Goal: Task Accomplishment & Management: Use online tool/utility

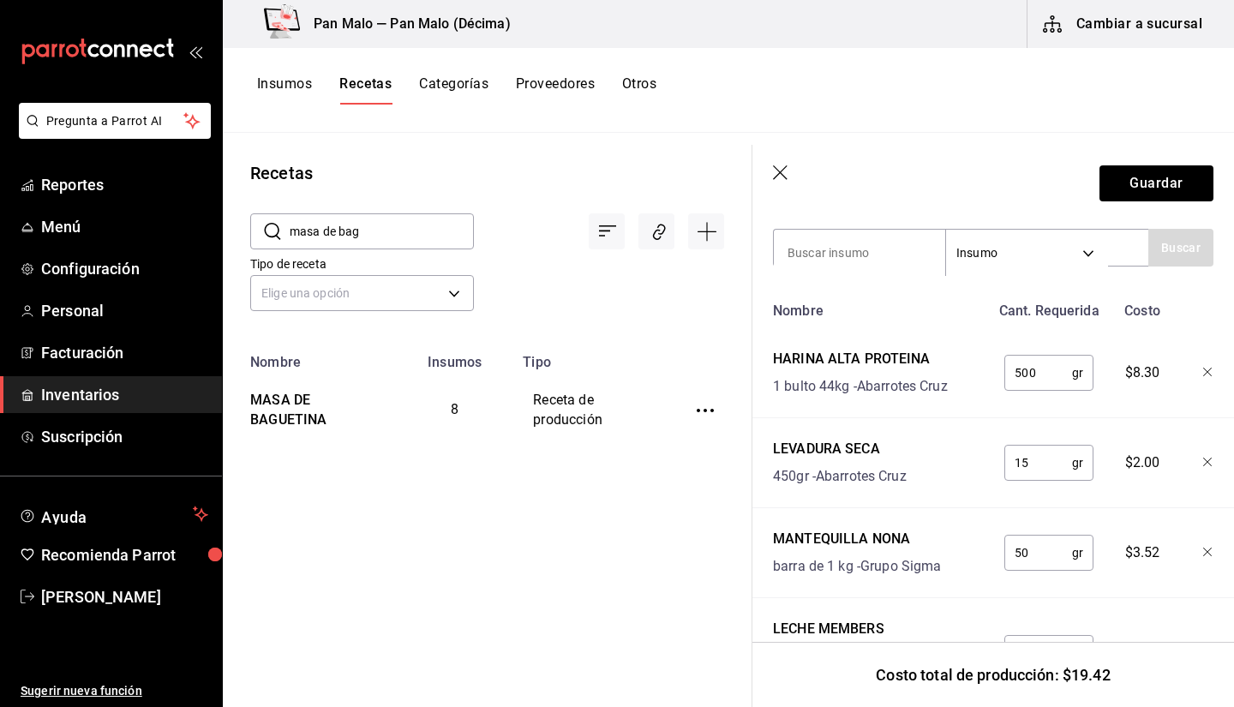
scroll to position [453, 0]
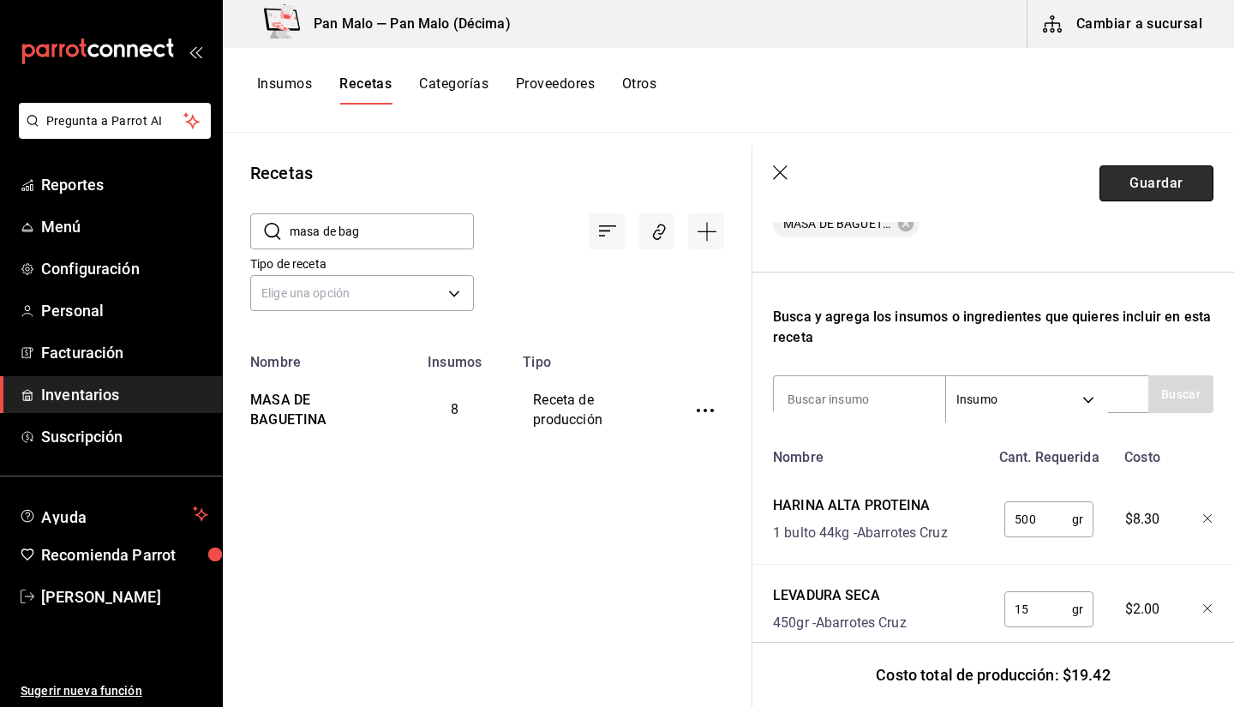
click at [1117, 183] on button "Guardar" at bounding box center [1157, 183] width 114 height 36
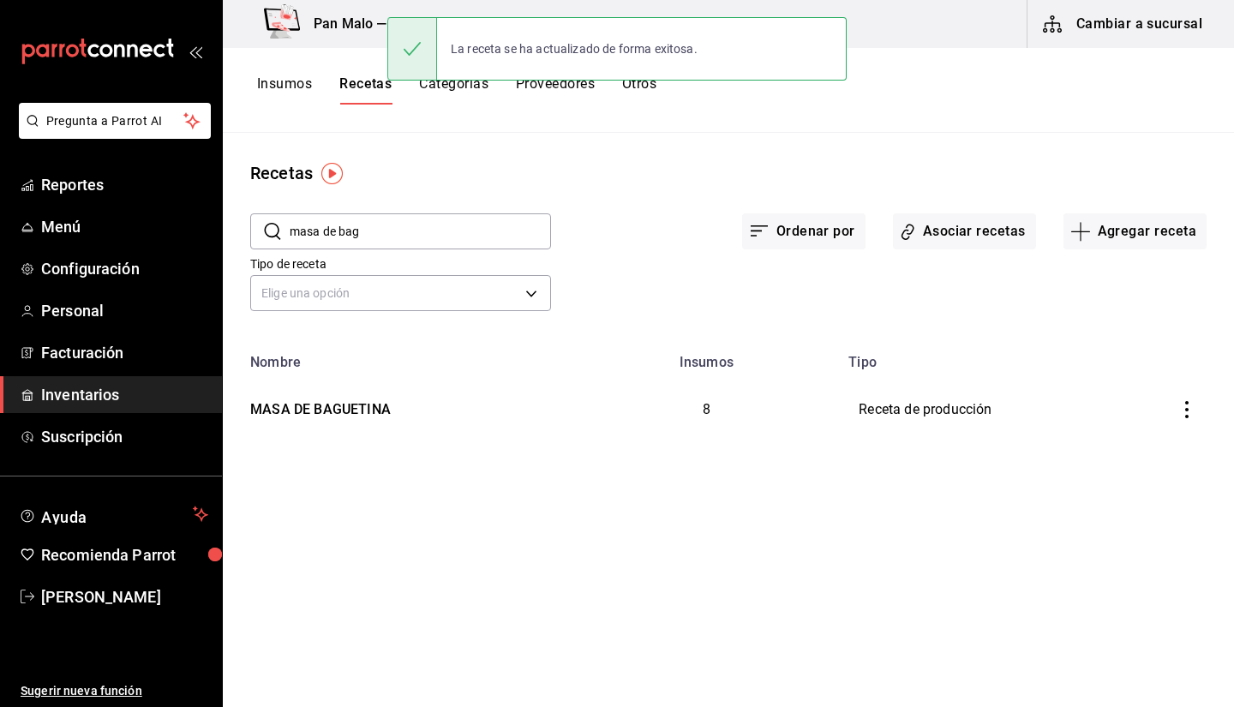
click at [96, 393] on span "Inventarios" at bounding box center [124, 394] width 167 height 23
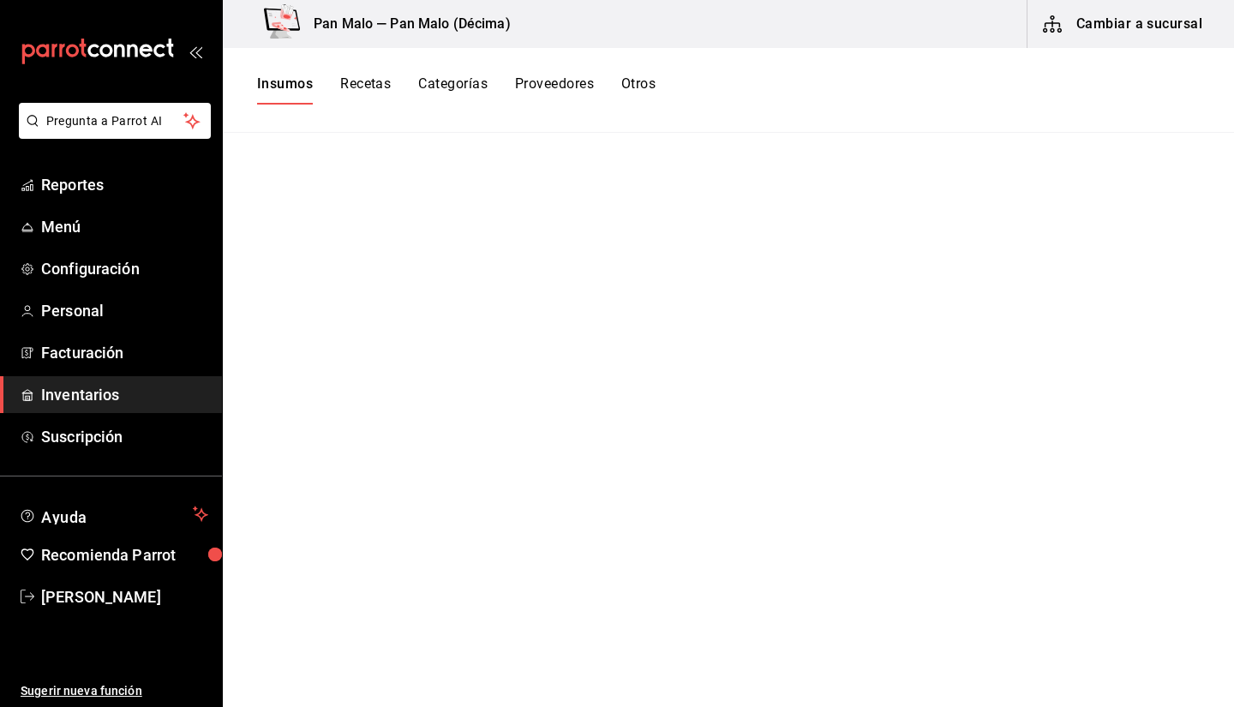
click at [1121, 32] on button "Cambiar a sucursal" at bounding box center [1124, 24] width 193 height 48
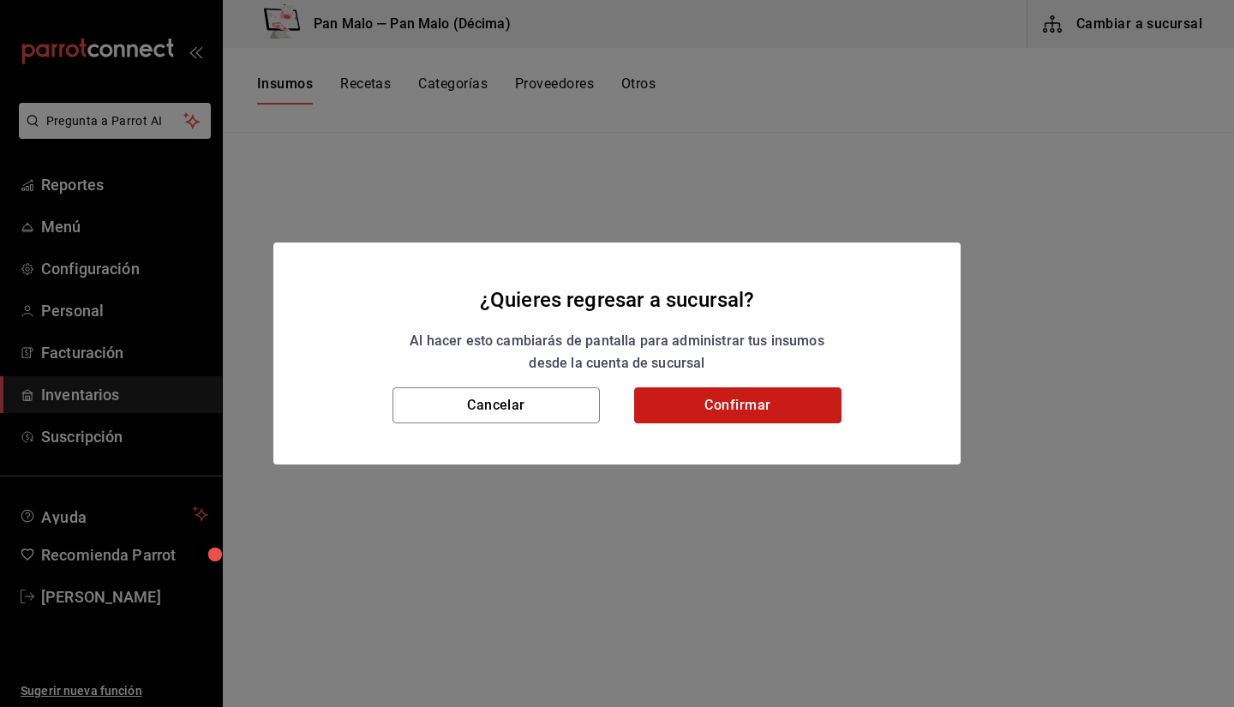
click at [725, 394] on button "Confirmar" at bounding box center [737, 405] width 207 height 36
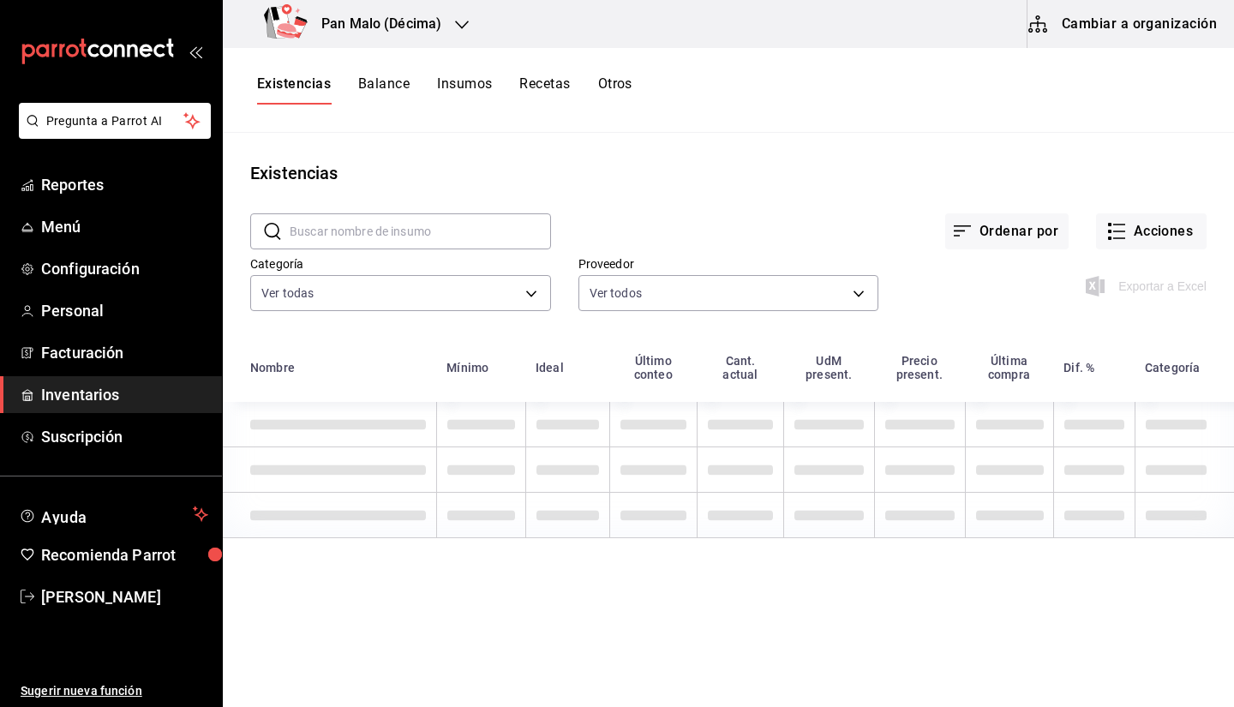
click at [1145, 250] on div "Exportar a Excel" at bounding box center [1043, 272] width 328 height 87
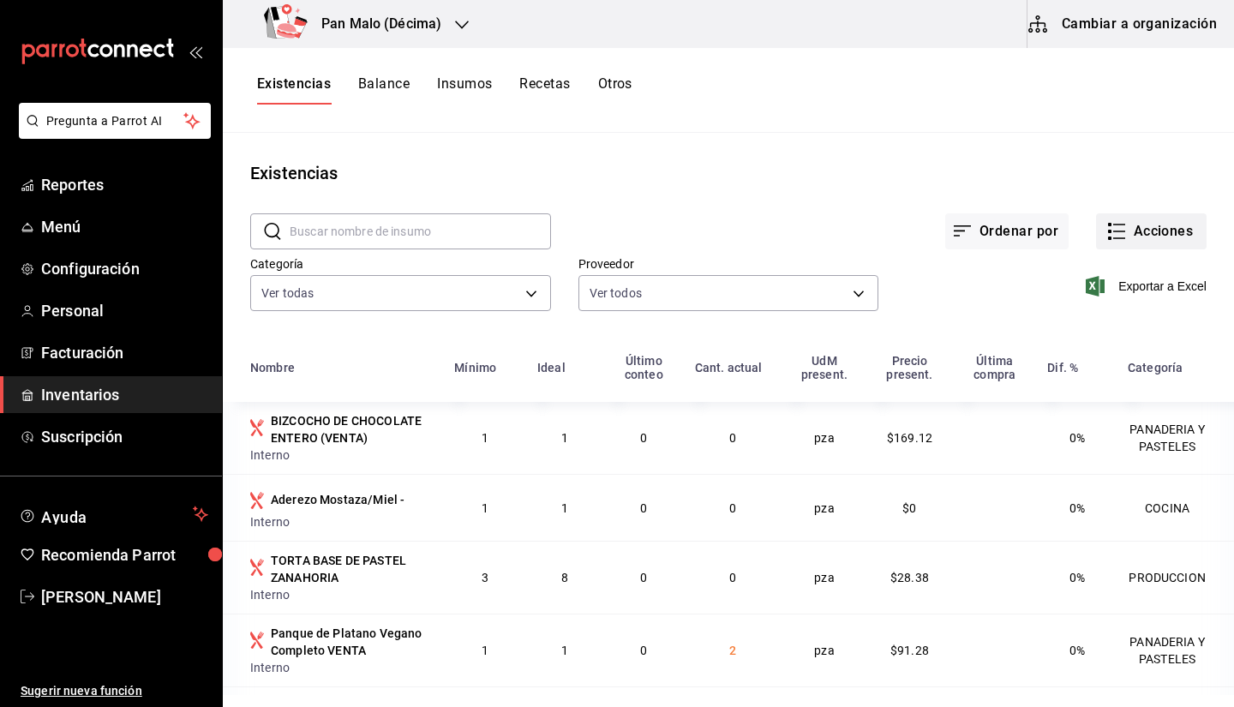
click at [1133, 224] on button "Acciones" at bounding box center [1151, 231] width 111 height 36
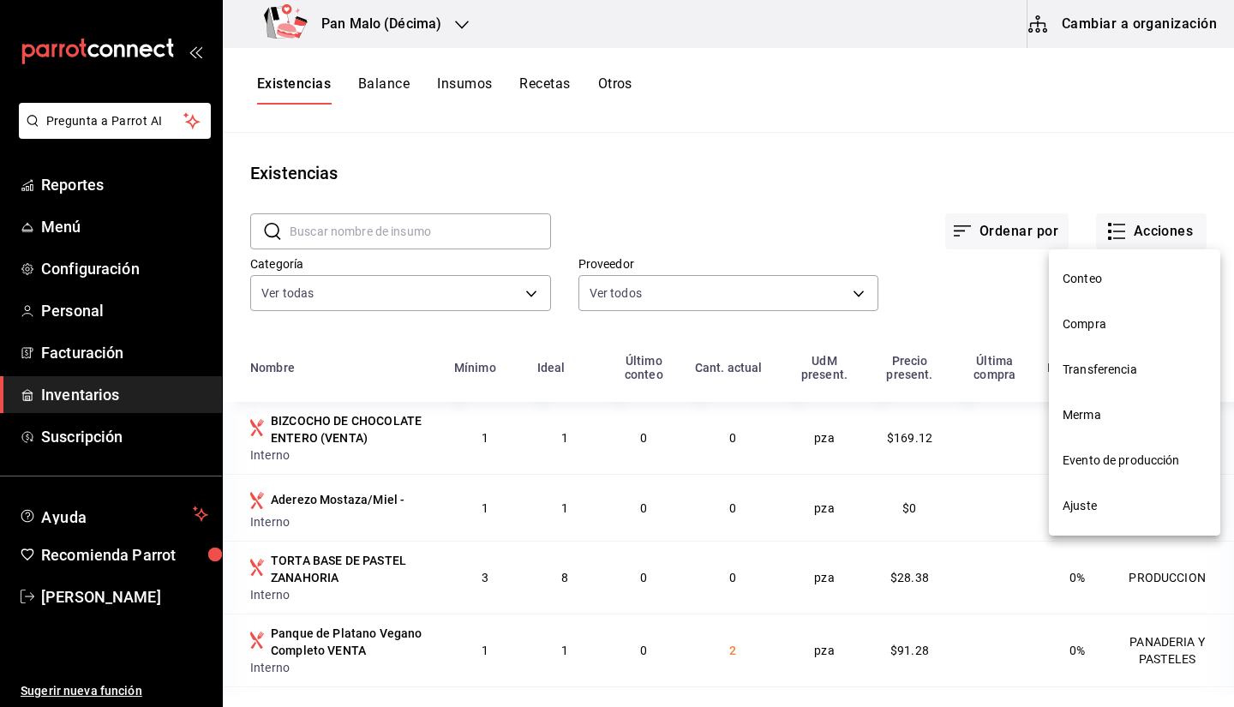
click at [1095, 341] on li "Compra" at bounding box center [1134, 324] width 171 height 45
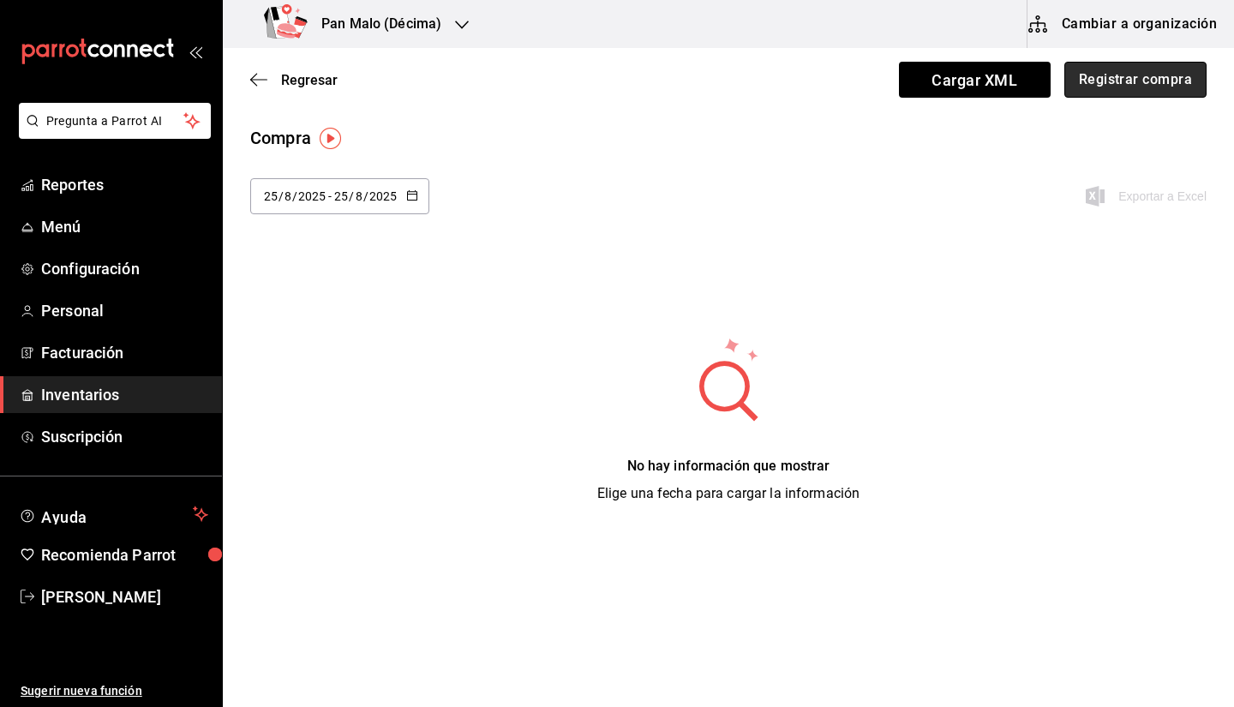
click at [1159, 89] on button "Registrar compra" at bounding box center [1136, 80] width 142 height 36
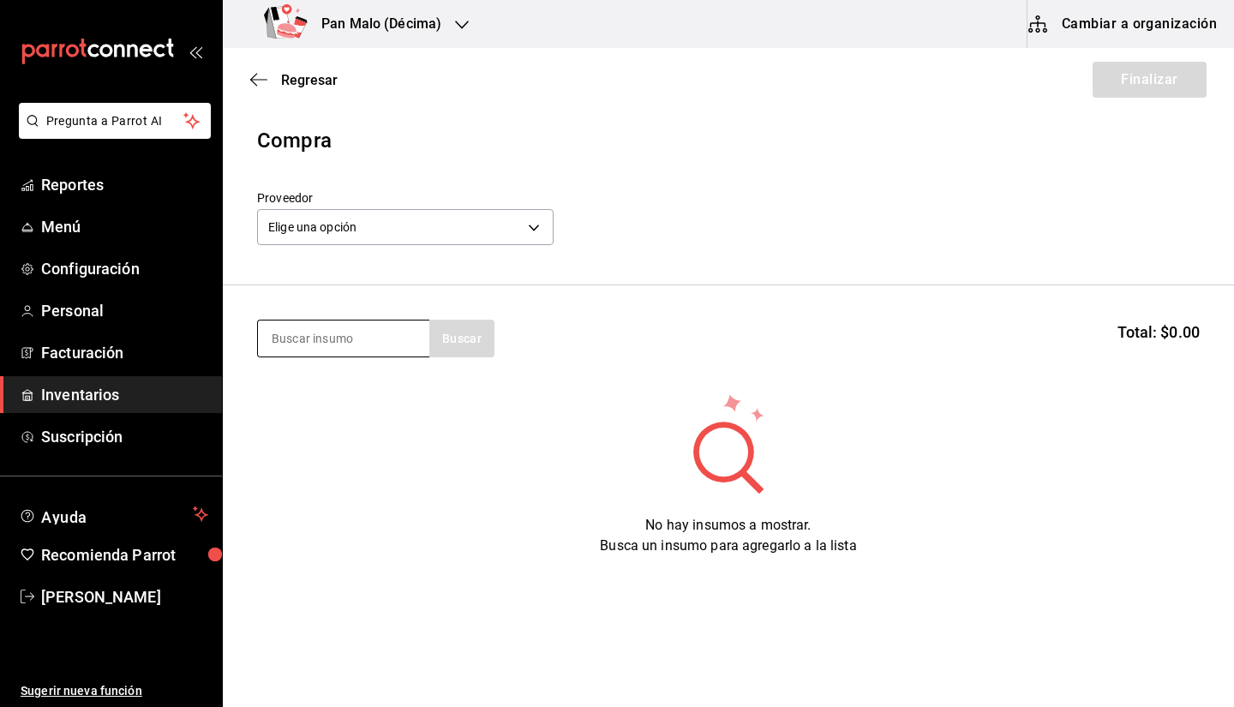
click at [356, 339] on input at bounding box center [343, 339] width 171 height 36
type input "jarabe"
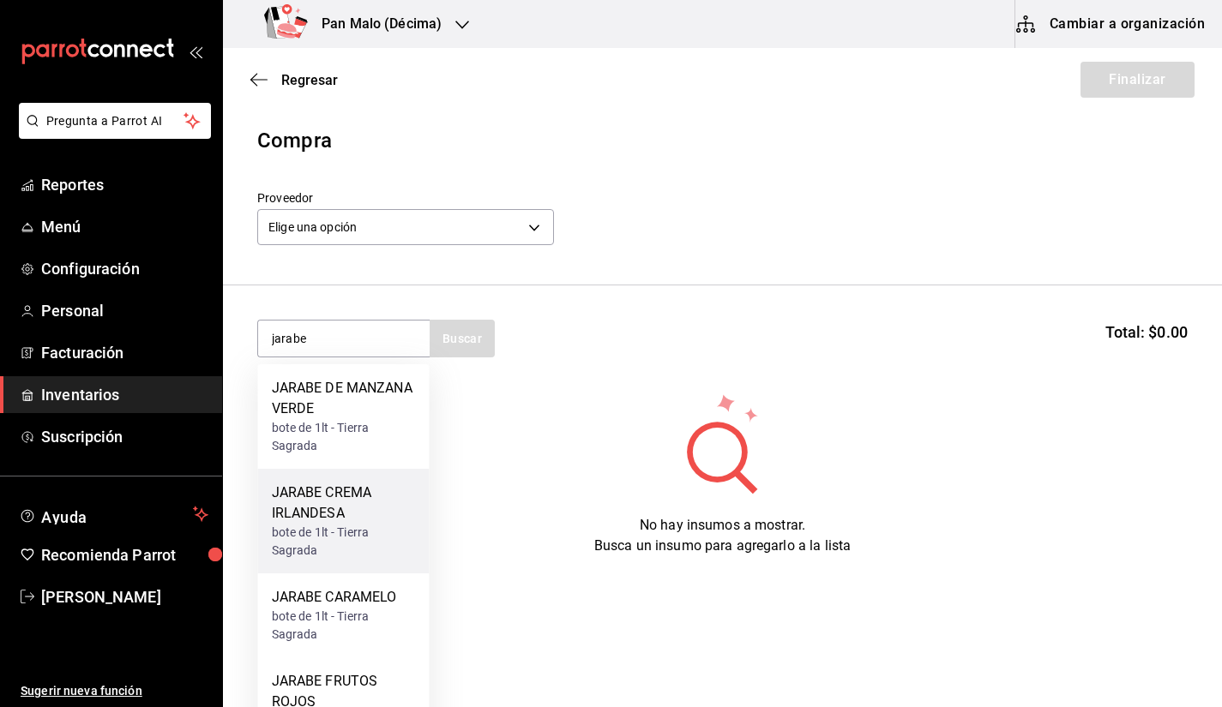
click at [331, 516] on div "JARABE CREMA IRLANDESA" at bounding box center [344, 503] width 144 height 41
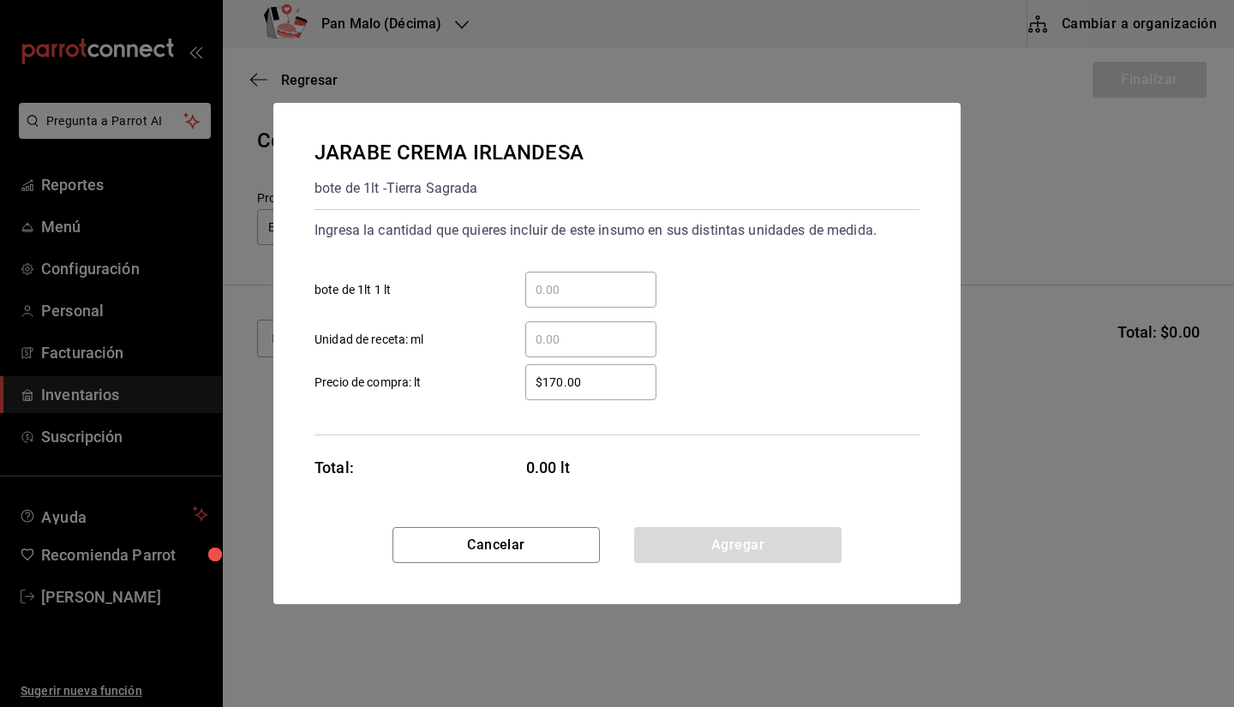
click at [446, 340] on label "​ Unidad de receta: ml" at bounding box center [486, 339] width 342 height 36
click at [525, 340] on input "​ Unidad de receta: ml" at bounding box center [590, 339] width 131 height 21
click at [615, 348] on input "​ Unidad de receta: ml" at bounding box center [590, 339] width 131 height 21
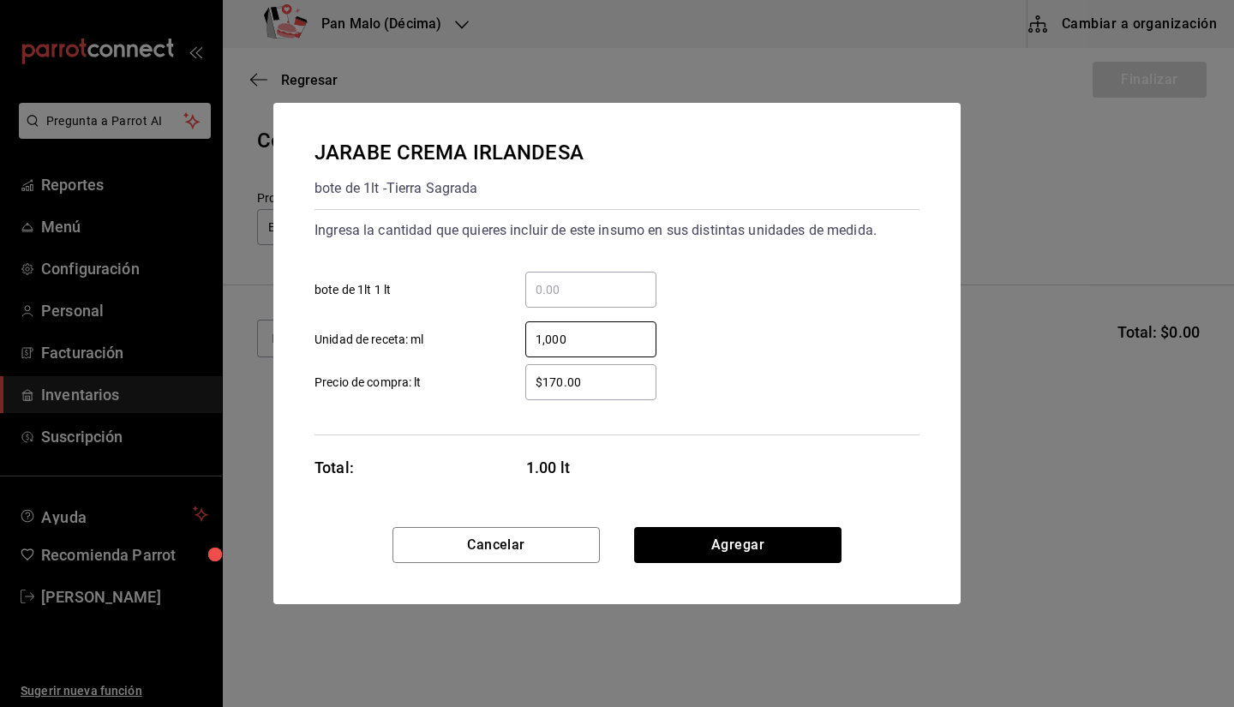
type input "1,000"
drag, startPoint x: 506, startPoint y: 466, endPoint x: 673, endPoint y: 505, distance: 171.6
click at [673, 505] on div "JARABE CREMA IRLANDESA bote de 1lt - Tierra Sagrada Ingresa la cantidad que qui…" at bounding box center [617, 315] width 688 height 424
drag, startPoint x: 562, startPoint y: 351, endPoint x: 589, endPoint y: 336, distance: 30.7
click at [589, 336] on div "1,000 ​" at bounding box center [590, 339] width 131 height 36
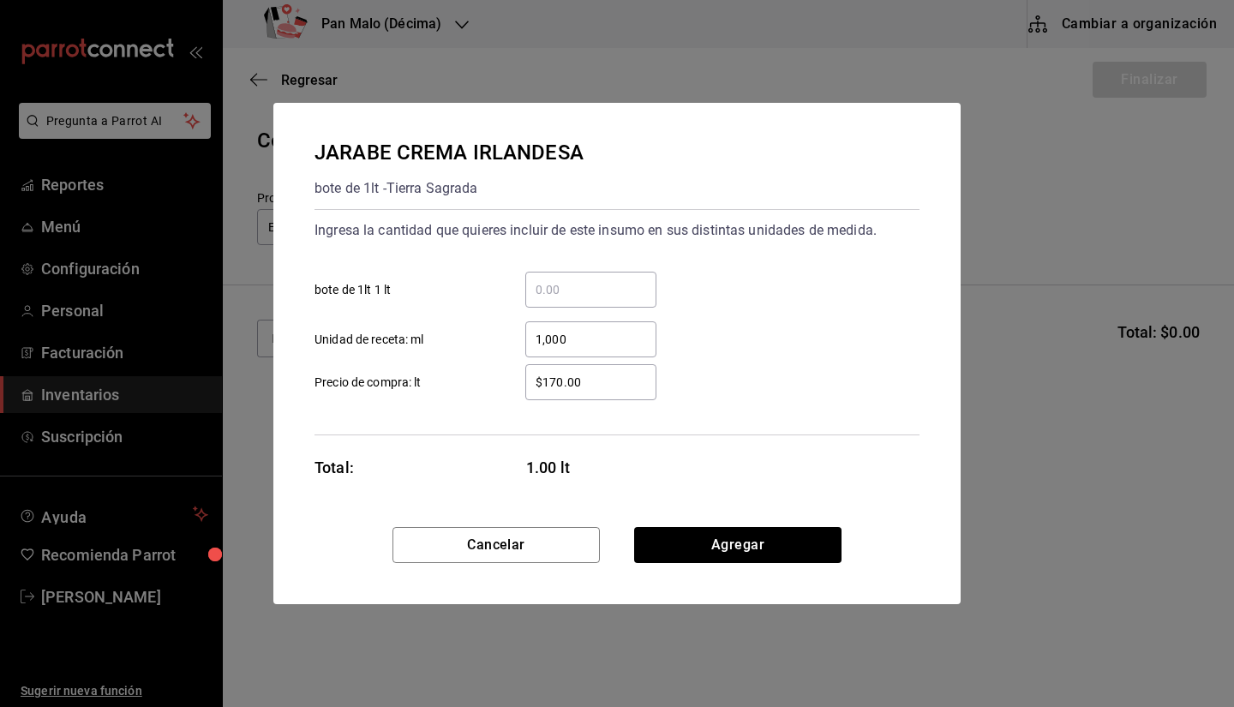
click at [589, 336] on input "1,000" at bounding box center [590, 339] width 131 height 21
click at [569, 288] on input "​ bote de 1lt 1 lt" at bounding box center [590, 289] width 131 height 21
type input "1"
click at [785, 292] on div "1 ​ bote de 1lt 1 lt" at bounding box center [610, 283] width 619 height 50
click at [453, 552] on button "Cancelar" at bounding box center [496, 545] width 207 height 36
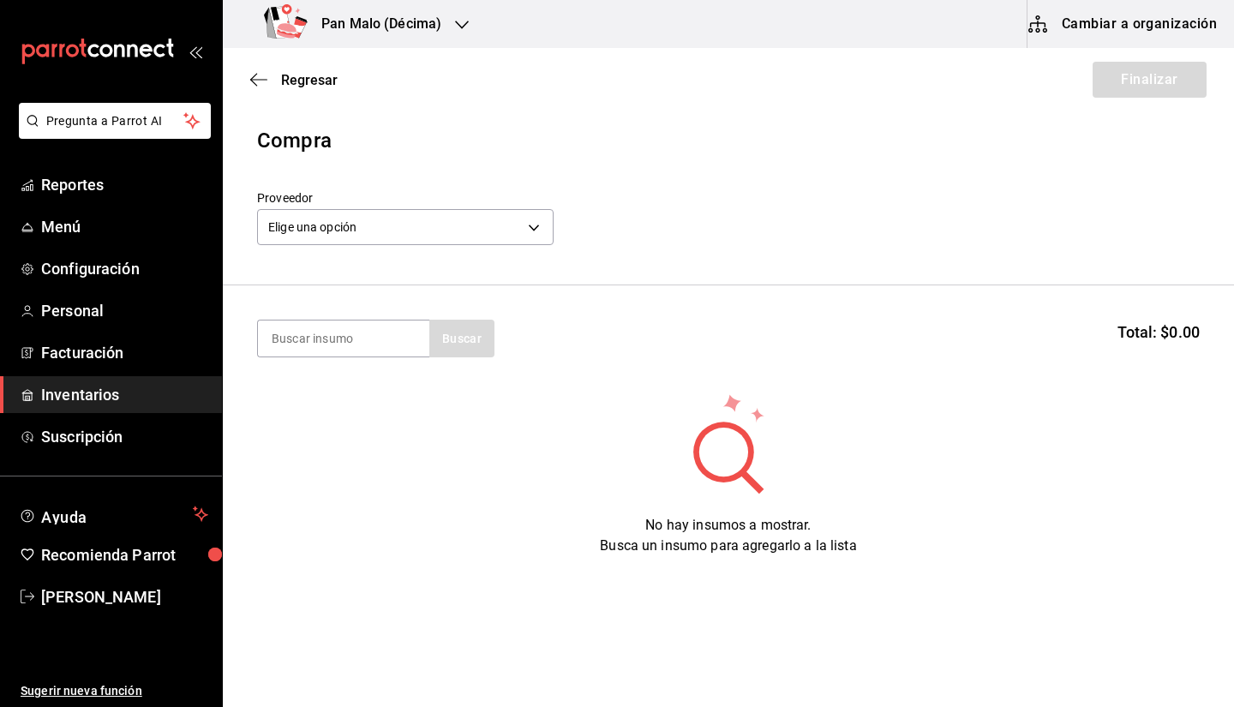
click at [91, 379] on link "Inventarios" at bounding box center [111, 394] width 222 height 37
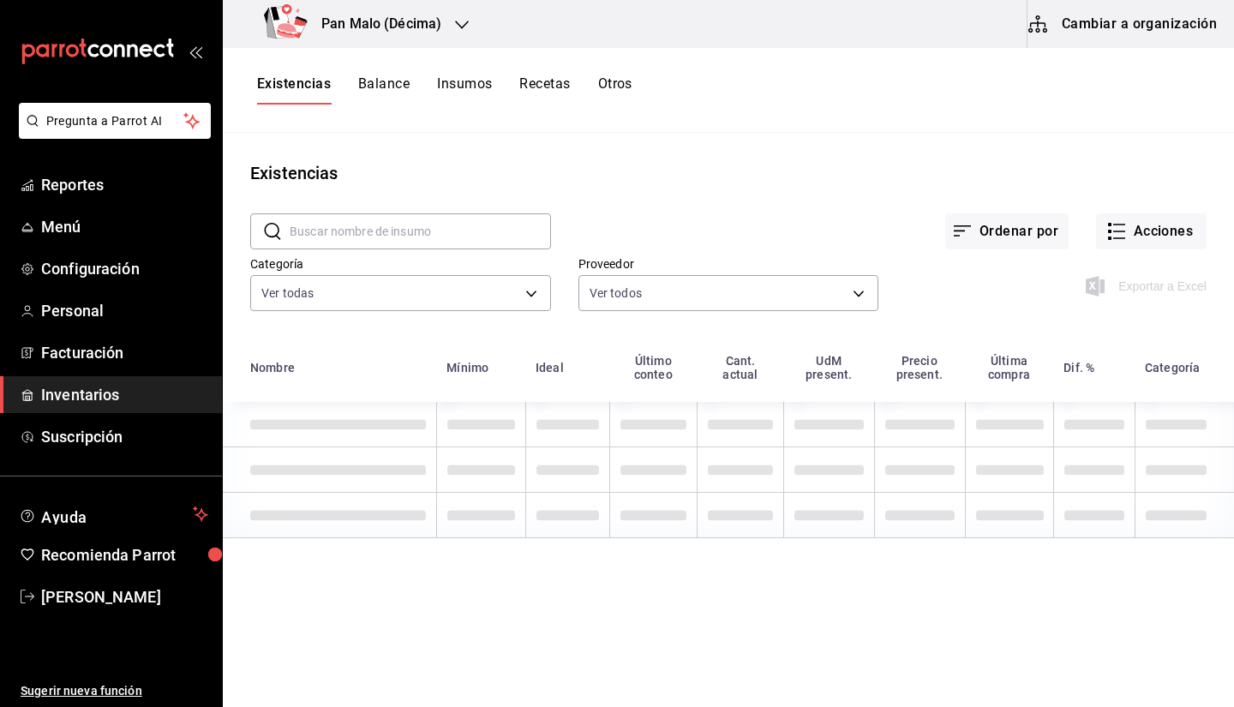
click at [1078, 33] on button "Cambiar a organización" at bounding box center [1124, 24] width 193 height 48
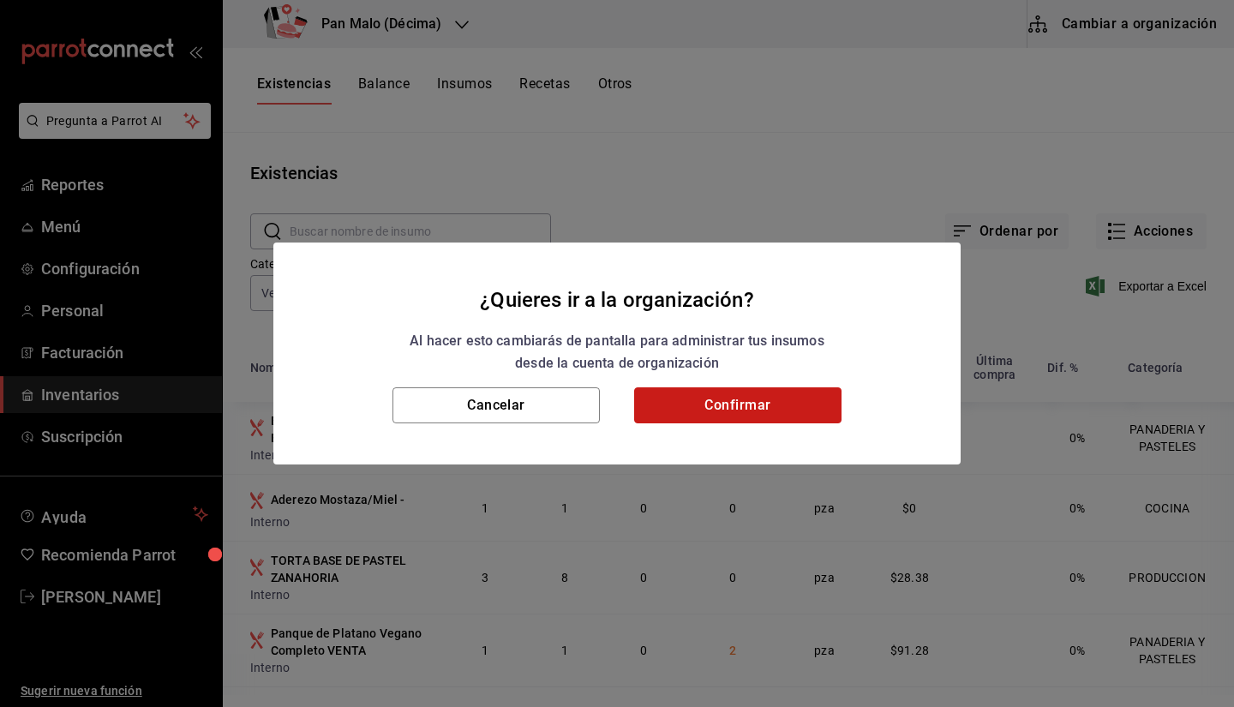
click at [762, 407] on button "Confirmar" at bounding box center [737, 405] width 207 height 36
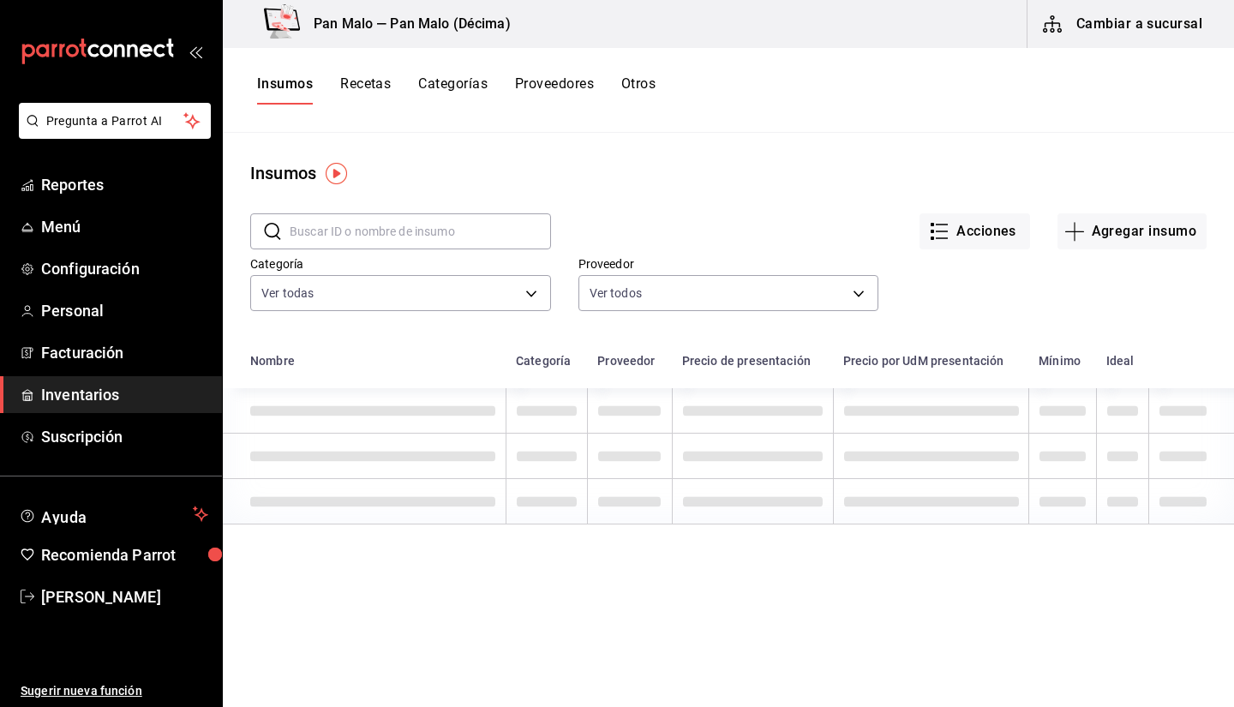
click at [367, 92] on button "Recetas" at bounding box center [365, 89] width 51 height 29
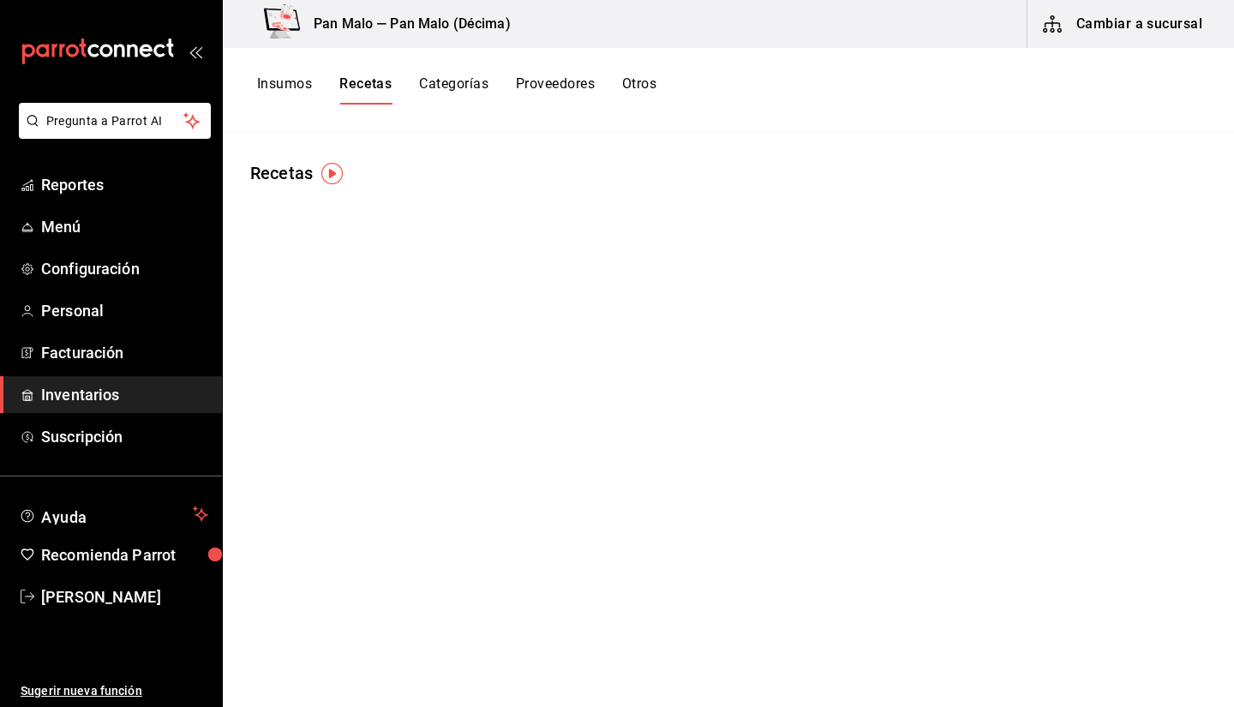
drag, startPoint x: 287, startPoint y: 78, endPoint x: 262, endPoint y: 69, distance: 26.3
click at [262, 69] on div "Insumos Recetas Categorías Proveedores Otros" at bounding box center [729, 90] width 1012 height 85
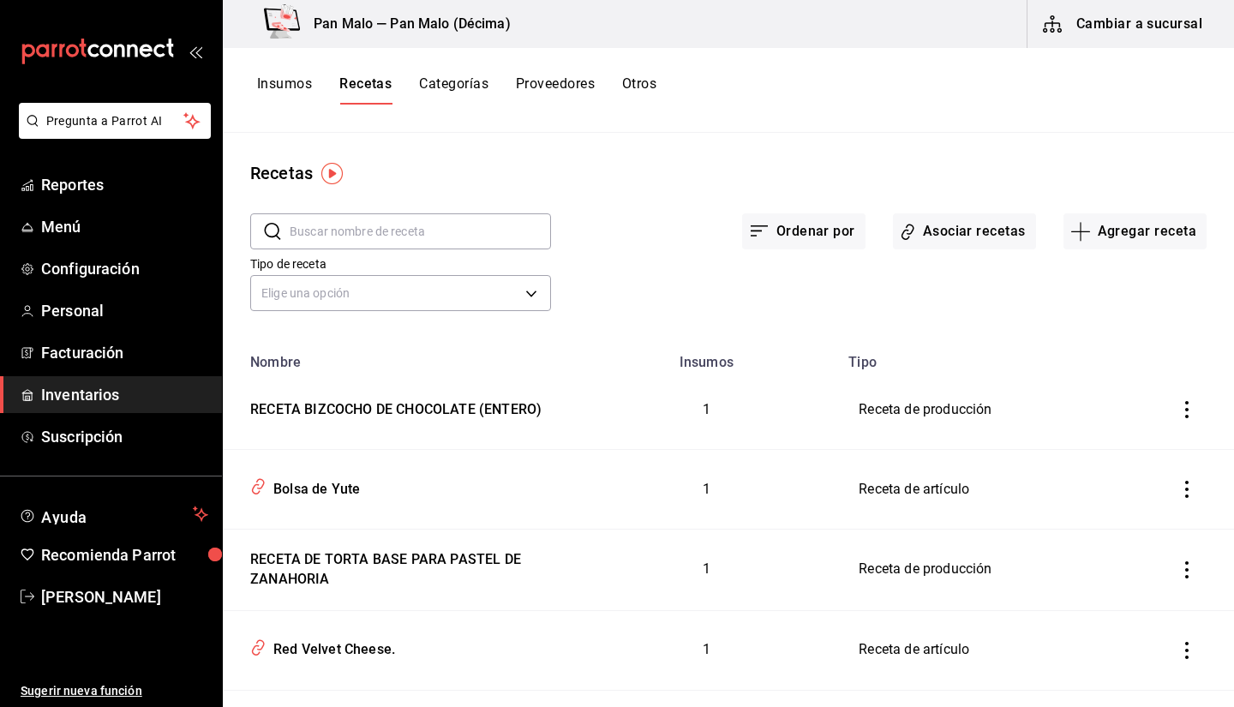
click at [282, 89] on button "Insumos" at bounding box center [284, 89] width 55 height 29
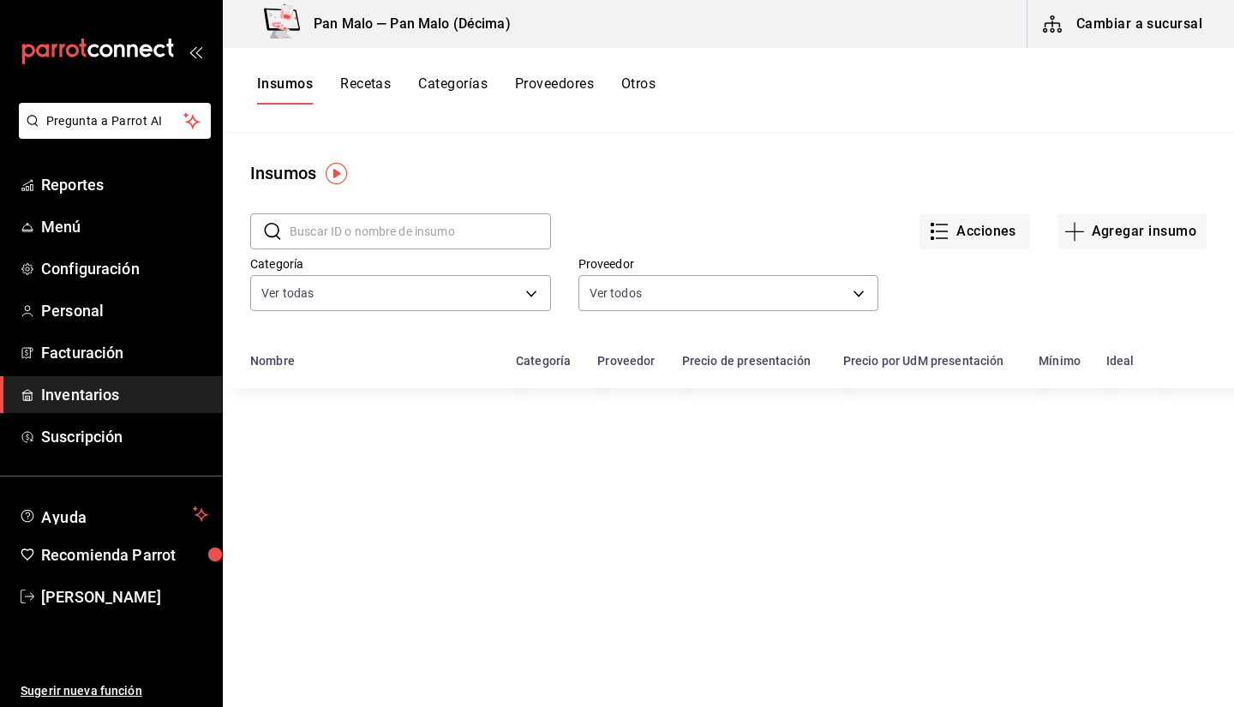
click at [351, 216] on input "text" at bounding box center [420, 231] width 261 height 34
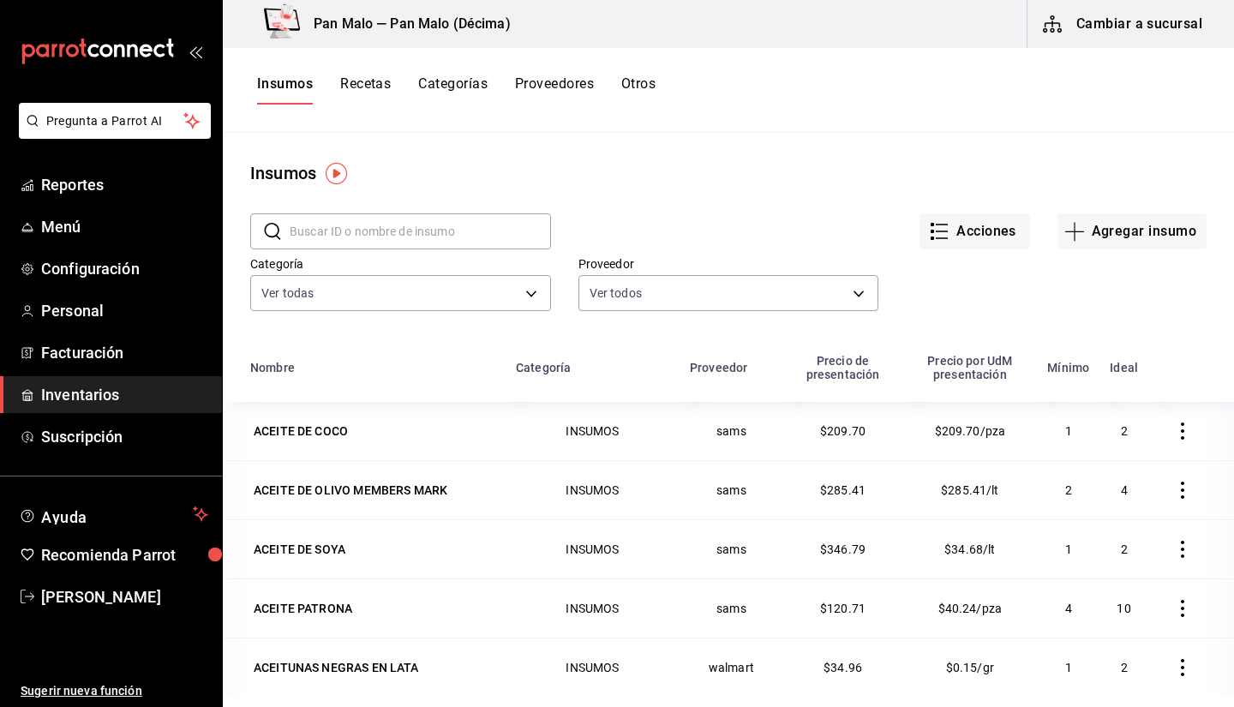
type input "i"
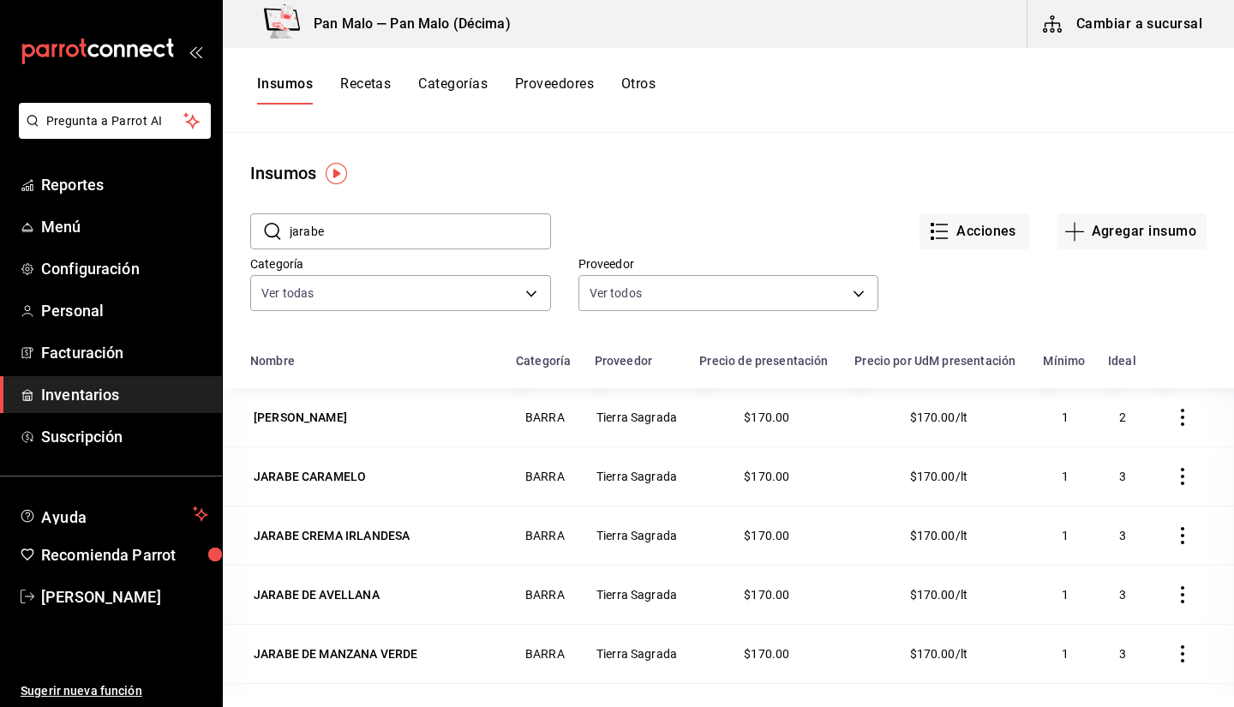
type input "jarabe"
click at [276, 432] on td "JARABE ALMENDRA" at bounding box center [364, 417] width 283 height 58
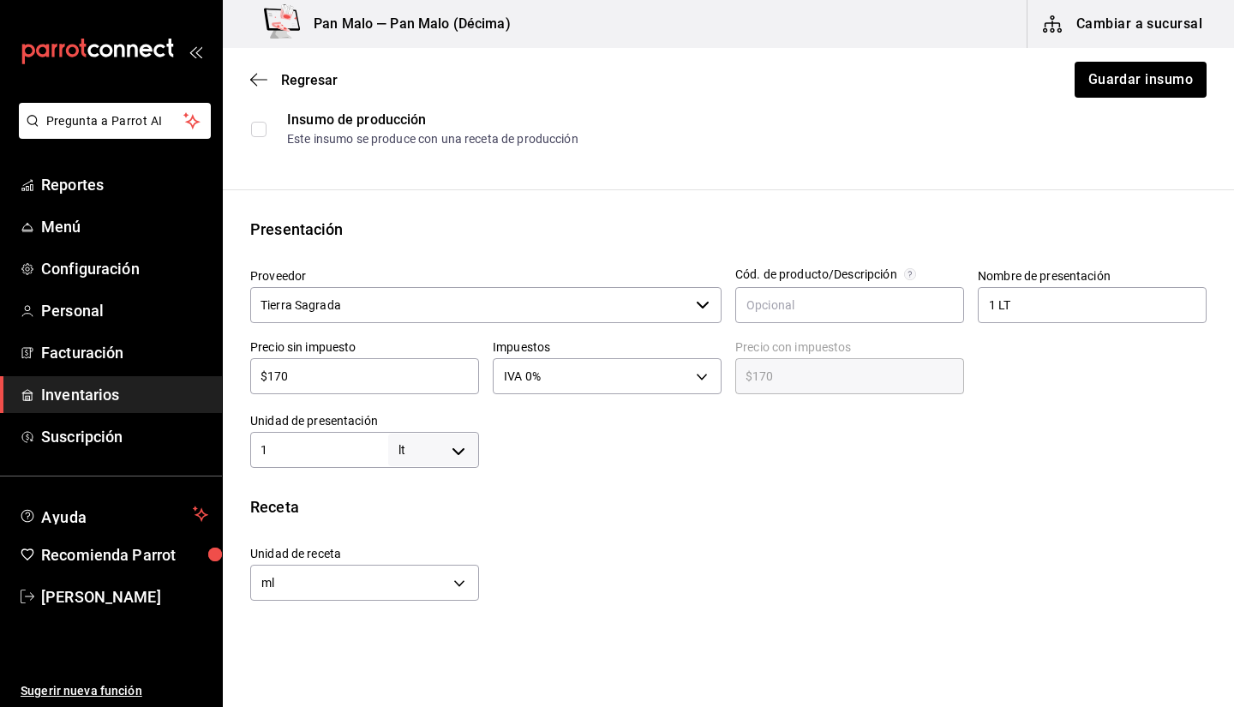
scroll to position [39, 0]
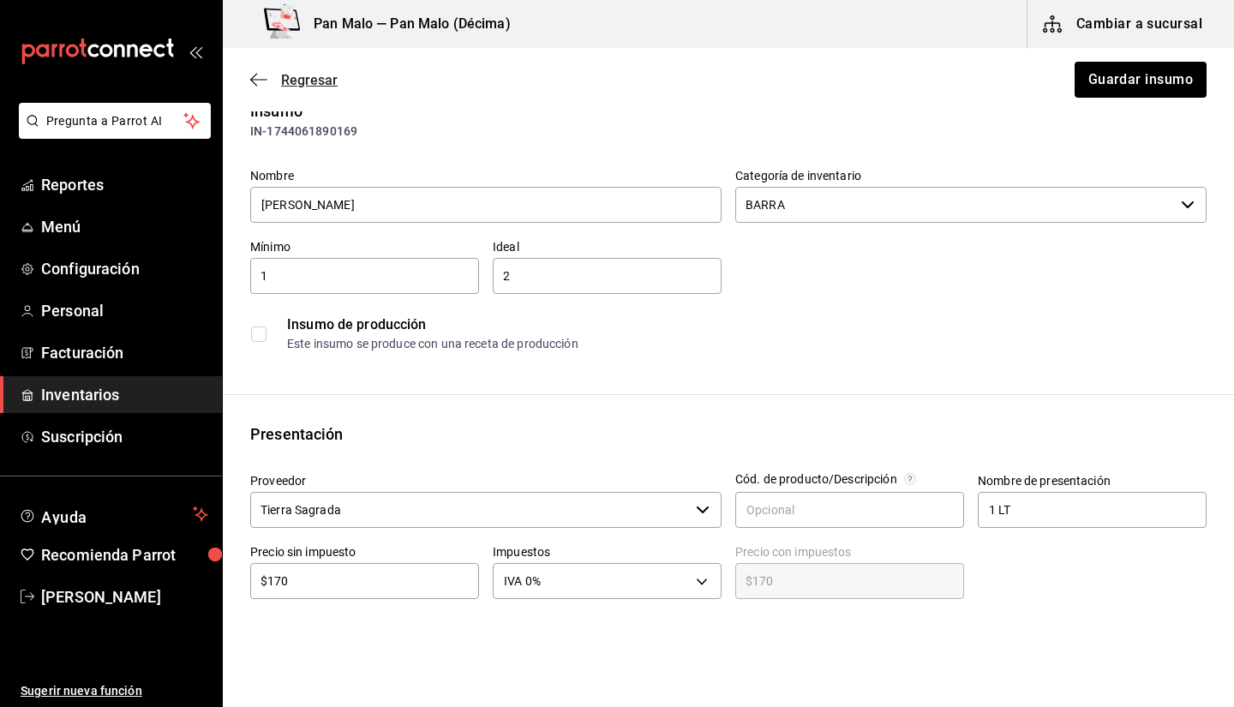
click at [253, 76] on icon "button" at bounding box center [253, 80] width 7 height 13
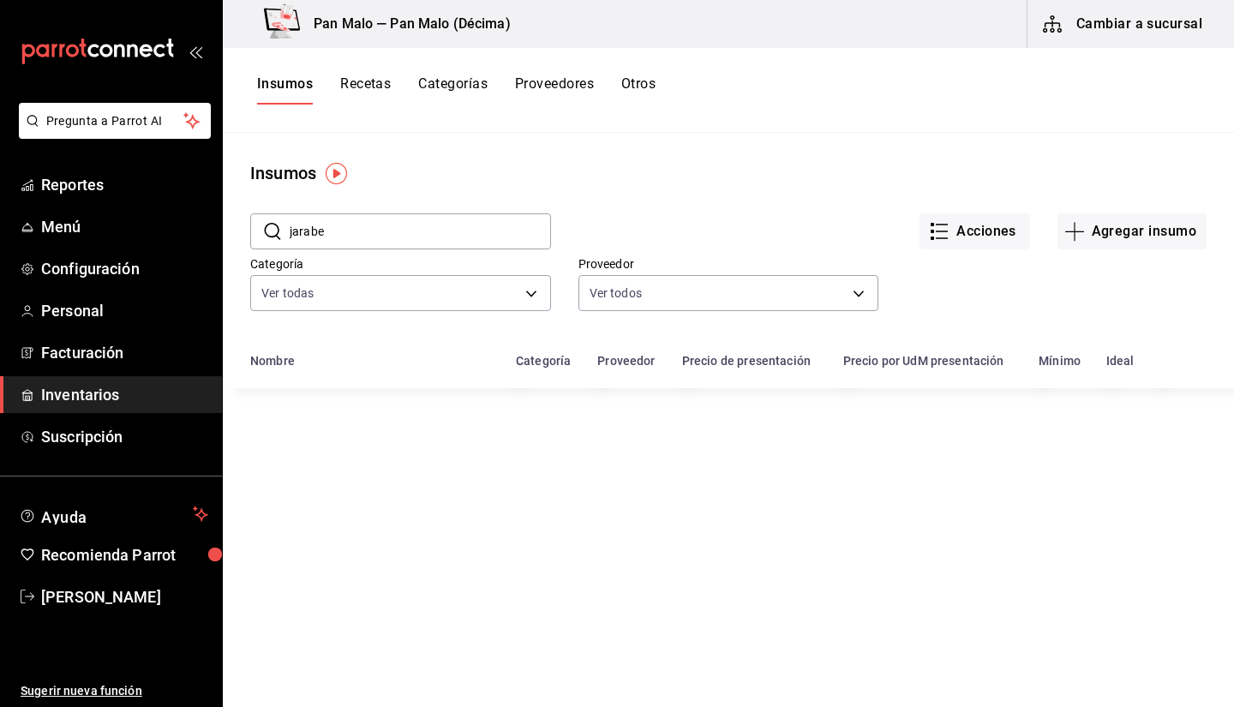
click at [392, 217] on input "jarabe" at bounding box center [420, 231] width 261 height 34
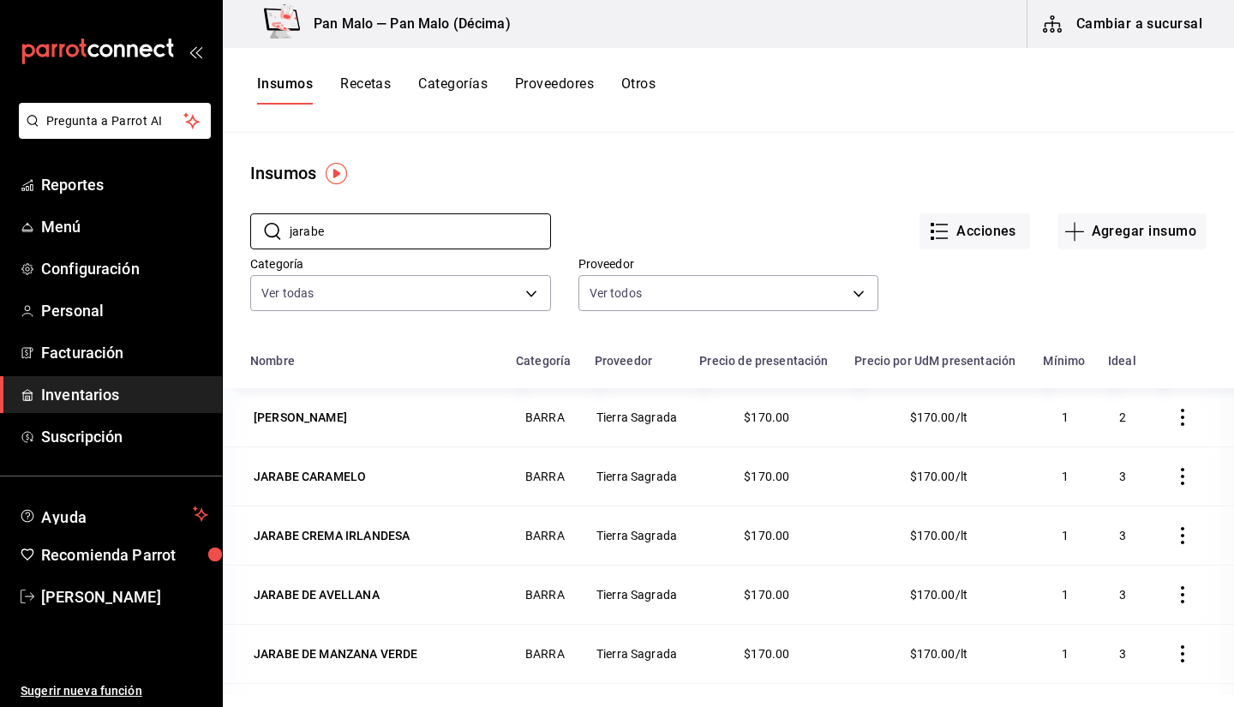
scroll to position [84, 0]
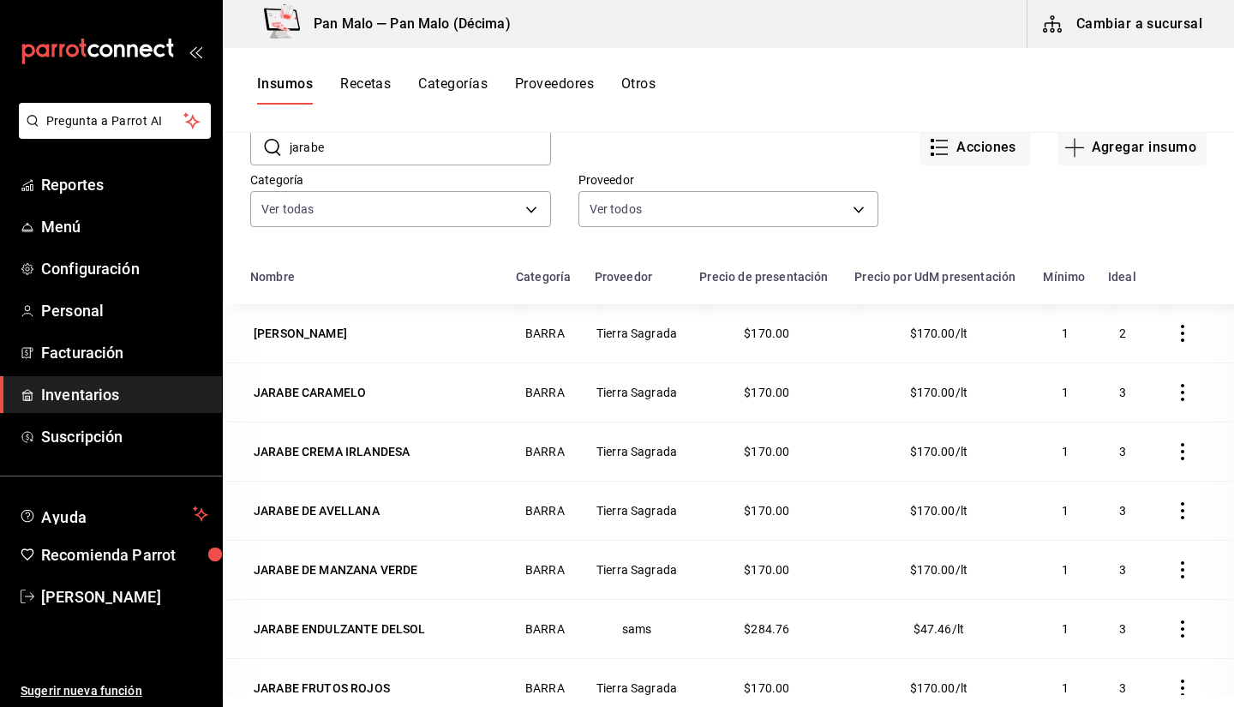
click at [343, 142] on input "jarabe" at bounding box center [420, 147] width 261 height 34
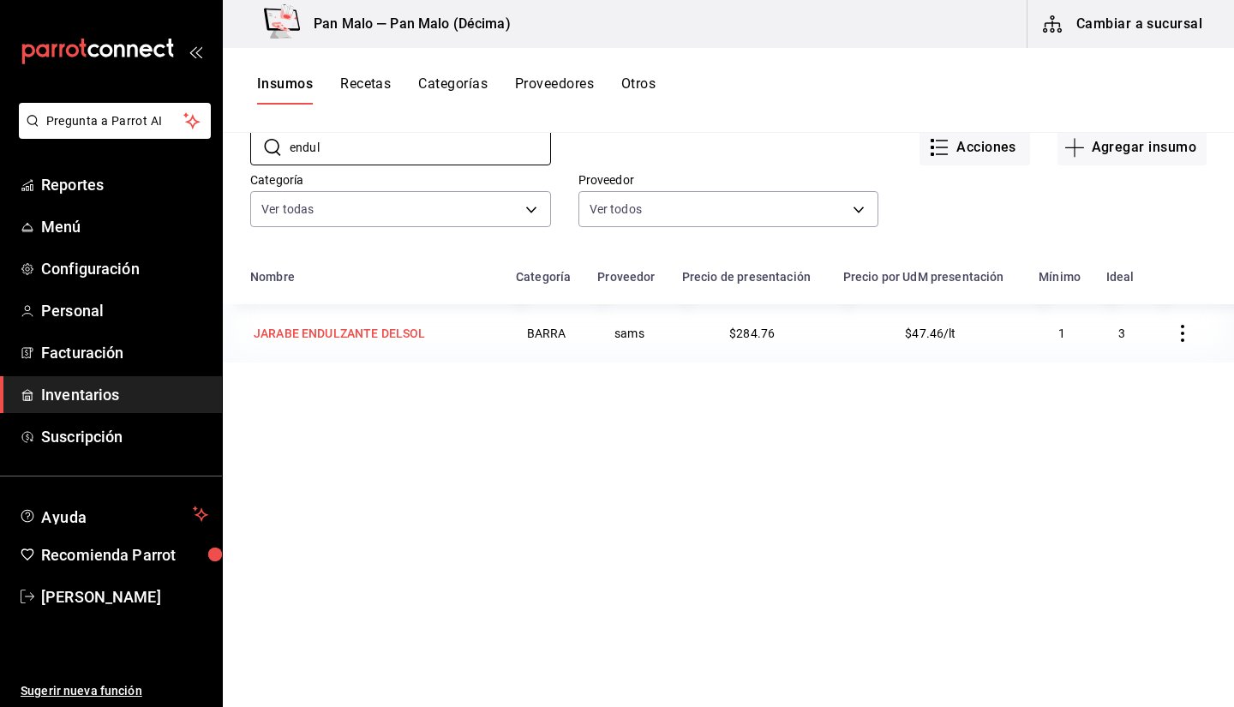
type input "endul"
click at [370, 331] on div "JARABE ENDULZANTE DELSOL" at bounding box center [340, 333] width 172 height 17
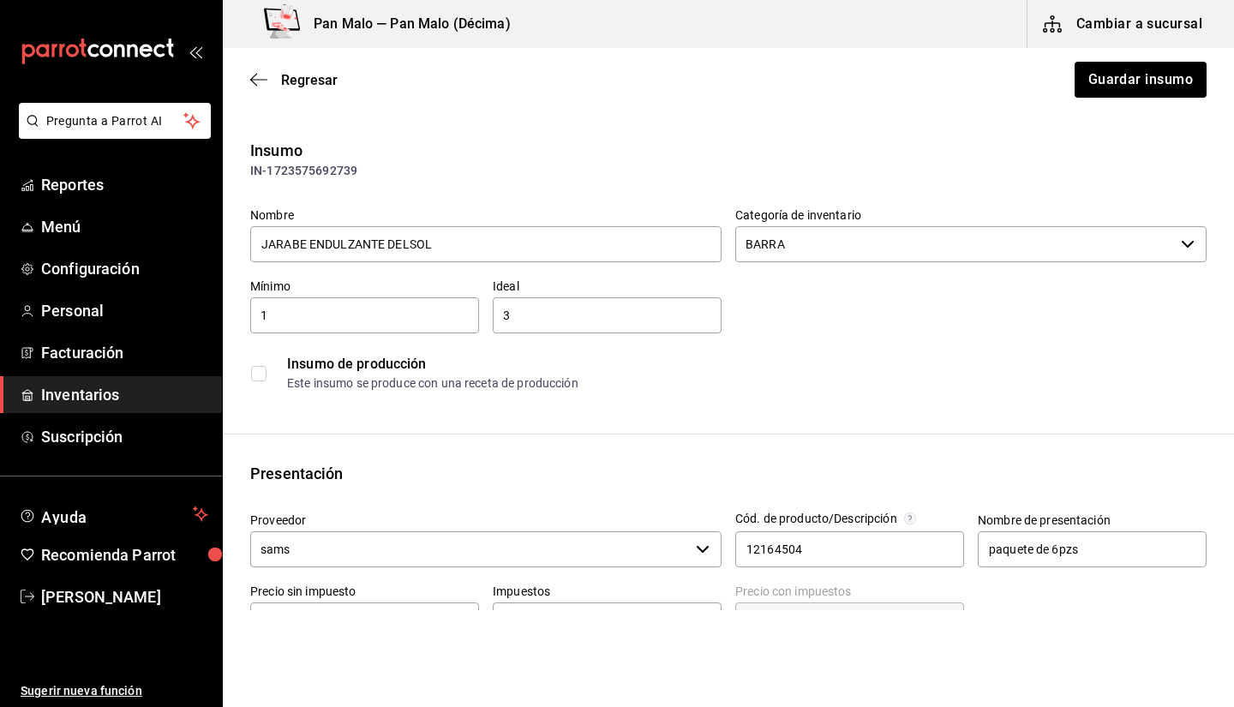
click at [268, 66] on div "Regresar Guardar insumo" at bounding box center [729, 79] width 1012 height 63
click at [269, 78] on span "Regresar" at bounding box center [293, 80] width 87 height 16
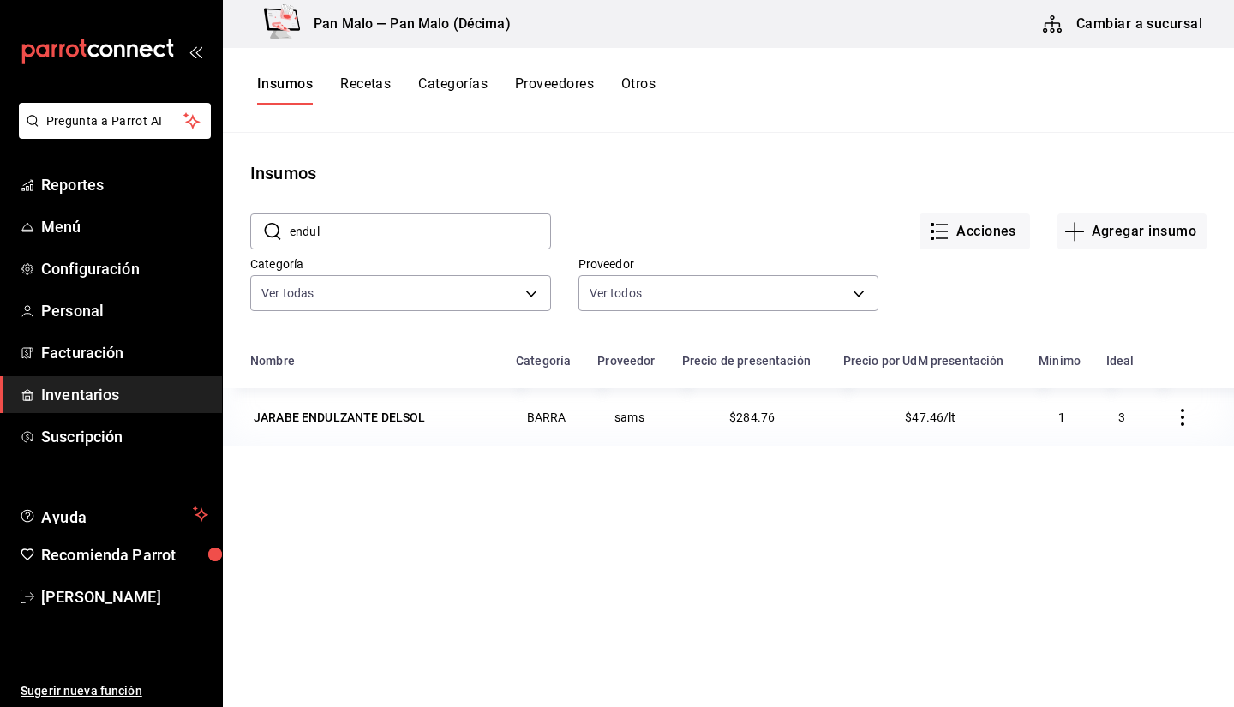
scroll to position [129, 0]
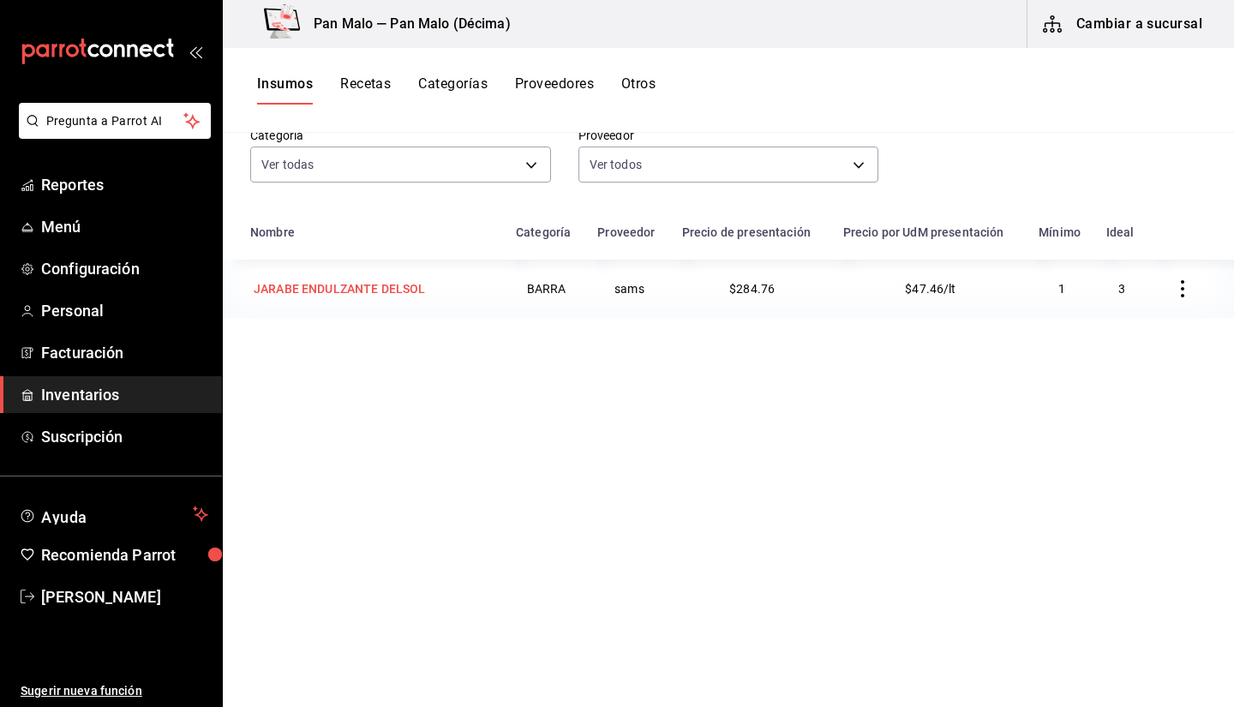
click at [401, 267] on td "JARABE ENDULZANTE DELSOL" at bounding box center [364, 289] width 283 height 58
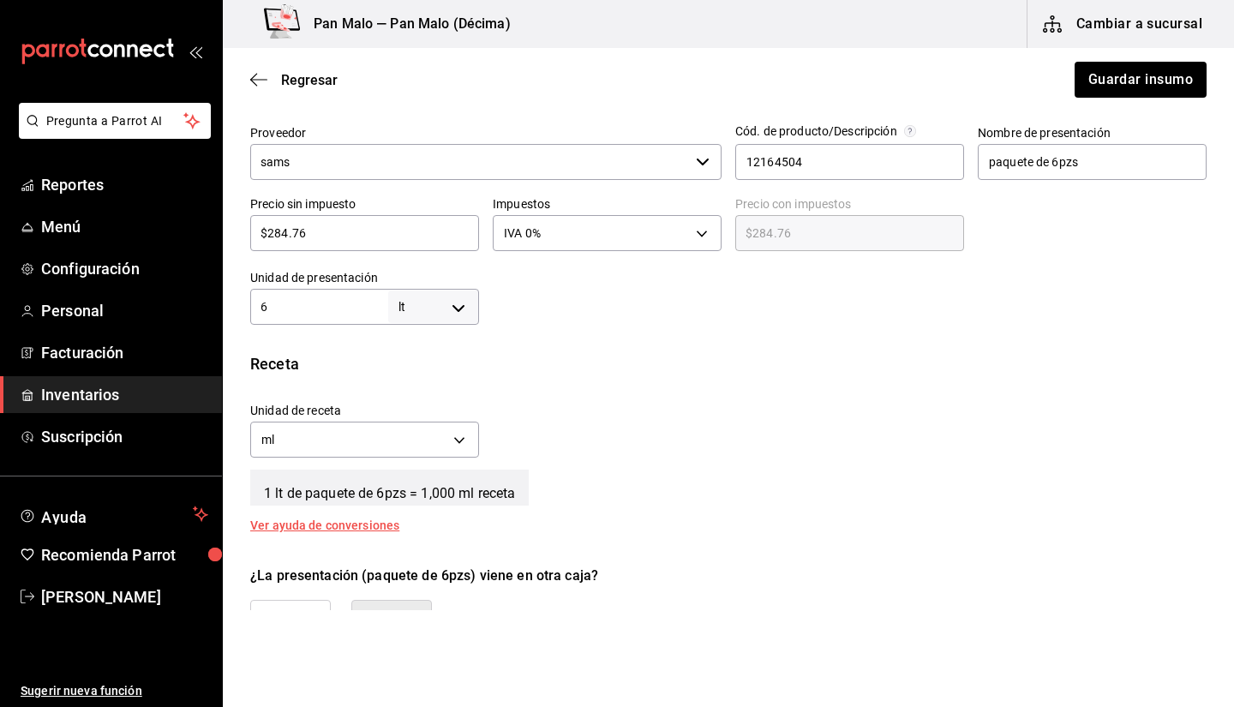
scroll to position [389, 0]
click at [121, 381] on link "Inventarios" at bounding box center [111, 394] width 222 height 37
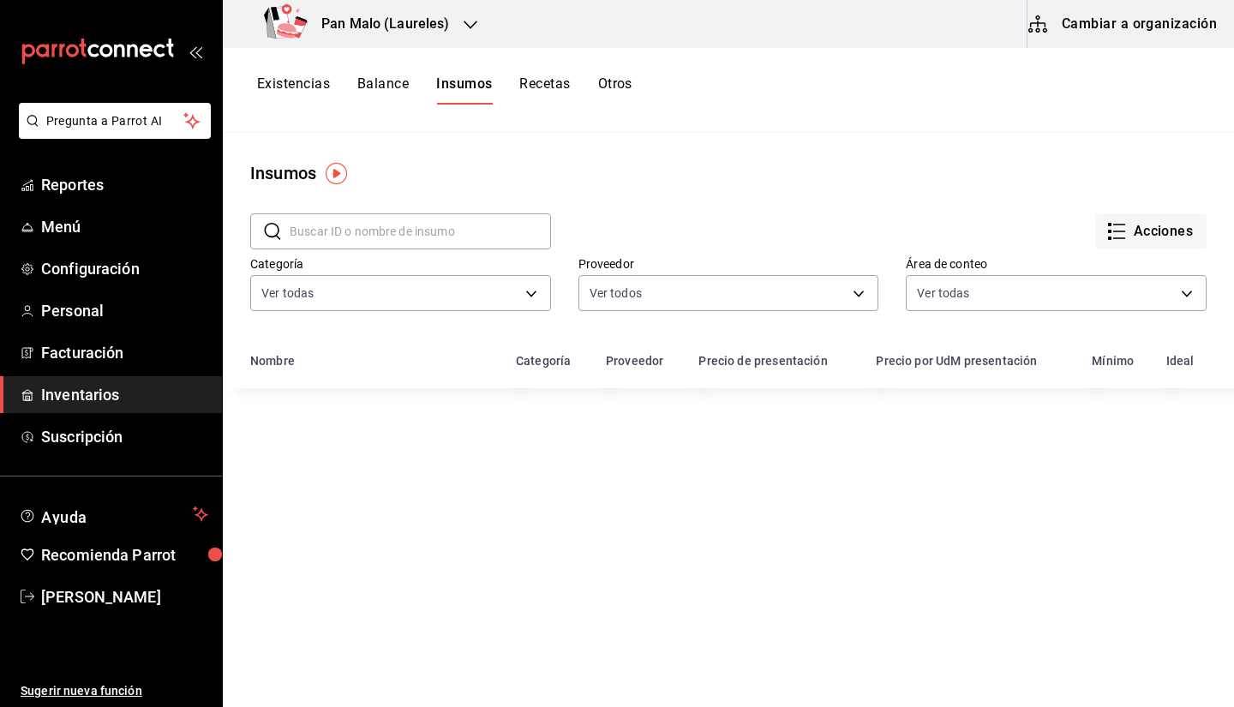
click at [301, 88] on button "Existencias" at bounding box center [293, 89] width 73 height 29
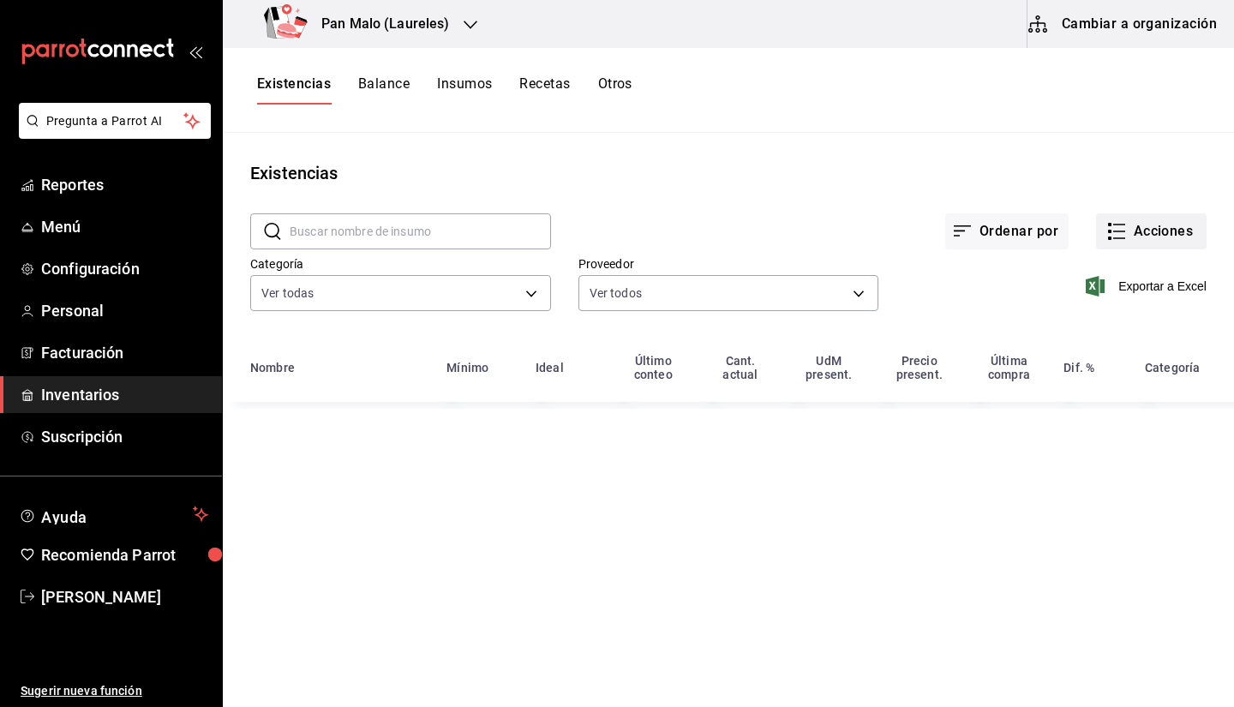
click at [1166, 240] on button "Acciones" at bounding box center [1151, 231] width 111 height 36
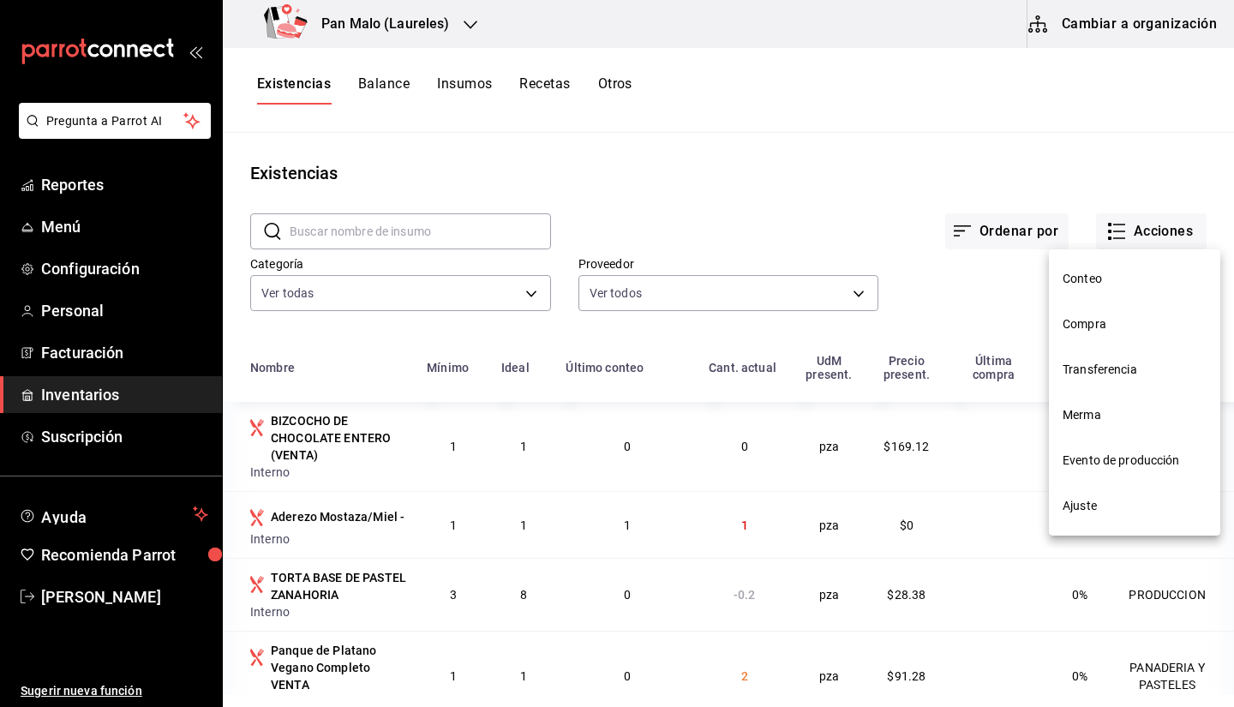
click at [1119, 466] on span "Evento de producción" at bounding box center [1135, 461] width 144 height 18
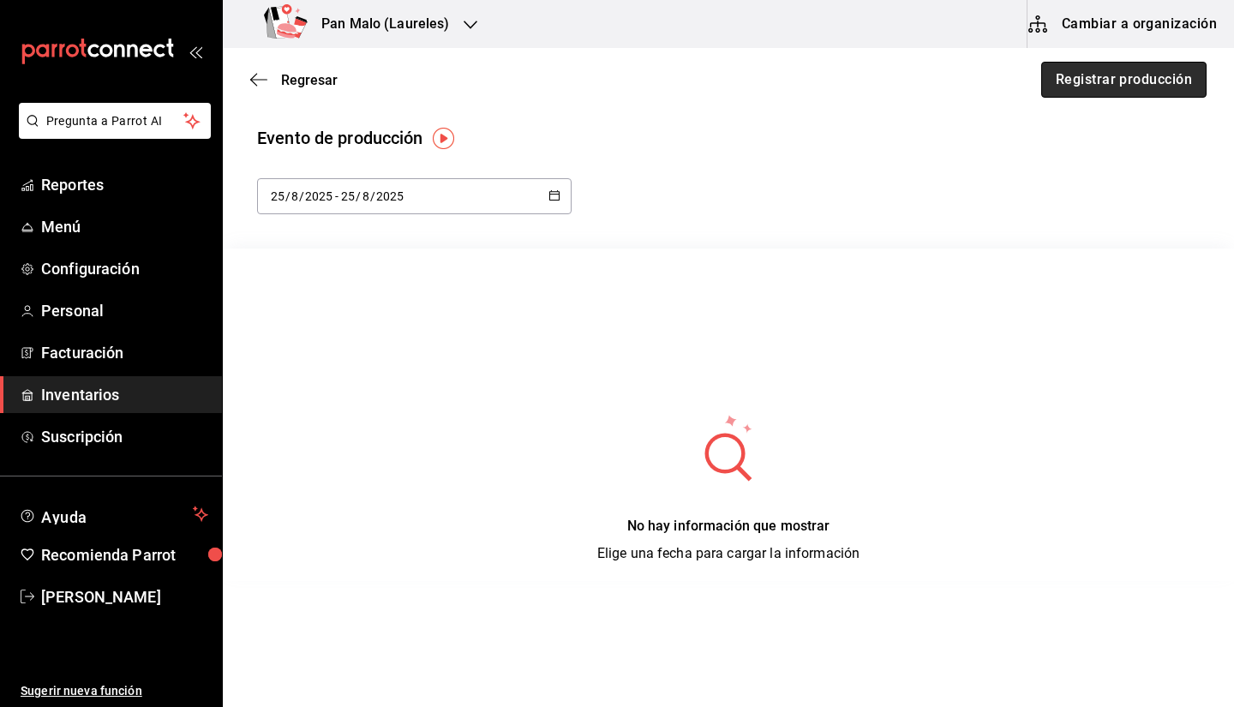
click at [1042, 81] on button "Registrar producción" at bounding box center [1124, 80] width 165 height 36
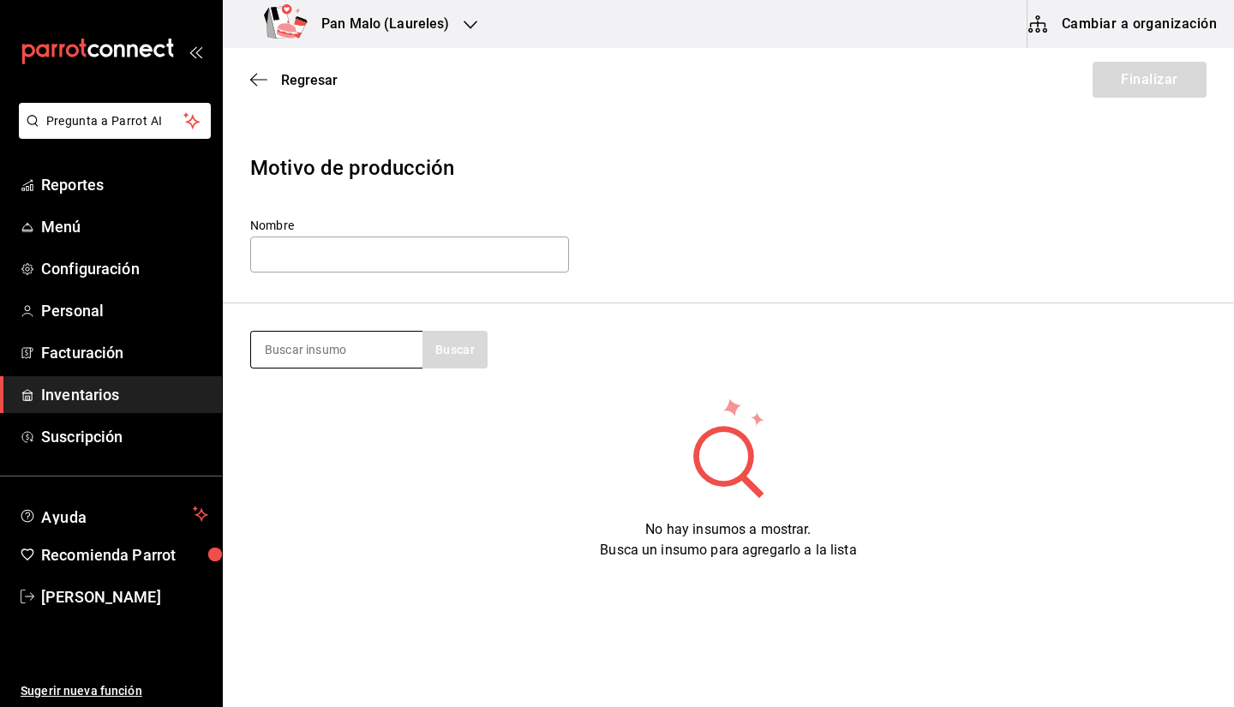
click at [371, 355] on input at bounding box center [336, 350] width 171 height 36
type input "frizz"
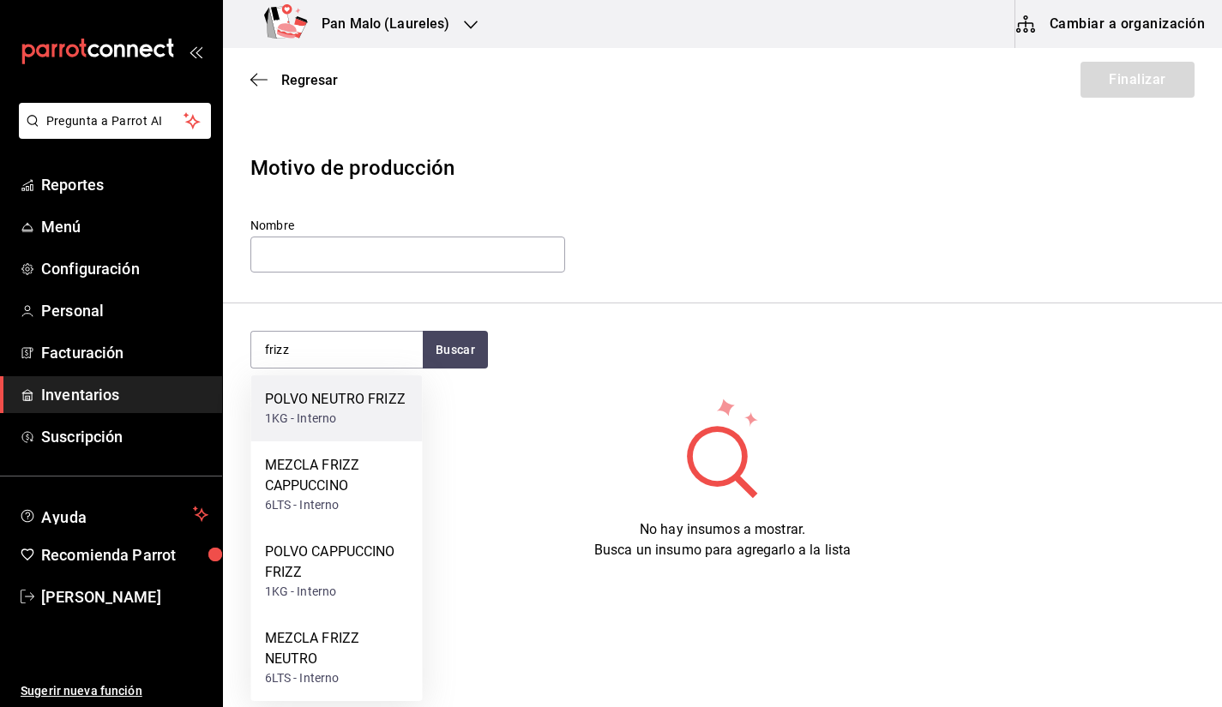
click at [363, 439] on div "POLVO NEUTRO FRIZZ 1KG - Interno" at bounding box center [336, 408] width 171 height 66
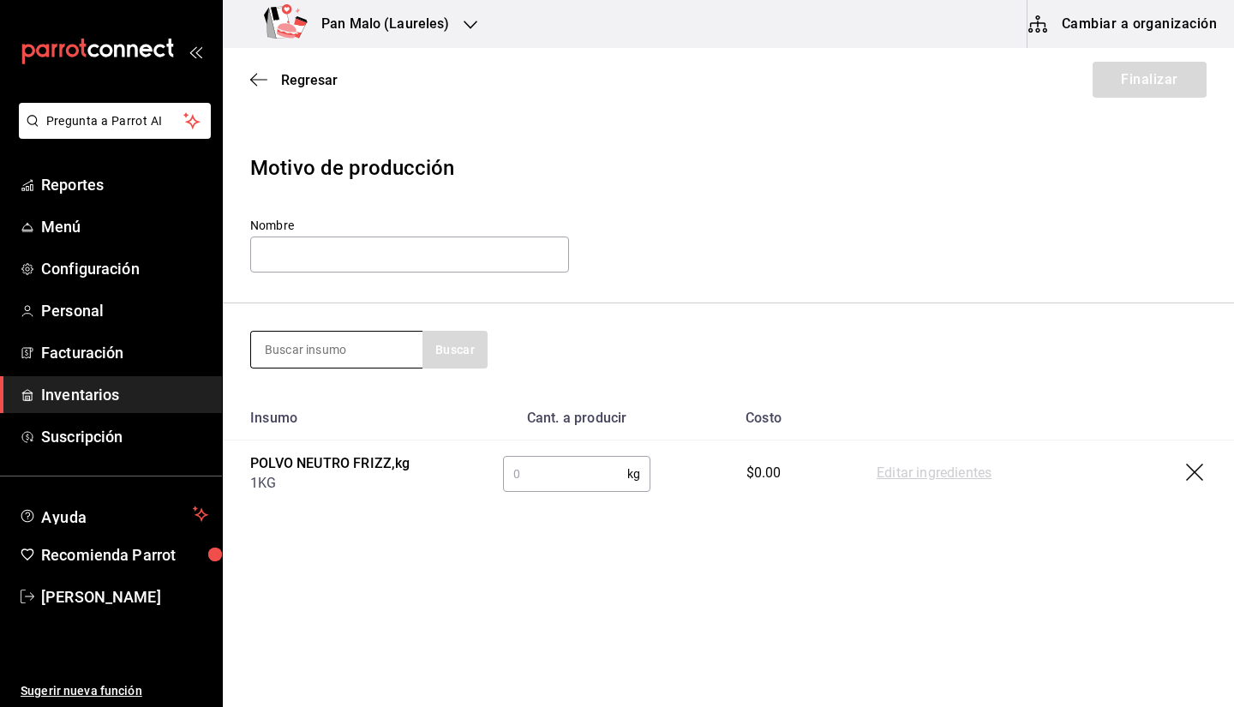
click at [392, 355] on input at bounding box center [336, 350] width 171 height 36
type input "frizz"
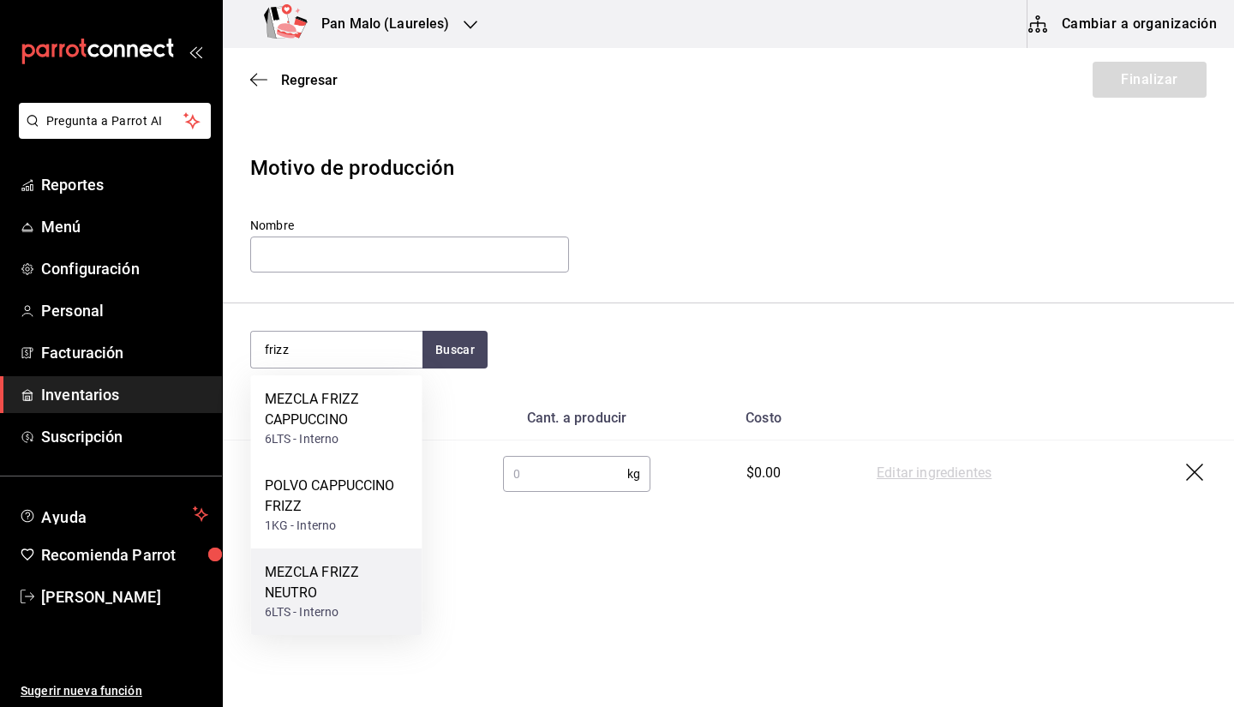
click at [338, 573] on div "MEZCLA FRIZZ NEUTRO" at bounding box center [337, 582] width 144 height 41
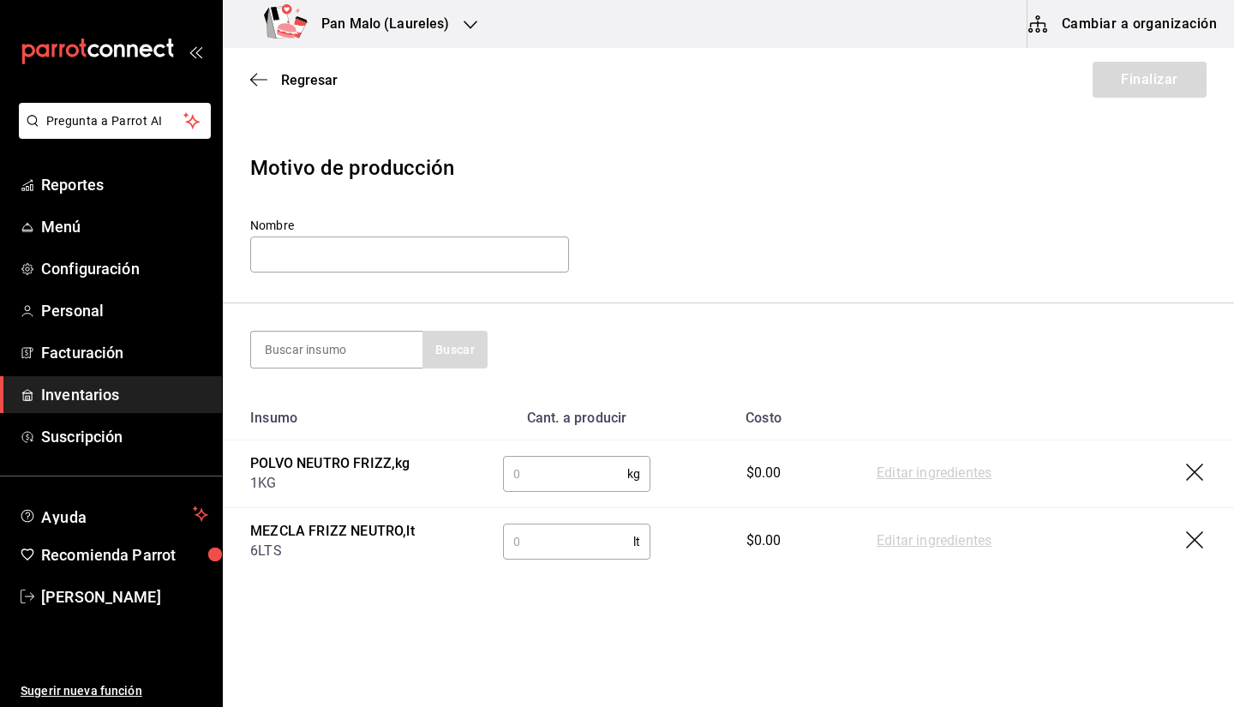
click at [581, 542] on input "text" at bounding box center [568, 542] width 130 height 34
type input "1"
type input "6"
click at [877, 537] on link "Editar ingredientes" at bounding box center [934, 541] width 115 height 21
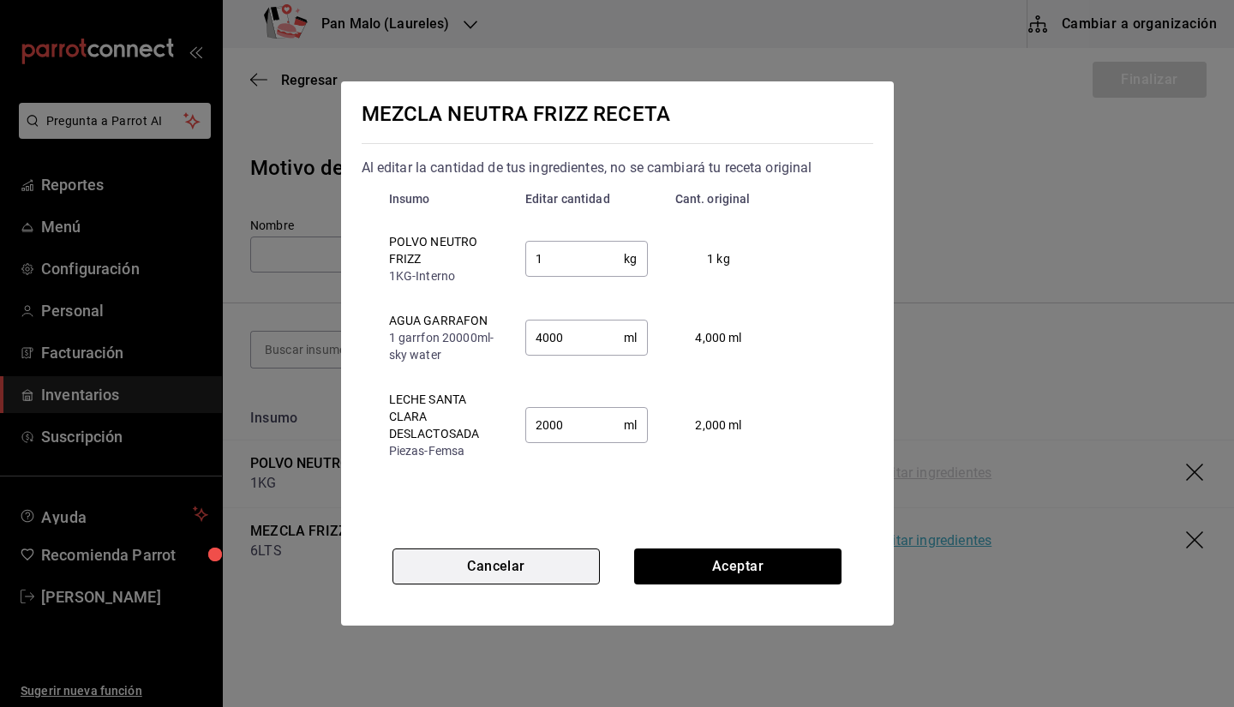
click at [531, 575] on button "Cancelar" at bounding box center [496, 567] width 207 height 36
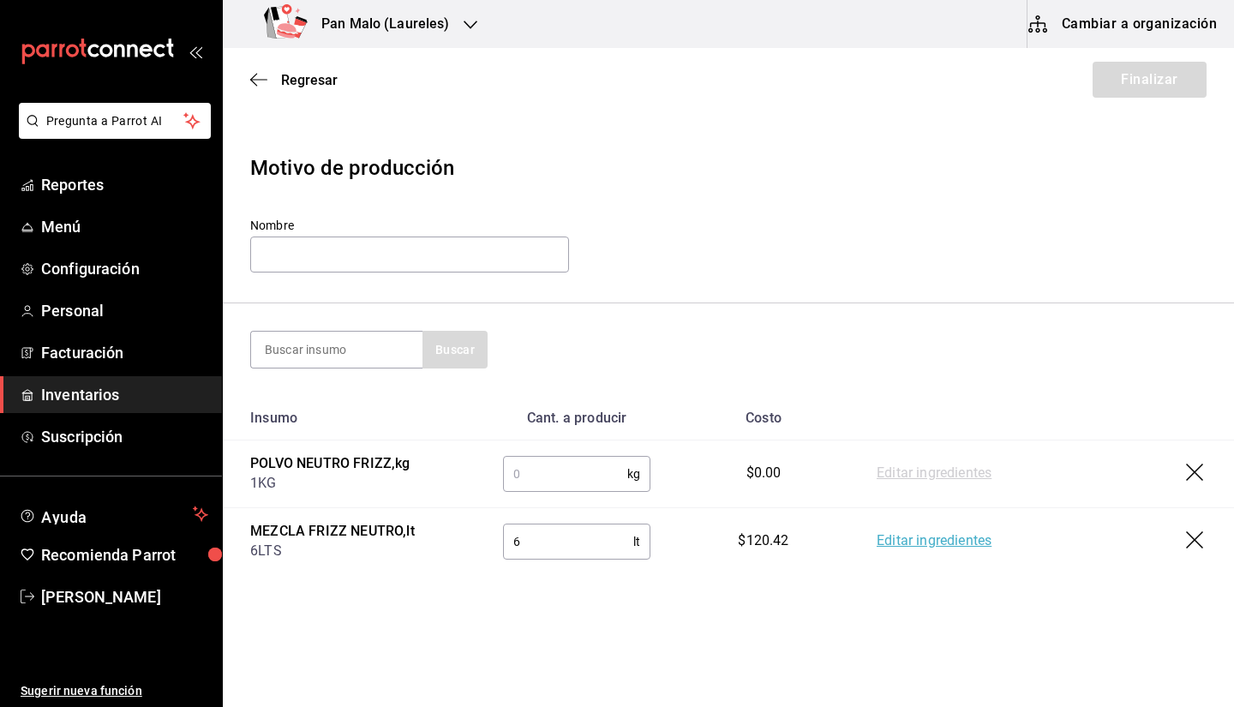
click at [555, 475] on input "text" at bounding box center [565, 474] width 124 height 34
click at [1186, 551] on icon "button" at bounding box center [1196, 541] width 21 height 21
click at [1186, 470] on icon "button" at bounding box center [1196, 474] width 21 height 21
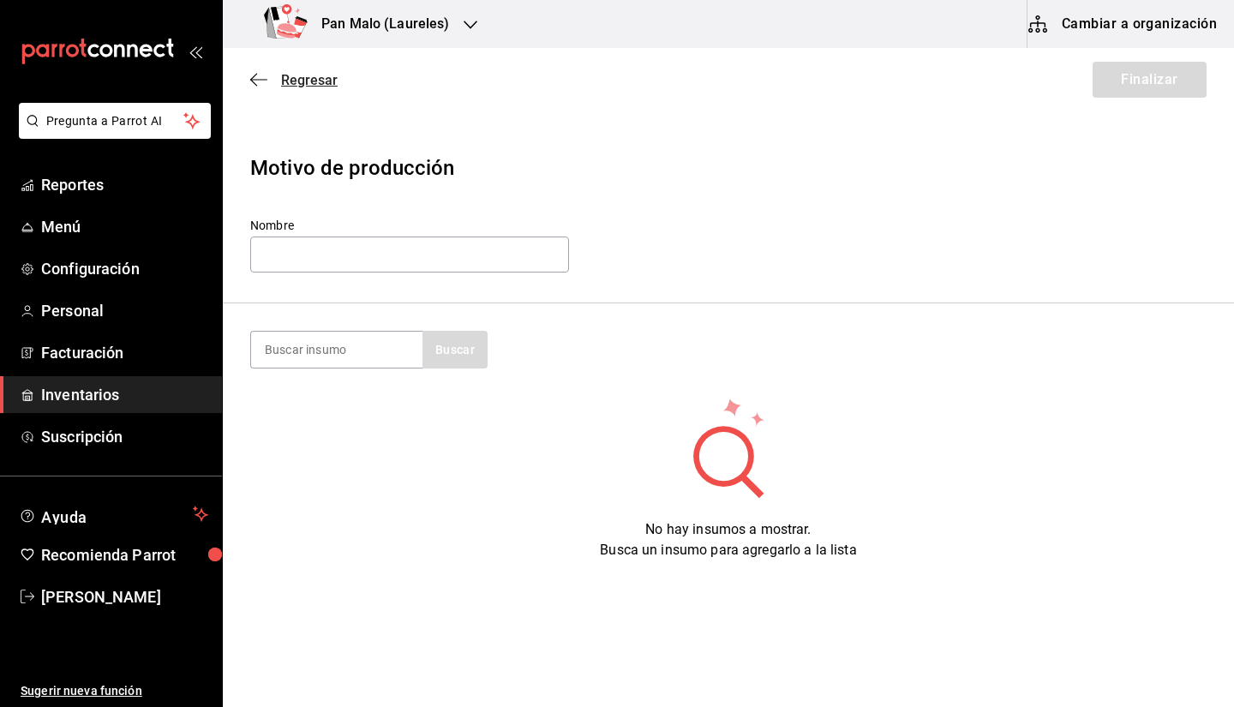
click at [273, 87] on span "Regresar" at bounding box center [293, 80] width 87 height 16
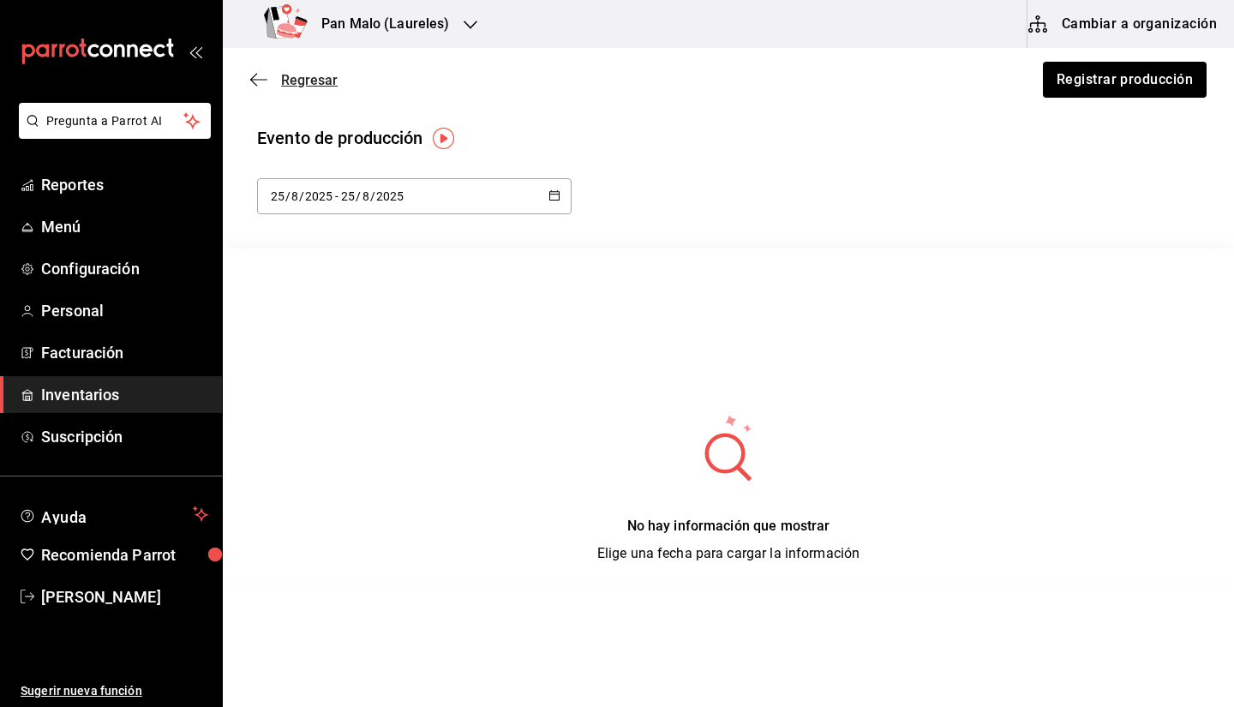
click at [269, 77] on span "Regresar" at bounding box center [293, 80] width 87 height 16
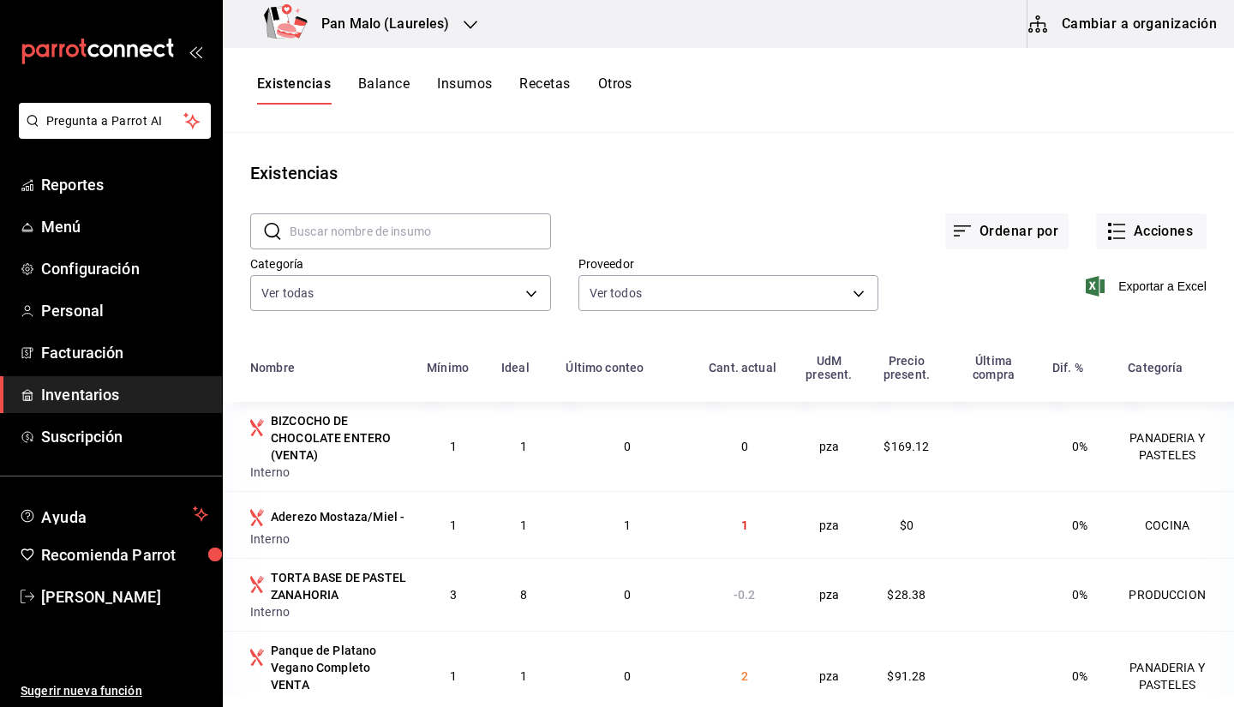
click at [428, 235] on input "text" at bounding box center [420, 231] width 261 height 34
click at [589, 171] on div "Existencias" at bounding box center [729, 173] width 1012 height 26
click at [394, 99] on button "Balance" at bounding box center [383, 89] width 51 height 29
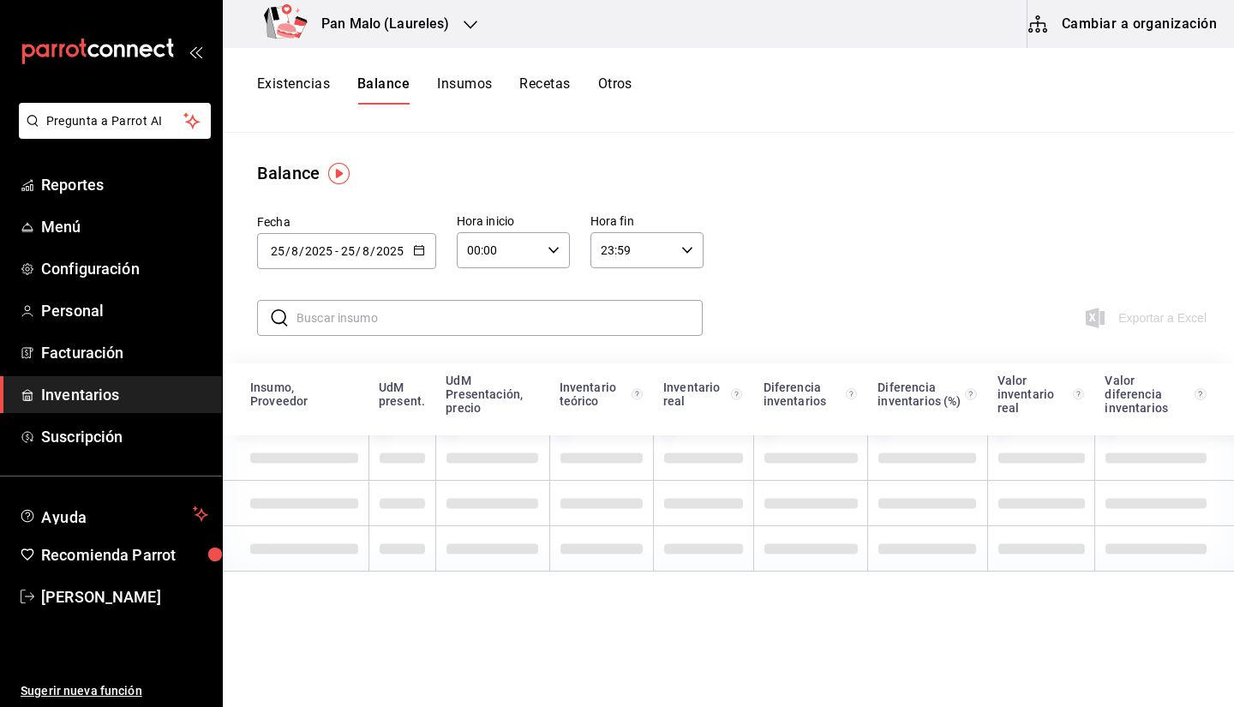
click at [479, 100] on button "Insumos" at bounding box center [464, 89] width 55 height 29
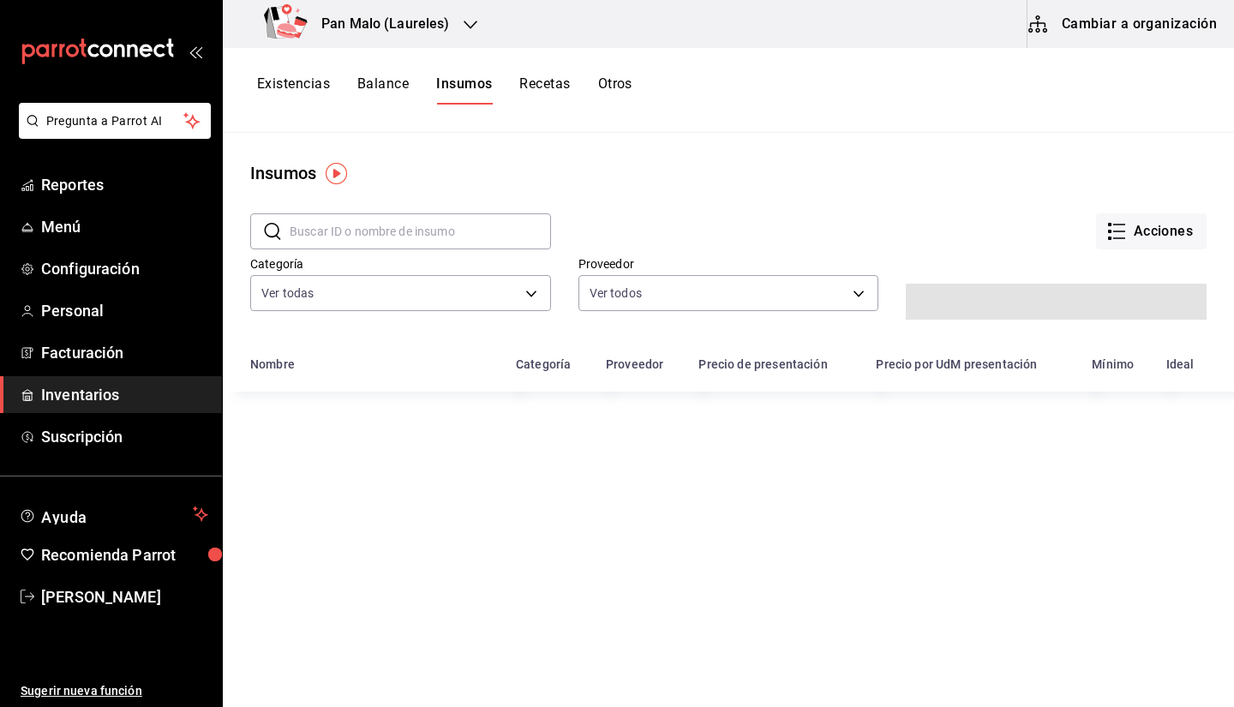
click at [308, 89] on button "Existencias" at bounding box center [293, 89] width 73 height 29
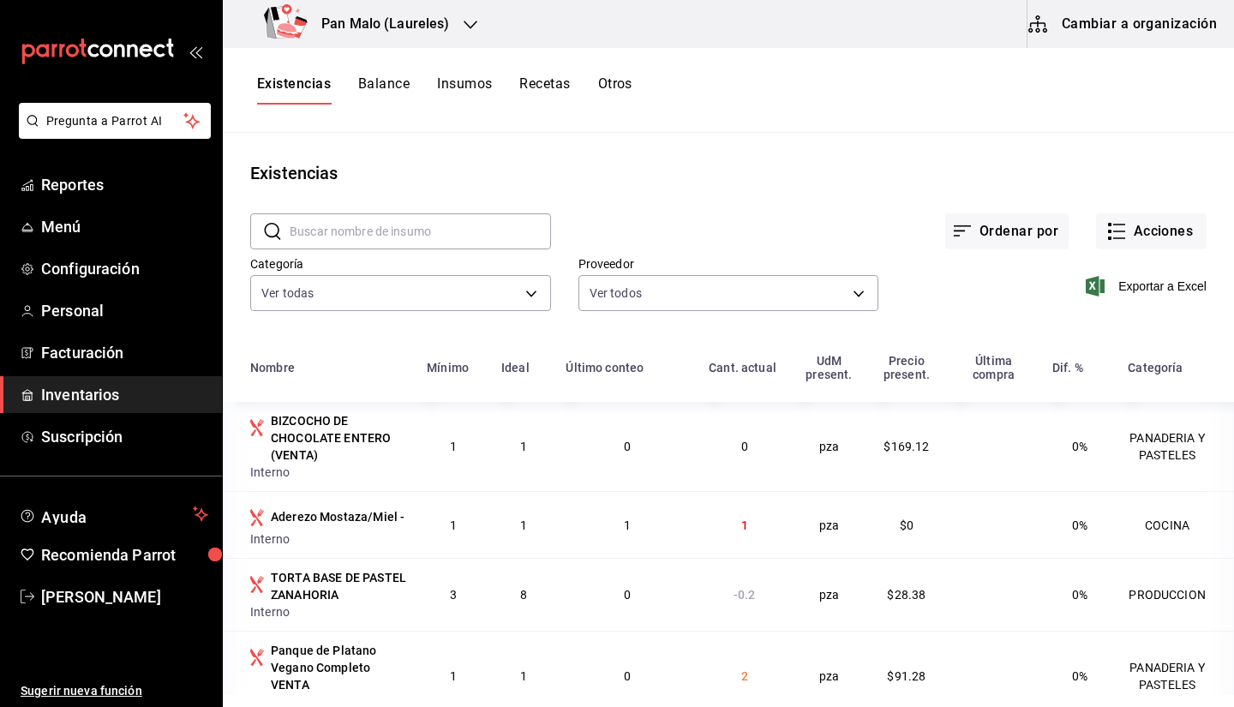
click at [350, 230] on input "text" at bounding box center [420, 231] width 261 height 34
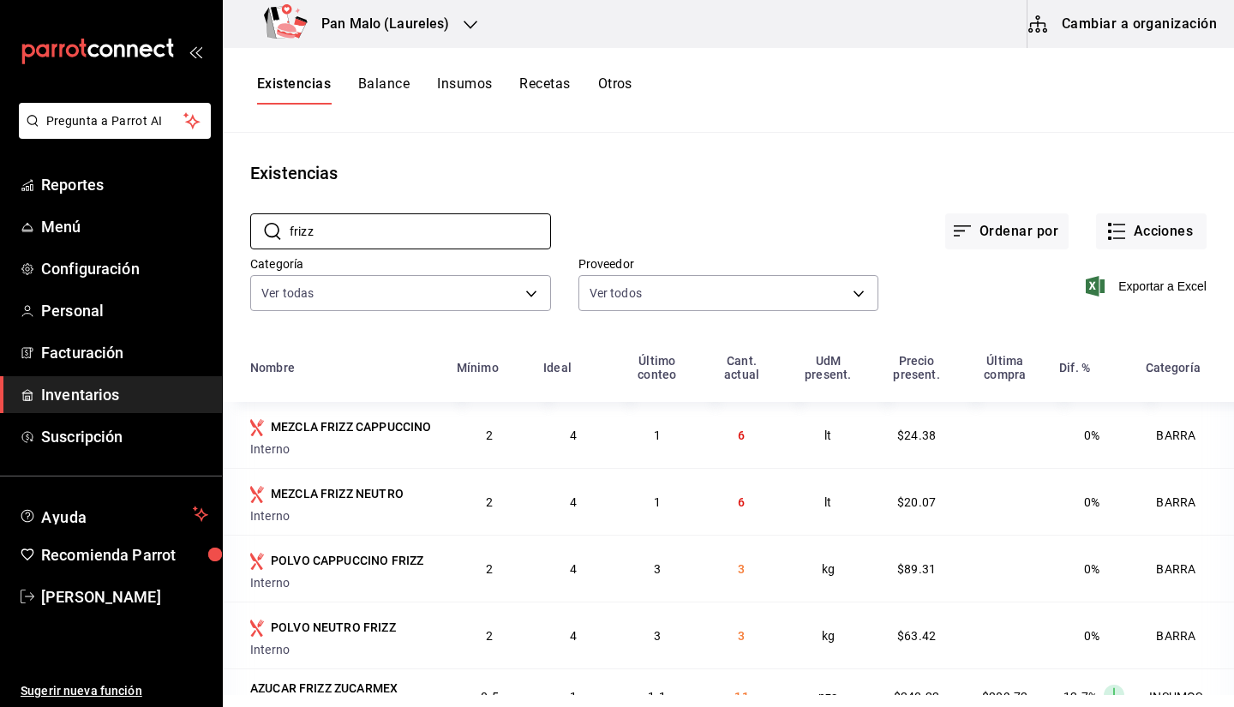
type input "frizz"
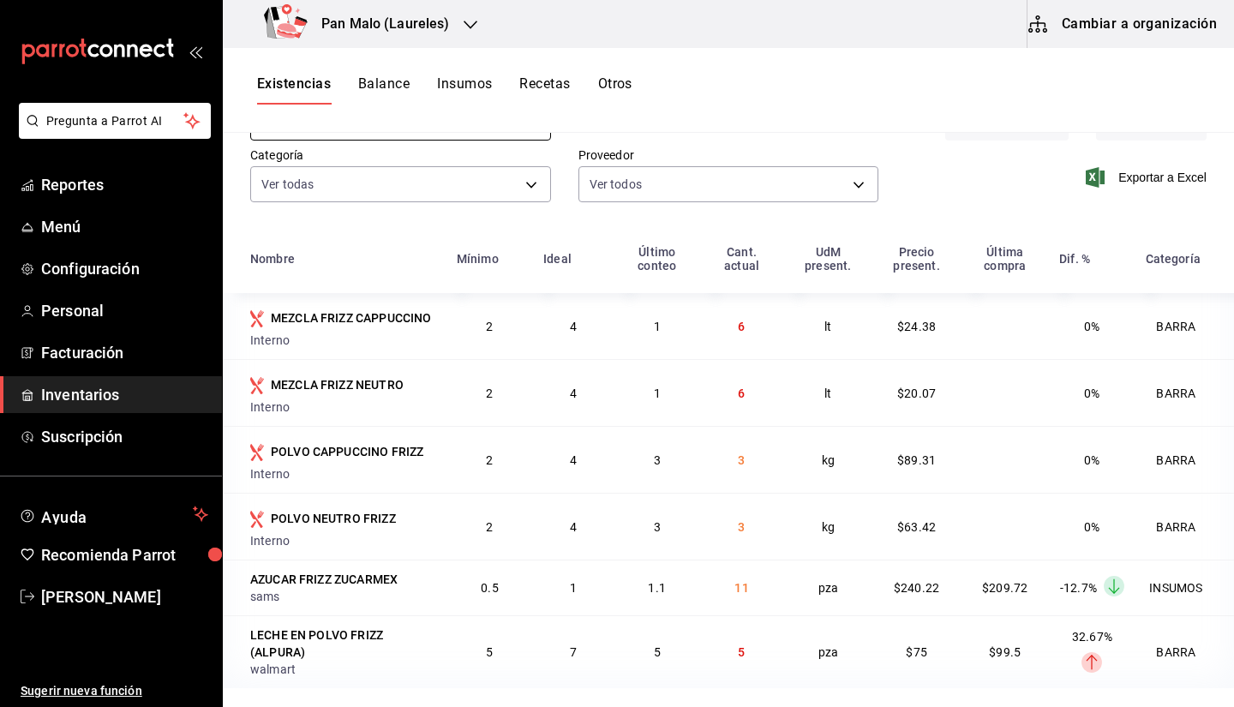
click at [145, 395] on span "Inventarios" at bounding box center [124, 394] width 167 height 23
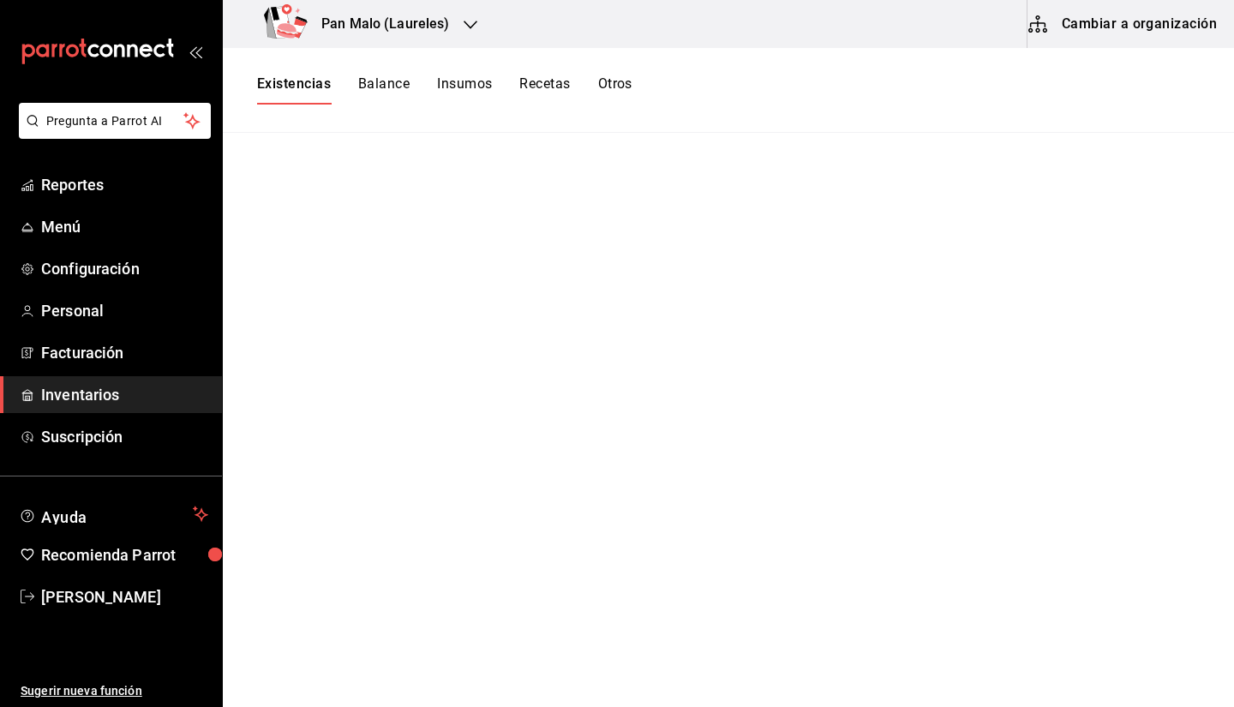
click at [1109, 34] on button "Cambiar a organización" at bounding box center [1124, 24] width 193 height 48
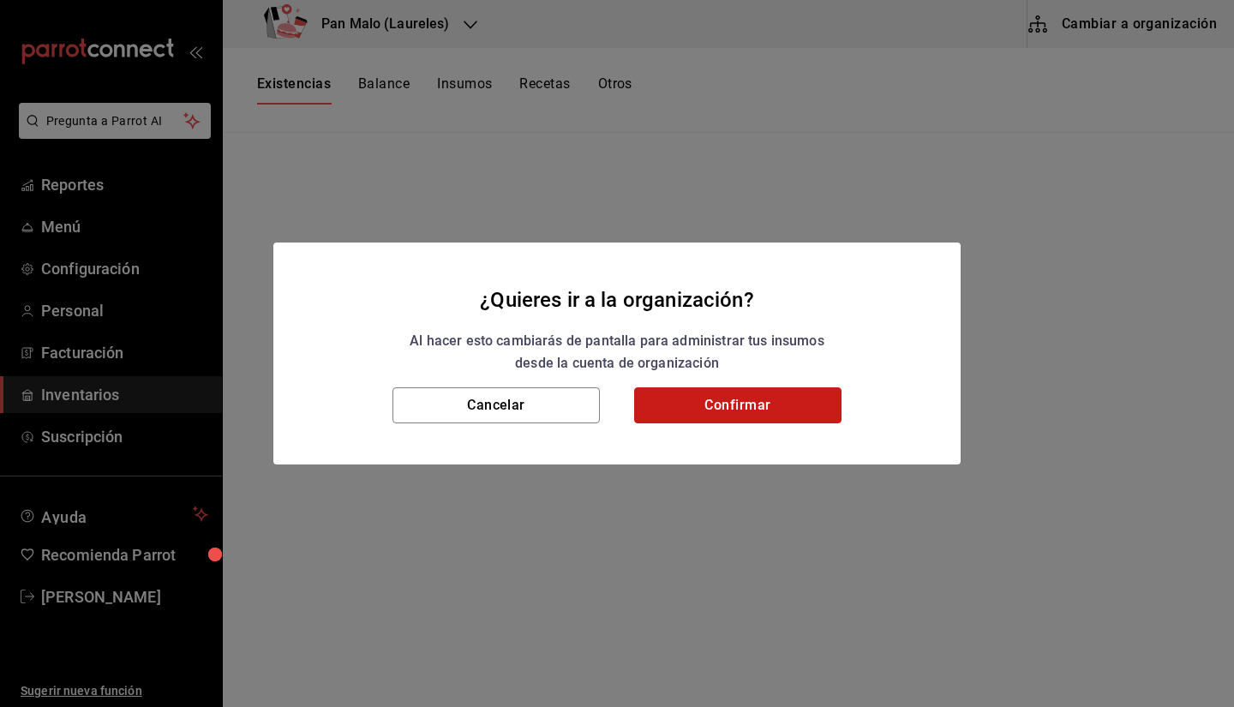
click at [752, 413] on button "Confirmar" at bounding box center [737, 405] width 207 height 36
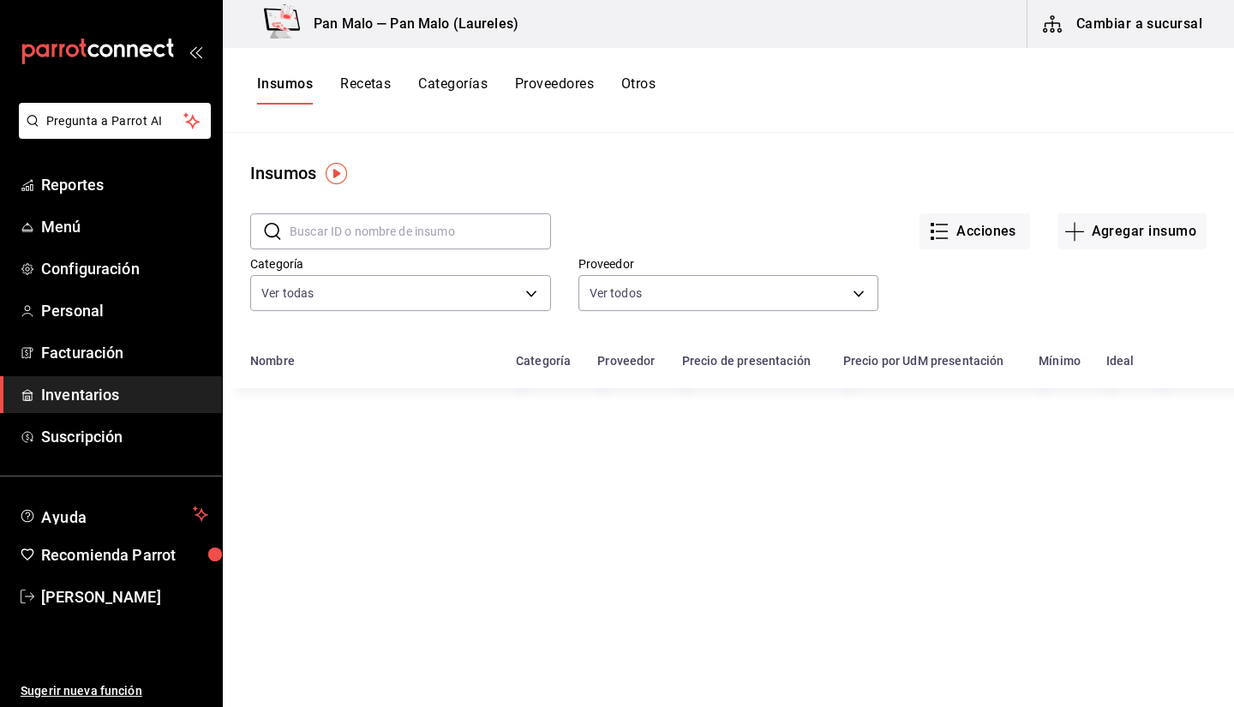
click at [641, 85] on button "Otros" at bounding box center [639, 89] width 34 height 29
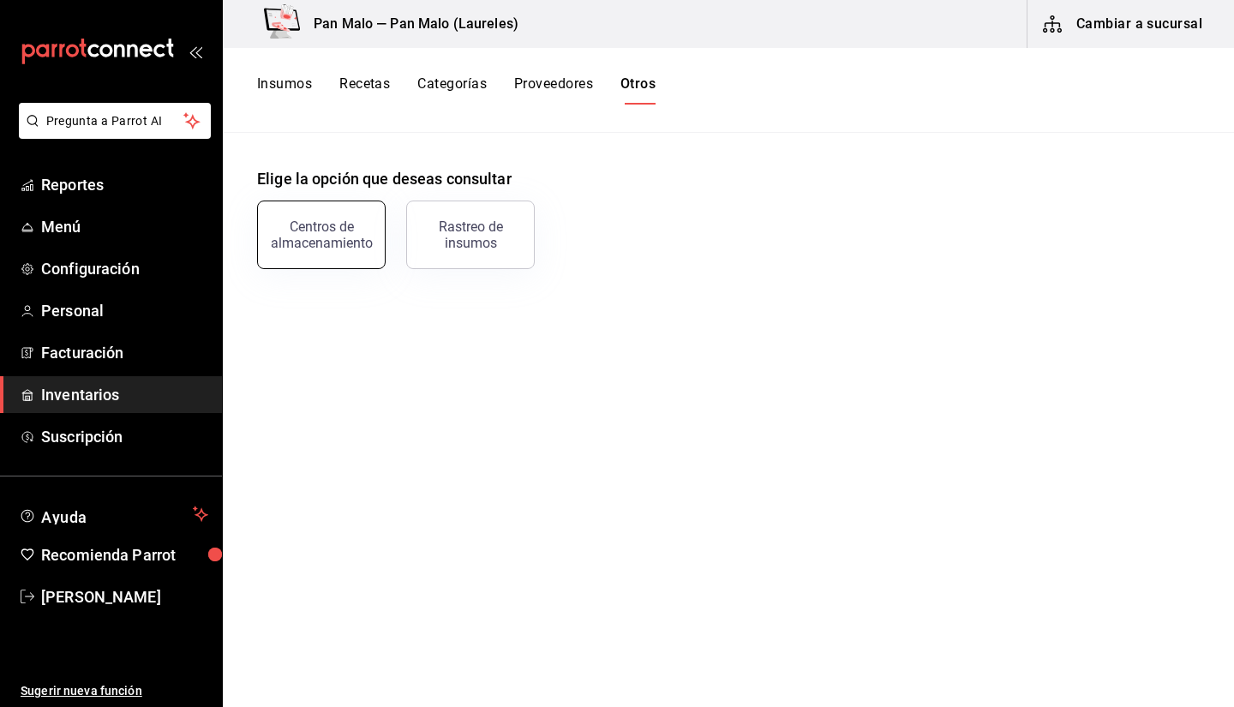
click at [333, 220] on div "Centros de almacenamiento" at bounding box center [321, 235] width 106 height 33
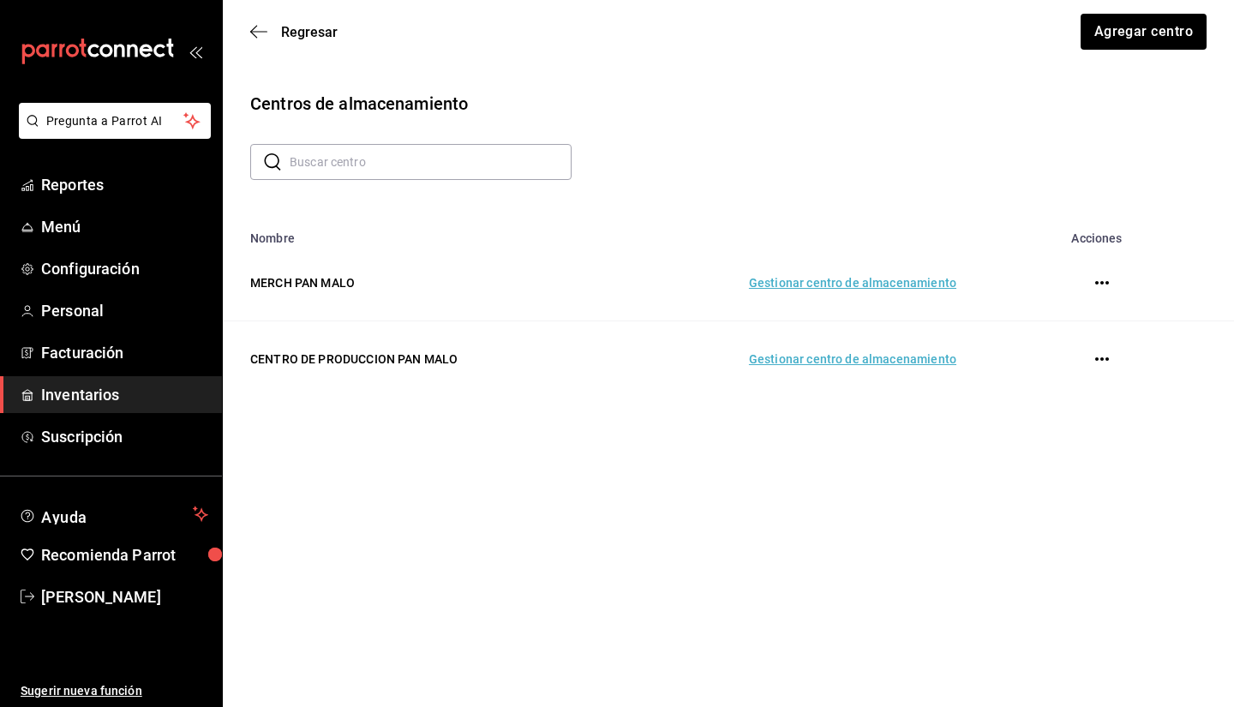
click at [938, 381] on td "Gestionar centro de almacenamiento" at bounding box center [791, 359] width 372 height 76
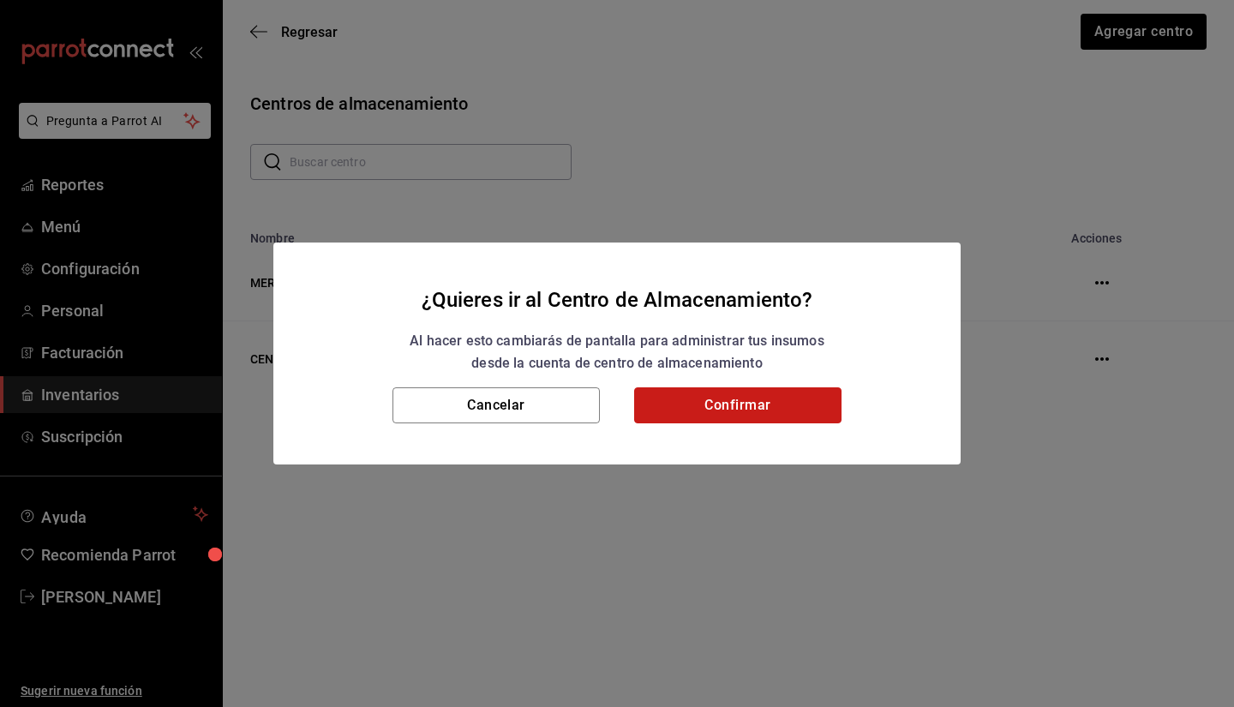
click at [746, 410] on button "Confirmar" at bounding box center [737, 405] width 207 height 36
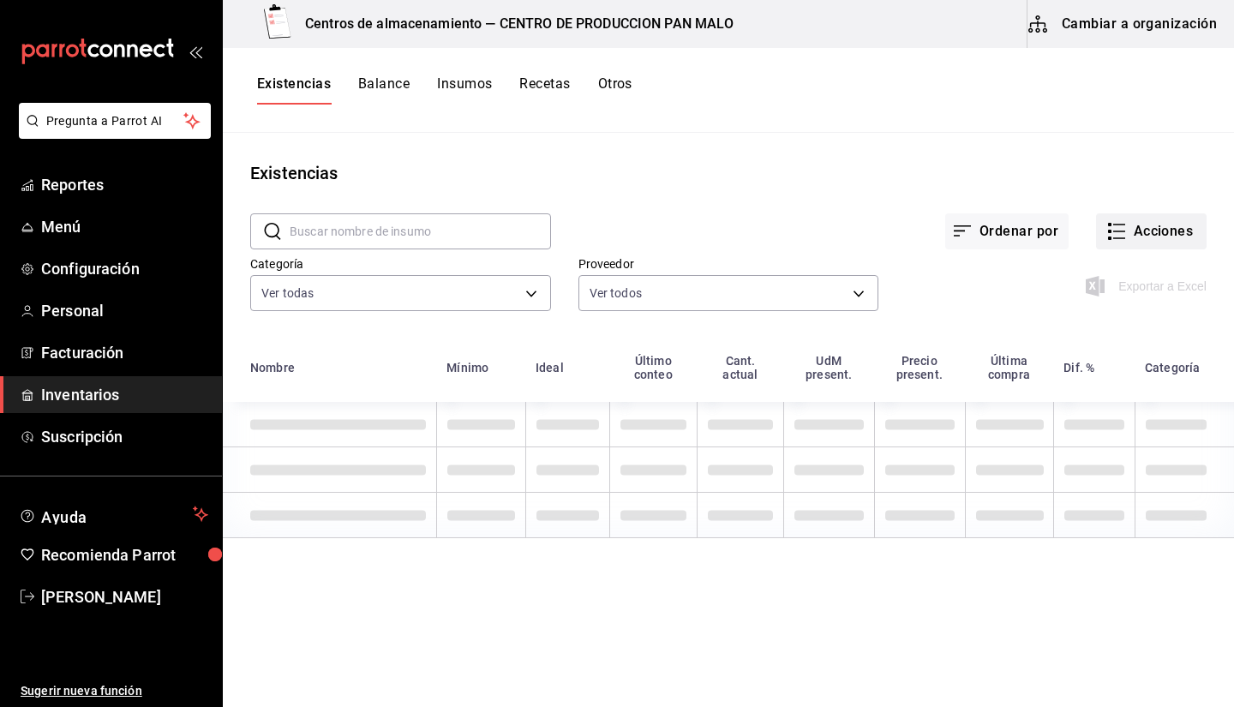
click at [1166, 226] on button "Acciones" at bounding box center [1151, 231] width 111 height 36
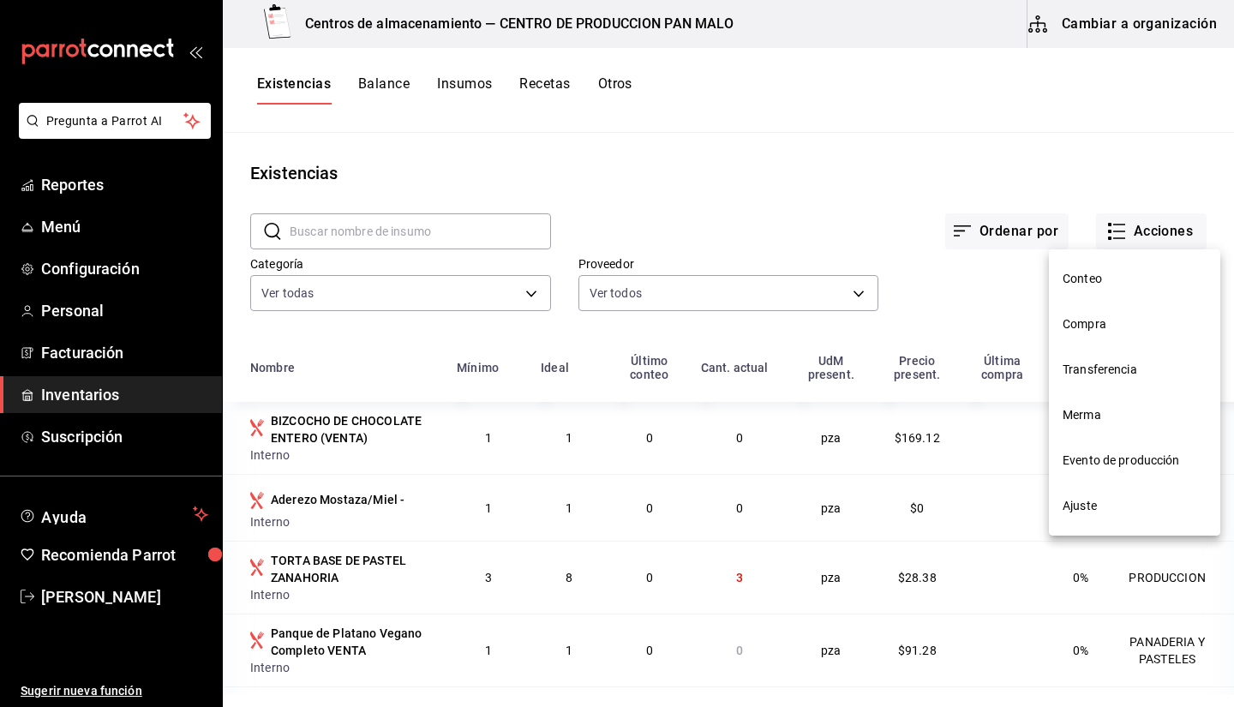
click at [828, 178] on div at bounding box center [617, 353] width 1234 height 707
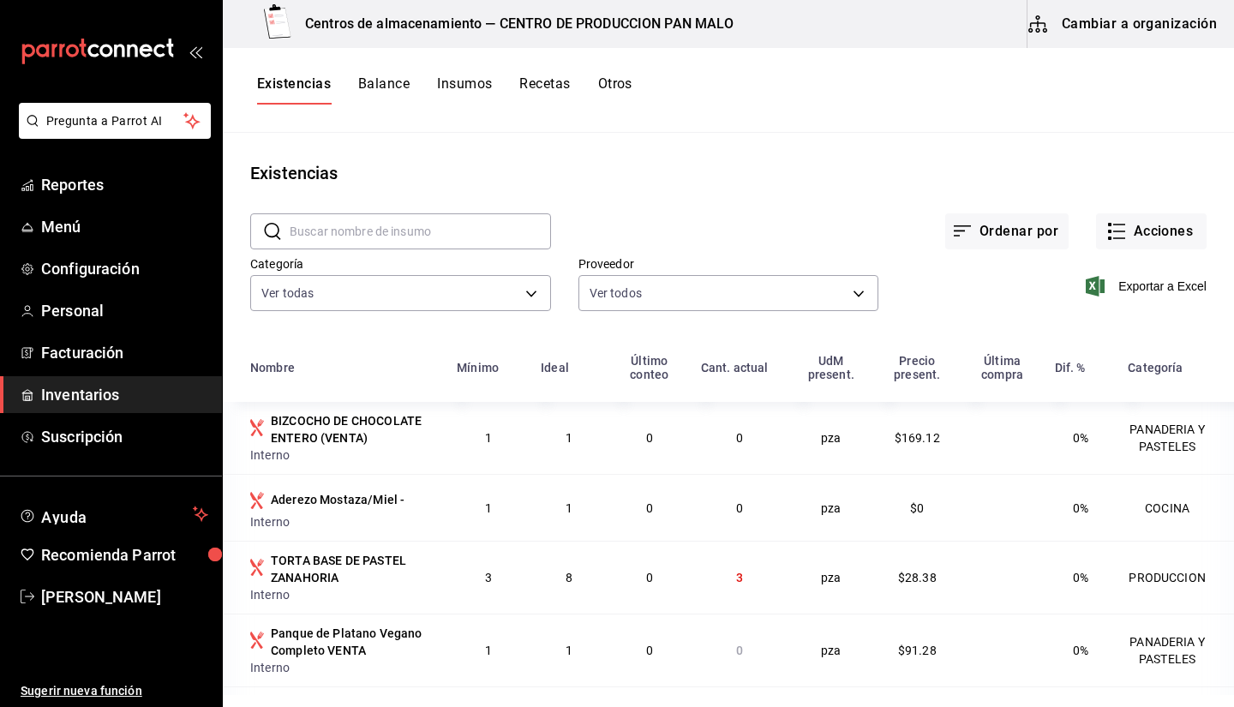
click at [315, 82] on button "Existencias" at bounding box center [294, 89] width 74 height 29
click at [1132, 53] on div "Existencias Balance Insumos Recetas Otros" at bounding box center [729, 90] width 1012 height 85
click at [1109, 15] on button "Cambiar a organización" at bounding box center [1124, 24] width 193 height 48
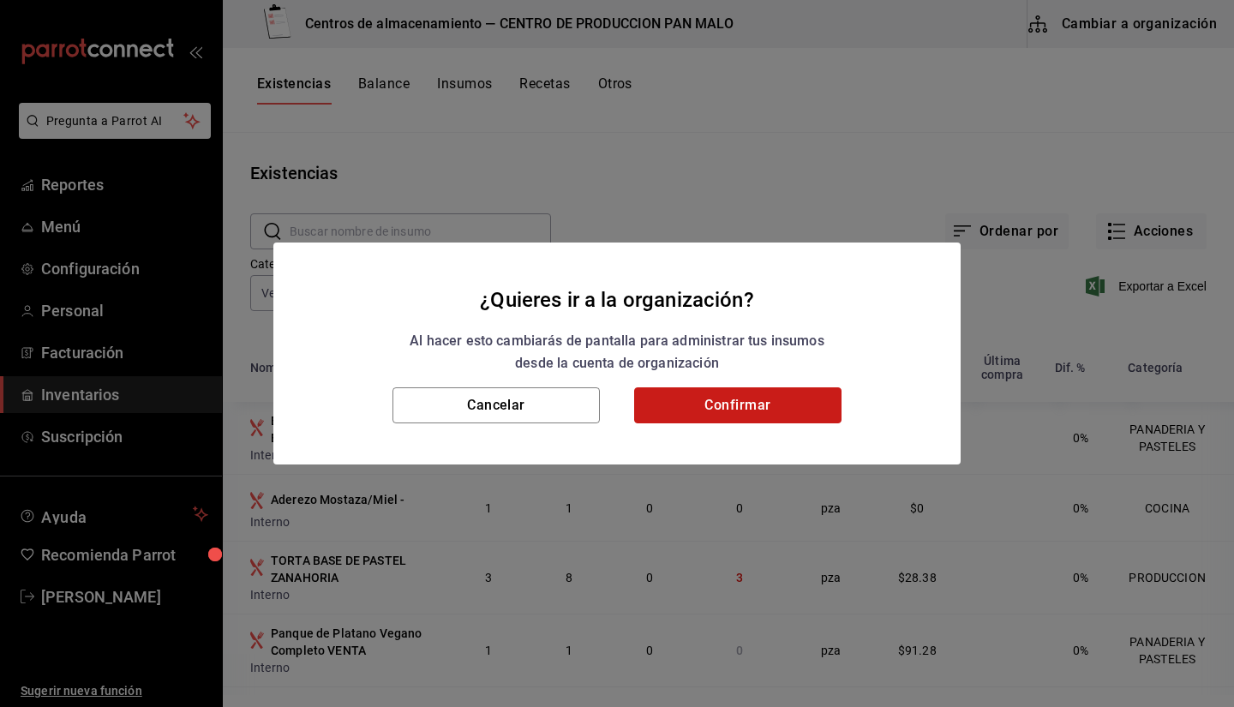
click at [750, 391] on button "Confirmar" at bounding box center [737, 405] width 207 height 36
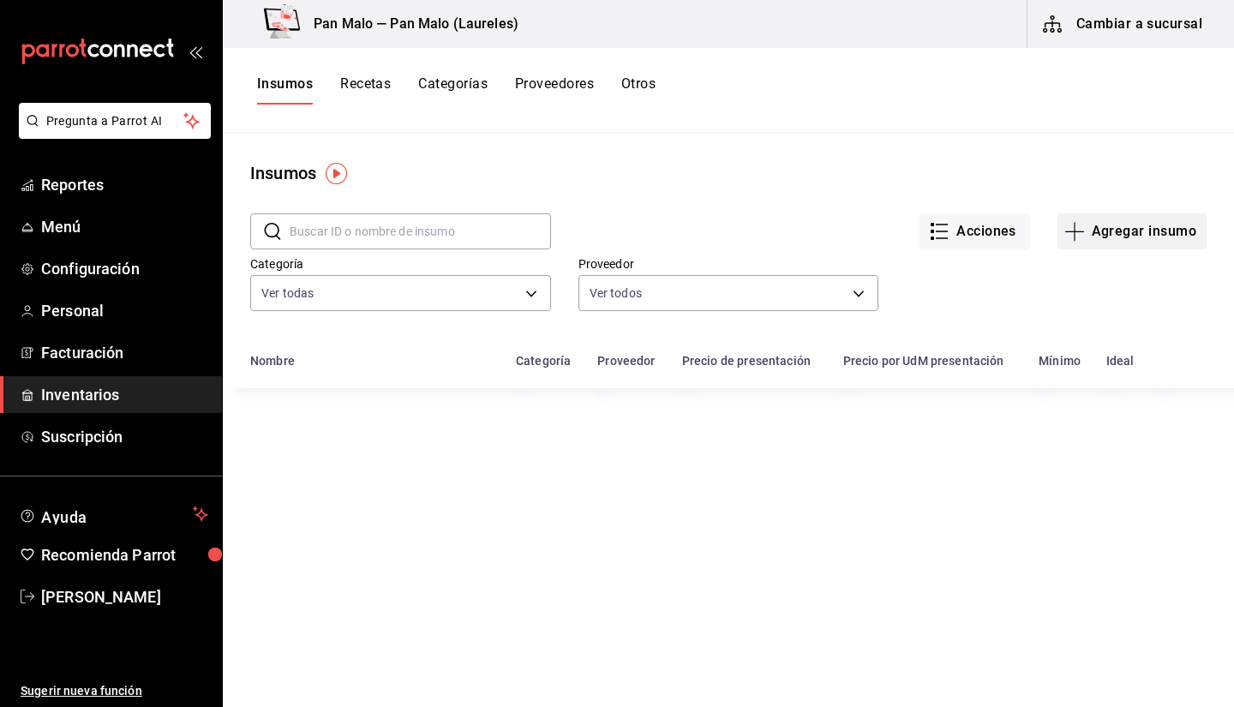
click at [1146, 239] on button "Agregar insumo" at bounding box center [1132, 231] width 149 height 36
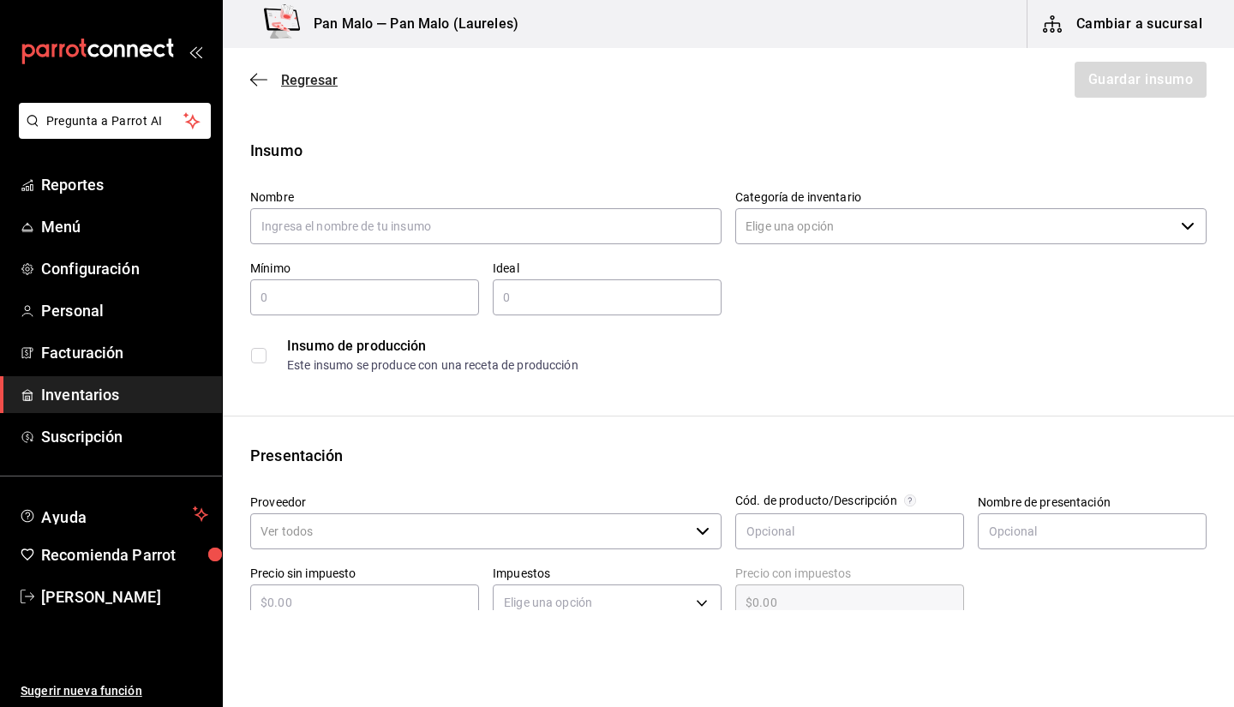
click at [278, 73] on span "Regresar" at bounding box center [293, 80] width 87 height 16
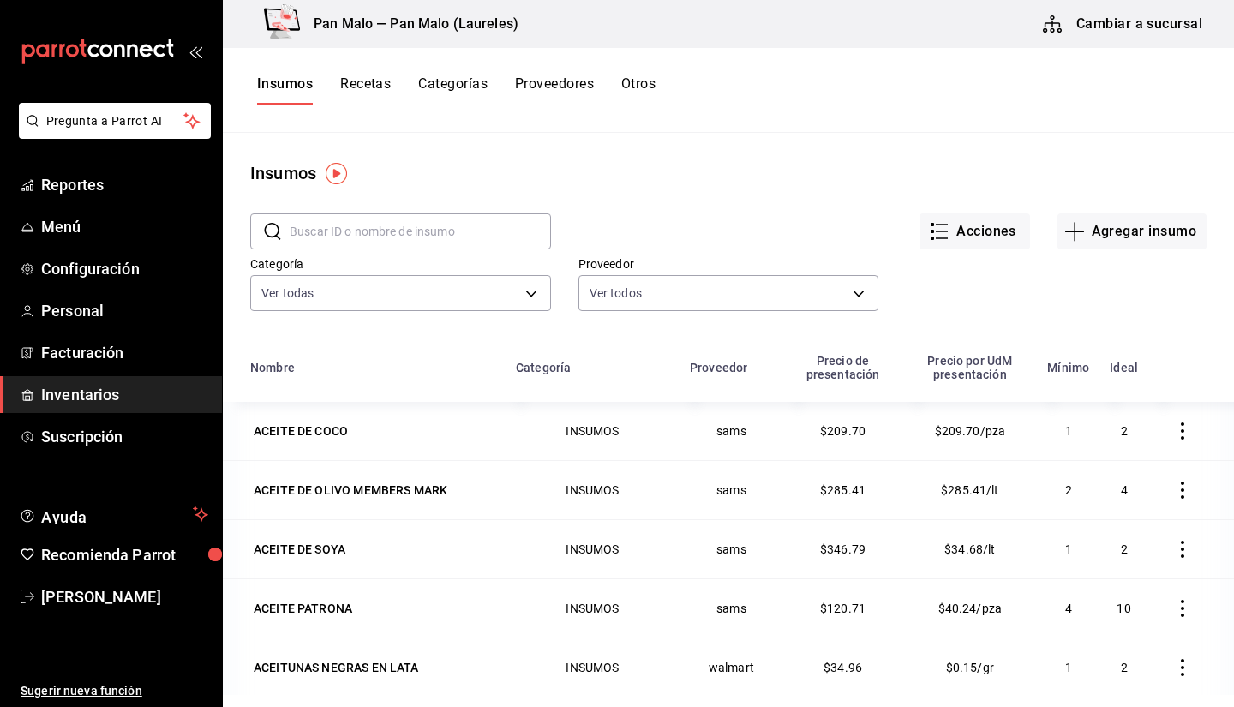
click at [1138, 23] on button "Cambiar a sucursal" at bounding box center [1124, 24] width 193 height 48
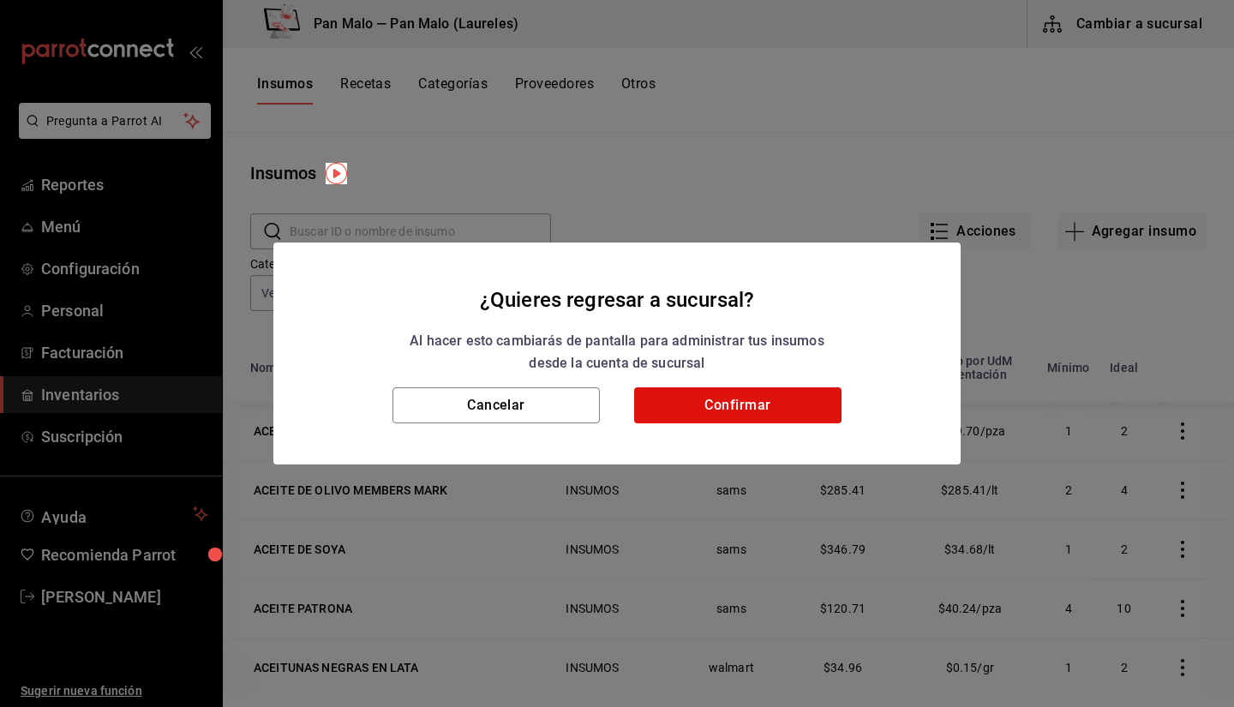
click at [729, 427] on div "Cancelar Confirmar" at bounding box center [617, 425] width 688 height 77
click at [718, 408] on button "Confirmar" at bounding box center [737, 405] width 207 height 36
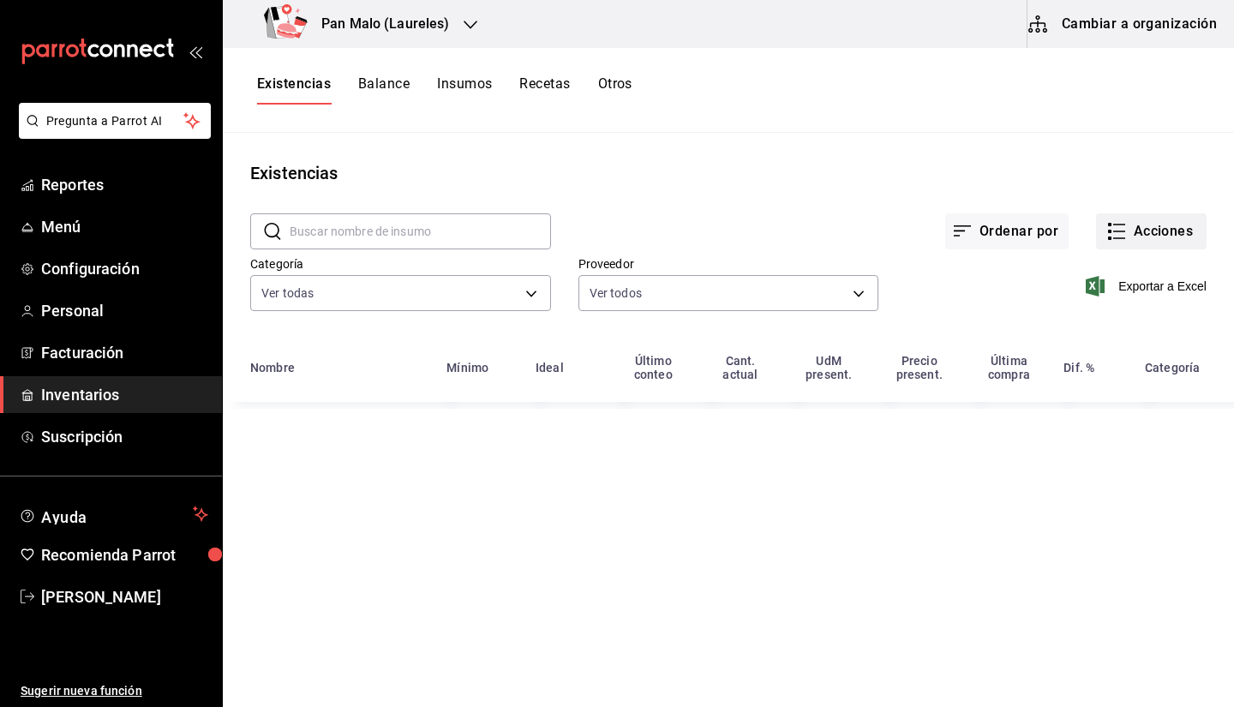
click at [1141, 225] on button "Acciones" at bounding box center [1151, 231] width 111 height 36
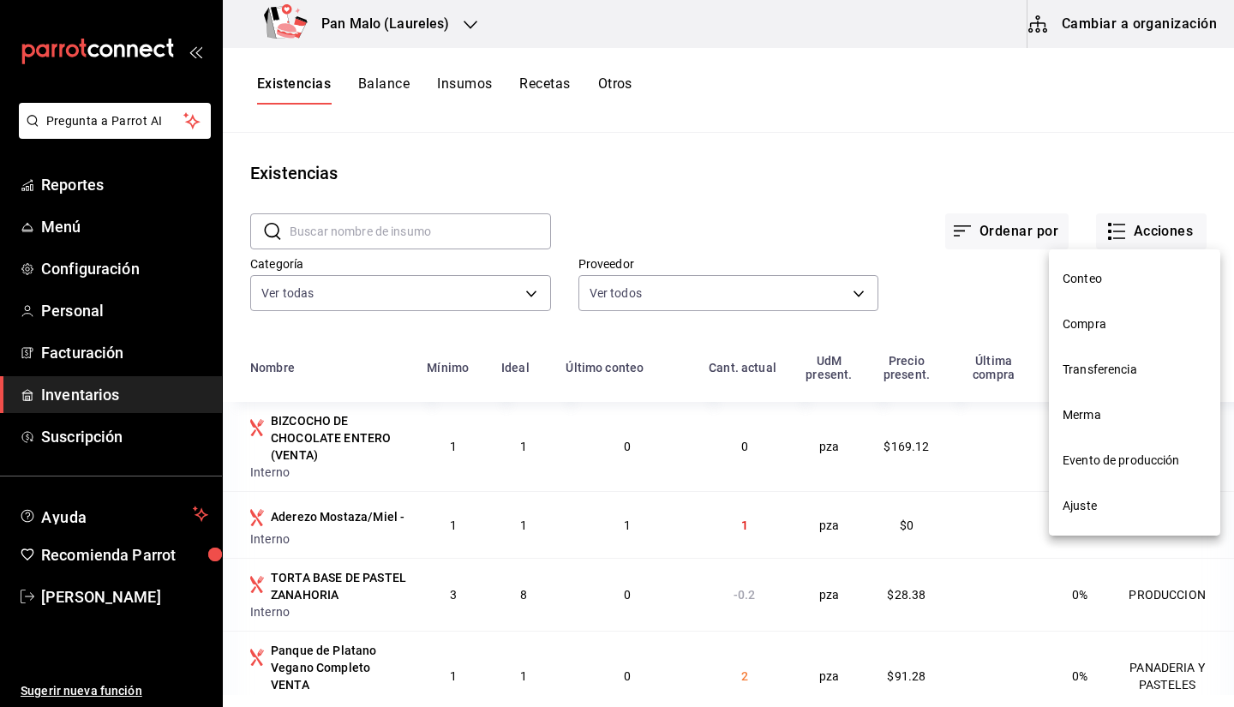
click at [1069, 465] on span "Evento de producción" at bounding box center [1135, 461] width 144 height 18
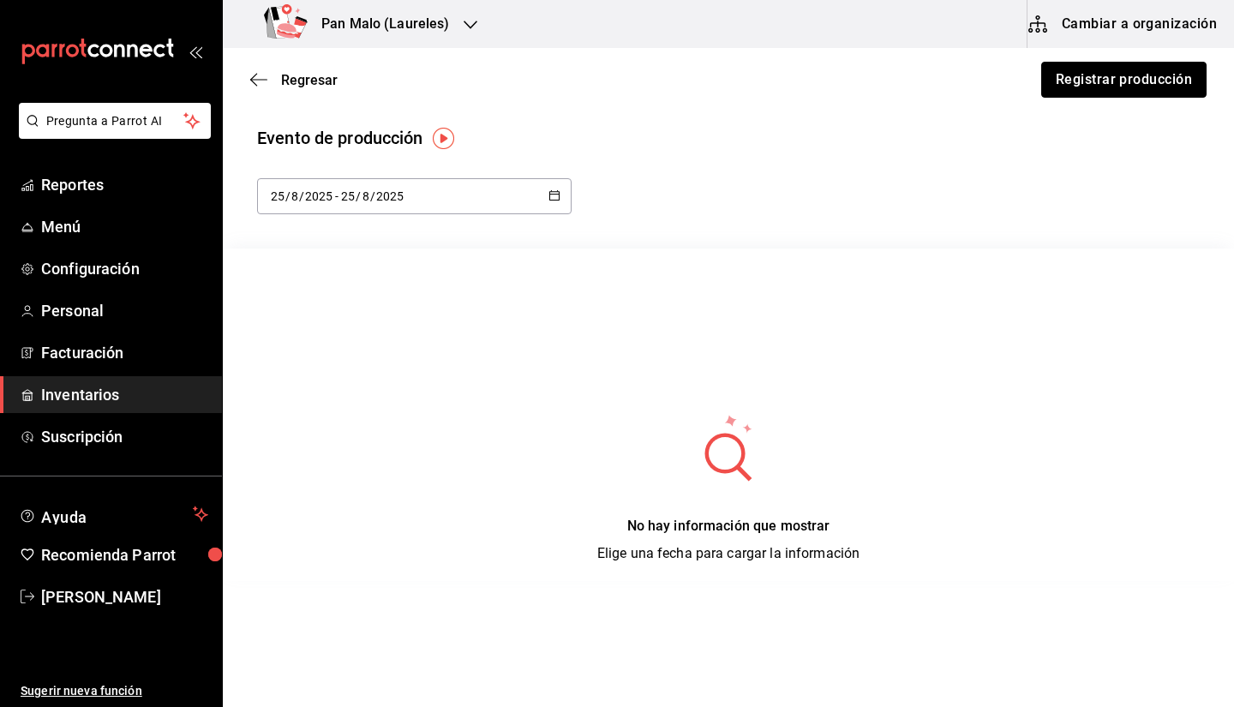
drag, startPoint x: 1112, startPoint y: 87, endPoint x: 976, endPoint y: 185, distance: 167.0
click at [976, 185] on main "Regresar Registrar producción Evento de producción 2025-08-25 25 / 8 / 2025 - 2…" at bounding box center [729, 314] width 1012 height 533
click at [286, 93] on div "Regresar Registrar producción" at bounding box center [729, 79] width 1012 height 63
click at [267, 83] on span "Regresar" at bounding box center [293, 80] width 87 height 16
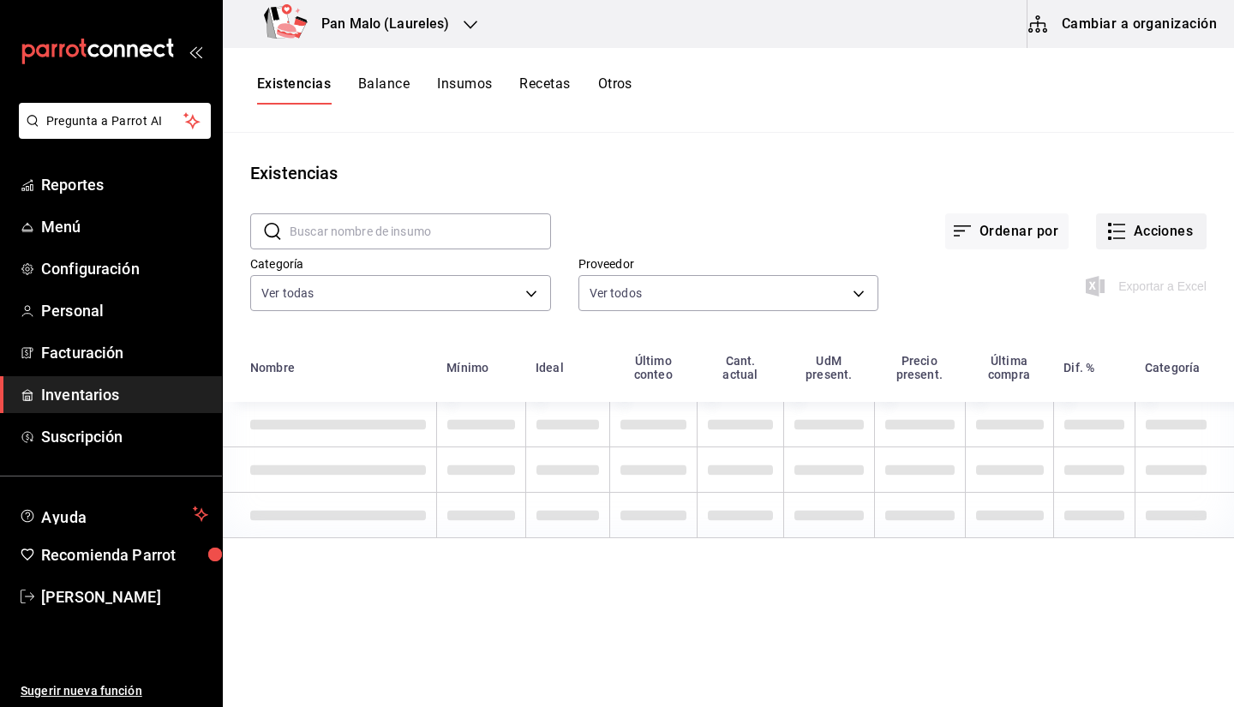
click at [1132, 237] on button "Acciones" at bounding box center [1151, 231] width 111 height 36
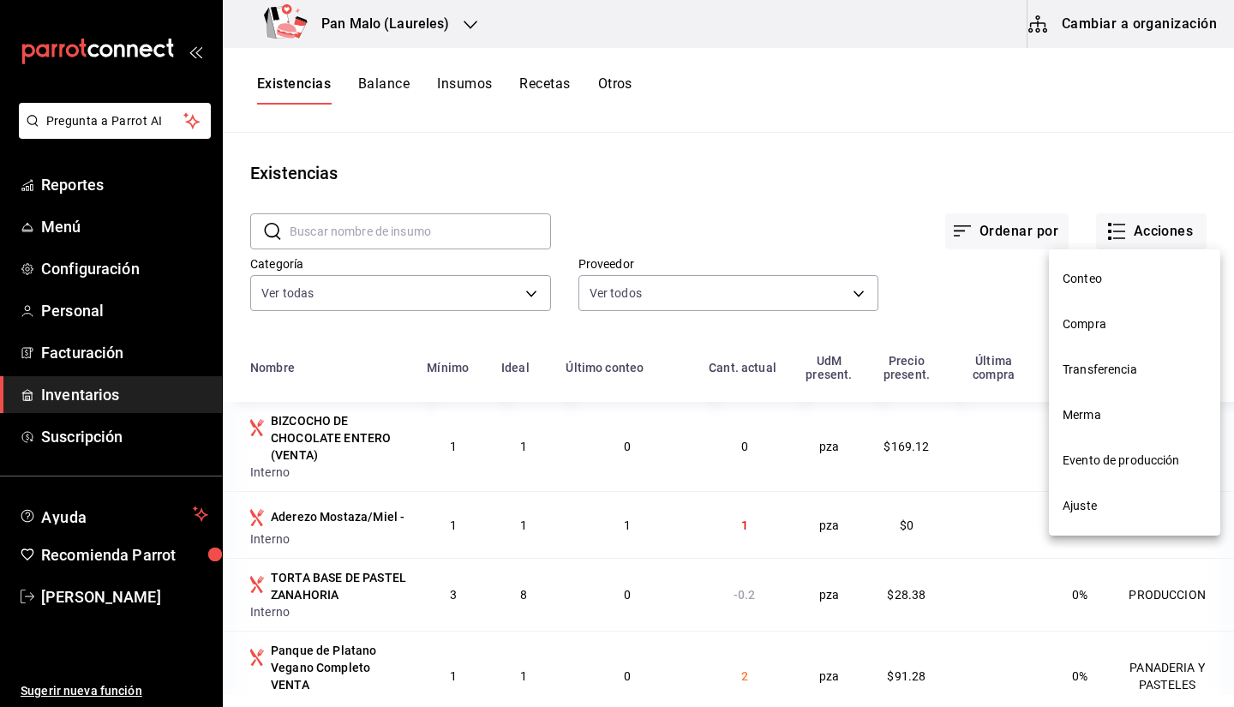
click at [1085, 320] on span "Compra" at bounding box center [1135, 324] width 144 height 18
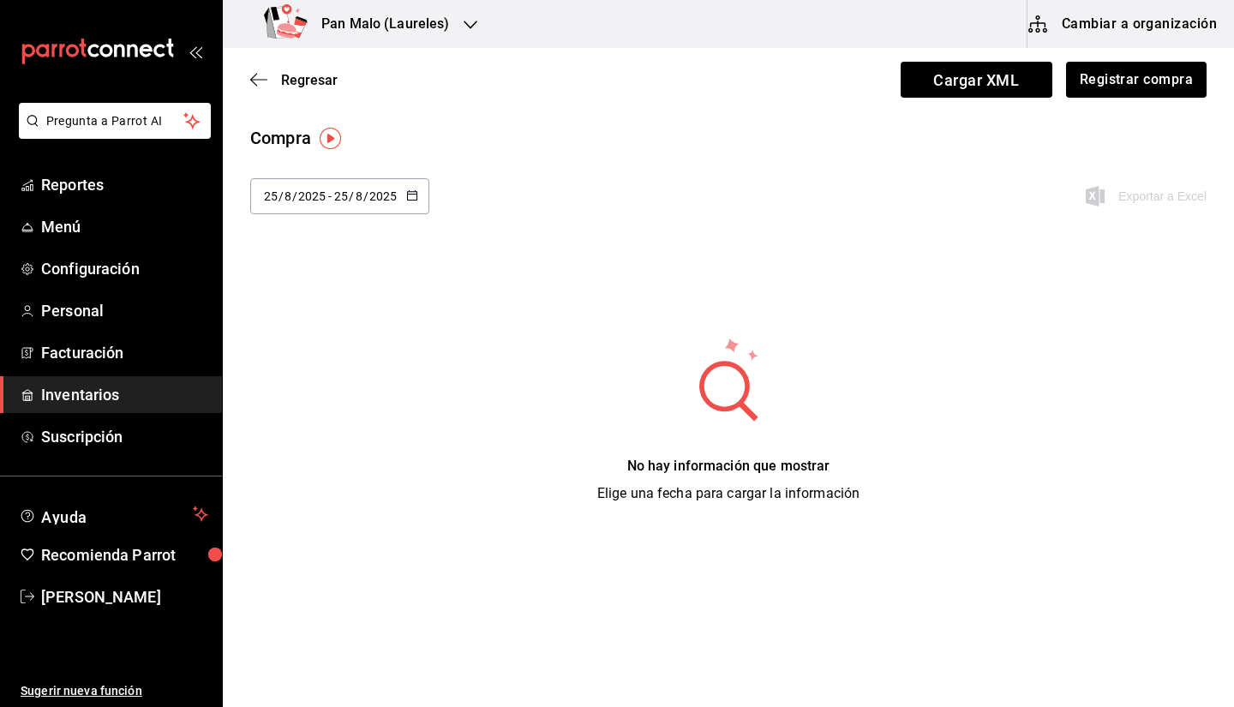
click at [1060, 273] on div "Compra 2025-08-25 25 / 8 / 2025 - 2025-08-25 25 / 8 / 2025 Exportar a Excel No …" at bounding box center [729, 314] width 1012 height 379
click at [1156, 94] on button "Registrar compra" at bounding box center [1136, 80] width 142 height 36
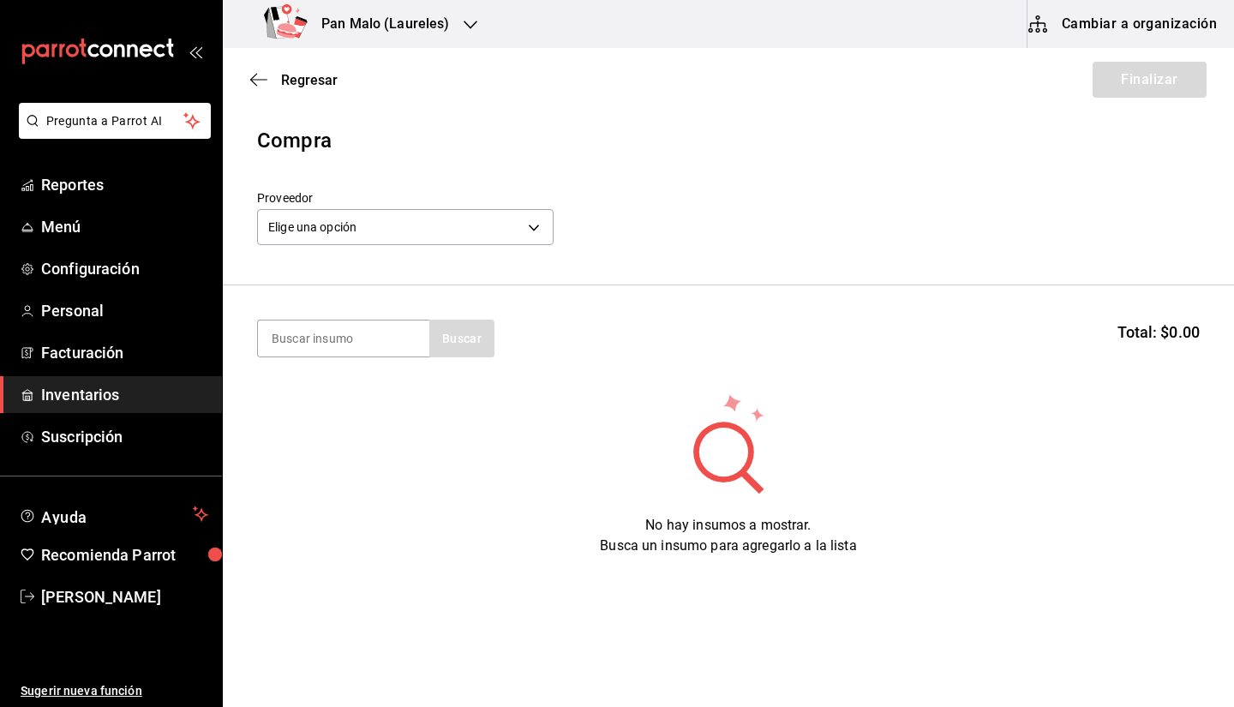
click at [374, 195] on label "Proveedor" at bounding box center [405, 198] width 297 height 12
click at [387, 239] on body "Pregunta a Parrot AI Reportes Menú Configuración Personal Facturación Inventari…" at bounding box center [617, 305] width 1234 height 610
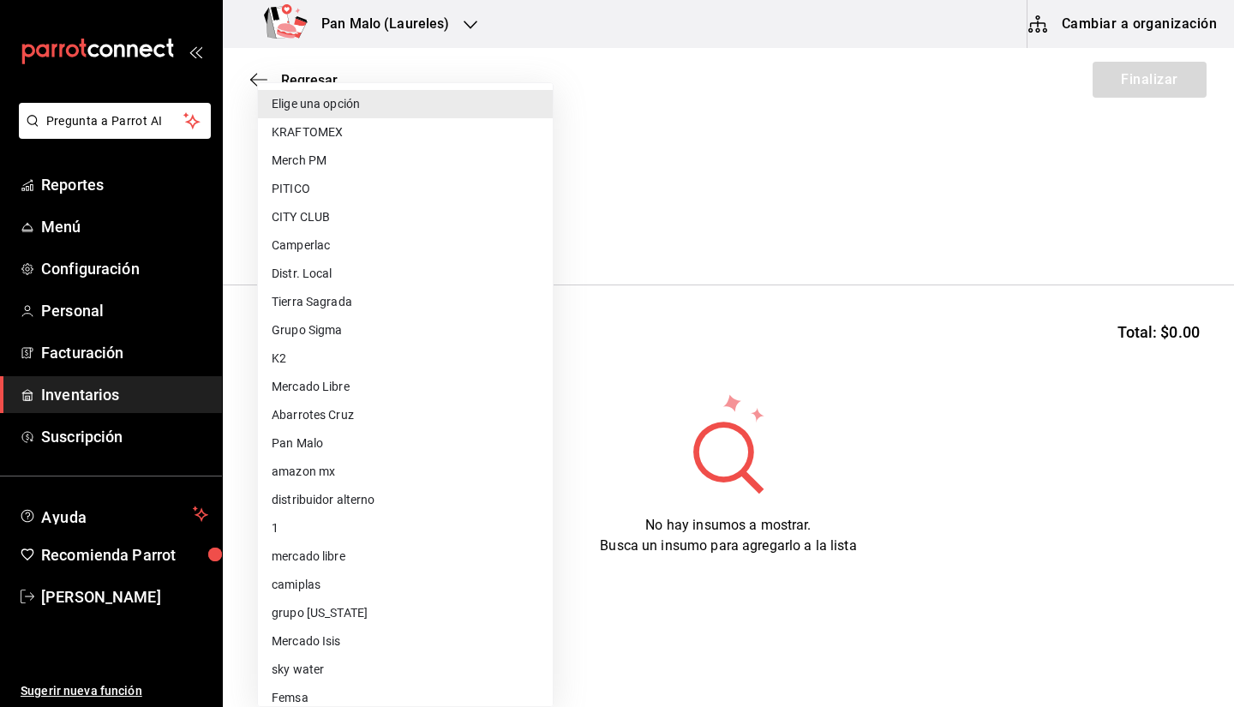
click at [764, 271] on div at bounding box center [617, 353] width 1234 height 707
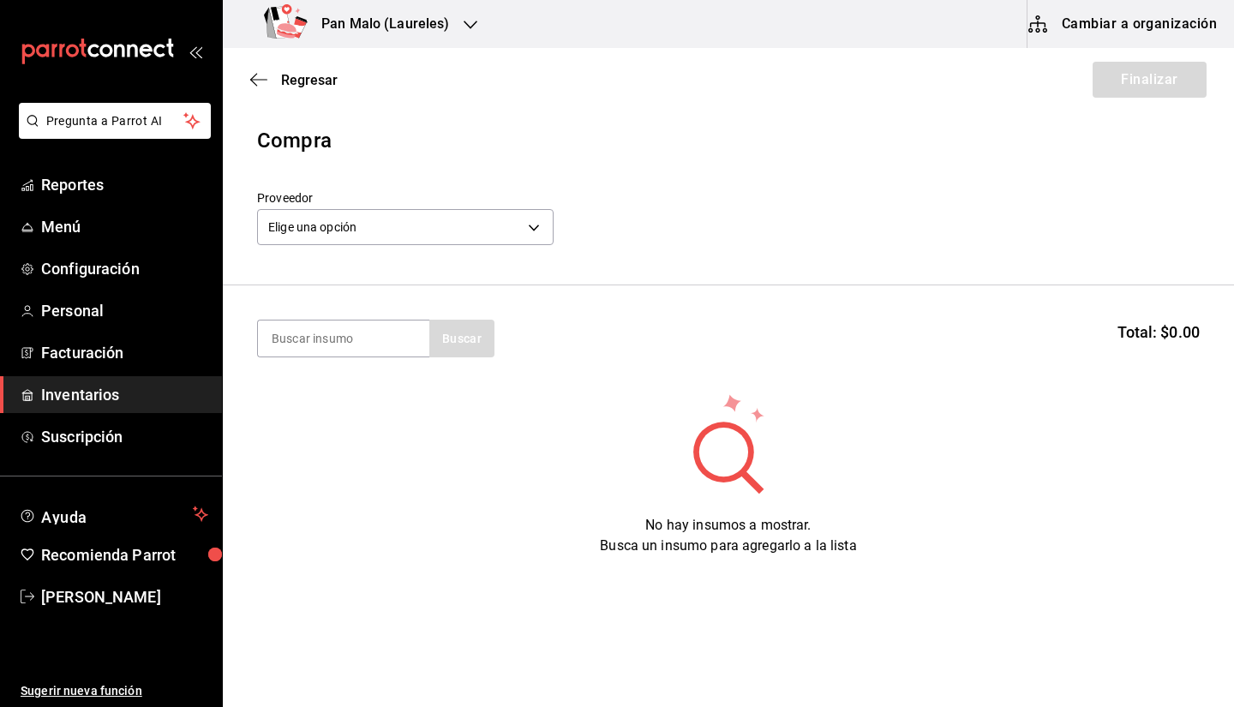
click at [355, 246] on div "Elige una opción default" at bounding box center [405, 224] width 297 height 45
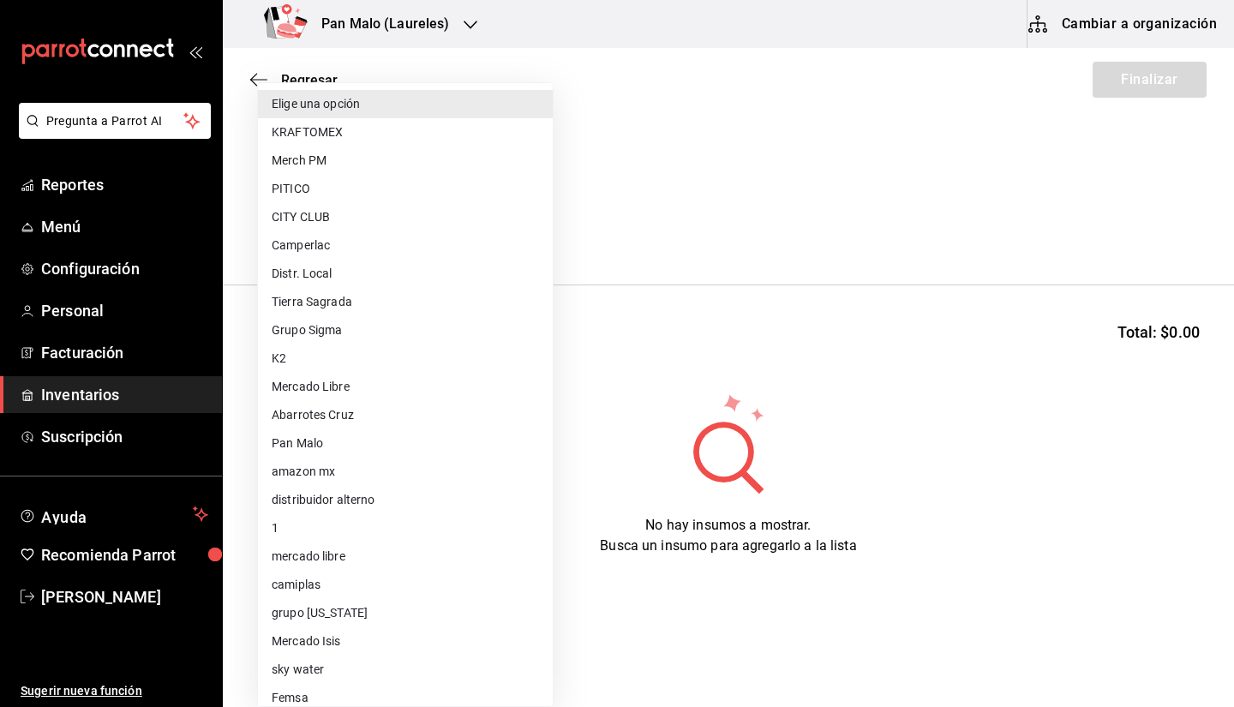
click at [323, 220] on body "Pregunta a Parrot AI Reportes Menú Configuración Personal Facturación Inventari…" at bounding box center [617, 305] width 1234 height 610
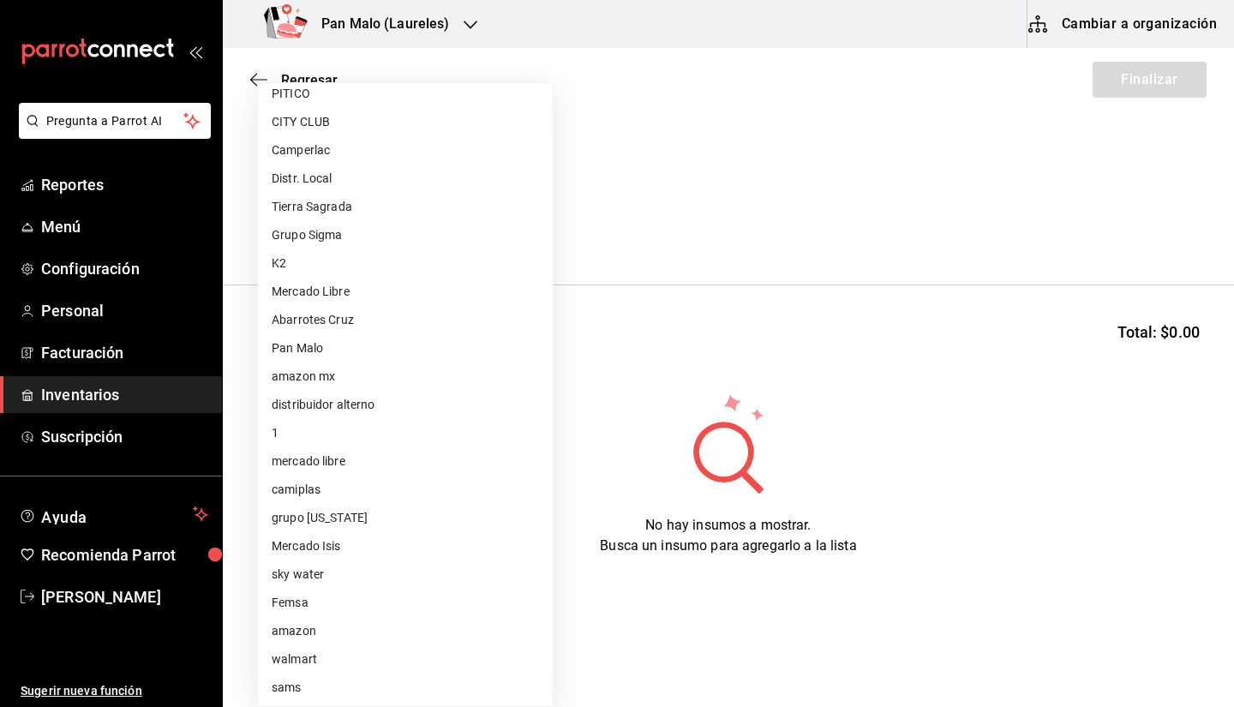
scroll to position [81, 0]
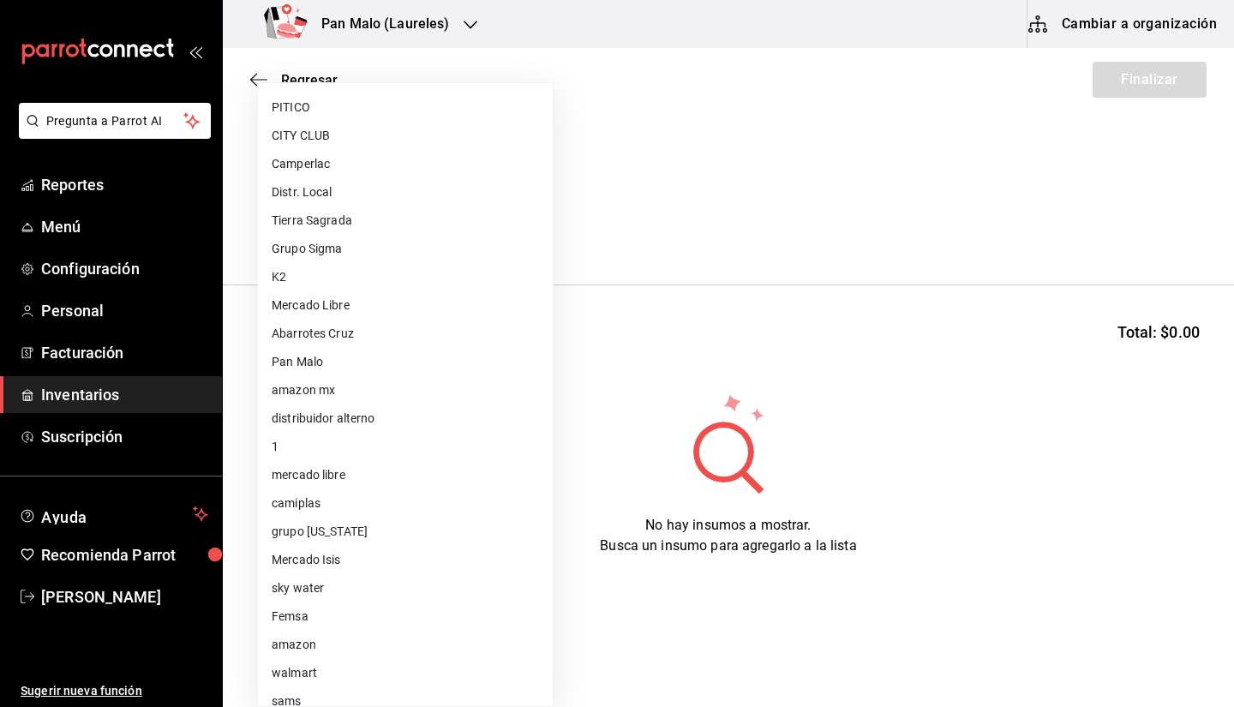
click at [429, 556] on li "Mercado Isis" at bounding box center [405, 560] width 295 height 28
type input "9682bada-e18d-4fbf-9ecb-c91b81603bff"
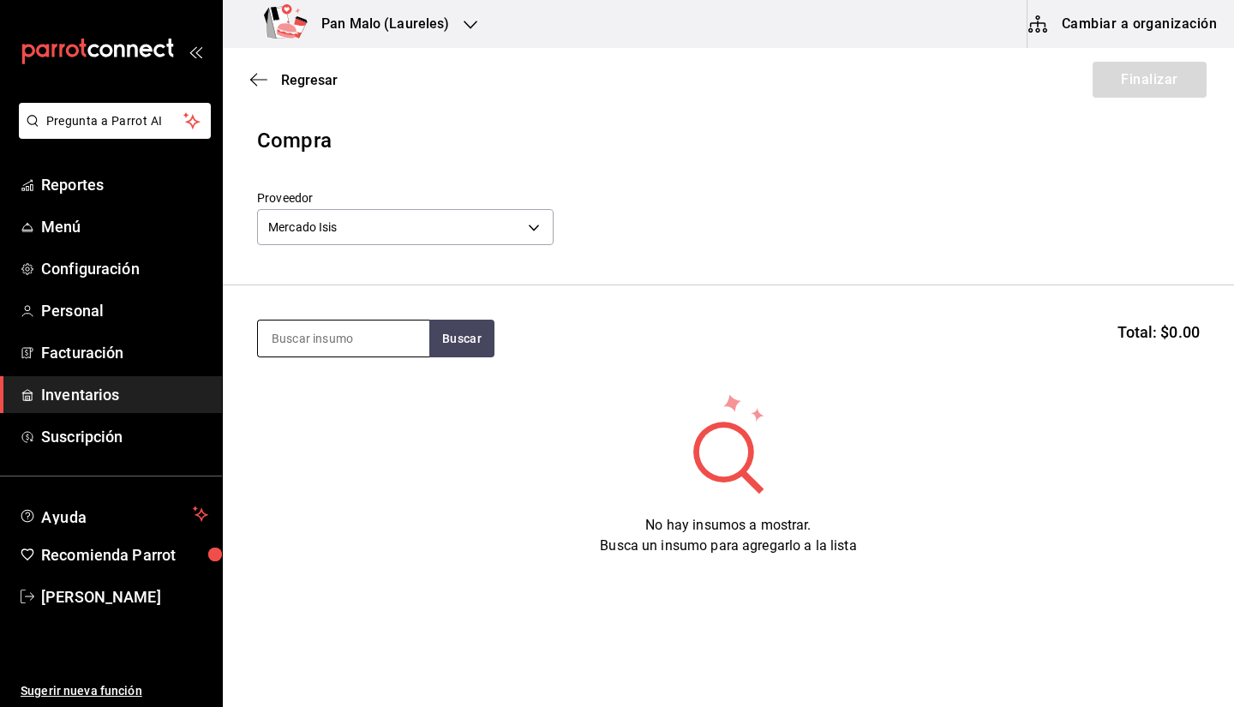
click at [350, 345] on input at bounding box center [343, 339] width 171 height 36
type input "Aguacate"
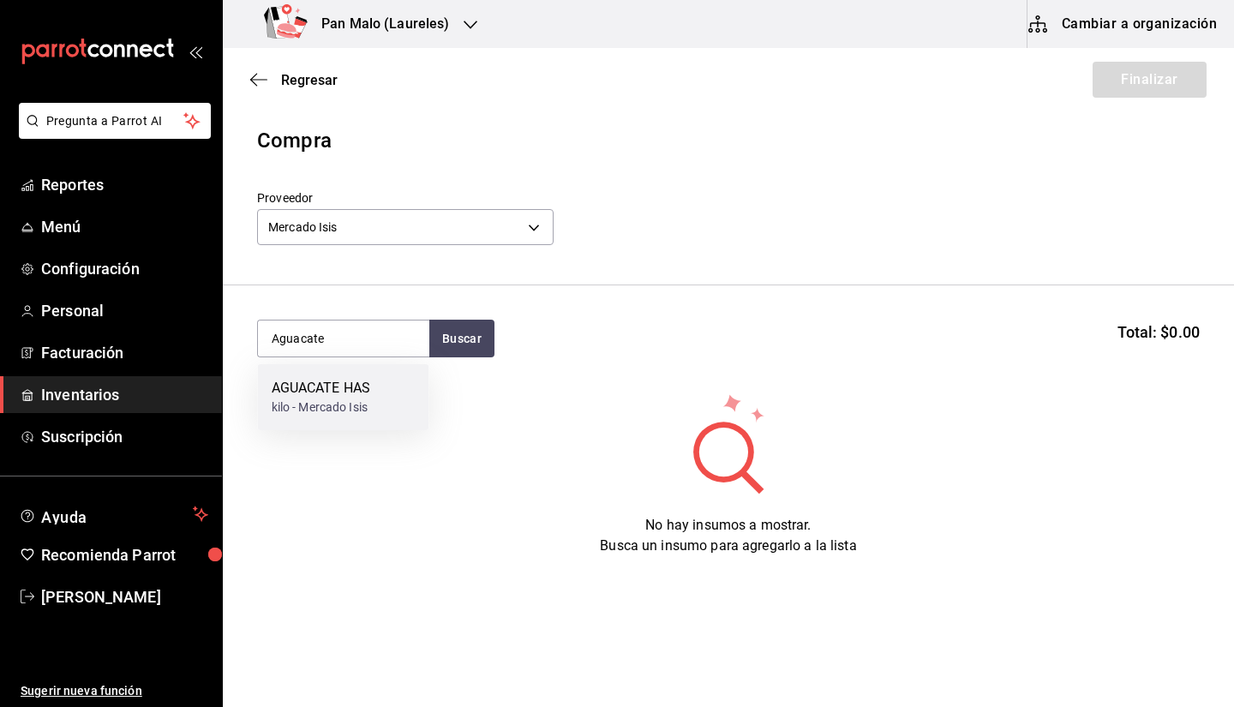
click at [333, 399] on div "kilo - Mercado Isis" at bounding box center [321, 408] width 99 height 18
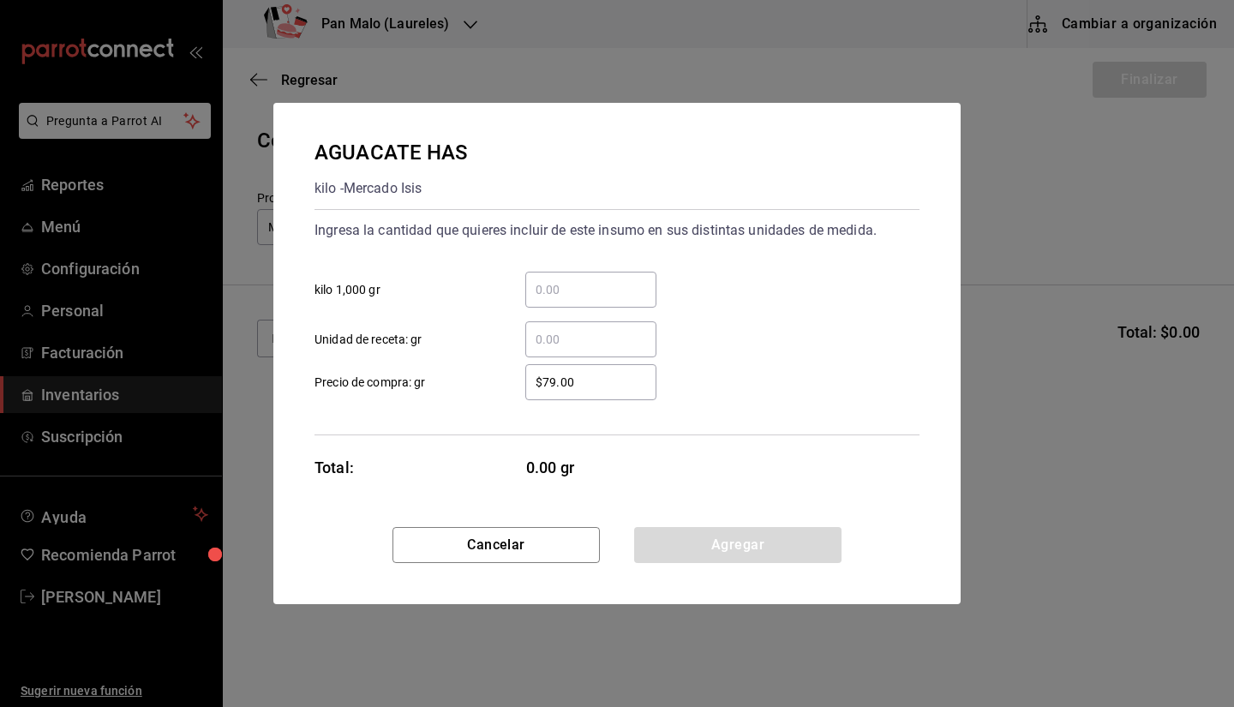
drag, startPoint x: 584, startPoint y: 261, endPoint x: 571, endPoint y: 302, distance: 43.1
click at [573, 303] on div "​" at bounding box center [590, 290] width 131 height 36
click at [573, 300] on input "​ kilo 1,000 gr" at bounding box center [590, 289] width 131 height 21
click at [569, 299] on input "​ kilo 1,000 gr" at bounding box center [590, 289] width 131 height 21
click at [558, 298] on input "​ kilo 1,000 gr" at bounding box center [590, 289] width 131 height 21
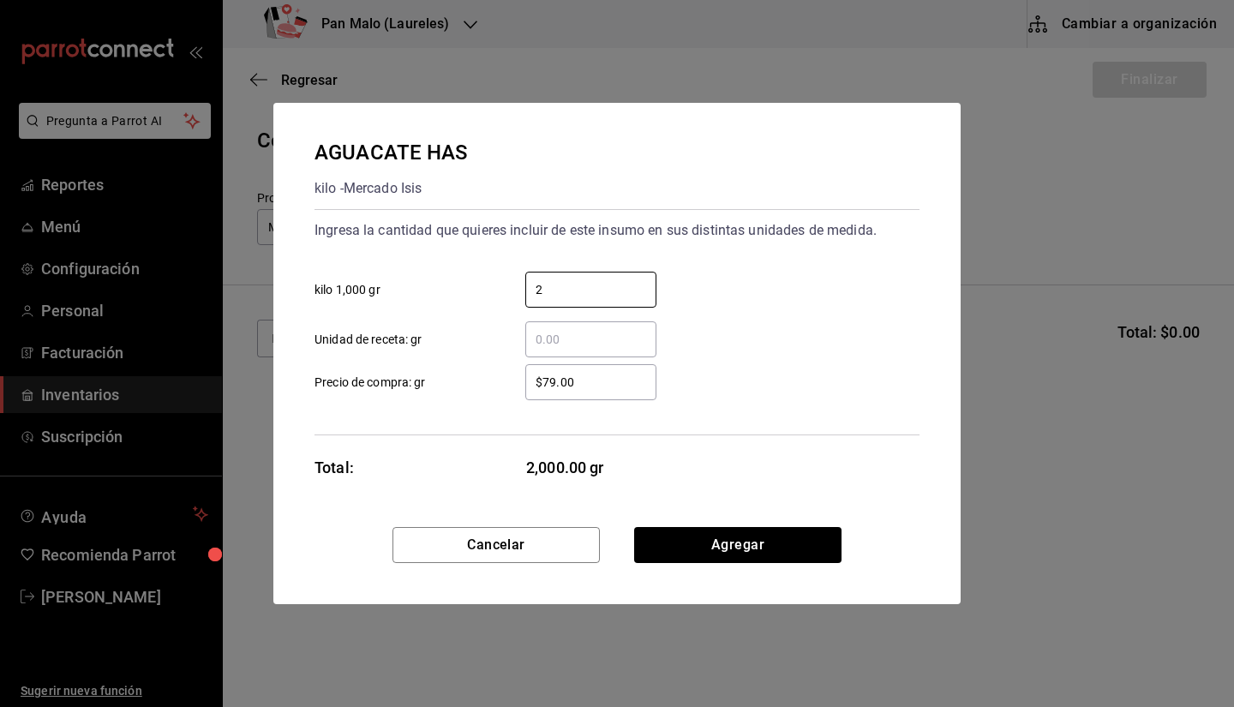
type input "2"
click at [782, 317] on div "​ Unidad de receta: gr" at bounding box center [610, 333] width 619 height 50
click at [693, 541] on button "Agregar" at bounding box center [737, 545] width 207 height 36
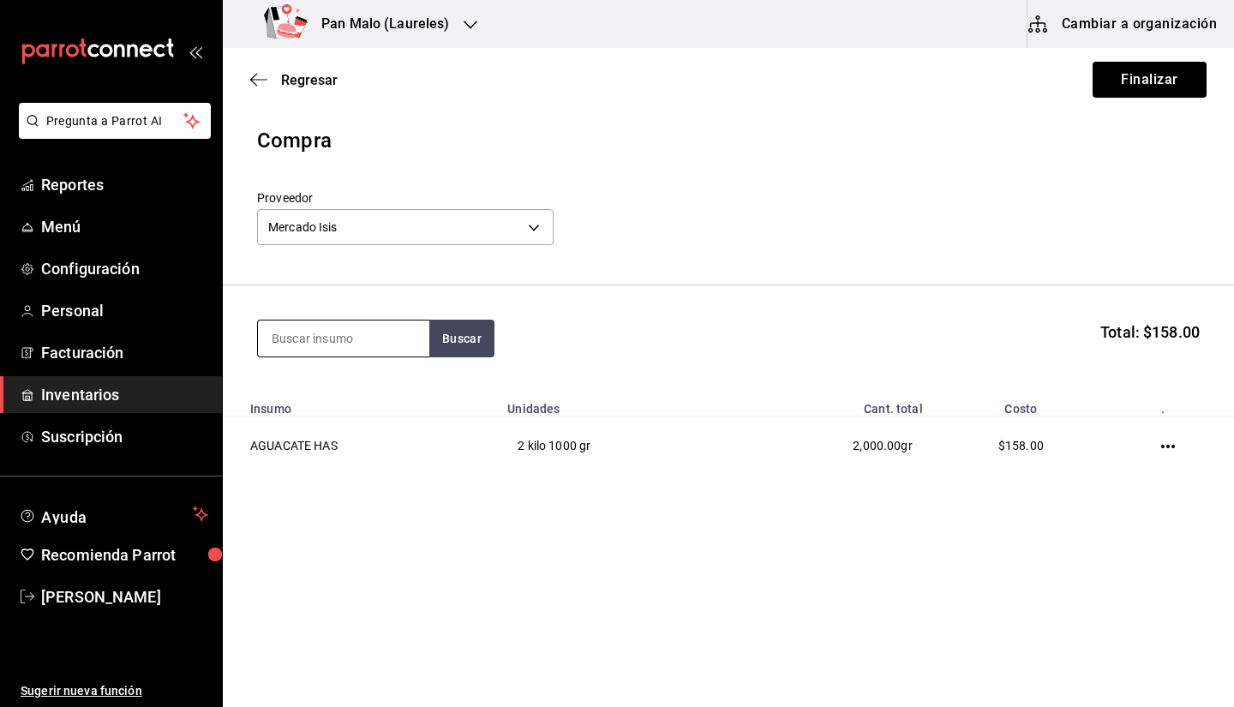
click at [327, 334] on input at bounding box center [343, 339] width 171 height 36
type input "canela"
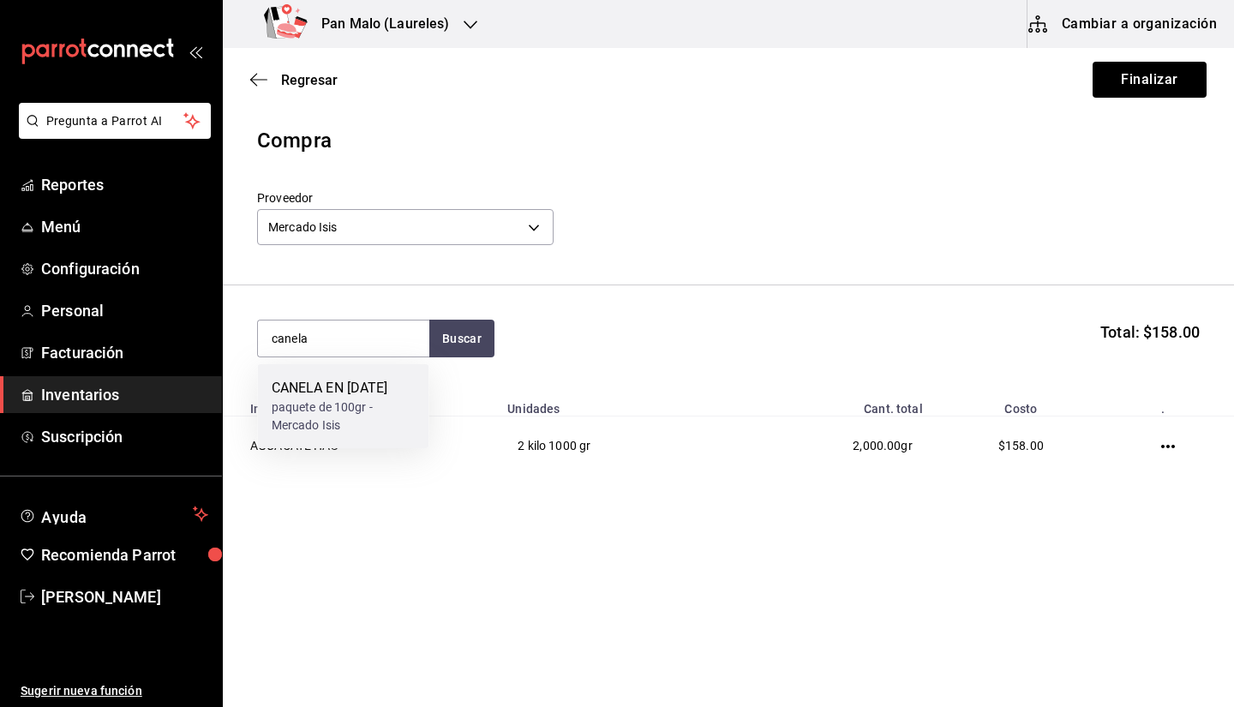
click at [318, 415] on div "paquete de 100gr - Mercado Isis" at bounding box center [344, 417] width 144 height 36
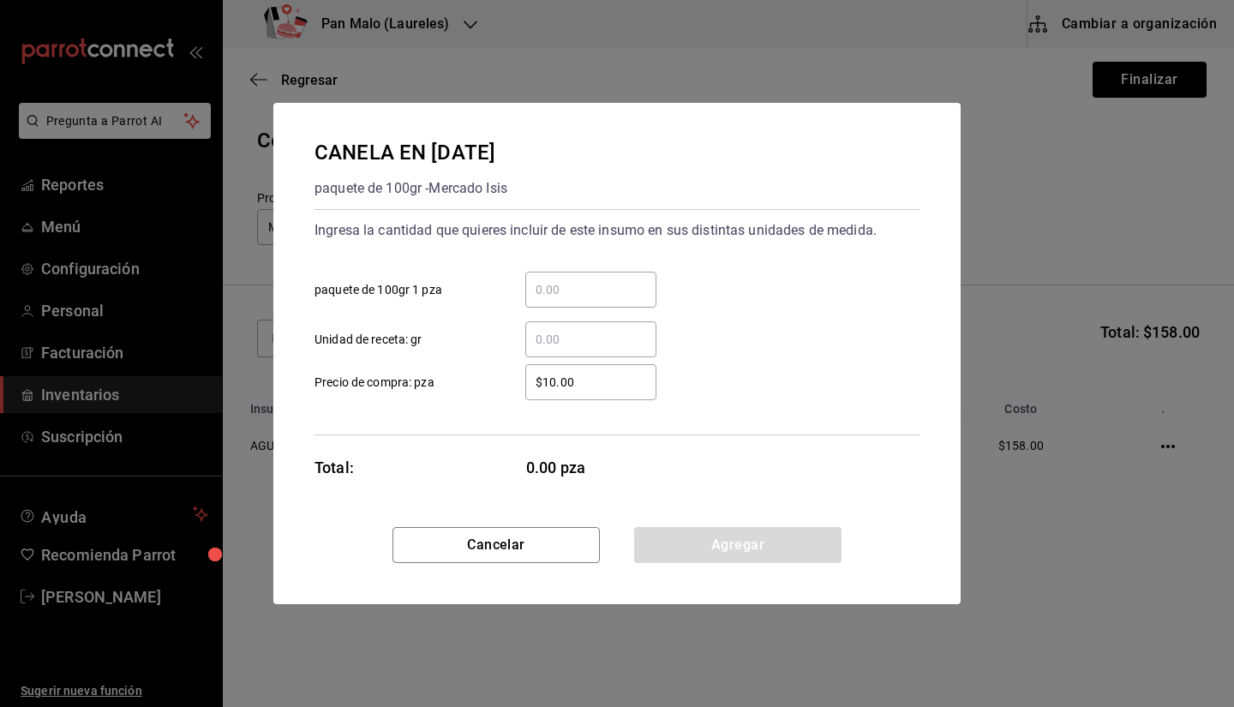
click at [613, 296] on input "​ paquete de 100gr 1 pza" at bounding box center [590, 289] width 131 height 21
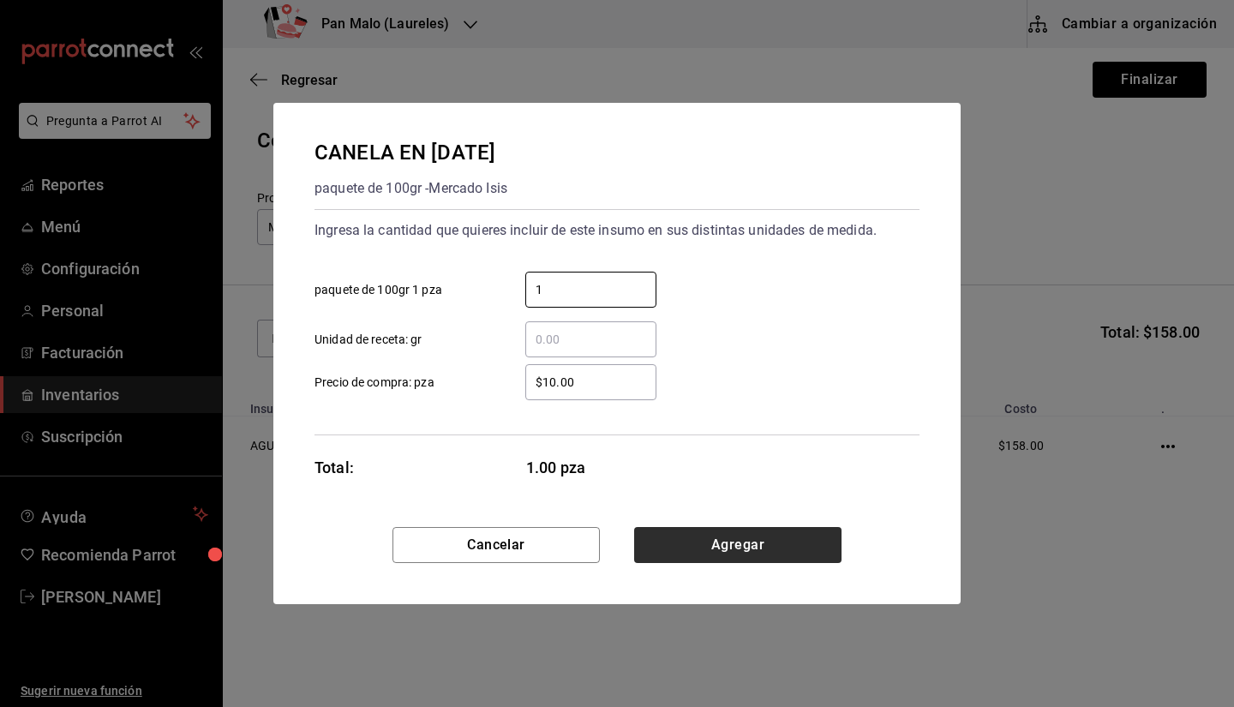
type input "1"
click at [750, 538] on button "Agregar" at bounding box center [737, 545] width 207 height 36
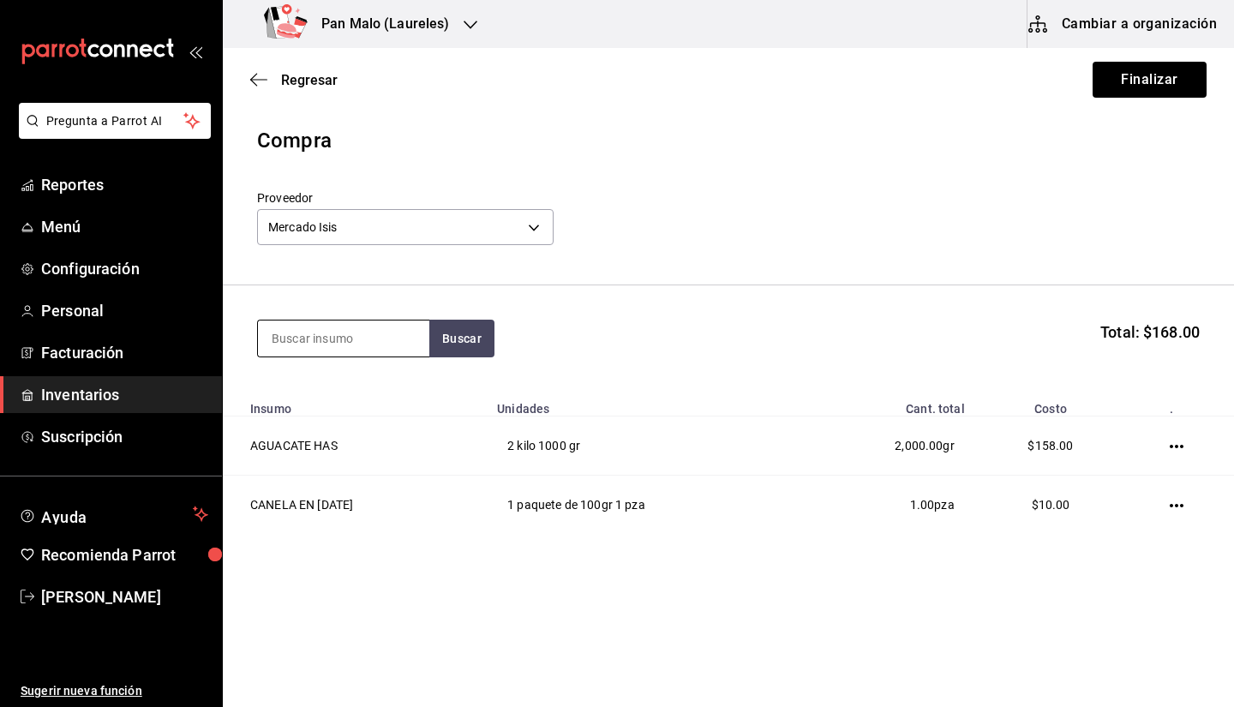
click at [330, 337] on input at bounding box center [343, 339] width 171 height 36
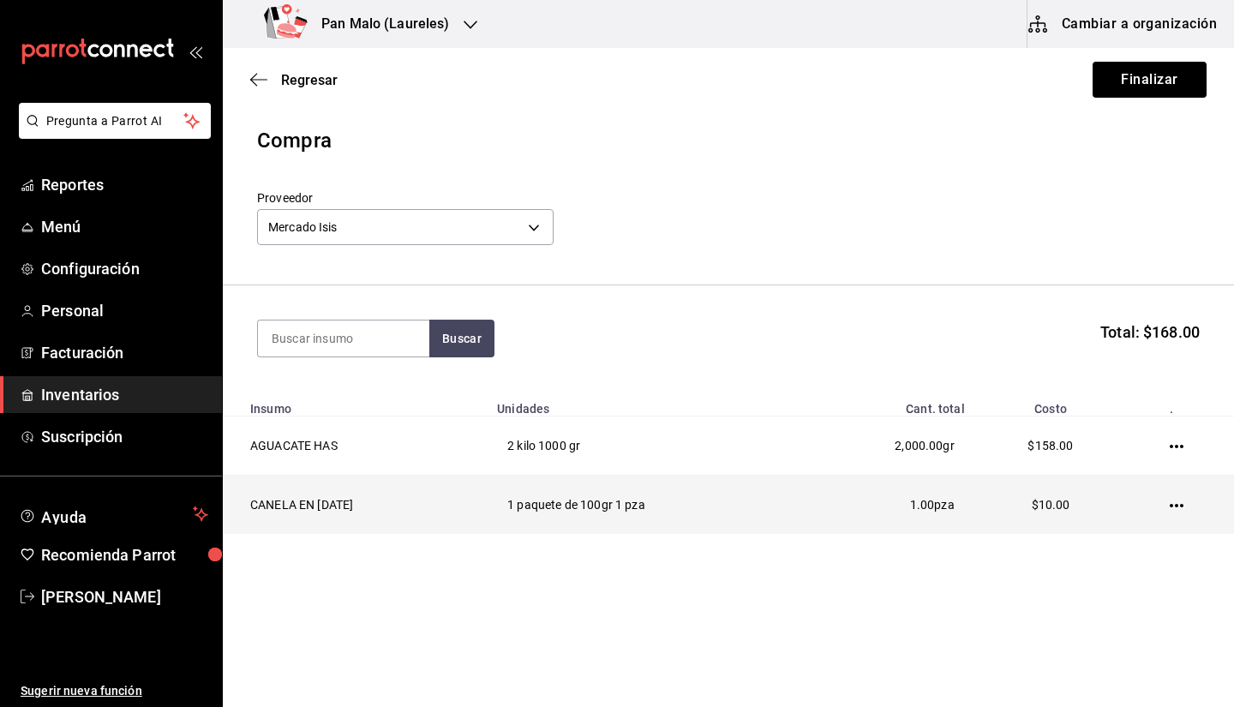
click at [1174, 507] on icon "button" at bounding box center [1177, 506] width 14 height 14
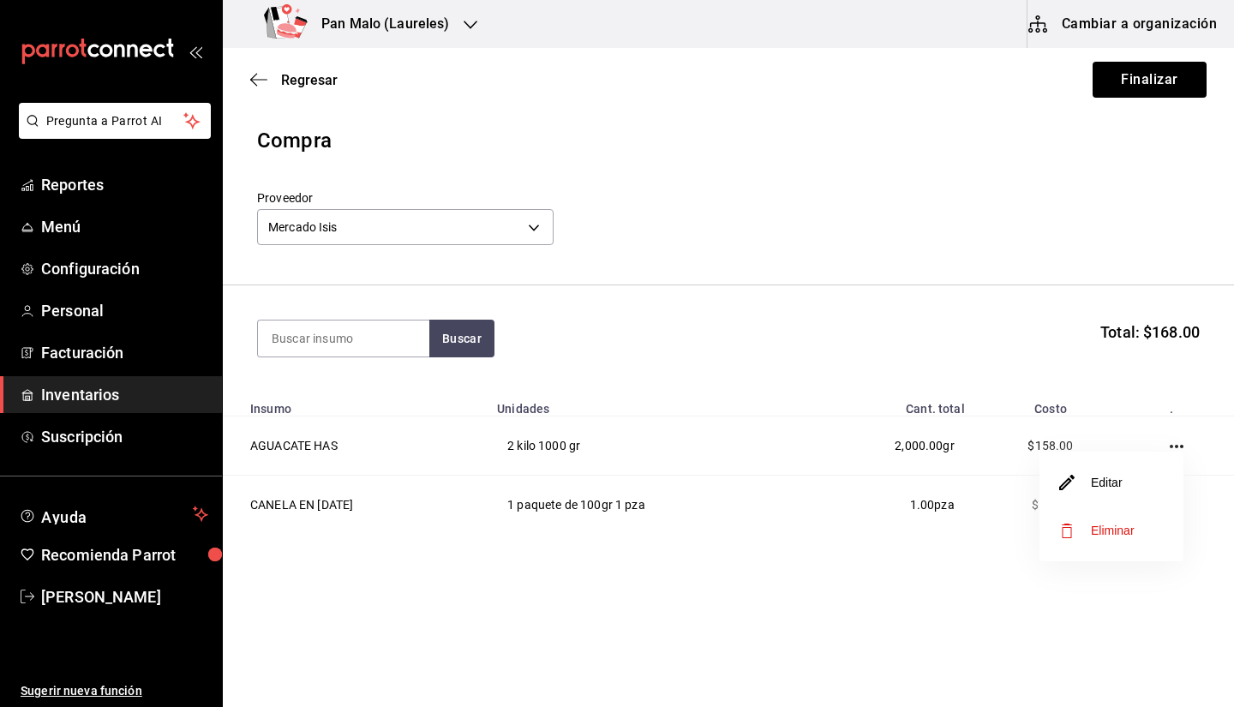
click at [1083, 521] on span "Eliminar" at bounding box center [1097, 530] width 75 height 21
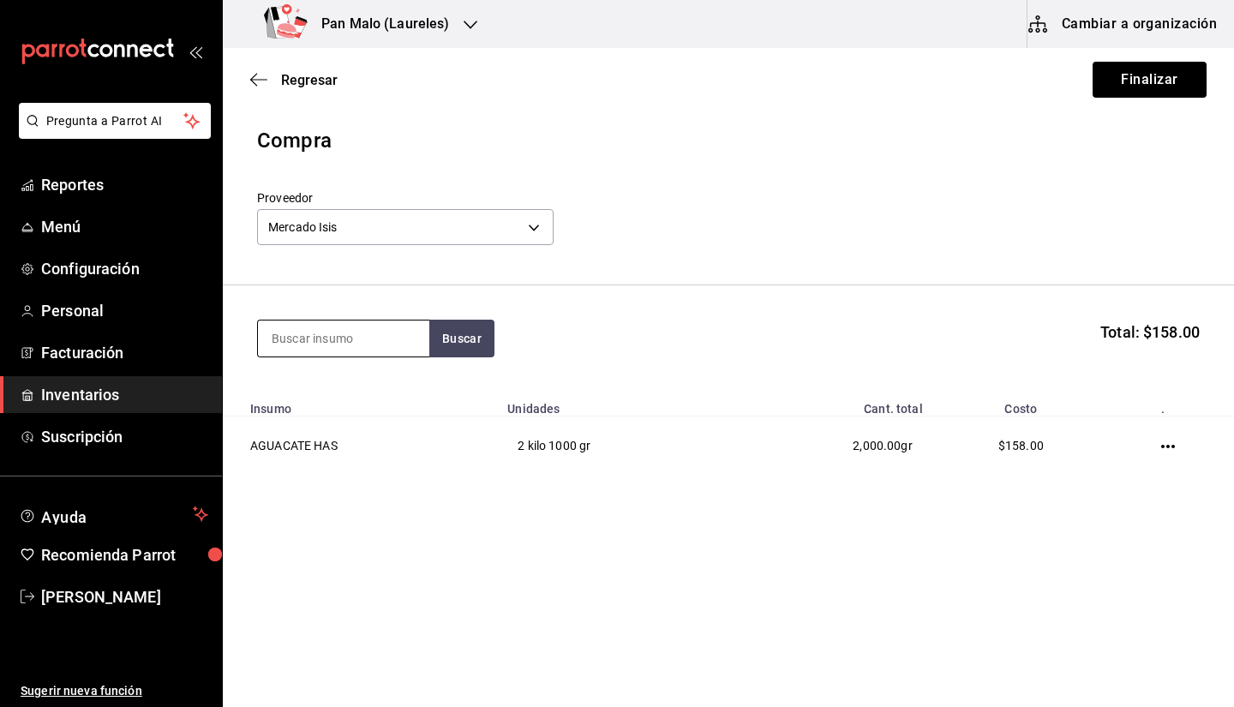
click at [319, 343] on input at bounding box center [343, 339] width 171 height 36
type input "cilantro"
click at [292, 387] on div "CILANTRO" at bounding box center [336, 388] width 129 height 21
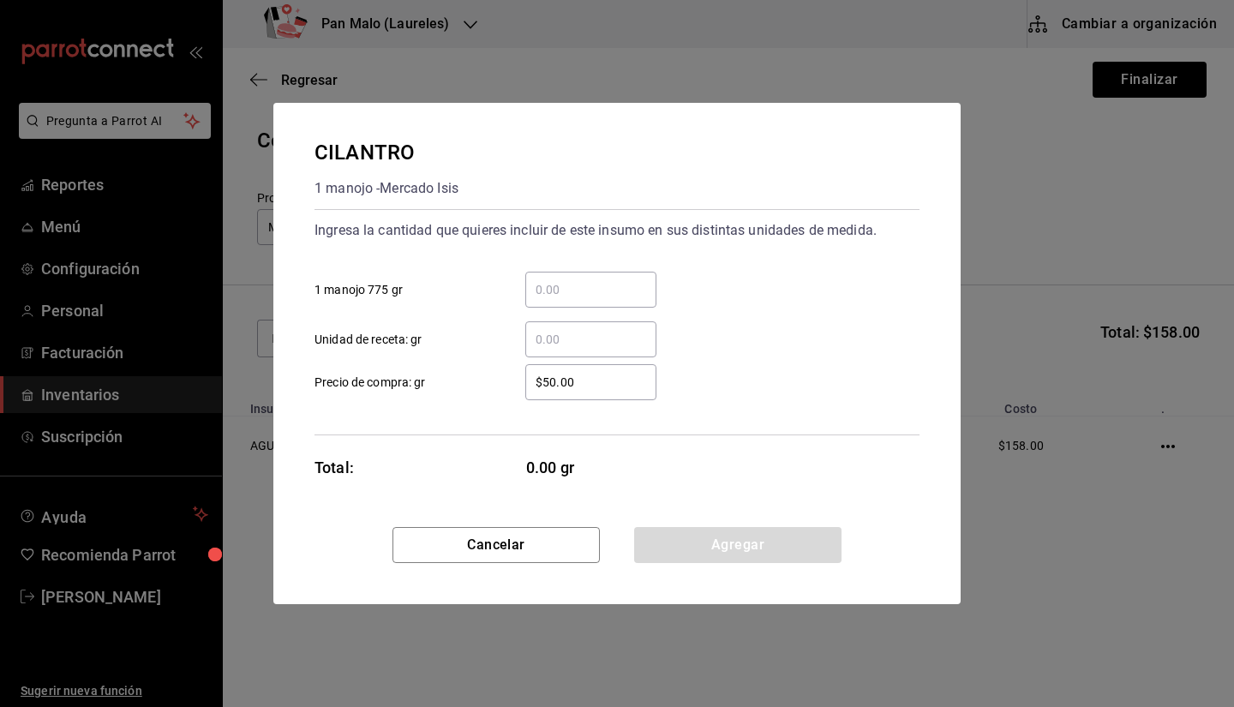
click at [559, 286] on input "​ 1 manojo 775 gr" at bounding box center [590, 289] width 131 height 21
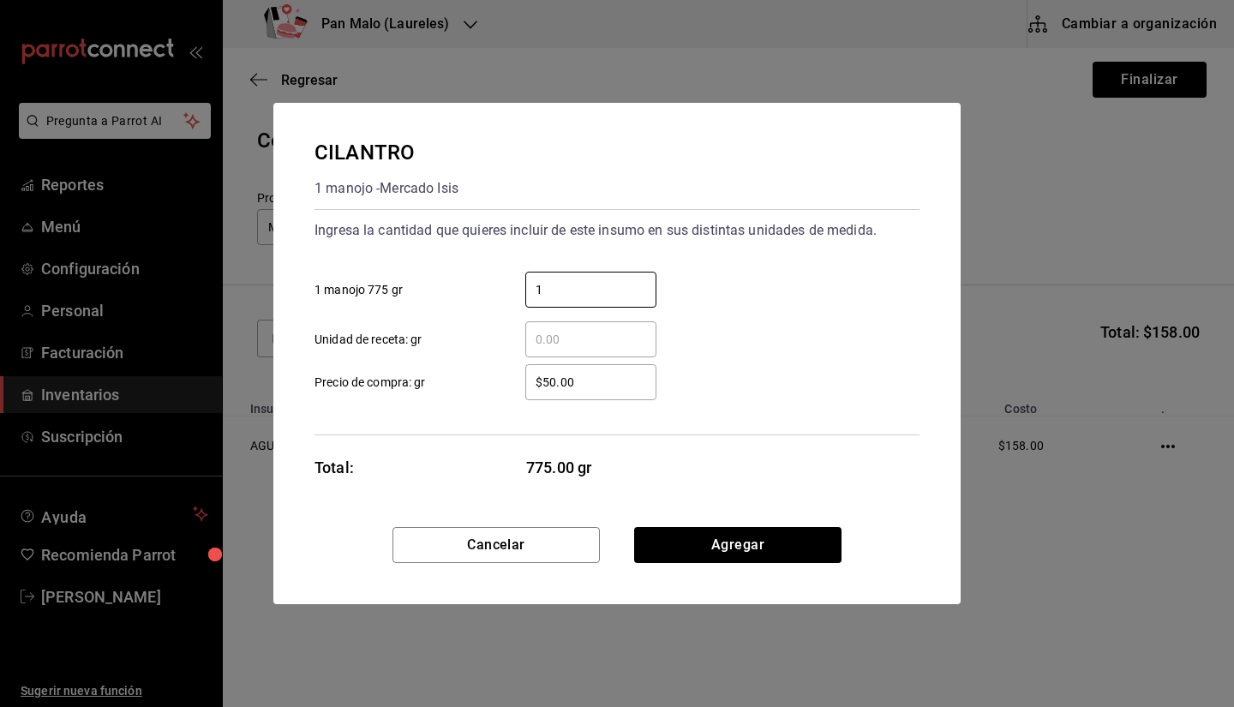
type input "1"
click at [548, 388] on input "$50.00" at bounding box center [590, 382] width 131 height 21
type input "$20.00"
click at [725, 556] on button "Agregar" at bounding box center [737, 545] width 207 height 36
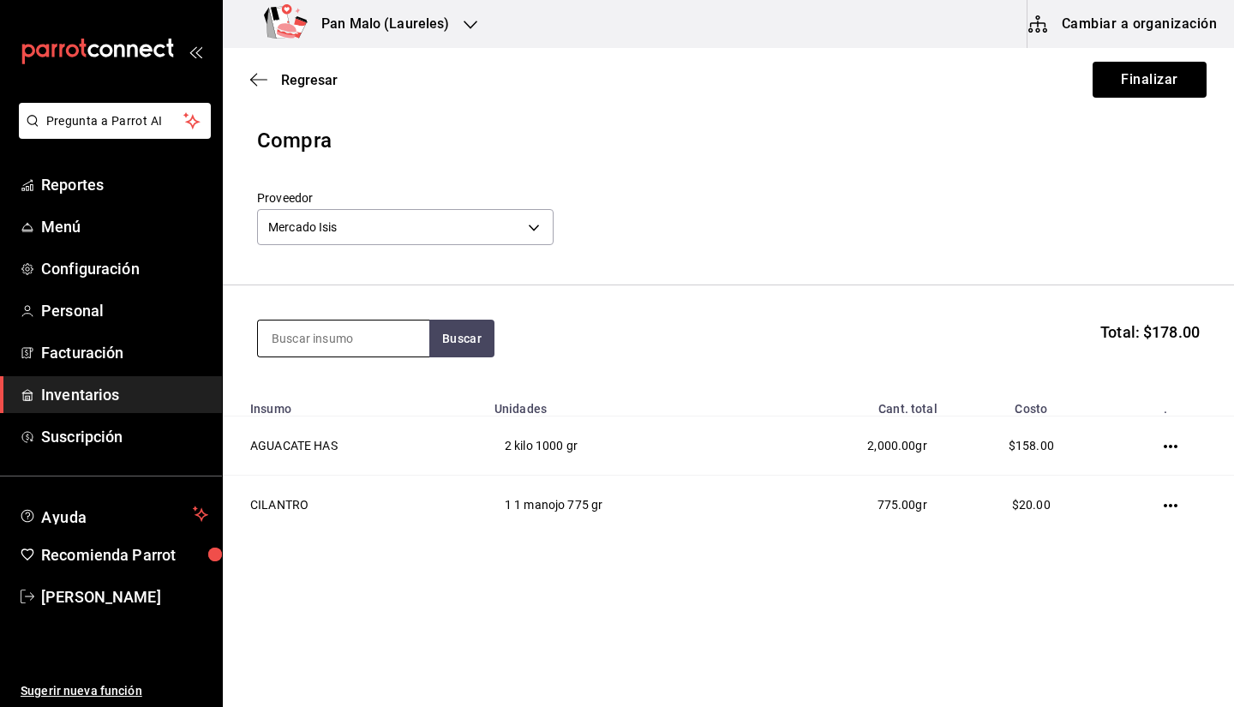
click at [356, 339] on input at bounding box center [343, 339] width 171 height 36
click at [343, 341] on input at bounding box center [343, 339] width 171 height 36
type input "elote"
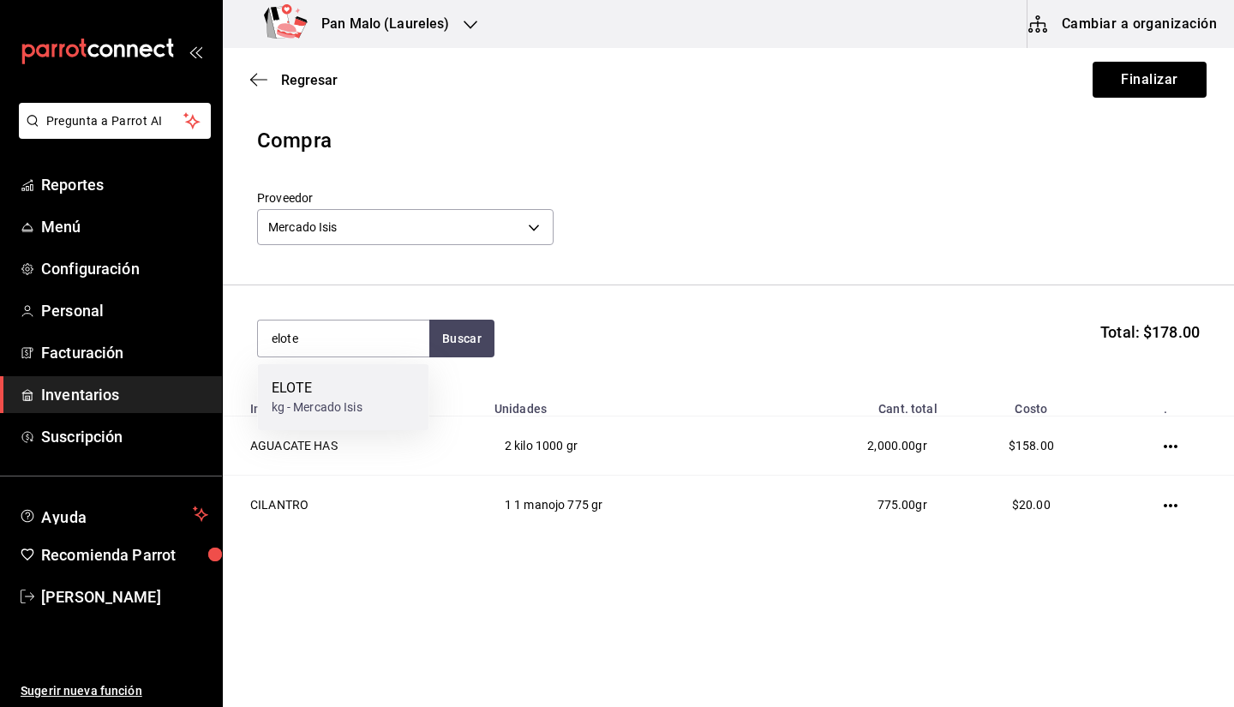
click at [311, 419] on div "ELOTE kg - Mercado Isis" at bounding box center [343, 397] width 171 height 66
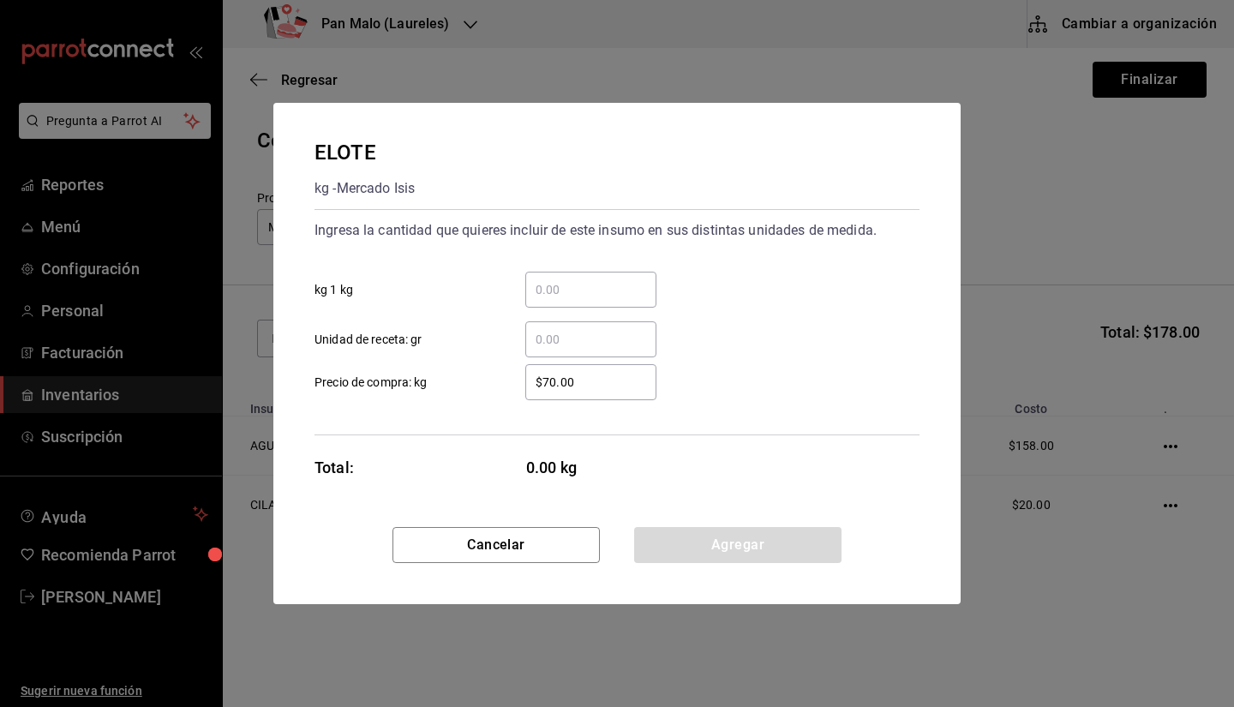
click at [553, 297] on input "​ kg 1 kg" at bounding box center [590, 289] width 131 height 21
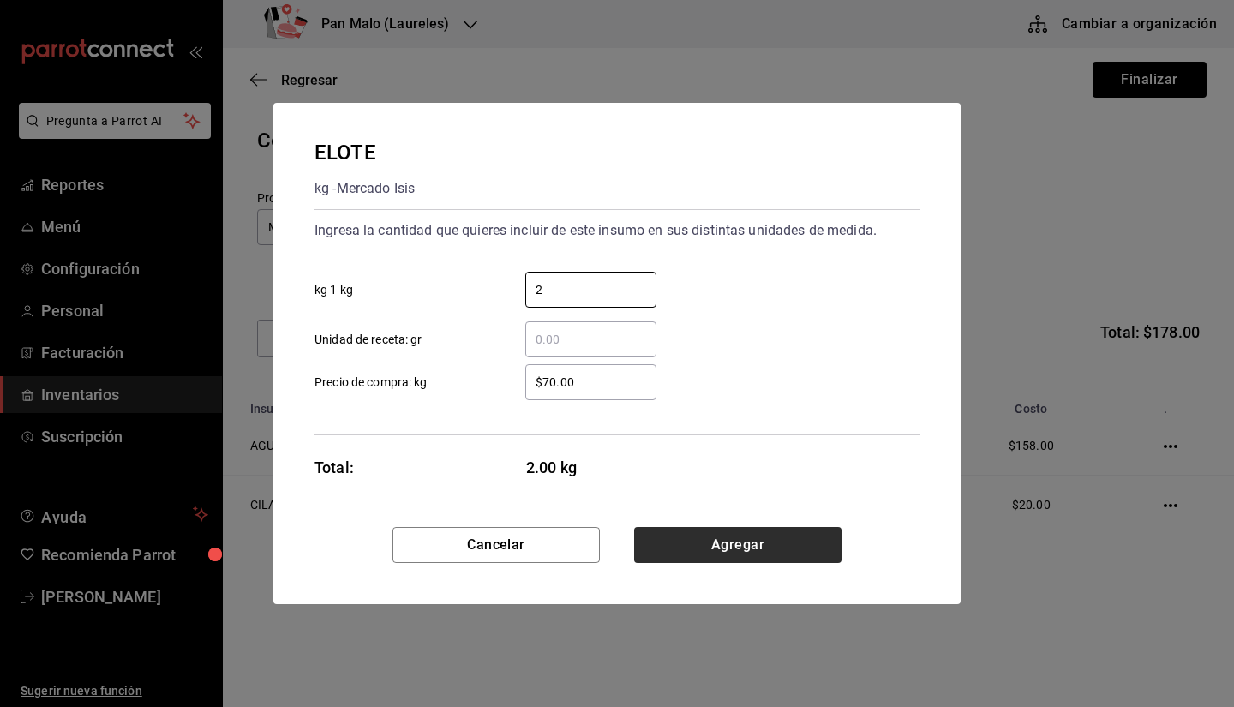
type input "2"
click at [750, 559] on button "Agregar" at bounding box center [737, 545] width 207 height 36
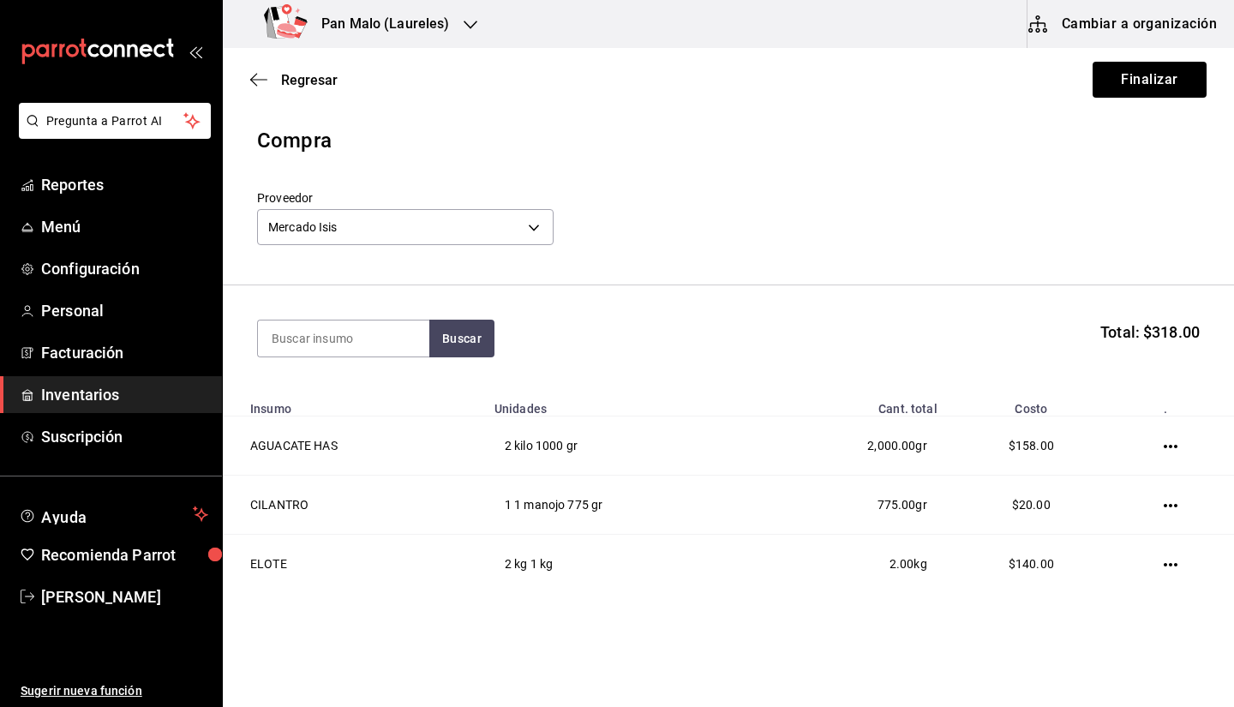
click at [322, 364] on section "Buscar Total: $318.00" at bounding box center [729, 338] width 1012 height 106
click at [309, 345] on input at bounding box center [343, 339] width 171 height 36
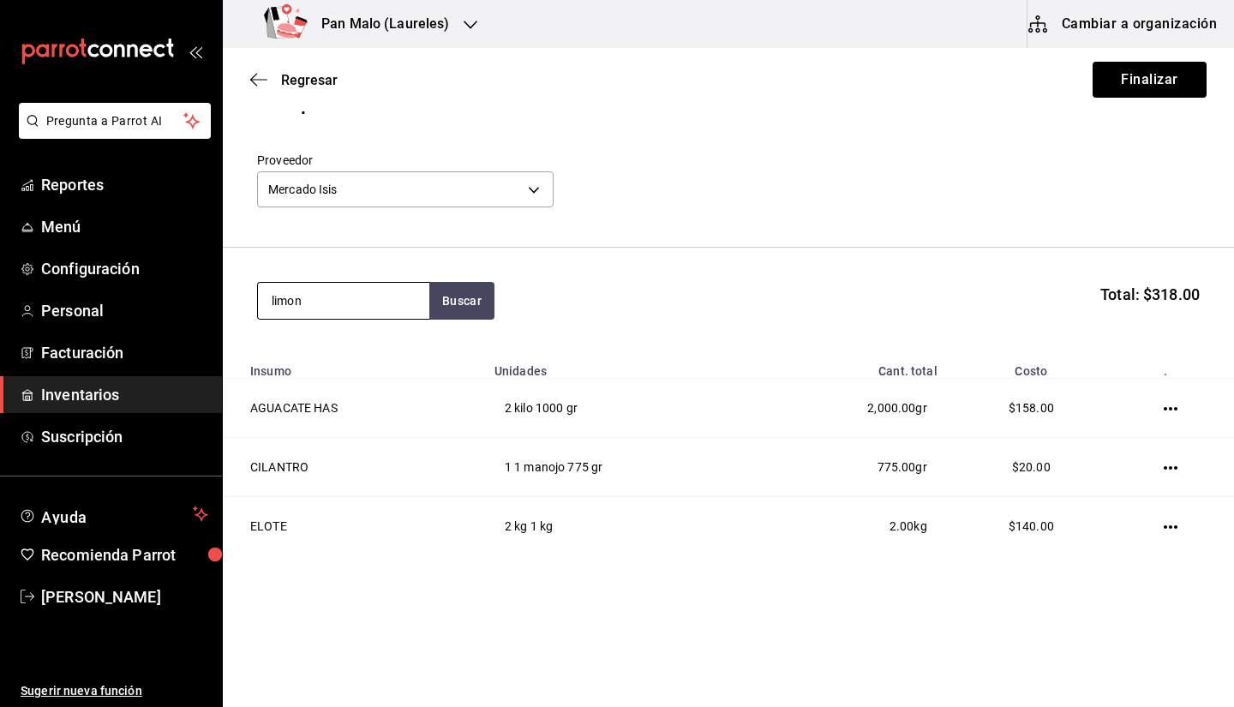
type input "limon"
click at [299, 359] on div "LIMON" at bounding box center [317, 349] width 91 height 21
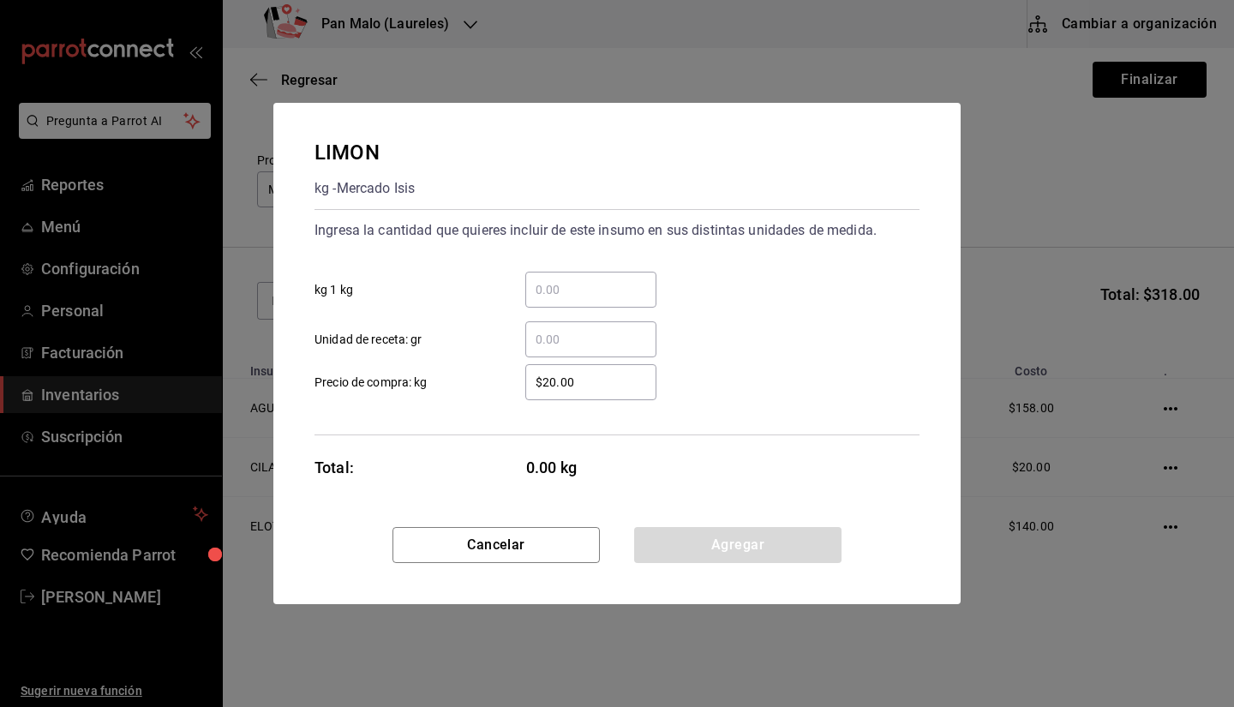
click at [594, 336] on input "​ Unidad de receta: gr" at bounding box center [590, 339] width 131 height 21
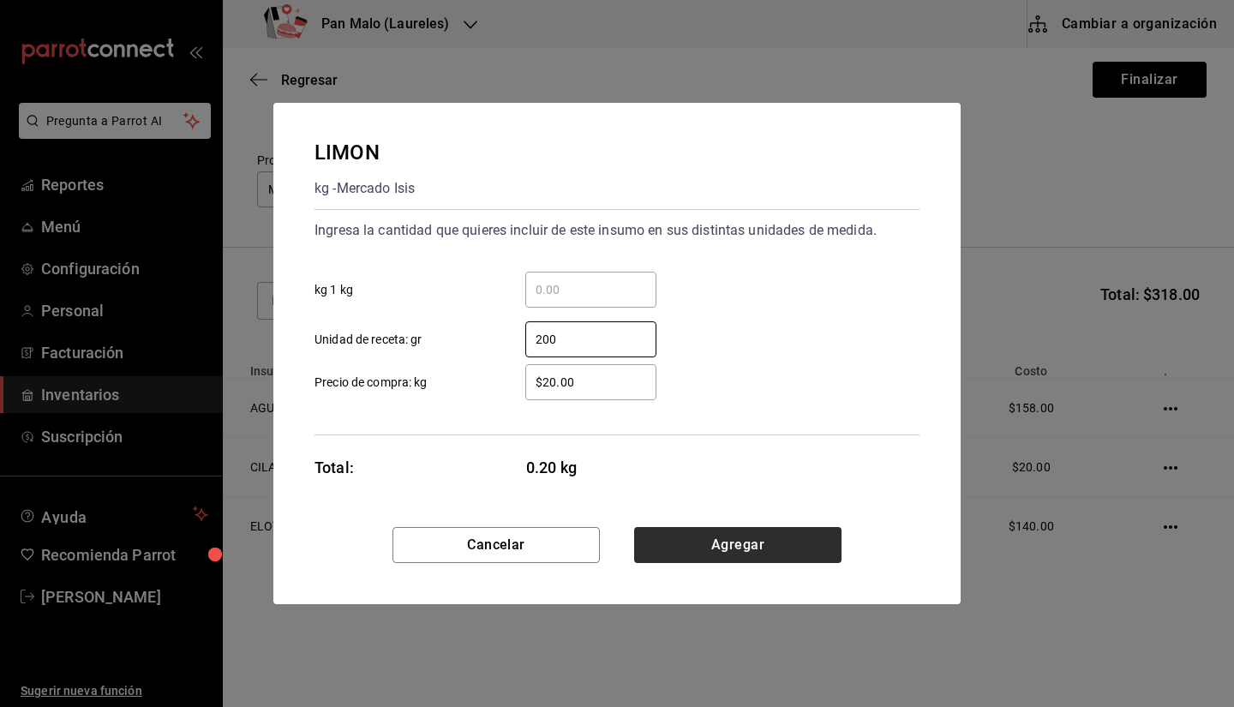
type input "200"
click at [681, 548] on button "Agregar" at bounding box center [737, 545] width 207 height 36
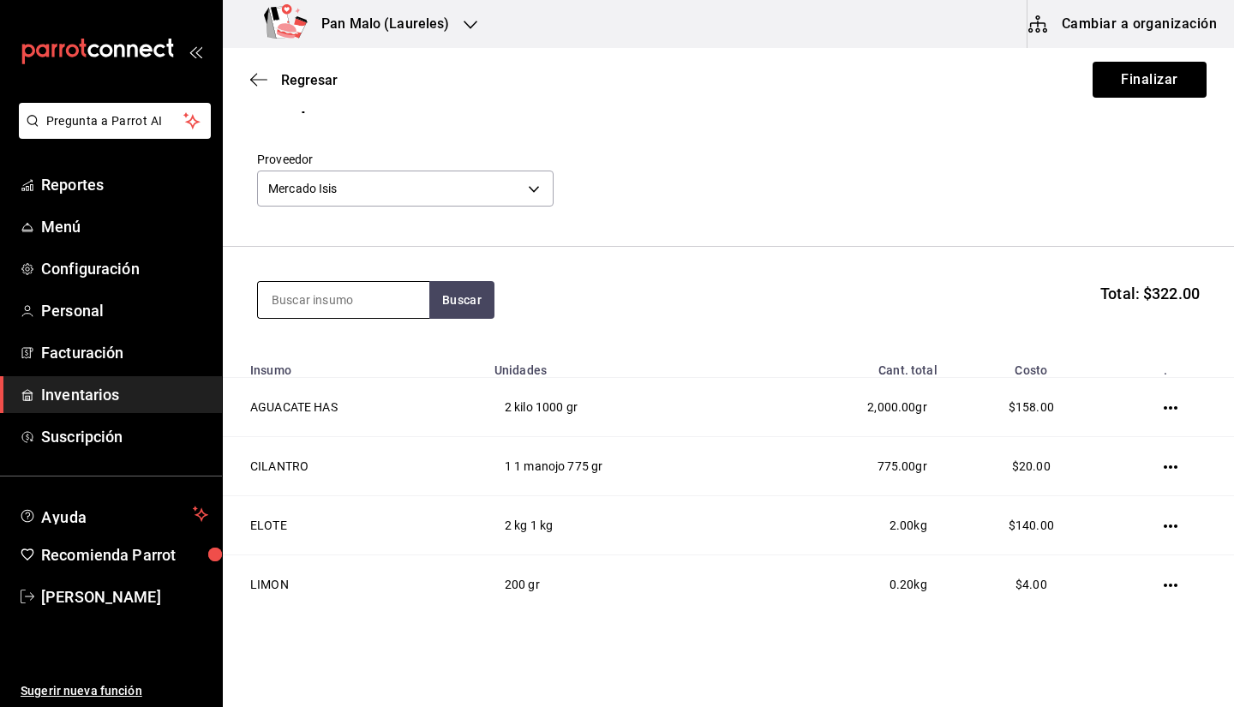
click at [357, 316] on input at bounding box center [343, 300] width 171 height 36
click at [321, 297] on input at bounding box center [343, 300] width 171 height 36
type input "naranja"
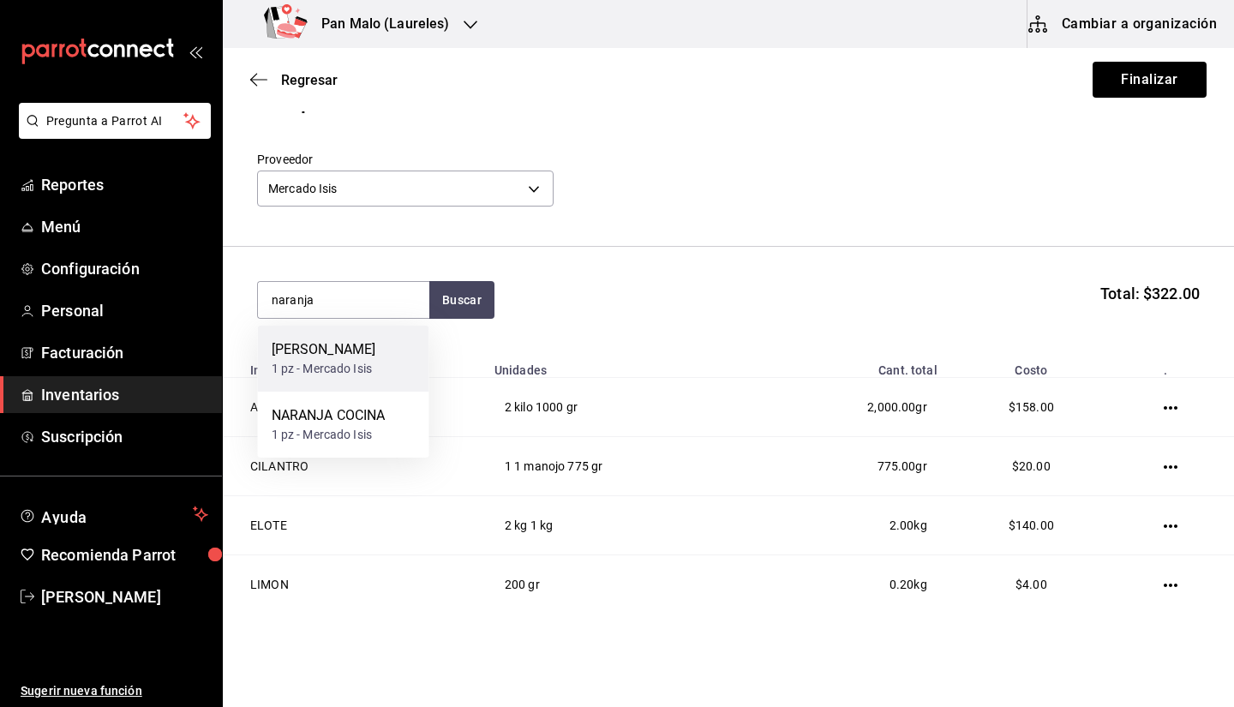
click at [343, 357] on div "[PERSON_NAME]" at bounding box center [324, 349] width 105 height 21
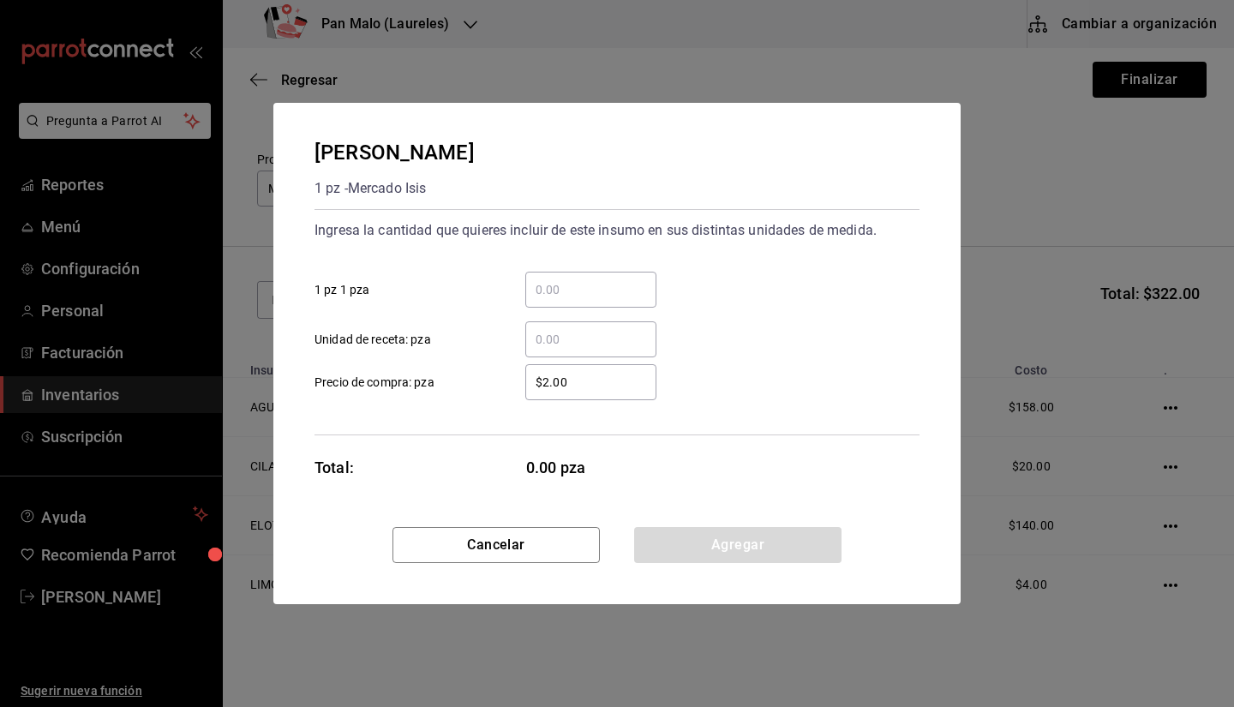
click at [603, 291] on input "​ 1 pz 1 pza" at bounding box center [590, 289] width 131 height 21
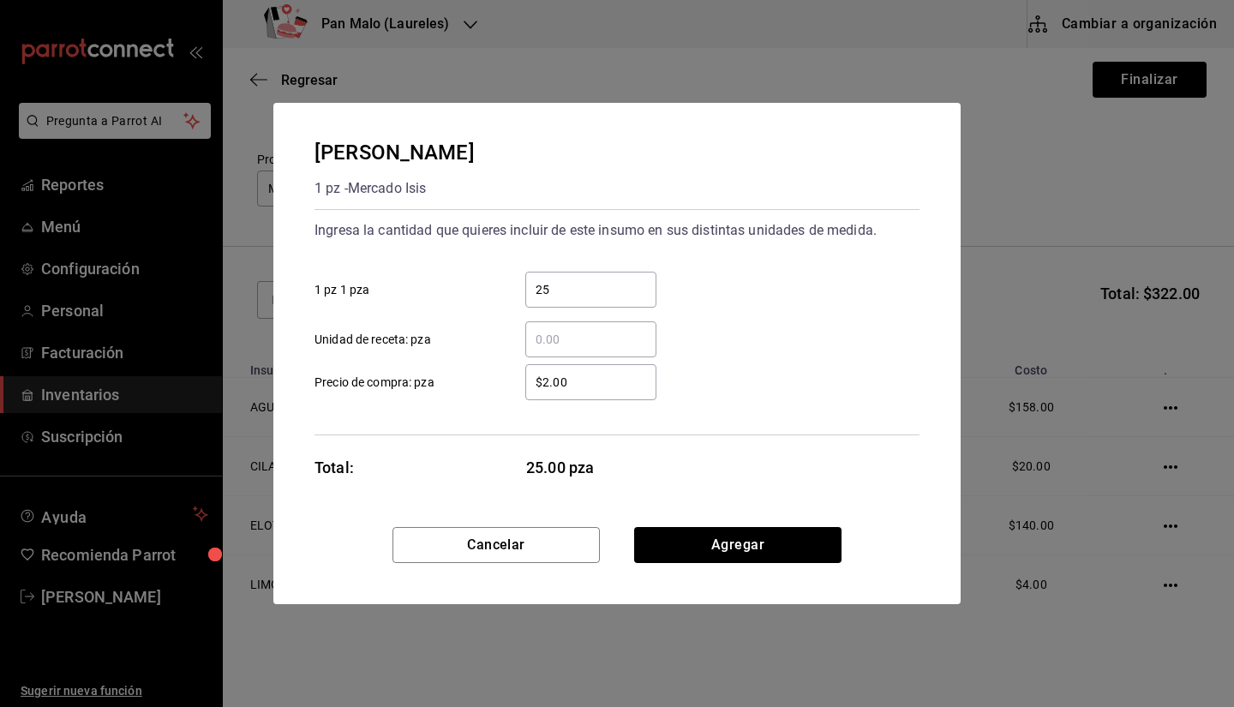
type input "2"
type input "35"
click at [696, 550] on button "Agregar" at bounding box center [737, 545] width 207 height 36
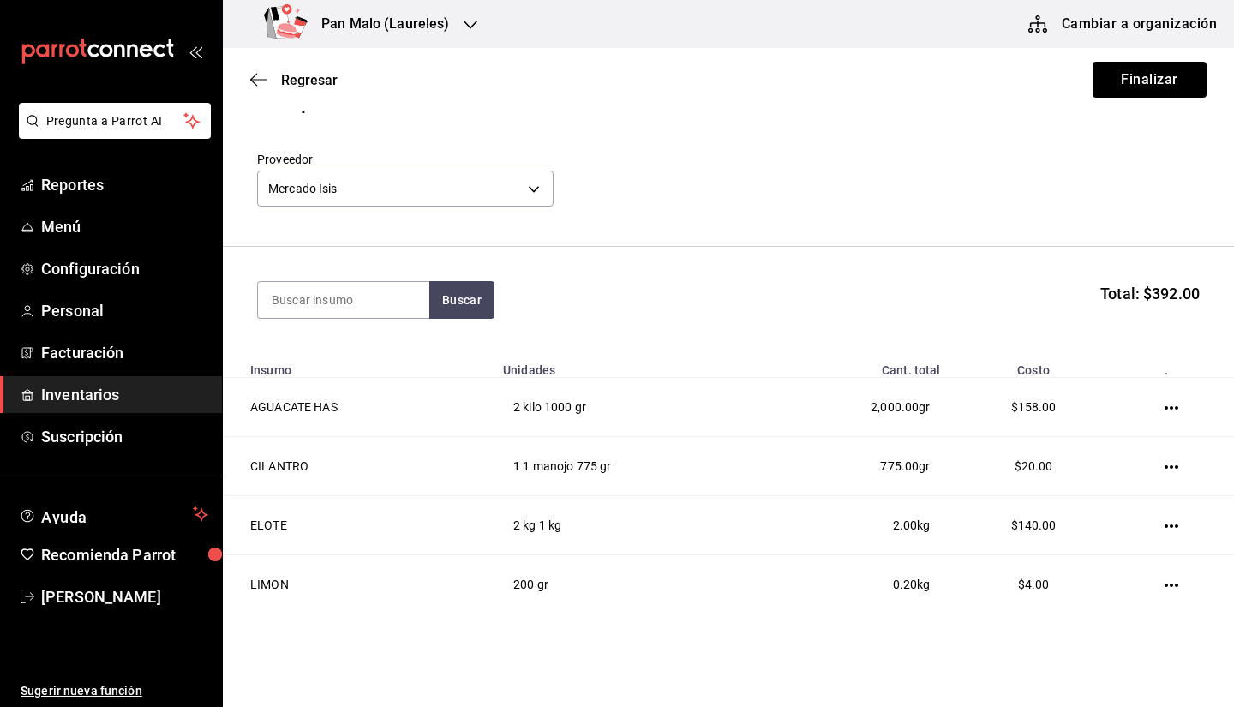
scroll to position [157, 0]
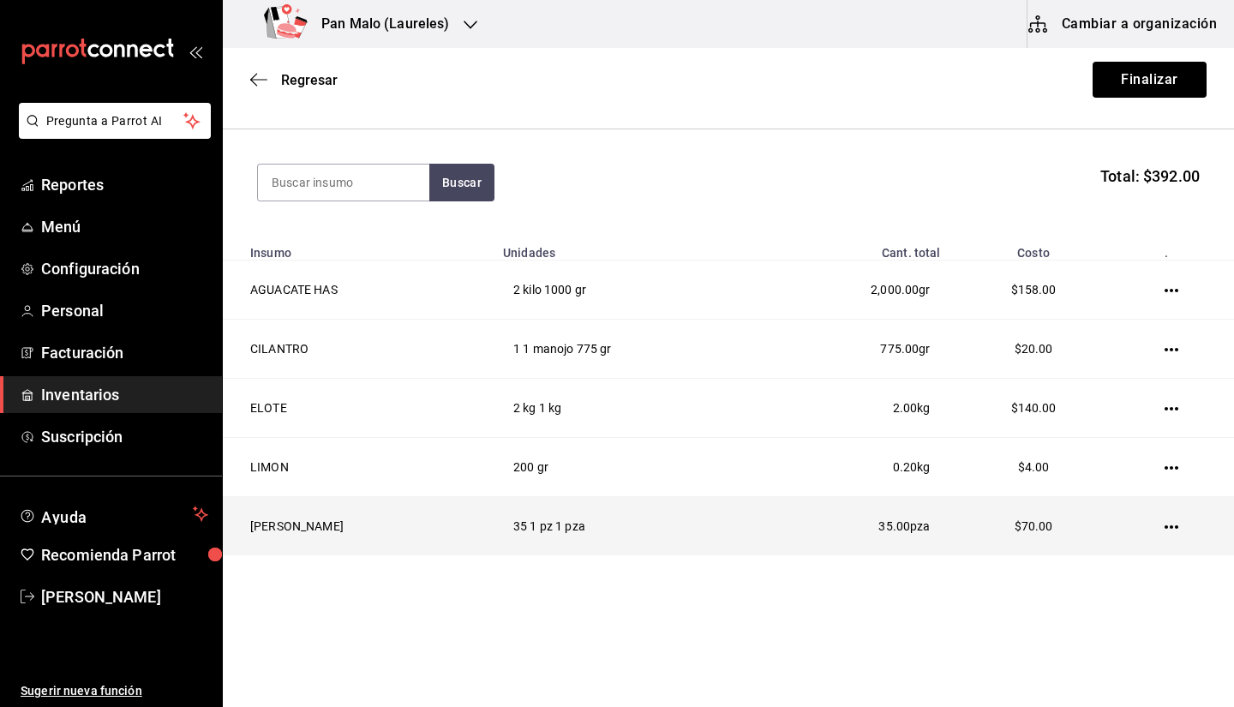
click at [1172, 531] on td at bounding box center [1175, 526] width 117 height 59
click at [1156, 526] on td at bounding box center [1175, 526] width 117 height 59
click at [1165, 526] on icon "button" at bounding box center [1172, 527] width 14 height 14
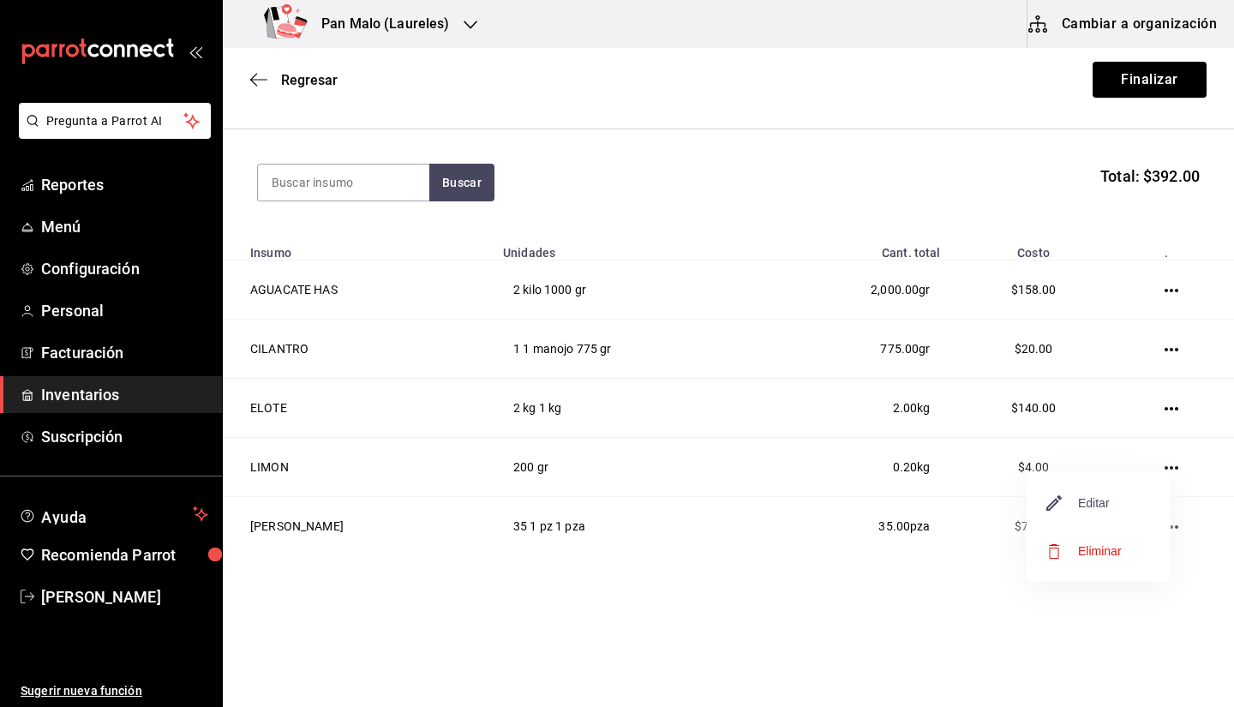
click at [1092, 508] on span "Editar" at bounding box center [1079, 503] width 63 height 21
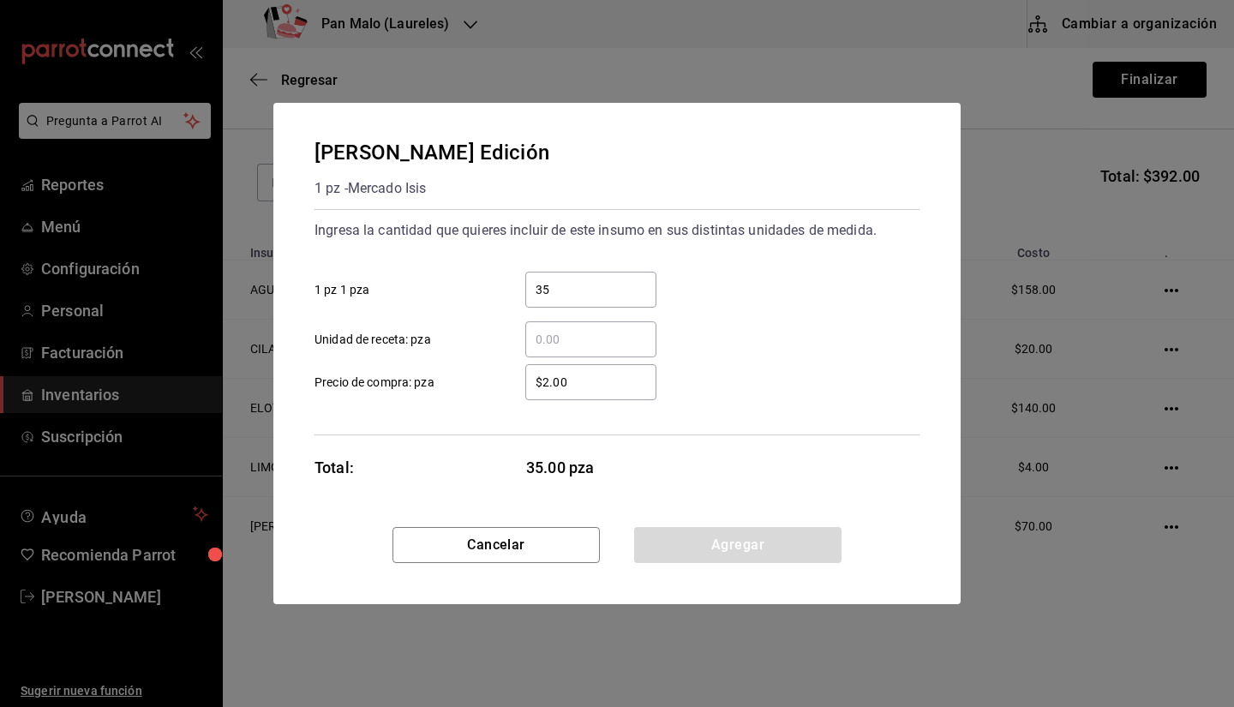
click at [567, 381] on input "$2.00" at bounding box center [590, 382] width 131 height 21
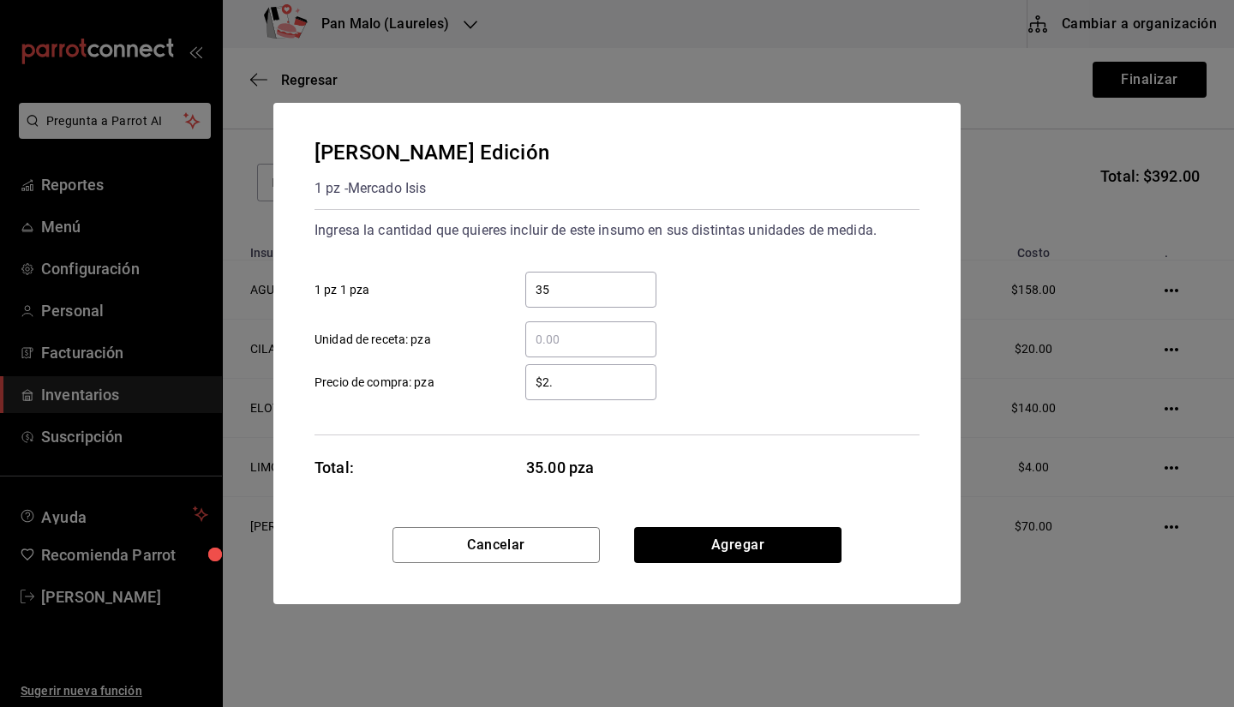
type input "$2"
type input "$3"
click at [767, 552] on button "Agregar" at bounding box center [737, 545] width 207 height 36
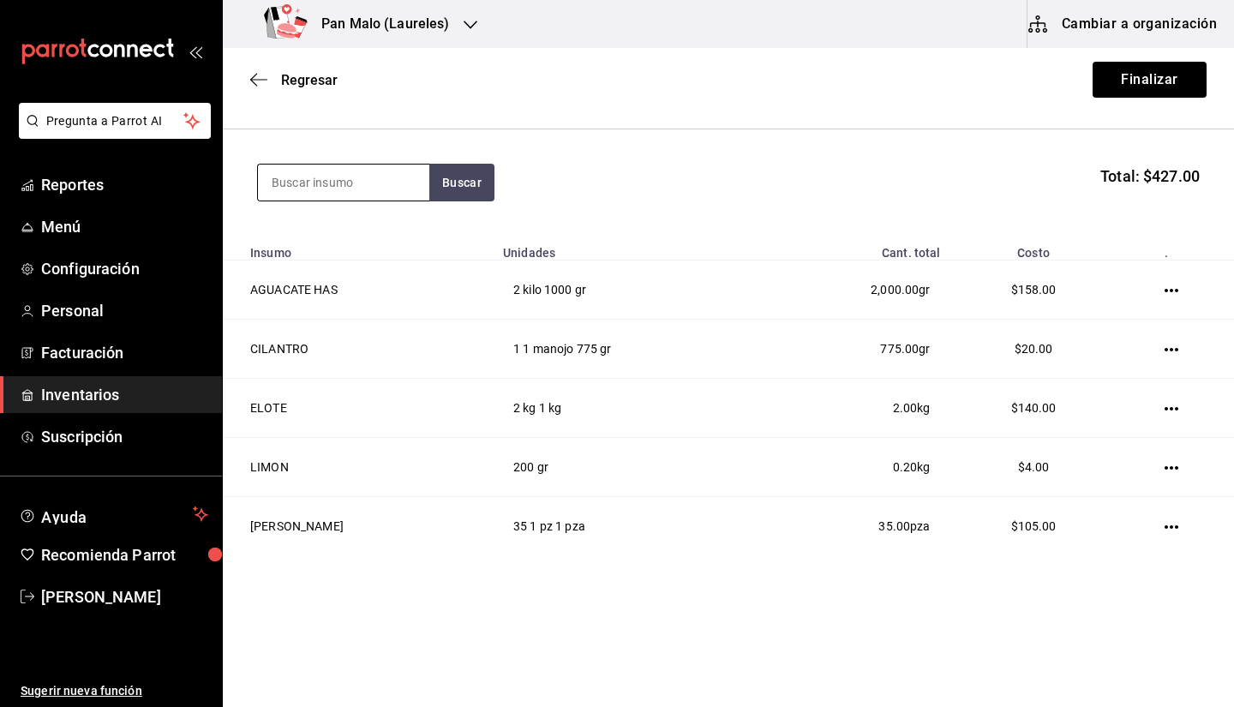
click at [392, 173] on input at bounding box center [343, 183] width 171 height 36
click at [309, 196] on input at bounding box center [343, 183] width 171 height 36
type input "pimiento"
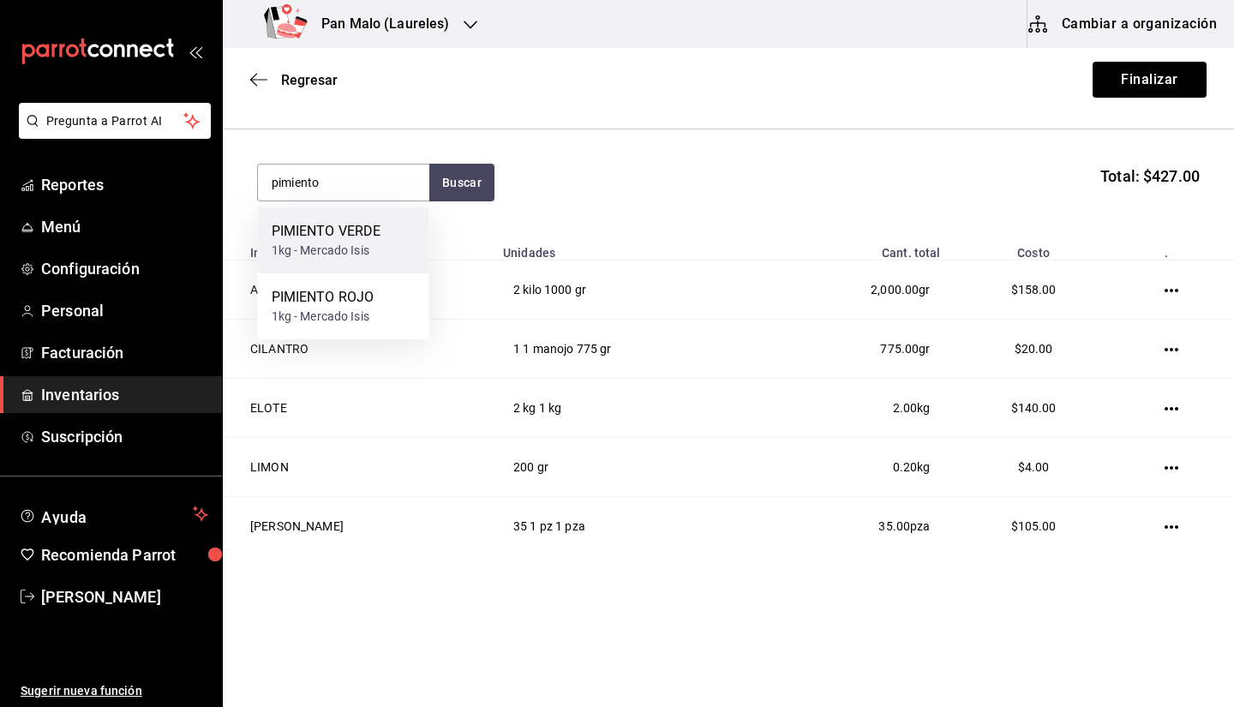
click at [357, 253] on div "1kg - Mercado Isis" at bounding box center [327, 251] width 110 height 18
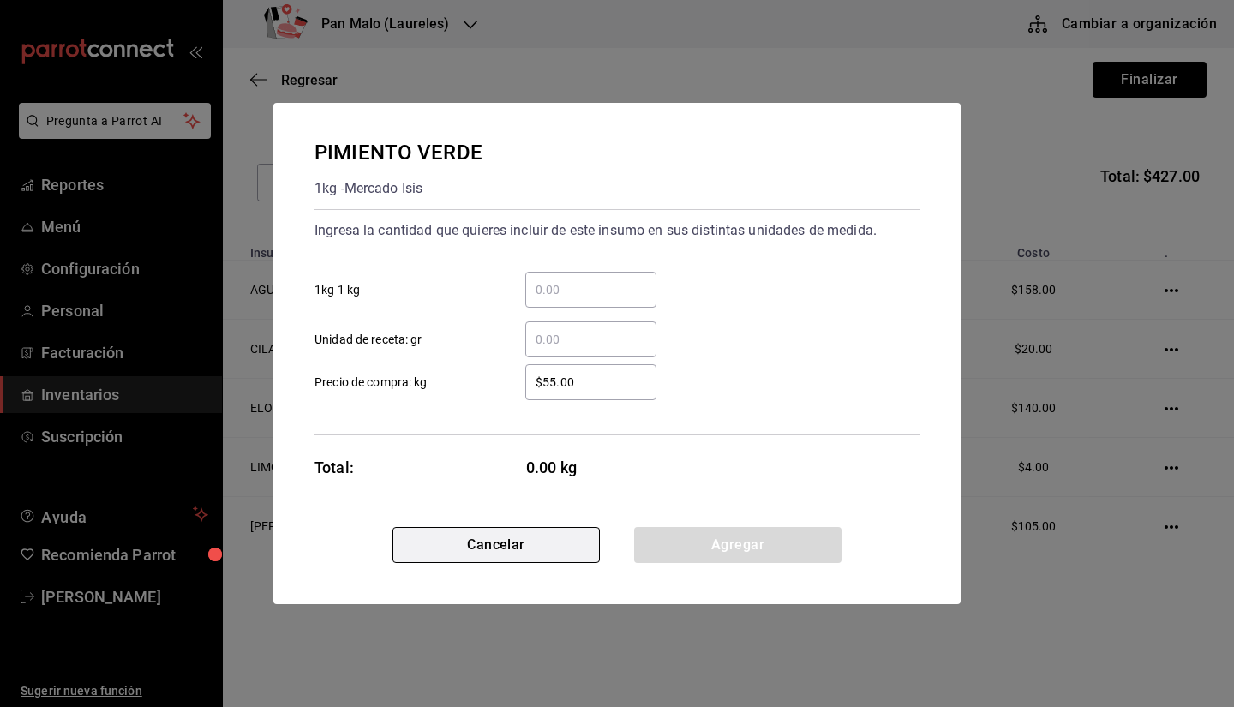
click at [508, 549] on button "Cancelar" at bounding box center [496, 545] width 207 height 36
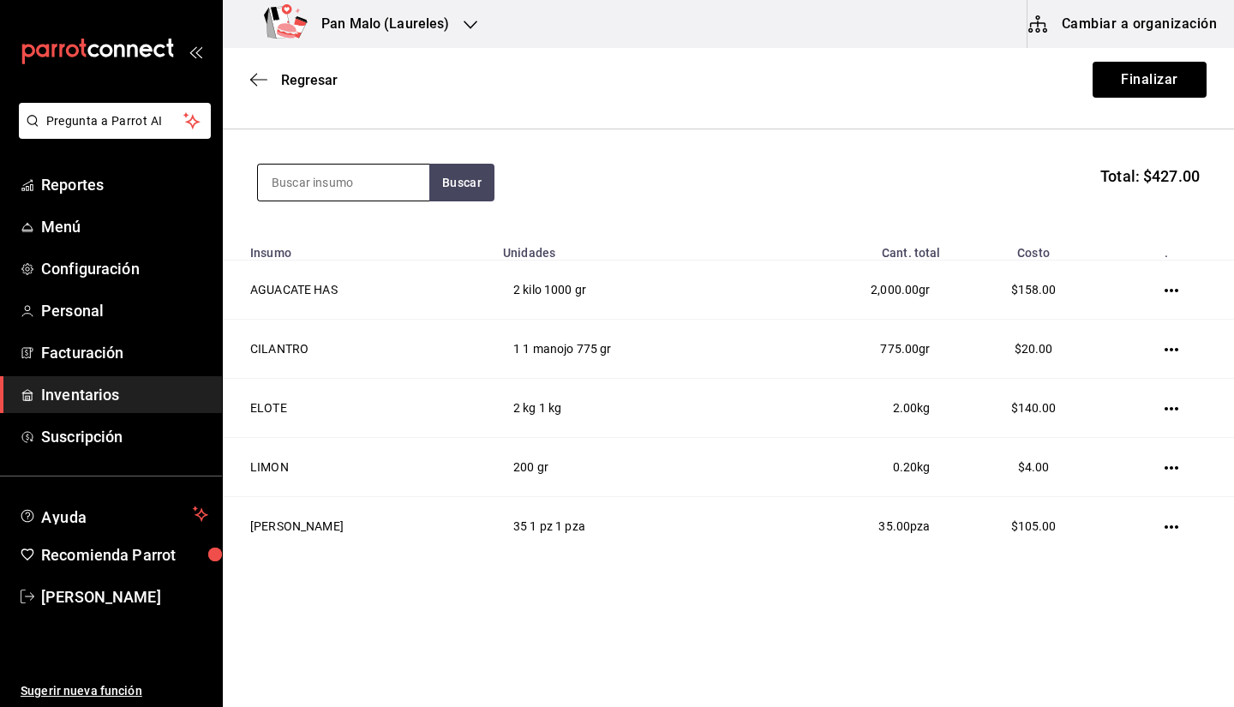
click at [346, 183] on input at bounding box center [343, 183] width 171 height 36
type input "pimiento"
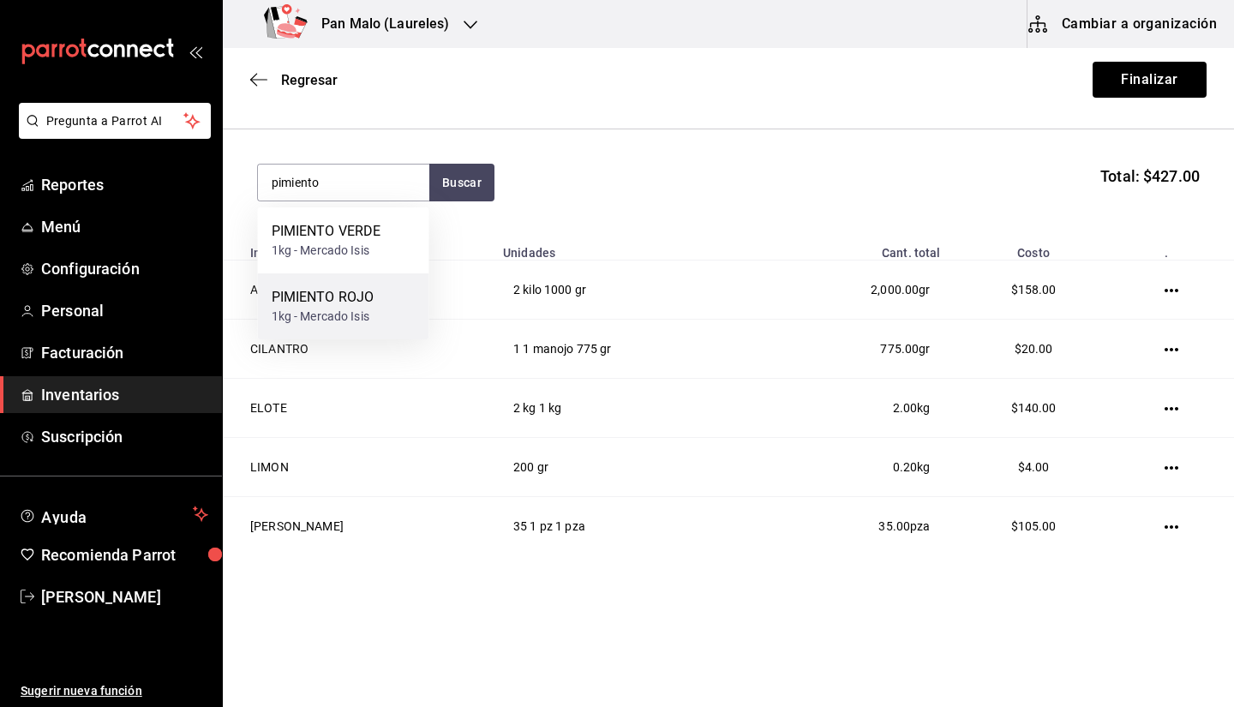
click at [327, 300] on div "PIMIENTO ROJO" at bounding box center [323, 297] width 103 height 21
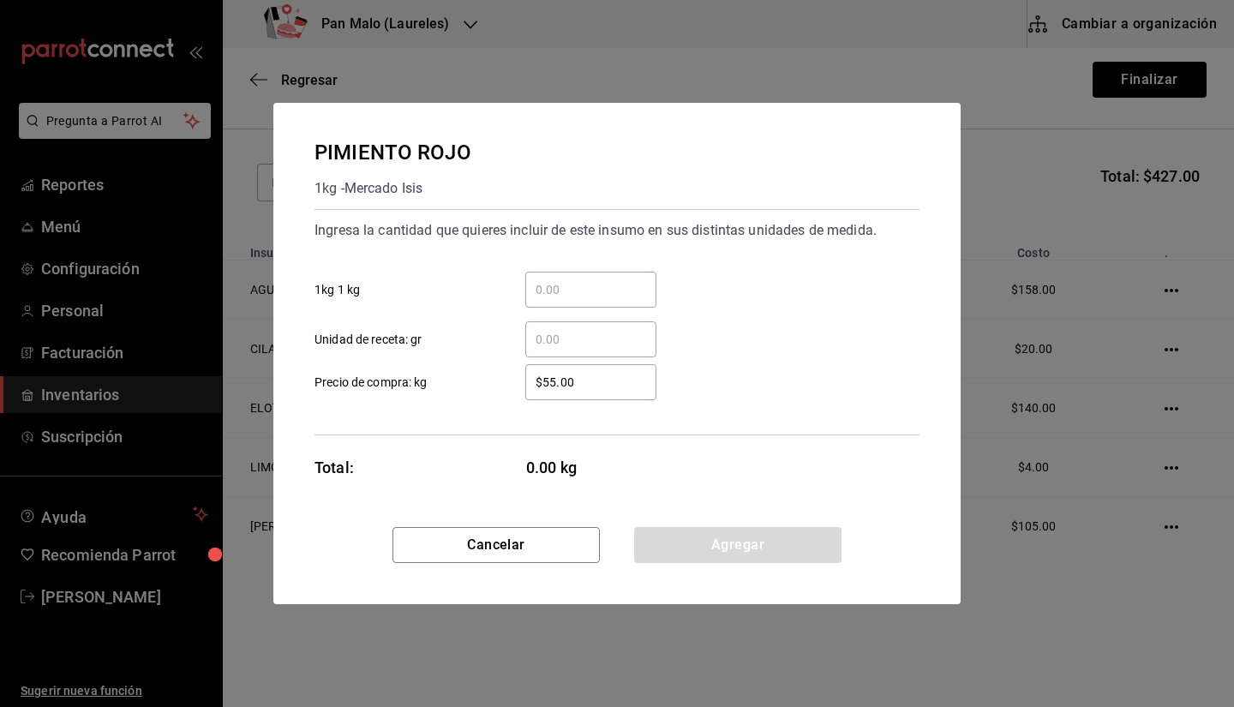
click at [572, 280] on input "​ 1kg 1 kg" at bounding box center [590, 289] width 131 height 21
type input "7"
click at [545, 335] on input "​ Unidad de receta: gr" at bounding box center [590, 339] width 131 height 21
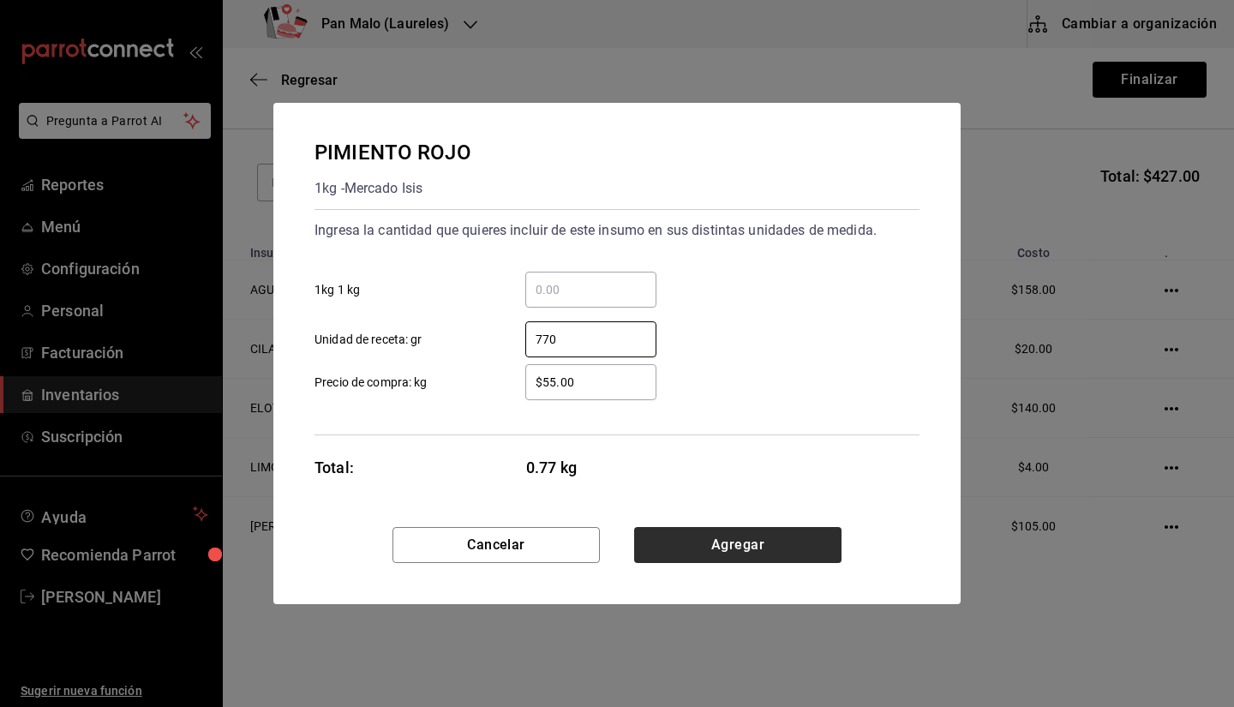
type input "770"
click at [776, 554] on button "Agregar" at bounding box center [737, 545] width 207 height 36
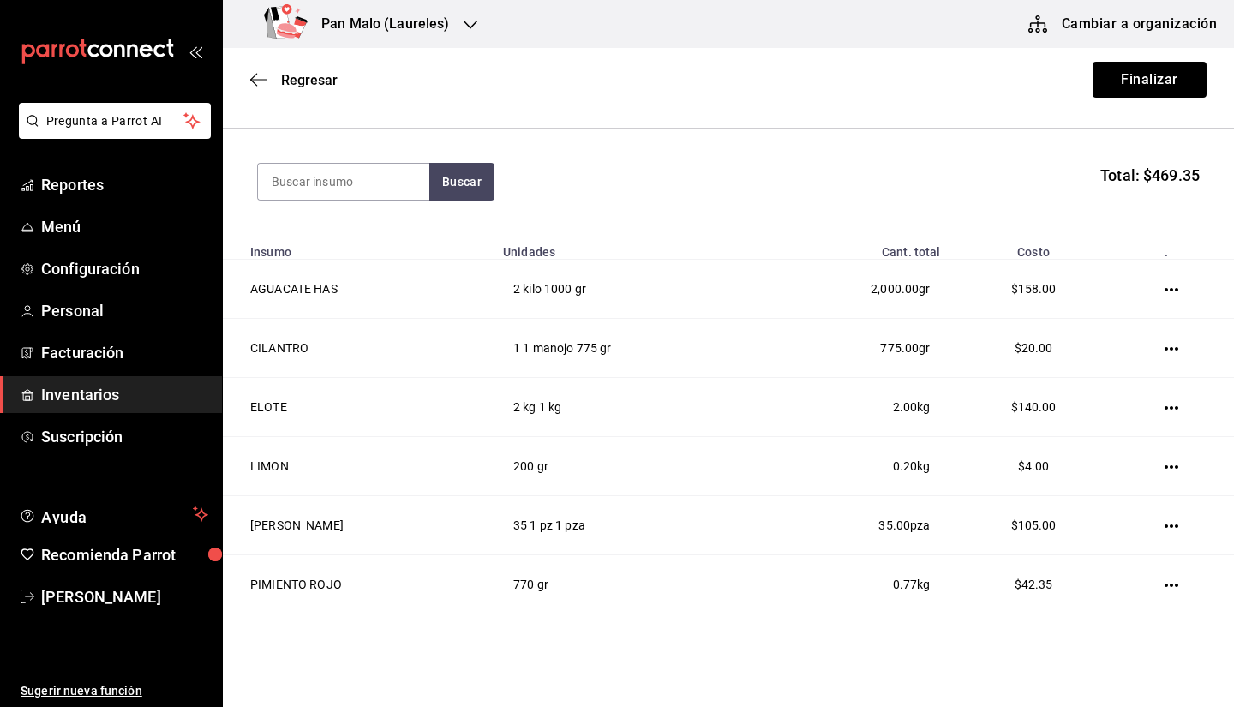
scroll to position [216, 0]
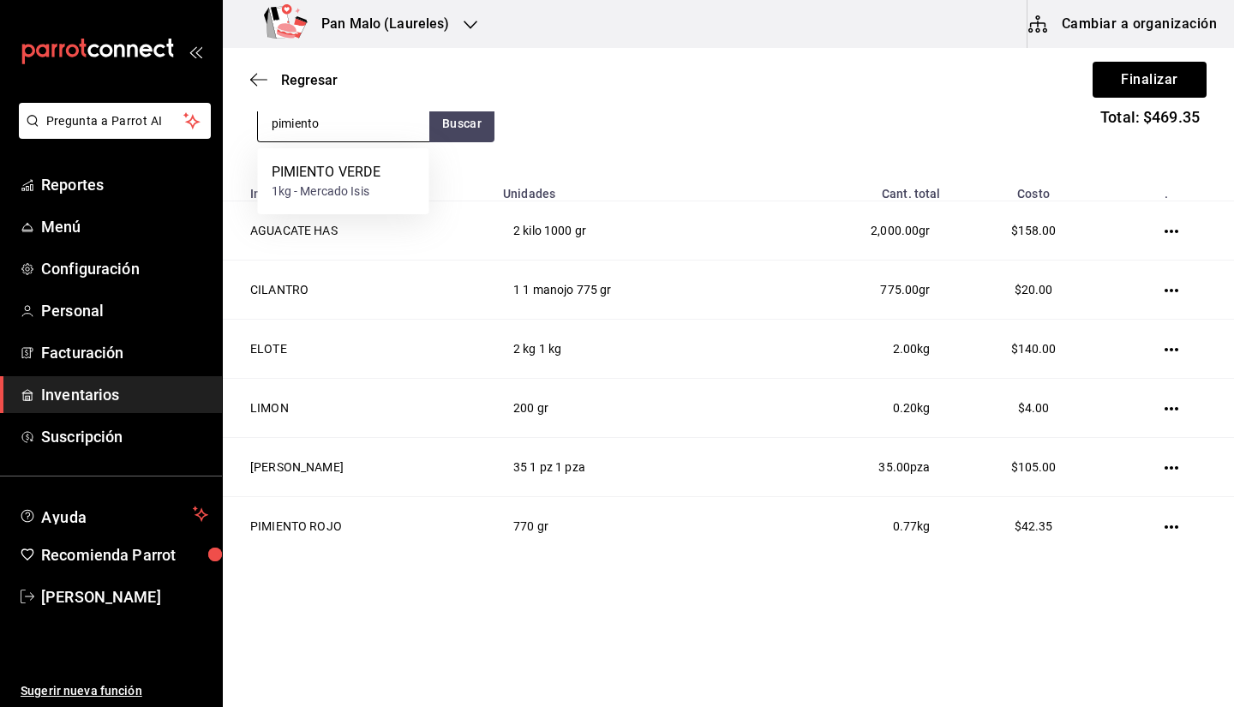
type input "pimiento"
click at [332, 176] on div "PIMIENTO VERDE" at bounding box center [327, 172] width 110 height 21
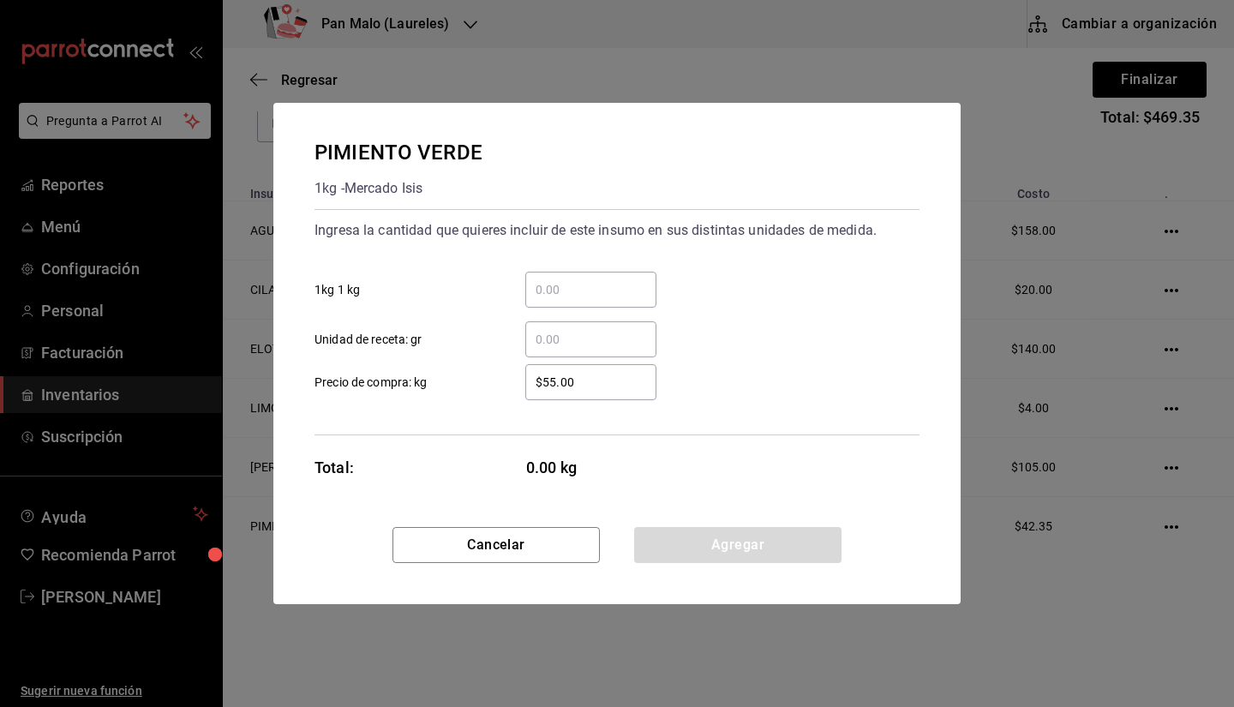
click at [549, 330] on input "​ Unidad de receta: gr" at bounding box center [590, 339] width 131 height 21
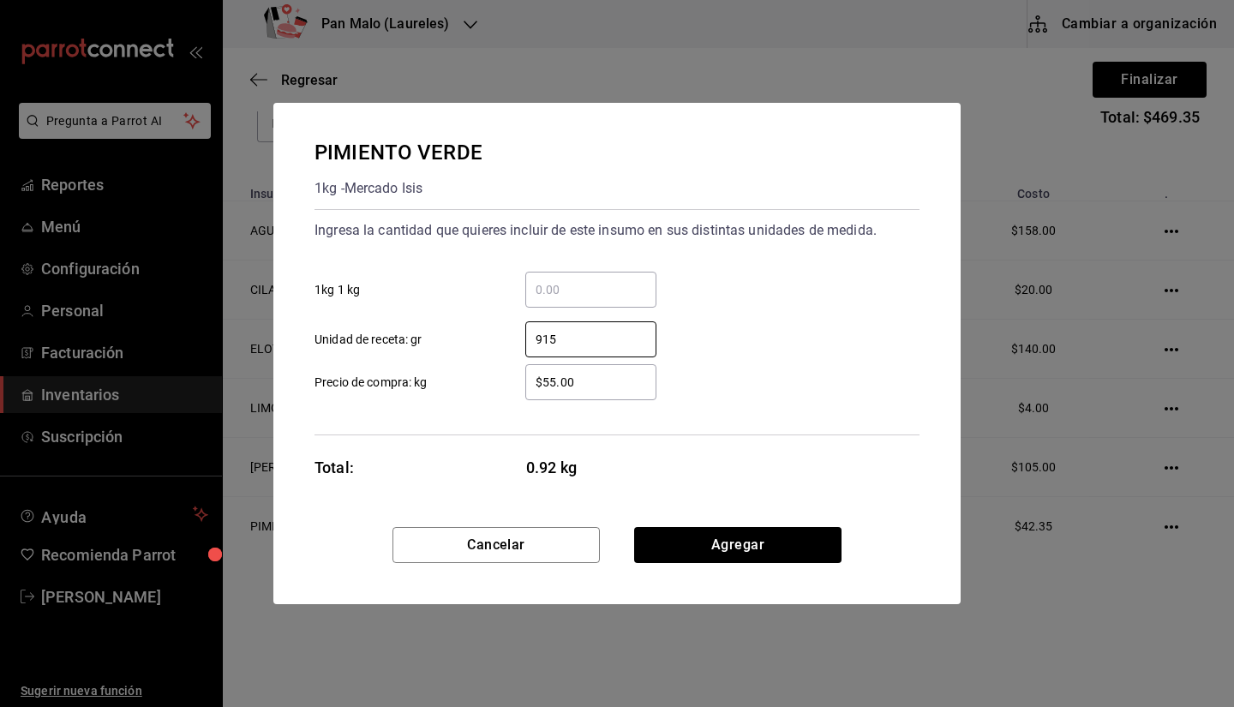
type input "915"
click at [698, 525] on div "PIMIENTO VERDE 1kg - Mercado Isis Ingresa la cantidad que quieres incluir de es…" at bounding box center [617, 315] width 688 height 424
click at [688, 536] on button "Agregar" at bounding box center [737, 545] width 207 height 36
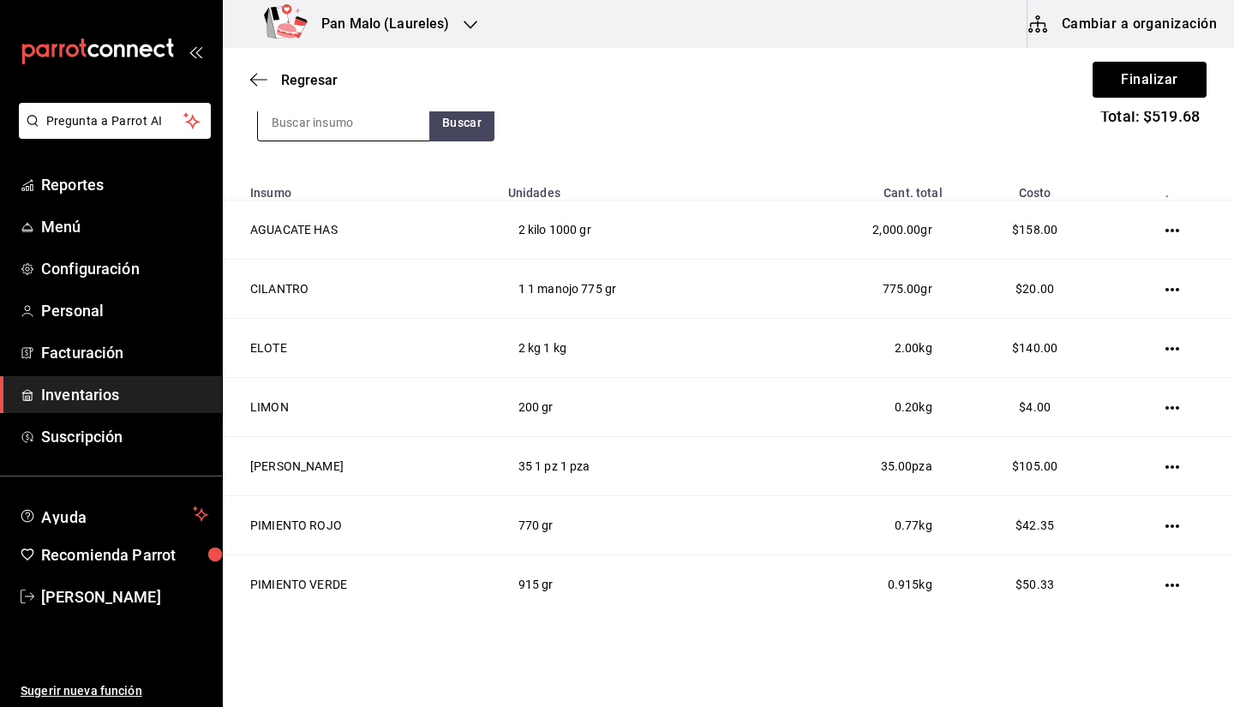
click at [294, 120] on input at bounding box center [343, 123] width 171 height 36
click at [313, 135] on input at bounding box center [343, 123] width 171 height 36
type input "piña"
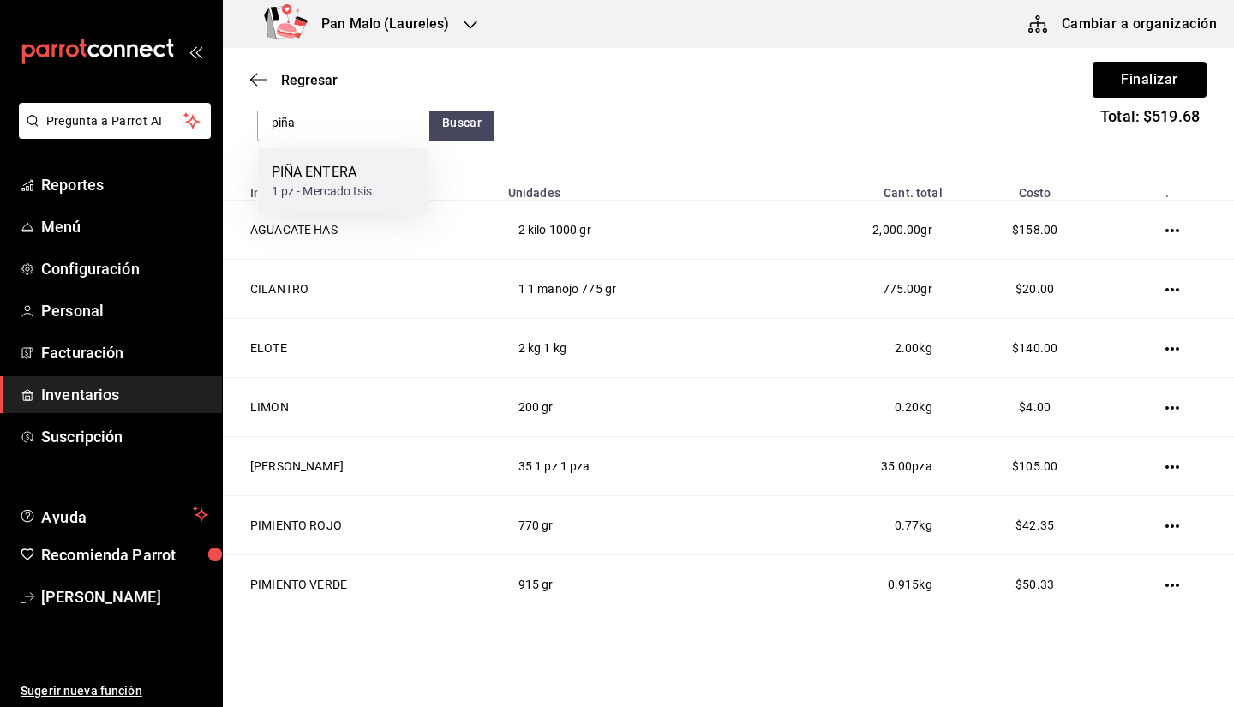
click at [337, 196] on div "1 pz - Mercado Isis" at bounding box center [322, 192] width 101 height 18
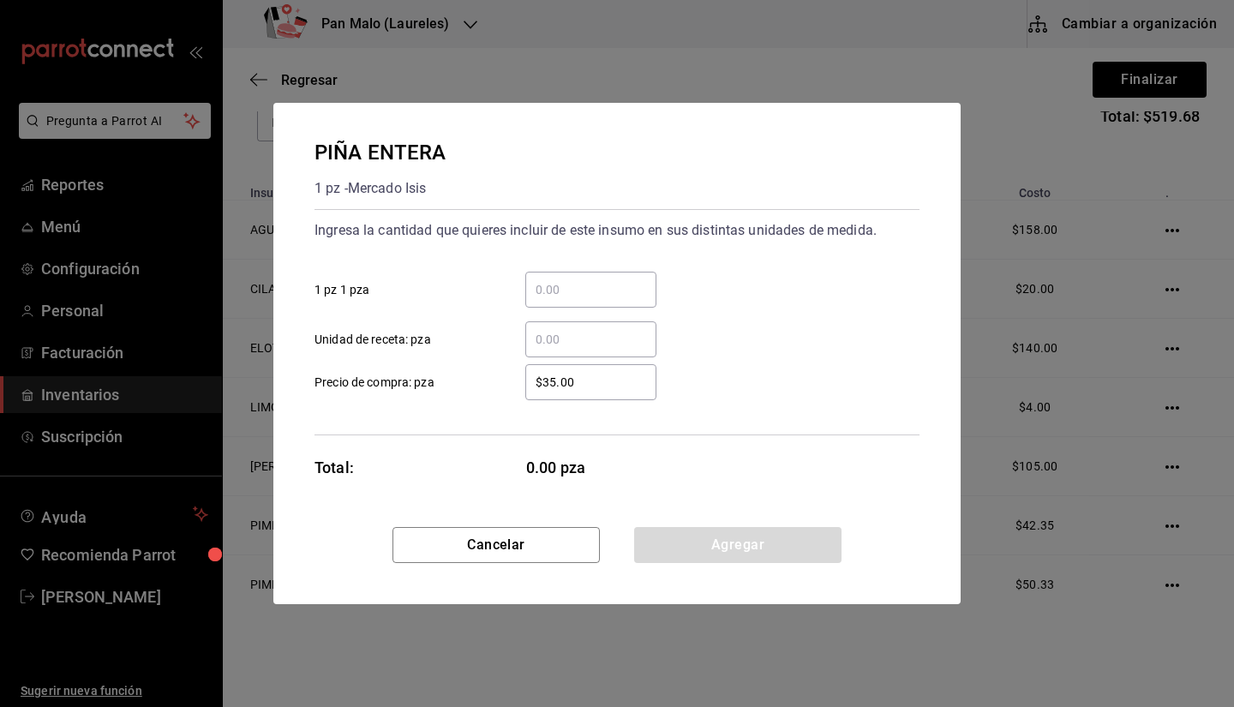
click at [548, 280] on input "​ 1 pz 1 pza" at bounding box center [590, 289] width 131 height 21
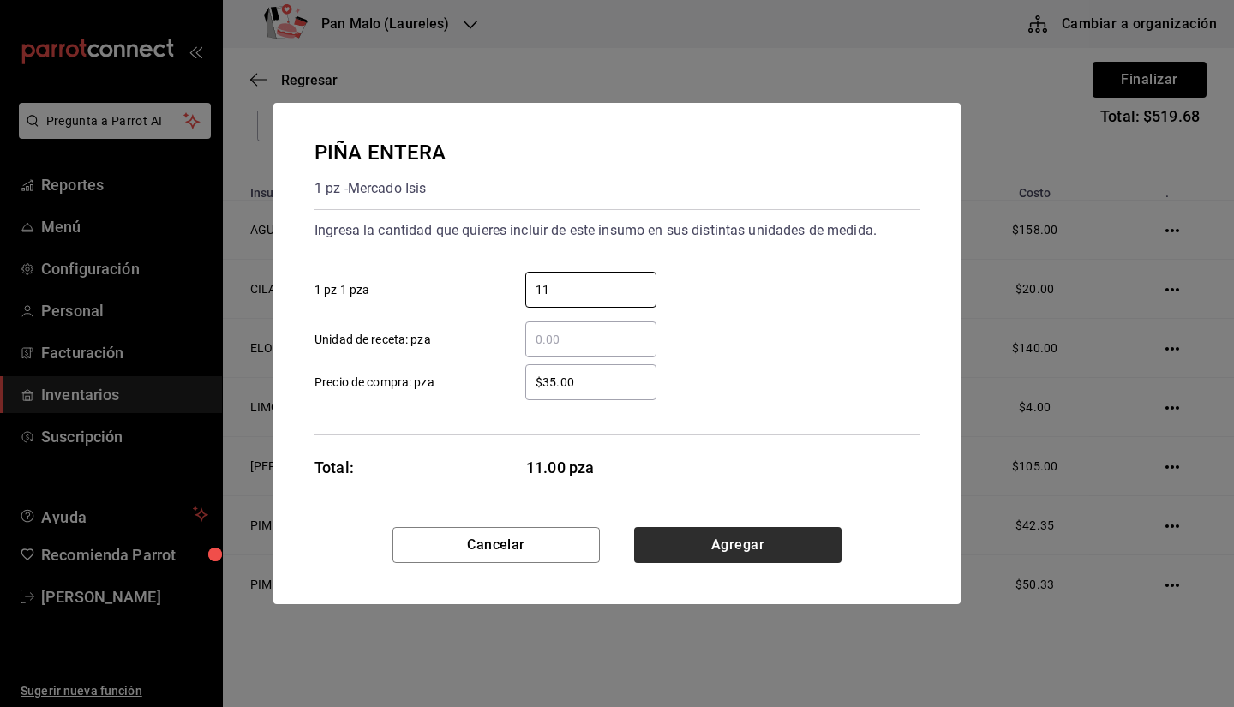
type input "11"
click at [723, 535] on button "Agregar" at bounding box center [737, 545] width 207 height 36
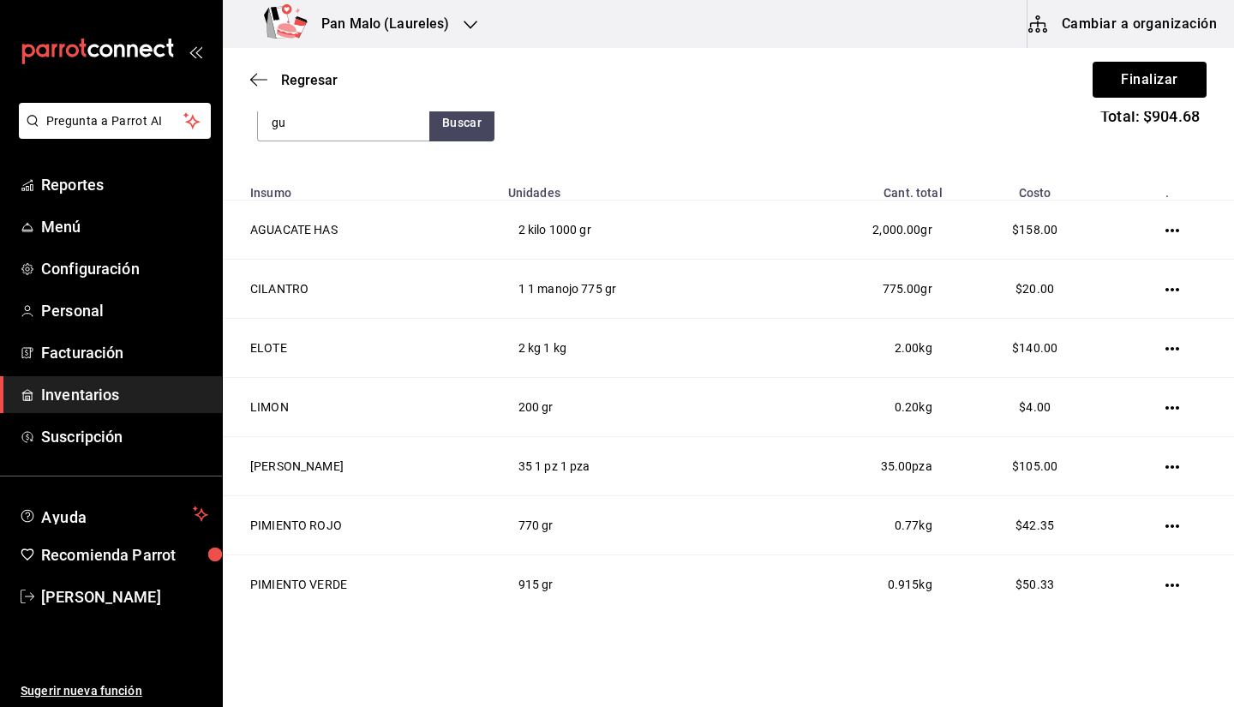
type input "g"
type input "o"
type input "platano"
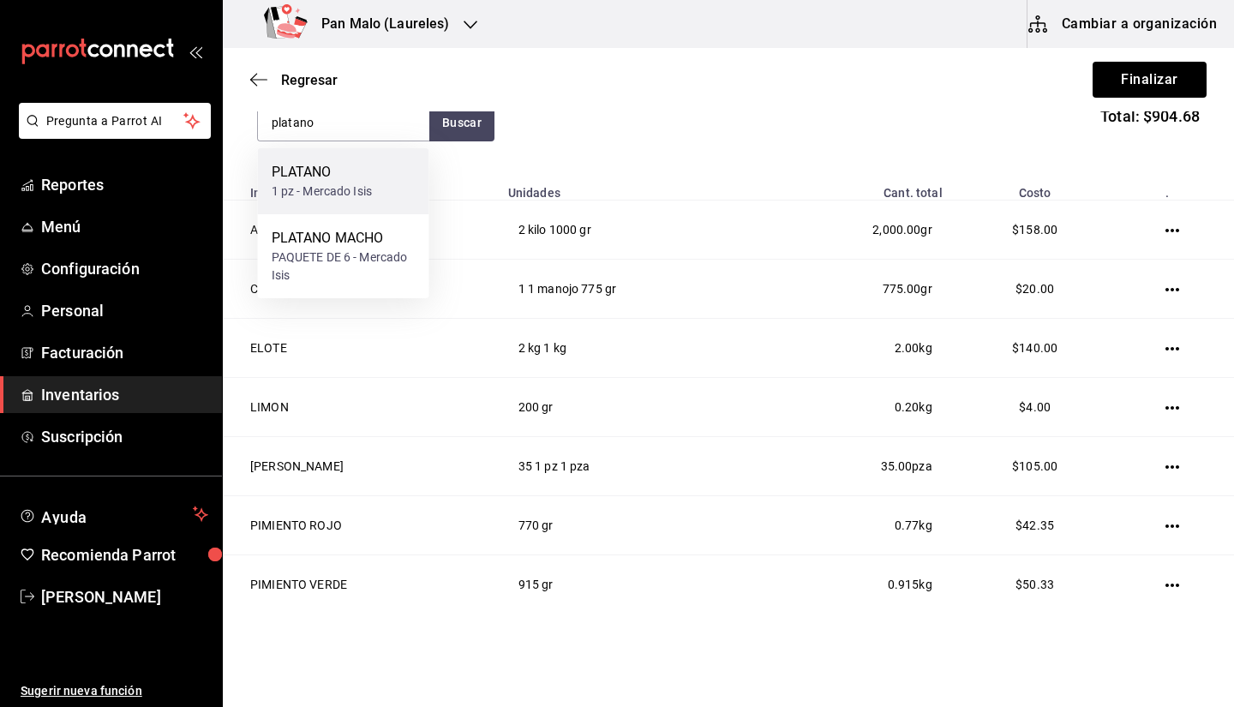
click at [316, 201] on div "PLATANO 1 pz - Mercado Isis" at bounding box center [343, 181] width 171 height 66
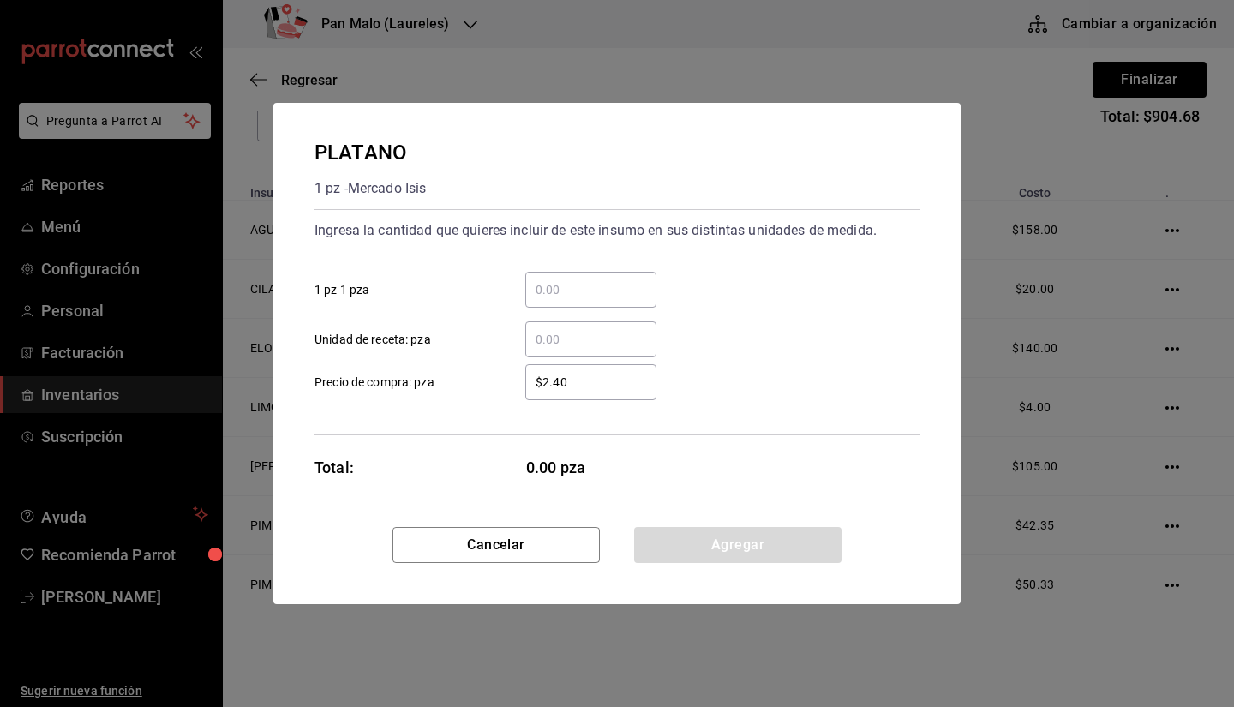
click at [576, 297] on input "​ 1 pz 1 pza" at bounding box center [590, 289] width 131 height 21
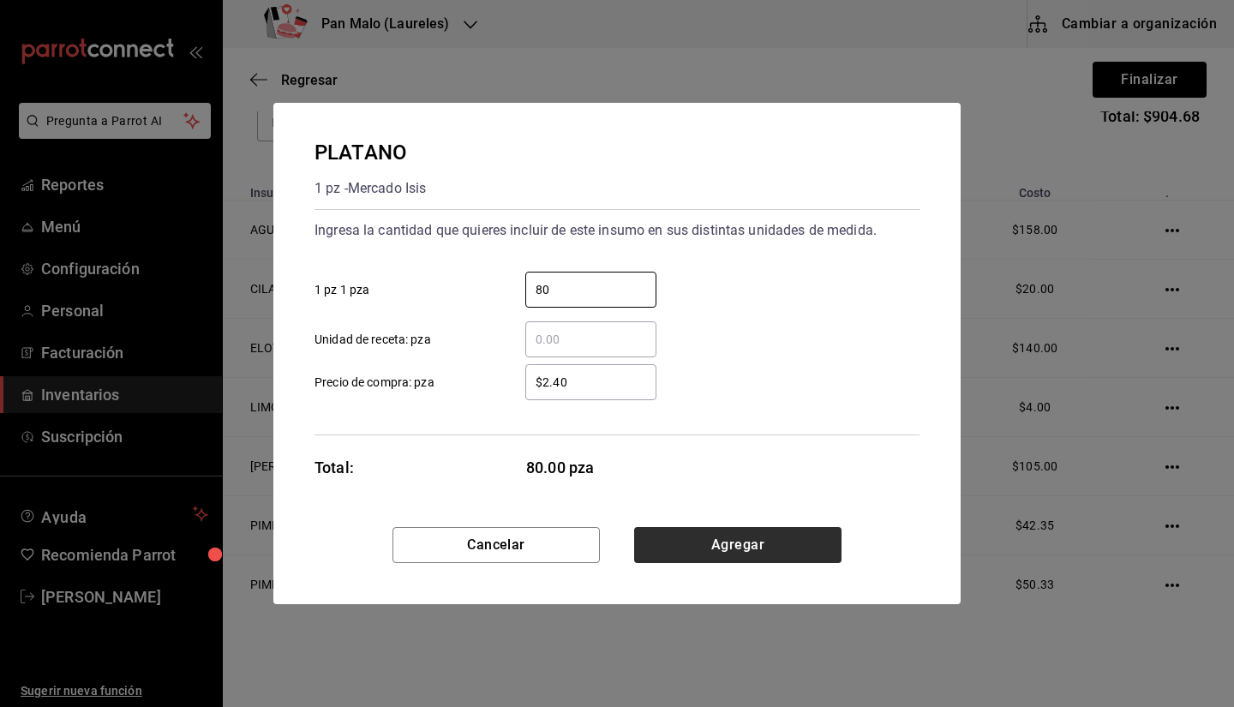
type input "80"
click at [711, 559] on button "Agregar" at bounding box center [737, 545] width 207 height 36
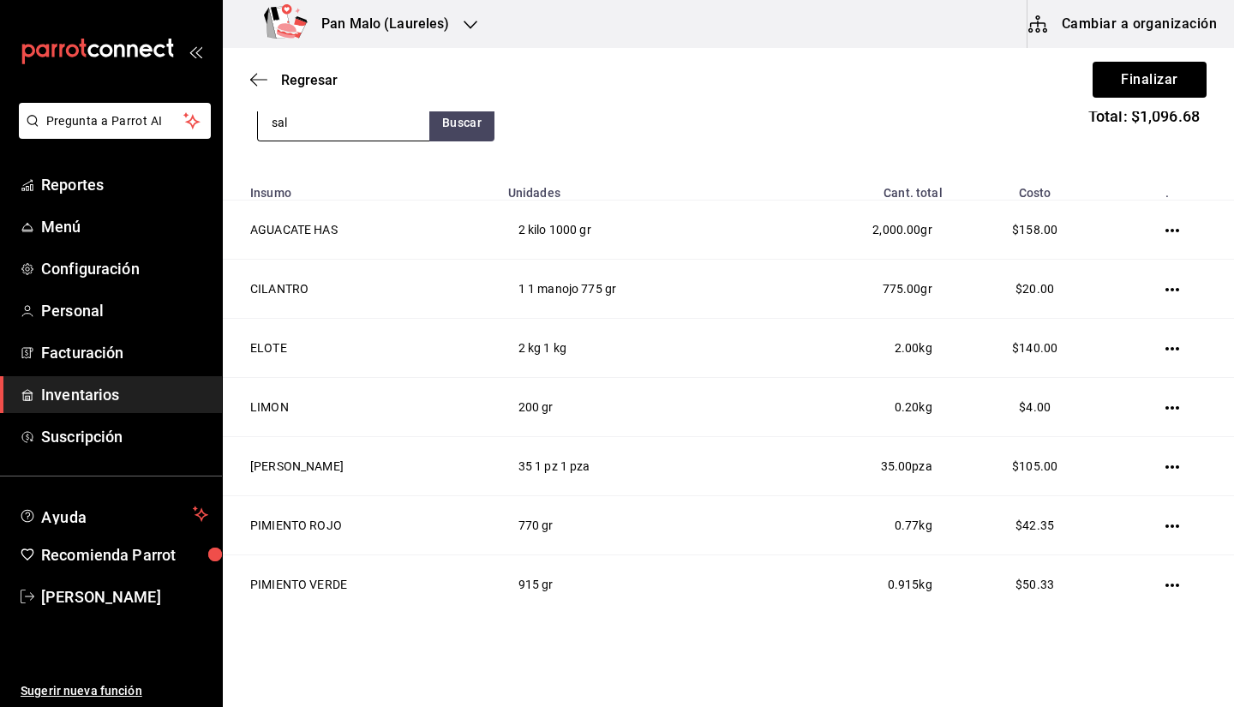
type input "sal"
click at [328, 174] on div "SAL" at bounding box center [319, 172] width 94 height 21
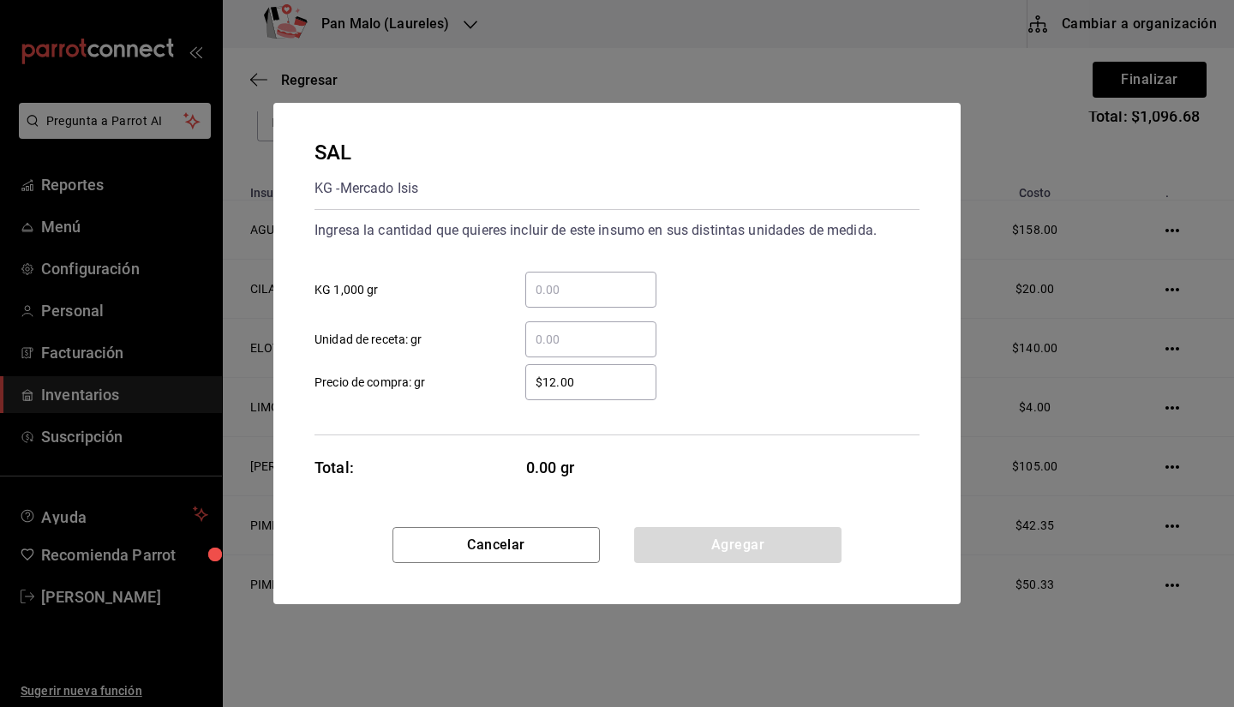
click at [552, 287] on input "​ KG 1,000 gr" at bounding box center [590, 289] width 131 height 21
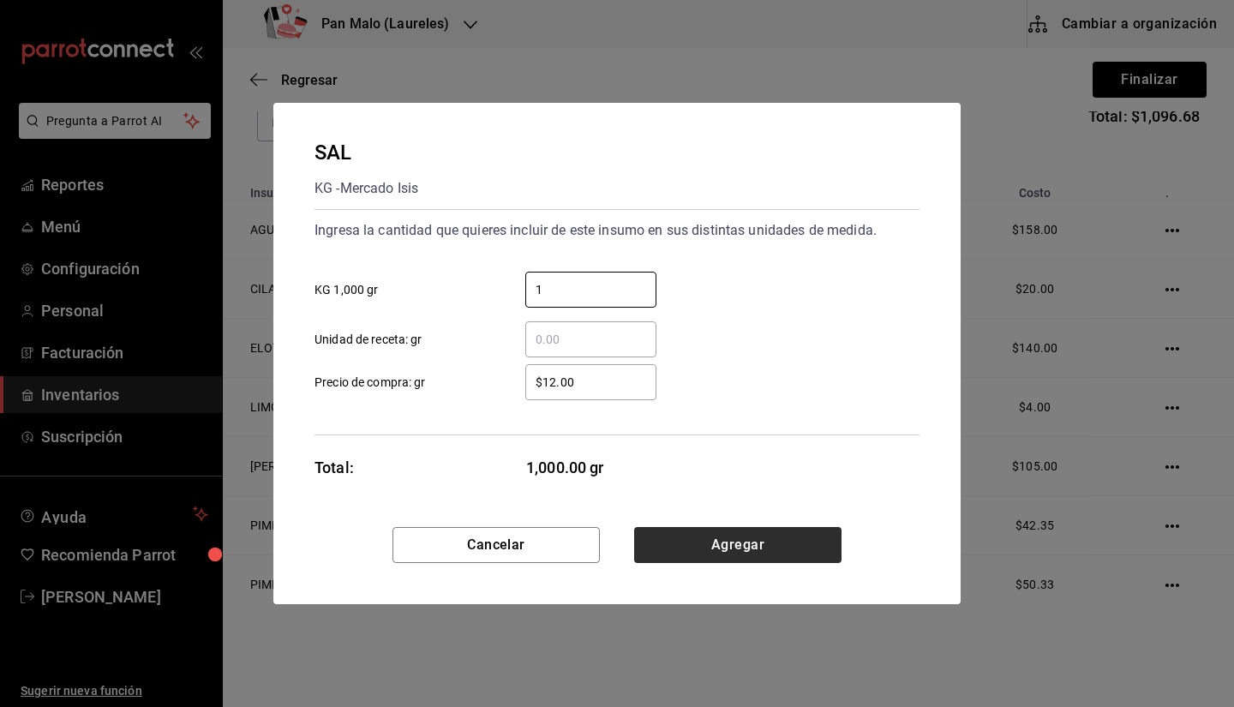
type input "1"
click at [731, 554] on button "Agregar" at bounding box center [737, 545] width 207 height 36
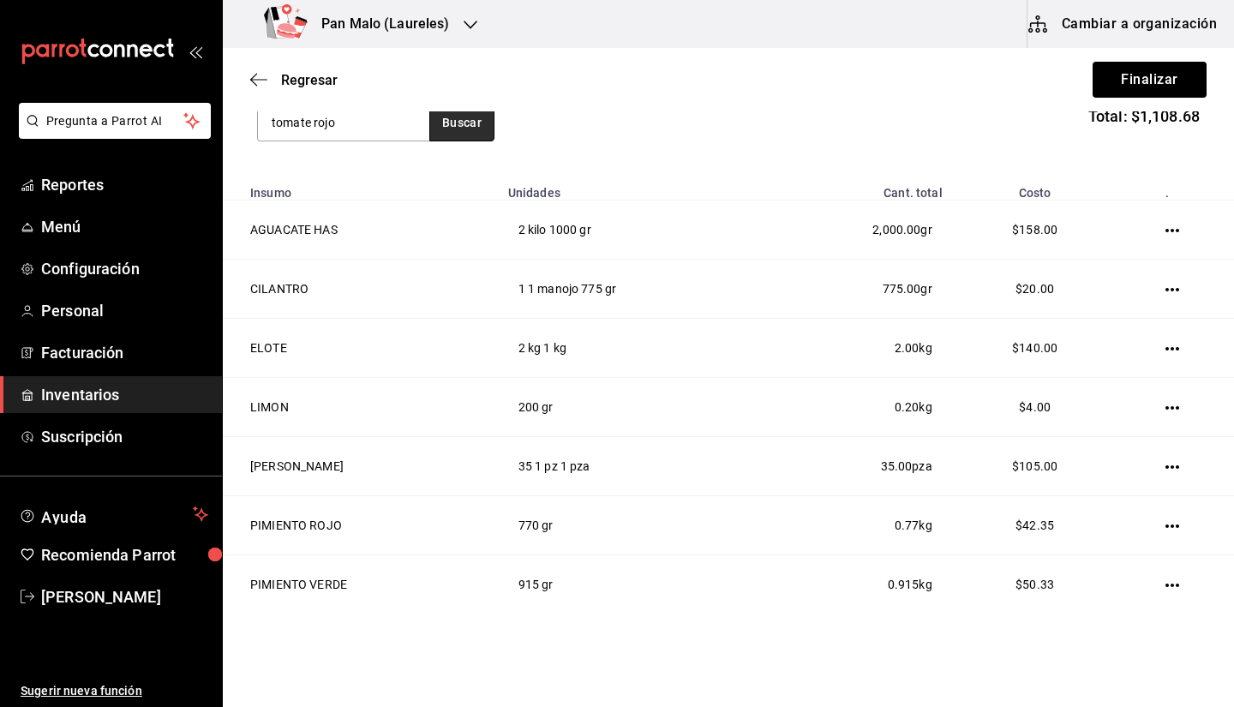
click at [429, 128] on button "Buscar" at bounding box center [461, 123] width 65 height 38
type input "tomate"
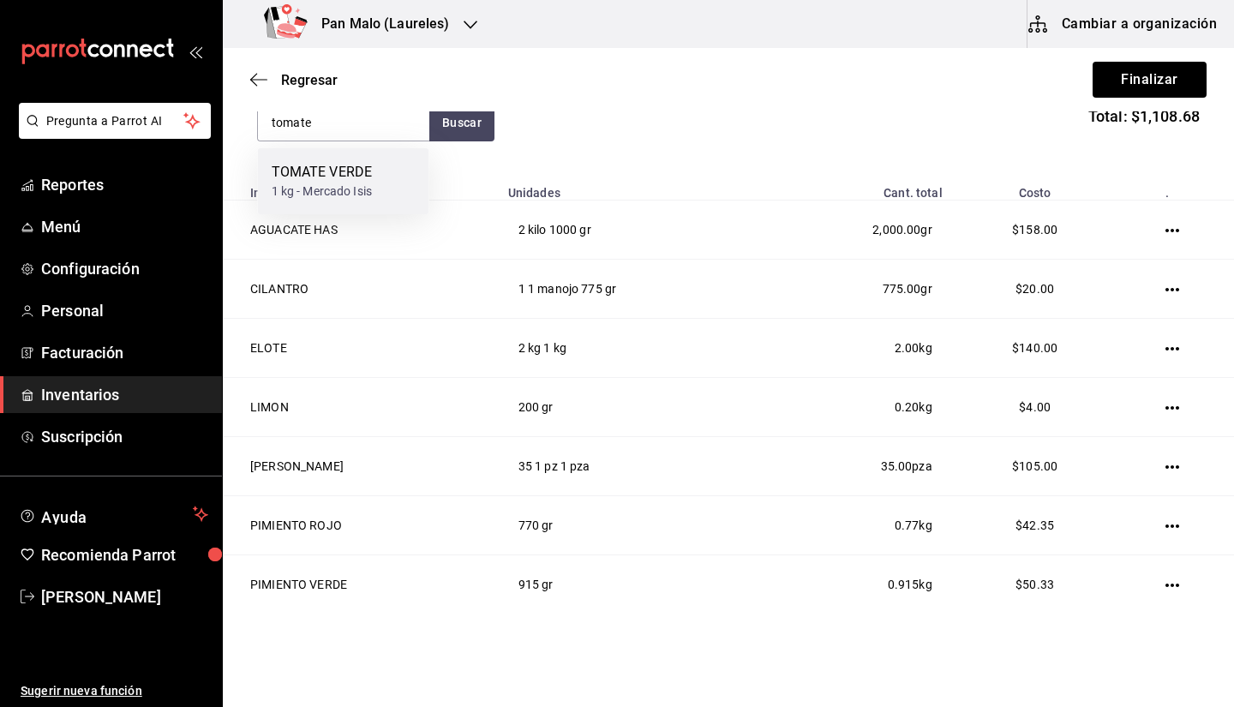
click at [369, 181] on div "TOMATE VERDE" at bounding box center [322, 172] width 101 height 21
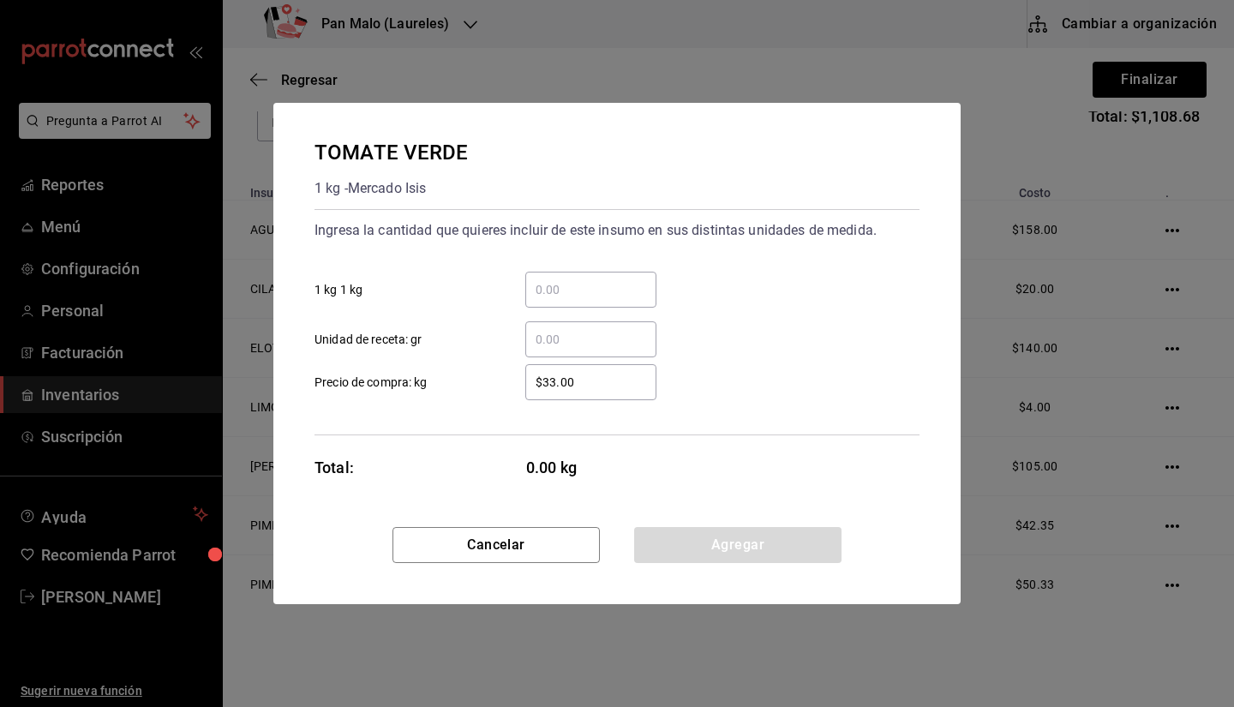
click at [604, 293] on input "​ 1 kg 1 kg" at bounding box center [590, 289] width 131 height 21
click at [473, 528] on button "Cancelar" at bounding box center [496, 545] width 207 height 36
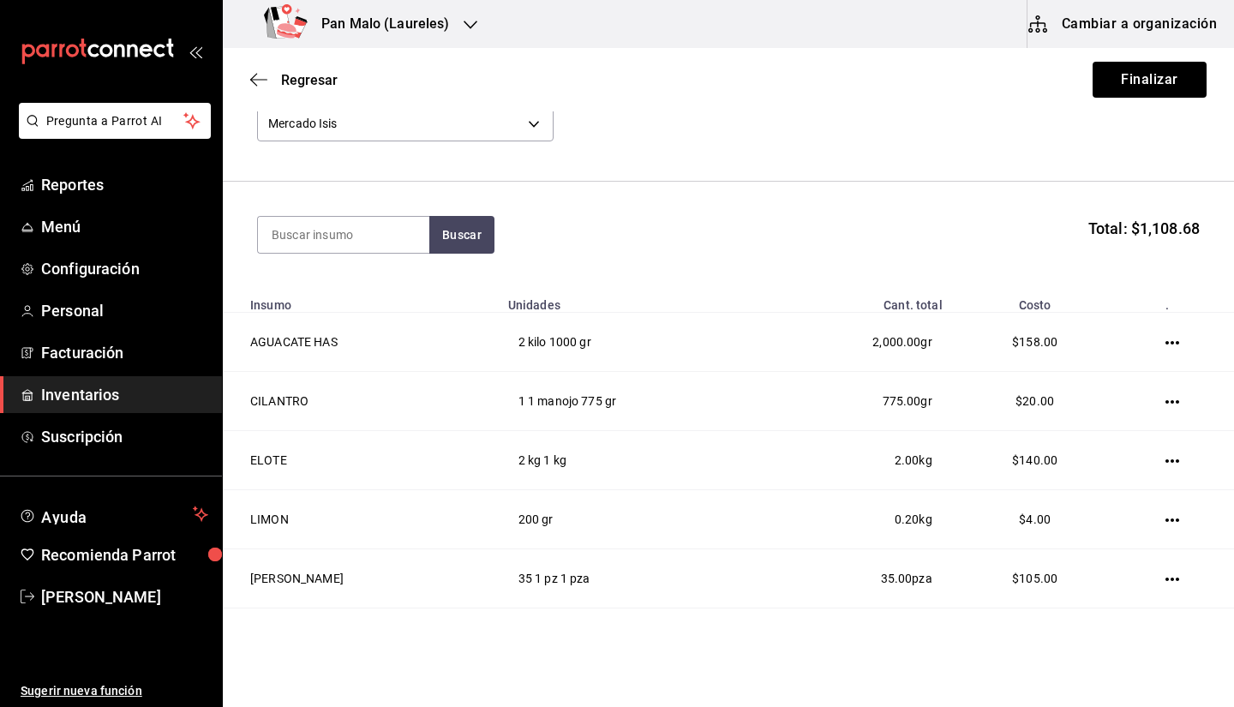
scroll to position [8, 0]
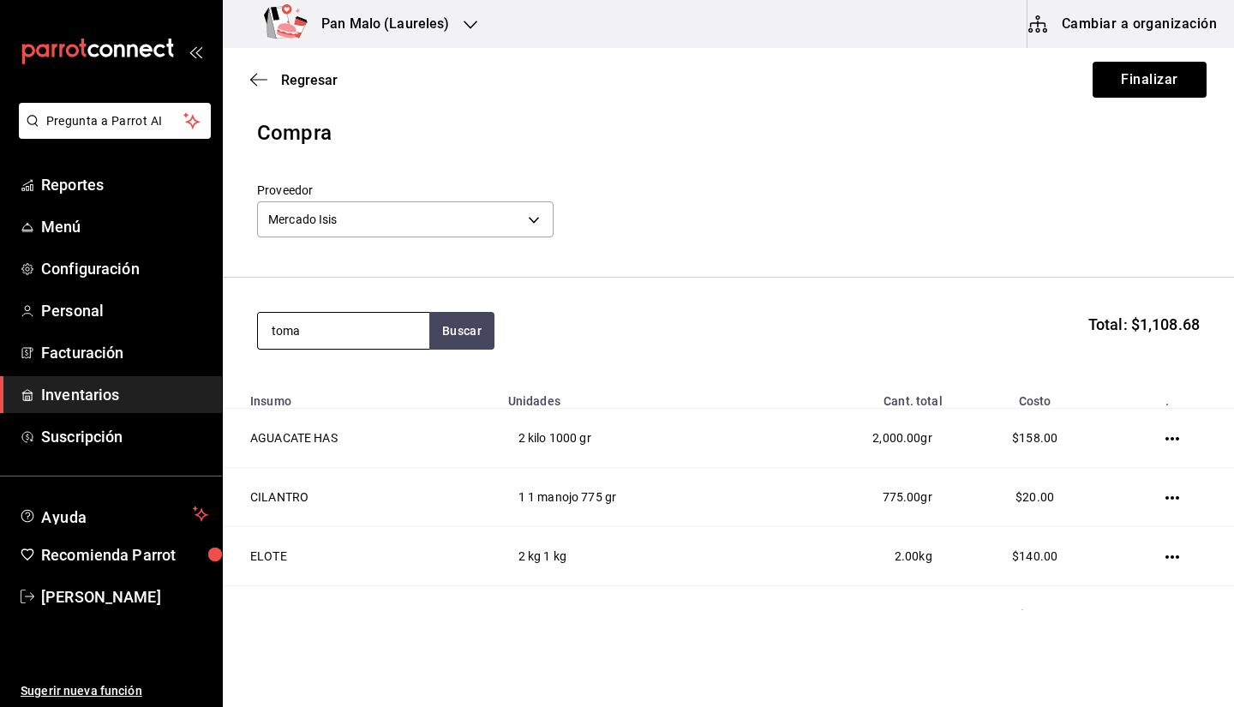
type input "toma"
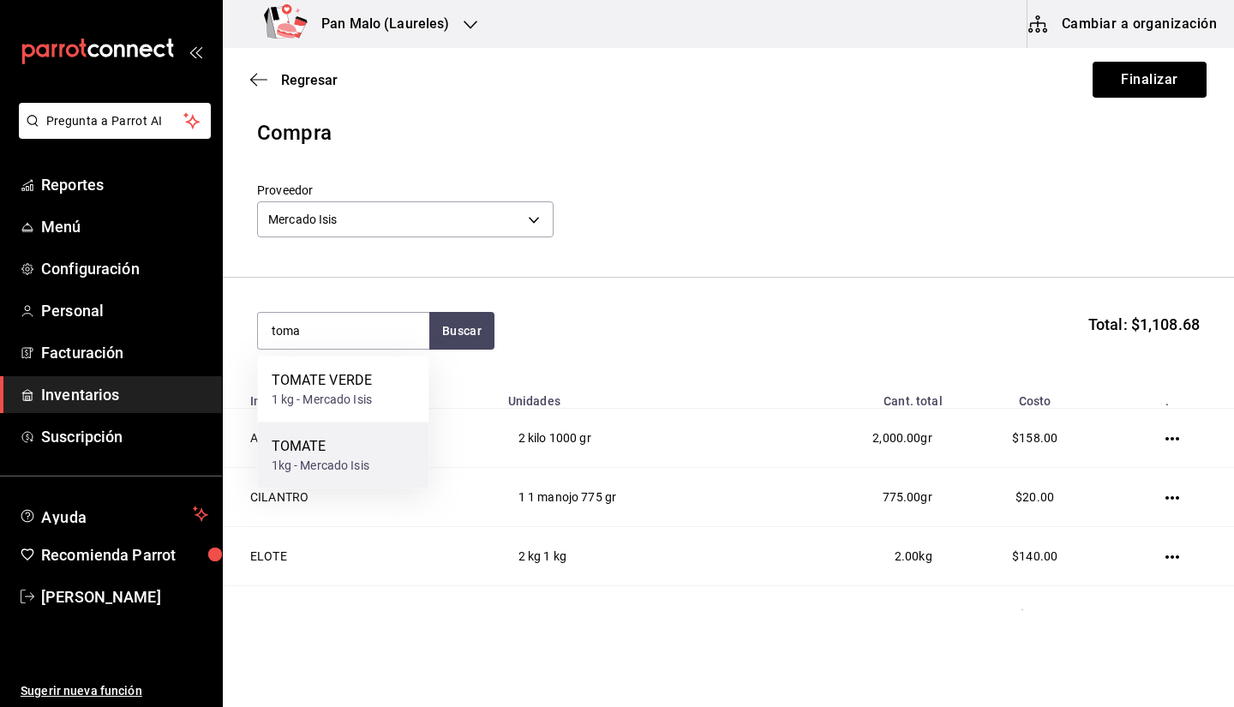
click at [327, 446] on div "TOMATE" at bounding box center [321, 446] width 98 height 21
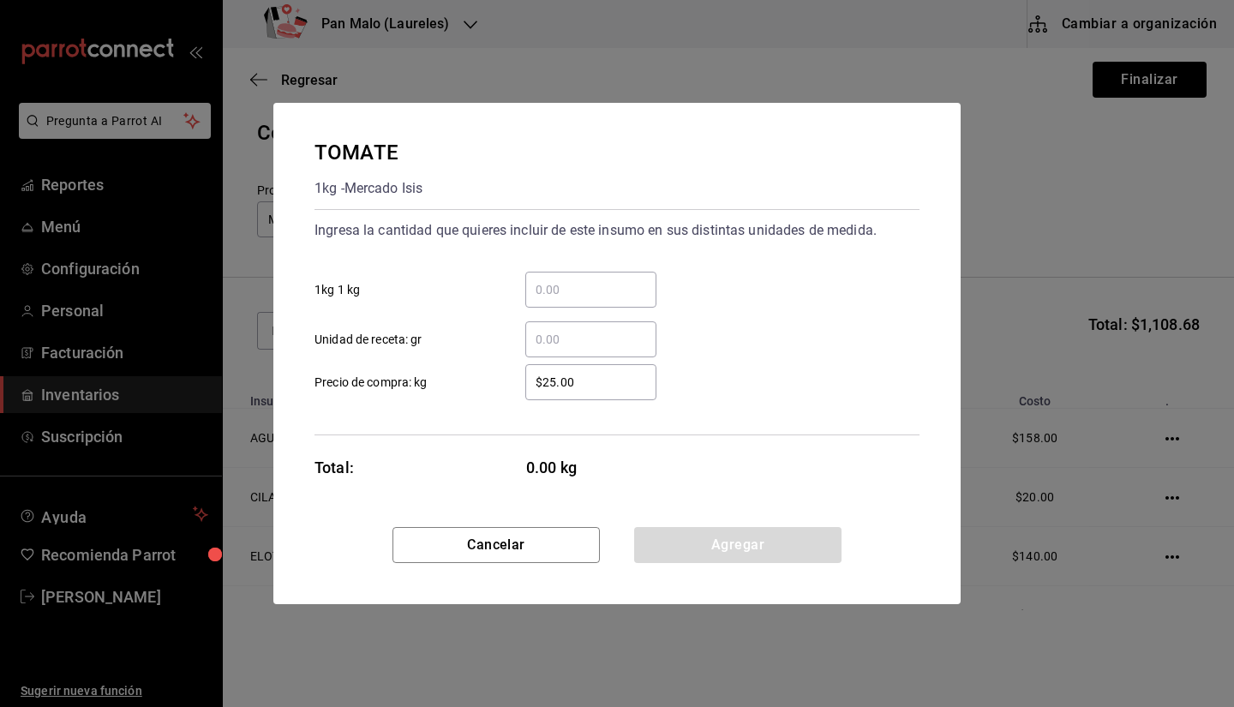
click at [559, 291] on input "​ 1kg 1 kg" at bounding box center [590, 289] width 131 height 21
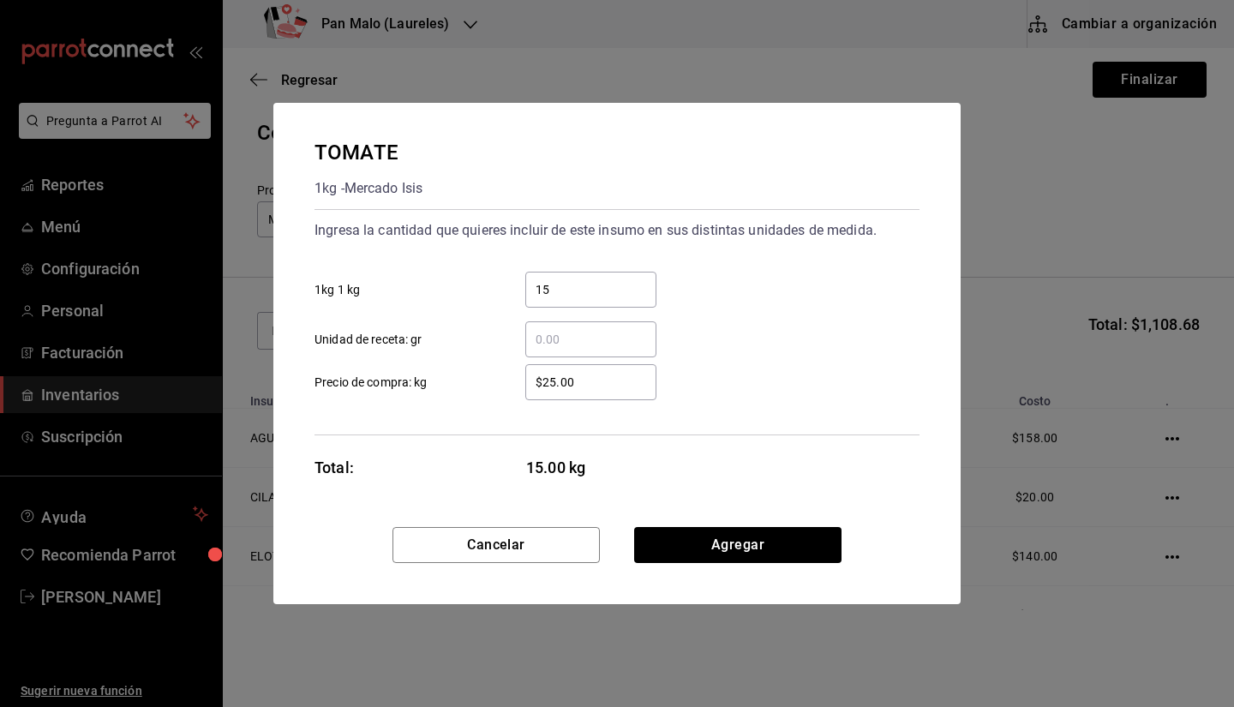
type input "15"
click at [730, 556] on button "Agregar" at bounding box center [737, 545] width 207 height 36
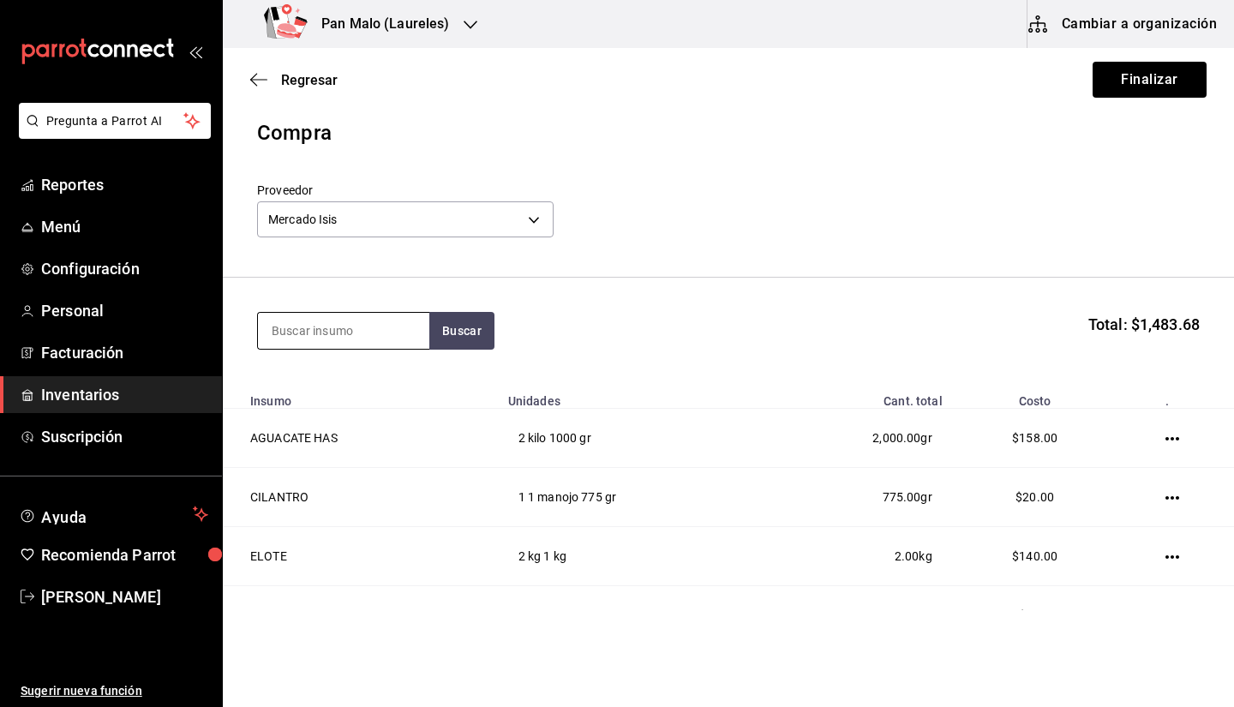
click at [344, 326] on input at bounding box center [343, 331] width 171 height 36
type input "queso"
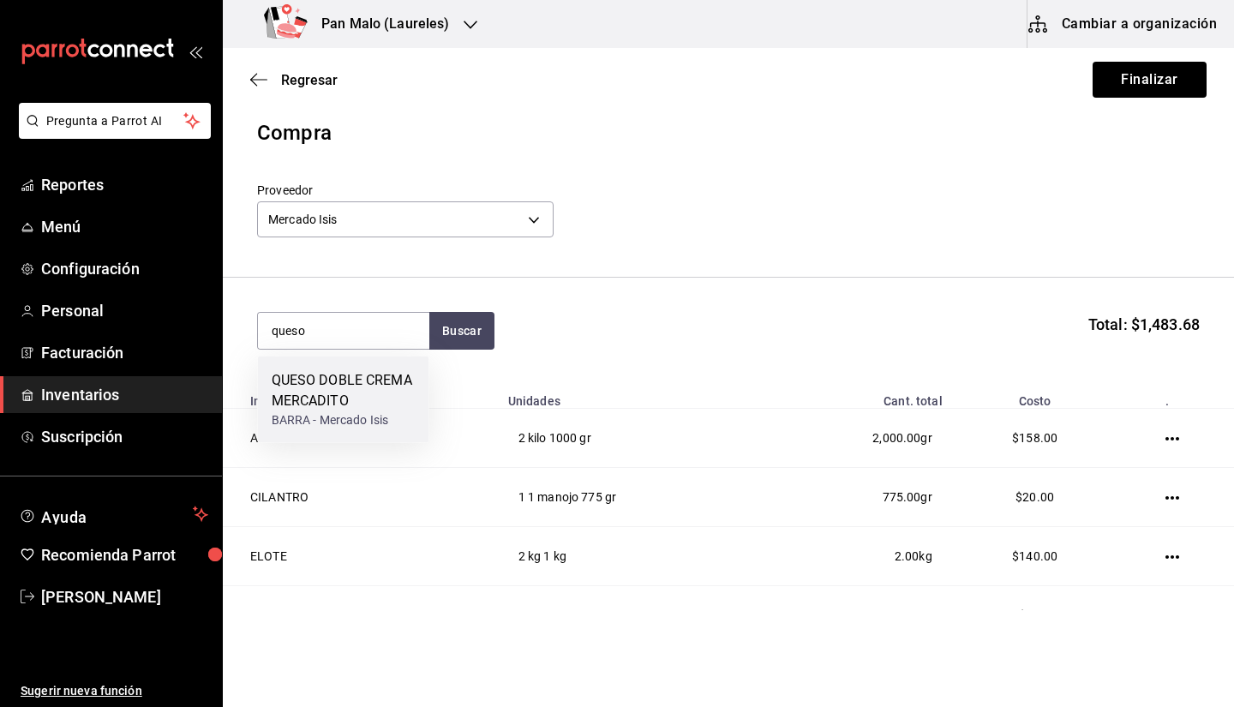
click at [350, 393] on div "QUESO DOBLE CREMA MERCADITO" at bounding box center [344, 390] width 144 height 41
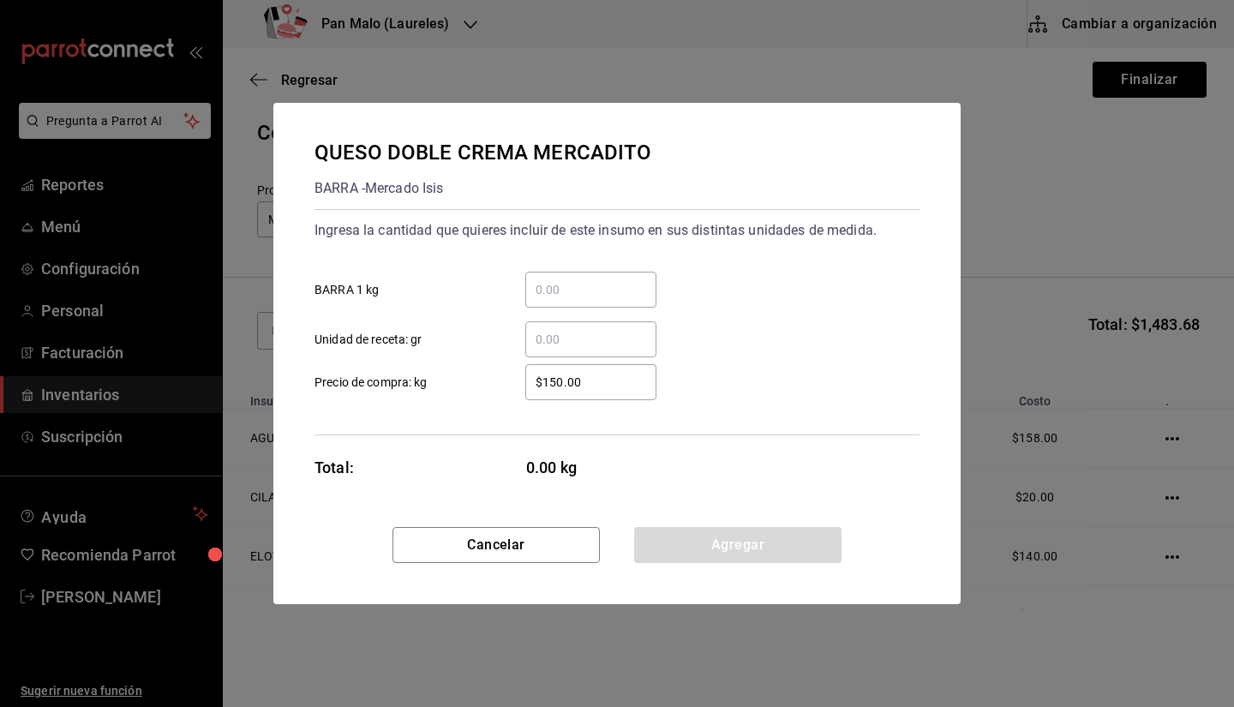
click at [536, 285] on input "​ BARRA 1 kg" at bounding box center [590, 289] width 131 height 21
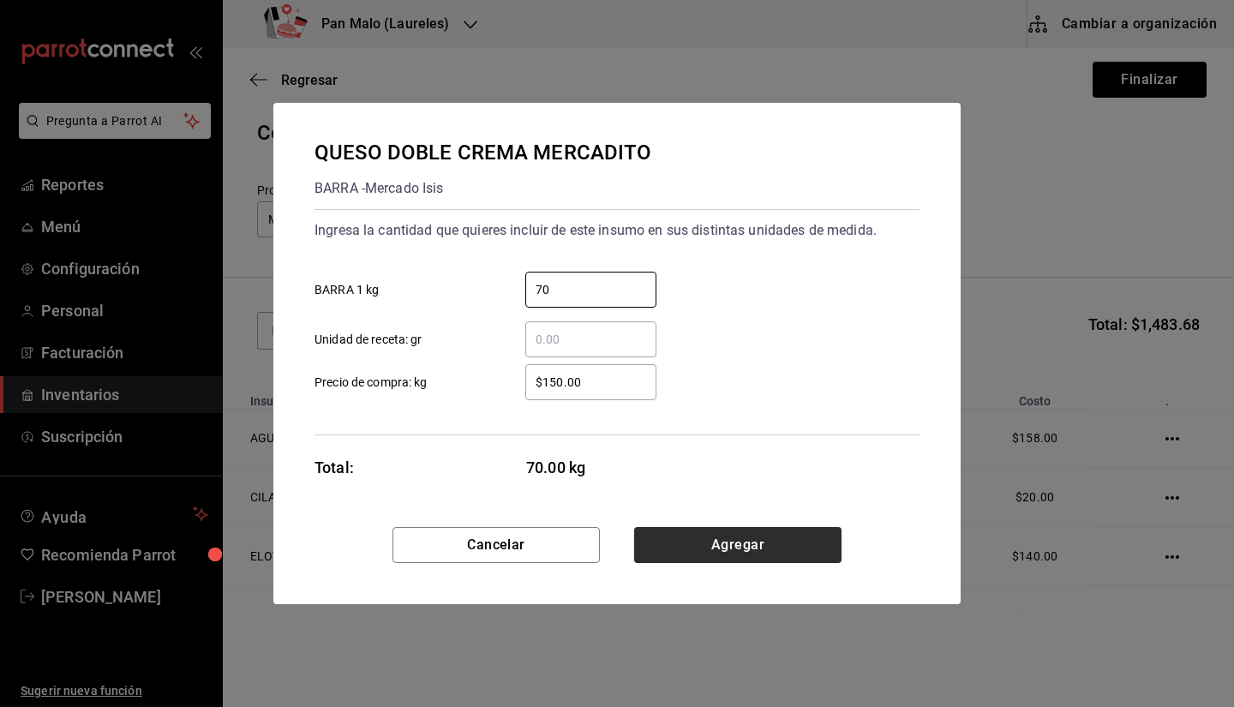
type input "70"
click at [783, 562] on button "Agregar" at bounding box center [737, 545] width 207 height 36
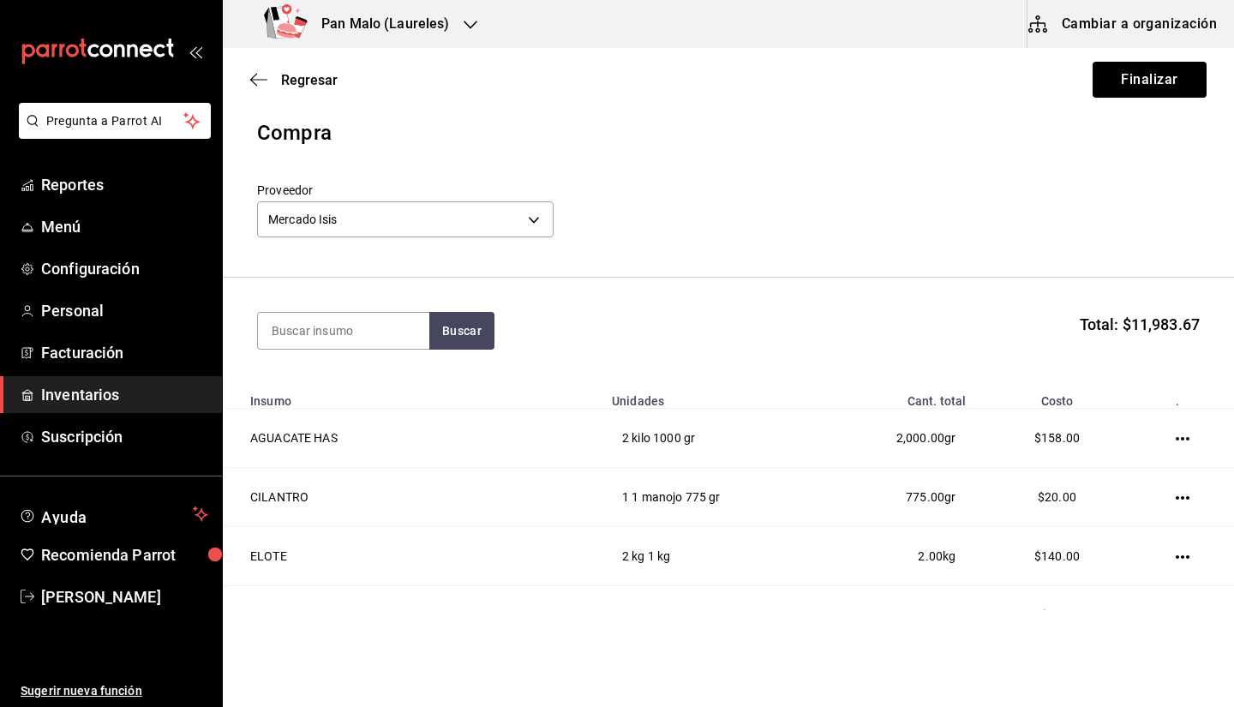
click at [389, 355] on section "Buscar Total: $11,983.67" at bounding box center [729, 331] width 1012 height 106
click at [375, 302] on section "Buscar Total: $11,983.67" at bounding box center [729, 331] width 1012 height 106
click at [361, 336] on input at bounding box center [343, 331] width 171 height 36
type input "zanahoria"
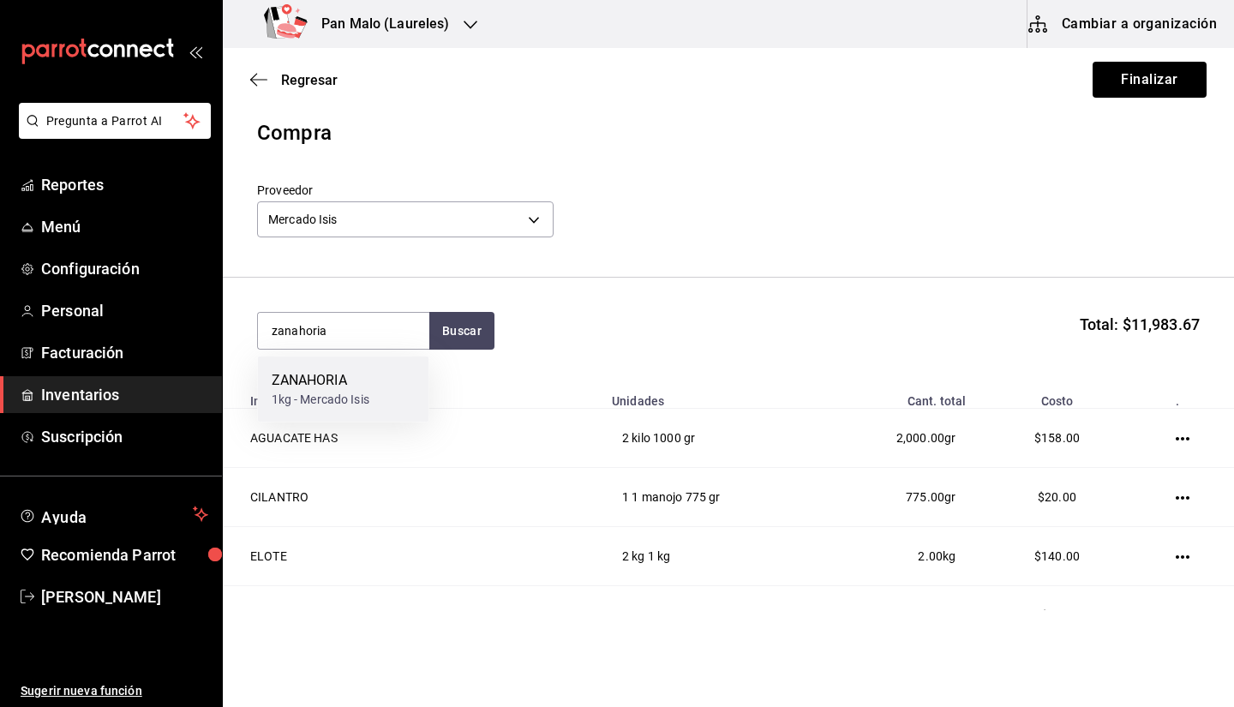
click at [327, 391] on div "1kg - Mercado Isis" at bounding box center [321, 400] width 98 height 18
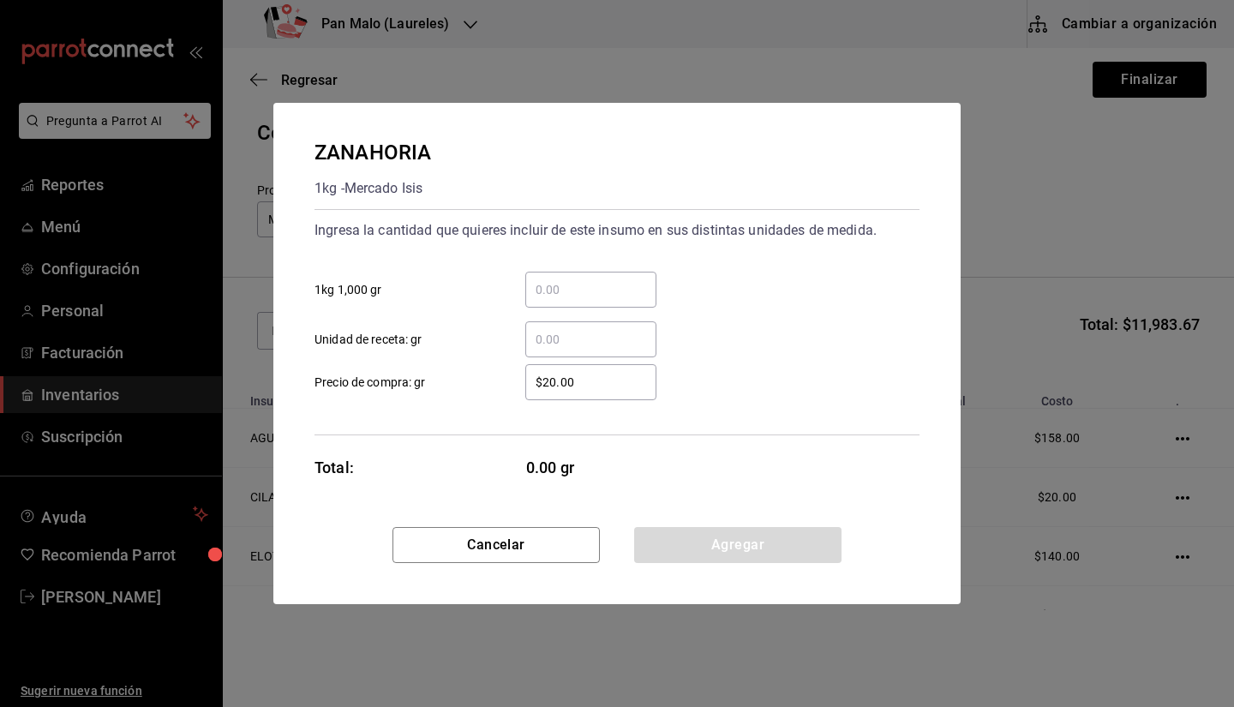
click at [618, 298] on input "​ 1kg 1,000 gr" at bounding box center [590, 289] width 131 height 21
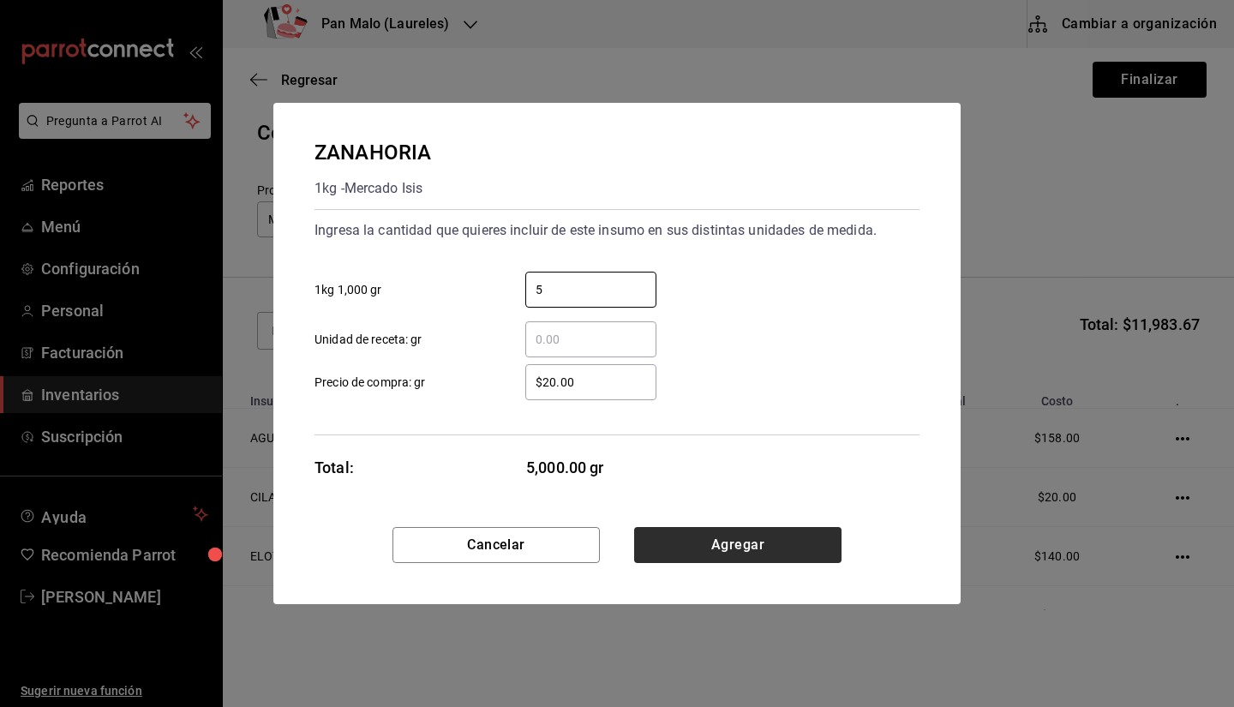
type input "5"
click at [766, 549] on button "Agregar" at bounding box center [737, 545] width 207 height 36
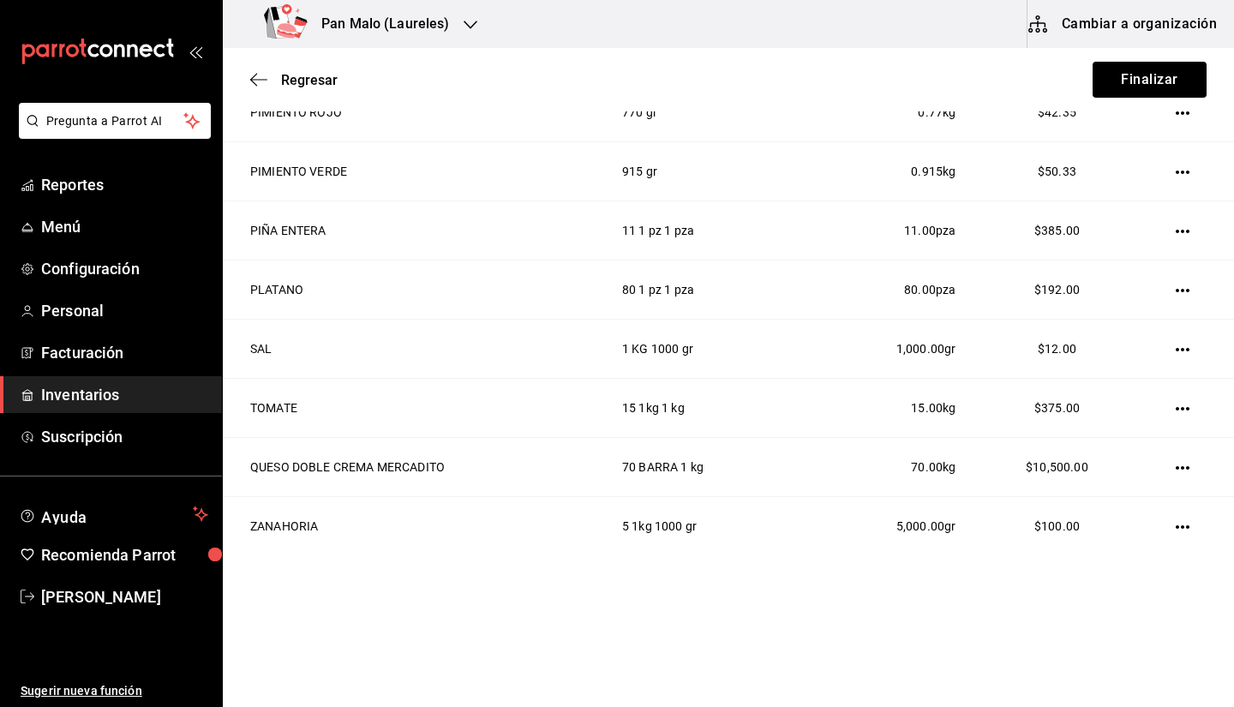
scroll to position [608, 0]
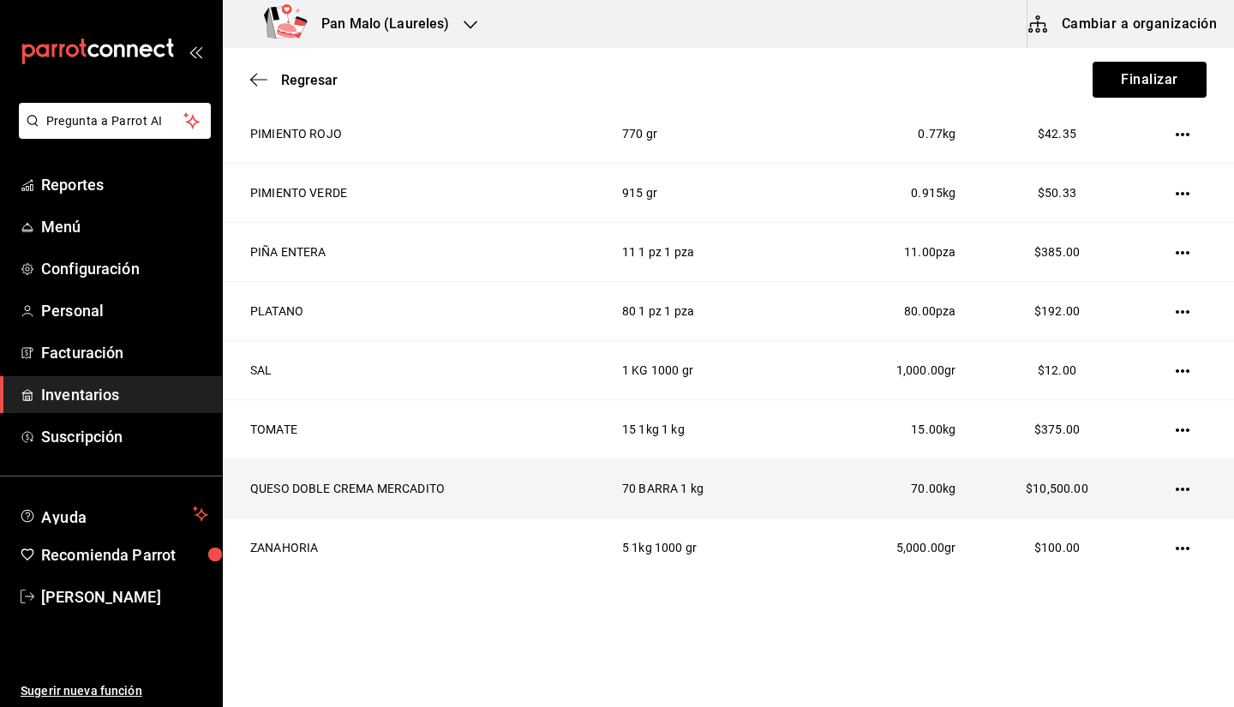
click at [1176, 490] on icon "button" at bounding box center [1183, 489] width 14 height 3
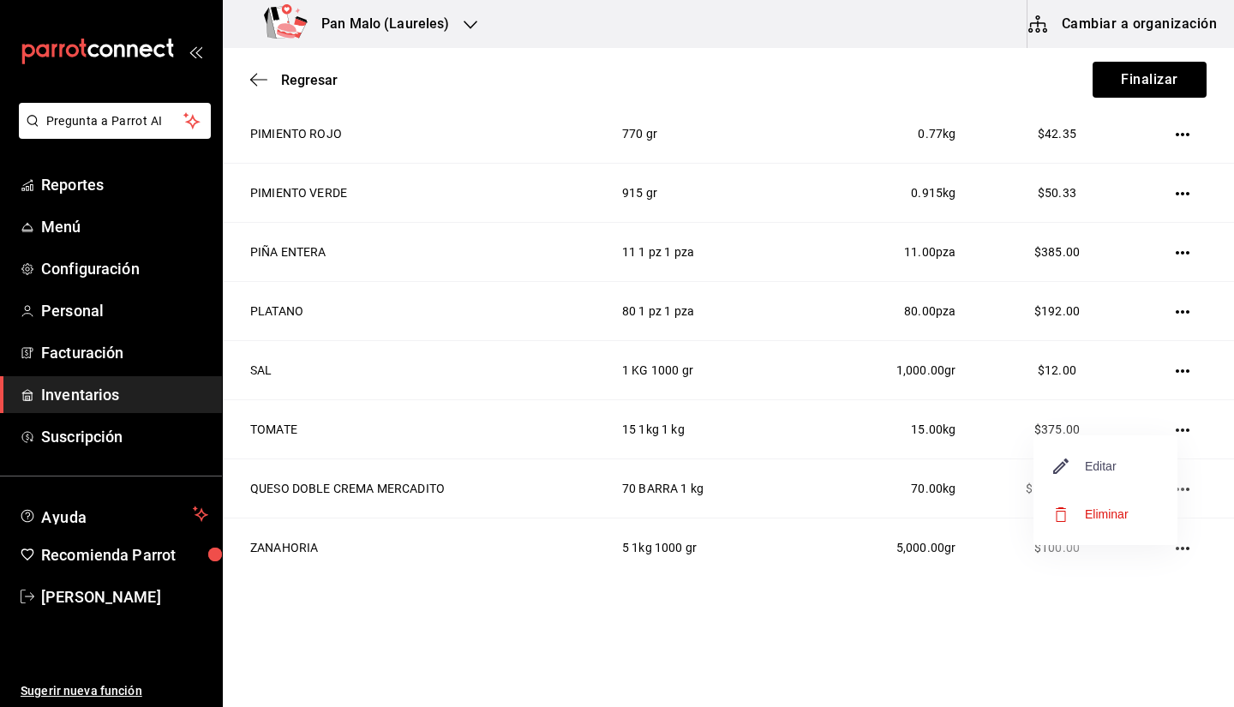
click at [1106, 466] on span "Editar" at bounding box center [1085, 466] width 63 height 21
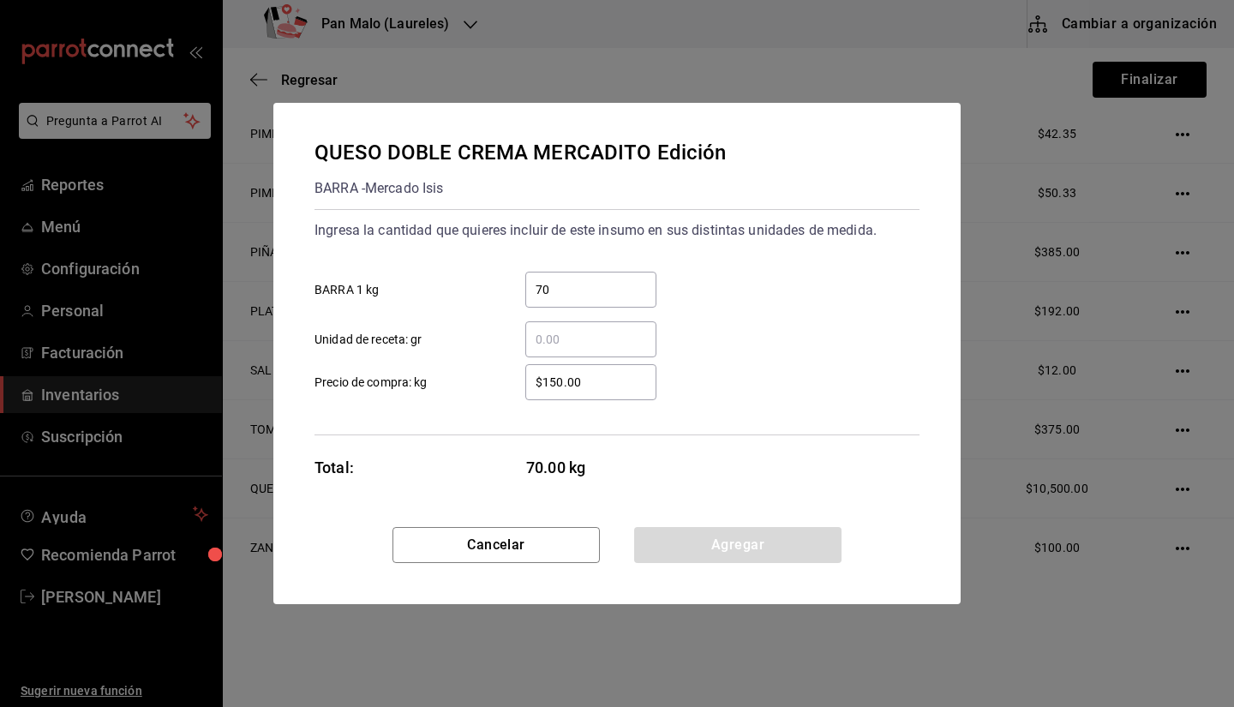
click at [598, 303] on div "70 ​" at bounding box center [590, 290] width 131 height 36
click at [598, 300] on input "70" at bounding box center [590, 289] width 131 height 21
type input "7"
type input "1"
click at [610, 338] on input "​ Unidad de receta: gr" at bounding box center [590, 339] width 131 height 21
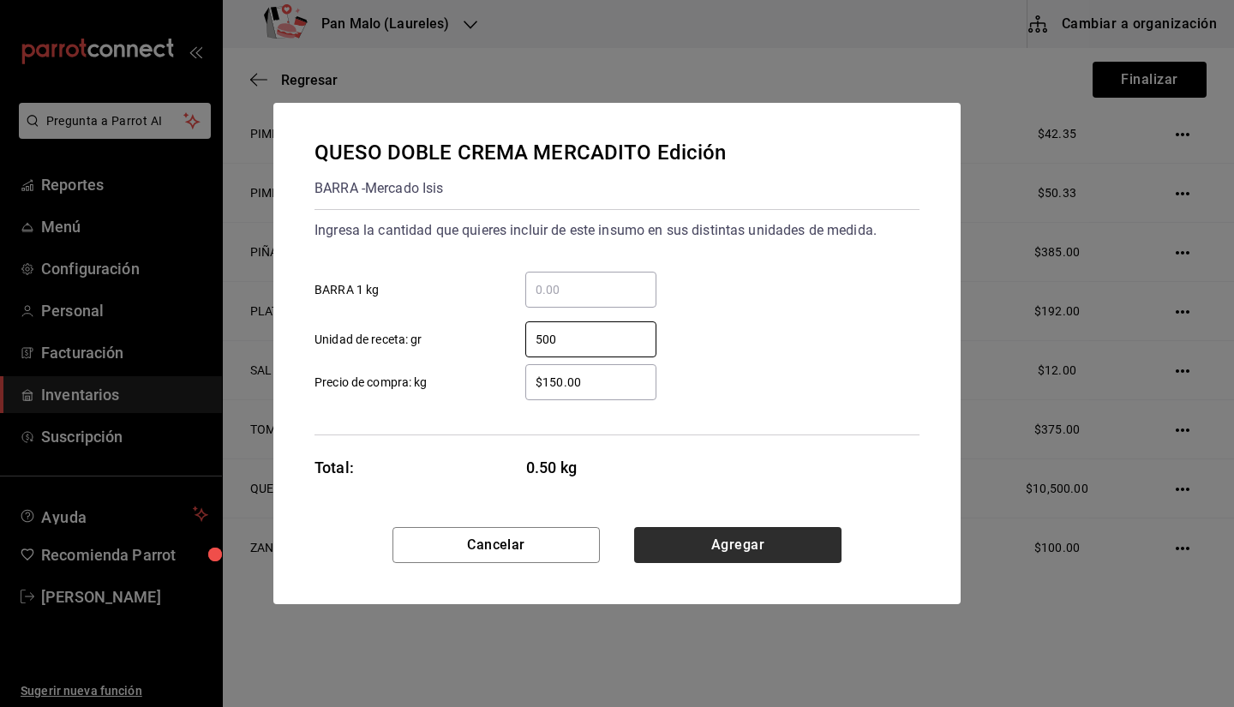
type input "500"
click at [786, 561] on button "Agregar" at bounding box center [737, 545] width 207 height 36
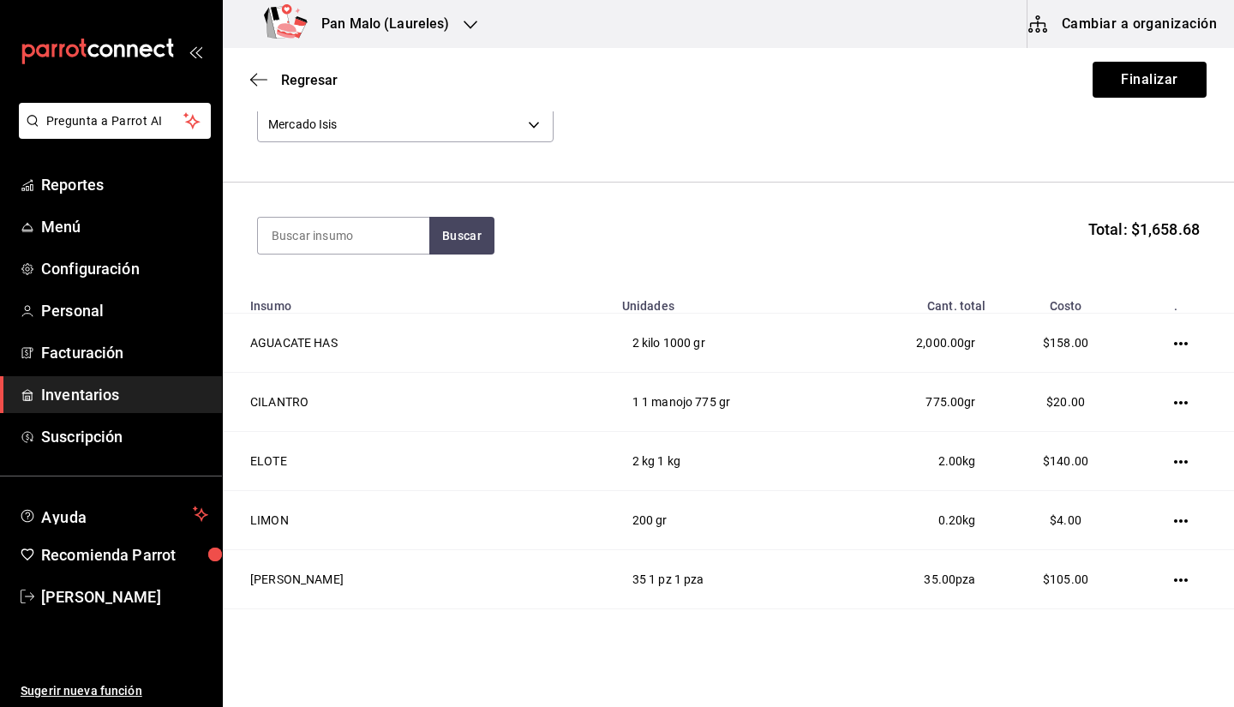
scroll to position [0, 0]
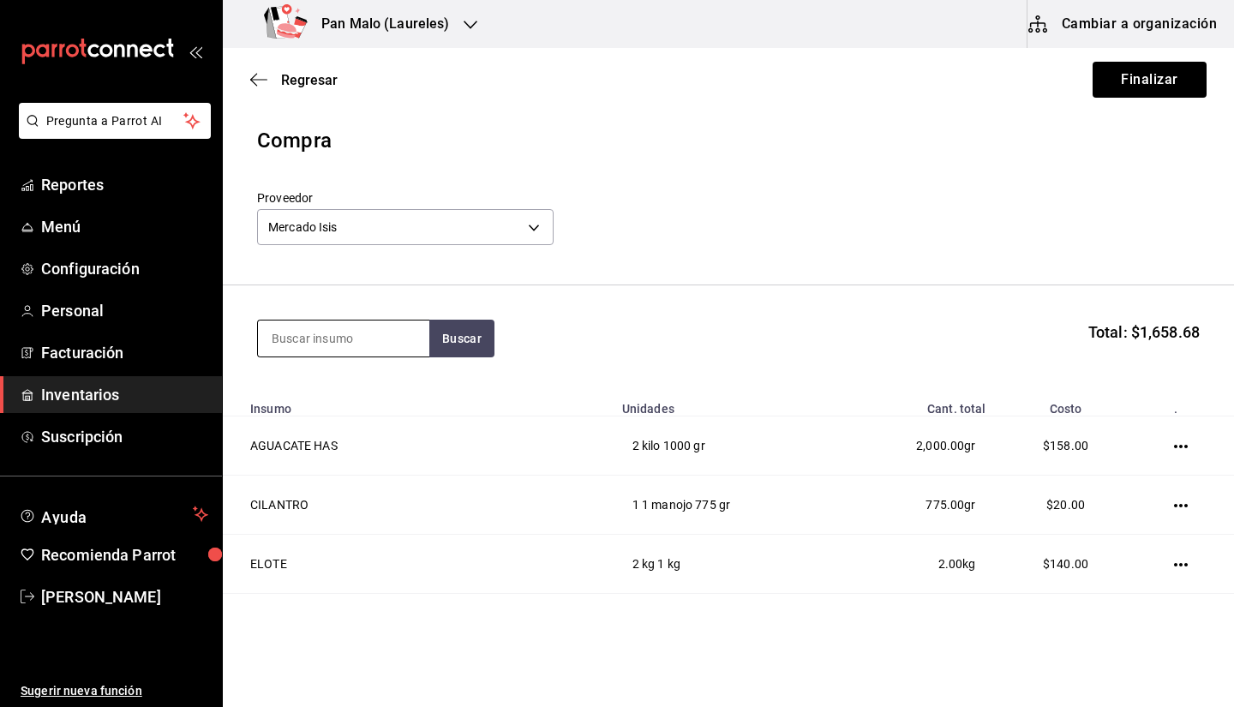
click at [339, 334] on input at bounding box center [343, 339] width 171 height 36
type input "cebolla"
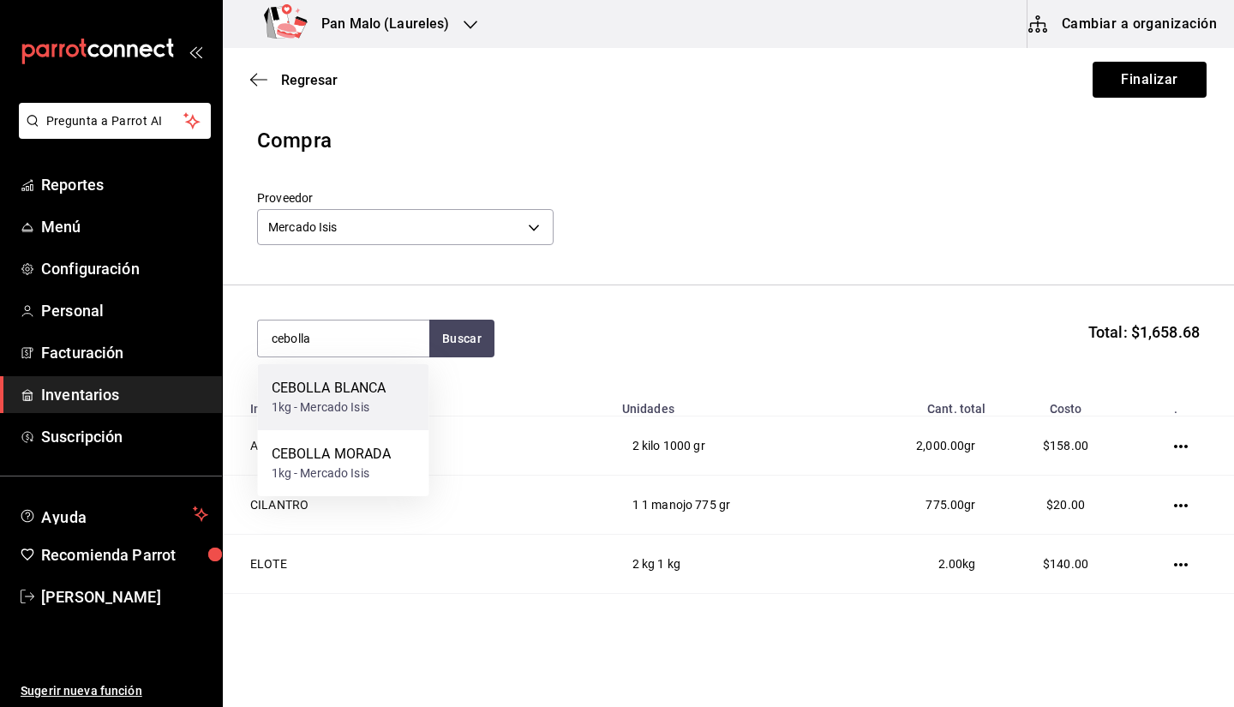
click at [364, 397] on div "CEBOLLA BLANCA" at bounding box center [329, 388] width 115 height 21
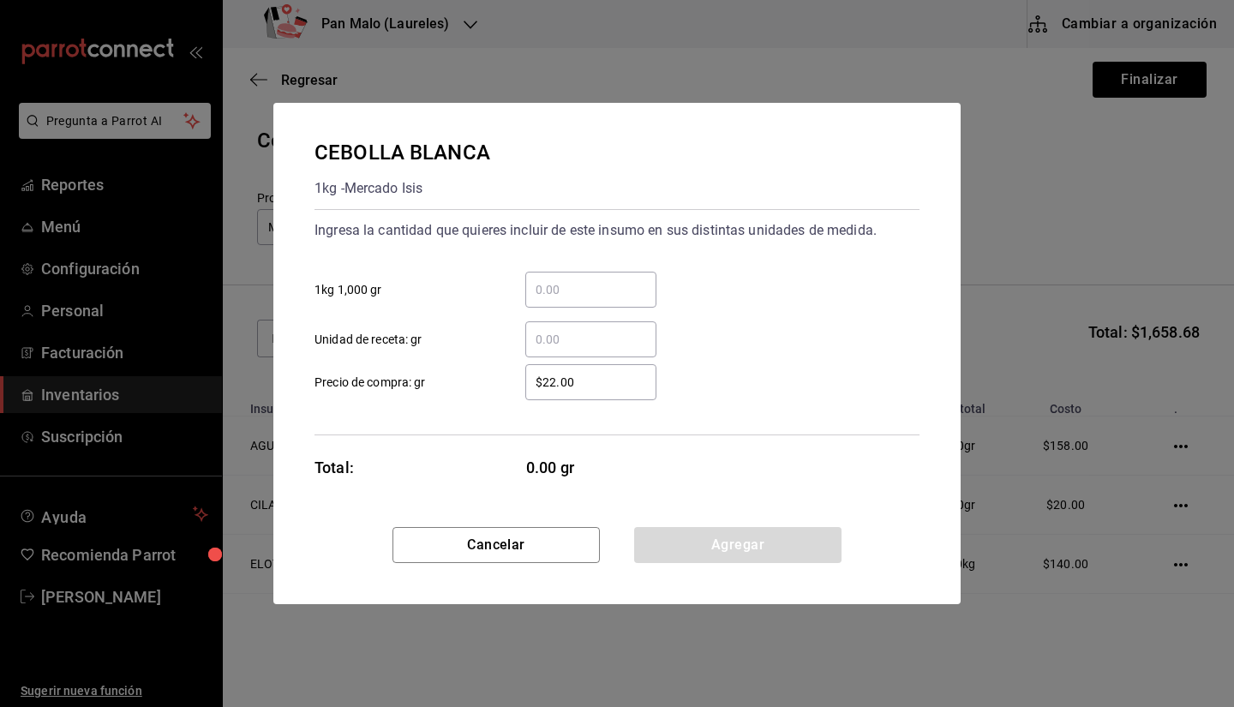
click at [610, 331] on input "​ Unidad de receta: gr" at bounding box center [590, 339] width 131 height 21
click at [547, 356] on div "​" at bounding box center [590, 339] width 131 height 36
click at [547, 350] on input "​ Unidad de receta: gr" at bounding box center [590, 339] width 131 height 21
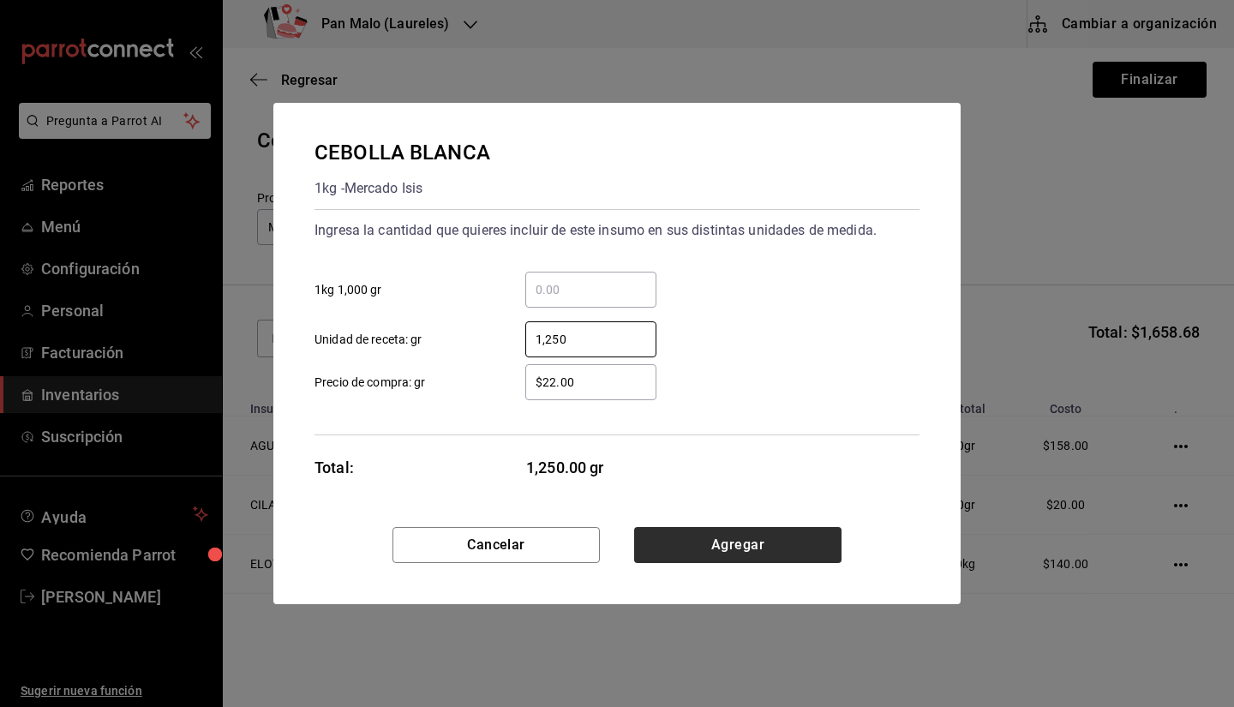
type input "1,250"
click at [744, 548] on button "Agregar" at bounding box center [737, 545] width 207 height 36
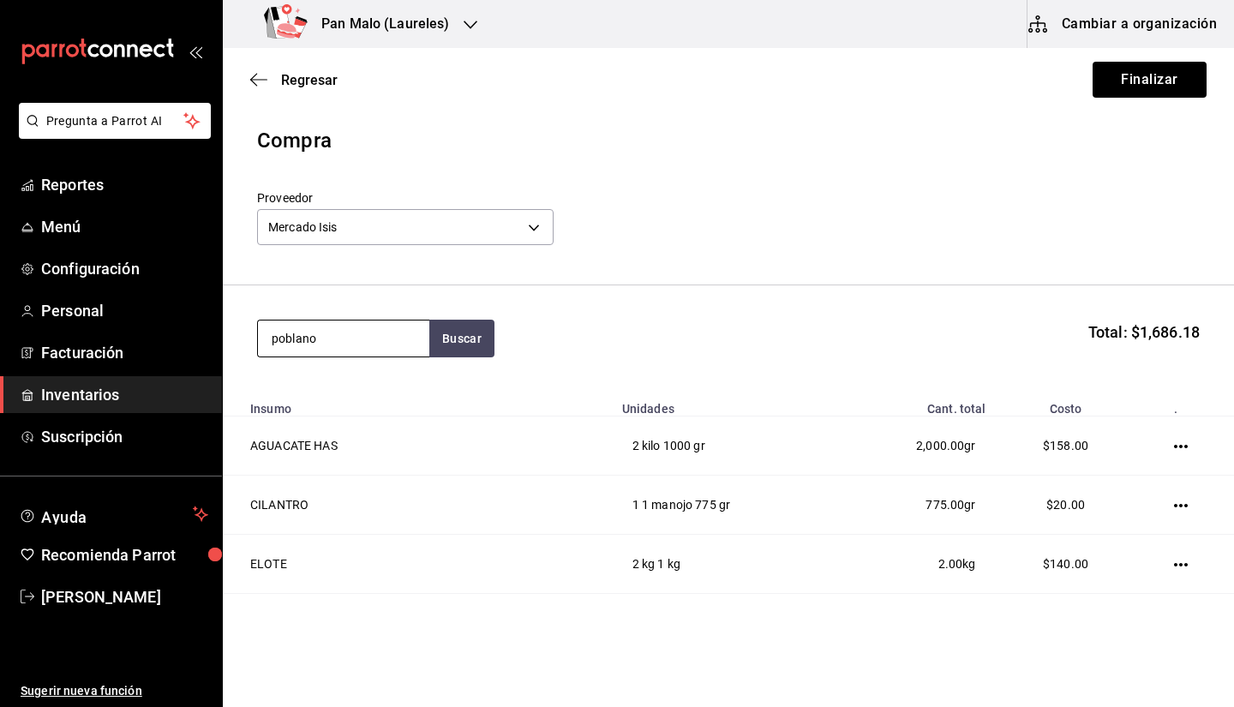
type input "poblano"
click at [363, 385] on div "CHILE POBLANO" at bounding box center [324, 388] width 104 height 21
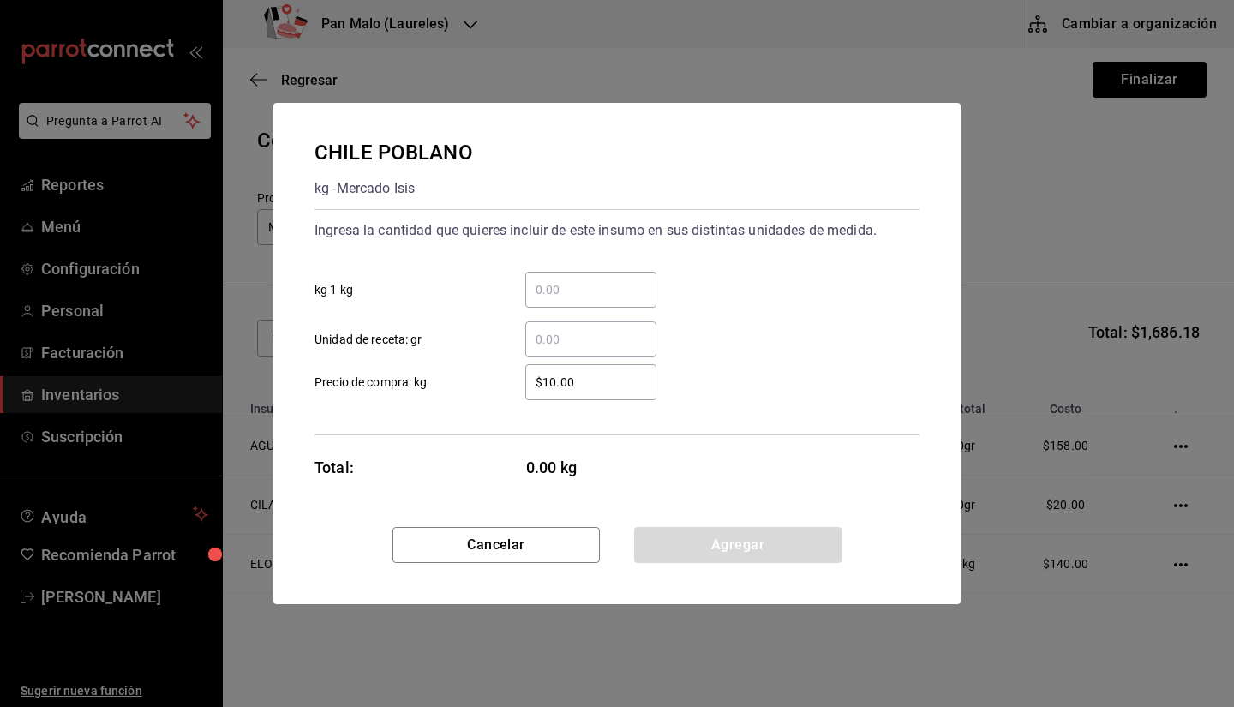
click at [560, 350] on div "​" at bounding box center [590, 339] width 131 height 36
click at [560, 350] on input "​ Unidad de receta: gr" at bounding box center [590, 339] width 131 height 21
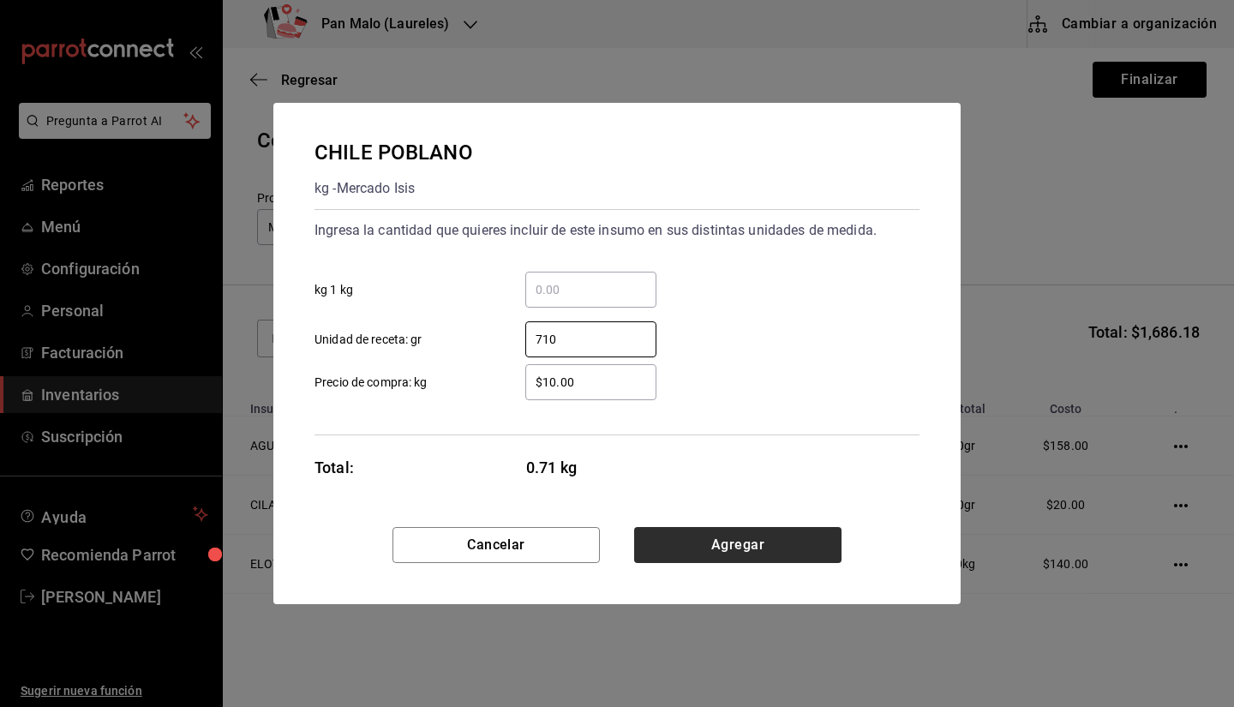
type input "710"
click at [742, 534] on button "Agregar" at bounding box center [737, 545] width 207 height 36
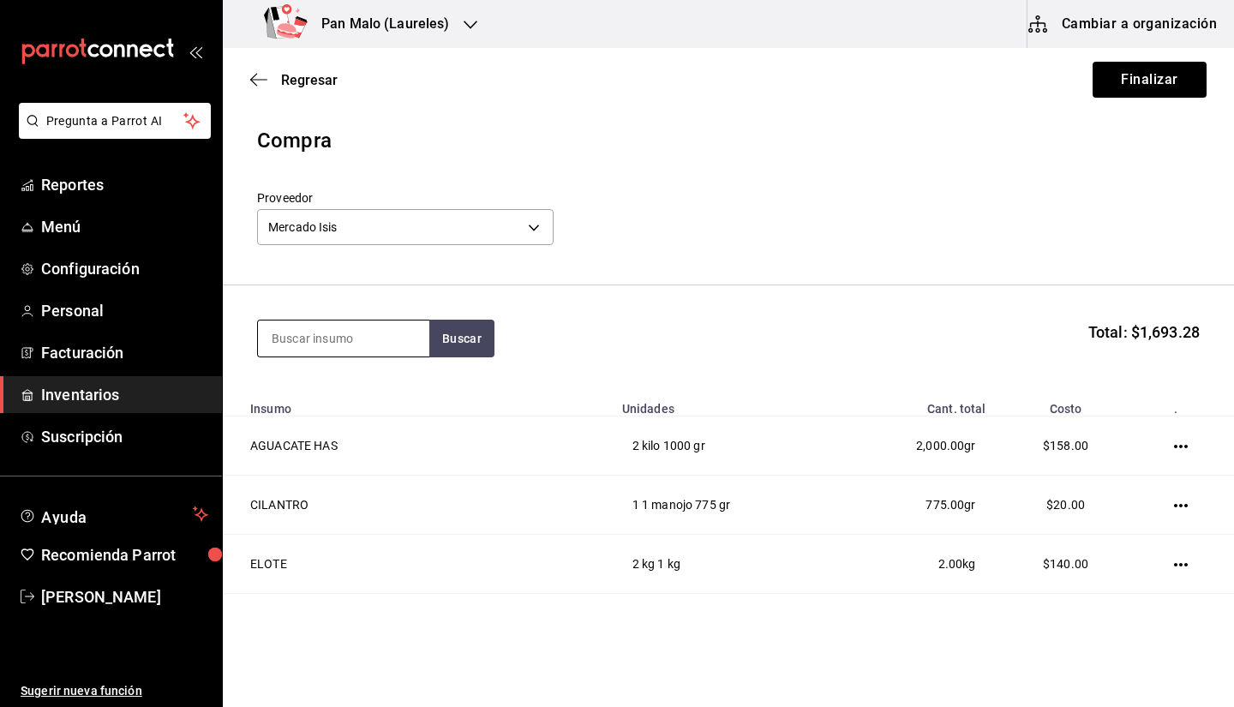
click at [327, 341] on input at bounding box center [343, 339] width 171 height 36
type input "macho"
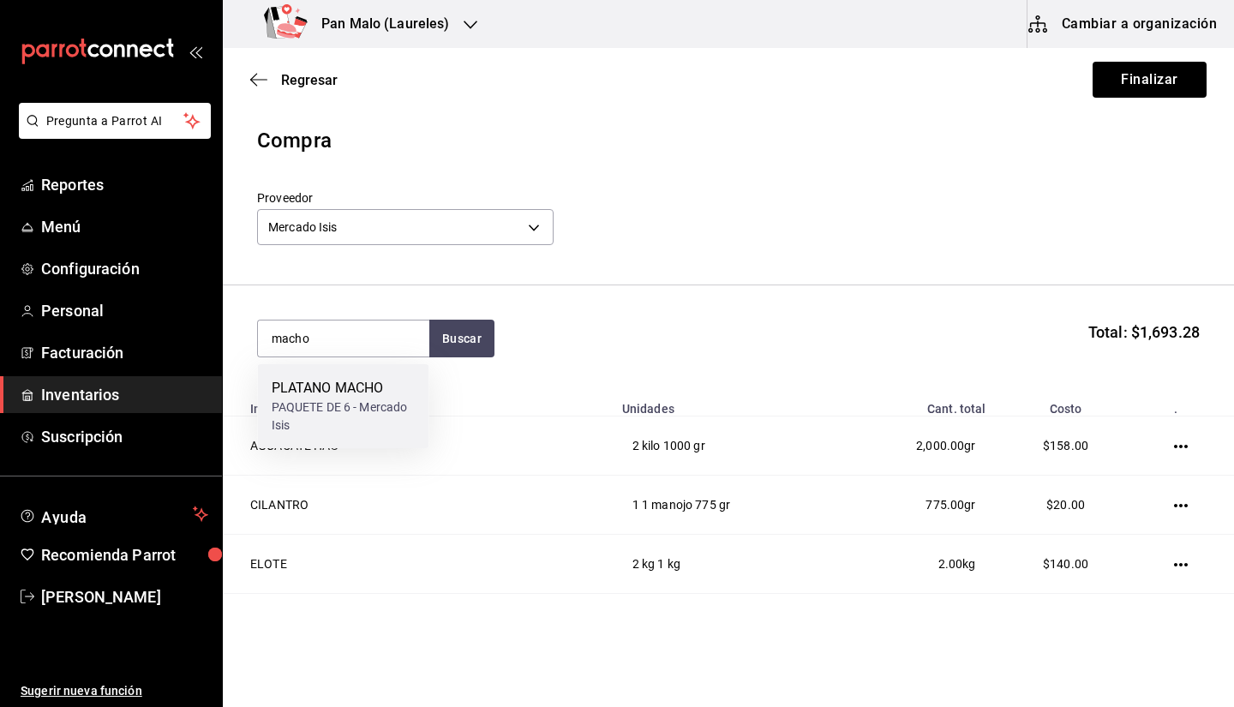
click at [337, 419] on div "PAQUETE DE 6 - Mercado Isis" at bounding box center [344, 417] width 144 height 36
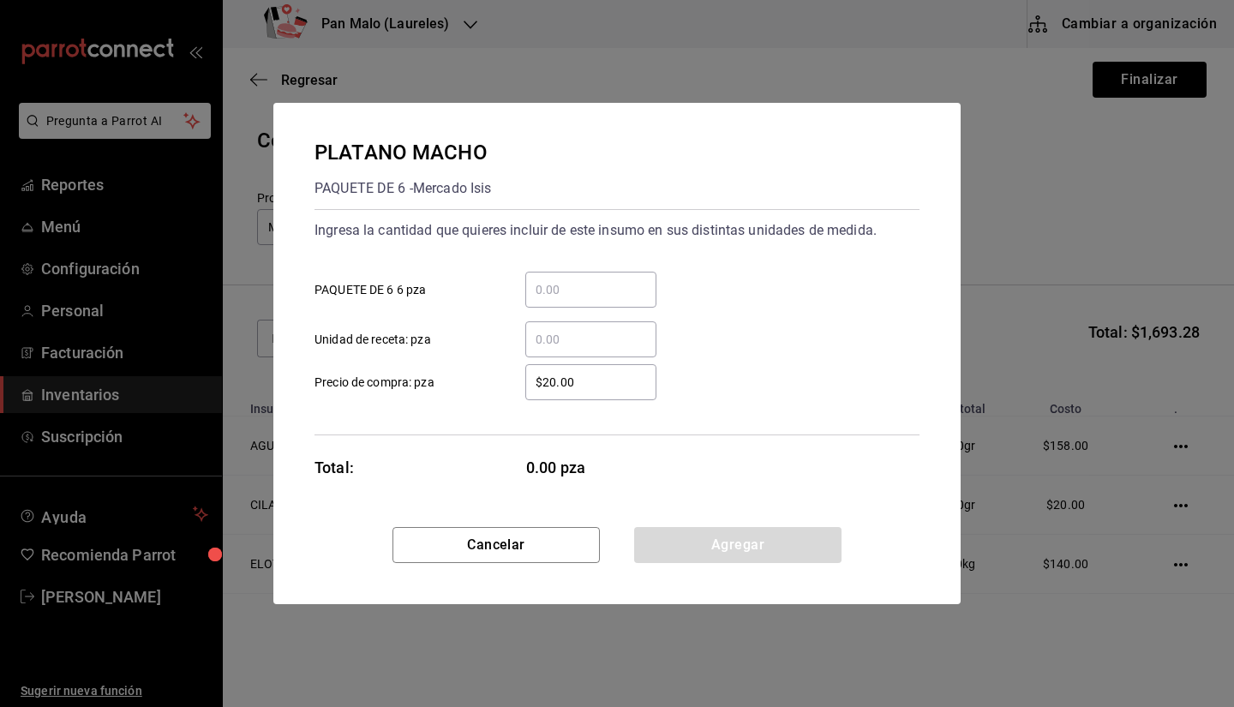
click at [577, 347] on input "​ Unidad de receta: pza" at bounding box center [590, 339] width 131 height 21
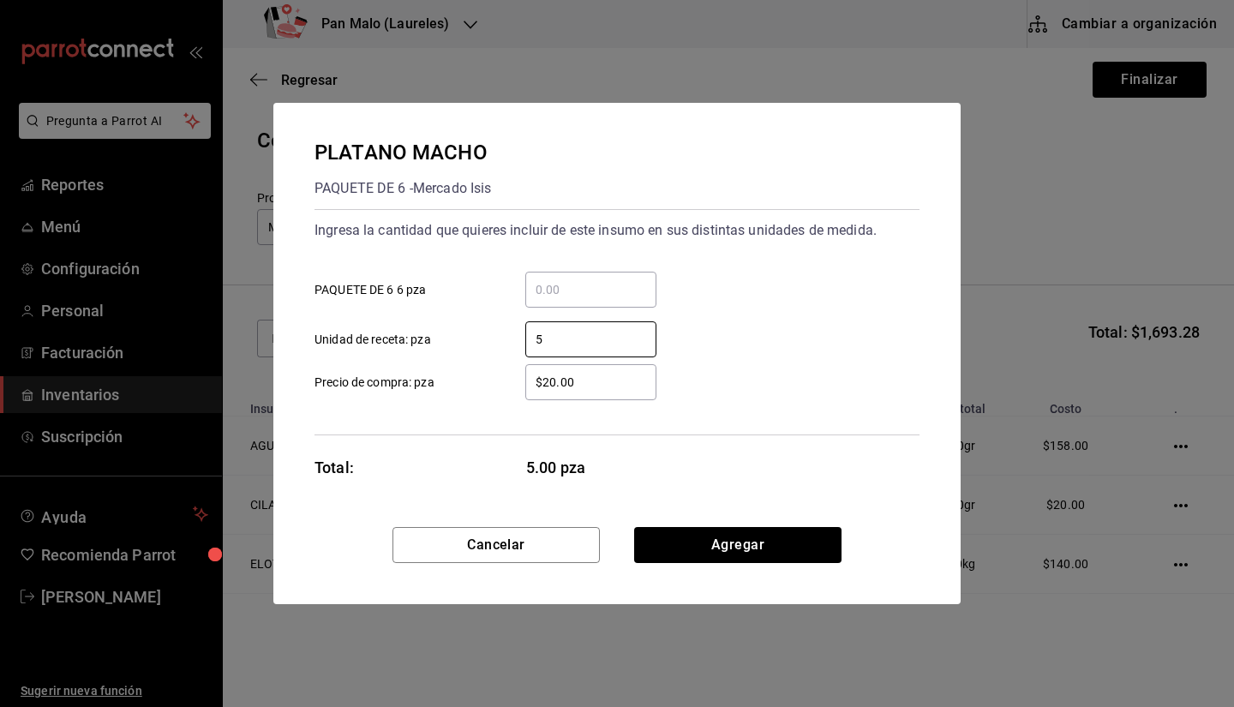
type input "5"
click at [821, 326] on div "5 ​ Unidad de receta: pza" at bounding box center [610, 333] width 619 height 50
click at [714, 540] on button "Agregar" at bounding box center [737, 545] width 207 height 36
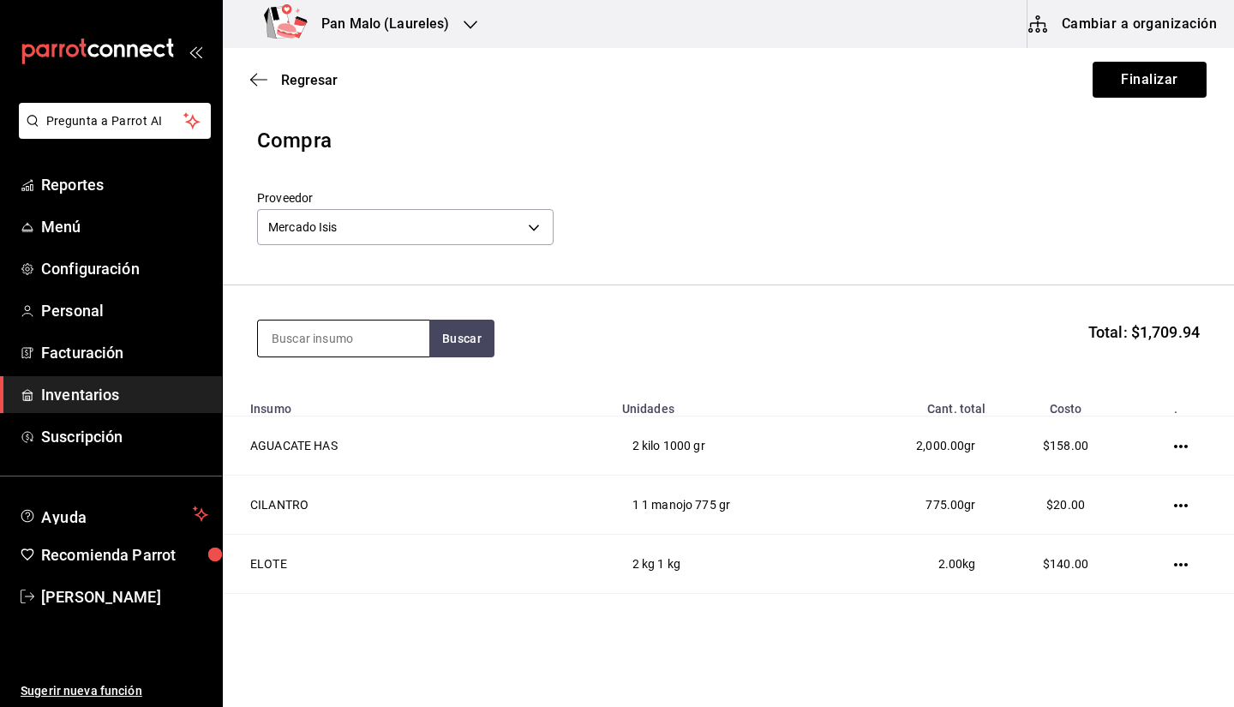
click at [318, 337] on input at bounding box center [343, 339] width 171 height 36
type input "5"
type input "lechuga"
click at [321, 386] on div "LECHUGA ITALIANA" at bounding box center [333, 388] width 123 height 21
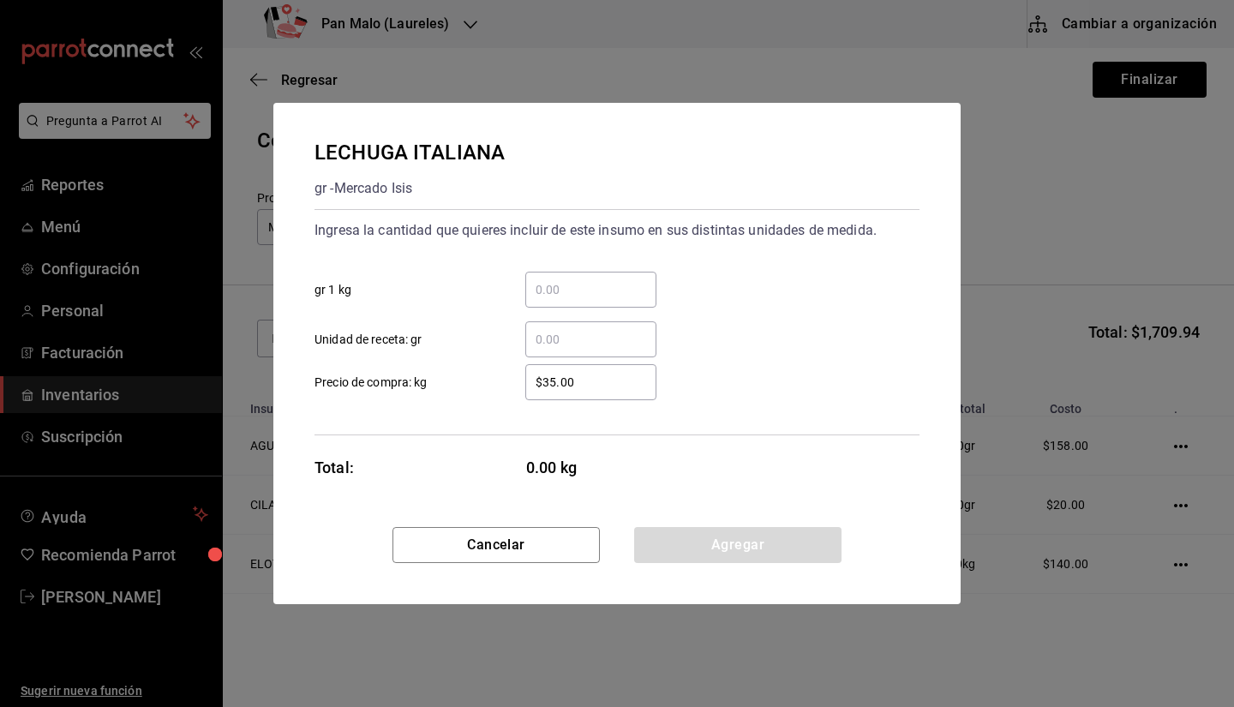
click at [569, 349] on input "​ Unidad de receta: gr" at bounding box center [590, 339] width 131 height 21
click at [585, 290] on input "​ gr 1 kg" at bounding box center [590, 289] width 131 height 21
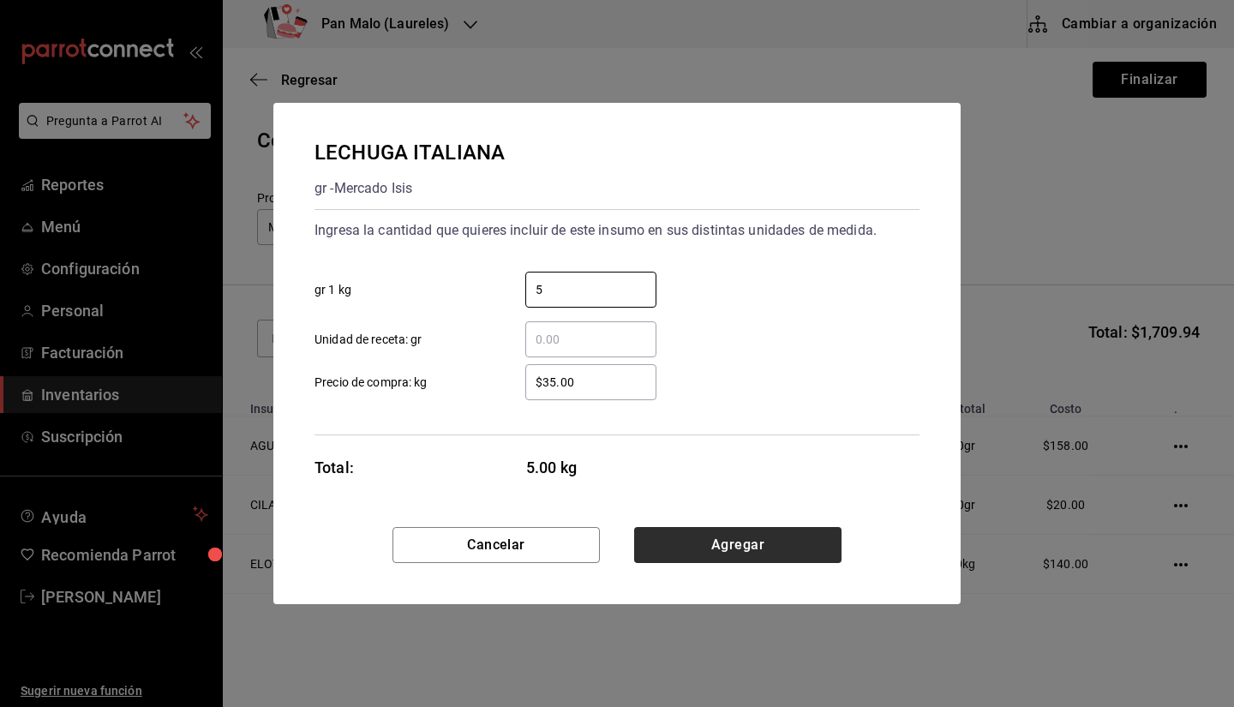
type input "5"
drag, startPoint x: 737, startPoint y: 546, endPoint x: 601, endPoint y: 358, distance: 232.0
click at [601, 358] on div "LECHUGA ITALIANA gr - Mercado Isis Ingresa la cantidad que quieres incluir de e…" at bounding box center [617, 353] width 688 height 501
click at [600, 358] on div "$35.00 ​ Precio de compra: kg" at bounding box center [610, 376] width 619 height 50
click at [597, 346] on input "​ Unidad de receta: gr" at bounding box center [590, 339] width 131 height 21
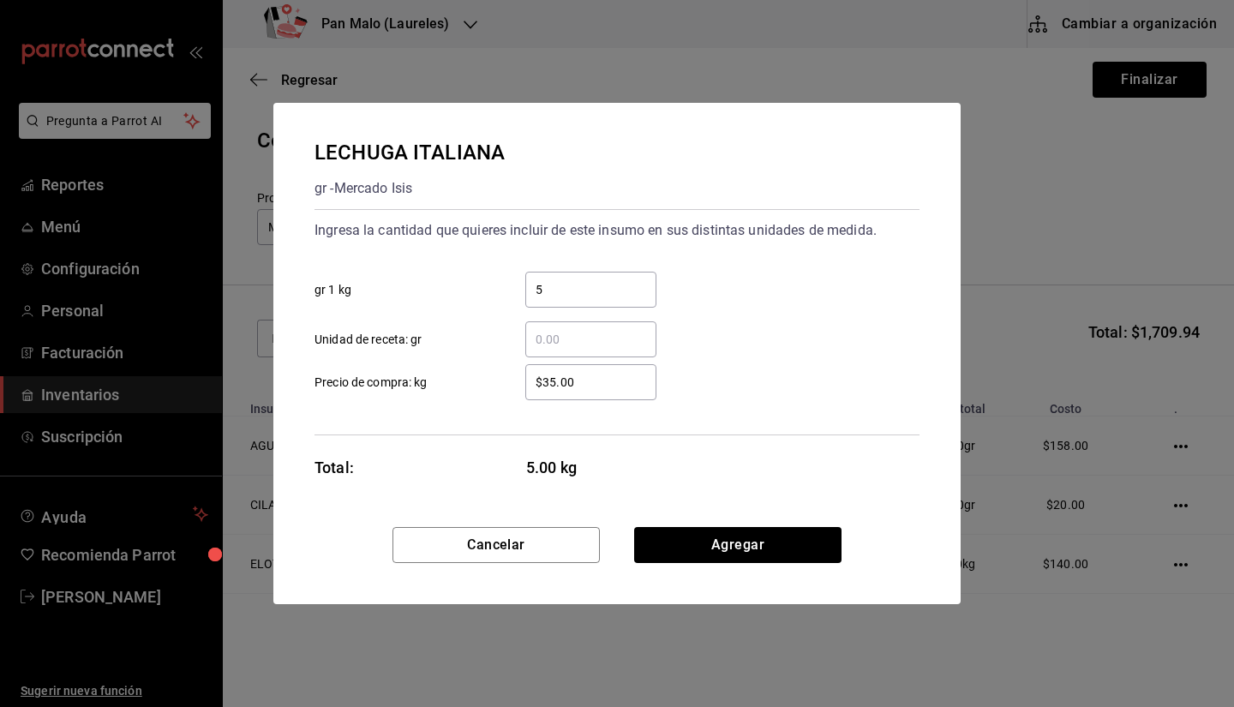
click at [583, 279] on input "5" at bounding box center [590, 289] width 131 height 21
click at [778, 550] on button "Agregar" at bounding box center [737, 545] width 207 height 36
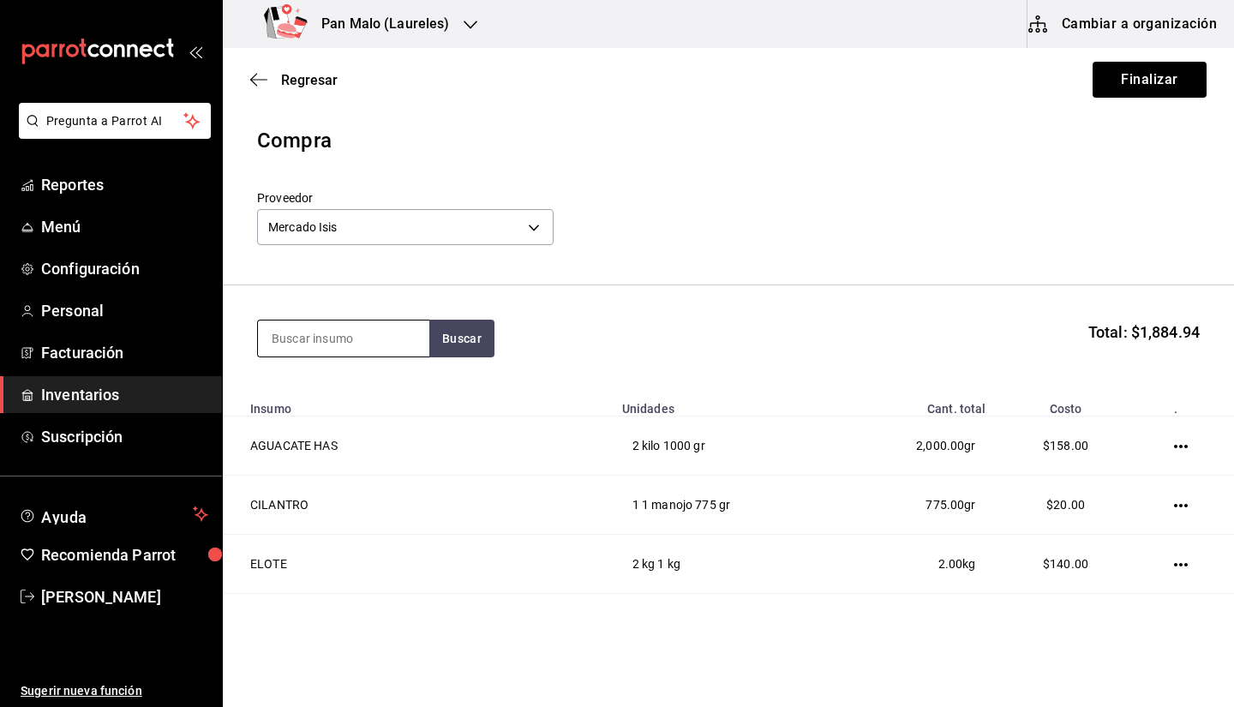
click at [412, 339] on input at bounding box center [343, 339] width 171 height 36
click at [391, 339] on input at bounding box center [343, 339] width 171 height 36
type input "calabaza"
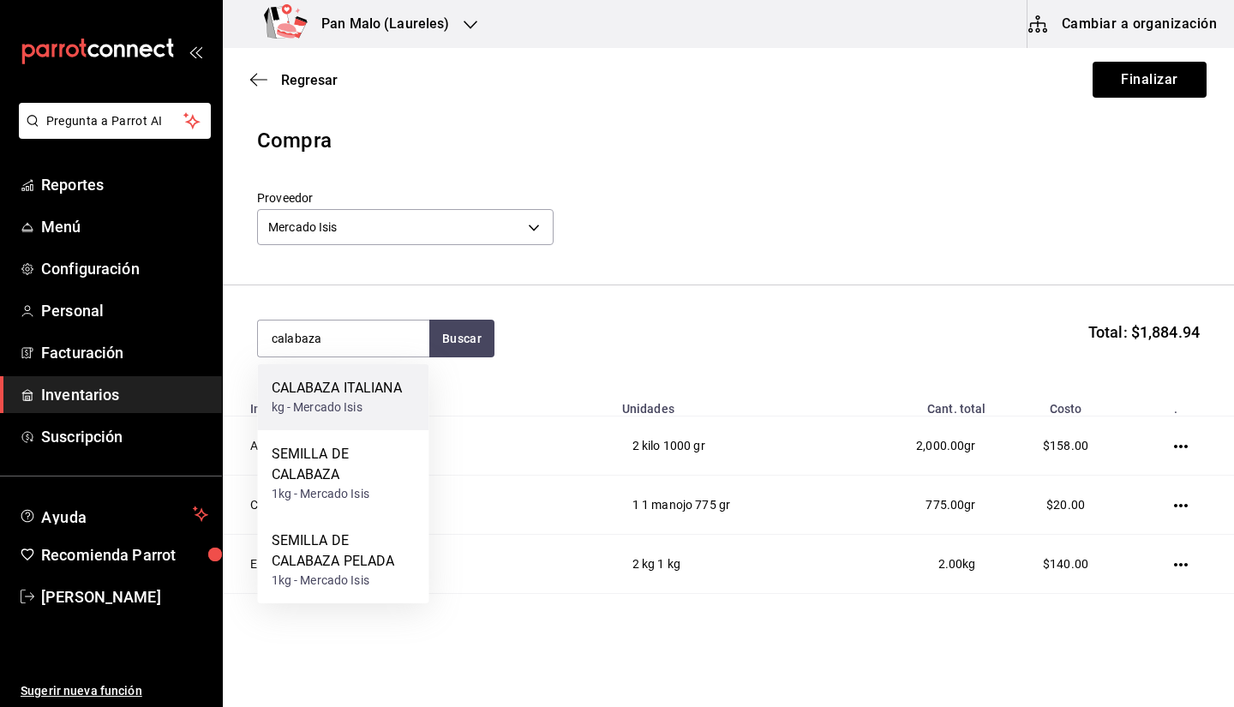
click at [357, 410] on div "kg - Mercado Isis" at bounding box center [337, 408] width 130 height 18
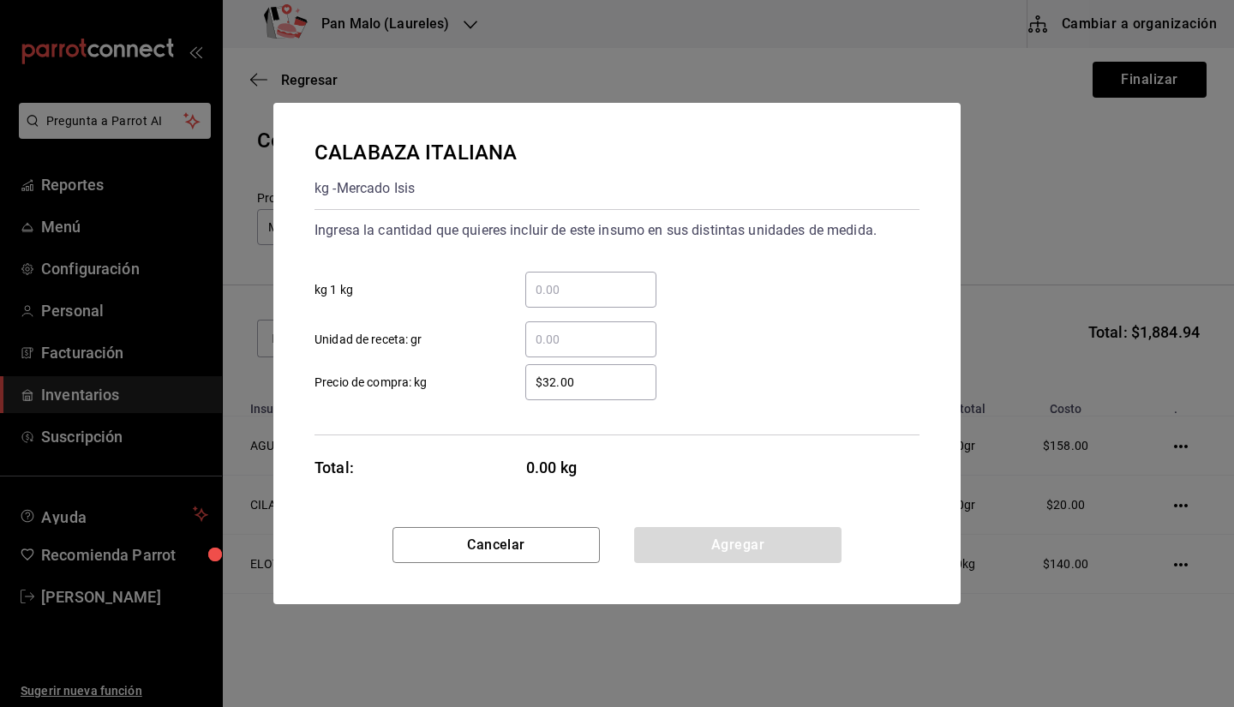
click at [579, 341] on input "​ Unidad de receta: gr" at bounding box center [590, 339] width 131 height 21
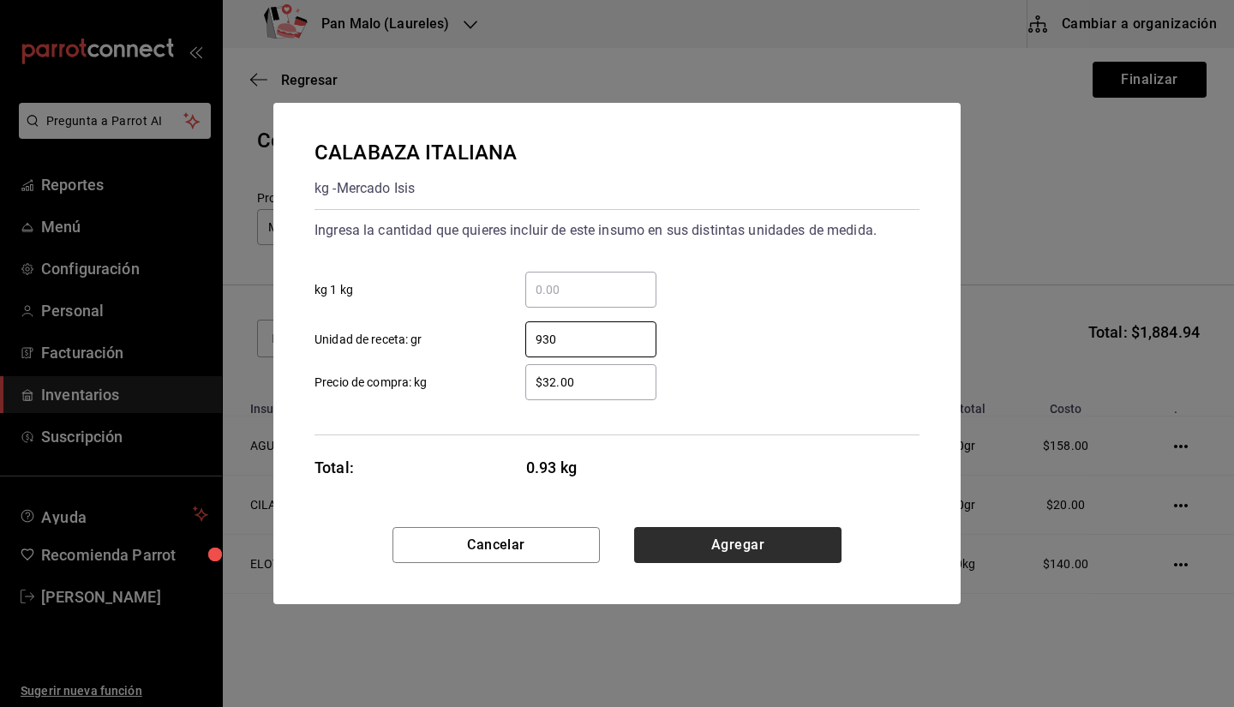
type input "930"
click at [728, 553] on button "Agregar" at bounding box center [737, 545] width 207 height 36
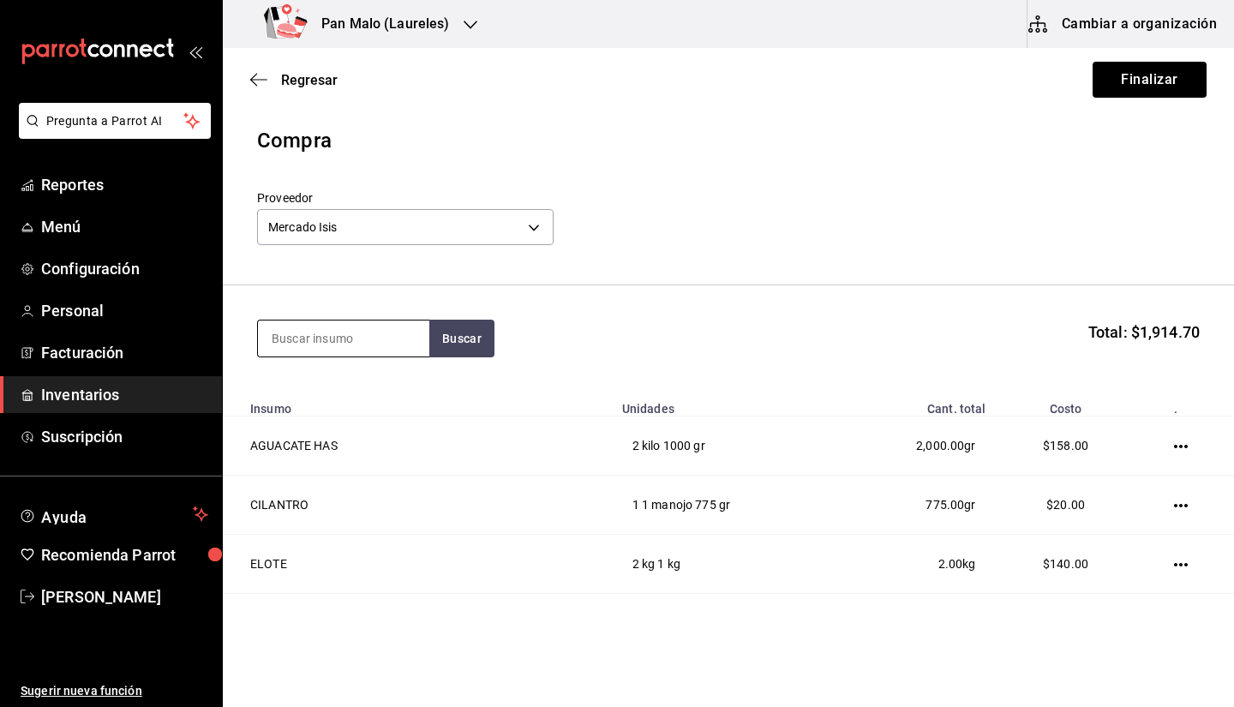
click at [345, 350] on input at bounding box center [343, 339] width 171 height 36
type input "huevo"
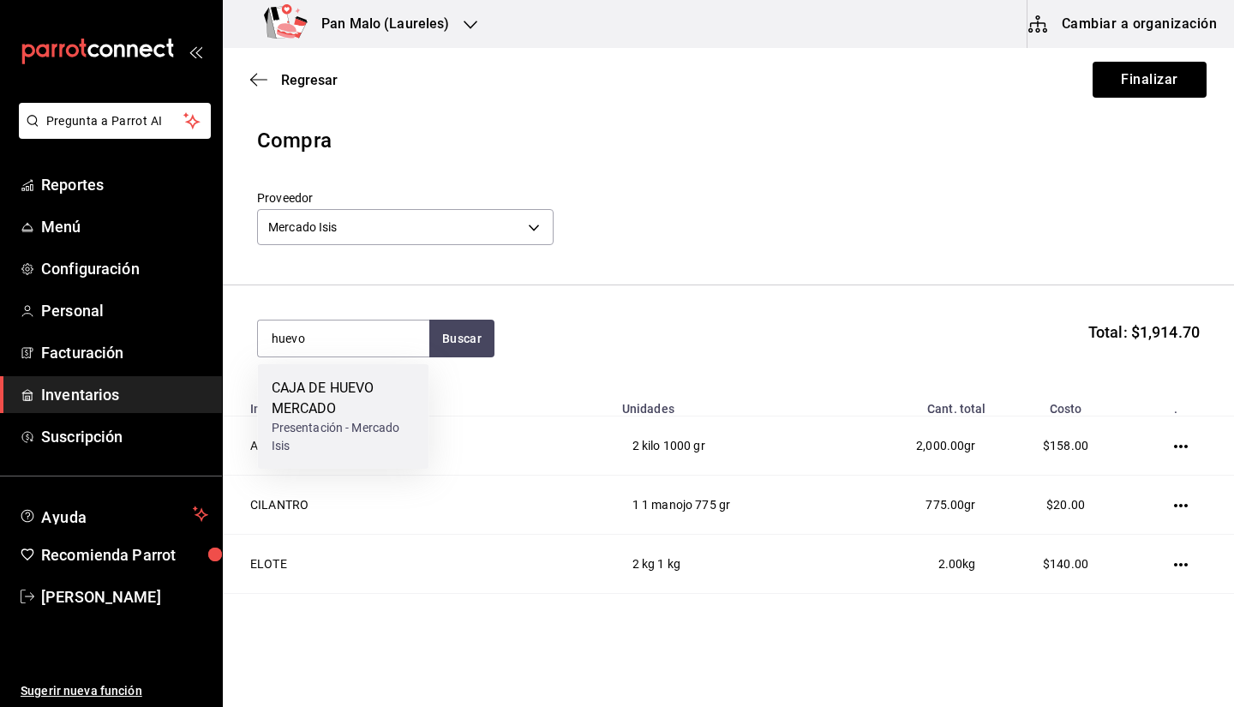
click at [379, 389] on div "CAJA DE HUEVO MERCADO" at bounding box center [344, 398] width 144 height 41
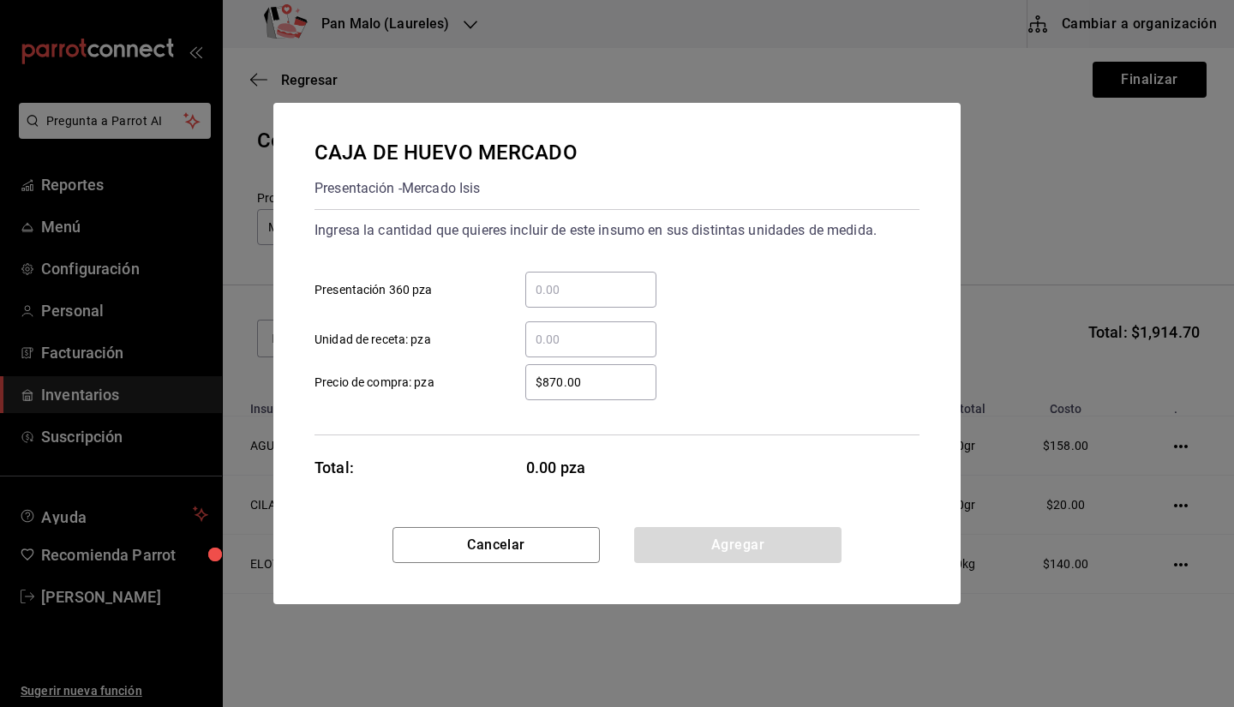
click at [556, 290] on input "​ Presentación 360 pza" at bounding box center [590, 289] width 131 height 21
click at [718, 285] on div "​ Presentación 360 pza" at bounding box center [610, 283] width 619 height 50
click at [548, 281] on input "​ Presentación 360 pza" at bounding box center [590, 289] width 131 height 21
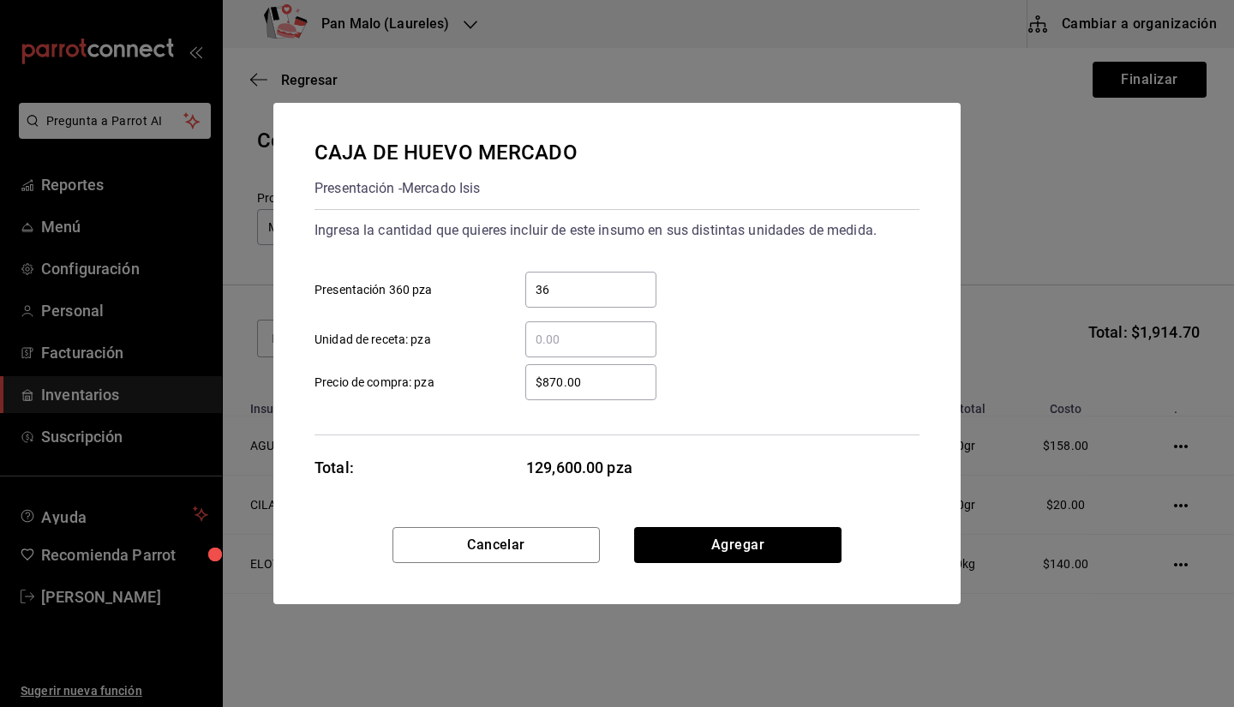
type input "3"
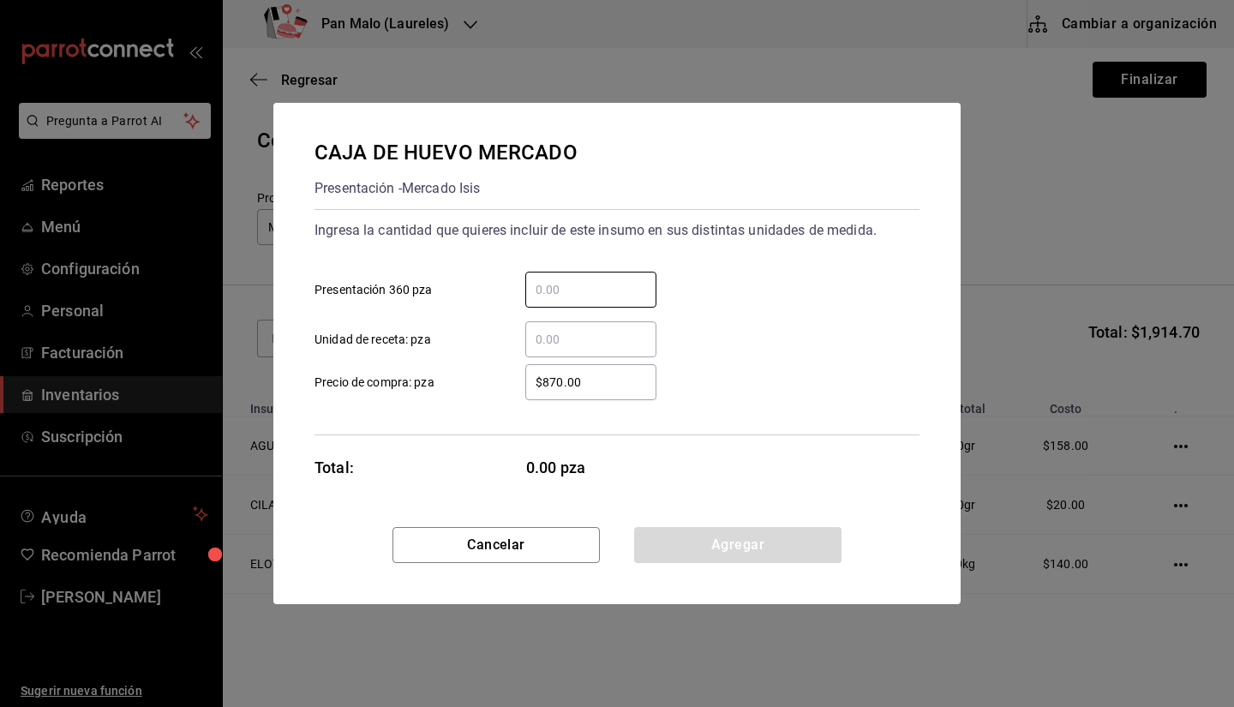
click at [566, 346] on input "​ Unidad de receta: pza" at bounding box center [590, 339] width 131 height 21
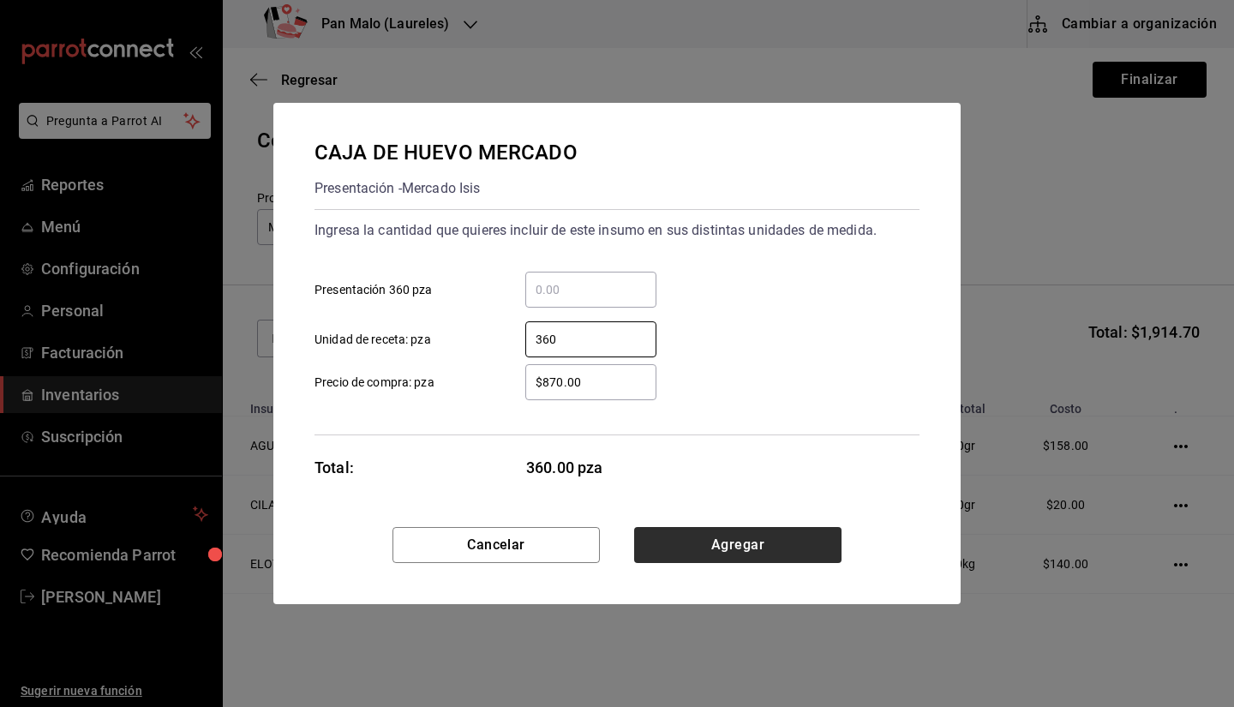
type input "360"
click at [701, 549] on button "Agregar" at bounding box center [737, 545] width 207 height 36
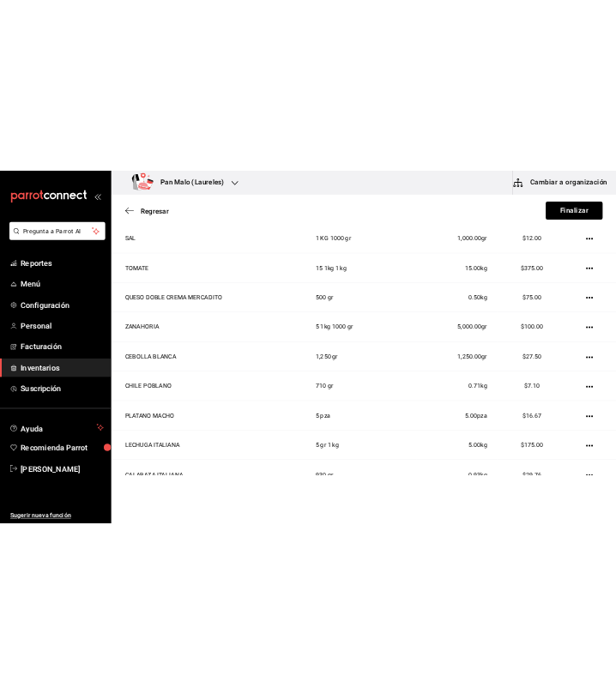
scroll to position [873, 0]
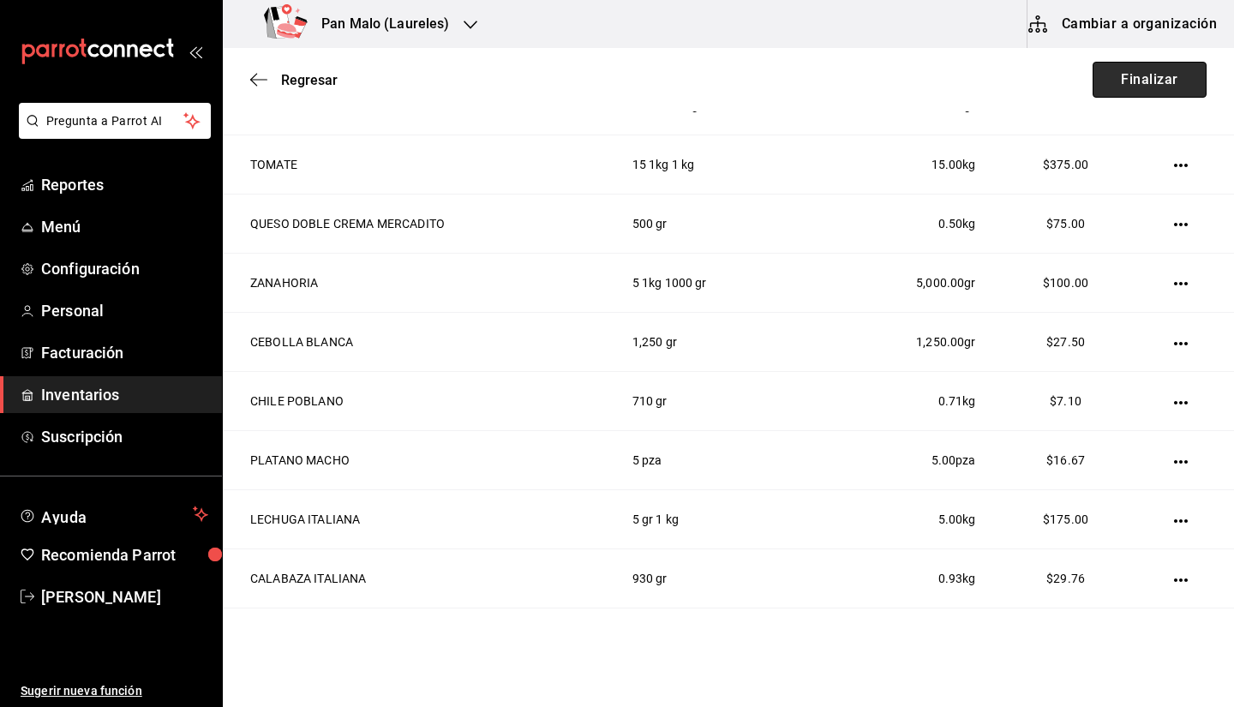
click at [1097, 69] on button "Finalizar" at bounding box center [1150, 80] width 114 height 36
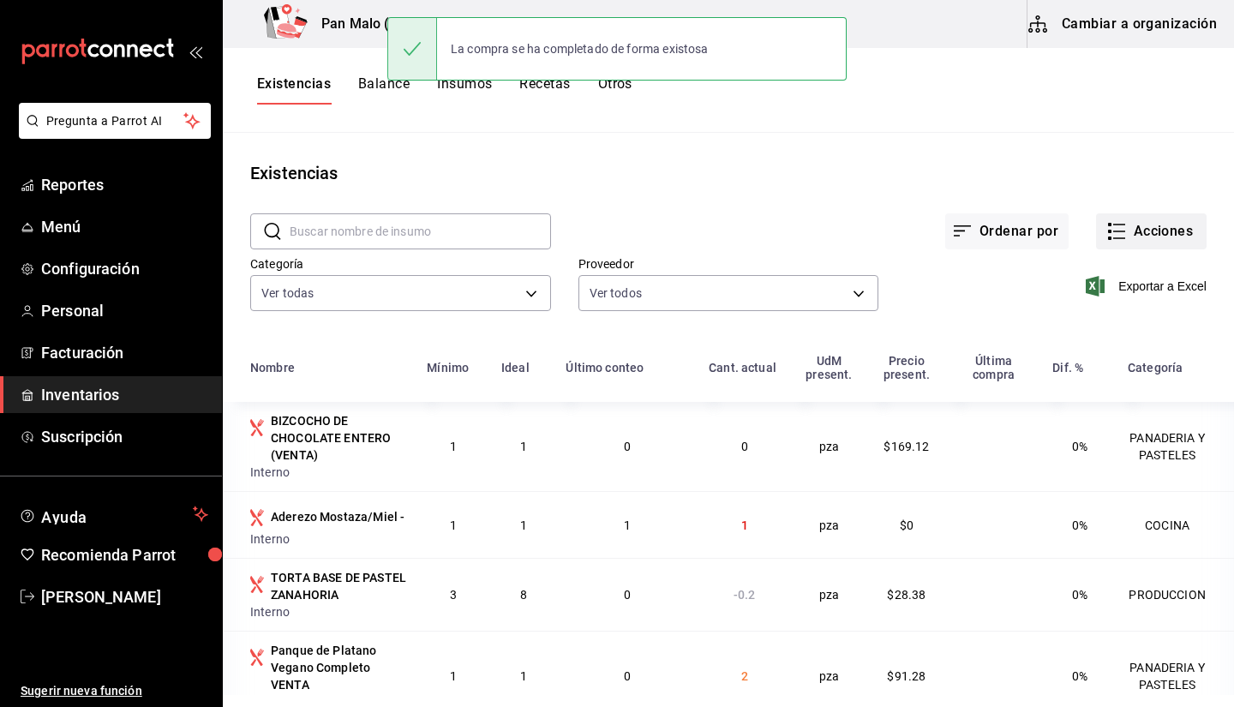
click at [1162, 222] on button "Acciones" at bounding box center [1151, 231] width 111 height 36
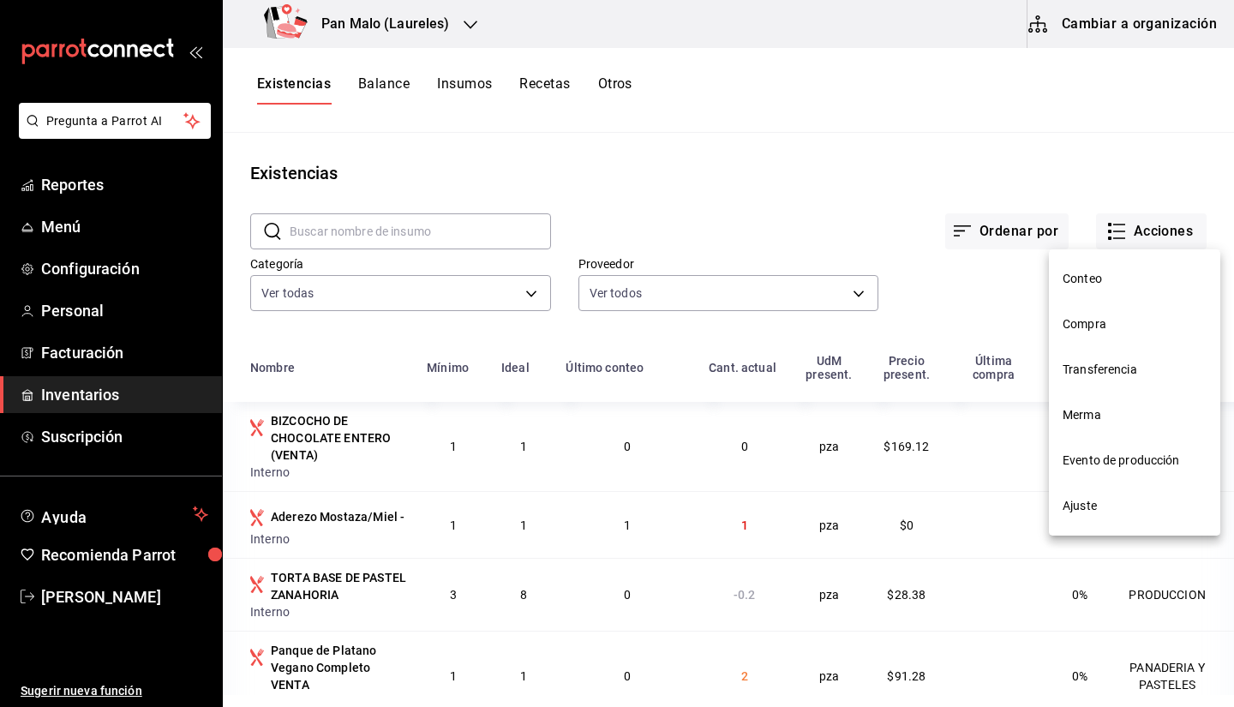
click at [1089, 373] on span "Transferencia" at bounding box center [1135, 370] width 144 height 18
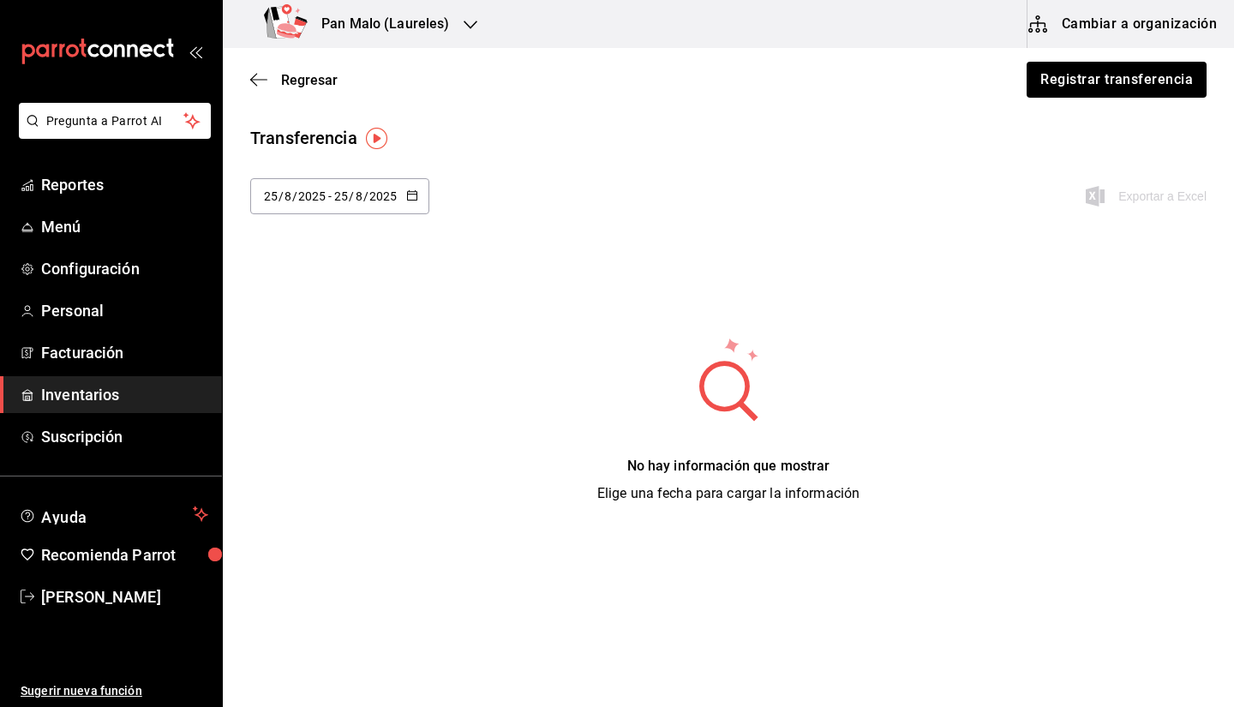
click at [1084, 100] on div "Regresar Registrar transferencia" at bounding box center [729, 79] width 1012 height 63
click at [1075, 82] on button "Registrar transferencia" at bounding box center [1116, 80] width 182 height 36
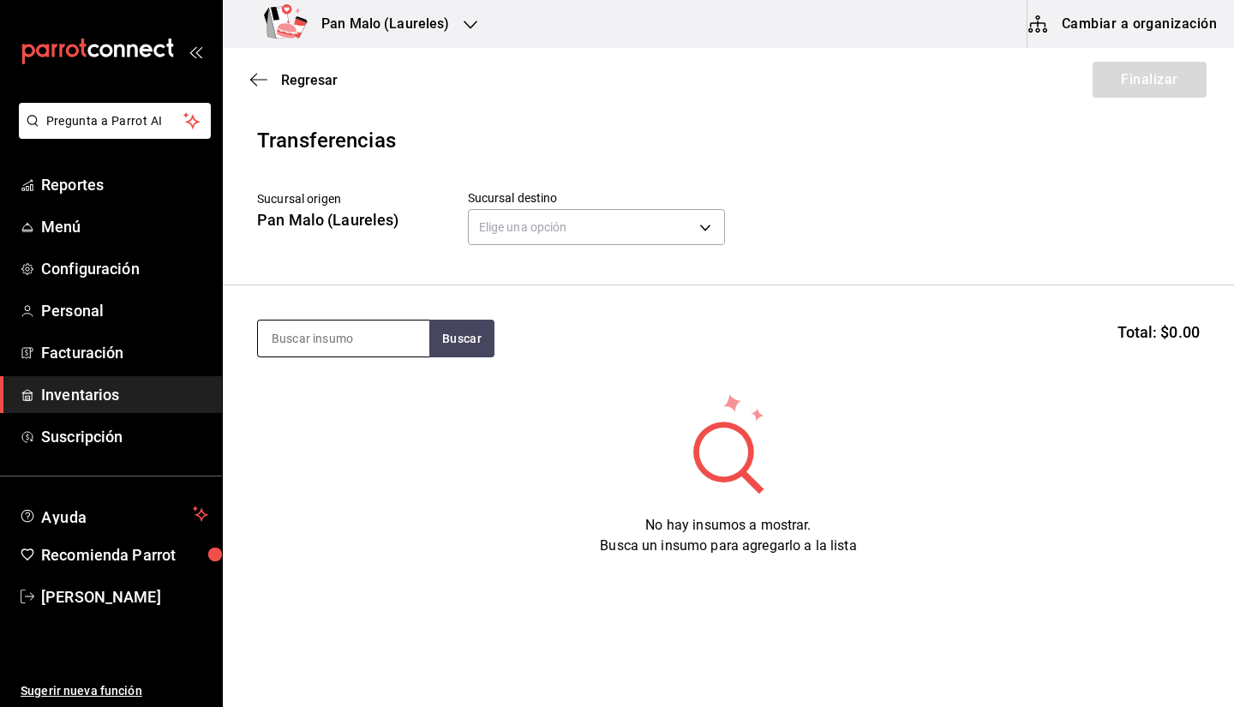
click at [356, 339] on input at bounding box center [343, 339] width 171 height 36
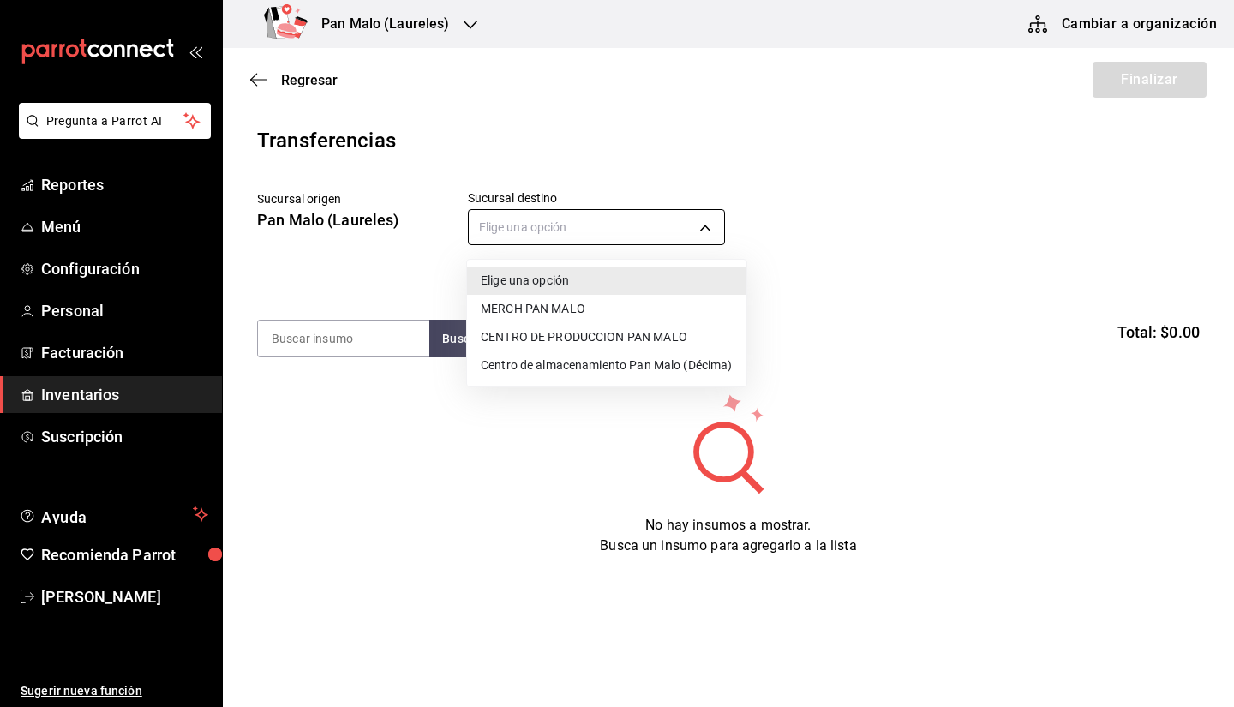
click at [543, 233] on body "Pregunta a Parrot AI Reportes Menú Configuración Personal Facturación Inventari…" at bounding box center [617, 305] width 1234 height 610
click at [597, 327] on li "CENTRO DE PRODUCCION PAN MALO" at bounding box center [606, 337] width 279 height 28
type input "8a187977-a48d-4bc5-901f-3822dc5f4125"
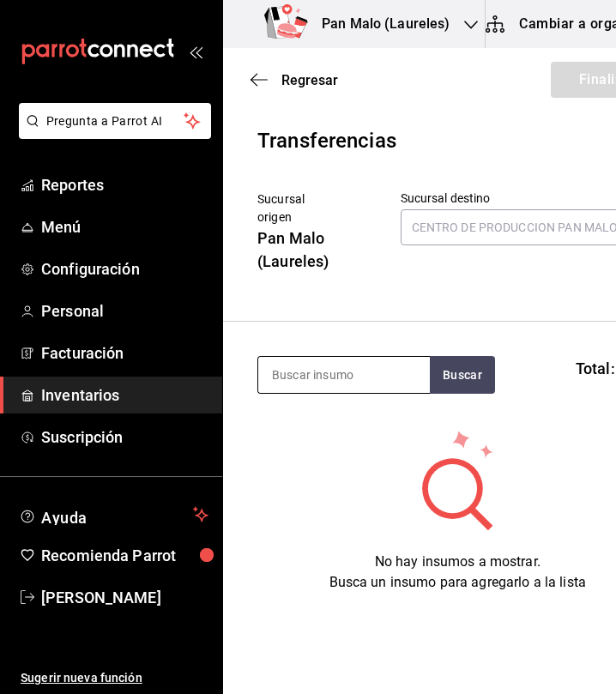
click at [296, 371] on input at bounding box center [343, 375] width 171 height 36
type input "CANEL"
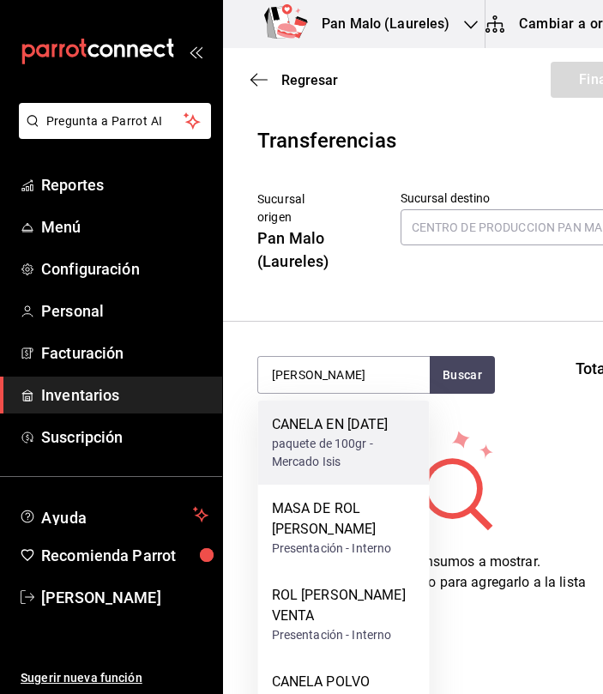
click at [366, 450] on div "paquete de 100gr - Mercado Isis" at bounding box center [344, 453] width 144 height 36
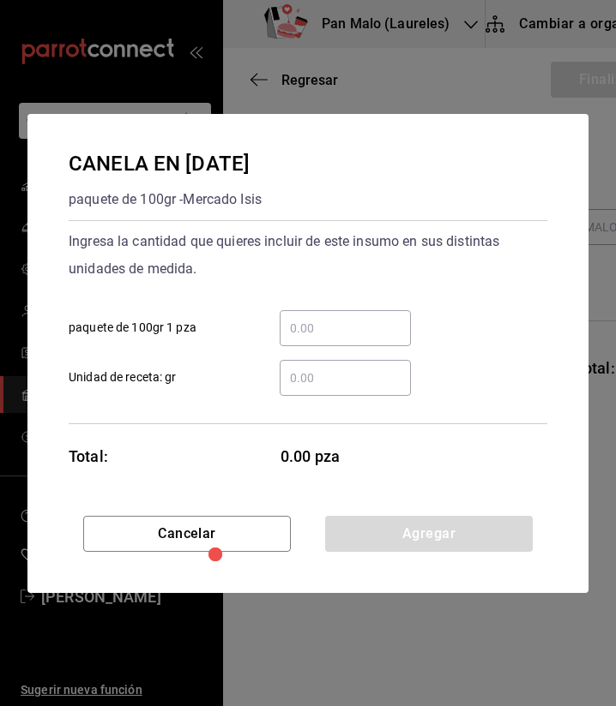
click at [327, 333] on input "​ paquete de 100gr 1 pza" at bounding box center [344, 328] width 131 height 21
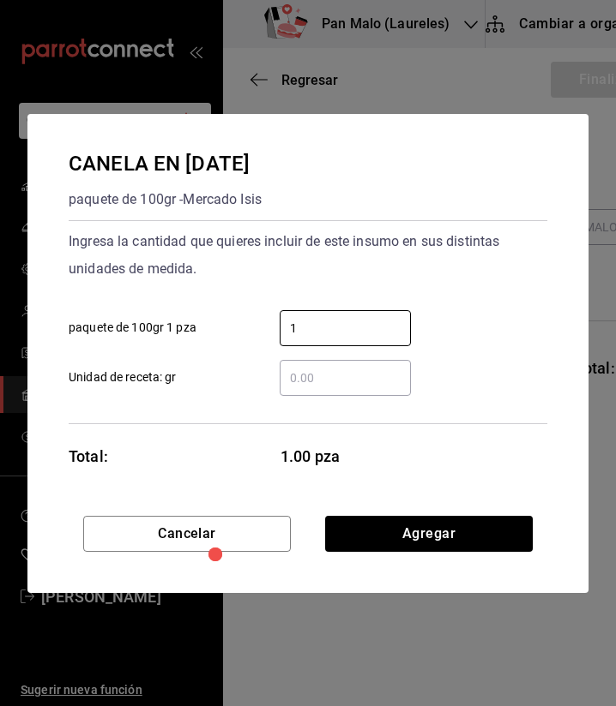
type input "1"
click at [522, 334] on div "1 ​ paquete de 100gr 1 pza" at bounding box center [301, 322] width 492 height 50
click at [328, 336] on input "1" at bounding box center [344, 328] width 131 height 21
click at [507, 555] on div "Cancelar Agregar" at bounding box center [307, 554] width 561 height 77
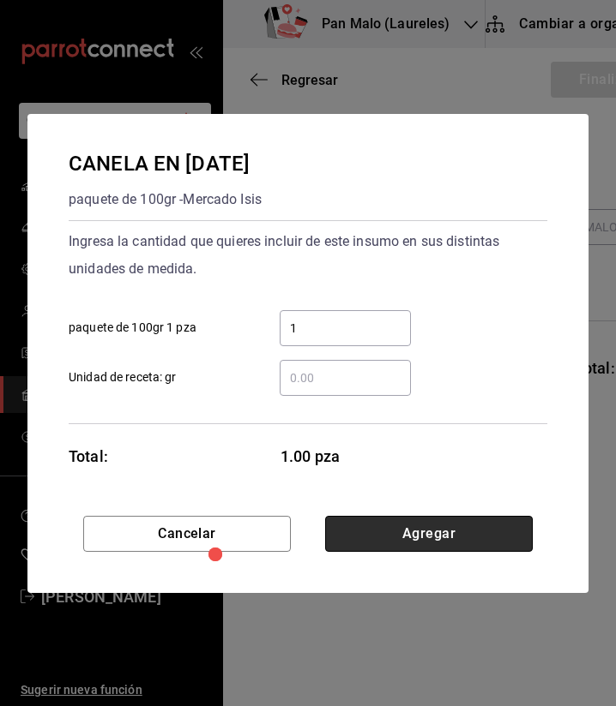
click at [493, 534] on button "Agregar" at bounding box center [428, 534] width 207 height 36
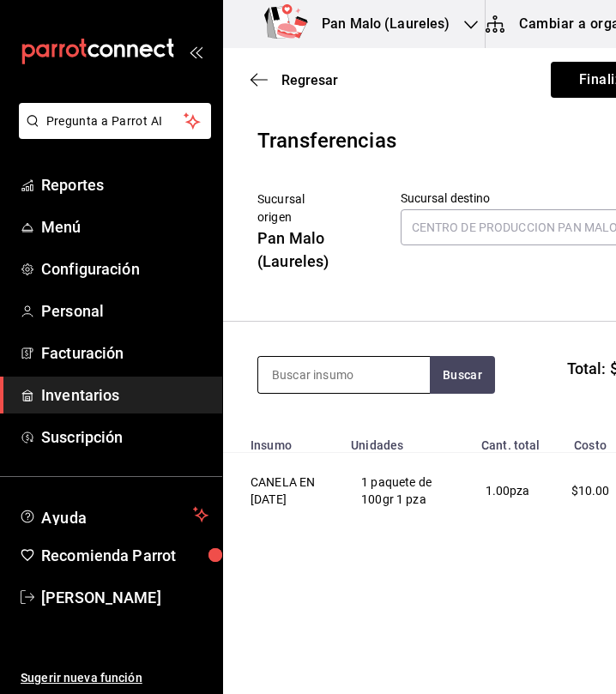
click at [387, 372] on input at bounding box center [343, 375] width 171 height 36
click at [340, 373] on input at bounding box center [343, 375] width 171 height 36
type input "ELOTE"
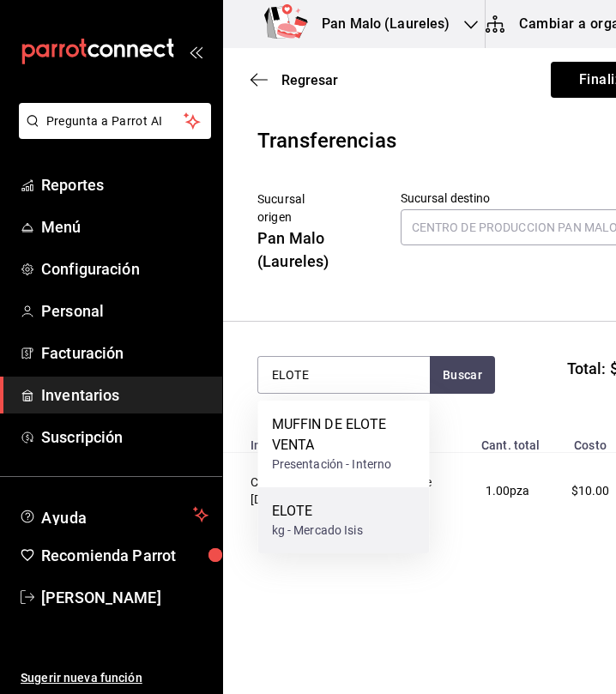
click at [307, 531] on div "kg - Mercado Isis" at bounding box center [317, 530] width 91 height 18
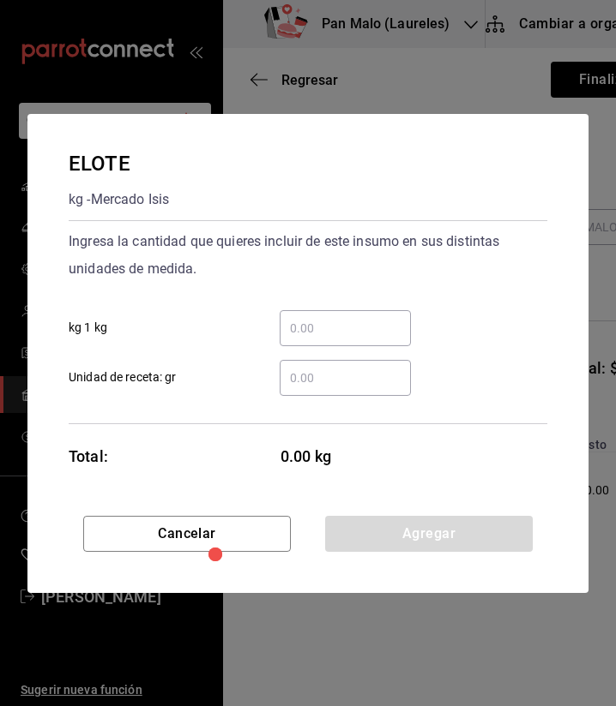
click at [345, 323] on input "​ kg 1 kg" at bounding box center [344, 328] width 131 height 21
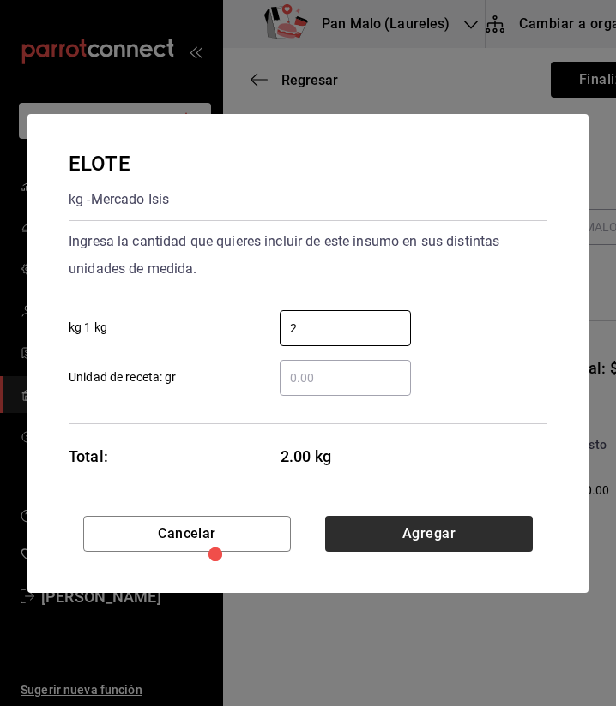
type input "2"
click at [507, 538] on button "Agregar" at bounding box center [428, 534] width 207 height 36
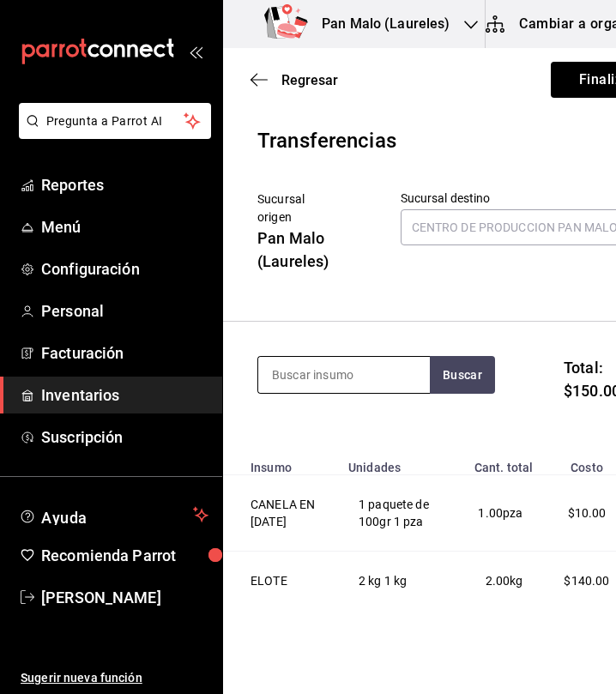
type input "K"
type input "LIMON"
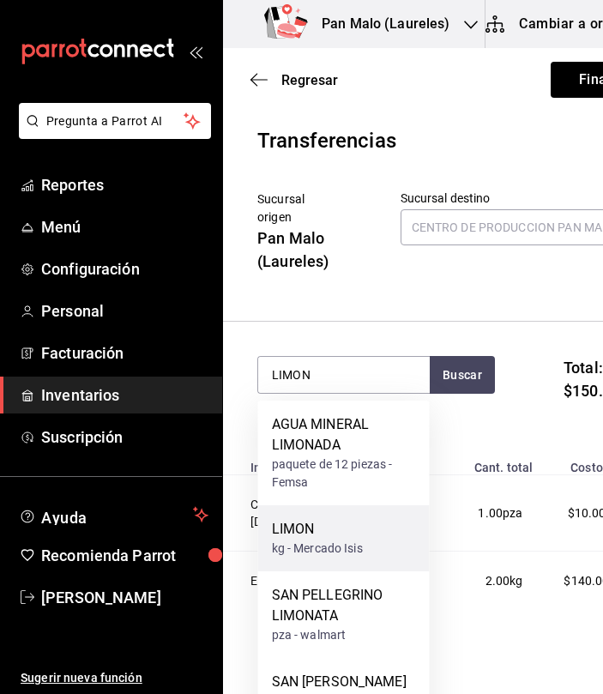
click at [348, 526] on div "LIMON" at bounding box center [317, 529] width 91 height 21
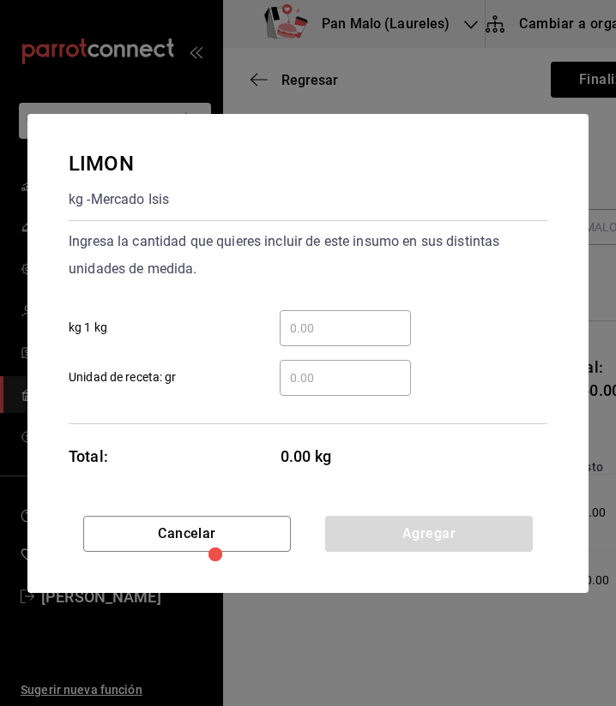
click at [309, 321] on input "​ kg 1 kg" at bounding box center [344, 328] width 131 height 21
click at [300, 382] on input "​ Unidad de receta: gr" at bounding box center [344, 378] width 131 height 21
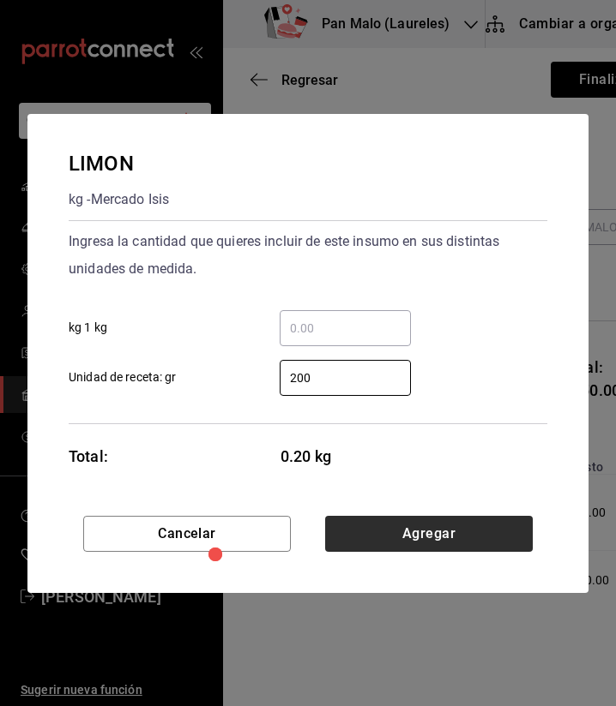
type input "200"
click at [429, 537] on button "Agregar" at bounding box center [428, 534] width 207 height 36
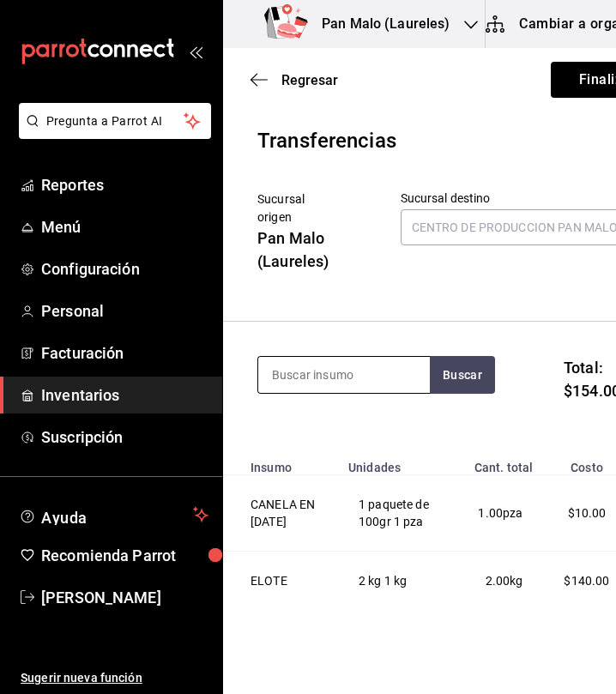
click at [303, 380] on input at bounding box center [343, 375] width 171 height 36
type input "NARANJA"
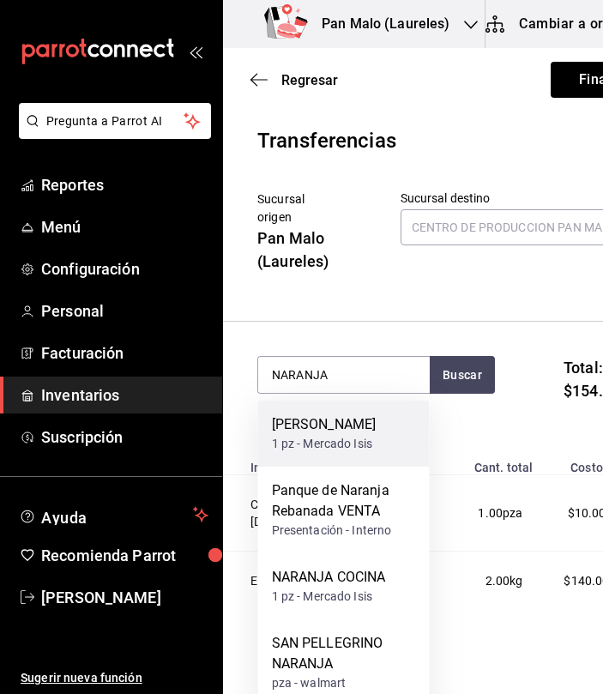
click at [320, 435] on div "[PERSON_NAME]" at bounding box center [324, 424] width 105 height 21
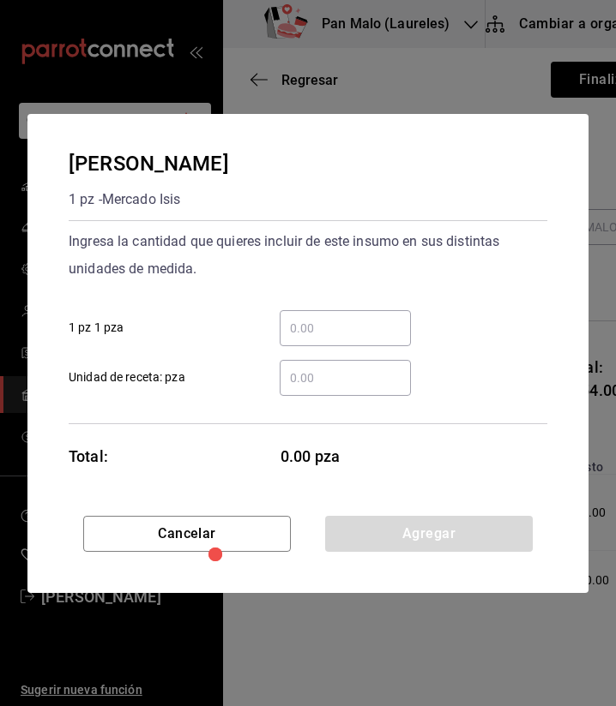
click at [345, 369] on input "​ Unidad de receta: pza" at bounding box center [344, 378] width 131 height 21
type input "4"
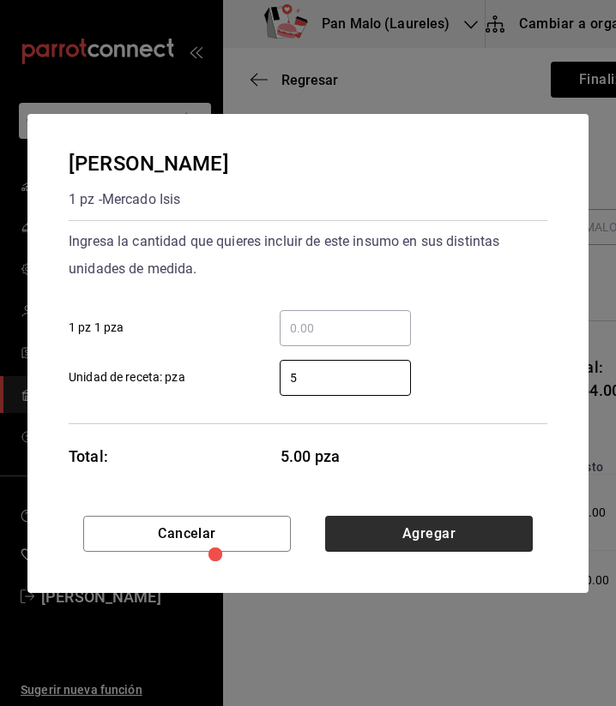
type input "5"
click at [497, 547] on button "Agregar" at bounding box center [428, 534] width 207 height 36
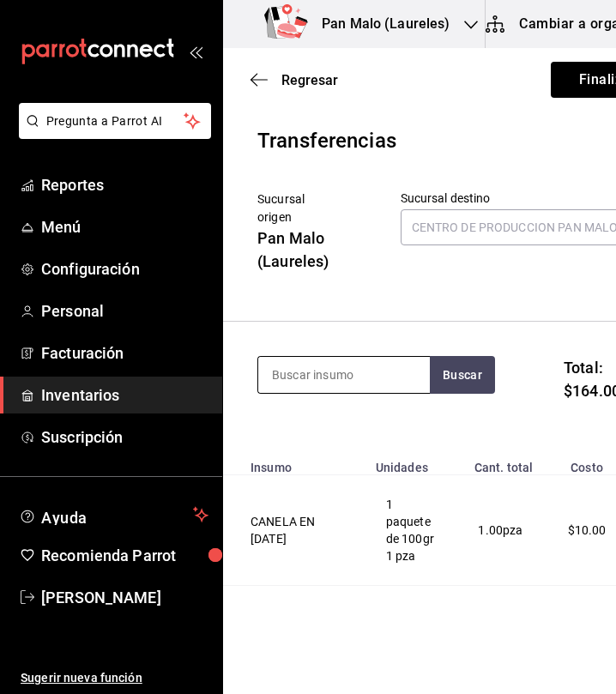
click at [329, 360] on input at bounding box center [343, 375] width 171 height 36
type input "PIÑA"
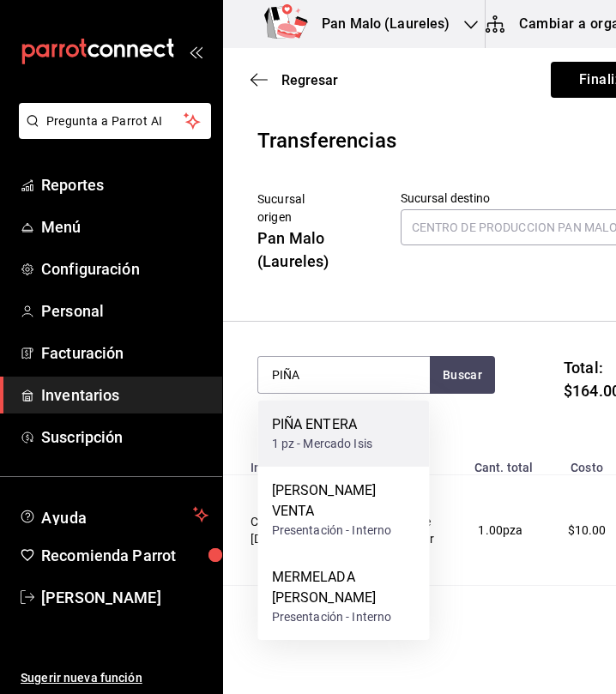
click at [325, 421] on div "PIÑA ENTERA" at bounding box center [322, 424] width 101 height 21
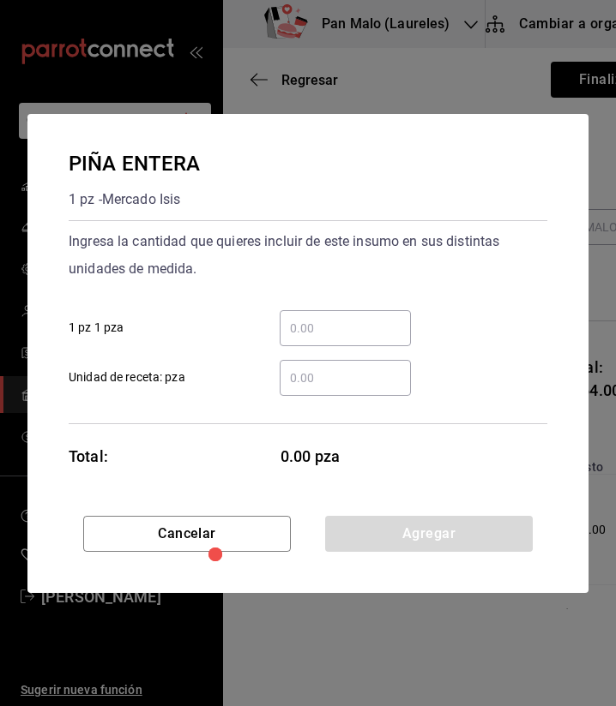
click at [355, 367] on div "​" at bounding box center [344, 378] width 131 height 36
click at [355, 368] on input "​ Unidad de receta: pza" at bounding box center [344, 378] width 131 height 21
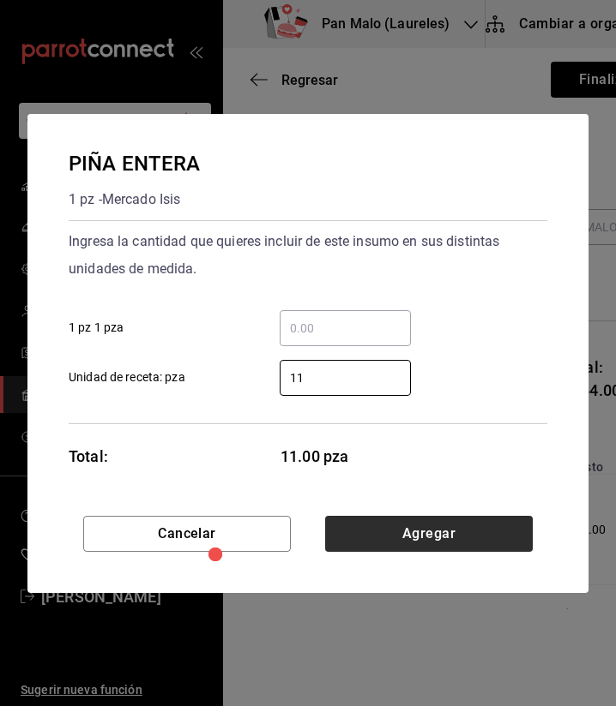
type input "11"
click at [445, 537] on button "Agregar" at bounding box center [428, 534] width 207 height 36
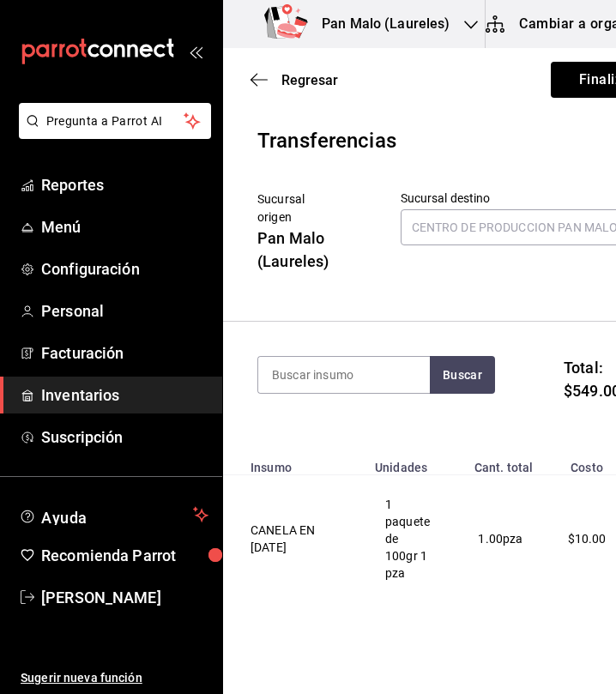
click at [375, 394] on div "Buscar" at bounding box center [375, 386] width 237 height 60
click at [359, 375] on input at bounding box center [343, 375] width 171 height 36
type input "PLATANO"
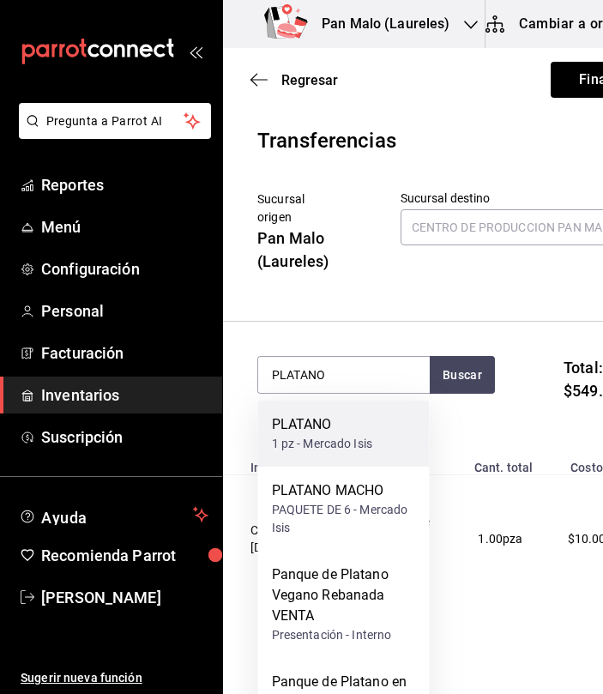
click at [335, 441] on div "1 pz - Mercado Isis" at bounding box center [322, 444] width 101 height 18
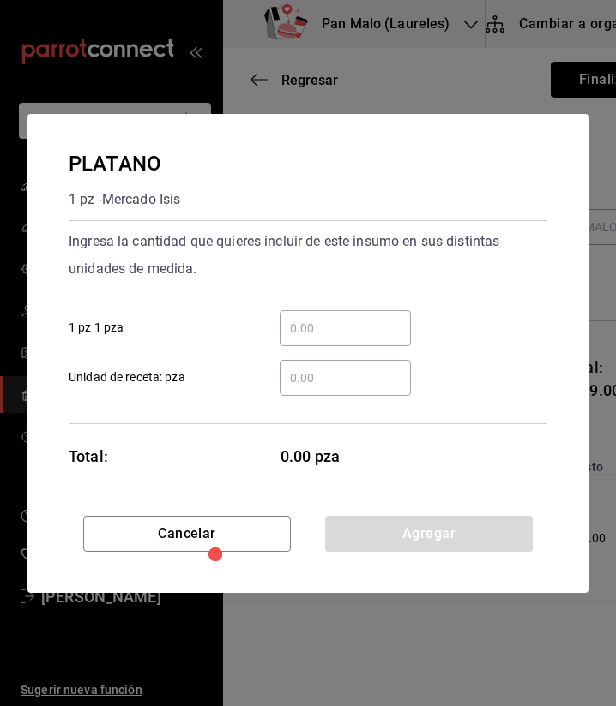
click at [328, 373] on input "​ Unidad de receta: pza" at bounding box center [344, 378] width 131 height 21
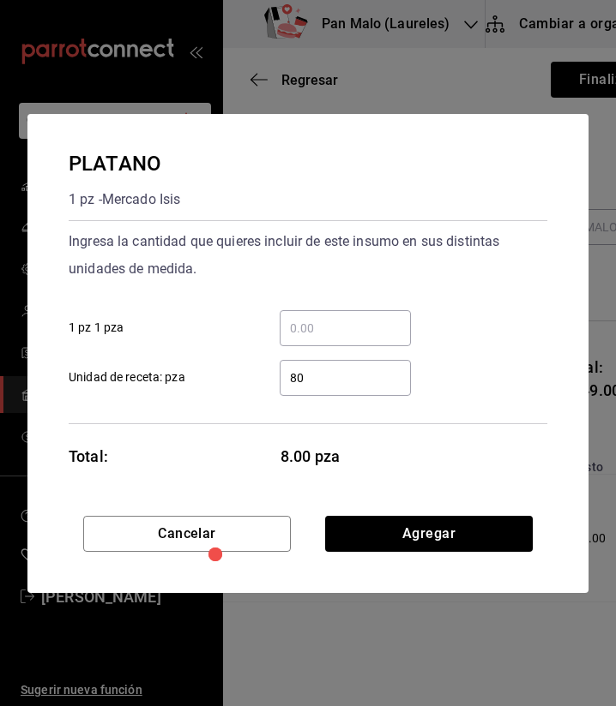
type input "80"
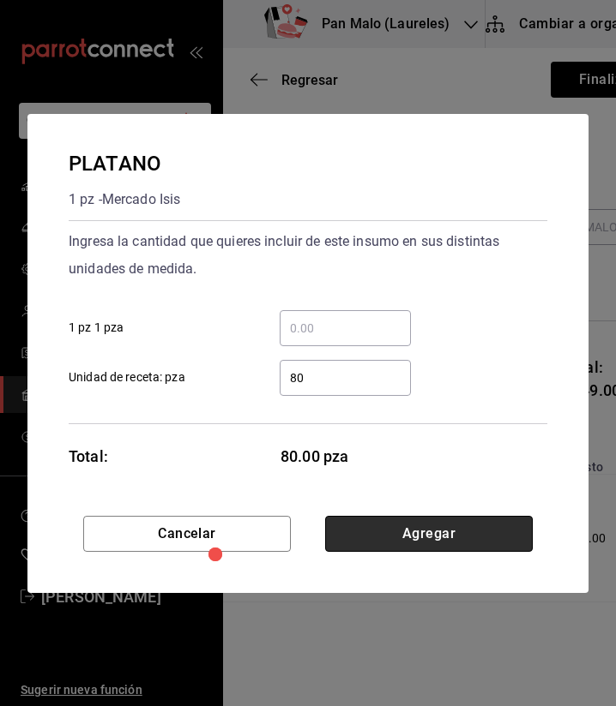
click at [393, 527] on button "Agregar" at bounding box center [428, 534] width 207 height 36
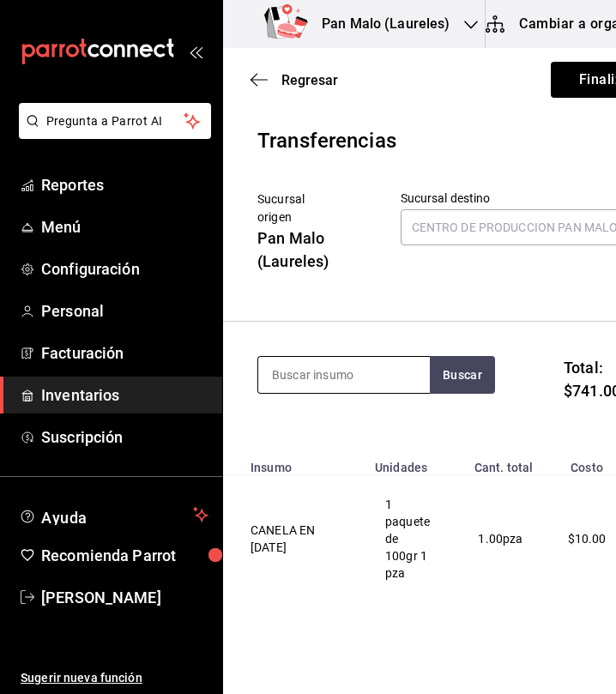
click at [356, 384] on input at bounding box center [343, 375] width 171 height 36
type input "SAL"
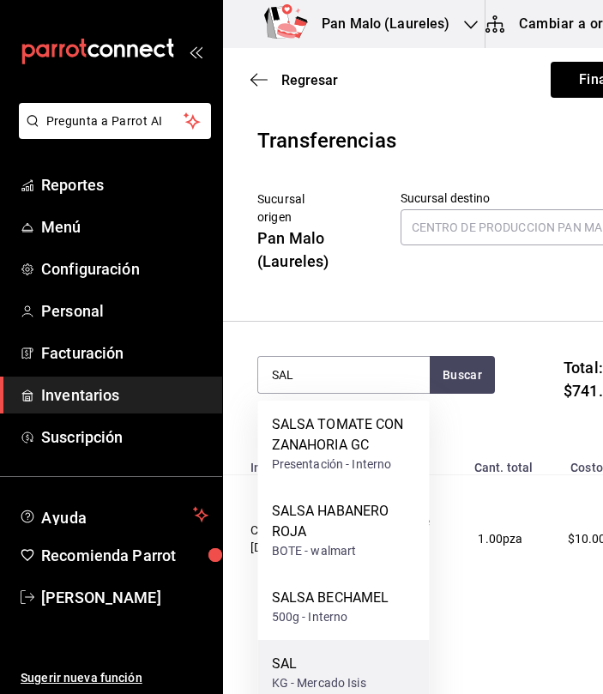
click at [357, 652] on div "SAL KG - Mercado Isis" at bounding box center [343, 673] width 171 height 66
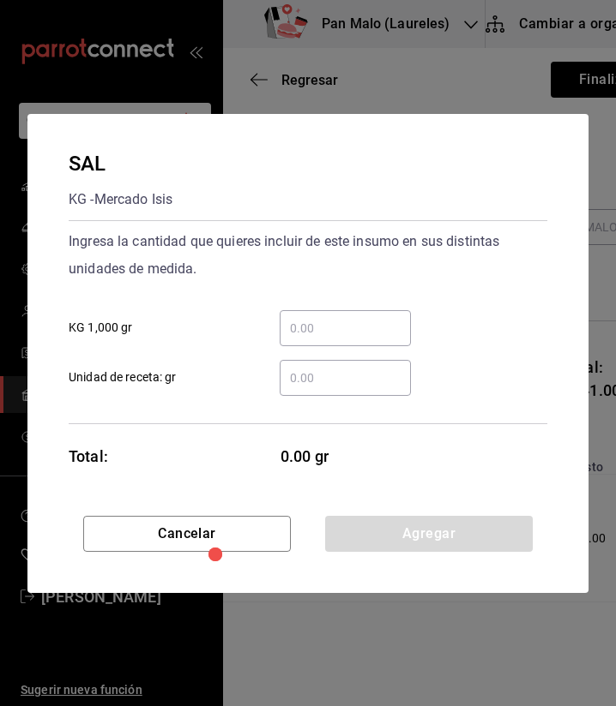
click at [362, 316] on div "​" at bounding box center [344, 328] width 131 height 36
click at [362, 318] on input "​ KG 1,000 gr" at bounding box center [344, 328] width 131 height 21
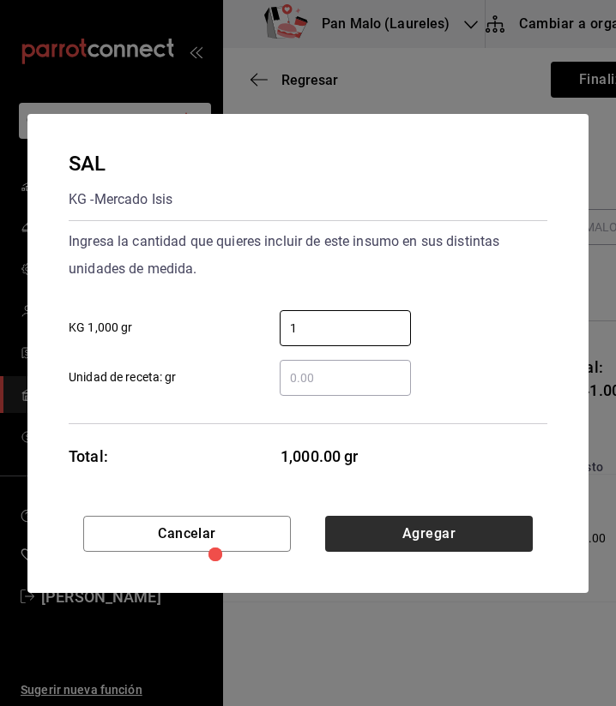
type input "1"
click at [527, 536] on button "Agregar" at bounding box center [428, 534] width 207 height 36
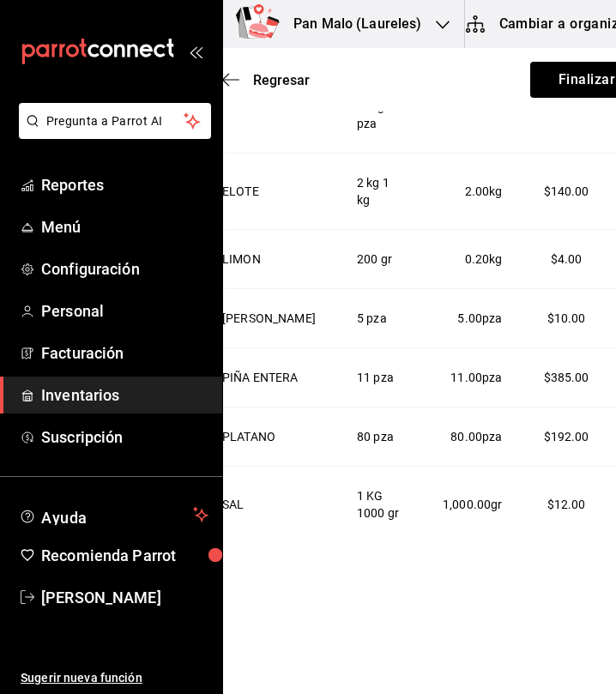
scroll to position [0, 86]
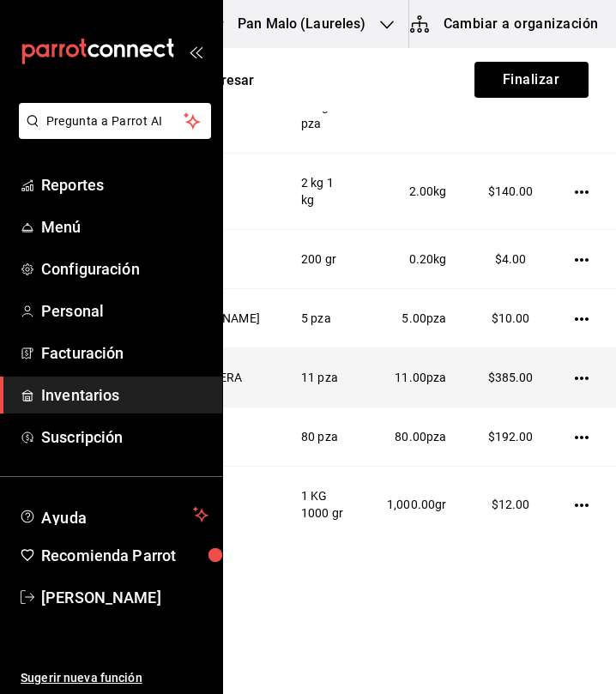
click at [567, 373] on td at bounding box center [585, 377] width 62 height 59
click at [574, 371] on icon "button" at bounding box center [581, 378] width 14 height 14
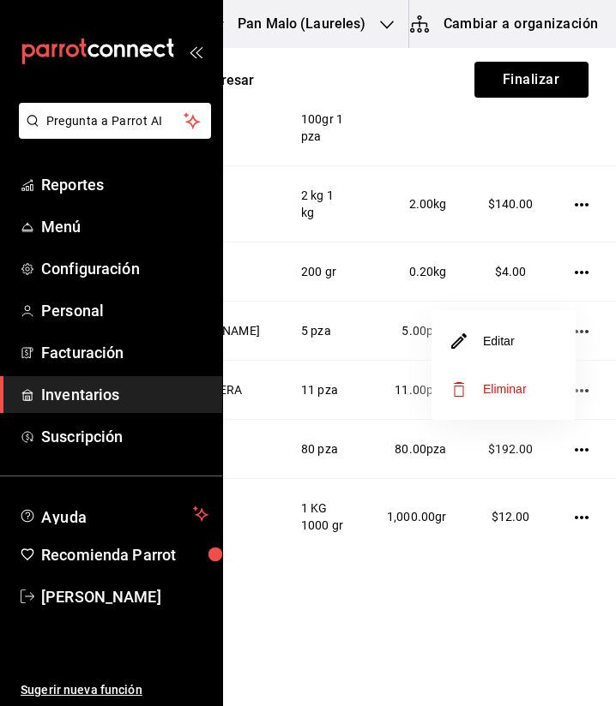
click at [506, 357] on li "Editar" at bounding box center [503, 341] width 144 height 48
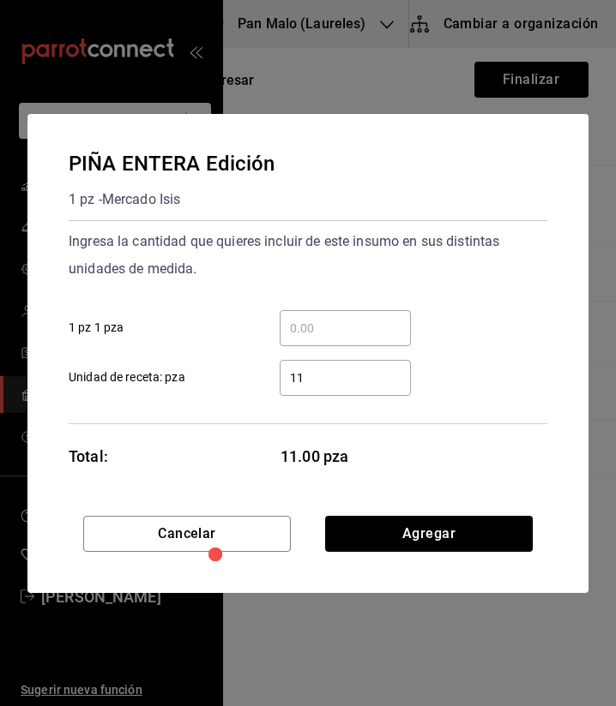
click at [342, 378] on input "11" at bounding box center [344, 378] width 131 height 21
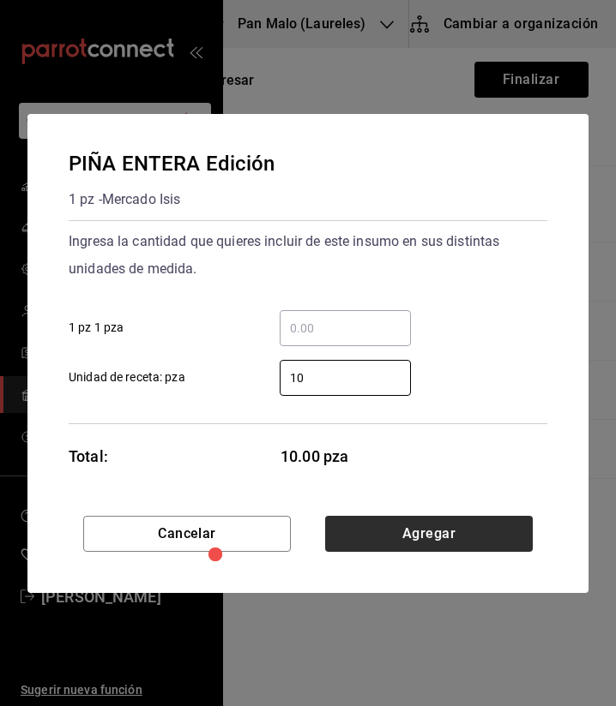
type input "10"
click at [480, 528] on button "Agregar" at bounding box center [428, 534] width 207 height 36
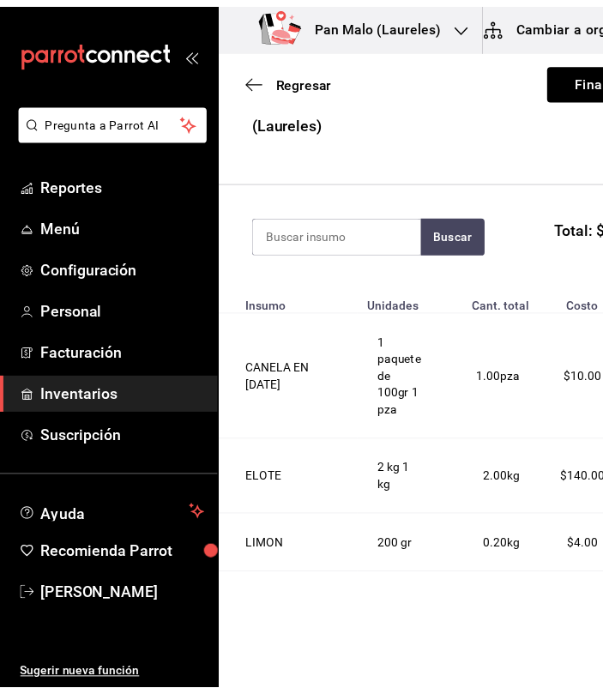
scroll to position [0, 0]
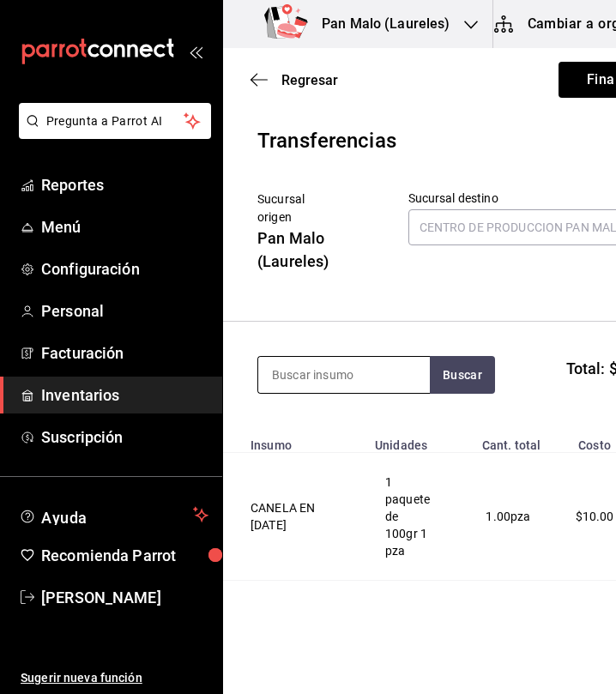
click at [314, 368] on input at bounding box center [343, 375] width 171 height 36
type input "ZANAHO"
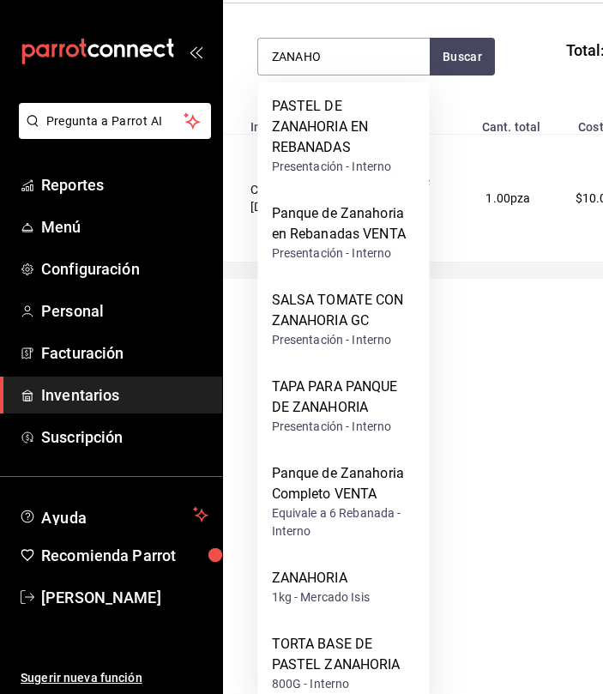
scroll to position [338, 0]
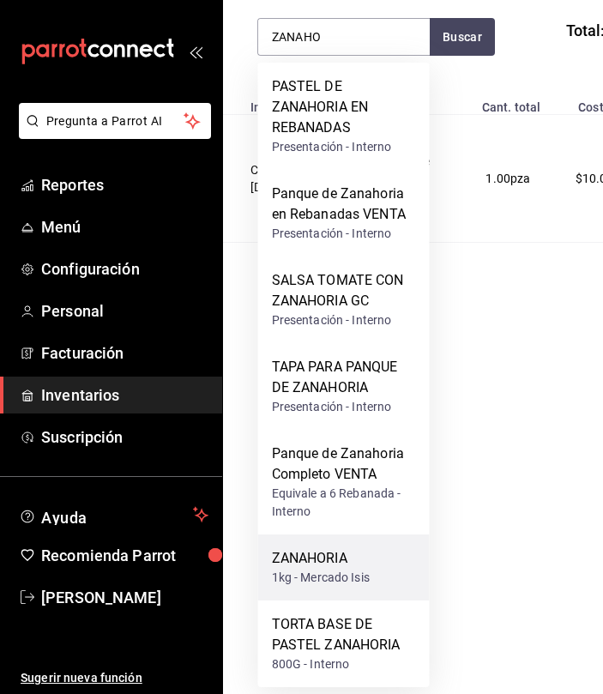
click at [339, 566] on div "ZANAHORIA" at bounding box center [321, 558] width 98 height 21
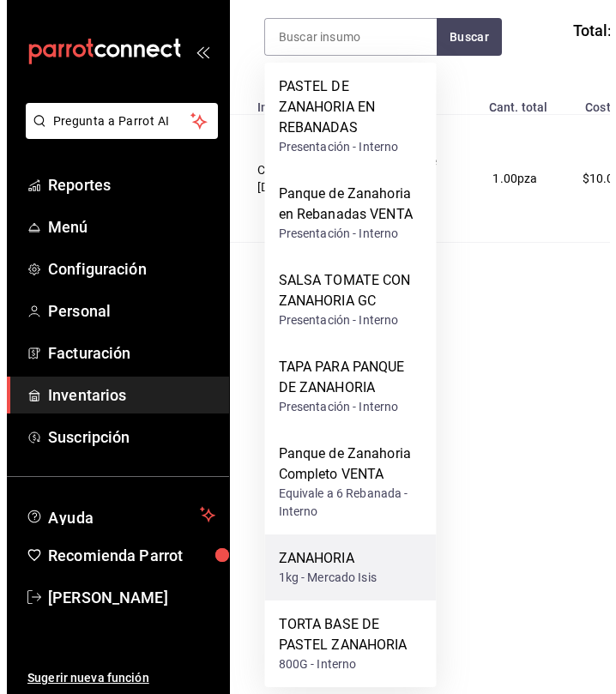
scroll to position [0, 0]
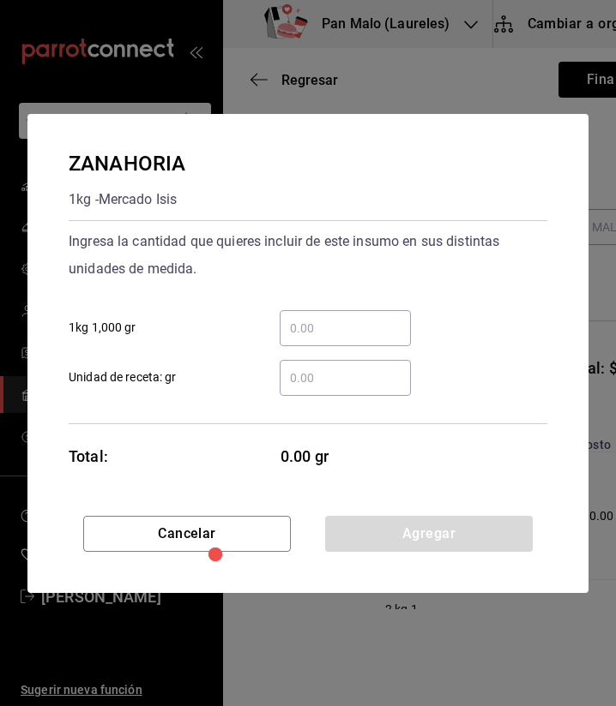
click at [332, 327] on input "​ 1kg 1,000 gr" at bounding box center [344, 328] width 131 height 21
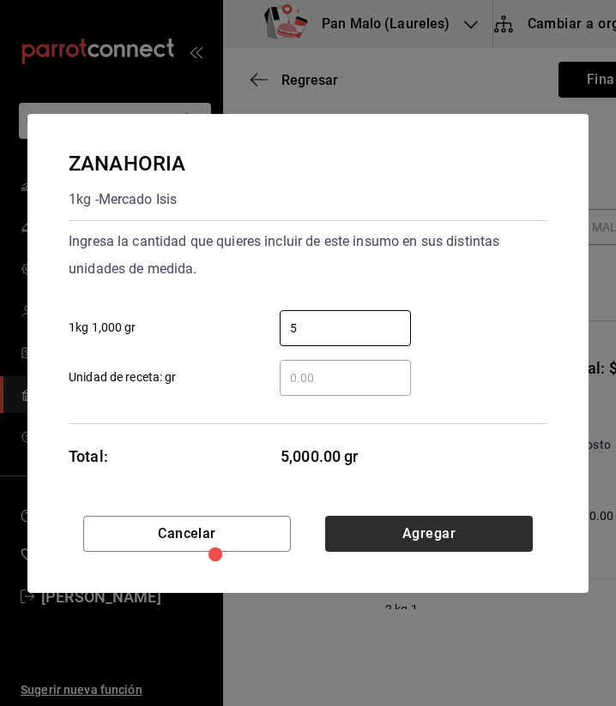
type input "5"
click at [504, 534] on button "Agregar" at bounding box center [428, 534] width 207 height 36
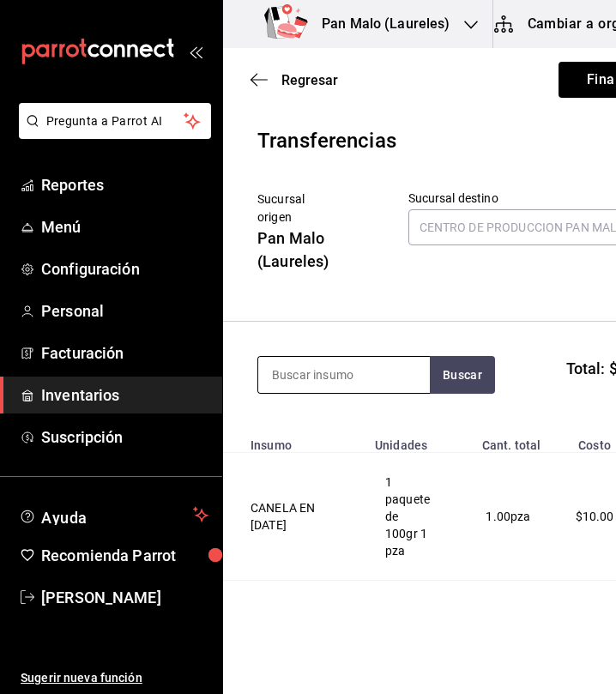
click at [396, 378] on input at bounding box center [343, 375] width 171 height 36
click at [558, 65] on button "Finalizar" at bounding box center [615, 80] width 114 height 36
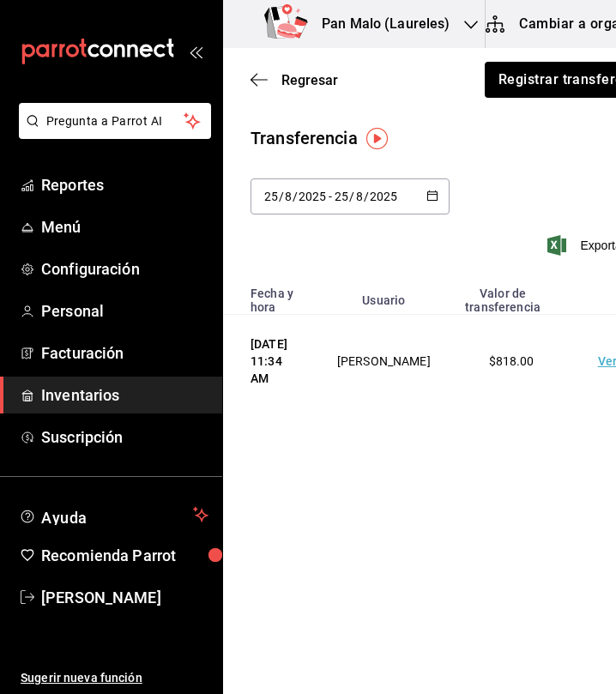
click at [430, 43] on div "Pan Malo (Laureles)" at bounding box center [361, 24] width 248 height 48
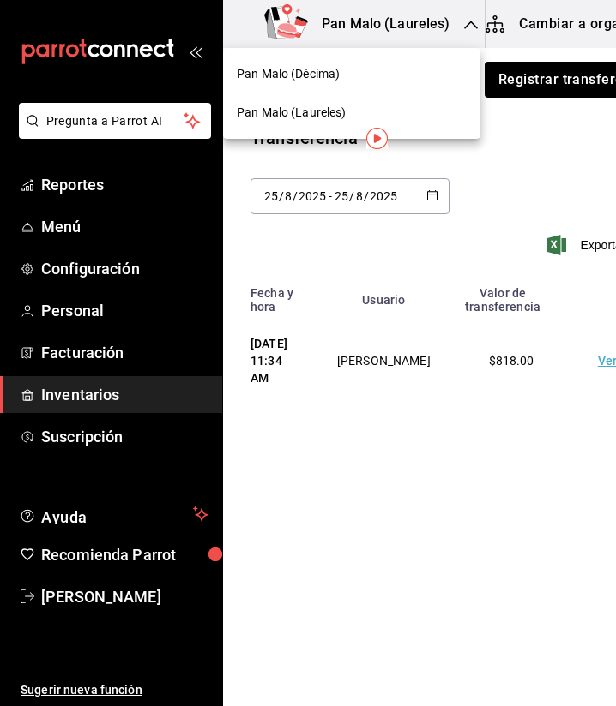
click at [488, 206] on div at bounding box center [308, 353] width 616 height 706
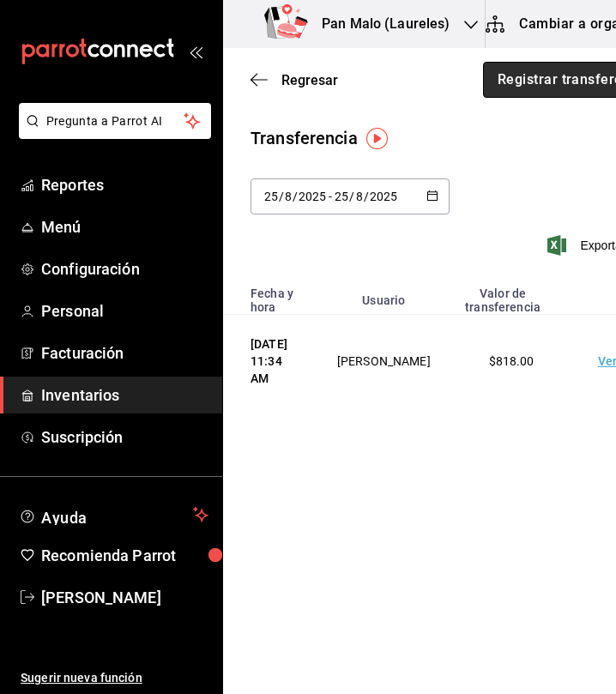
click at [525, 95] on button "Registrar transferencia" at bounding box center [574, 80] width 182 height 36
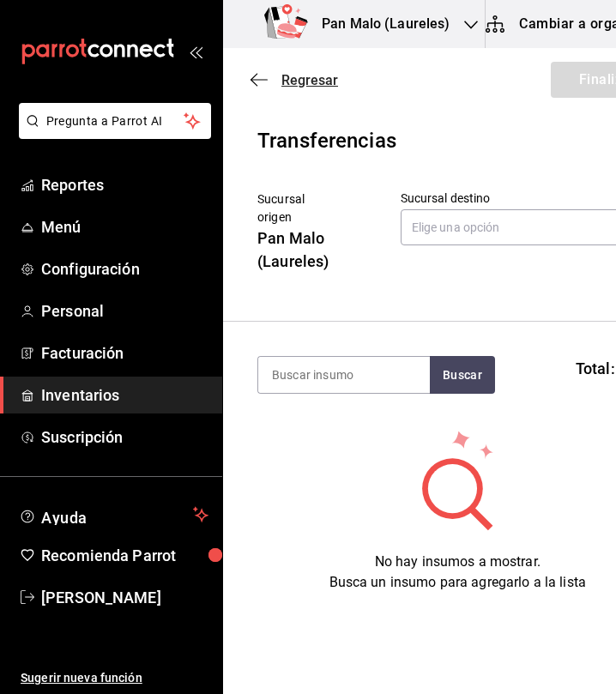
click at [277, 79] on span "Regresar" at bounding box center [293, 80] width 87 height 16
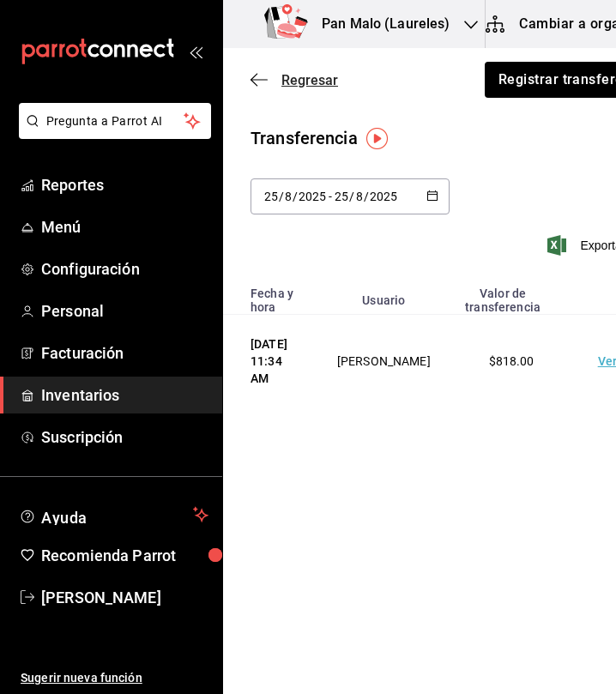
click at [300, 79] on span "Regresar" at bounding box center [309, 80] width 57 height 16
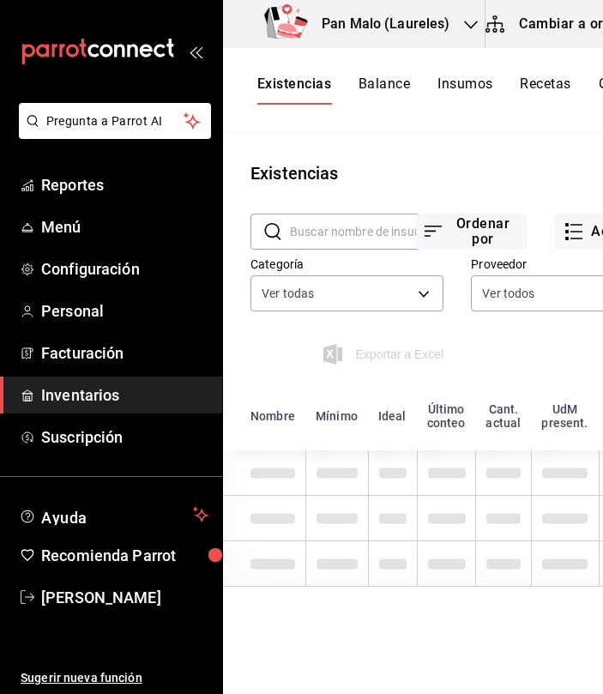
click at [517, 41] on button "Cambiar a organización" at bounding box center [581, 24] width 193 height 48
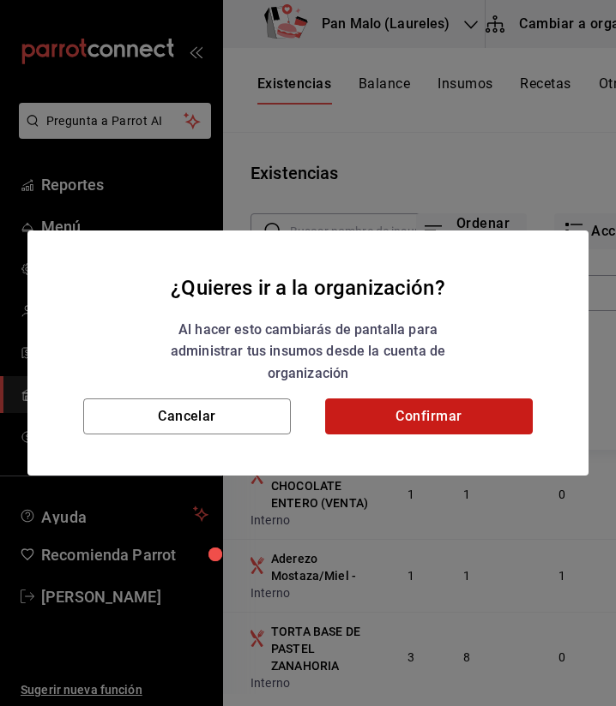
click at [423, 422] on button "Confirmar" at bounding box center [428, 417] width 207 height 36
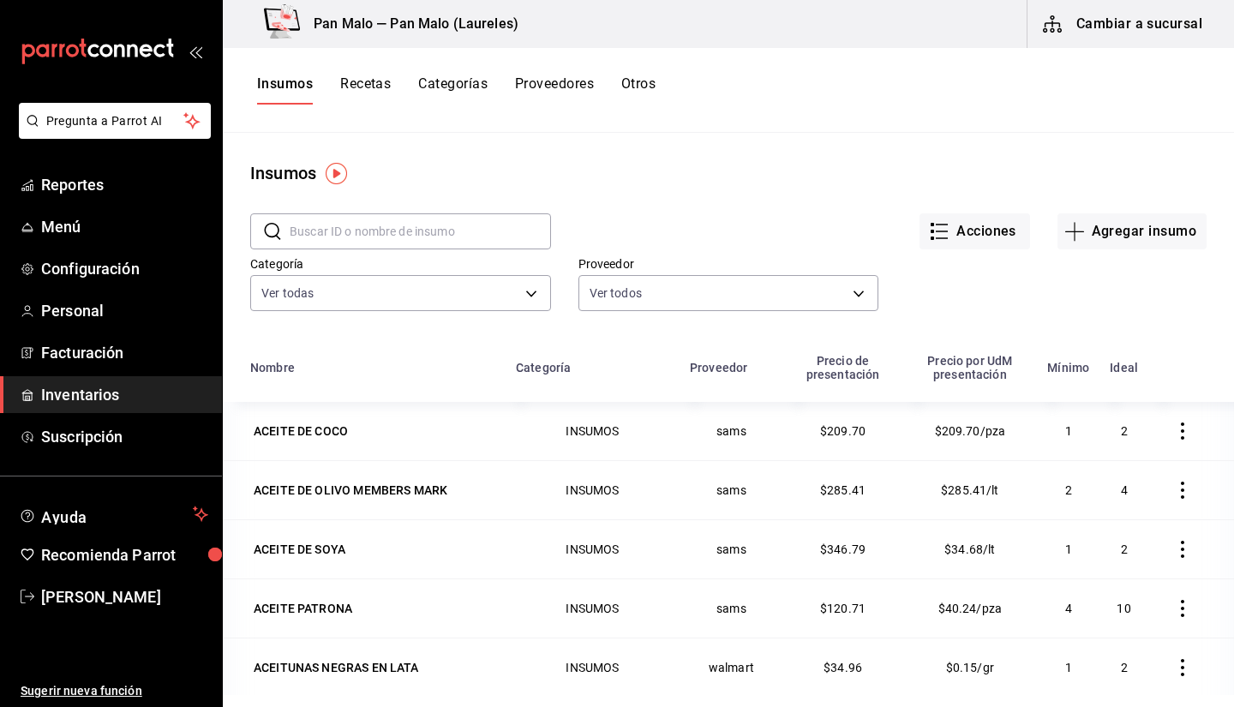
click at [630, 93] on button "Otros" at bounding box center [639, 89] width 34 height 29
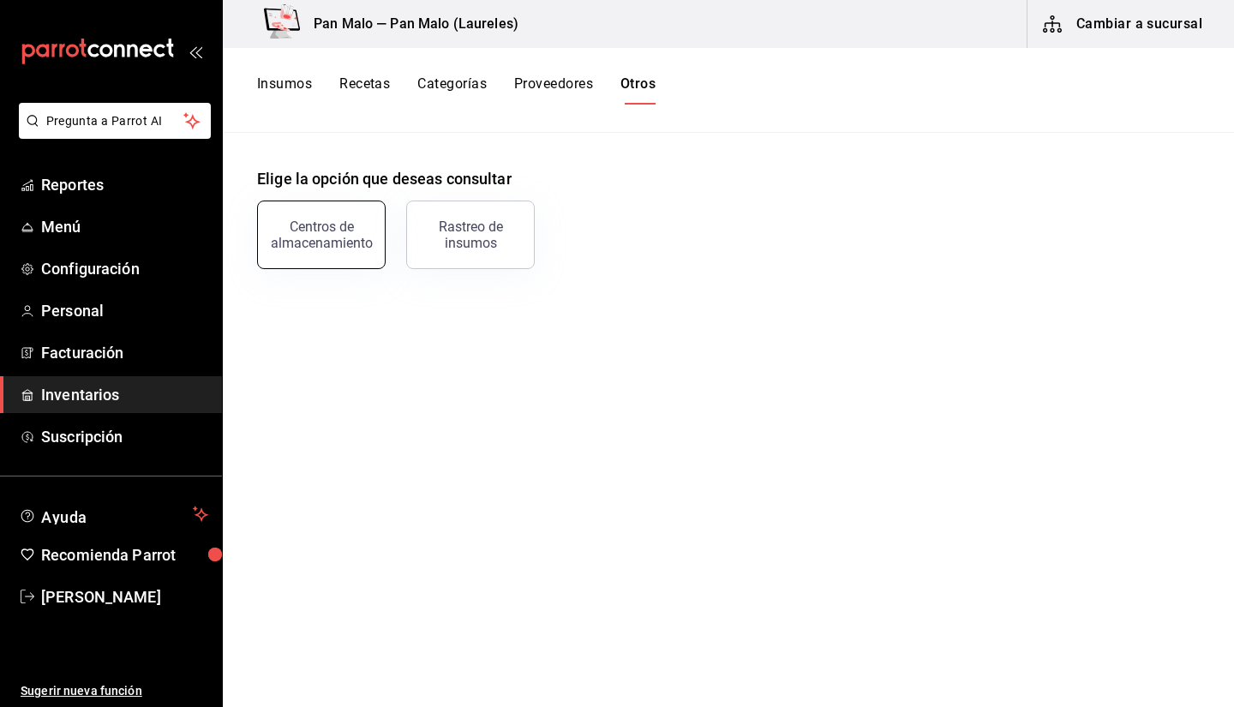
click at [292, 247] on div "Centros de almacenamiento" at bounding box center [321, 235] width 106 height 33
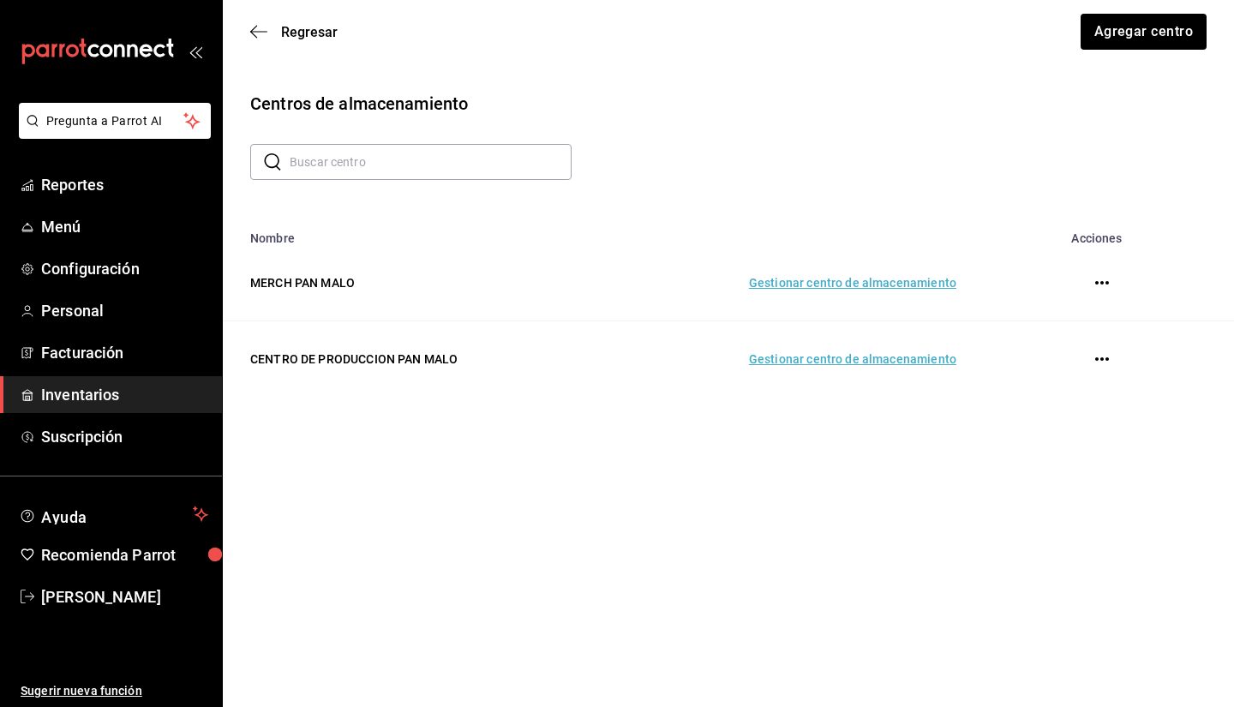
click at [888, 357] on td "Gestionar centro de almacenamiento" at bounding box center [791, 359] width 372 height 76
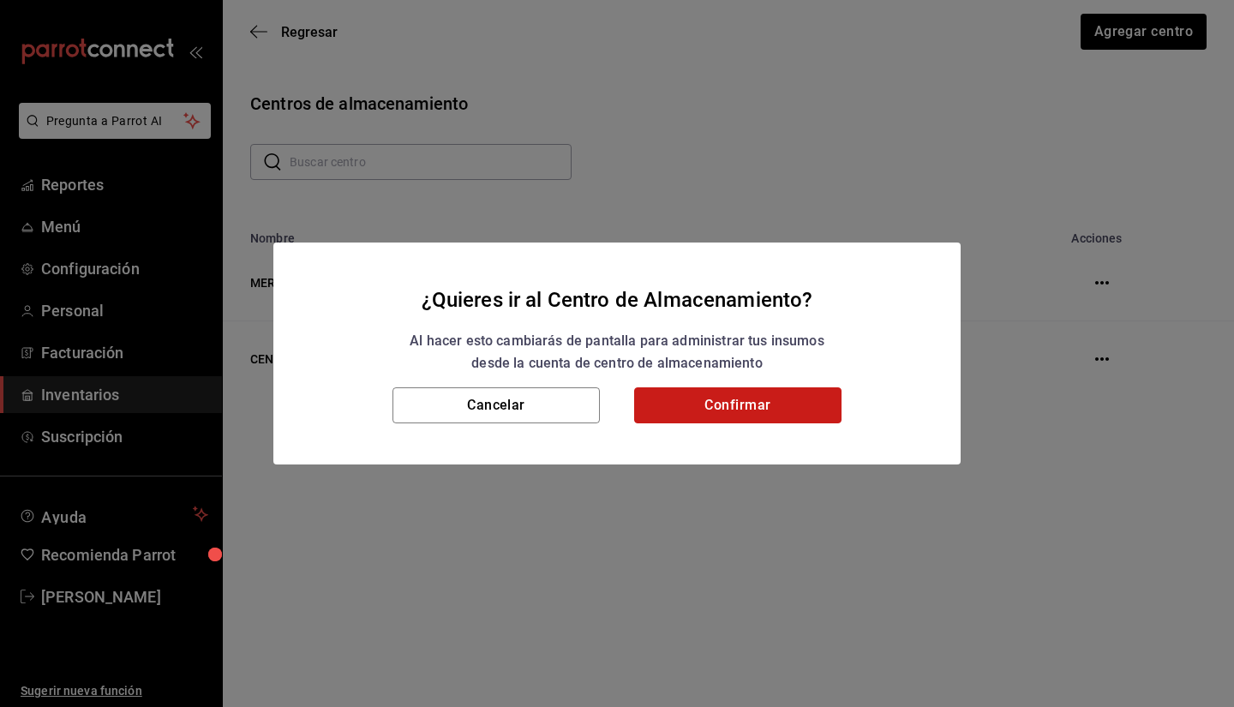
click at [724, 397] on button "Confirmar" at bounding box center [737, 405] width 207 height 36
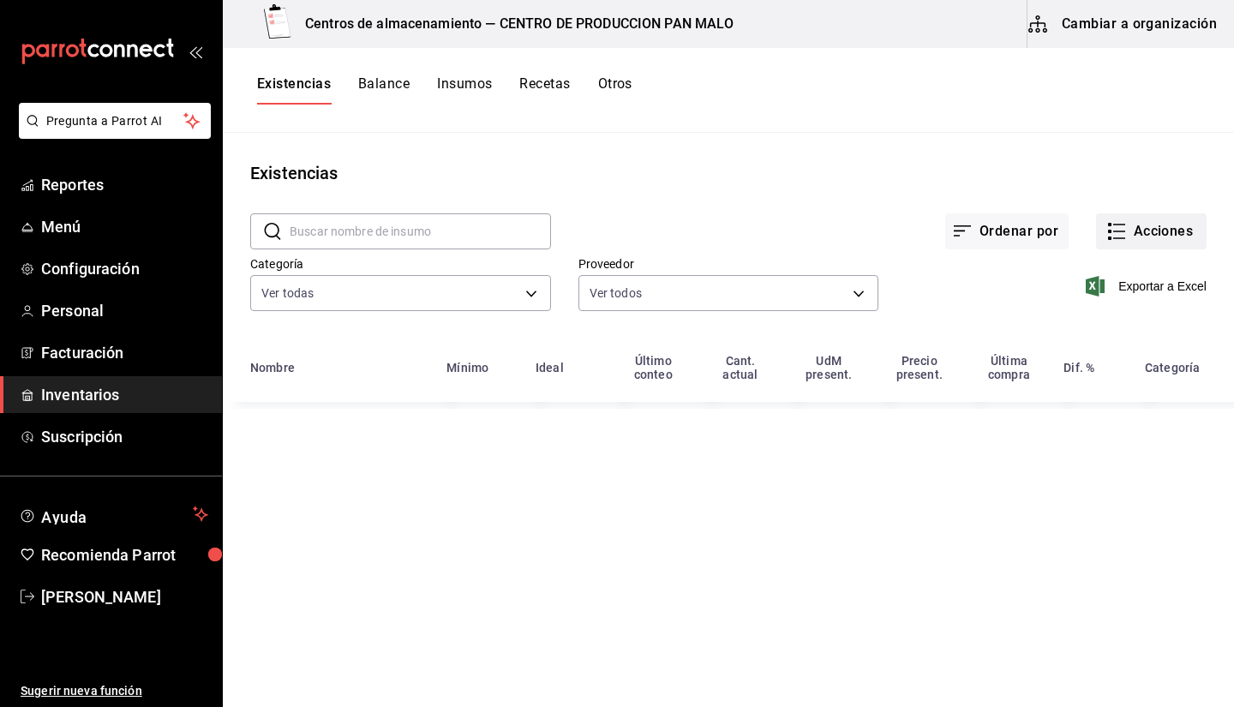
click at [1158, 244] on button "Acciones" at bounding box center [1151, 231] width 111 height 36
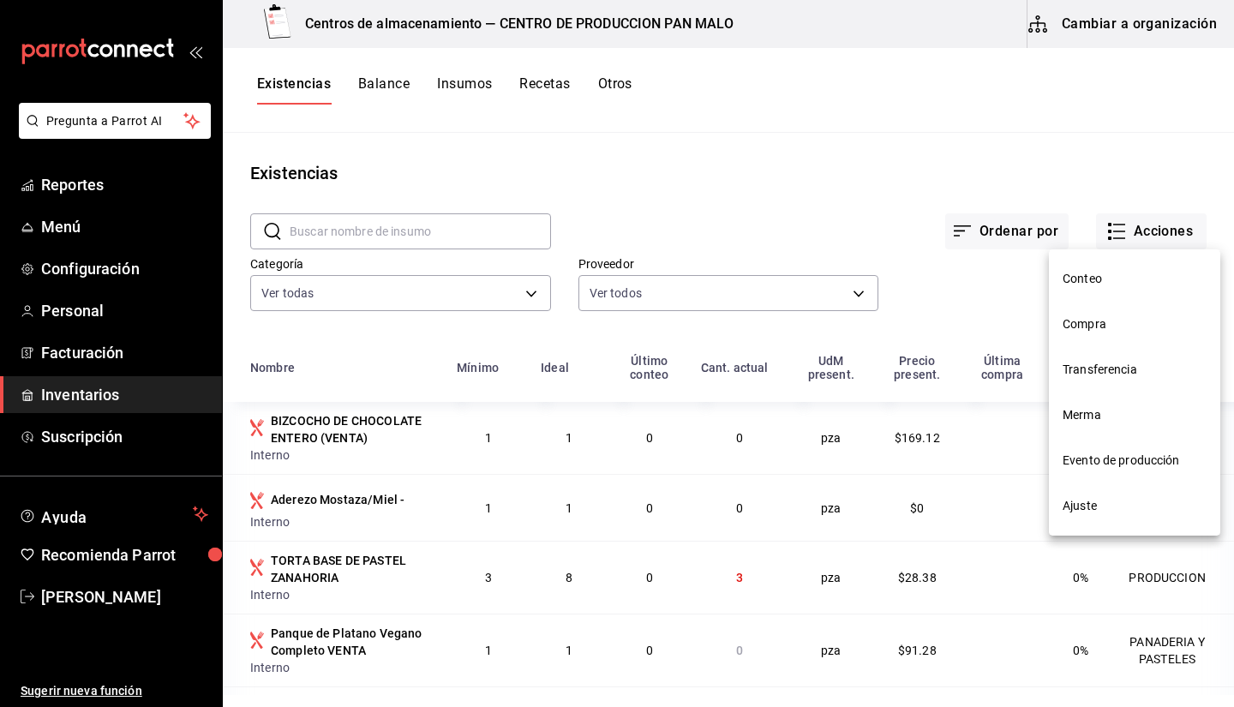
click at [1108, 470] on li "Evento de producción" at bounding box center [1134, 460] width 171 height 45
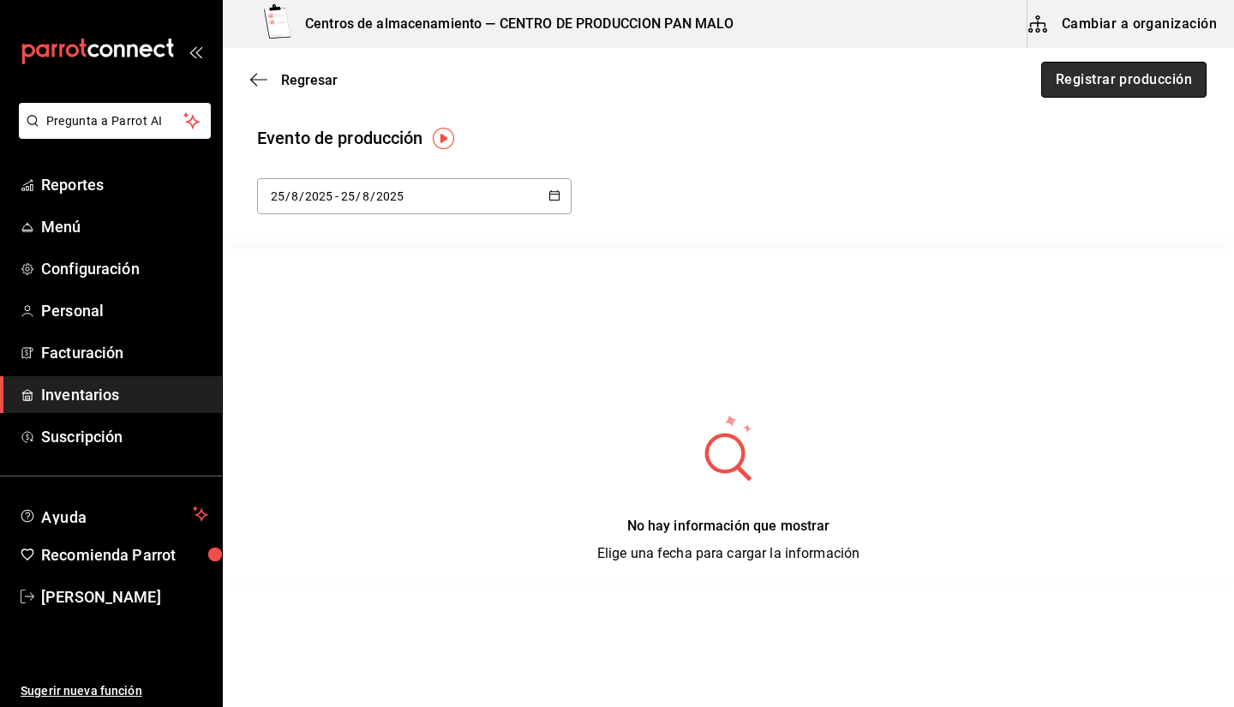
click at [1057, 84] on button "Registrar producción" at bounding box center [1124, 80] width 165 height 36
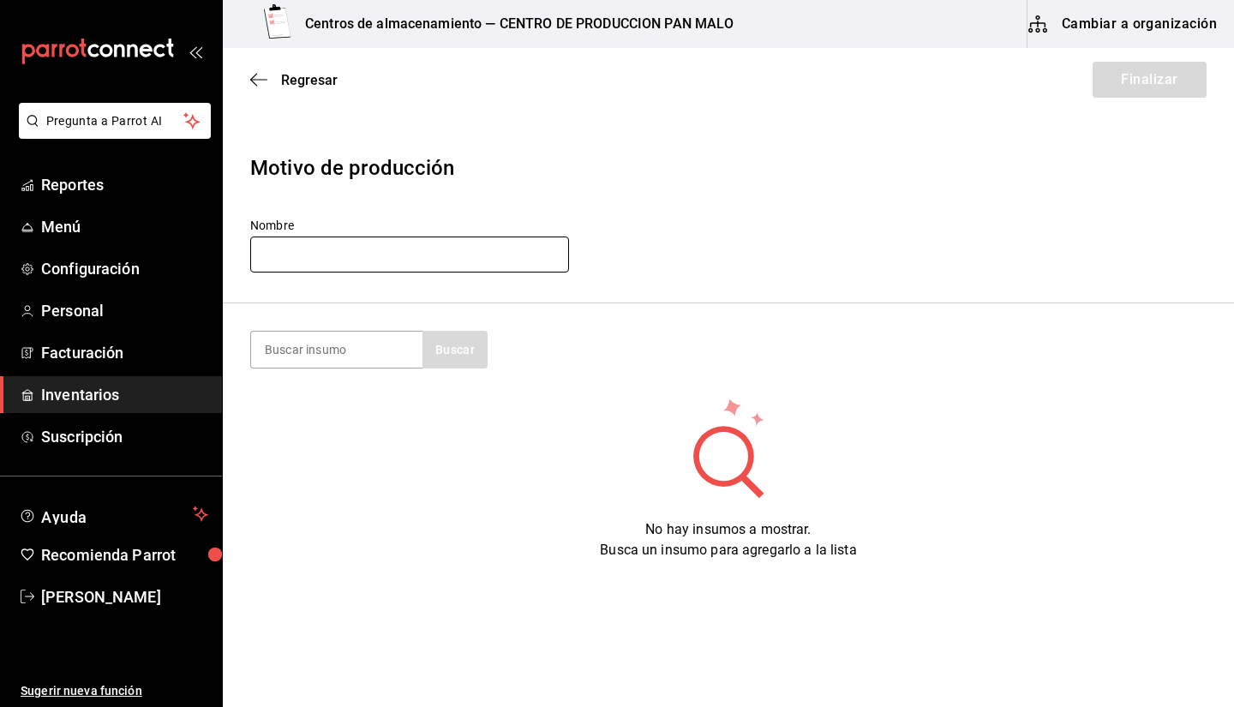
click at [351, 260] on input "text" at bounding box center [409, 255] width 319 height 36
type input "o"
type input "PRODUCCION LUNES"
click at [346, 333] on input at bounding box center [336, 350] width 171 height 36
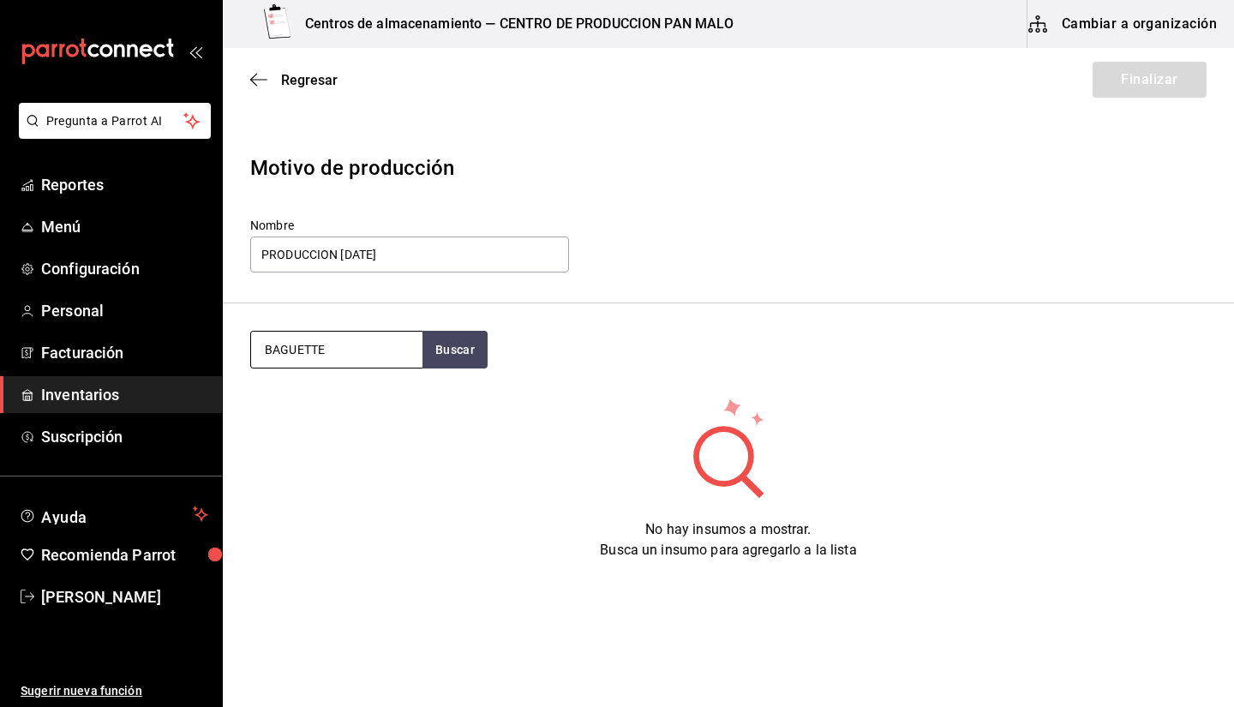
type input "BAGUETTE"
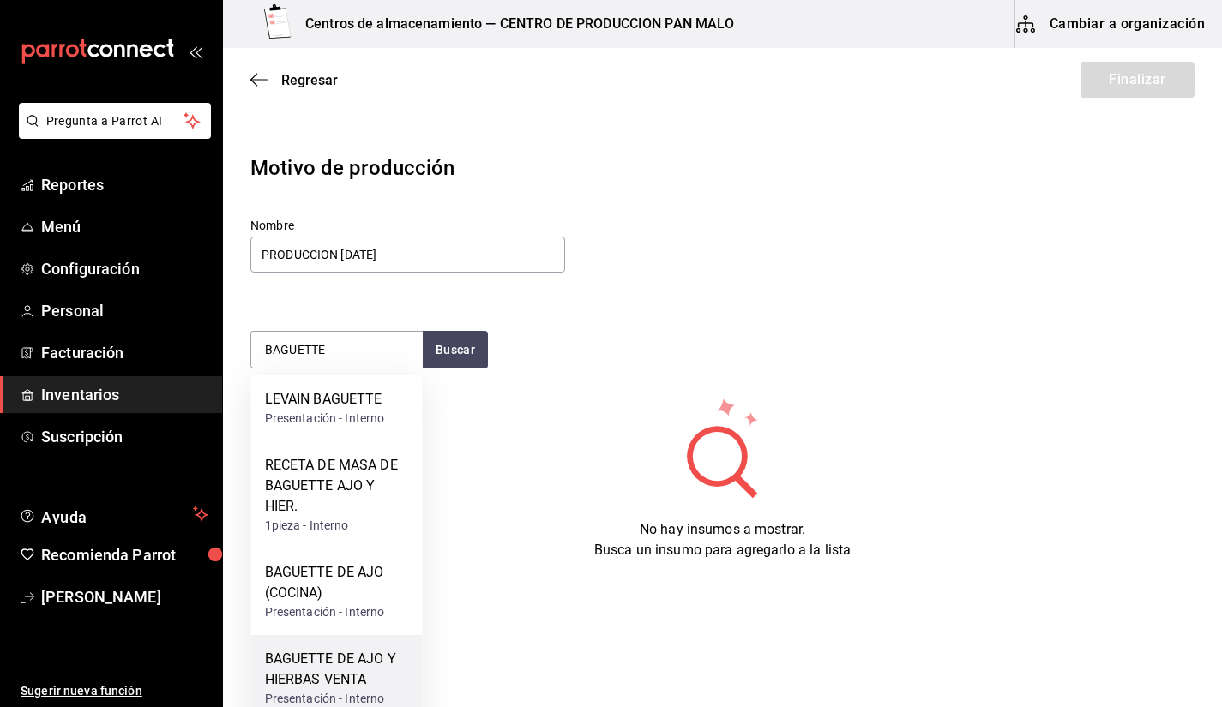
click at [368, 656] on div "BAGUETTE DE AJO Y HIERBAS VENTA" at bounding box center [337, 669] width 144 height 41
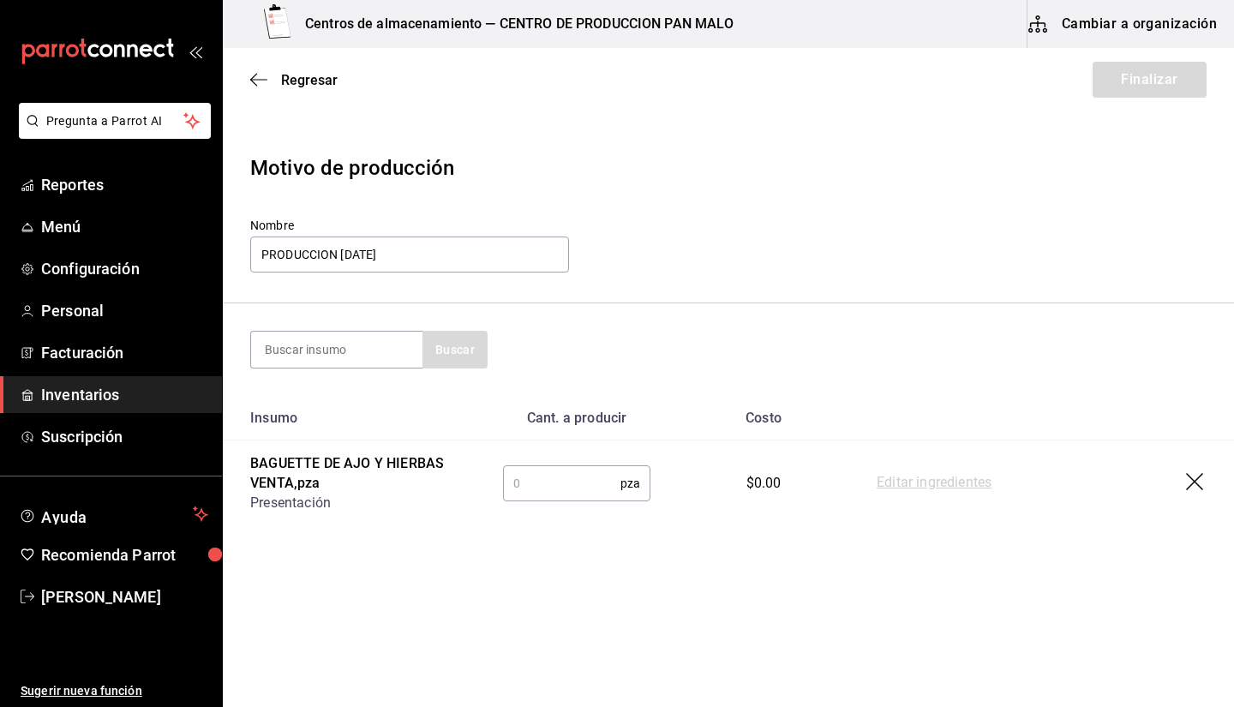
click at [569, 505] on td "pza ​" at bounding box center [577, 484] width 202 height 87
click at [603, 484] on input "text" at bounding box center [561, 483] width 117 height 34
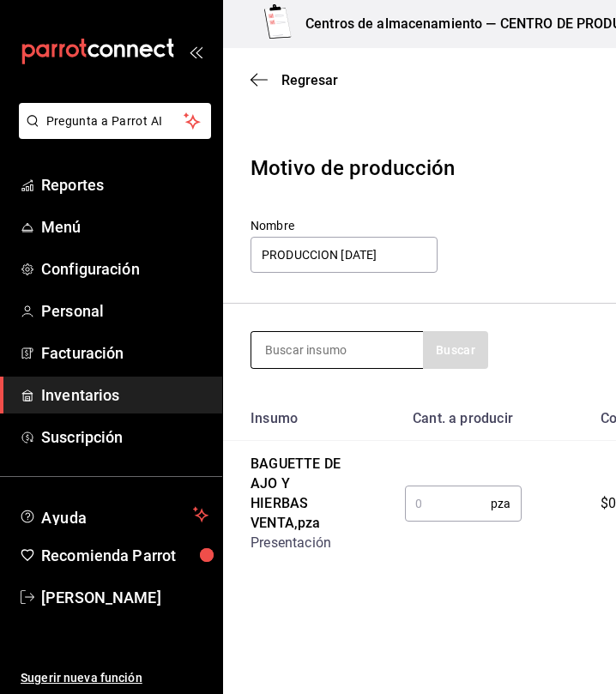
click at [350, 359] on input at bounding box center [336, 350] width 171 height 36
click at [463, 510] on input "text" at bounding box center [448, 503] width 87 height 34
click at [457, 504] on input "text" at bounding box center [448, 503] width 87 height 34
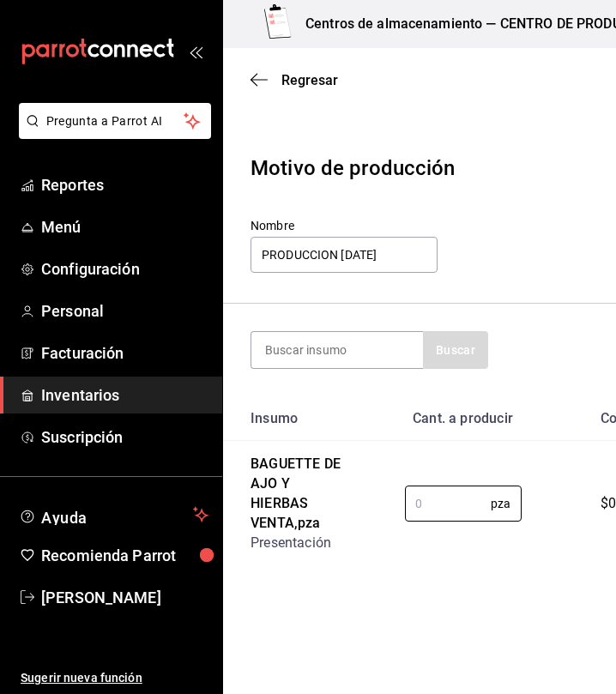
drag, startPoint x: 457, startPoint y: 504, endPoint x: 465, endPoint y: 481, distance: 24.7
click at [465, 481] on td "pza ​" at bounding box center [462, 504] width 171 height 126
type input "30"
click at [372, 345] on input at bounding box center [336, 350] width 171 height 36
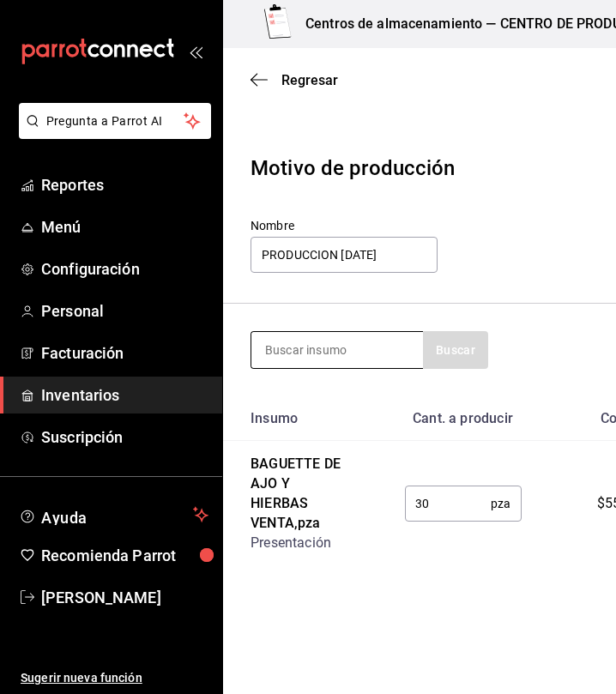
drag, startPoint x: 357, startPoint y: 379, endPoint x: 302, endPoint y: 345, distance: 65.0
click at [302, 345] on input at bounding box center [336, 350] width 171 height 36
click at [303, 345] on input at bounding box center [336, 350] width 171 height 36
type input "cardamomo"
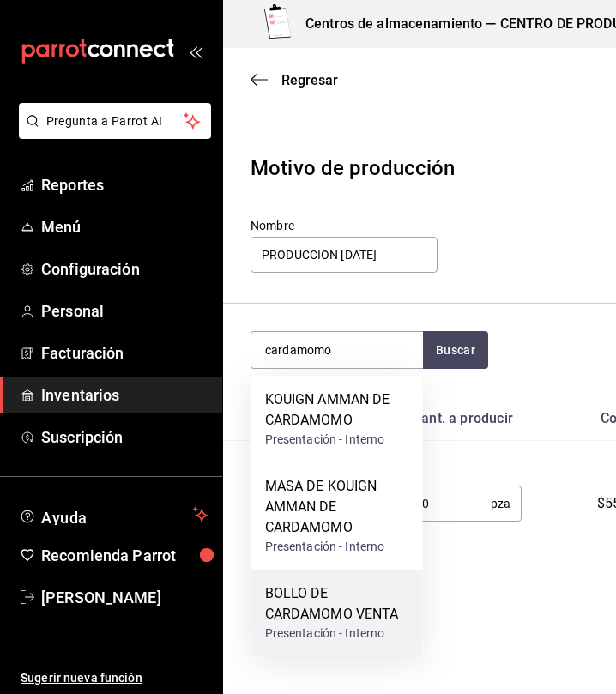
click at [381, 613] on div "BOLLO DE CARDAMOMO VENTA" at bounding box center [337, 603] width 144 height 41
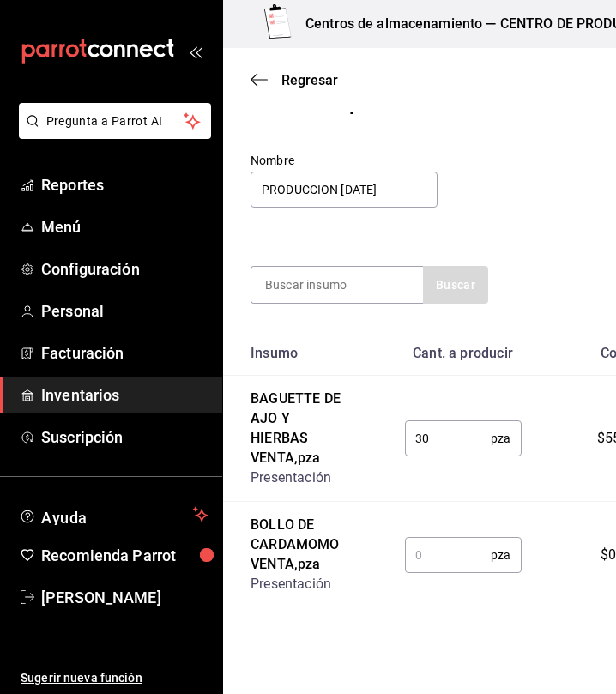
scroll to position [75, 0]
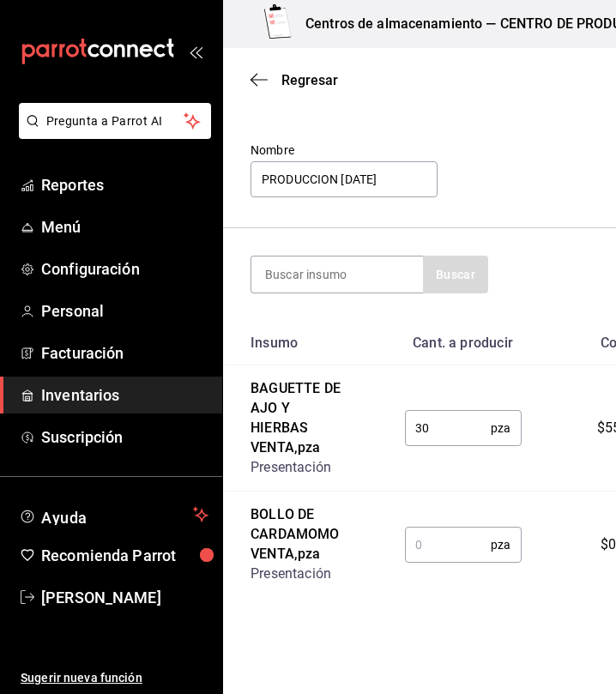
click at [447, 530] on input "text" at bounding box center [448, 544] width 87 height 34
type input "1"
type input "30"
click at [374, 286] on input at bounding box center [336, 274] width 171 height 36
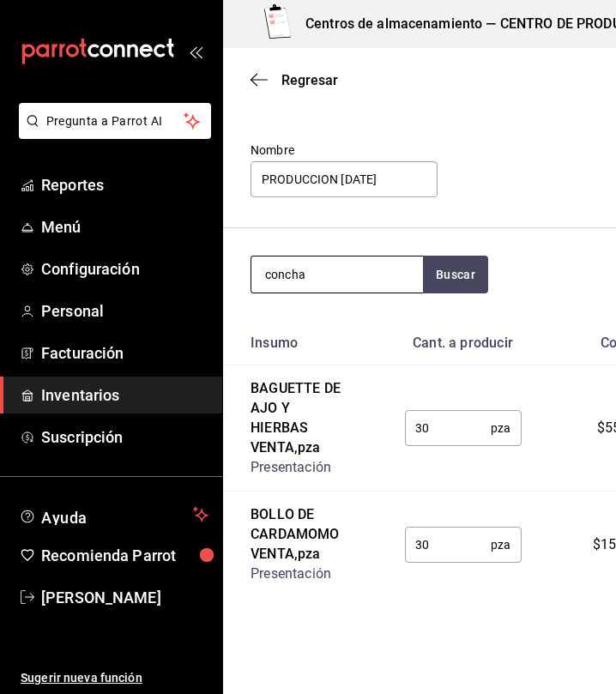
type input "concha"
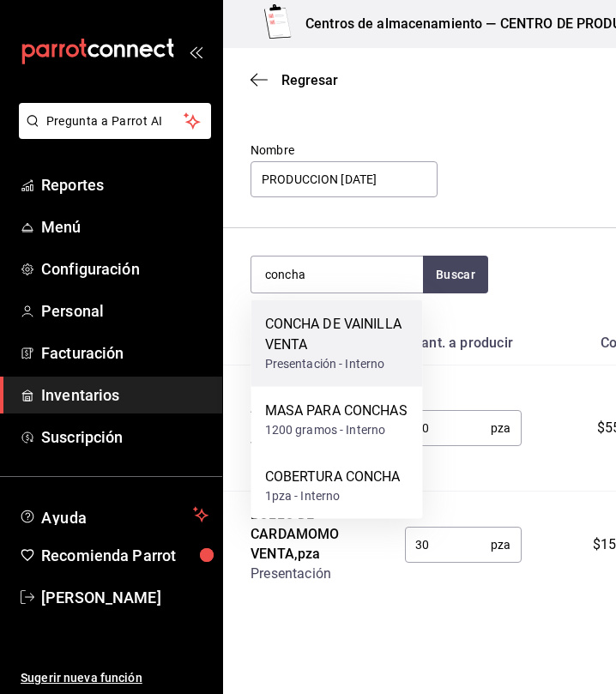
click at [392, 331] on div "CONCHA DE VAINILLA VENTA" at bounding box center [337, 334] width 144 height 41
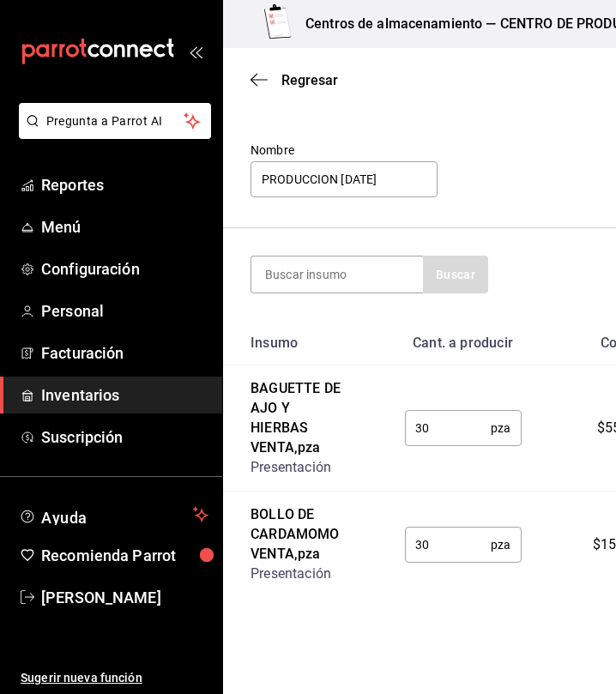
scroll to position [211, 0]
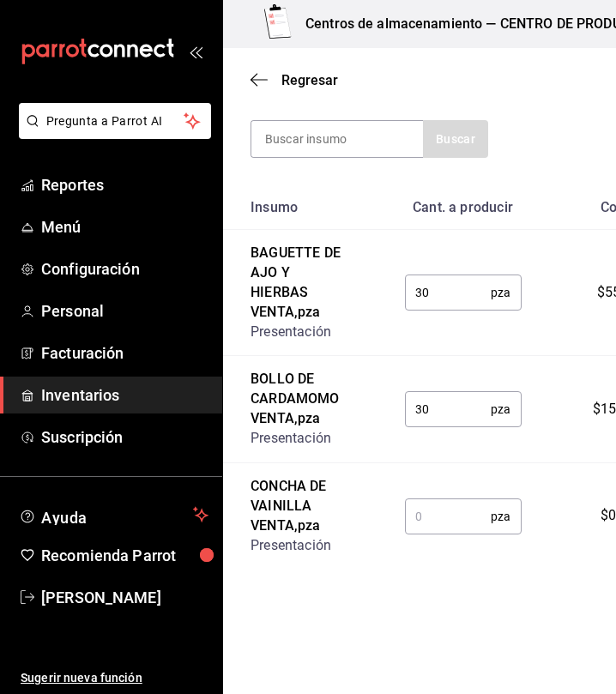
click at [441, 519] on input "text" at bounding box center [448, 516] width 87 height 34
type input "36"
click at [319, 137] on input at bounding box center [336, 139] width 171 height 36
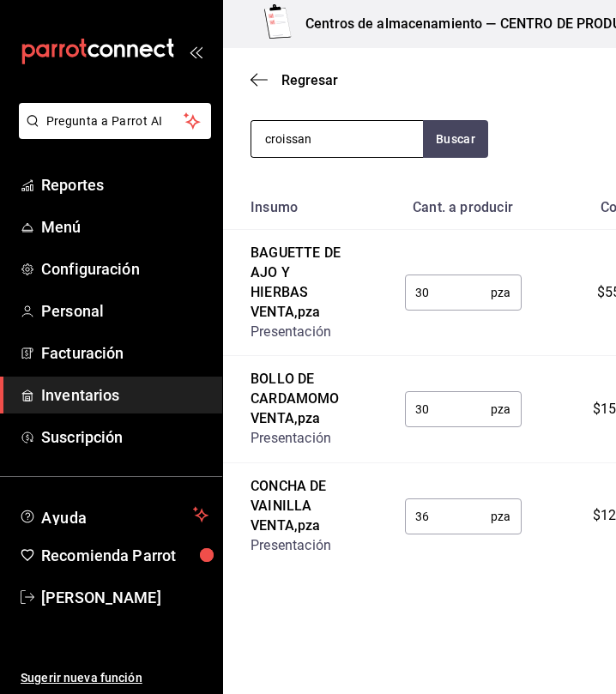
type input "croissan"
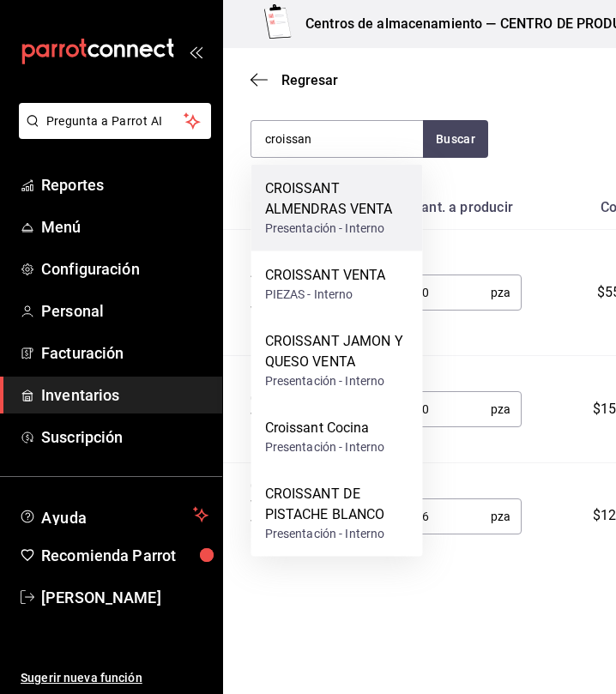
click at [314, 203] on div "CROISSANT ALMENDRAS VENTA" at bounding box center [337, 198] width 144 height 41
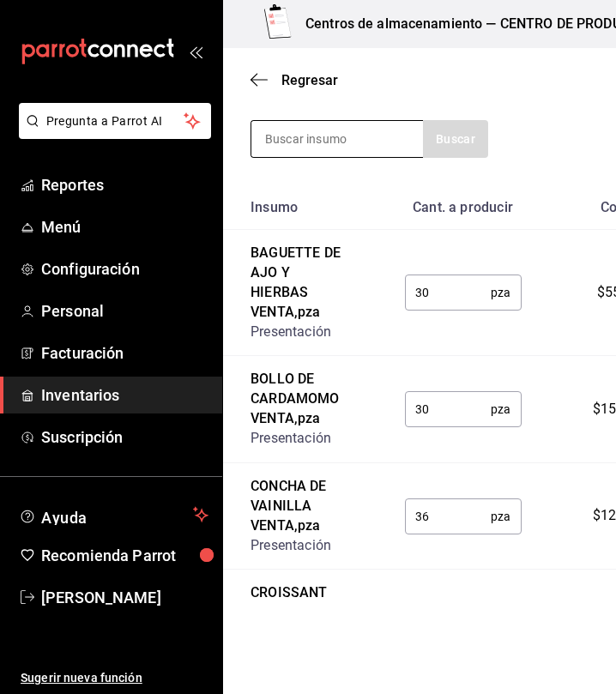
click at [348, 139] on input at bounding box center [336, 139] width 171 height 36
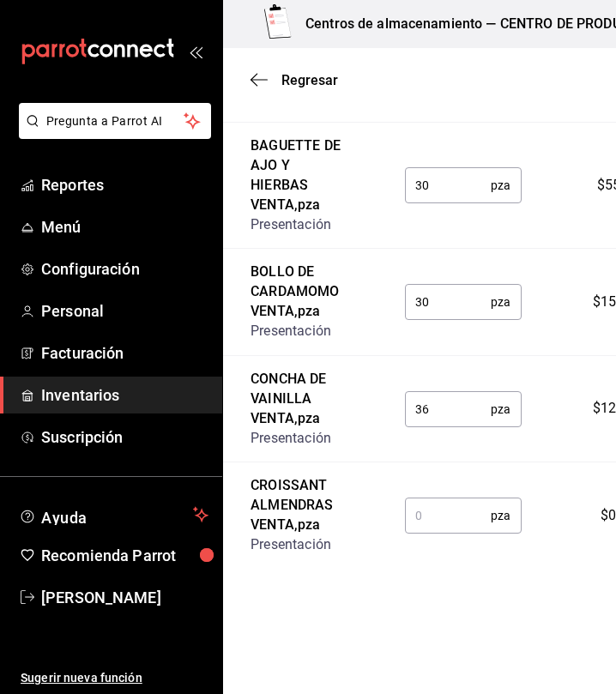
click at [465, 531] on input "text" at bounding box center [448, 515] width 87 height 34
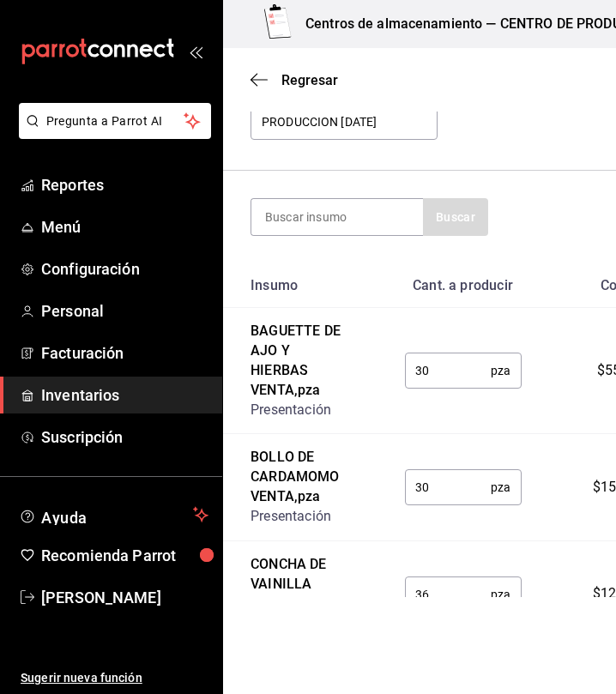
scroll to position [133, 0]
type input "25"
click at [285, 209] on input at bounding box center [336, 217] width 171 height 36
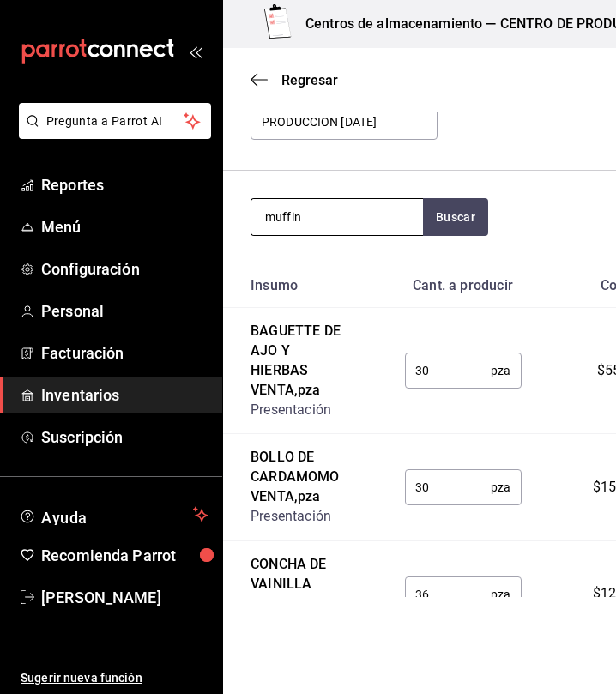
type input "muffin"
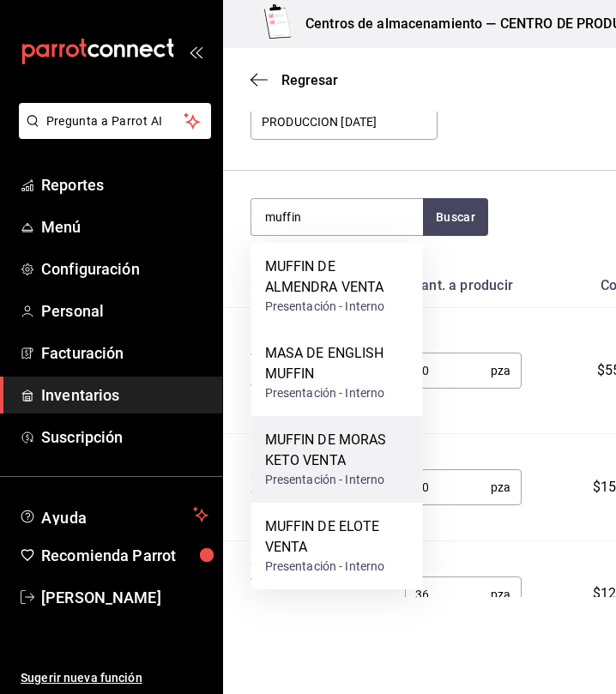
drag, startPoint x: 317, startPoint y: 279, endPoint x: 339, endPoint y: 456, distance: 178.8
click at [339, 456] on div "MUFFIN DE ALMENDRA VENTA Presentación - Interno MASA DE ENGLISH MUFFIN Presenta…" at bounding box center [336, 416] width 171 height 346
click at [365, 453] on div "MUFFIN DE MORAS KETO VENTA" at bounding box center [337, 449] width 144 height 41
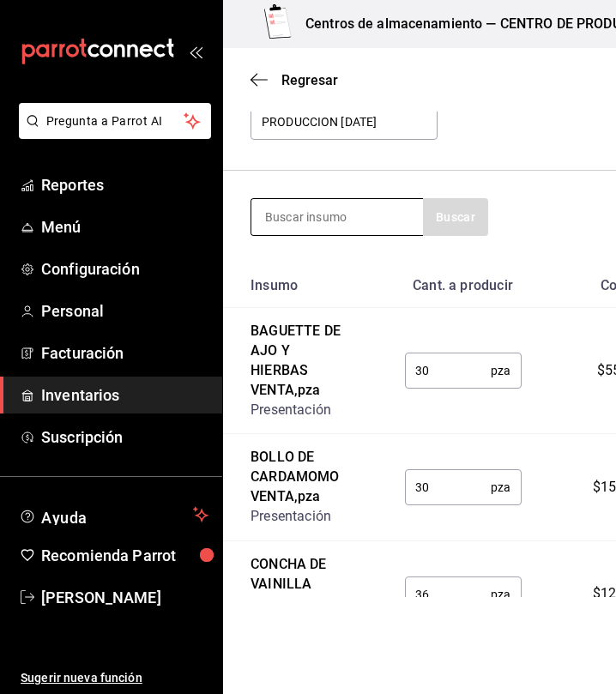
click at [348, 231] on input at bounding box center [336, 217] width 171 height 36
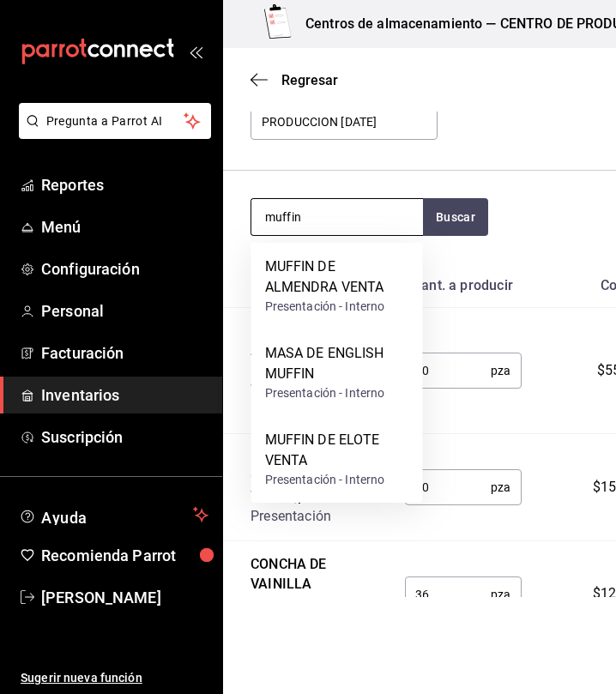
type input "muffin"
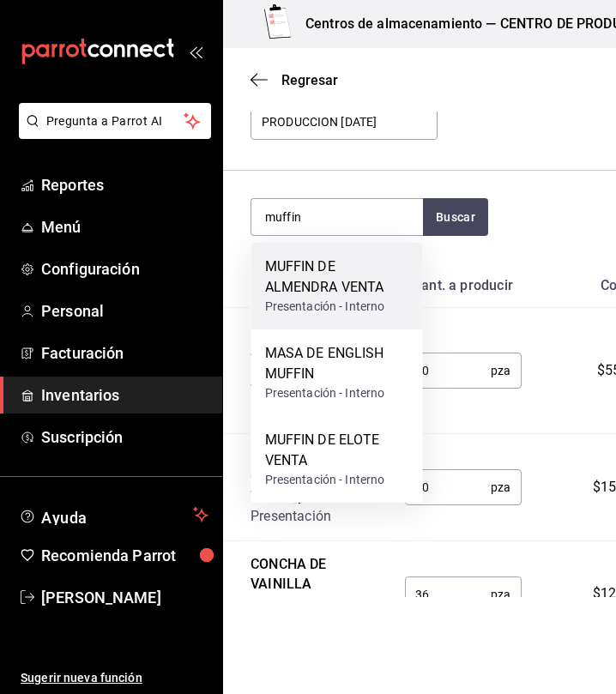
click at [322, 280] on div "MUFFIN DE ALMENDRA VENTA" at bounding box center [337, 276] width 144 height 41
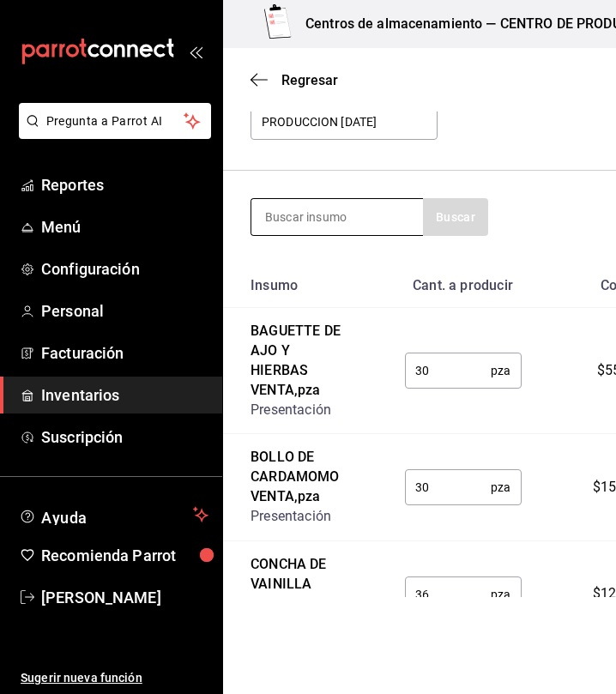
click at [343, 224] on input at bounding box center [336, 217] width 171 height 36
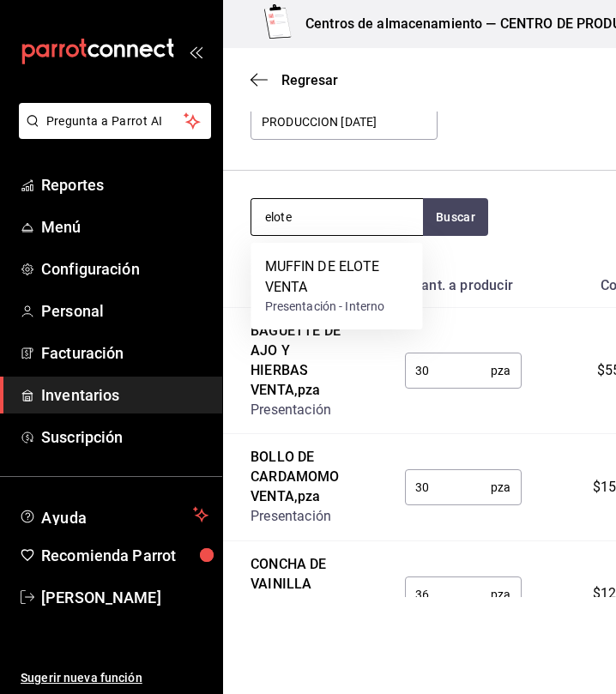
click at [370, 205] on input "elote" at bounding box center [336, 217] width 171 height 36
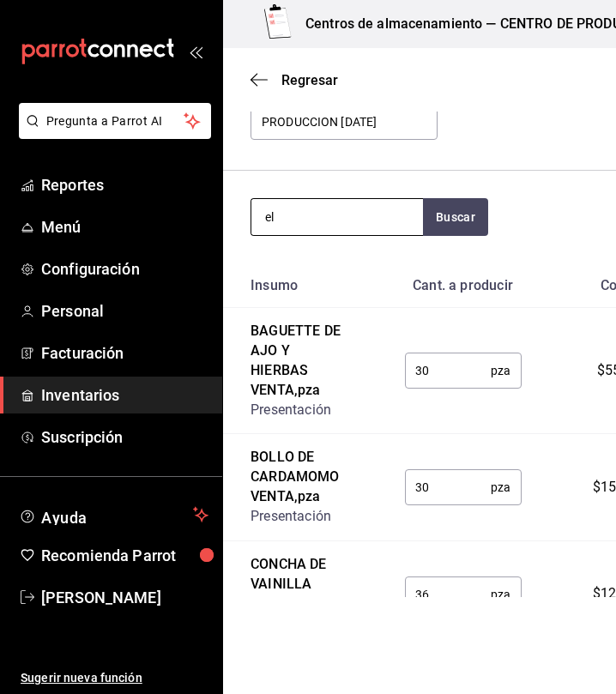
type input "e"
type input "nudo"
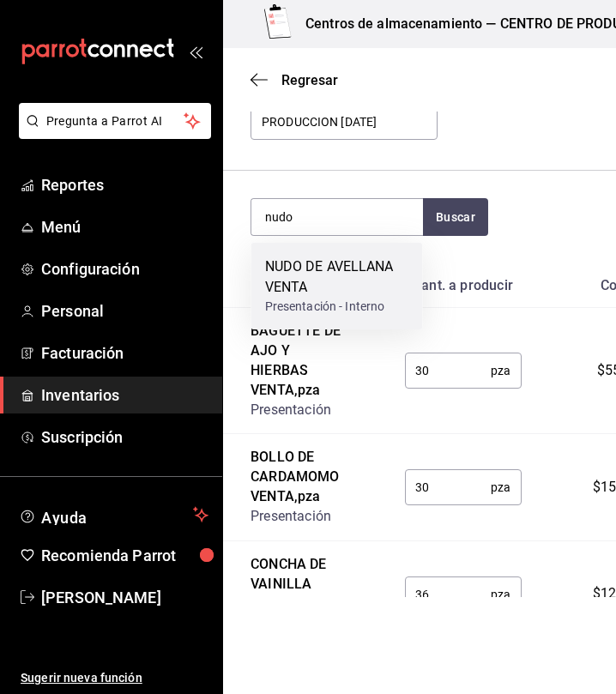
click at [318, 273] on div "NUDO DE AVELLANA VENTA" at bounding box center [337, 276] width 144 height 41
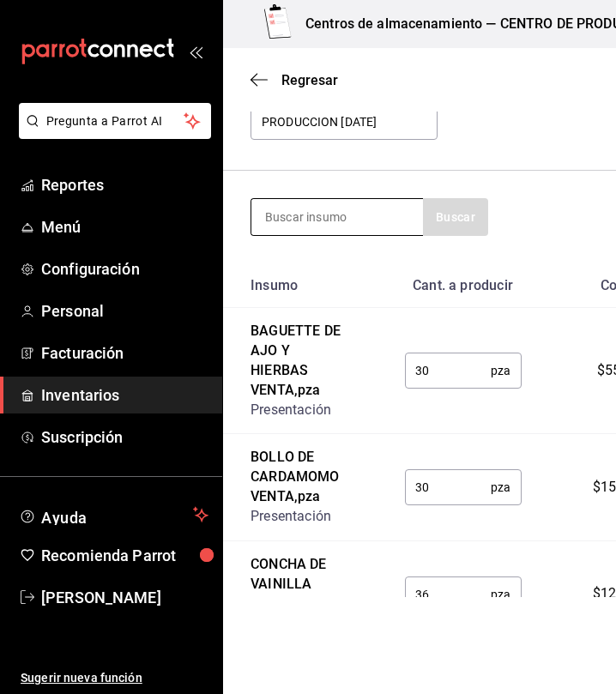
click at [345, 219] on input at bounding box center [336, 217] width 171 height 36
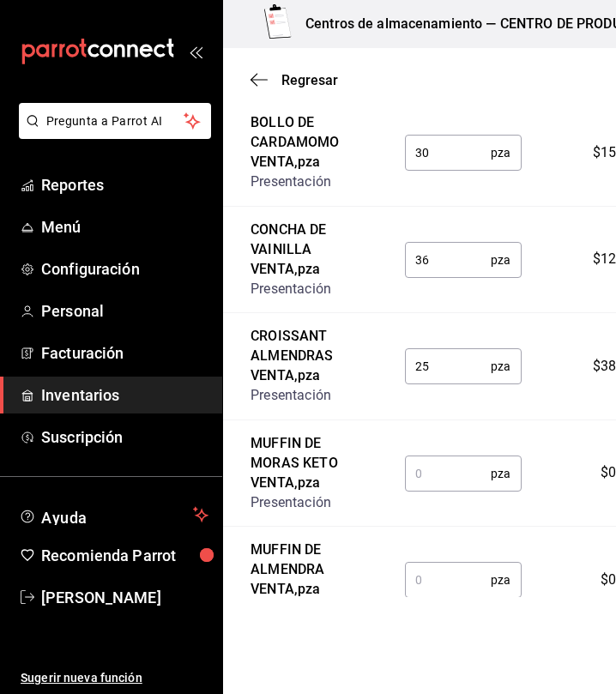
scroll to position [638, 0]
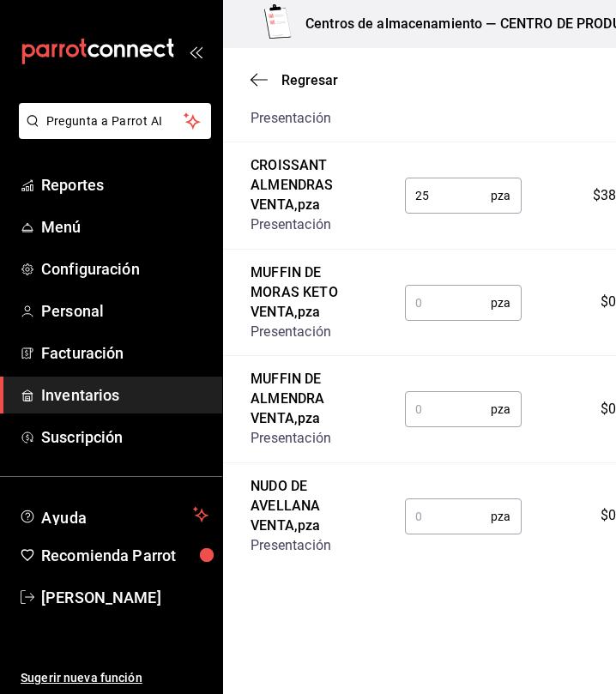
click at [441, 298] on input "text" at bounding box center [448, 302] width 87 height 34
type input "6"
click at [429, 421] on input "text" at bounding box center [448, 409] width 87 height 34
type input "6"
click at [444, 500] on input "text" at bounding box center [448, 516] width 87 height 34
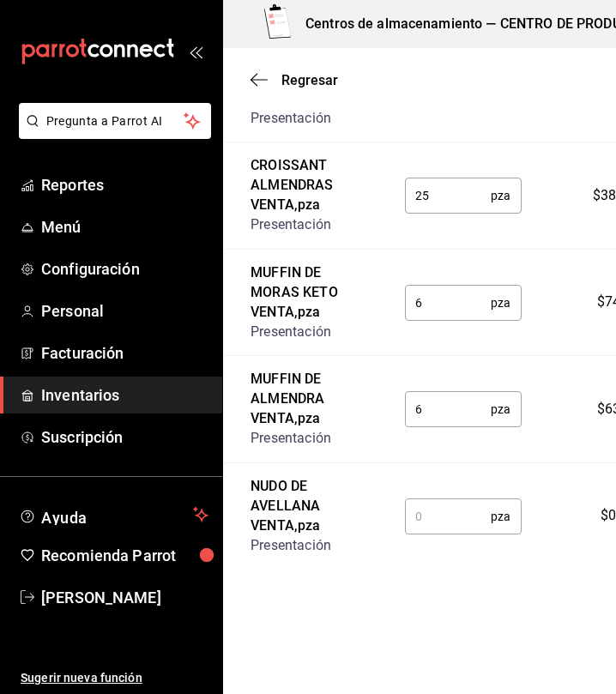
click at [442, 506] on input "text" at bounding box center [448, 516] width 87 height 34
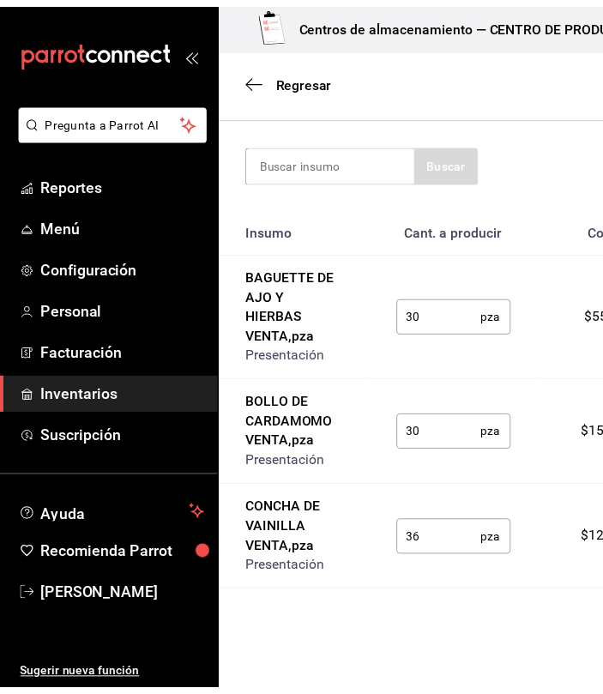
scroll to position [0, 0]
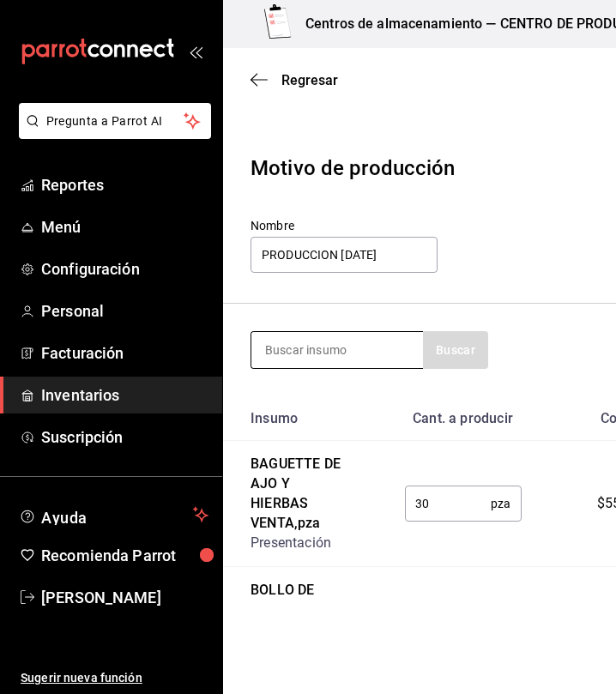
type input "35"
click at [341, 344] on input at bounding box center [336, 350] width 171 height 36
type input "caja"
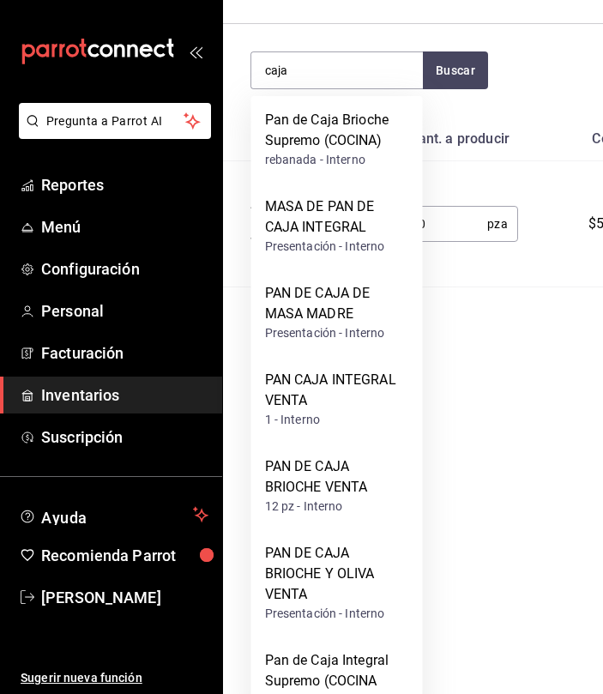
scroll to position [301, 0]
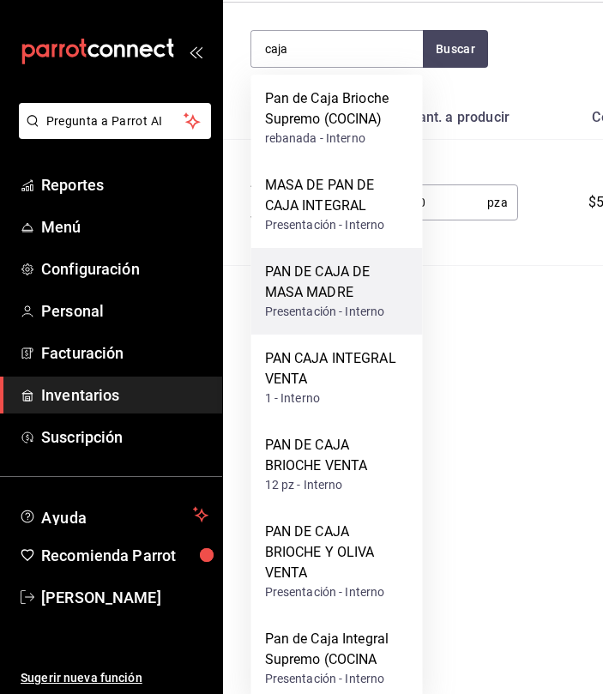
click at [351, 291] on div "PAN DE CAJA DE MASA MADRE" at bounding box center [337, 281] width 144 height 41
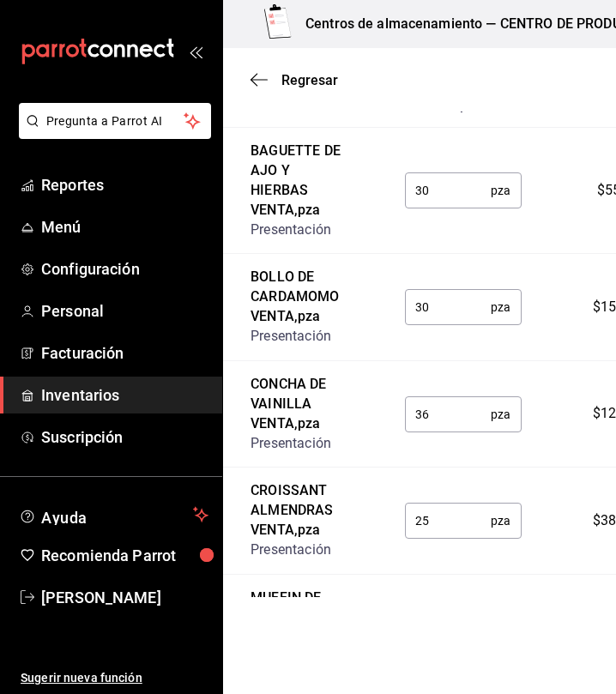
scroll to position [745, 0]
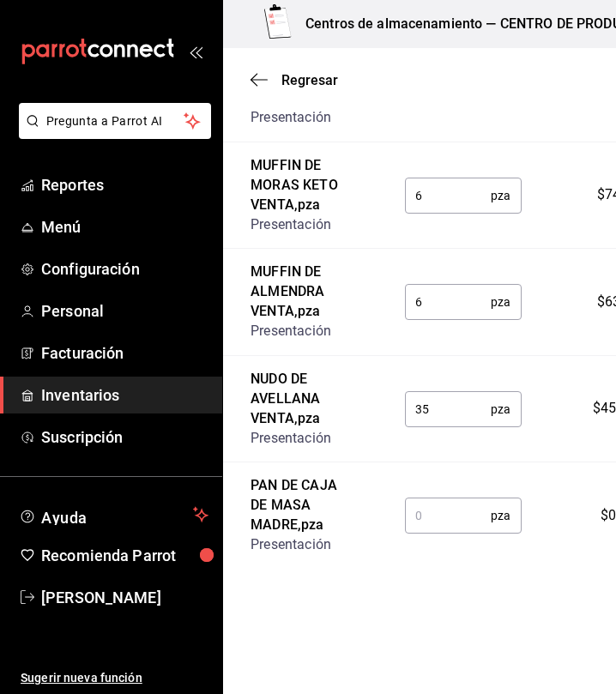
click at [437, 531] on input "text" at bounding box center [448, 515] width 87 height 34
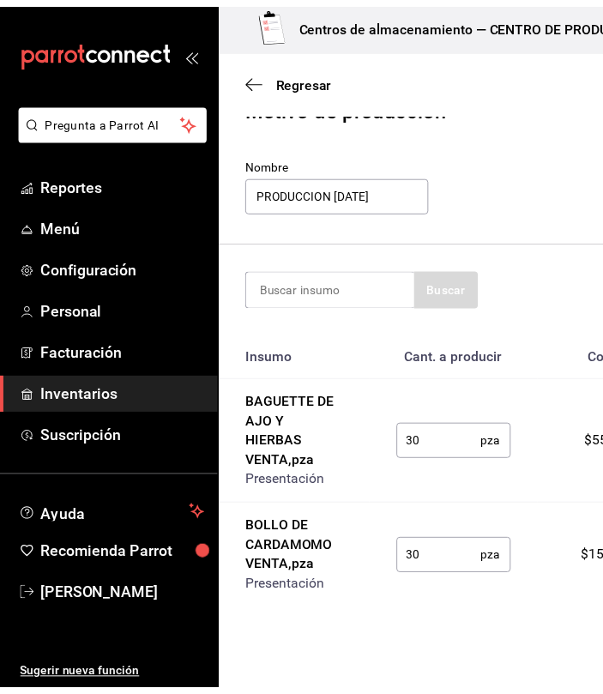
scroll to position [0, 0]
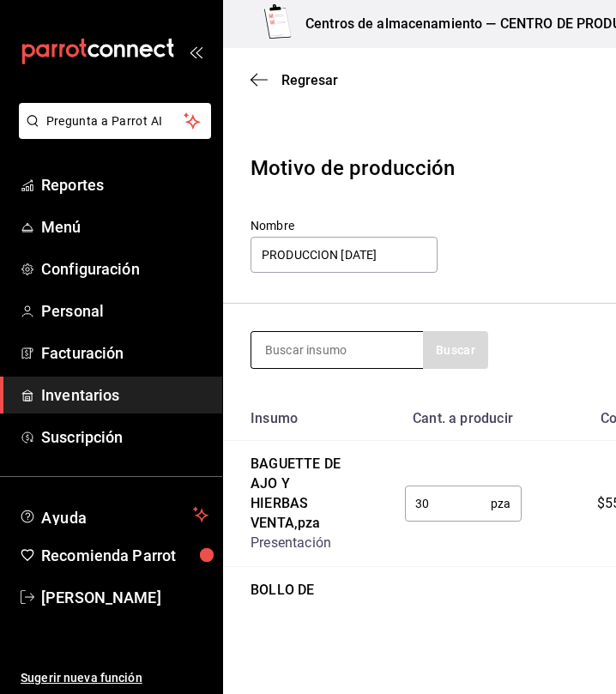
type input "13"
click at [309, 353] on input at bounding box center [336, 350] width 171 height 36
type input "a"
type input "naranja"
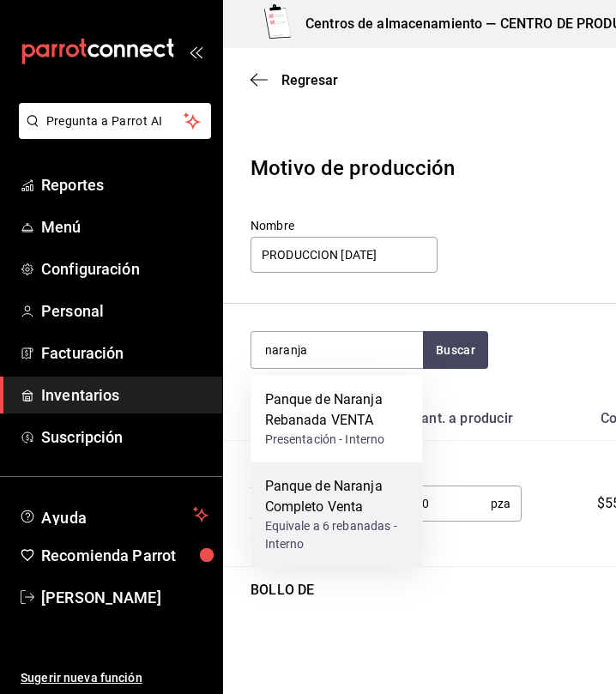
click at [376, 517] on div "Equivale a 6 rebanadas - Interno" at bounding box center [337, 535] width 144 height 36
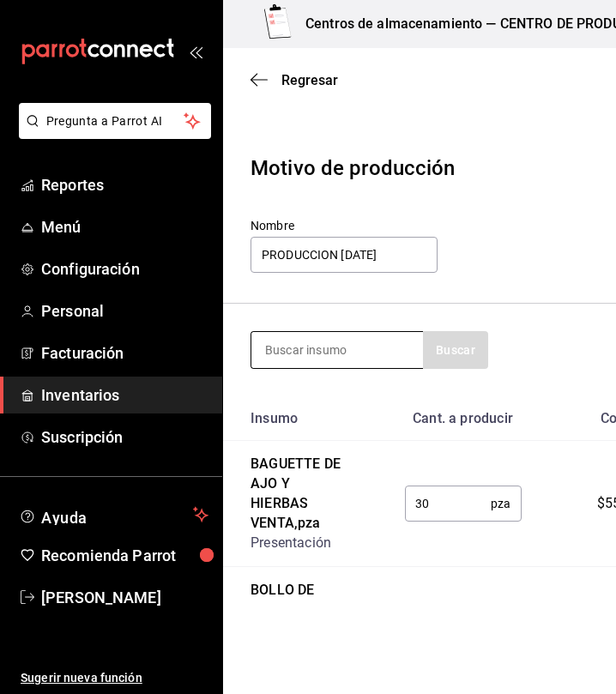
click at [335, 351] on input at bounding box center [336, 350] width 171 height 36
type input "platano"
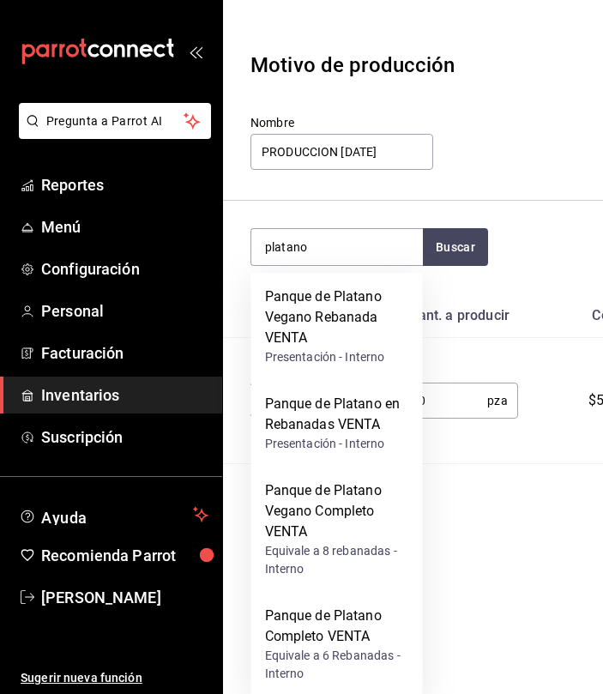
scroll to position [112, 0]
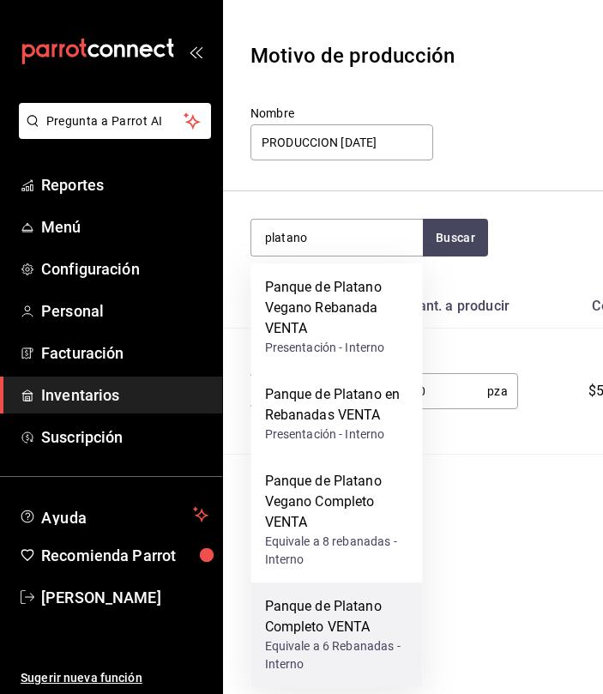
click at [339, 632] on div "Panque de Platano Completo VENTA" at bounding box center [337, 616] width 144 height 41
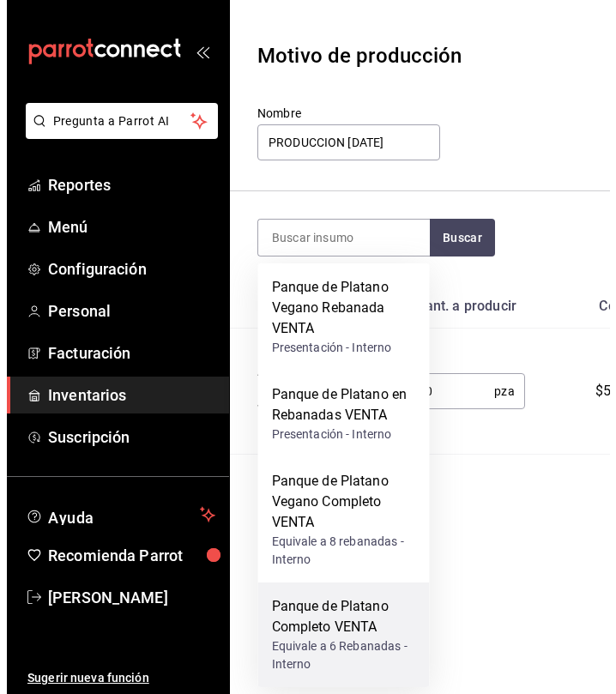
scroll to position [0, 0]
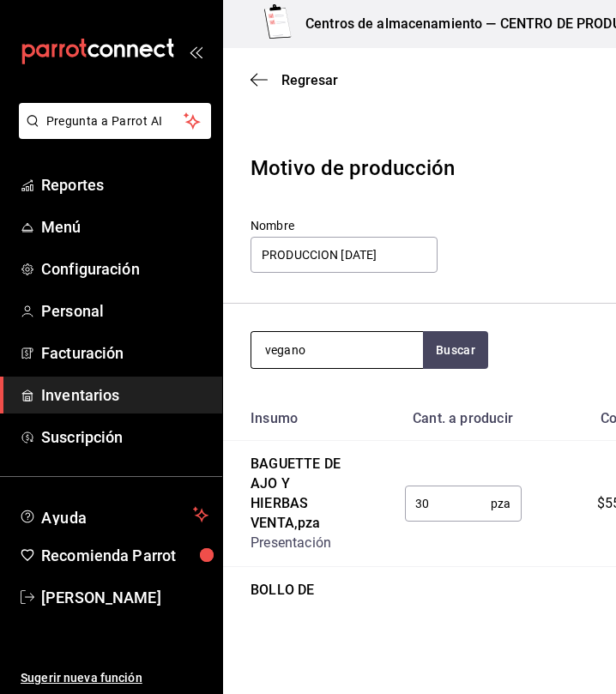
type input "vegano"
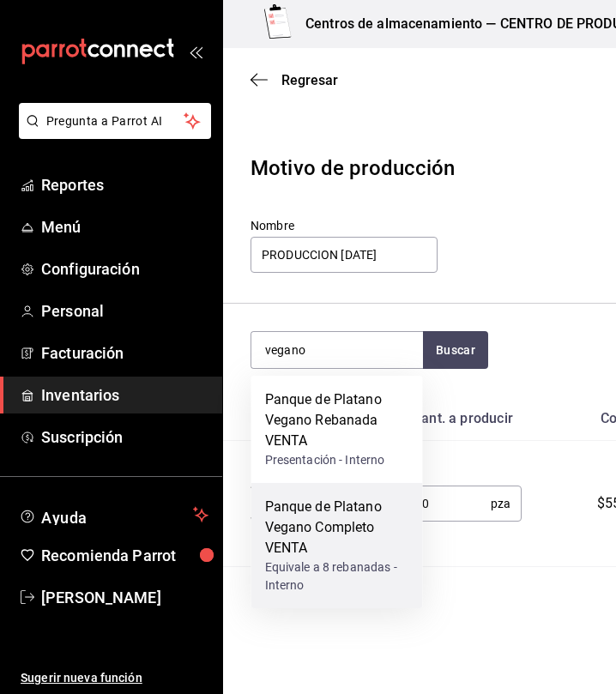
click at [359, 544] on div "Panque de Platano Vegano Completo VENTA" at bounding box center [337, 527] width 144 height 62
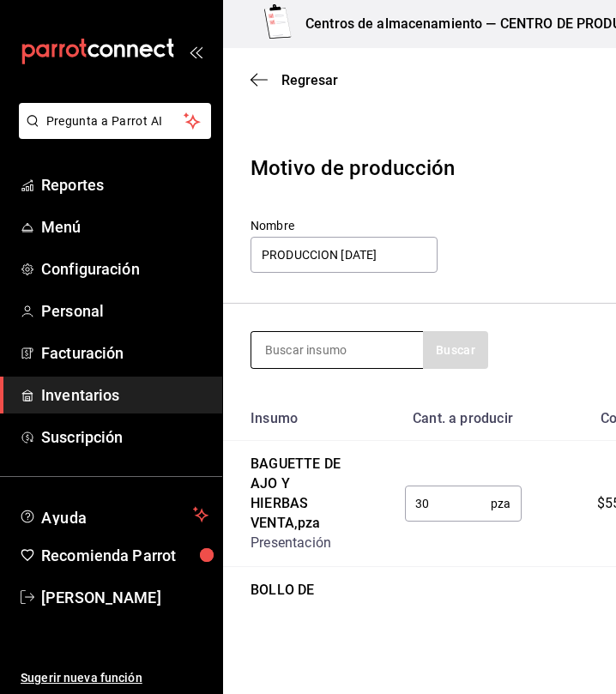
click at [320, 351] on input at bounding box center [336, 350] width 171 height 36
type input "zanahoria"
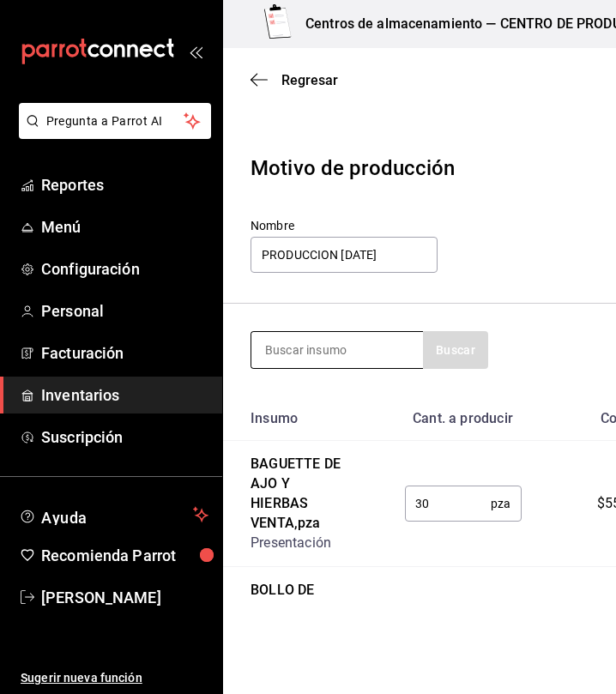
click at [340, 349] on input at bounding box center [336, 350] width 171 height 36
type input "integral"
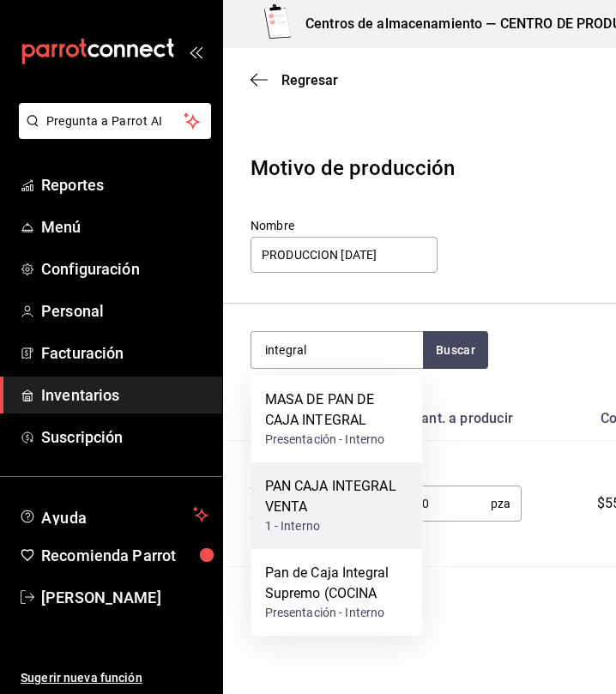
click at [353, 487] on div "PAN CAJA INTEGRAL VENTA" at bounding box center [337, 496] width 144 height 41
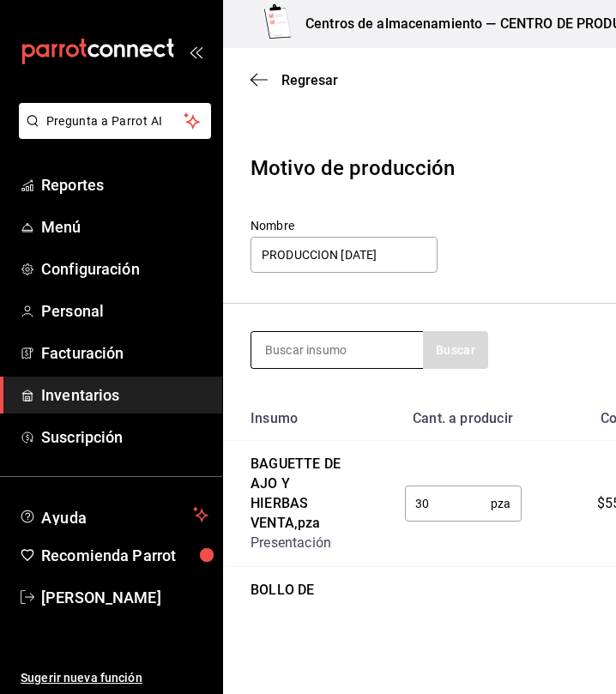
click at [346, 348] on input at bounding box center [336, 350] width 171 height 36
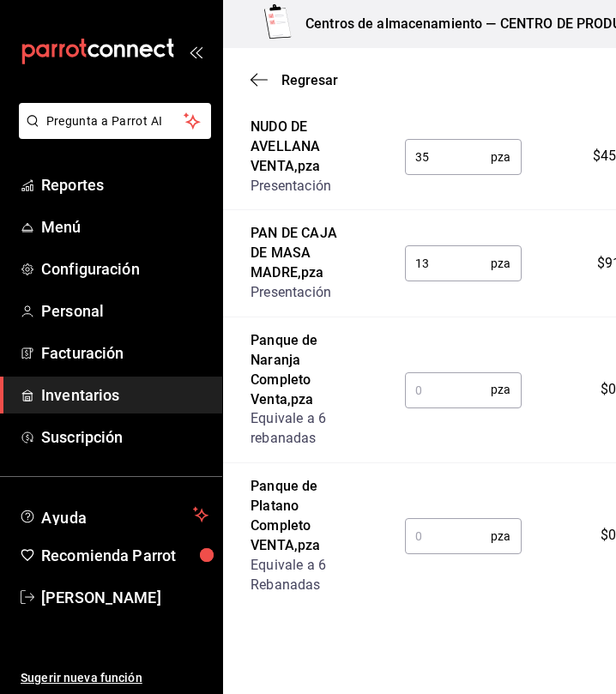
scroll to position [996, 0]
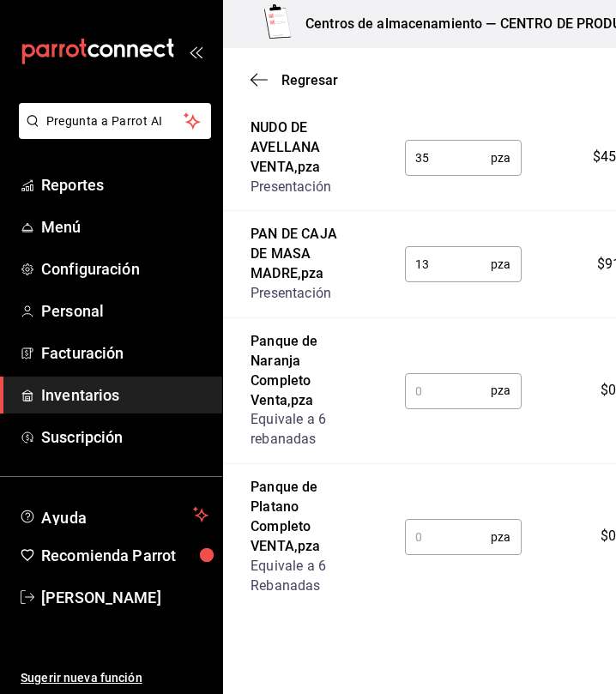
click at [441, 387] on input "text" at bounding box center [448, 390] width 87 height 34
click at [457, 400] on input "text" at bounding box center [448, 390] width 87 height 34
type input "5"
click at [436, 548] on input "text" at bounding box center [448, 536] width 87 height 34
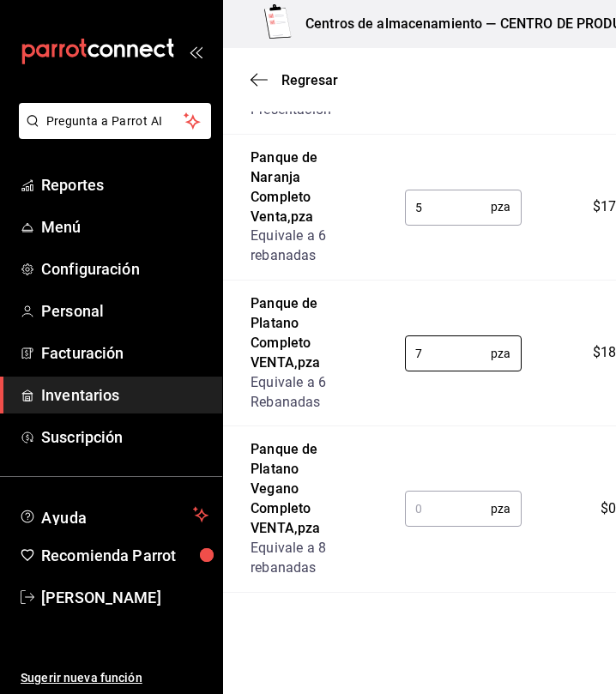
scroll to position [1184, 0]
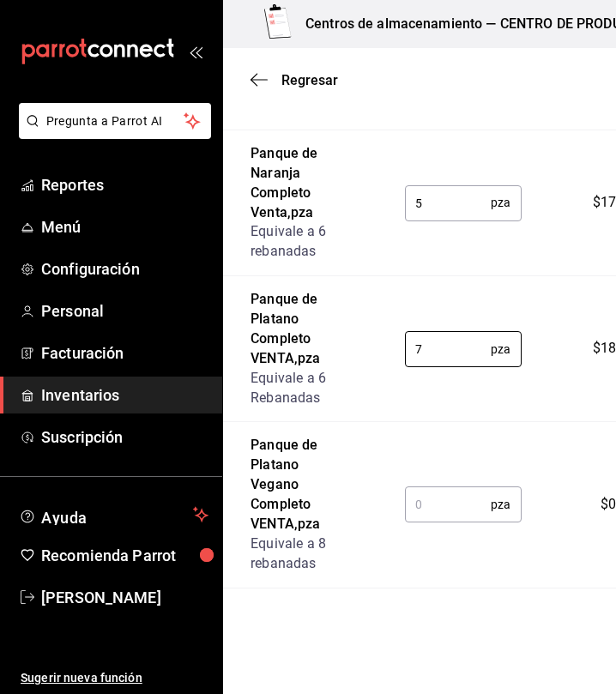
type input "7"
click at [447, 513] on input "text" at bounding box center [448, 504] width 87 height 34
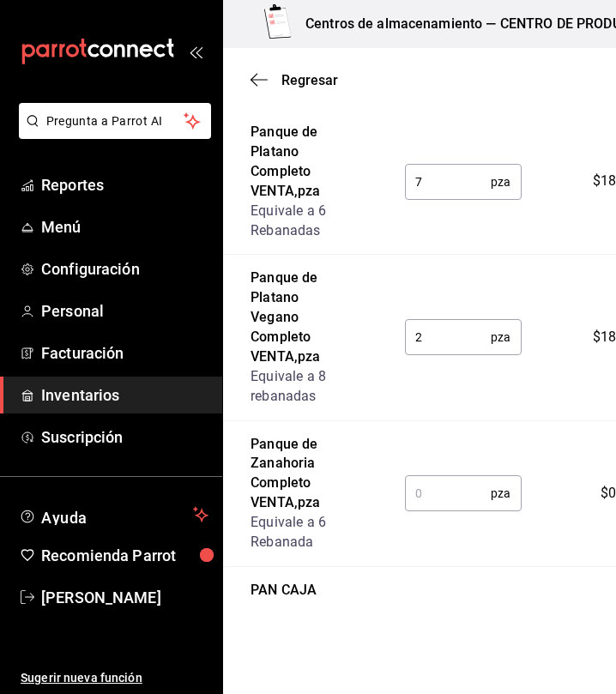
scroll to position [1354, 0]
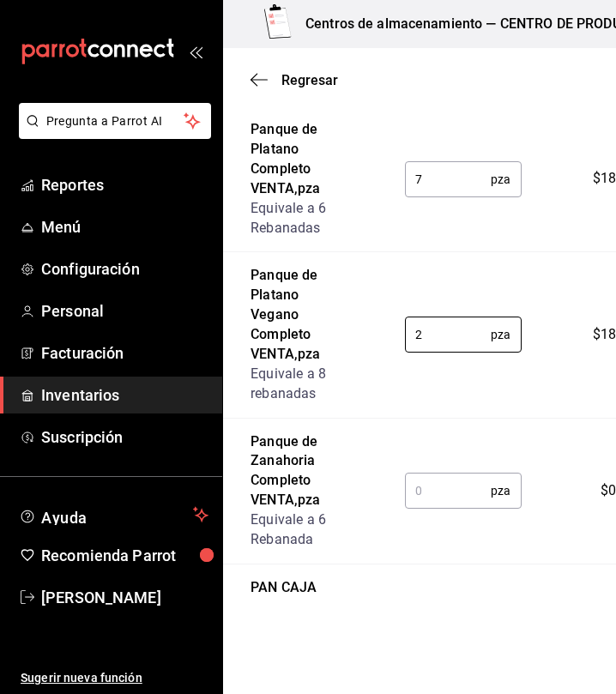
type input "2"
click at [463, 501] on input "text" at bounding box center [448, 490] width 87 height 34
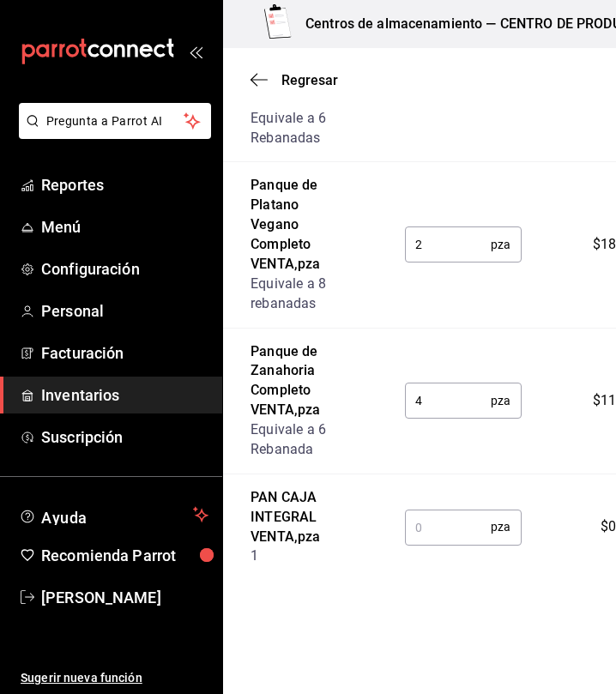
scroll to position [1455, 0]
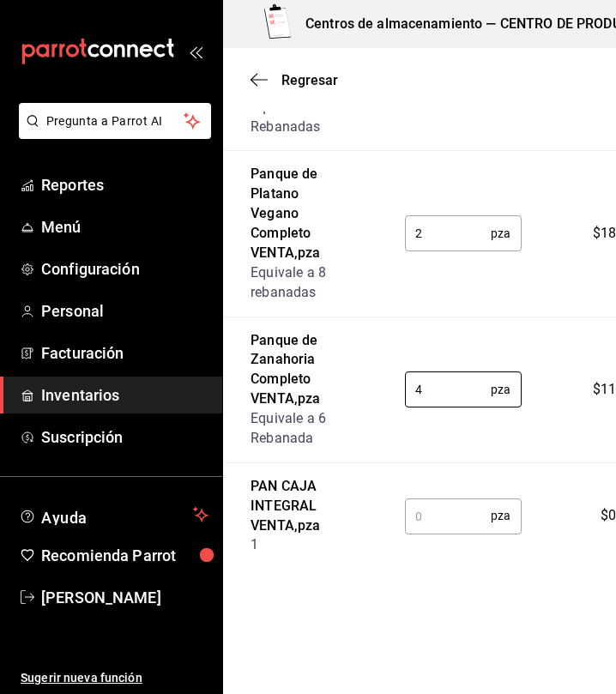
type input "4"
click at [422, 509] on input "text" at bounding box center [448, 515] width 87 height 34
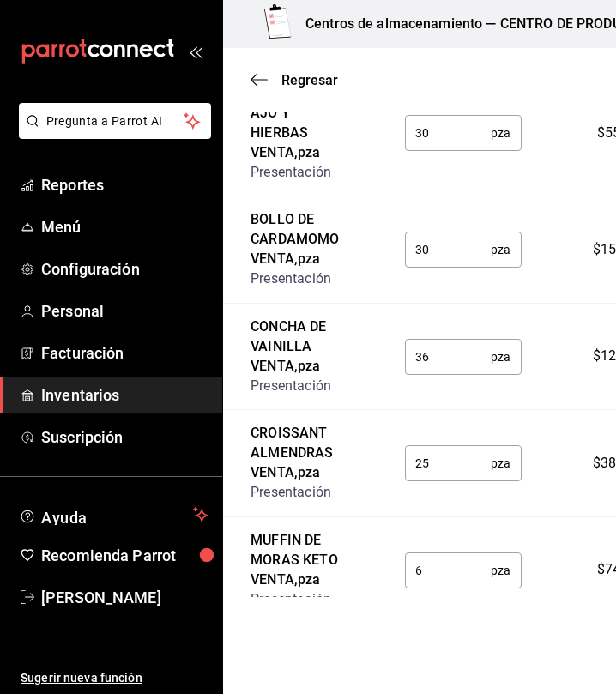
scroll to position [0, 0]
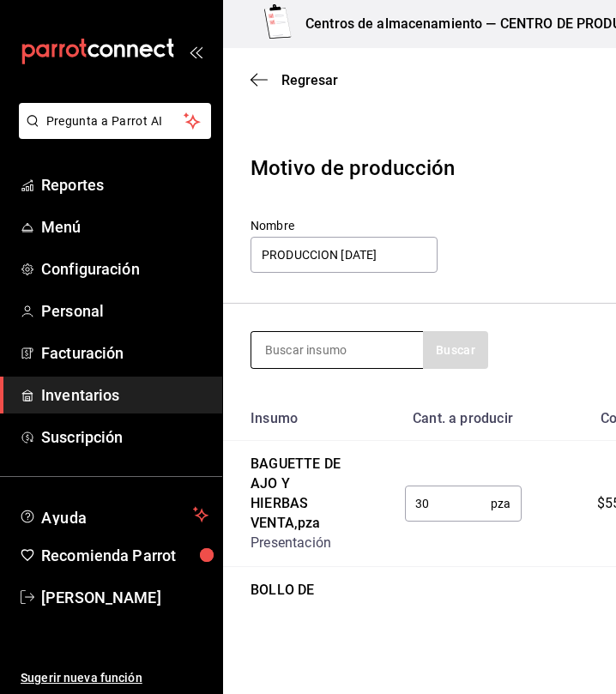
type input "3"
click at [347, 344] on input at bounding box center [336, 350] width 171 height 36
type input "polvoron"
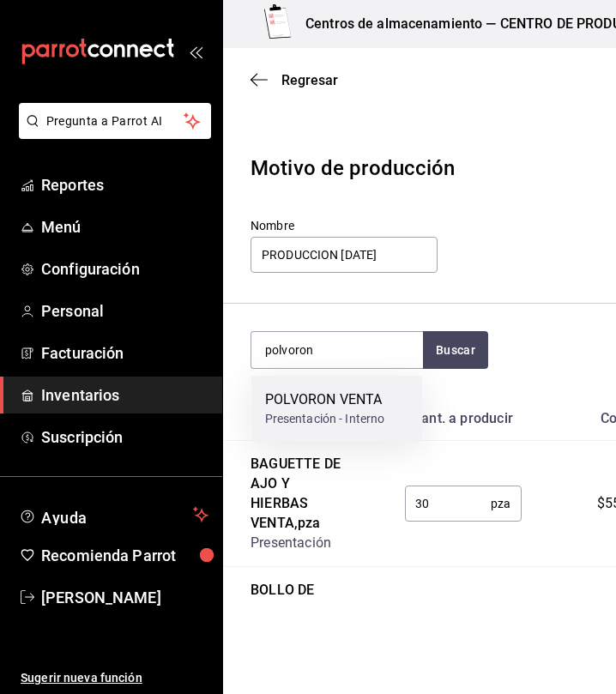
click at [360, 404] on div "POLVORON VENTA" at bounding box center [325, 399] width 120 height 21
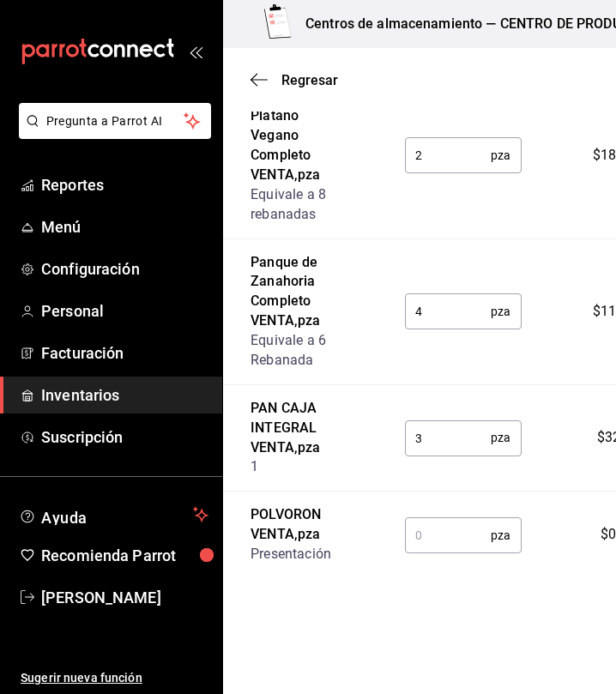
scroll to position [1542, 0]
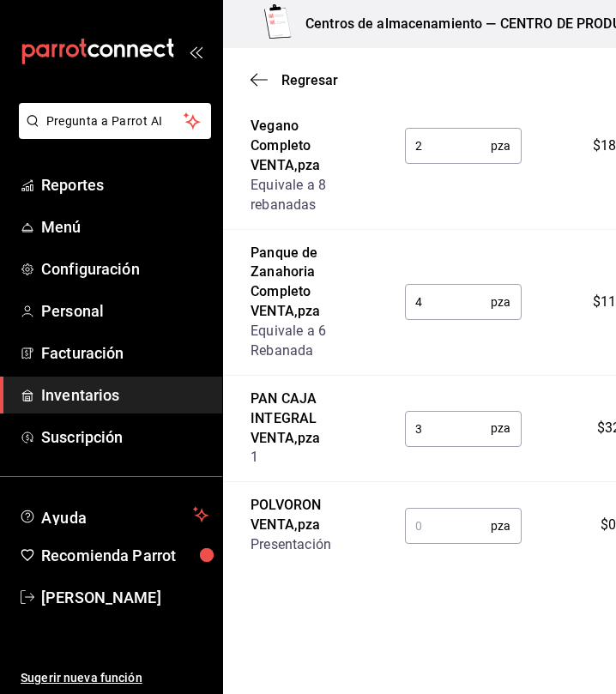
click at [458, 529] on input "text" at bounding box center [448, 525] width 87 height 34
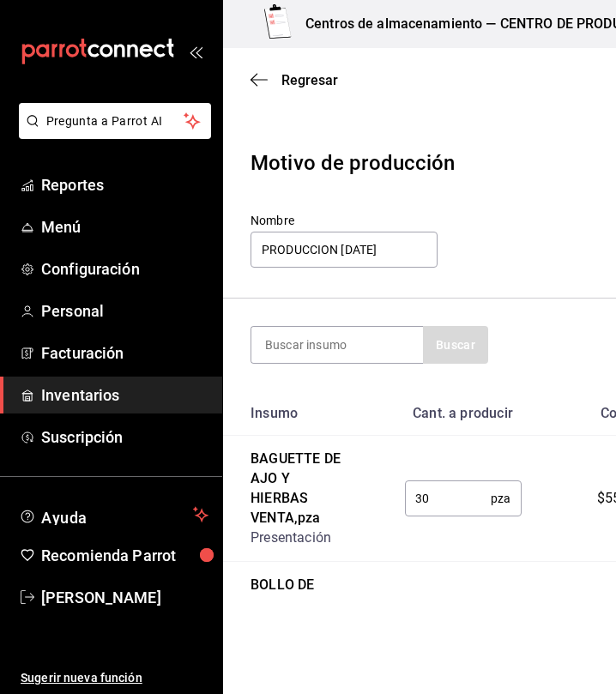
scroll to position [0, 0]
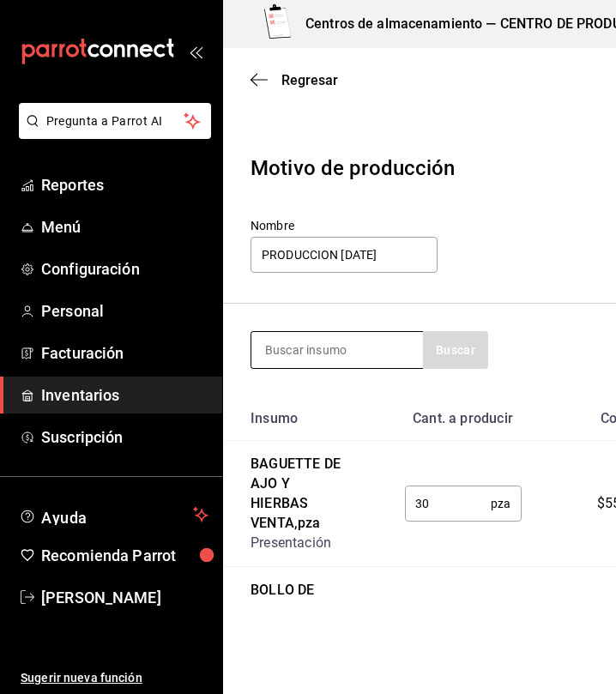
type input "32"
click at [351, 363] on input at bounding box center [336, 350] width 171 height 36
type input "rol"
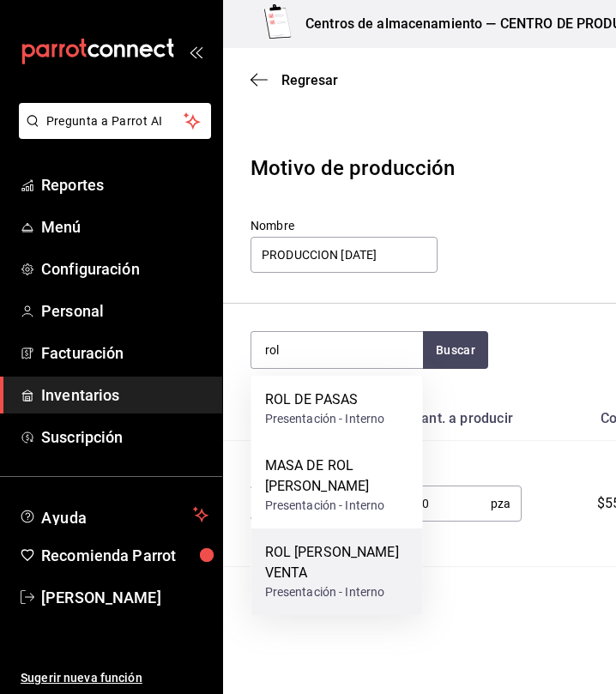
click at [375, 568] on div "ROL DE CANELA VENTA" at bounding box center [337, 562] width 144 height 41
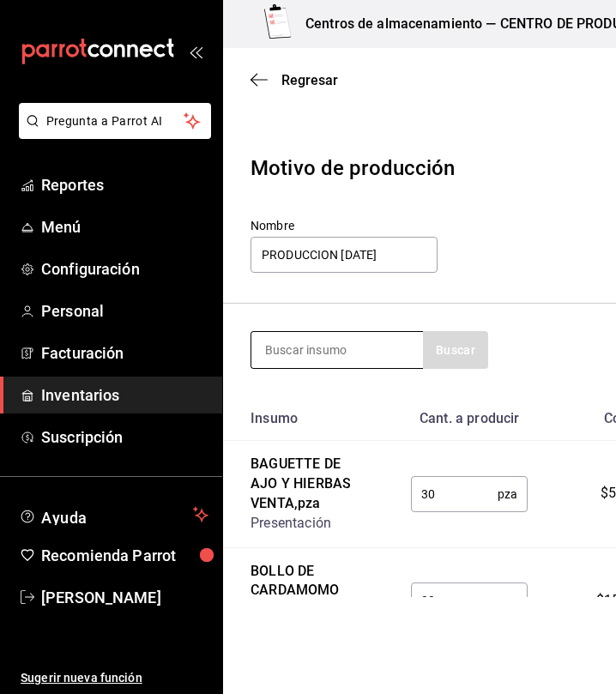
click at [320, 352] on input at bounding box center [336, 350] width 171 height 36
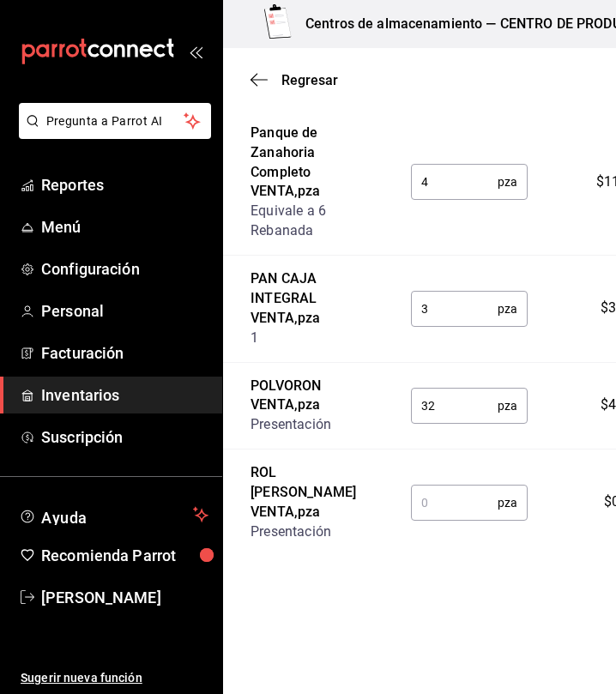
scroll to position [1648, 0]
click at [453, 517] on input "text" at bounding box center [454, 502] width 87 height 34
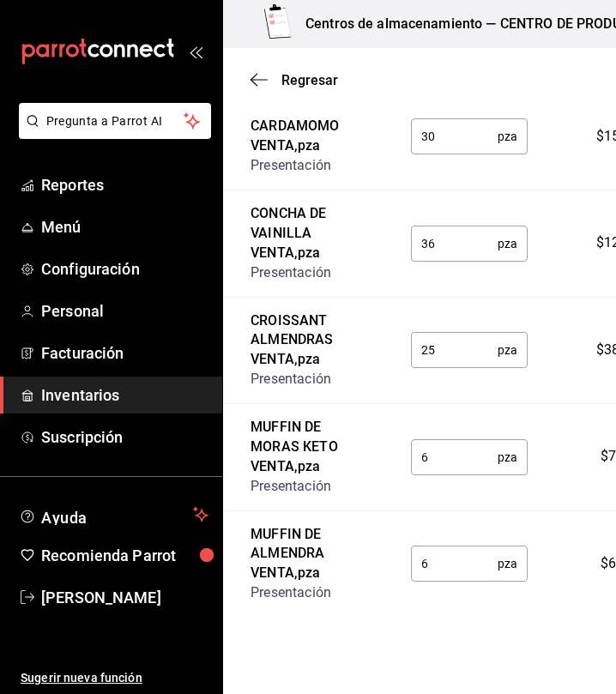
scroll to position [0, 0]
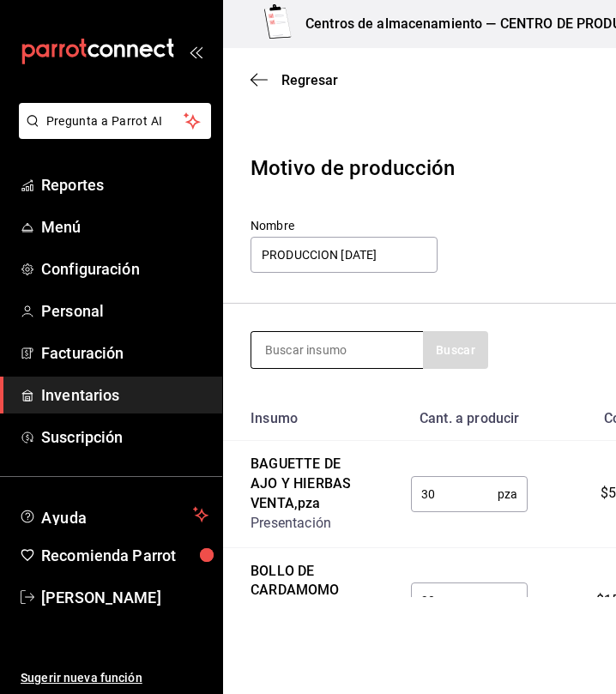
type input "40"
drag, startPoint x: 330, startPoint y: 345, endPoint x: 339, endPoint y: 361, distance: 18.8
click at [339, 361] on input at bounding box center [336, 350] width 171 height 36
type input "suizo"
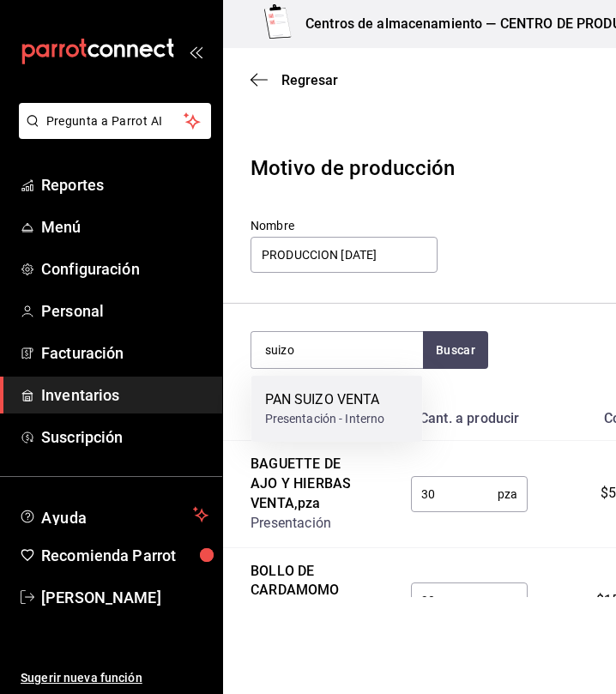
click at [354, 404] on div "PAN SUIZO VENTA" at bounding box center [325, 399] width 120 height 21
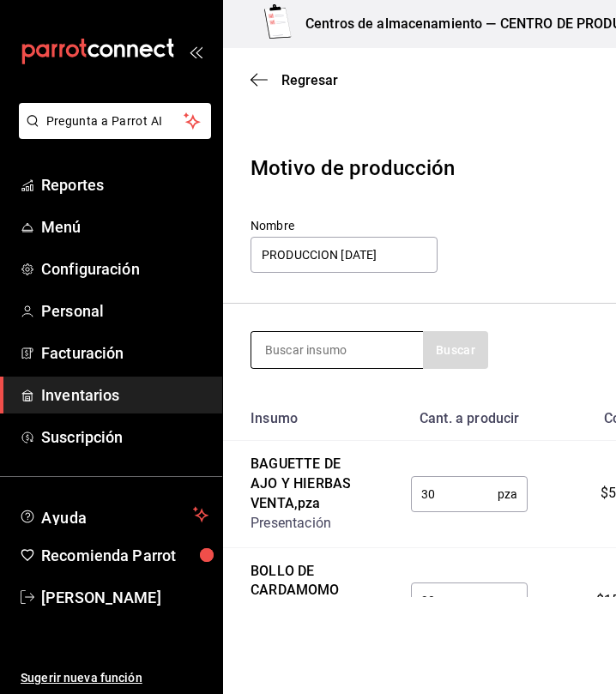
click at [349, 353] on input at bounding box center [336, 350] width 171 height 36
type input "manzana"
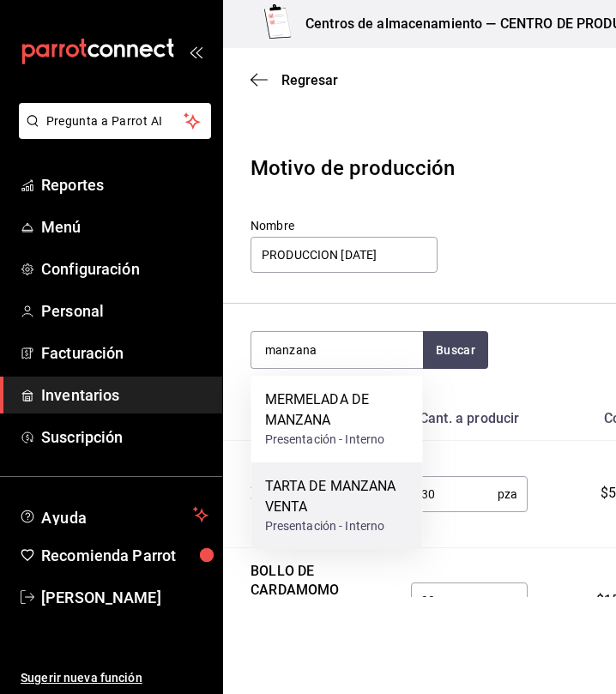
click at [305, 486] on div "TARTA DE MANZANA VENTA" at bounding box center [337, 496] width 144 height 41
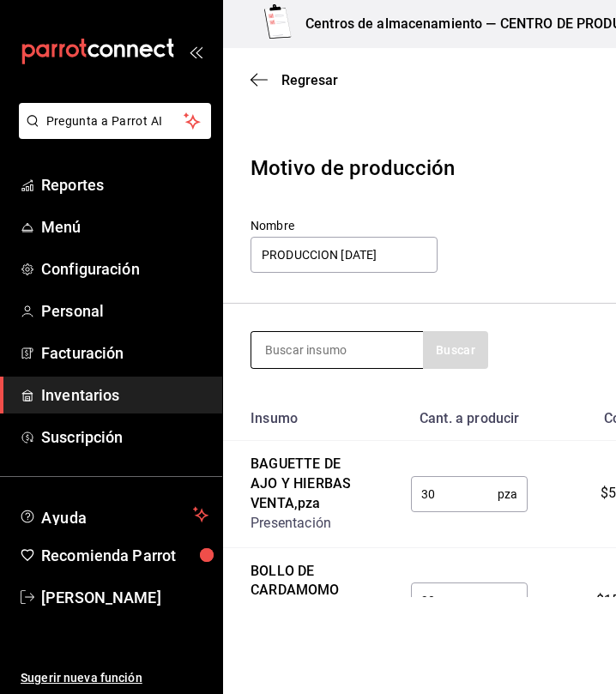
click at [353, 359] on input at bounding box center [336, 350] width 171 height 36
type input "piña"
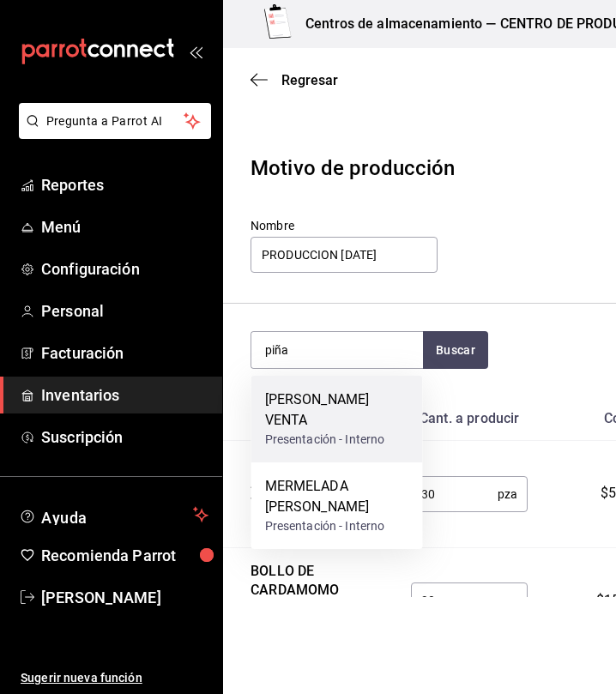
click at [339, 439] on div "Presentación - Interno" at bounding box center [337, 439] width 144 height 18
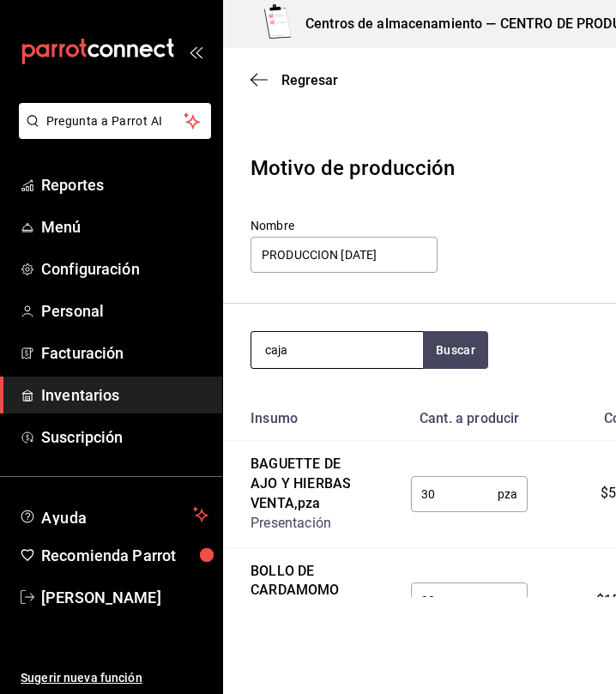
click at [291, 357] on input "caja" at bounding box center [336, 350] width 171 height 36
type input "c"
type input "tarta queso"
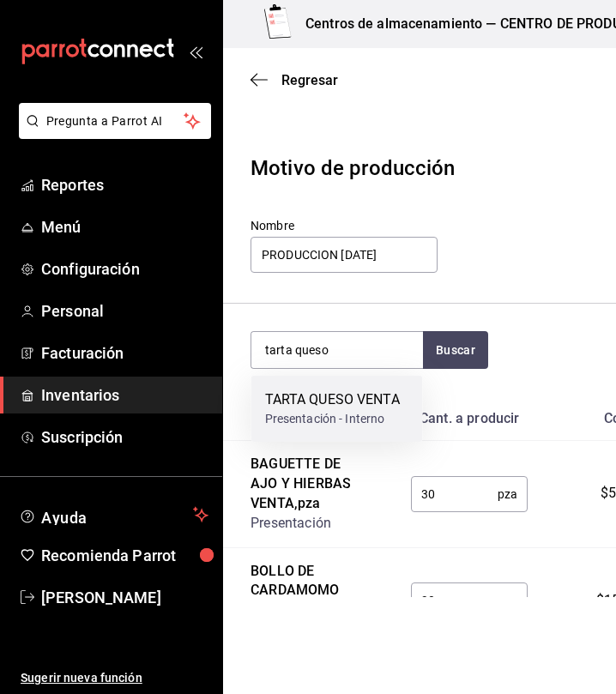
click at [336, 399] on div "TARTA QUESO VENTA" at bounding box center [332, 399] width 135 height 21
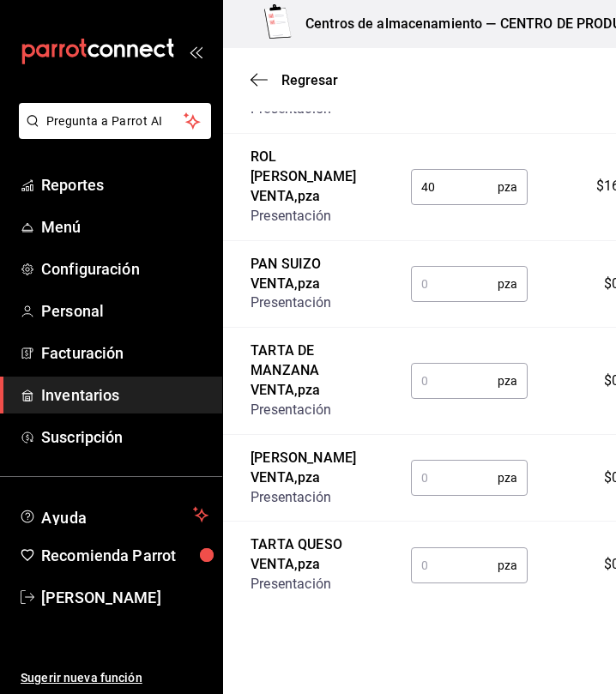
scroll to position [1938, 0]
click at [442, 301] on input "text" at bounding box center [454, 284] width 87 height 34
type input "16"
click at [434, 398] on input "text" at bounding box center [454, 380] width 87 height 34
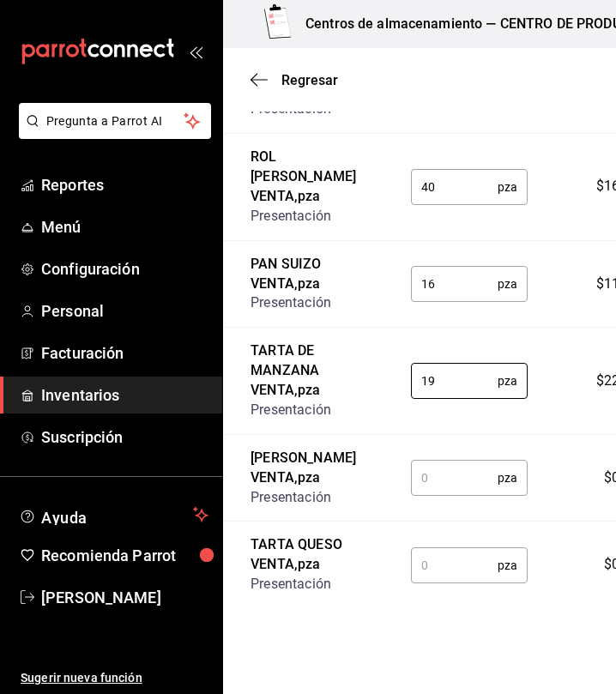
type input "19"
click at [417, 495] on input "text" at bounding box center [454, 477] width 87 height 34
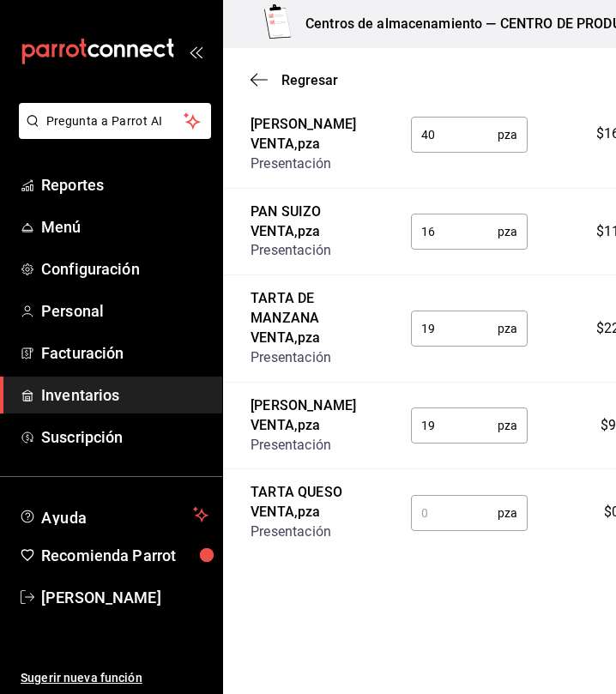
scroll to position [2034, 0]
type input "19"
click at [417, 520] on input "text" at bounding box center [454, 512] width 87 height 34
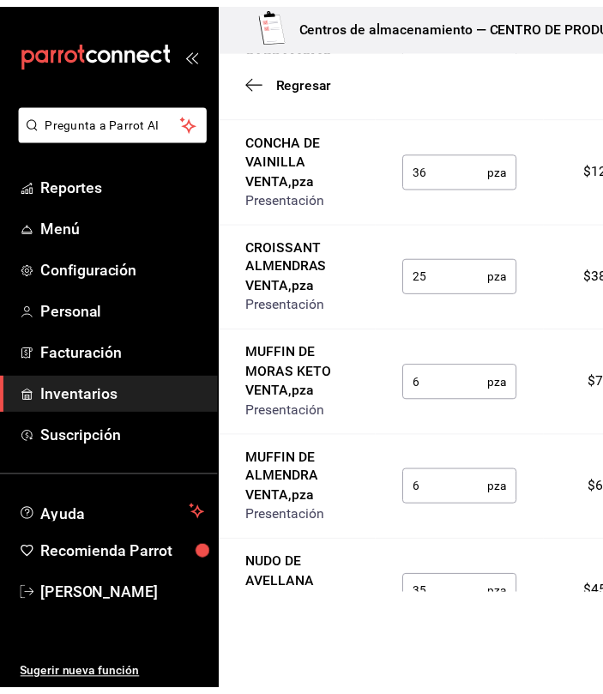
scroll to position [0, 0]
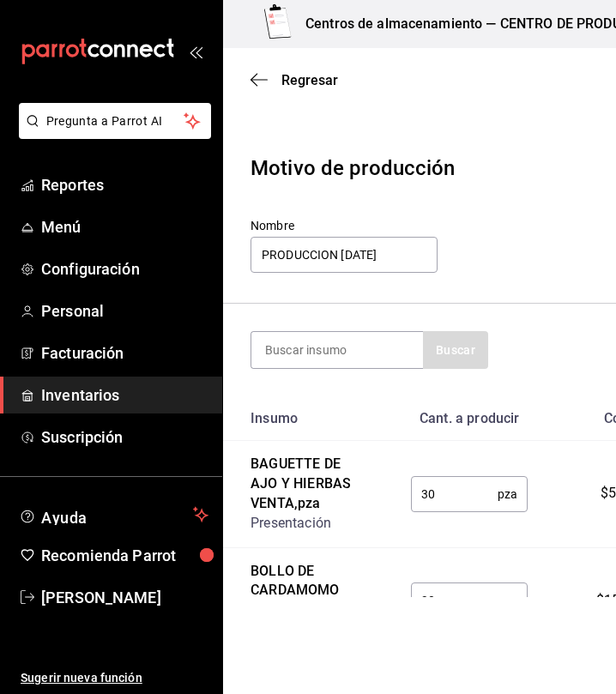
type input "14"
click at [294, 351] on input at bounding box center [336, 350] width 171 height 36
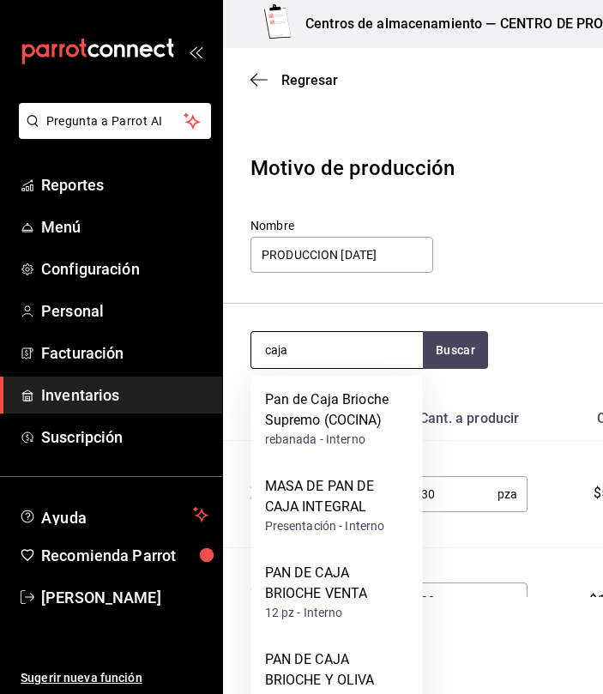
type input "caja"
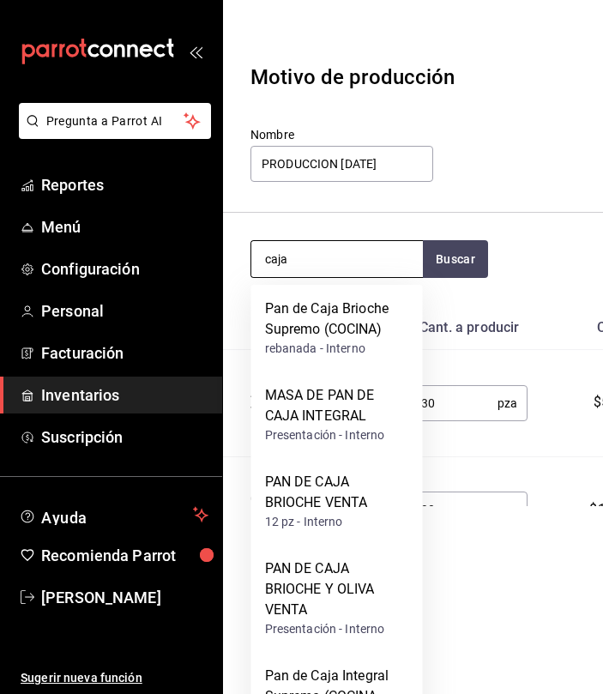
scroll to position [142, 0]
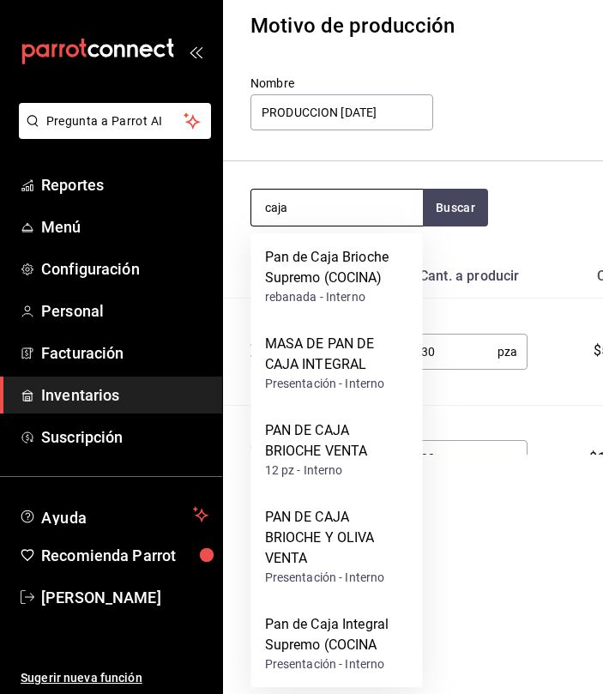
click at [309, 437] on div "PAN DE CAJA BRIOCHE VENTA" at bounding box center [337, 440] width 144 height 41
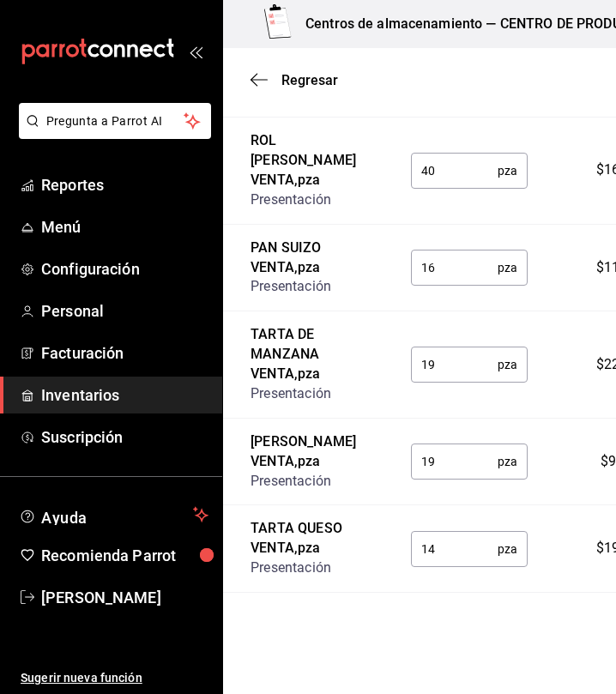
scroll to position [2143, 0]
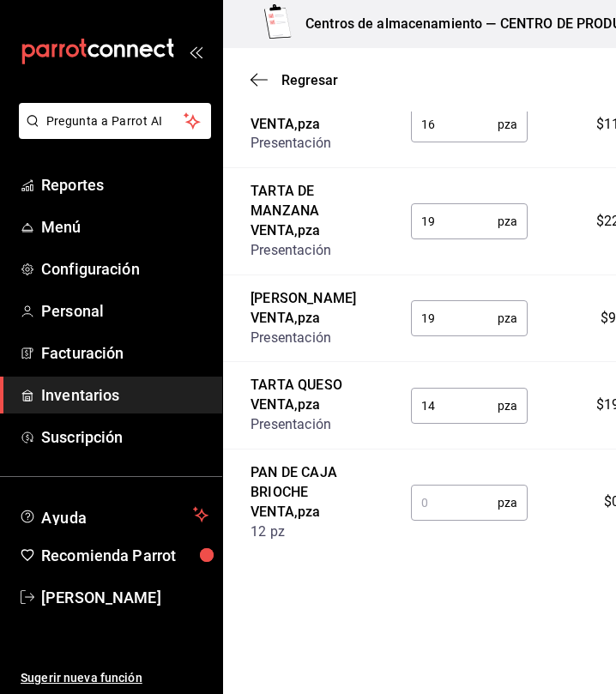
click at [417, 516] on input "text" at bounding box center [454, 502] width 87 height 34
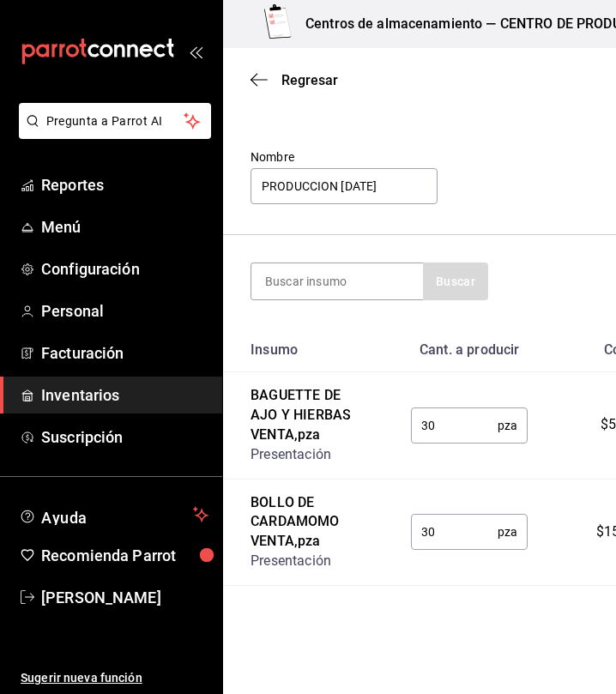
scroll to position [0, 0]
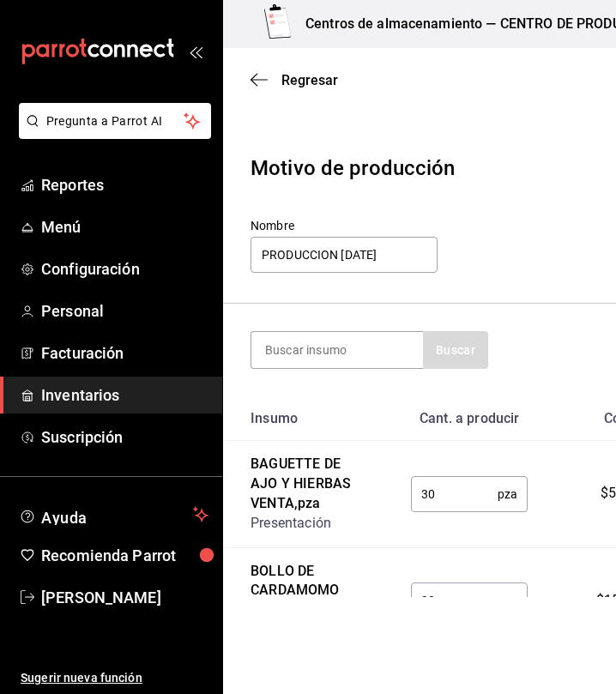
type input "1"
click at [301, 347] on input at bounding box center [336, 350] width 171 height 36
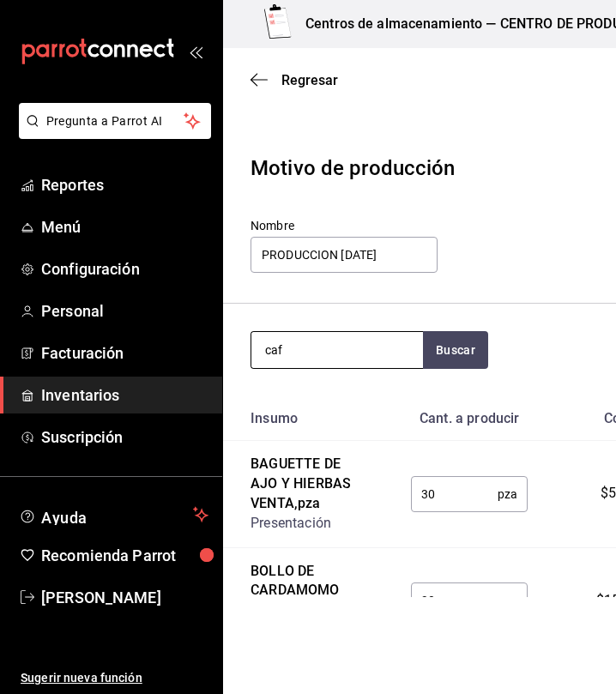
type input "caf"
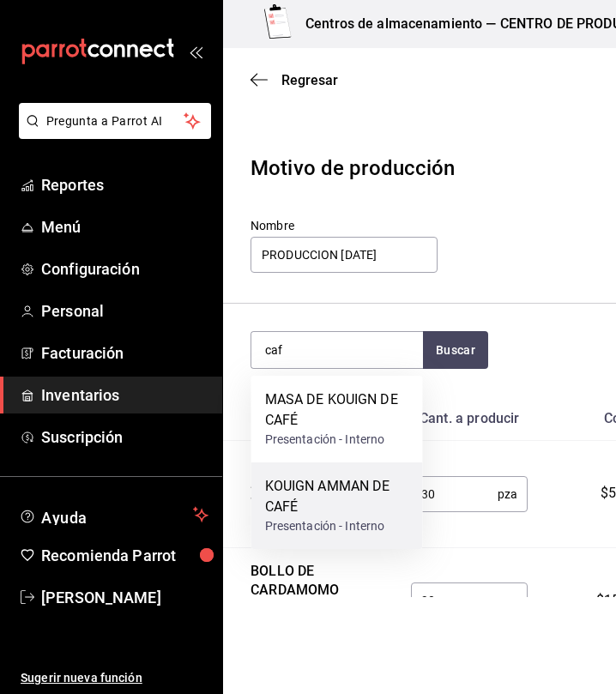
click at [309, 480] on div "KOUIGN AMMAN DE CAFÉ" at bounding box center [337, 496] width 144 height 41
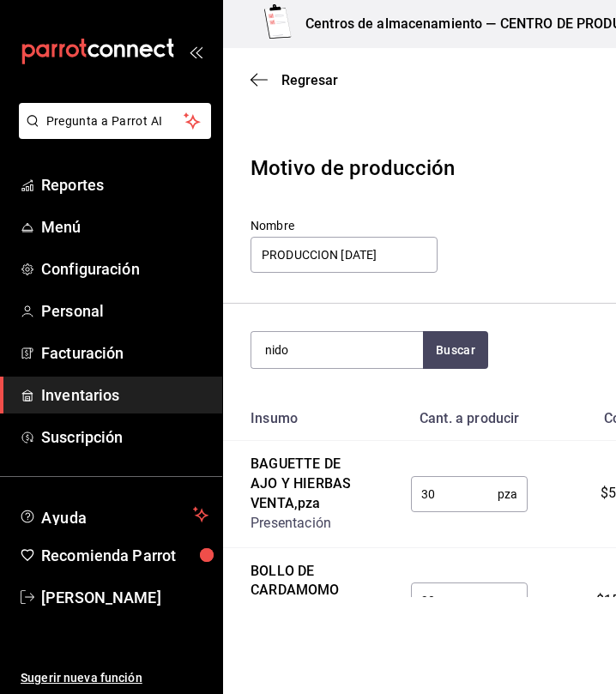
type input "nido"
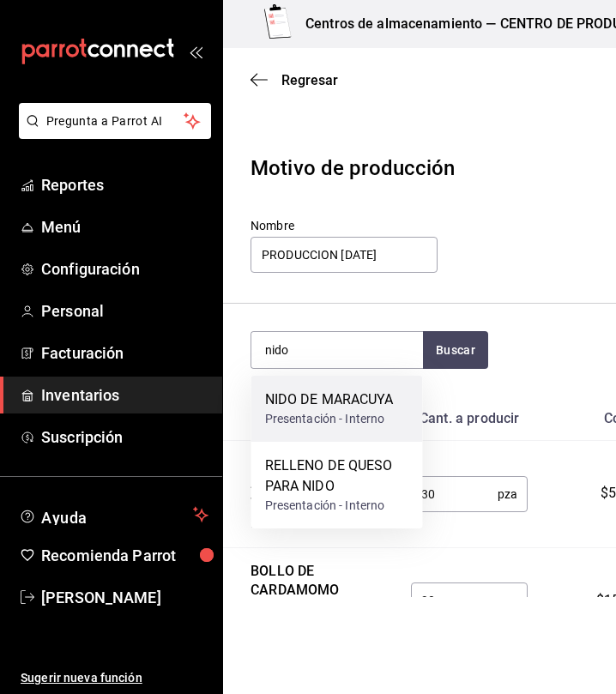
click at [373, 425] on div "Presentación - Interno" at bounding box center [329, 419] width 129 height 18
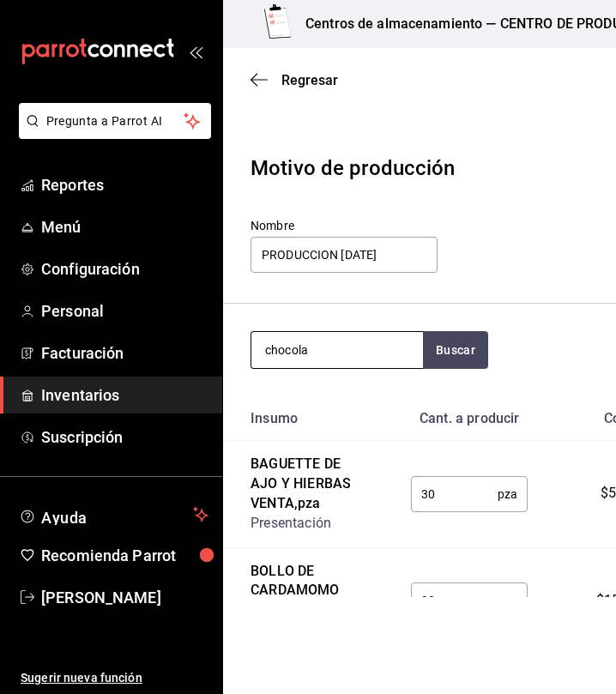
type input "chocola"
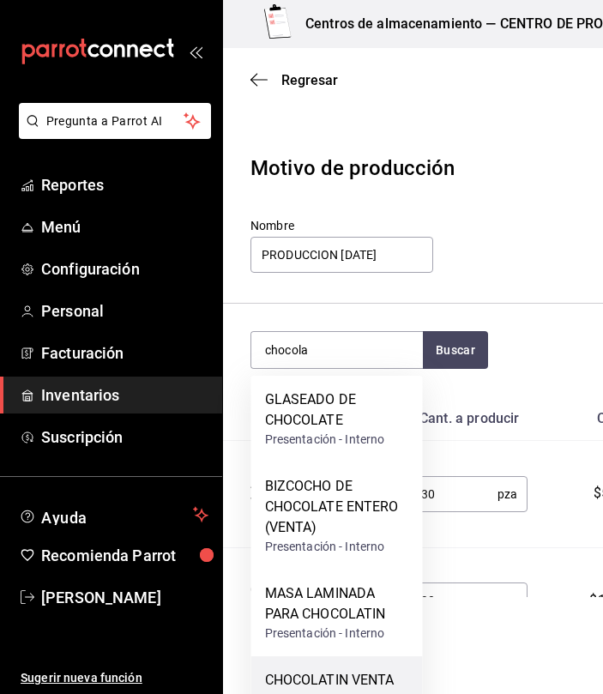
click at [352, 667] on div "CHOCOLATIN VENTA Presentación - Interno" at bounding box center [336, 689] width 171 height 66
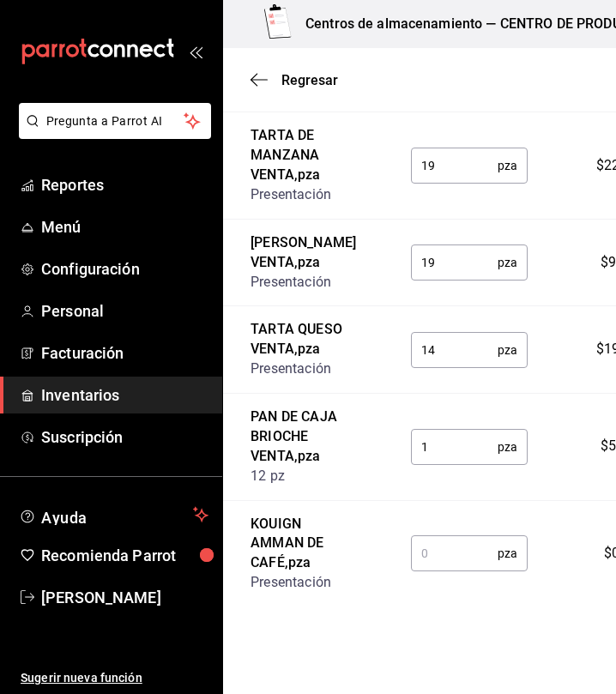
scroll to position [2444, 0]
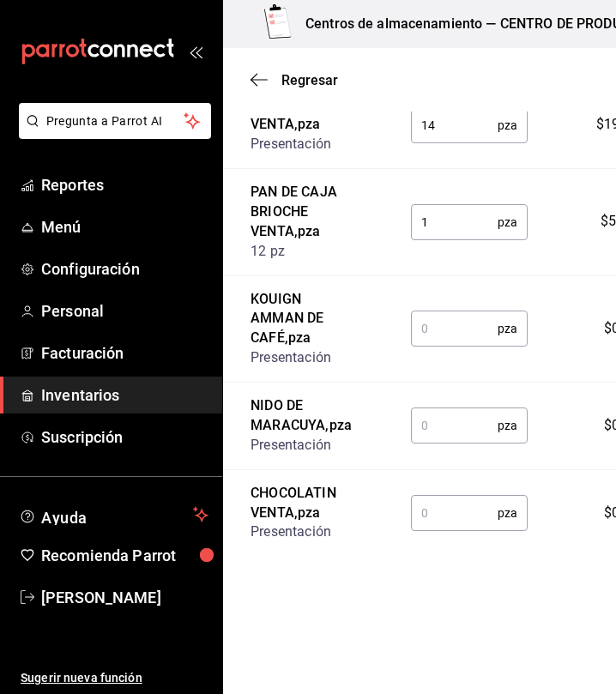
click at [453, 327] on input "text" at bounding box center [454, 328] width 87 height 34
type input "14"
click at [459, 429] on input "text" at bounding box center [454, 425] width 87 height 34
type input "23"
click at [431, 525] on input "text" at bounding box center [454, 512] width 87 height 34
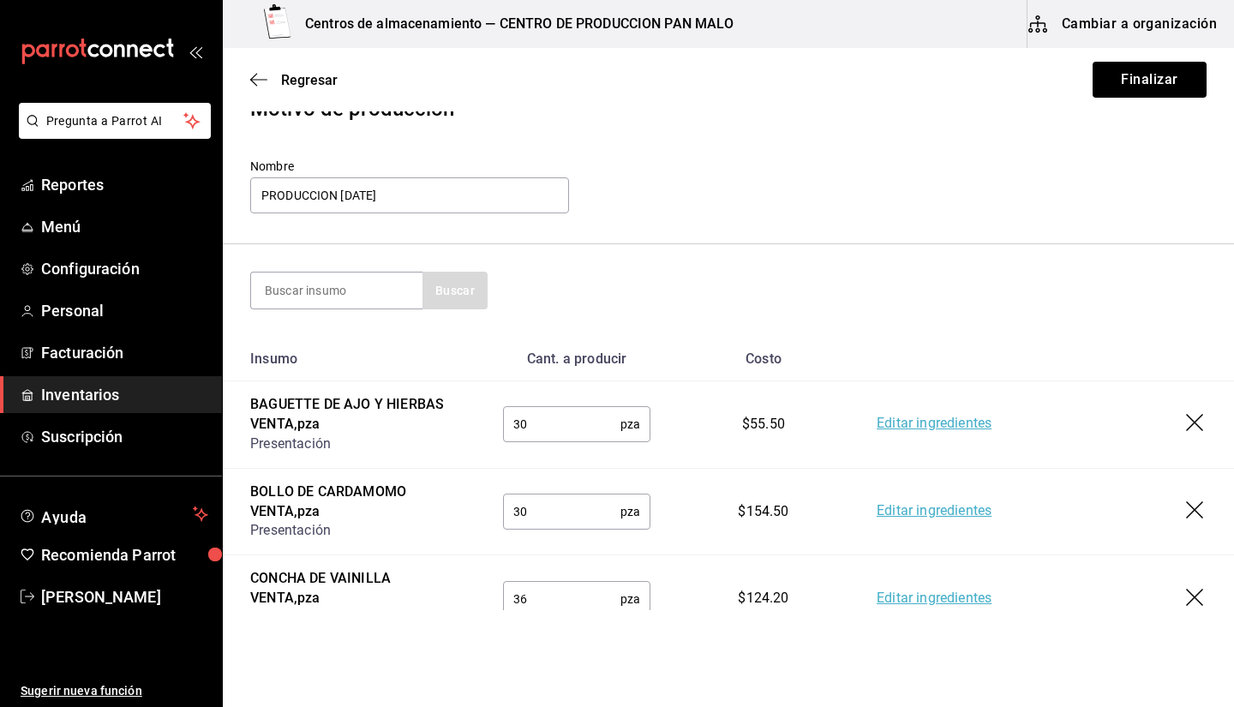
scroll to position [15, 0]
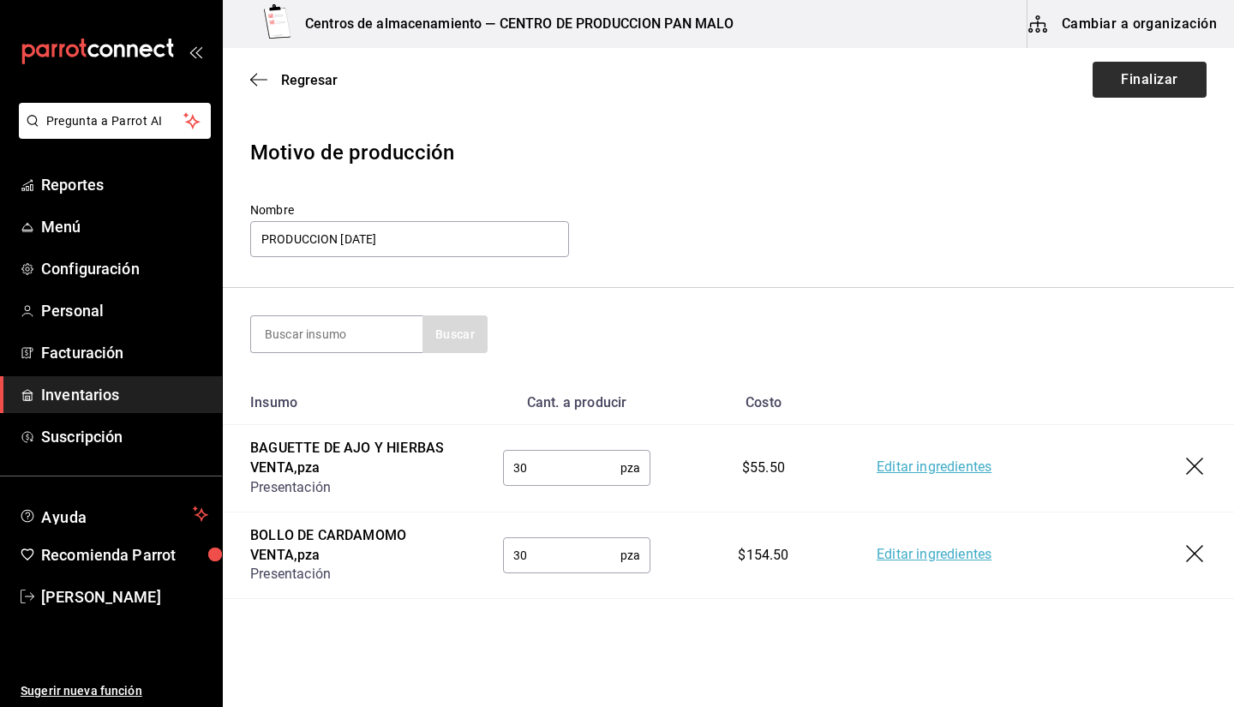
type input "16"
click at [1117, 88] on button "Finalizar" at bounding box center [1150, 80] width 114 height 36
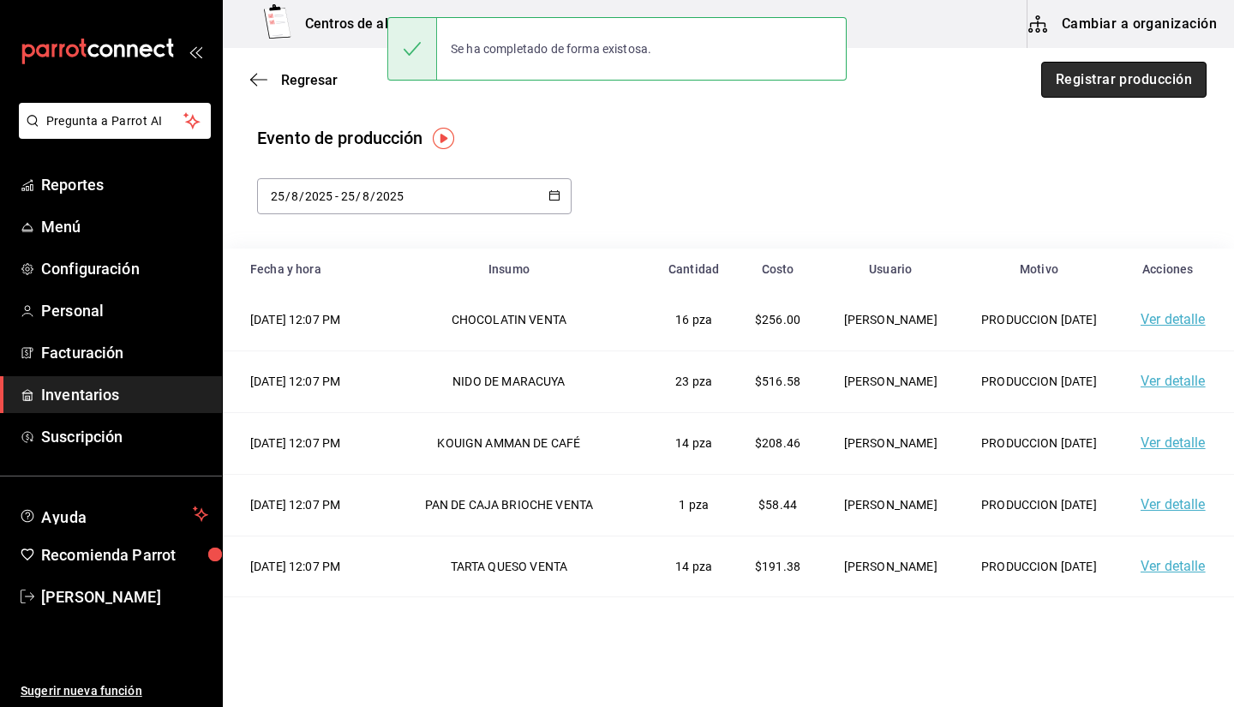
click at [1115, 76] on button "Registrar producción" at bounding box center [1124, 80] width 165 height 36
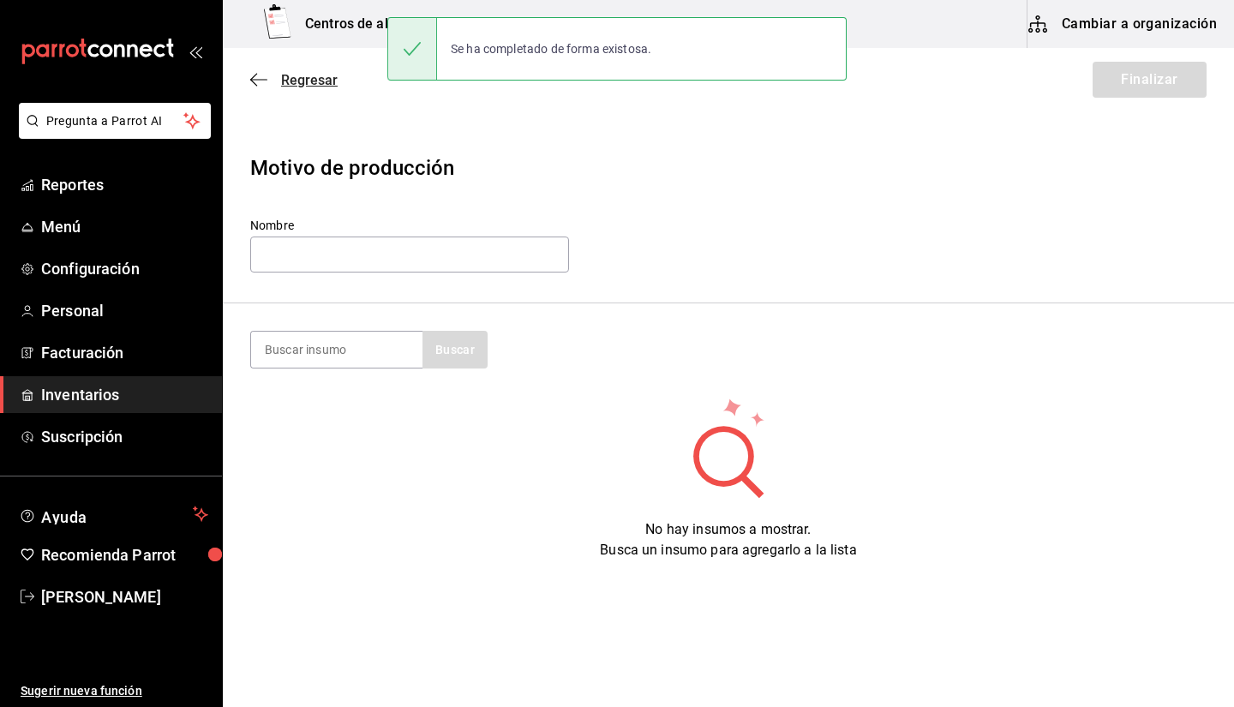
click at [258, 81] on icon "button" at bounding box center [258, 79] width 17 height 15
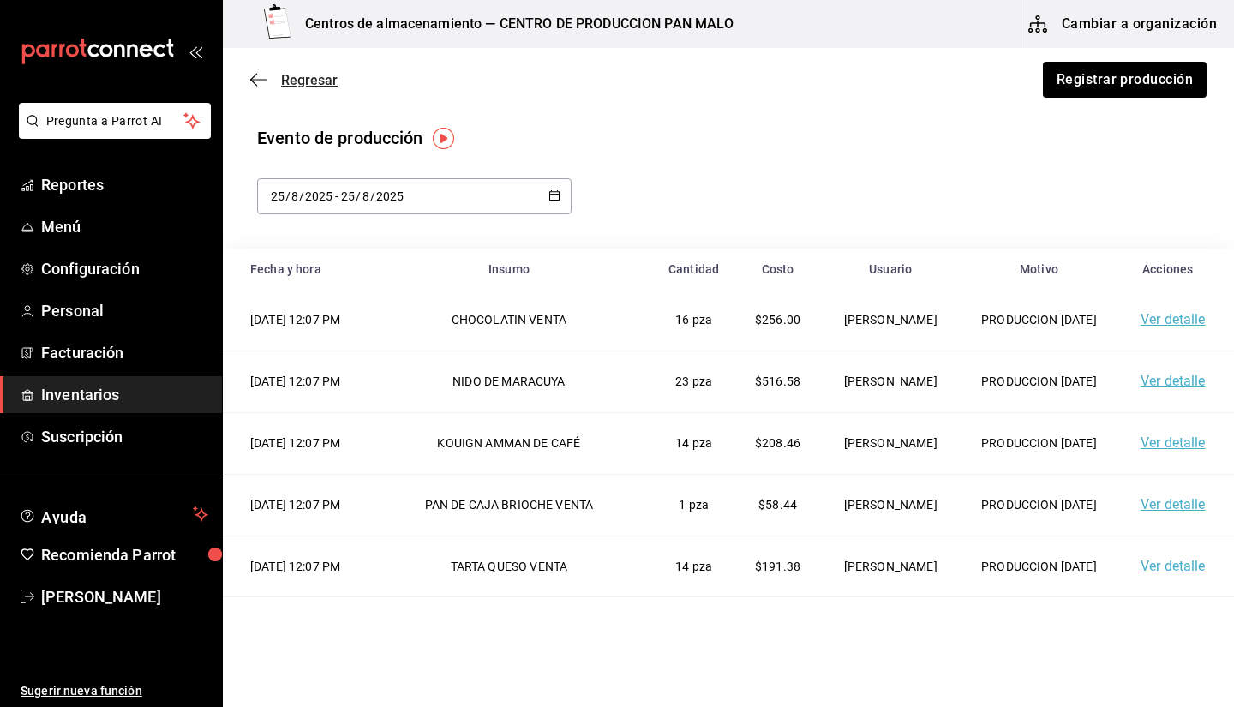
click at [264, 79] on icon "button" at bounding box center [258, 79] width 17 height 15
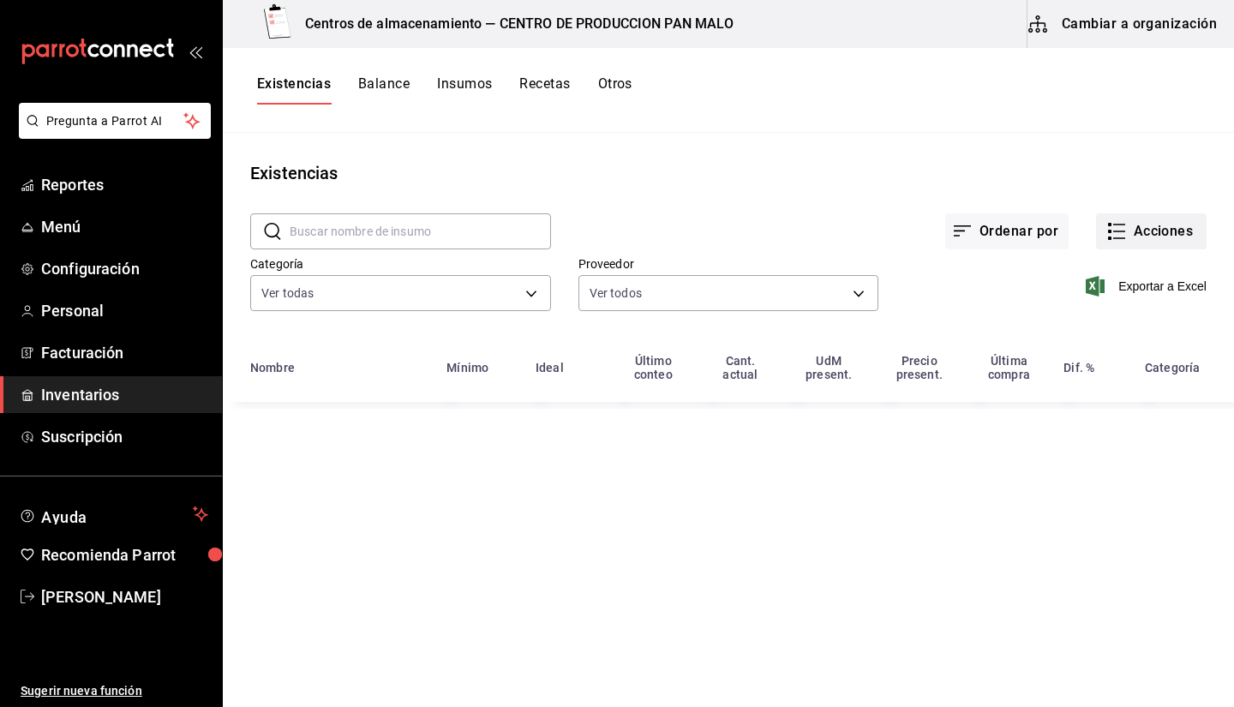
click at [1111, 215] on button "Acciones" at bounding box center [1151, 231] width 111 height 36
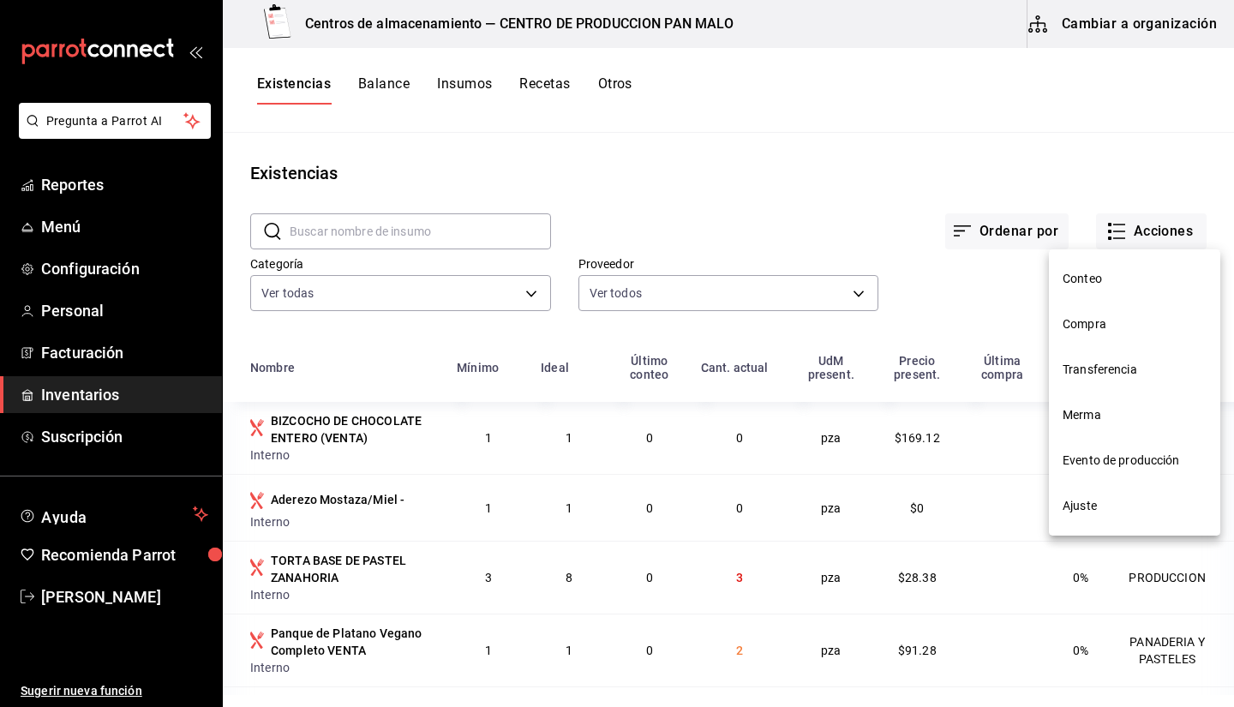
click at [1093, 358] on li "Transferencia" at bounding box center [1134, 369] width 171 height 45
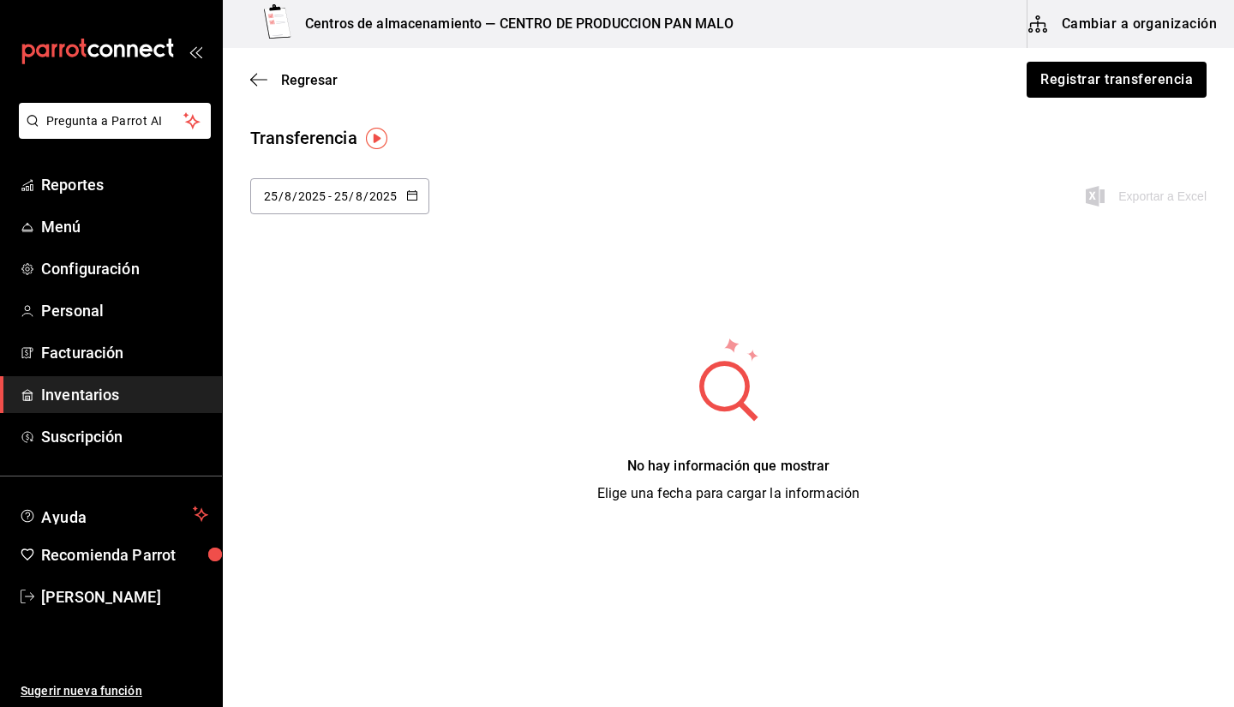
click at [406, 214] on div "2025-08-25 25 / 8 / 2025 - 2025-08-25 25 / 8 / 2025 Exportar a Excel" at bounding box center [729, 206] width 1012 height 57
click at [395, 200] on input "2025" at bounding box center [383, 196] width 29 height 14
click at [588, 261] on div "Transferencia 2025-08-25 25 / 8 / 2025 - 2025-08-25 25 / 8 / 2025 agosto de 202…" at bounding box center [729, 314] width 1012 height 379
click at [396, 185] on div "2025-08-25 25 / 8 / 2025 - 2025-08-25 25 / 8 / 2025" at bounding box center [339, 196] width 179 height 36
drag, startPoint x: 1133, startPoint y: 140, endPoint x: 1092, endPoint y: 99, distance: 58.2
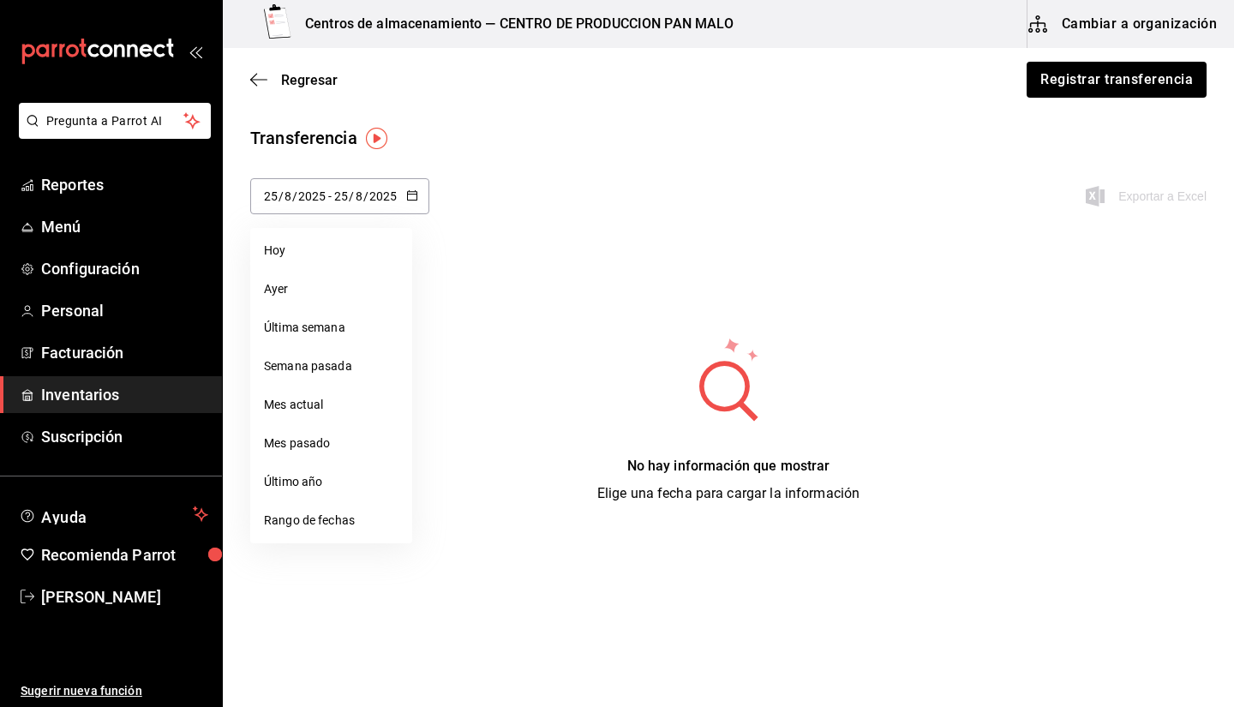
click at [1122, 138] on div "Transferencia" at bounding box center [728, 138] width 957 height 26
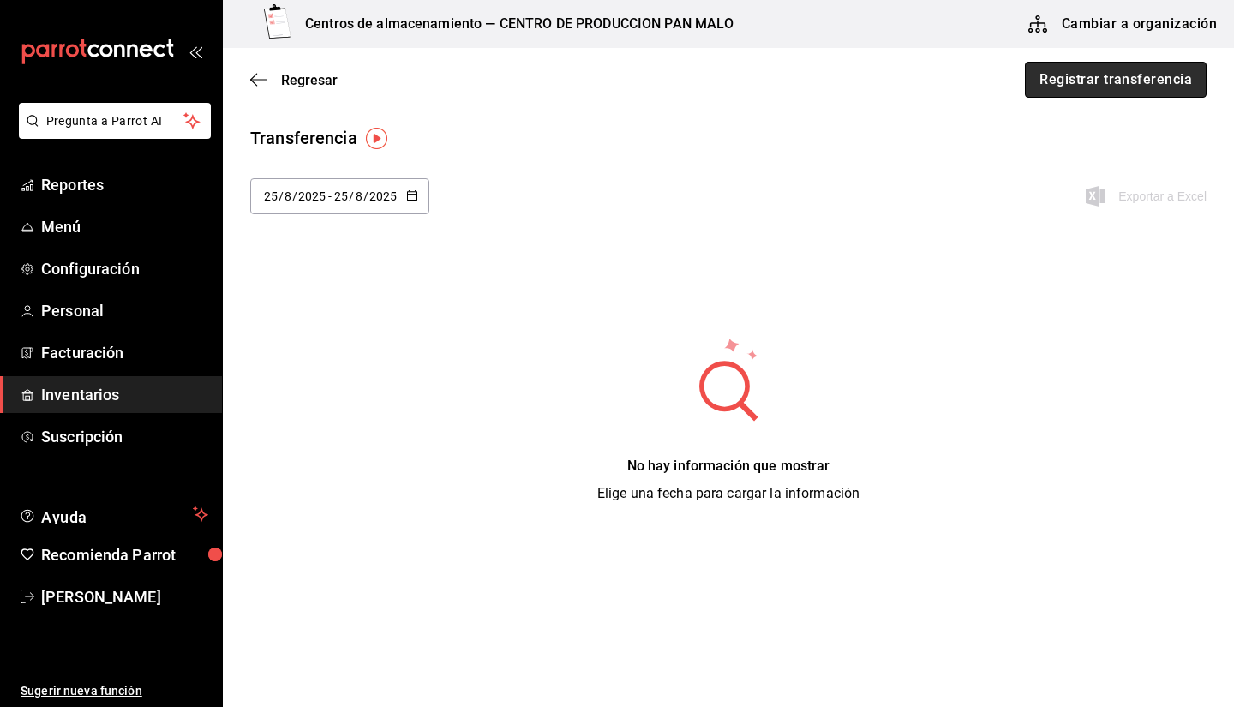
click at [1088, 87] on button "Registrar transferencia" at bounding box center [1116, 80] width 182 height 36
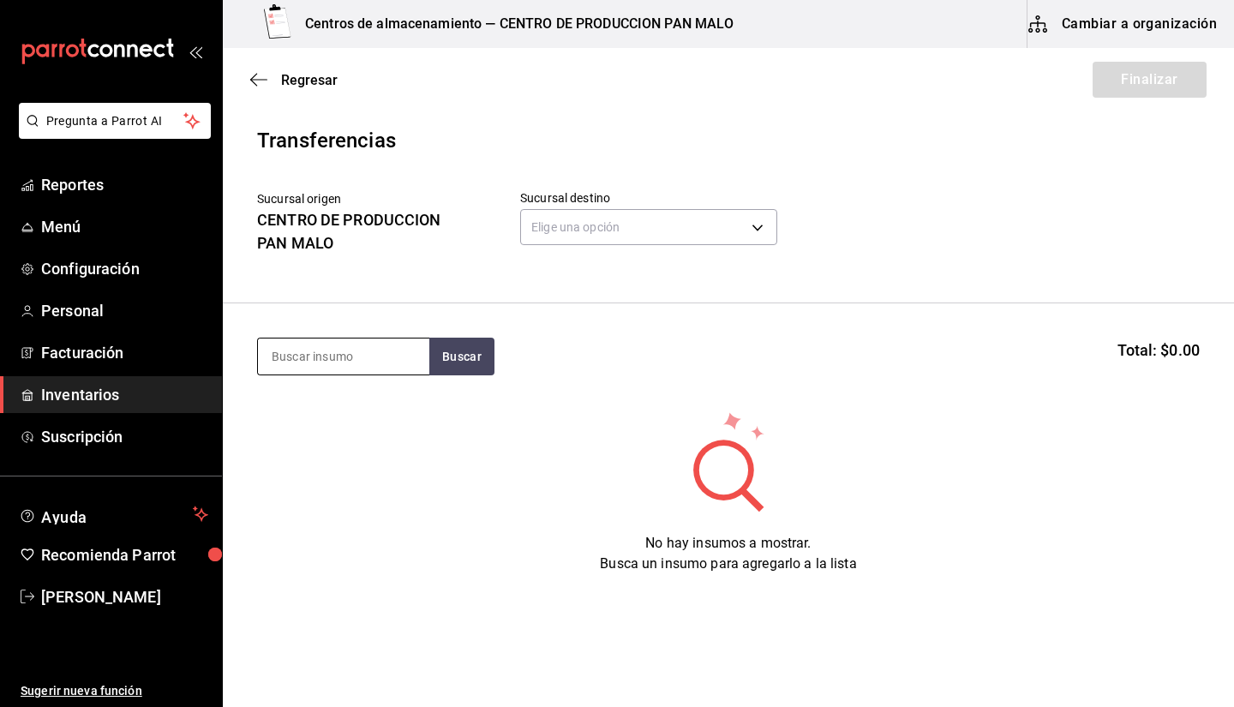
click at [368, 356] on input at bounding box center [343, 357] width 171 height 36
click at [410, 364] on input at bounding box center [343, 357] width 171 height 36
type input "baguett"
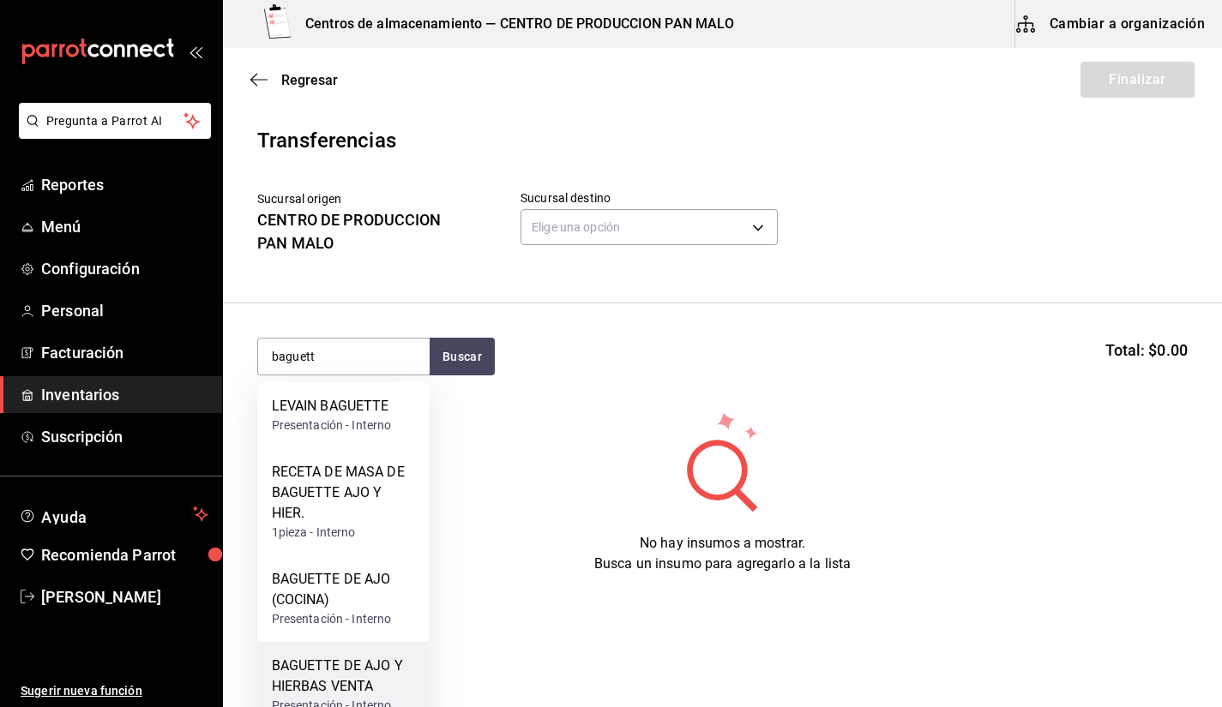
click at [315, 683] on div "BAGUETTE DE AJO Y HIERBAS VENTA" at bounding box center [344, 676] width 144 height 41
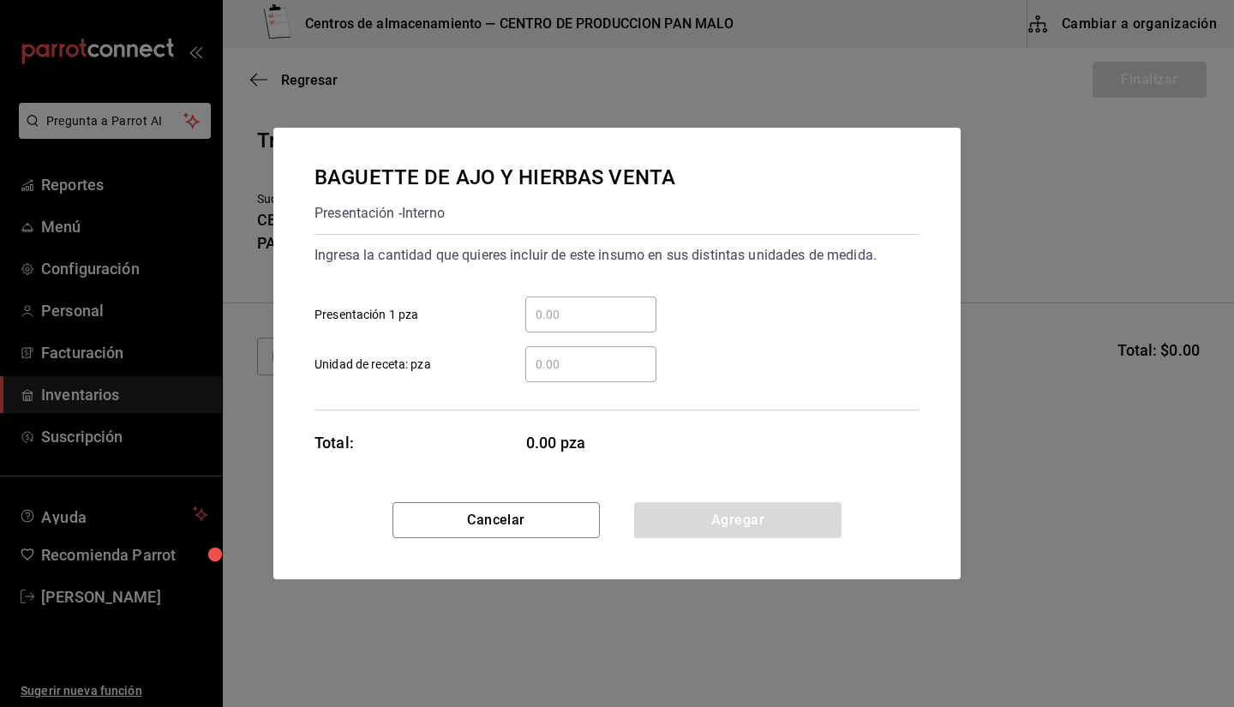
click at [609, 314] on input "​ Presentación 1 pza" at bounding box center [590, 314] width 131 height 21
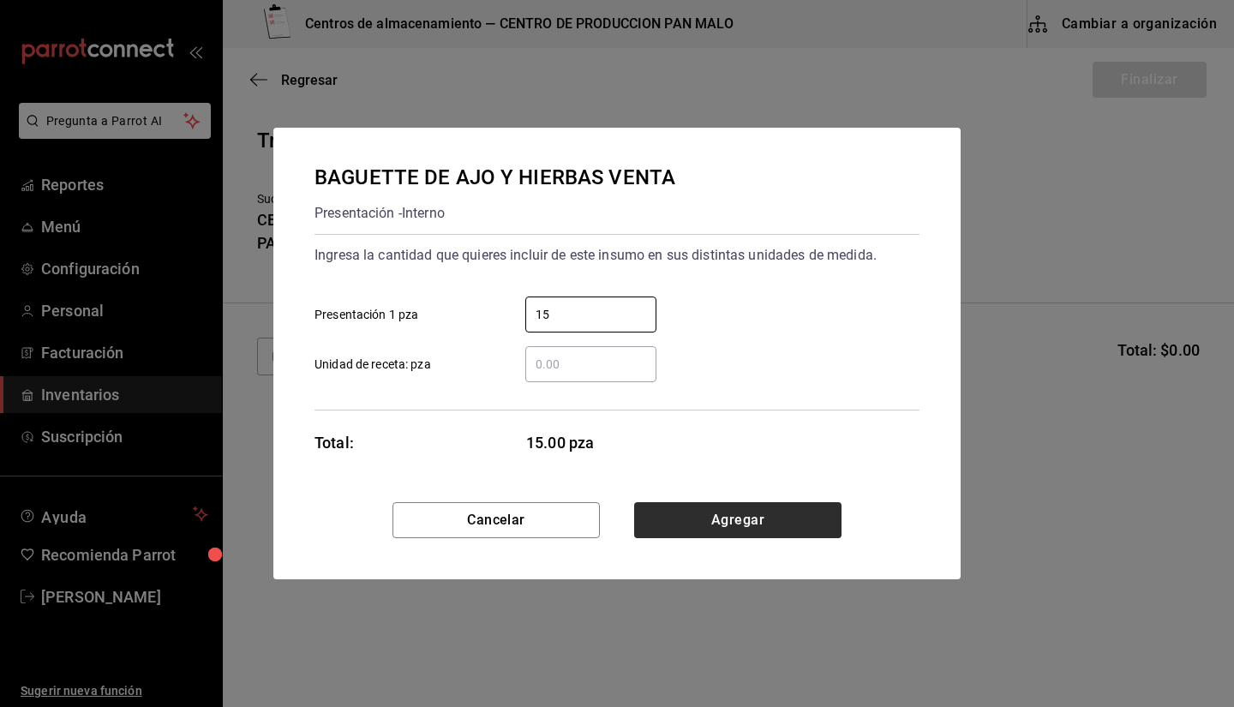
type input "15"
click at [727, 521] on button "Agregar" at bounding box center [737, 520] width 207 height 36
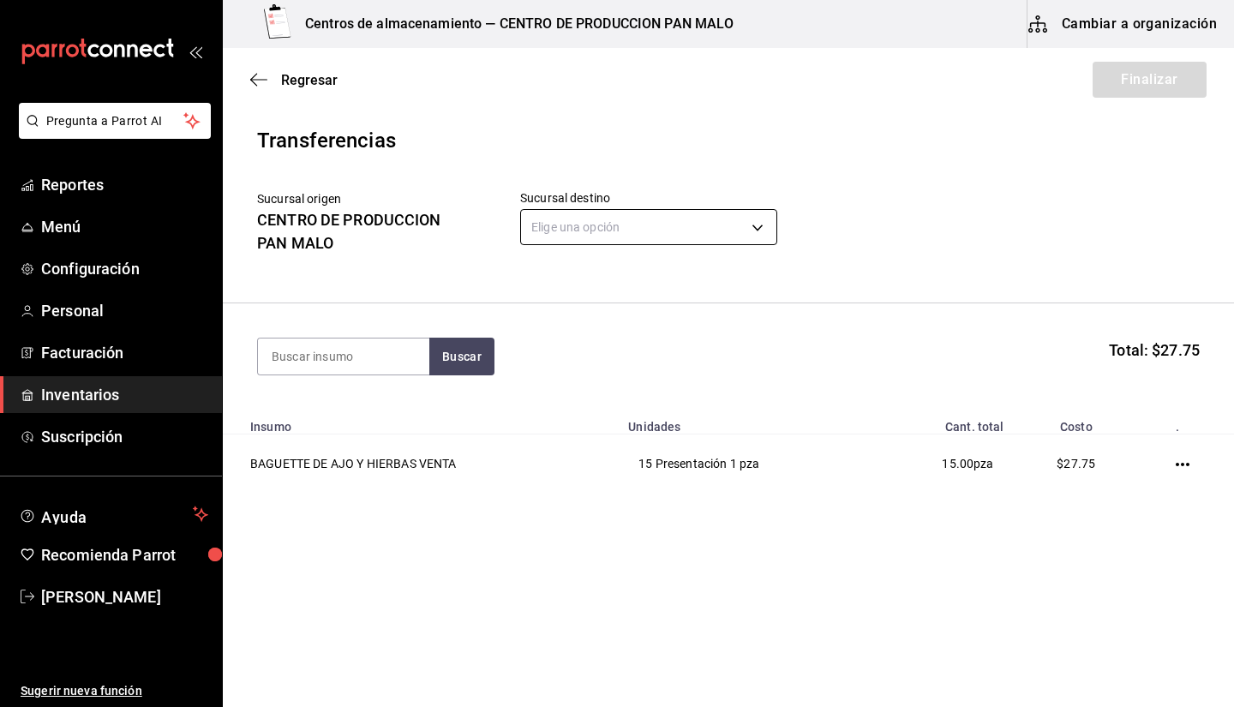
click at [667, 228] on body "Pregunta a Parrot AI Reportes Menú Configuración Personal Facturación Inventari…" at bounding box center [617, 305] width 1234 height 610
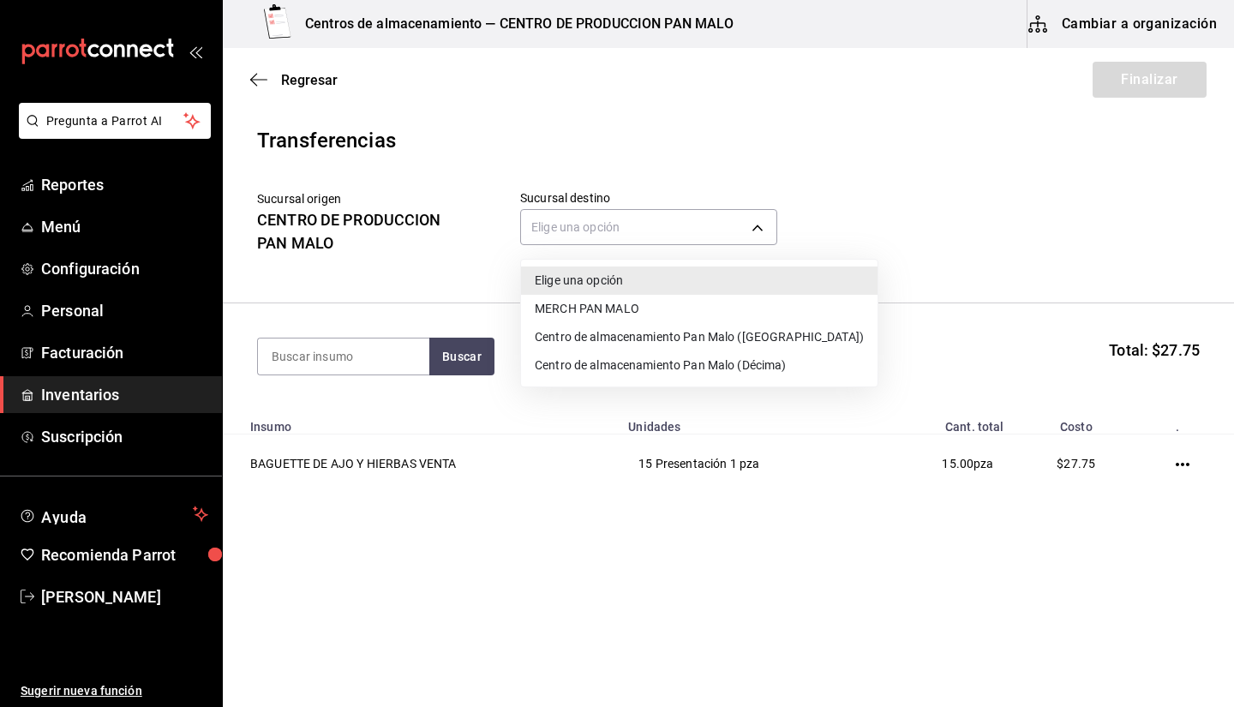
click at [620, 375] on li "Centro de almacenamiento Pan Malo (Décima)" at bounding box center [699, 365] width 357 height 28
type input "9abab4d3-b7ec-41e7-98de-9fea929b679c"
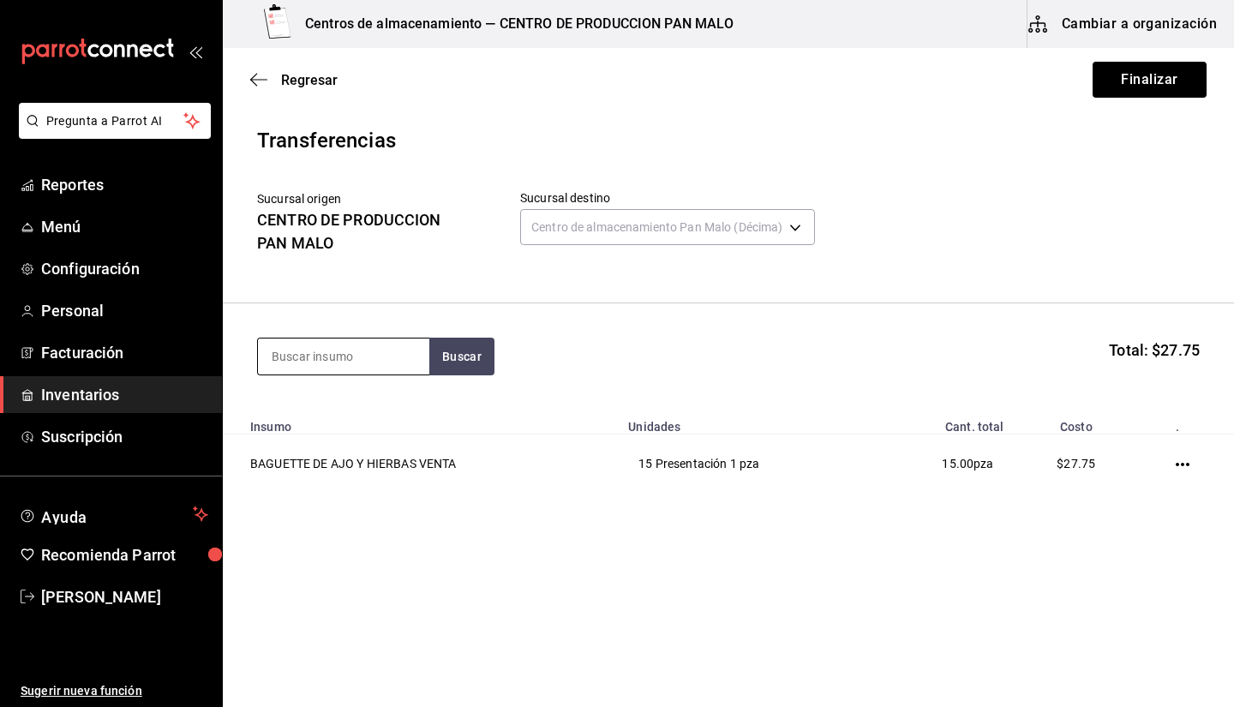
click at [310, 359] on input at bounding box center [343, 357] width 171 height 36
type input "cardamomo"
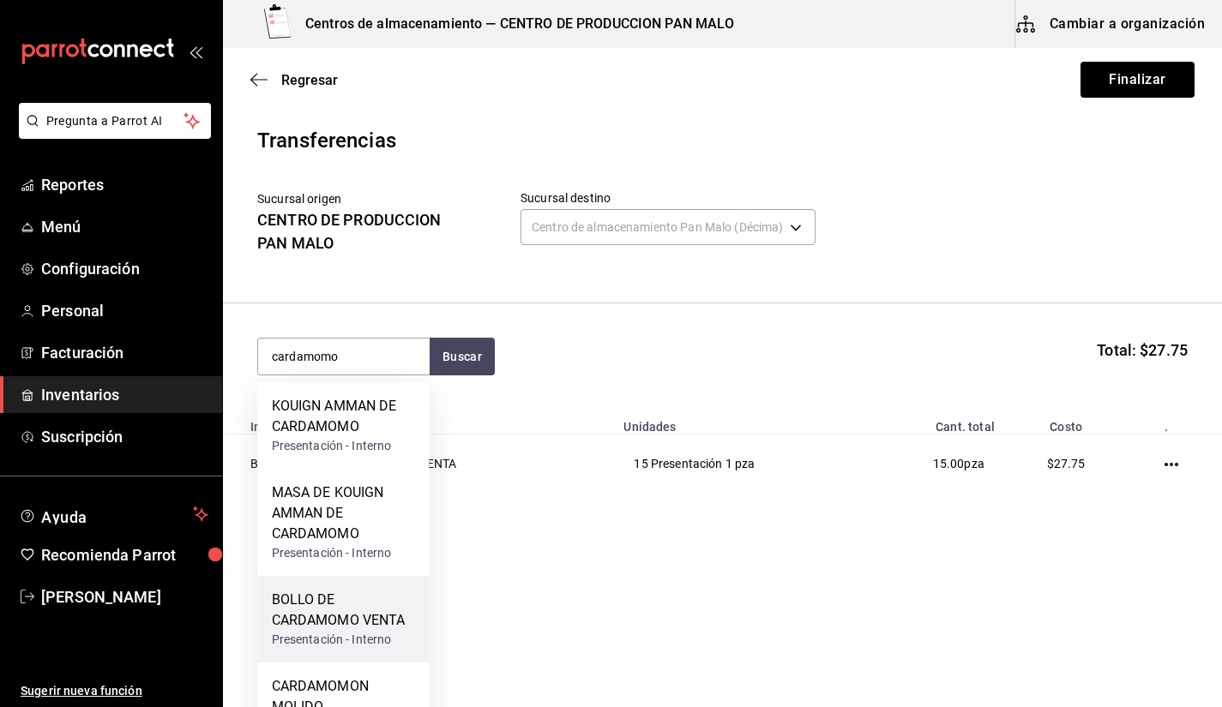
click at [372, 601] on div "BOLLO DE CARDAMOMO VENTA" at bounding box center [344, 610] width 144 height 41
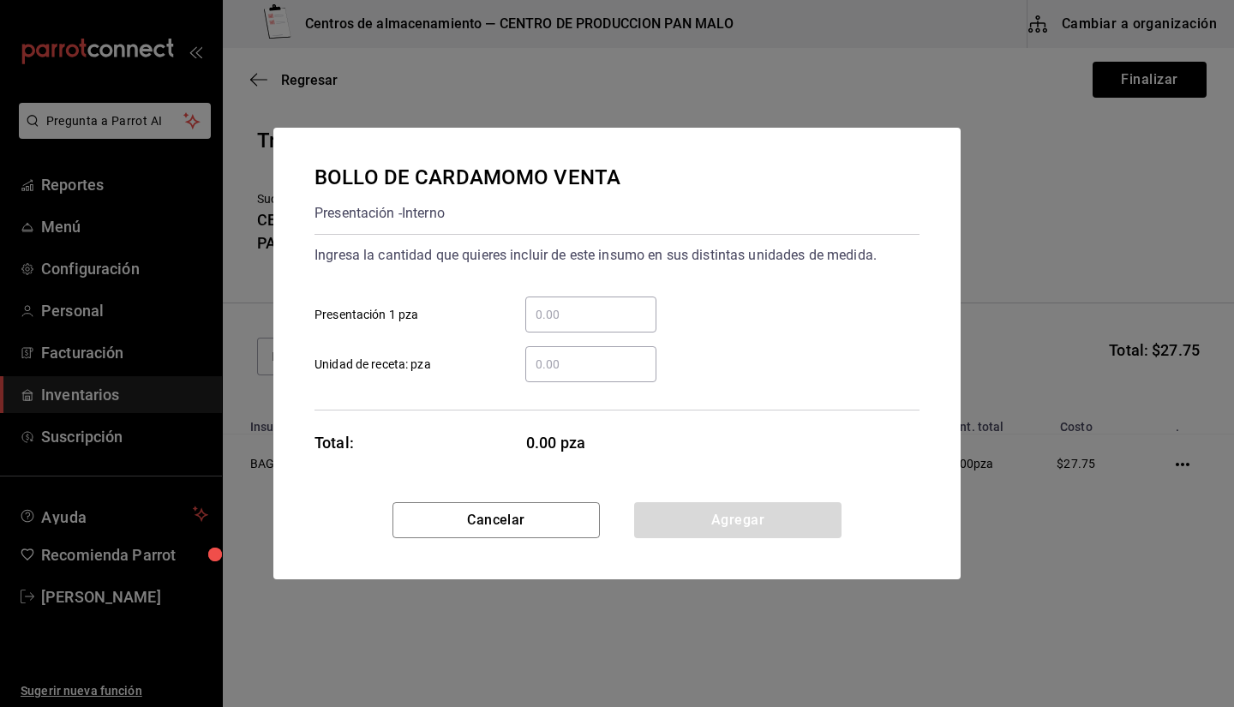
drag, startPoint x: 597, startPoint y: 319, endPoint x: 582, endPoint y: 315, distance: 16.0
click at [582, 315] on input "​ Presentación 1 pza" at bounding box center [590, 314] width 131 height 21
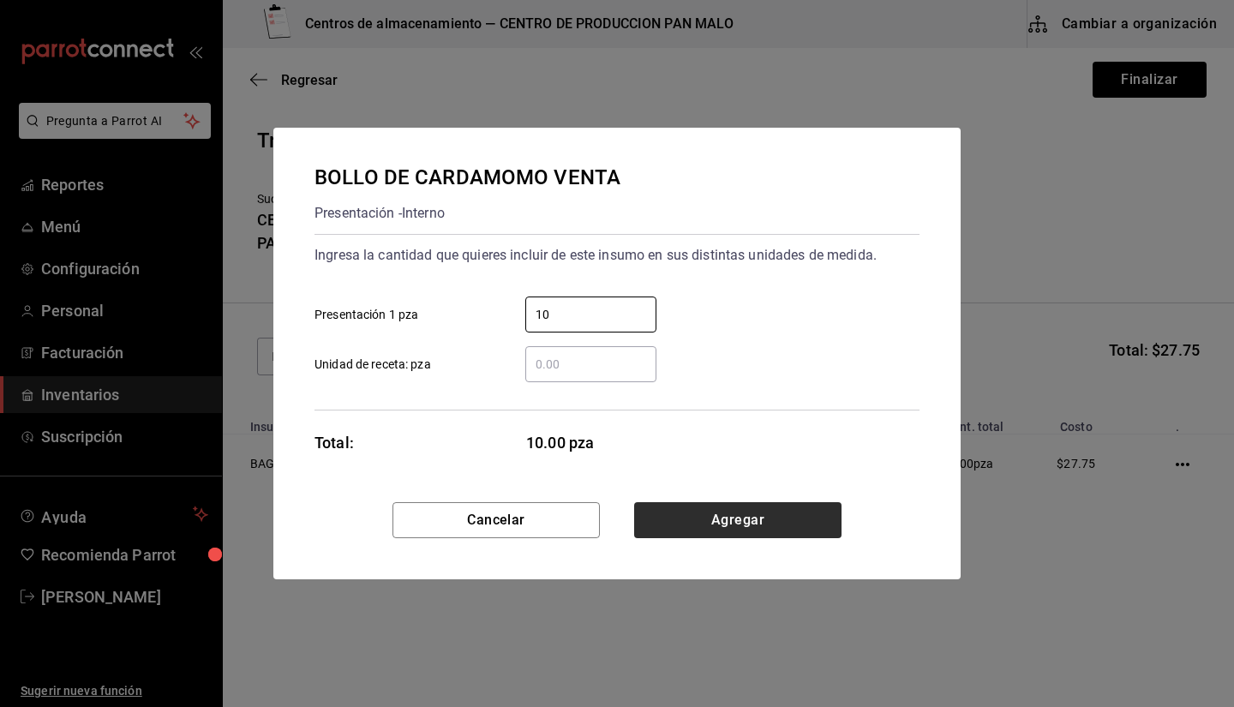
type input "10"
click at [723, 521] on button "Agregar" at bounding box center [737, 520] width 207 height 36
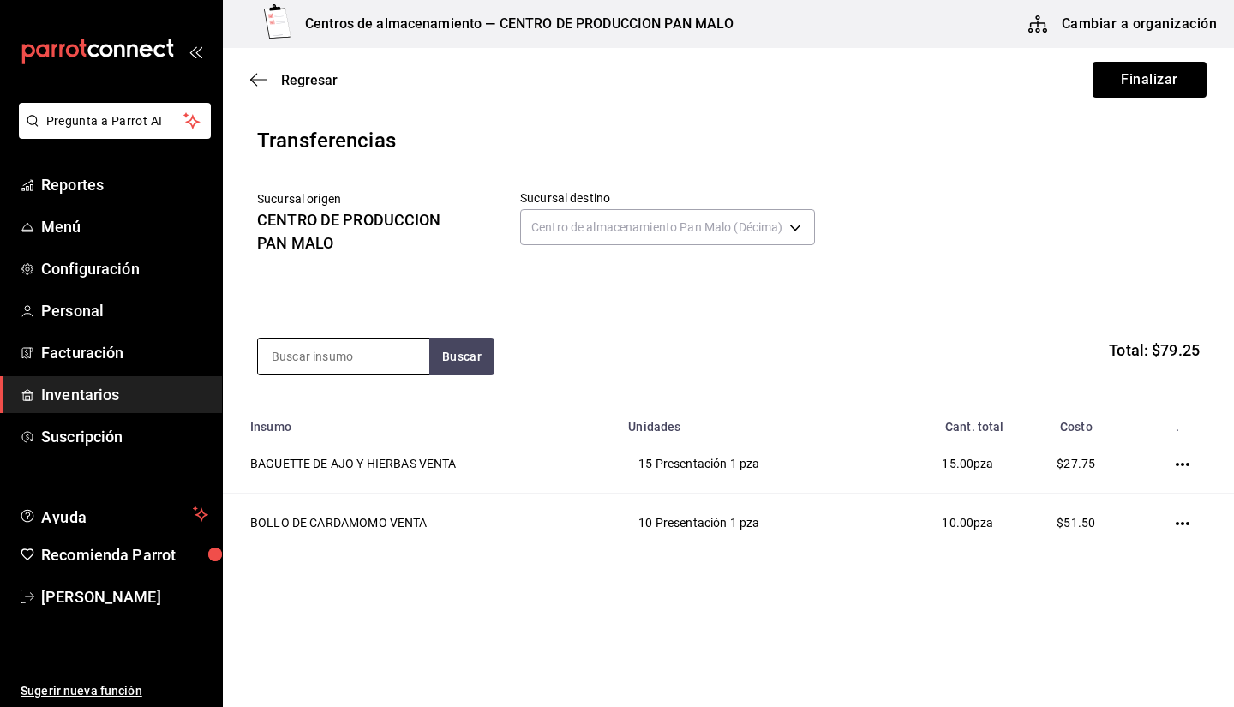
click at [353, 372] on input at bounding box center [343, 357] width 171 height 36
type input "concha"
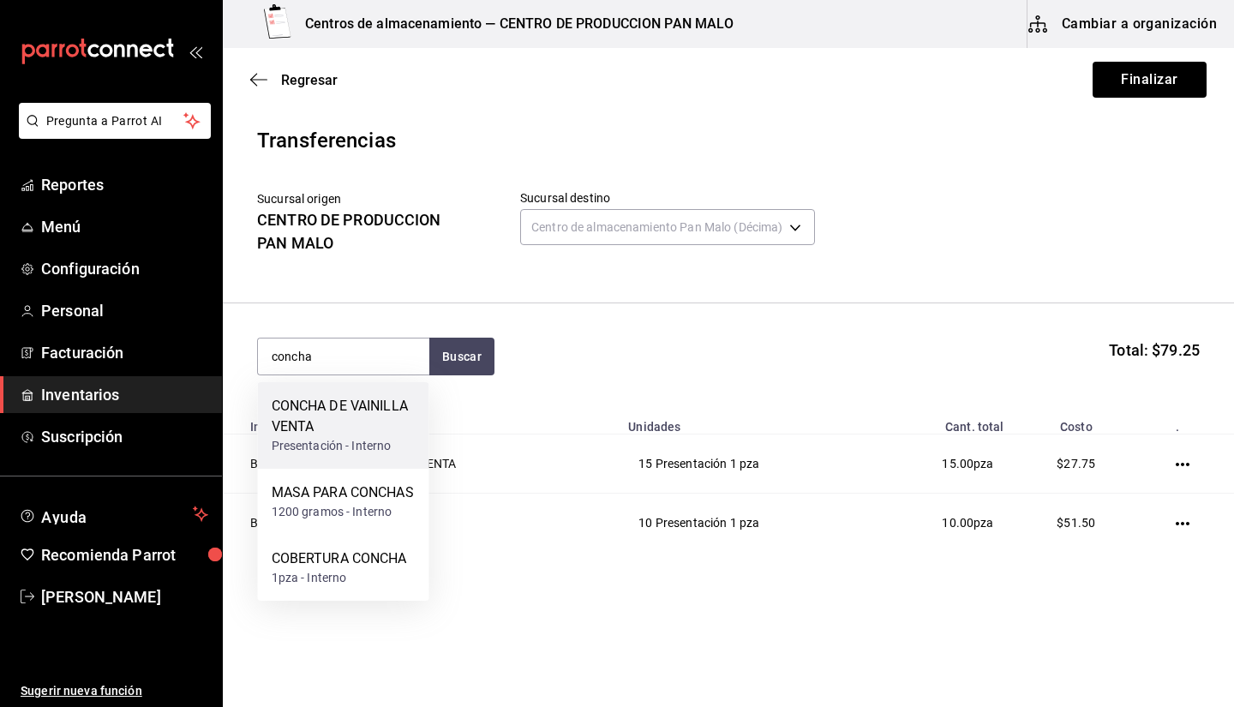
click at [367, 411] on div "CONCHA DE VAINILLA VENTA" at bounding box center [344, 416] width 144 height 41
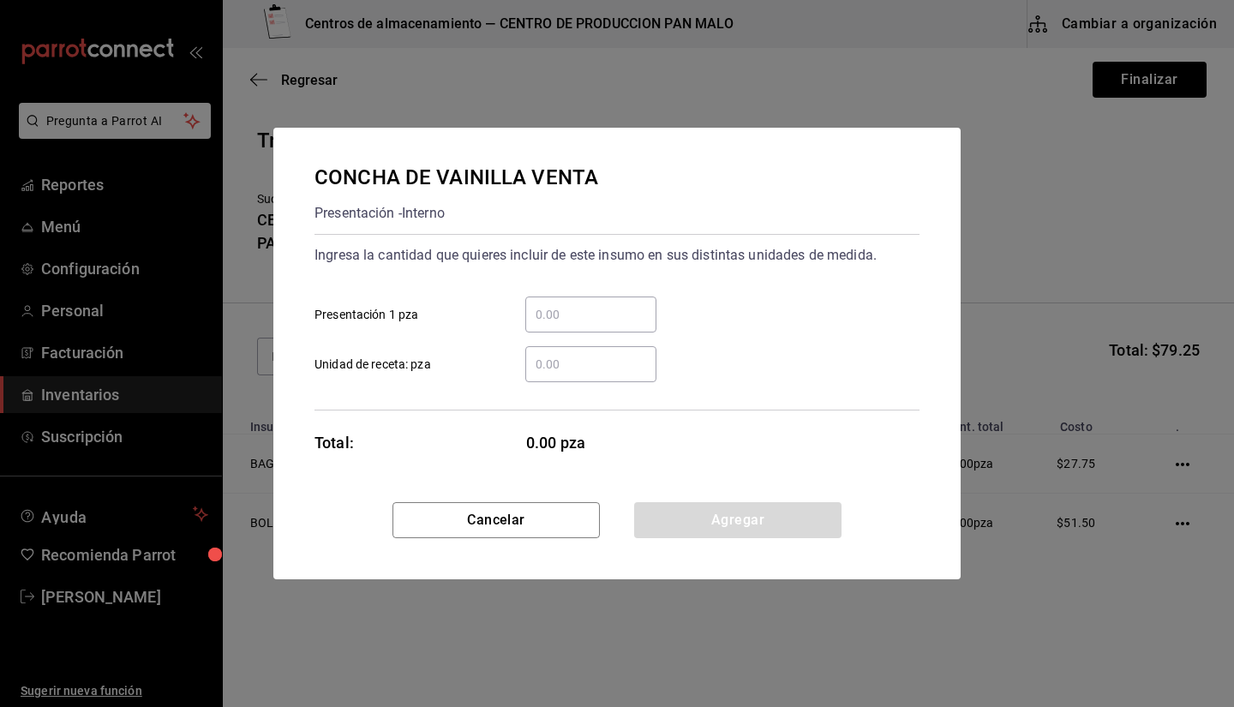
click at [561, 307] on input "​ Presentación 1 pza" at bounding box center [590, 314] width 131 height 21
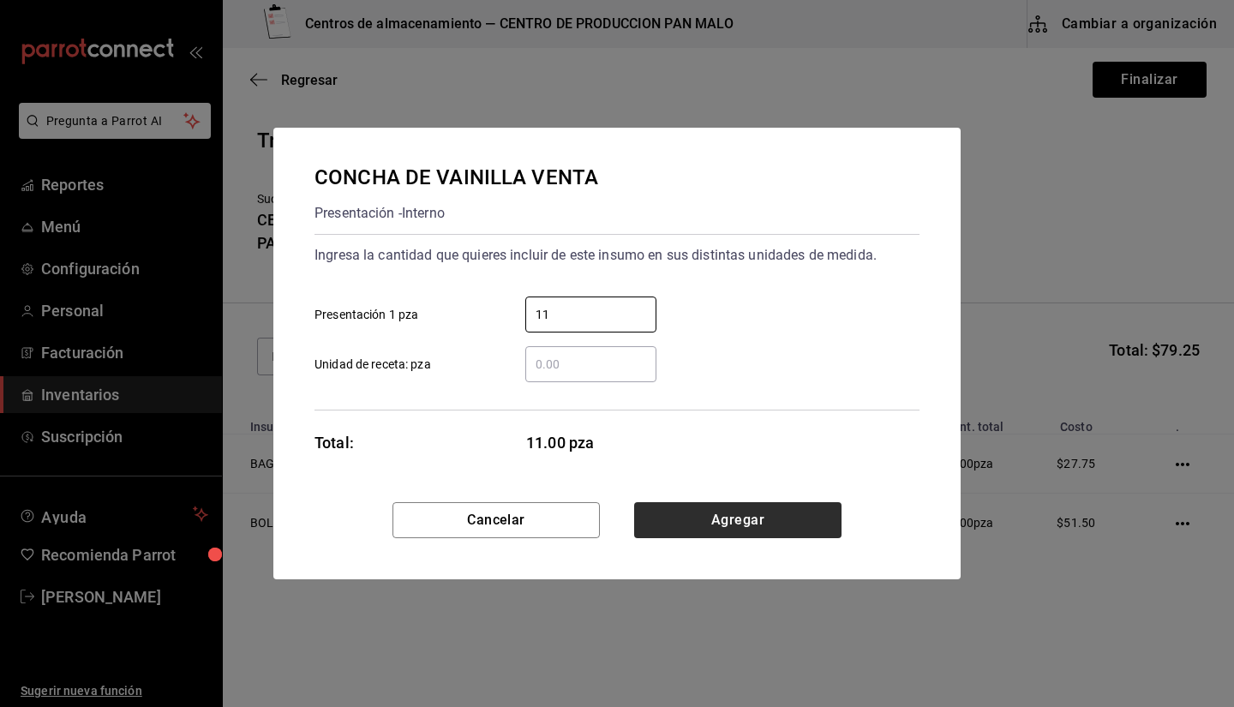
type input "11"
click at [725, 519] on button "Agregar" at bounding box center [737, 520] width 207 height 36
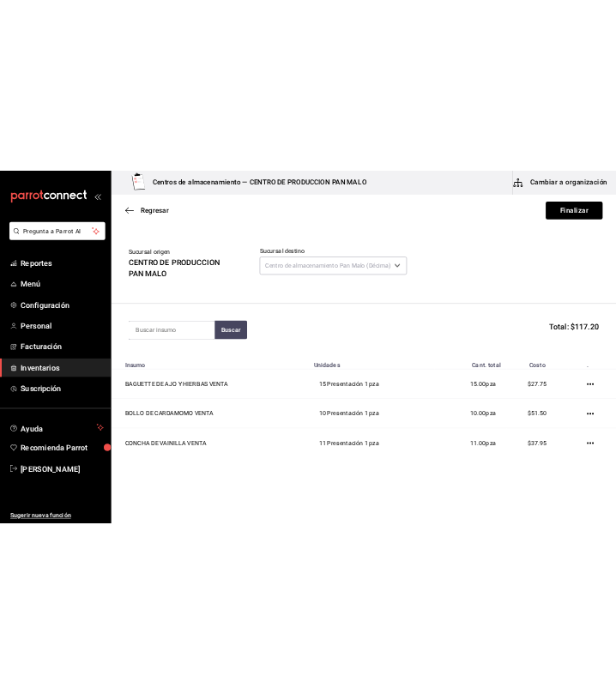
scroll to position [57, 0]
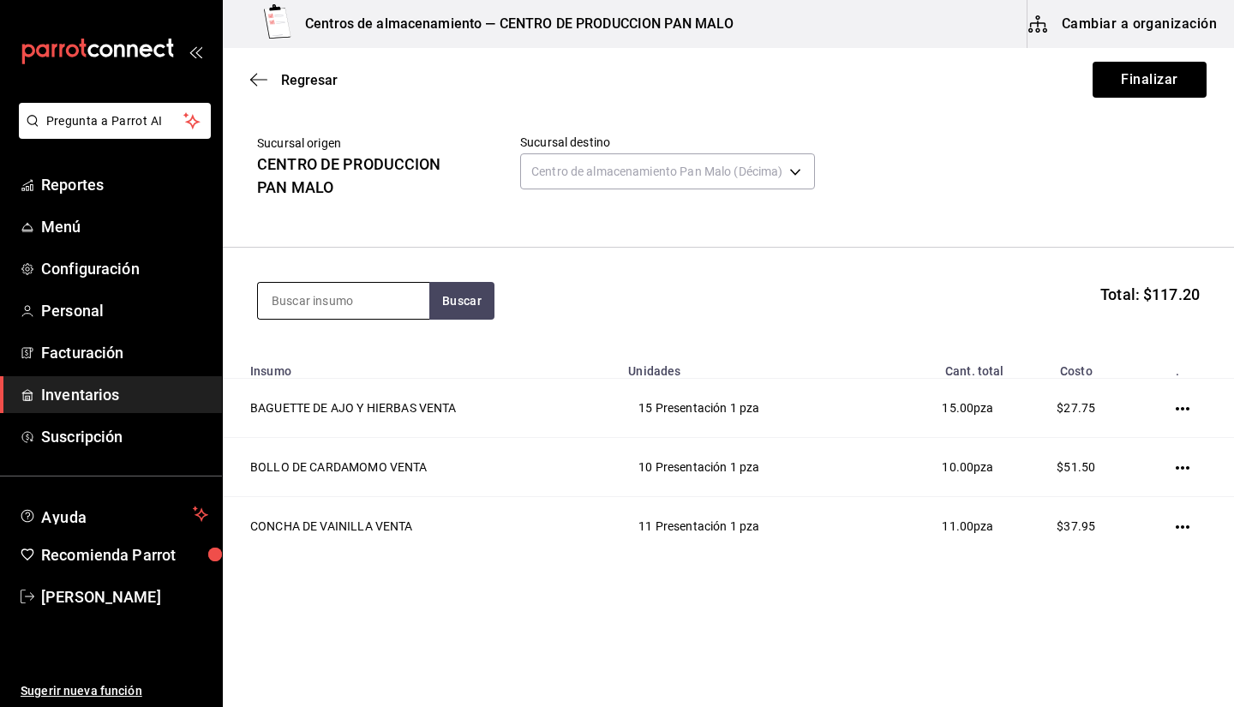
click at [384, 292] on input at bounding box center [343, 301] width 171 height 36
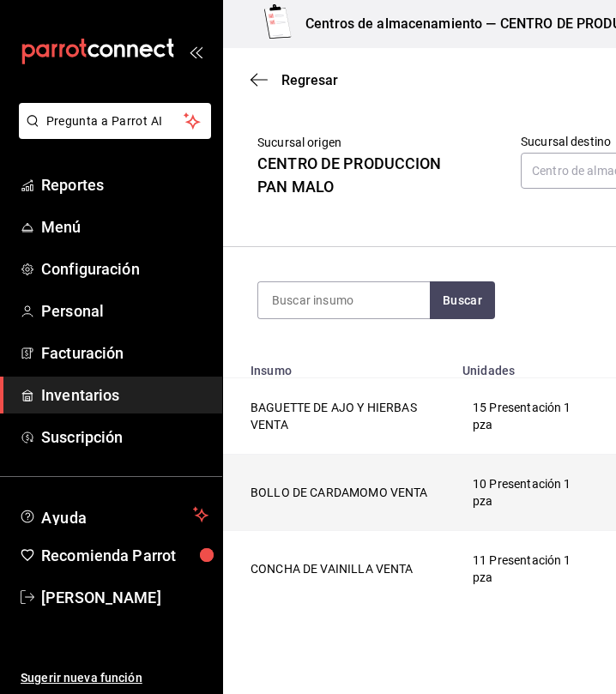
scroll to position [109, 0]
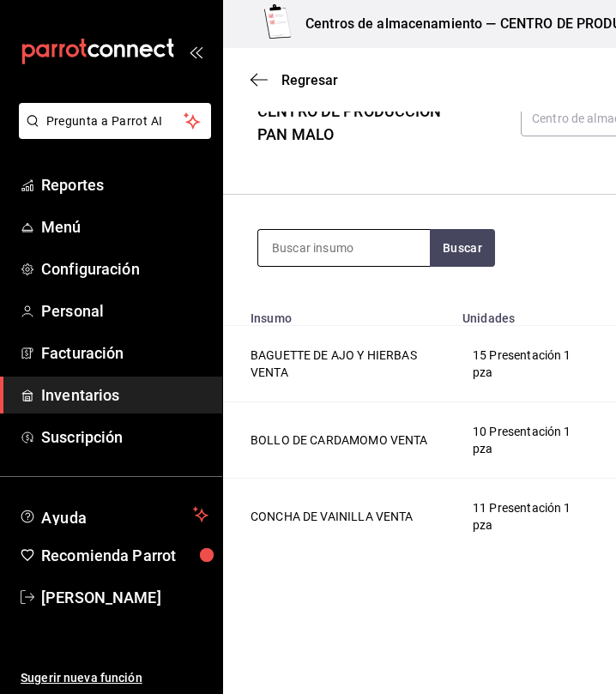
click at [328, 246] on input at bounding box center [343, 248] width 171 height 36
type input "a"
type input "croissant"
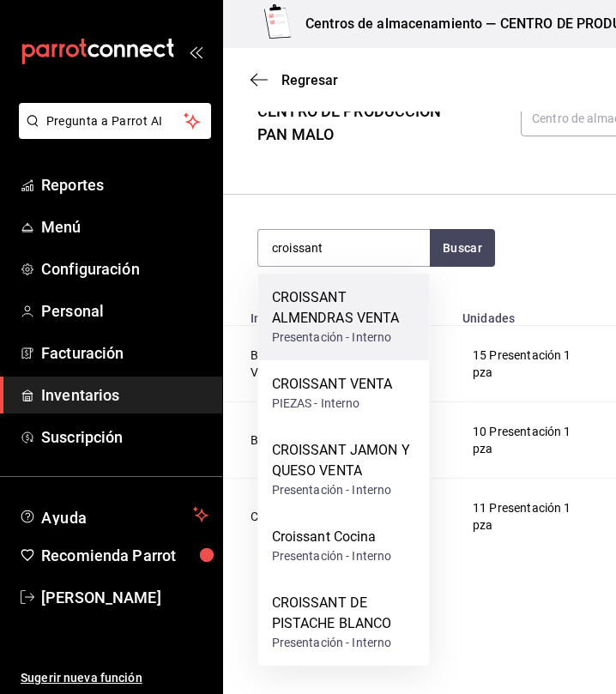
click at [343, 330] on div "Presentación - Interno" at bounding box center [344, 337] width 144 height 18
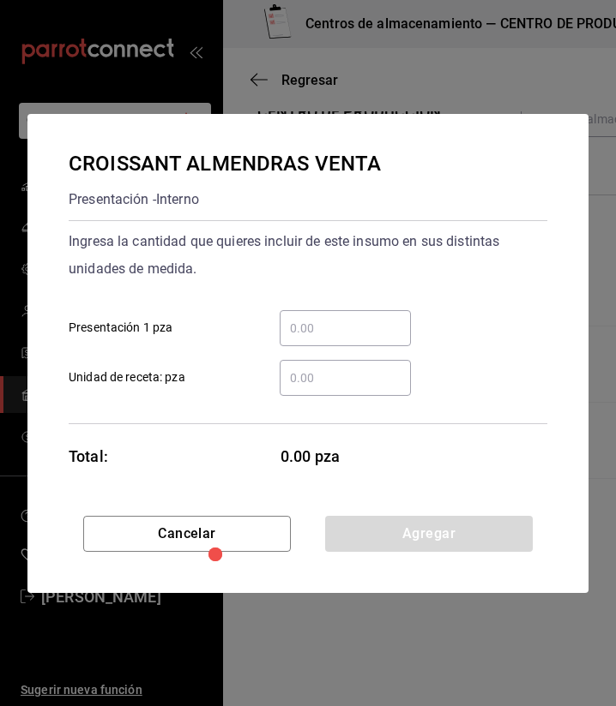
click at [350, 324] on input "​ Presentación 1 pza" at bounding box center [344, 328] width 131 height 21
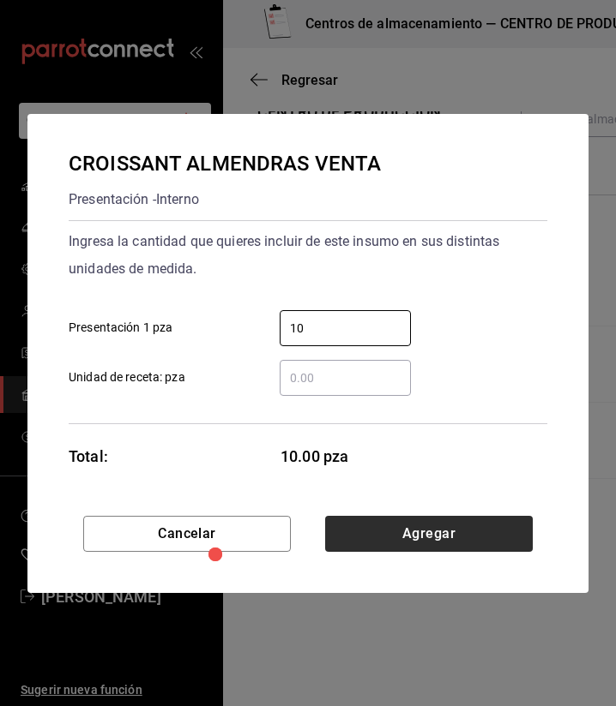
type input "10"
click at [381, 536] on button "Agregar" at bounding box center [428, 534] width 207 height 36
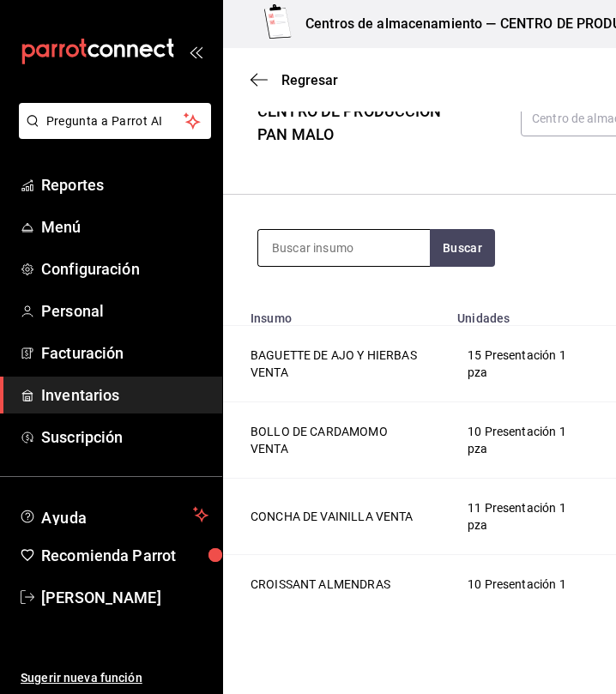
click at [319, 239] on input at bounding box center [343, 248] width 171 height 36
type input "muffin"
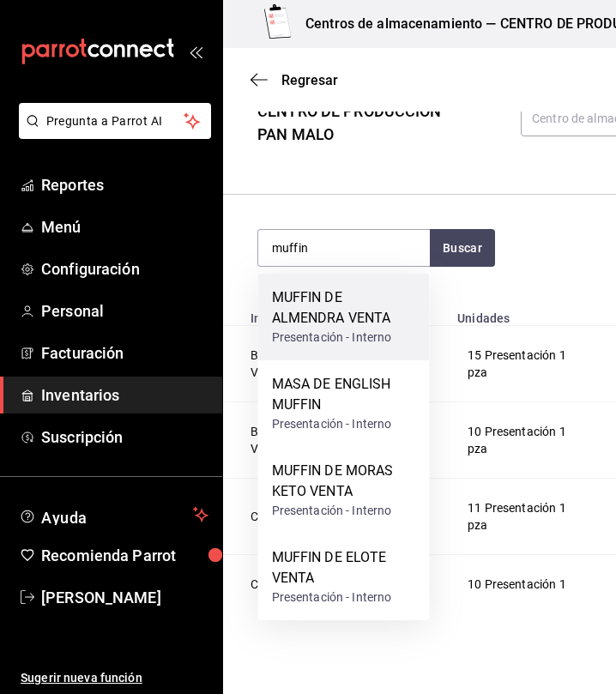
click at [325, 306] on div "MUFFIN DE ALMENDRA VENTA" at bounding box center [344, 307] width 144 height 41
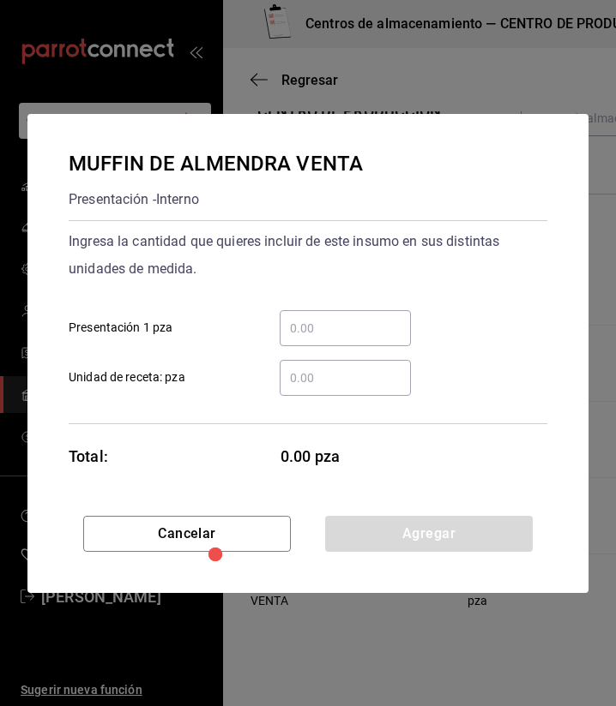
click at [341, 333] on input "​ Presentación 1 pza" at bounding box center [344, 328] width 131 height 21
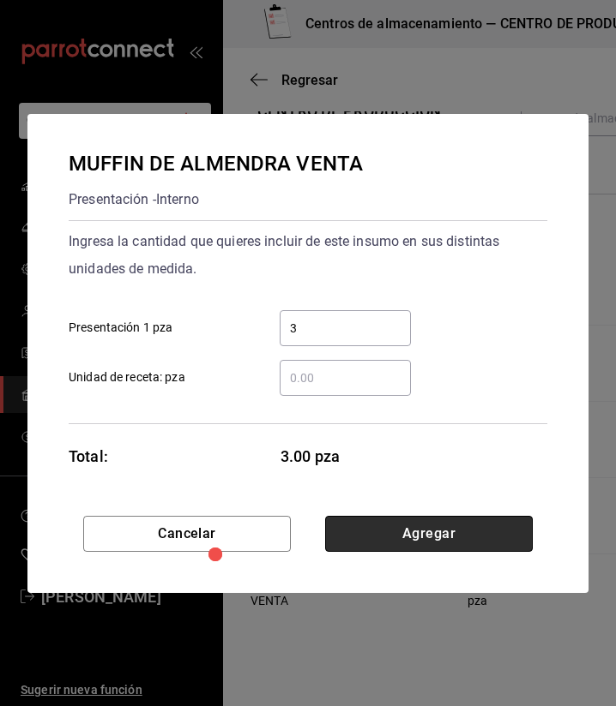
click at [498, 525] on button "Agregar" at bounding box center [428, 534] width 207 height 36
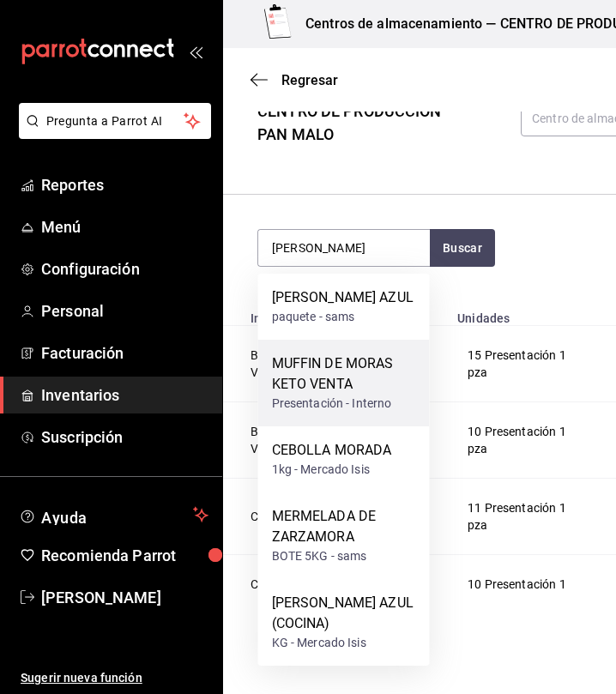
click at [370, 366] on div "MUFFIN DE MORAS KETO VENTA" at bounding box center [344, 373] width 144 height 41
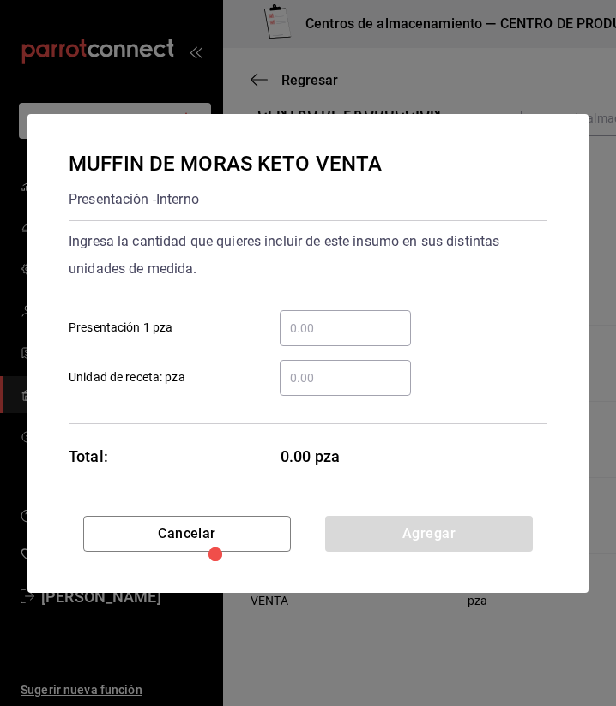
click at [349, 314] on div "​" at bounding box center [344, 328] width 131 height 36
click at [349, 318] on input "​ Presentación 1 pza" at bounding box center [344, 328] width 131 height 21
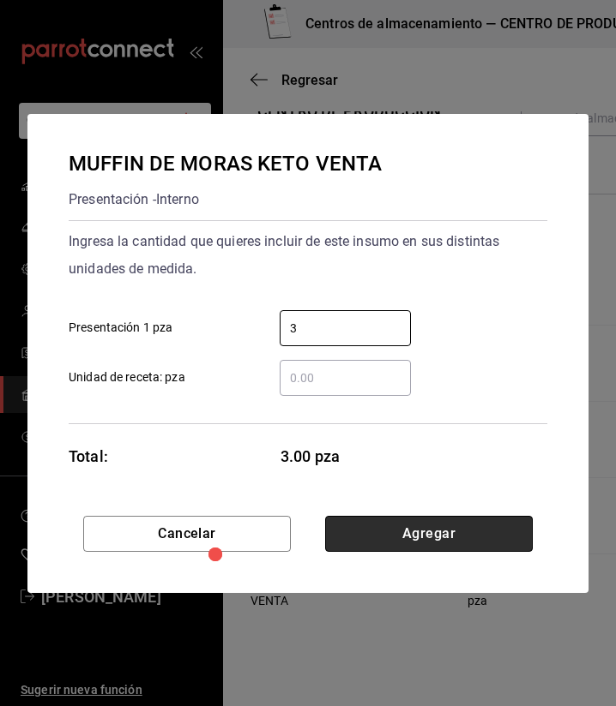
click at [471, 537] on button "Agregar" at bounding box center [428, 534] width 207 height 36
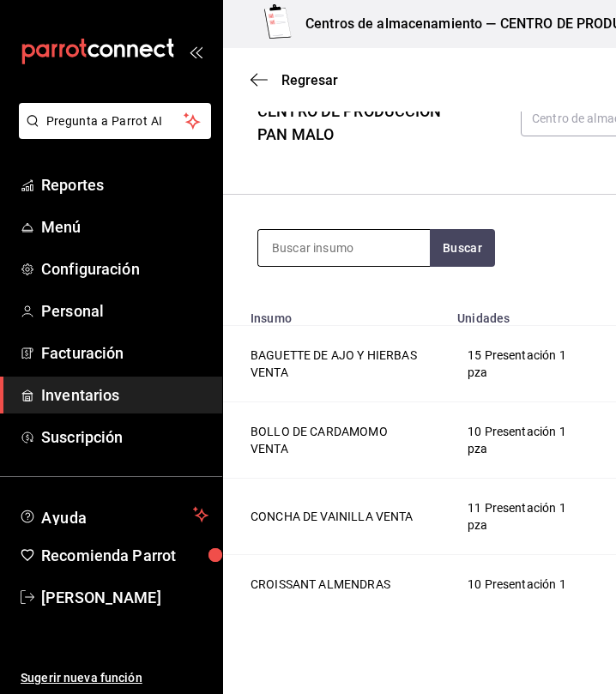
click at [345, 259] on input at bounding box center [343, 248] width 171 height 36
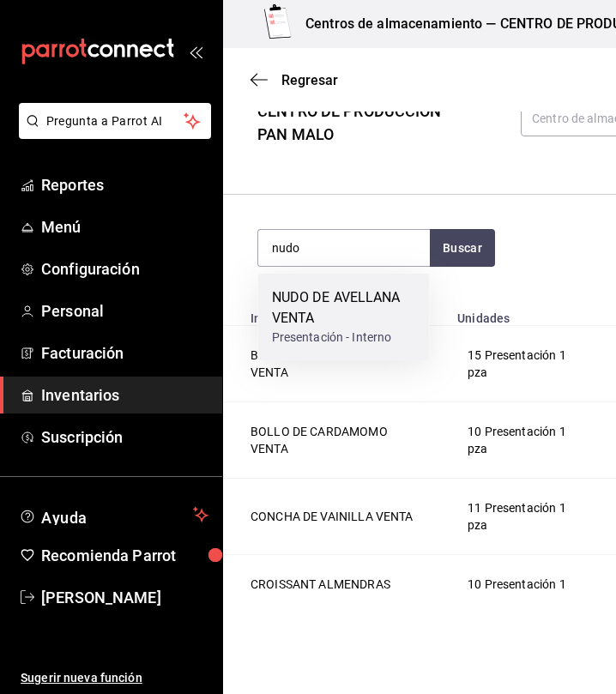
click at [314, 325] on div "NUDO DE AVELLANA VENTA" at bounding box center [344, 307] width 144 height 41
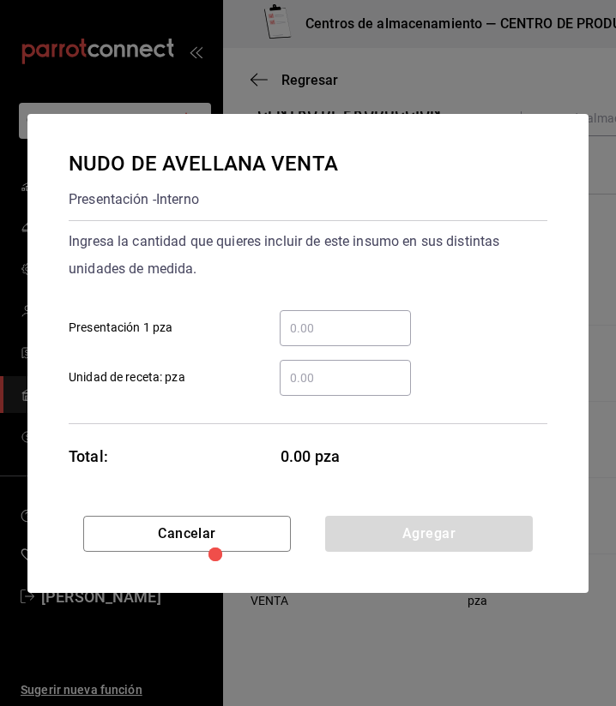
click at [355, 341] on div "​" at bounding box center [344, 328] width 131 height 36
click at [355, 339] on input "​ Presentación 1 pza" at bounding box center [344, 328] width 131 height 21
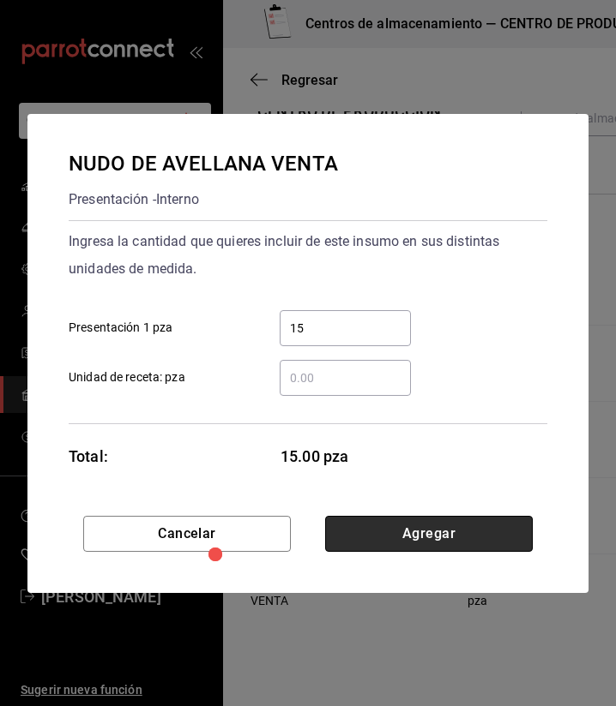
click at [369, 536] on button "Agregar" at bounding box center [428, 534] width 207 height 36
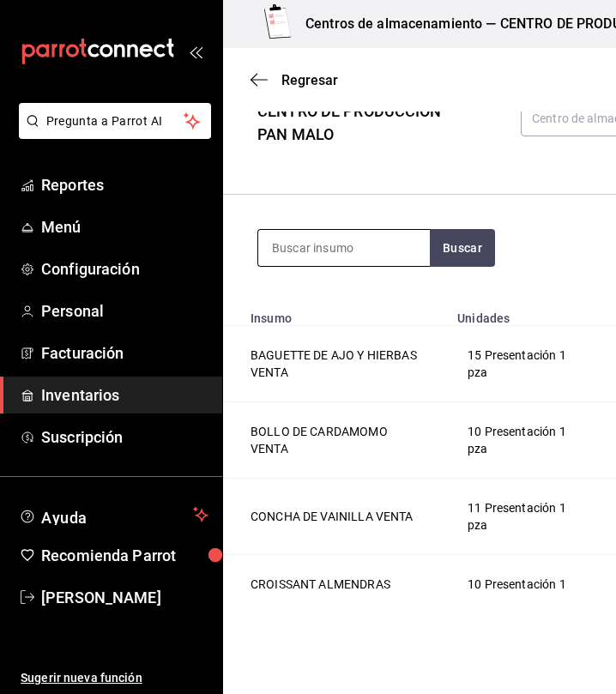
click at [330, 241] on input at bounding box center [343, 248] width 171 height 36
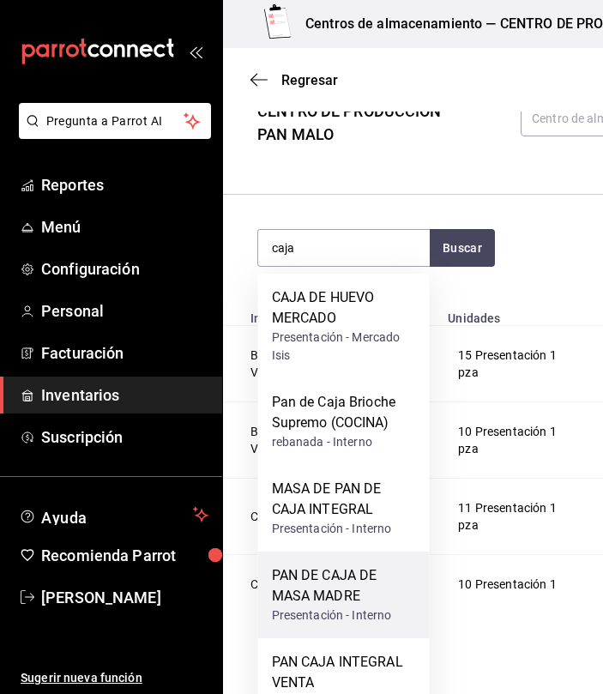
click at [363, 603] on div "PAN DE CAJA DE MASA MADRE" at bounding box center [344, 585] width 144 height 41
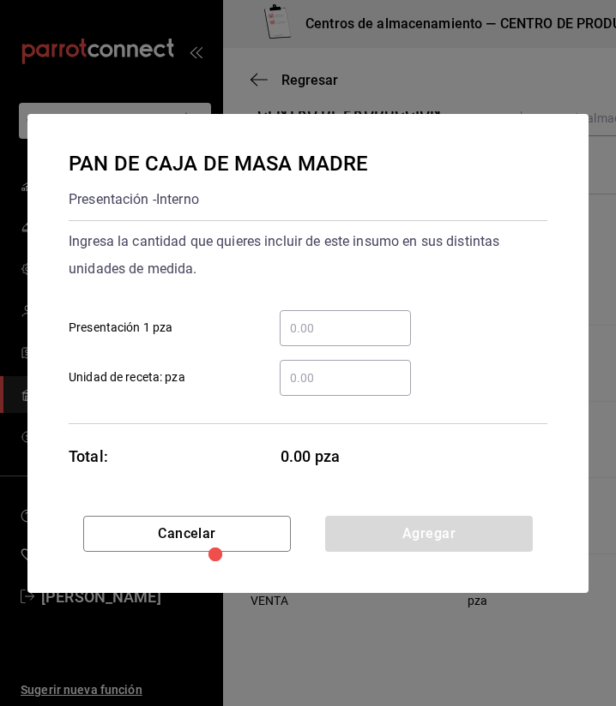
click at [345, 322] on input "​ Presentación 1 pza" at bounding box center [344, 328] width 131 height 21
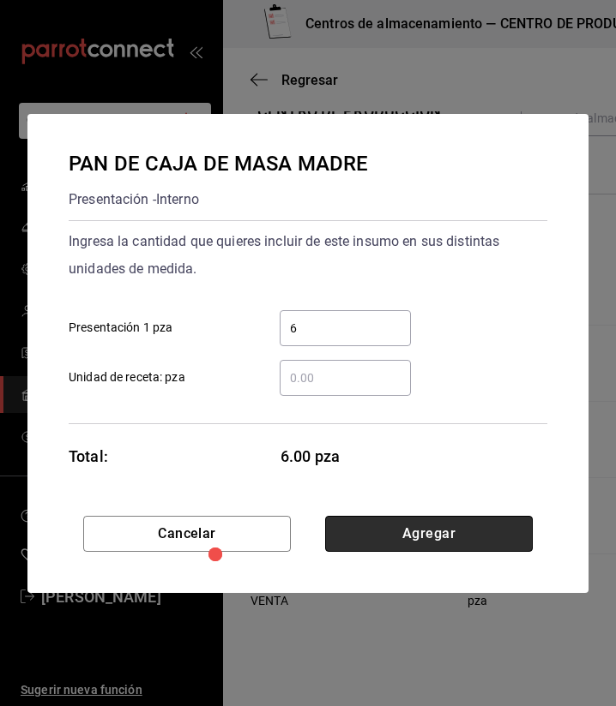
click at [418, 538] on button "Agregar" at bounding box center [428, 534] width 207 height 36
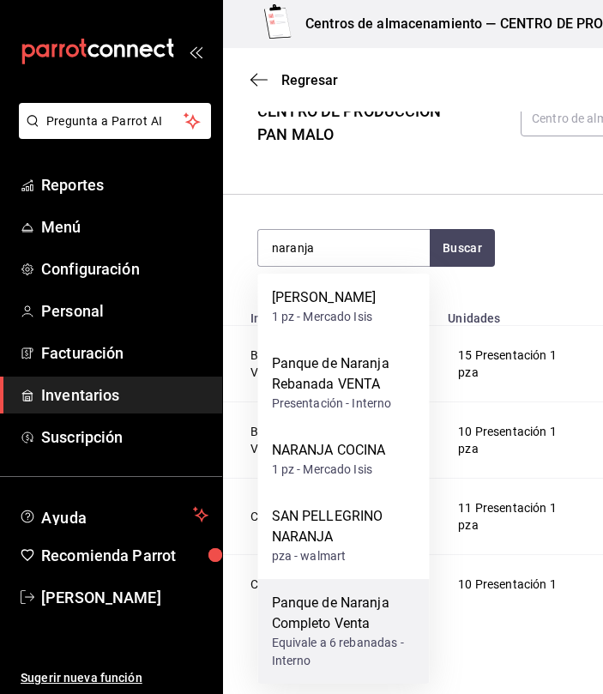
click at [382, 634] on div "Panque de Naranja Completo Venta" at bounding box center [344, 612] width 144 height 41
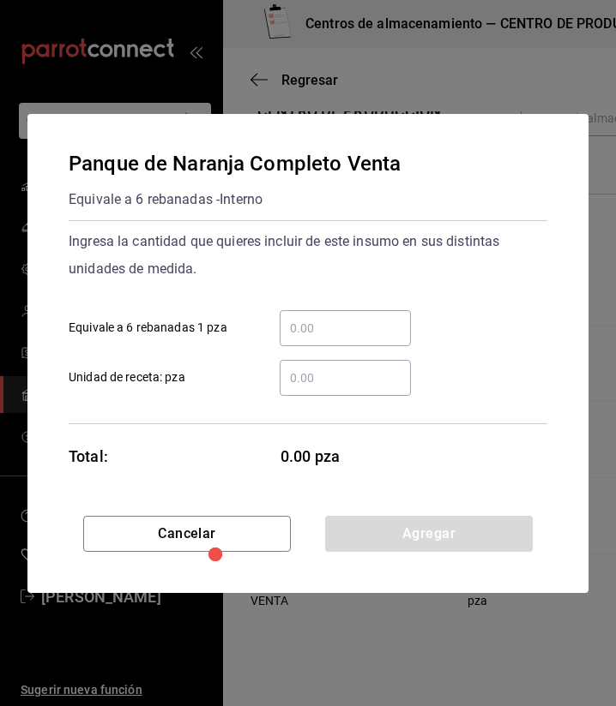
click at [336, 333] on input "​ Equivale a 6 rebanadas 1 pza" at bounding box center [344, 328] width 131 height 21
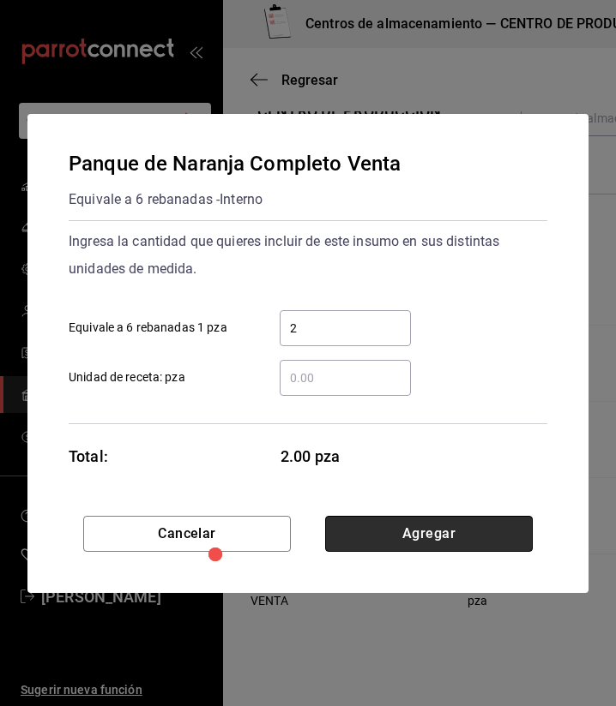
click at [491, 532] on button "Agregar" at bounding box center [428, 534] width 207 height 36
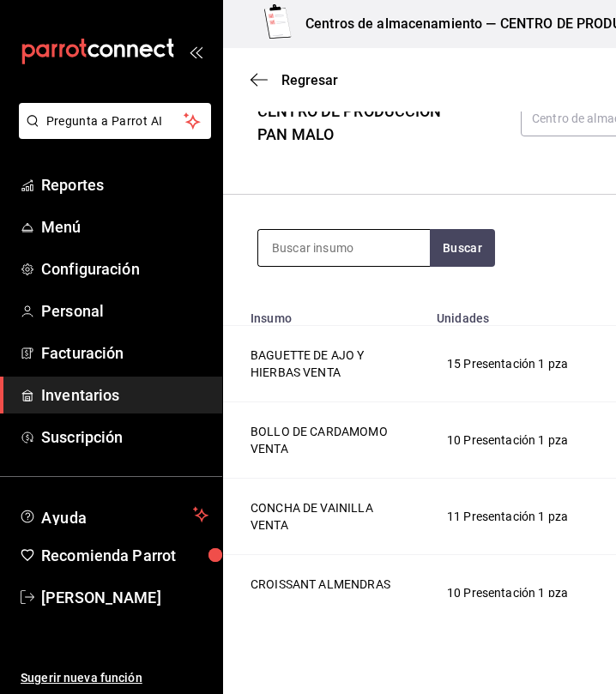
click at [351, 256] on input at bounding box center [343, 248] width 171 height 36
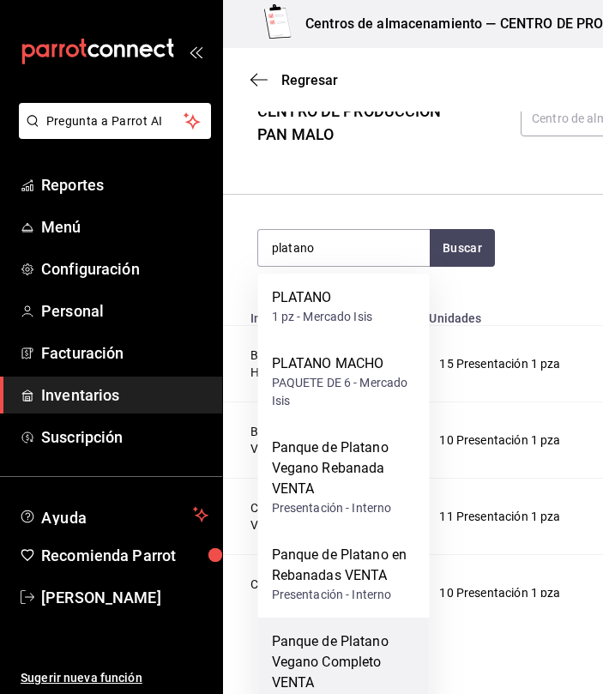
click at [387, 670] on div "Panque de Platano Vegano Completo VENTA" at bounding box center [344, 662] width 144 height 62
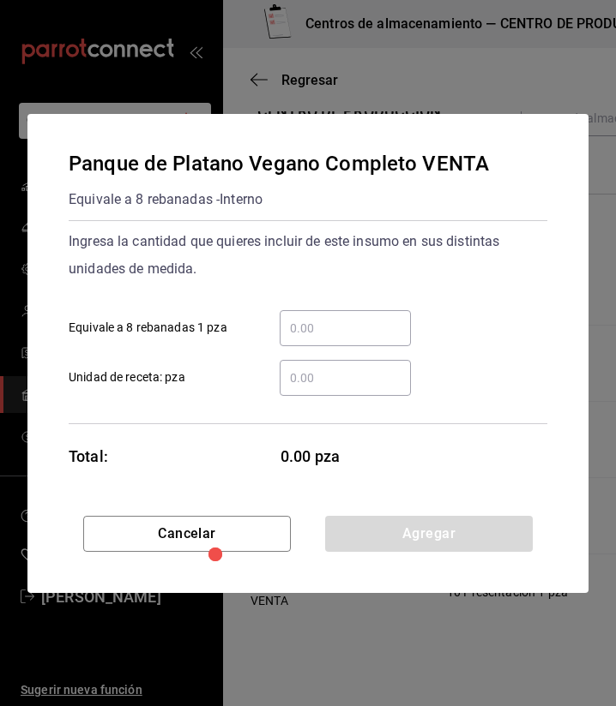
click at [372, 329] on input "​ Equivale a 8 rebanadas 1 pza" at bounding box center [344, 328] width 131 height 21
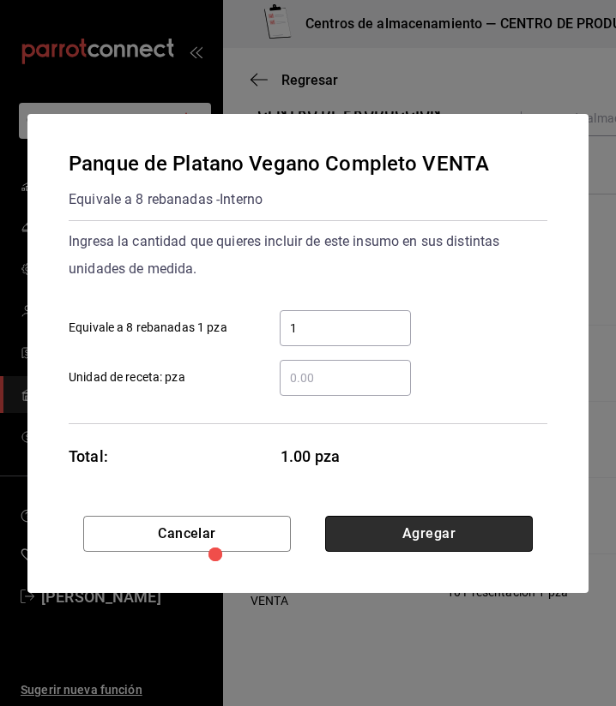
click at [478, 531] on button "Agregar" at bounding box center [428, 534] width 207 height 36
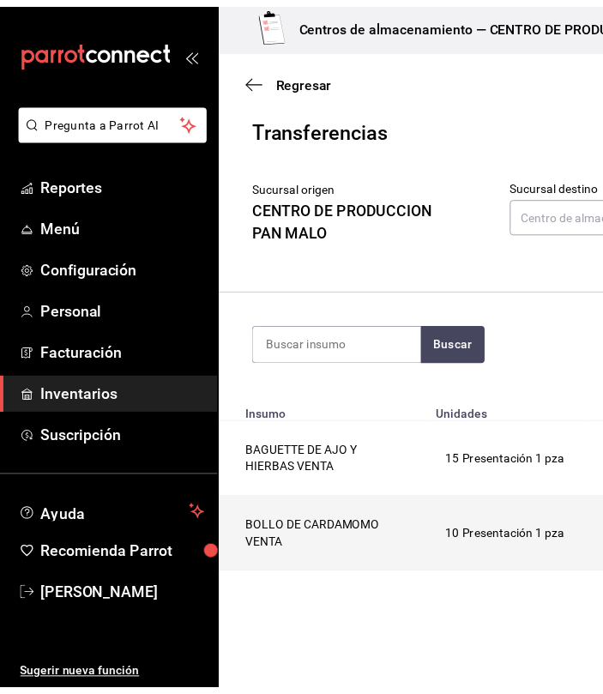
scroll to position [0, 0]
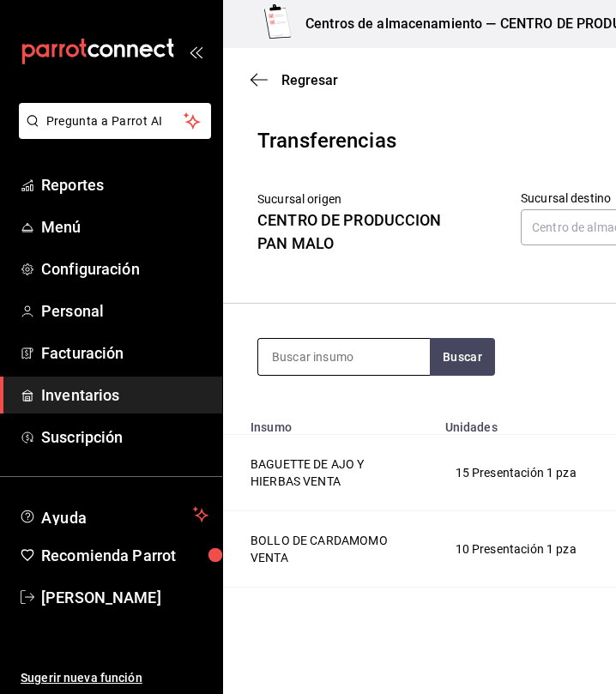
click at [342, 345] on input at bounding box center [343, 357] width 171 height 36
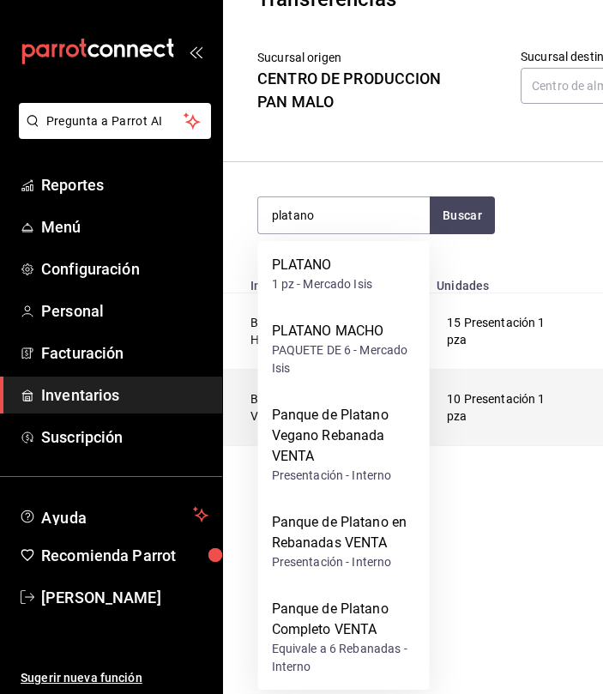
scroll to position [143, 0]
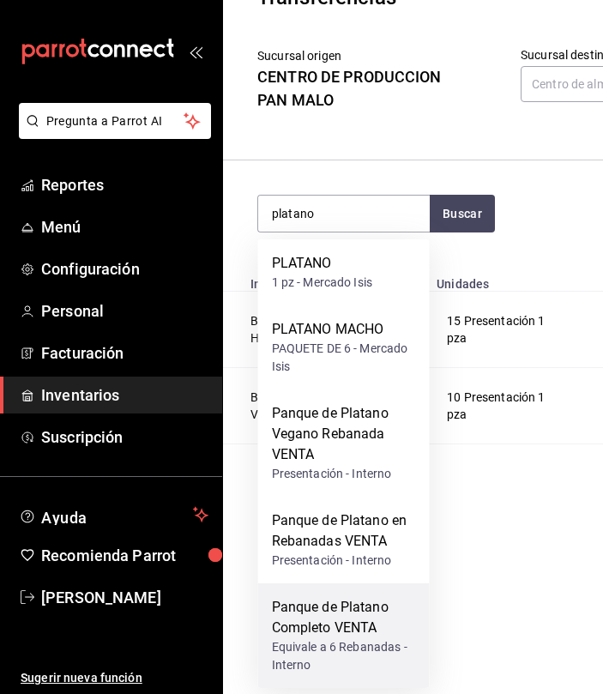
click at [357, 635] on div "Panque de Platano Completo VENTA" at bounding box center [344, 617] width 144 height 41
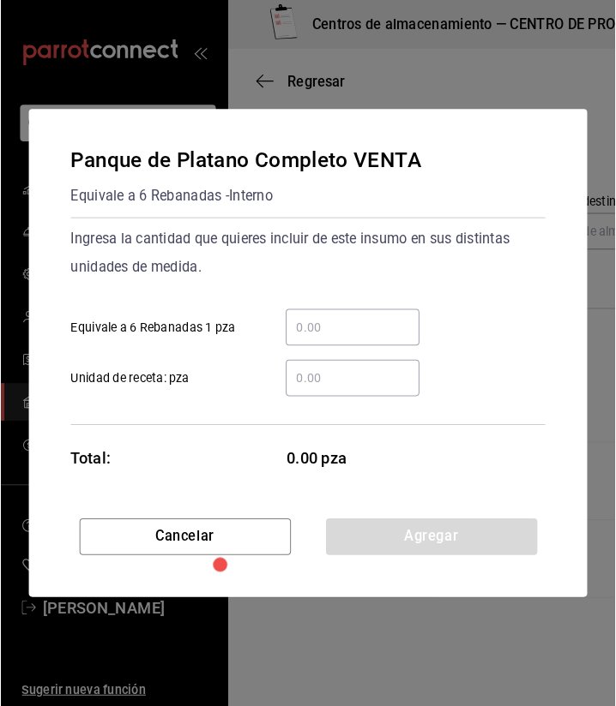
scroll to position [0, 0]
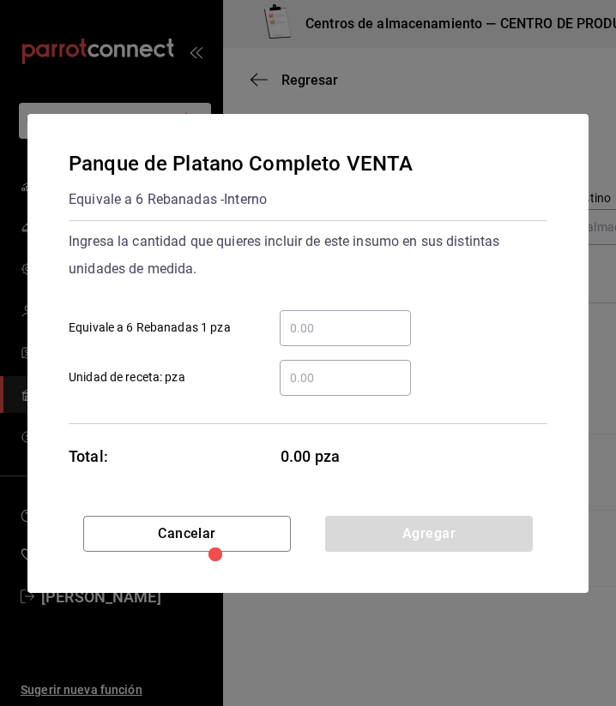
click at [329, 334] on input "​ Equivale a 6 Rebanadas 1 pza" at bounding box center [344, 328] width 131 height 21
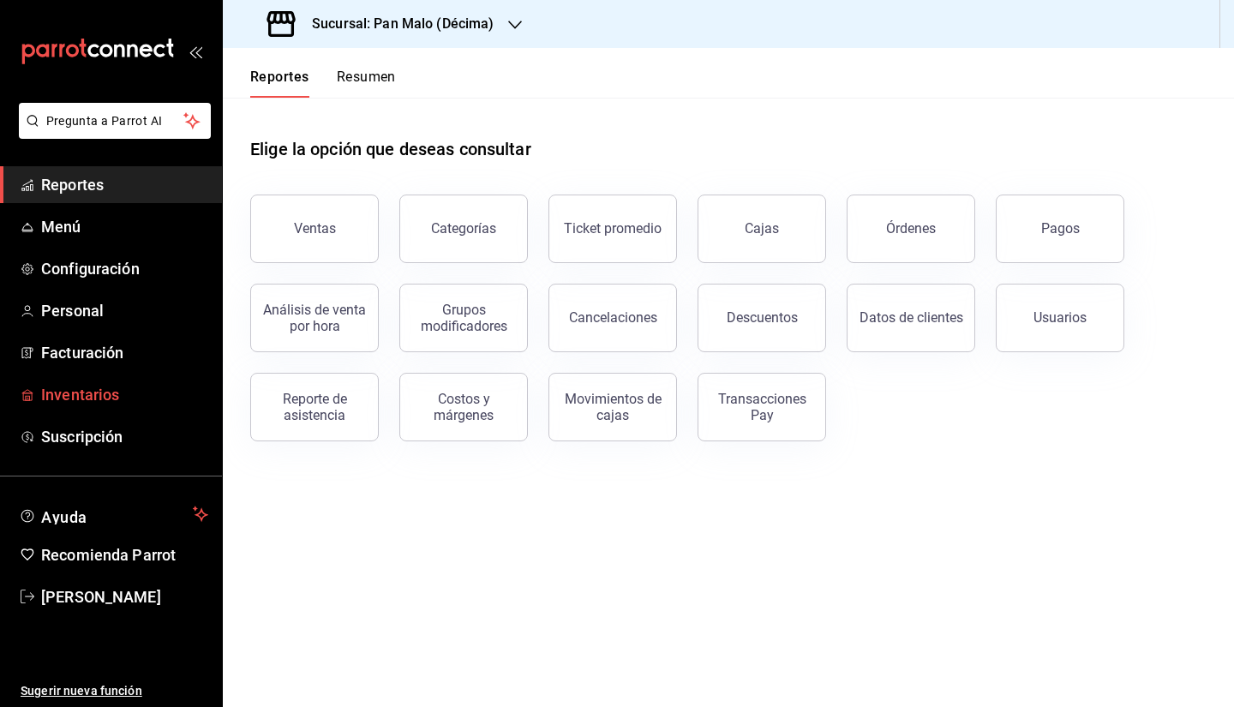
click at [141, 393] on span "Inventarios" at bounding box center [124, 394] width 167 height 23
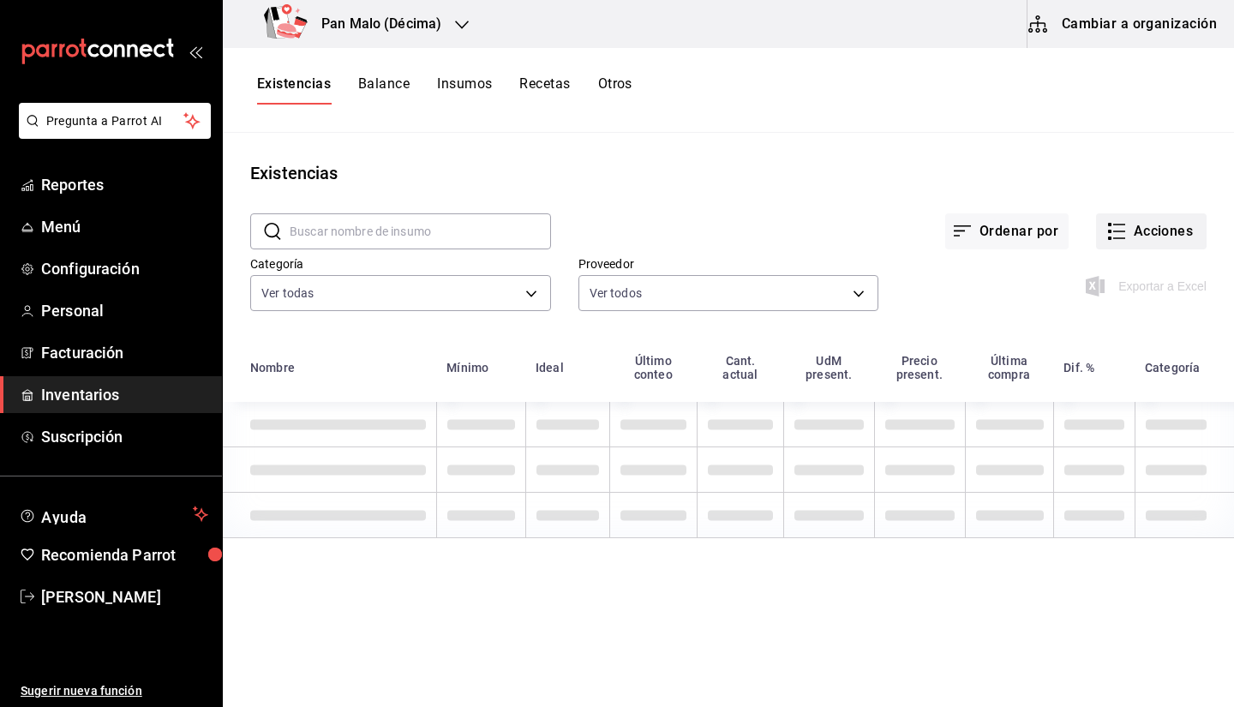
click at [1144, 237] on button "Acciones" at bounding box center [1151, 231] width 111 height 36
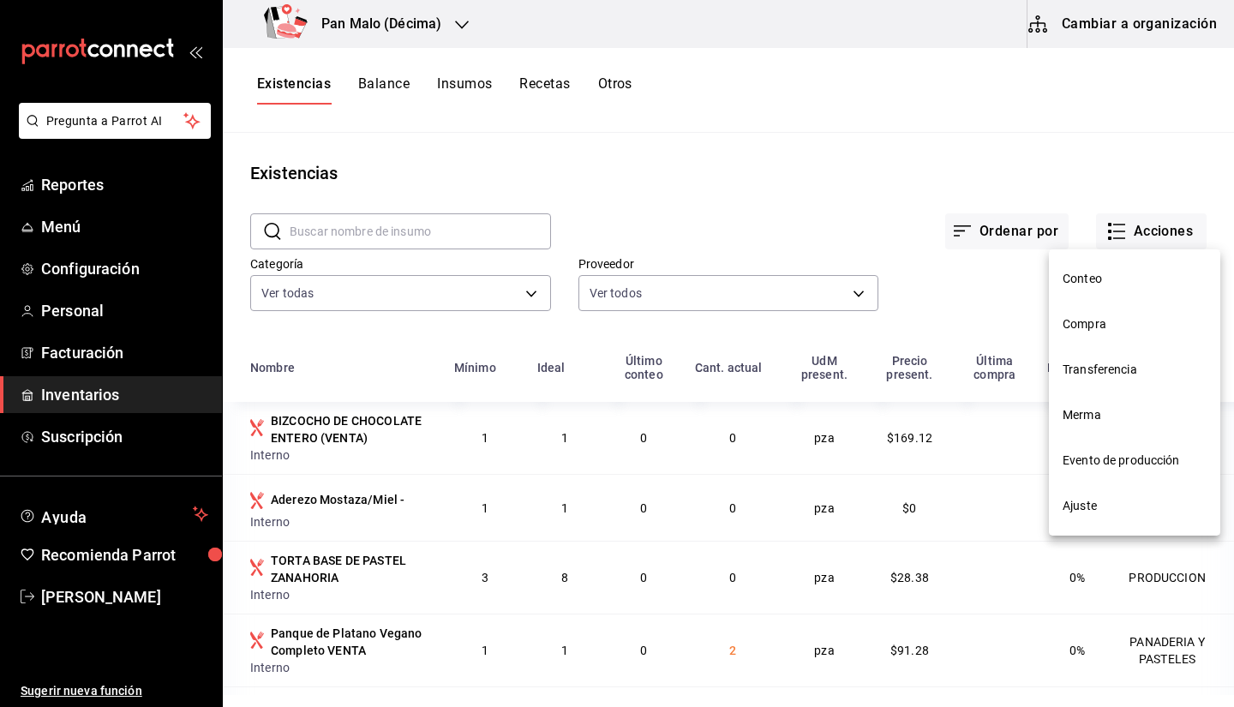
click at [385, 219] on div at bounding box center [617, 353] width 1234 height 707
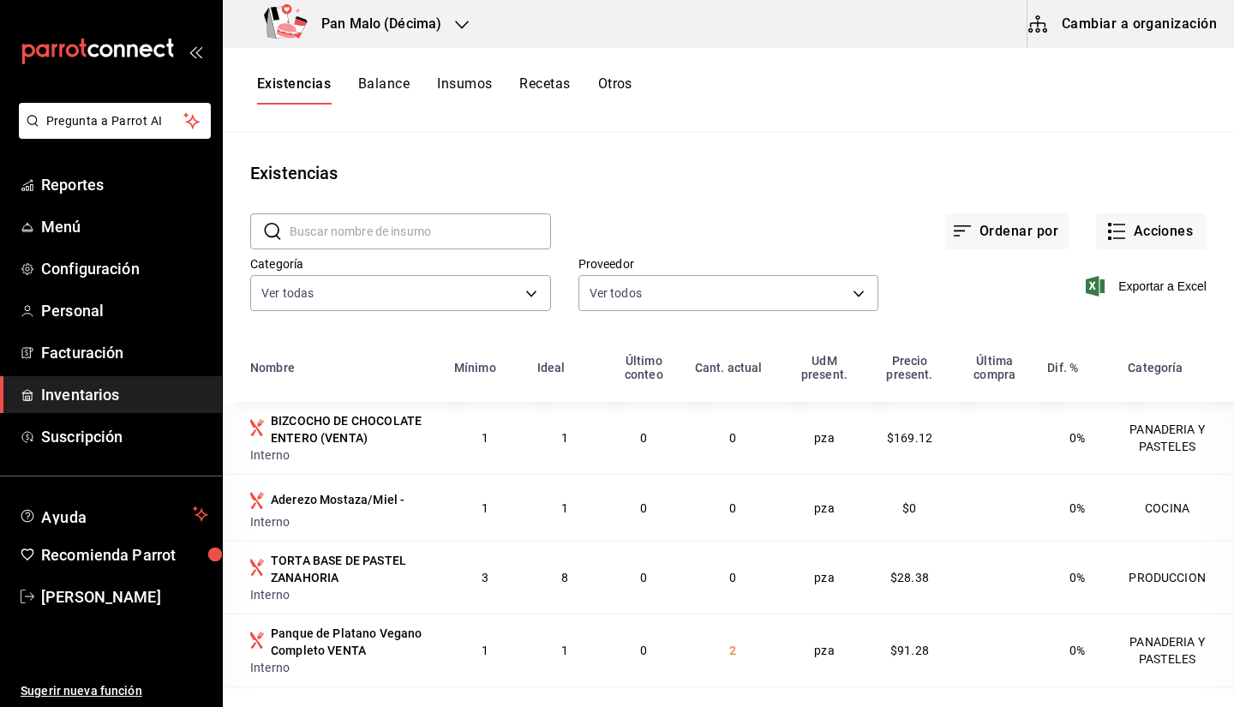
click at [367, 228] on input "text" at bounding box center [420, 231] width 261 height 34
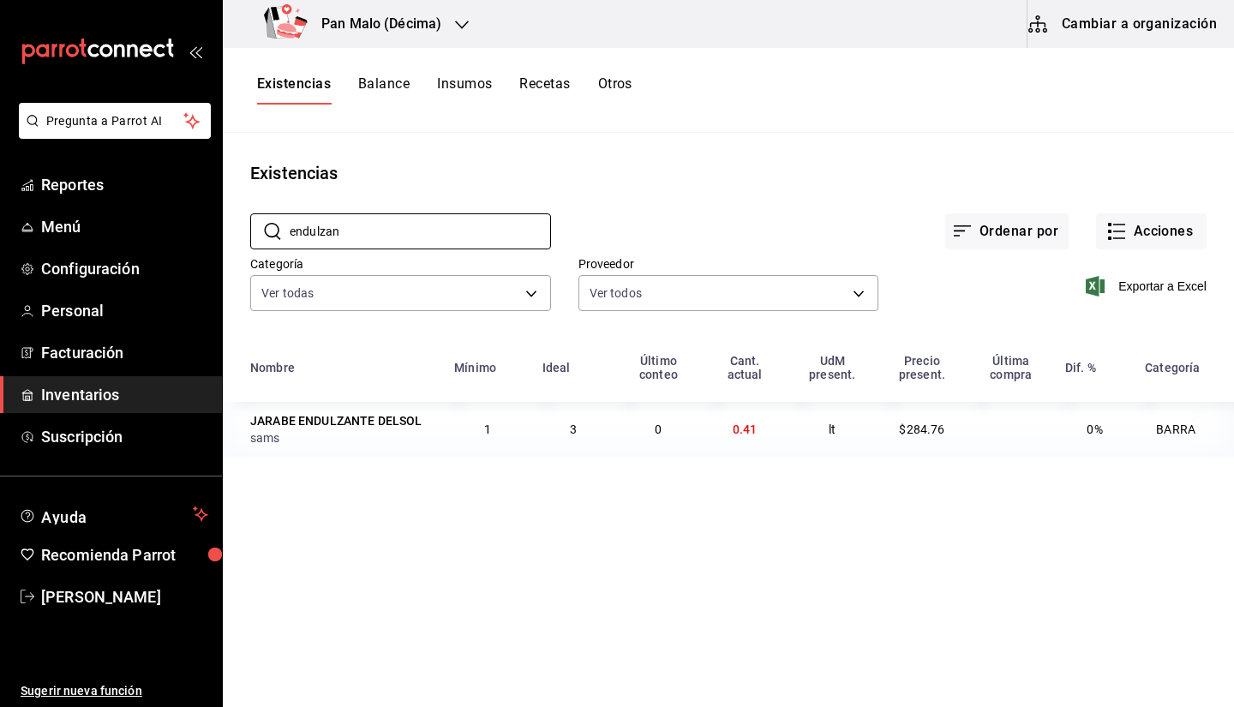
type input "endulzan"
click at [602, 171] on div "Existencias" at bounding box center [729, 173] width 1012 height 26
click at [453, 224] on input "endulzan" at bounding box center [420, 231] width 261 height 34
click at [394, 26] on h3 "Pan Malo (Décima)" at bounding box center [375, 24] width 134 height 21
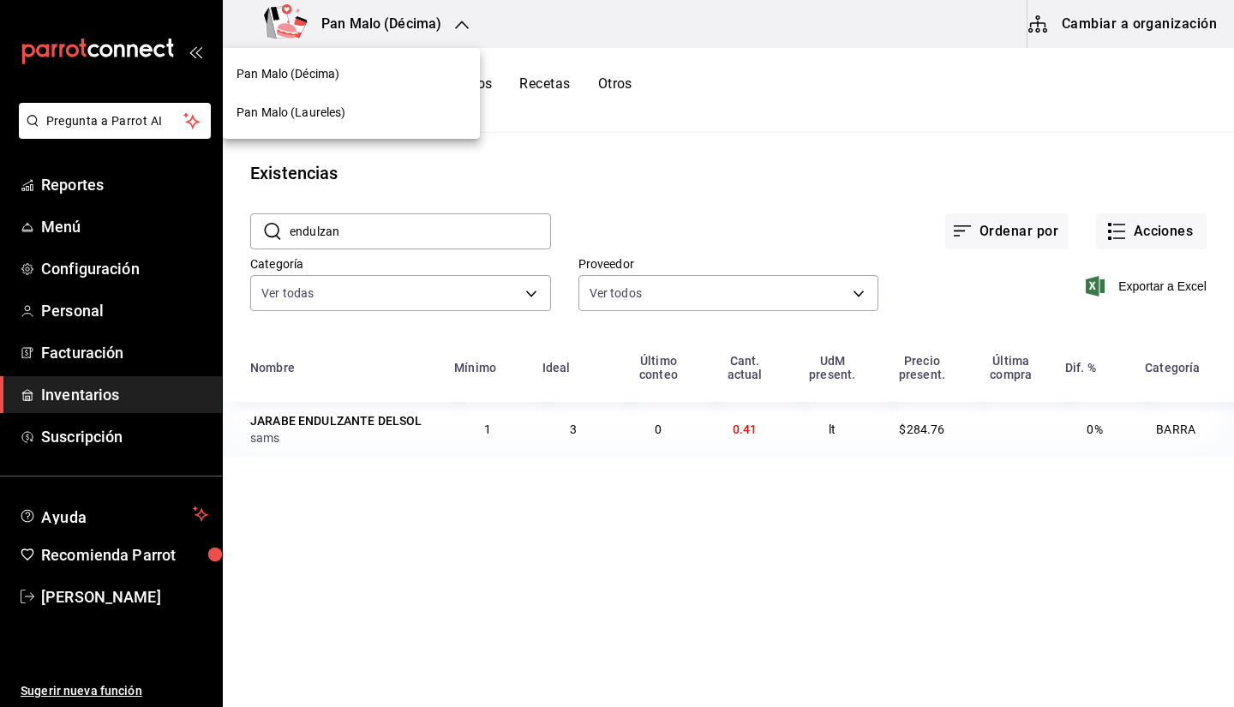
click at [351, 114] on div "Pan Malo (Laureles)" at bounding box center [352, 113] width 230 height 18
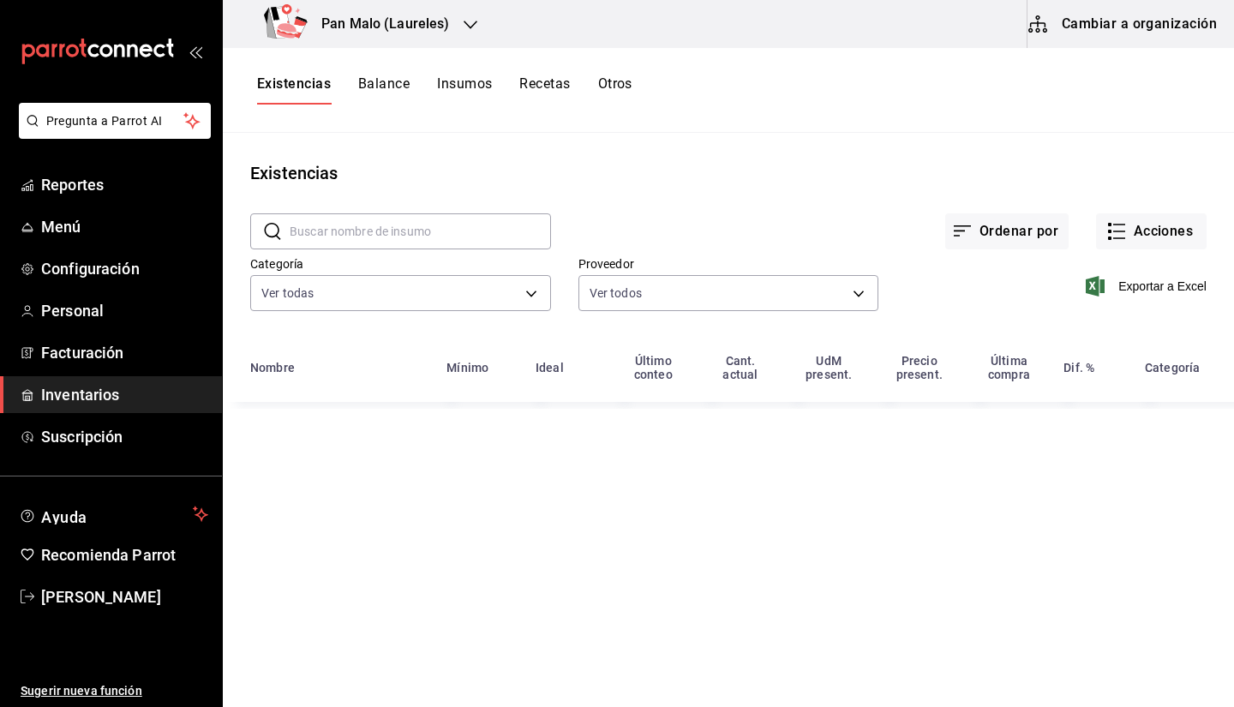
click at [530, 242] on input "text" at bounding box center [420, 231] width 261 height 34
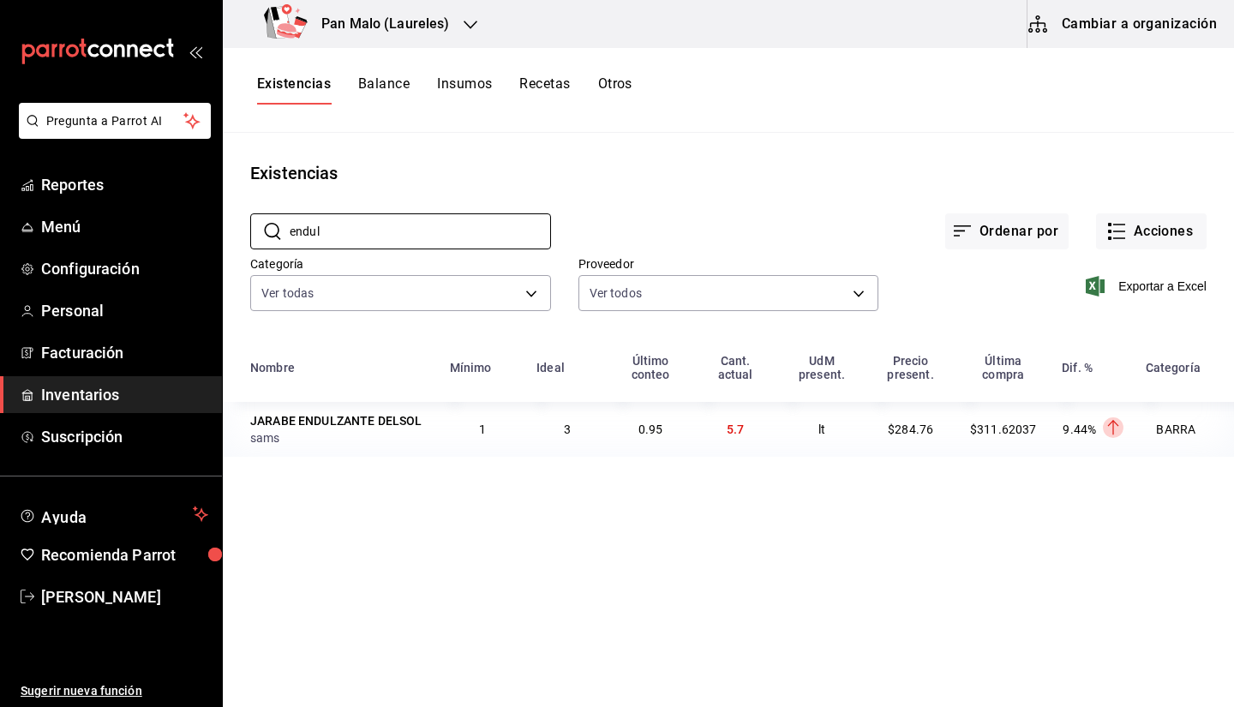
type input "endul"
click at [343, 235] on input "endul" at bounding box center [420, 231] width 261 height 34
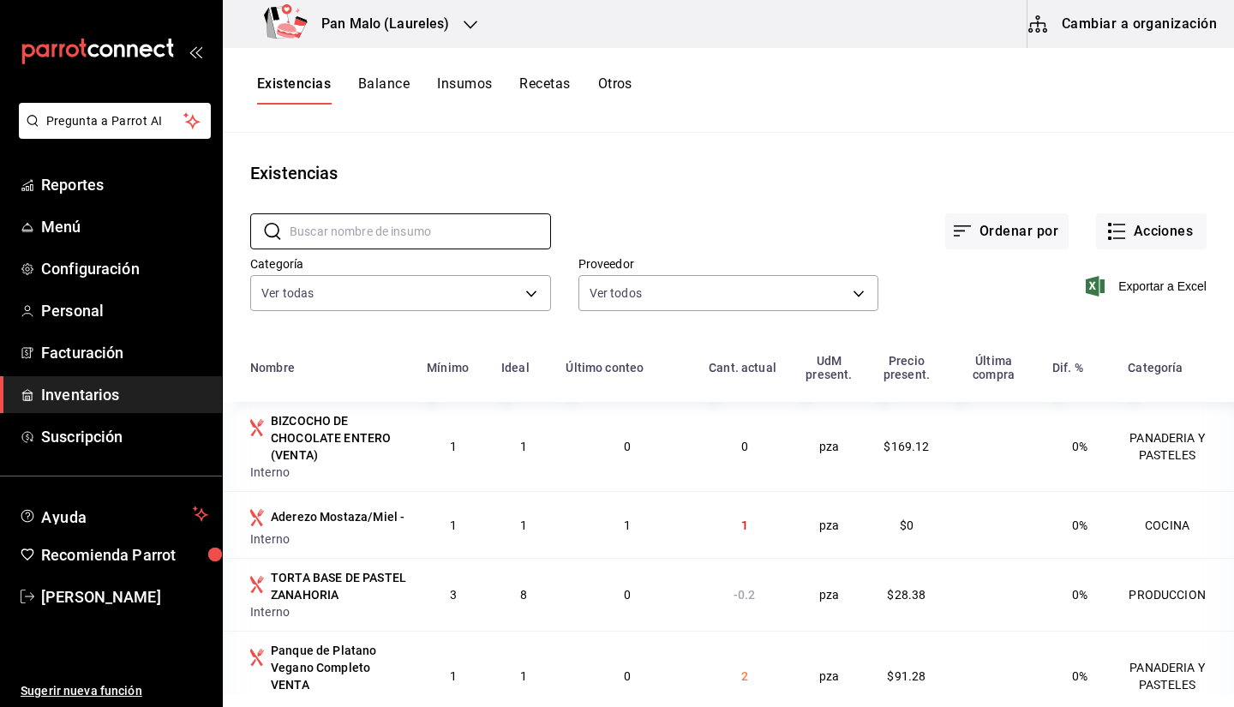
click at [453, 102] on button "Insumos" at bounding box center [464, 89] width 55 height 29
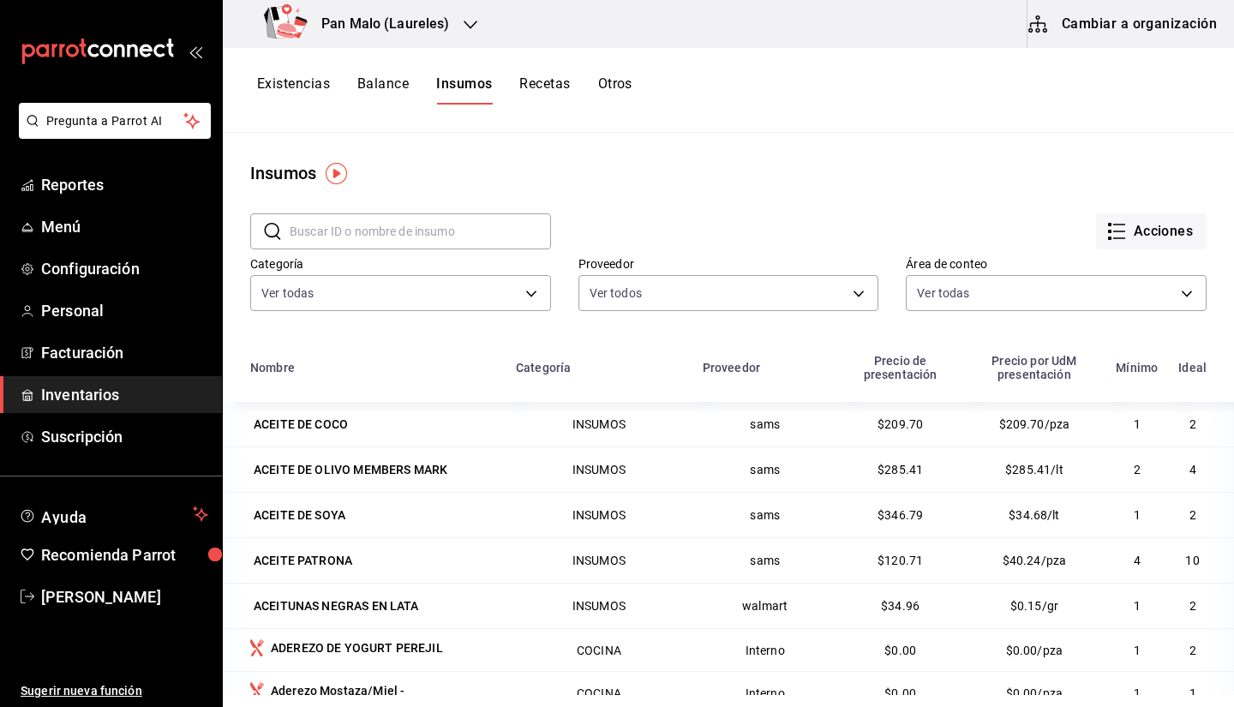
click at [1079, 9] on button "Cambiar a organización" at bounding box center [1124, 24] width 193 height 48
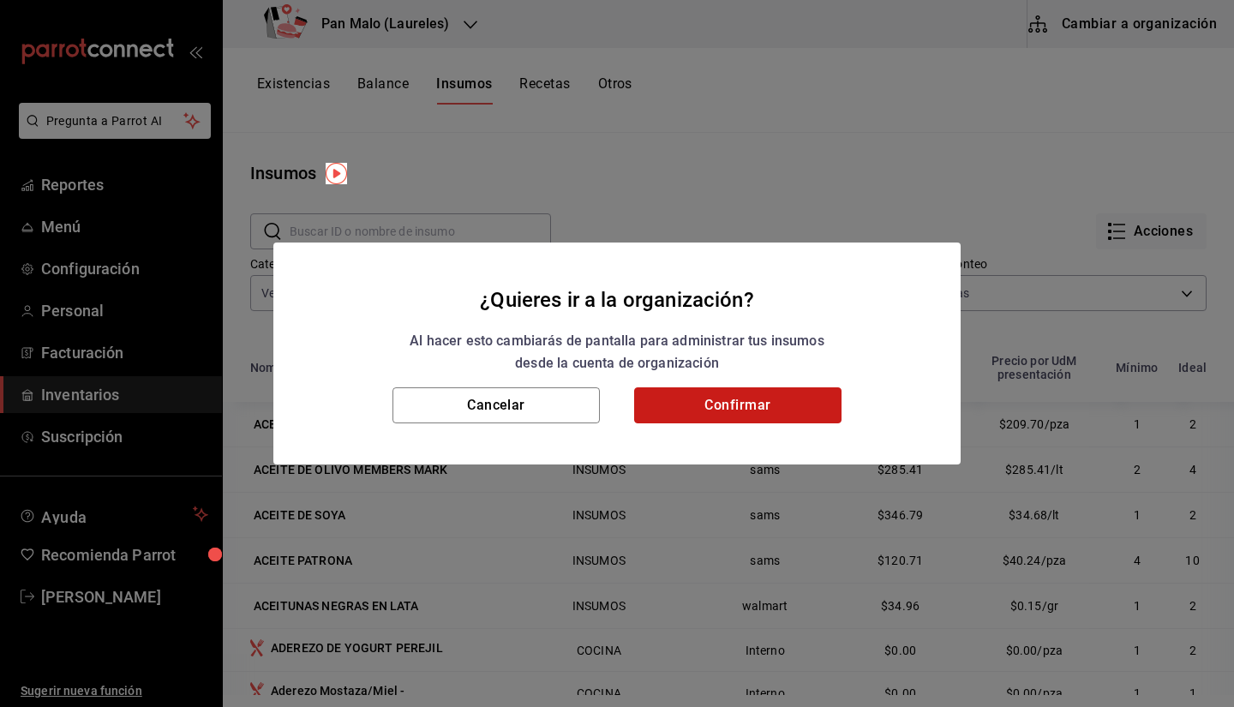
click at [730, 411] on button "Confirmar" at bounding box center [737, 405] width 207 height 36
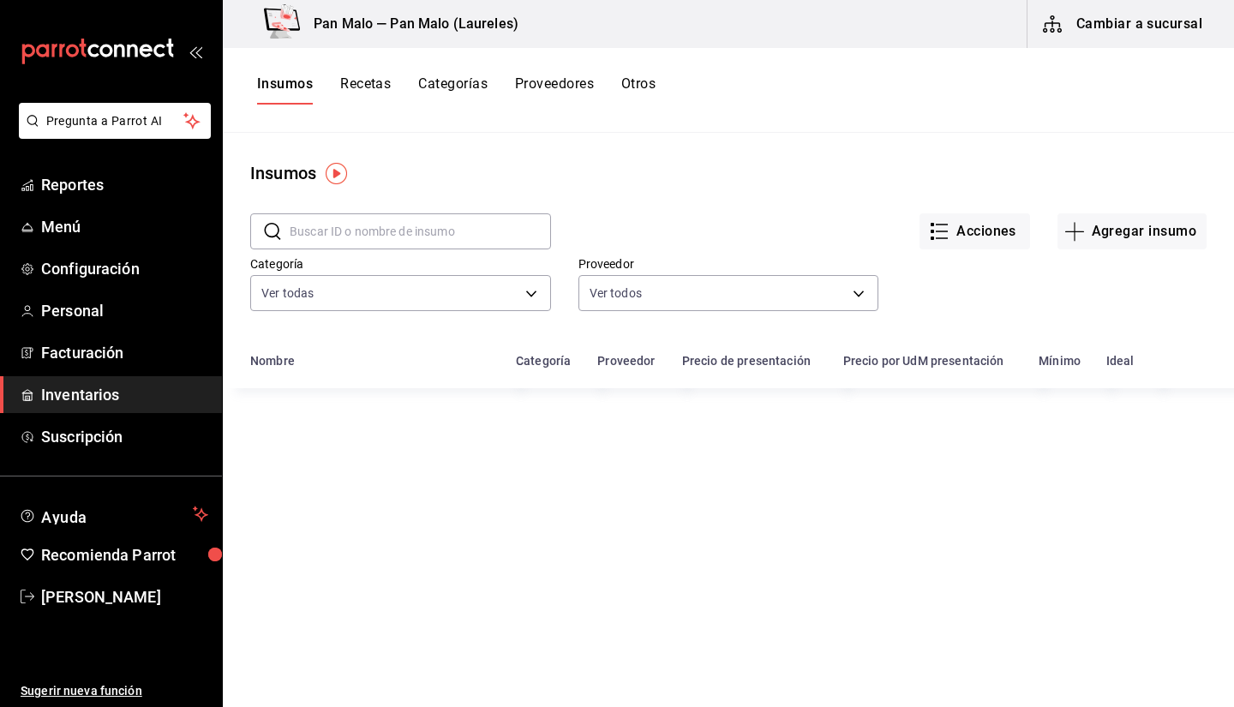
click at [303, 216] on input "text" at bounding box center [420, 231] width 261 height 34
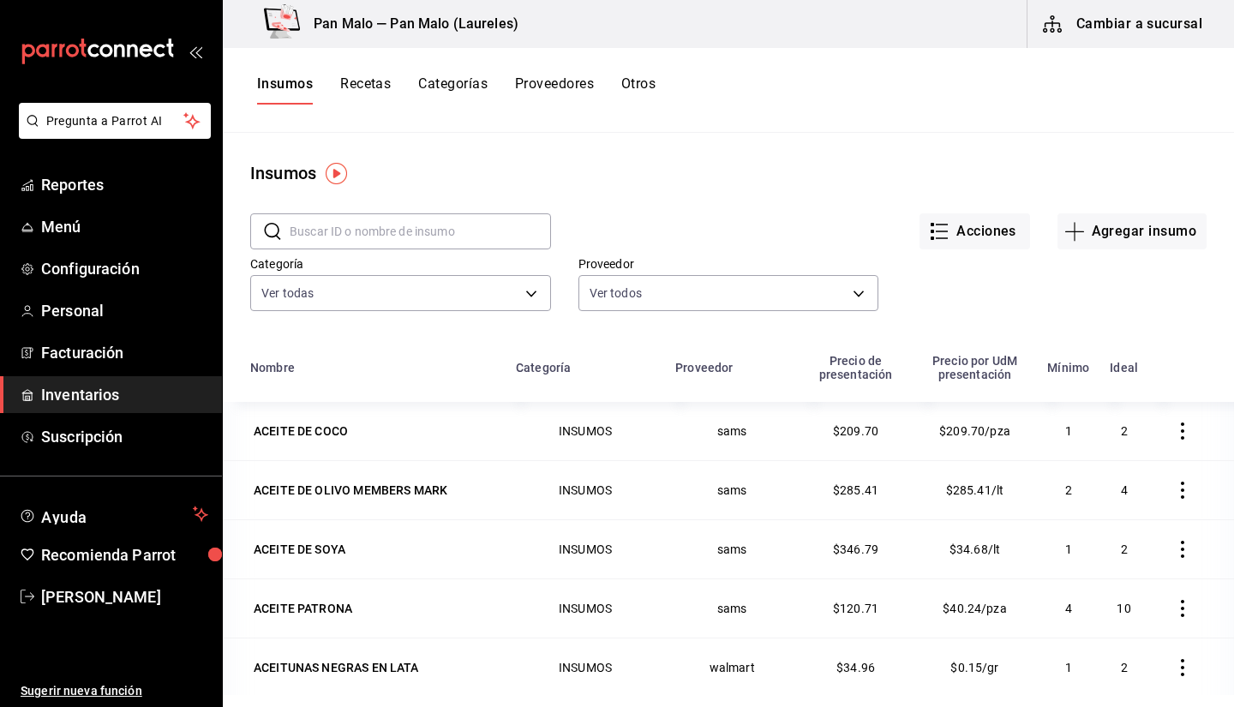
click at [388, 235] on input "text" at bounding box center [420, 231] width 261 height 34
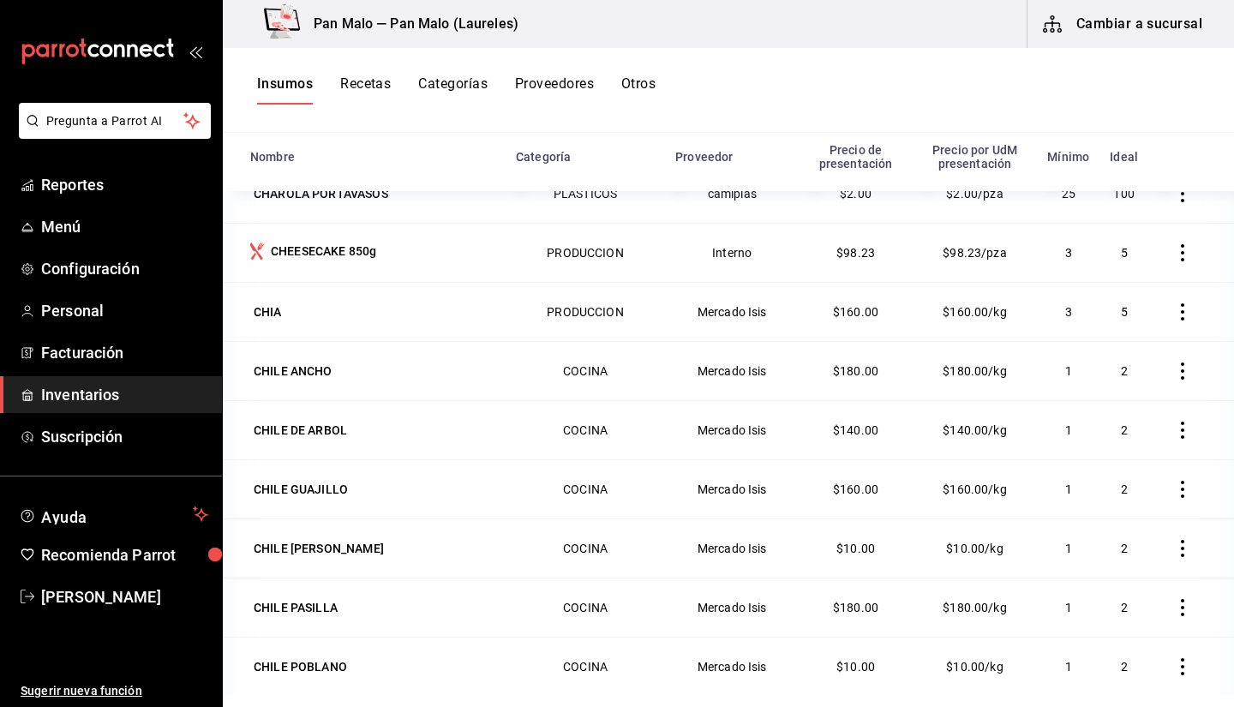
scroll to position [5121, 0]
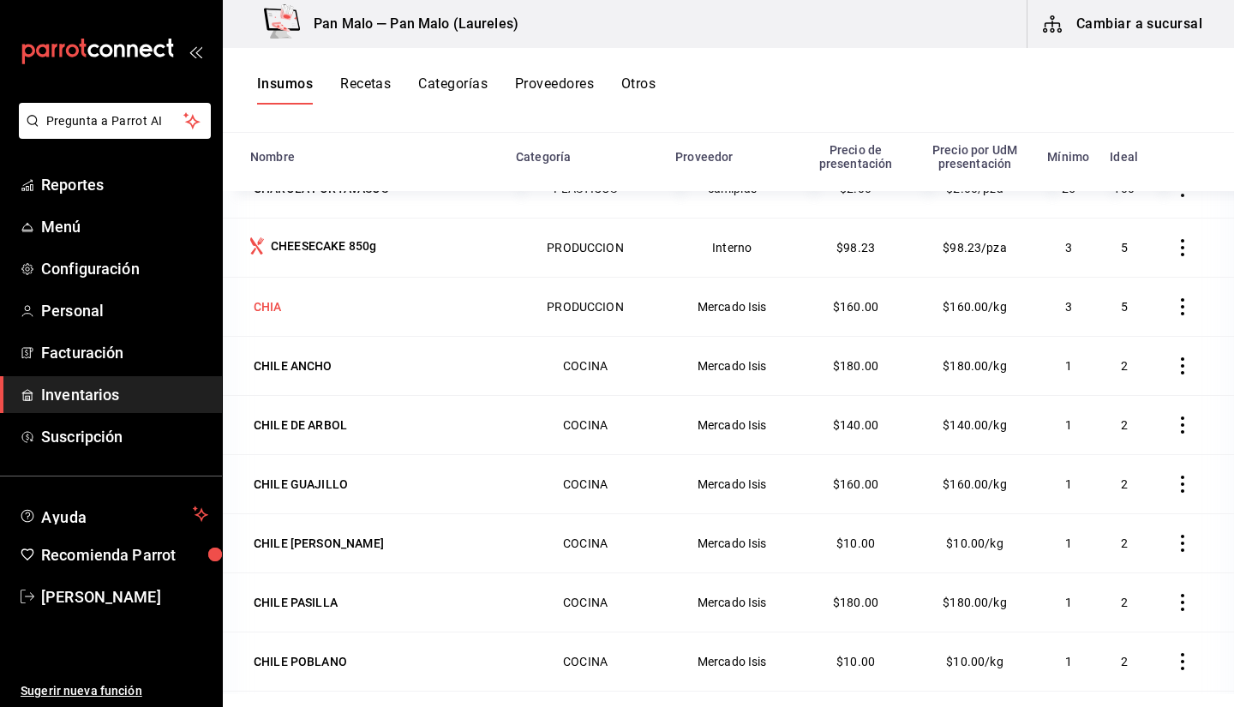
click at [262, 295] on div "CHIA" at bounding box center [267, 307] width 35 height 24
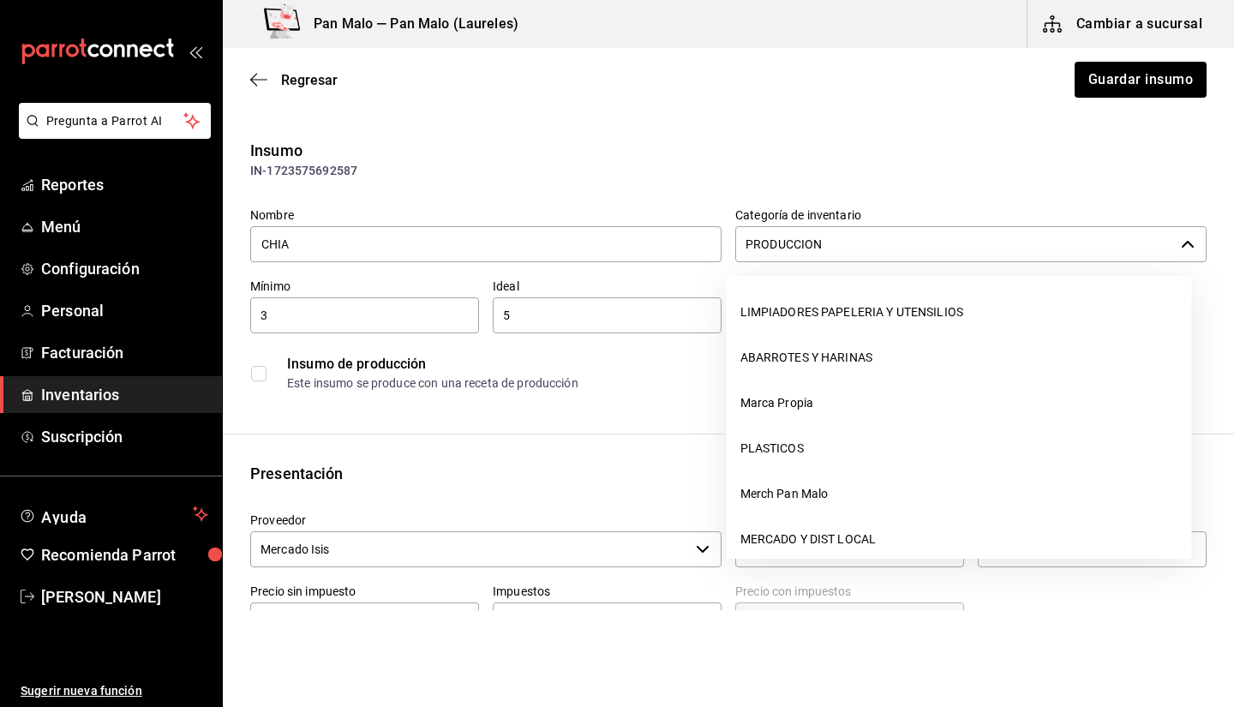
click at [944, 246] on input "PRODUCCION" at bounding box center [955, 244] width 439 height 36
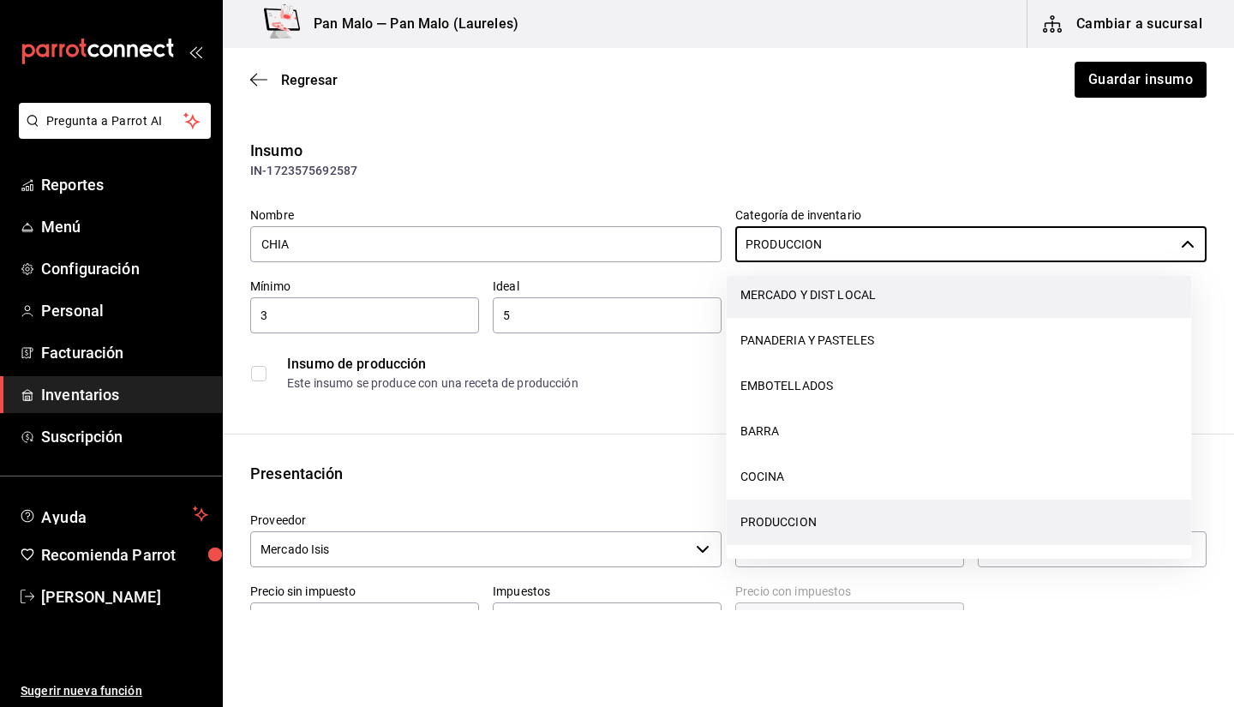
click at [840, 302] on li "MERCADO Y DIST LOCAL" at bounding box center [959, 295] width 465 height 45
type input "MERCADO Y DIST LOCAL"
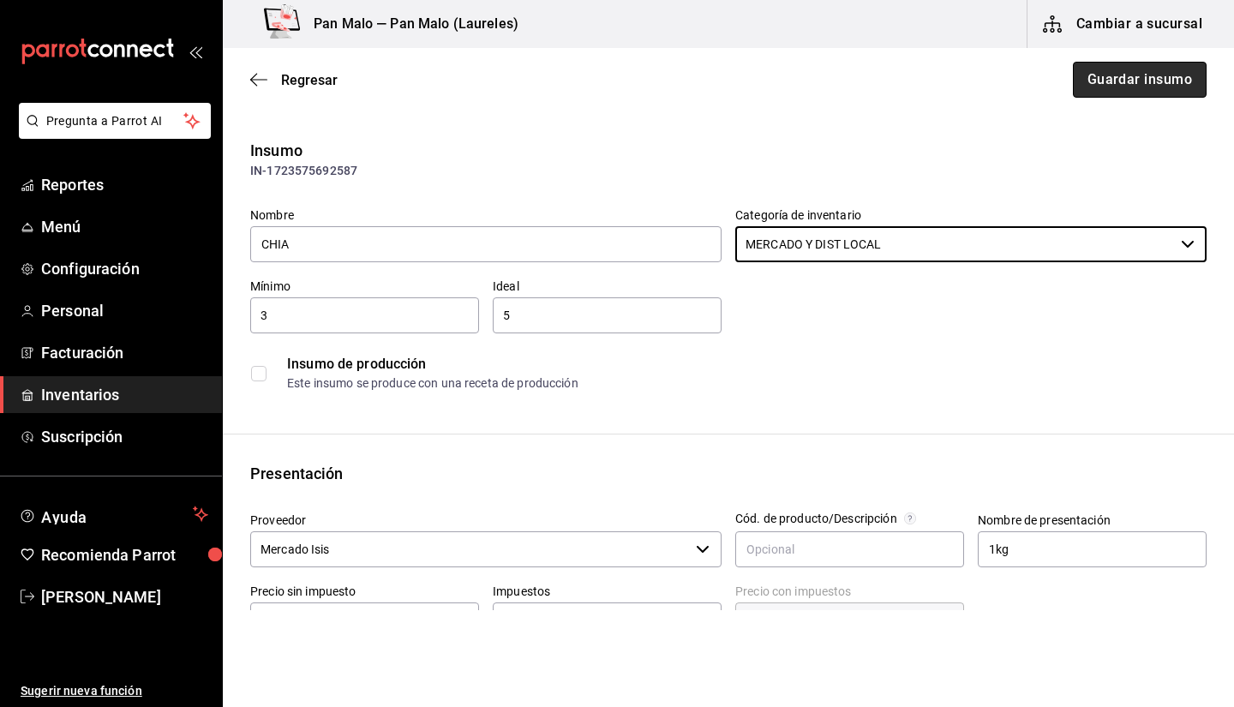
click at [1136, 87] on button "Guardar insumo" at bounding box center [1140, 80] width 134 height 36
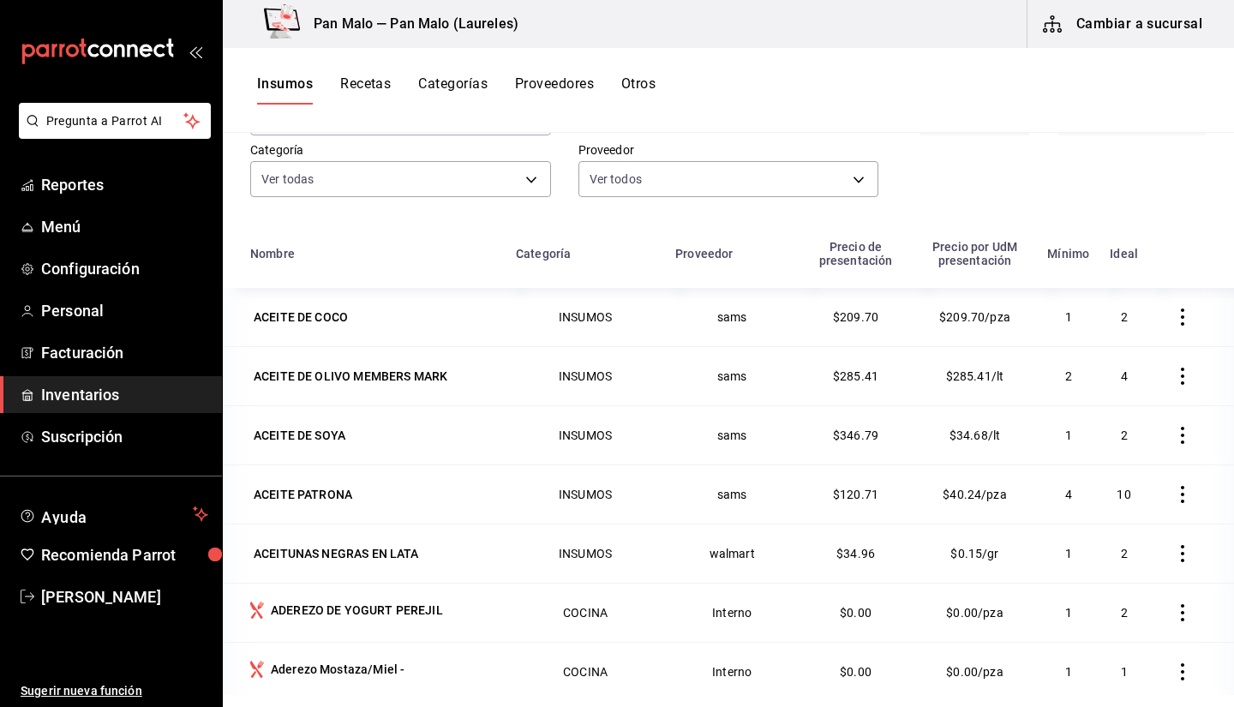
scroll to position [119, 0]
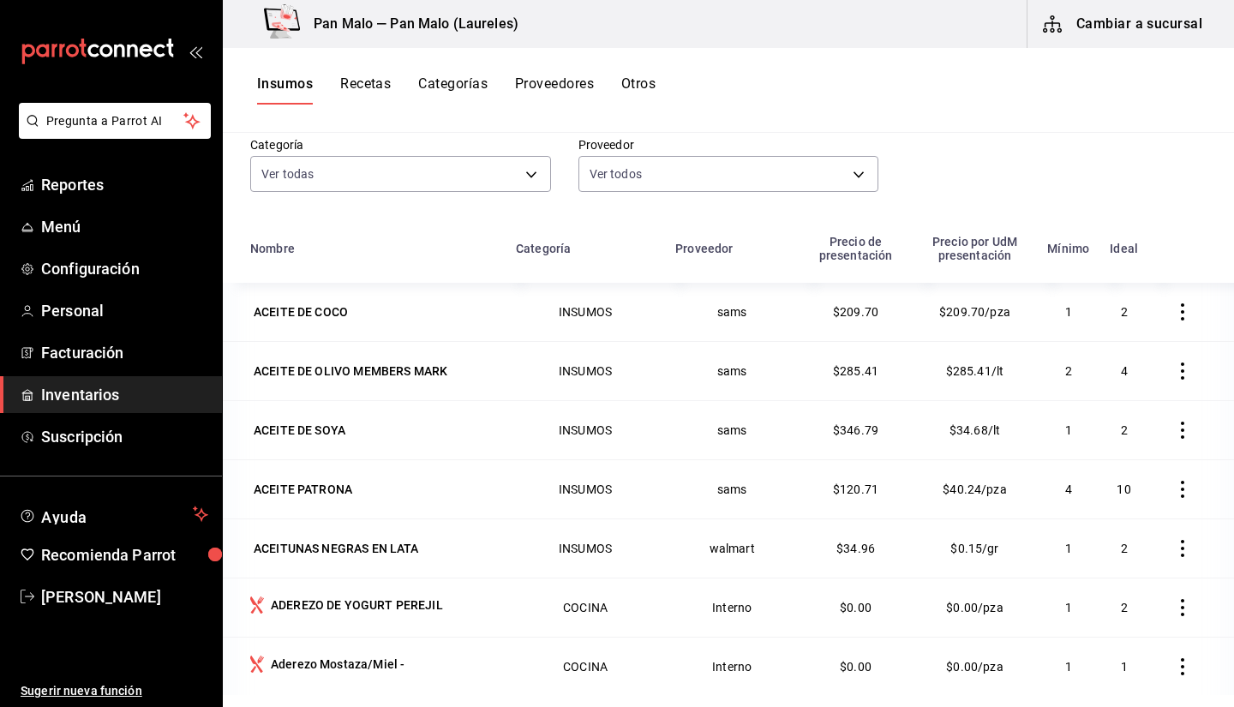
click at [1205, 283] on th at bounding box center [1192, 254] width 86 height 58
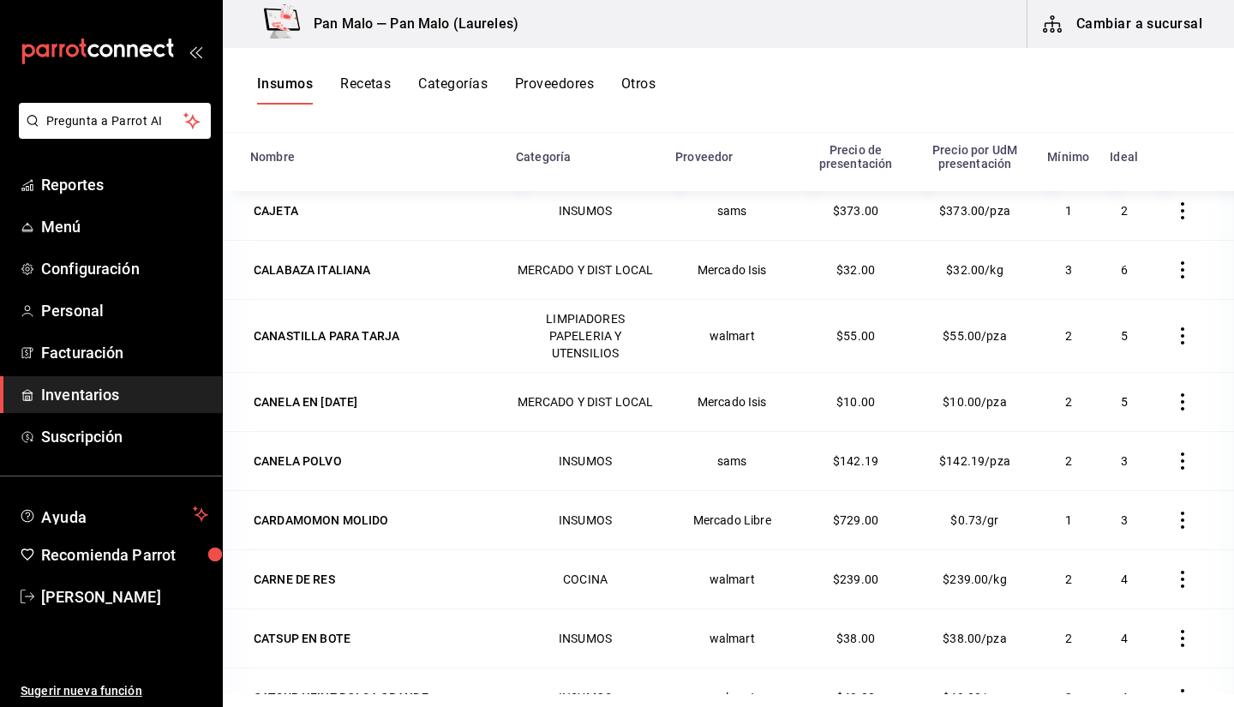
scroll to position [4155, 0]
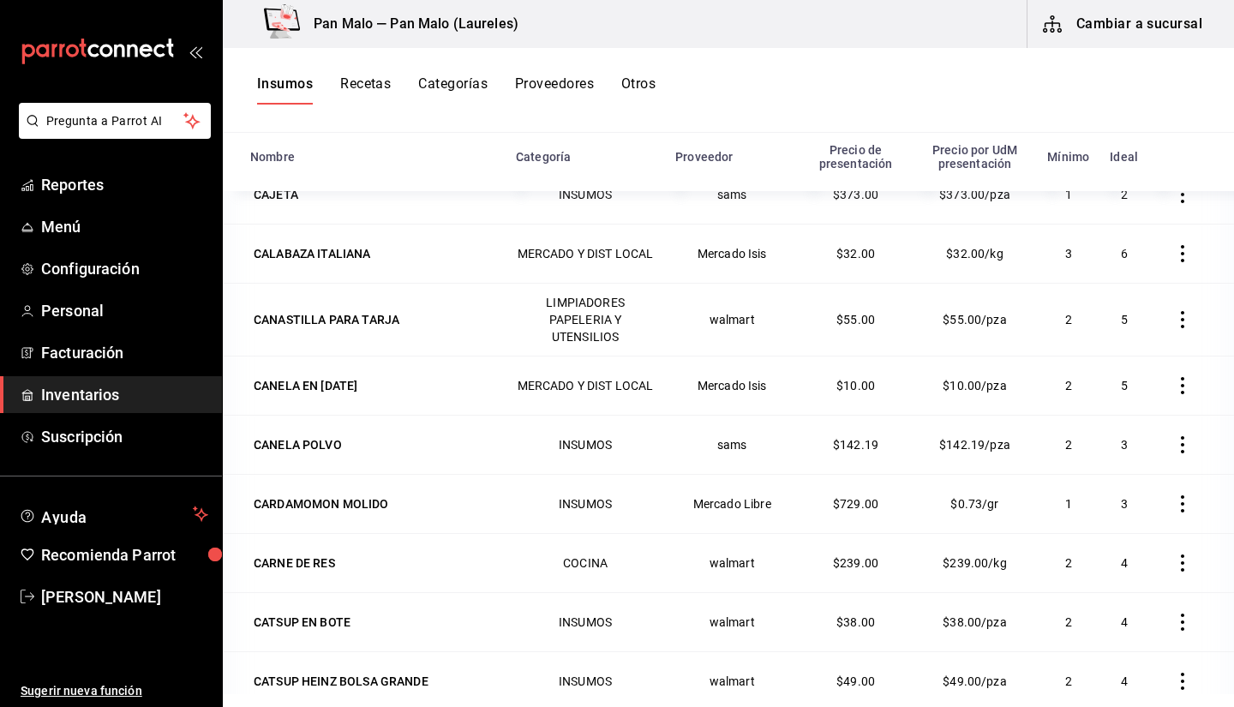
click at [399, 103] on div "Insumos Recetas Categorías Proveedores Otros" at bounding box center [456, 89] width 399 height 29
click at [381, 98] on button "Recetas" at bounding box center [365, 89] width 51 height 29
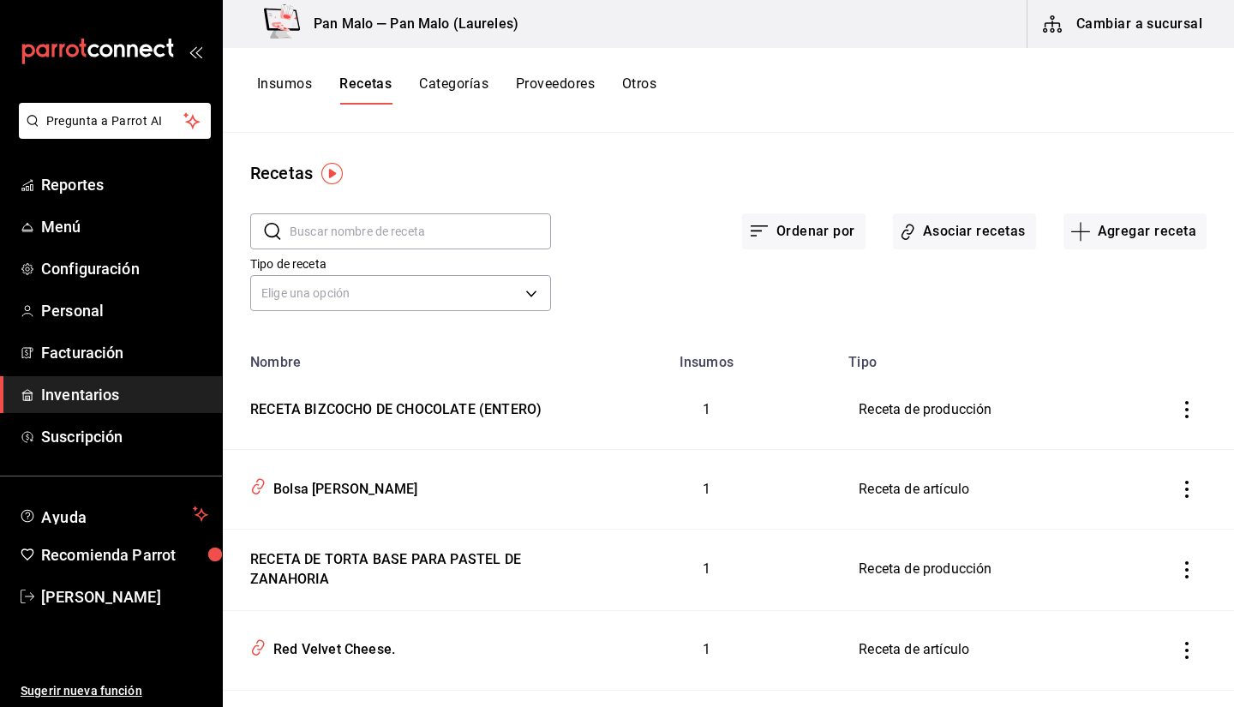
click at [1157, 35] on button "Cambiar a sucursal" at bounding box center [1124, 24] width 193 height 48
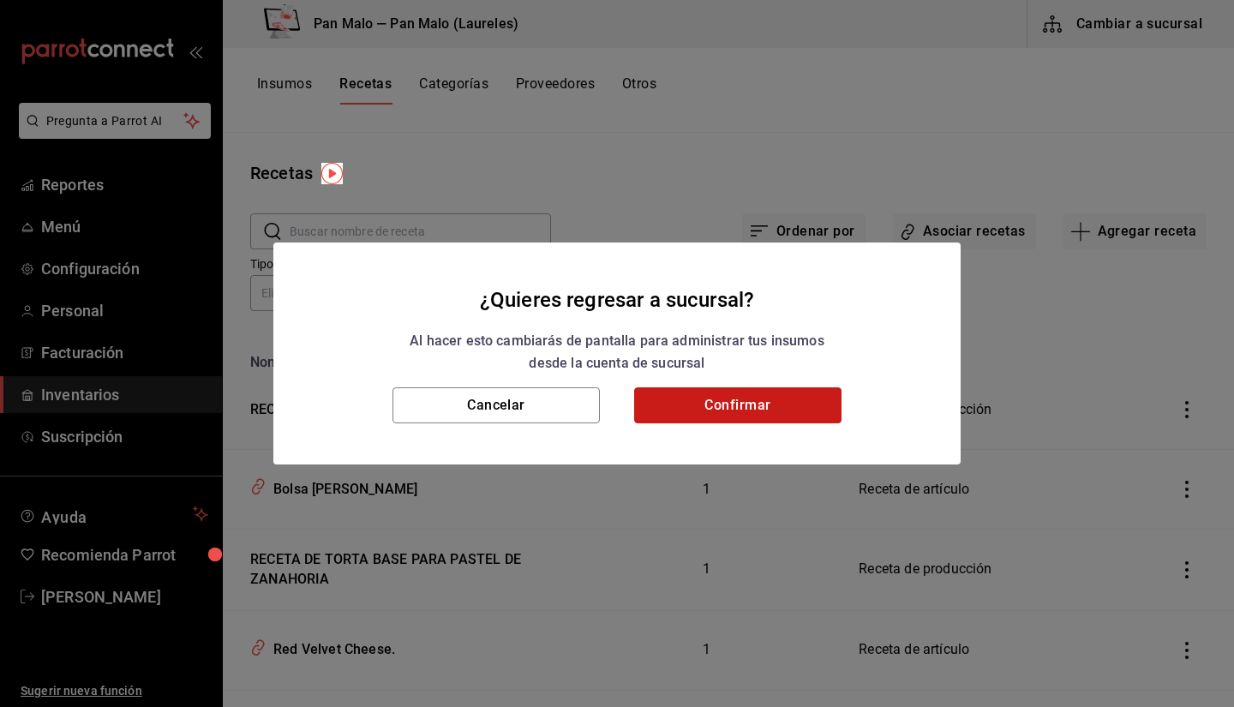
click at [765, 399] on button "Confirmar" at bounding box center [737, 405] width 207 height 36
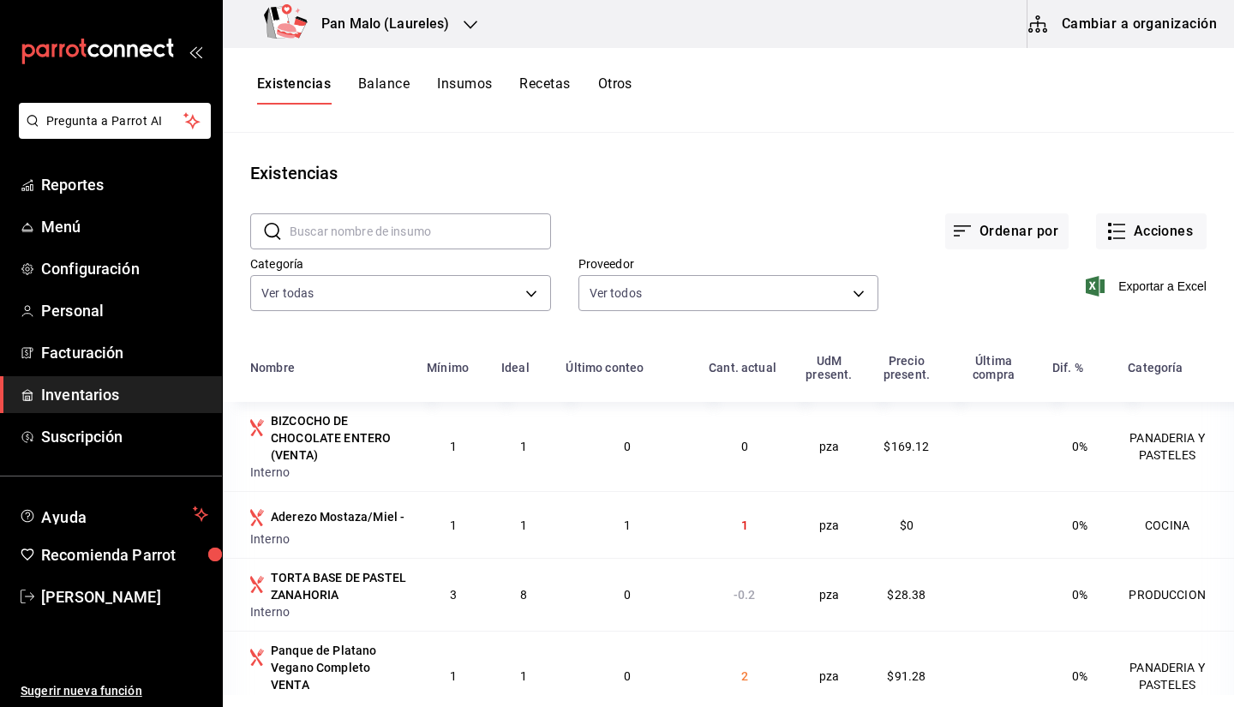
click at [1123, 51] on div "Existencias Balance Insumos Recetas Otros" at bounding box center [729, 90] width 1012 height 85
click at [1111, 38] on button "Cambiar a organización" at bounding box center [1124, 24] width 193 height 48
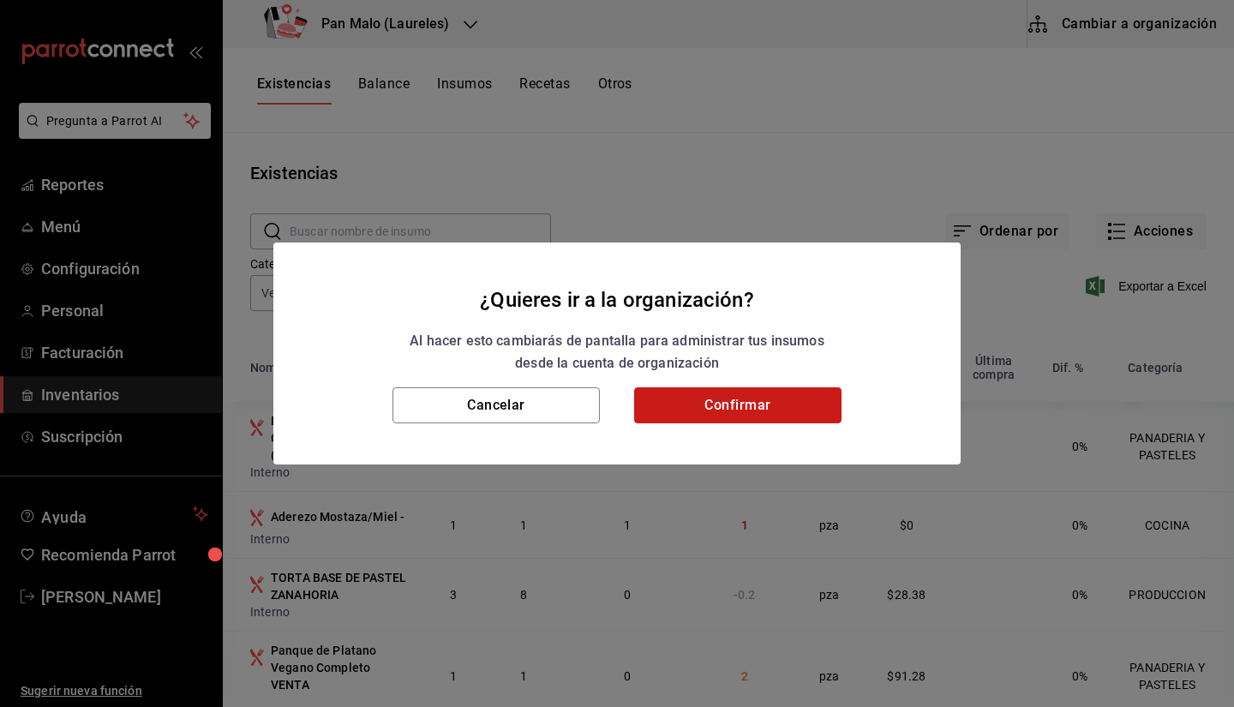
click at [814, 422] on button "Confirmar" at bounding box center [737, 405] width 207 height 36
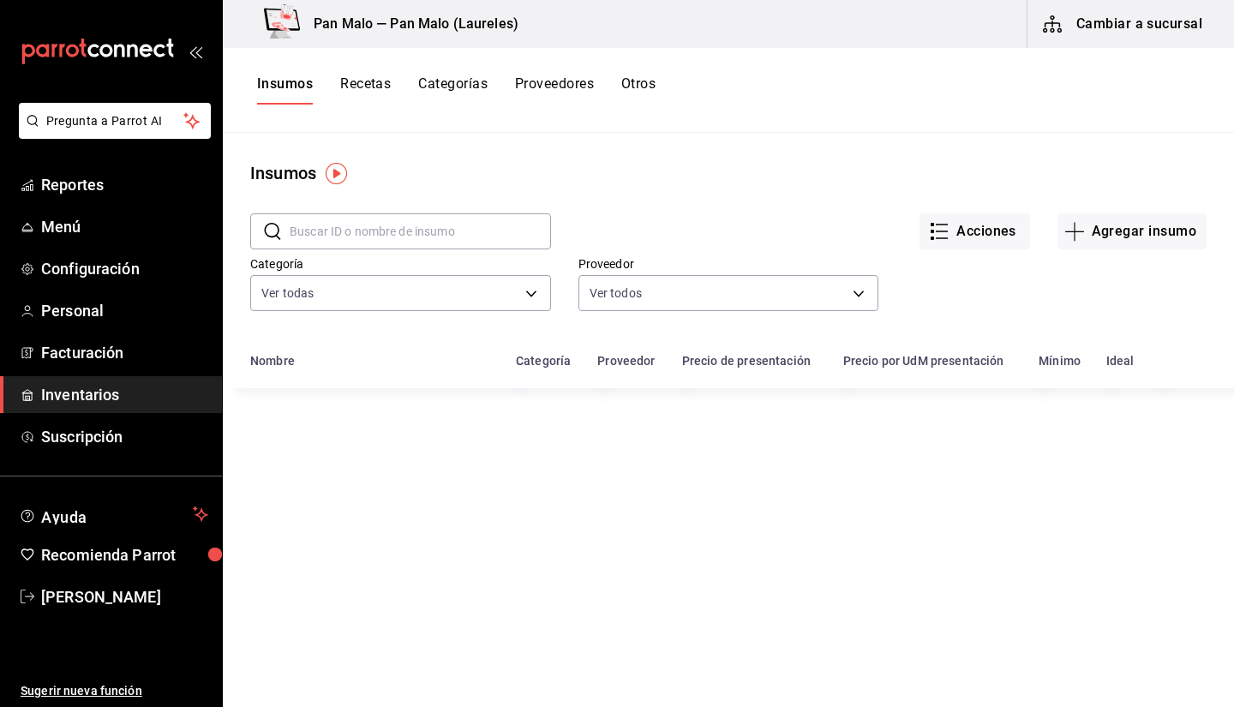
click at [381, 92] on button "Recetas" at bounding box center [365, 89] width 51 height 29
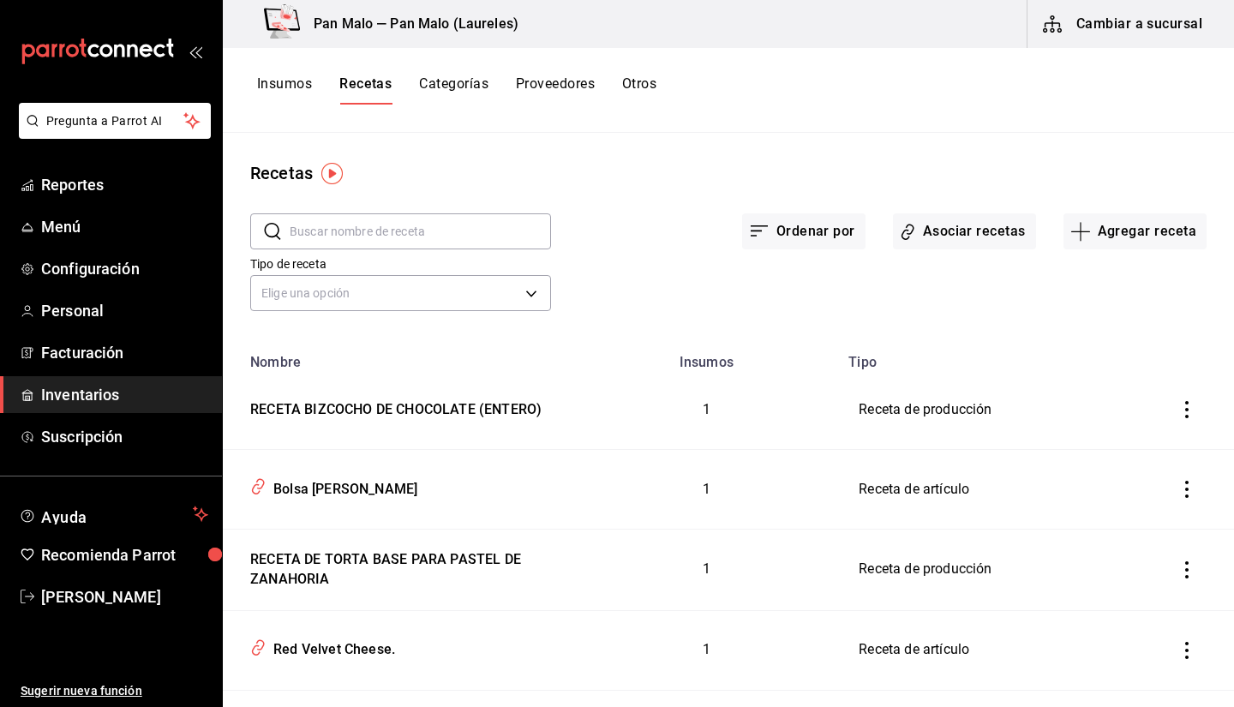
click at [418, 232] on input "text" at bounding box center [420, 231] width 261 height 34
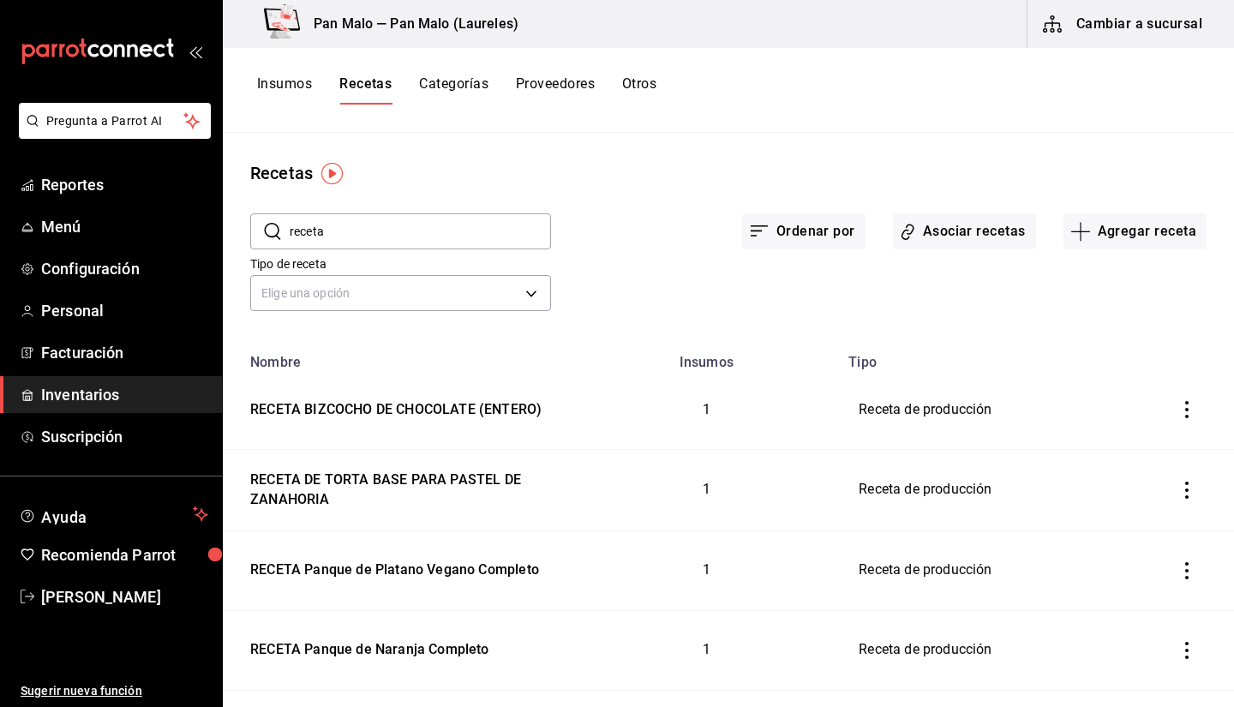
click at [1166, 159] on div "Recetas ​ receta ​ Ordenar por Asociar recetas Agregar receta Tipo de receta El…" at bounding box center [729, 414] width 1012 height 562
click at [455, 236] on input "receta" at bounding box center [420, 231] width 261 height 34
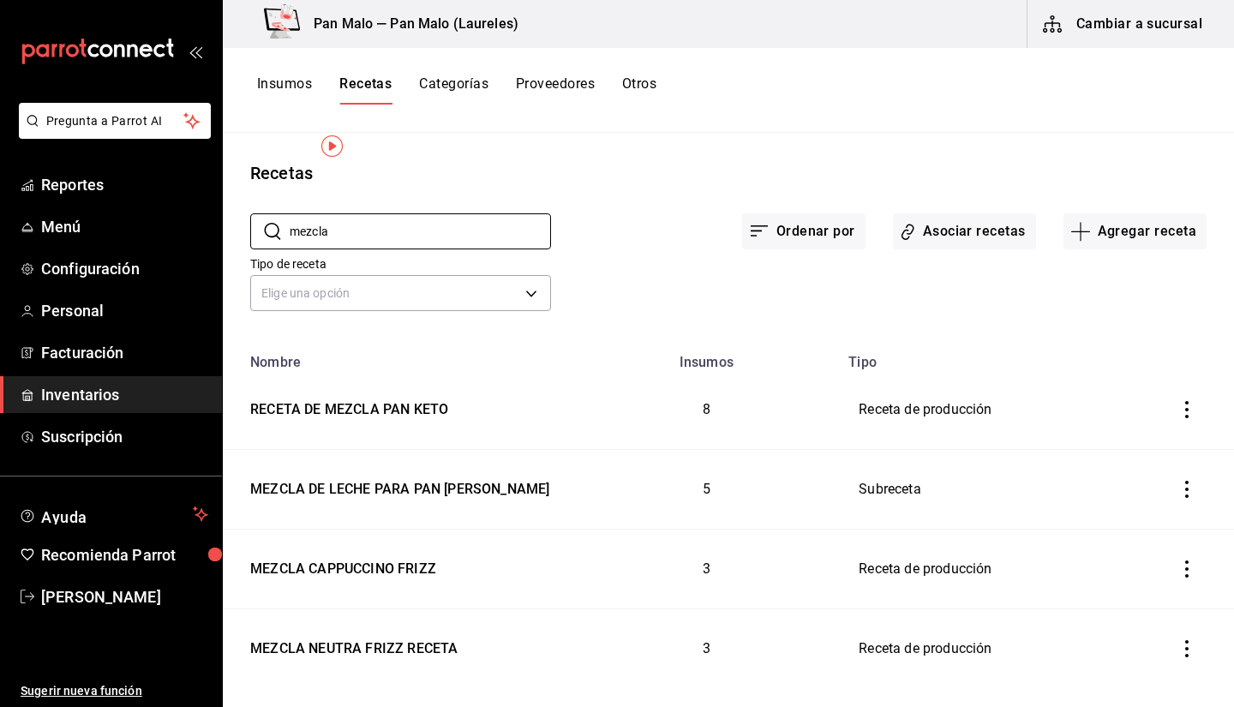
scroll to position [27, 0]
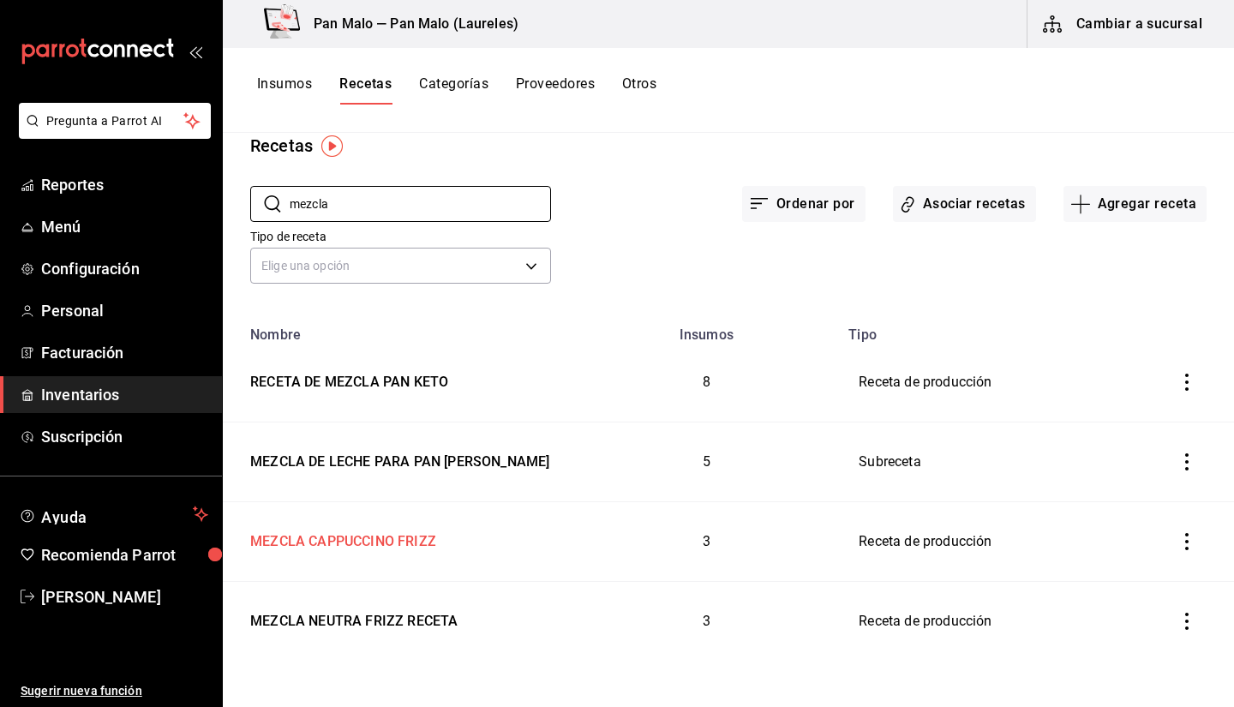
type input "mezcla"
click at [453, 545] on div "MEZCLA CAPPUCCINO FRIZZ" at bounding box center [398, 538] width 310 height 27
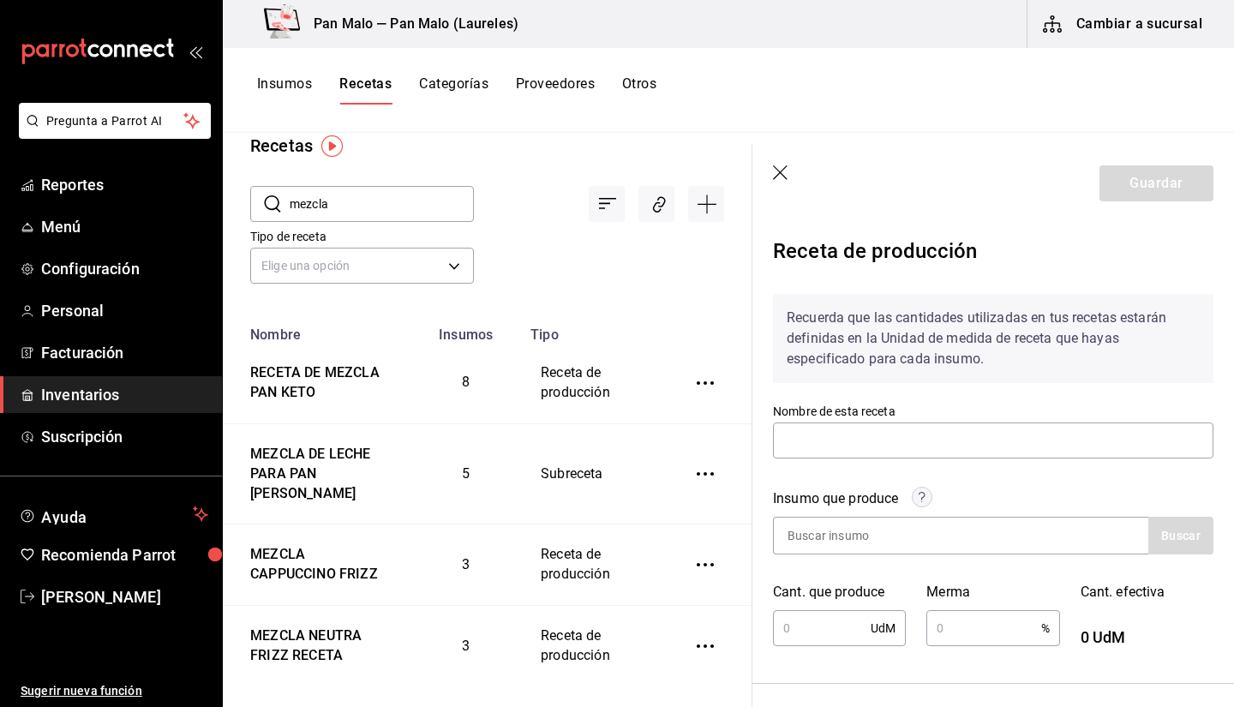
type input "MEZCLA CAPPUCCINO FRIZZ"
type input "1"
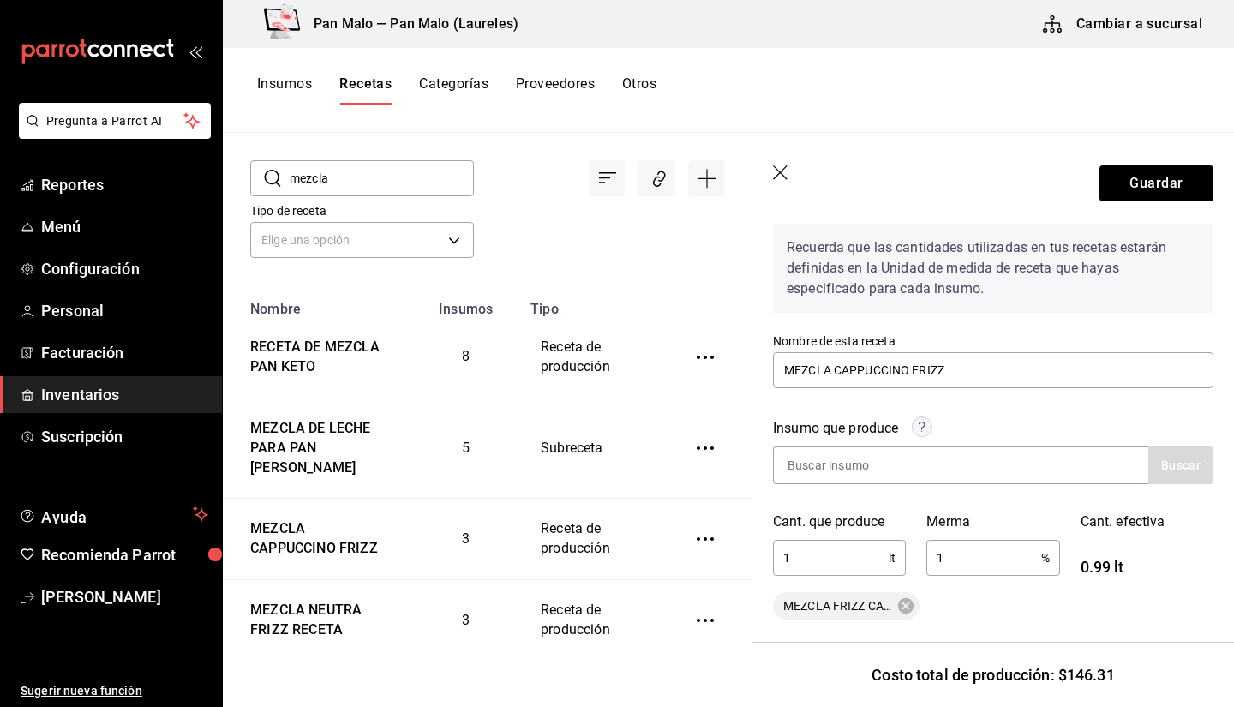
scroll to position [49, 0]
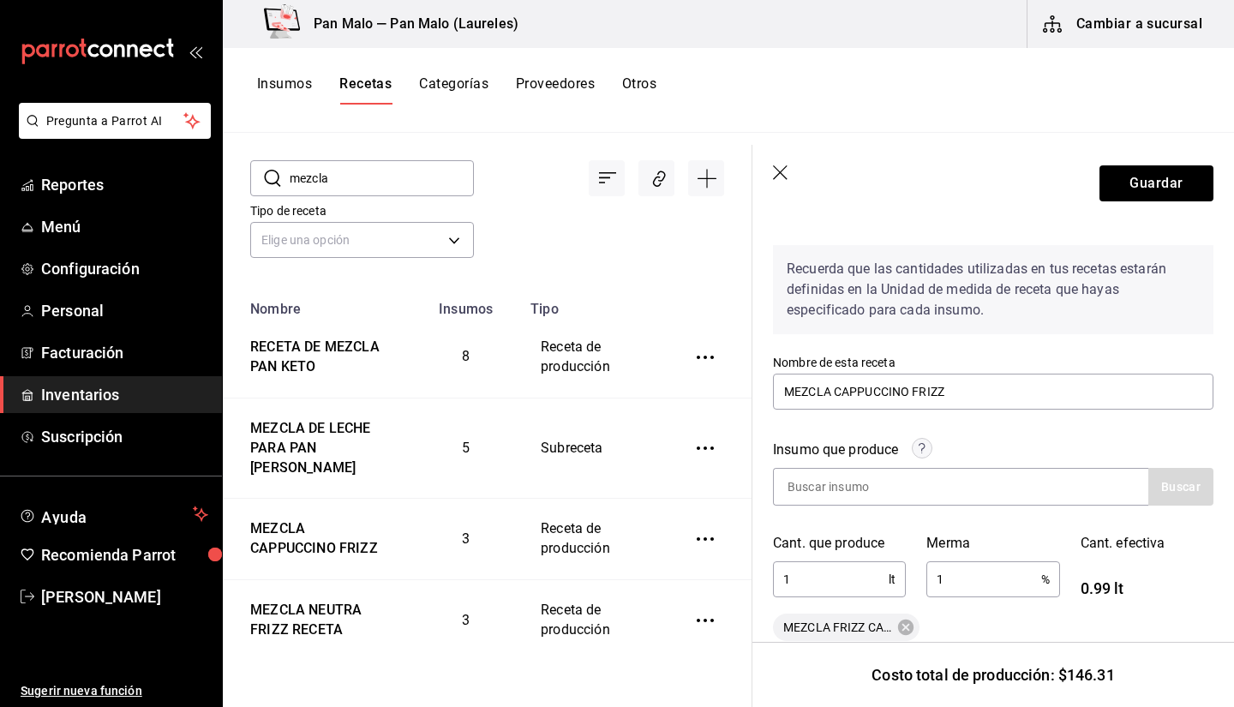
click at [366, 139] on div "​ mezcla ​" at bounding box center [348, 164] width 251 height 63
click at [354, 175] on input "mezcla" at bounding box center [382, 178] width 184 height 34
type input "n"
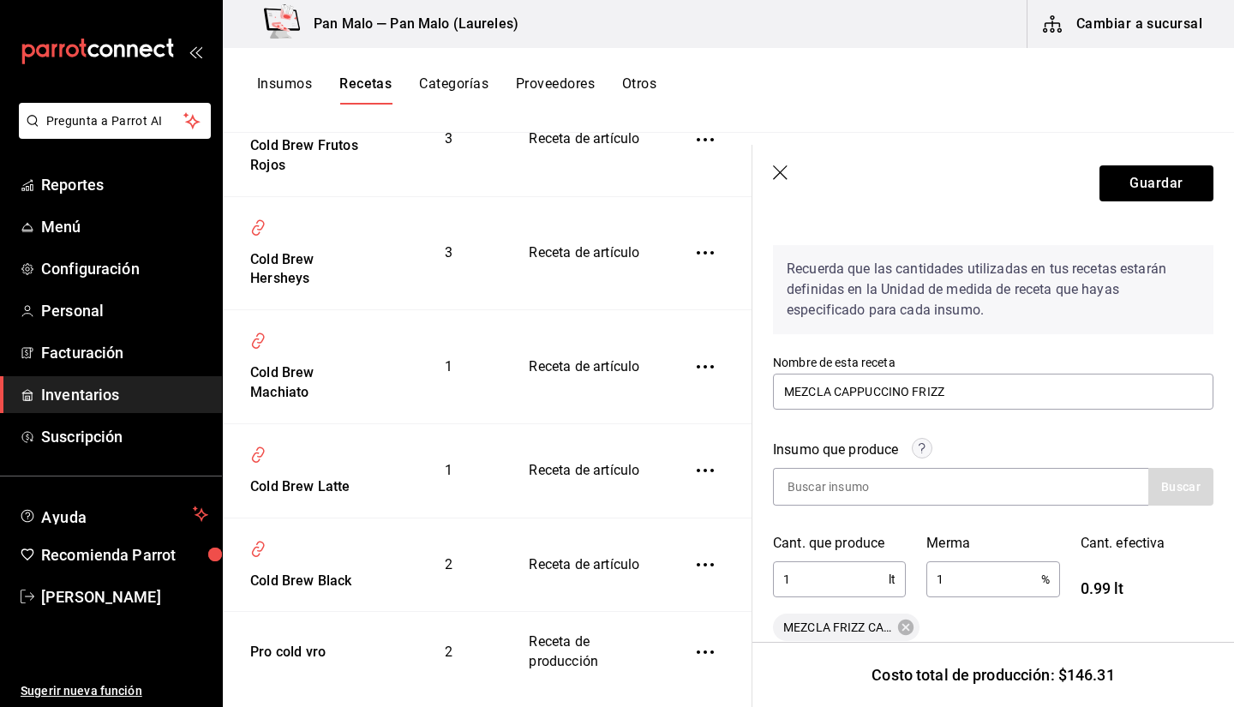
scroll to position [289, 0]
type input "cold"
click at [311, 639] on div "Pro cold vro" at bounding box center [284, 647] width 82 height 27
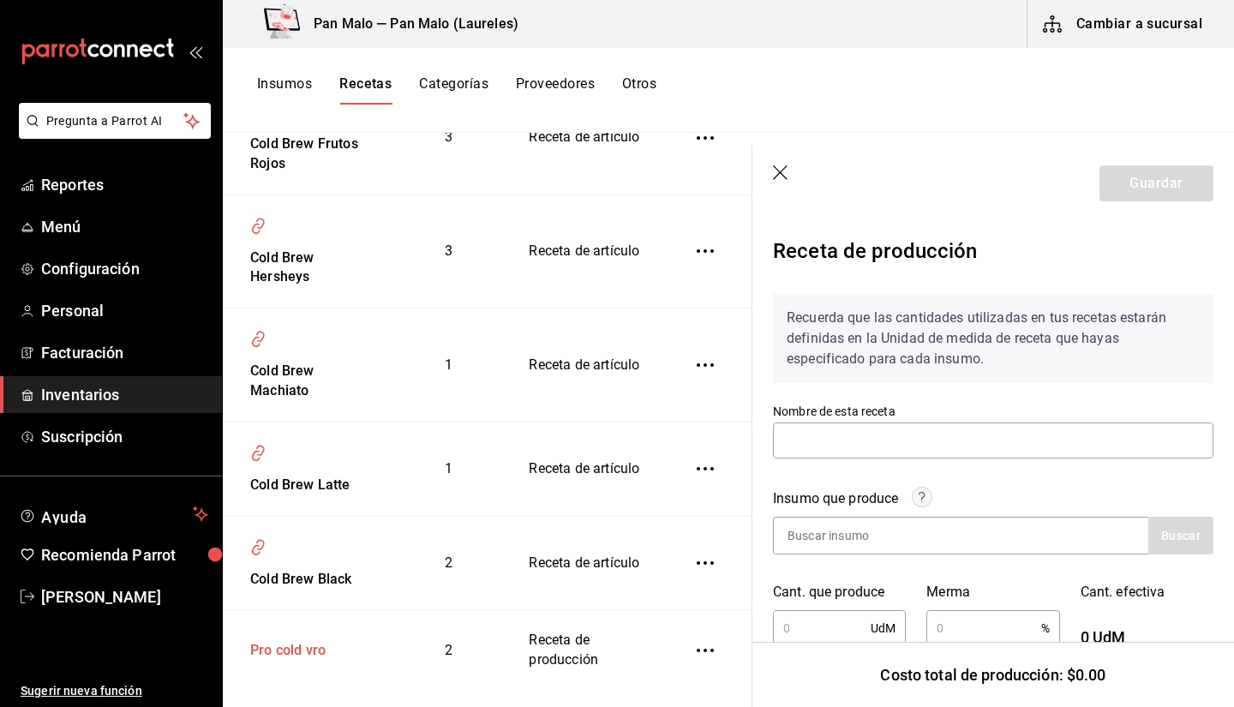
type input "Pro cold vro"
type input "1.2"
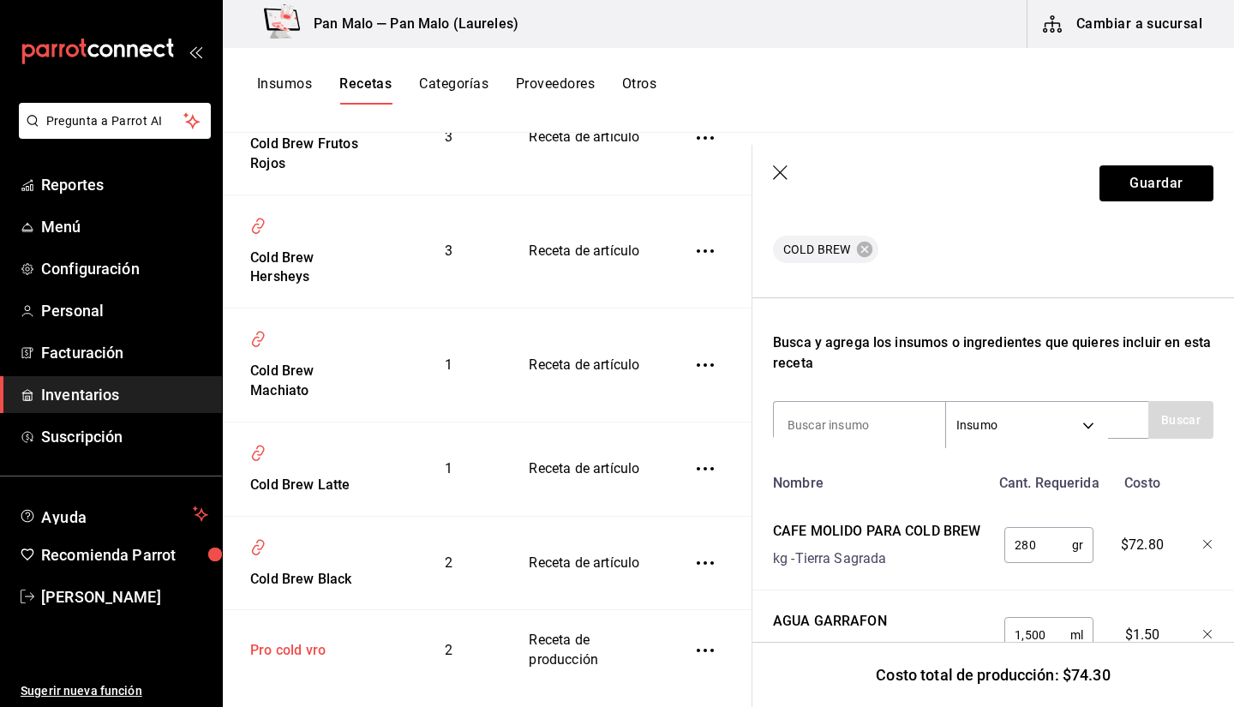
scroll to position [502, 0]
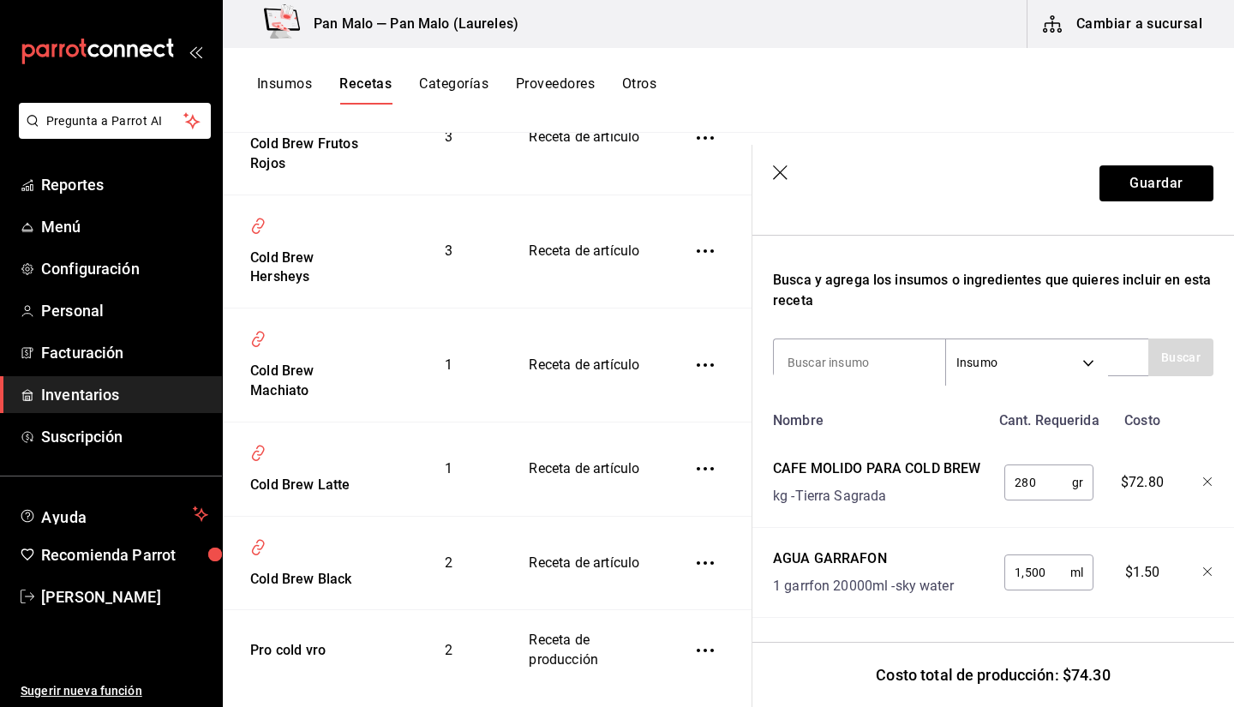
click at [1053, 465] on input "280" at bounding box center [1039, 482] width 68 height 34
type input "2"
type input "360"
click at [1058, 573] on input "1,500" at bounding box center [1038, 572] width 66 height 34
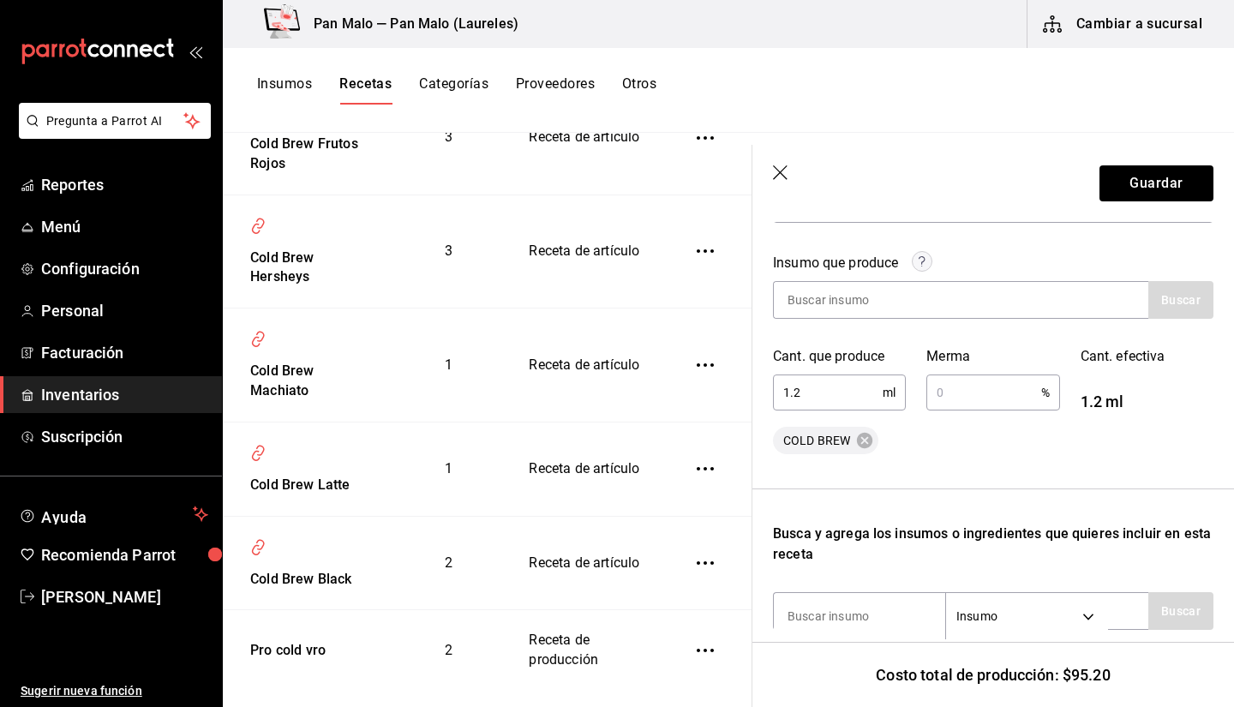
scroll to position [233, 0]
type input "1,600"
click at [834, 403] on input "1.2" at bounding box center [828, 395] width 110 height 34
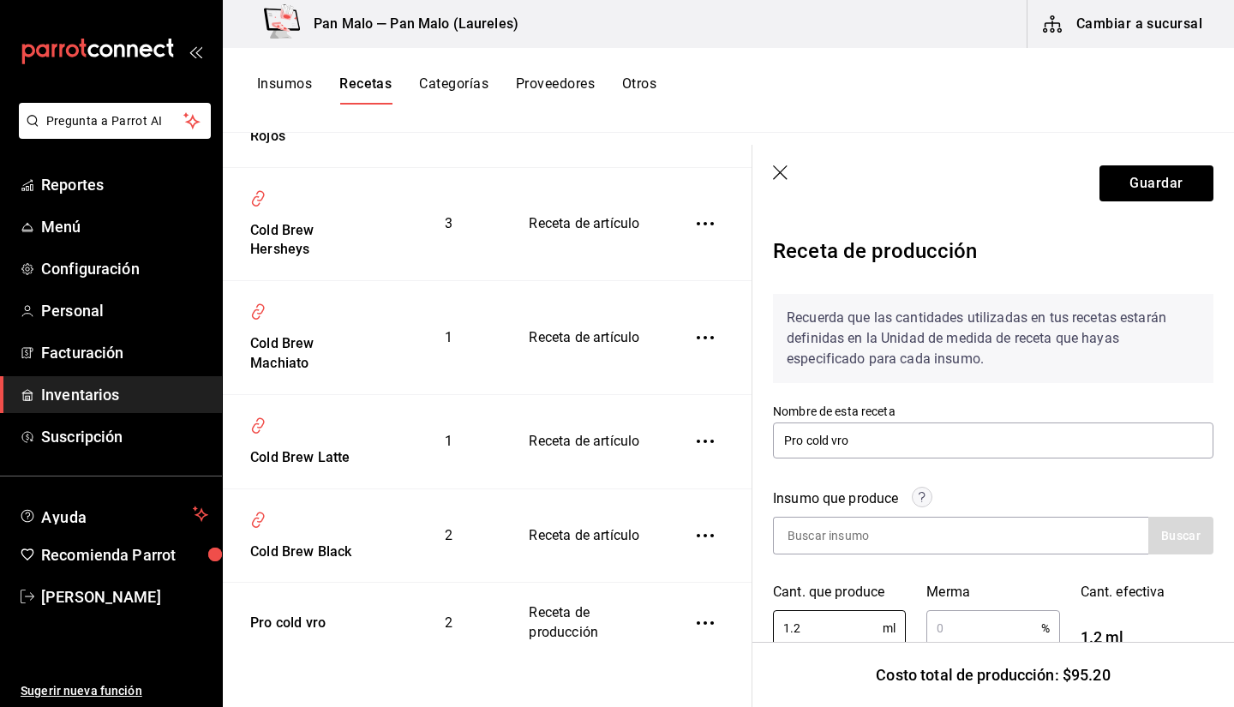
scroll to position [0, 0]
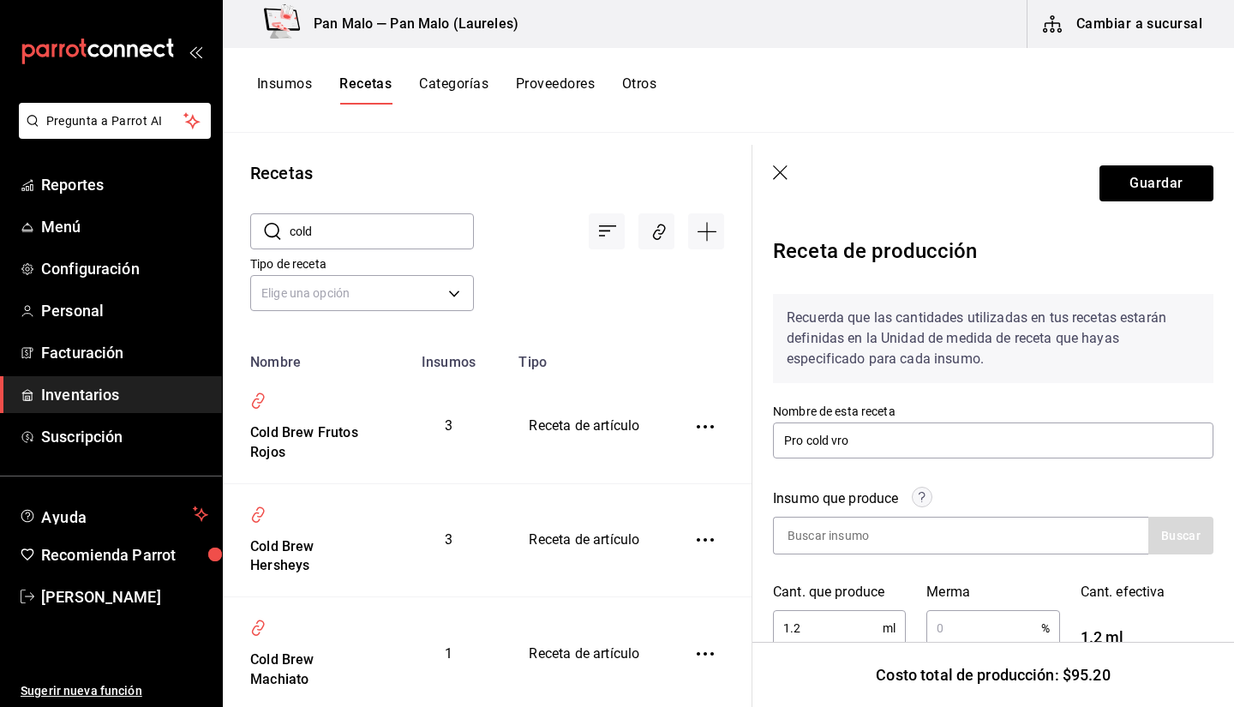
click at [356, 229] on input "cold" at bounding box center [382, 231] width 184 height 34
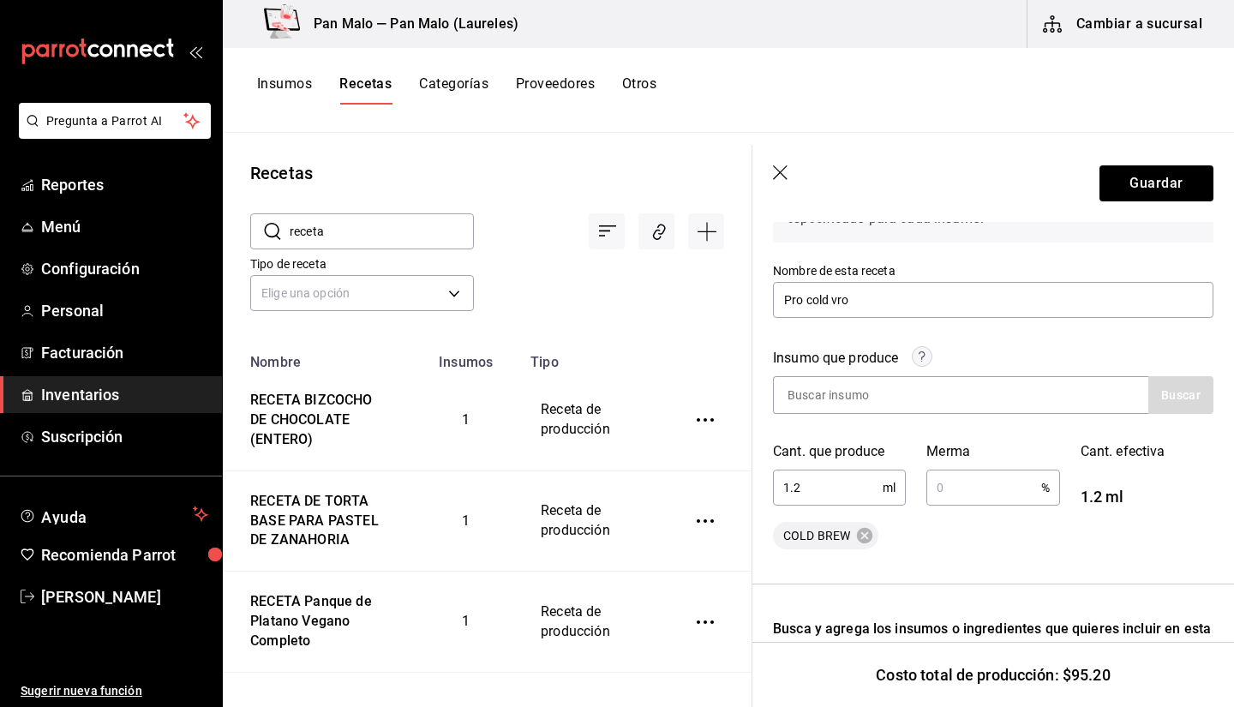
click at [337, 231] on input "receta" at bounding box center [382, 231] width 184 height 34
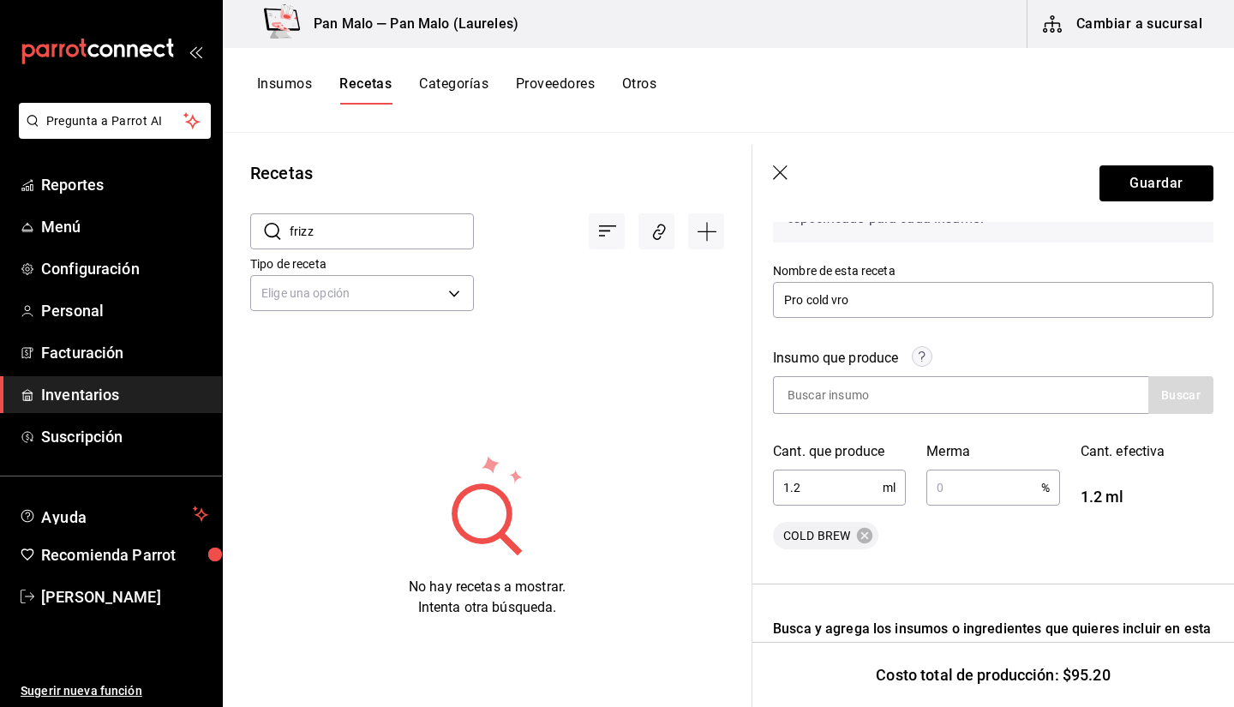
type input "frizz"
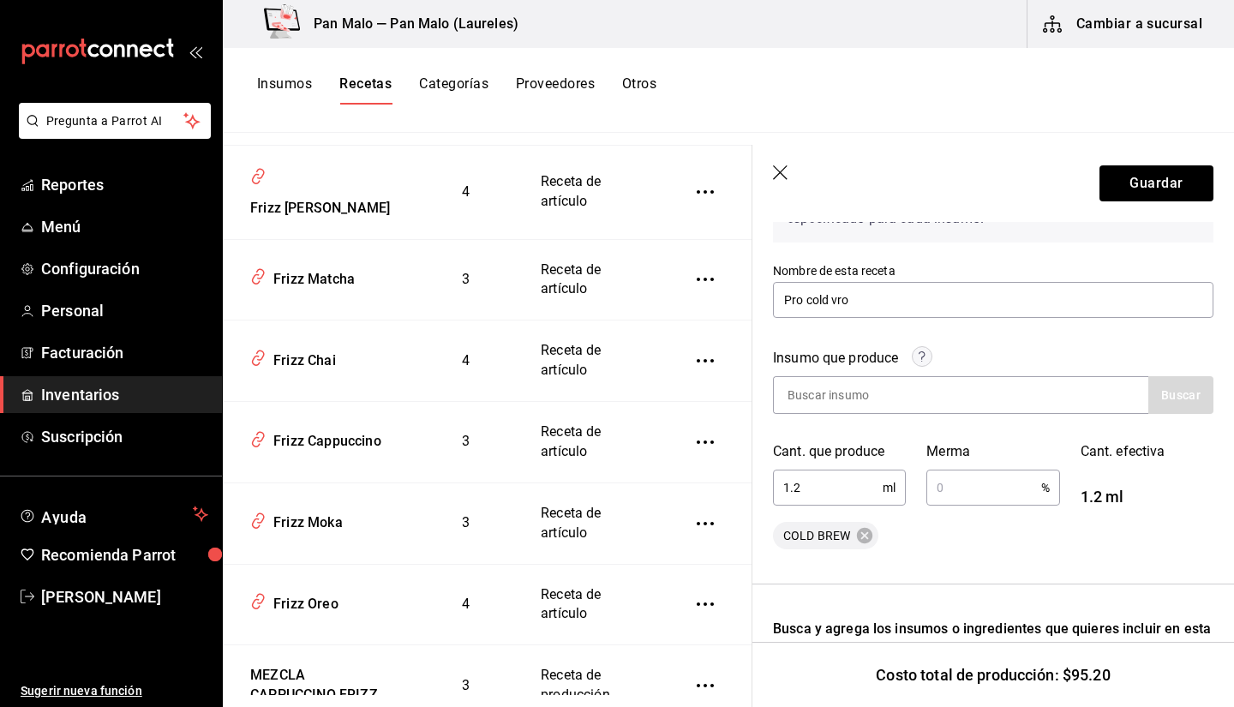
scroll to position [1336, 0]
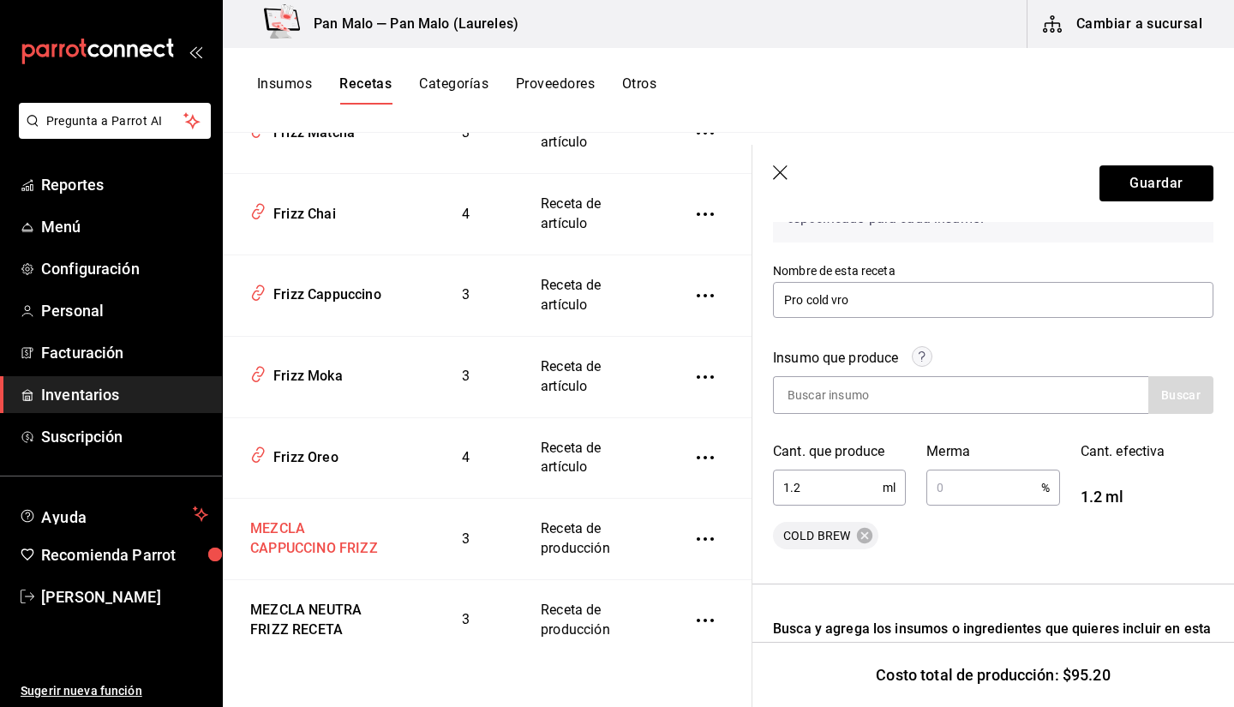
click at [296, 535] on div "MEZCLA CAPPUCCINO FRIZZ" at bounding box center [316, 536] width 147 height 46
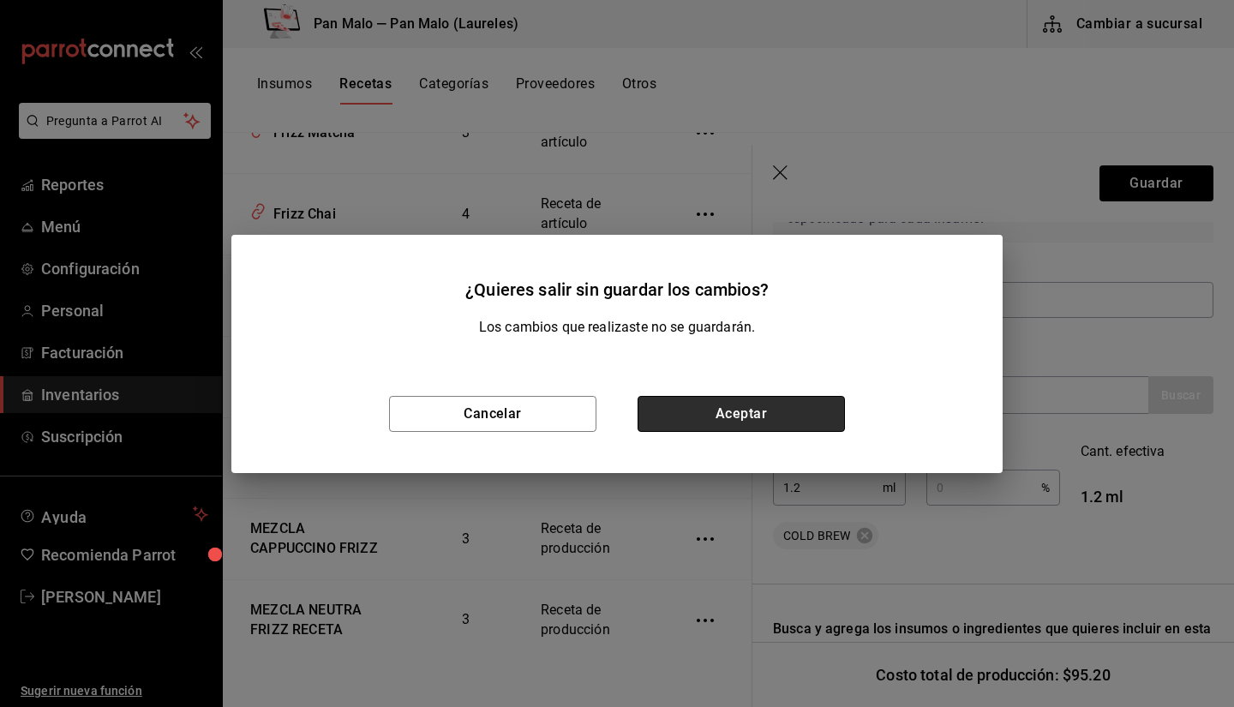
click at [757, 419] on button "Aceptar" at bounding box center [741, 414] width 207 height 36
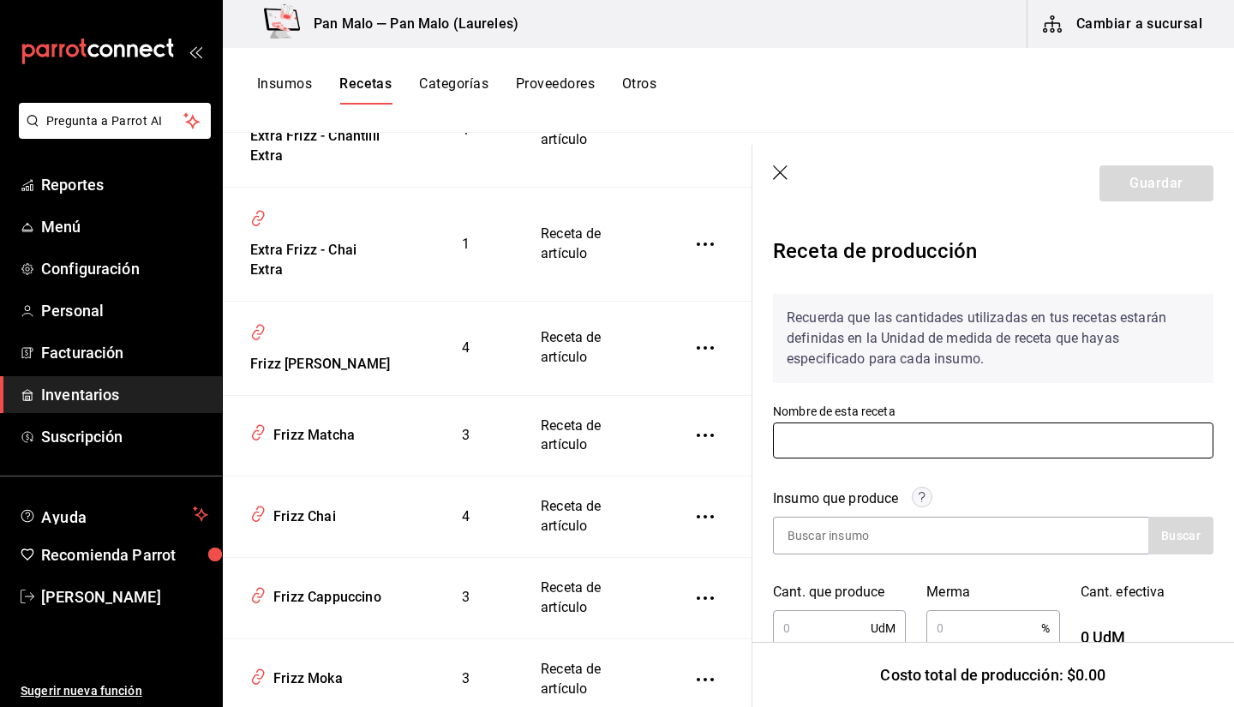
type input "MEZCLA CAPPUCCINO FRIZZ"
type input "1"
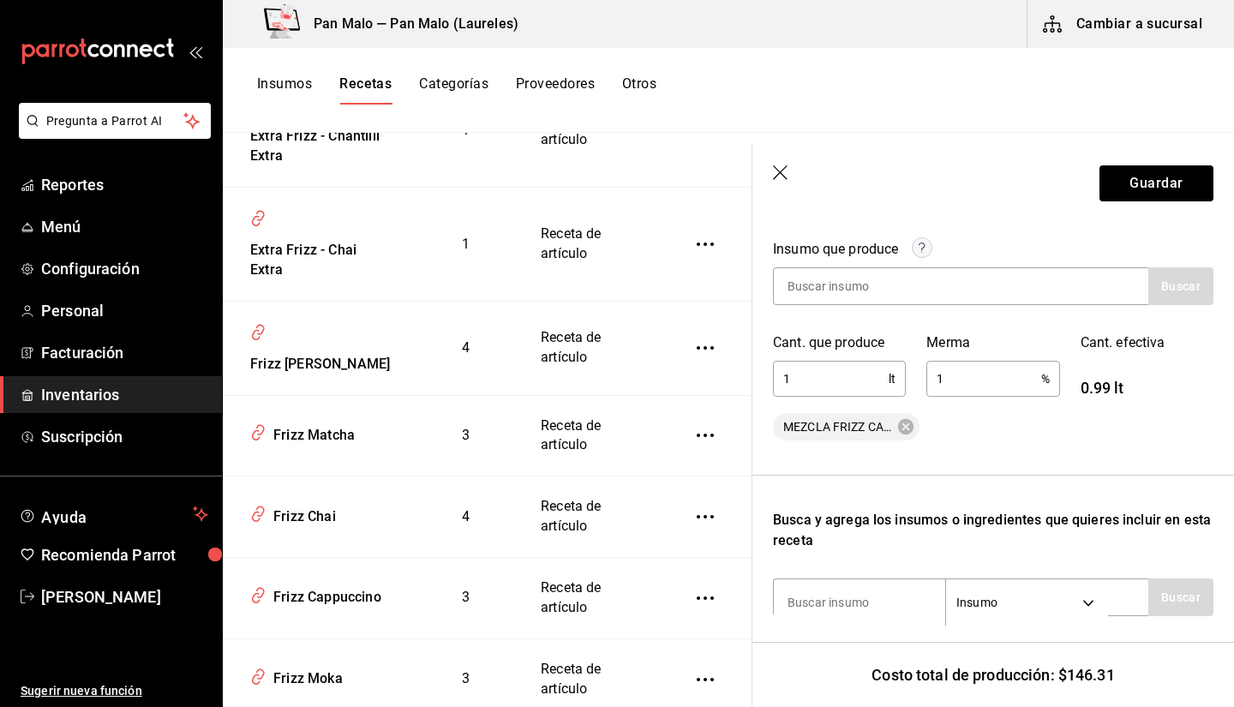
scroll to position [242, 0]
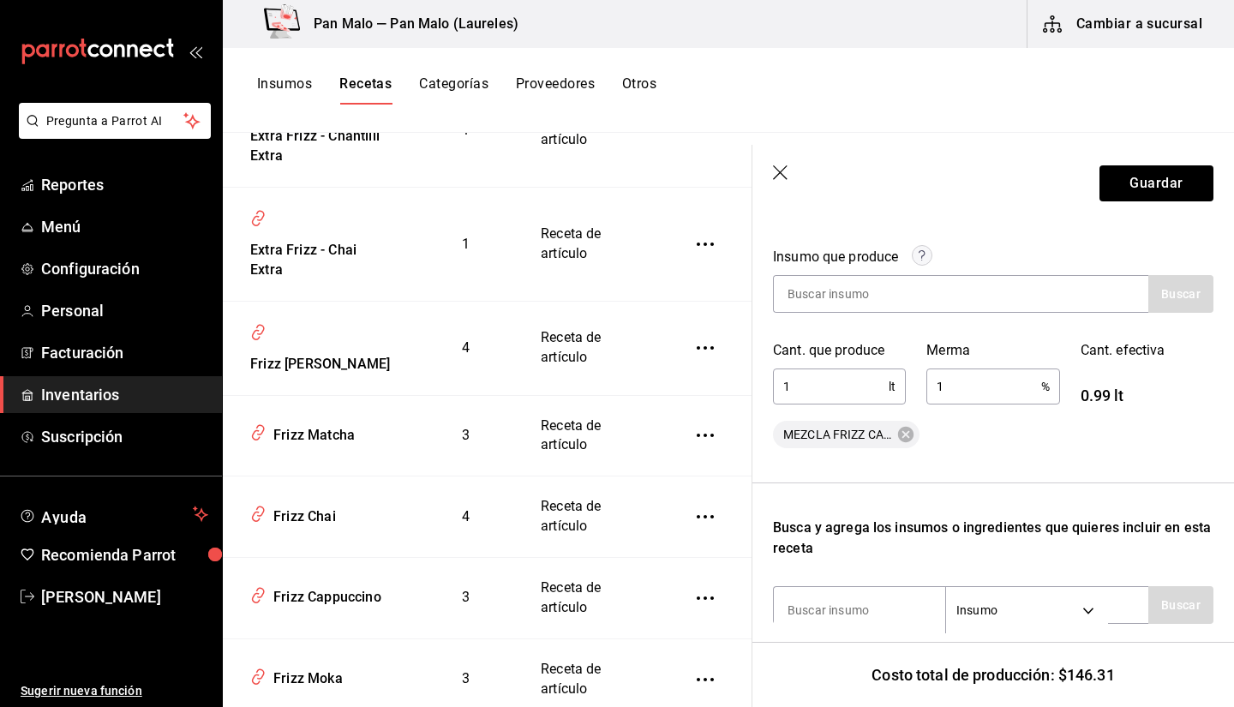
click at [814, 375] on input "1" at bounding box center [831, 386] width 116 height 34
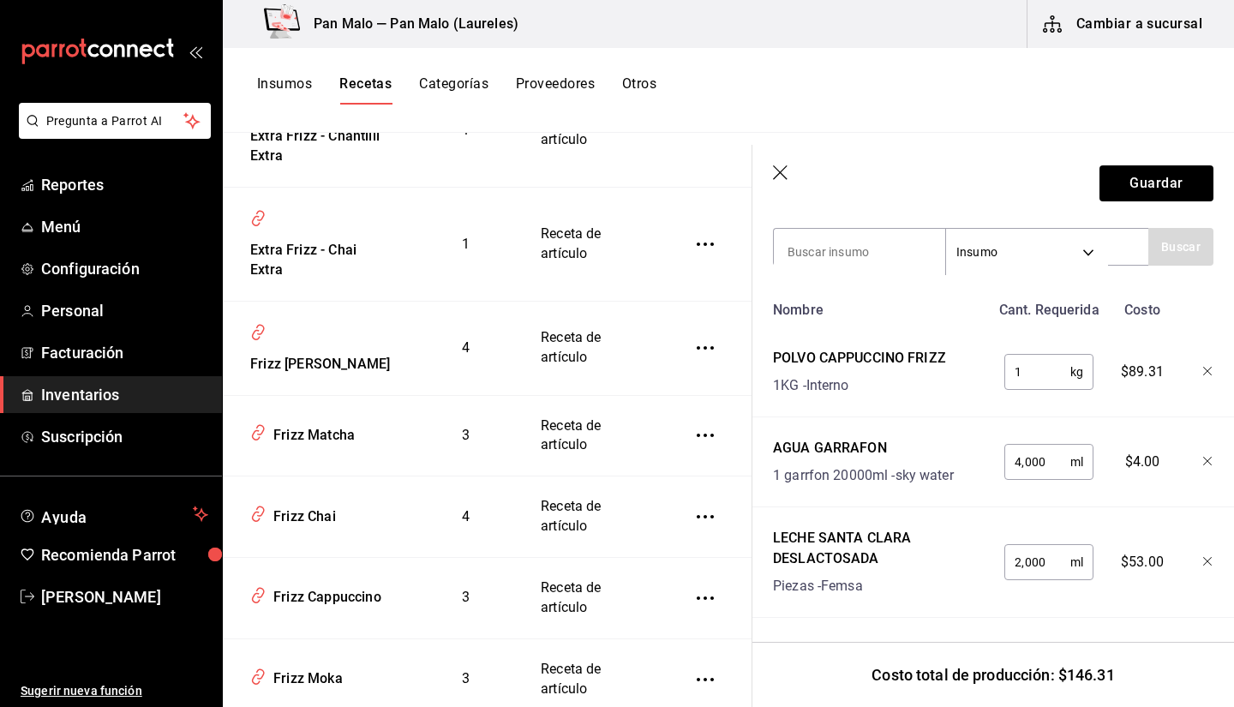
scroll to position [613, 0]
type input "6"
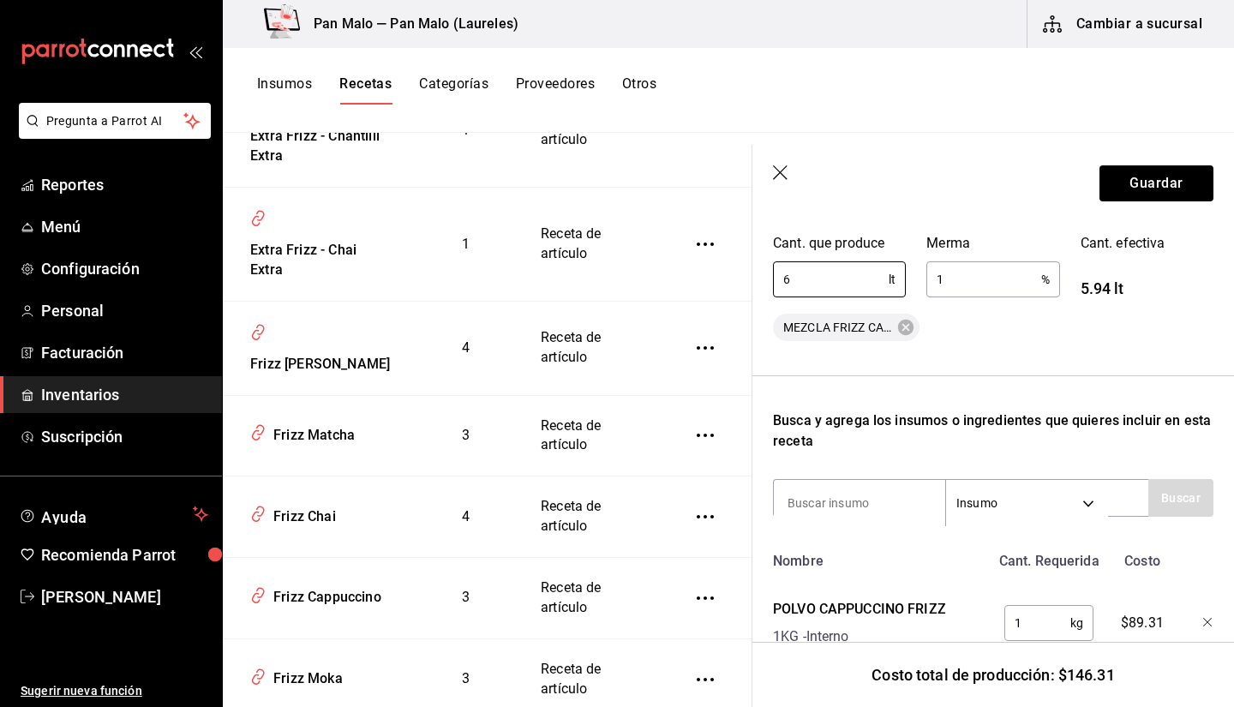
scroll to position [257, 0]
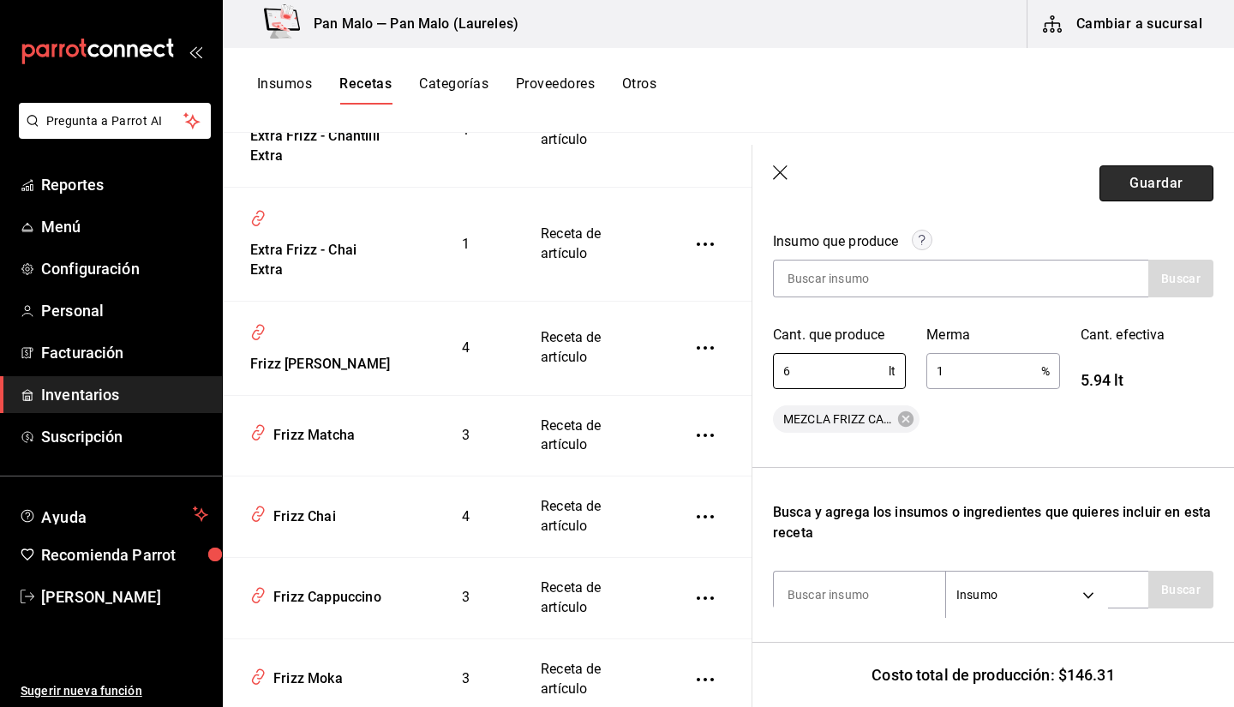
click at [1132, 194] on button "Guardar" at bounding box center [1157, 183] width 114 height 36
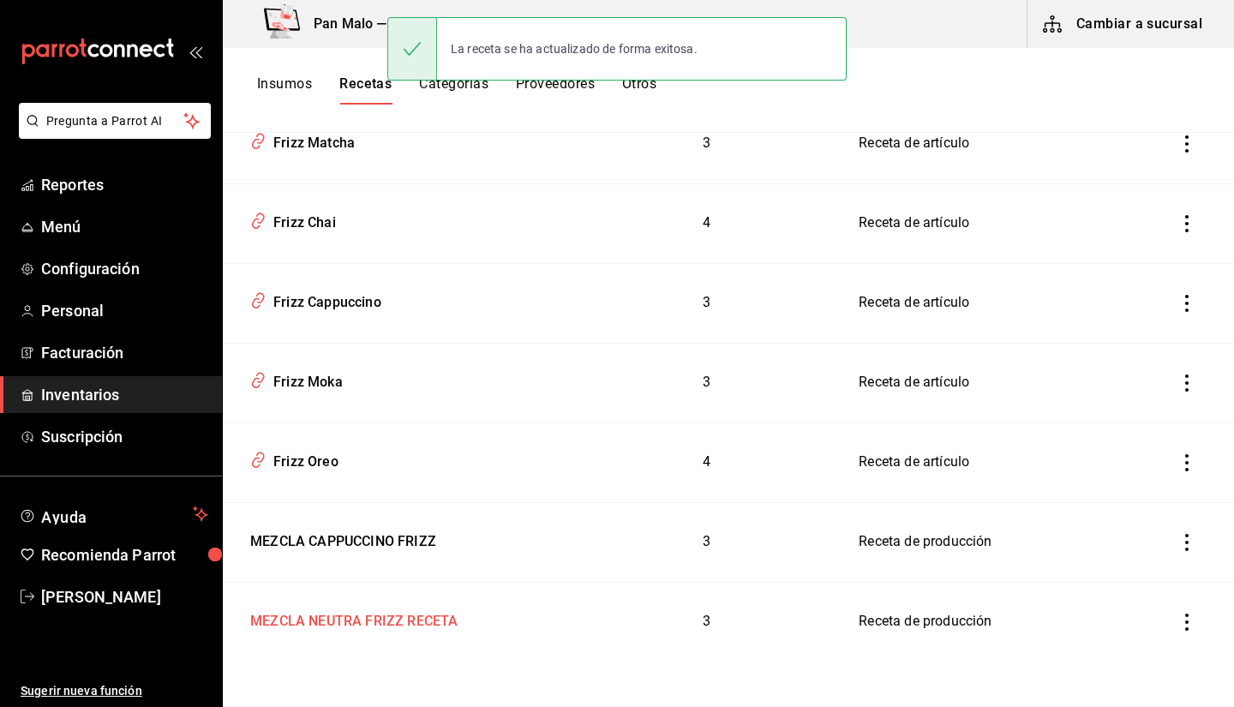
click at [415, 619] on div "MEZCLA NEUTRA FRIZZ RECETA" at bounding box center [350, 618] width 214 height 27
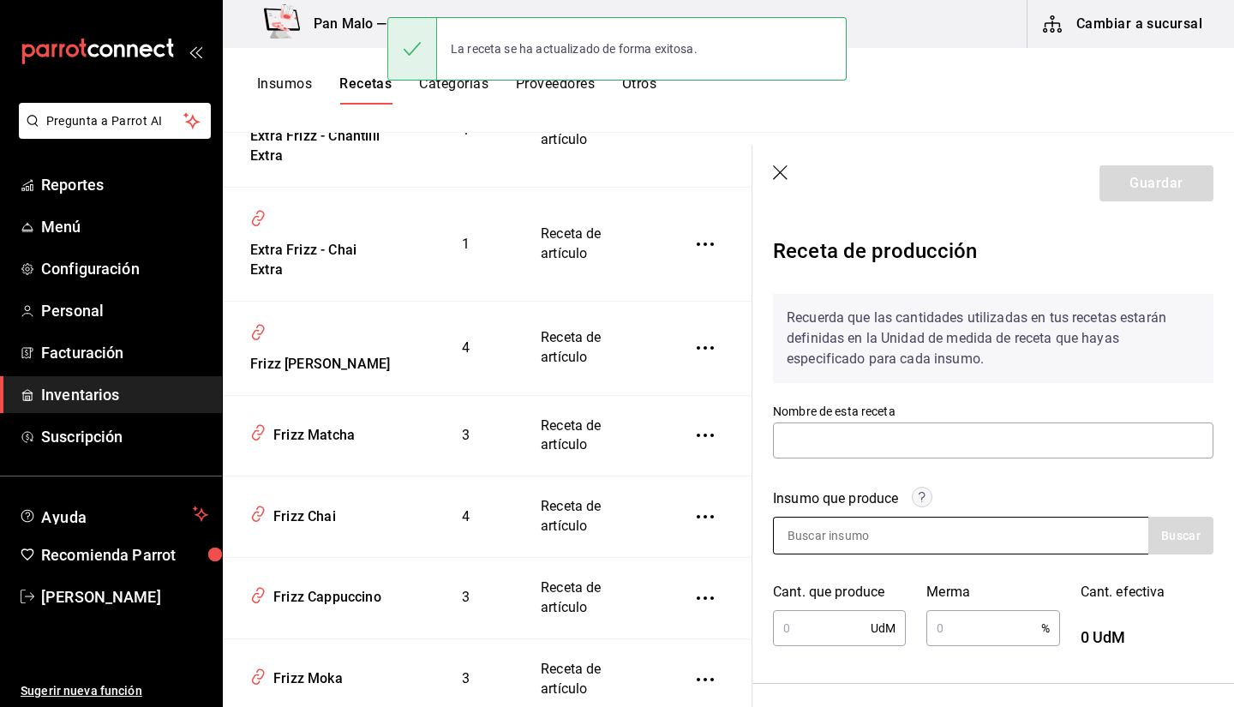
type input "MEZCLA NEUTRA FRIZZ RECETA"
type input "1"
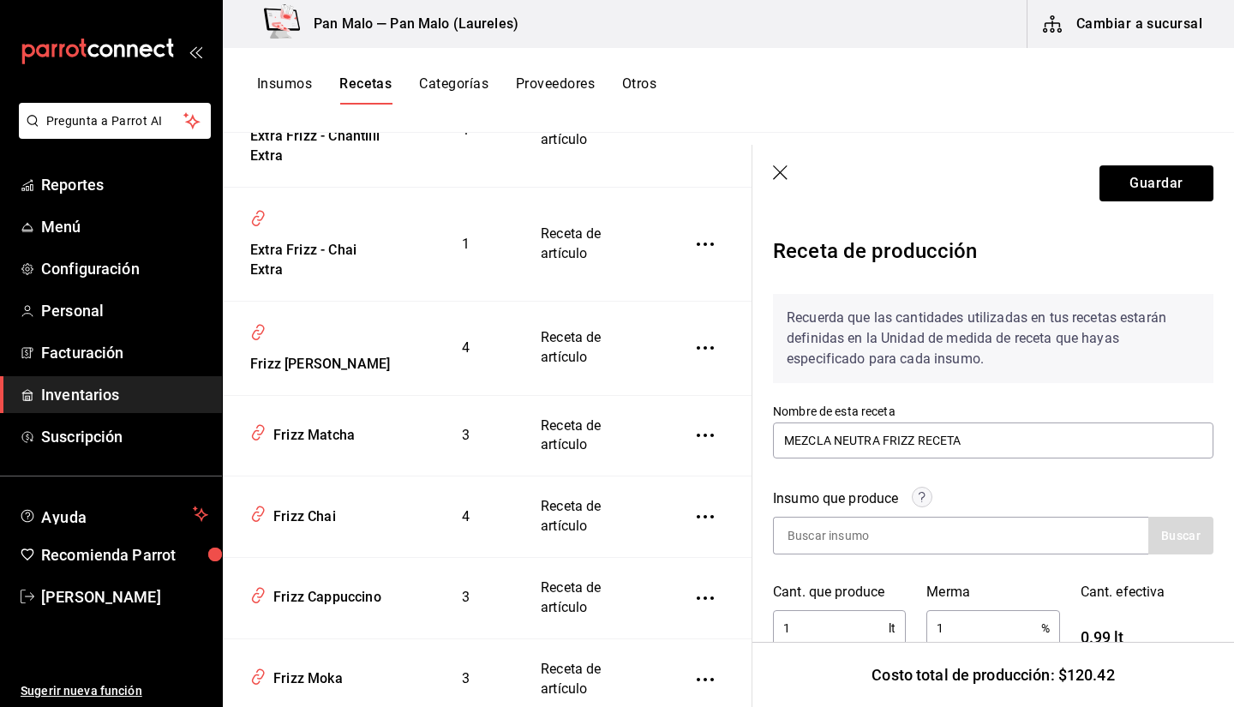
click at [833, 643] on div "Costo total de producción: $120.42" at bounding box center [994, 674] width 482 height 65
click at [828, 628] on input "1" at bounding box center [831, 628] width 116 height 34
type input "6"
click at [1130, 192] on button "Guardar" at bounding box center [1157, 183] width 114 height 36
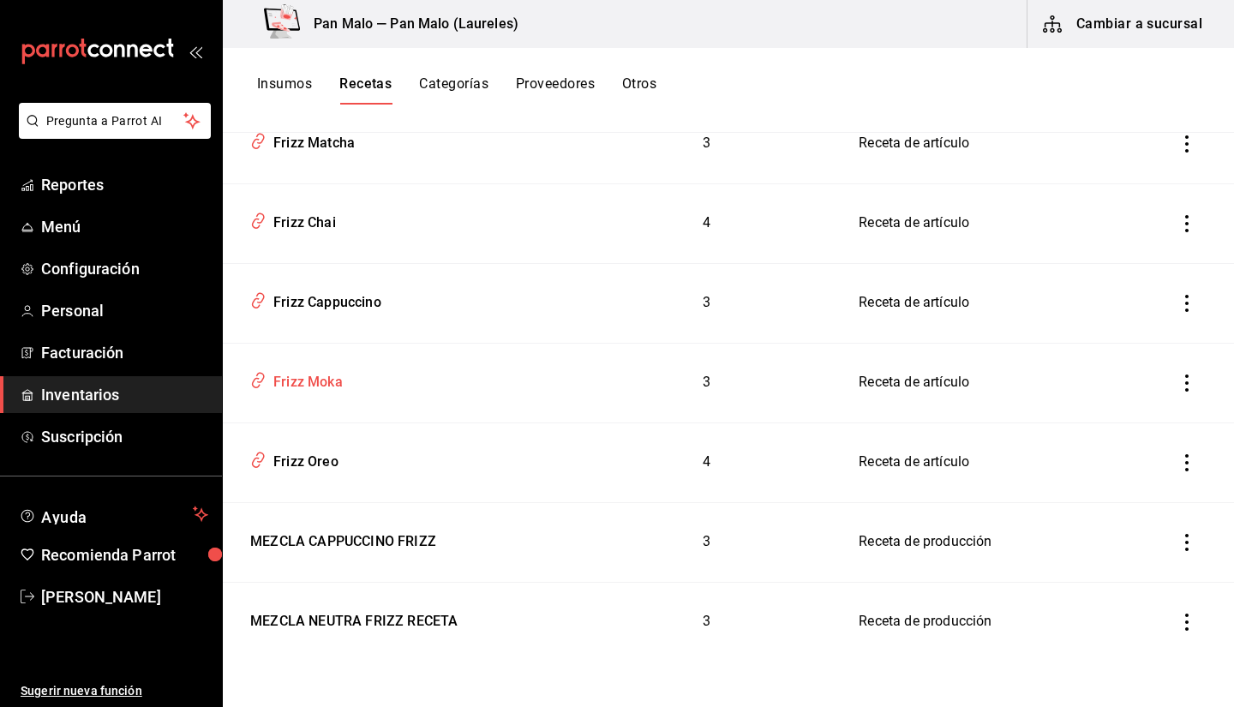
click at [321, 399] on td "Frizz Moka" at bounding box center [398, 383] width 351 height 80
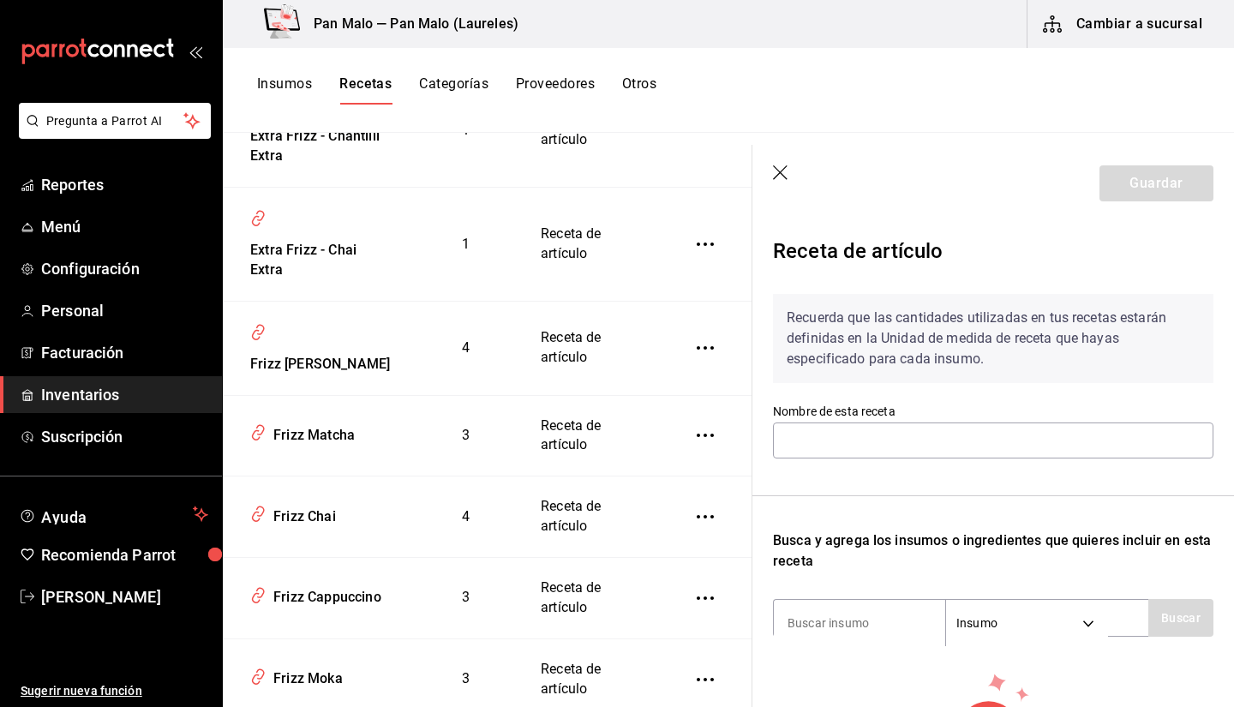
type input "Frizz Moka"
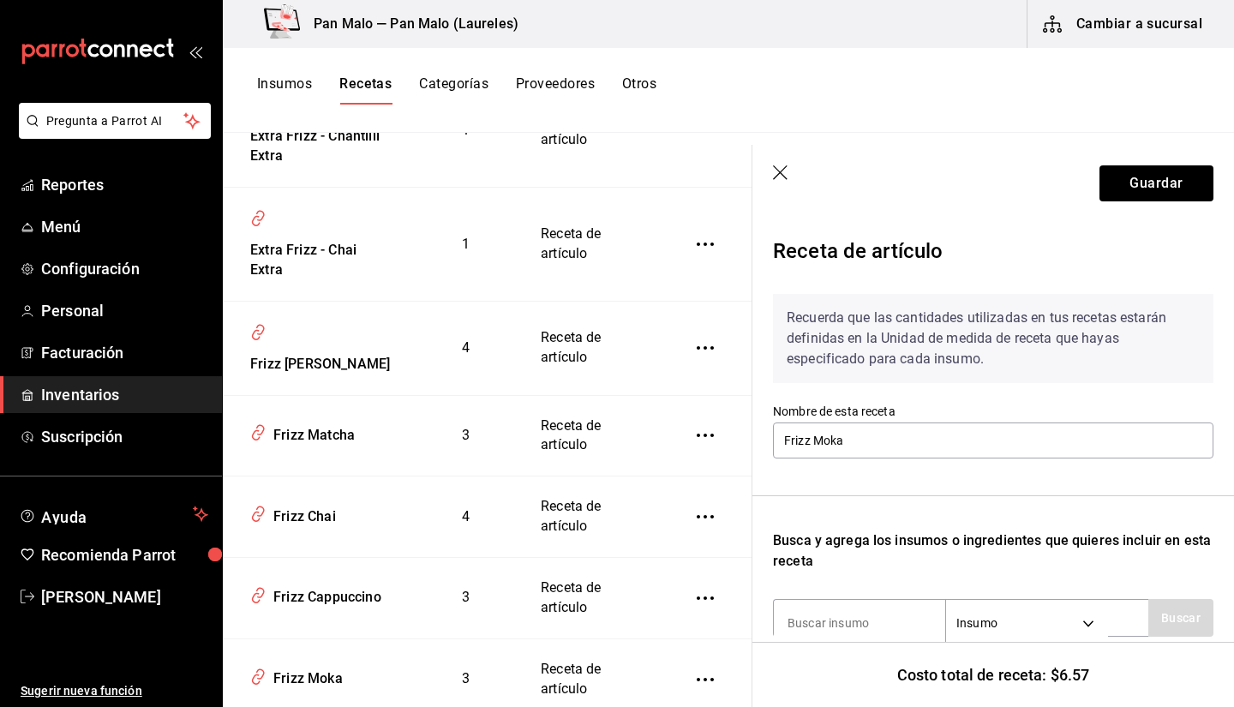
click at [774, 167] on icon "button" at bounding box center [781, 173] width 17 height 17
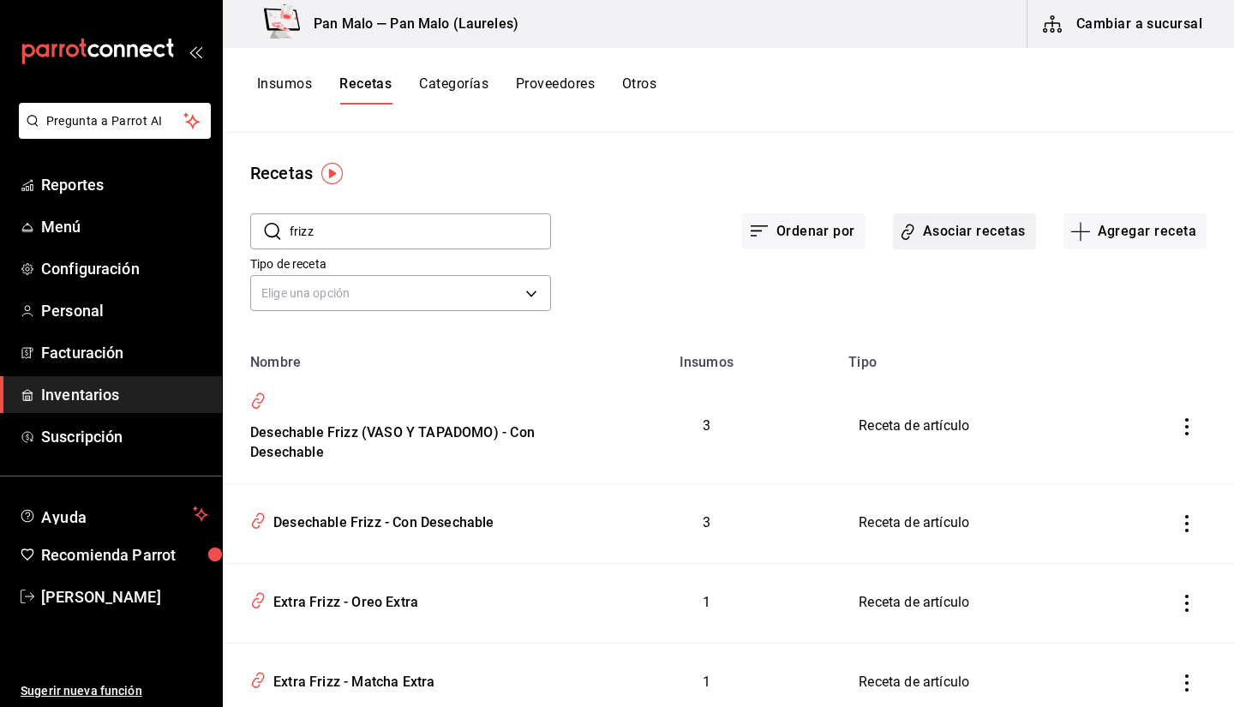
click at [947, 229] on button "Asociar recetas" at bounding box center [964, 231] width 143 height 36
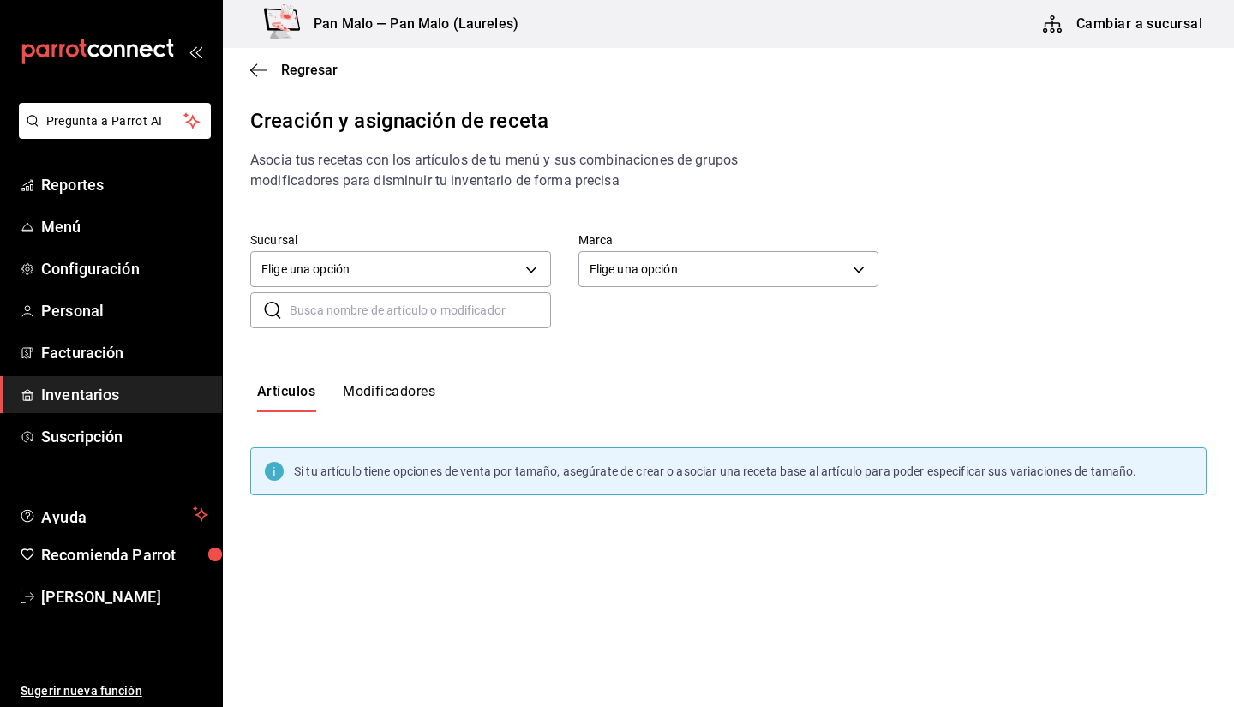
click at [457, 300] on input "text" at bounding box center [420, 310] width 261 height 34
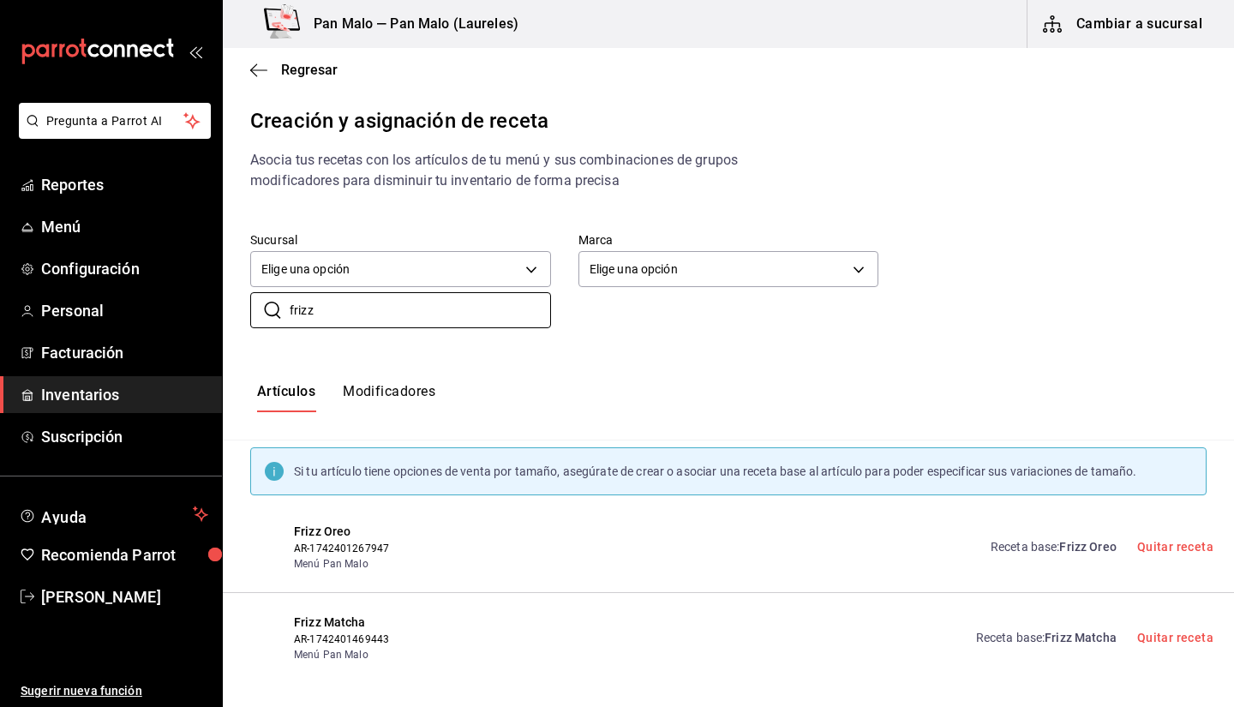
type input "frizz"
click at [414, 385] on button "Modificadores" at bounding box center [389, 397] width 93 height 29
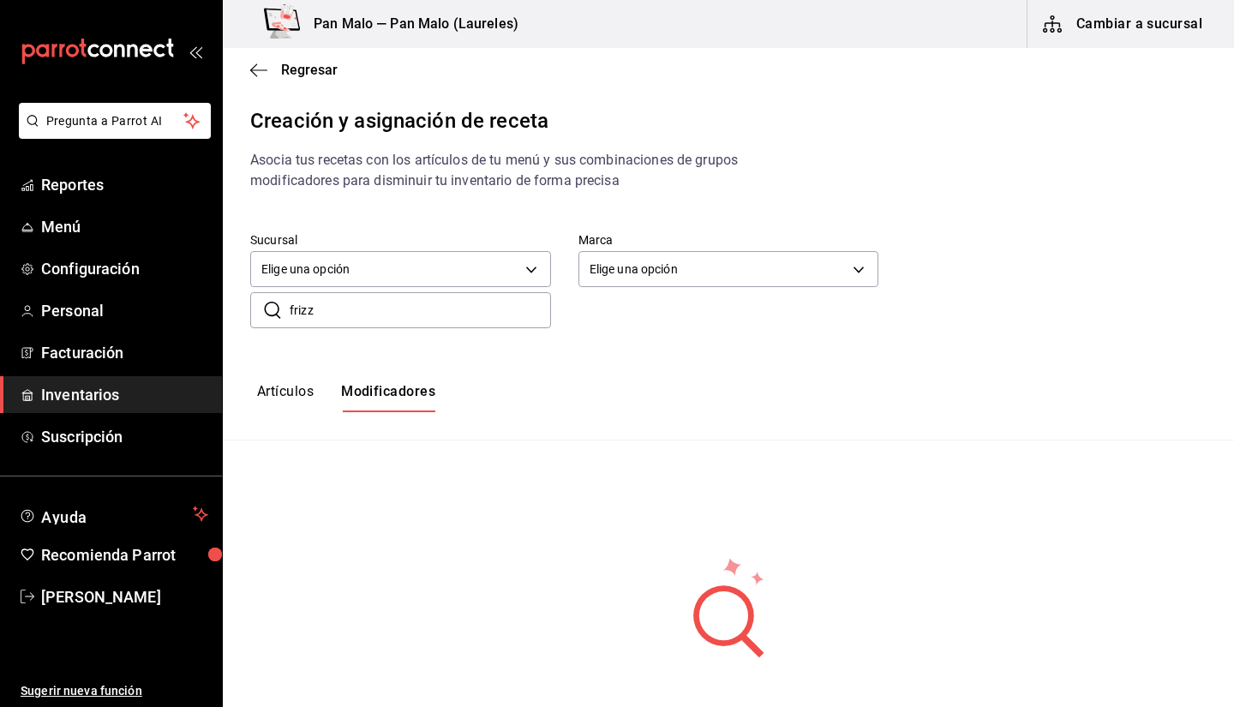
click at [455, 302] on input "frizz" at bounding box center [420, 310] width 261 height 34
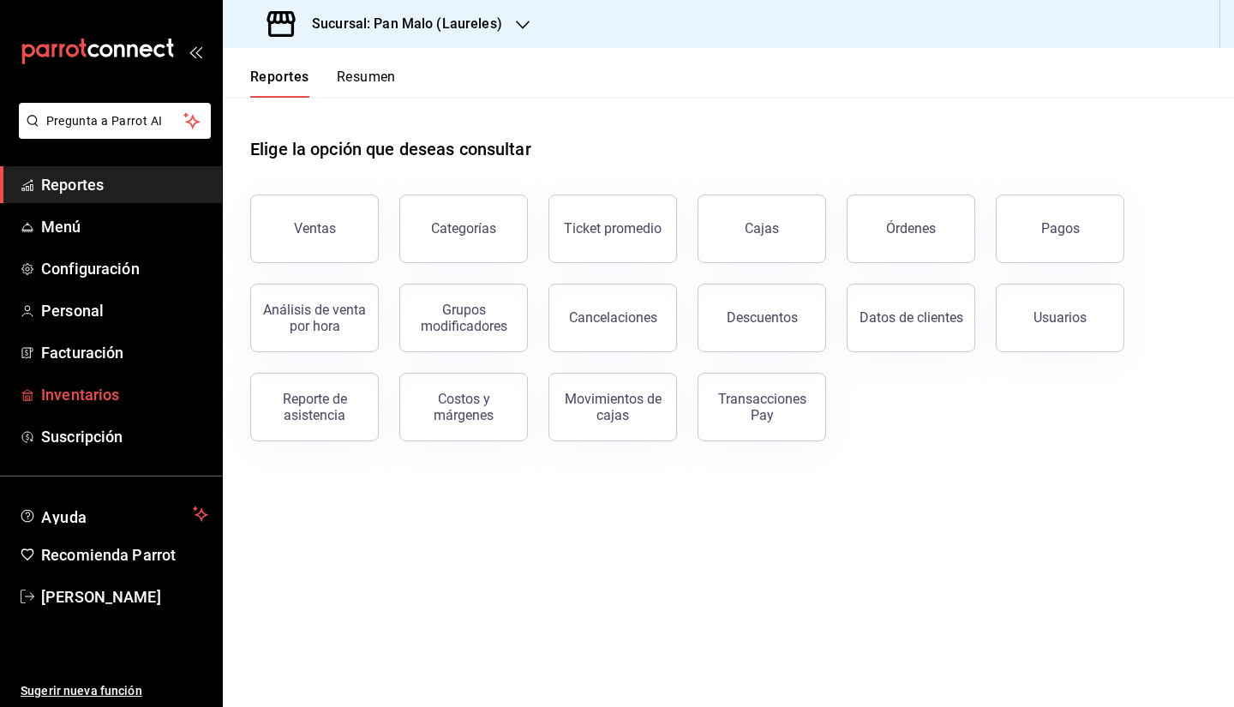
click at [97, 396] on span "Inventarios" at bounding box center [124, 394] width 167 height 23
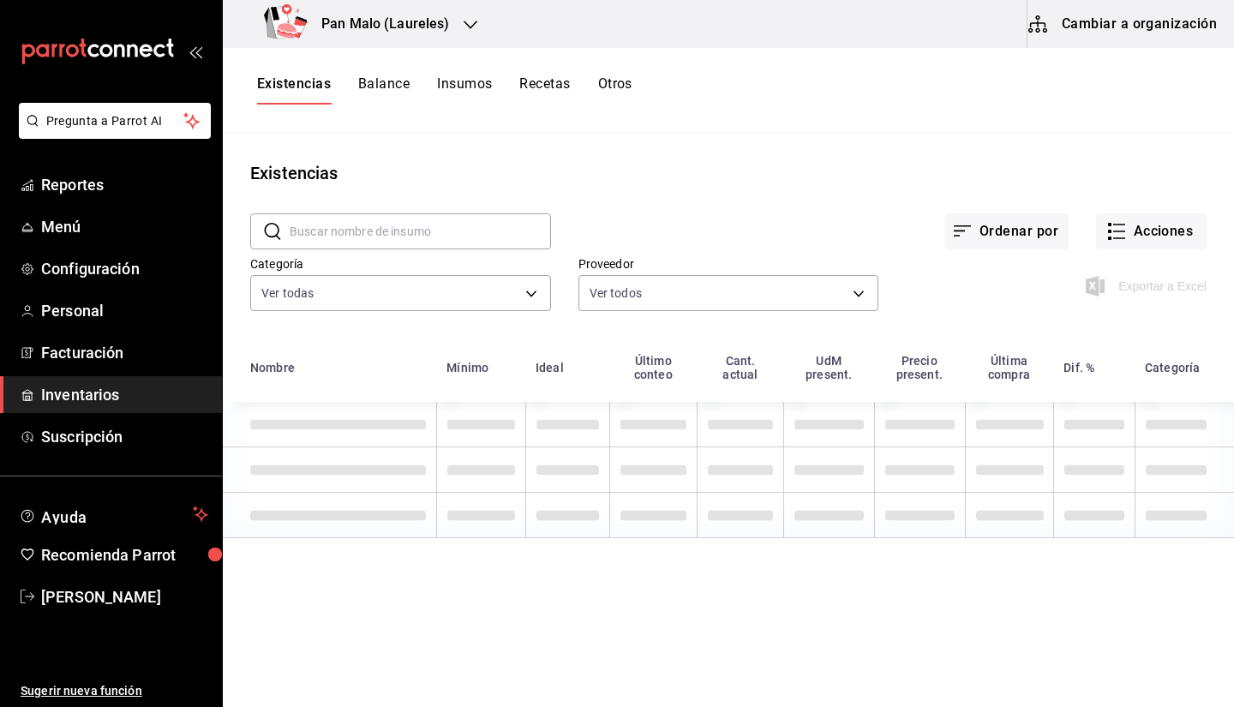
click at [382, 219] on input "text" at bounding box center [420, 231] width 261 height 34
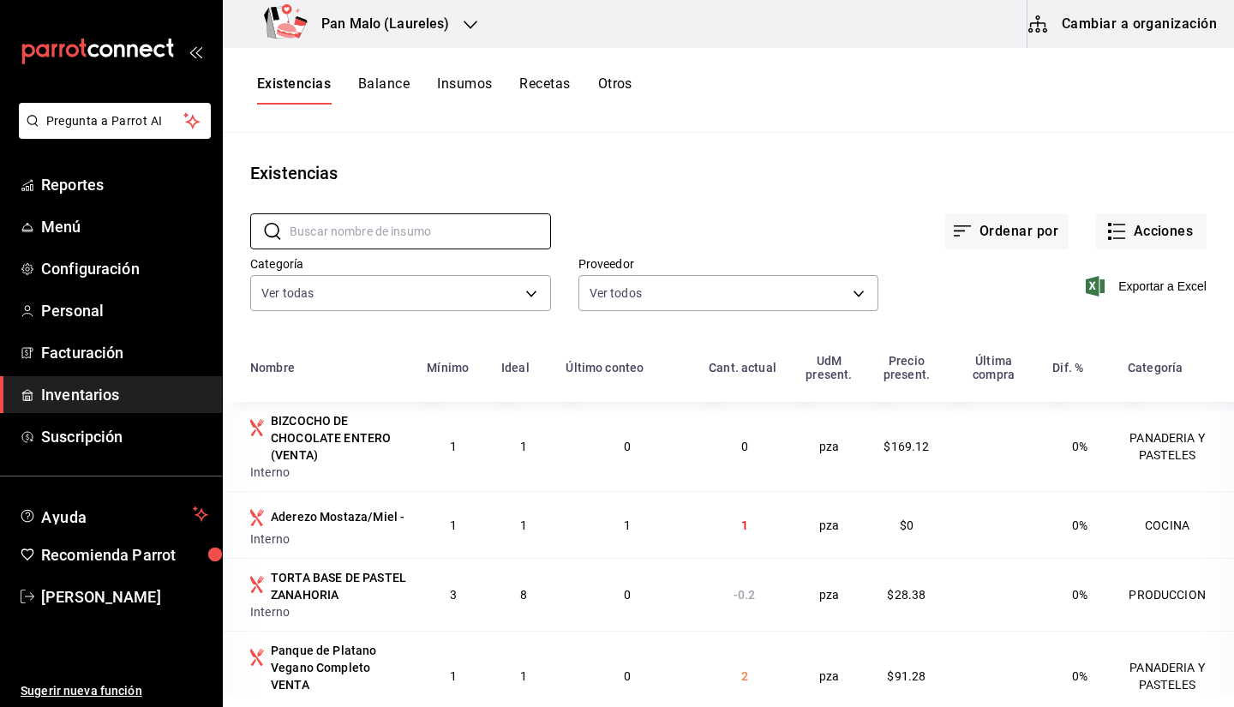
click at [1094, 36] on button "Cambiar a organización" at bounding box center [1124, 24] width 193 height 48
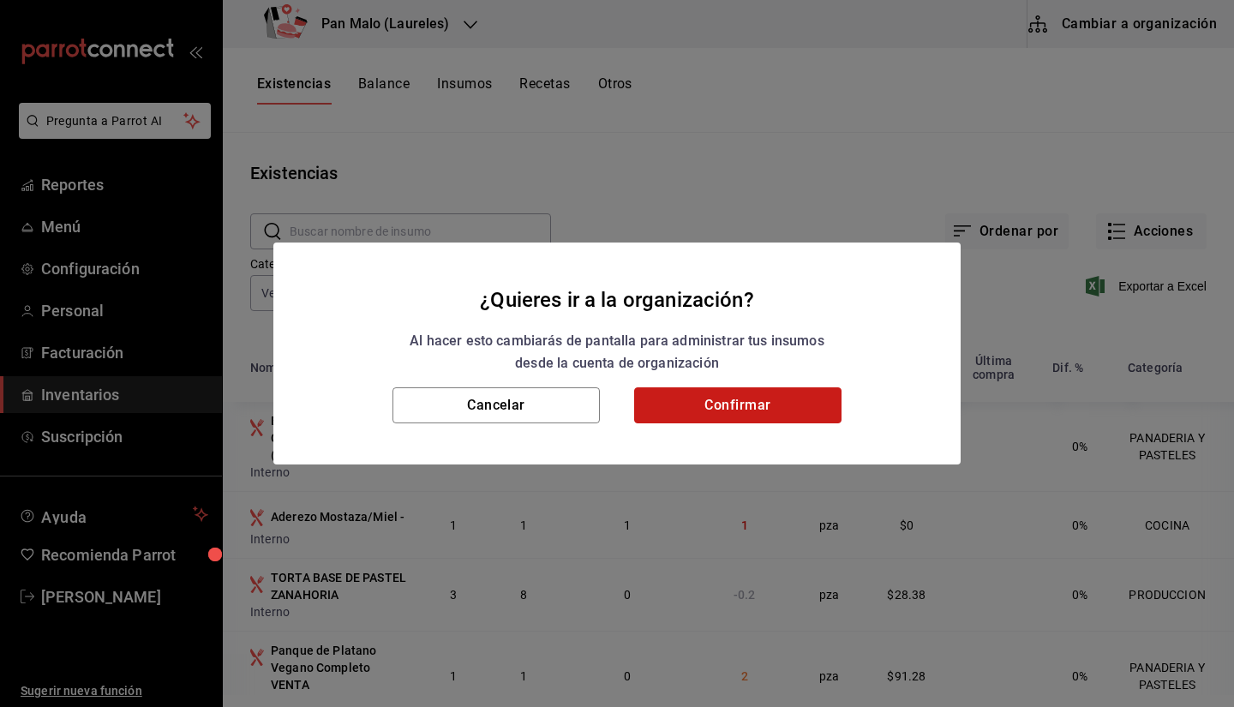
click at [721, 413] on button "Confirmar" at bounding box center [737, 405] width 207 height 36
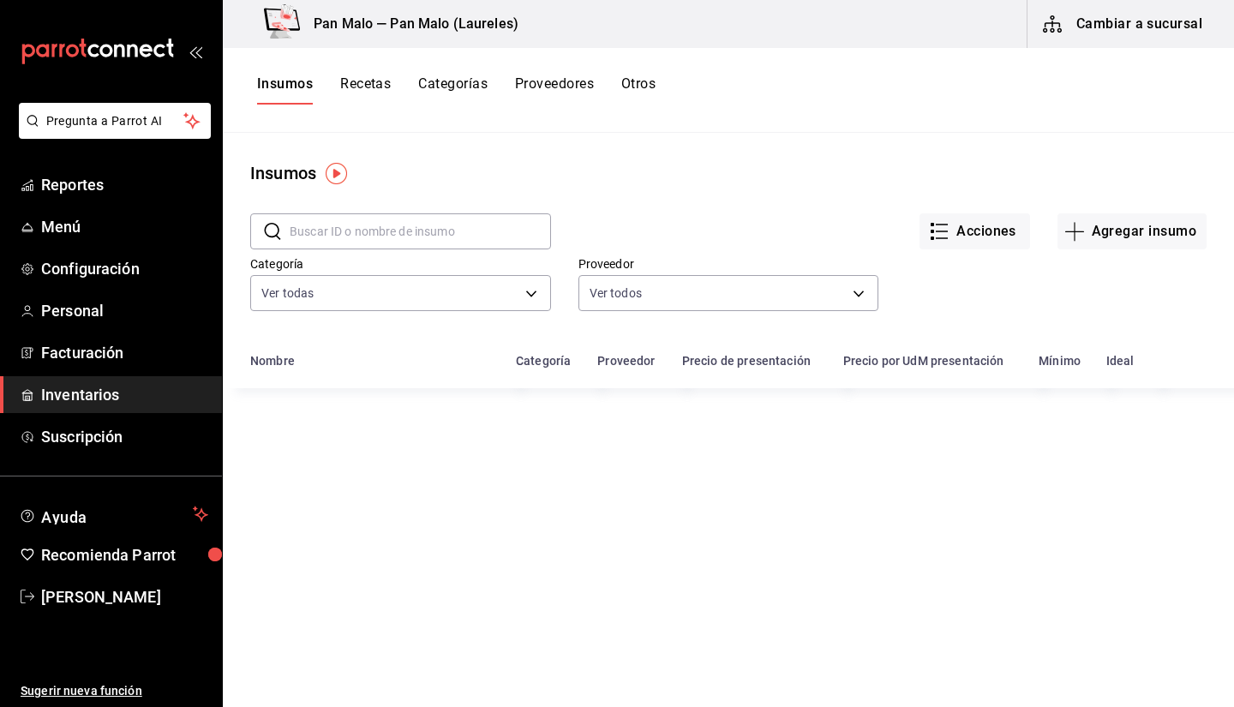
click at [386, 240] on input "text" at bounding box center [420, 231] width 261 height 34
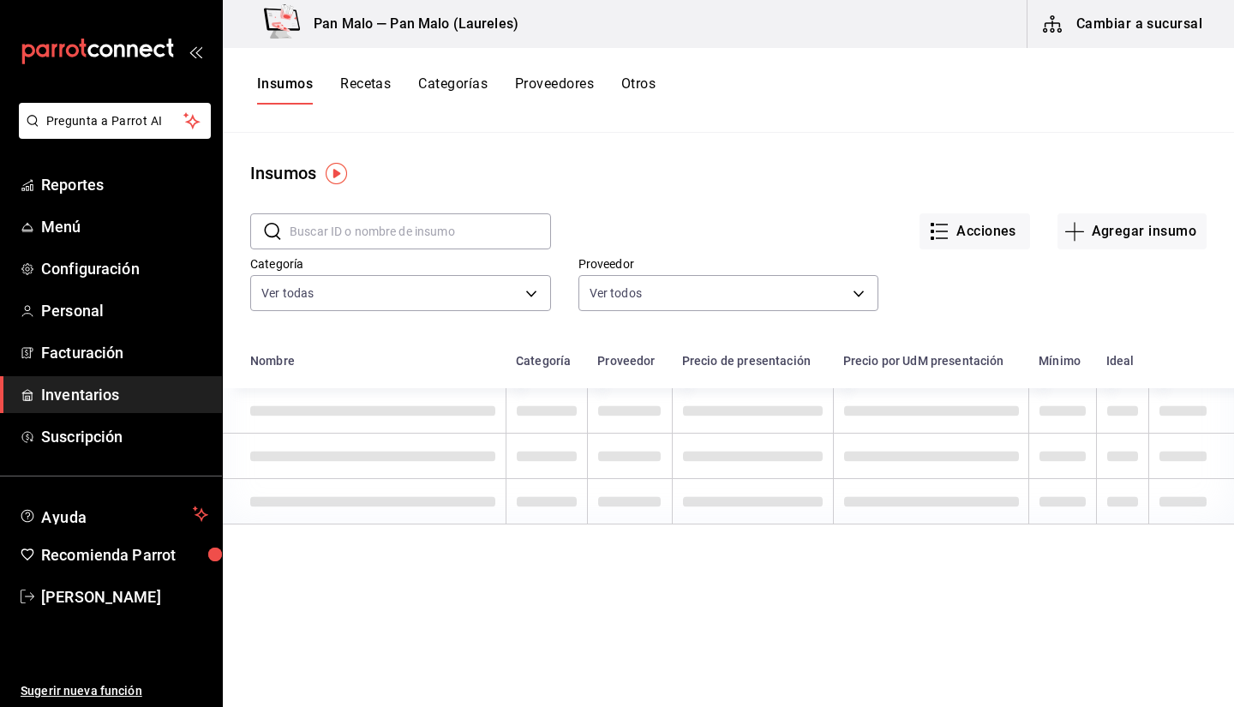
type input "r"
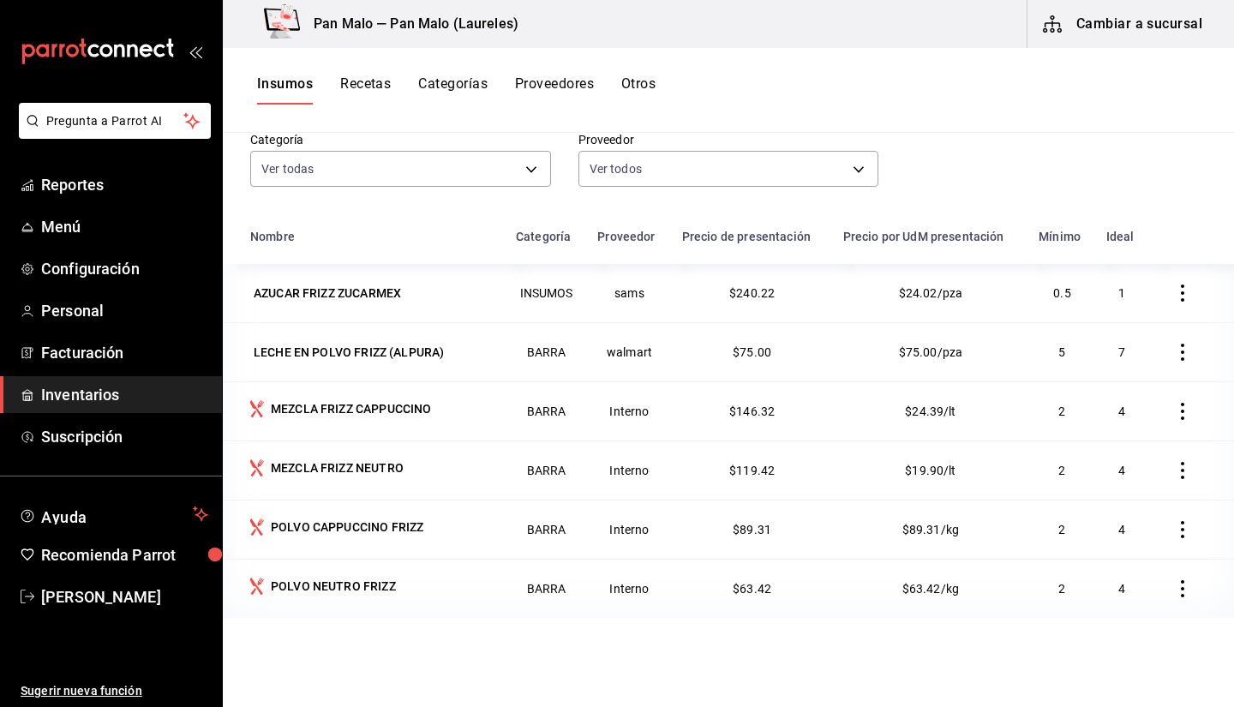
scroll to position [137, 0]
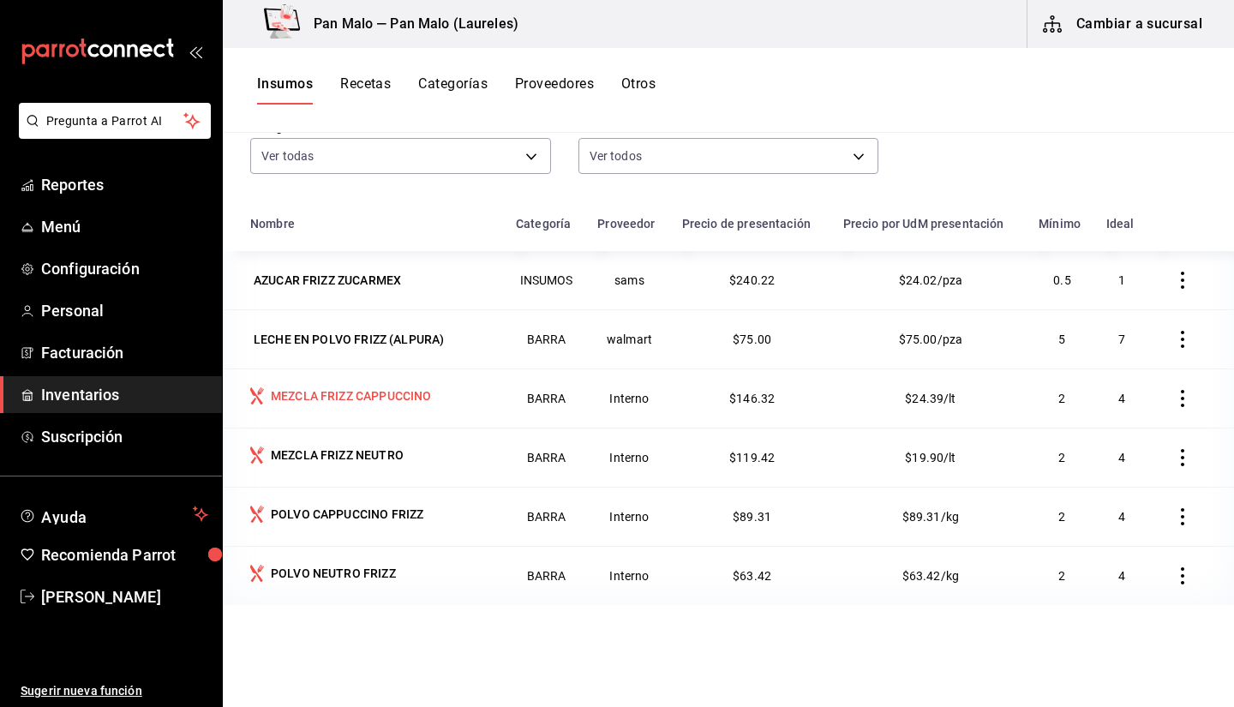
type input "[PERSON_NAME]"
click at [329, 393] on div "MEZCLA FRIZZ CAPPUCCINO" at bounding box center [351, 395] width 160 height 17
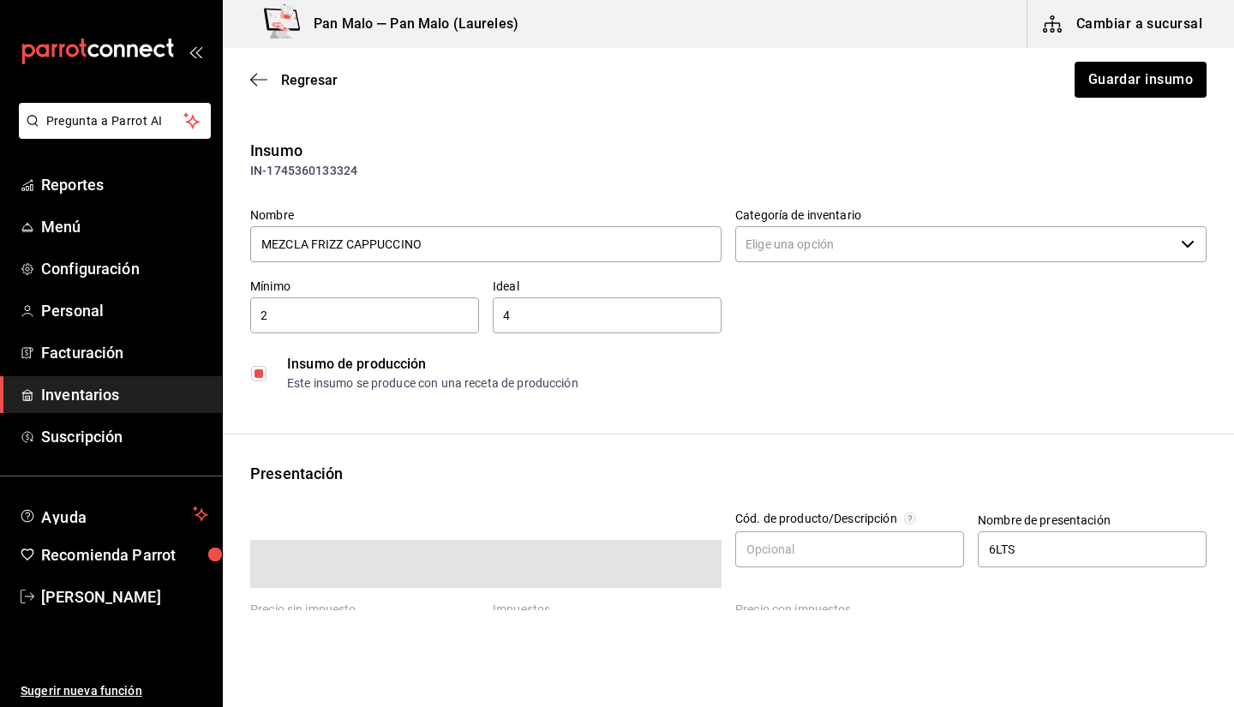
type input "BARRA"
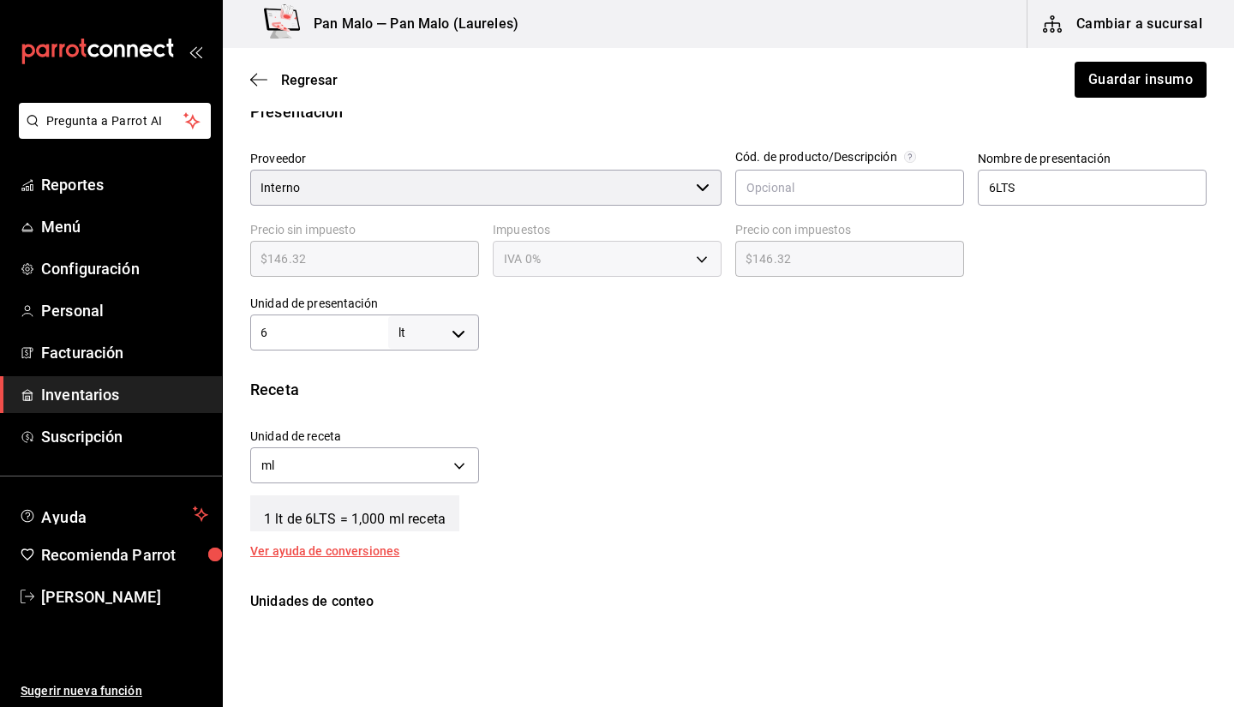
scroll to position [367, 0]
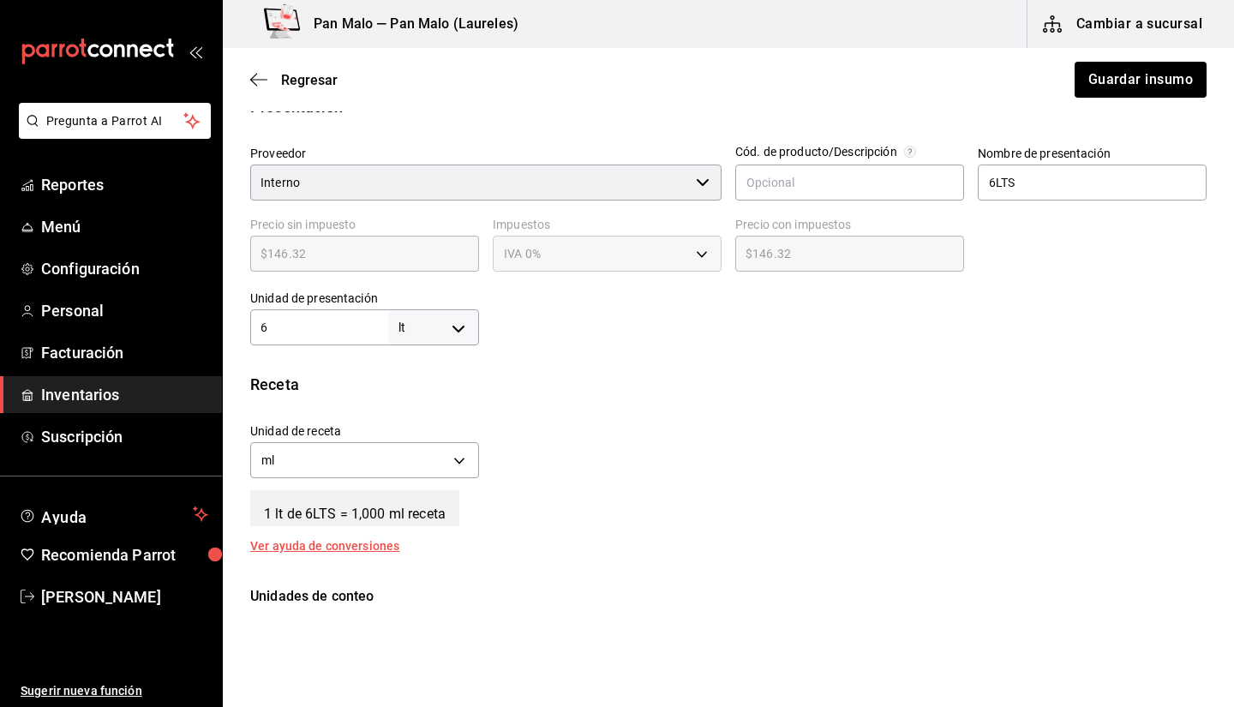
click at [785, 537] on div "Receta Unidad de receta ml MILLILITER Factor de conversión 6,000 ​ 1 lt de 6LTS…" at bounding box center [729, 462] width 1012 height 179
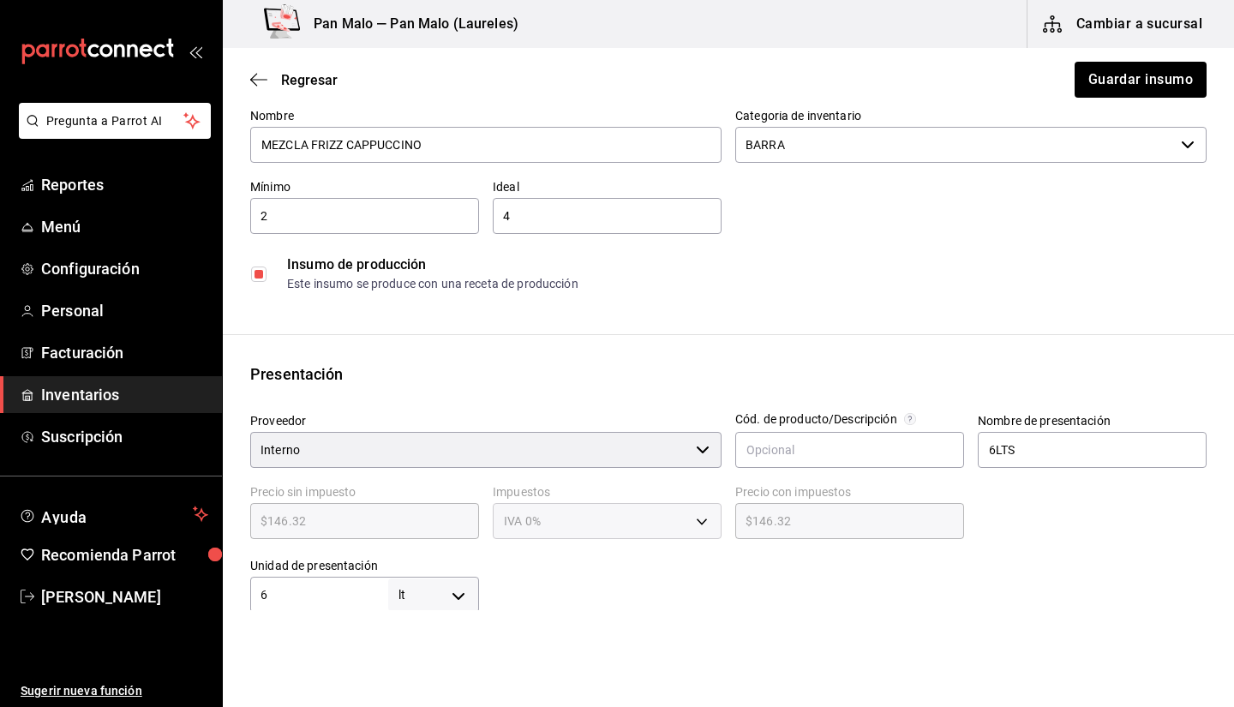
scroll to position [0, 0]
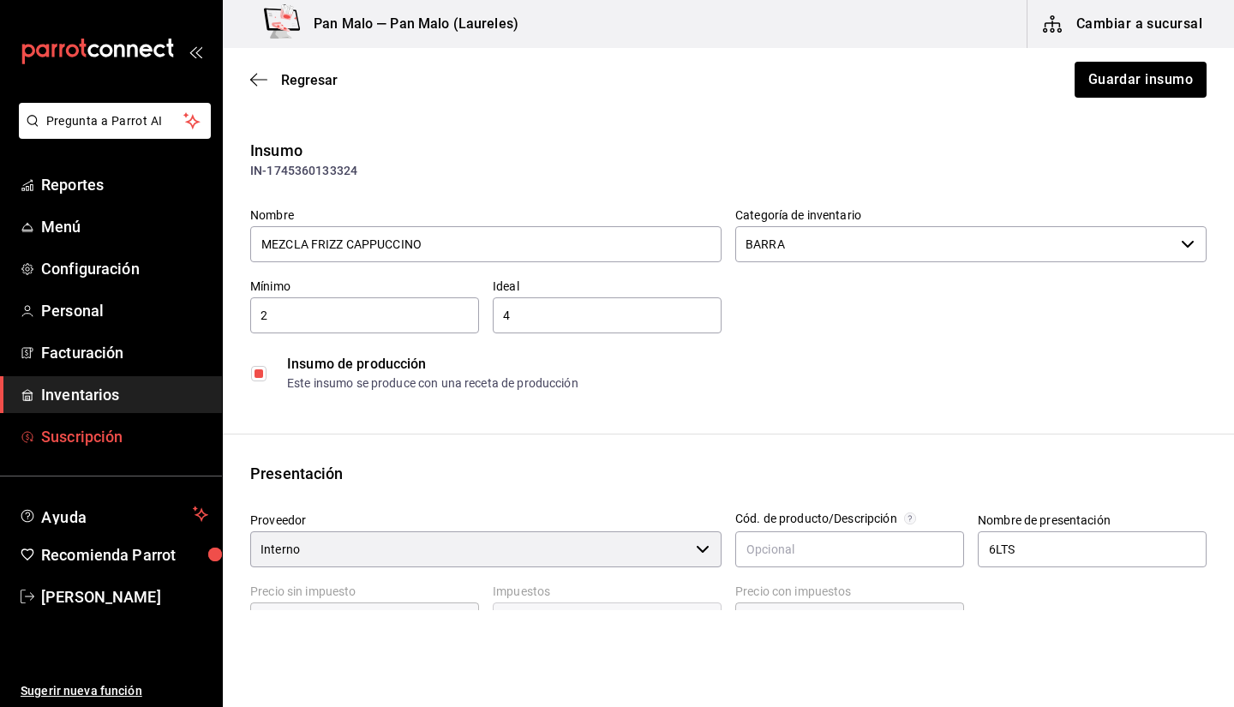
click at [94, 419] on link "Suscripción" at bounding box center [111, 436] width 222 height 37
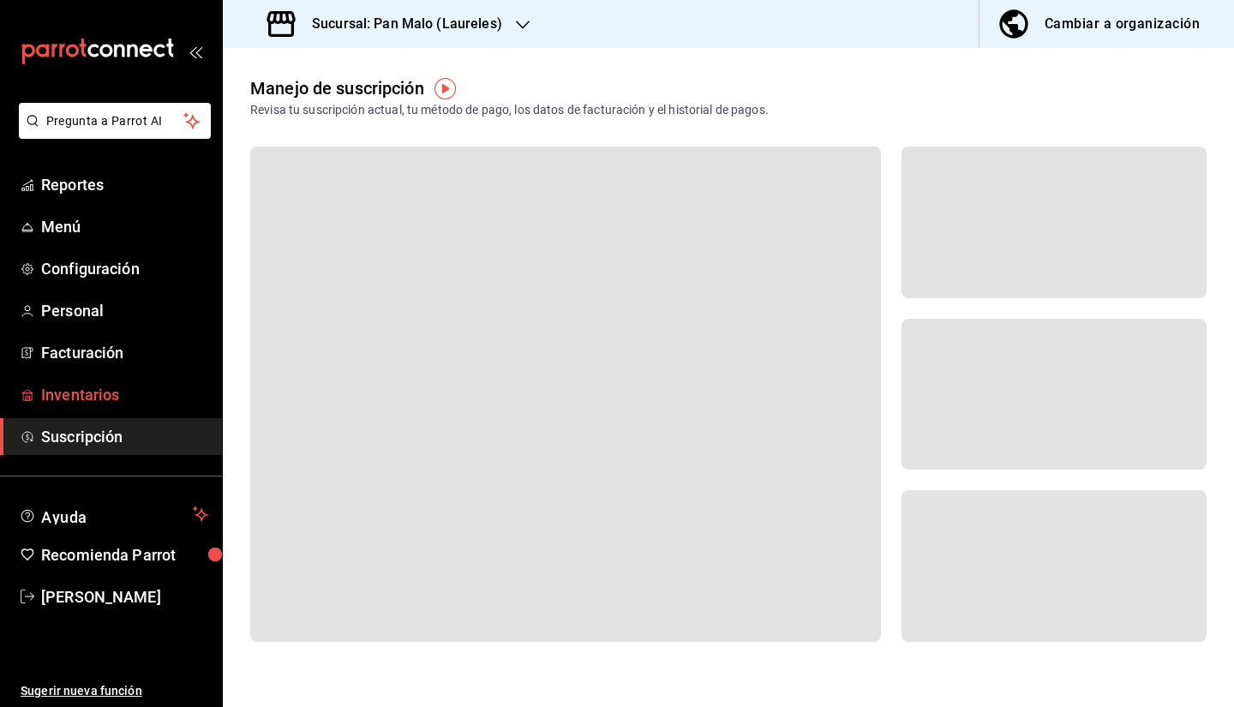
click at [78, 405] on span "Inventarios" at bounding box center [124, 394] width 167 height 23
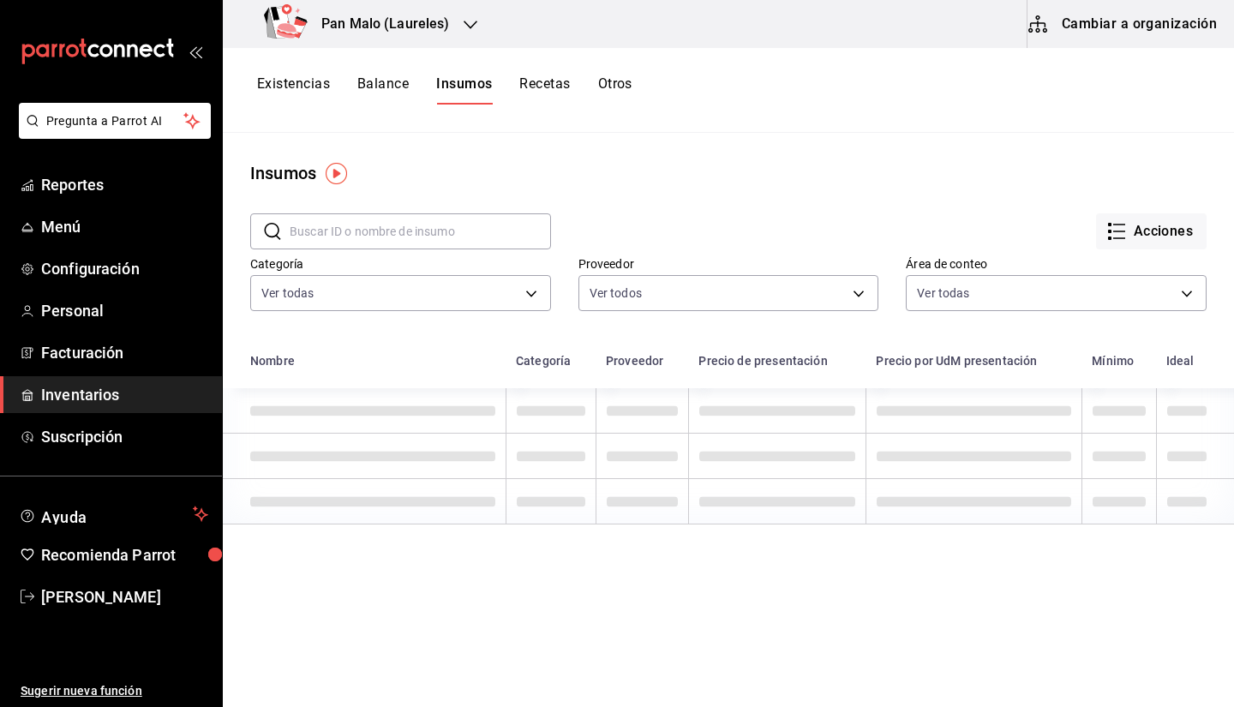
click at [372, 89] on button "Balance" at bounding box center [382, 89] width 51 height 29
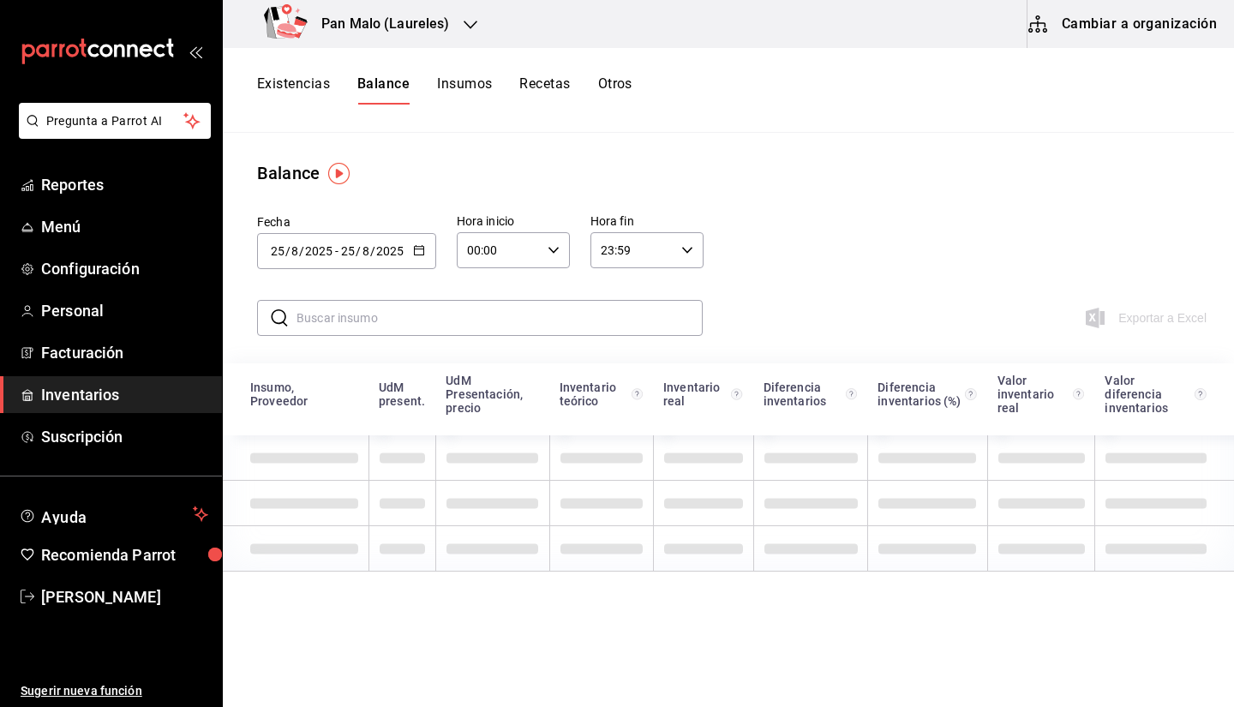
click at [561, 83] on button "Recetas" at bounding box center [544, 89] width 51 height 29
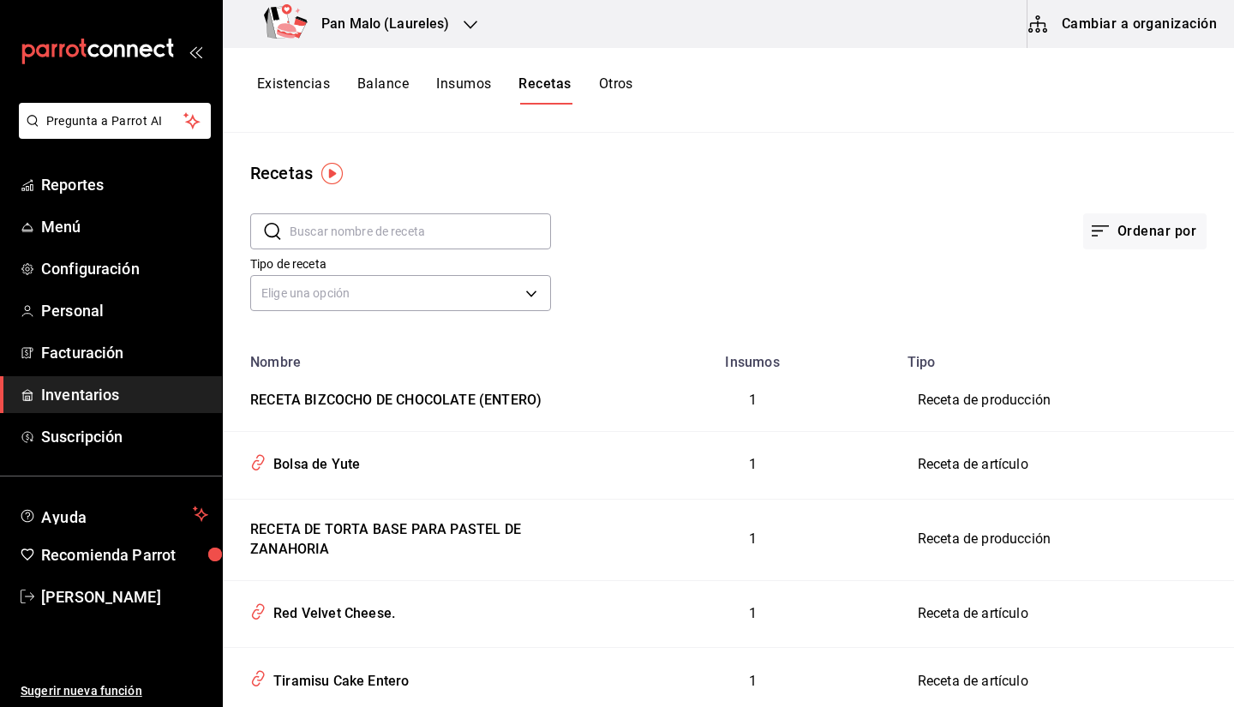
click at [352, 233] on input "text" at bounding box center [420, 231] width 261 height 34
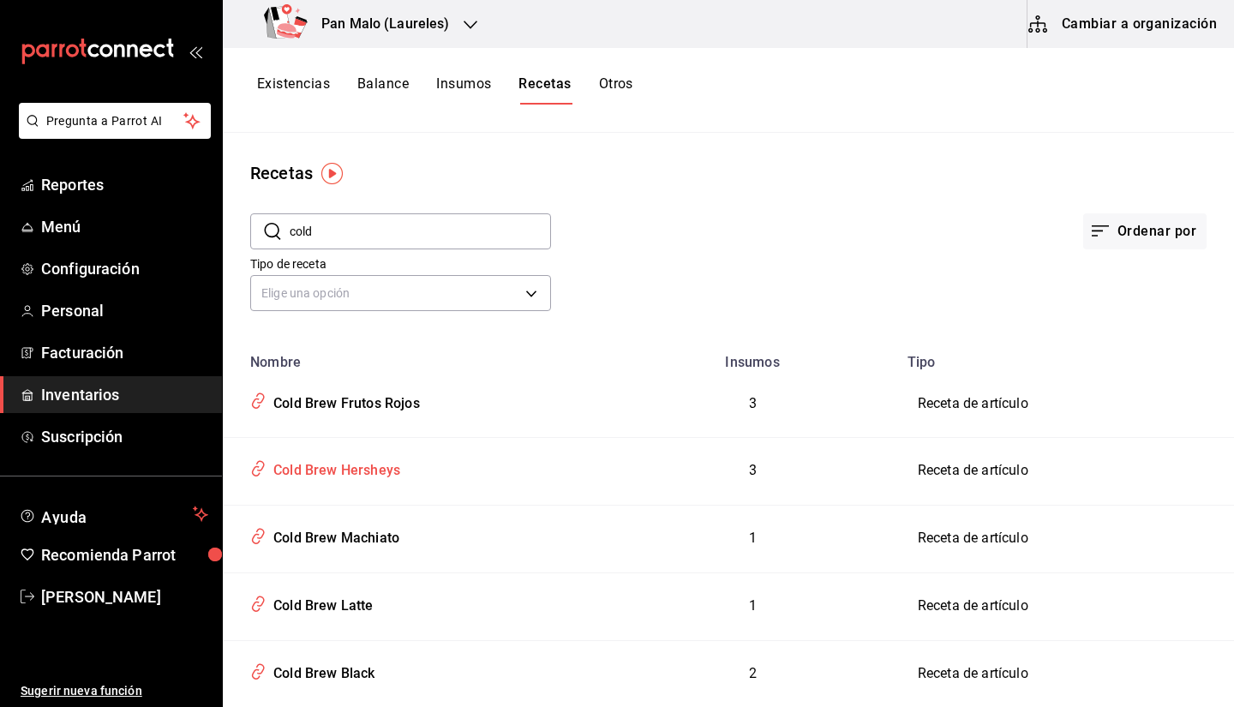
click at [456, 491] on td "Cold Brew Hersheys" at bounding box center [416, 471] width 386 height 68
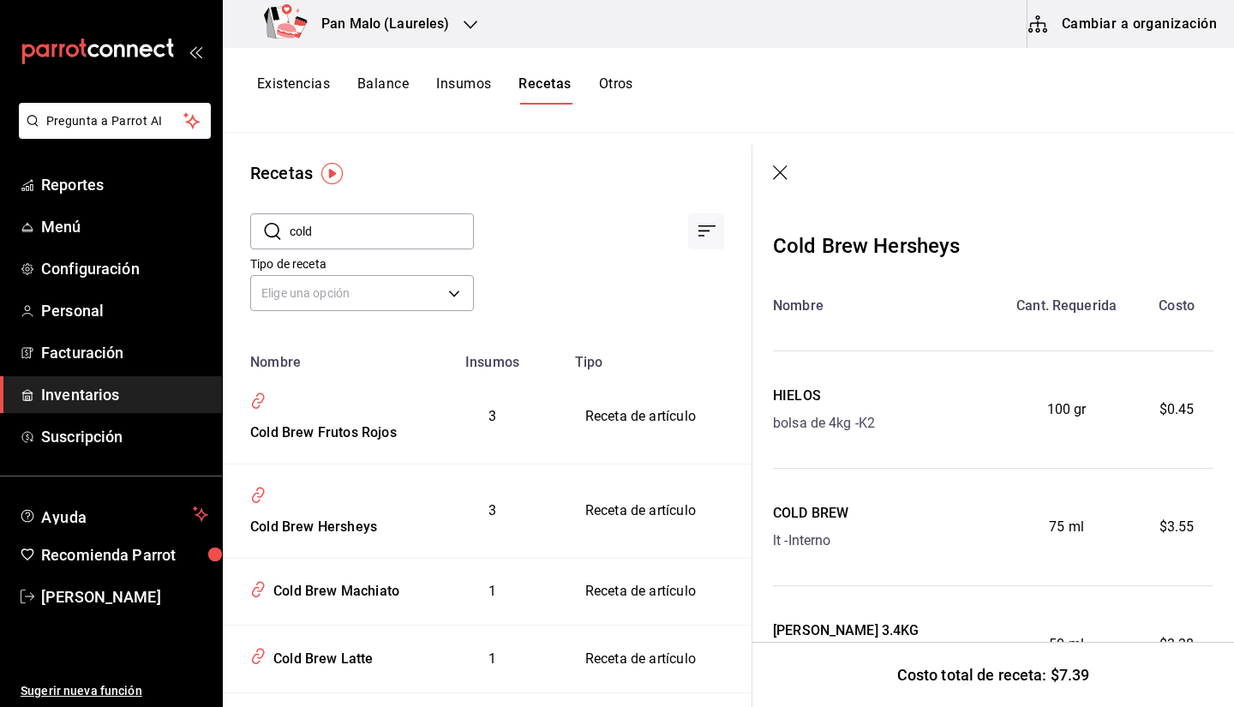
scroll to position [99, 0]
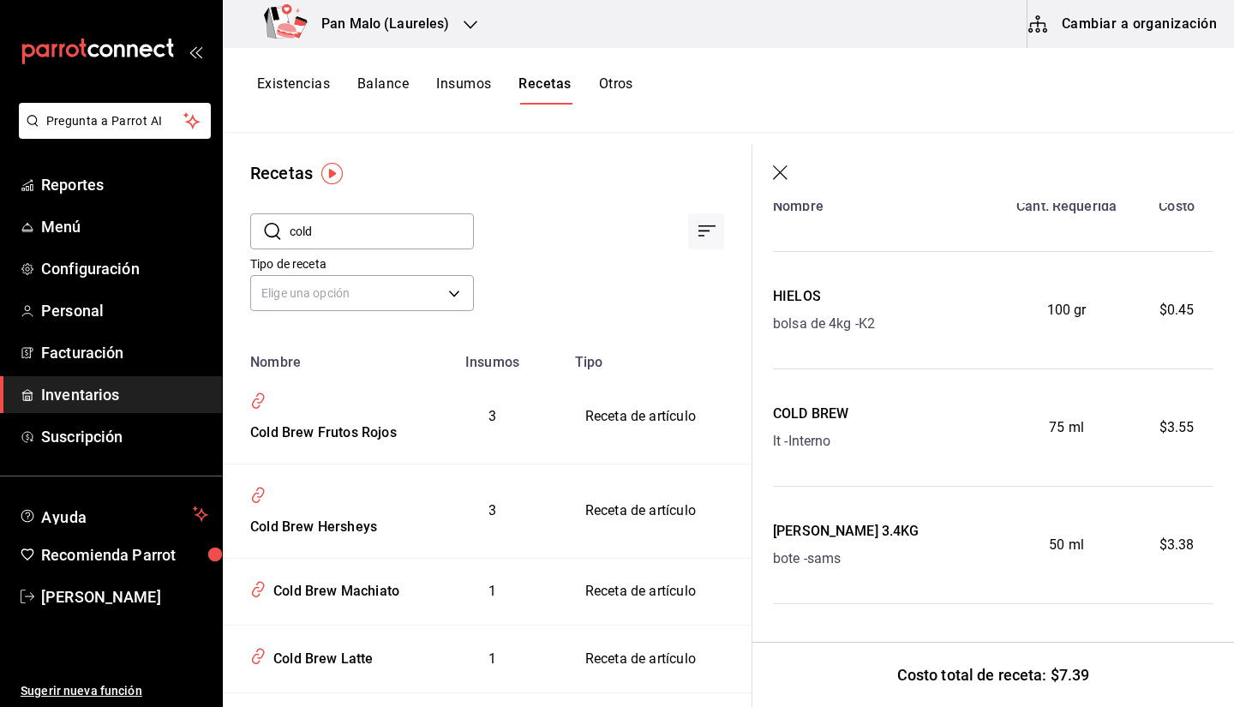
click at [778, 168] on icon "button" at bounding box center [781, 173] width 17 height 17
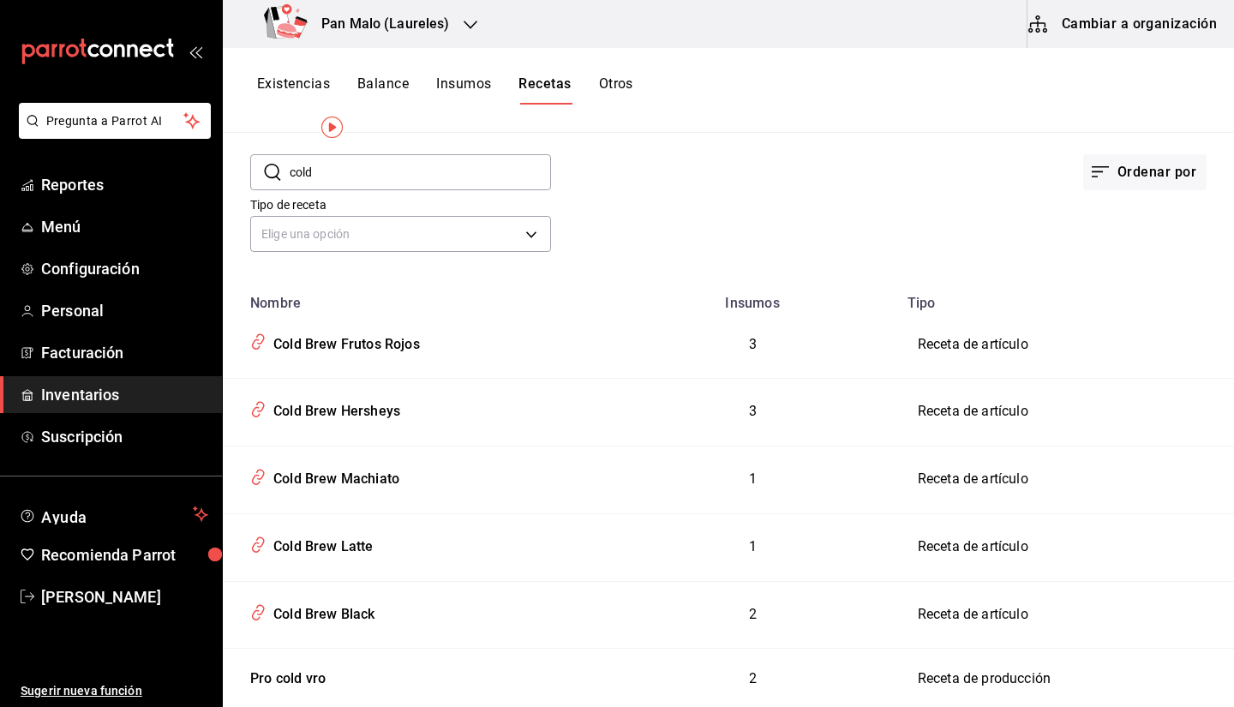
scroll to position [45, 0]
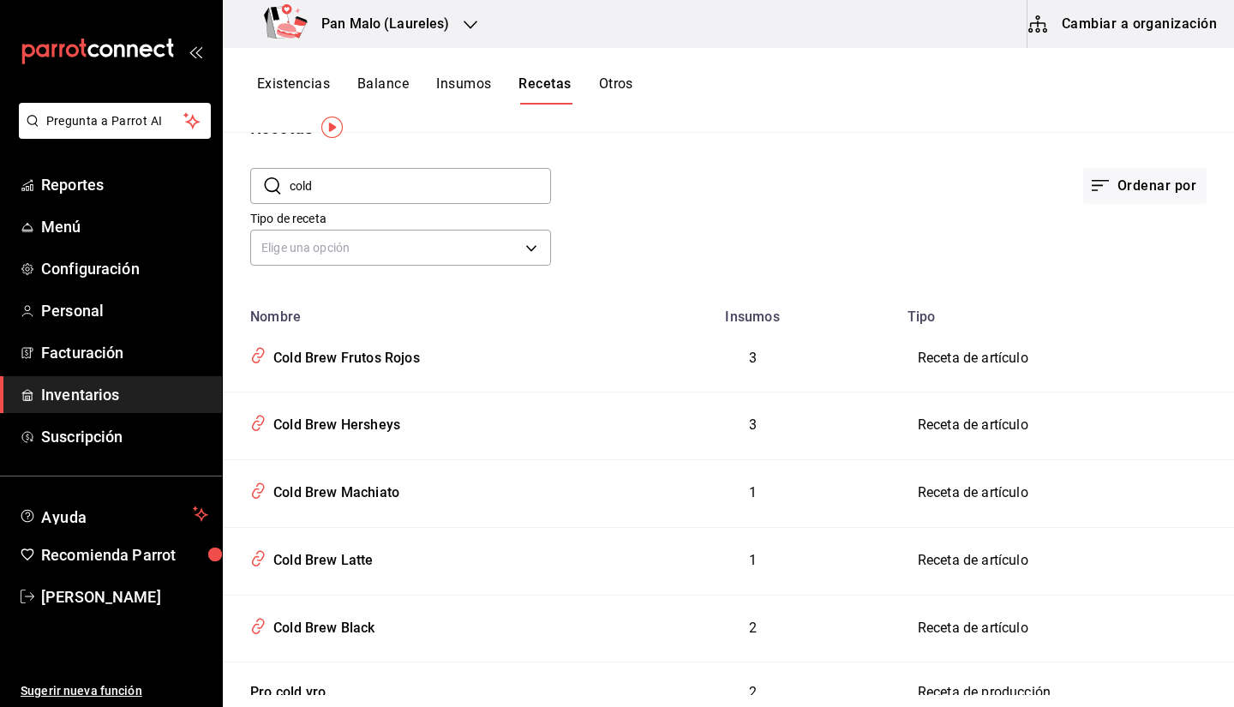
click at [388, 177] on input "cold" at bounding box center [420, 186] width 261 height 34
type input "cold"
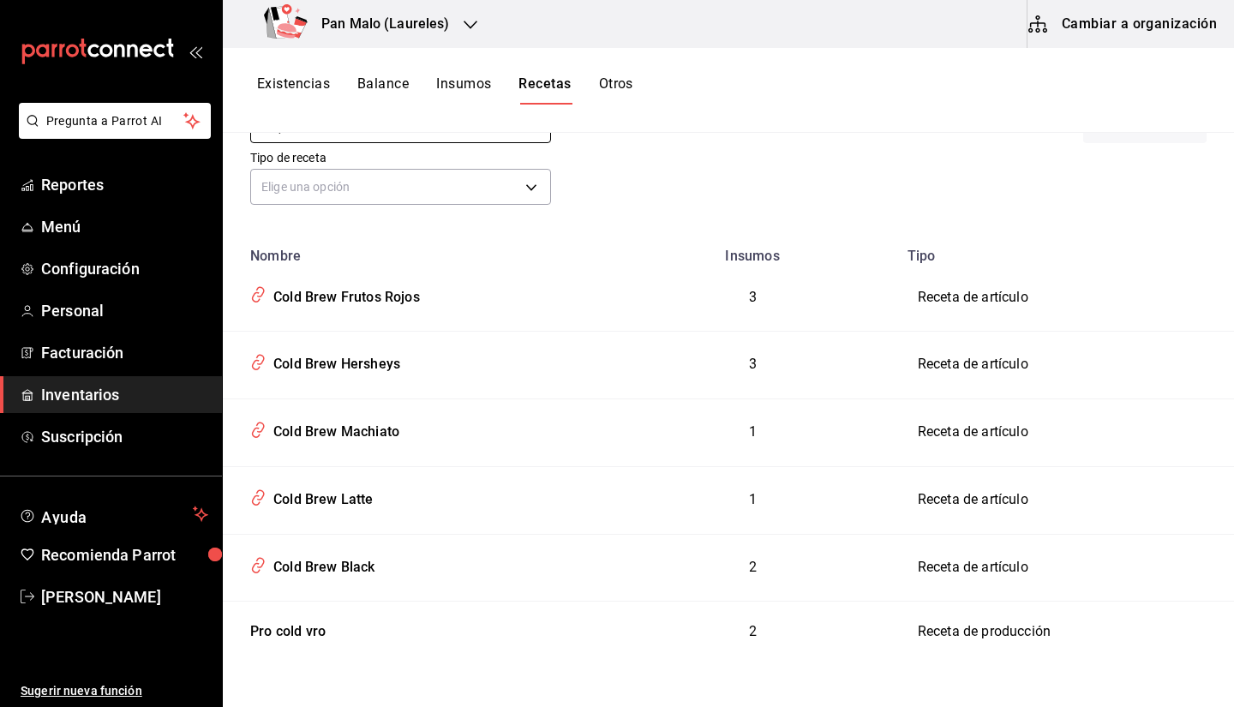
scroll to position [0, 0]
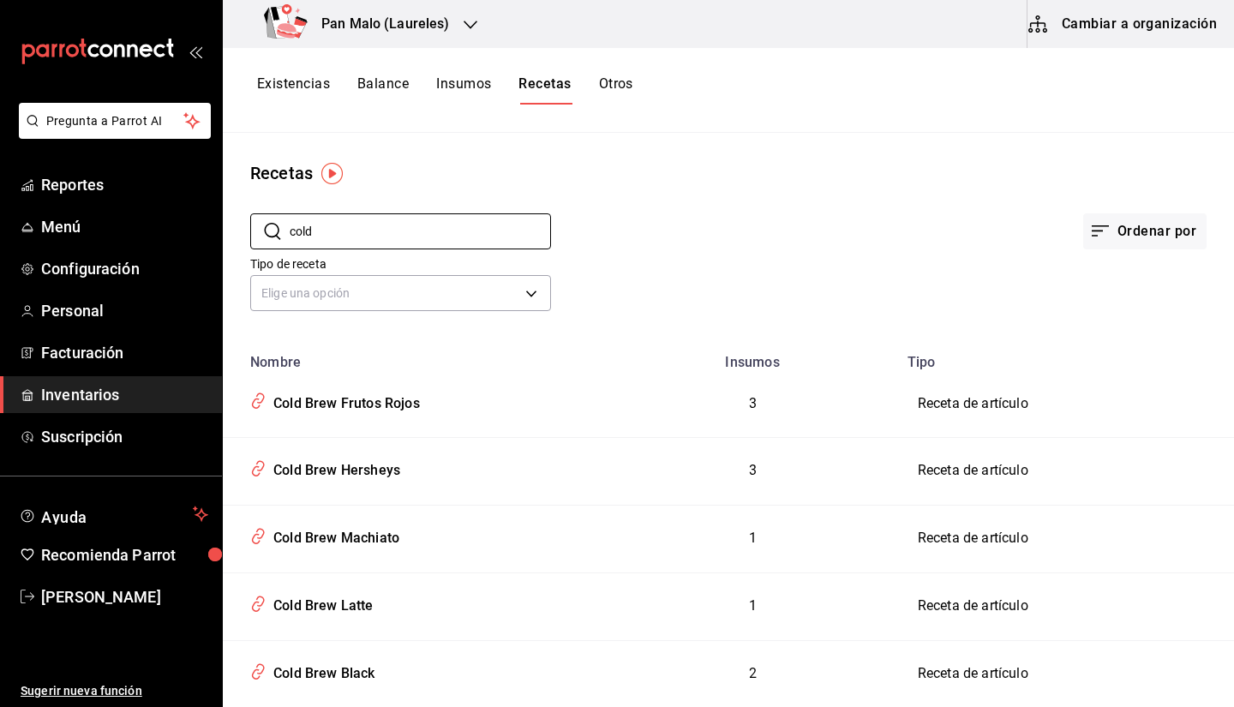
click at [1086, 11] on button "Cambiar a organización" at bounding box center [1124, 24] width 193 height 48
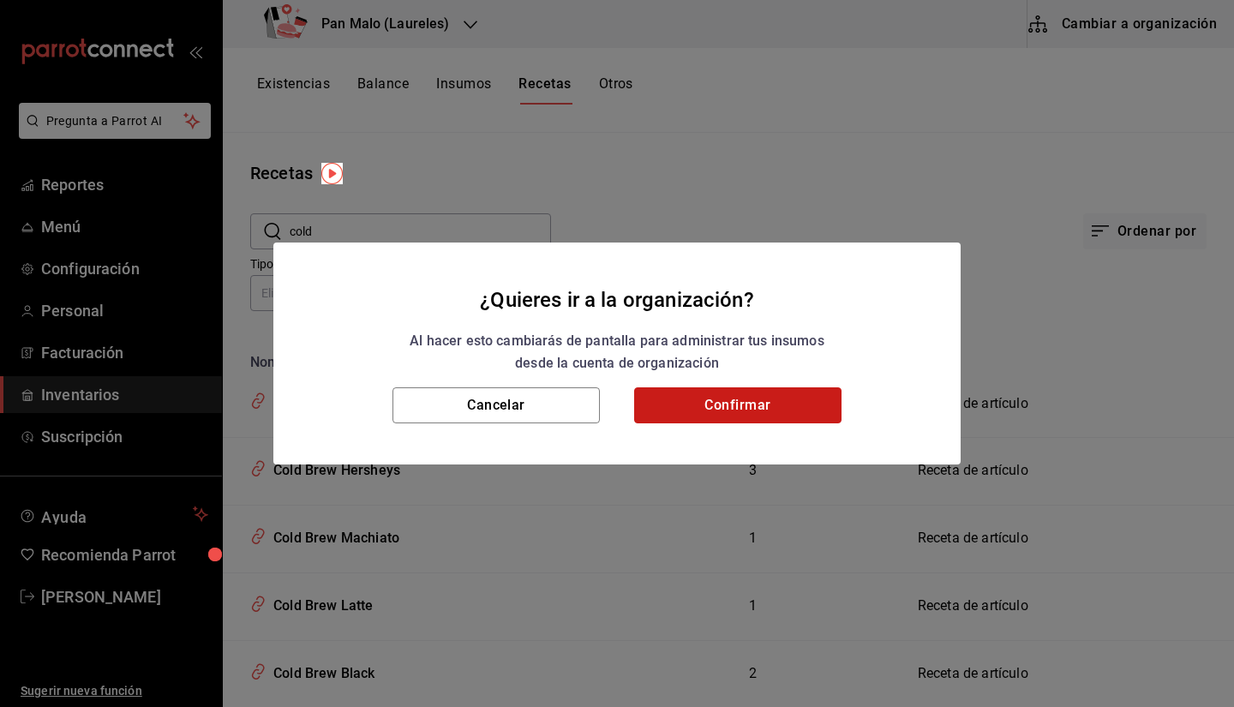
click at [748, 399] on button "Confirmar" at bounding box center [737, 405] width 207 height 36
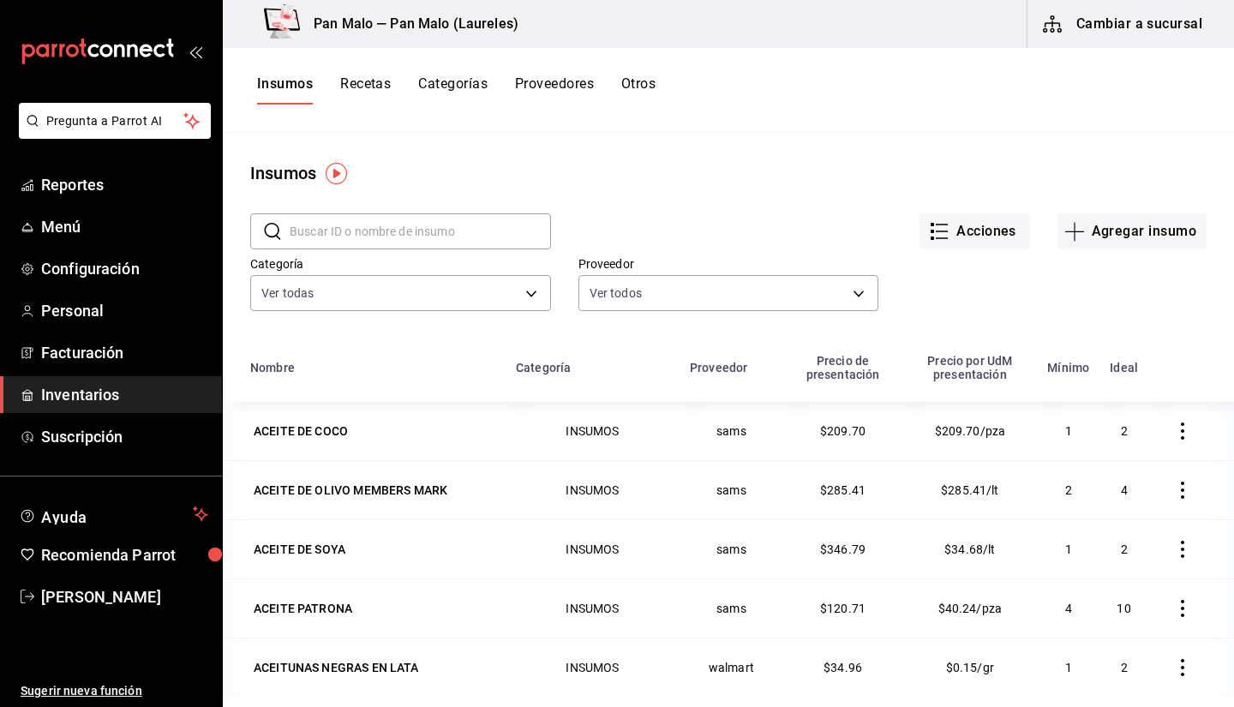
click at [385, 226] on input "text" at bounding box center [420, 231] width 261 height 34
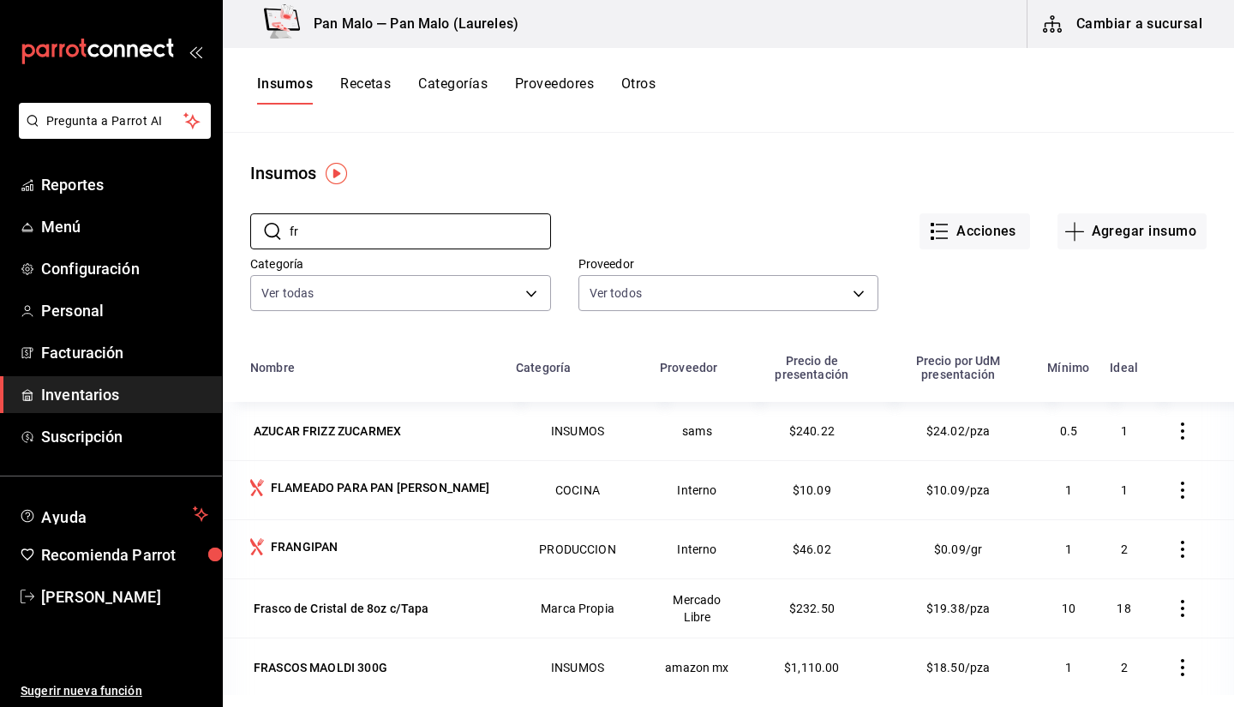
type input "f"
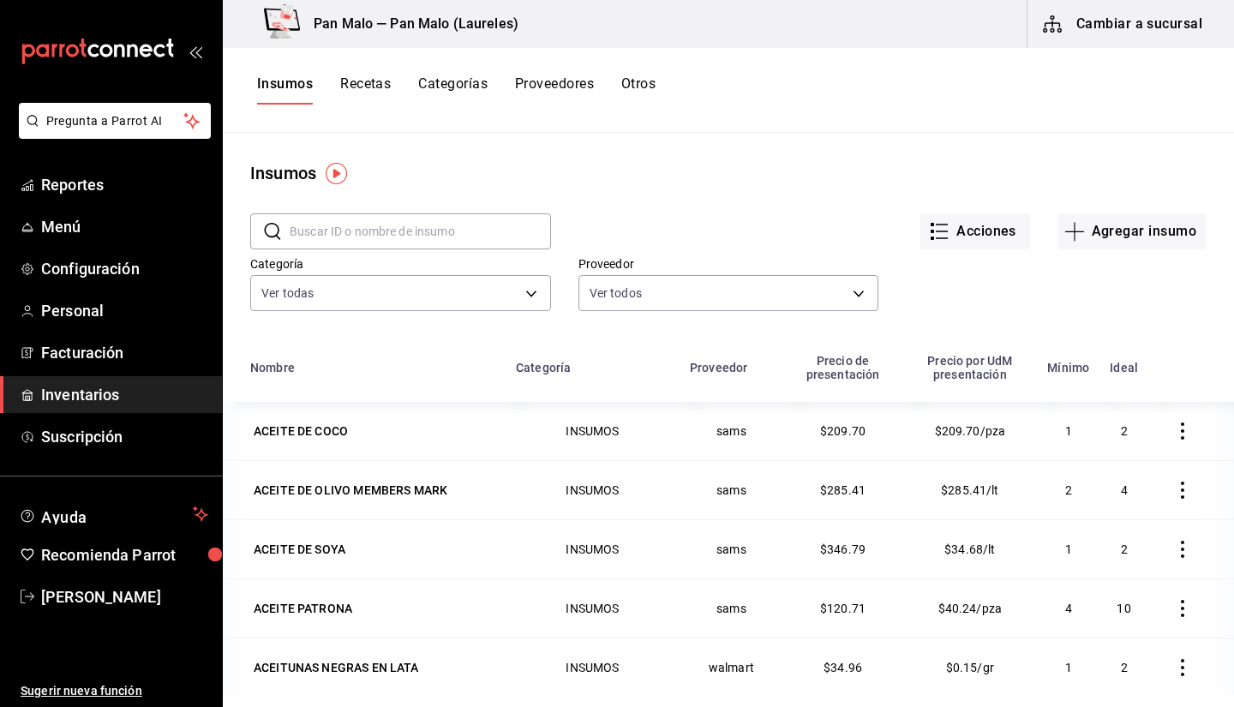
click at [735, 160] on div "Insumos" at bounding box center [729, 173] width 1012 height 26
click at [369, 216] on input "text" at bounding box center [420, 231] width 261 height 34
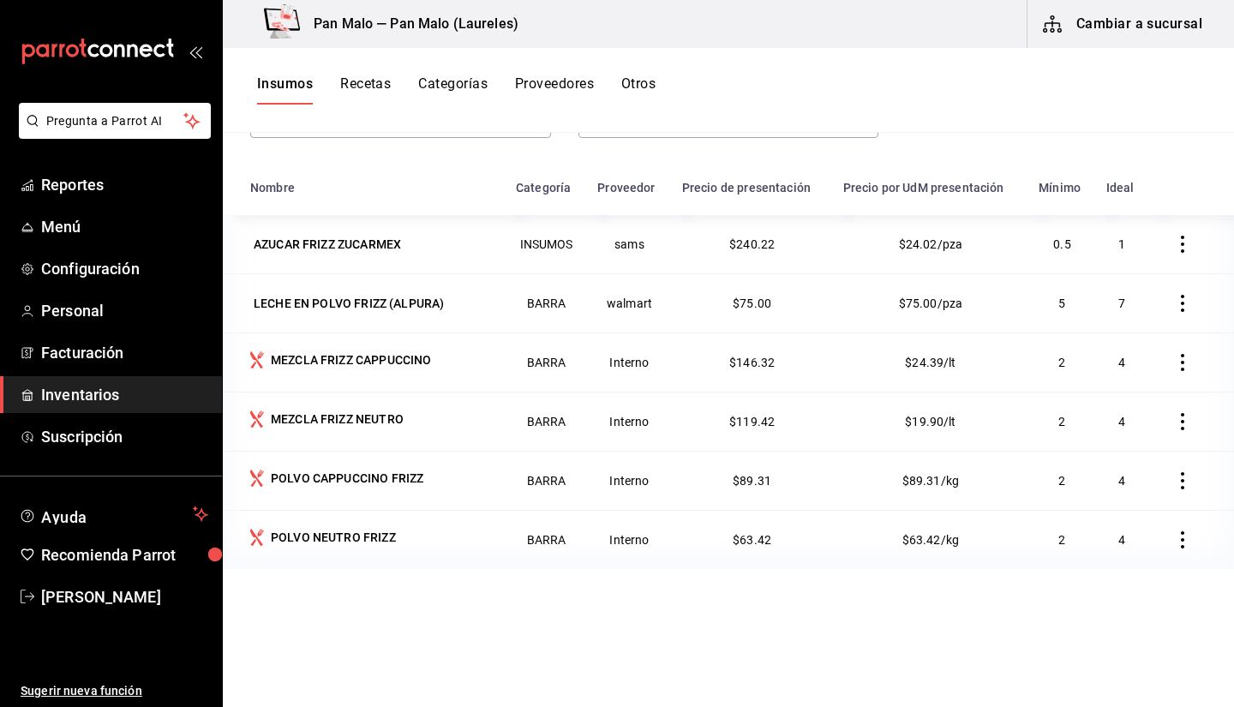
scroll to position [189, 0]
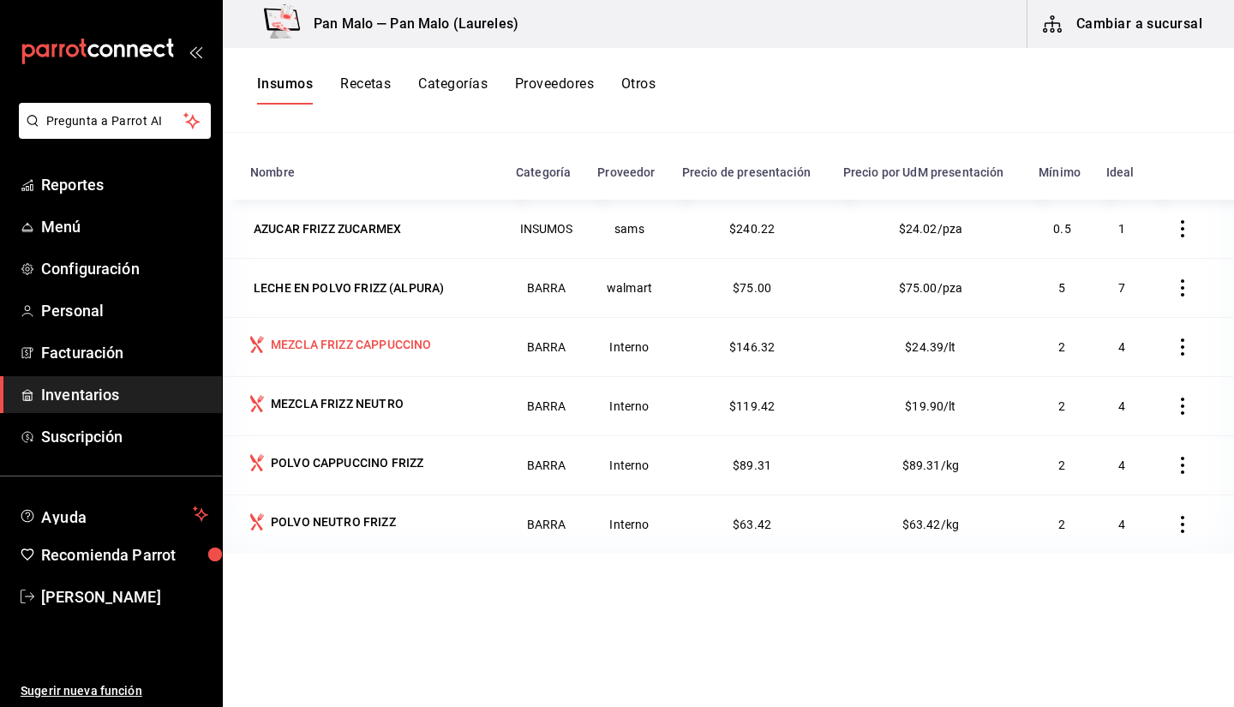
type input "frizz"
click at [347, 356] on div "MEZCLA FRIZZ CAPPUCCINO" at bounding box center [347, 346] width 167 height 21
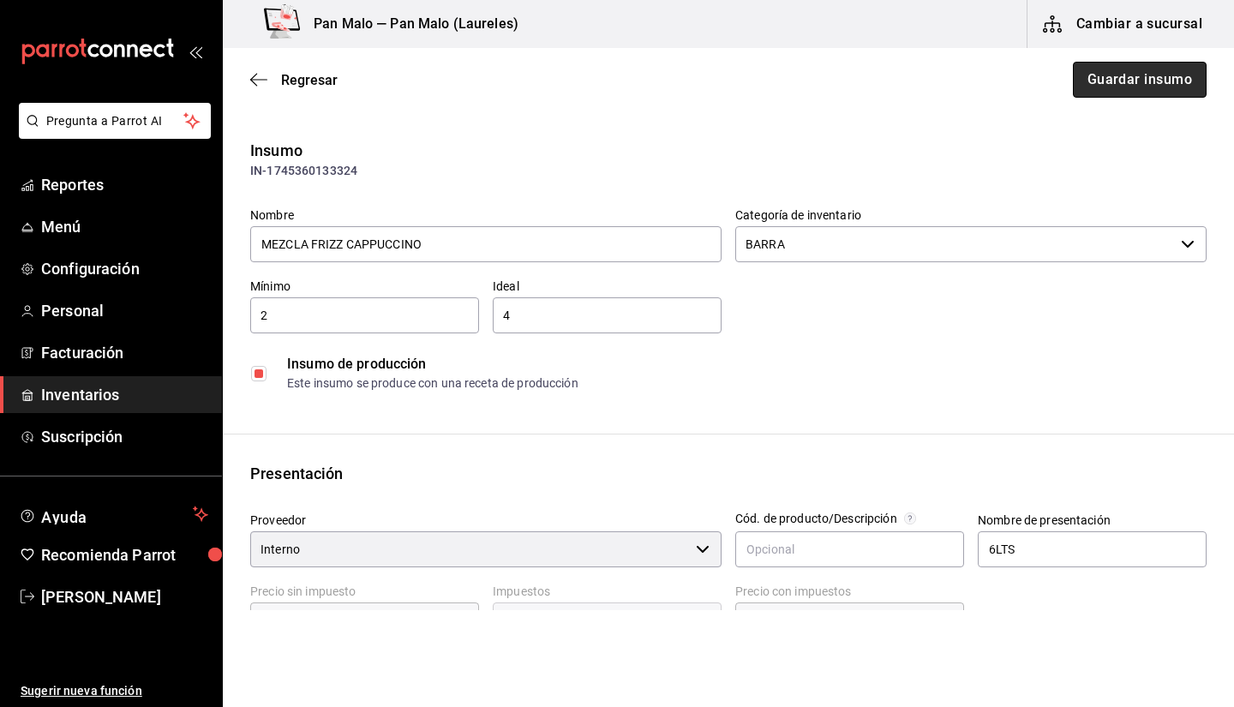
click at [1084, 74] on button "Guardar insumo" at bounding box center [1140, 80] width 134 height 36
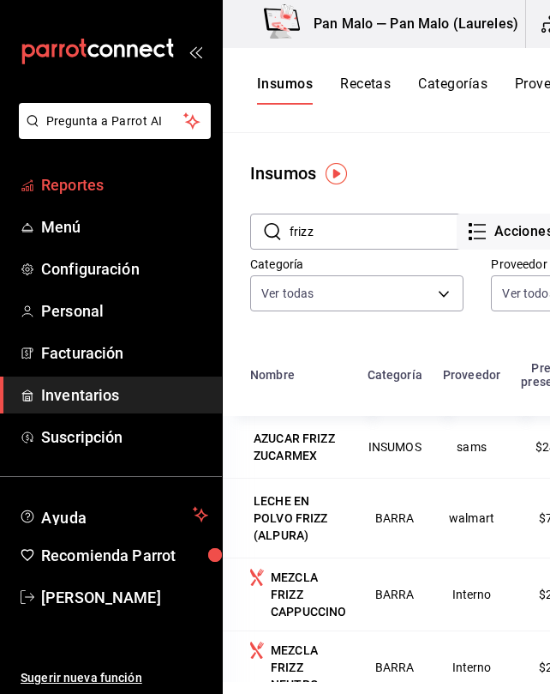
click at [76, 188] on span "Reportes" at bounding box center [124, 184] width 167 height 23
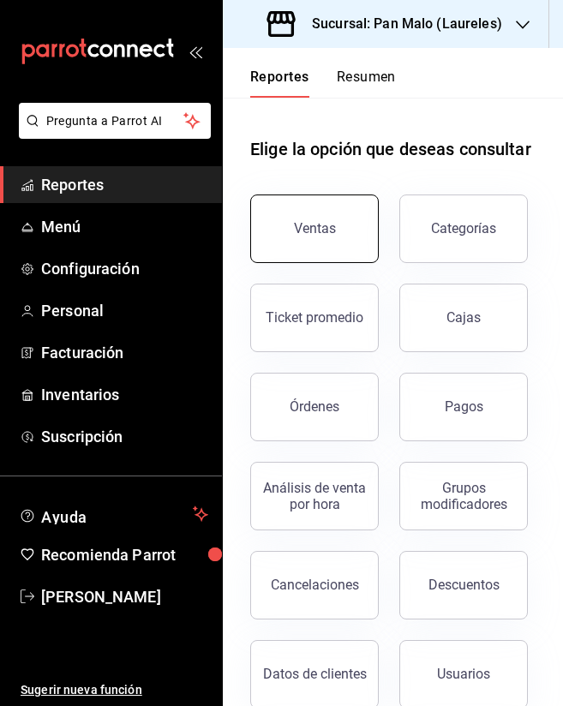
click at [291, 259] on button "Ventas" at bounding box center [314, 229] width 129 height 69
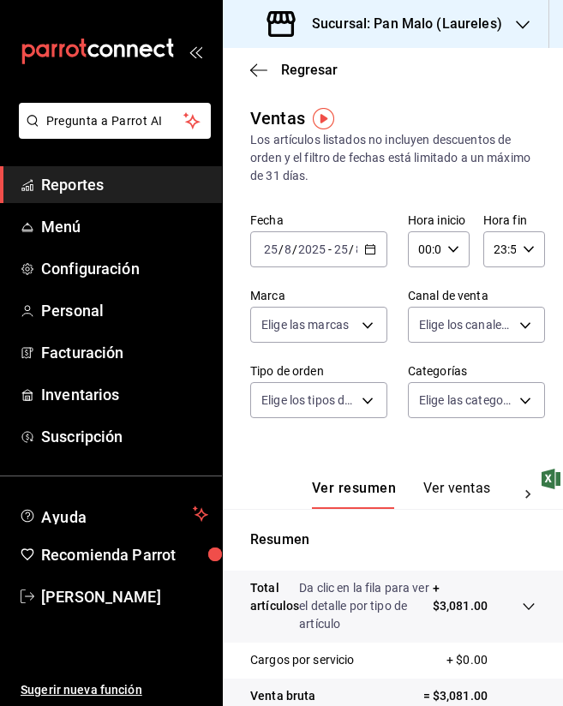
click at [287, 257] on div "2025-08-25 25 / 8 / 2025 - 2025-08-25 25 / 8 / 2025" at bounding box center [318, 249] width 137 height 36
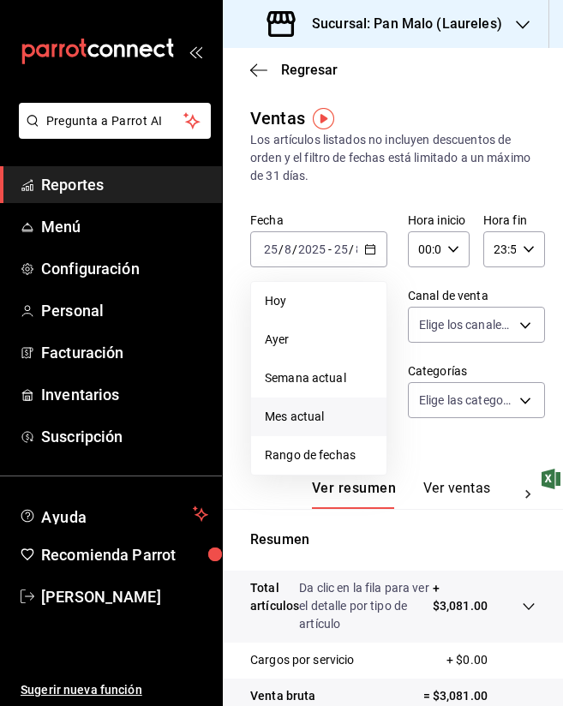
click at [311, 415] on span "Mes actual" at bounding box center [319, 417] width 108 height 18
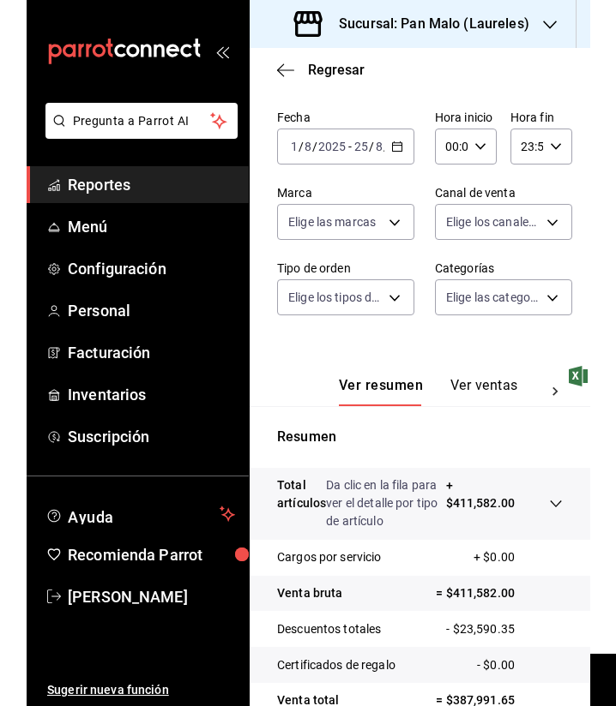
scroll to position [103, 0]
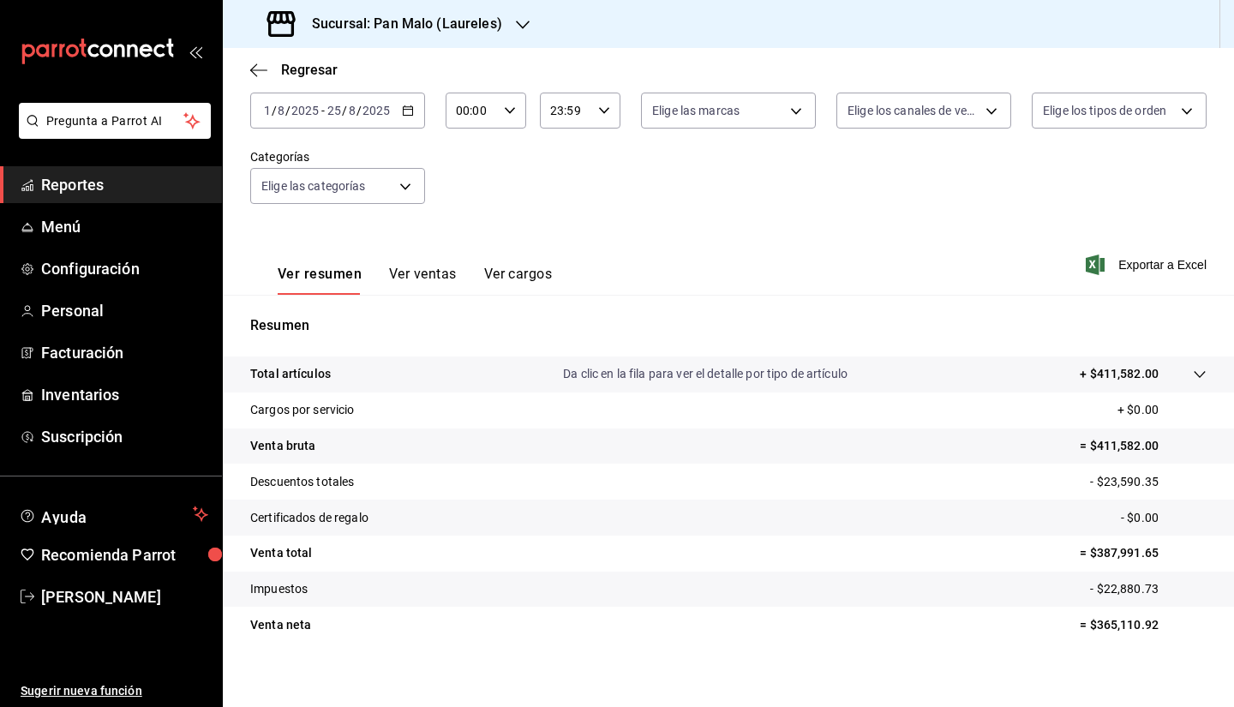
click at [273, 111] on span "/" at bounding box center [274, 111] width 5 height 14
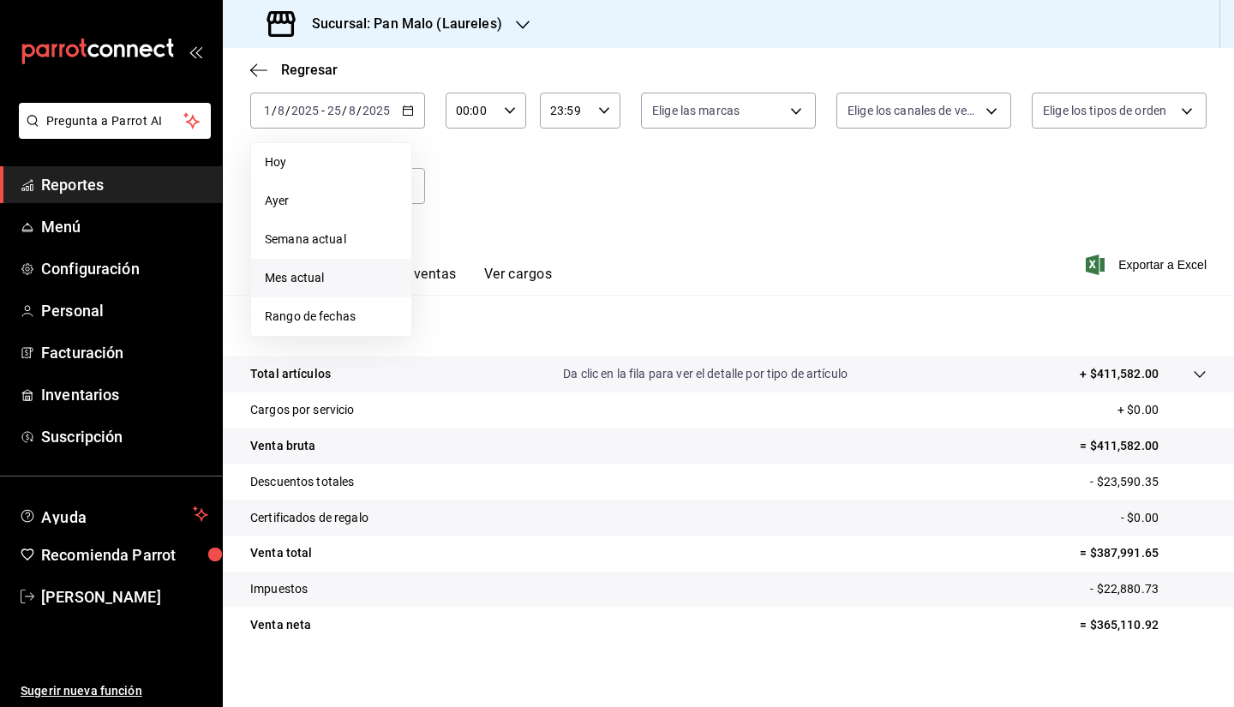
click at [531, 146] on div "Fecha 2025-08-01 1 / 8 / 2025 - 2025-08-25 25 / 8 / 2025 Hoy Ayer Semana actual…" at bounding box center [728, 149] width 957 height 151
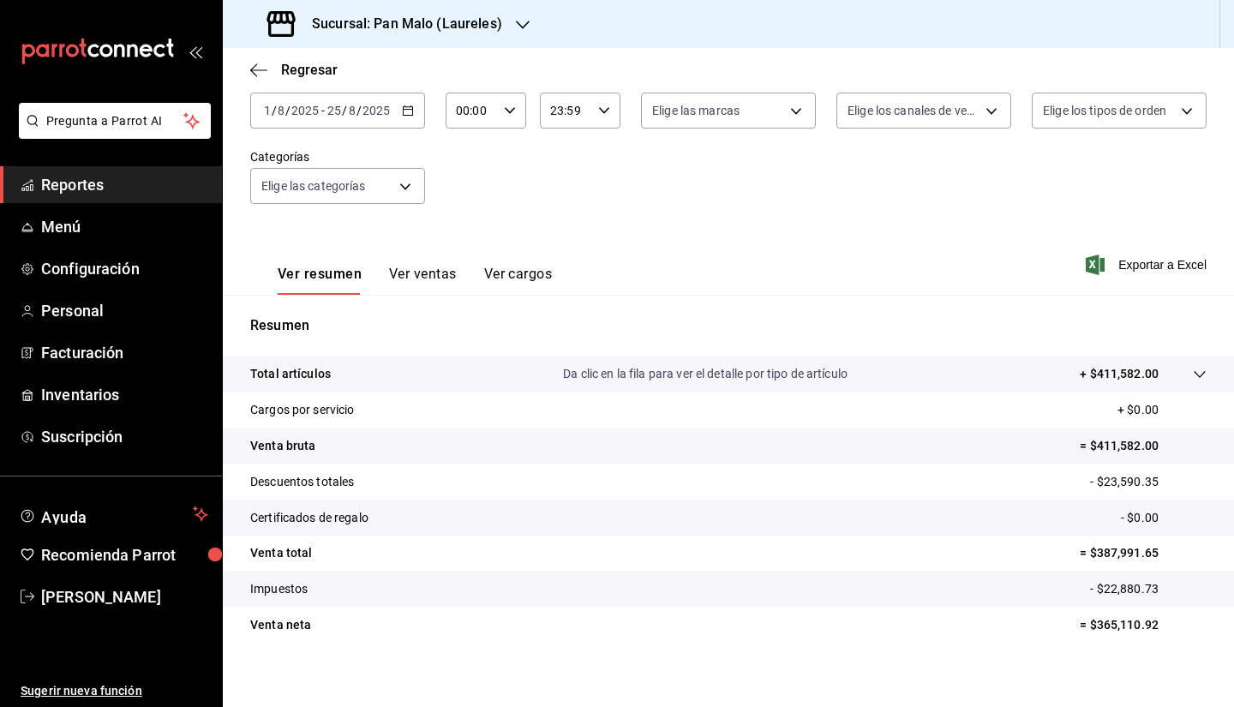
click at [382, 100] on div "2025-08-01 1 / 8 / 2025 - 2025-08-25 25 / 8 / 2025" at bounding box center [337, 111] width 175 height 36
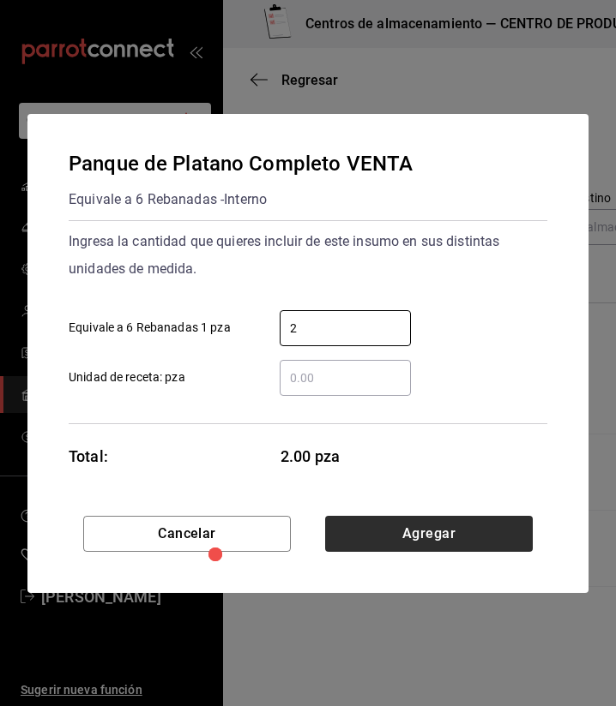
type input "2"
click at [507, 535] on button "Agregar" at bounding box center [428, 534] width 207 height 36
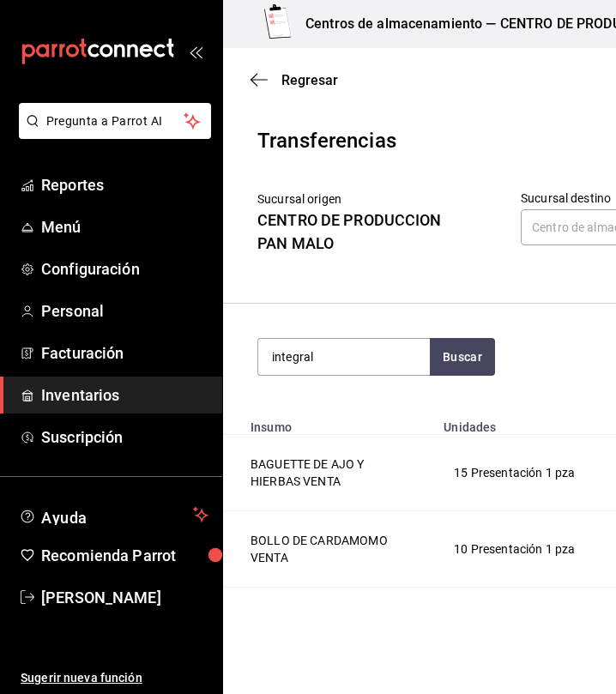
type input "integral"
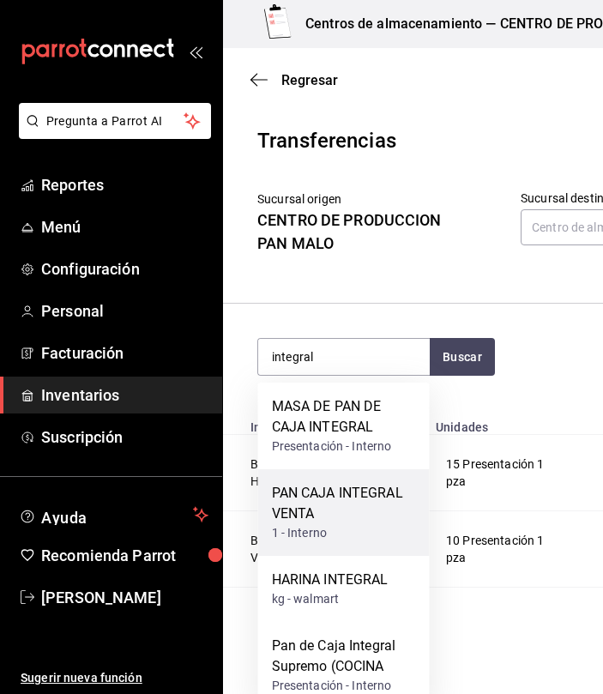
click at [373, 525] on div "1 - Interno" at bounding box center [344, 533] width 144 height 18
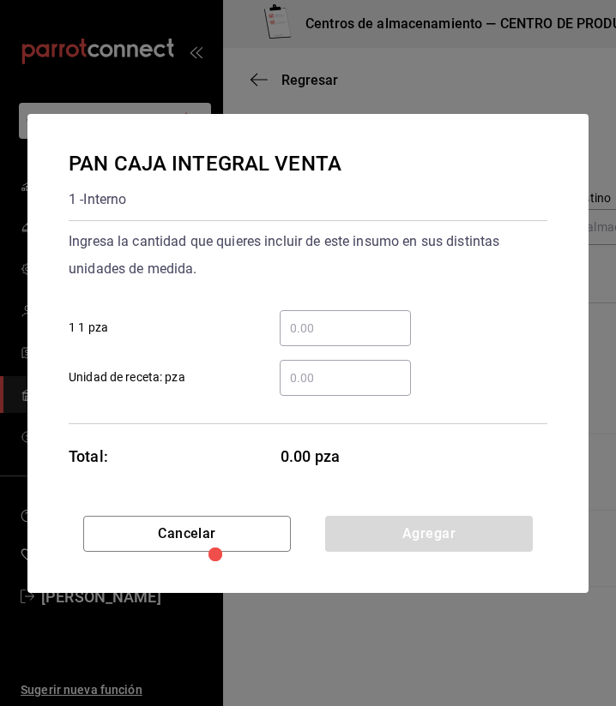
click at [393, 318] on input "​ 1 1 pza" at bounding box center [344, 328] width 131 height 21
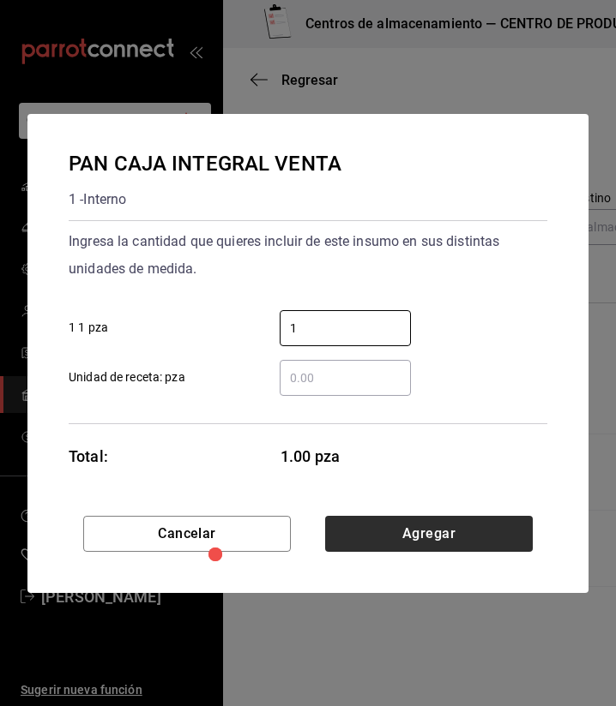
type input "1"
click at [517, 537] on button "Agregar" at bounding box center [428, 534] width 207 height 36
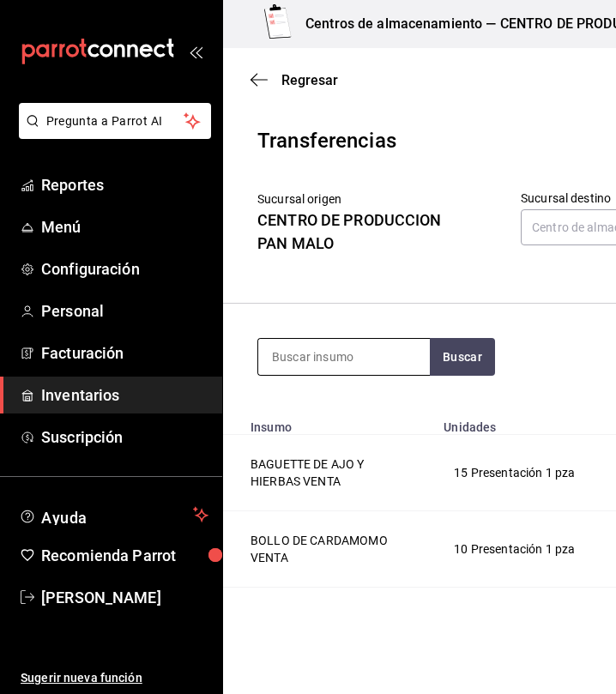
click at [380, 342] on input at bounding box center [343, 357] width 171 height 36
type input "polvoron"
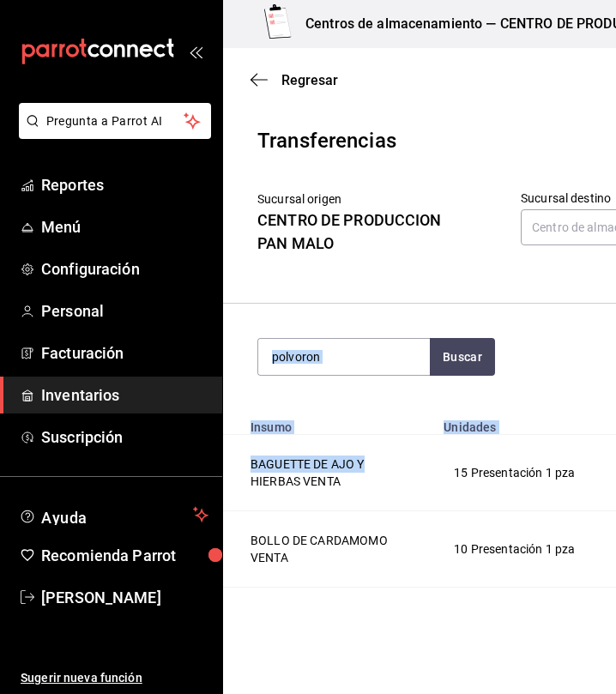
drag, startPoint x: 365, startPoint y: 448, endPoint x: 375, endPoint y: 380, distance: 69.2
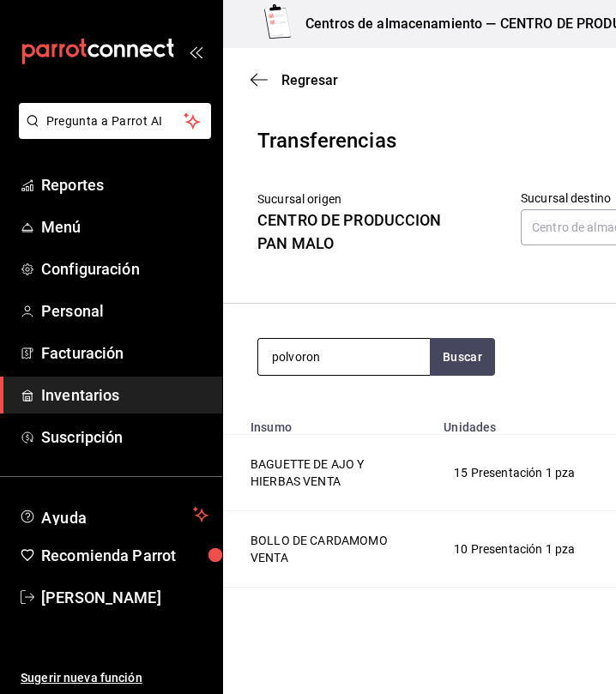
click at [368, 363] on input "polvoron" at bounding box center [343, 357] width 171 height 36
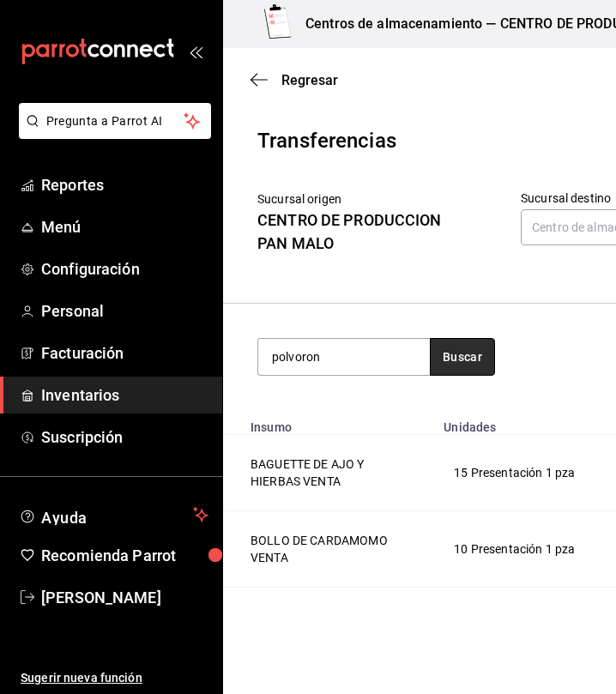
click at [485, 353] on button "Buscar" at bounding box center [461, 357] width 65 height 38
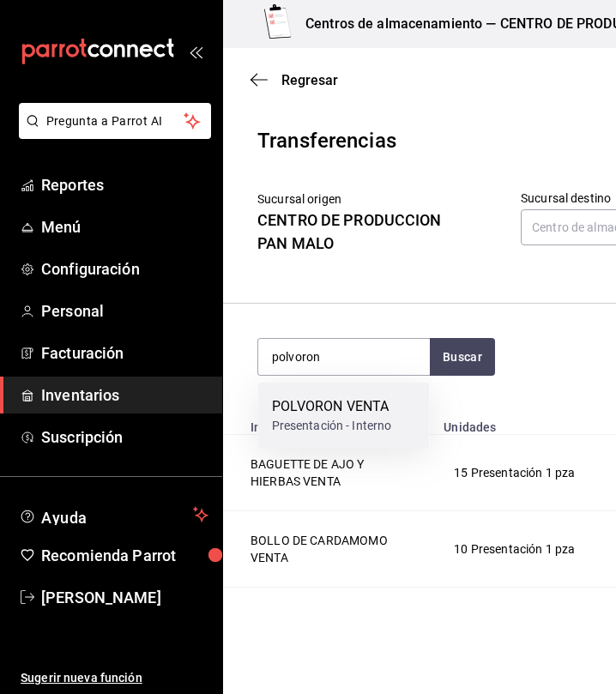
click at [363, 405] on div "POLVORON VENTA" at bounding box center [332, 406] width 120 height 21
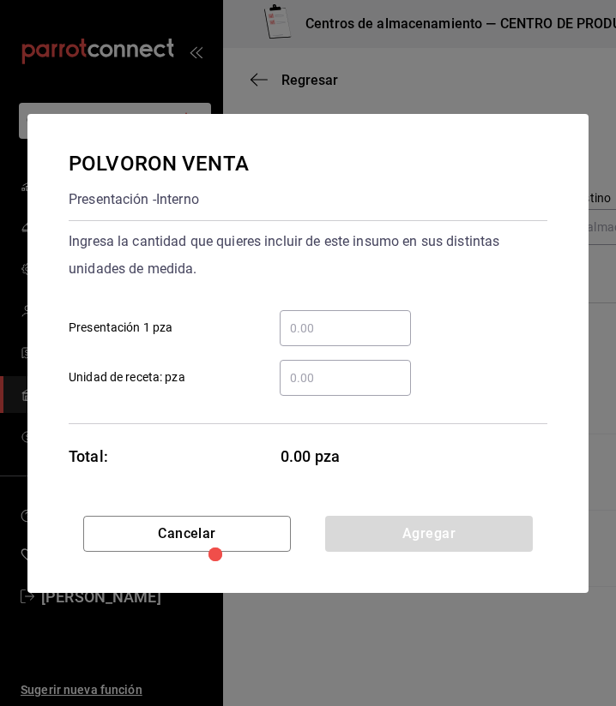
click at [315, 309] on div "​ Presentación 1 pza" at bounding box center [301, 322] width 492 height 50
drag, startPoint x: 315, startPoint y: 309, endPoint x: 305, endPoint y: 321, distance: 15.3
click at [305, 321] on input "​ Presentación 1 pza" at bounding box center [344, 328] width 131 height 21
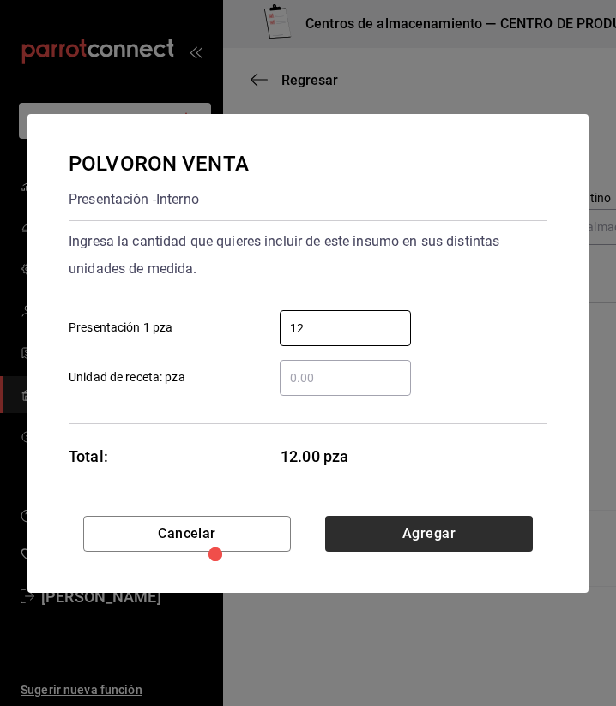
type input "12"
click at [501, 541] on button "Agregar" at bounding box center [428, 534] width 207 height 36
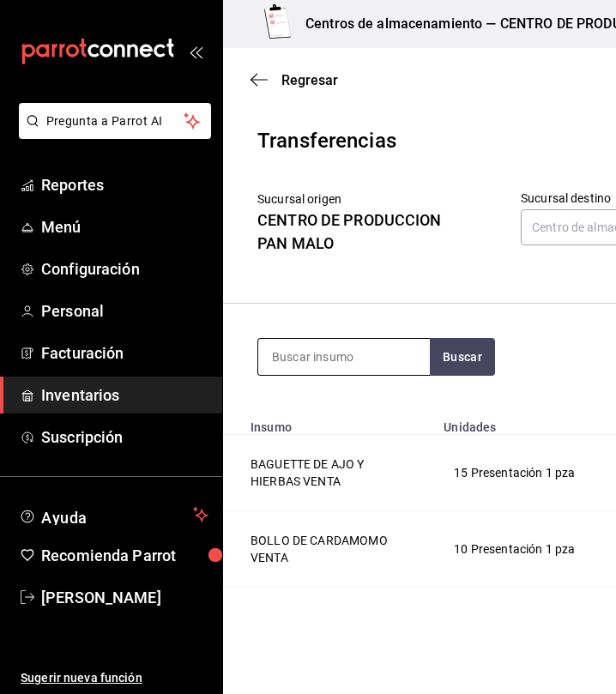
click at [350, 359] on input at bounding box center [343, 357] width 171 height 36
type input "rol"
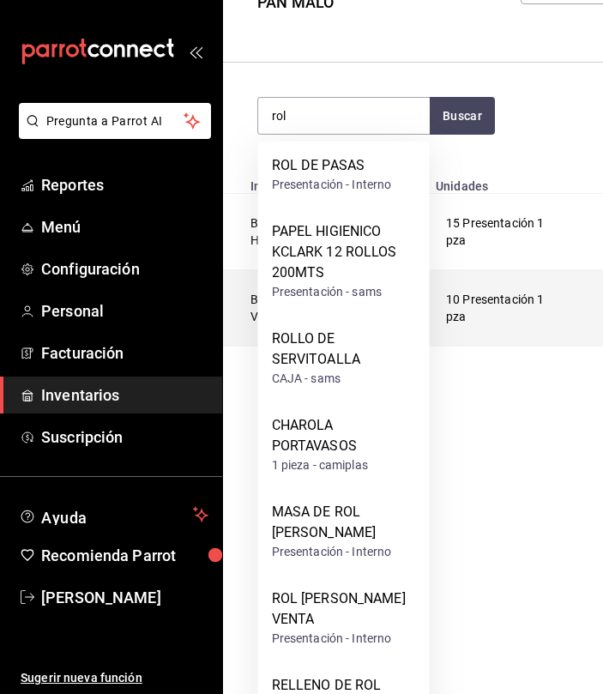
scroll to position [281, 0]
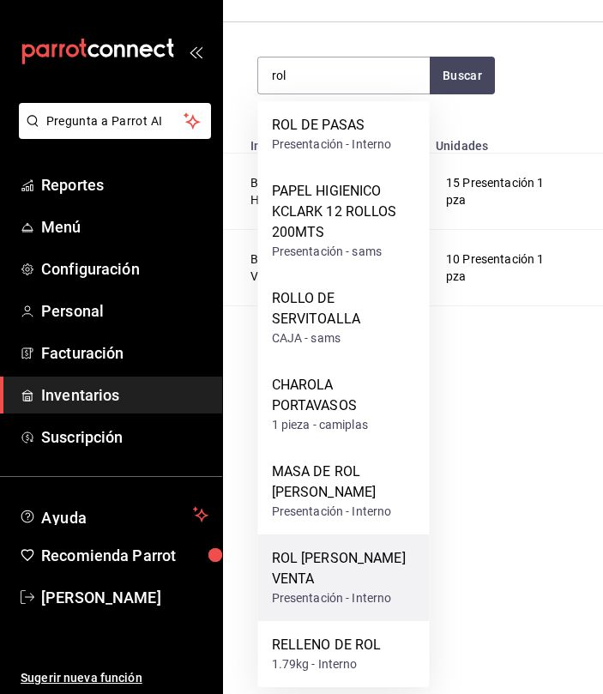
click at [357, 555] on div "ROL [PERSON_NAME] VENTA" at bounding box center [344, 568] width 144 height 41
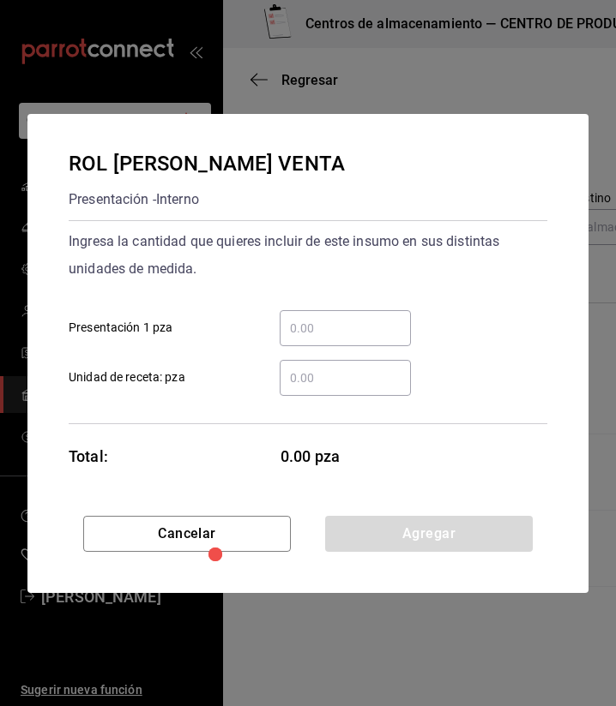
click at [316, 332] on input "​ Presentación 1 pza" at bounding box center [344, 328] width 131 height 21
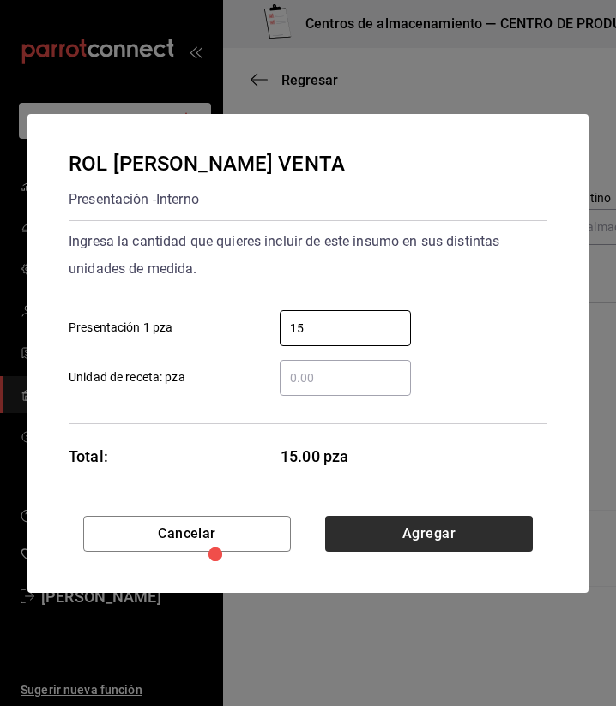
type input "15"
click at [441, 534] on button "Agregar" at bounding box center [428, 534] width 207 height 36
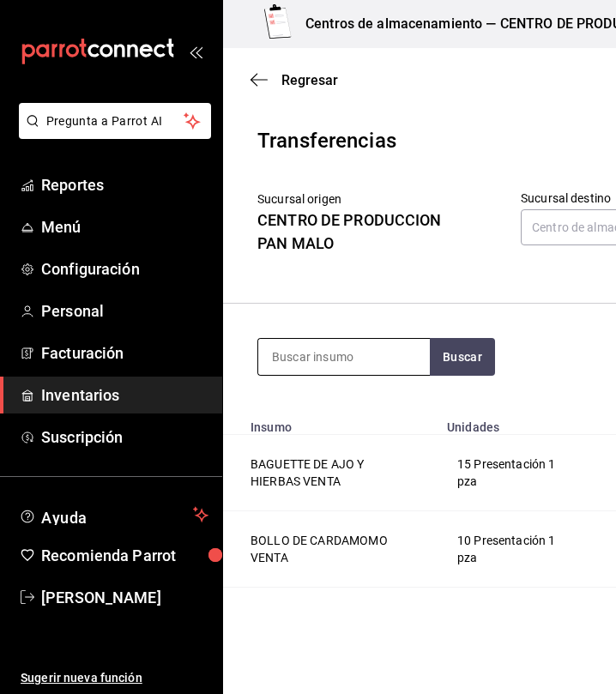
click at [357, 356] on input at bounding box center [343, 357] width 171 height 36
type input "suizo"
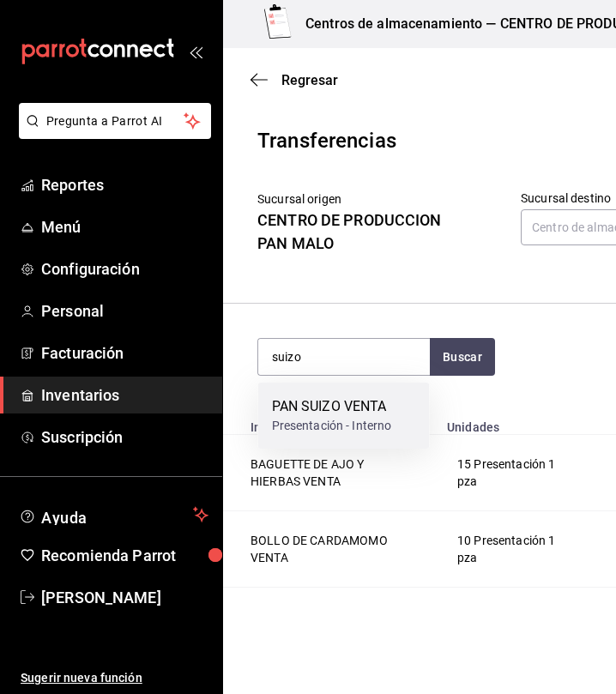
click at [313, 432] on div "Presentación - Interno" at bounding box center [332, 426] width 120 height 18
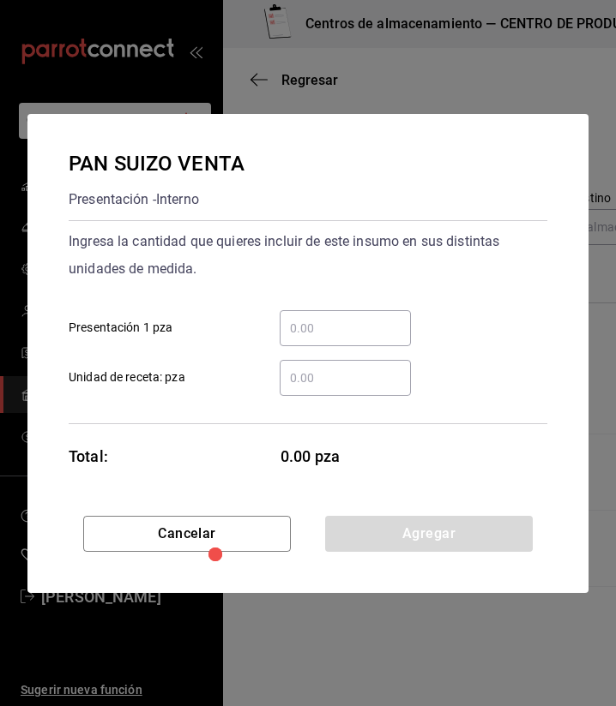
click at [339, 316] on div "​" at bounding box center [344, 328] width 131 height 36
click at [339, 318] on input "​ Presentación 1 pza" at bounding box center [344, 328] width 131 height 21
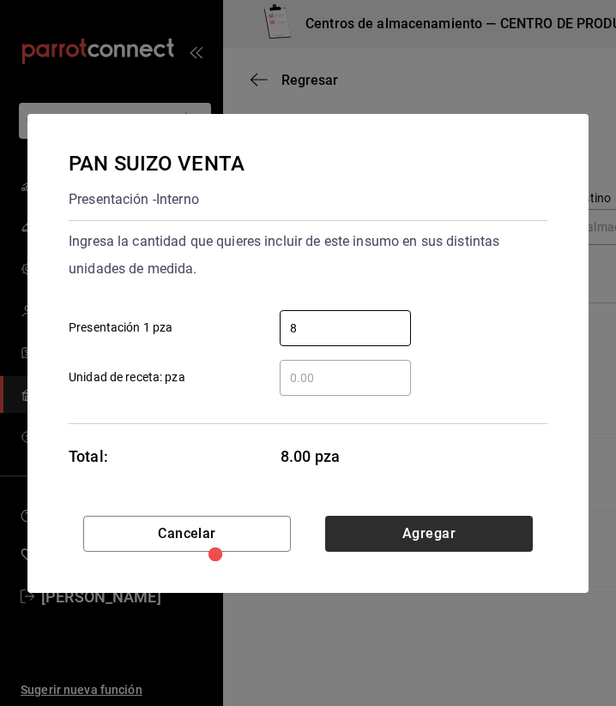
type input "8"
click at [518, 532] on button "Agregar" at bounding box center [428, 534] width 207 height 36
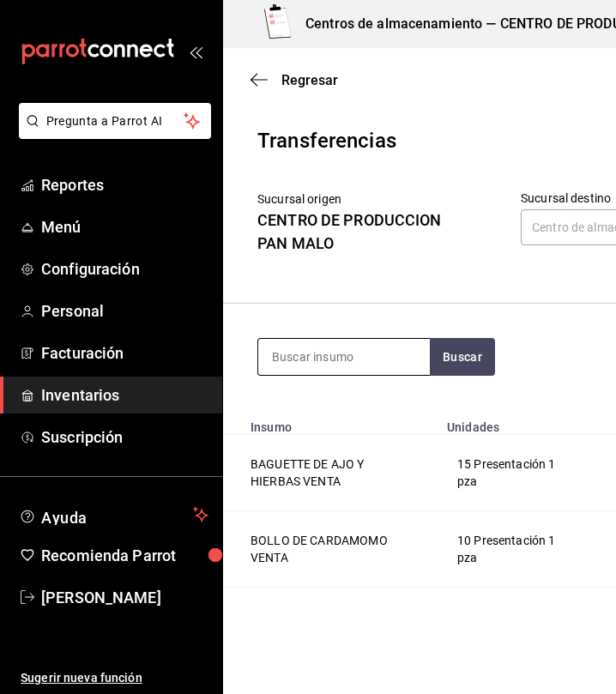
click at [388, 367] on input at bounding box center [343, 357] width 171 height 36
type input "t"
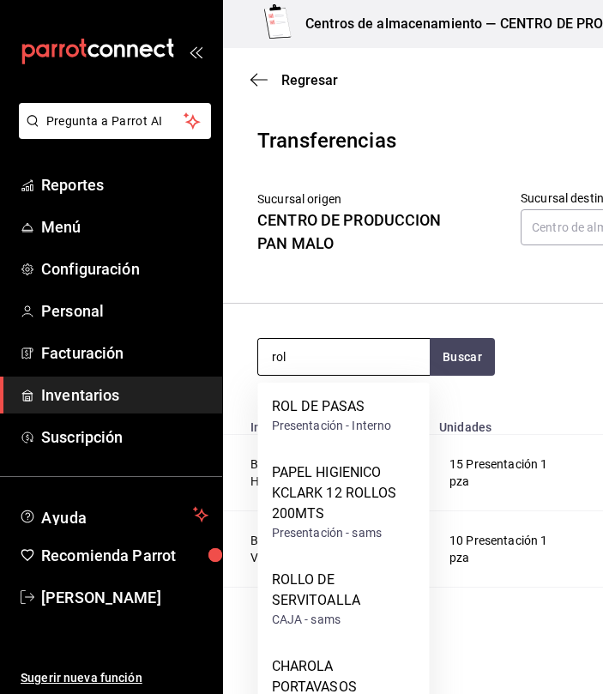
type input "rol"
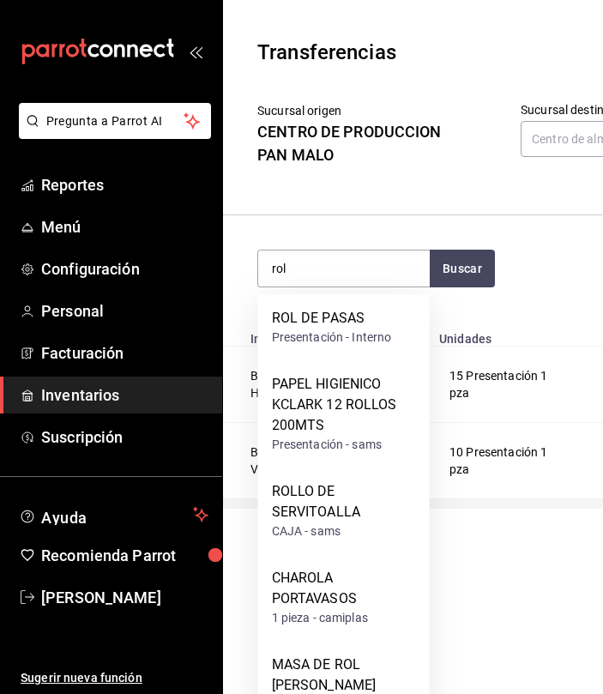
scroll to position [9, 0]
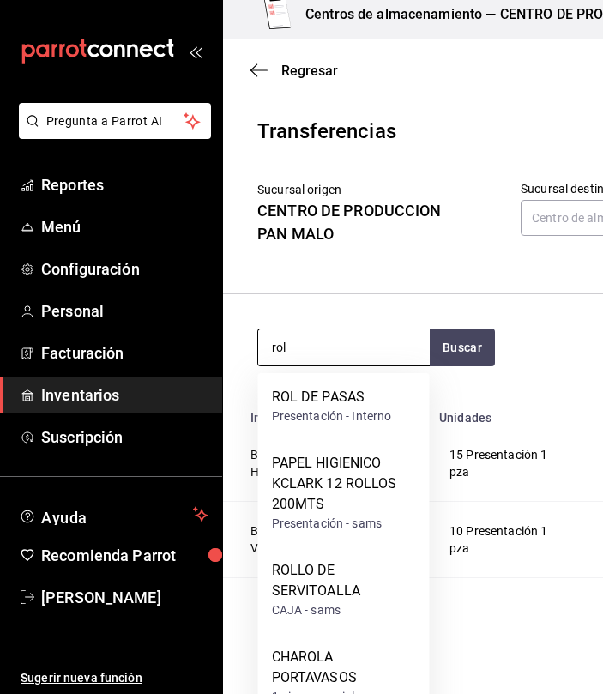
click at [363, 358] on input "rol" at bounding box center [343, 347] width 171 height 36
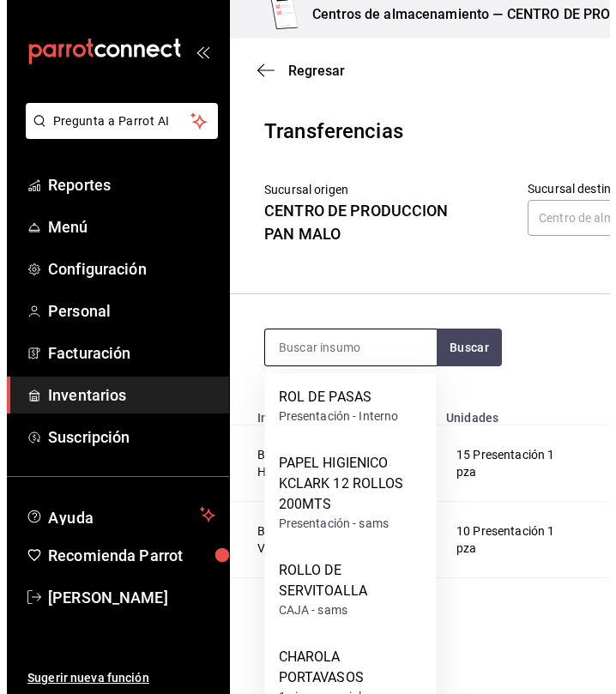
scroll to position [0, 0]
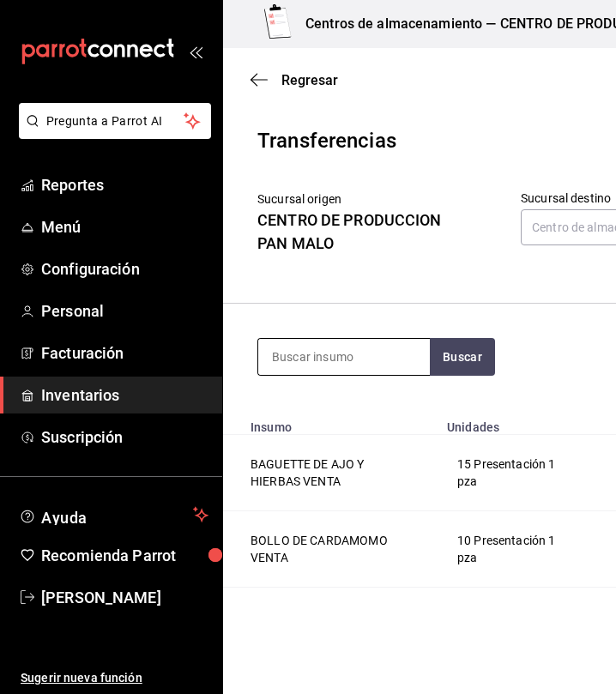
type input "q"
click at [392, 284] on header "Transferencias Sucursal origen CENTRO DE PRODUCCION PAN MALO Sucursal destino C…" at bounding box center [531, 214] width 616 height 178
click at [350, 352] on input at bounding box center [343, 357] width 171 height 36
click at [398, 368] on input "tarta" at bounding box center [343, 357] width 171 height 36
click at [381, 363] on input "tarta manza" at bounding box center [343, 357] width 171 height 36
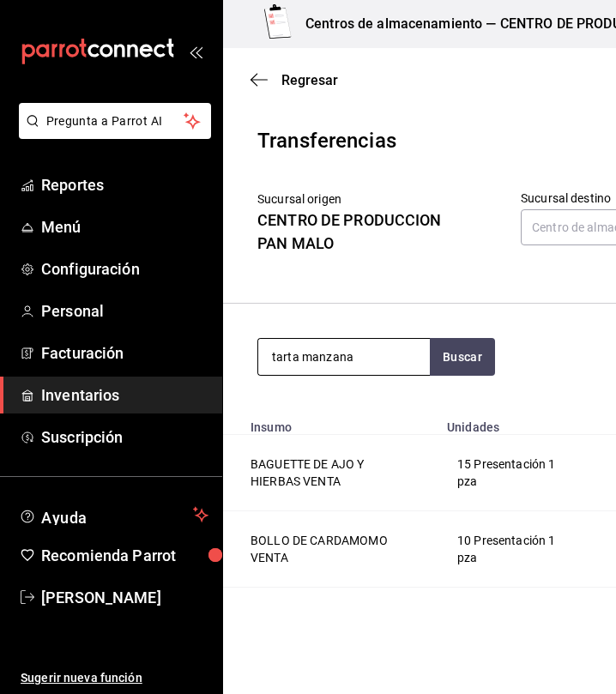
click at [405, 359] on input "tarta manzana" at bounding box center [343, 357] width 171 height 36
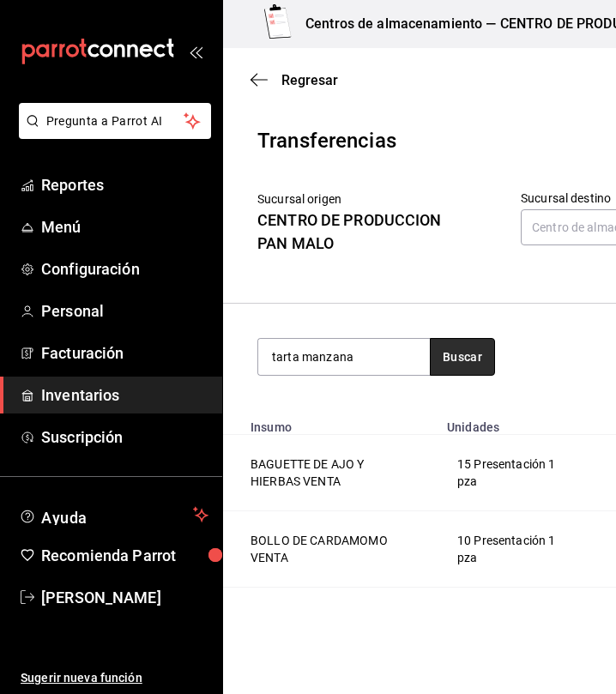
click at [459, 351] on button "Buscar" at bounding box center [461, 357] width 65 height 38
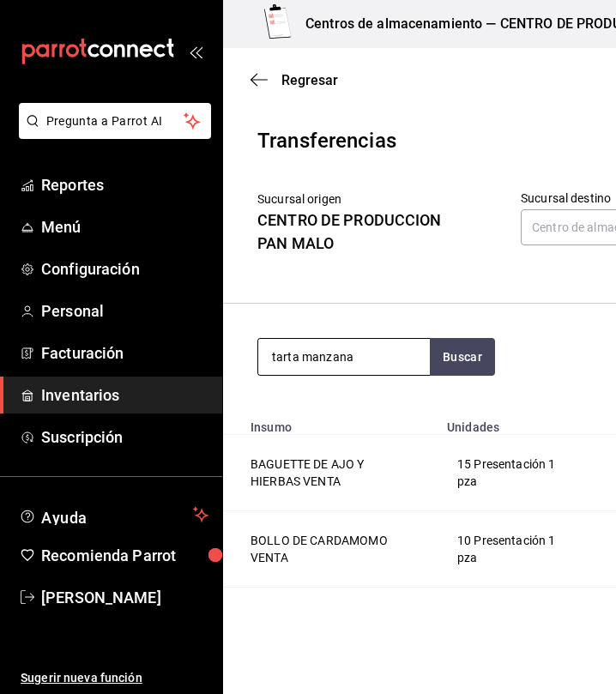
click at [391, 357] on input "tarta manzana" at bounding box center [343, 357] width 171 height 36
type input "manzana"
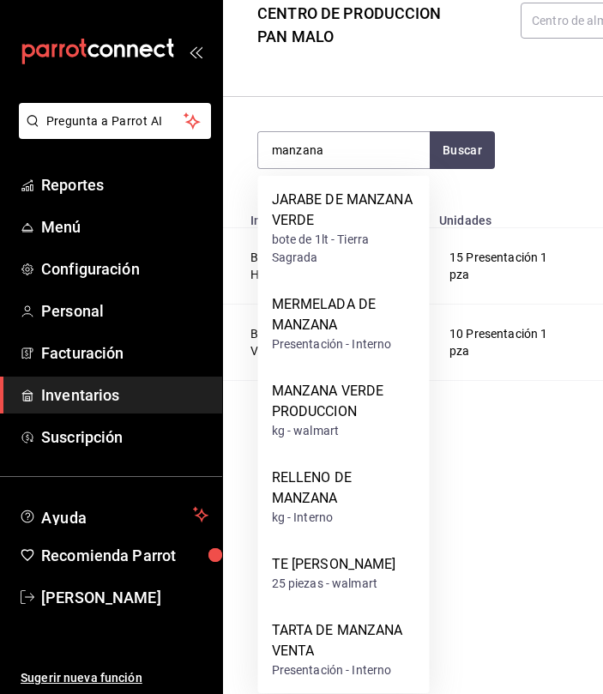
scroll to position [233, 0]
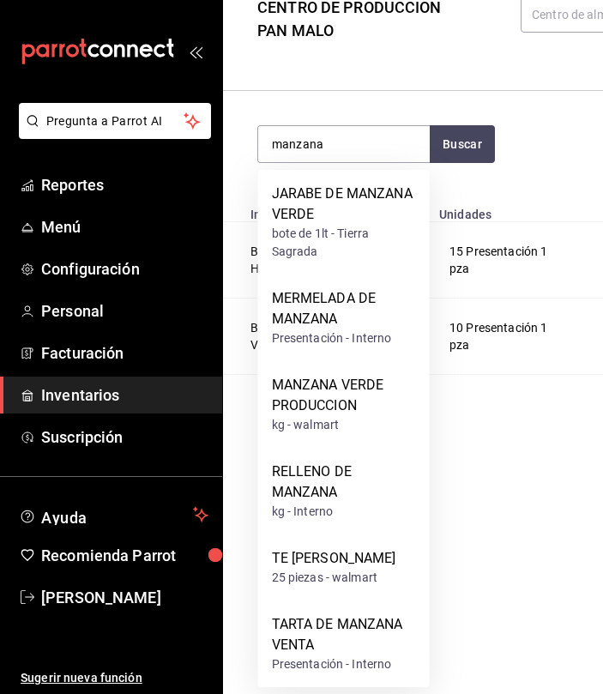
click at [324, 644] on div "TARTA DE MANZANA VENTA" at bounding box center [344, 634] width 144 height 41
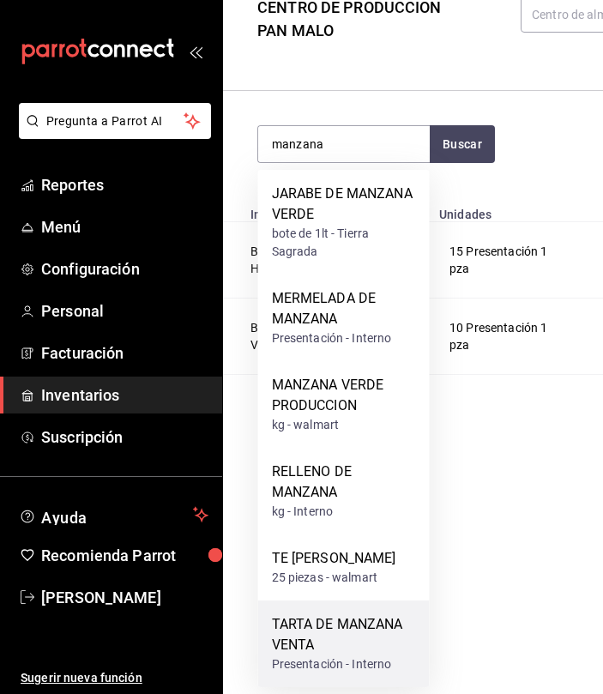
scroll to position [0, 0]
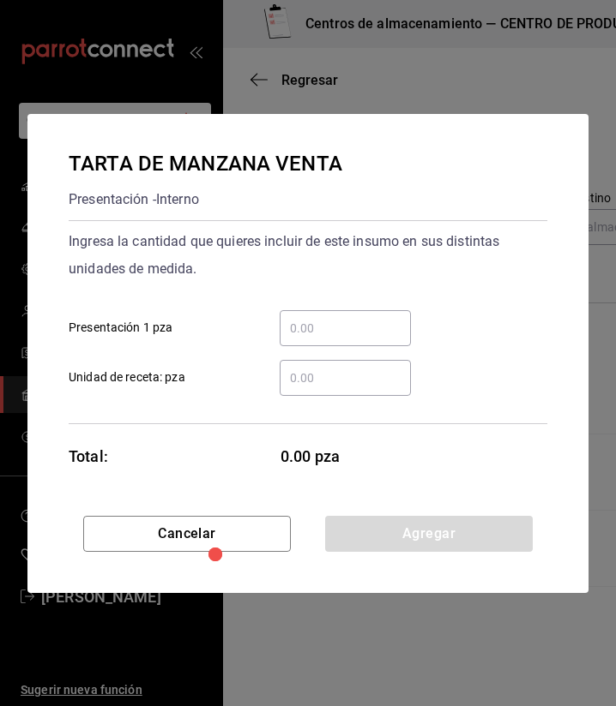
click at [325, 334] on input "​ Presentación 1 pza" at bounding box center [344, 328] width 131 height 21
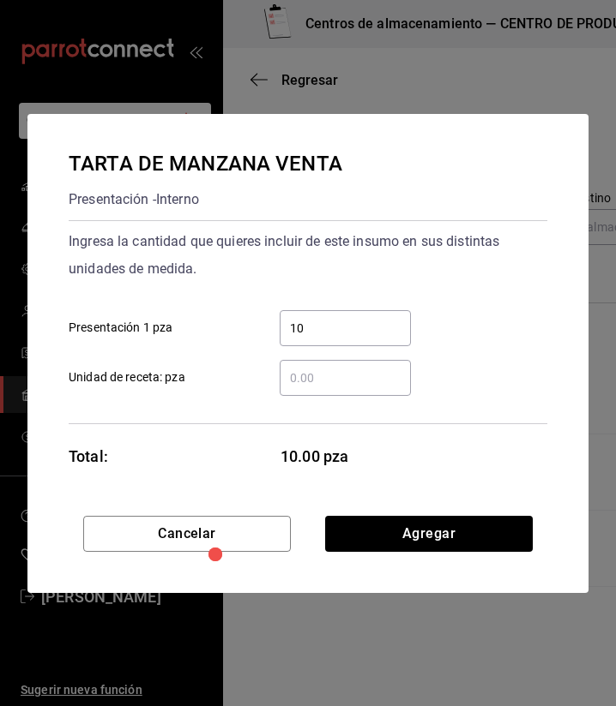
type input "1"
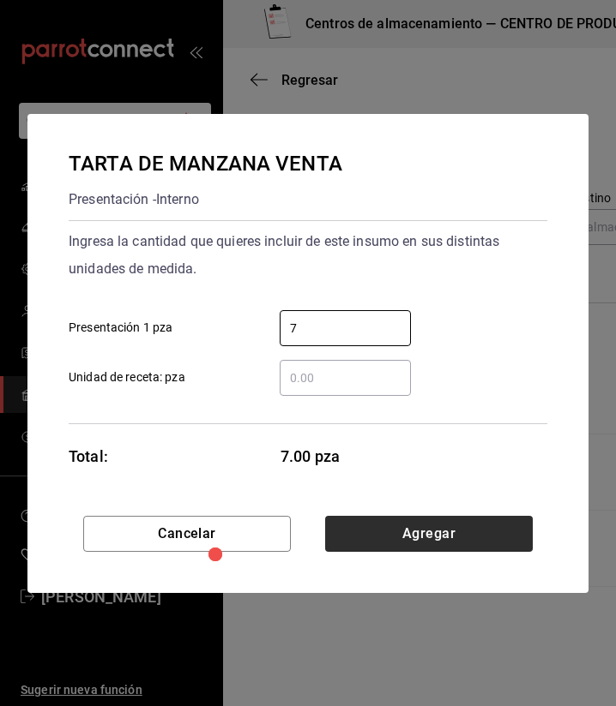
type input "7"
click at [373, 534] on button "Agregar" at bounding box center [428, 534] width 207 height 36
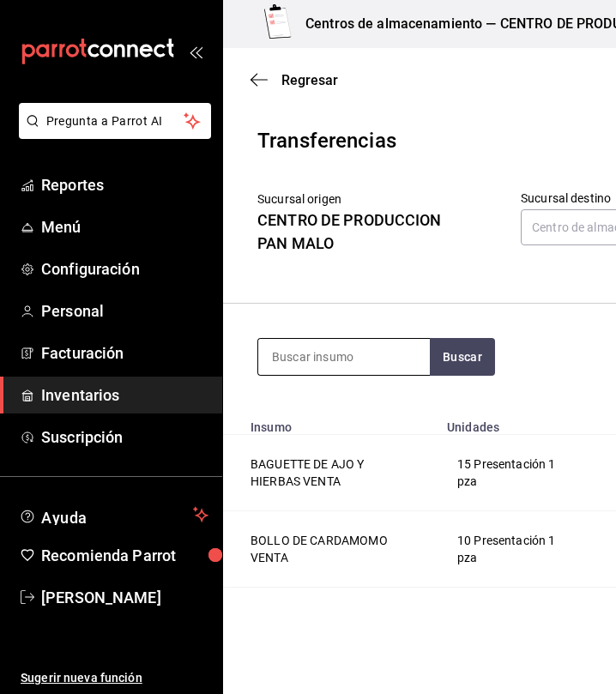
click at [324, 351] on input at bounding box center [343, 357] width 171 height 36
type input "piña"
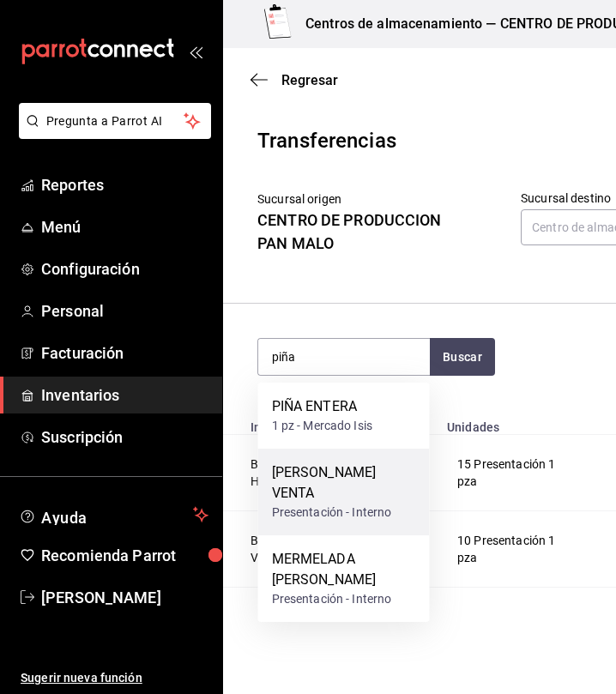
click at [347, 488] on div "[PERSON_NAME] VENTA" at bounding box center [344, 482] width 144 height 41
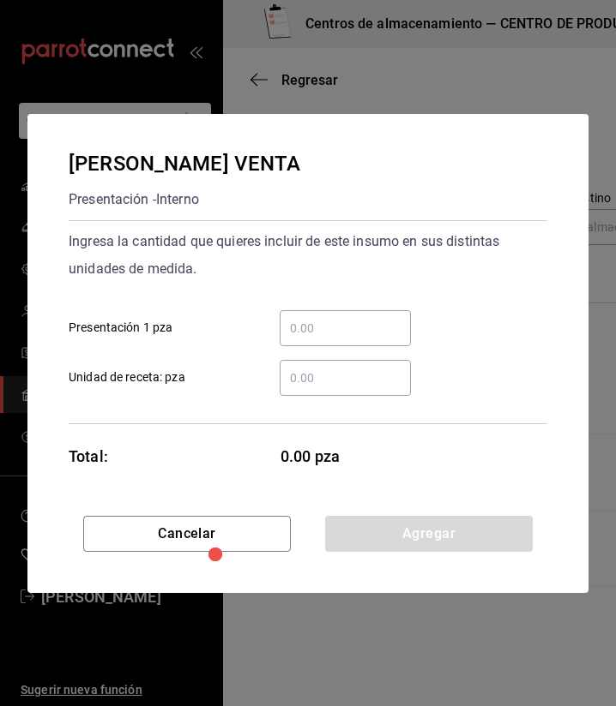
click at [355, 337] on input "​ Presentación 1 pza" at bounding box center [344, 328] width 131 height 21
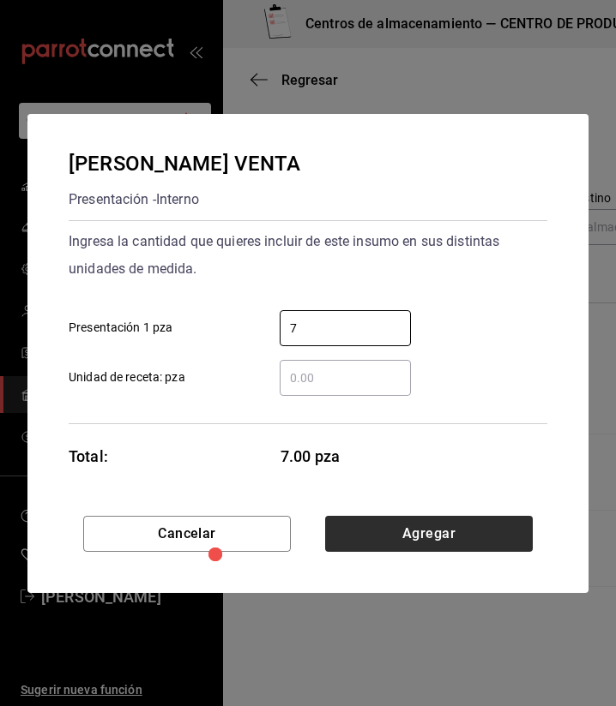
type input "7"
click at [410, 526] on button "Agregar" at bounding box center [428, 534] width 207 height 36
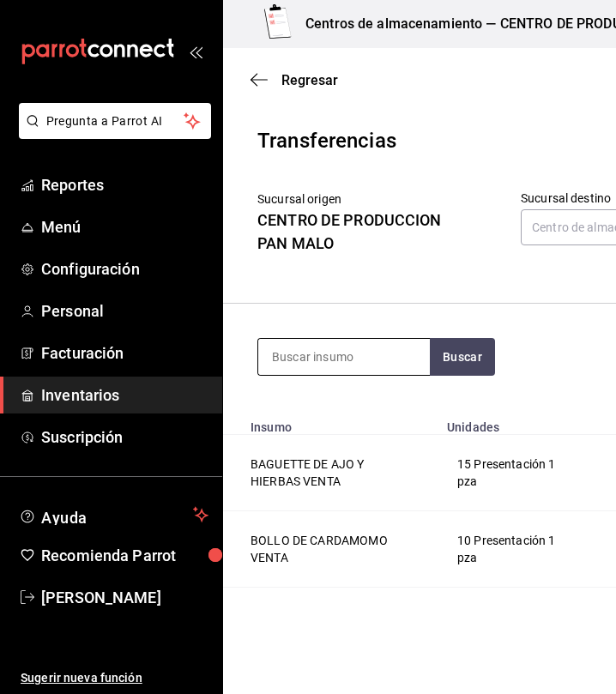
click at [368, 351] on input at bounding box center [343, 357] width 171 height 36
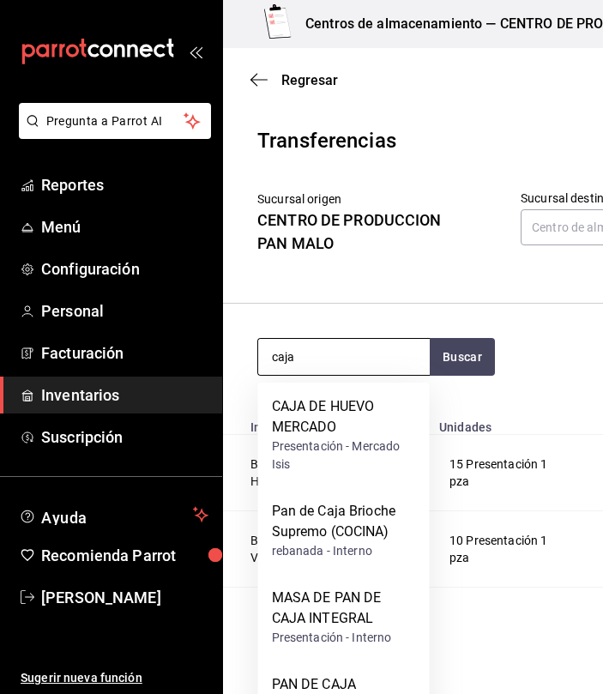
type input "caja"
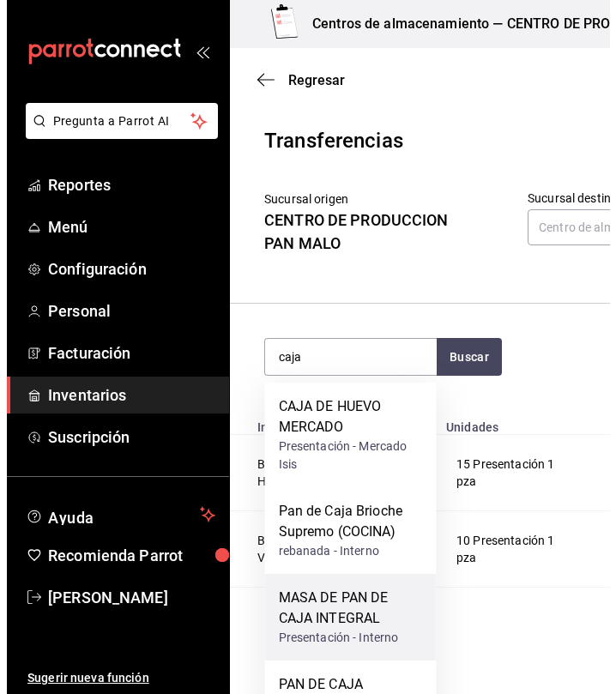
scroll to position [0, 2]
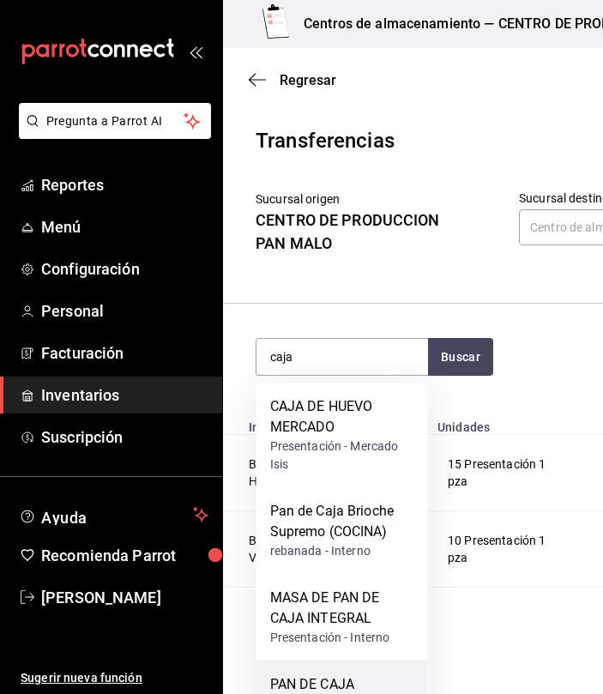
drag, startPoint x: 364, startPoint y: 670, endPoint x: 309, endPoint y: 667, distance: 55.0
click at [309, 667] on div "PAN DE CAJA BRIOCHE VENTA 12 pz - Interno" at bounding box center [341, 703] width 171 height 87
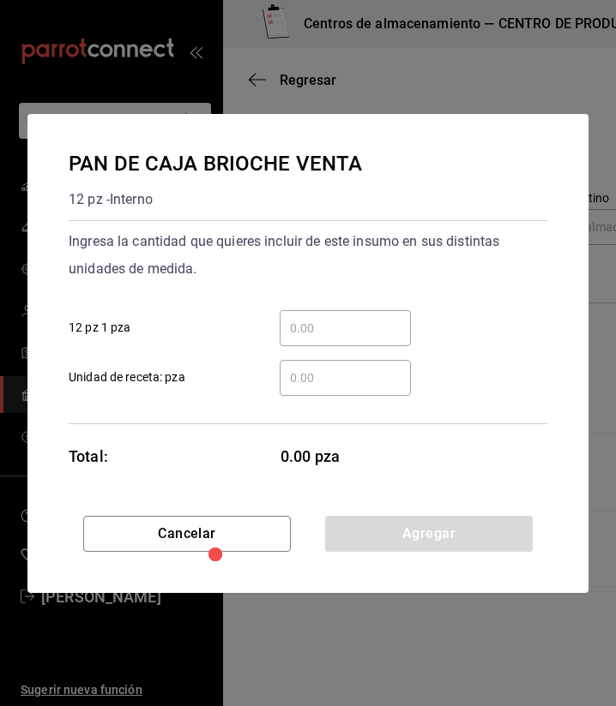
click at [352, 326] on input "​ 12 pz 1 pza" at bounding box center [344, 328] width 131 height 21
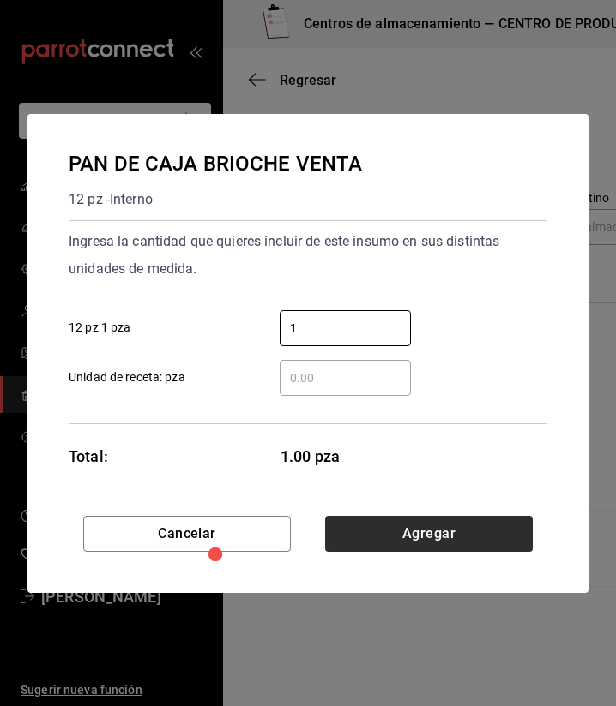
type input "1"
click at [483, 544] on button "Agregar" at bounding box center [428, 534] width 207 height 36
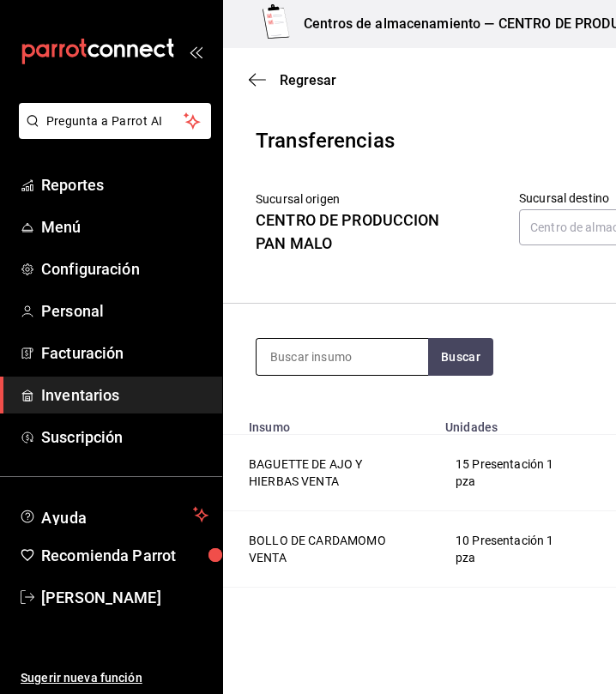
click at [335, 351] on input at bounding box center [341, 357] width 171 height 36
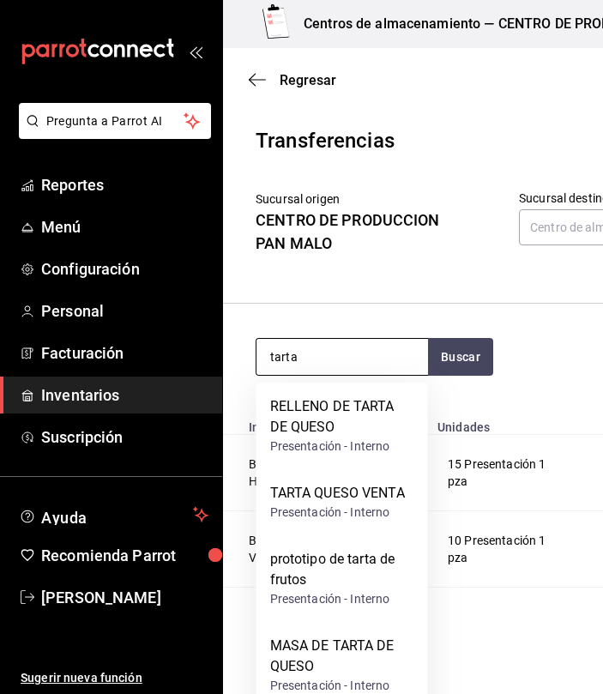
type input "tarta"
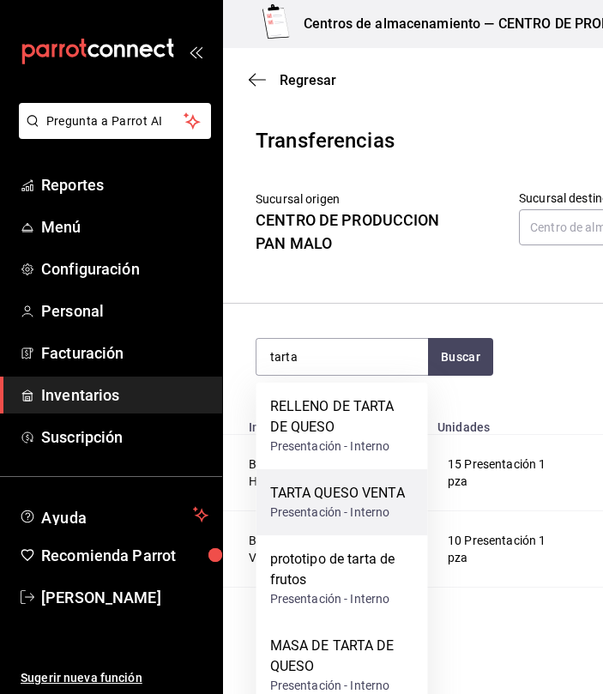
click at [355, 502] on div "TARTA QUESO VENTA" at bounding box center [337, 493] width 135 height 21
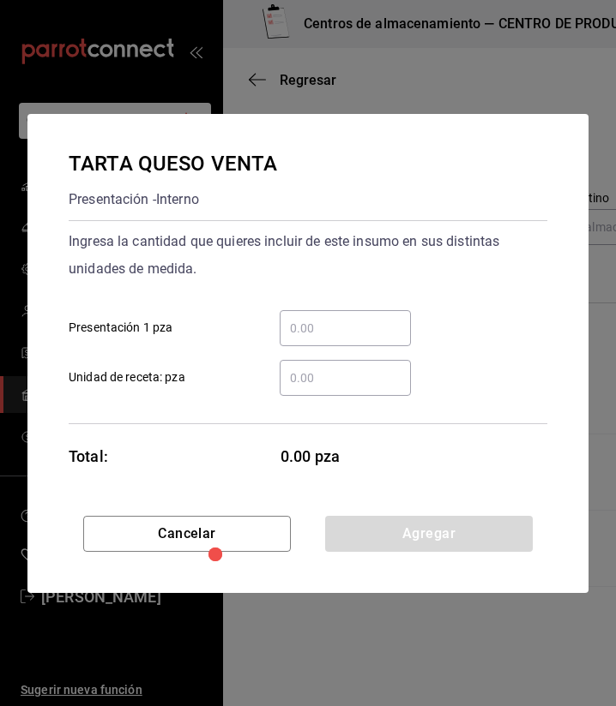
click at [354, 333] on input "​ Presentación 1 pza" at bounding box center [344, 328] width 131 height 21
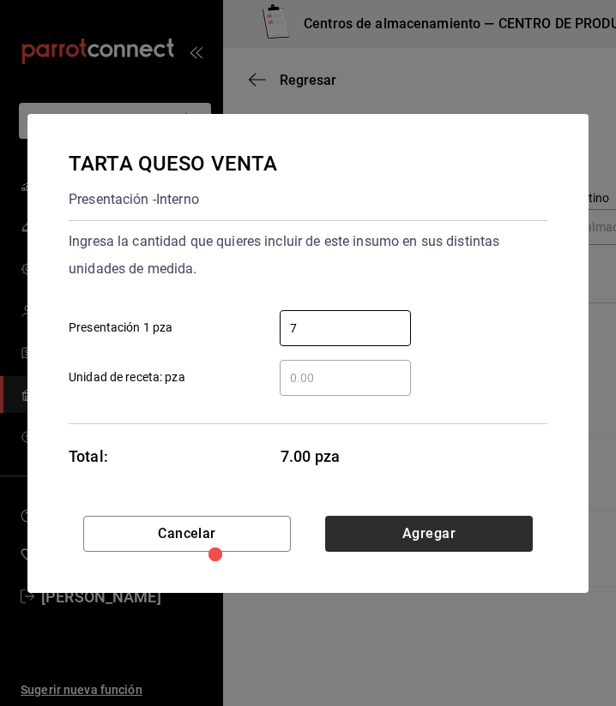
type input "7"
click at [411, 523] on button "Agregar" at bounding box center [428, 534] width 207 height 36
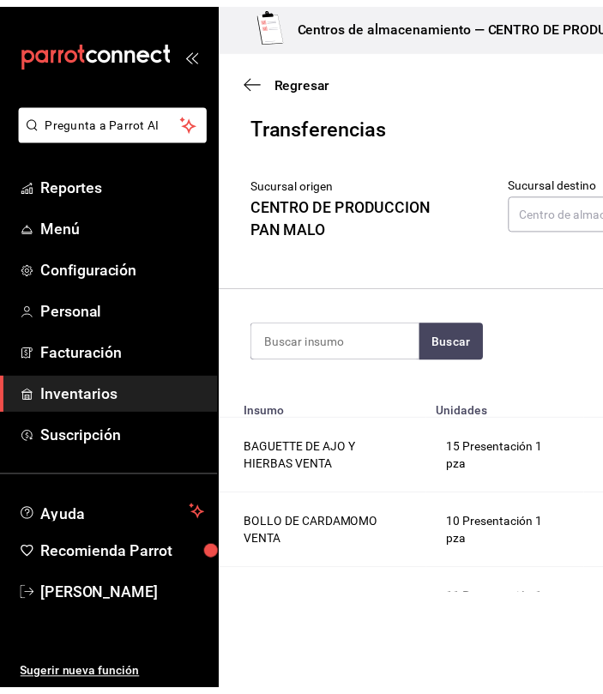
scroll to position [0, 0]
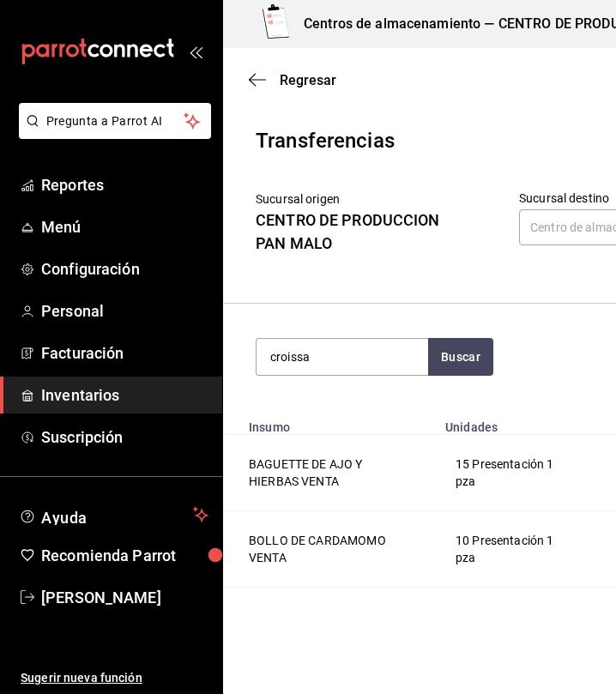
type input "croissa"
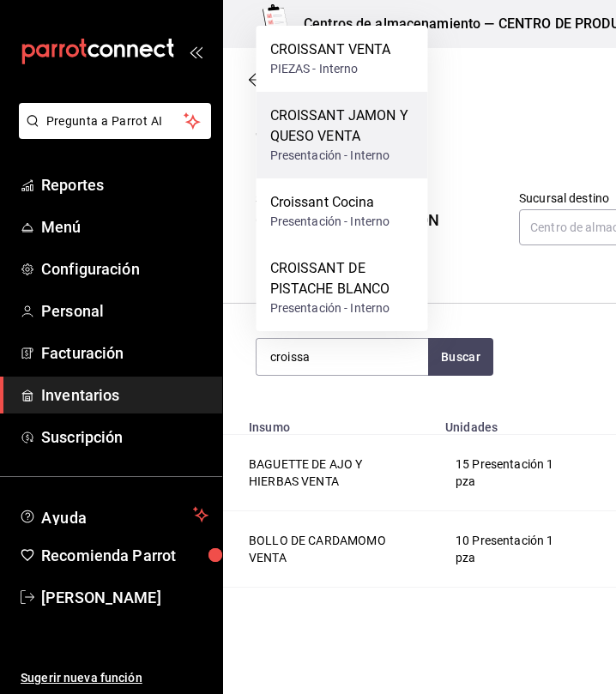
click at [344, 127] on div "CROISSANT JAMON Y QUESO VENTA" at bounding box center [342, 125] width 144 height 41
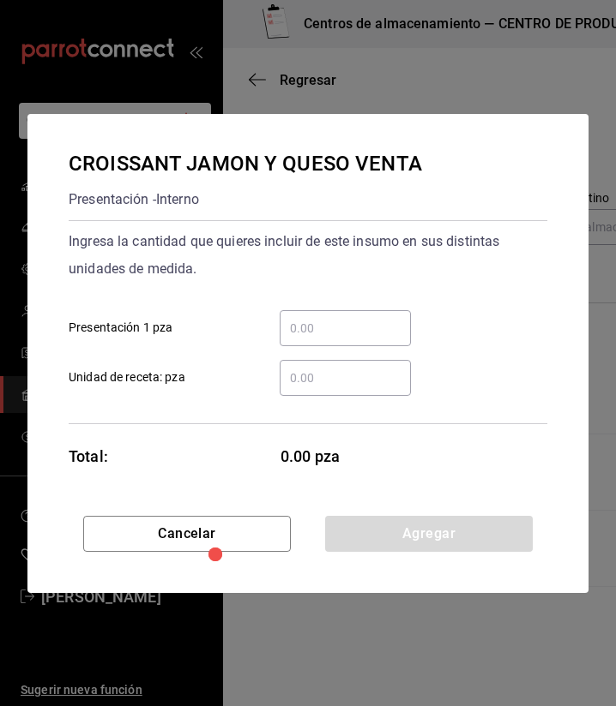
click at [382, 343] on div "​" at bounding box center [344, 328] width 131 height 36
click at [382, 339] on input "​ Presentación 1 pza" at bounding box center [344, 328] width 131 height 21
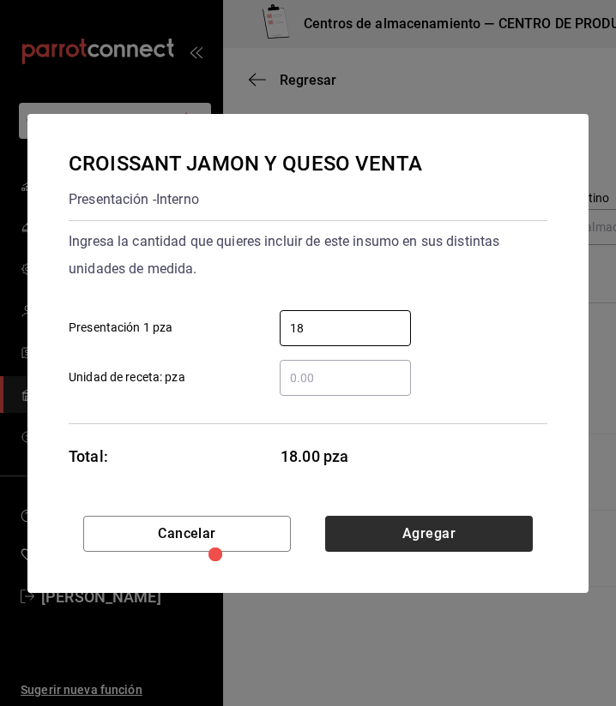
type input "18"
click at [459, 531] on button "Agregar" at bounding box center [428, 534] width 207 height 36
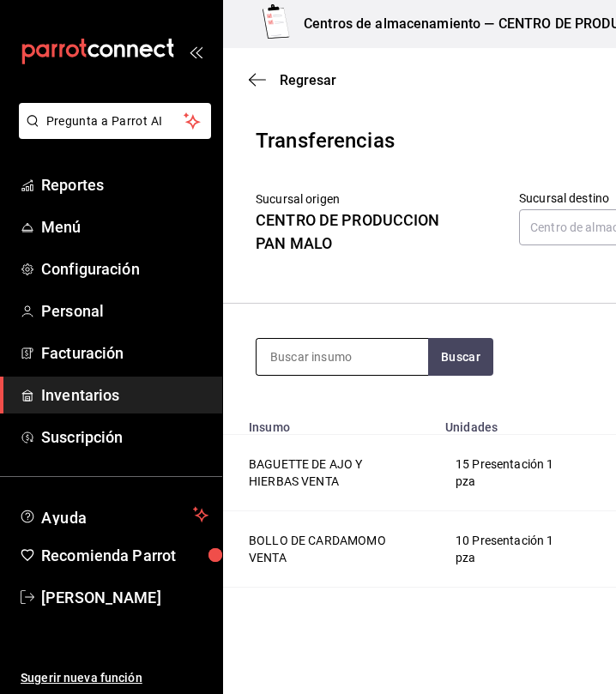
click at [356, 351] on input at bounding box center [341, 357] width 171 height 36
type input "caf"
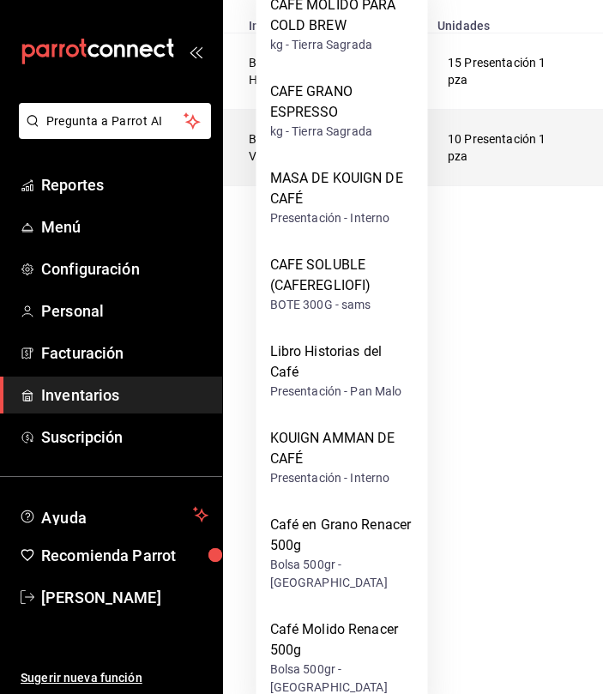
scroll to position [424, 2]
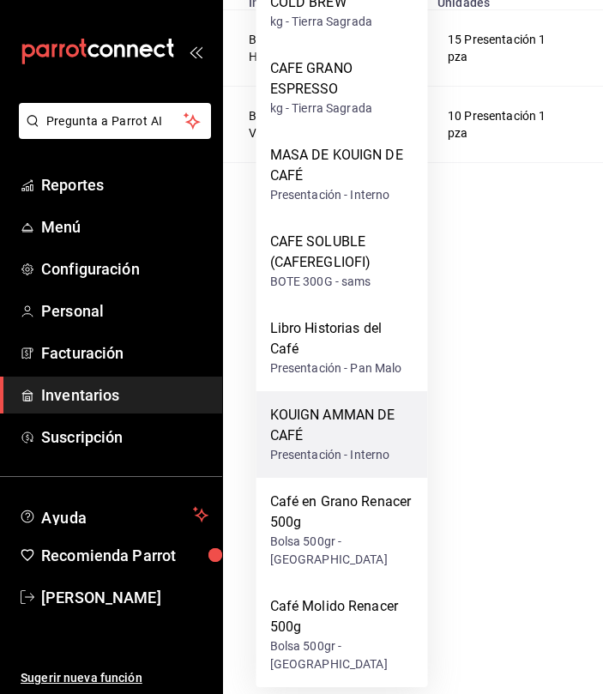
click at [356, 441] on div "KOUIGN AMMAN DE CAFÉ" at bounding box center [342, 425] width 144 height 41
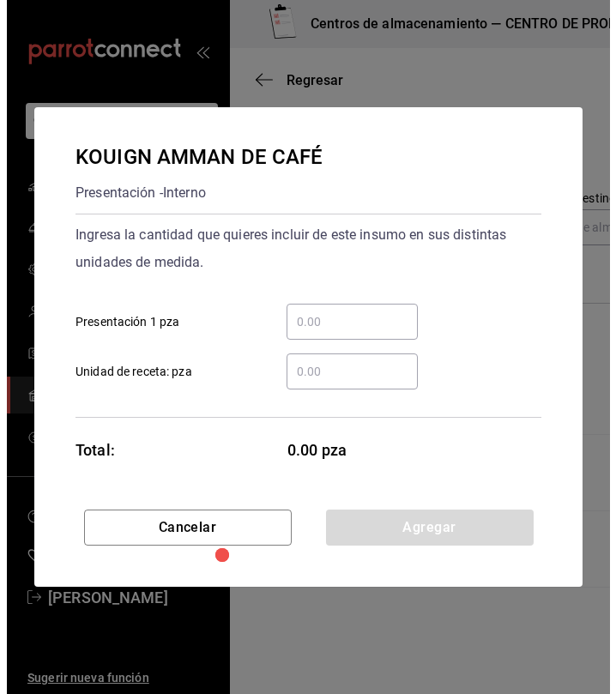
scroll to position [0, 2]
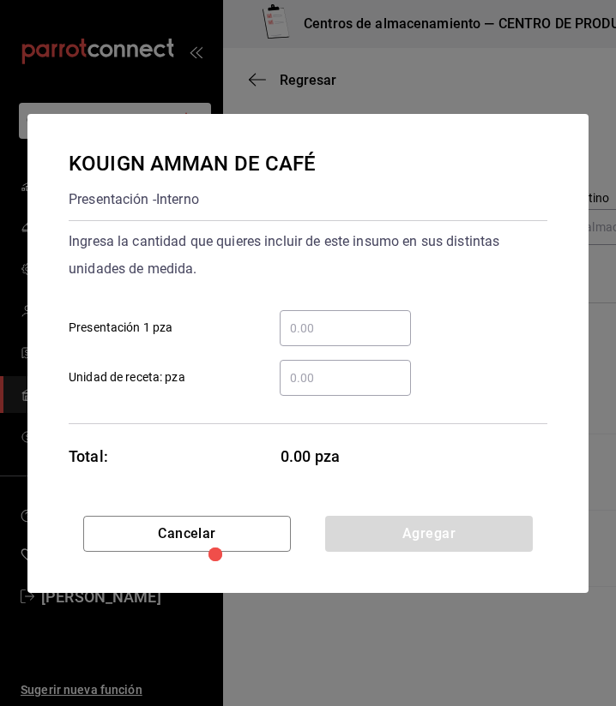
click at [367, 322] on input "​ Presentación 1 pza" at bounding box center [344, 328] width 131 height 21
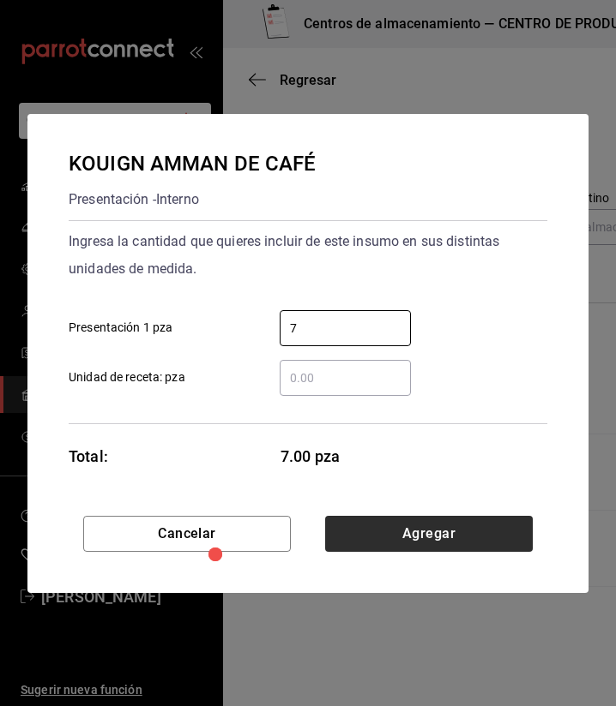
type input "7"
click at [423, 537] on button "Agregar" at bounding box center [428, 534] width 207 height 36
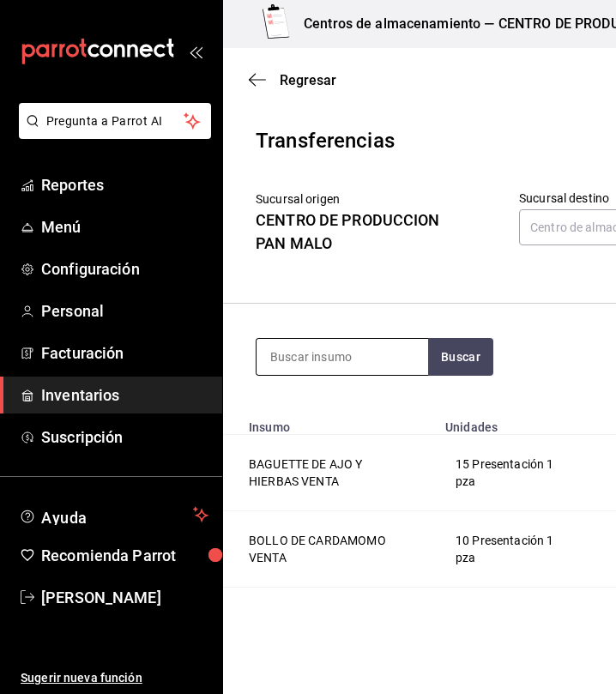
click at [331, 345] on input at bounding box center [341, 357] width 171 height 36
type input "nido"
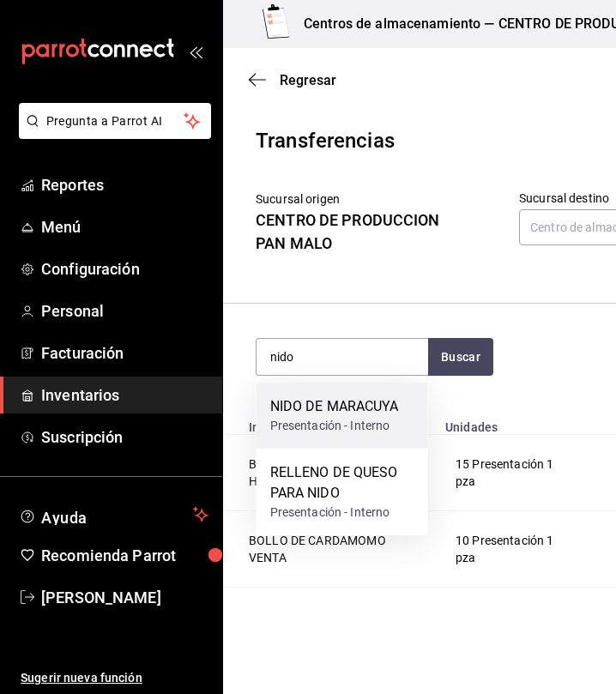
click at [335, 418] on div "Presentación - Interno" at bounding box center [334, 426] width 129 height 18
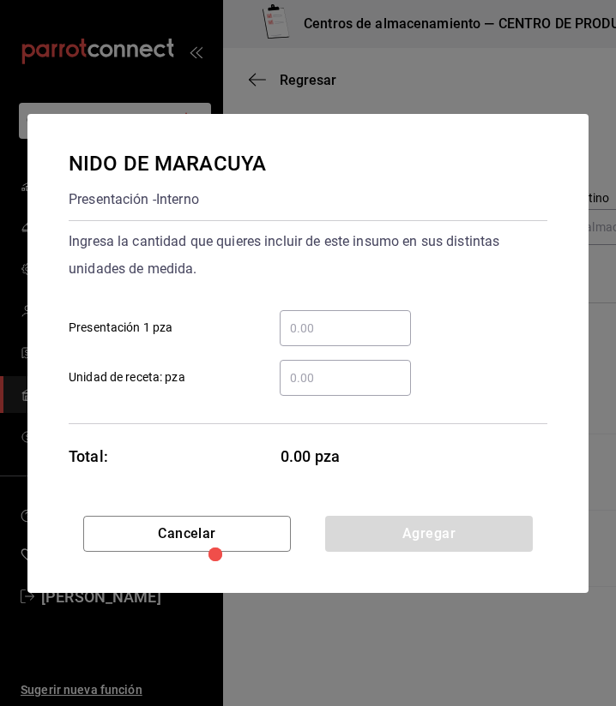
click at [343, 336] on input "​ Presentación 1 pza" at bounding box center [344, 328] width 131 height 21
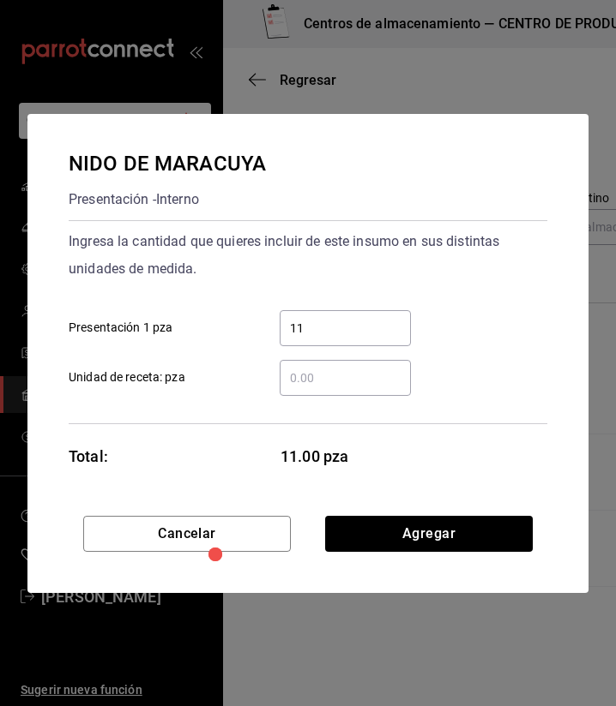
type input "11"
click at [368, 558] on div "Cancelar Agregar" at bounding box center [307, 554] width 561 height 77
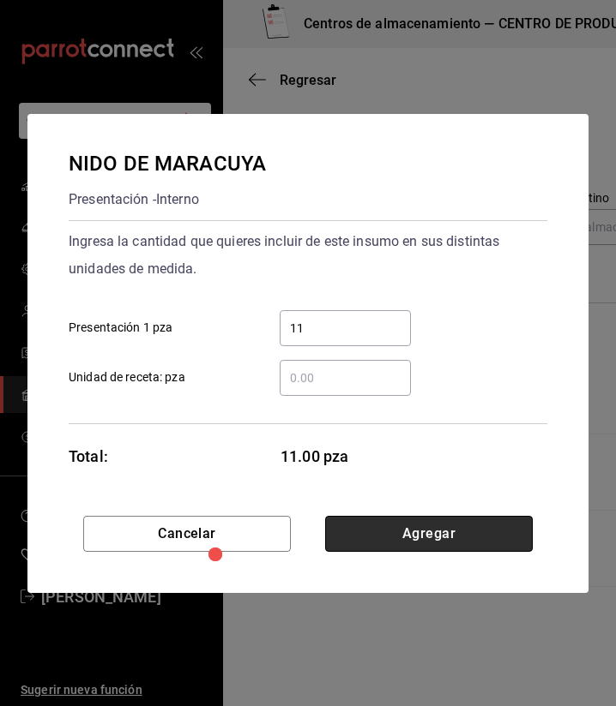
click at [391, 526] on button "Agregar" at bounding box center [428, 534] width 207 height 36
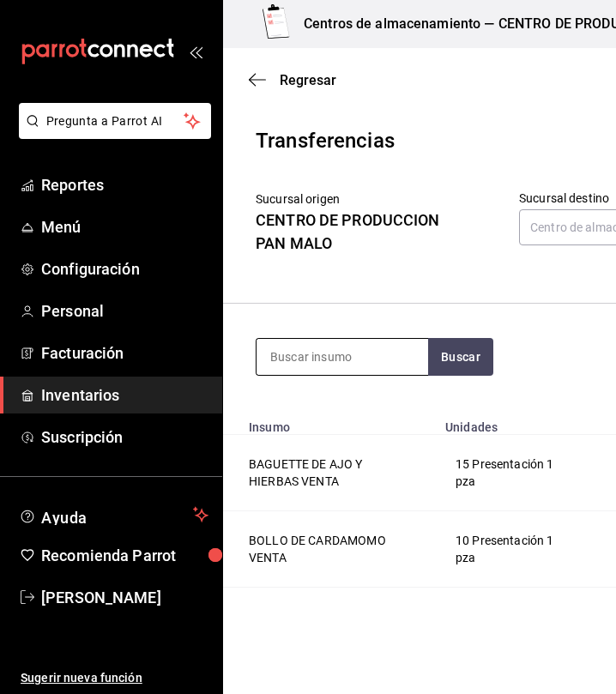
click at [346, 349] on input at bounding box center [341, 357] width 171 height 36
type input "choco"
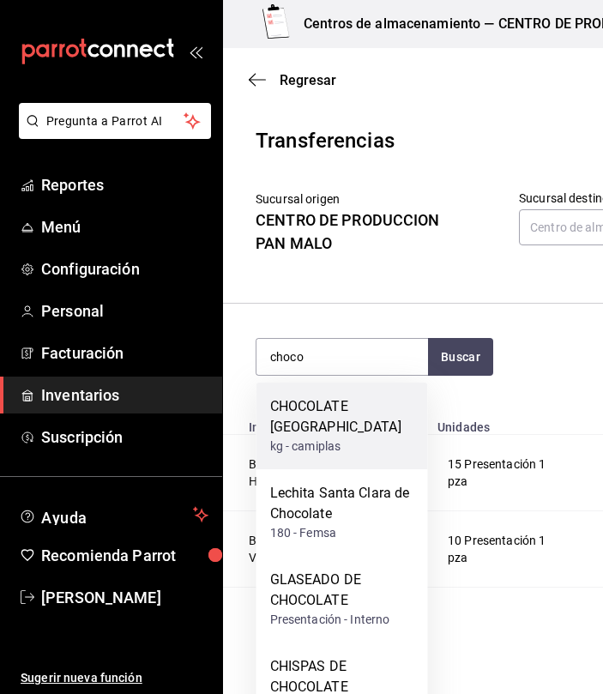
click at [326, 413] on div "CHOCOLATE [GEOGRAPHIC_DATA]" at bounding box center [342, 416] width 144 height 41
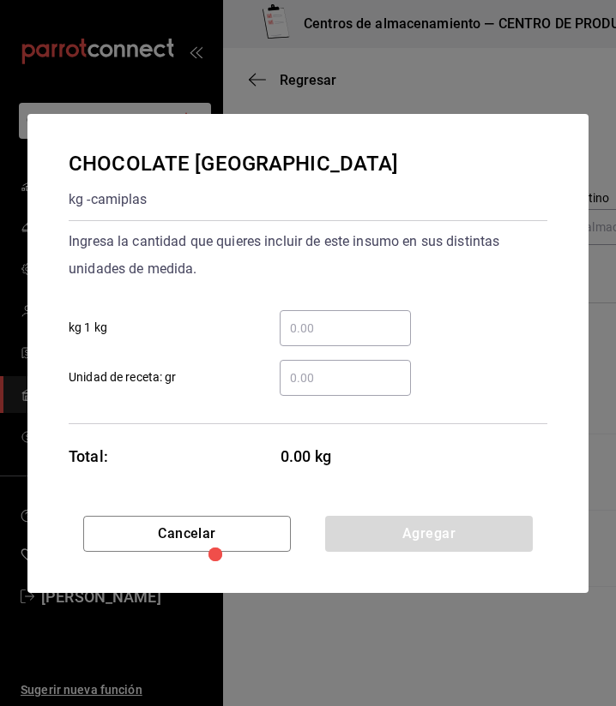
click at [365, 328] on input "​ kg 1 kg" at bounding box center [344, 328] width 131 height 21
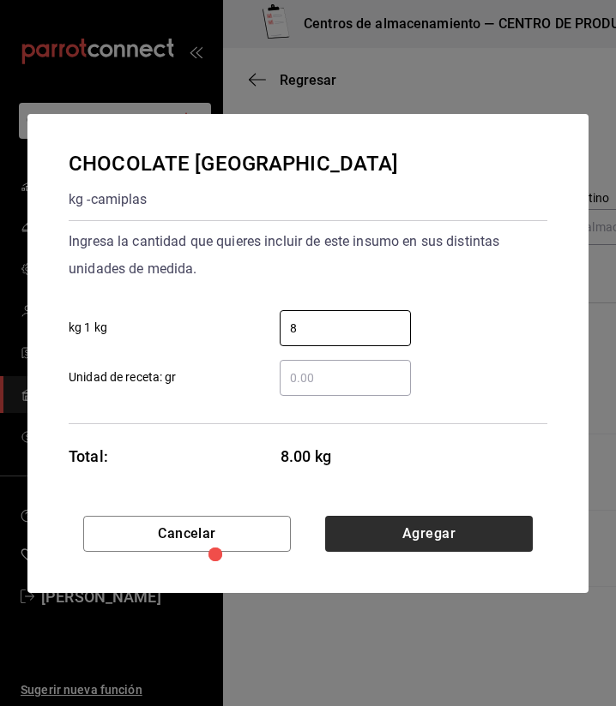
type input "8"
click at [427, 527] on button "Agregar" at bounding box center [428, 534] width 207 height 36
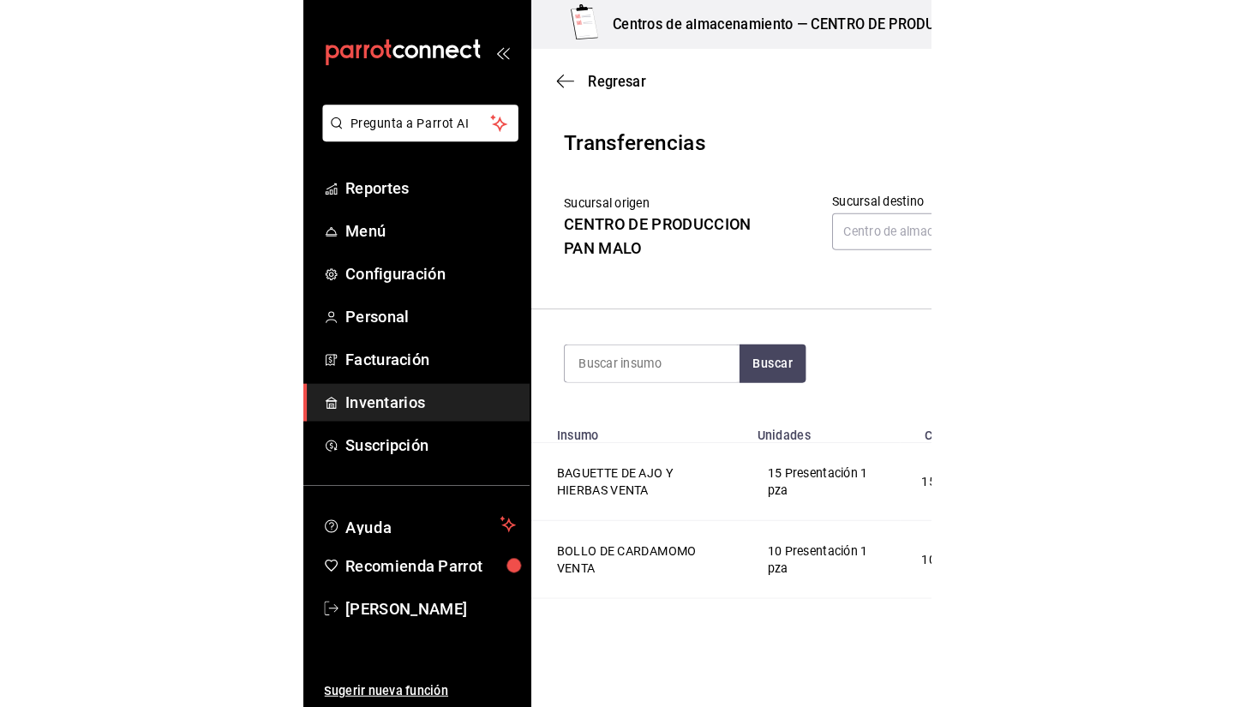
scroll to position [0, 0]
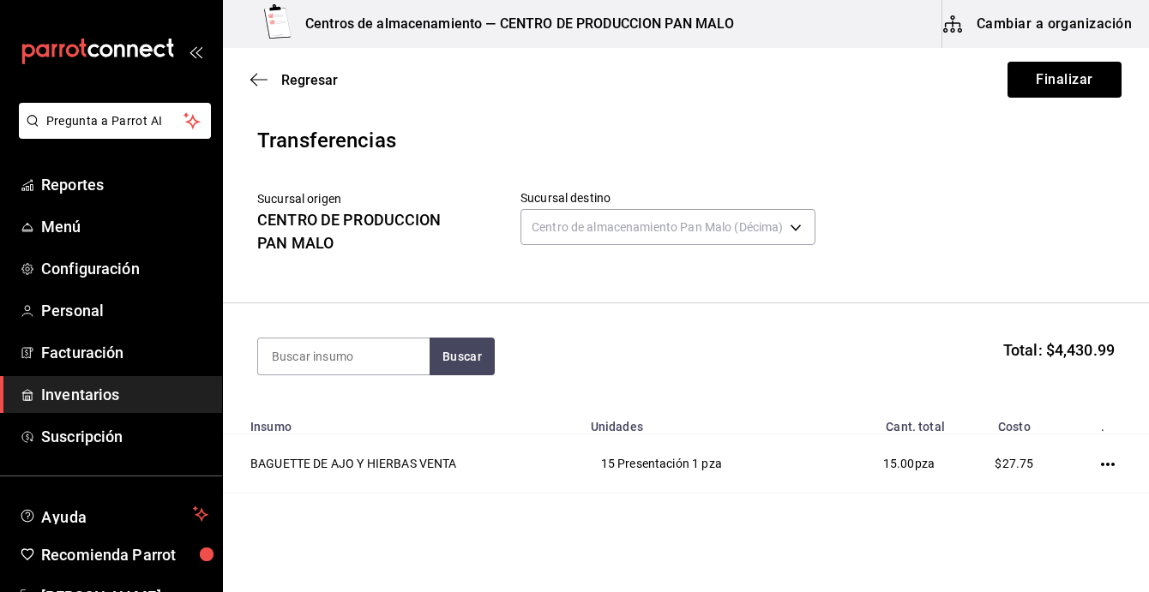
click at [615, 99] on div "Regresar Finalizar" at bounding box center [686, 79] width 926 height 63
click at [615, 88] on button "Finalizar" at bounding box center [1064, 80] width 114 height 36
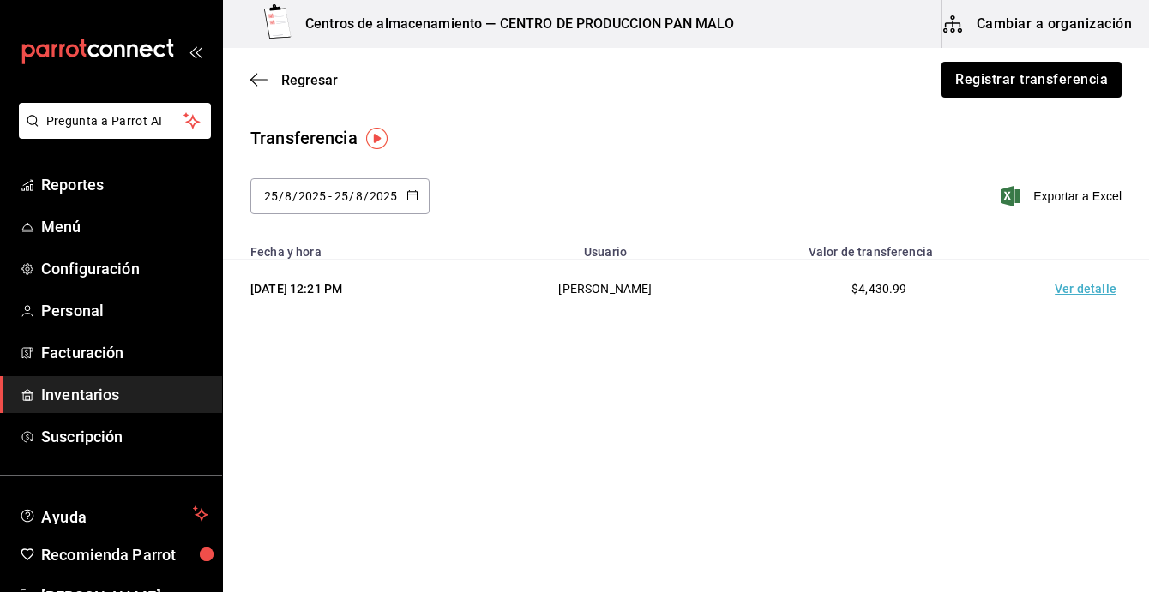
drag, startPoint x: 1027, startPoint y: 201, endPoint x: 1067, endPoint y: 240, distance: 55.8
click at [615, 240] on div "Transferencia 2025-08-25 25 / 8 / 2025 - 2025-08-25 25 / 8 / 2025 Exportar a Ex…" at bounding box center [686, 221] width 926 height 193
click at [615, 296] on td "Ver detalle" at bounding box center [1089, 289] width 120 height 59
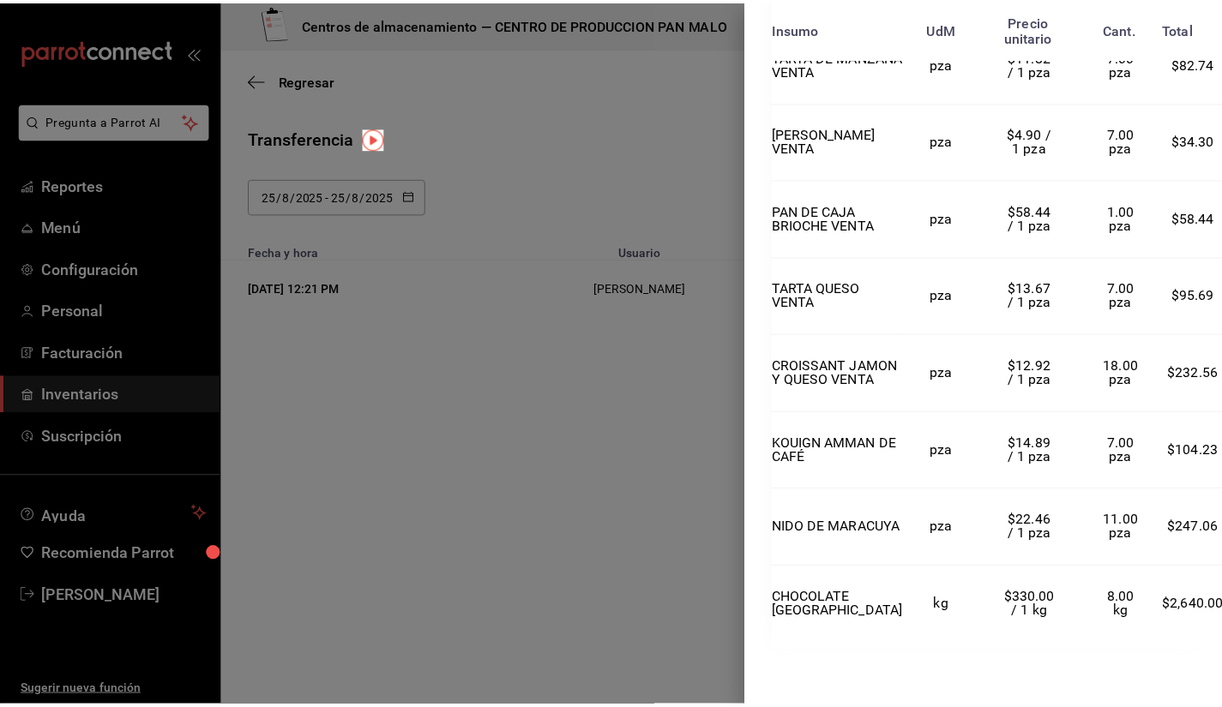
scroll to position [1960, 0]
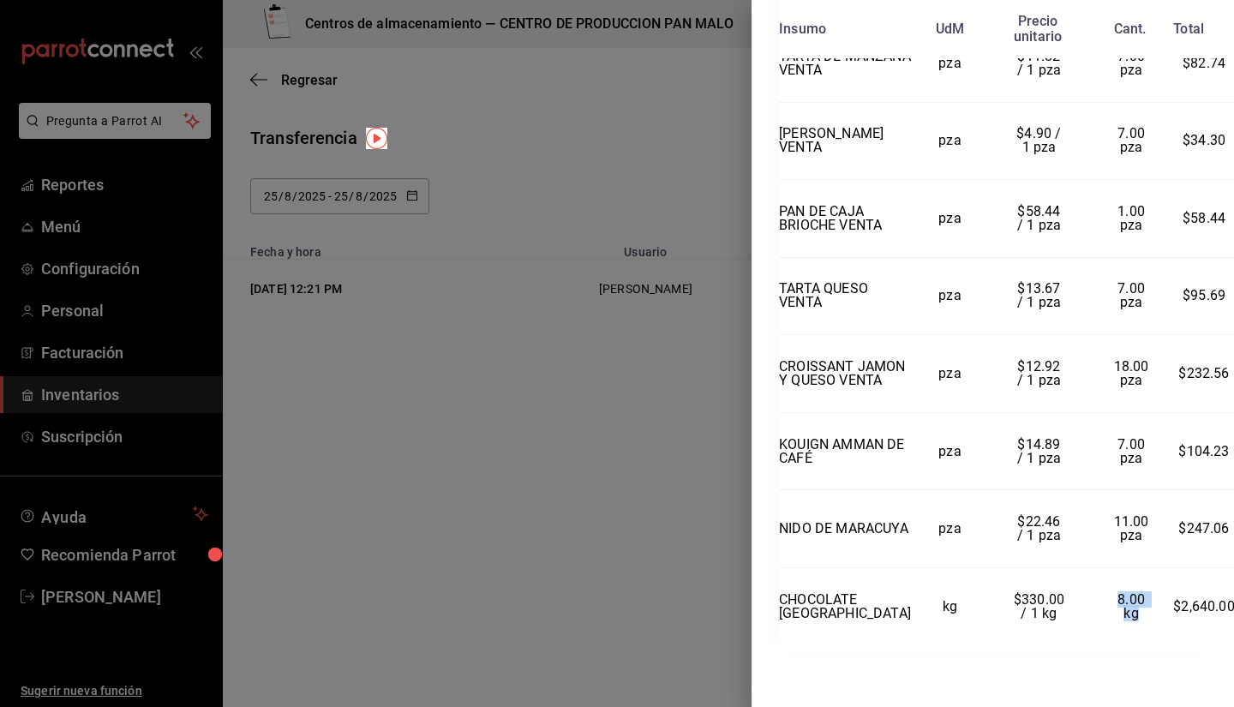
drag, startPoint x: 1055, startPoint y: 603, endPoint x: 1121, endPoint y: 608, distance: 66.1
click at [615, 608] on td "8.00 kg" at bounding box center [1132, 606] width 84 height 77
click at [615, 238] on div at bounding box center [617, 353] width 1234 height 707
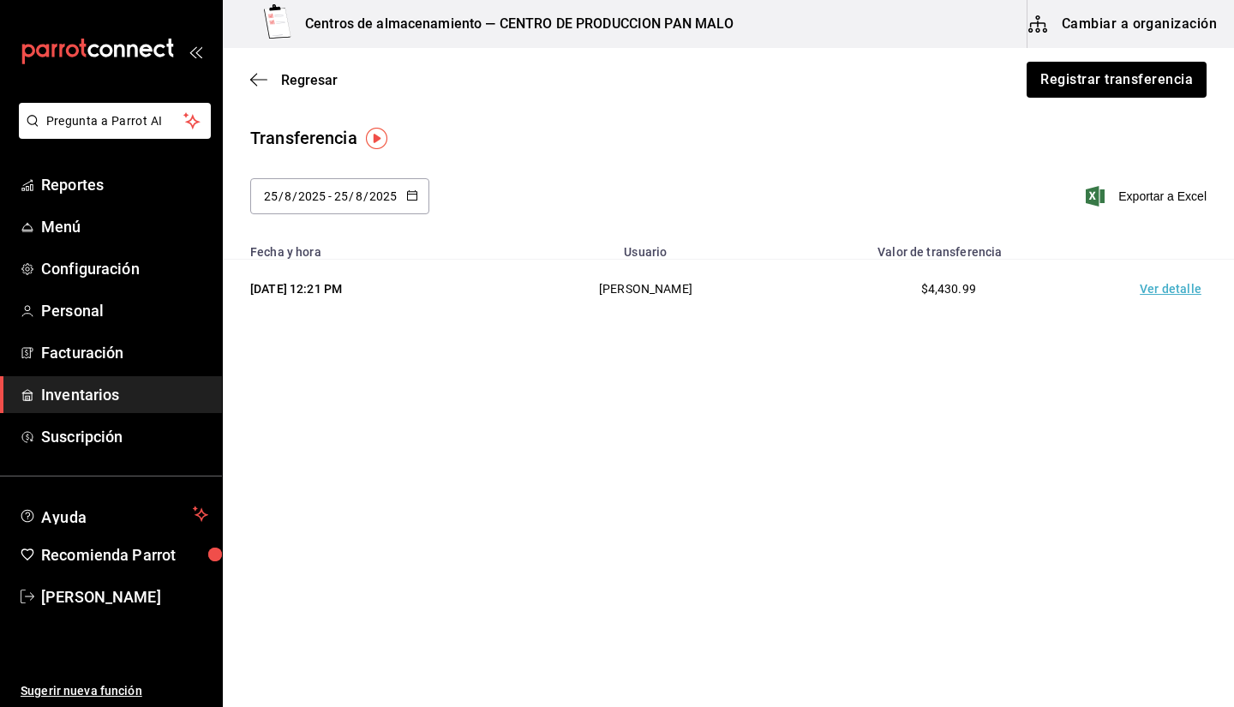
click at [615, 291] on td "Ver detalle" at bounding box center [1174, 289] width 120 height 59
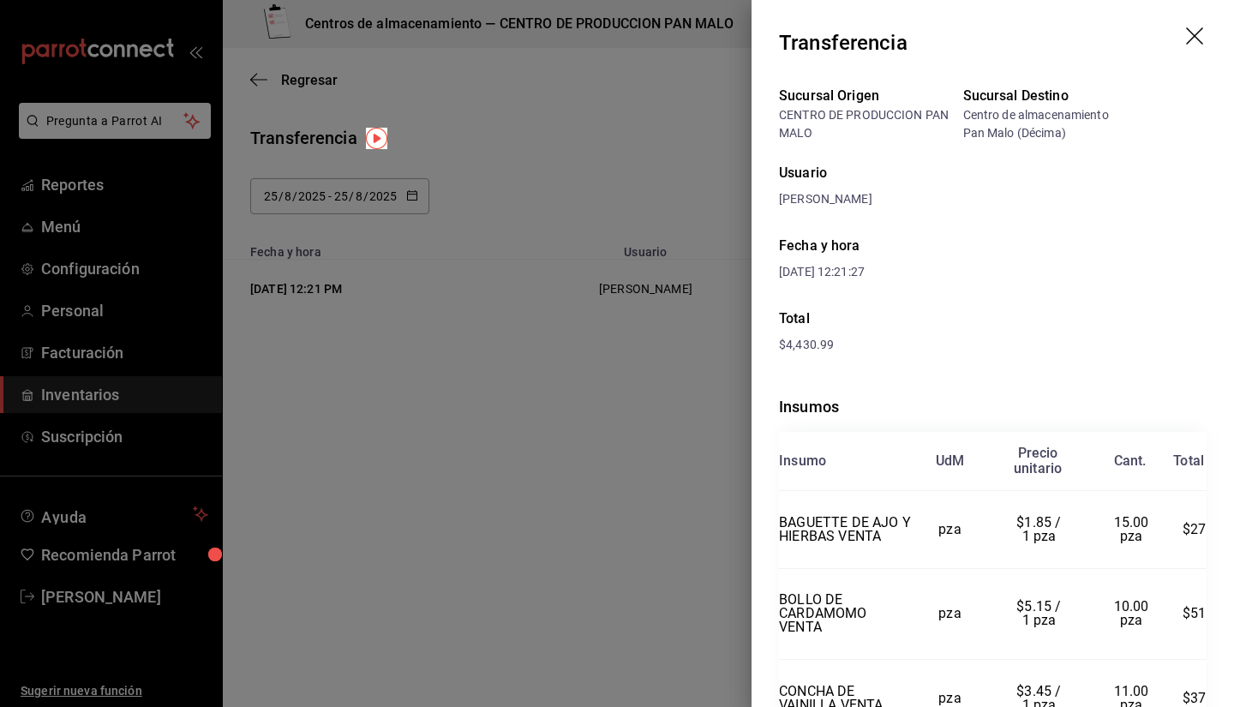
click at [610, 329] on div at bounding box center [617, 353] width 1234 height 707
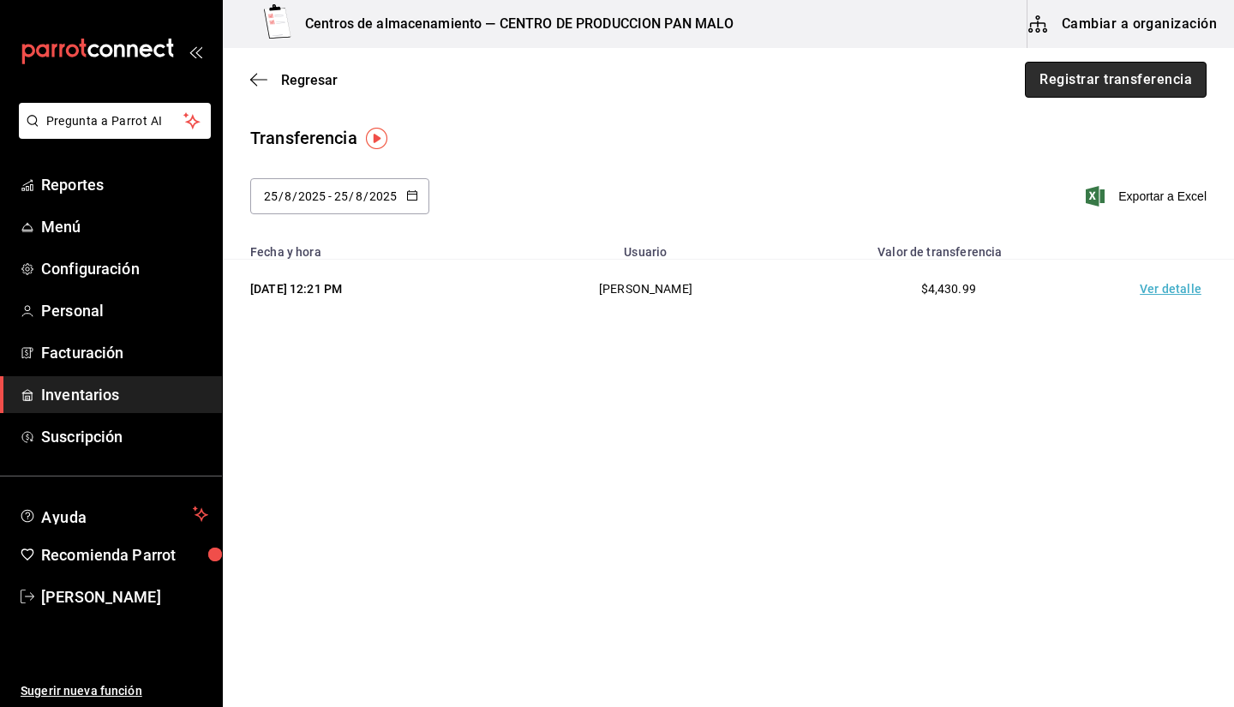
click at [615, 85] on button "Registrar transferencia" at bounding box center [1116, 80] width 182 height 36
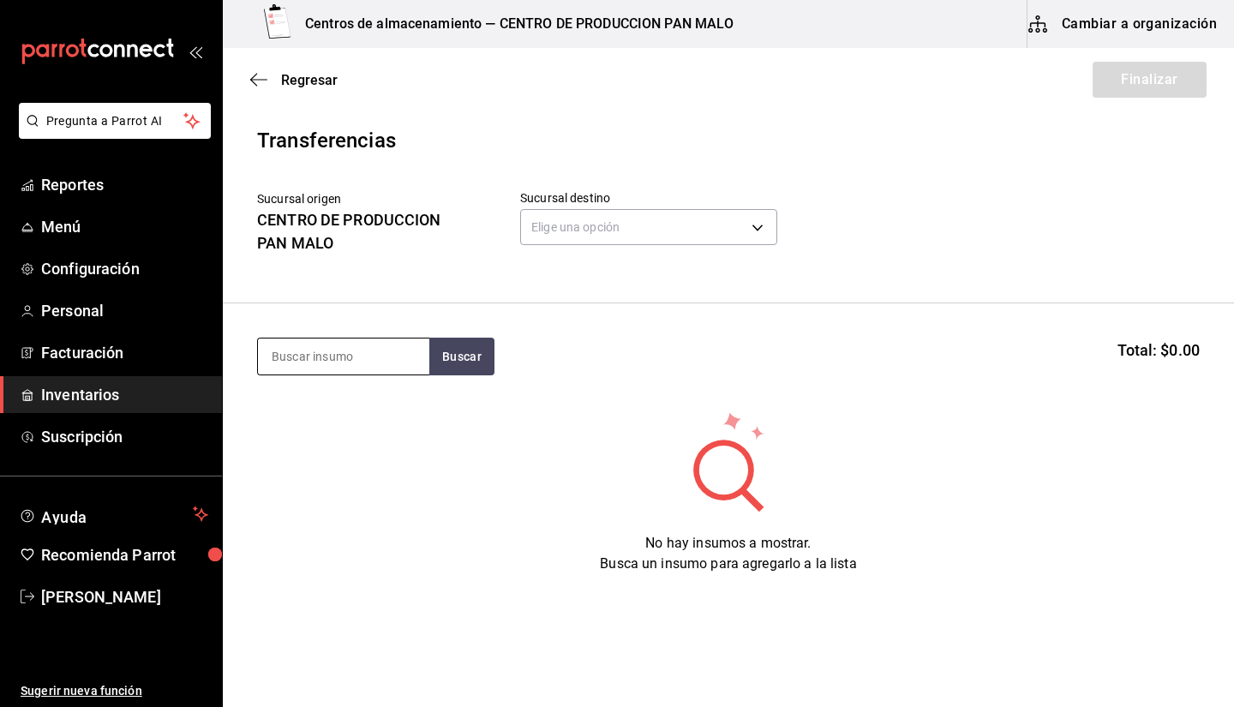
click at [317, 370] on input at bounding box center [343, 357] width 171 height 36
type input "choco"
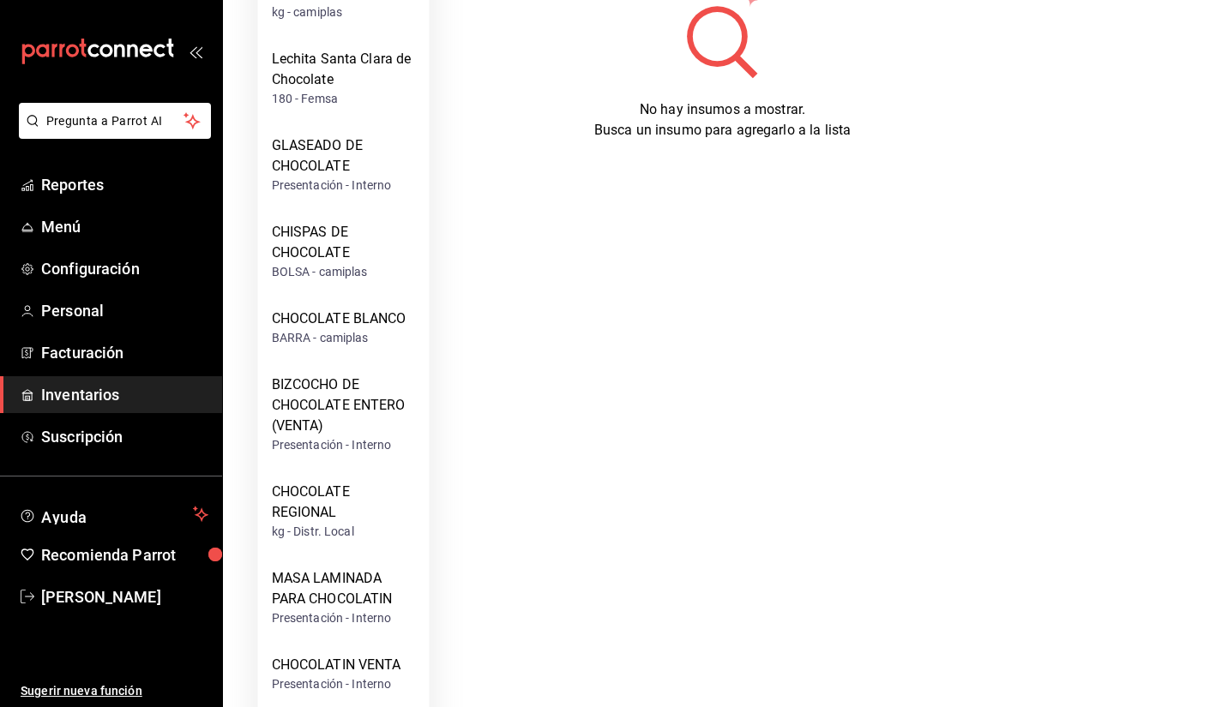
scroll to position [436, 0]
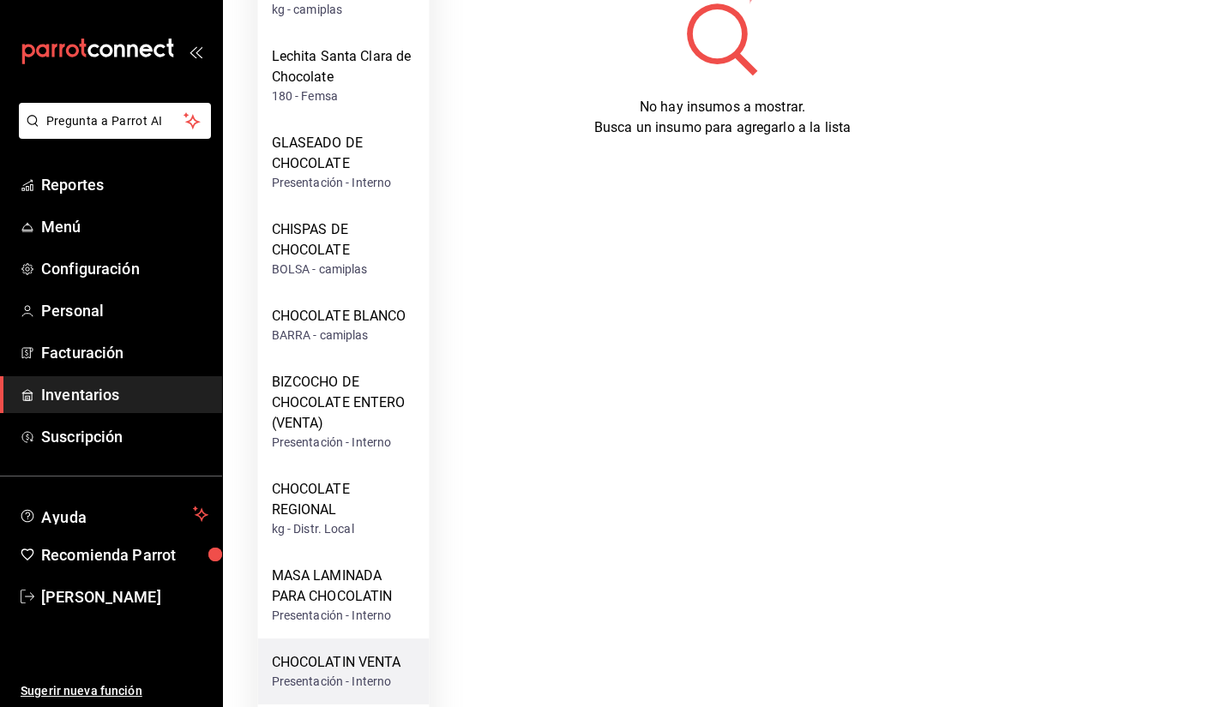
click at [334, 652] on div "CHOCOLATIN VENTA" at bounding box center [336, 662] width 129 height 21
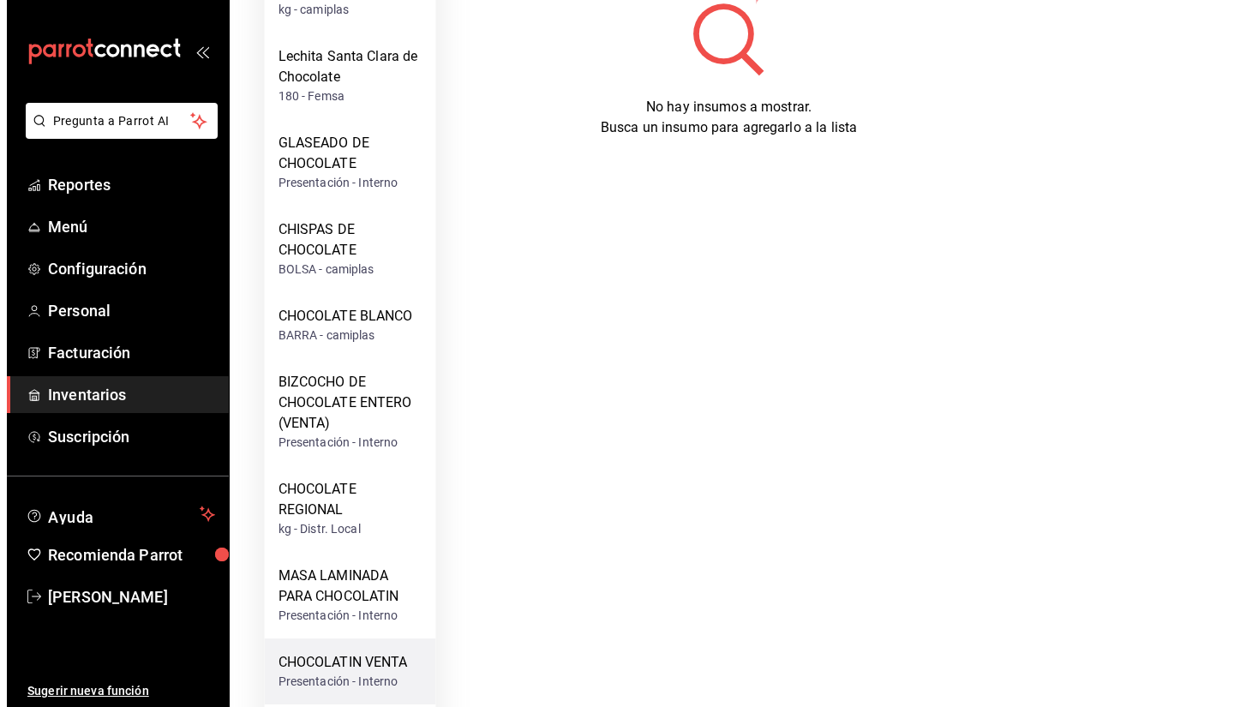
scroll to position [0, 0]
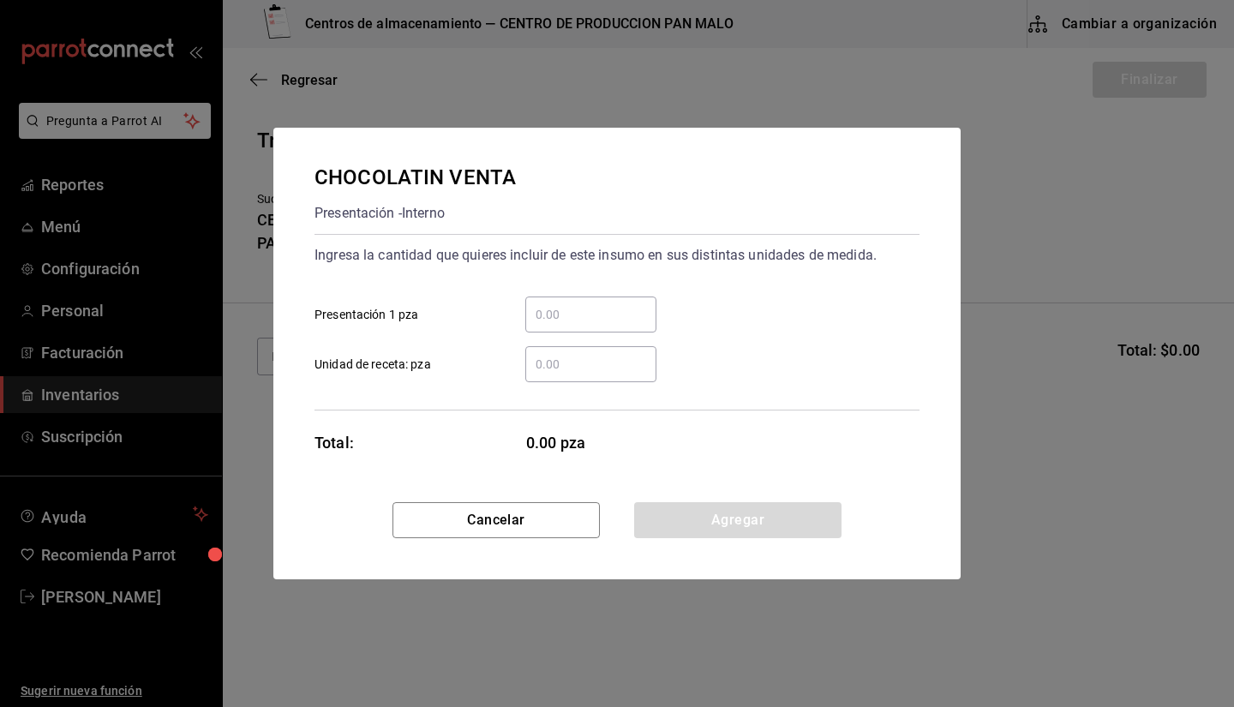
click at [575, 310] on input "​ Presentación 1 pza" at bounding box center [590, 314] width 131 height 21
type input "4"
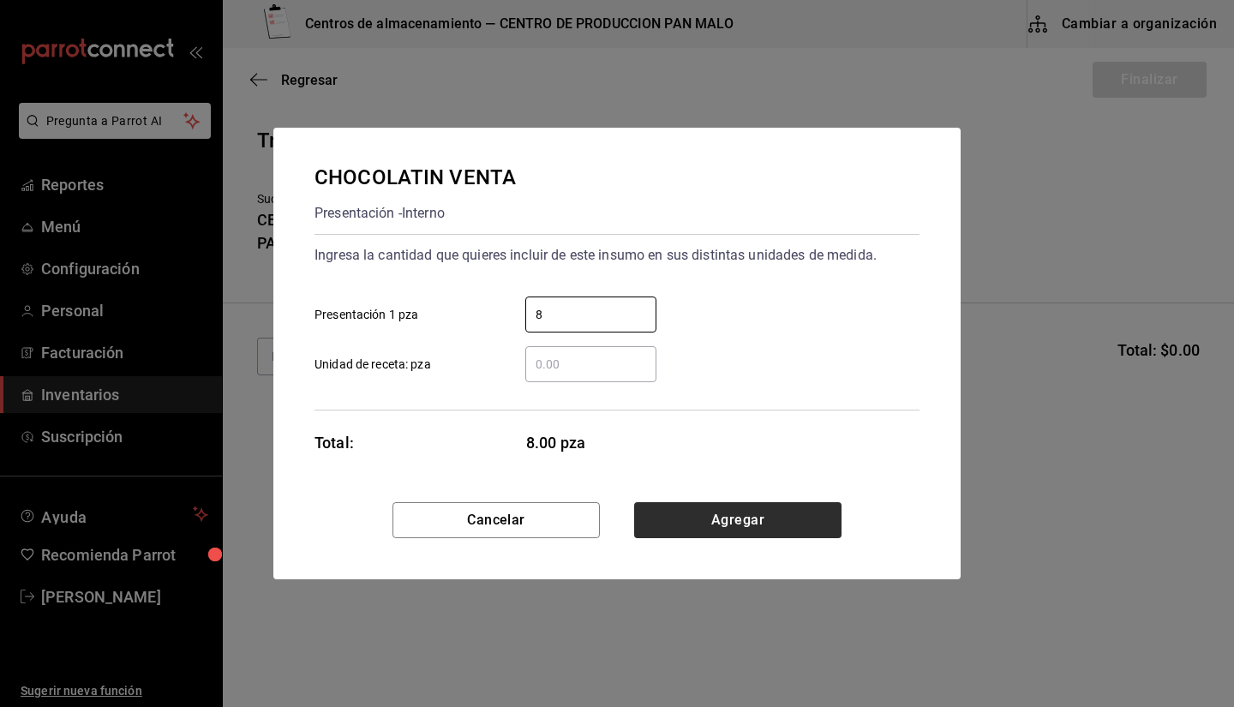
type input "8"
click at [615, 513] on button "Agregar" at bounding box center [737, 520] width 207 height 36
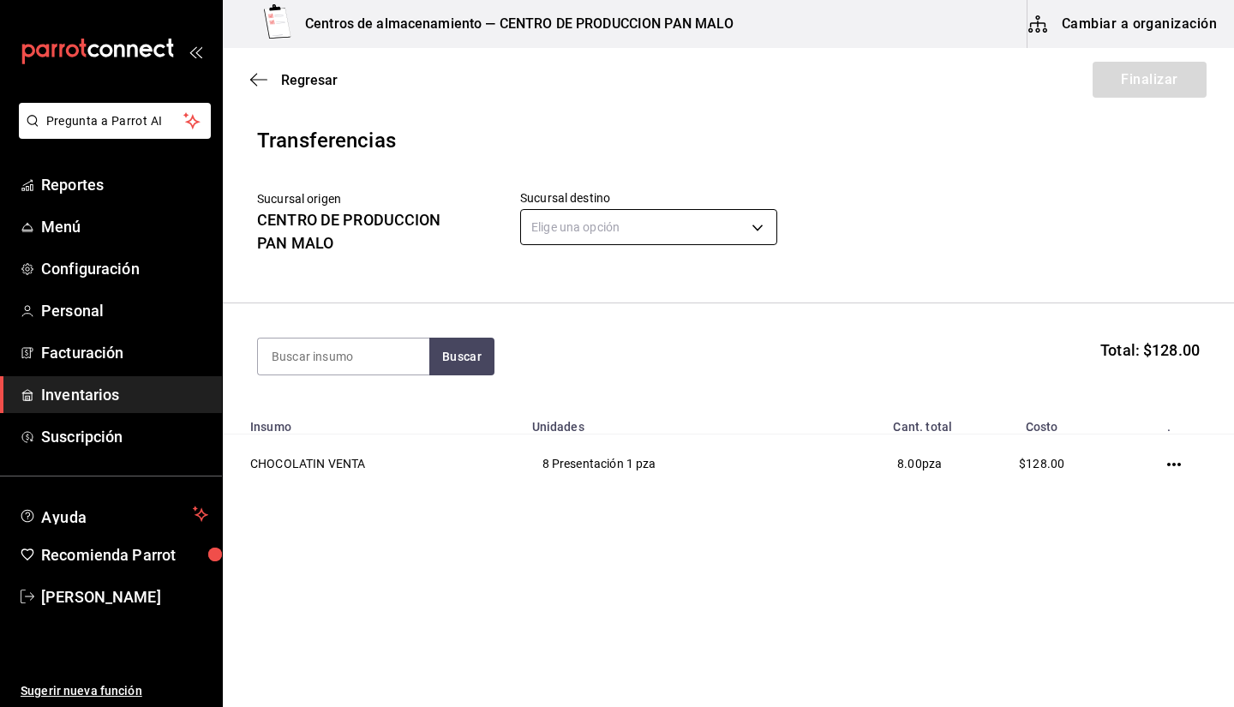
click at [615, 237] on body "Pregunta a Parrot AI Reportes Menú Configuración Personal Facturación Inventari…" at bounding box center [617, 305] width 1234 height 610
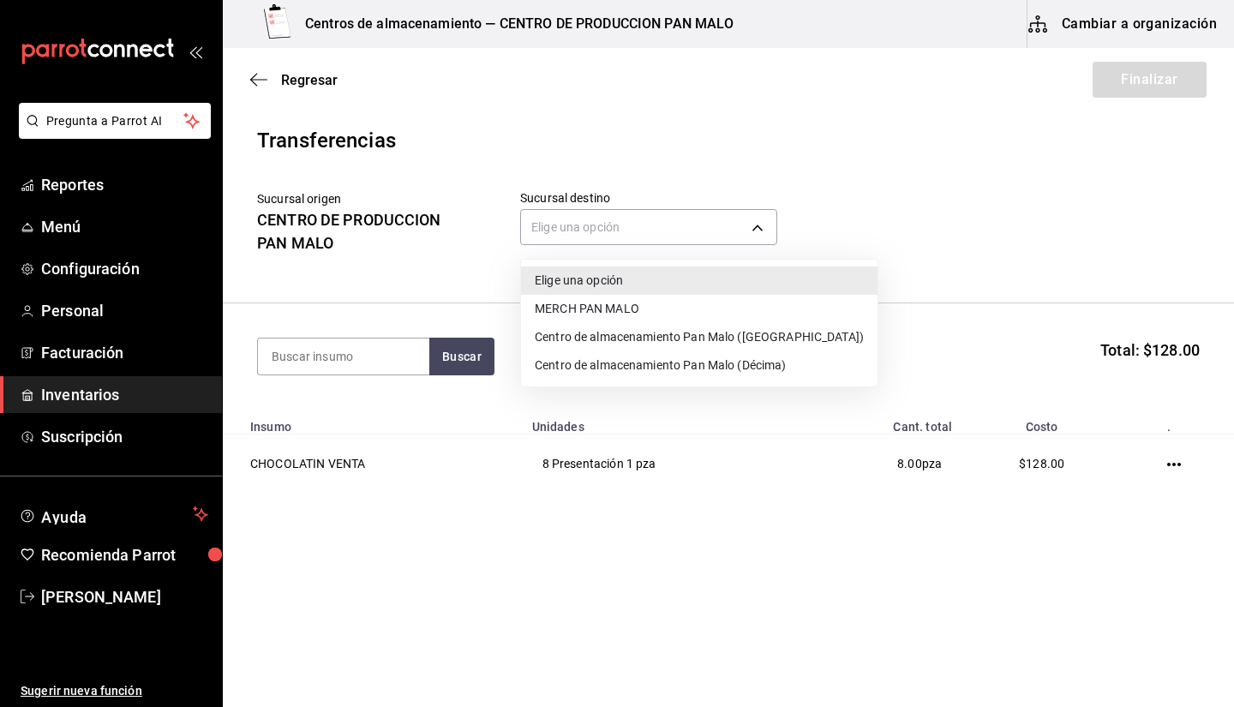
click at [615, 372] on li "Centro de almacenamiento Pan Malo (Décima)" at bounding box center [699, 365] width 357 height 28
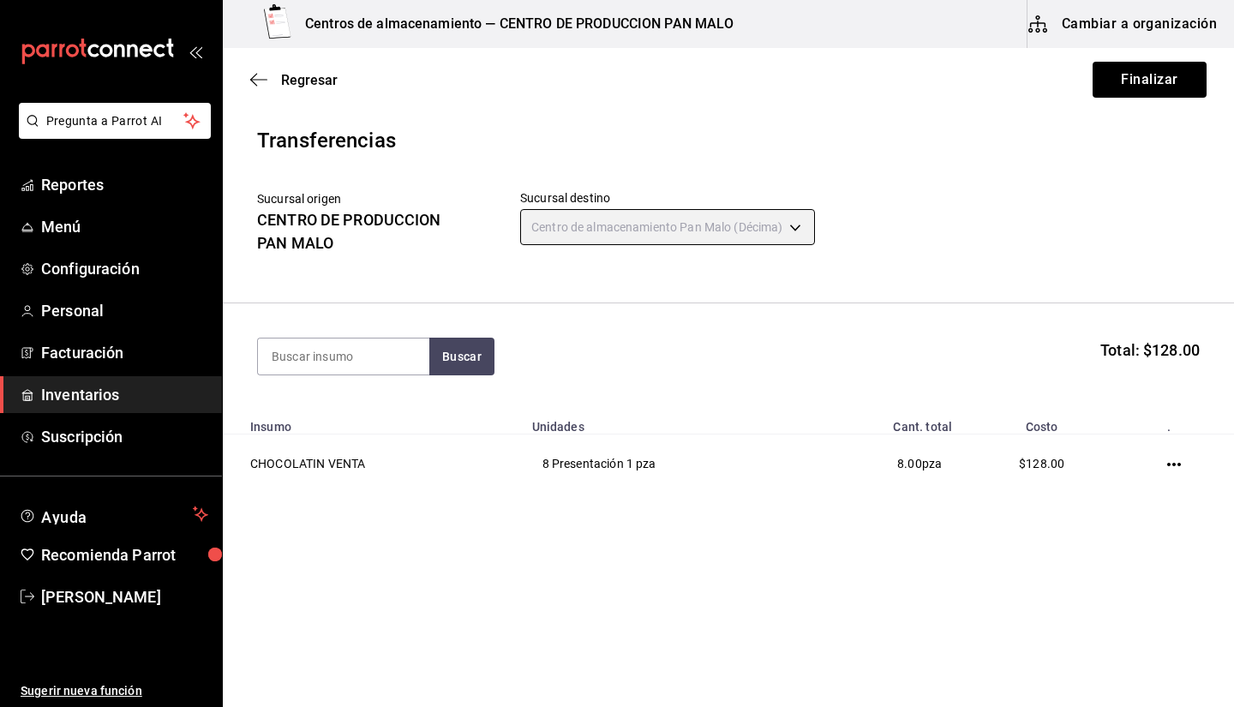
type input "9abab4d3-b7ec-41e7-98de-9fea929b679c"
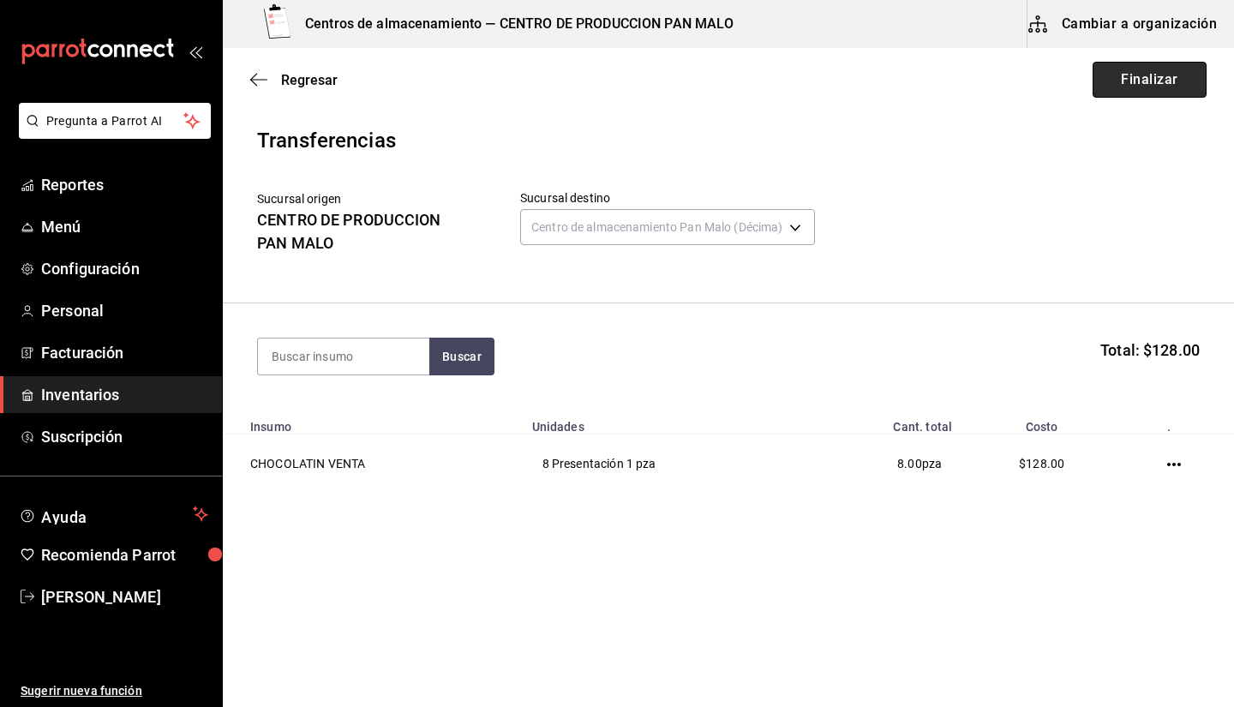
click at [615, 79] on button "Finalizar" at bounding box center [1150, 80] width 114 height 36
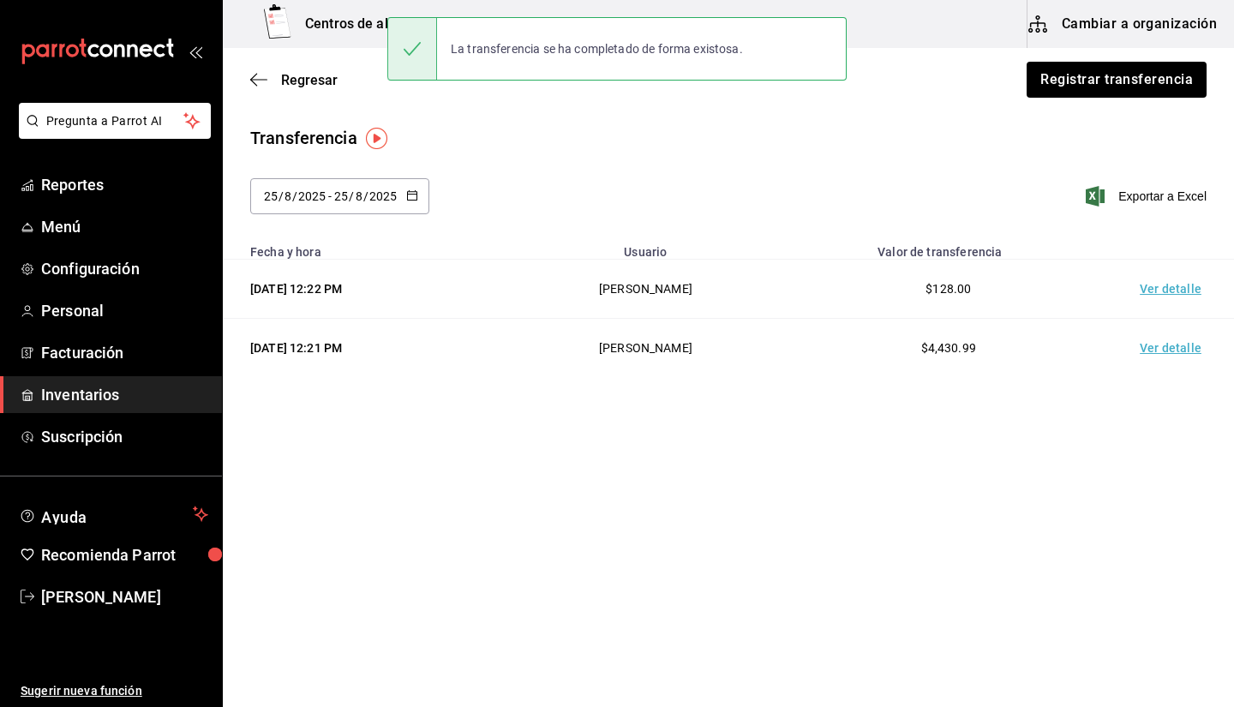
click at [615, 357] on td "Ver detalle" at bounding box center [1174, 348] width 120 height 59
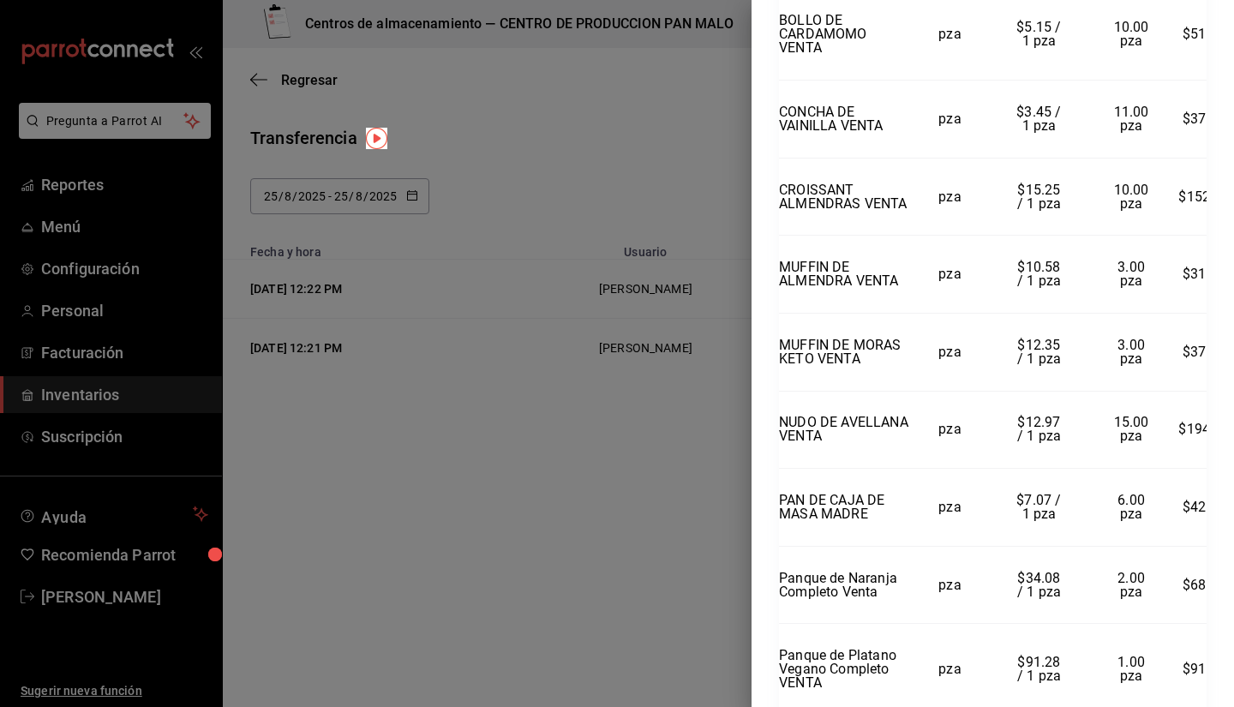
scroll to position [218, 0]
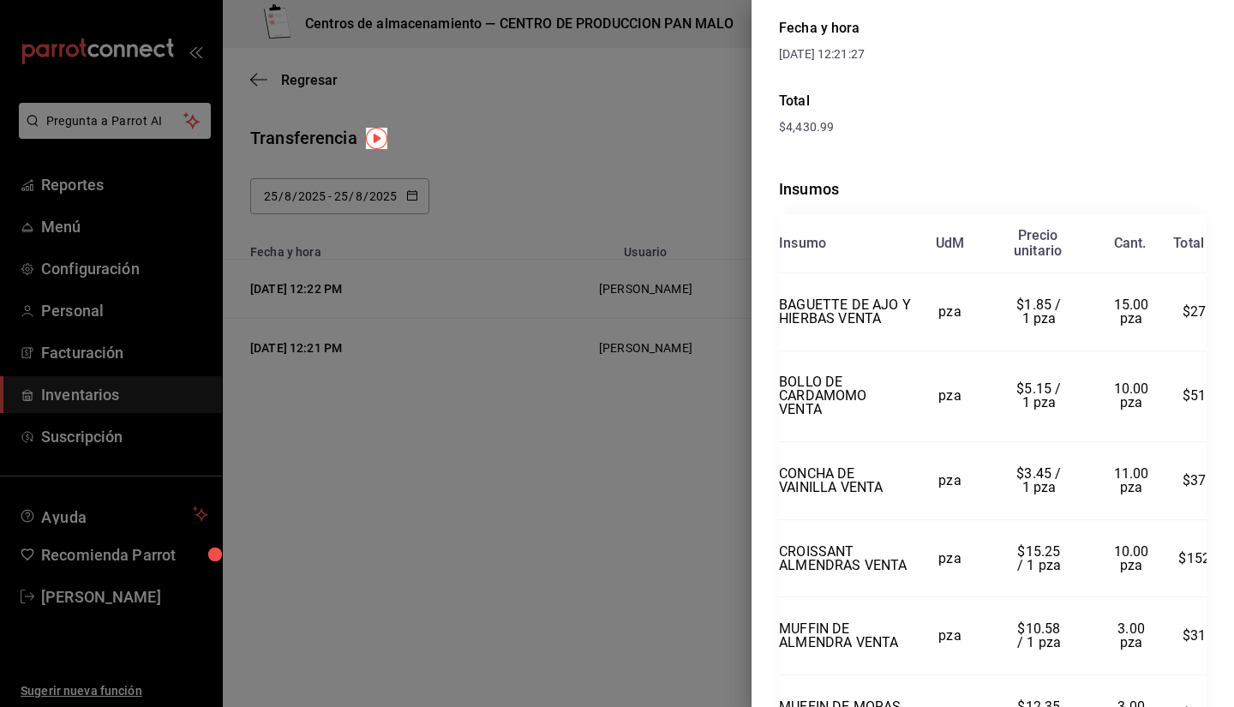
click at [508, 437] on div at bounding box center [617, 353] width 1234 height 707
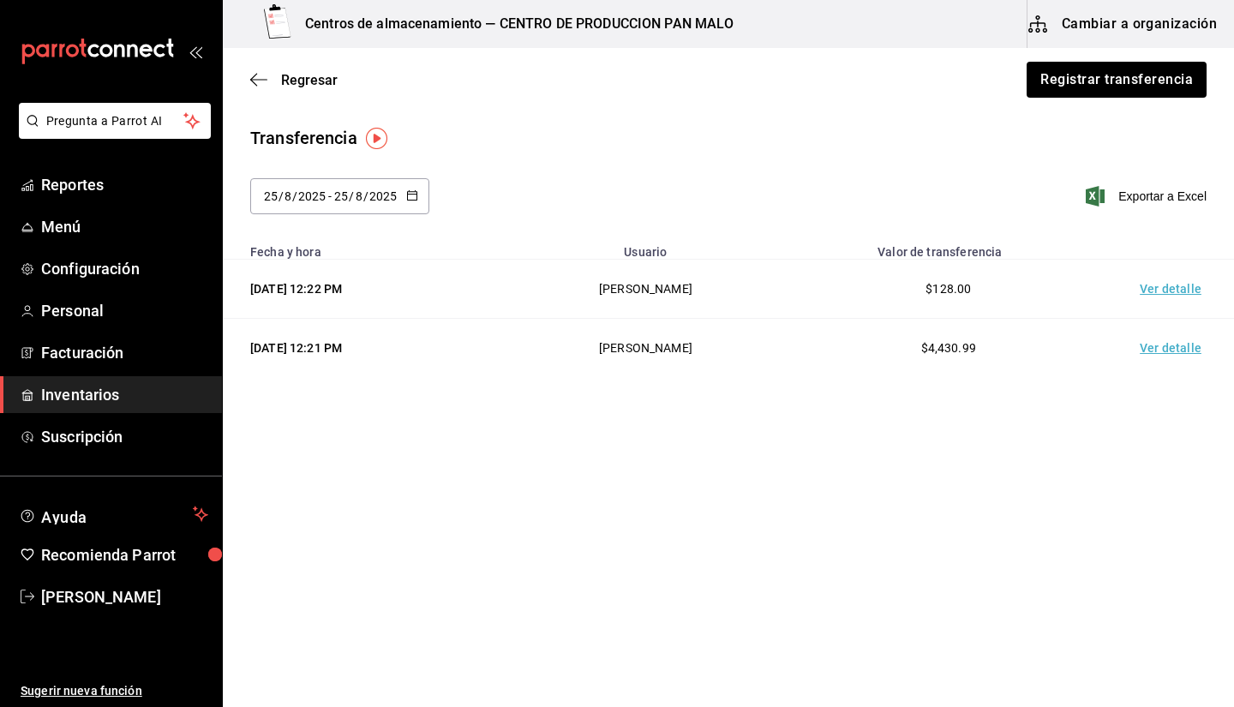
click at [135, 411] on link "Inventarios" at bounding box center [111, 394] width 222 height 37
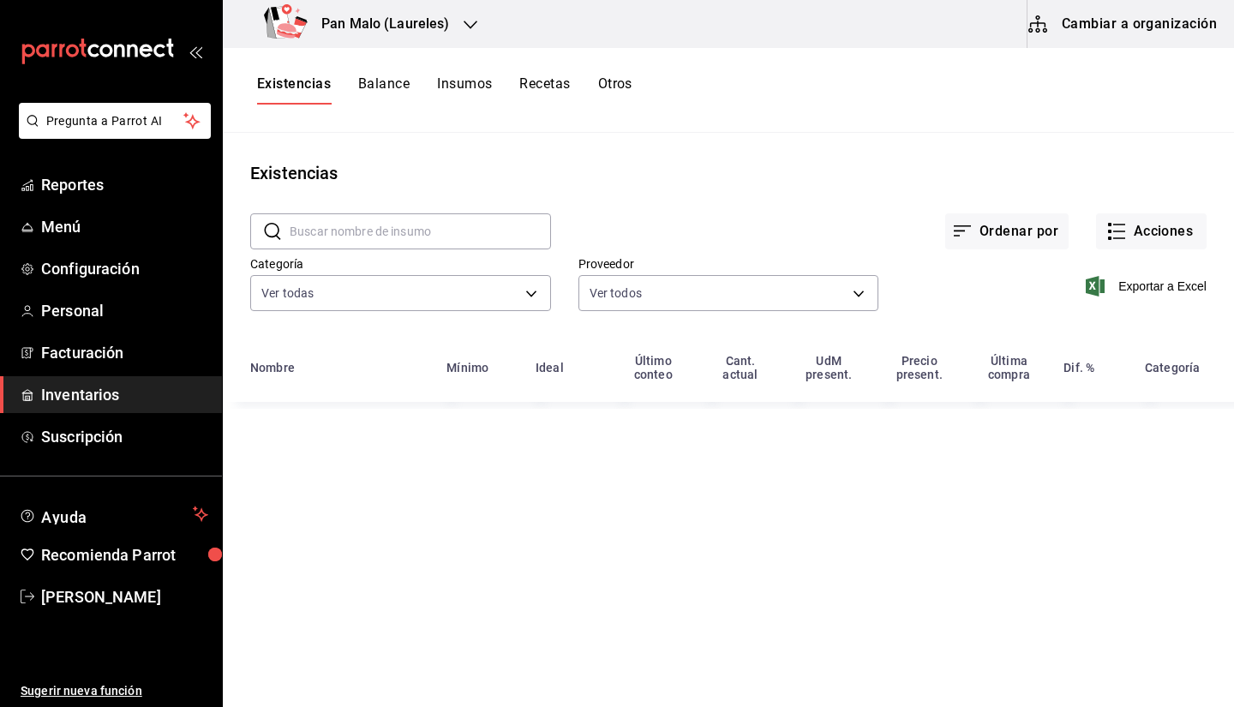
click at [407, 21] on h3 "Pan Malo (Laureles)" at bounding box center [379, 24] width 142 height 21
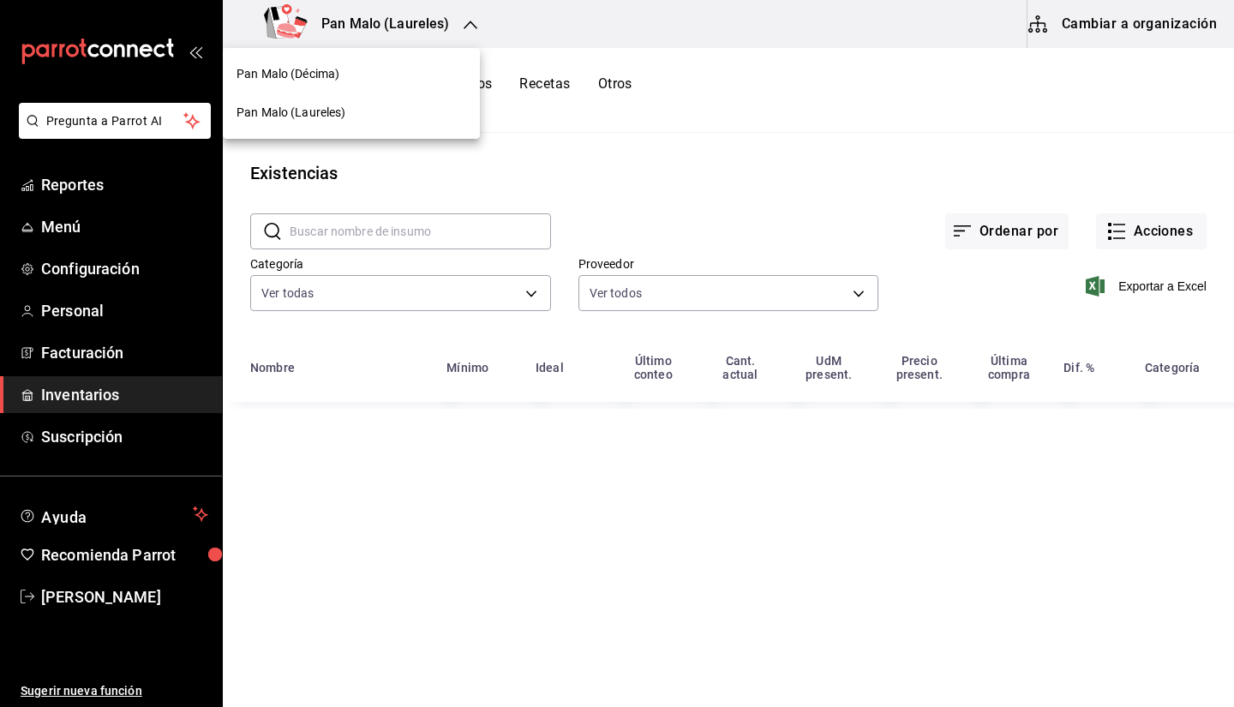
click at [372, 74] on div "Pan Malo (Décima)" at bounding box center [352, 74] width 230 height 18
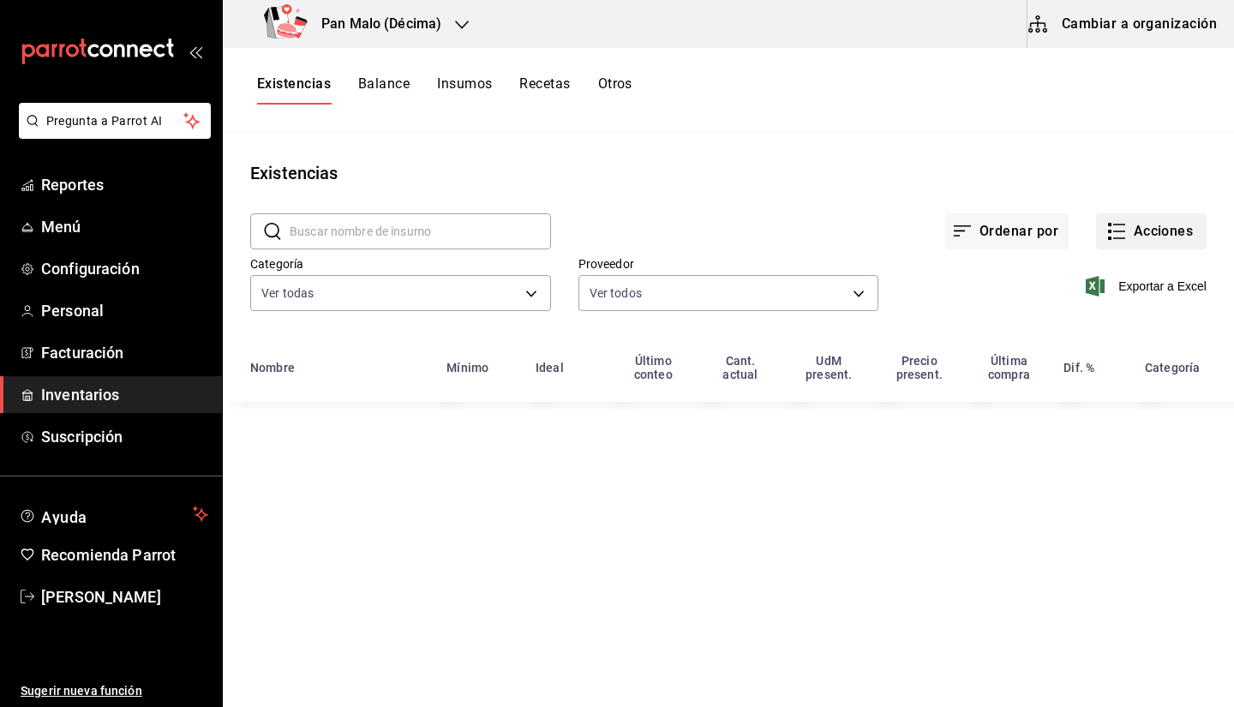
click at [1129, 229] on button "Acciones" at bounding box center [1151, 231] width 111 height 36
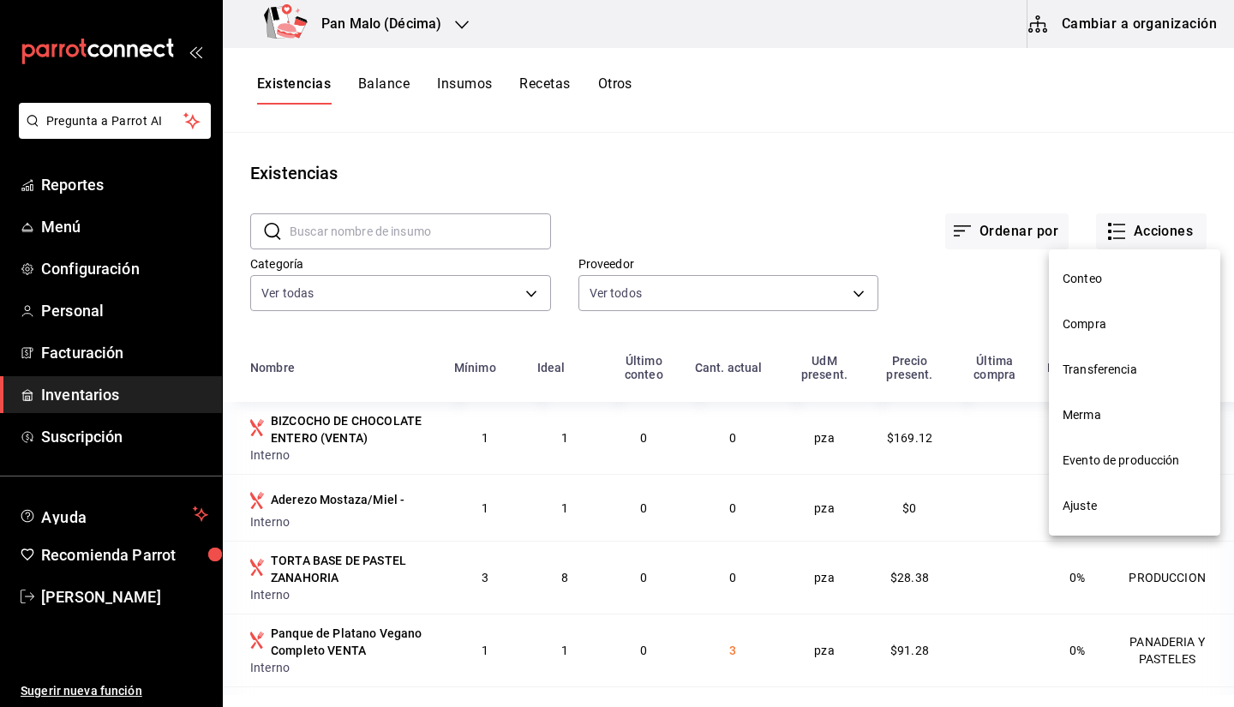
click at [1078, 378] on span "Transferencia" at bounding box center [1135, 370] width 144 height 18
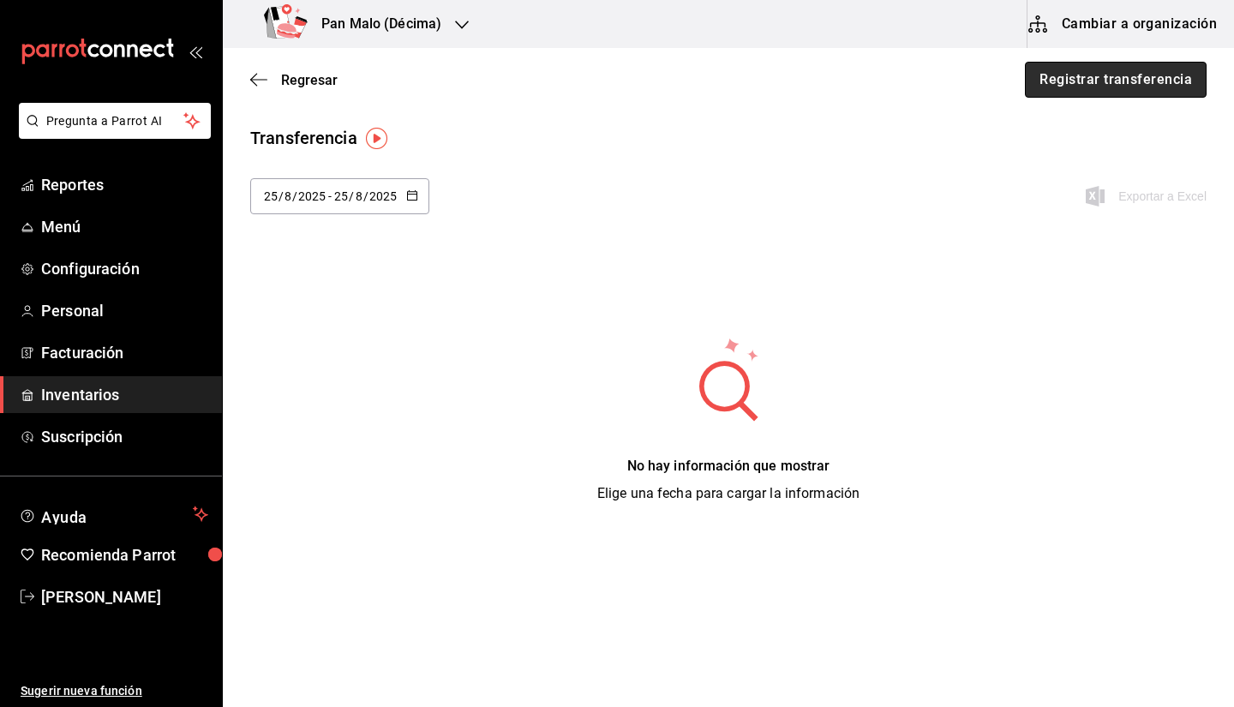
click at [1073, 83] on button "Registrar transferencia" at bounding box center [1116, 80] width 182 height 36
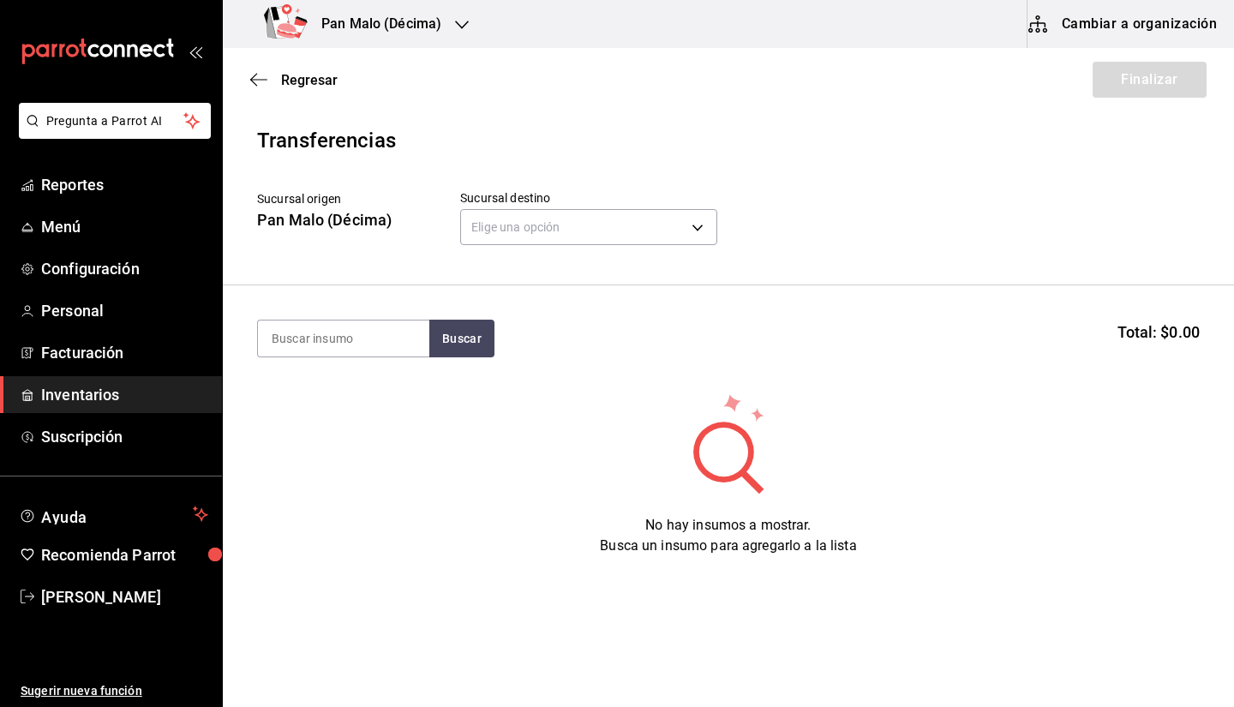
click at [520, 247] on div "Elige una opción default" at bounding box center [588, 224] width 257 height 45
click at [514, 230] on body "Pregunta a Parrot AI Reportes Menú Configuración Personal Facturación Inventari…" at bounding box center [617, 305] width 1234 height 610
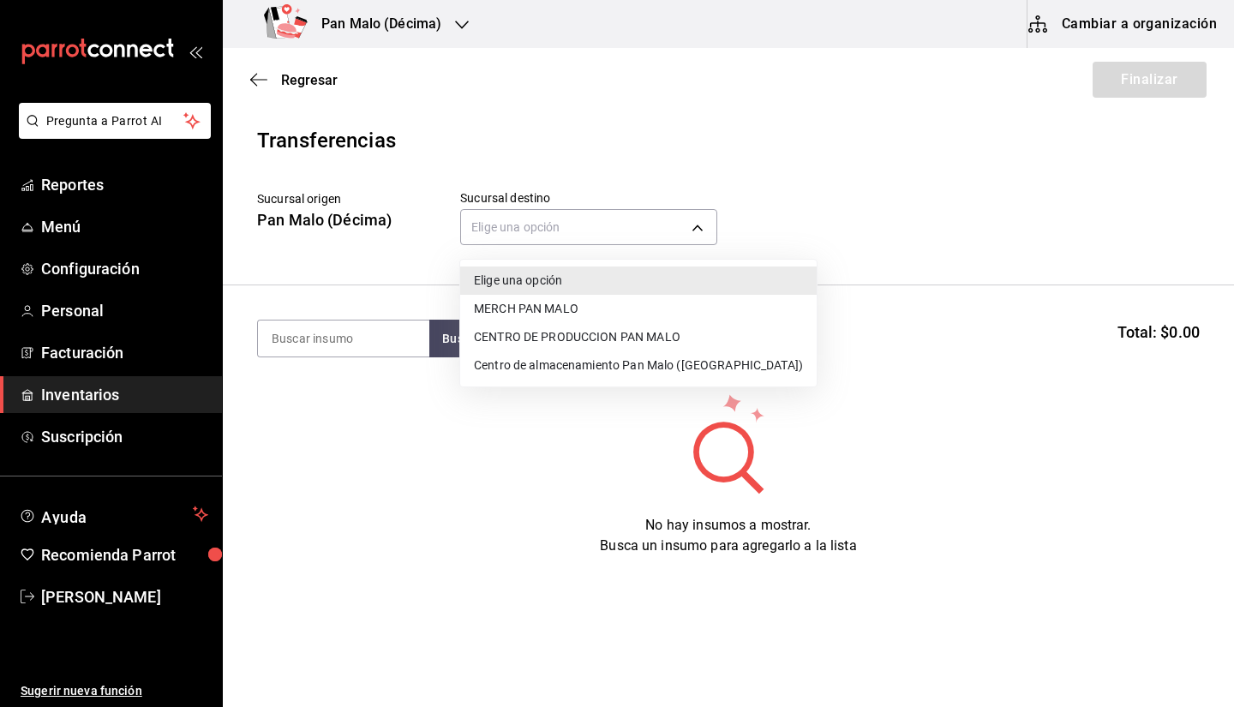
click at [543, 334] on li "CENTRO DE PRODUCCION PAN MALO" at bounding box center [638, 337] width 357 height 28
type input "8a187977-a48d-4bc5-901f-3822dc5f4125"
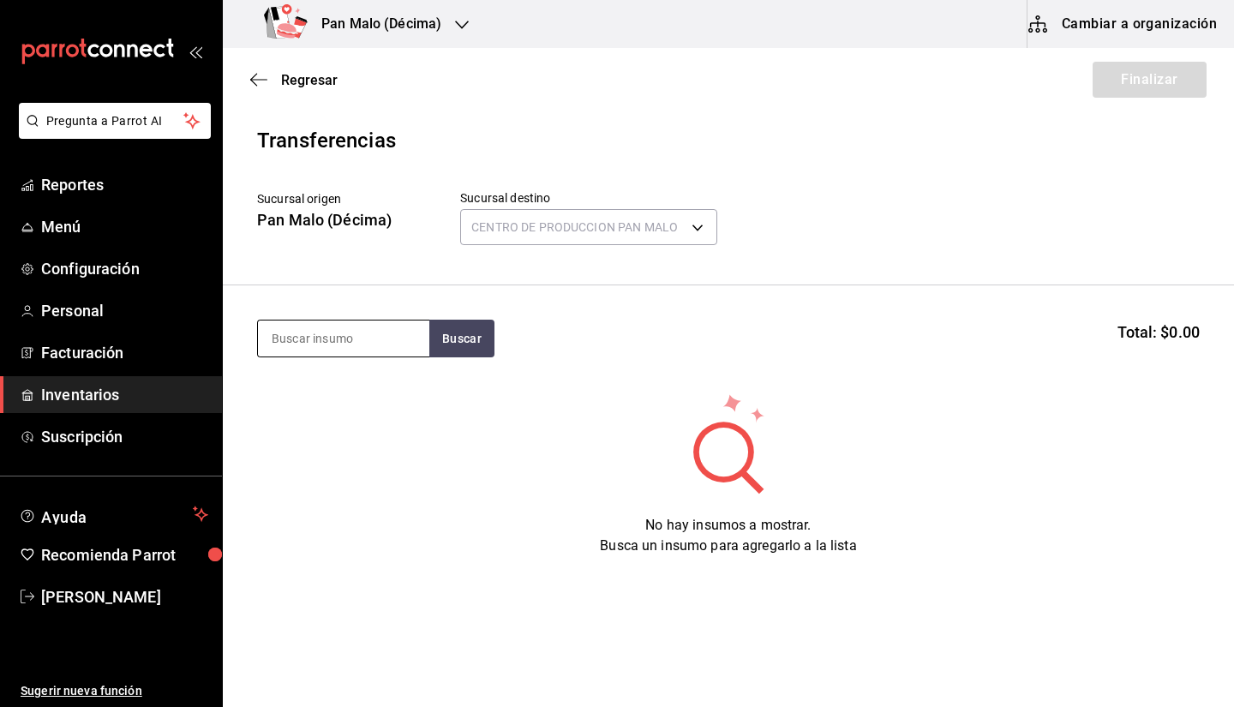
click at [418, 328] on input at bounding box center [343, 339] width 171 height 36
type input "[GEOGRAPHIC_DATA]"
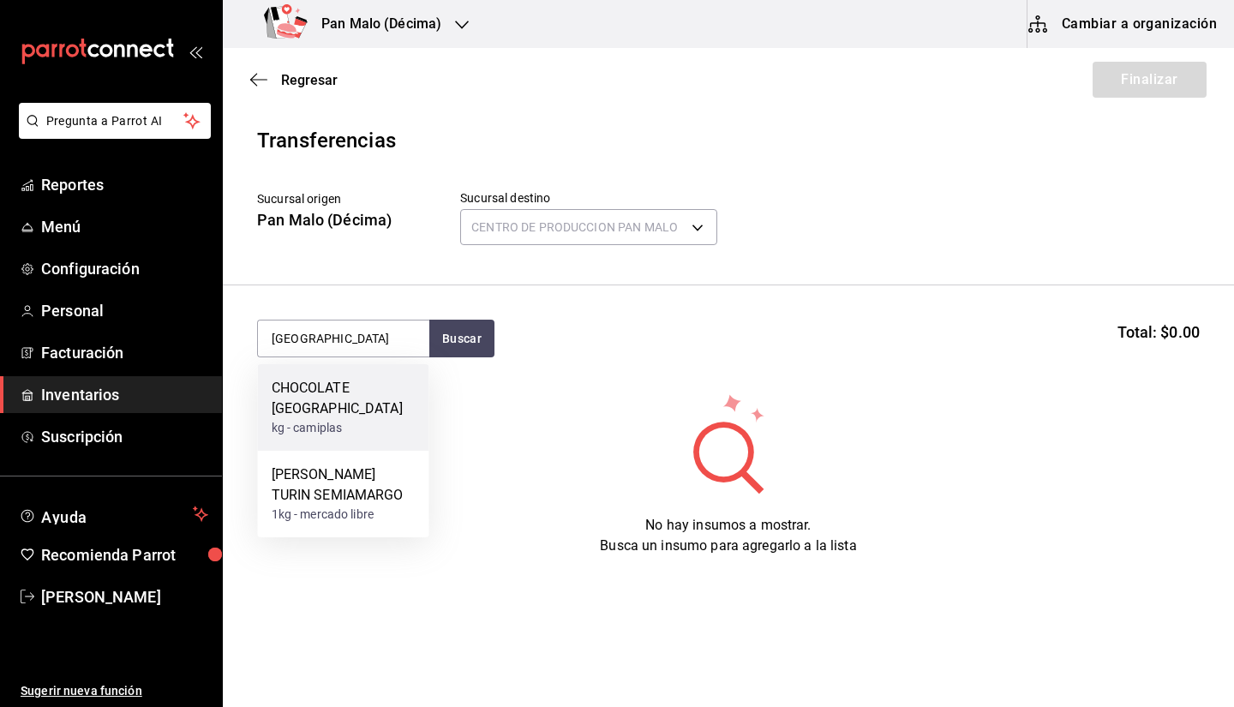
click at [357, 424] on div "CHOCOLATE TURIN kg - camiplas" at bounding box center [343, 407] width 171 height 87
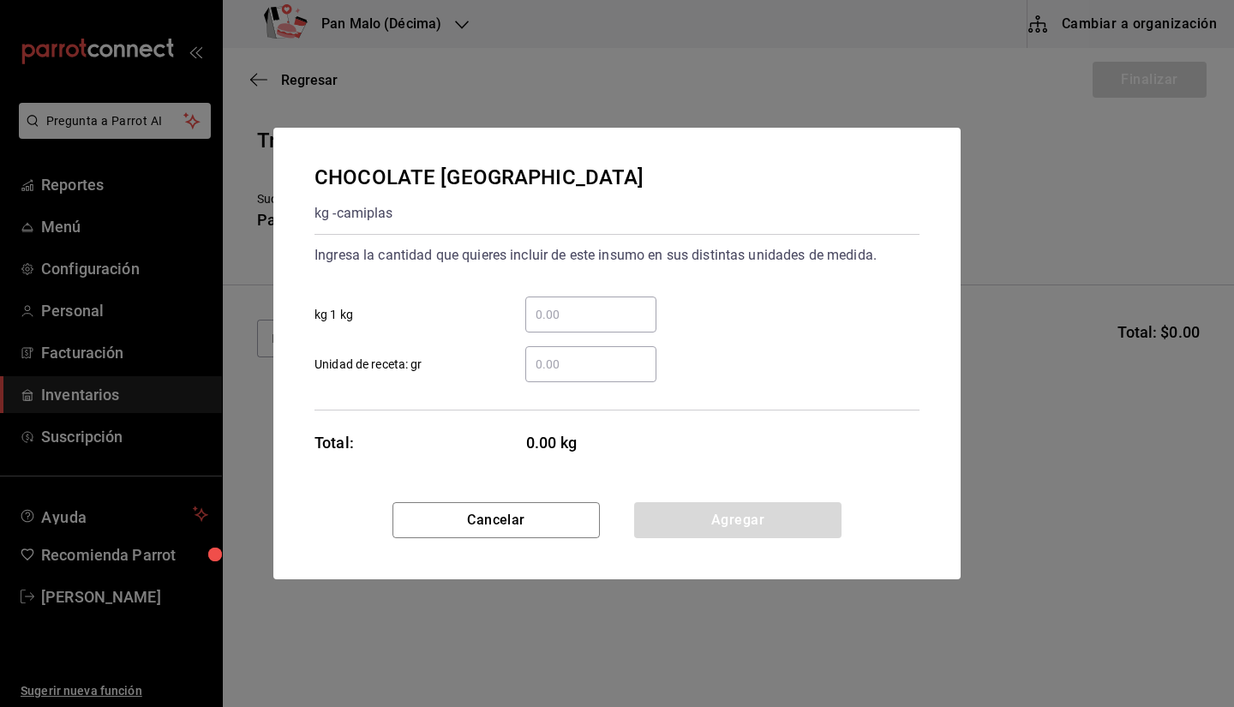
click at [582, 311] on input "​ kg 1 kg" at bounding box center [590, 314] width 131 height 21
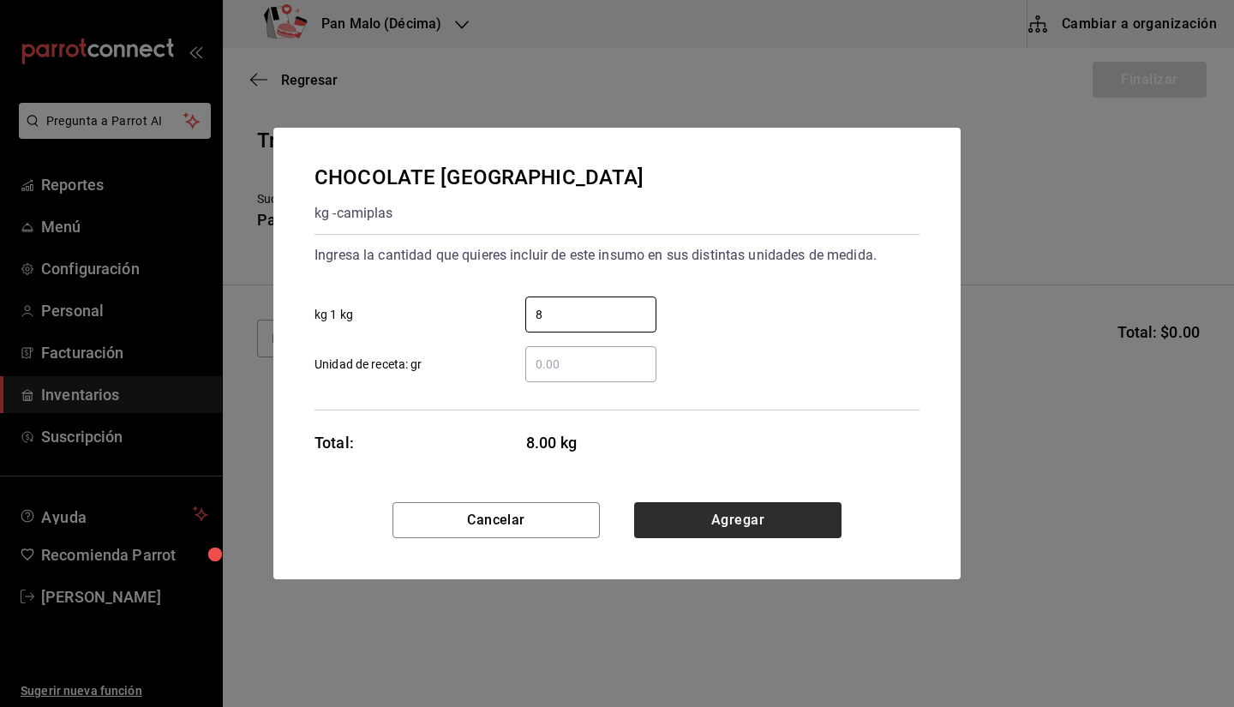
type input "8"
click at [718, 507] on button "Agregar" at bounding box center [737, 520] width 207 height 36
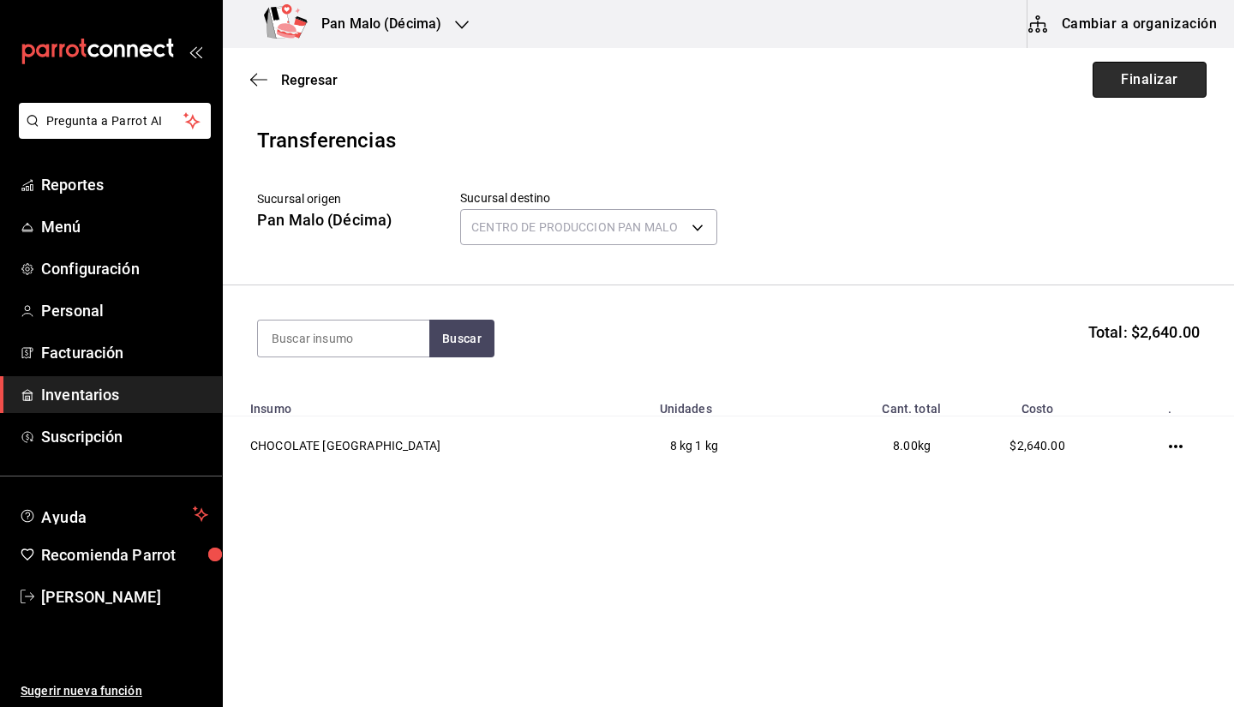
click at [1128, 81] on button "Finalizar" at bounding box center [1150, 80] width 114 height 36
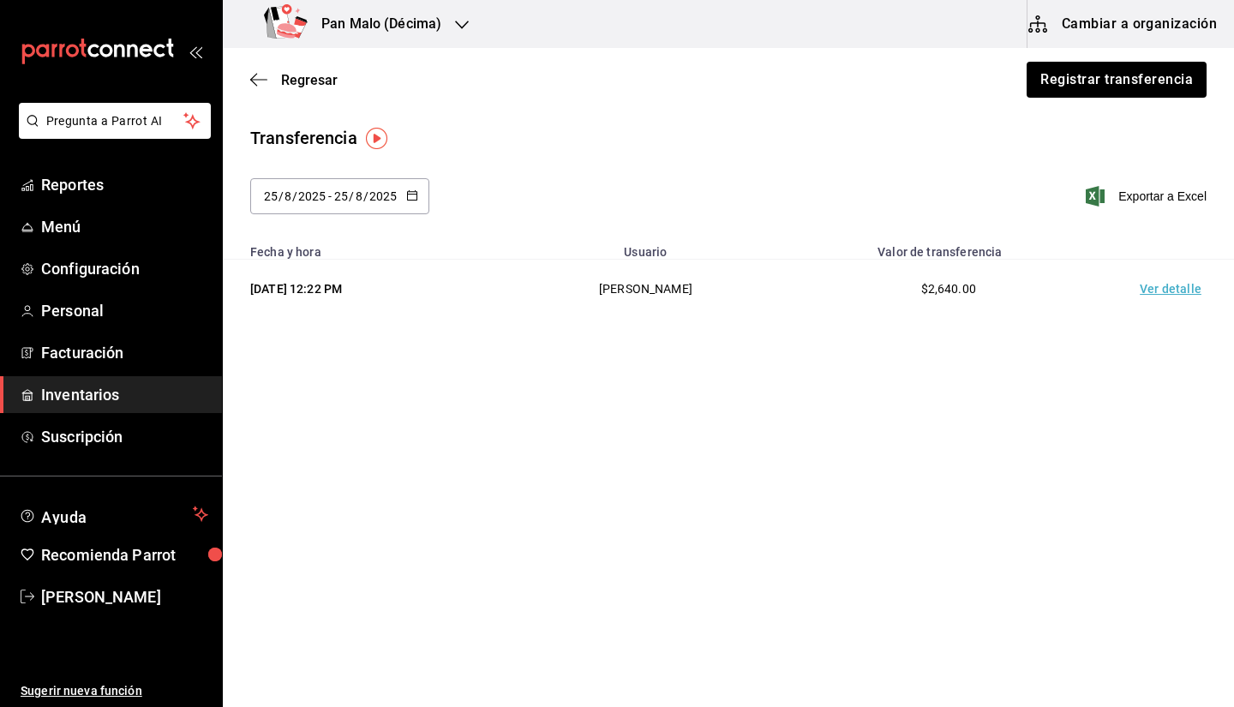
click at [71, 391] on span "Inventarios" at bounding box center [124, 394] width 167 height 23
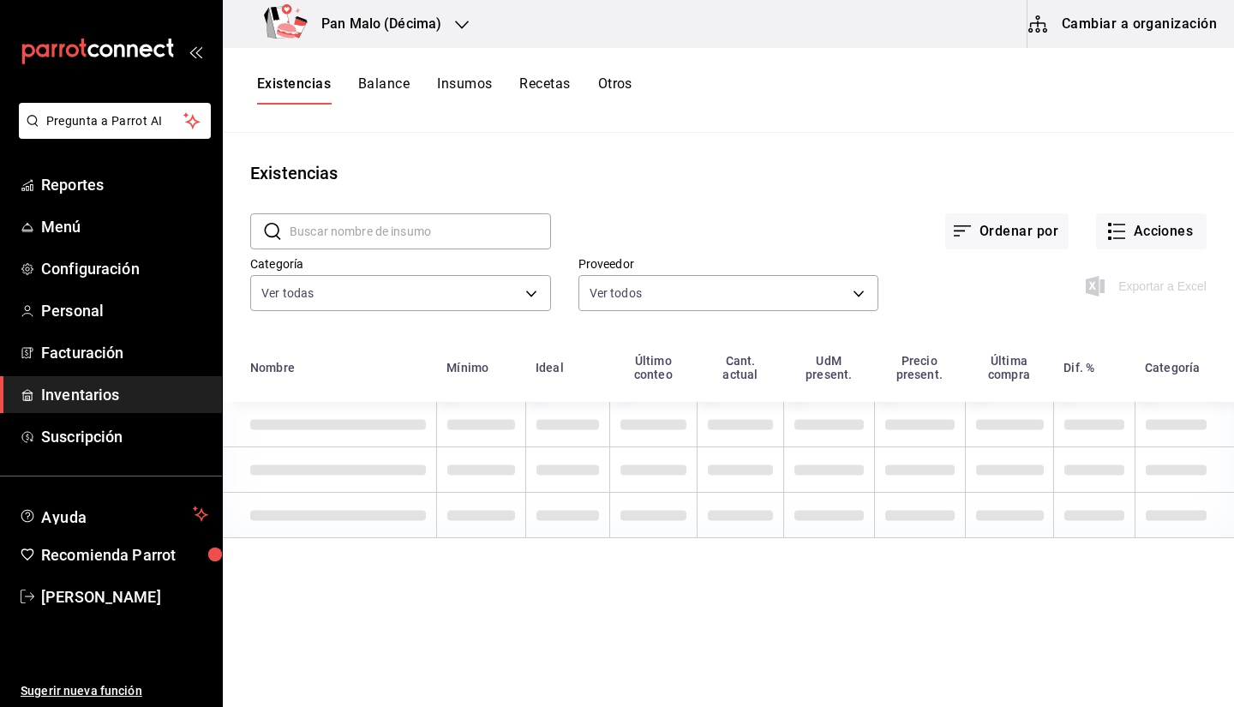
click at [1080, 27] on button "Cambiar a organización" at bounding box center [1124, 24] width 193 height 48
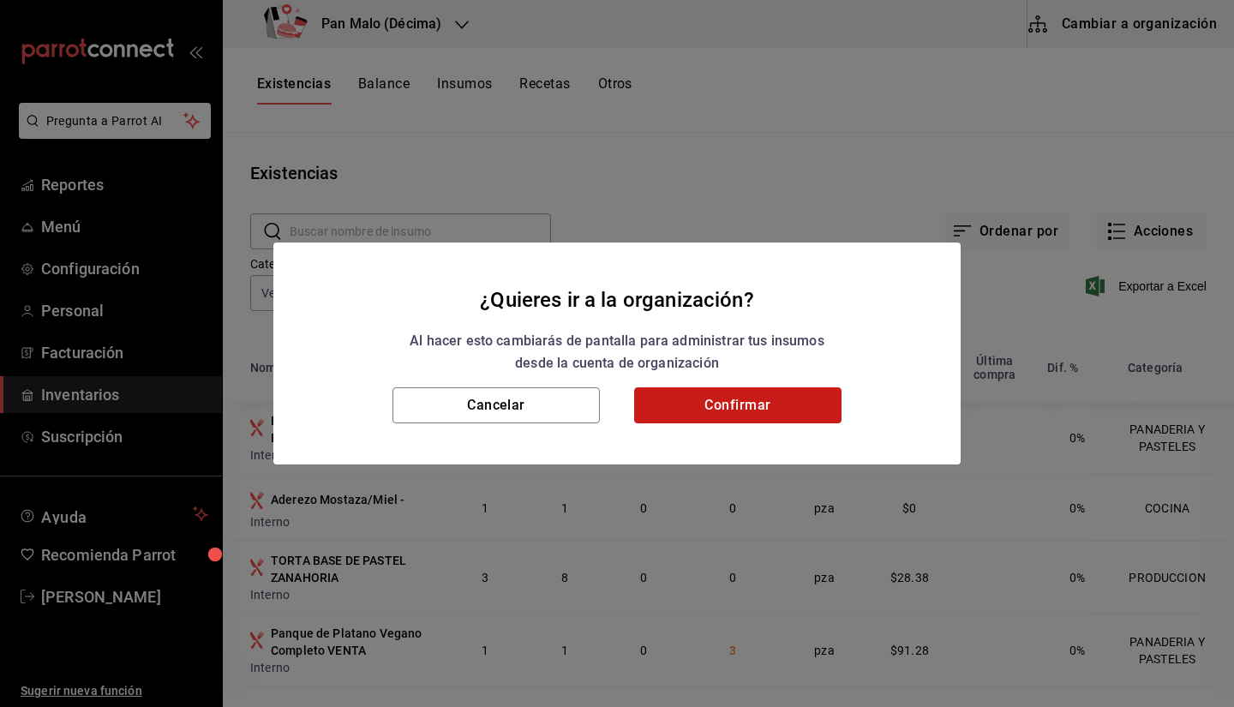
click at [700, 405] on button "Confirmar" at bounding box center [737, 405] width 207 height 36
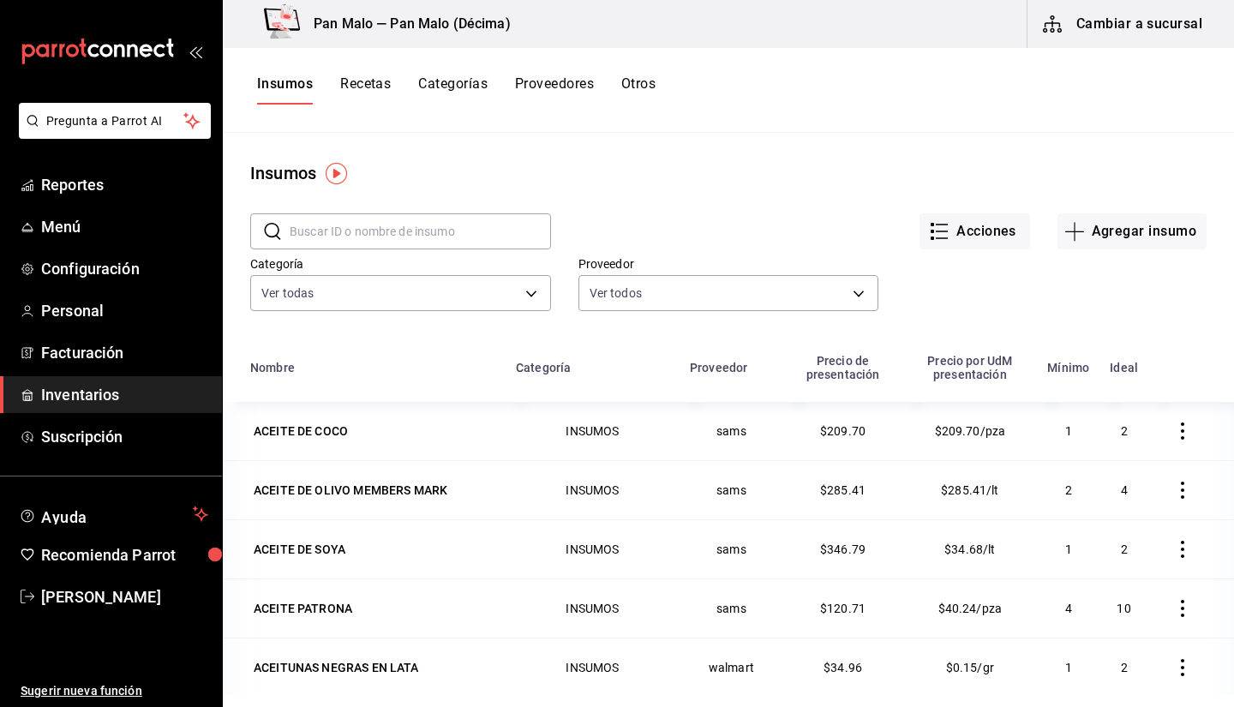
click at [651, 99] on button "Otros" at bounding box center [639, 89] width 34 height 29
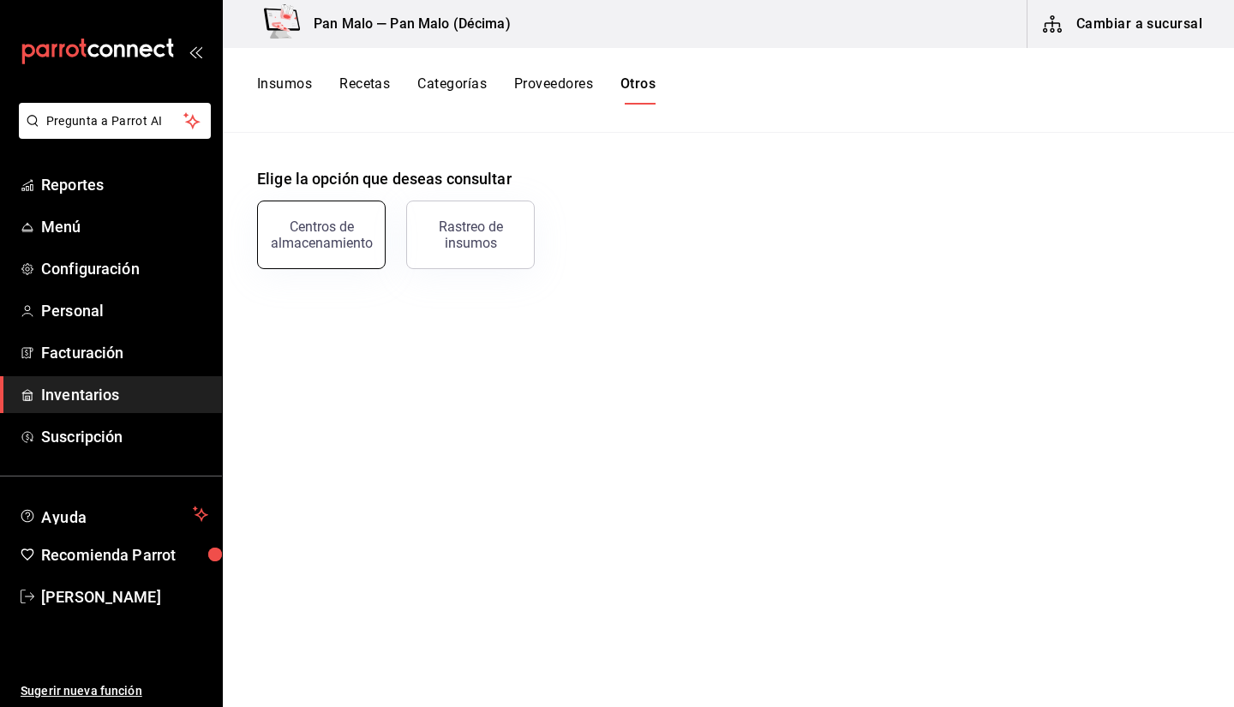
click at [319, 235] on div "Centros de almacenamiento" at bounding box center [321, 235] width 106 height 33
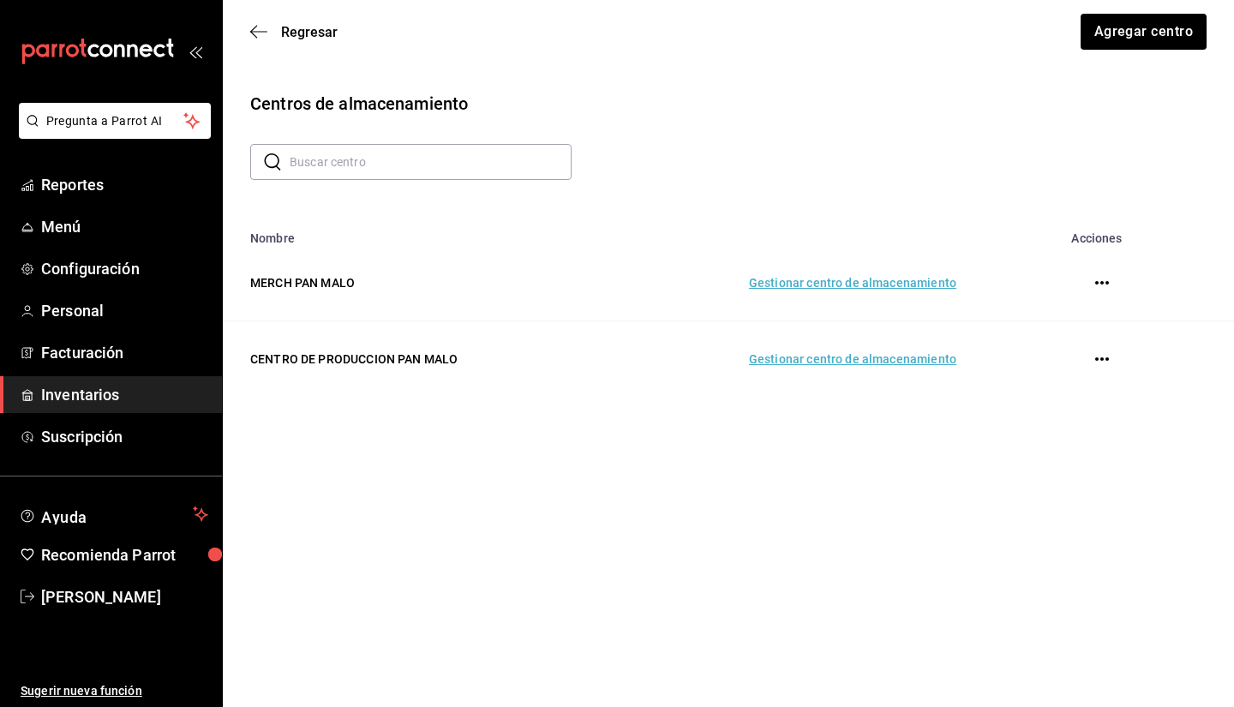
click at [94, 393] on span "Inventarios" at bounding box center [124, 394] width 167 height 23
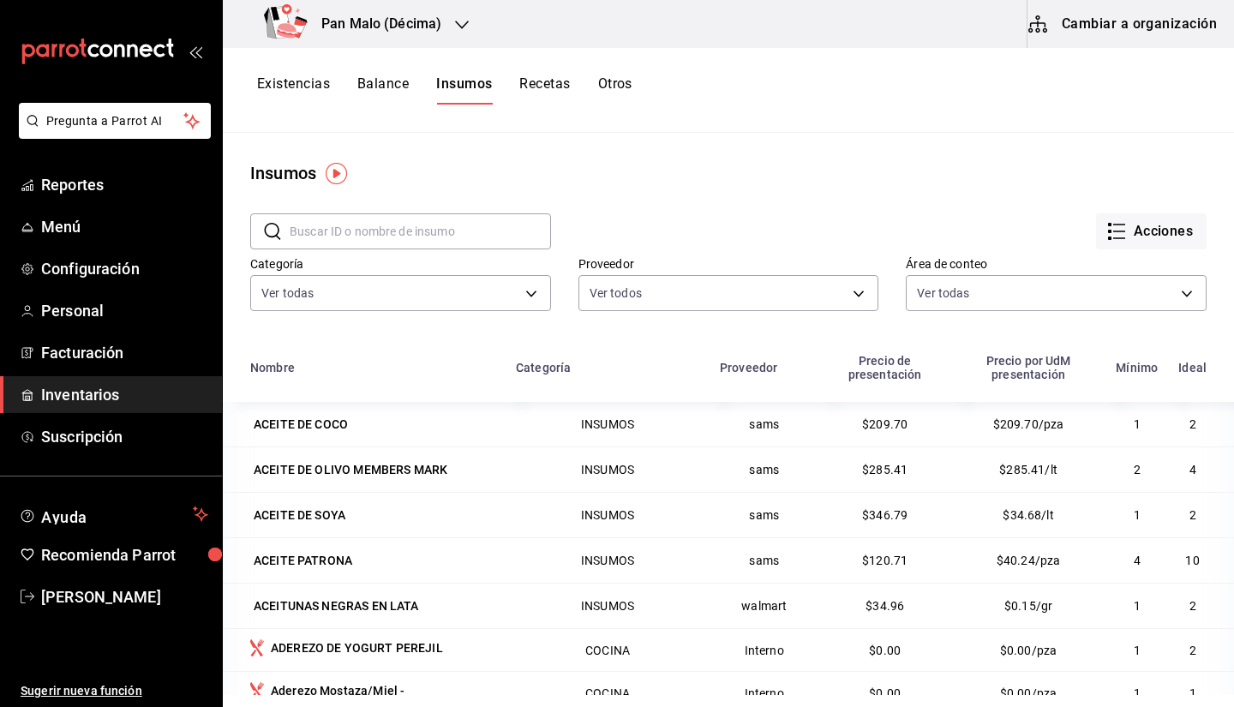
click at [1117, 36] on button "Cambiar a organización" at bounding box center [1124, 24] width 193 height 48
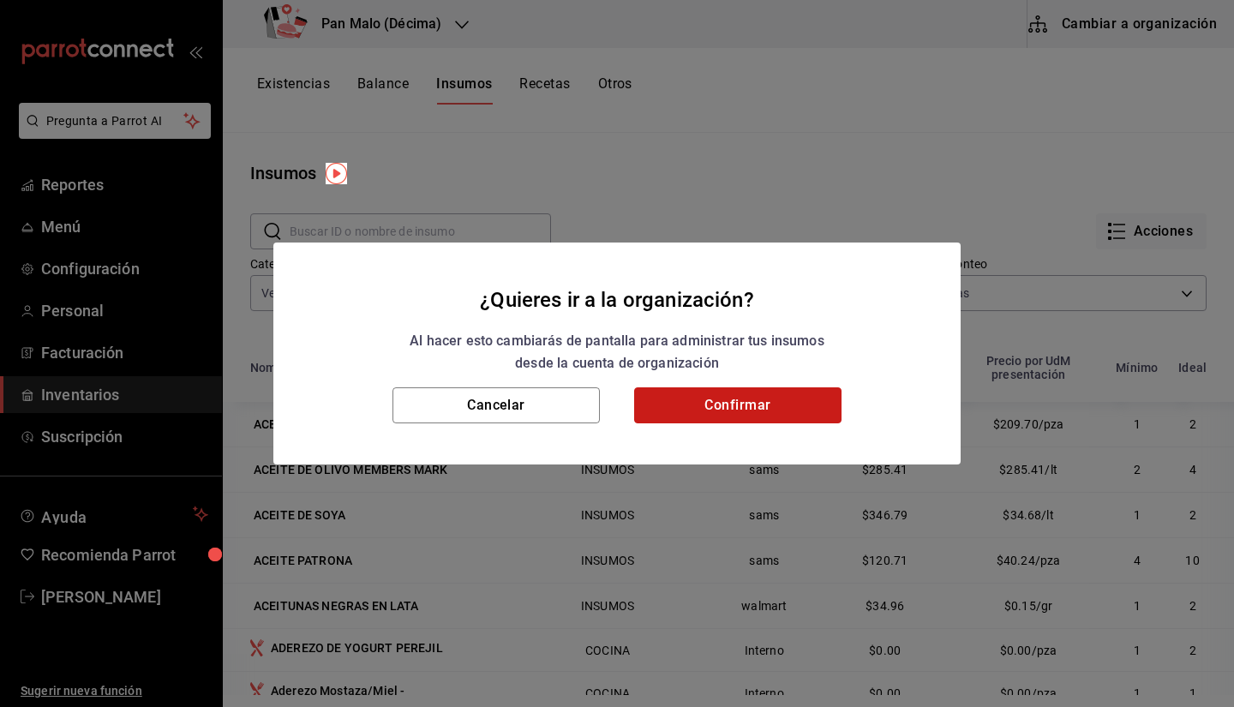
click at [712, 390] on button "Confirmar" at bounding box center [737, 405] width 207 height 36
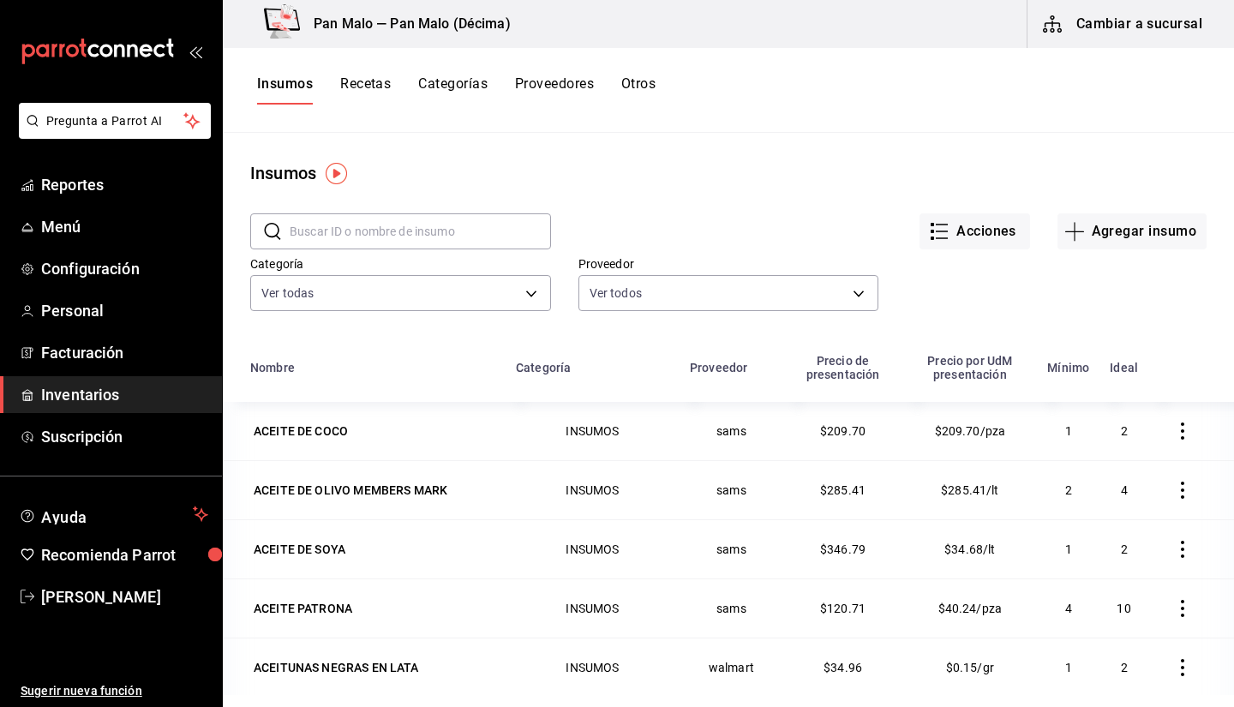
click at [1061, 111] on div "Insumos Recetas Categorías Proveedores Otros" at bounding box center [729, 90] width 1012 height 85
click at [670, 86] on div "Insumos Recetas Categorías Proveedores Otros" at bounding box center [729, 89] width 1012 height 29
click at [644, 93] on button "Otros" at bounding box center [639, 89] width 34 height 29
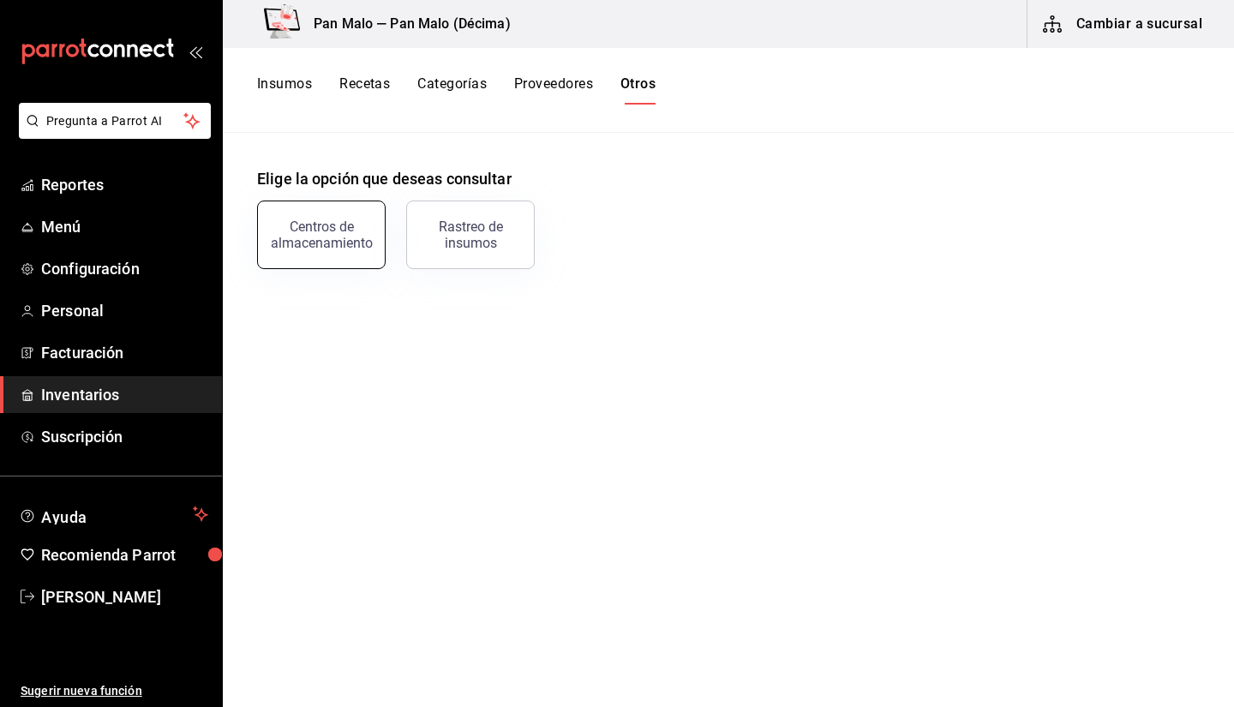
click at [333, 240] on div "Centros de almacenamiento" at bounding box center [321, 235] width 106 height 33
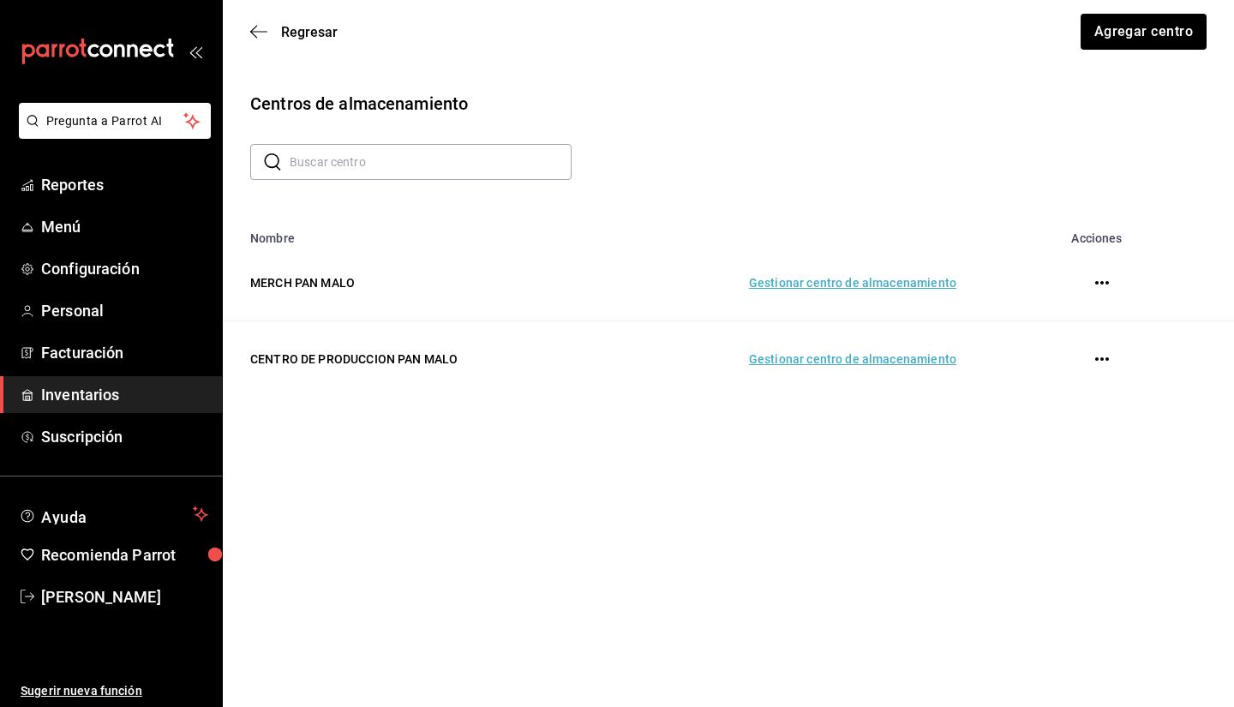
click at [798, 362] on td "Gestionar centro de almacenamiento" at bounding box center [791, 359] width 372 height 76
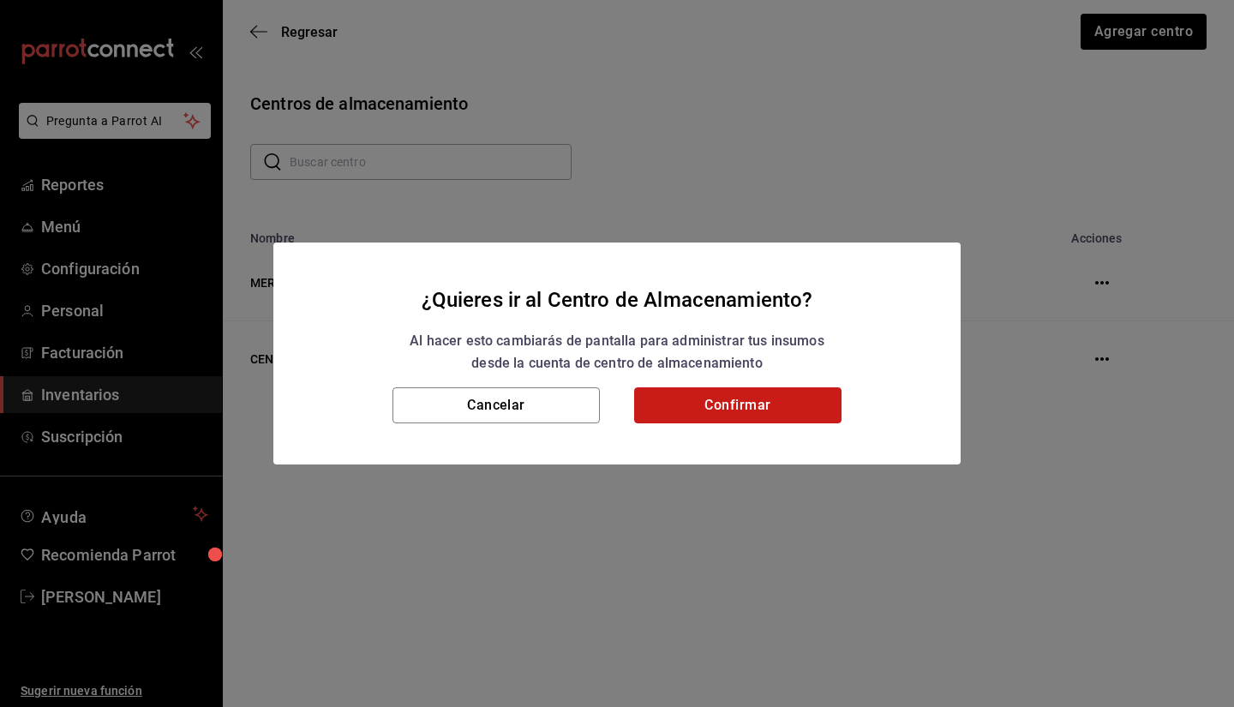
click at [743, 405] on button "Confirmar" at bounding box center [737, 405] width 207 height 36
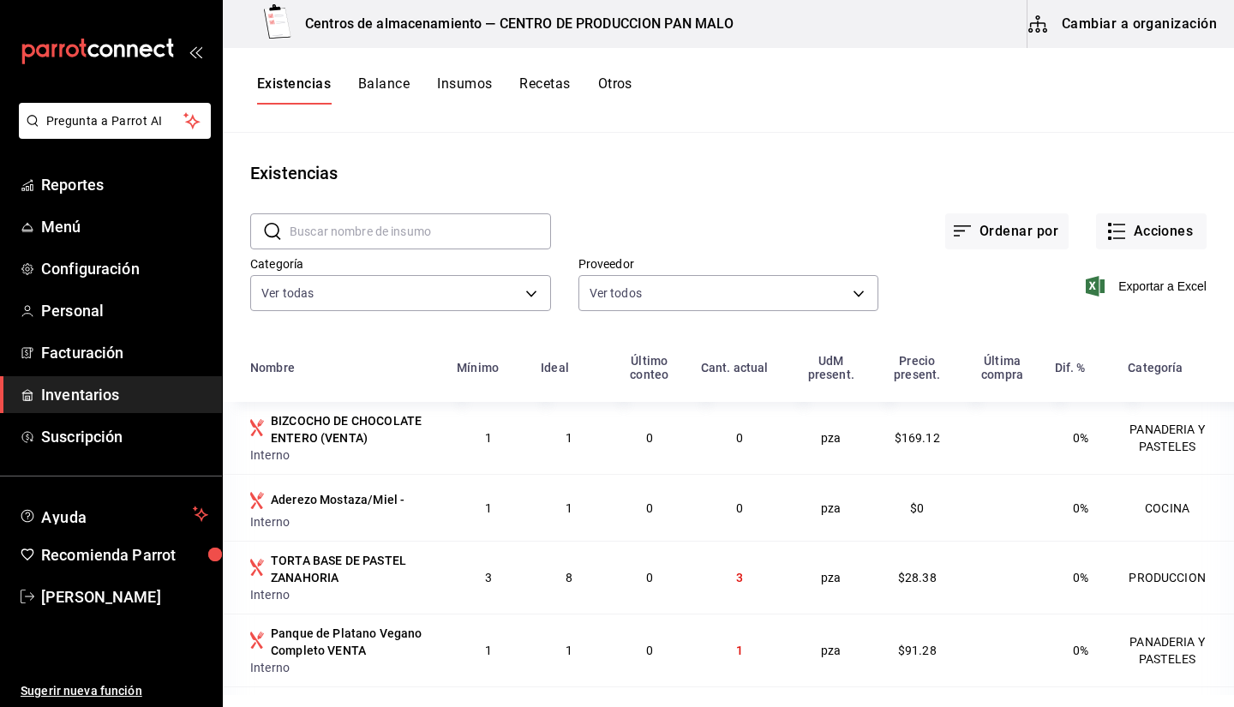
click at [612, 80] on button "Otros" at bounding box center [615, 89] width 34 height 29
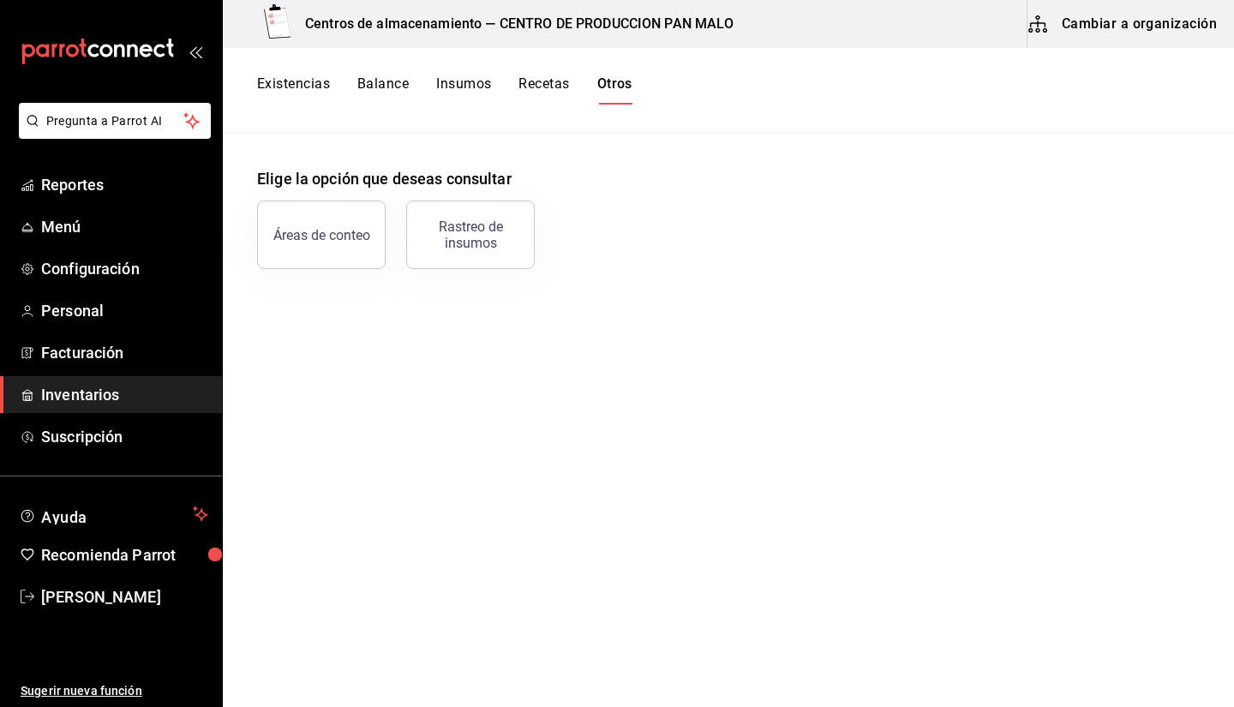
click at [1015, 158] on div "Elige la opción que deseas consultar Áreas de conteo Rastreo de insumos" at bounding box center [729, 201] width 1012 height 136
click at [326, 108] on div "Existencias Balance Insumos Recetas Otros" at bounding box center [729, 90] width 1012 height 85
click at [327, 95] on button "Existencias" at bounding box center [293, 89] width 73 height 29
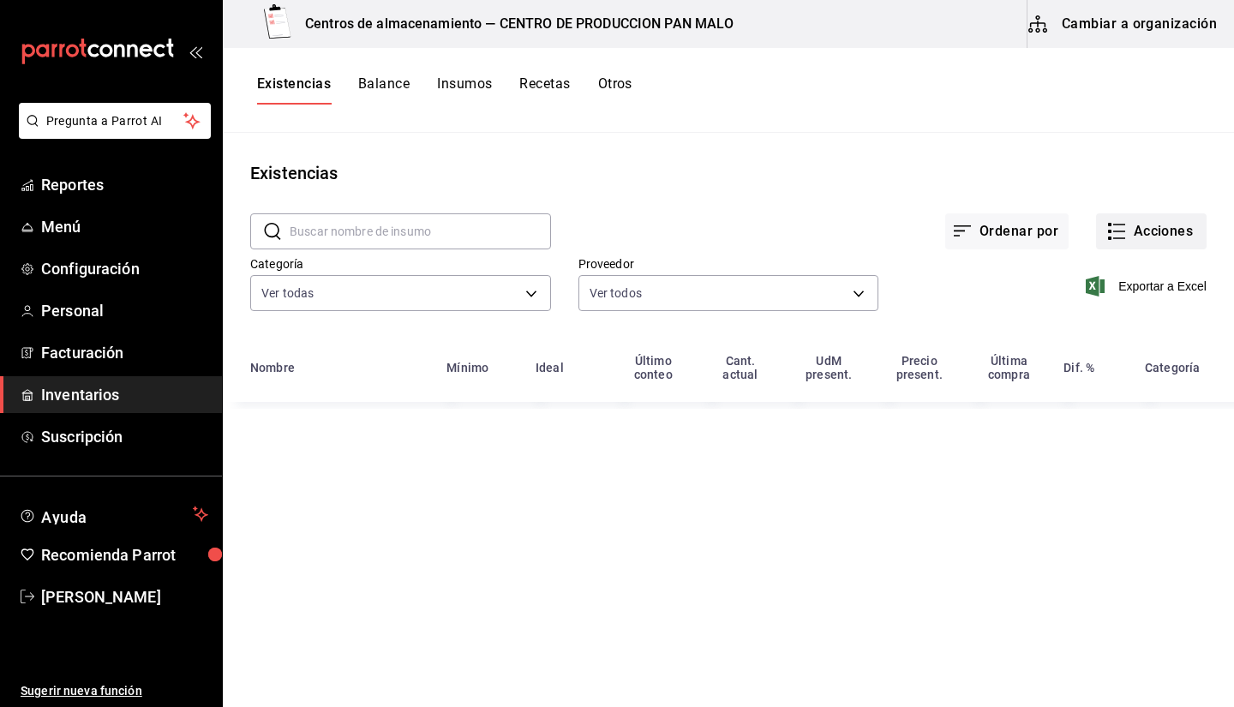
click at [1165, 225] on button "Acciones" at bounding box center [1151, 231] width 111 height 36
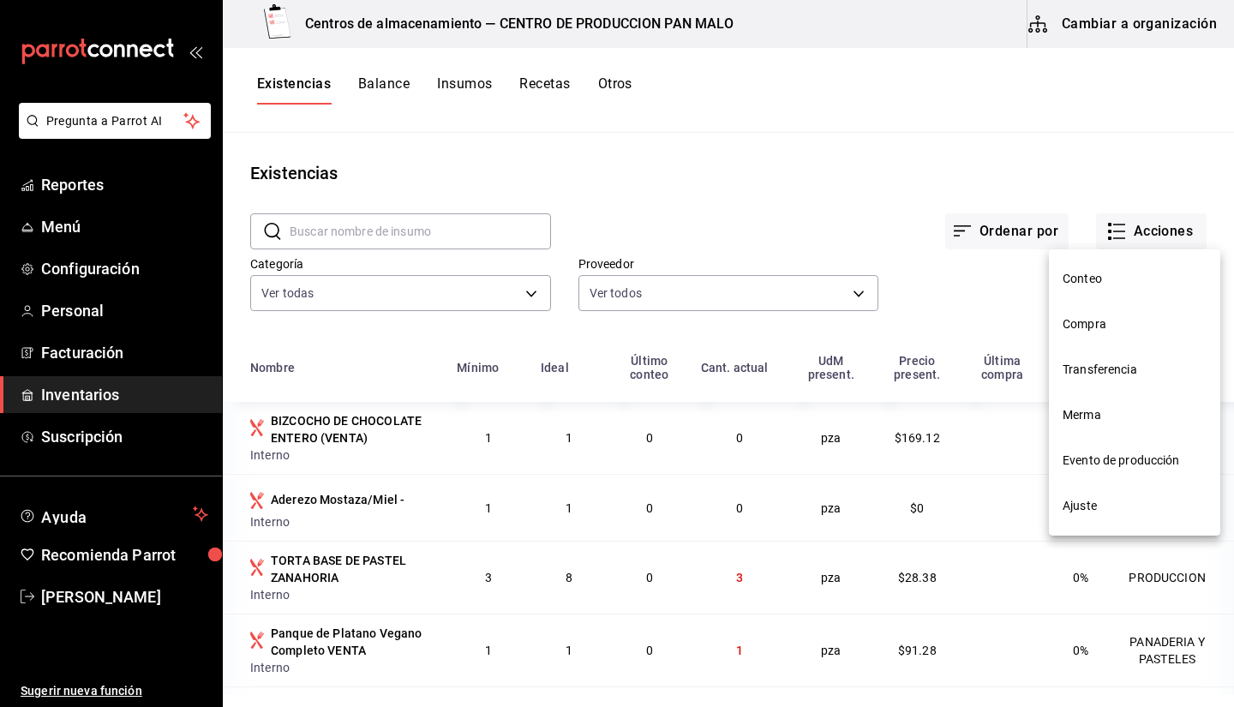
click at [1112, 367] on span "Transferencia" at bounding box center [1135, 370] width 144 height 18
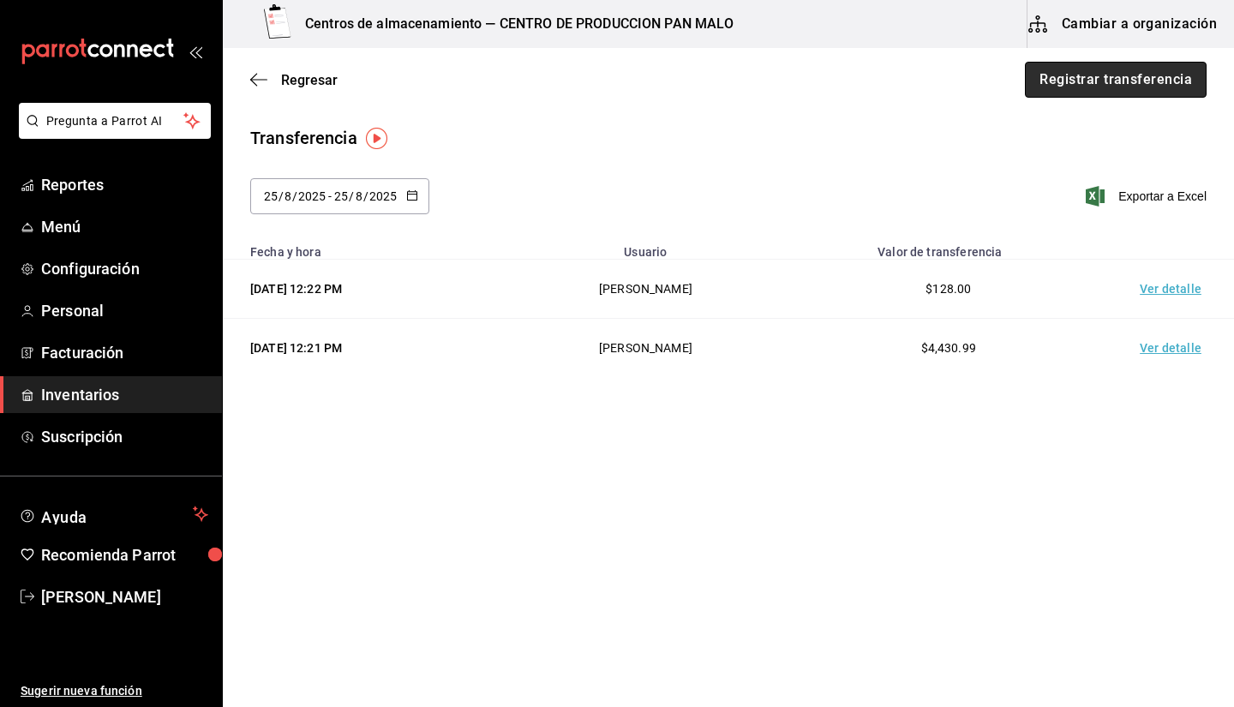
click at [1121, 93] on button "Registrar transferencia" at bounding box center [1116, 80] width 182 height 36
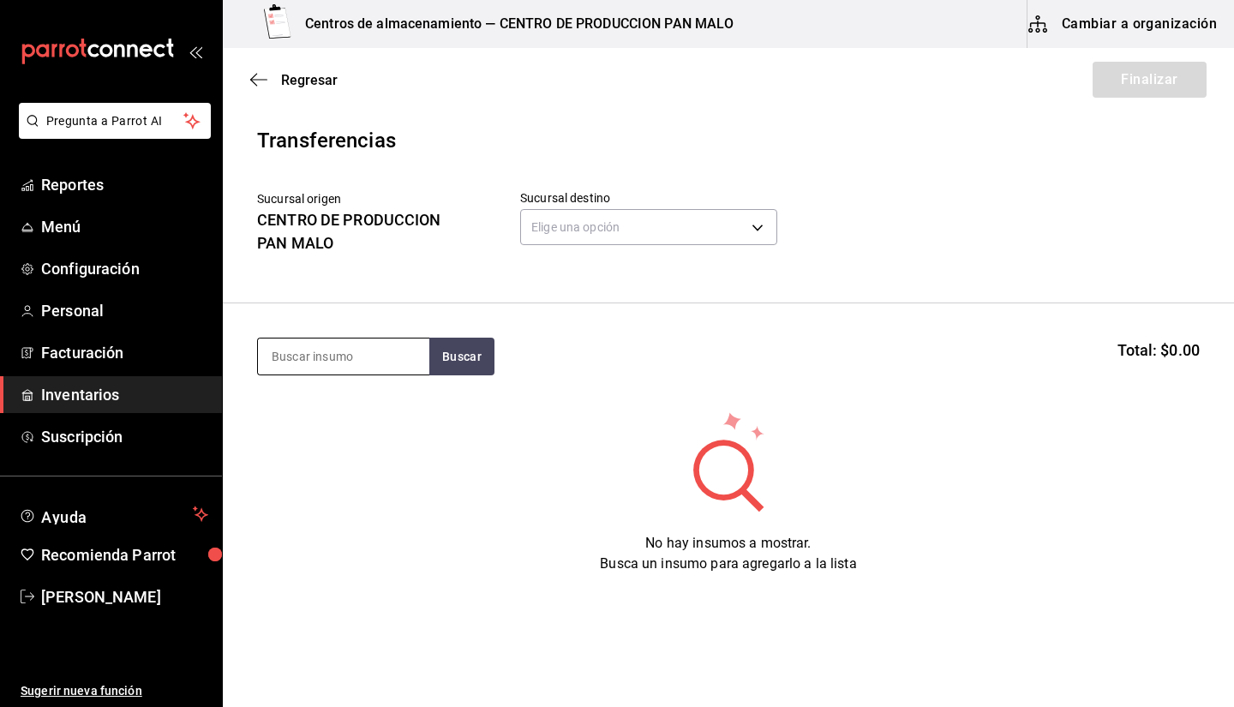
click at [345, 363] on input at bounding box center [343, 357] width 171 height 36
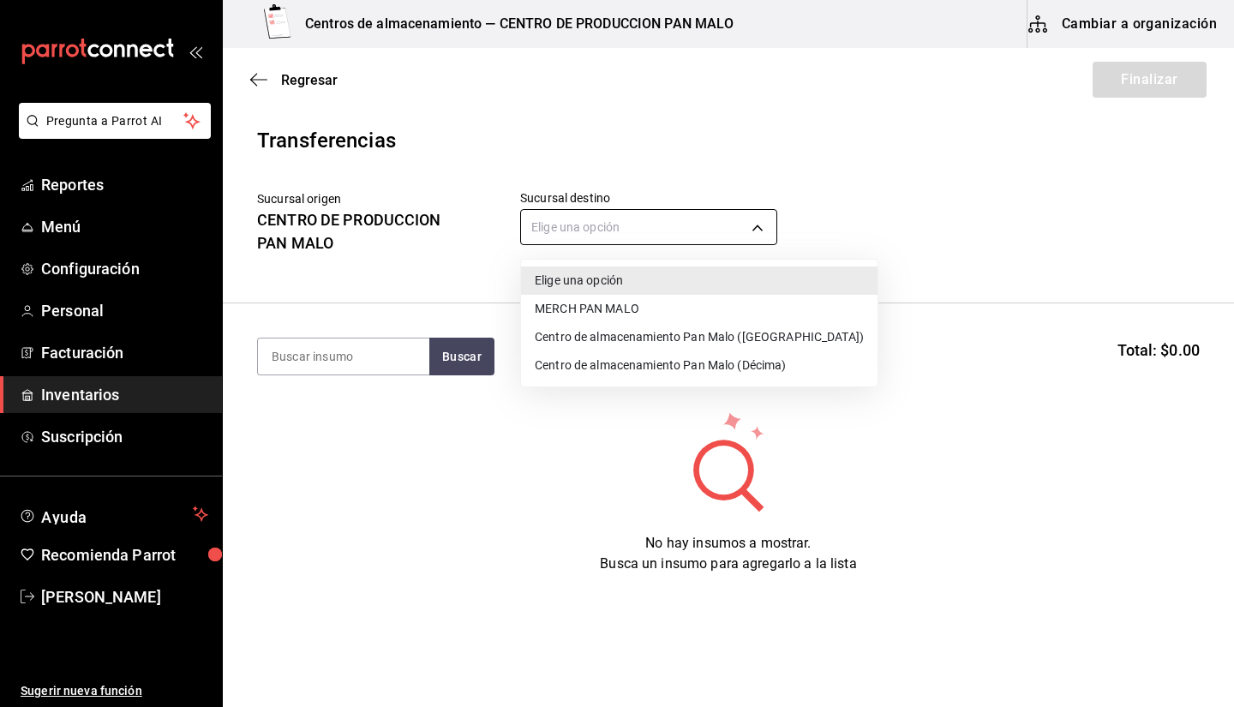
click at [592, 217] on body "Pregunta a Parrot AI Reportes Menú Configuración Personal Facturación Inventari…" at bounding box center [617, 305] width 1234 height 610
click at [611, 346] on li "Centro de almacenamiento Pan Malo (Laureles)" at bounding box center [699, 337] width 357 height 28
type input "43bf6f0e-6c17-4396-b3d5-f44a28c2c87c"
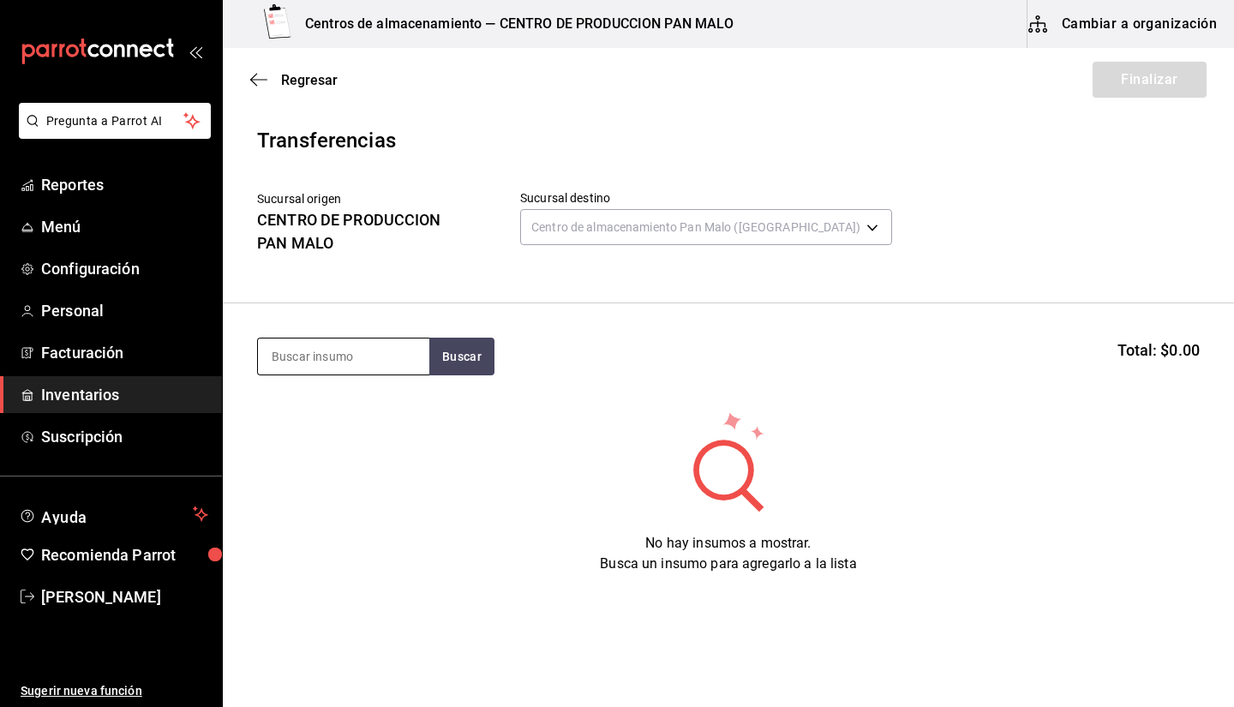
click at [399, 359] on input at bounding box center [343, 357] width 171 height 36
type input "baguette"
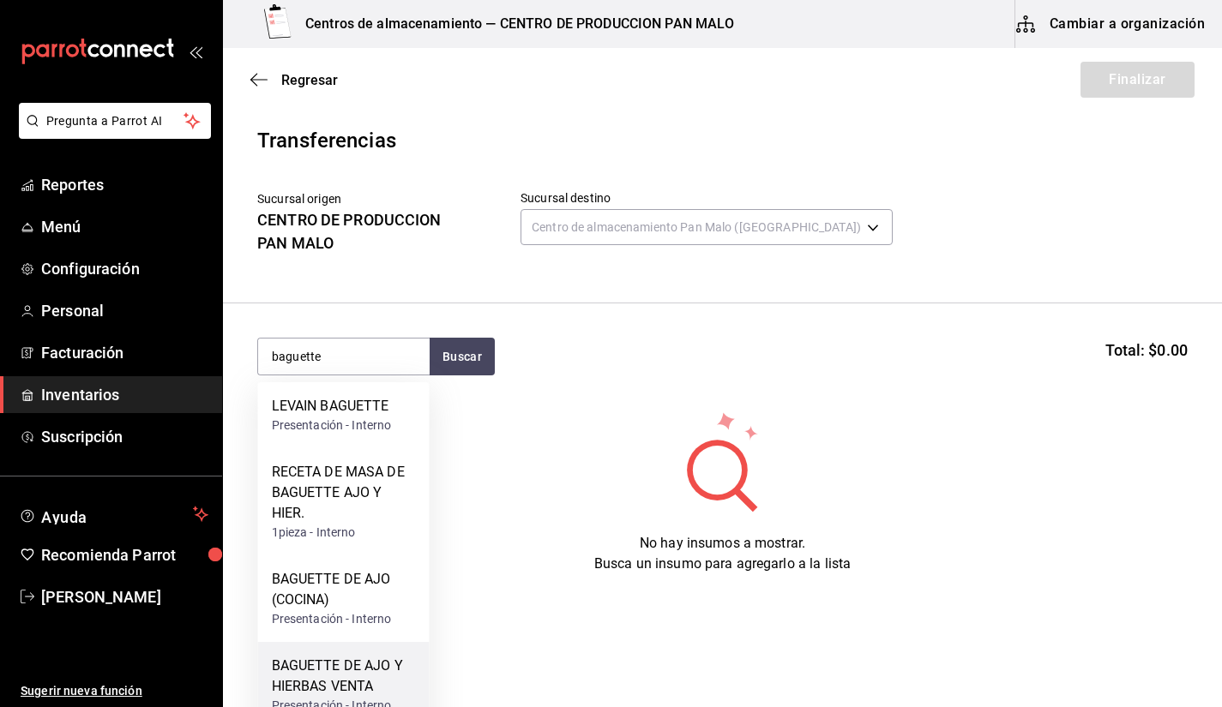
click at [380, 661] on div "BAGUETTE DE AJO Y HIERBAS VENTA" at bounding box center [344, 676] width 144 height 41
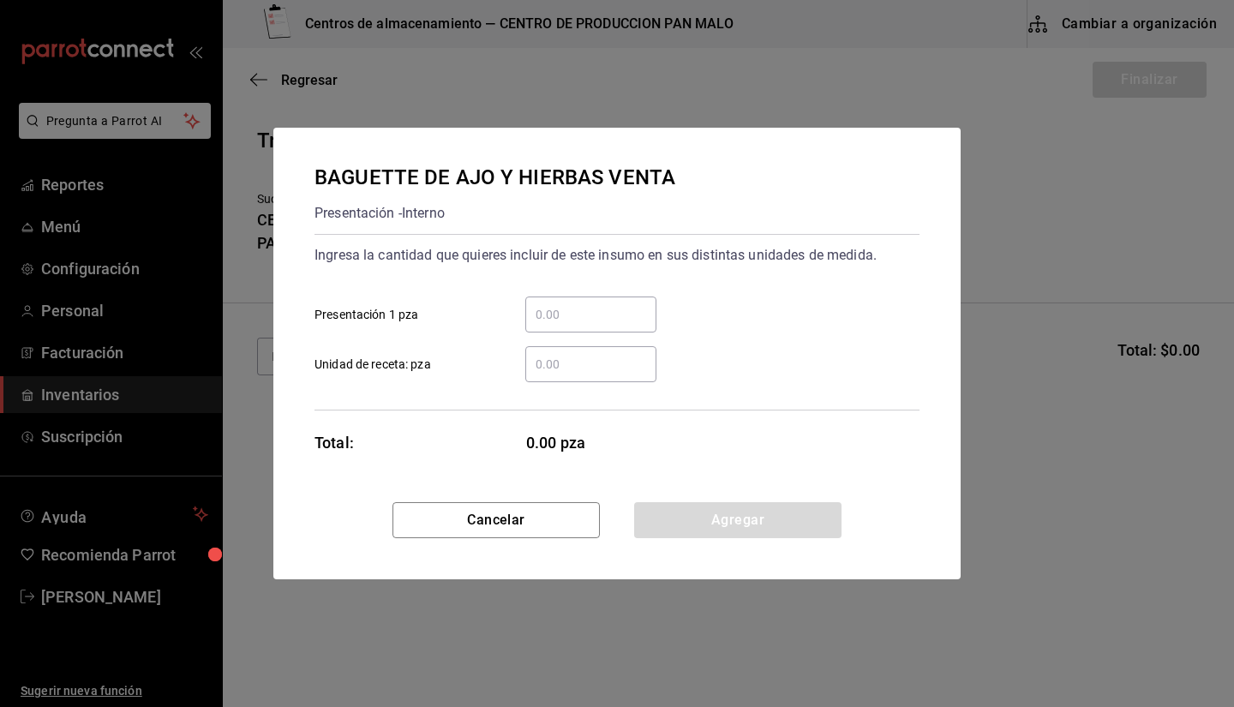
click at [567, 313] on input "​ Presentación 1 pza" at bounding box center [590, 314] width 131 height 21
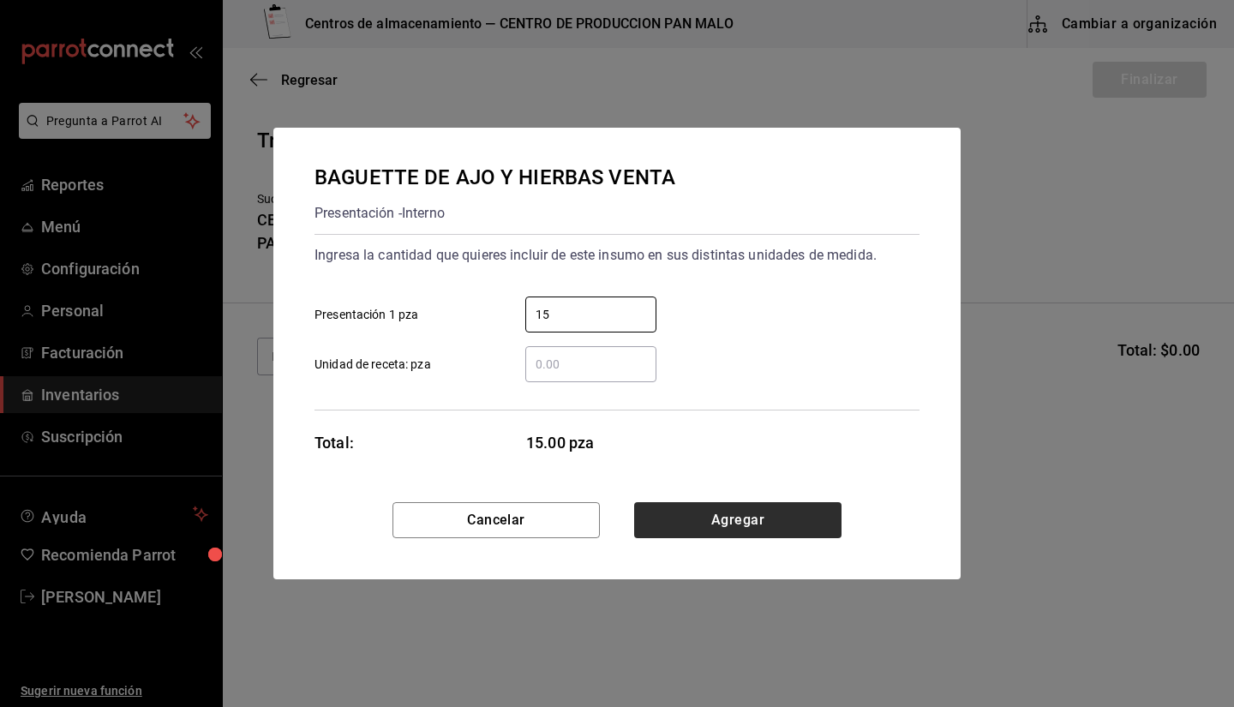
type input "15"
click at [736, 519] on button "Agregar" at bounding box center [737, 520] width 207 height 36
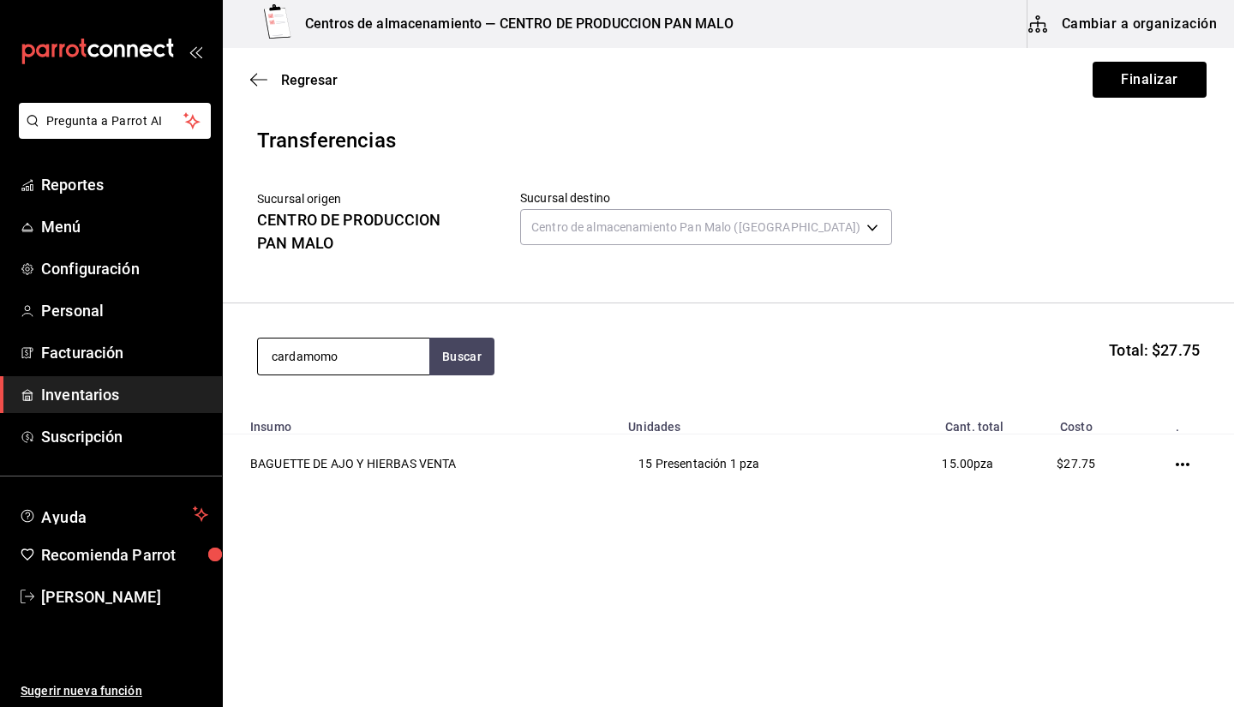
type input "cardamomo"
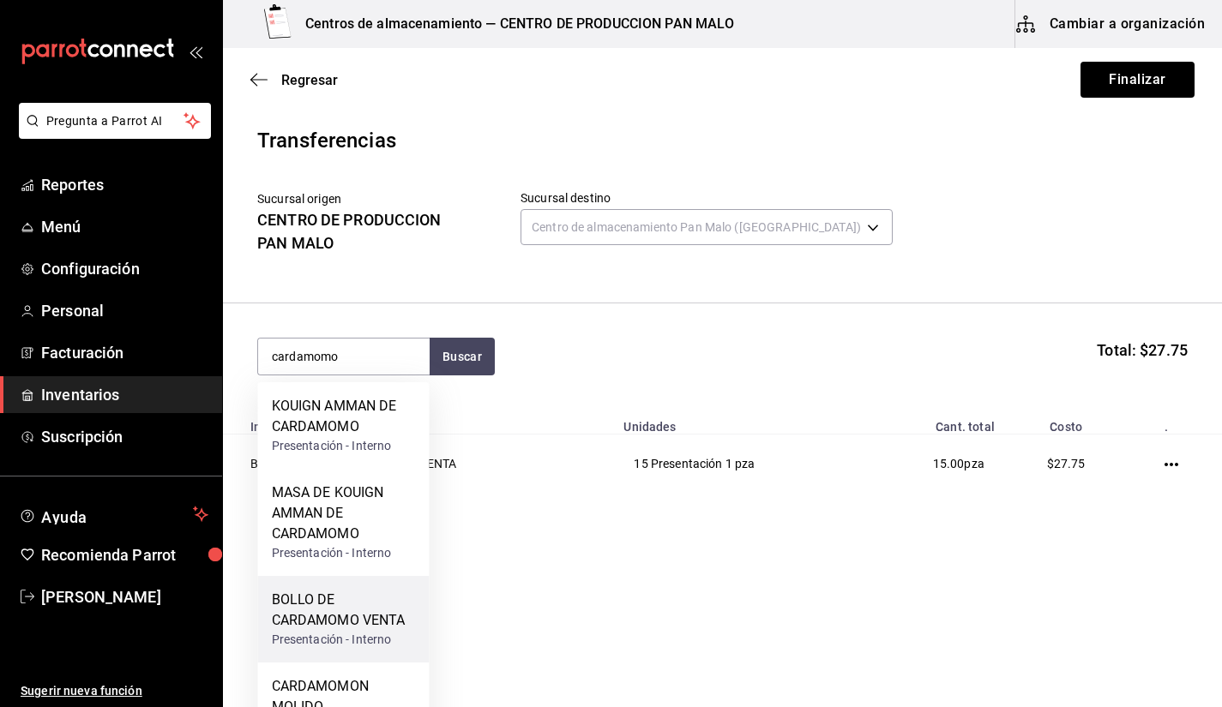
click at [399, 615] on div "BOLLO DE CARDAMOMO VENTA" at bounding box center [344, 610] width 144 height 41
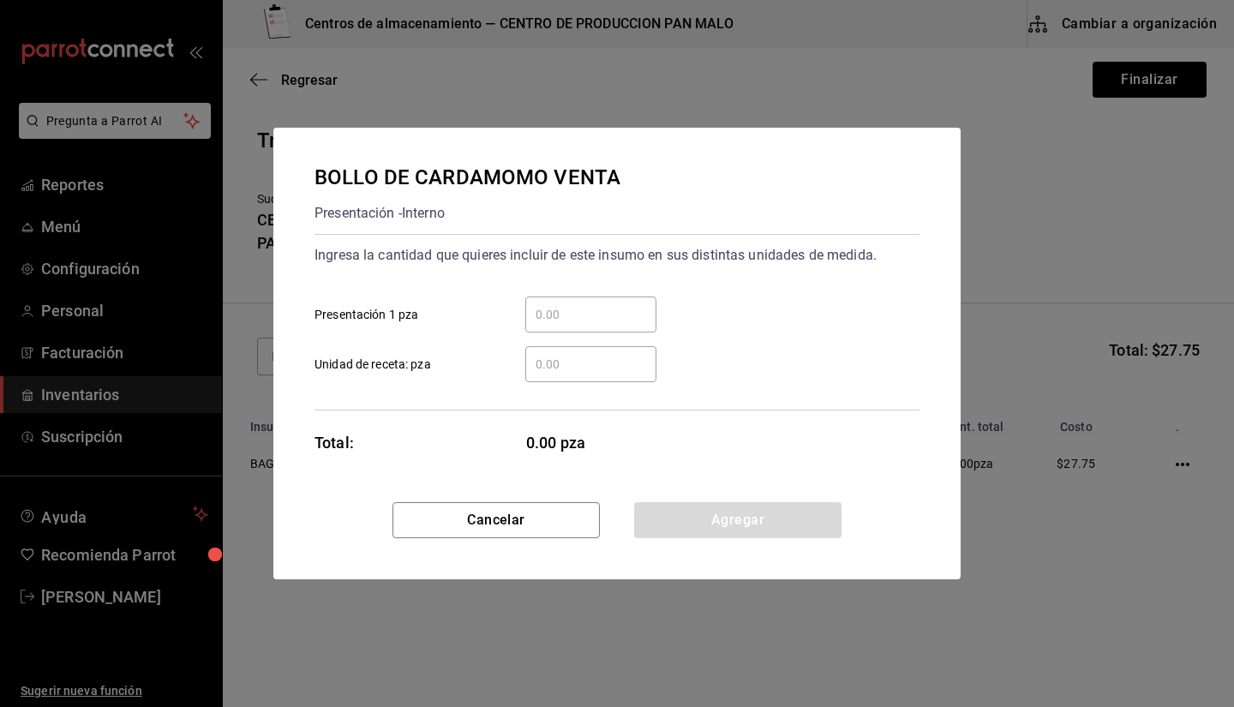
click at [563, 338] on div "​ Unidad de receta: pza" at bounding box center [610, 358] width 619 height 50
click at [541, 283] on div "​ Presentación 1 pza" at bounding box center [610, 308] width 619 height 50
click at [554, 306] on input "​ Presentación 1 pza" at bounding box center [590, 314] width 131 height 21
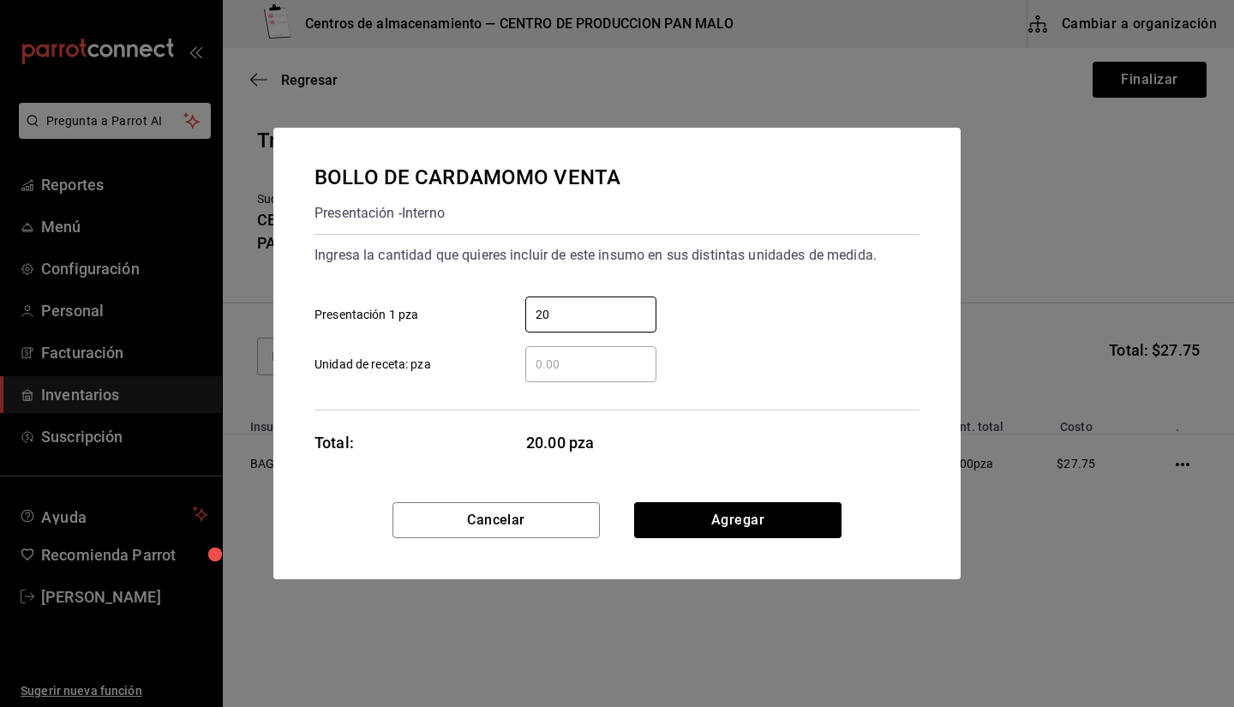
type input "20"
click at [682, 539] on div "Cancelar Agregar" at bounding box center [617, 540] width 688 height 77
click at [706, 519] on button "Agregar" at bounding box center [737, 520] width 207 height 36
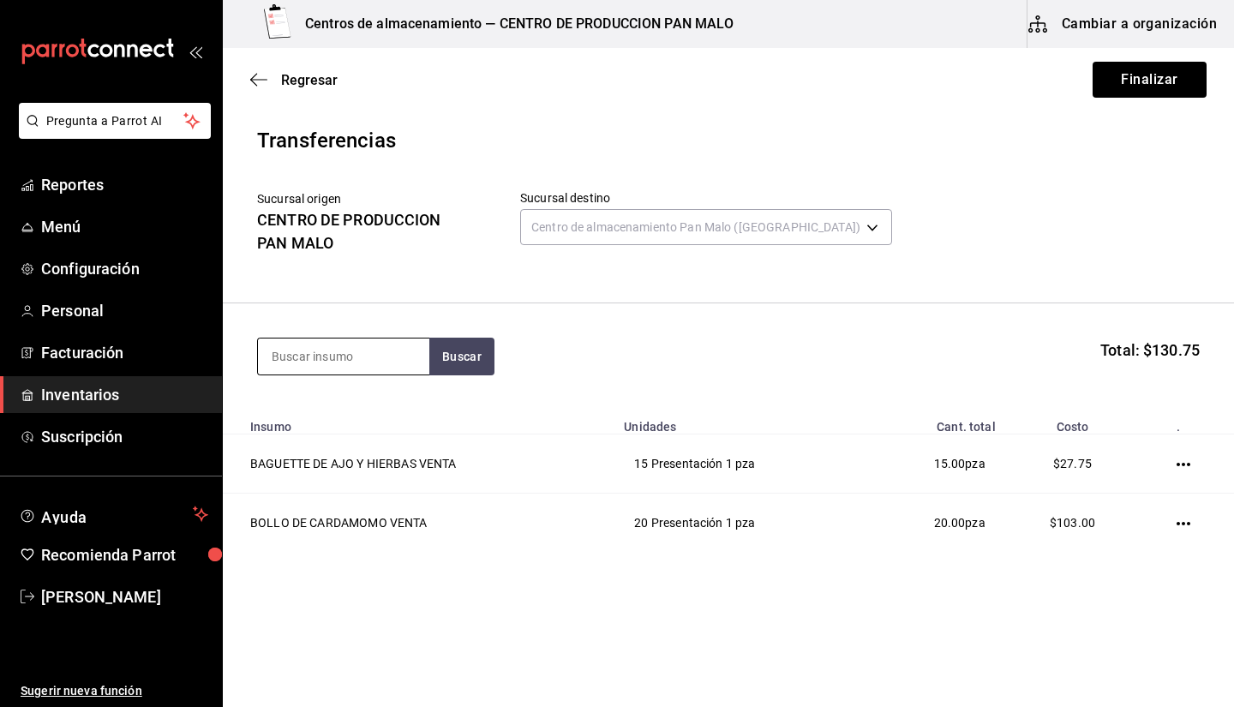
click at [321, 344] on input at bounding box center [343, 357] width 171 height 36
click at [321, 345] on input at bounding box center [343, 357] width 171 height 36
type input "n"
type input "nudo"
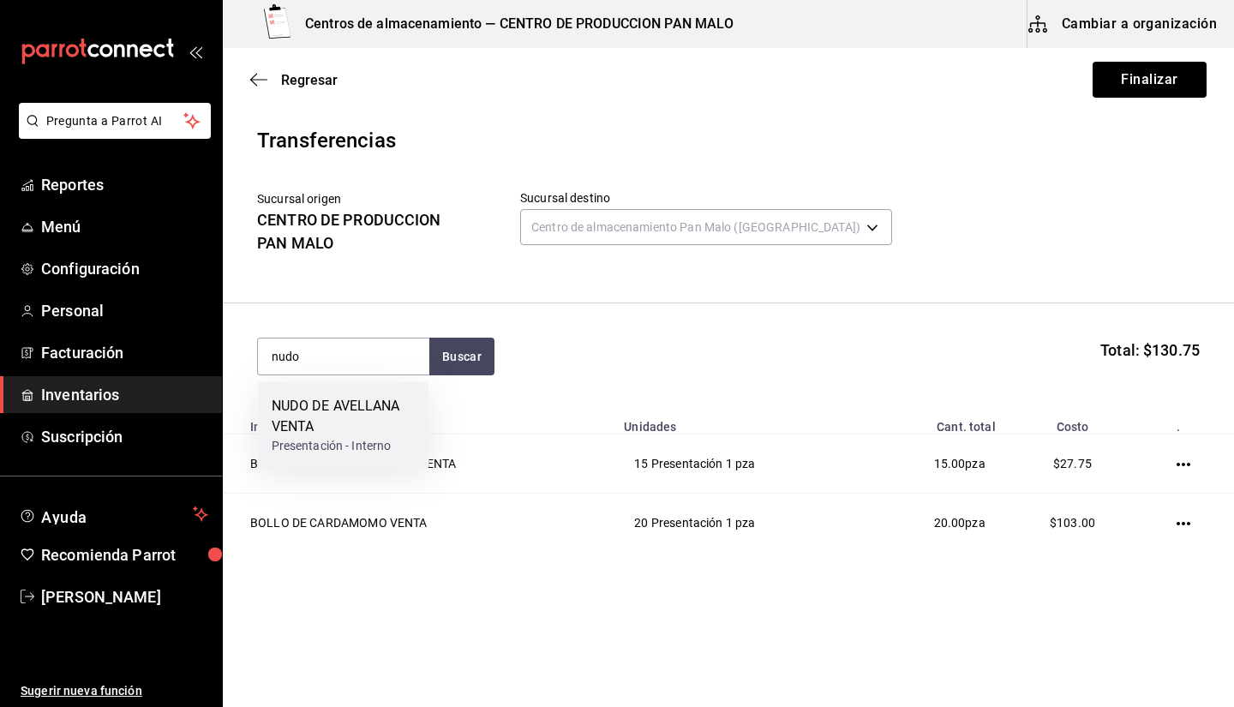
click at [342, 426] on div "NUDO DE AVELLANA VENTA" at bounding box center [344, 416] width 144 height 41
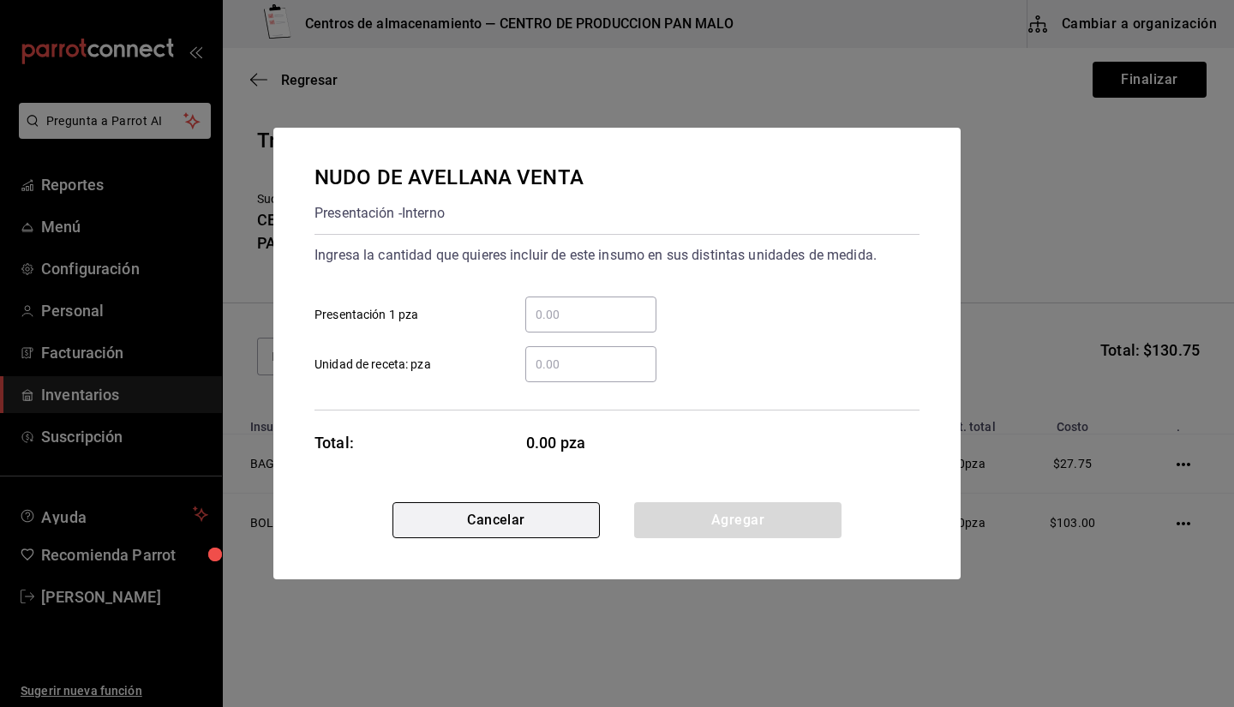
click at [510, 513] on button "Cancelar" at bounding box center [496, 520] width 207 height 36
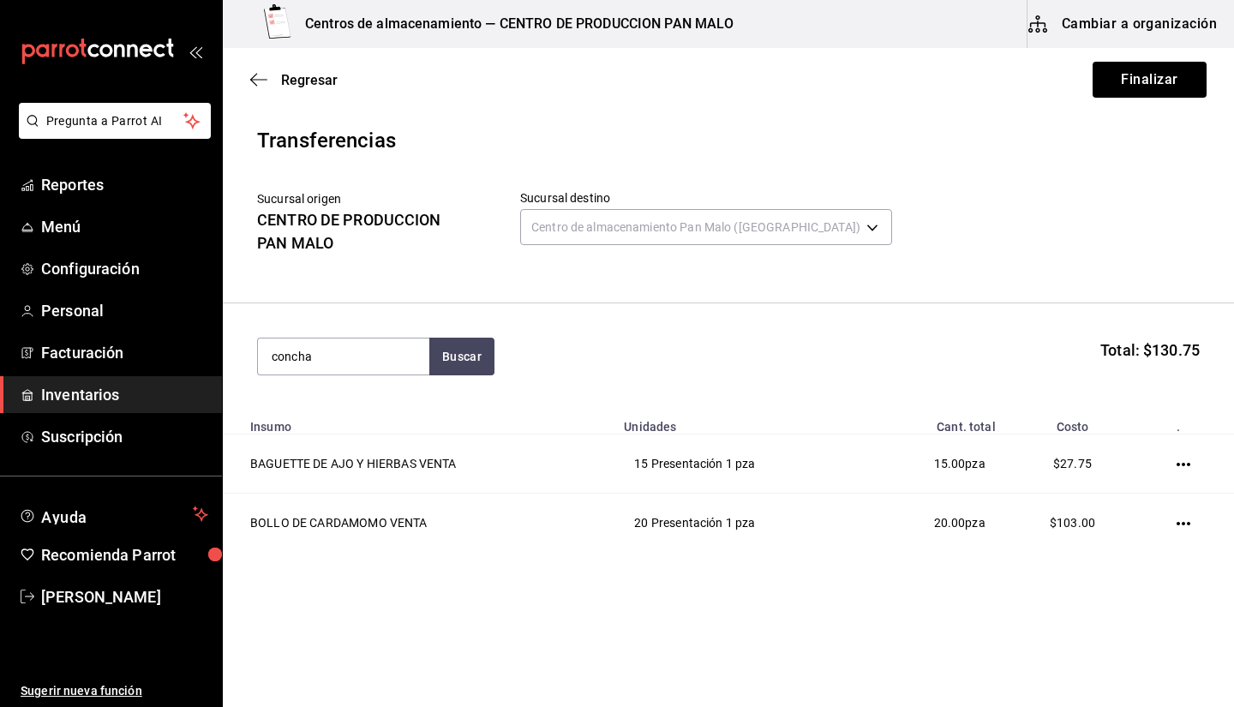
type input "concha"
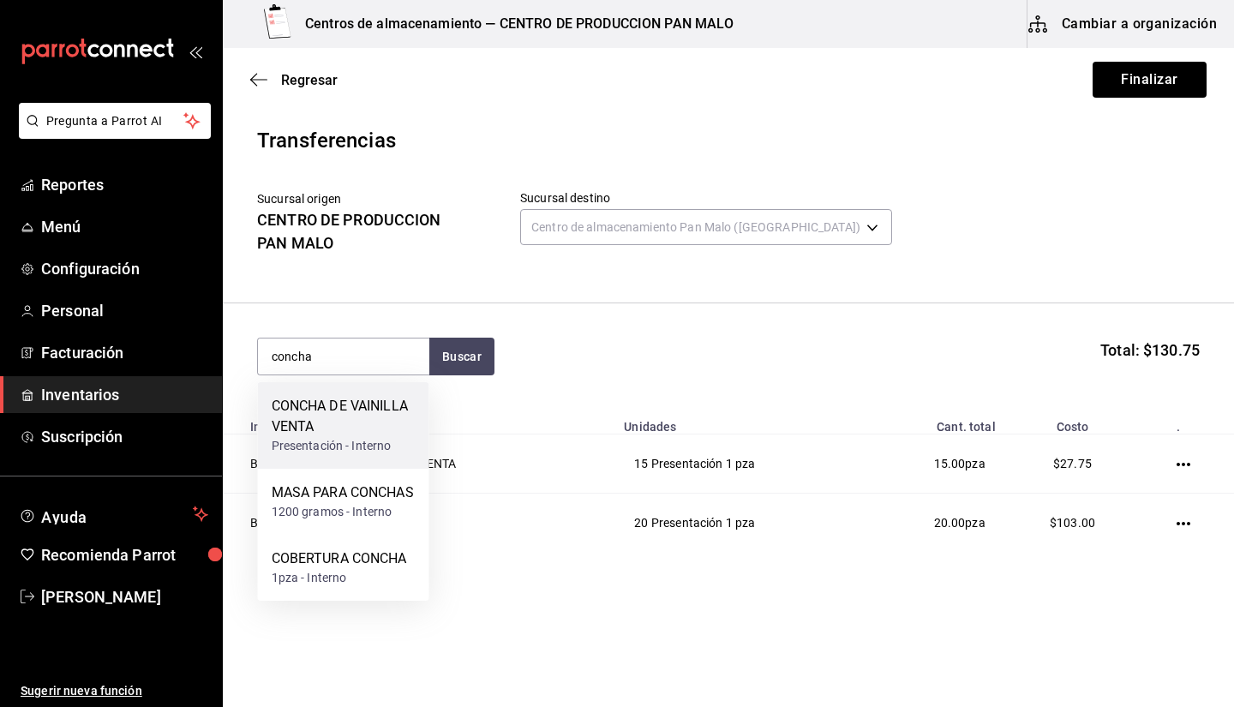
click at [381, 426] on div "CONCHA DE VAINILLA VENTA" at bounding box center [344, 416] width 144 height 41
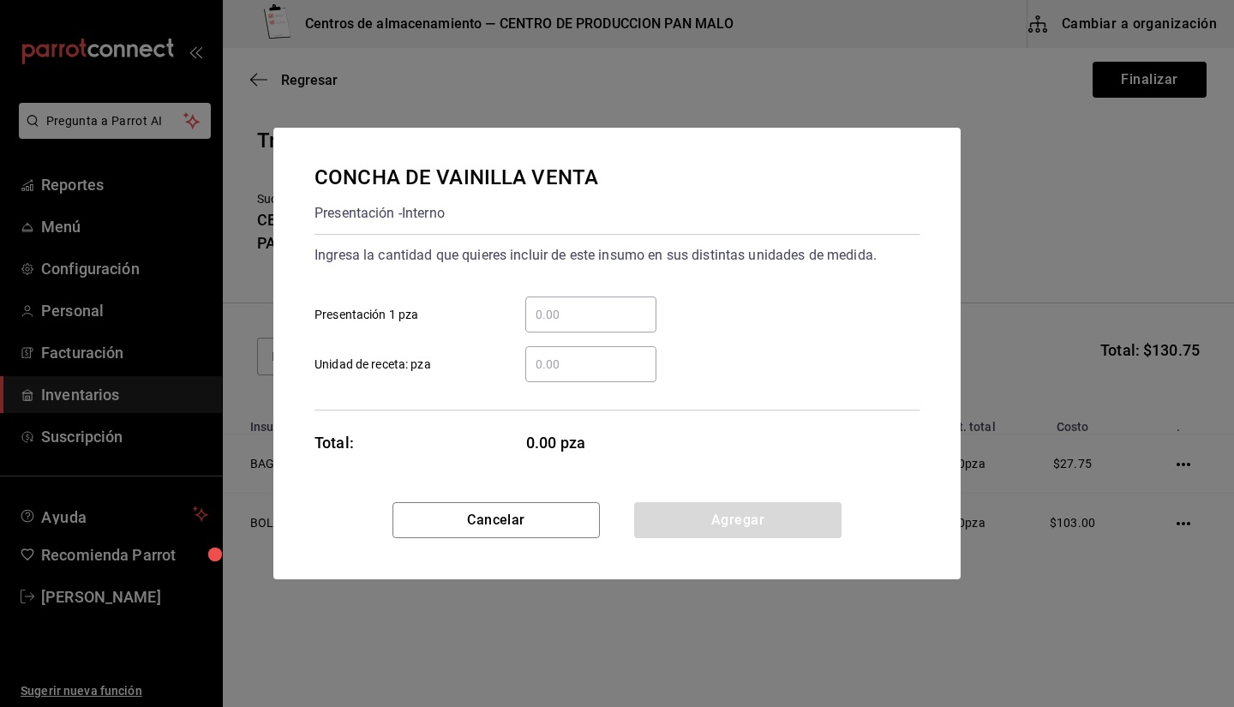
click at [602, 321] on input "​ Presentación 1 pza" at bounding box center [590, 314] width 131 height 21
click at [570, 325] on div "​" at bounding box center [590, 315] width 131 height 36
click at [570, 325] on input "​ Presentación 1 pza" at bounding box center [590, 314] width 131 height 21
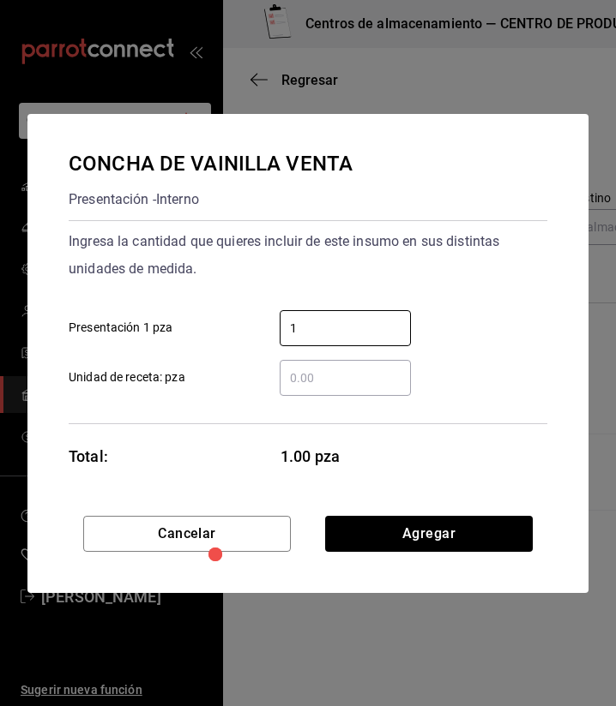
type input "1"
click at [329, 385] on input "​ Unidad de receta: pza" at bounding box center [344, 378] width 131 height 21
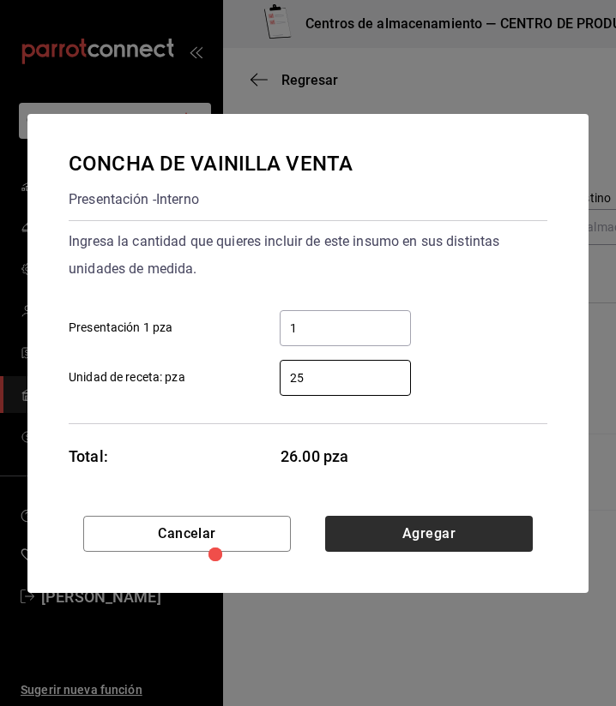
type input "25"
click at [409, 542] on button "Agregar" at bounding box center [428, 534] width 207 height 36
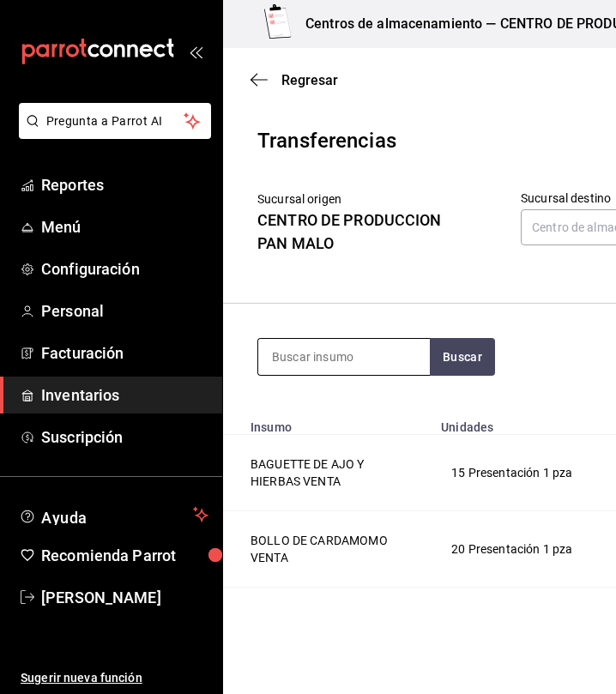
click at [369, 373] on input at bounding box center [343, 357] width 171 height 36
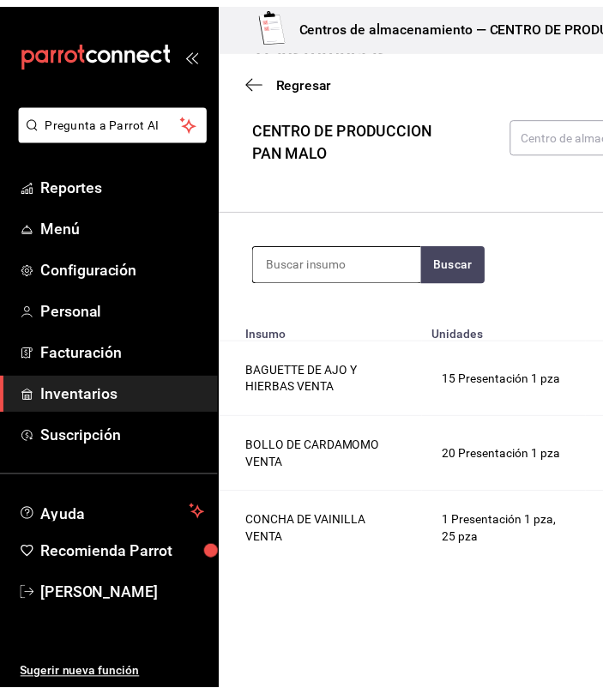
scroll to position [109, 0]
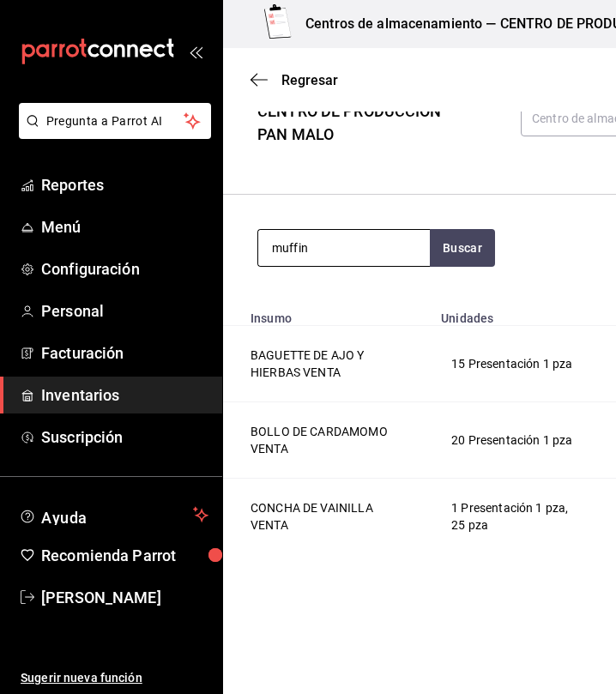
type input "muffin"
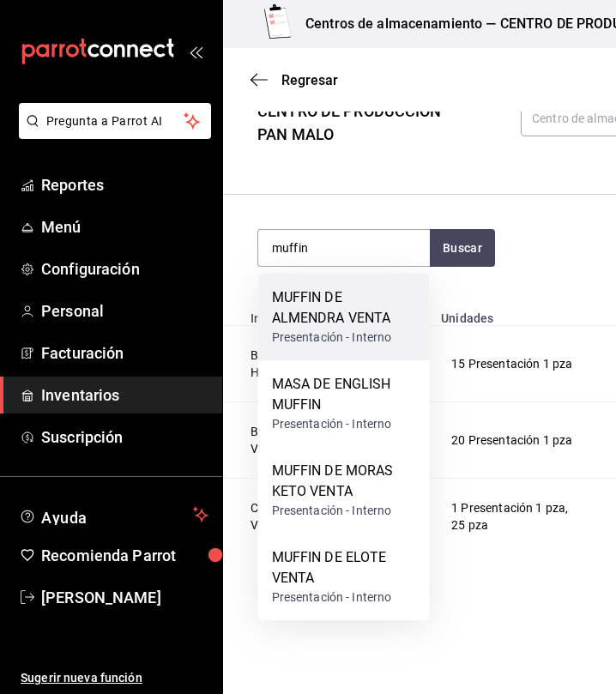
click at [308, 303] on div "MUFFIN DE ALMENDRA VENTA" at bounding box center [344, 307] width 144 height 41
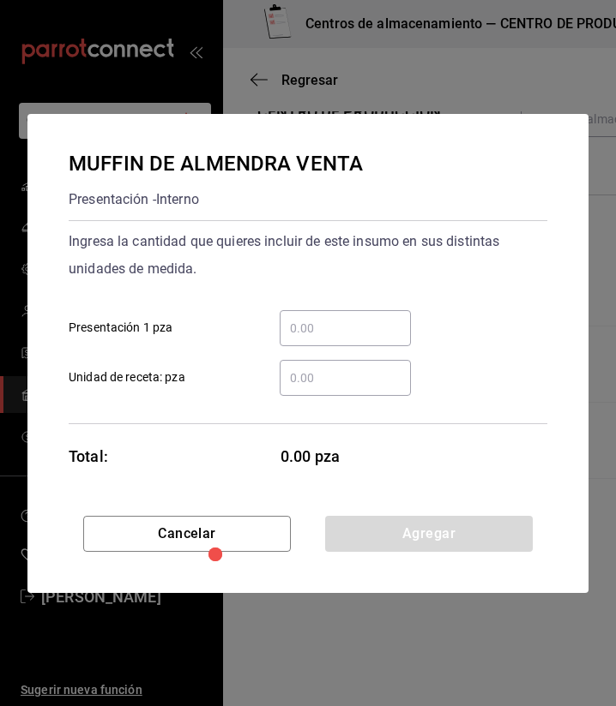
click at [359, 327] on input "​ Presentación 1 pza" at bounding box center [344, 328] width 131 height 21
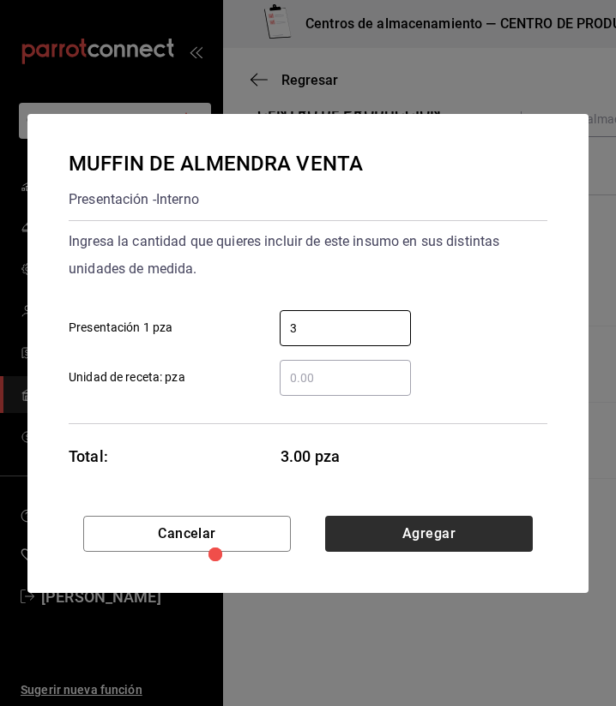
type input "3"
click at [481, 535] on button "Agregar" at bounding box center [428, 534] width 207 height 36
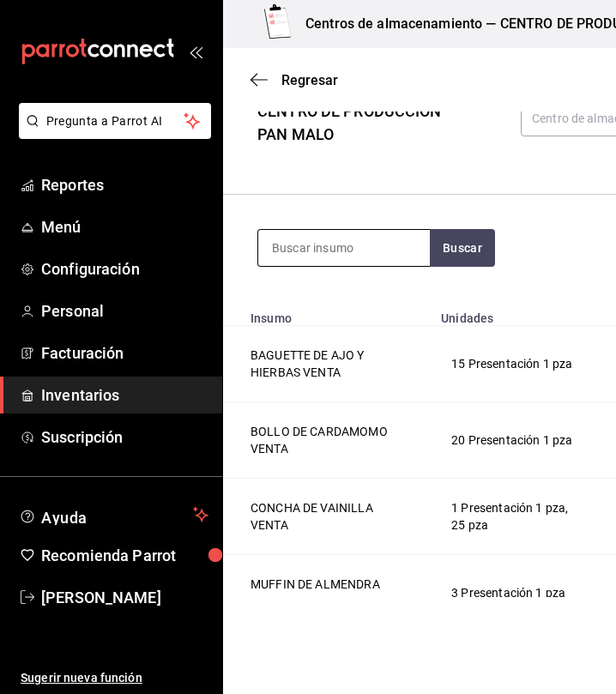
click at [352, 242] on input at bounding box center [343, 248] width 171 height 36
type input "magdalena"
drag, startPoint x: 437, startPoint y: 252, endPoint x: 384, endPoint y: 249, distance: 53.2
click at [384, 249] on input "magdalena" at bounding box center [343, 248] width 171 height 36
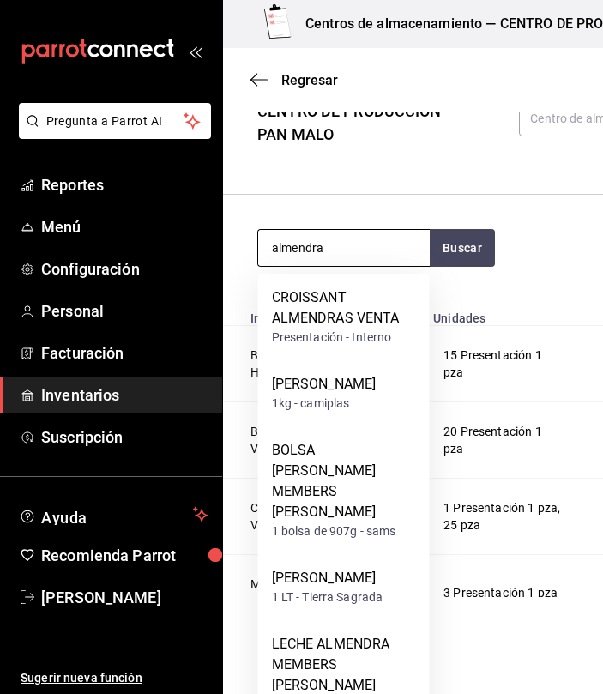
click at [407, 261] on input "almendra" at bounding box center [343, 248] width 171 height 36
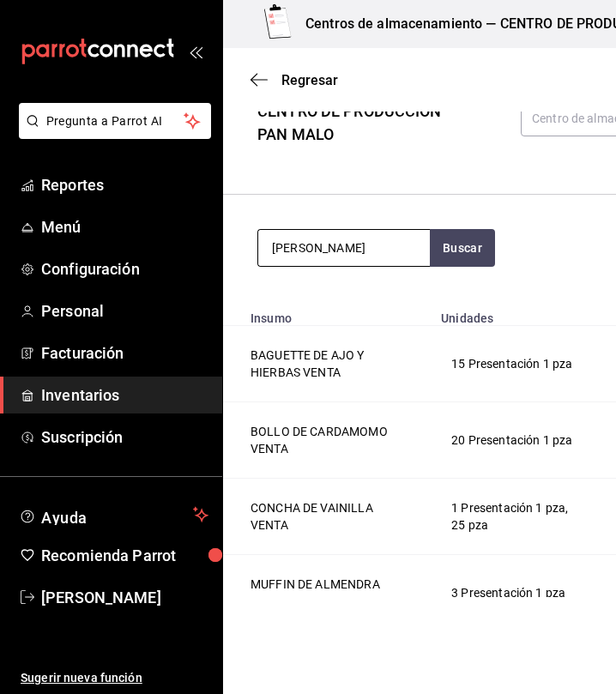
type input "mora"
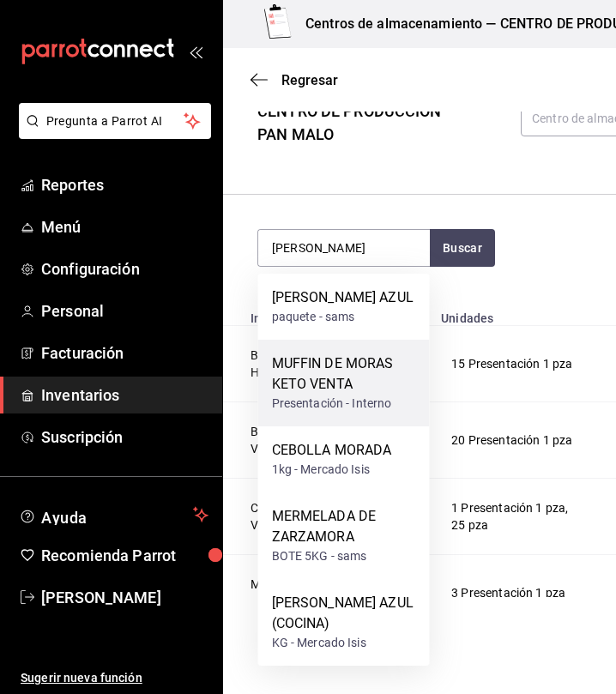
click at [351, 396] on div "Presentación - Interno" at bounding box center [344, 403] width 144 height 18
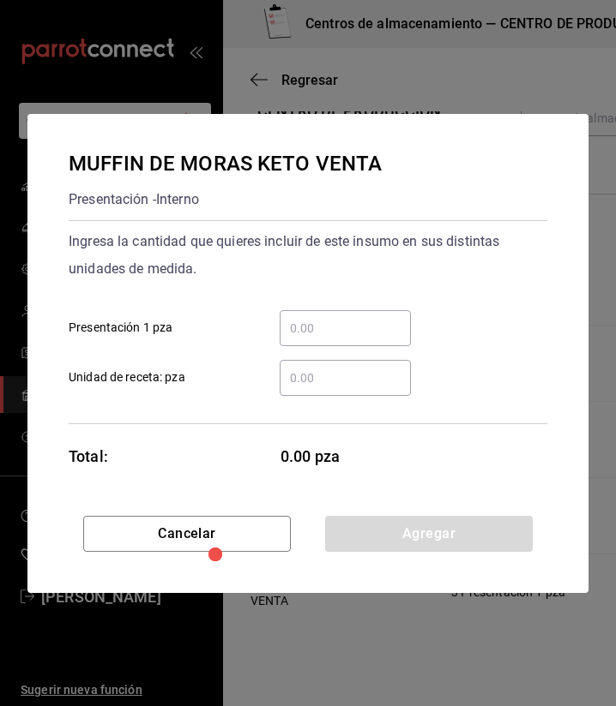
click at [368, 321] on input "​ Presentación 1 pza" at bounding box center [344, 328] width 131 height 21
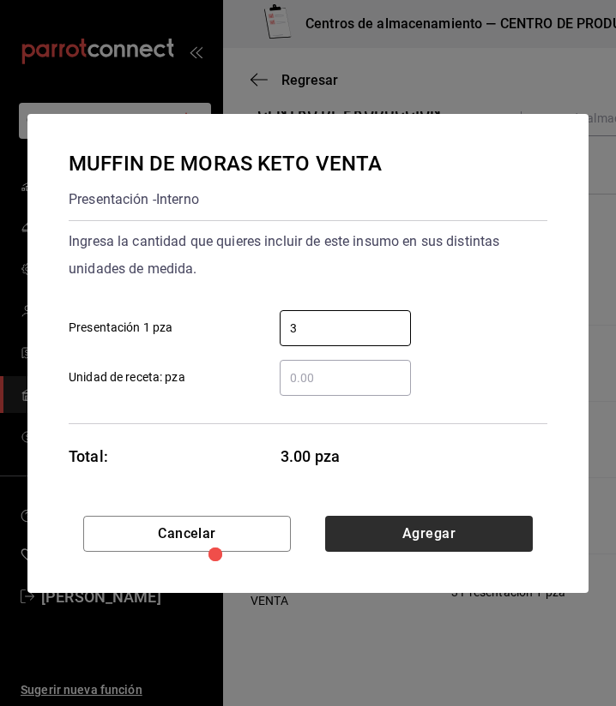
type input "3"
click at [472, 530] on button "Agregar" at bounding box center [428, 534] width 207 height 36
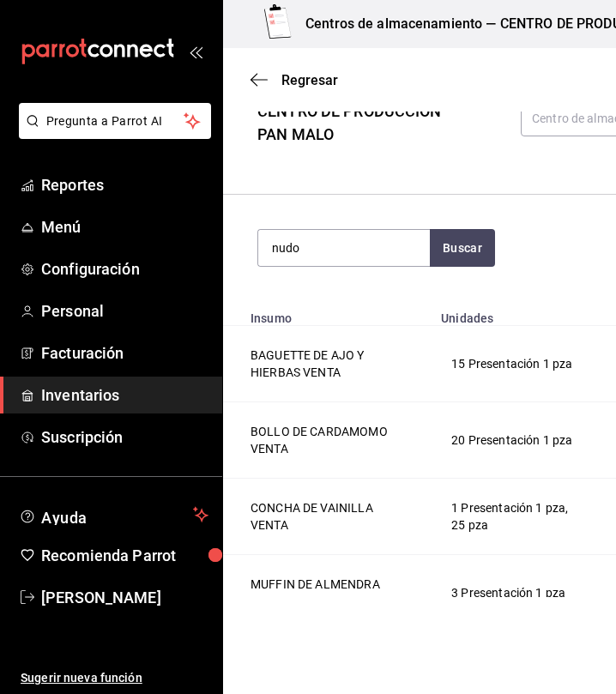
type input "nudo"
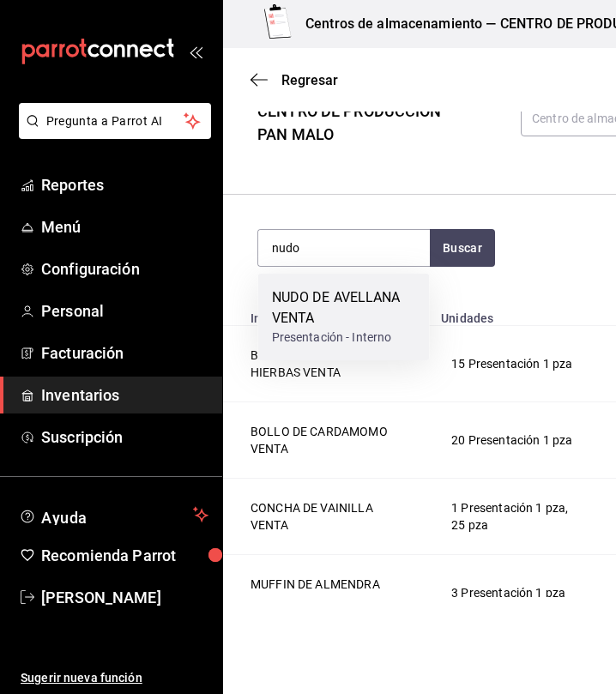
click at [352, 291] on div "NUDO DE AVELLANA VENTA" at bounding box center [344, 307] width 144 height 41
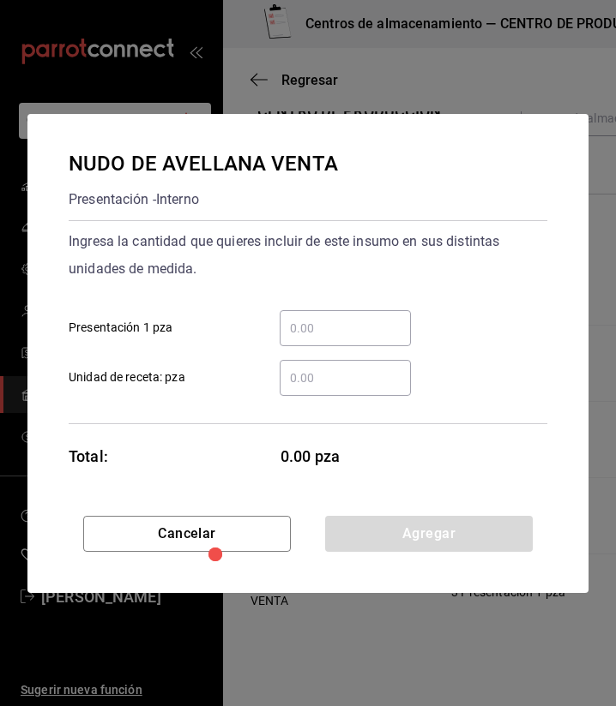
click at [342, 332] on input "​ Presentación 1 pza" at bounding box center [344, 328] width 131 height 21
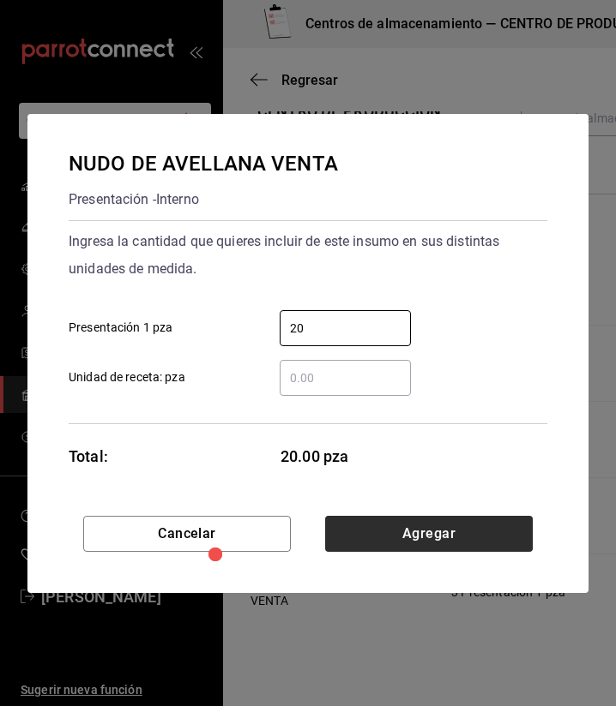
type input "20"
click at [357, 546] on button "Agregar" at bounding box center [428, 534] width 207 height 36
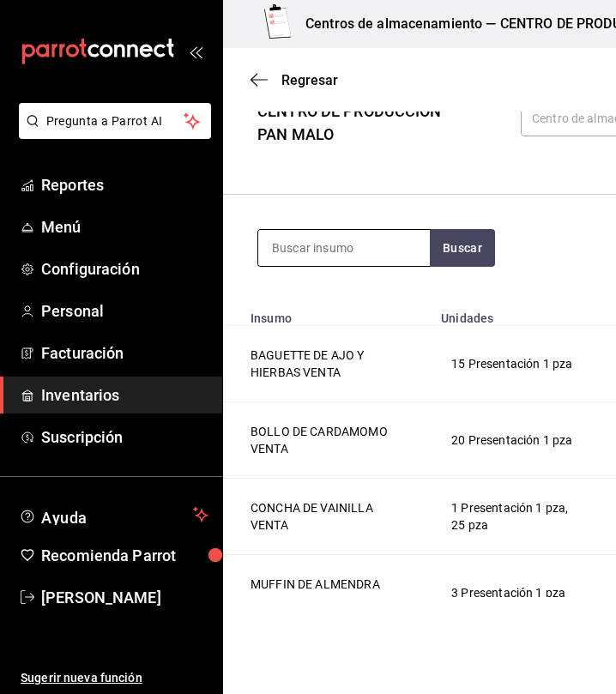
click at [335, 249] on input at bounding box center [343, 248] width 171 height 36
type input "caja"
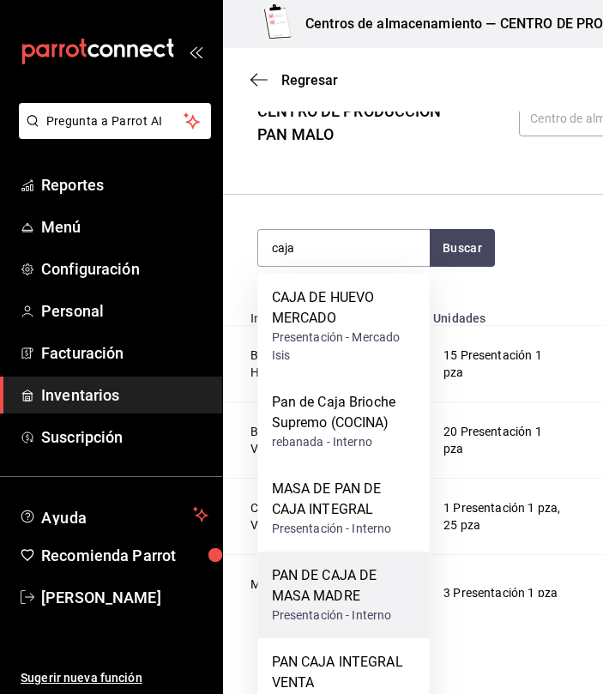
click at [381, 595] on div "PAN DE CAJA DE MASA MADRE" at bounding box center [344, 585] width 144 height 41
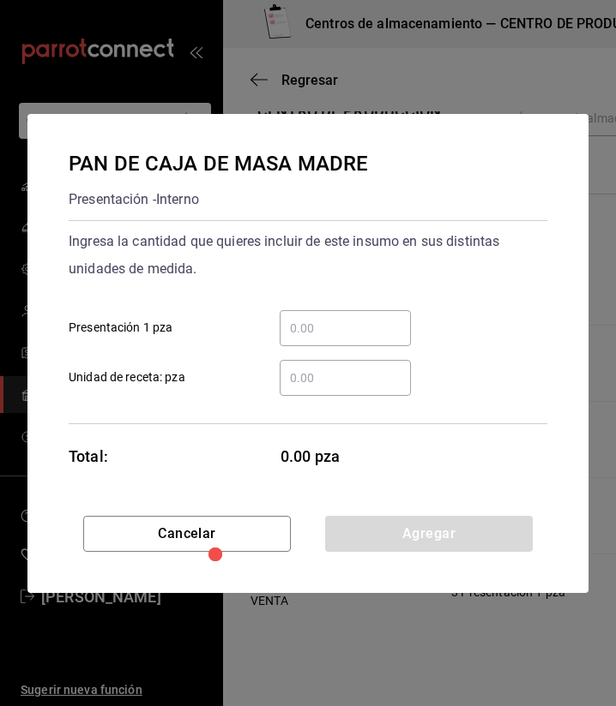
click at [344, 326] on input "​ Presentación 1 pza" at bounding box center [344, 328] width 131 height 21
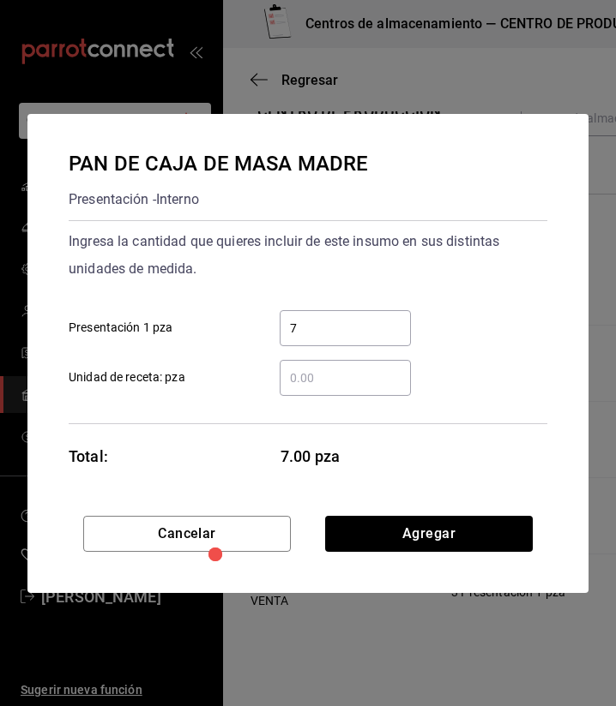
type input "7"
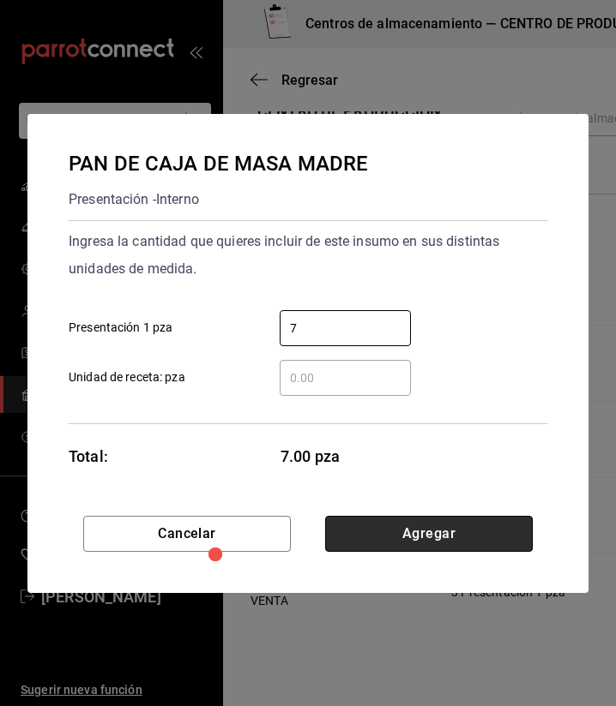
click at [406, 548] on button "Agregar" at bounding box center [428, 534] width 207 height 36
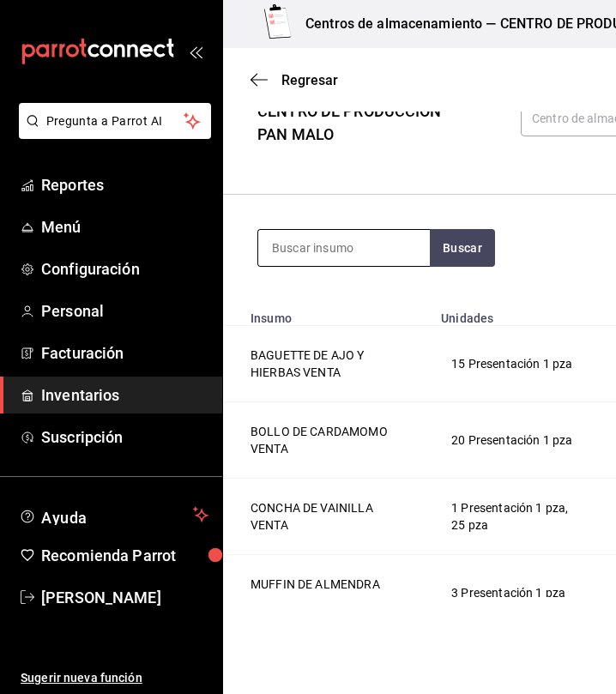
click at [346, 257] on input at bounding box center [343, 248] width 171 height 36
type input "naranja"
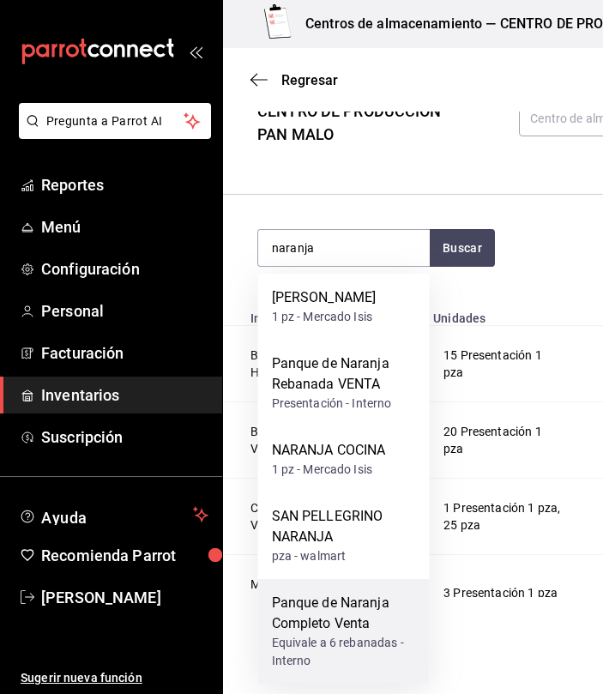
click at [334, 631] on div "Panque de Naranja Completo Venta" at bounding box center [344, 612] width 144 height 41
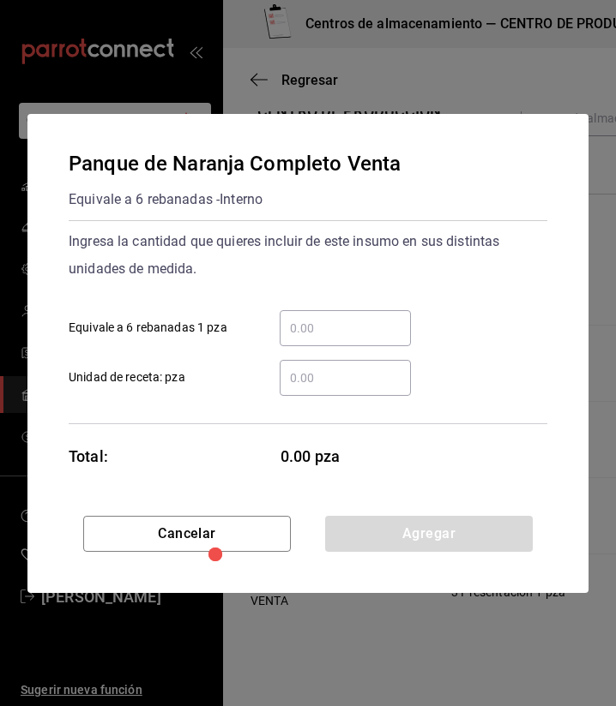
click at [345, 323] on input "​ Equivale a 6 rebanadas 1 pza" at bounding box center [344, 328] width 131 height 21
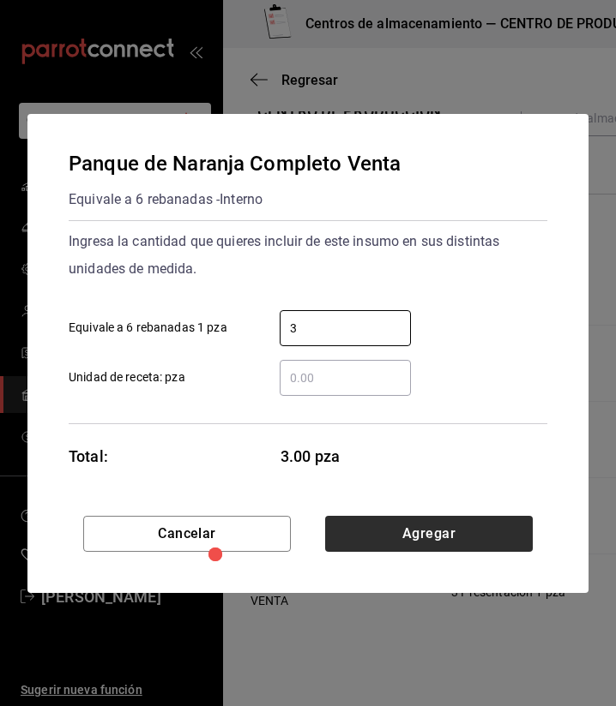
type input "3"
click at [493, 534] on button "Agregar" at bounding box center [428, 534] width 207 height 36
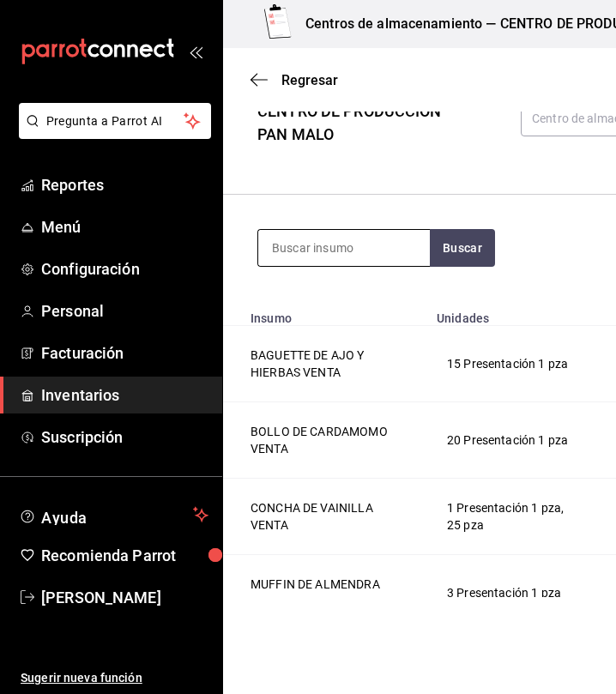
click at [367, 246] on input at bounding box center [343, 248] width 171 height 36
type input "integral"
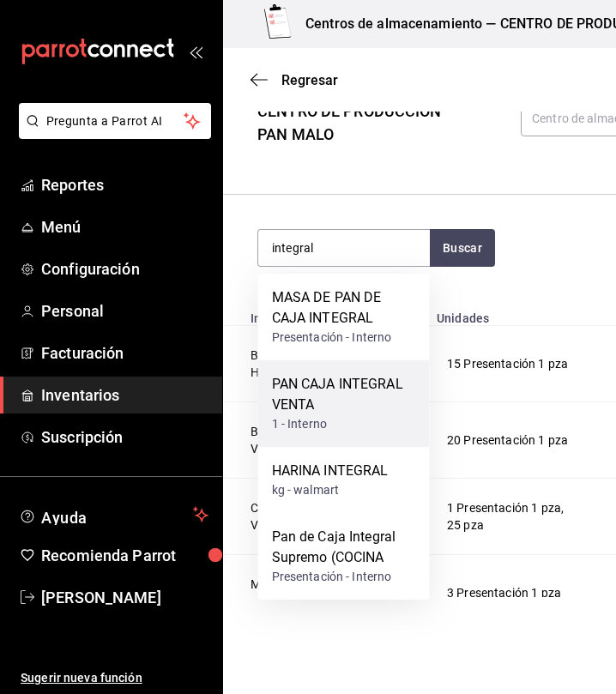
click at [362, 393] on div "PAN CAJA INTEGRAL VENTA" at bounding box center [344, 394] width 144 height 41
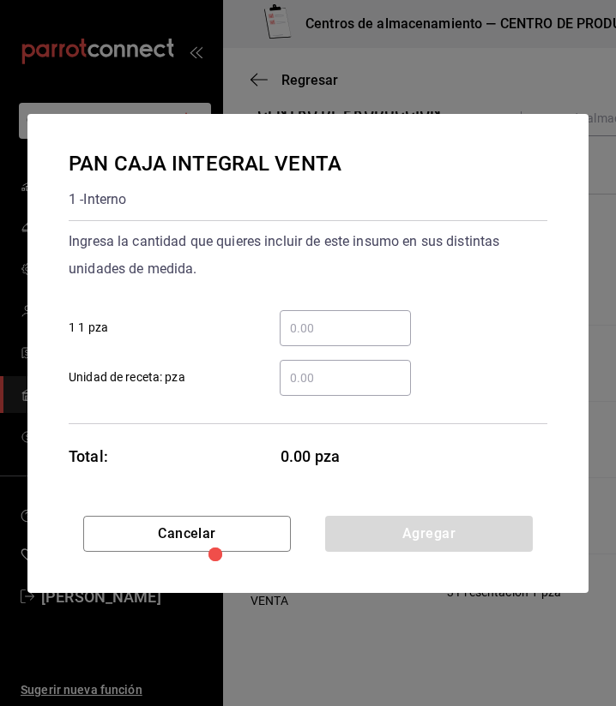
click at [378, 313] on div "​" at bounding box center [344, 328] width 131 height 36
click at [378, 318] on input "​ 1 1 pza" at bounding box center [344, 328] width 131 height 21
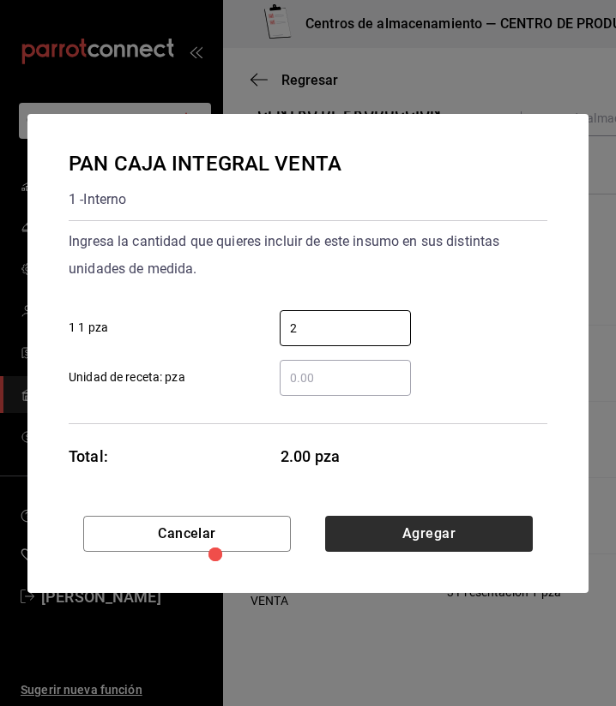
type input "2"
click at [485, 525] on button "Agregar" at bounding box center [428, 534] width 207 height 36
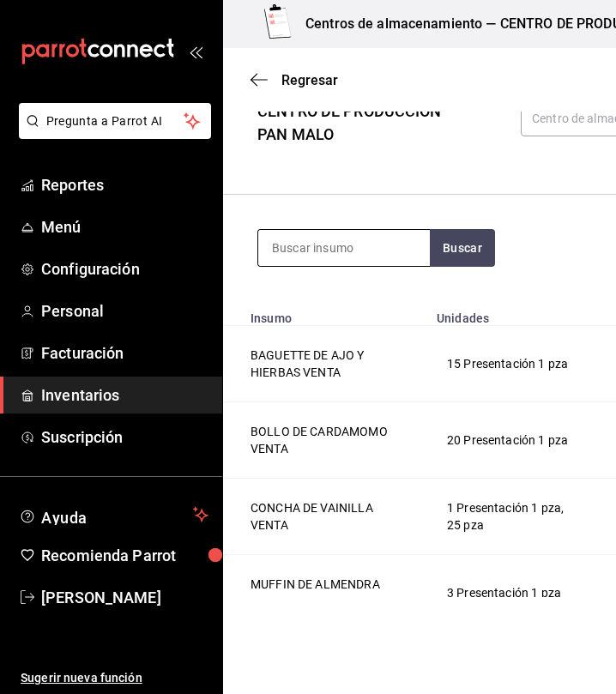
click at [367, 246] on input at bounding box center [343, 248] width 171 height 36
type input "platano"
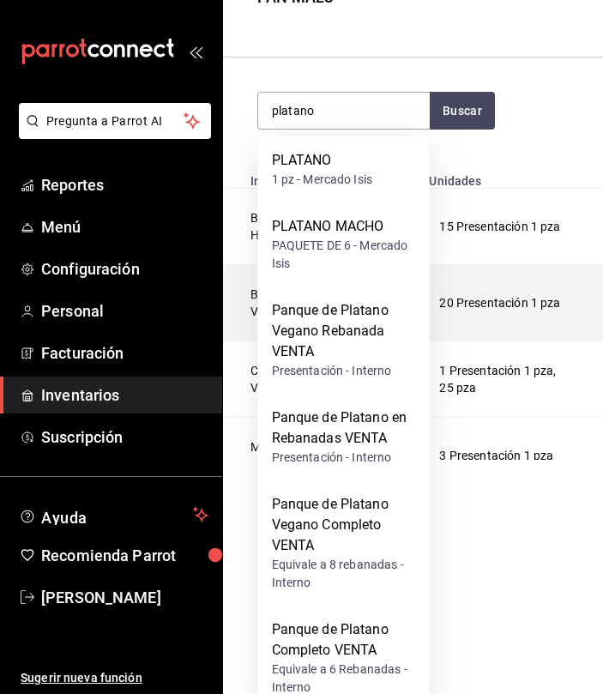
scroll to position [137, 0]
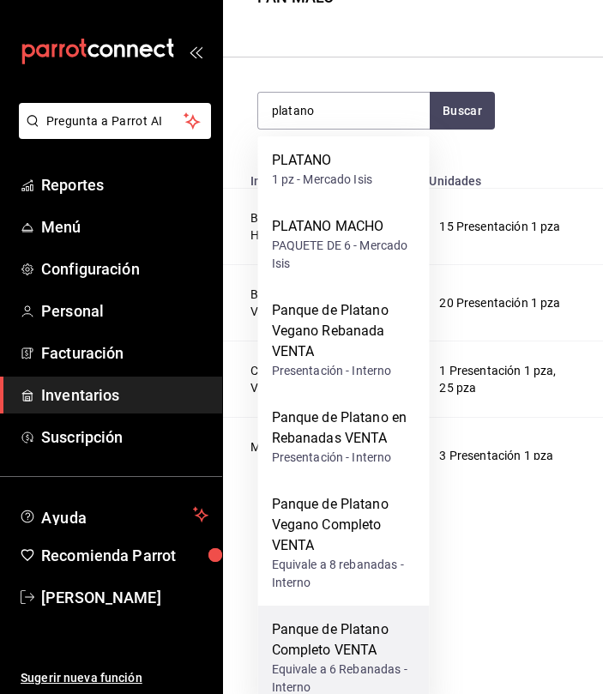
click at [319, 650] on div "Panque de Platano Completo VENTA" at bounding box center [344, 639] width 144 height 41
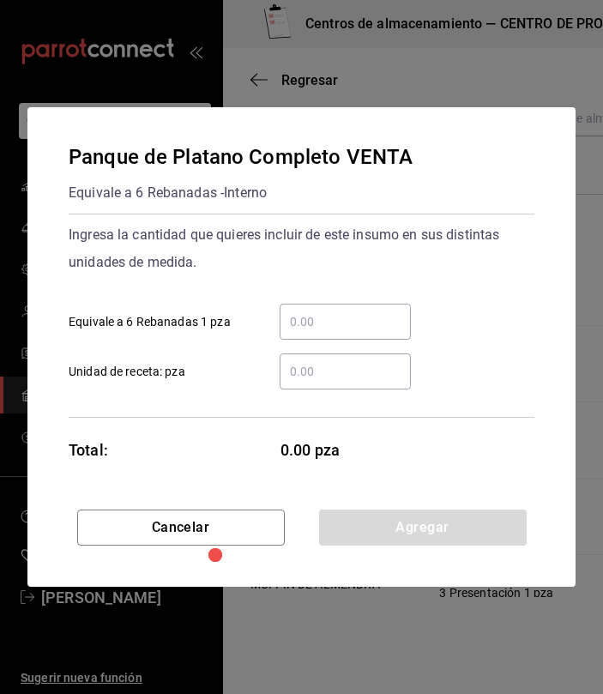
scroll to position [0, 0]
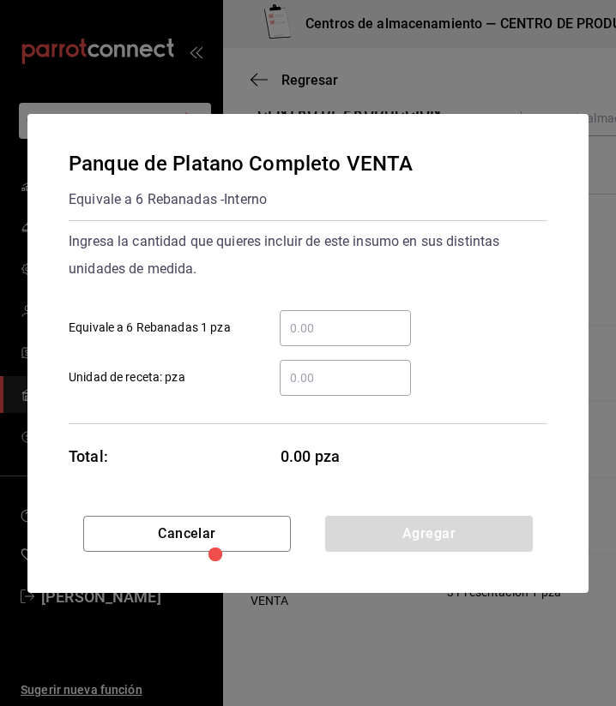
click at [360, 345] on div "​" at bounding box center [344, 328] width 131 height 36
click at [360, 339] on input "​ Equivale a 6 Rebanadas 1 pza" at bounding box center [344, 328] width 131 height 21
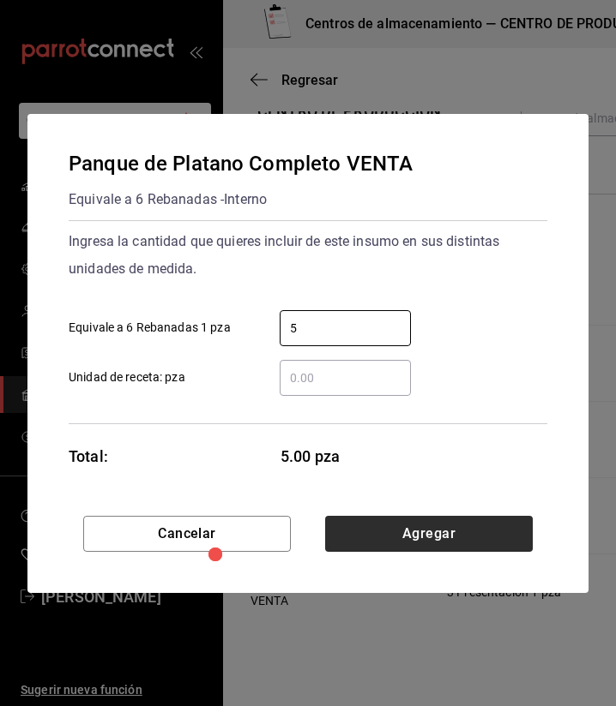
type input "5"
click at [494, 524] on button "Agregar" at bounding box center [428, 534] width 207 height 36
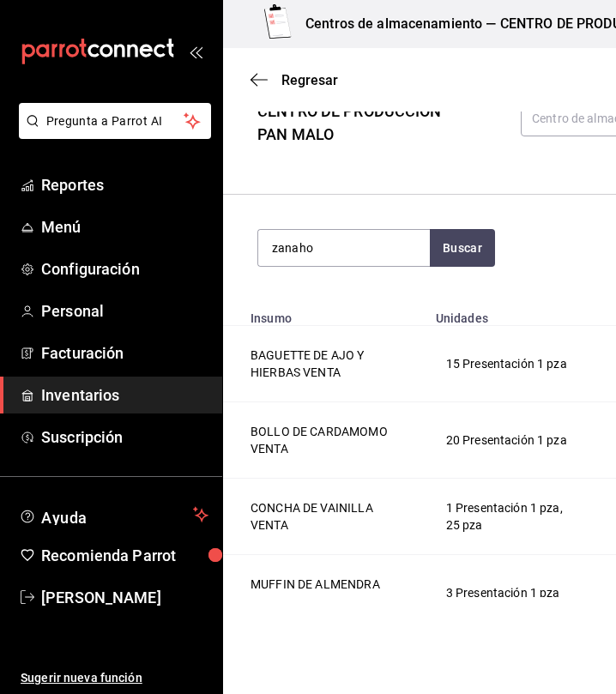
type input "zanaho"
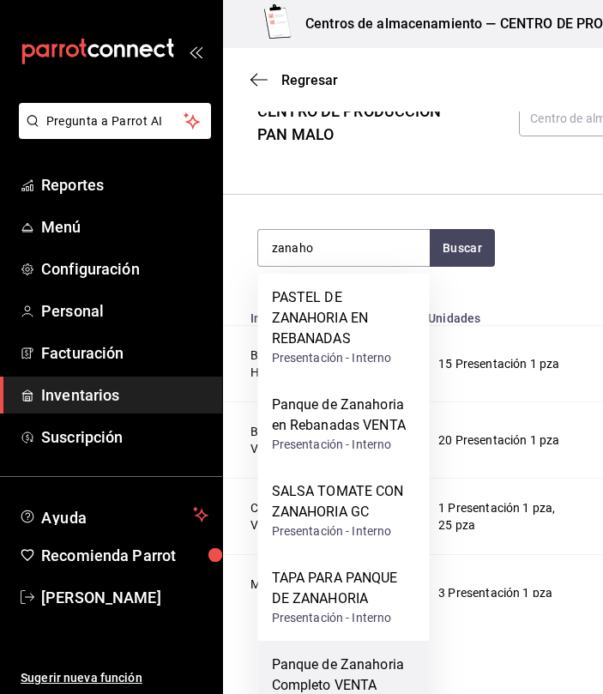
click at [345, 679] on div "Panque de Zanahoria Completo VENTA" at bounding box center [344, 674] width 144 height 41
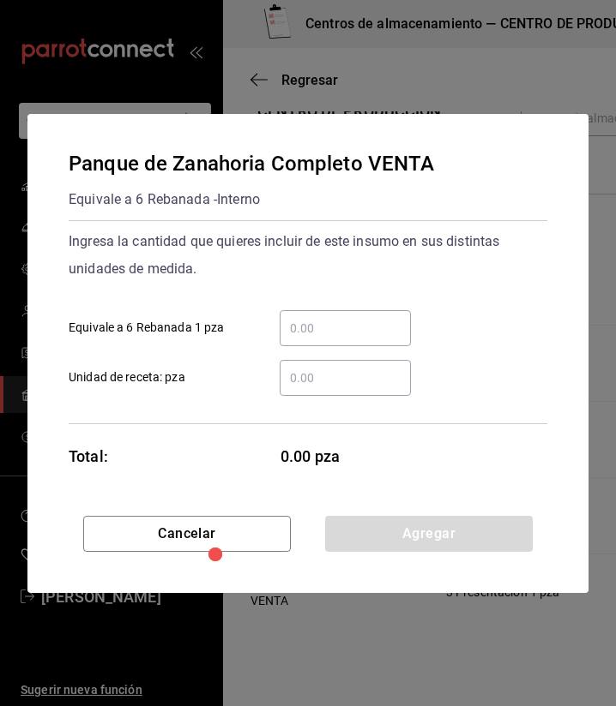
click at [372, 333] on input "​ Equivale a 6 Rebanada 1 pza" at bounding box center [344, 328] width 131 height 21
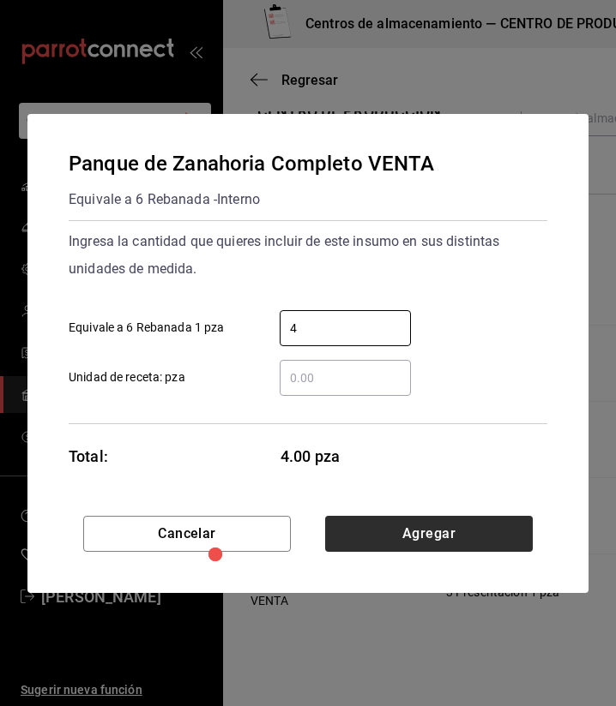
type input "4"
click at [495, 531] on button "Agregar" at bounding box center [428, 534] width 207 height 36
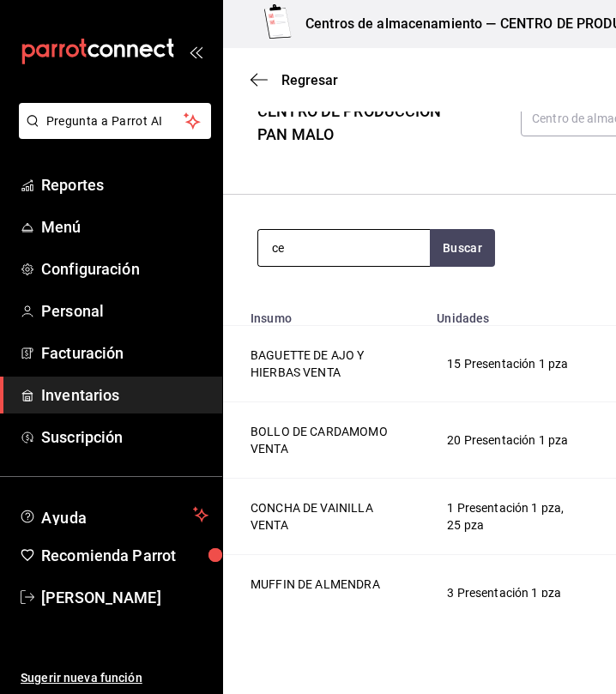
type input "c"
type input "vegan"
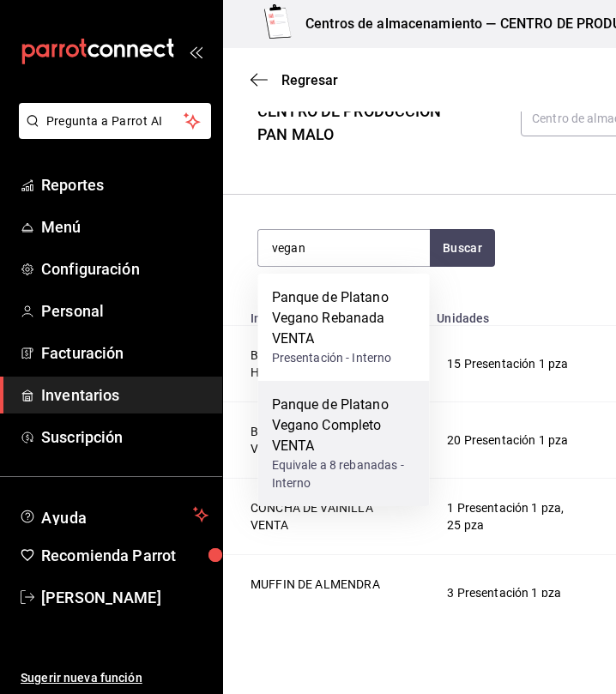
click at [379, 444] on div "Panque de Platano Vegano Completo VENTA" at bounding box center [344, 425] width 144 height 62
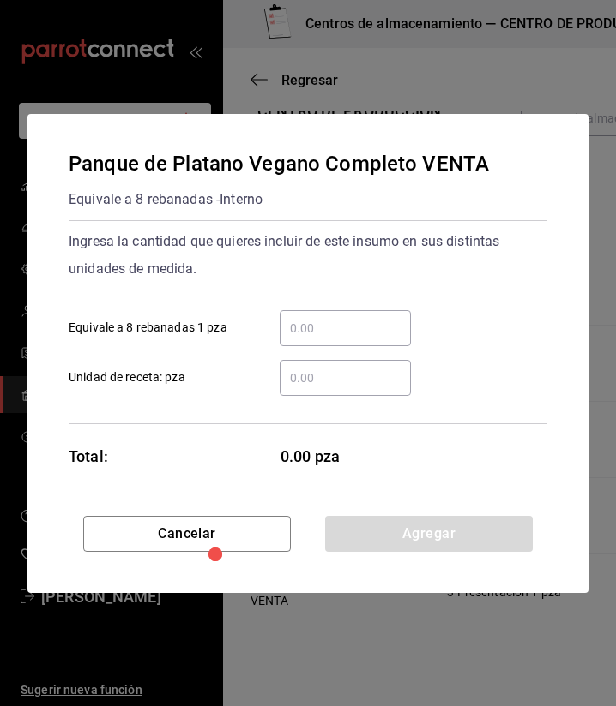
click at [385, 314] on div "​" at bounding box center [344, 328] width 131 height 36
click at [385, 318] on input "​ Equivale a 8 rebanadas 1 pza" at bounding box center [344, 328] width 131 height 21
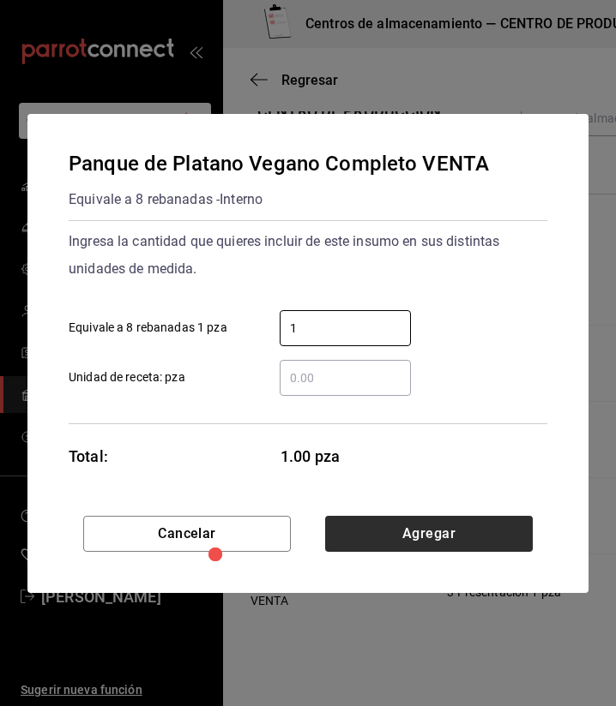
type input "1"
click at [504, 546] on button "Agregar" at bounding box center [428, 534] width 207 height 36
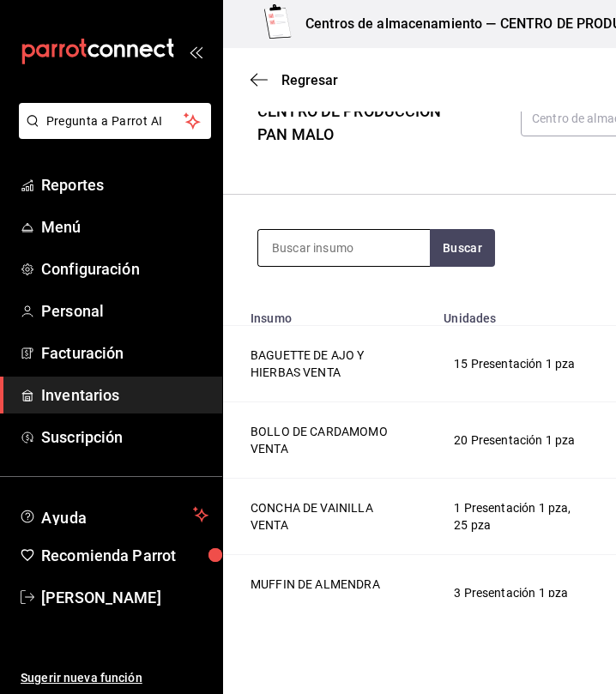
click at [355, 250] on input at bounding box center [343, 248] width 171 height 36
type input "polvoron"
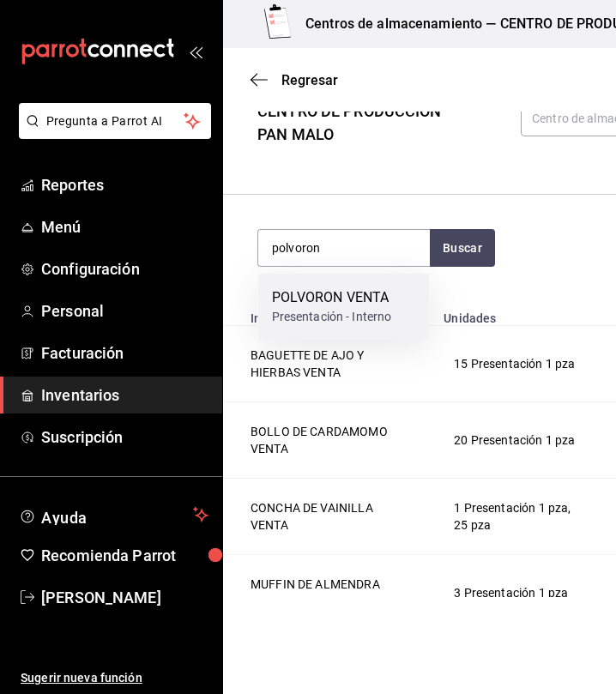
click at [340, 304] on div "POLVORON VENTA" at bounding box center [332, 297] width 120 height 21
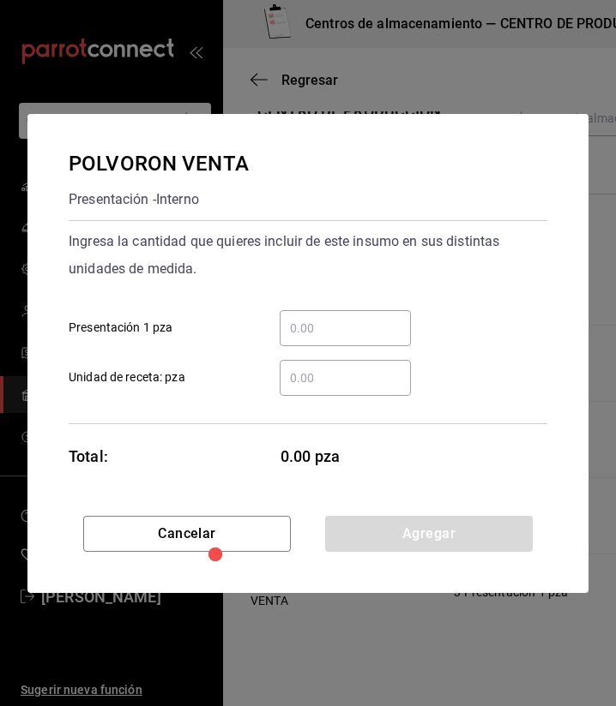
click at [351, 326] on input "​ Presentación 1 pza" at bounding box center [344, 328] width 131 height 21
type input "1"
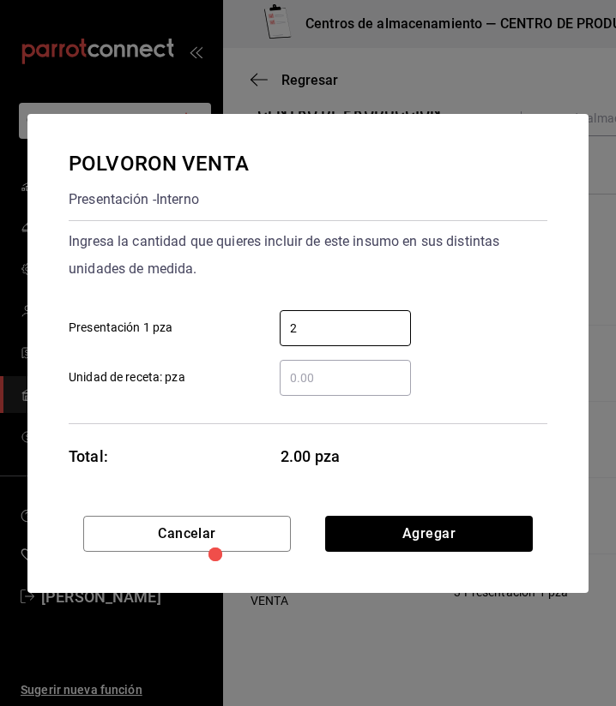
type input "20"
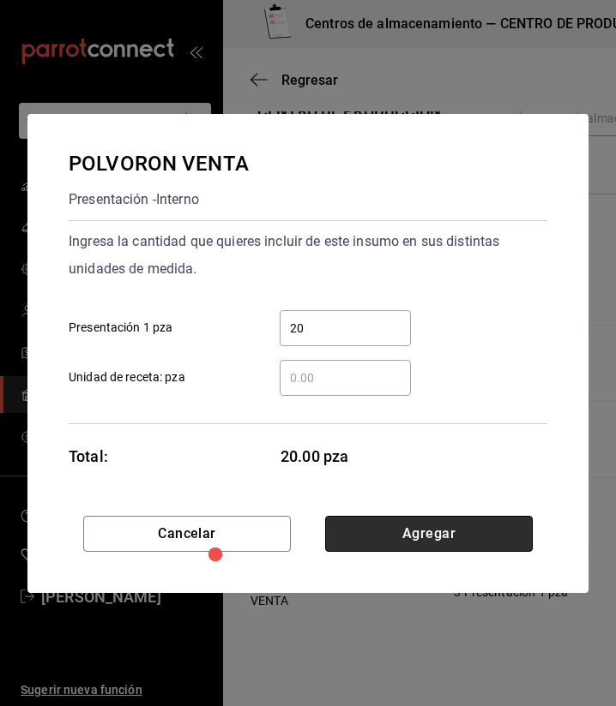
click at [441, 538] on button "Agregar" at bounding box center [428, 534] width 207 height 36
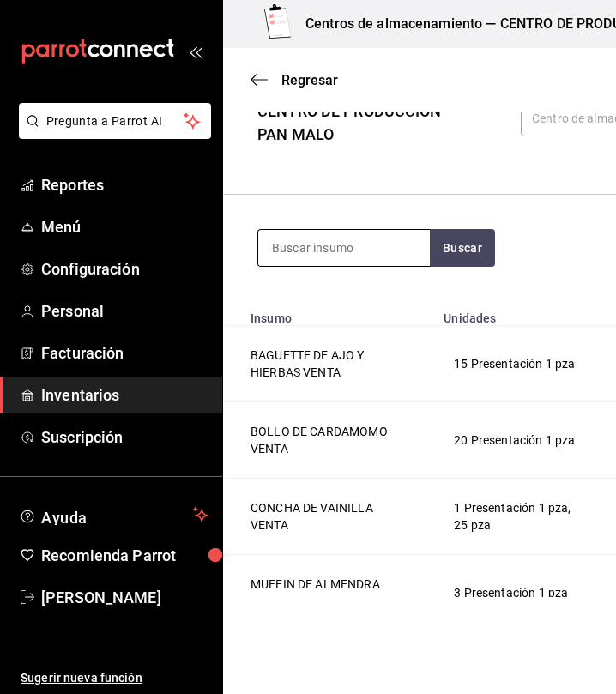
click at [352, 243] on input at bounding box center [343, 248] width 171 height 36
type input "rol"
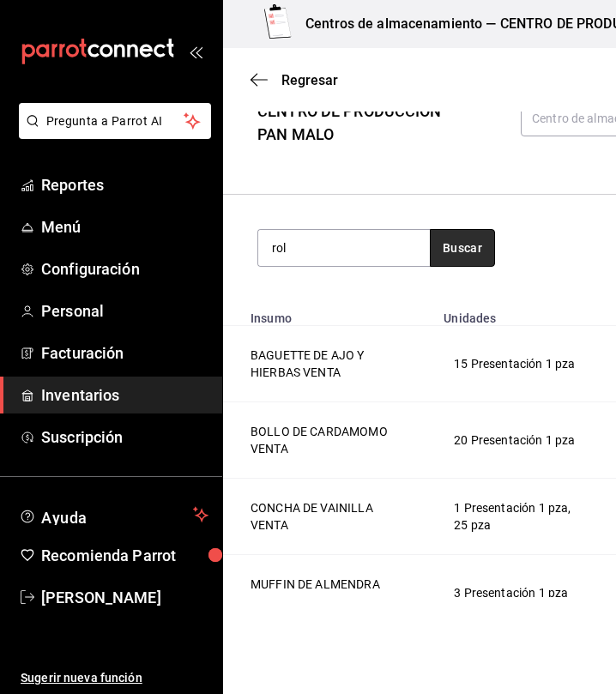
click at [458, 238] on button "Buscar" at bounding box center [461, 248] width 65 height 38
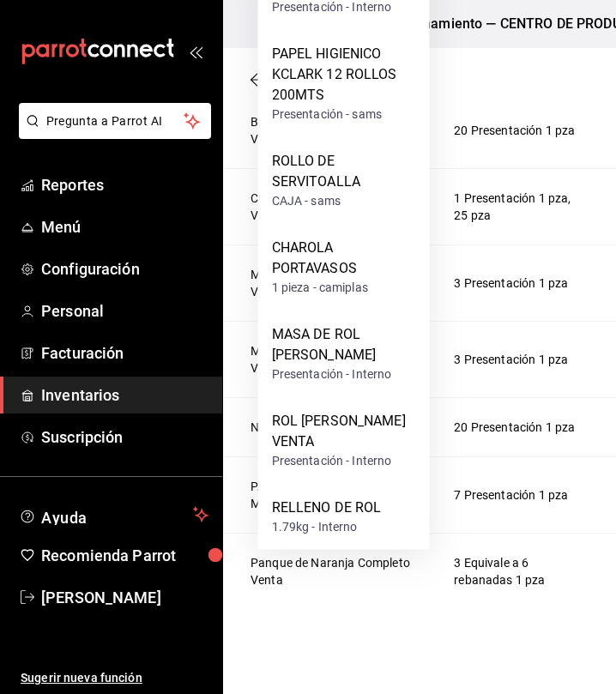
scroll to position [416, 0]
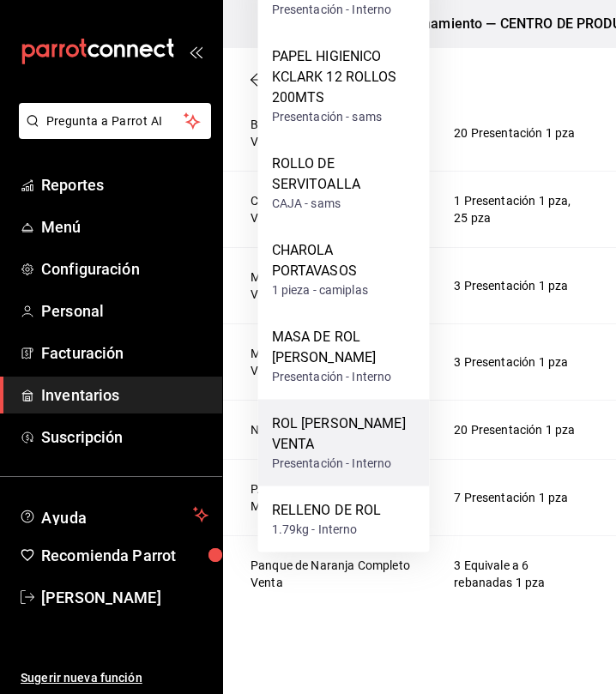
click at [356, 450] on div "ROL [PERSON_NAME] VENTA" at bounding box center [344, 433] width 144 height 41
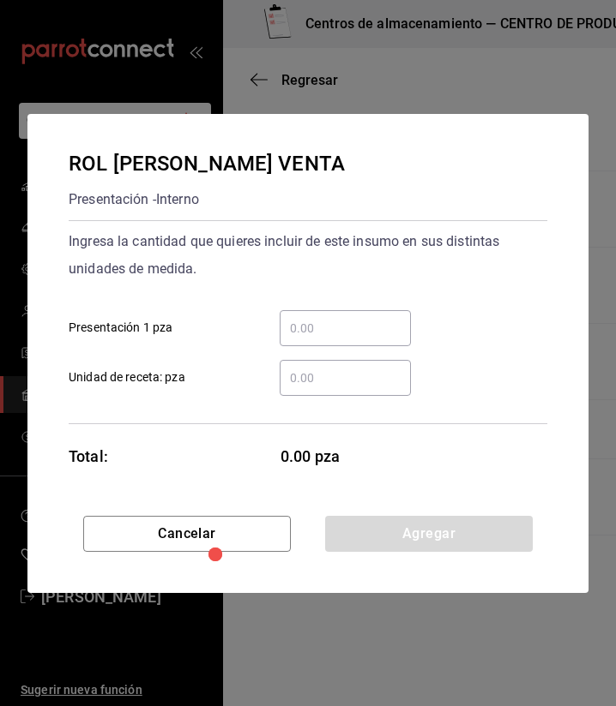
click at [329, 329] on input "​ Presentación 1 pza" at bounding box center [344, 328] width 131 height 21
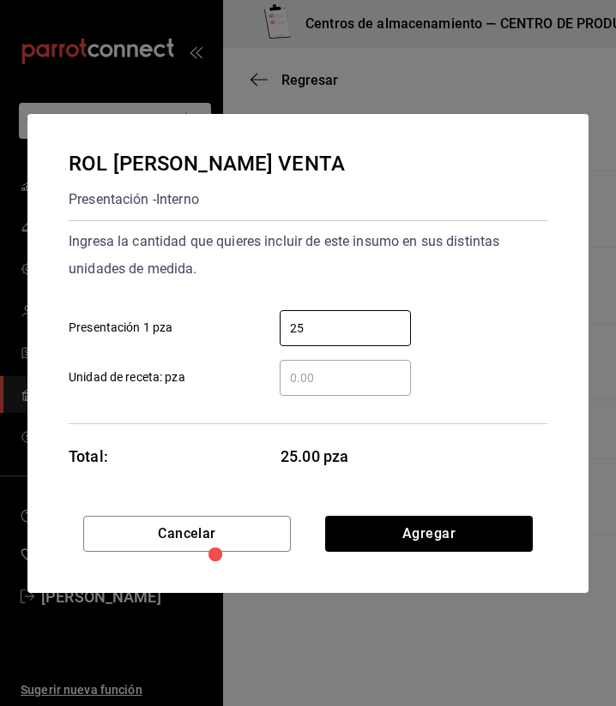
type input "25"
click at [406, 552] on div "Cancelar Agregar" at bounding box center [307, 554] width 561 height 77
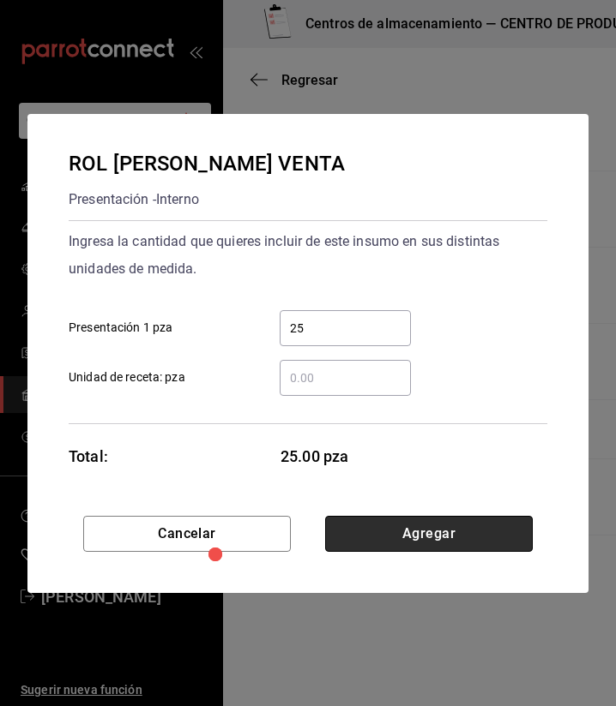
click at [393, 516] on button "Agregar" at bounding box center [428, 534] width 207 height 36
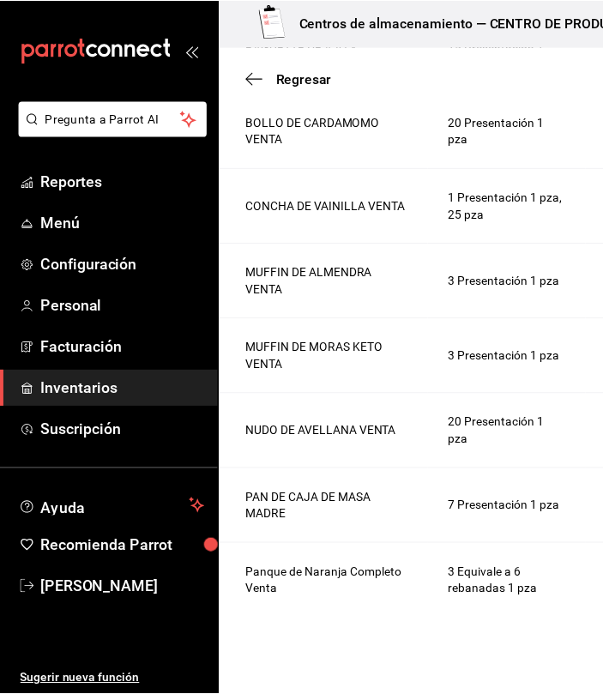
scroll to position [27, 0]
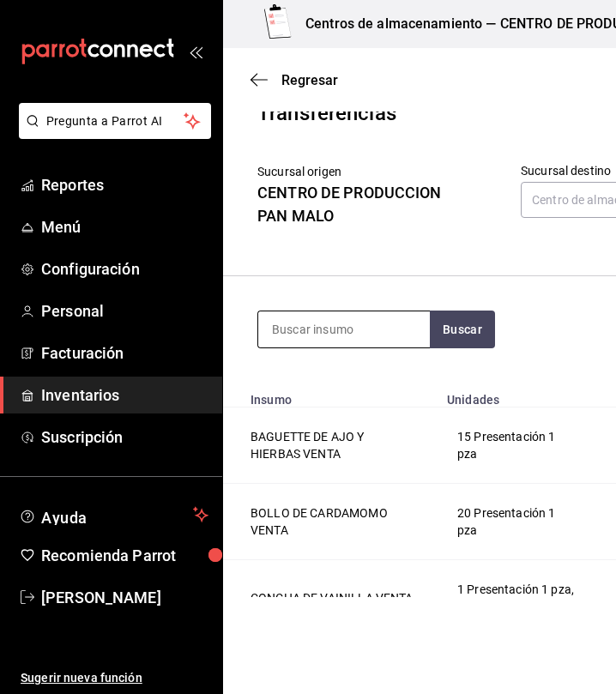
click at [336, 325] on input at bounding box center [343, 329] width 171 height 36
type input "suizo"
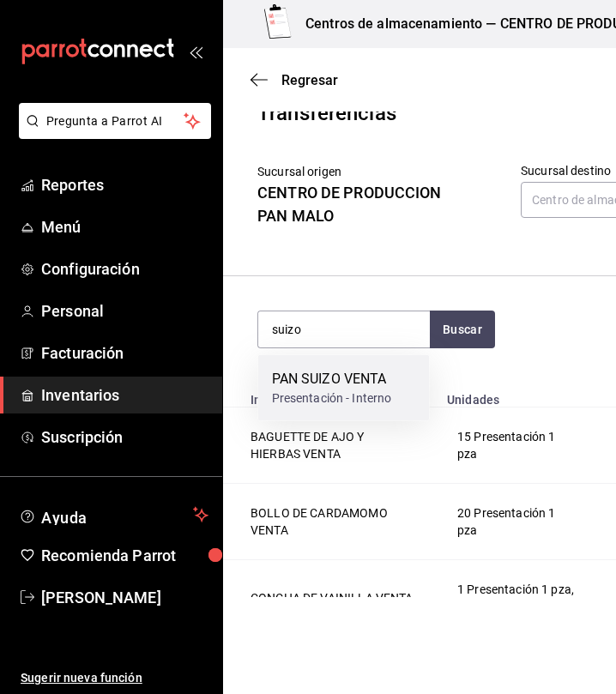
click at [281, 384] on div "PAN SUIZO VENTA" at bounding box center [332, 379] width 120 height 21
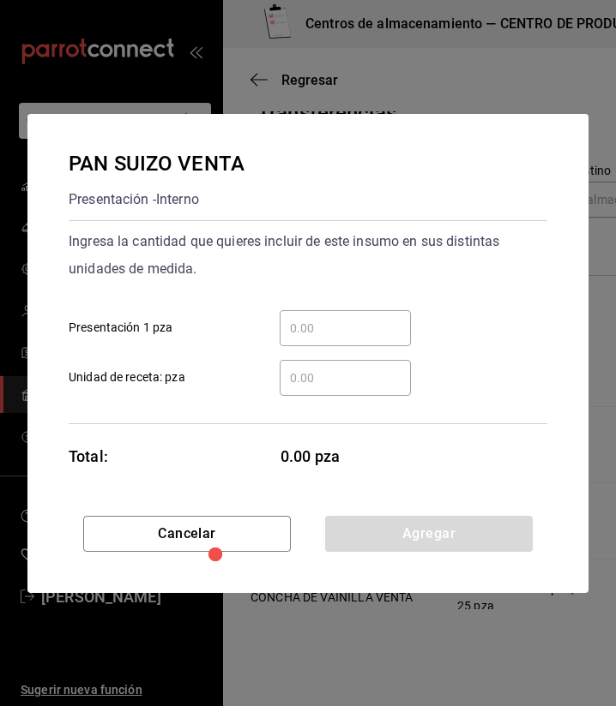
click at [352, 315] on div "​" at bounding box center [344, 328] width 131 height 36
click at [352, 318] on input "​ Presentación 1 pza" at bounding box center [344, 328] width 131 height 21
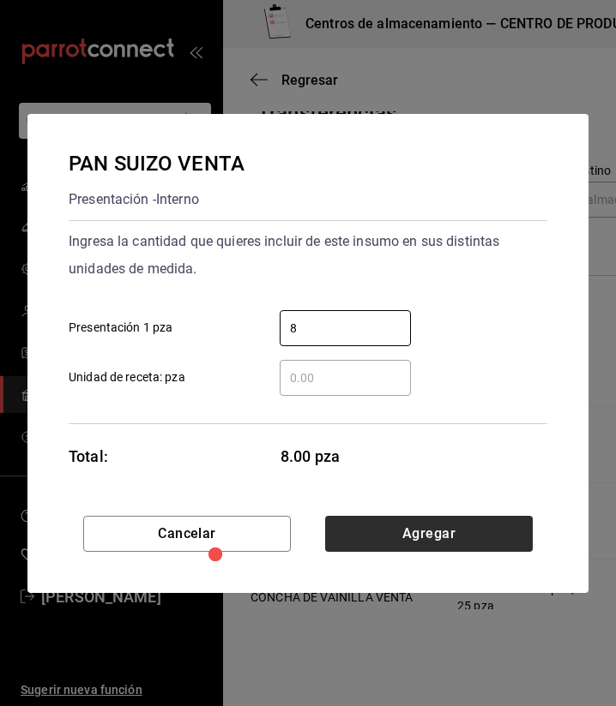
type input "8"
click at [405, 550] on button "Agregar" at bounding box center [428, 534] width 207 height 36
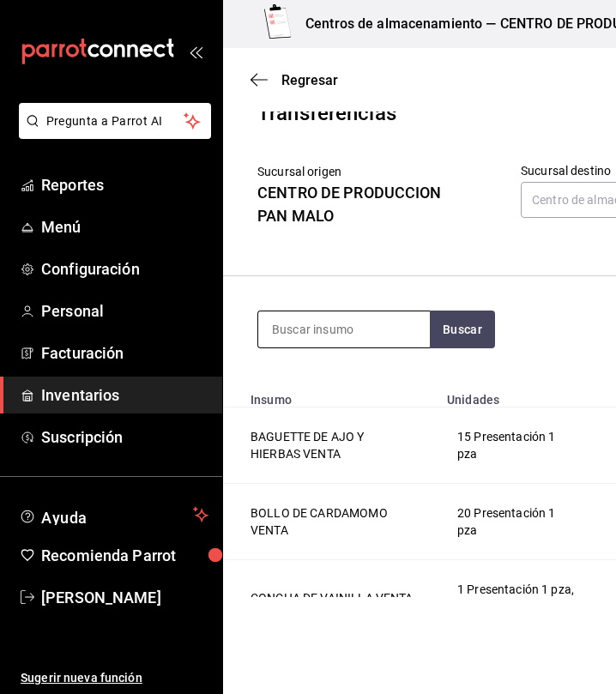
click at [357, 327] on input at bounding box center [343, 329] width 171 height 36
type input "tarta"
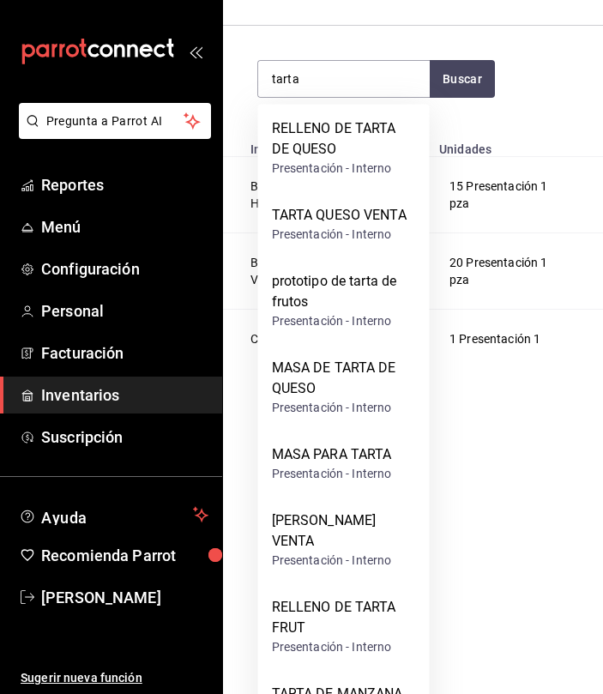
scroll to position [264, 0]
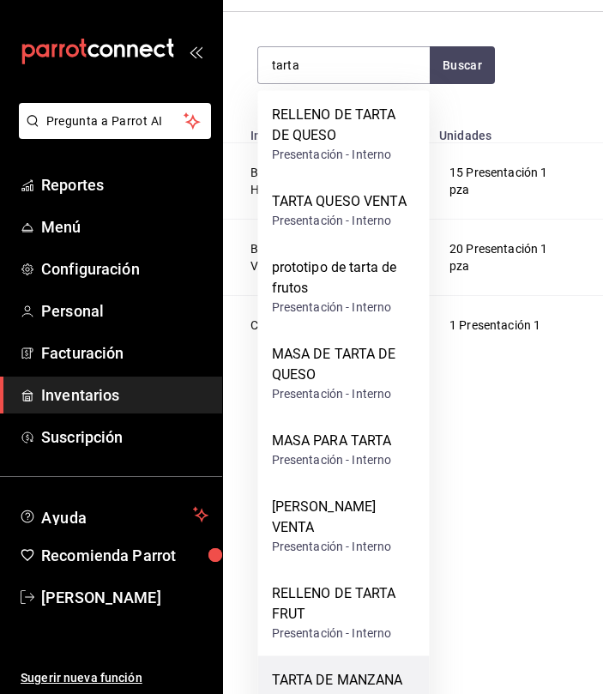
click at [324, 686] on div "TARTA DE MANZANA VENTA" at bounding box center [344, 690] width 144 height 41
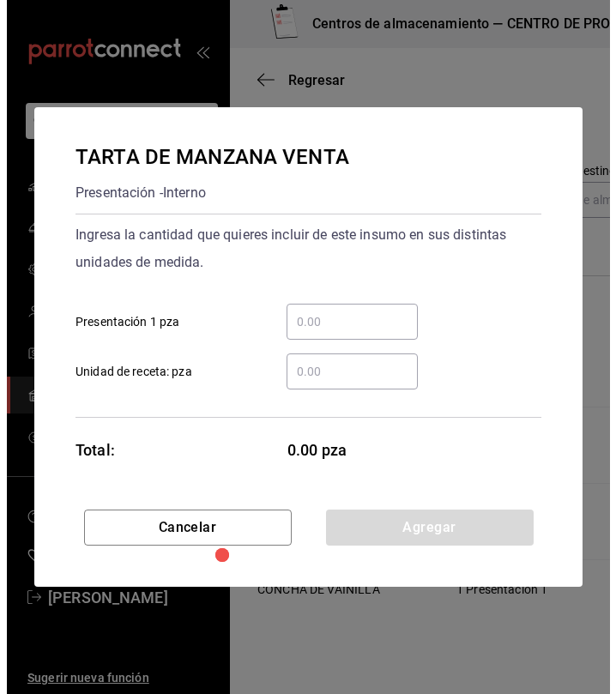
scroll to position [0, 0]
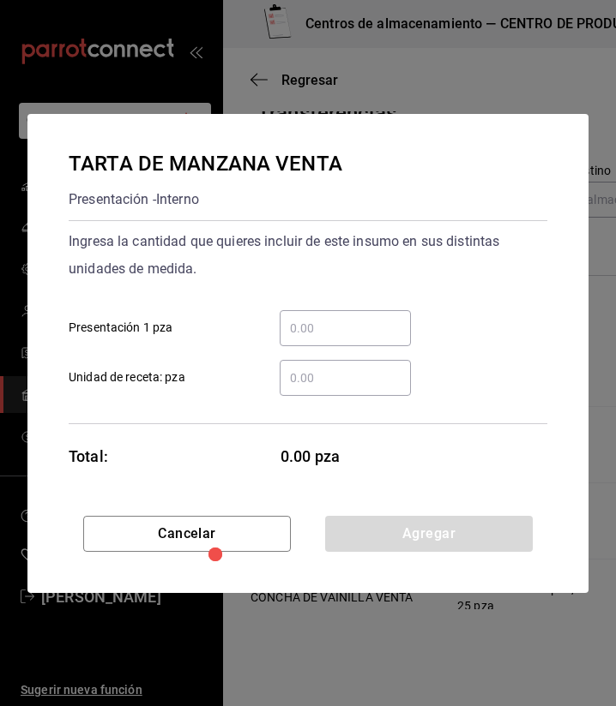
click at [320, 320] on input "​ Presentación 1 pza" at bounding box center [344, 328] width 131 height 21
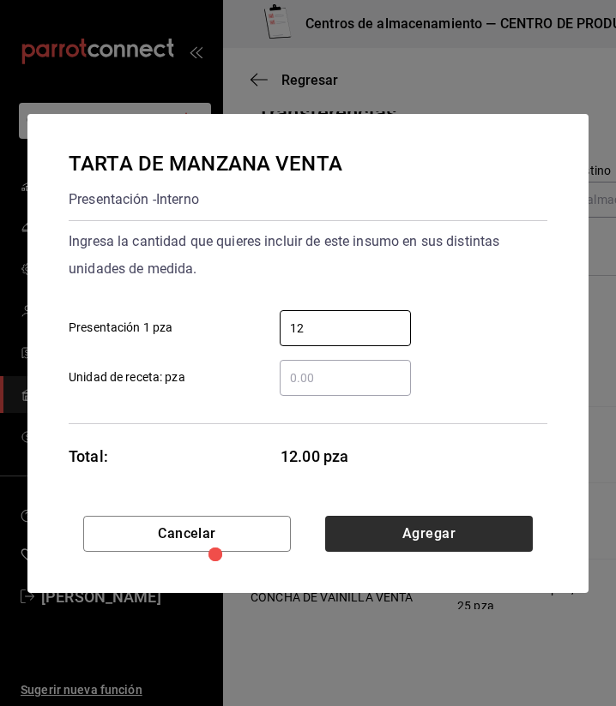
type input "12"
click at [401, 537] on button "Agregar" at bounding box center [428, 534] width 207 height 36
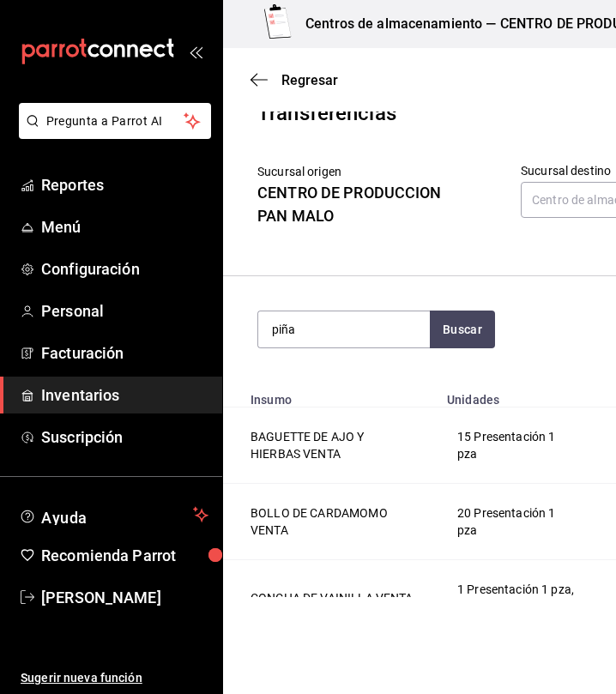
type input "piña"
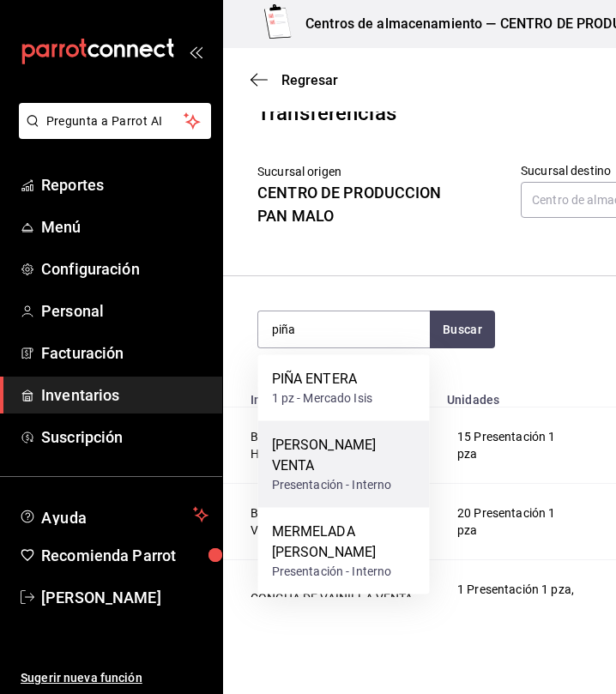
click at [371, 466] on div "[PERSON_NAME] VENTA" at bounding box center [344, 455] width 144 height 41
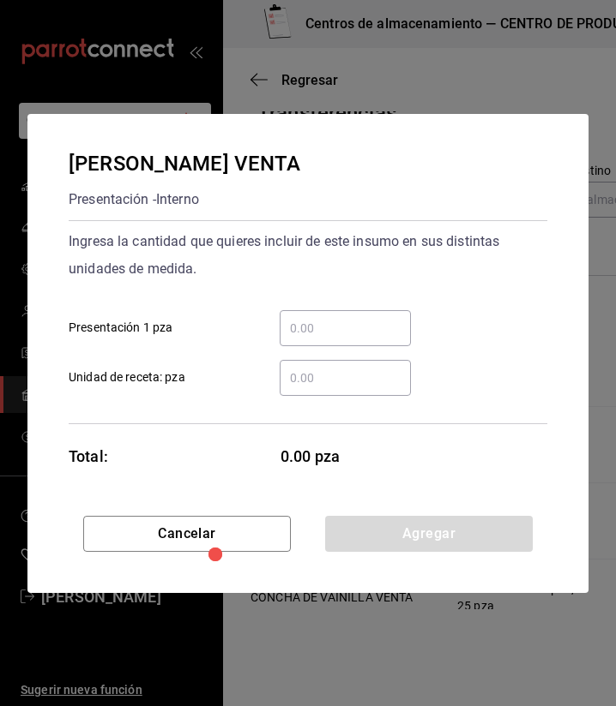
click at [374, 327] on input "​ Presentación 1 pza" at bounding box center [344, 328] width 131 height 21
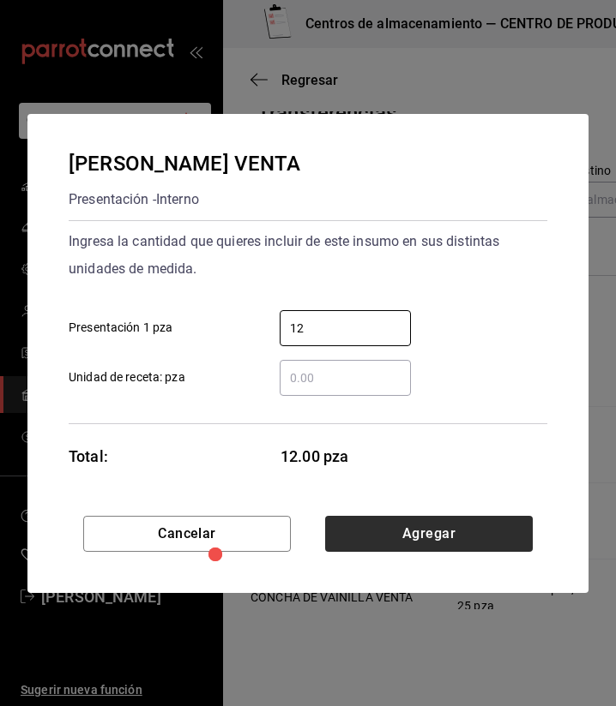
type input "12"
click at [465, 534] on button "Agregar" at bounding box center [428, 534] width 207 height 36
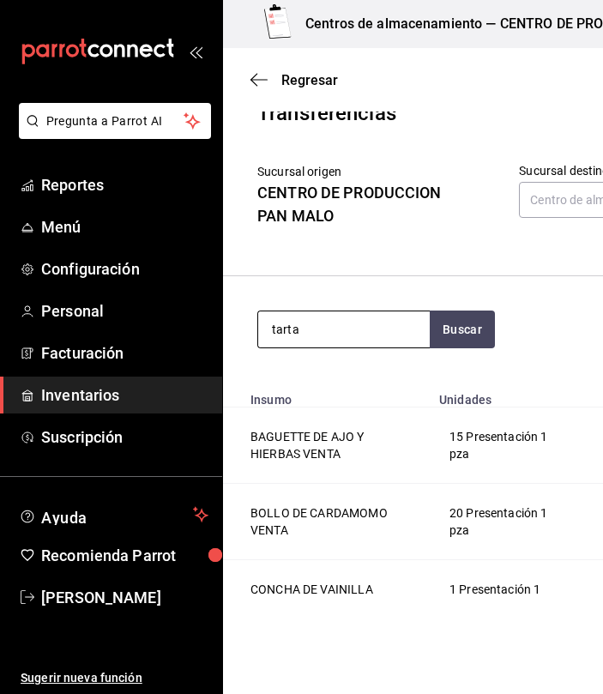
type input "tarta"
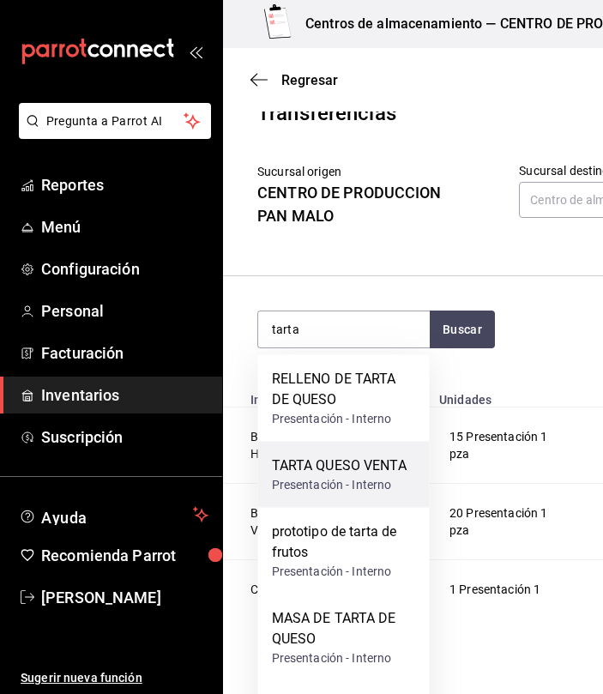
click at [384, 470] on div "TARTA QUESO VENTA" at bounding box center [339, 465] width 135 height 21
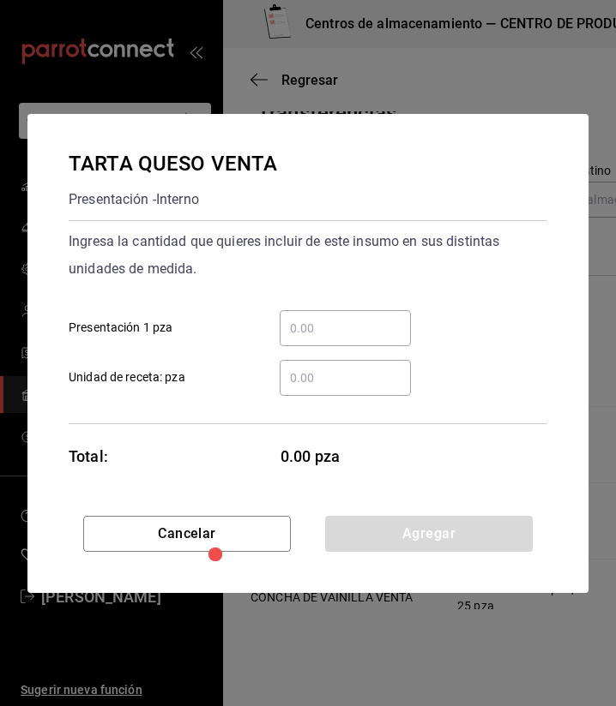
click at [375, 327] on input "​ Presentación 1 pza" at bounding box center [344, 328] width 131 height 21
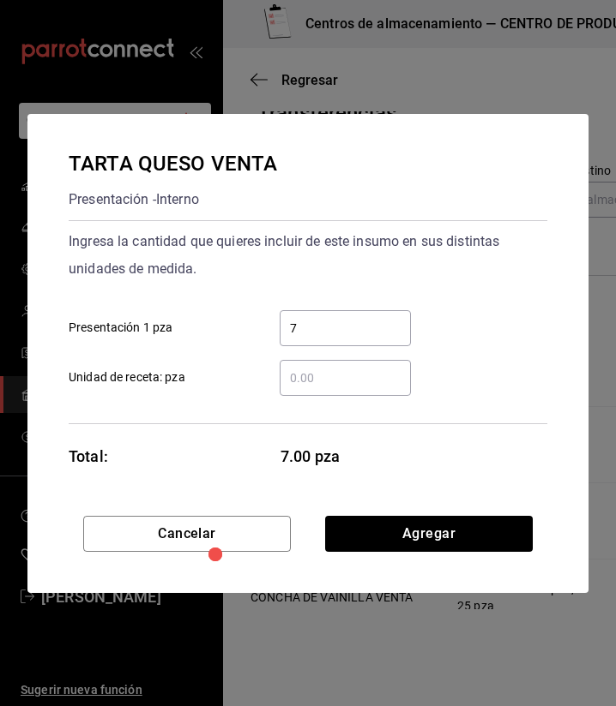
type input "7"
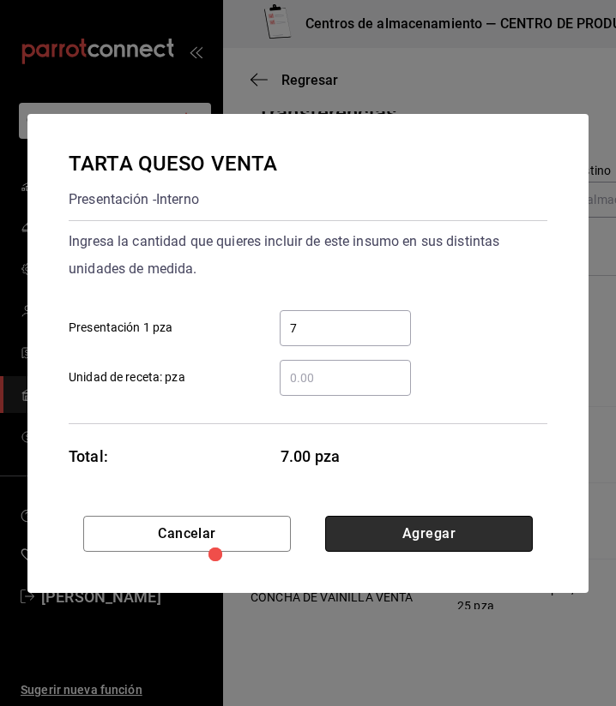
click at [375, 547] on button "Agregar" at bounding box center [428, 534] width 207 height 36
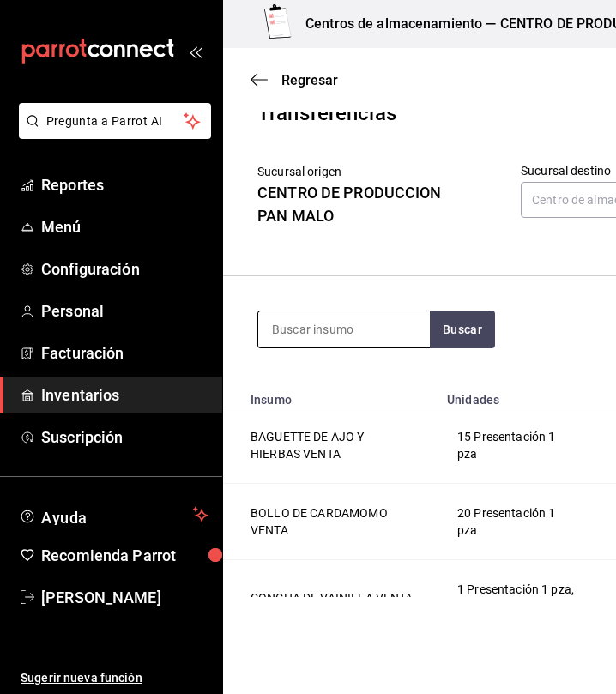
click at [330, 337] on input at bounding box center [343, 329] width 171 height 36
type input "croissa"
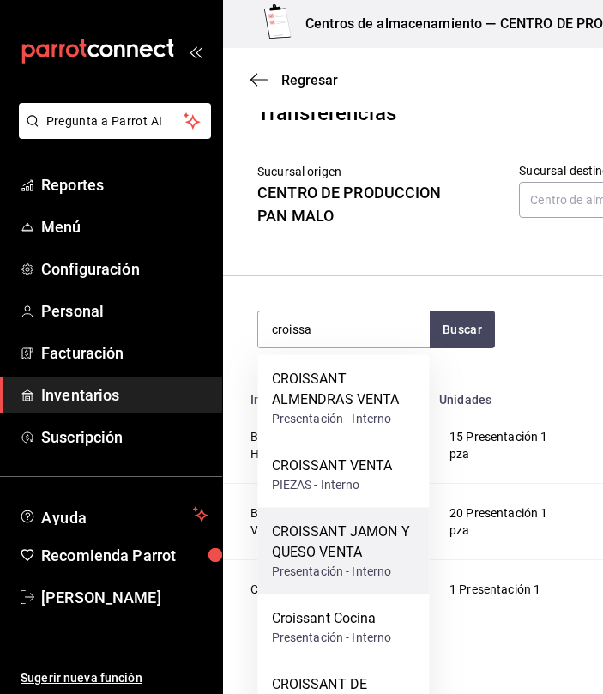
click at [375, 550] on div "CROISSANT JAMON Y QUESO VENTA" at bounding box center [344, 541] width 144 height 41
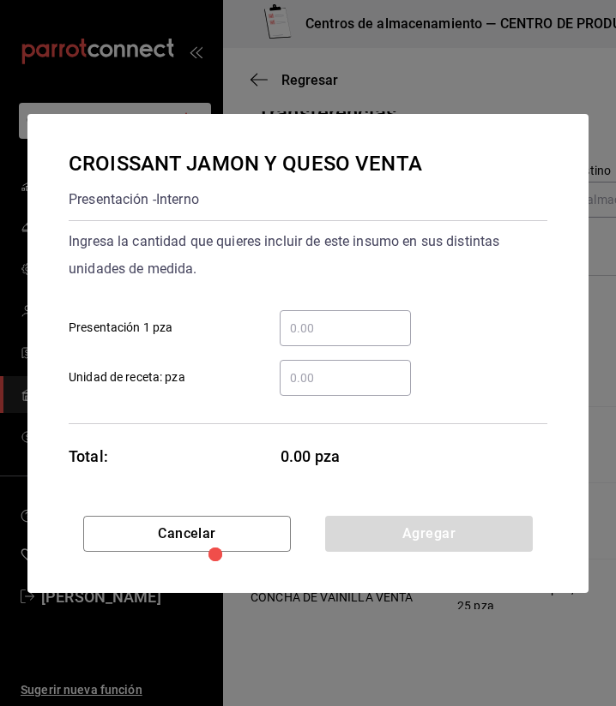
click at [354, 325] on input "​ Presentación 1 pza" at bounding box center [344, 328] width 131 height 21
type input "7"
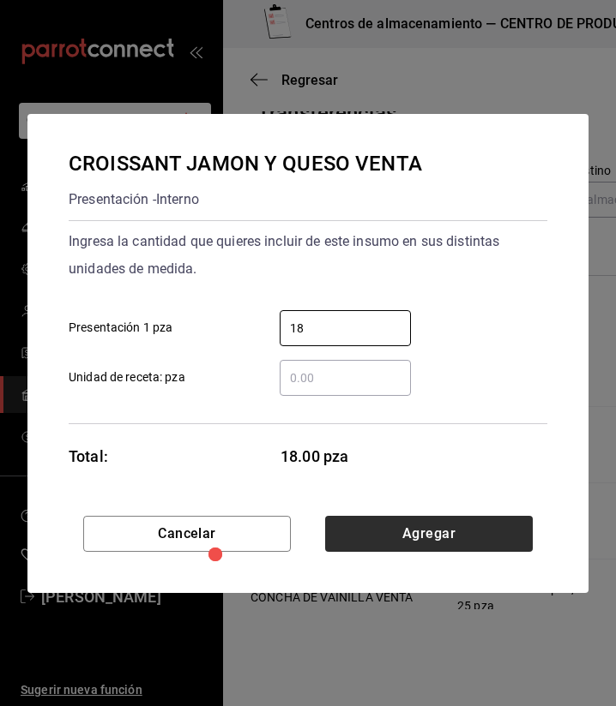
type input "18"
click at [443, 529] on button "Agregar" at bounding box center [428, 534] width 207 height 36
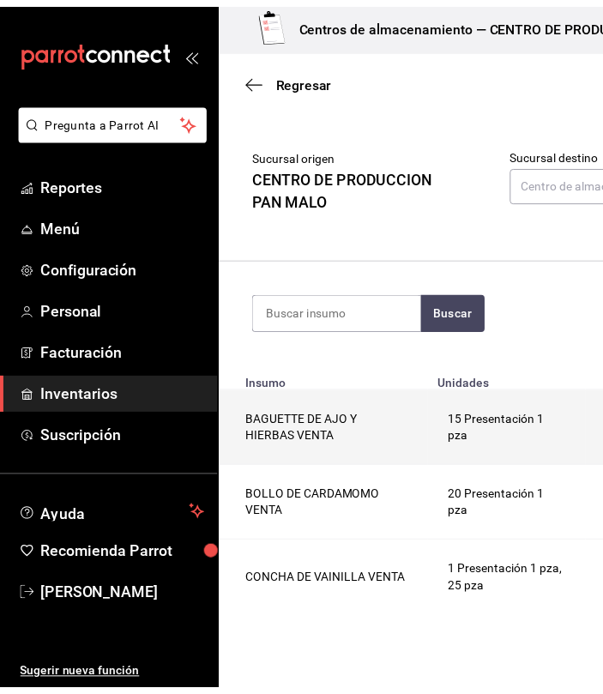
scroll to position [43, 0]
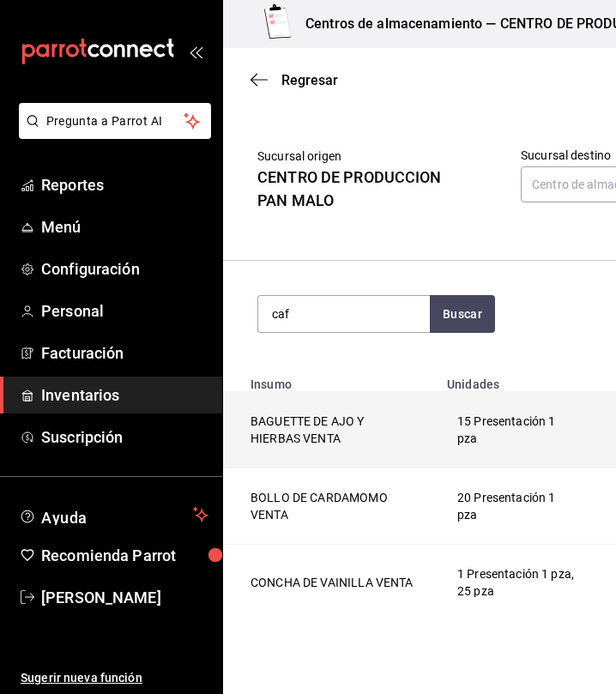
type input "caf"
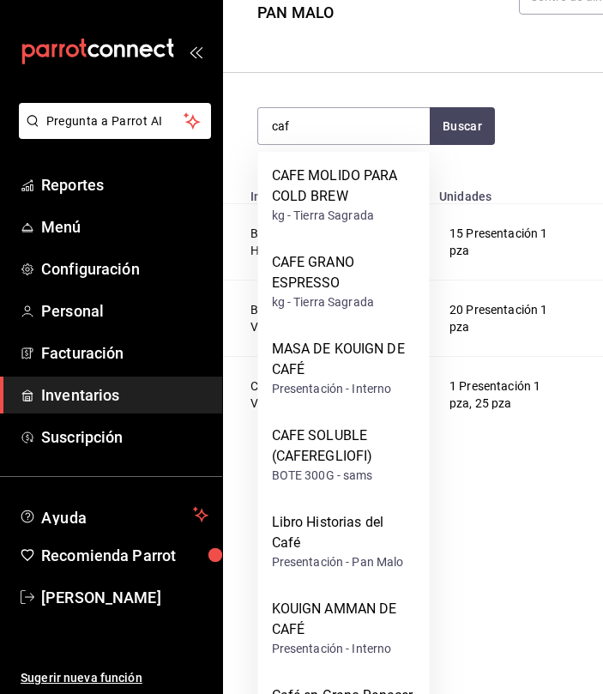
scroll to position [195, 0]
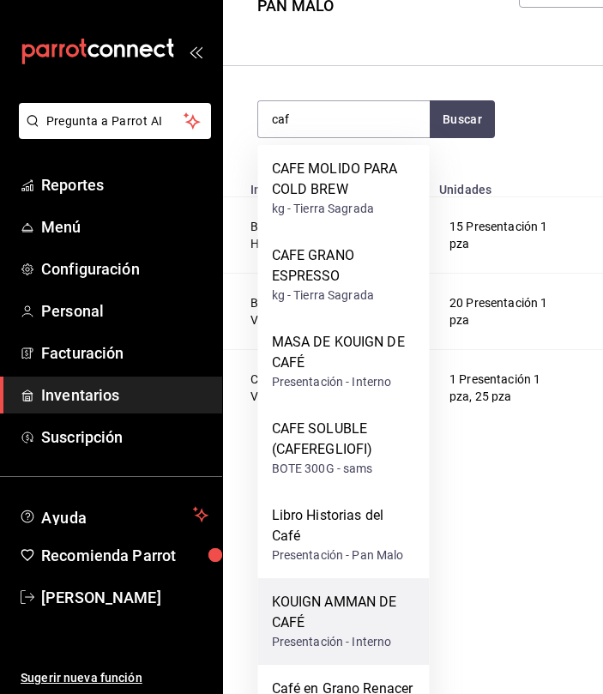
click at [363, 599] on div "KOUIGN AMMAN DE CAFÉ" at bounding box center [344, 611] width 144 height 41
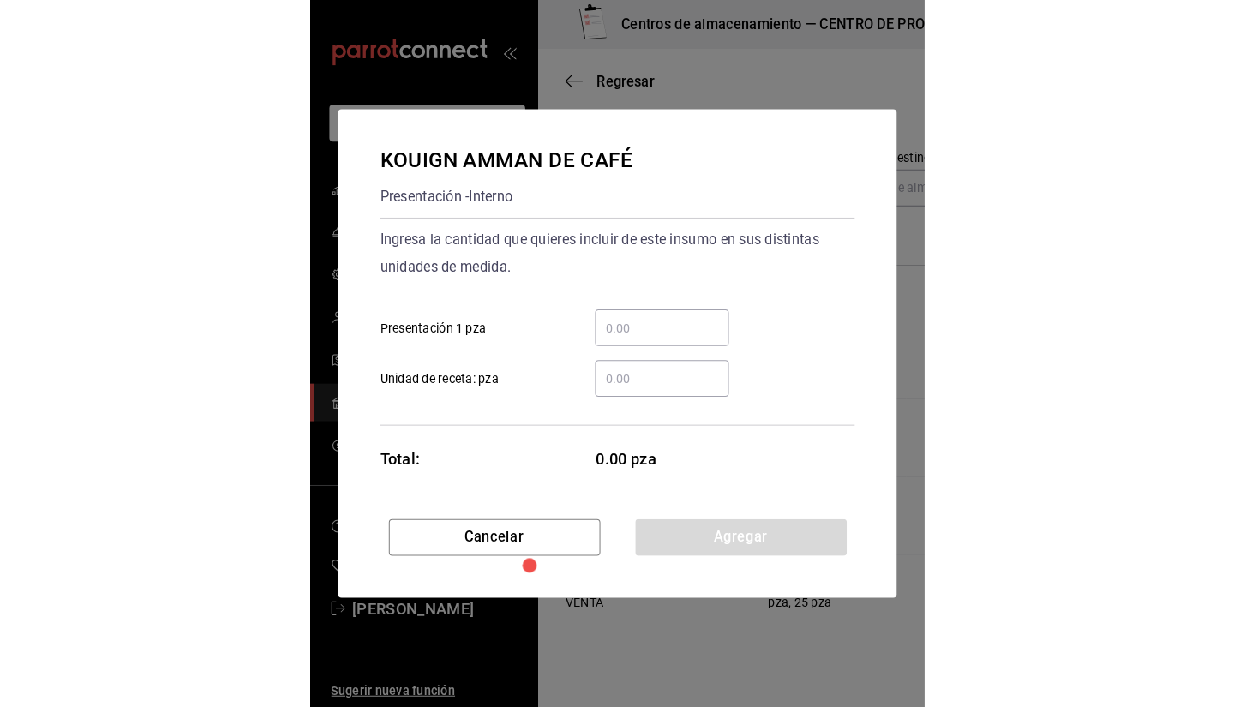
scroll to position [0, 0]
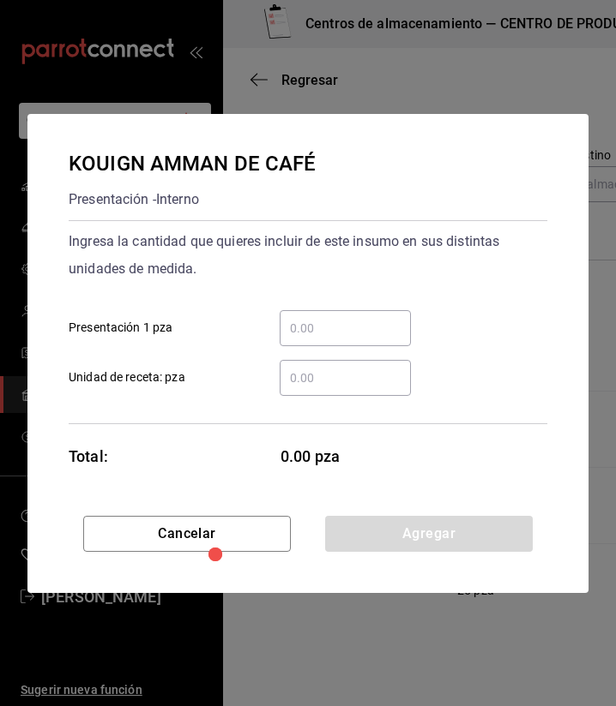
click at [349, 320] on input "​ Presentación 1 pza" at bounding box center [344, 328] width 131 height 21
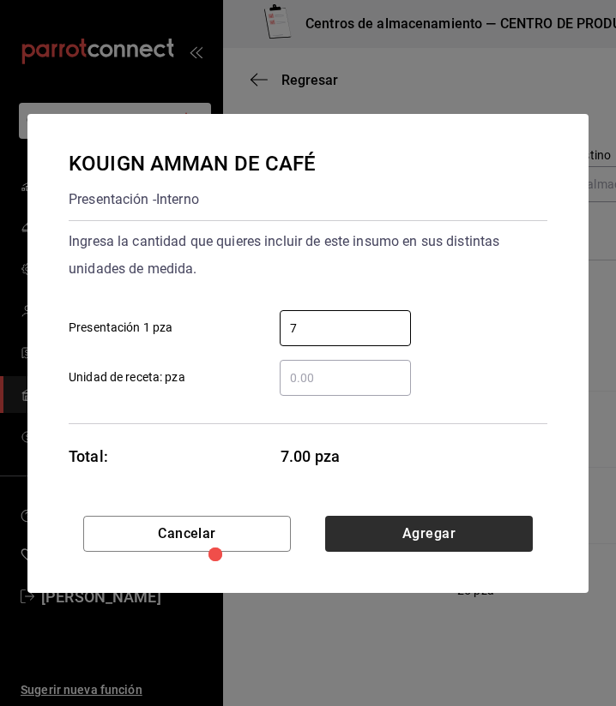
type input "7"
click at [403, 535] on button "Agregar" at bounding box center [428, 534] width 207 height 36
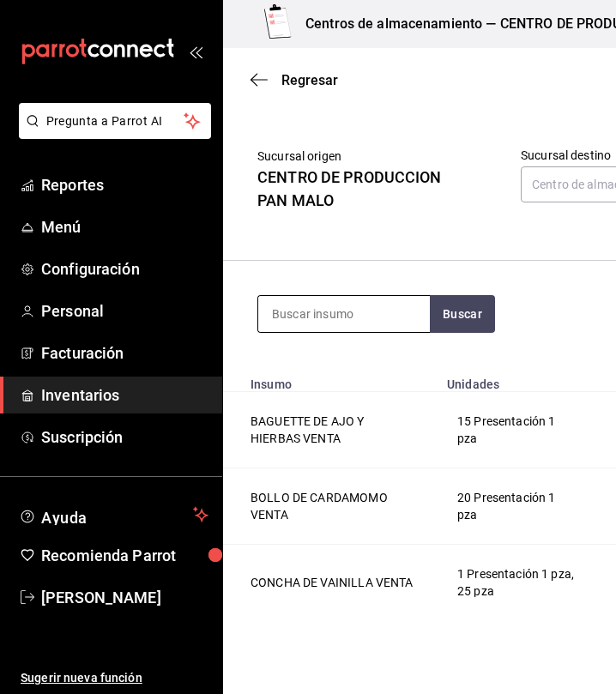
click at [343, 321] on input at bounding box center [343, 314] width 171 height 36
type input "nido"
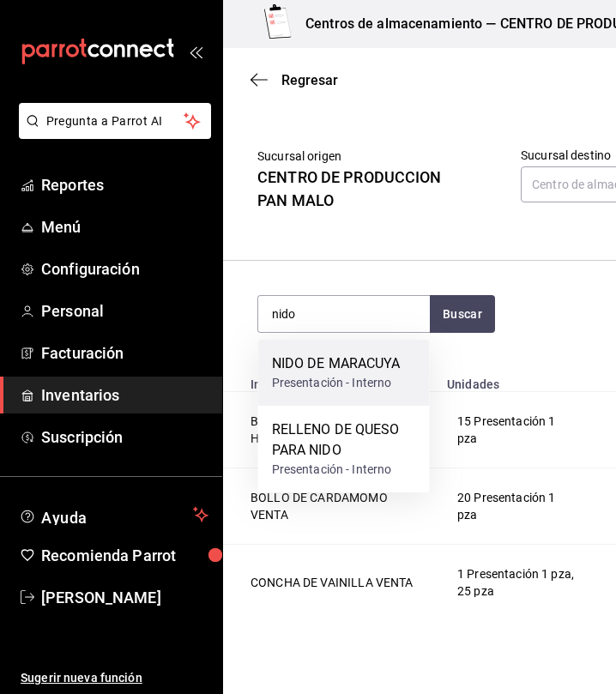
click at [331, 344] on div "NIDO DE MARACUYA Presentación - Interno" at bounding box center [343, 372] width 171 height 66
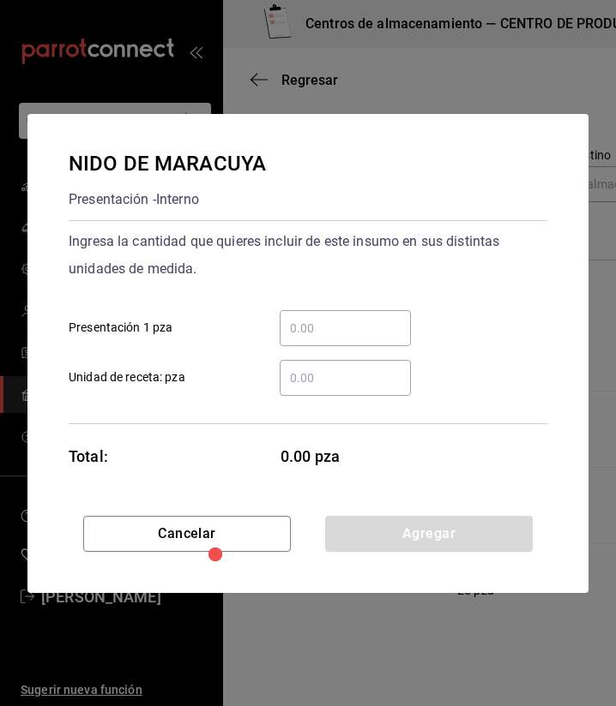
click at [349, 314] on div "​" at bounding box center [344, 328] width 131 height 36
click at [349, 318] on input "​ Presentación 1 pza" at bounding box center [344, 328] width 131 height 21
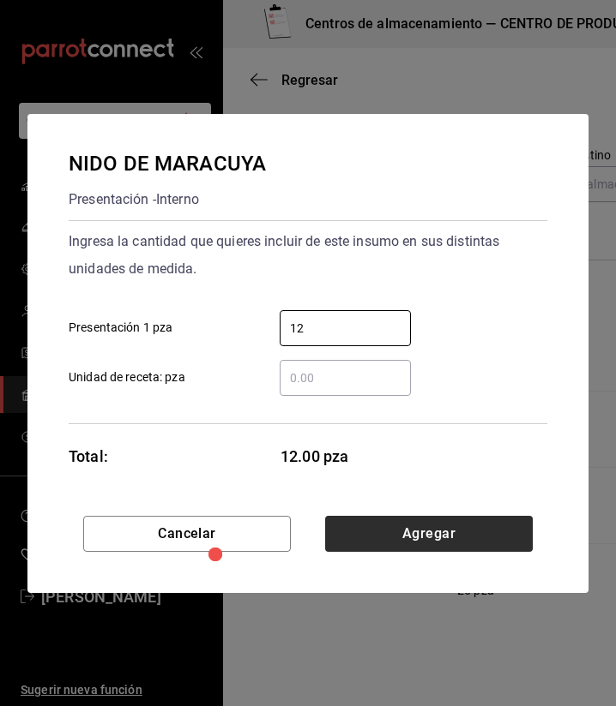
type input "12"
click at [470, 530] on button "Agregar" at bounding box center [428, 534] width 207 height 36
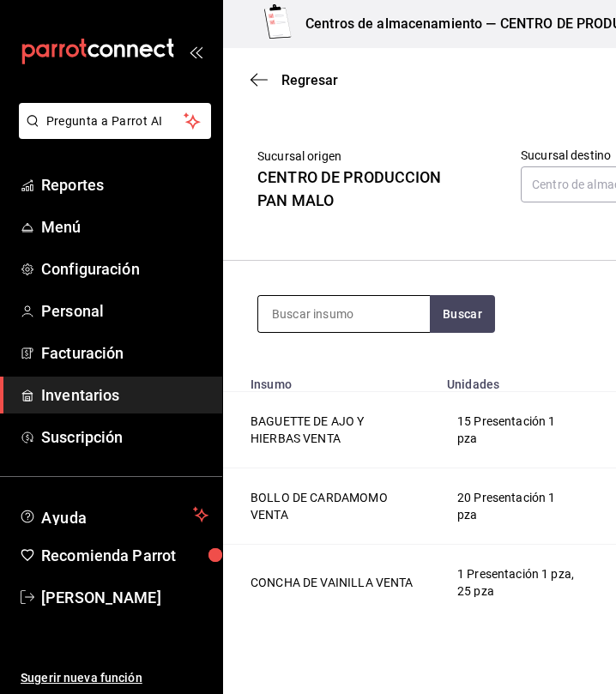
click at [384, 298] on input at bounding box center [343, 314] width 171 height 36
type input "chocolatin"
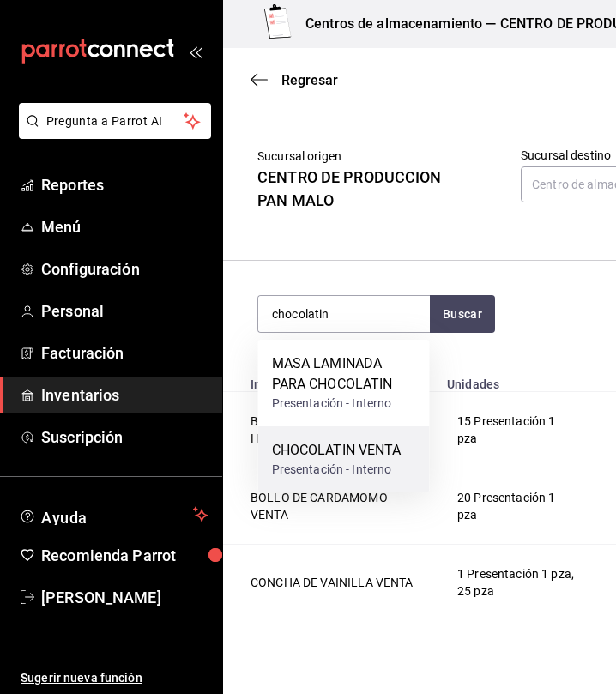
click at [380, 446] on div "CHOCOLATIN VENTA" at bounding box center [336, 450] width 129 height 21
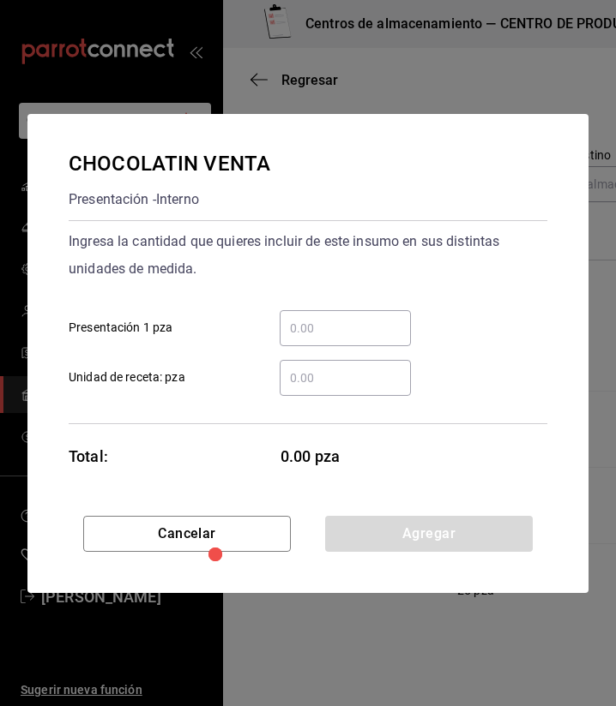
click at [351, 323] on input "​ Presentación 1 pza" at bounding box center [344, 328] width 131 height 21
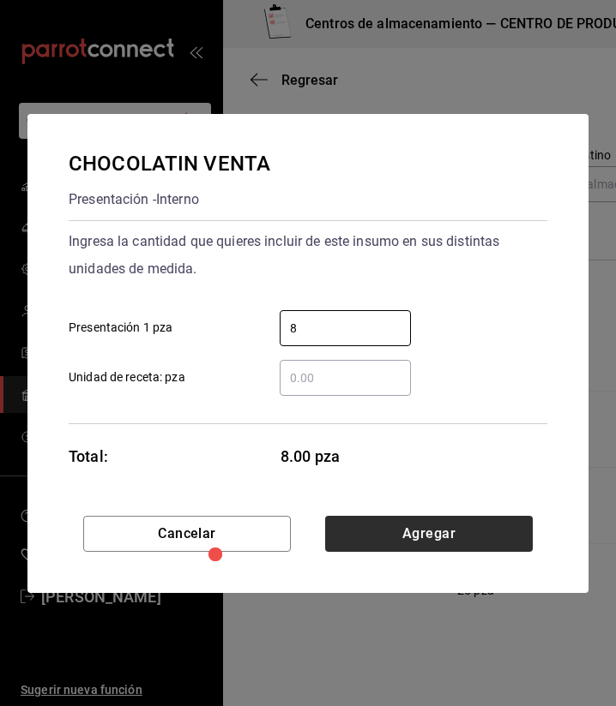
type input "8"
click at [491, 524] on button "Agregar" at bounding box center [428, 534] width 207 height 36
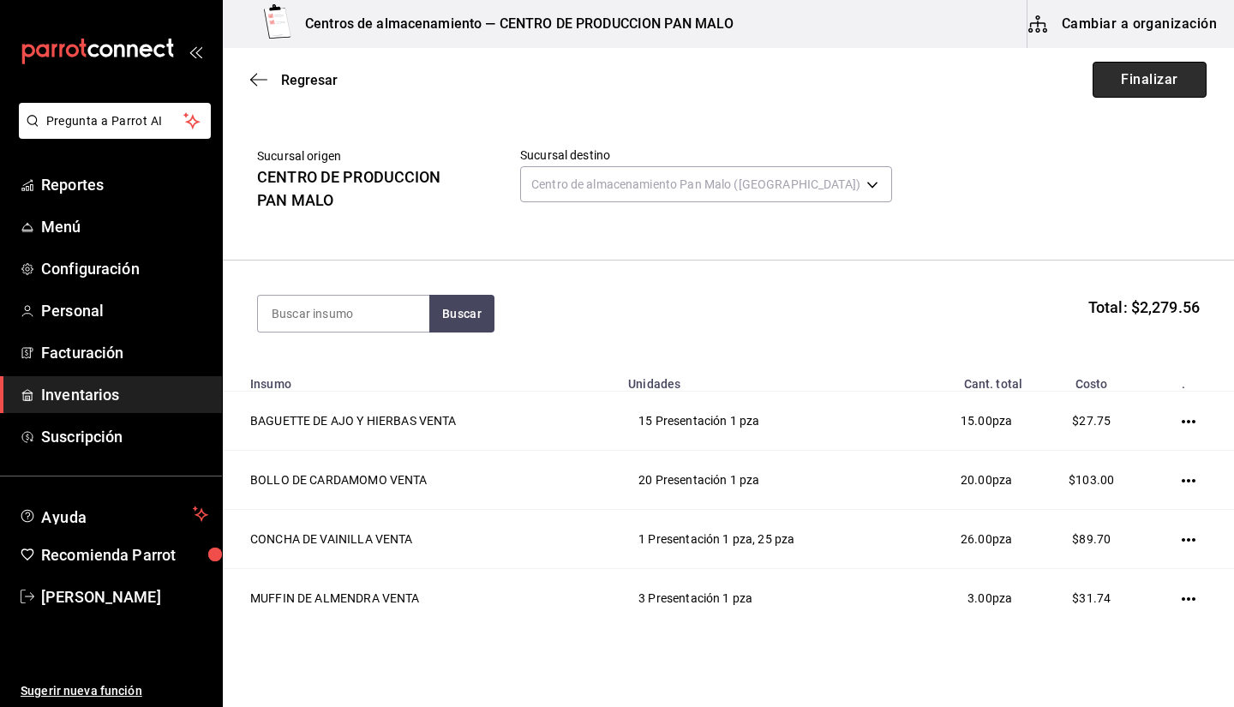
click at [1113, 86] on button "Finalizar" at bounding box center [1150, 80] width 114 height 36
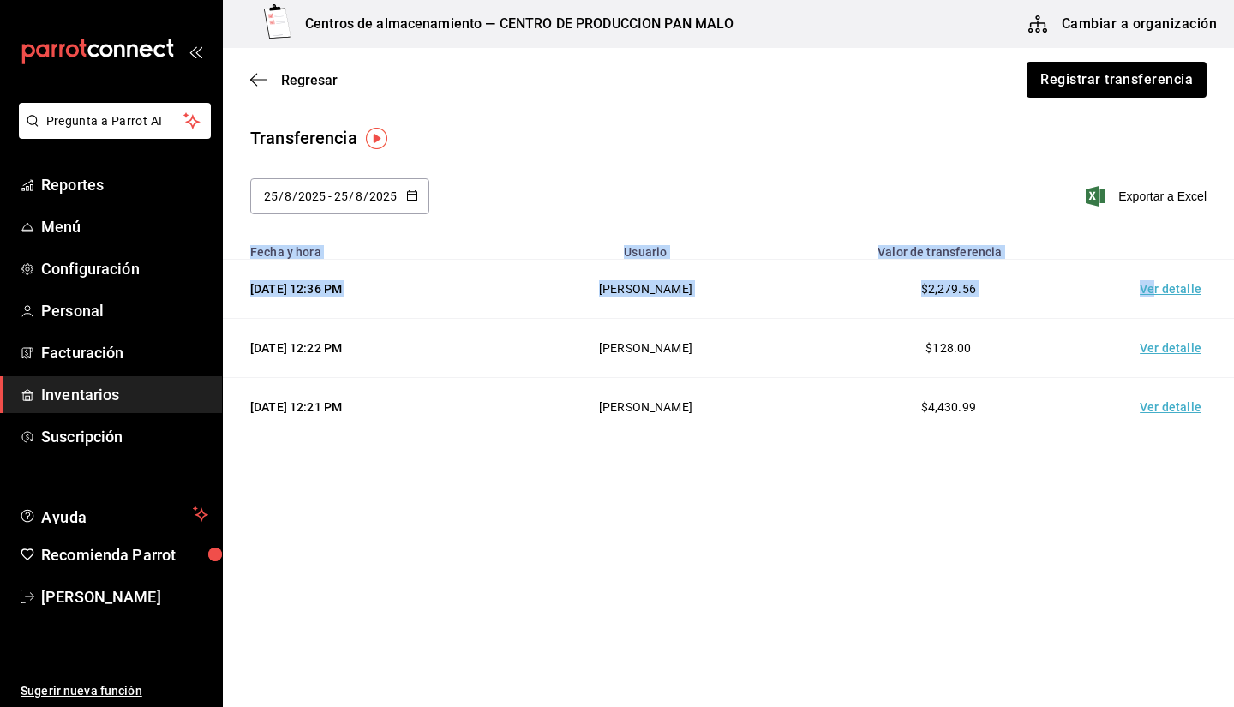
drag, startPoint x: 1156, startPoint y: 291, endPoint x: 1023, endPoint y: 198, distance: 163.1
click at [1023, 198] on div "Transferencia 2025-08-25 25 / 8 / 2025 - 2025-08-25 25 / 8 / 2025 Exportar a Ex…" at bounding box center [729, 280] width 1012 height 311
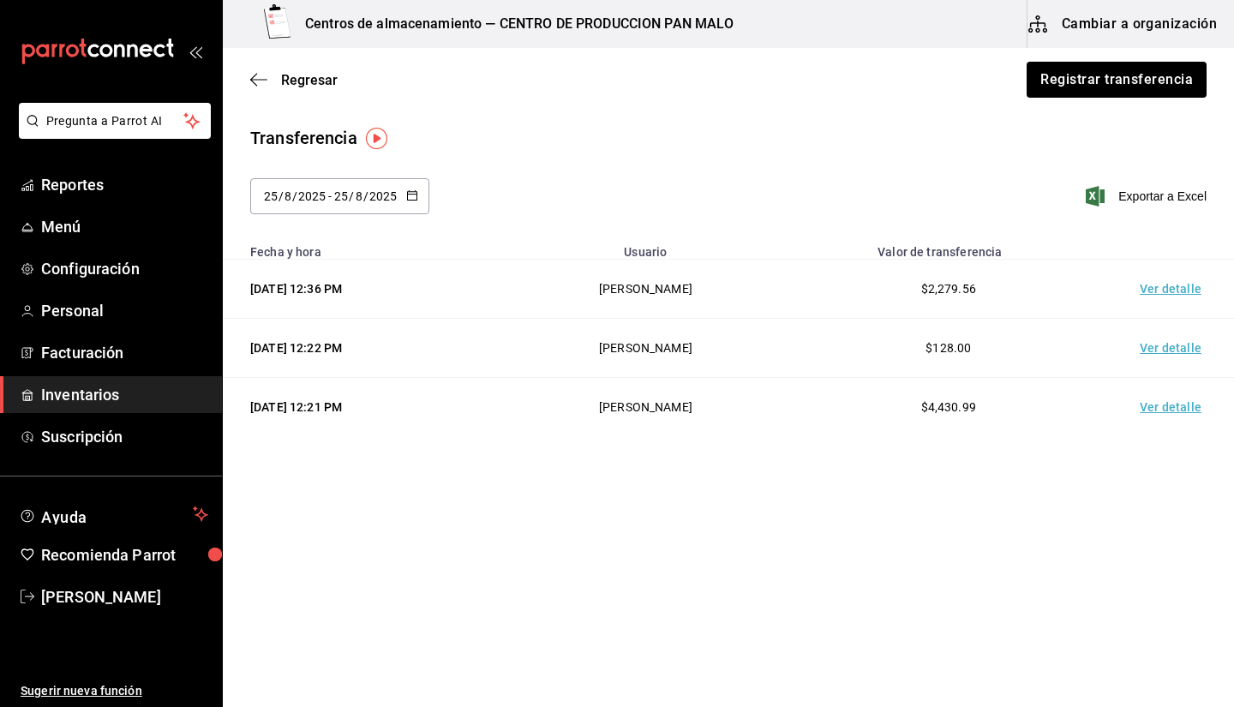
click at [957, 166] on div "Transferencia 2025-08-25 25 / 8 / 2025 - 2025-08-25 25 / 8 / 2025 Exportar a Ex…" at bounding box center [729, 180] width 1012 height 110
click at [381, 495] on main "Regresar Registrar transferencia Transferencia 2025-08-25 25 / 8 / 2025 - 2025-…" at bounding box center [729, 329] width 1012 height 562
click at [173, 401] on span "Inventarios" at bounding box center [124, 394] width 167 height 23
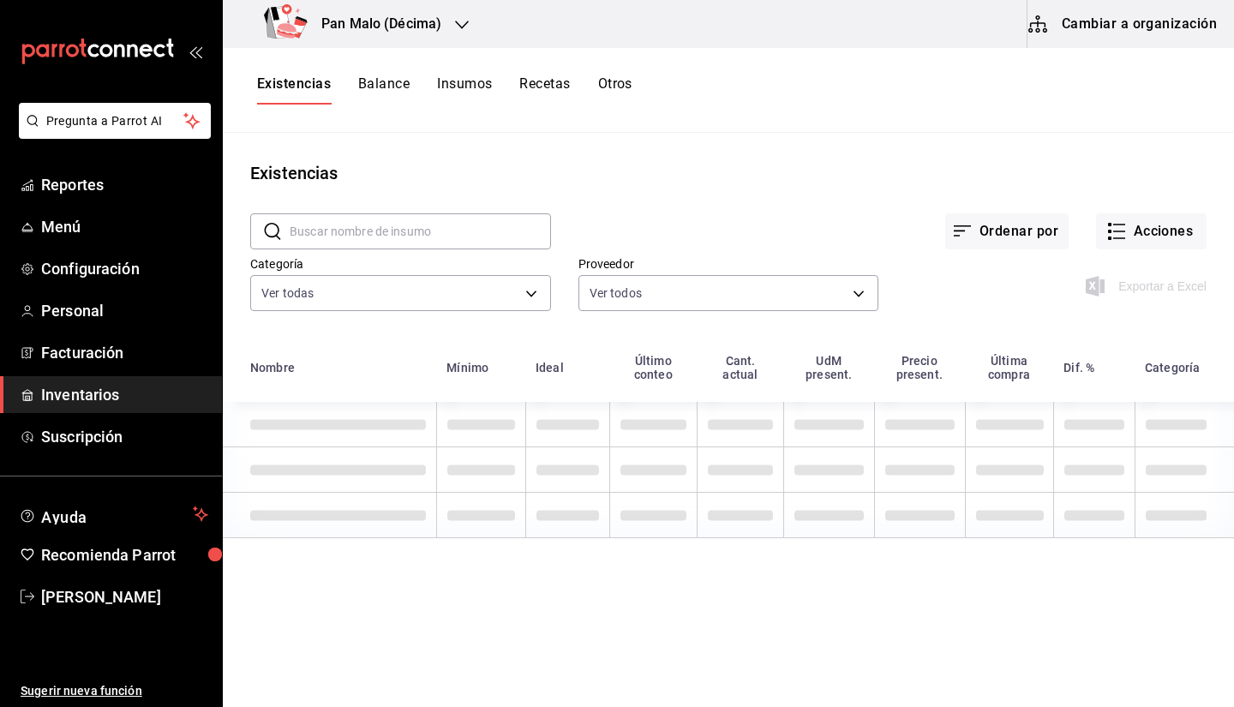
click at [1070, 27] on button "Cambiar a organización" at bounding box center [1124, 24] width 193 height 48
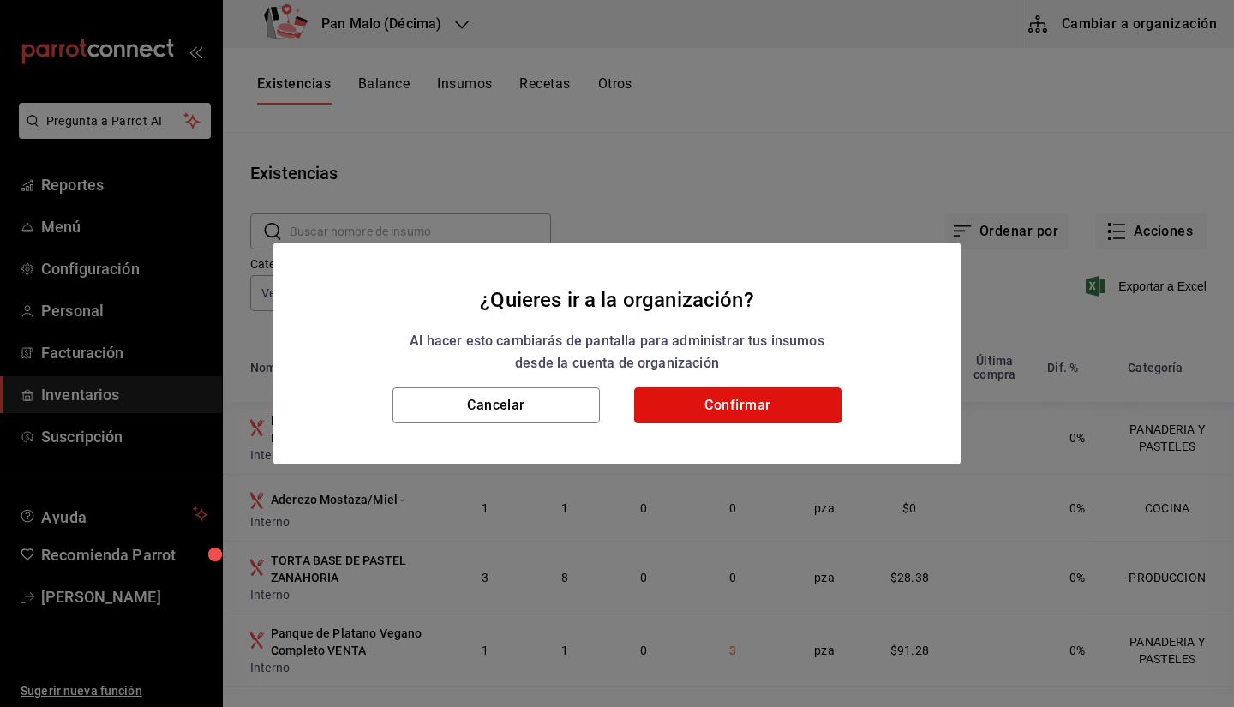
click at [750, 419] on button "Confirmar" at bounding box center [737, 405] width 207 height 36
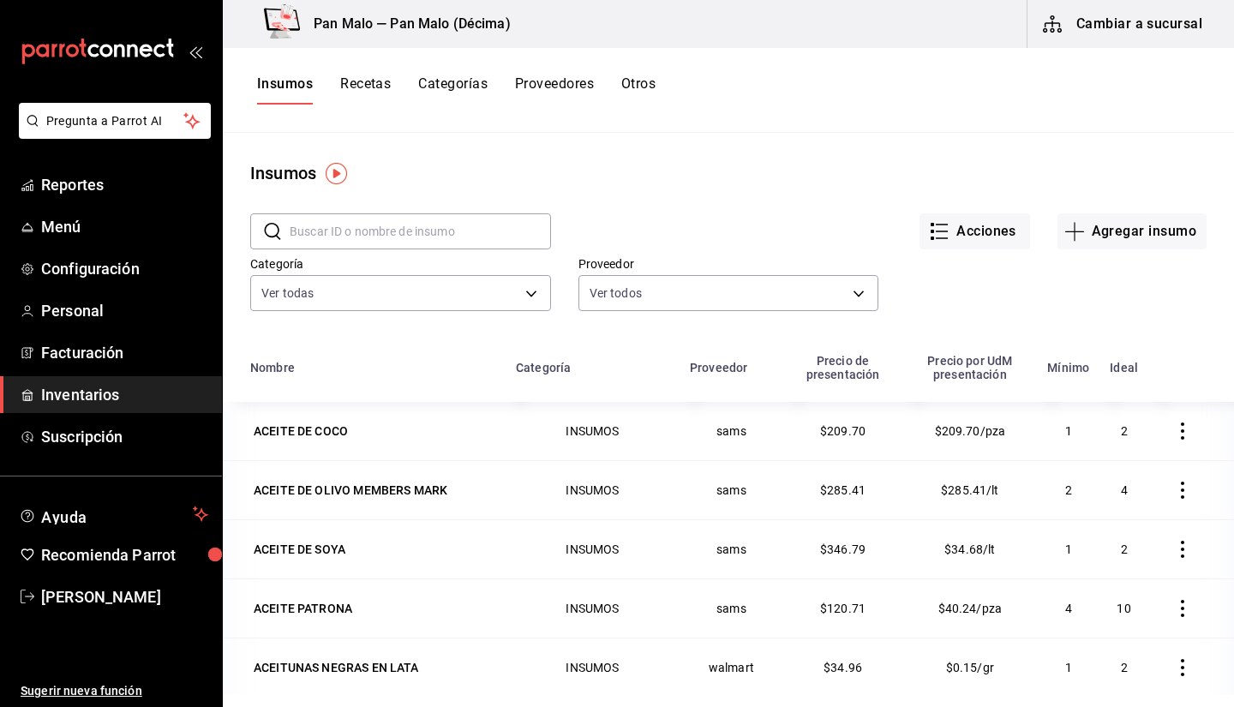
click at [1107, 25] on button "Cambiar a sucursal" at bounding box center [1124, 24] width 193 height 48
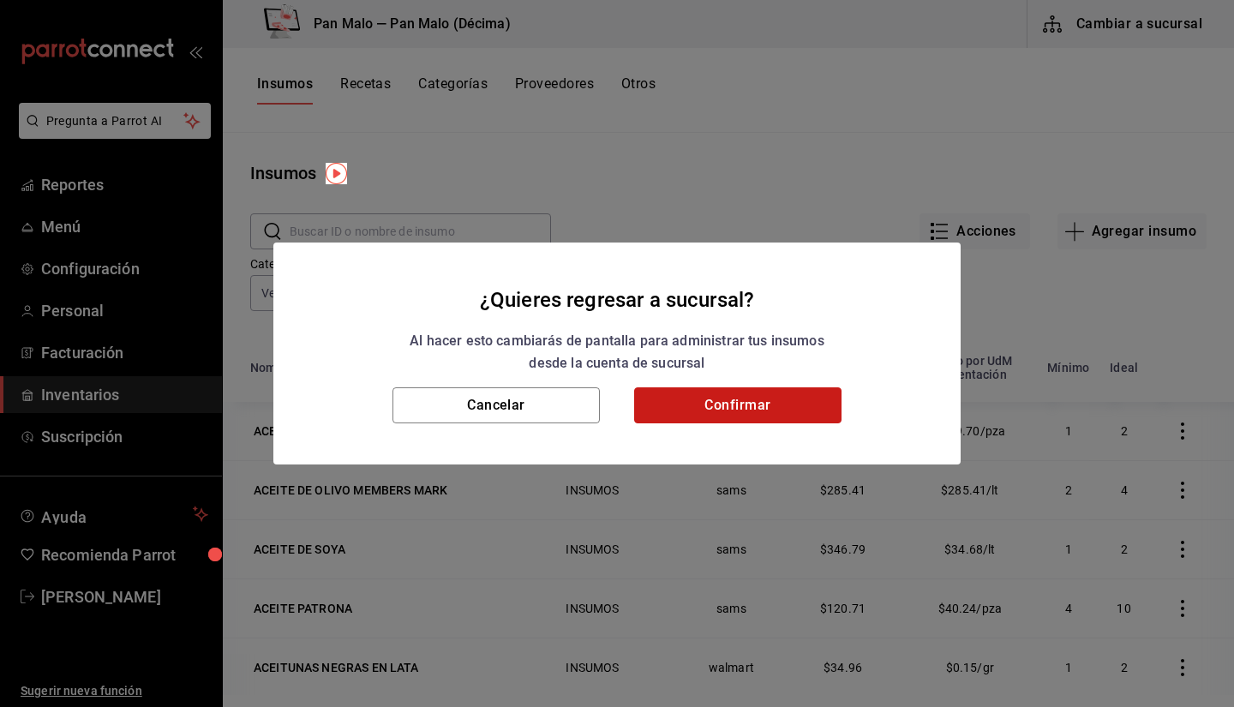
click at [754, 411] on button "Confirmar" at bounding box center [737, 405] width 207 height 36
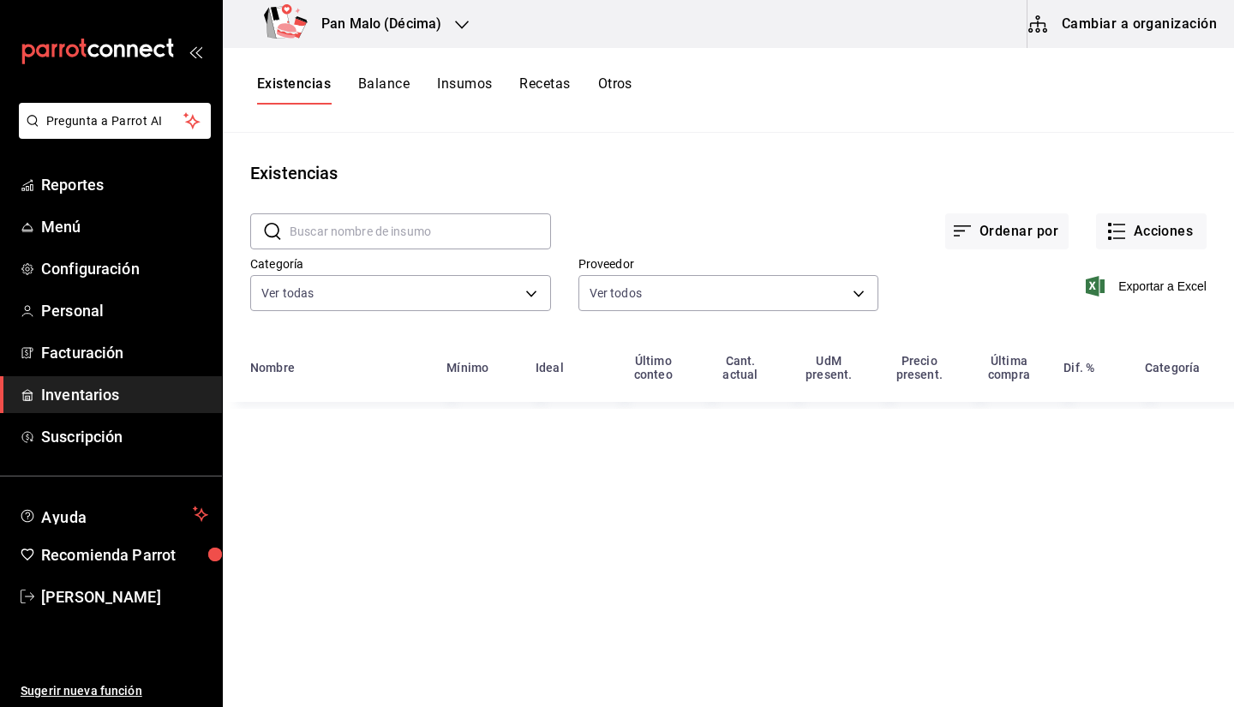
click at [432, 4] on div "Pan Malo (Décima)" at bounding box center [356, 24] width 239 height 48
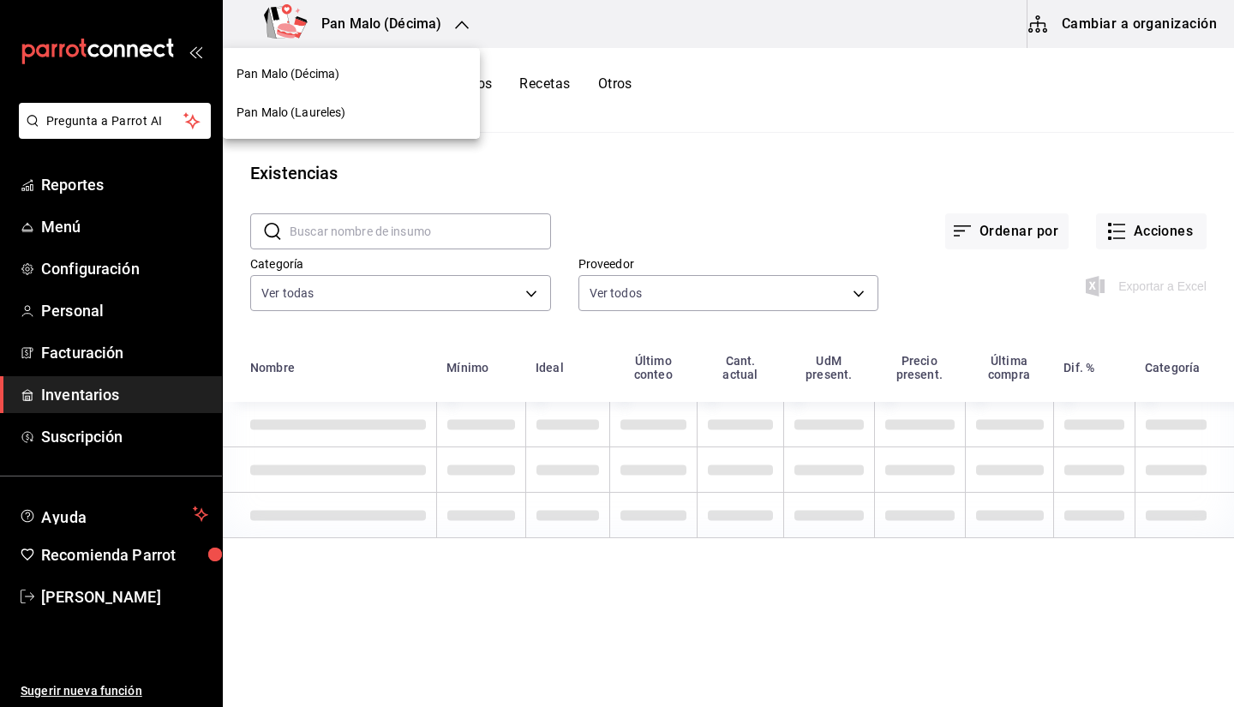
click at [379, 99] on div "Pan Malo (Laureles)" at bounding box center [351, 112] width 257 height 39
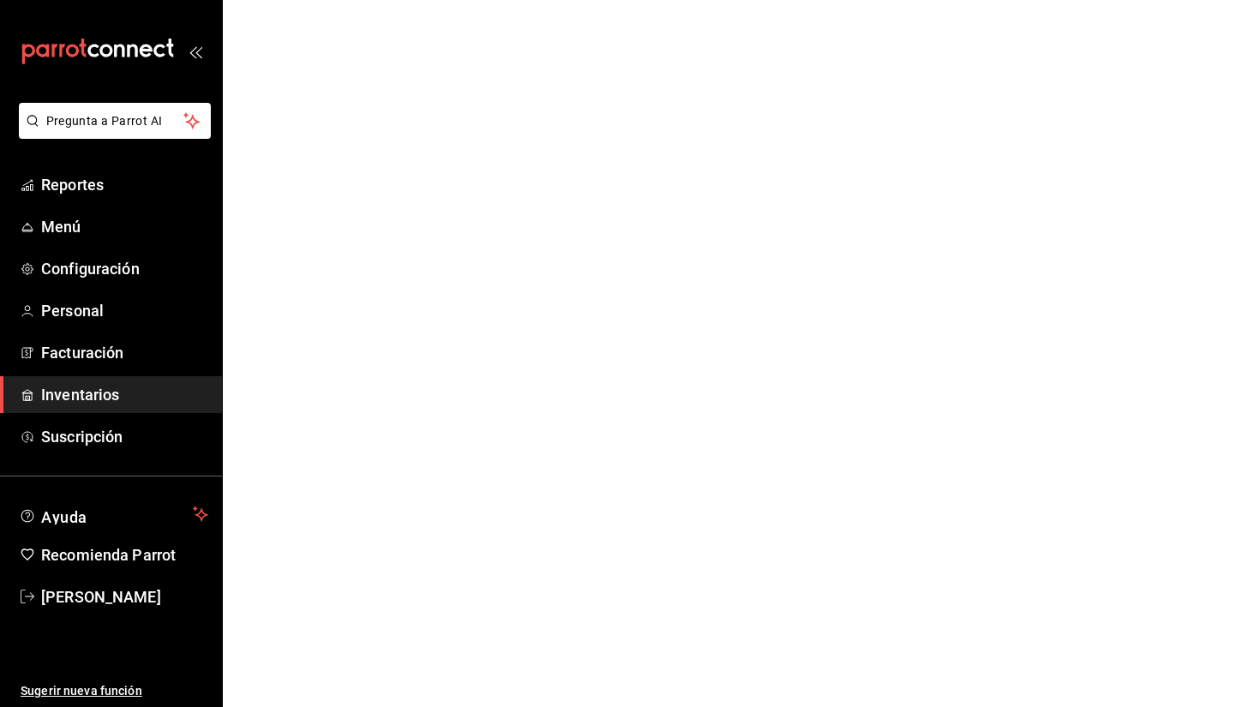
click at [1123, 0] on html "Pregunta a Parrot AI Reportes Menú Configuración Personal Facturación Inventari…" at bounding box center [617, 0] width 1234 height 0
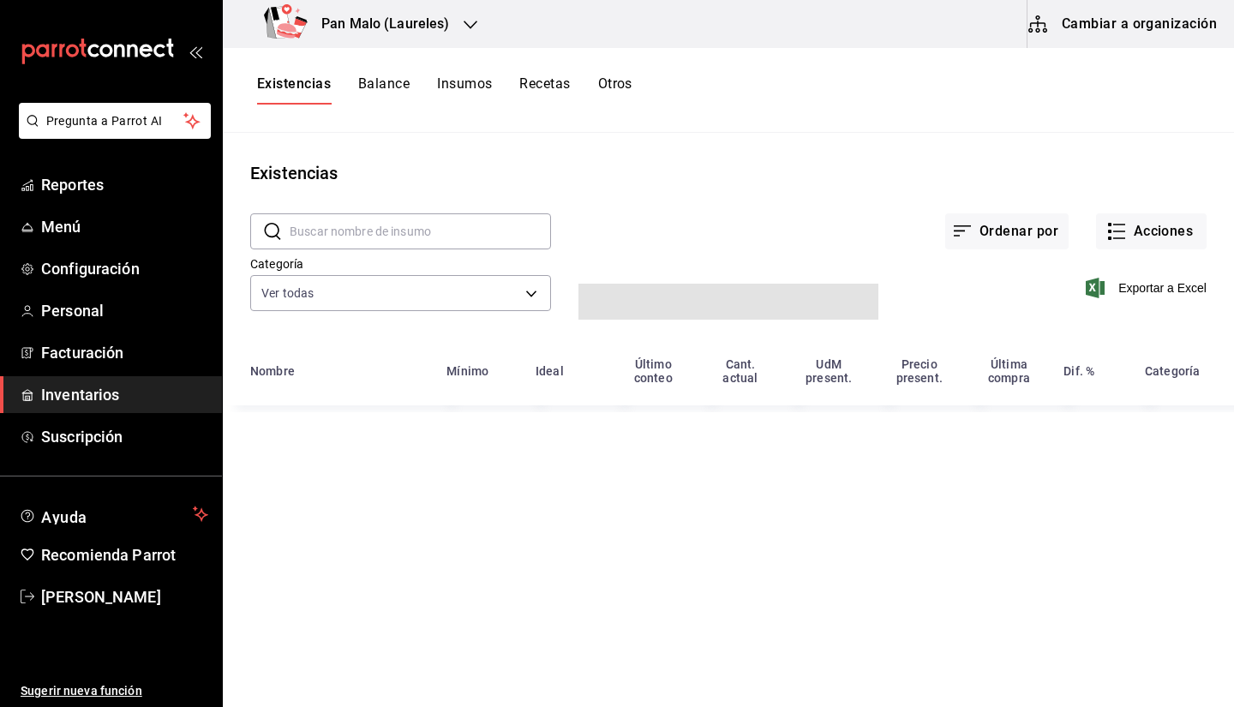
click at [1123, 224] on icon "button" at bounding box center [1117, 231] width 21 height 21
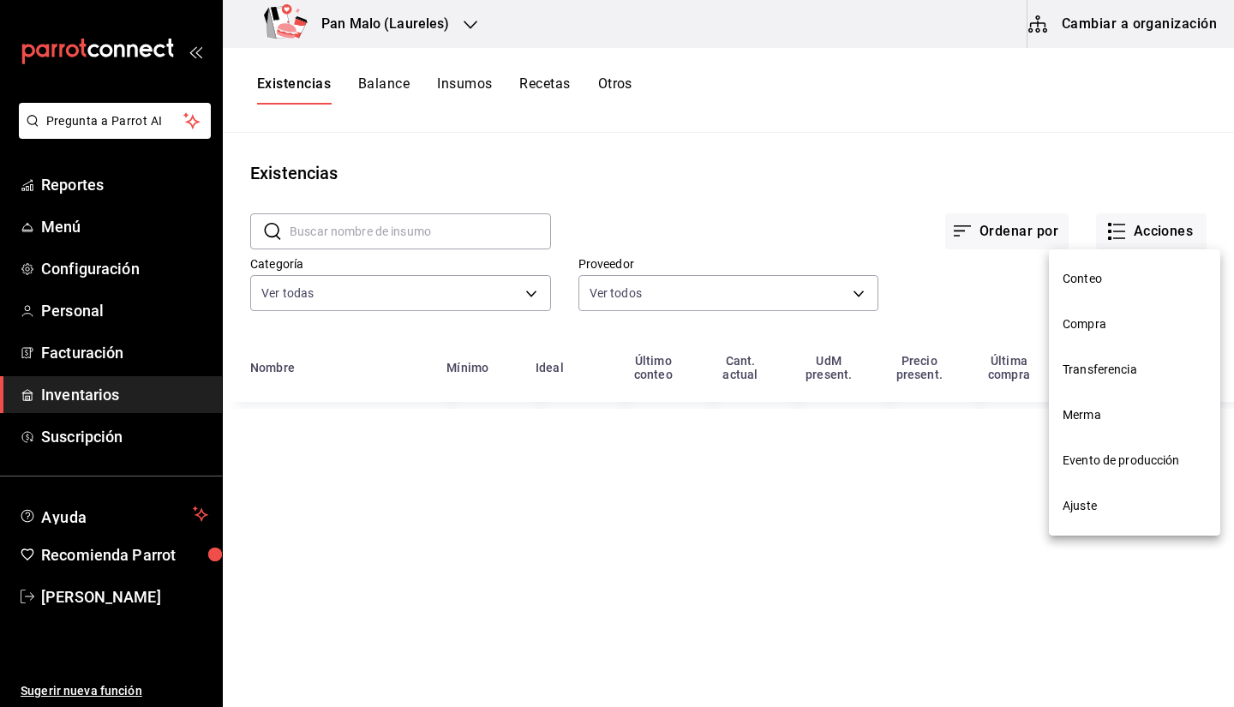
click at [1080, 333] on span "Compra" at bounding box center [1135, 324] width 144 height 18
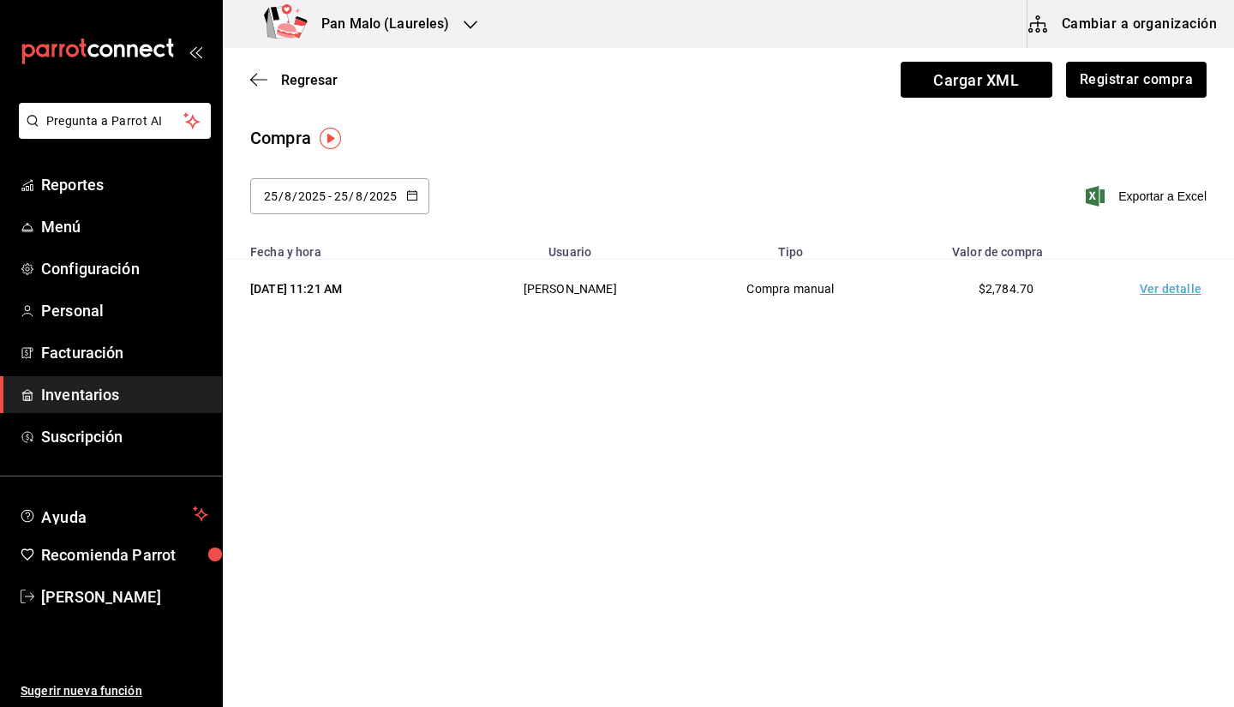
click at [1212, 302] on td "Ver detalle" at bounding box center [1174, 289] width 120 height 59
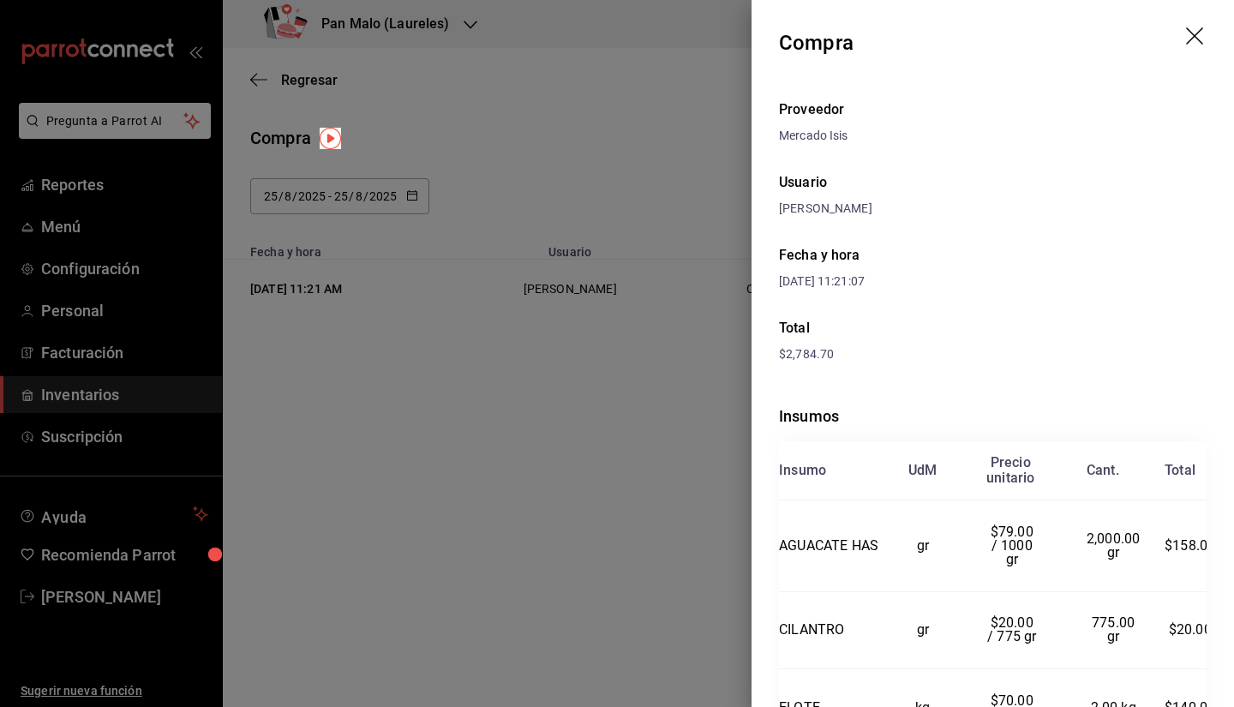
click at [1192, 41] on icon "drag" at bounding box center [1196, 37] width 21 height 21
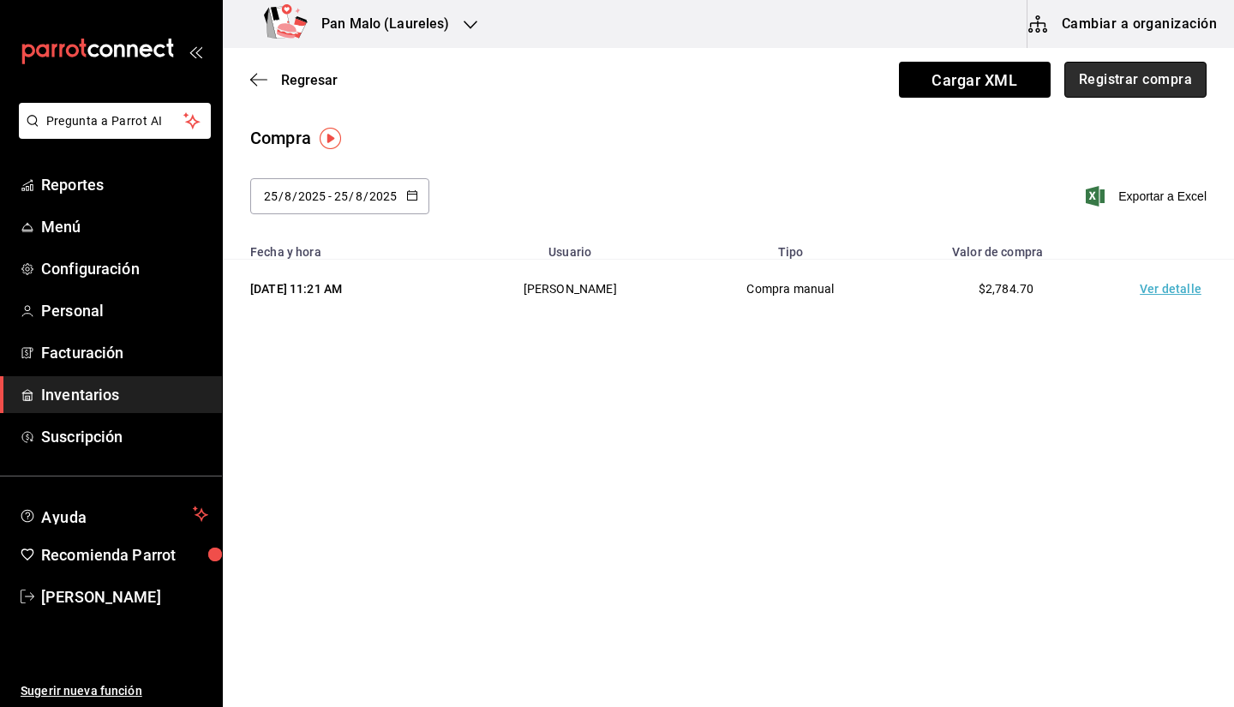
click at [1095, 81] on button "Registrar compra" at bounding box center [1136, 80] width 142 height 36
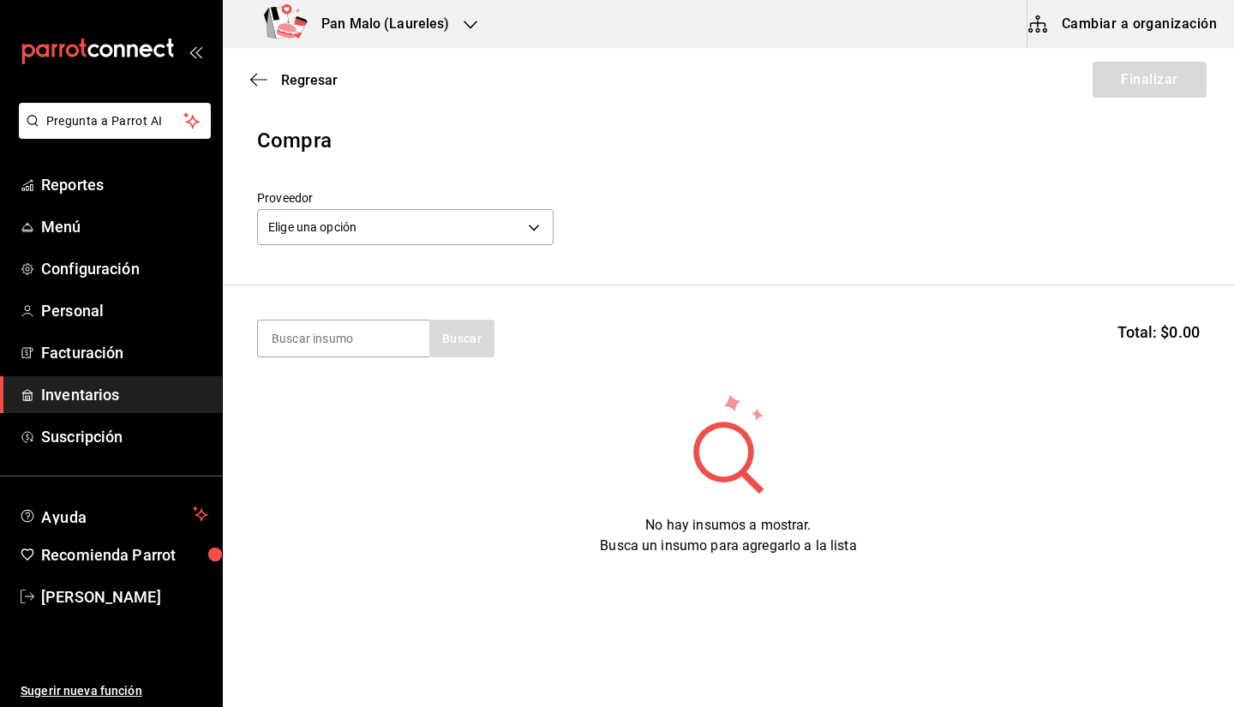
click at [237, 69] on div "Regresar Finalizar" at bounding box center [729, 79] width 1012 height 63
click at [258, 83] on icon "button" at bounding box center [258, 79] width 17 height 15
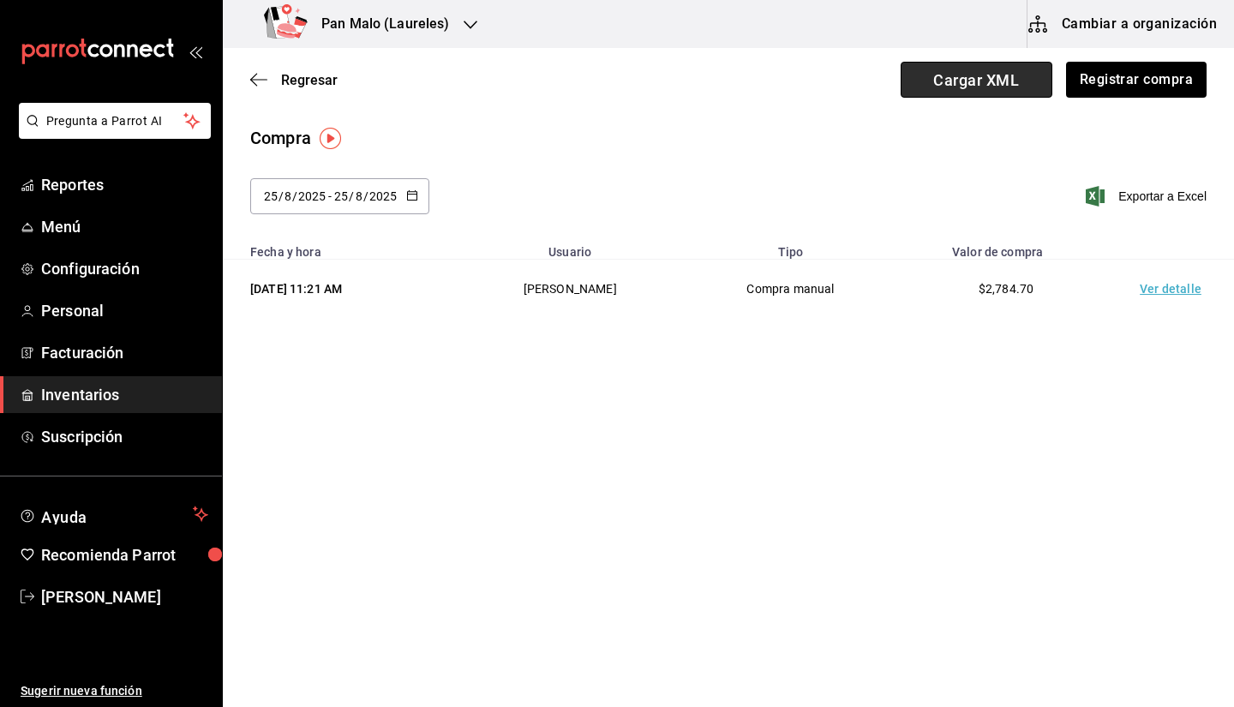
click at [945, 90] on span "Cargar XML" at bounding box center [977, 80] width 152 height 36
click at [0, 0] on input "Cargar XML" at bounding box center [0, 0] width 0 height 0
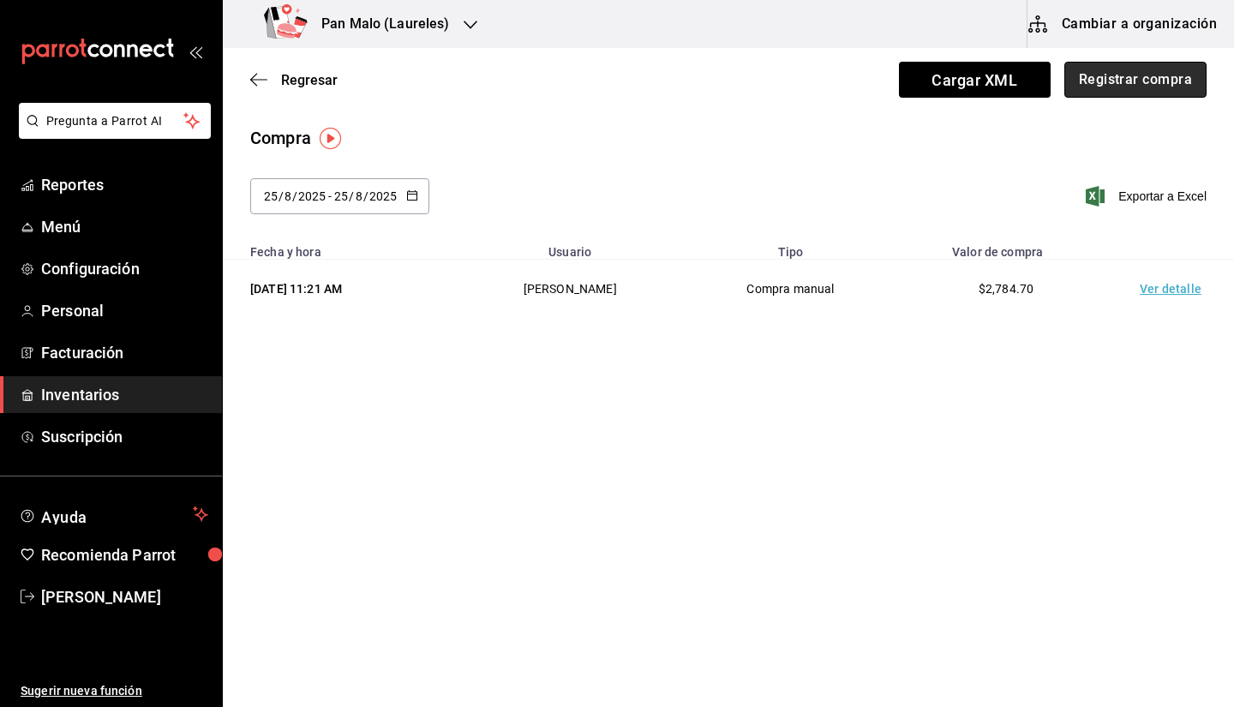
click at [1090, 83] on button "Registrar compra" at bounding box center [1136, 80] width 142 height 36
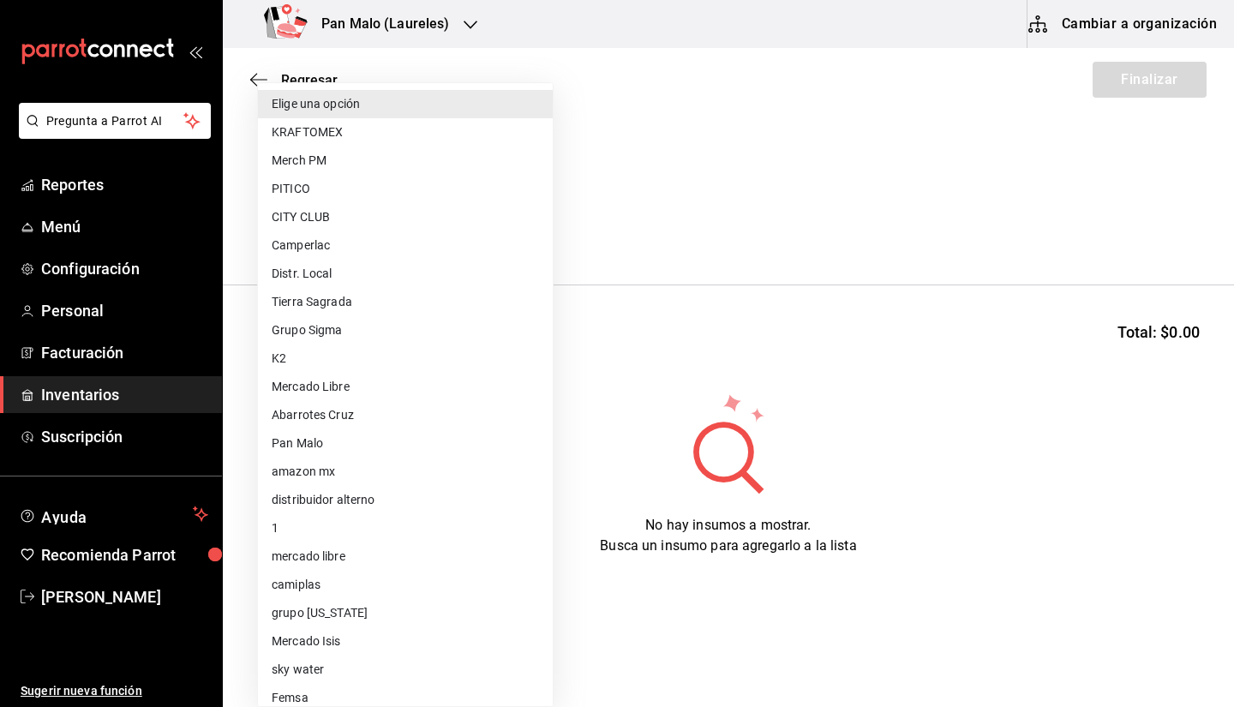
click at [505, 235] on body "Pregunta a Parrot AI Reportes Menú Configuración Personal Facturación Inventari…" at bounding box center [617, 305] width 1234 height 610
click at [809, 228] on div at bounding box center [617, 353] width 1234 height 707
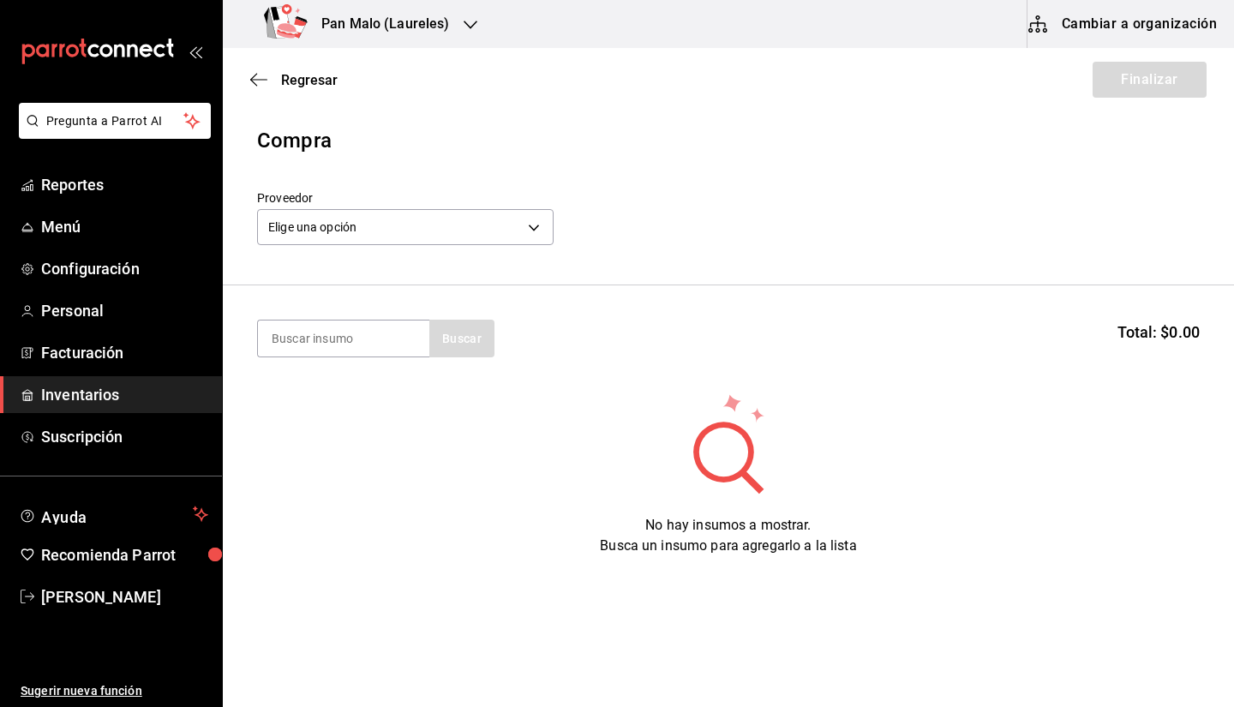
click at [247, 80] on div "Regresar Finalizar" at bounding box center [729, 79] width 1012 height 63
click at [263, 81] on icon "button" at bounding box center [258, 79] width 17 height 15
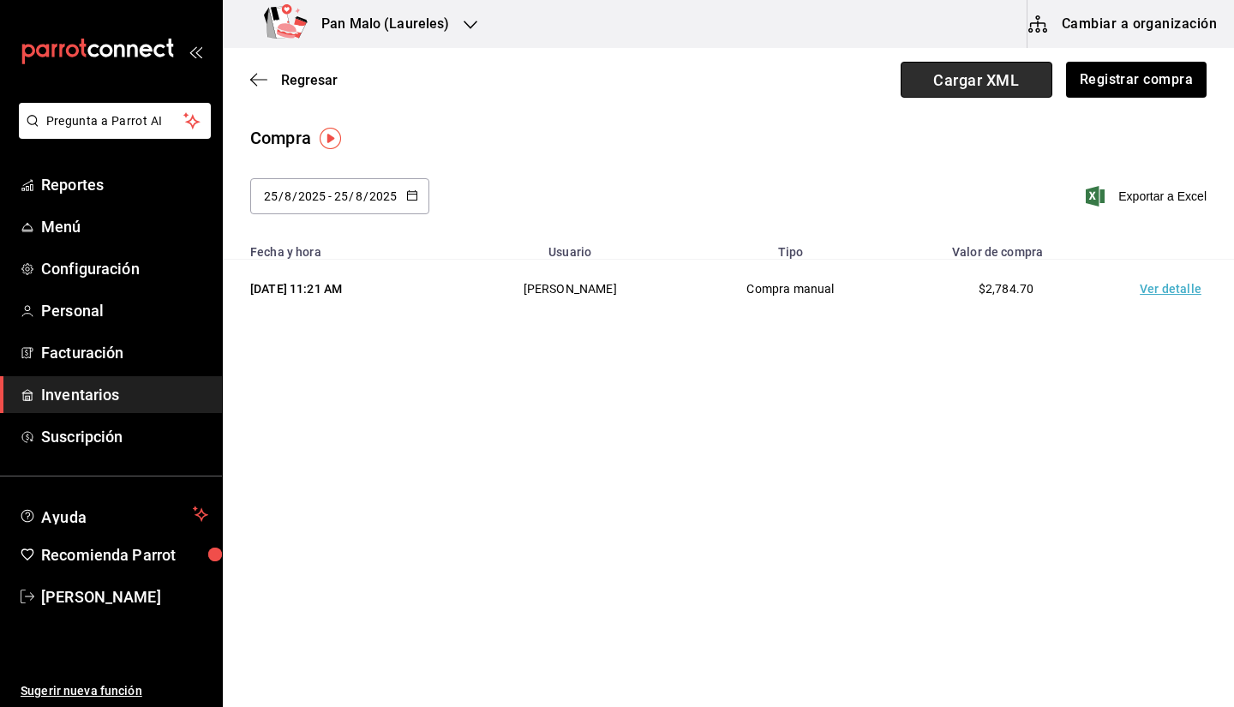
click at [981, 69] on span "Cargar XML" at bounding box center [977, 80] width 152 height 36
click at [0, 0] on input "Cargar XML" at bounding box center [0, 0] width 0 height 0
click at [682, 190] on div "[DATE] [DATE] - [DATE] [DATE] Exportar a Excel" at bounding box center [729, 206] width 1012 height 57
click at [1097, 31] on button "Cambiar a organización" at bounding box center [1124, 24] width 193 height 48
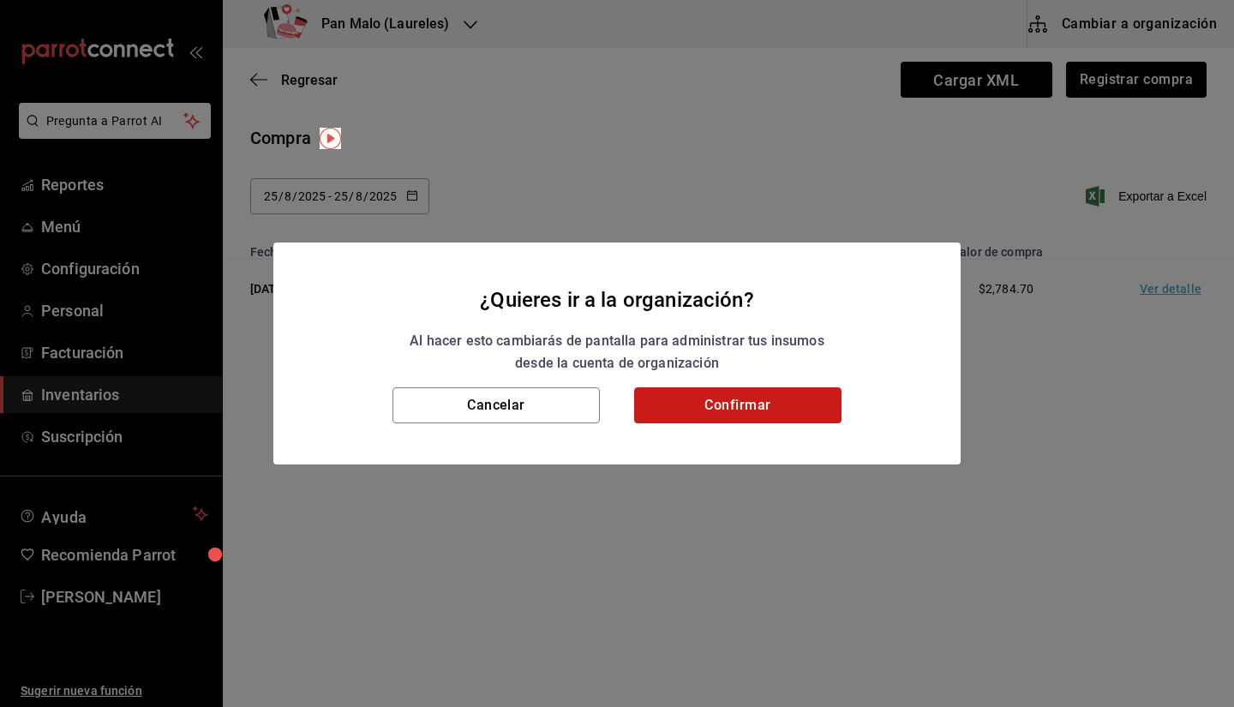
click at [765, 387] on button "Confirmar" at bounding box center [737, 405] width 207 height 36
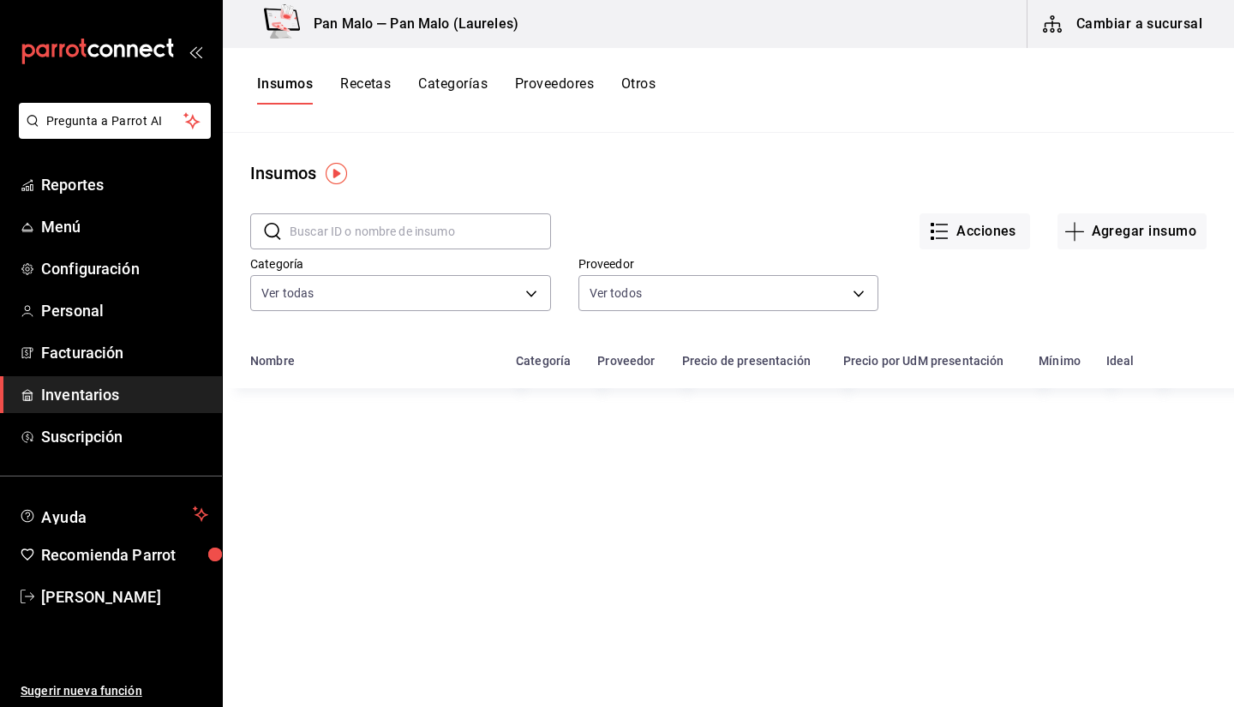
click at [630, 95] on button "Otros" at bounding box center [639, 89] width 34 height 29
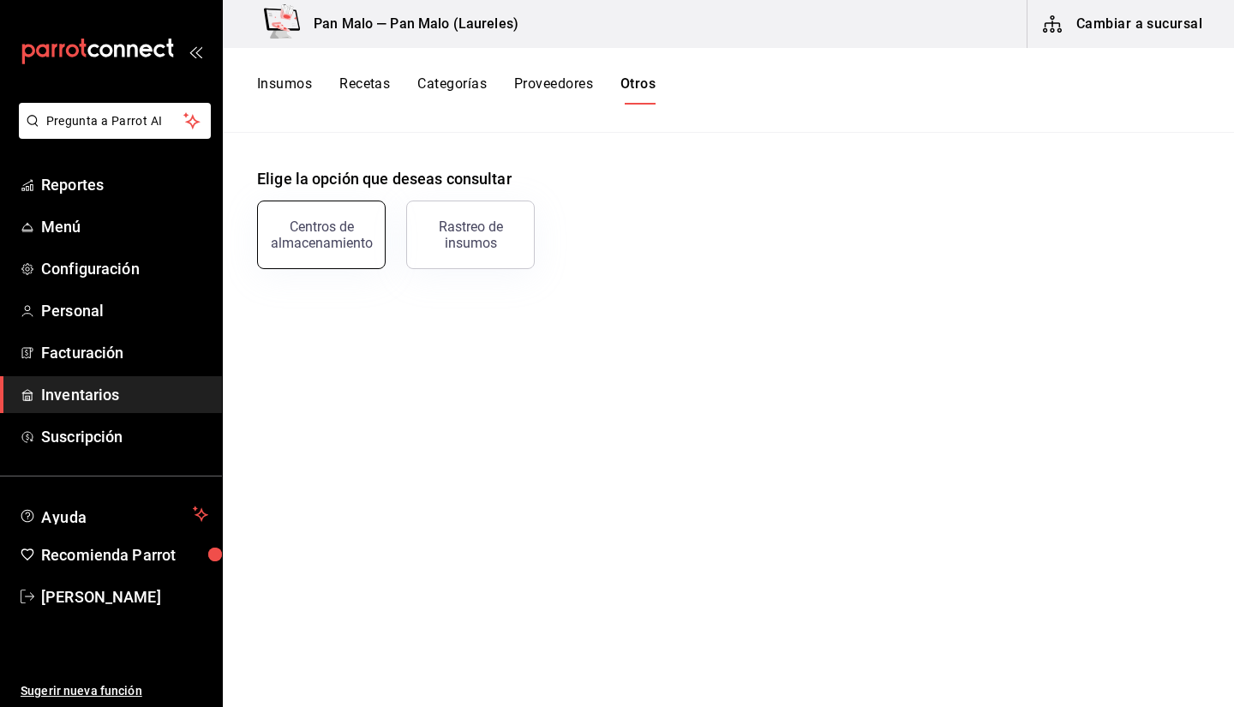
click at [336, 248] on div "Centros de almacenamiento" at bounding box center [321, 235] width 106 height 33
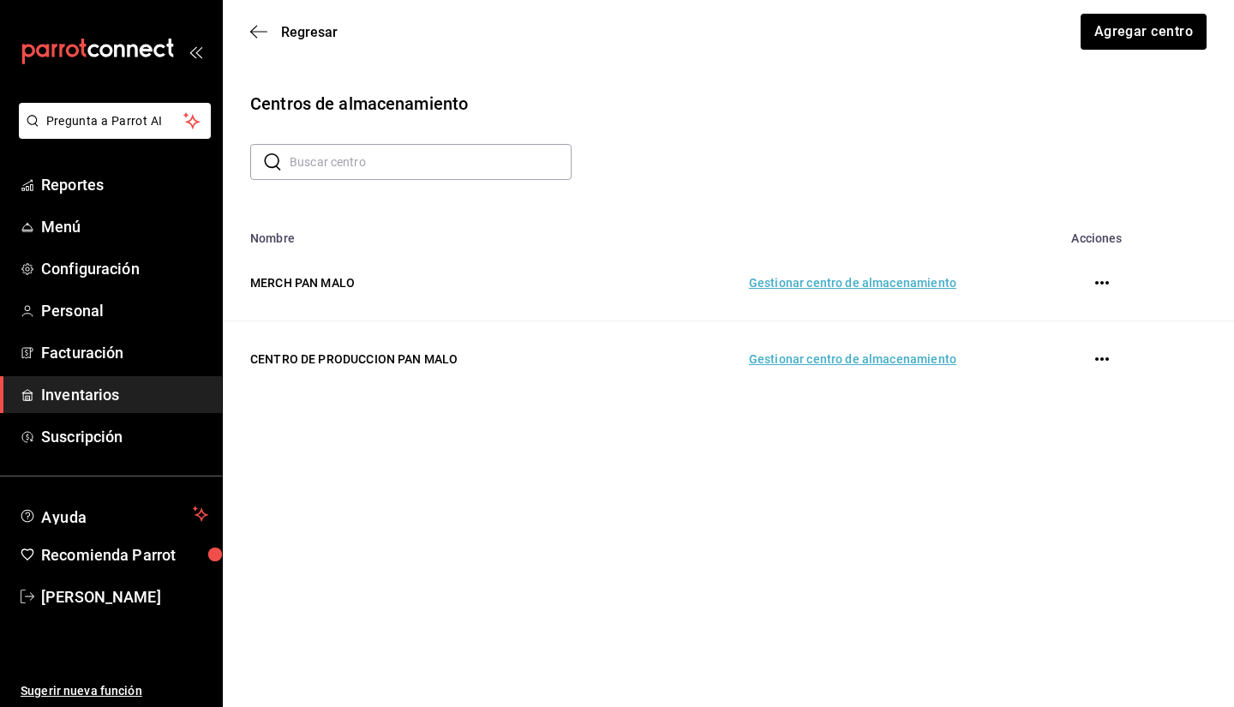
click at [794, 361] on td "Gestionar centro de almacenamiento" at bounding box center [791, 359] width 372 height 76
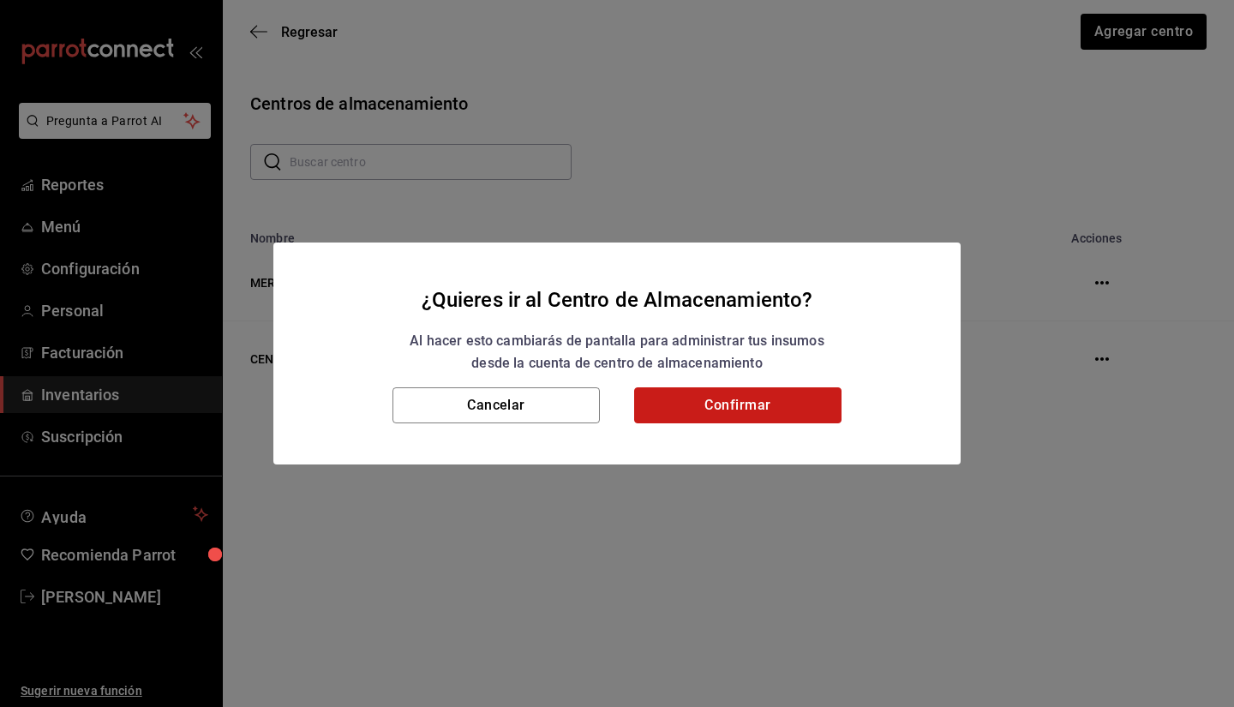
click at [675, 406] on button "Confirmar" at bounding box center [737, 405] width 207 height 36
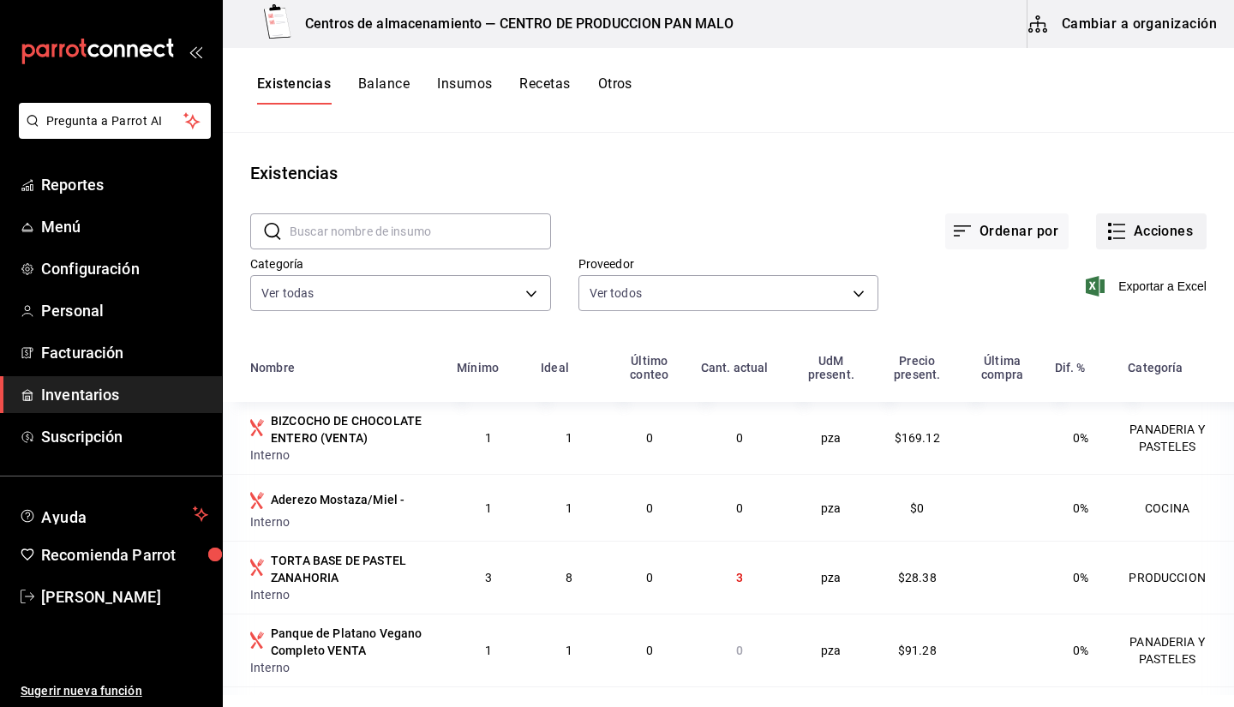
click at [1130, 234] on button "Acciones" at bounding box center [1151, 231] width 111 height 36
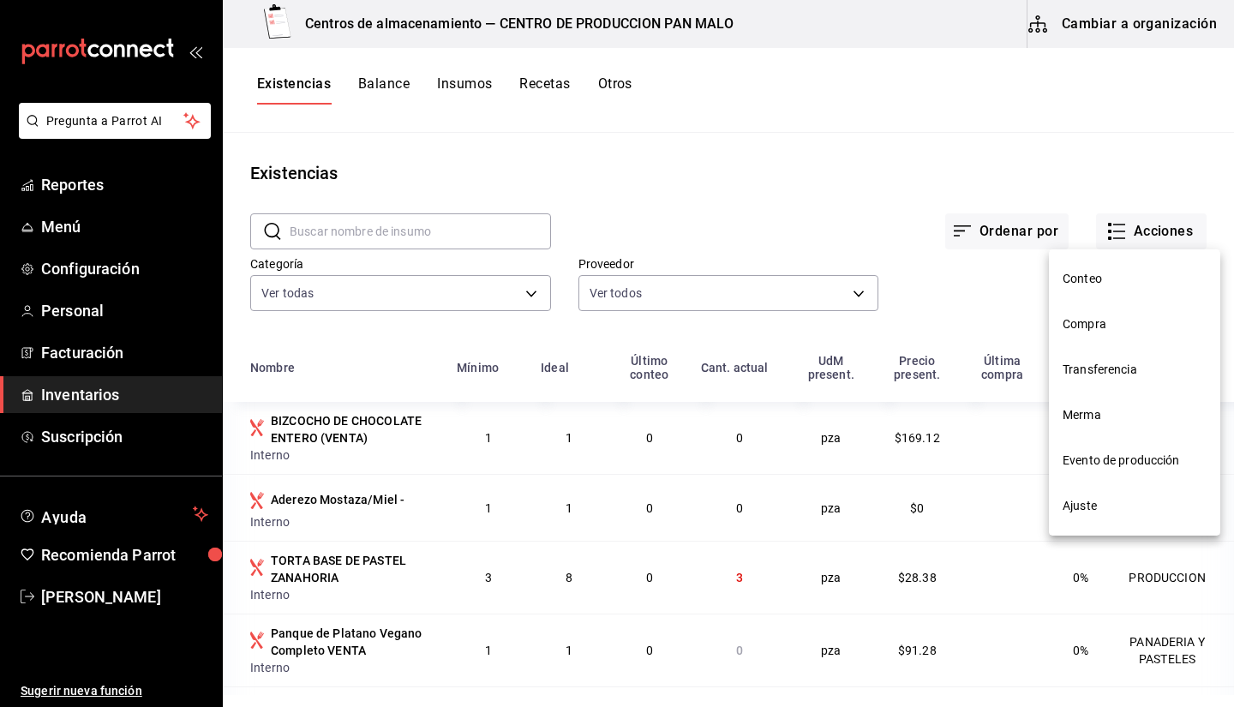
click at [1097, 456] on span "Evento de producción" at bounding box center [1135, 461] width 144 height 18
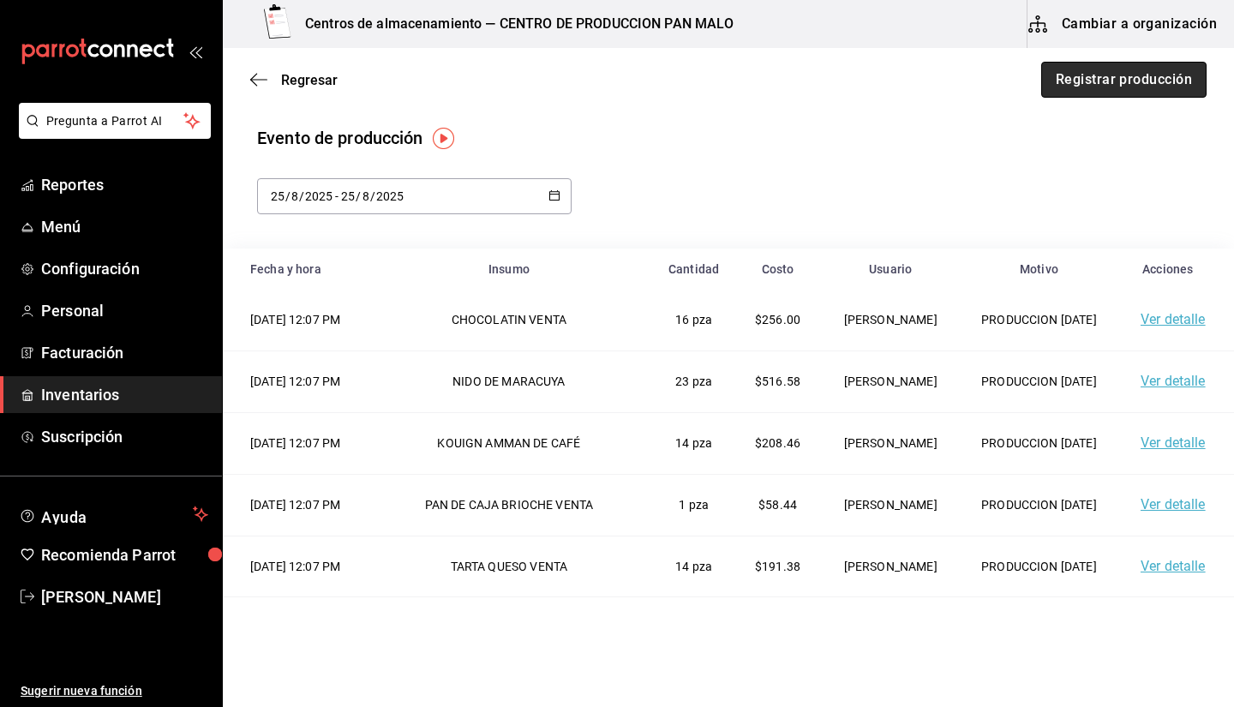
click at [1070, 93] on button "Registrar producción" at bounding box center [1124, 80] width 165 height 36
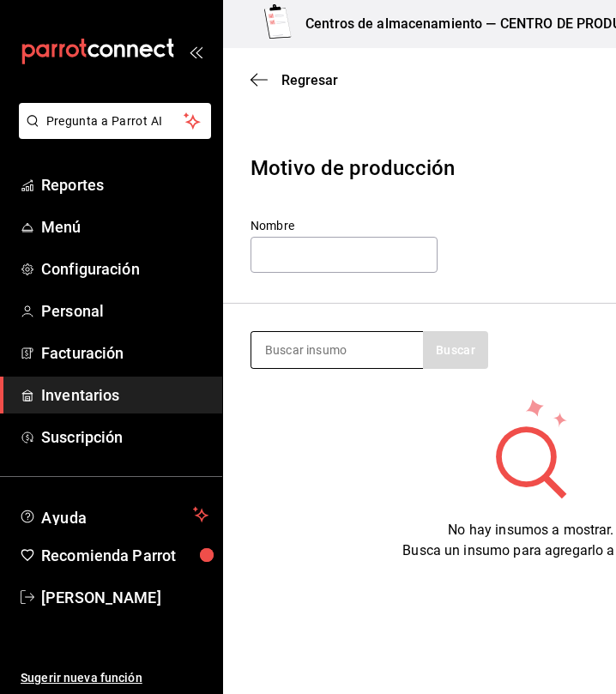
click at [320, 357] on input at bounding box center [336, 350] width 171 height 36
type input "caja"
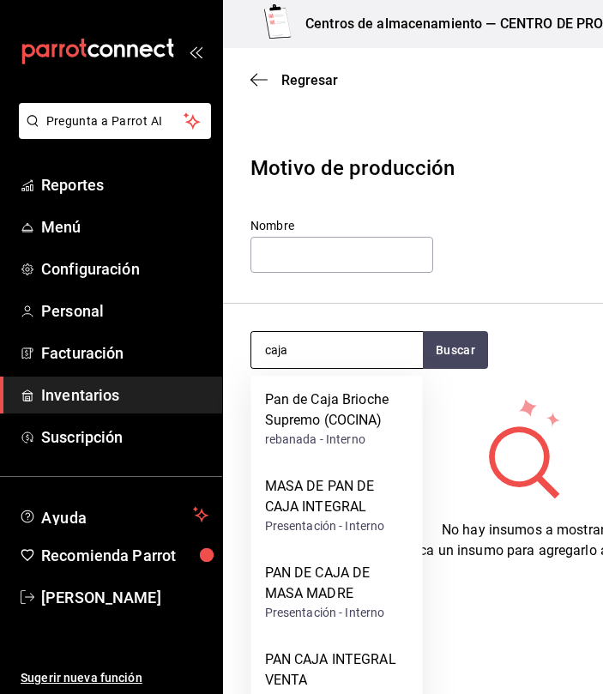
click at [394, 352] on input "caja" at bounding box center [336, 350] width 171 height 36
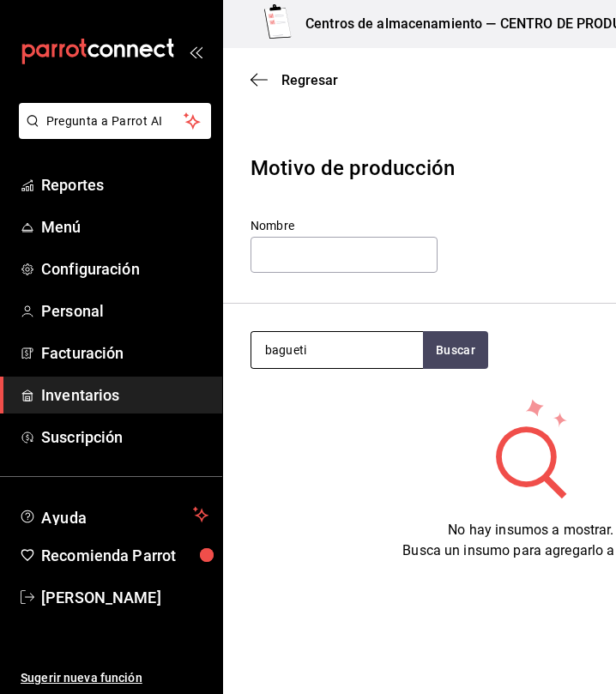
type input "bagueti"
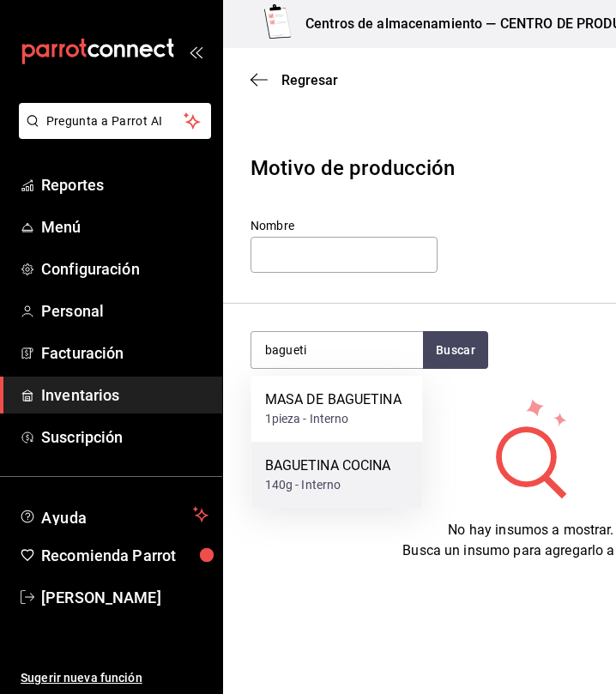
click at [370, 467] on div "BAGUETINA COCINA" at bounding box center [328, 465] width 126 height 21
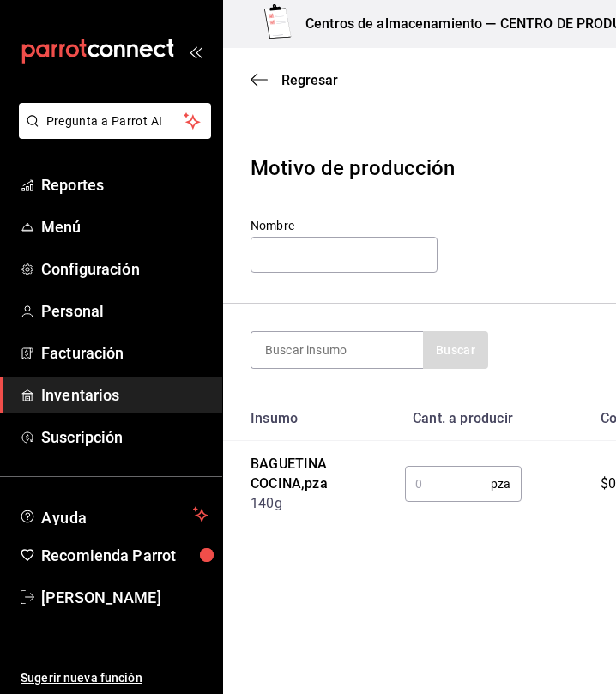
click at [441, 499] on input "text" at bounding box center [448, 483] width 87 height 34
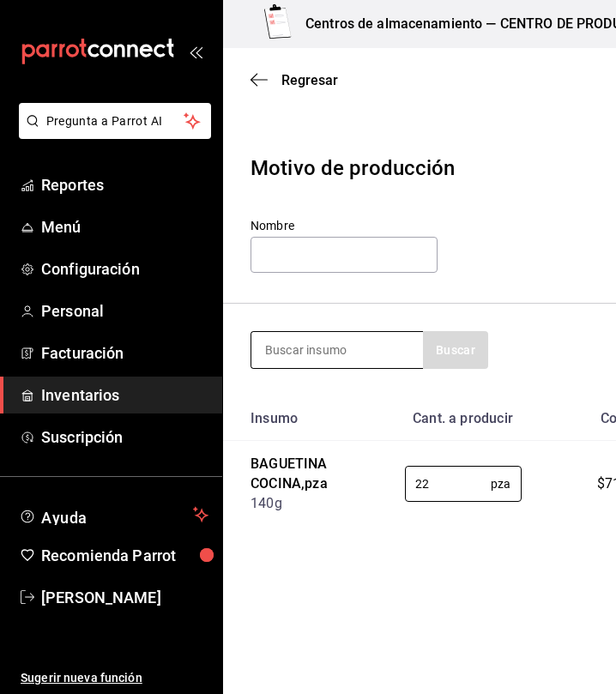
type input "22"
click at [363, 344] on input at bounding box center [336, 350] width 171 height 36
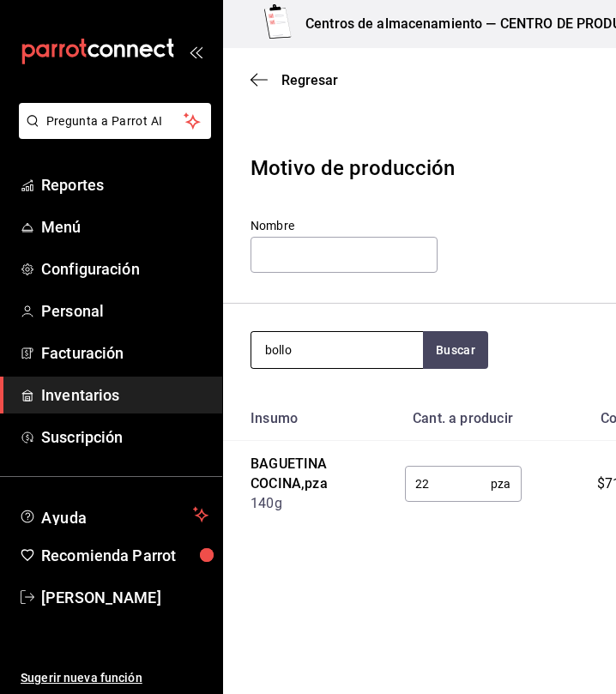
type input "bollo"
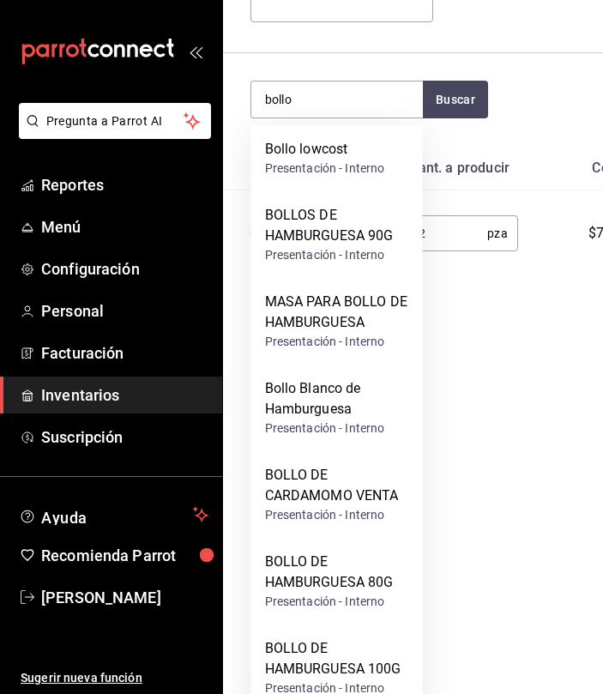
scroll to position [254, 0]
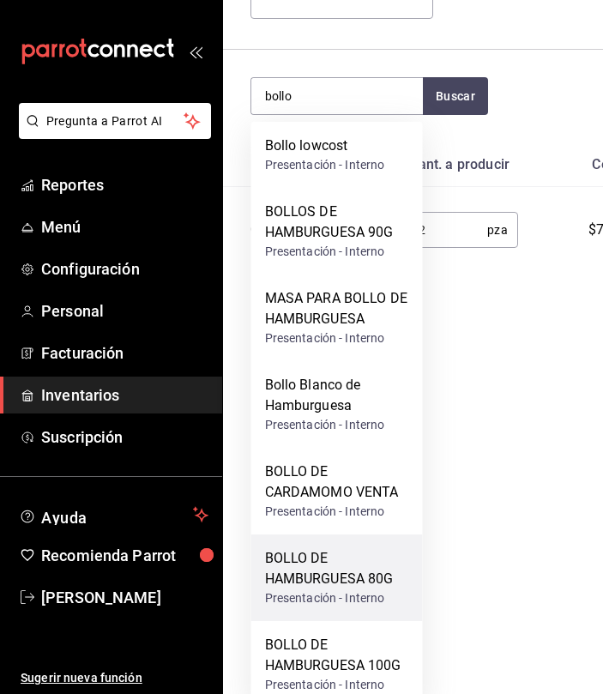
click at [296, 567] on div "BOLLO DE HAMBURGUESA 80G" at bounding box center [337, 568] width 144 height 41
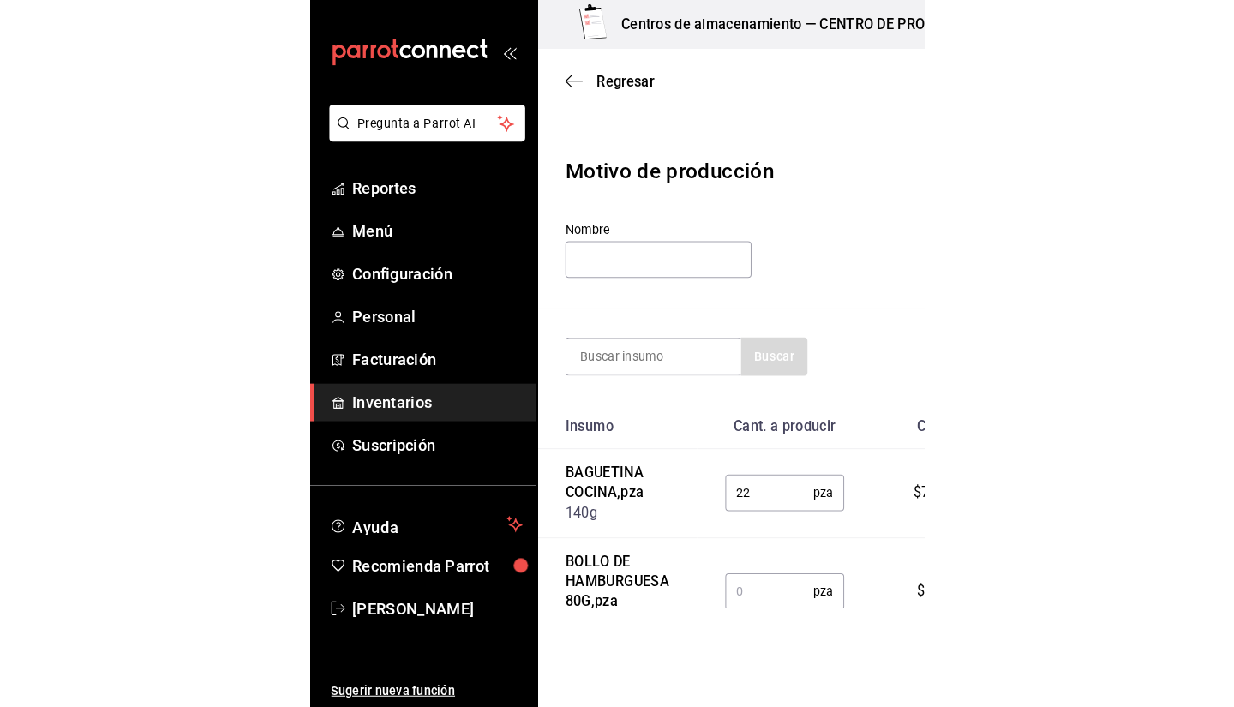
scroll to position [0, 0]
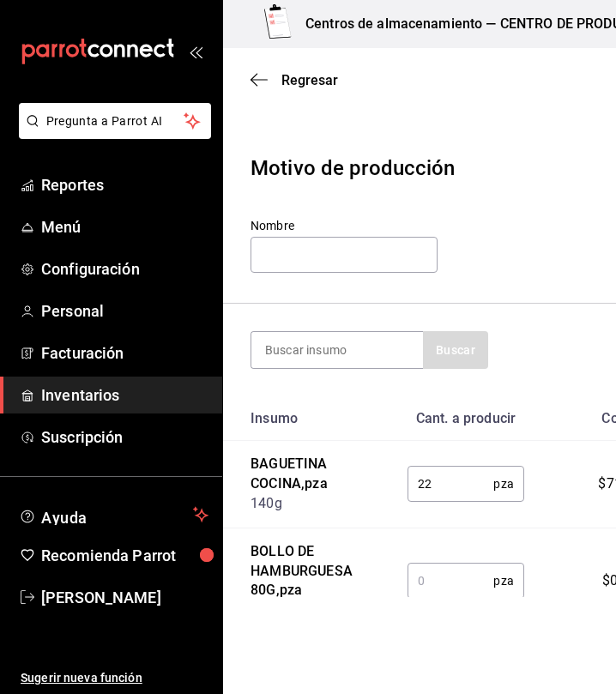
click at [433, 574] on input "text" at bounding box center [450, 580] width 87 height 34
type input "1"
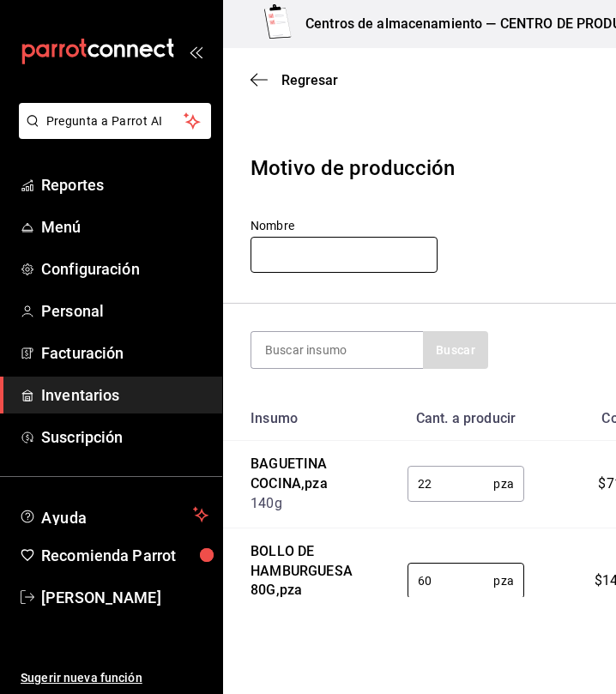
type input "60"
click at [342, 245] on input "text" at bounding box center [343, 255] width 187 height 36
type input "o"
click at [312, 255] on input "pedidos aureles" at bounding box center [343, 255] width 187 height 36
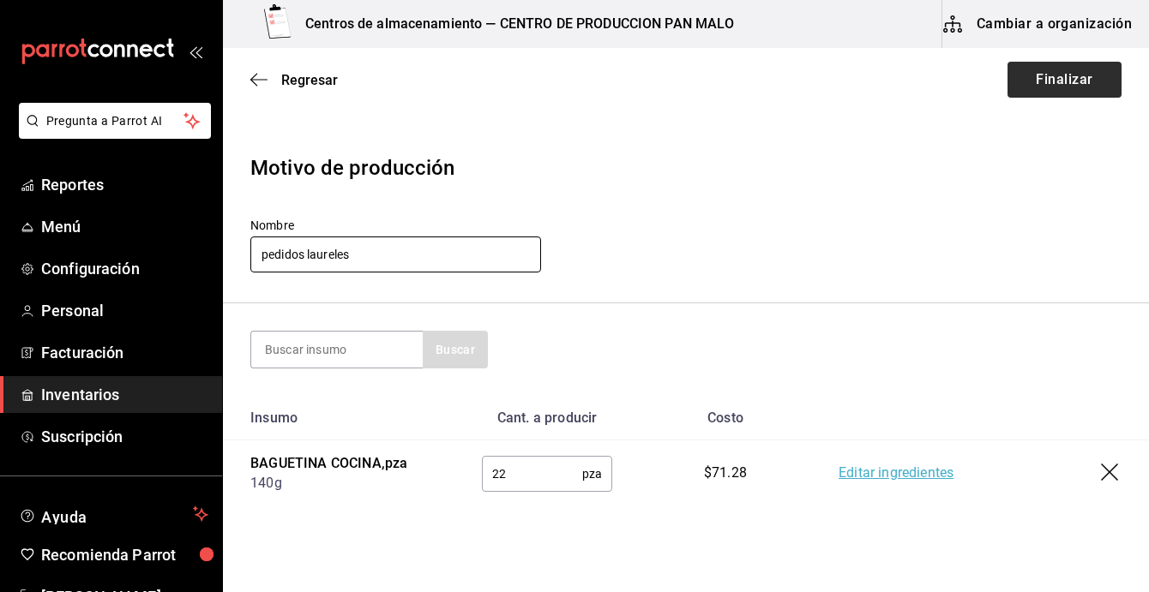
type input "pedidos laureles"
click at [1059, 76] on button "Finalizar" at bounding box center [1064, 80] width 114 height 36
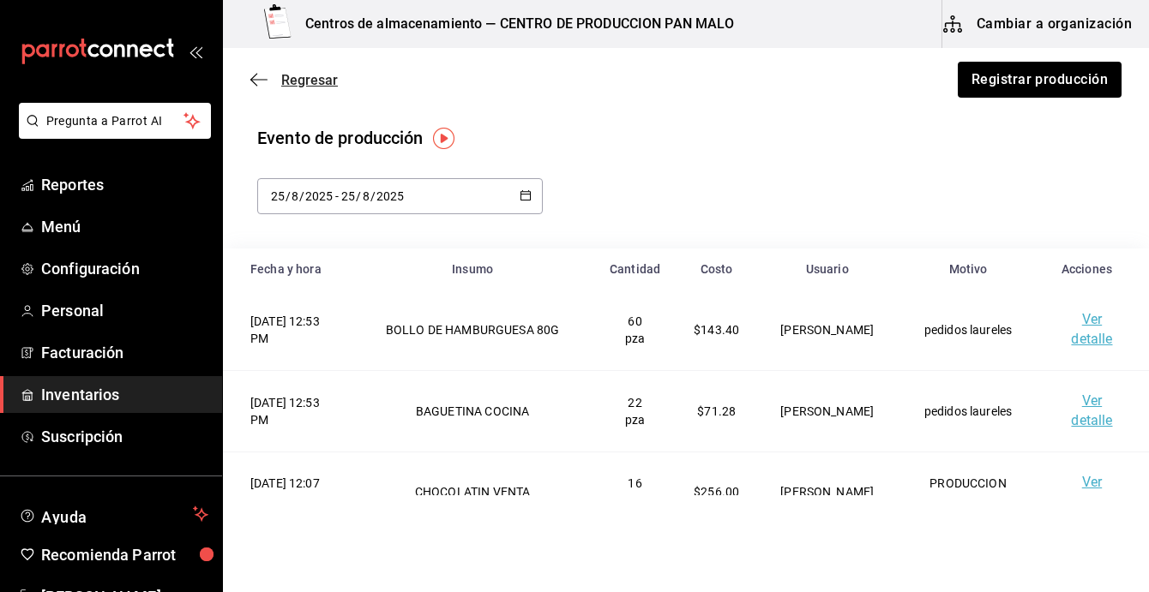
click at [260, 77] on icon "button" at bounding box center [258, 79] width 17 height 15
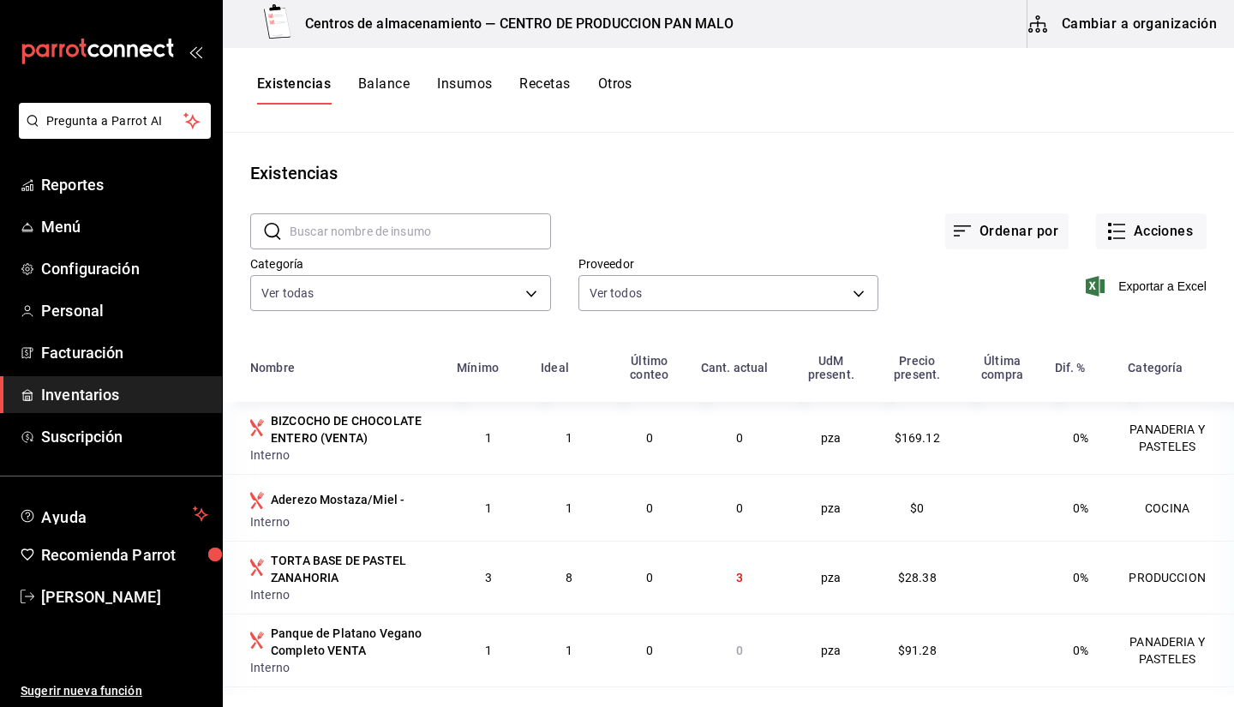
click at [149, 396] on span "Inventarios" at bounding box center [124, 394] width 167 height 23
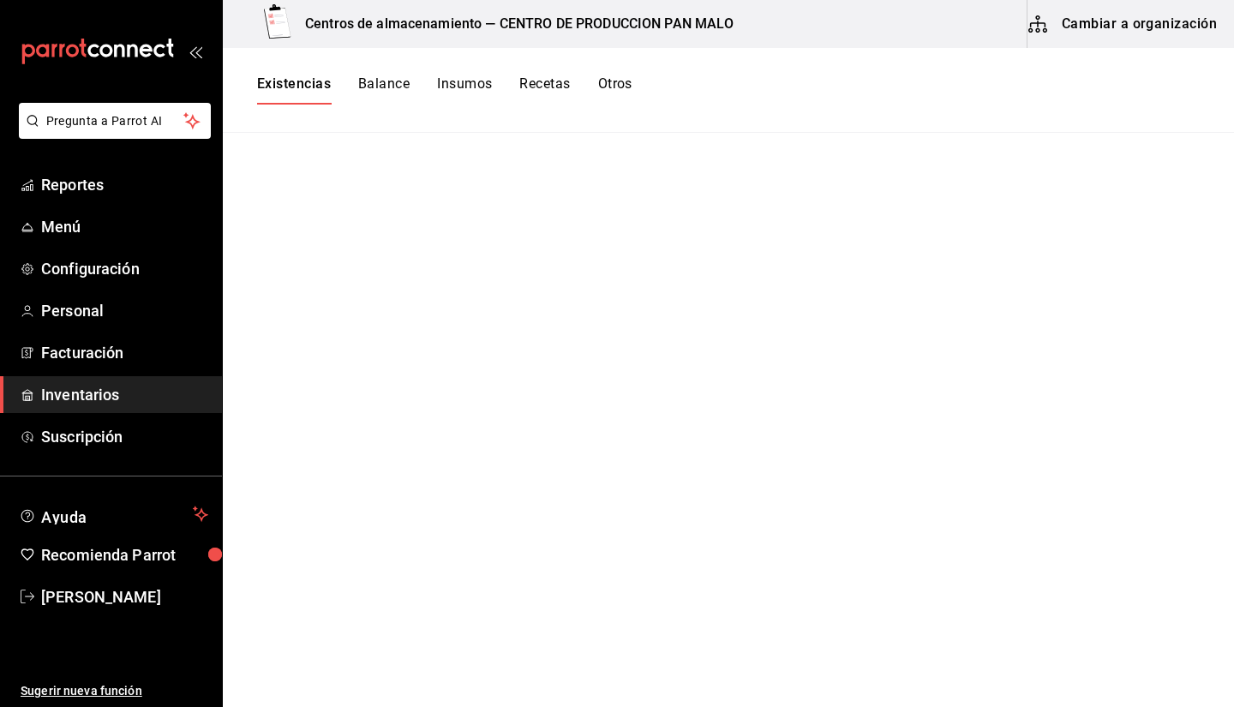
click at [288, 81] on button "Existencias" at bounding box center [294, 89] width 74 height 29
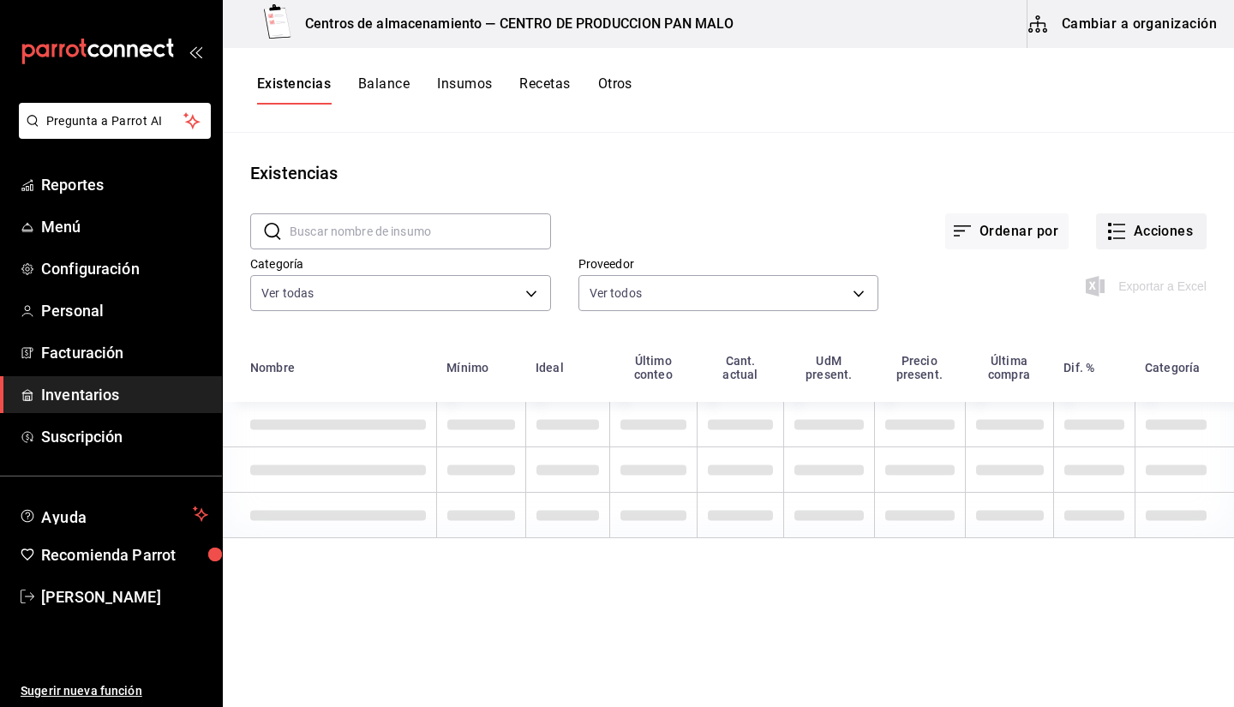
click at [1132, 225] on button "Acciones" at bounding box center [1151, 231] width 111 height 36
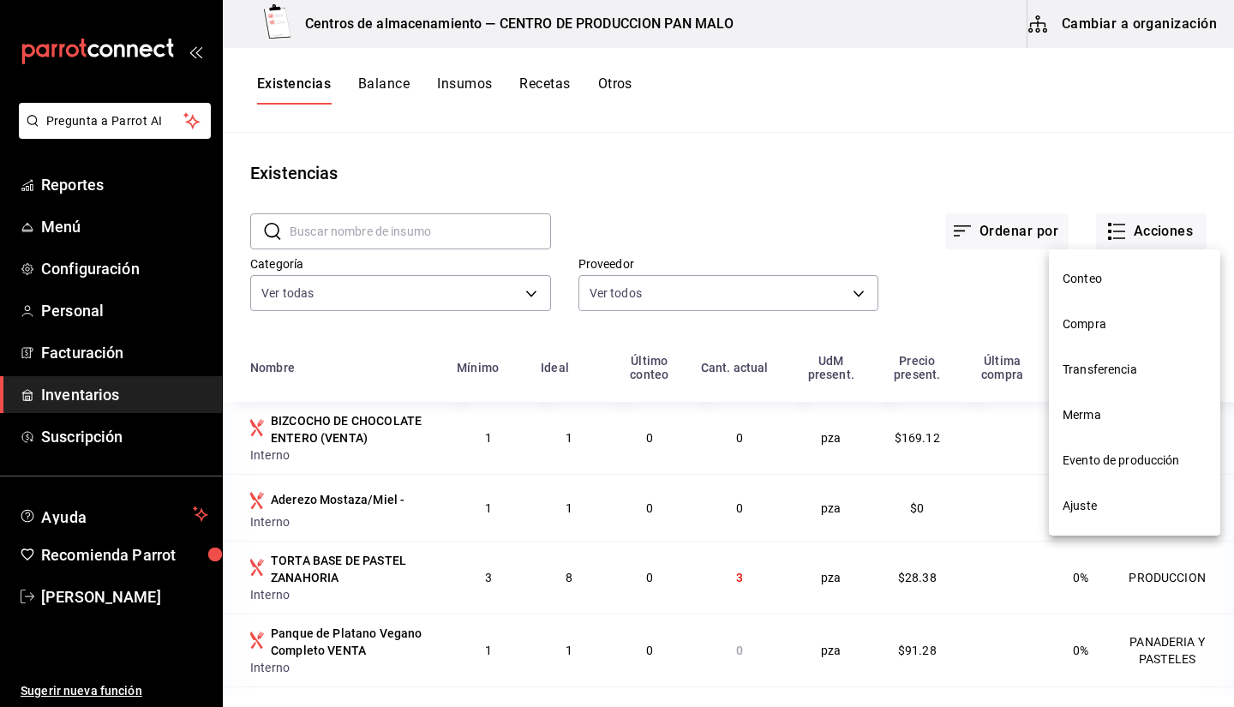
click at [1096, 335] on li "Compra" at bounding box center [1134, 324] width 171 height 45
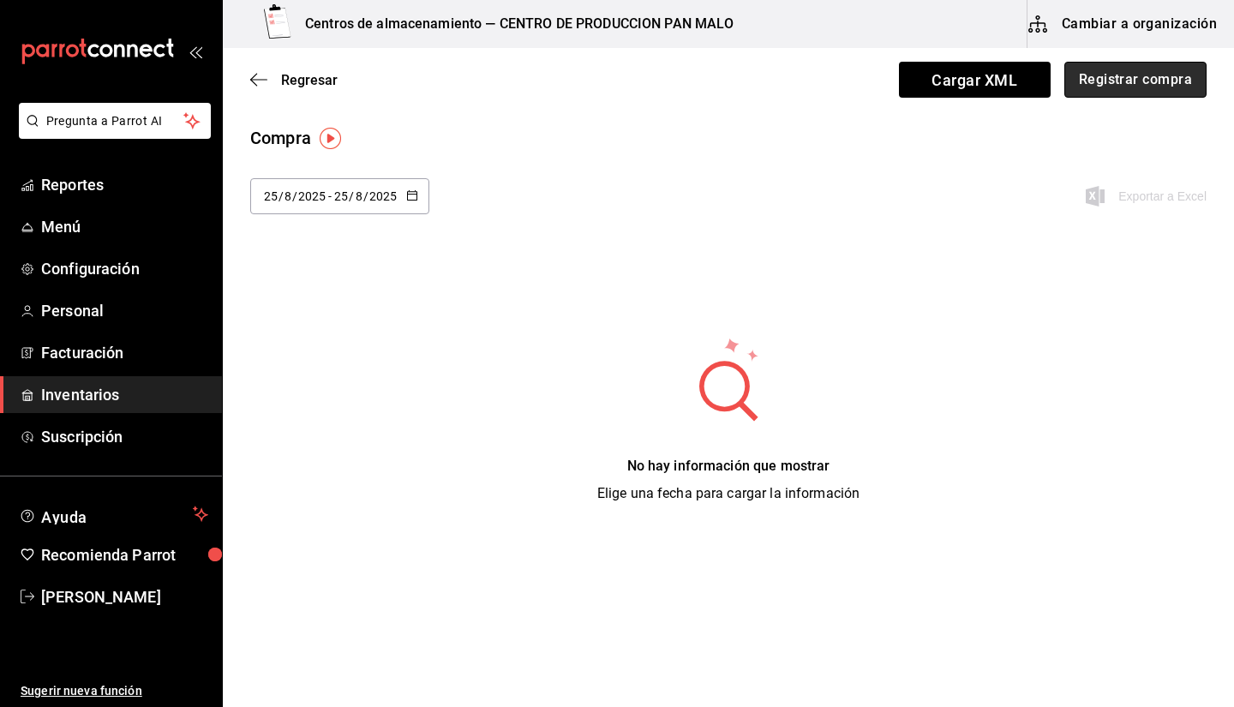
click at [1121, 85] on button "Registrar compra" at bounding box center [1136, 80] width 142 height 36
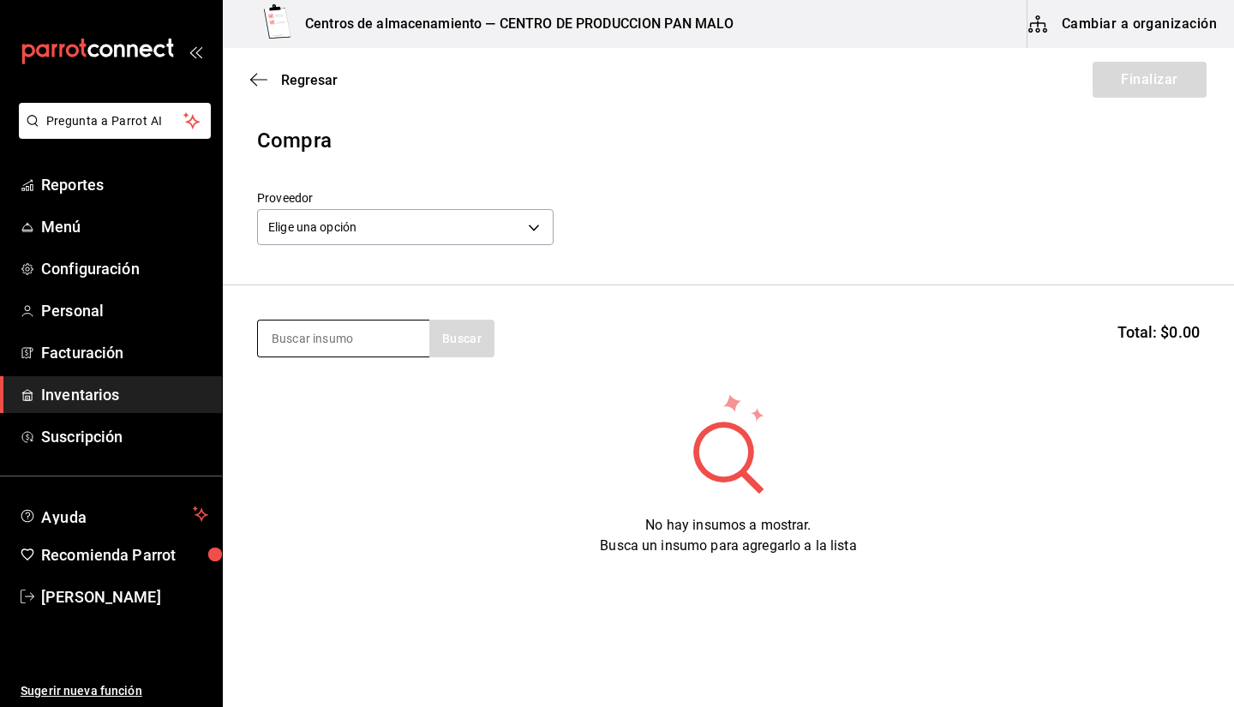
click at [356, 321] on input at bounding box center [343, 339] width 171 height 36
type input "queso"
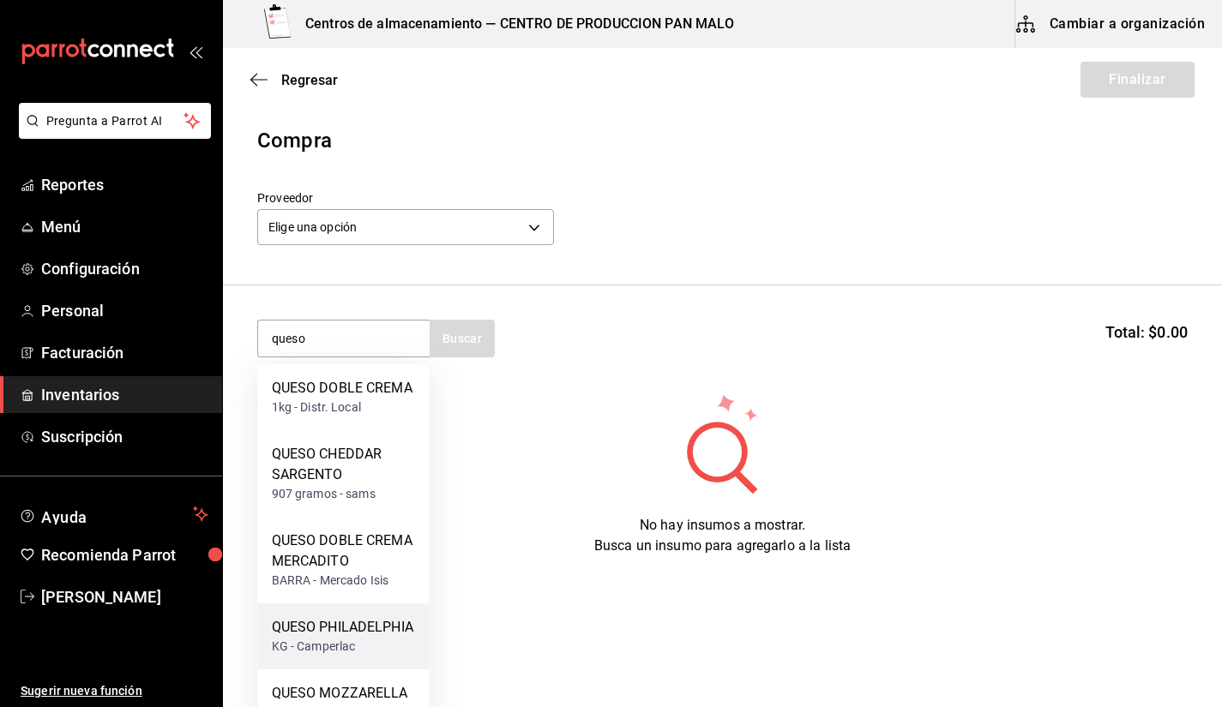
click at [386, 635] on div "QUESO PHILADELPHIA" at bounding box center [342, 627] width 141 height 21
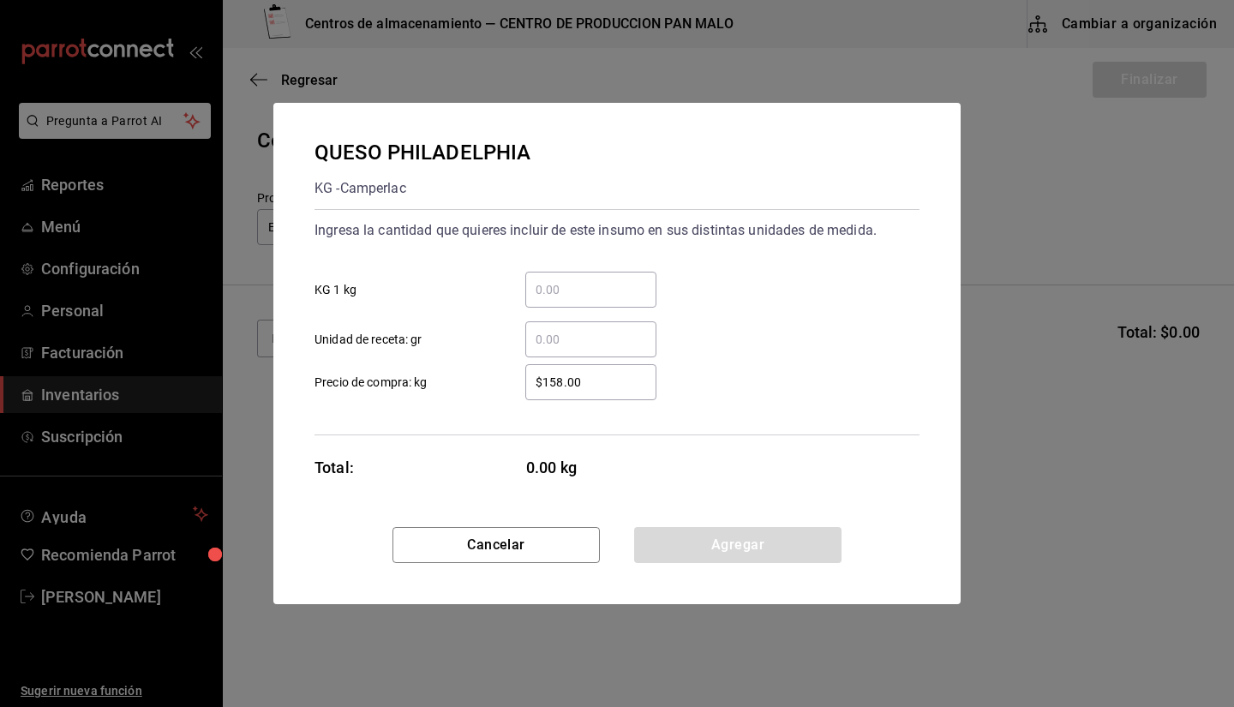
click at [537, 309] on div "​ Unidad de receta: gr" at bounding box center [610, 333] width 619 height 50
click at [544, 295] on input "​ KG 1 kg" at bounding box center [590, 289] width 131 height 21
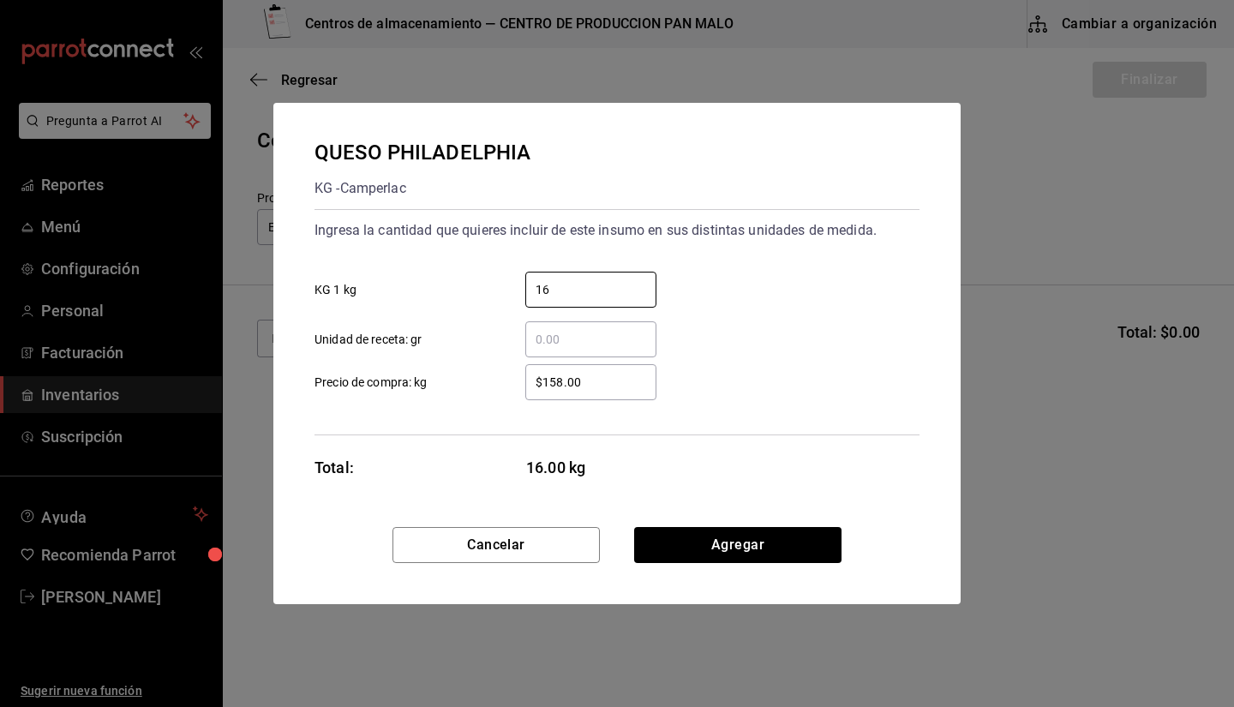
click at [562, 345] on input "​ Unidad de receta: gr" at bounding box center [590, 339] width 131 height 21
click at [545, 294] on input "16" at bounding box center [590, 289] width 131 height 21
type input "1"
type input "26"
click at [544, 372] on input "$158.00" at bounding box center [590, 382] width 131 height 21
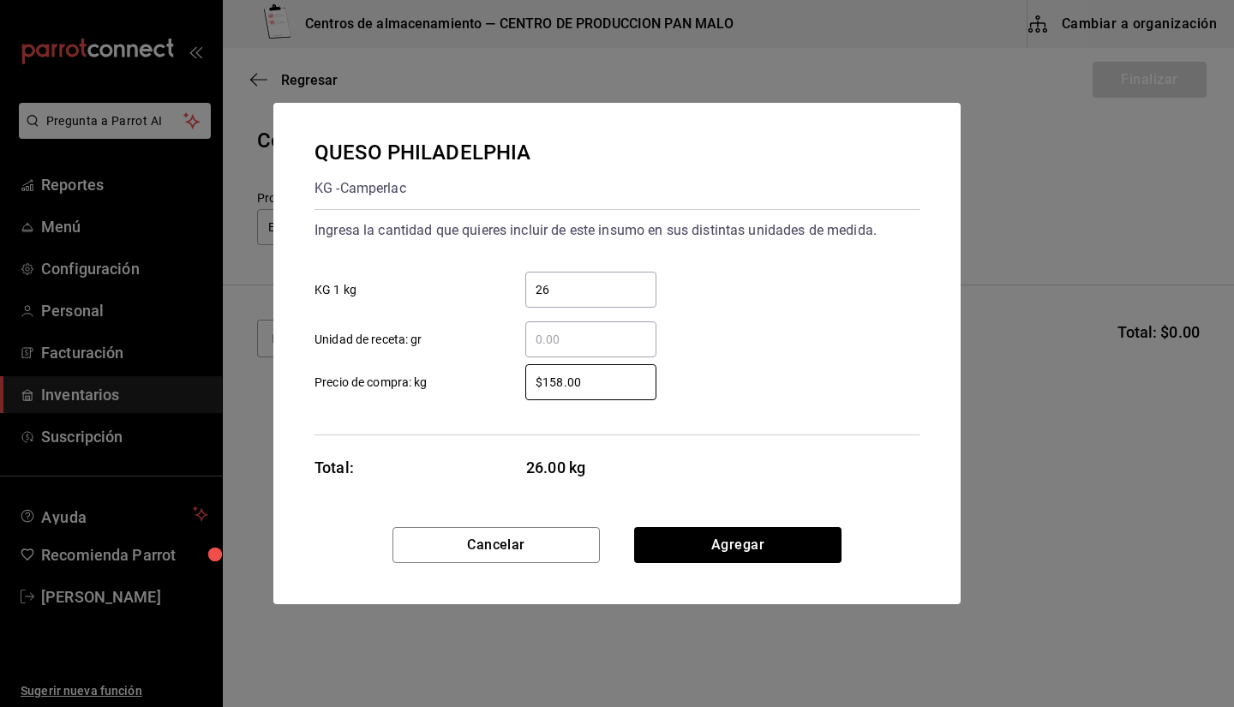
click at [550, 342] on input "​ Unidad de receta: gr" at bounding box center [590, 339] width 131 height 21
type input "305"
click at [690, 552] on button "Agregar" at bounding box center [737, 545] width 207 height 36
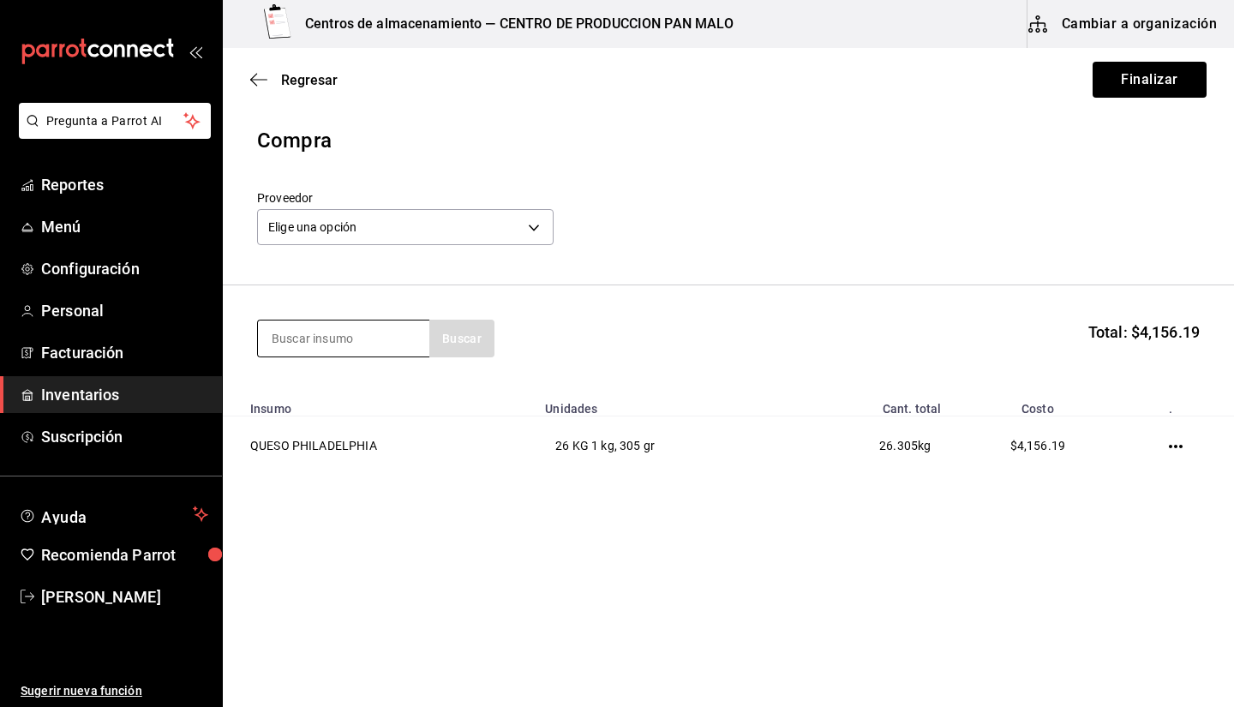
click at [359, 335] on input at bounding box center [343, 339] width 171 height 36
type input "mozza"
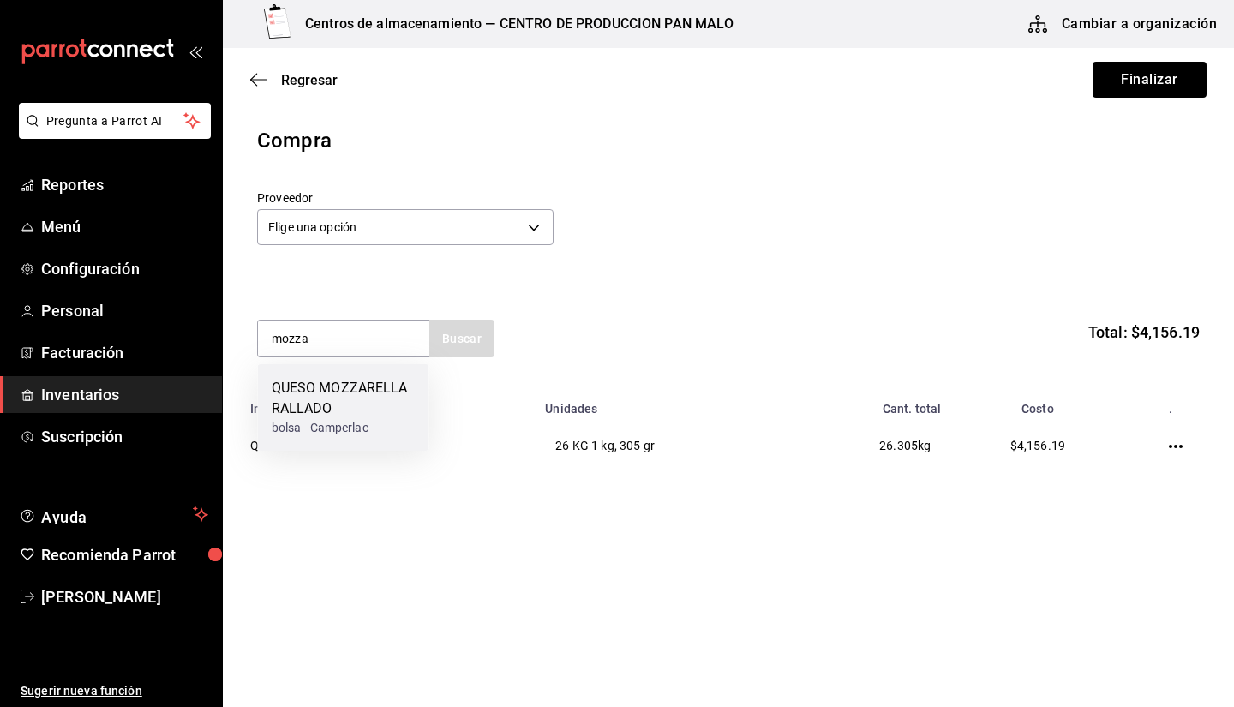
click at [336, 402] on div "QUESO MOZZARELLA RALLADO" at bounding box center [344, 398] width 144 height 41
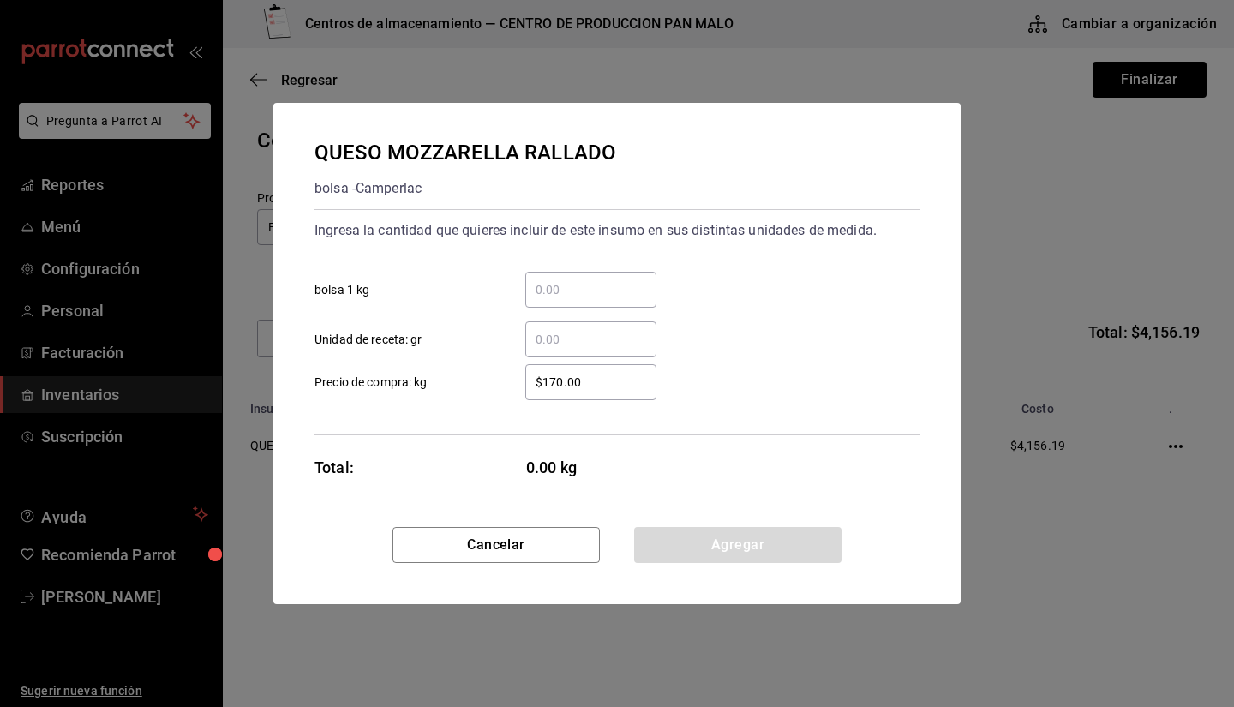
click at [579, 286] on input "​ bolsa 1 kg" at bounding box center [590, 289] width 131 height 21
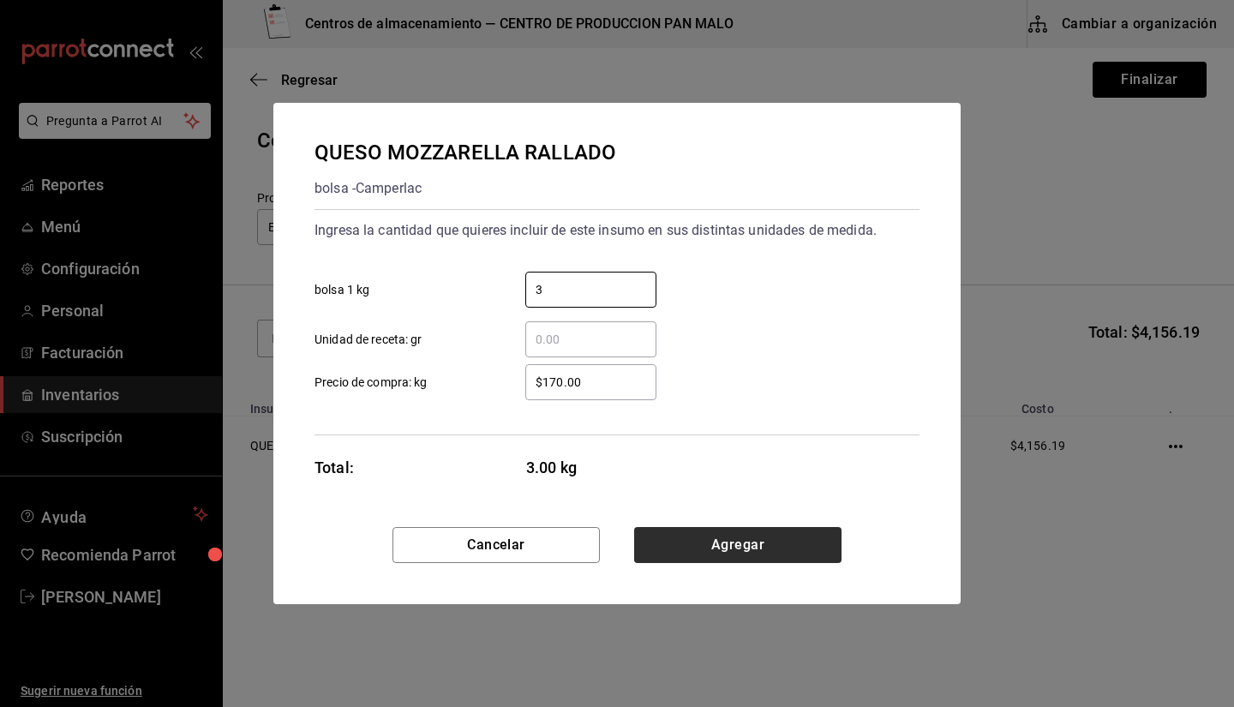
type input "3"
click at [713, 543] on button "Agregar" at bounding box center [737, 545] width 207 height 36
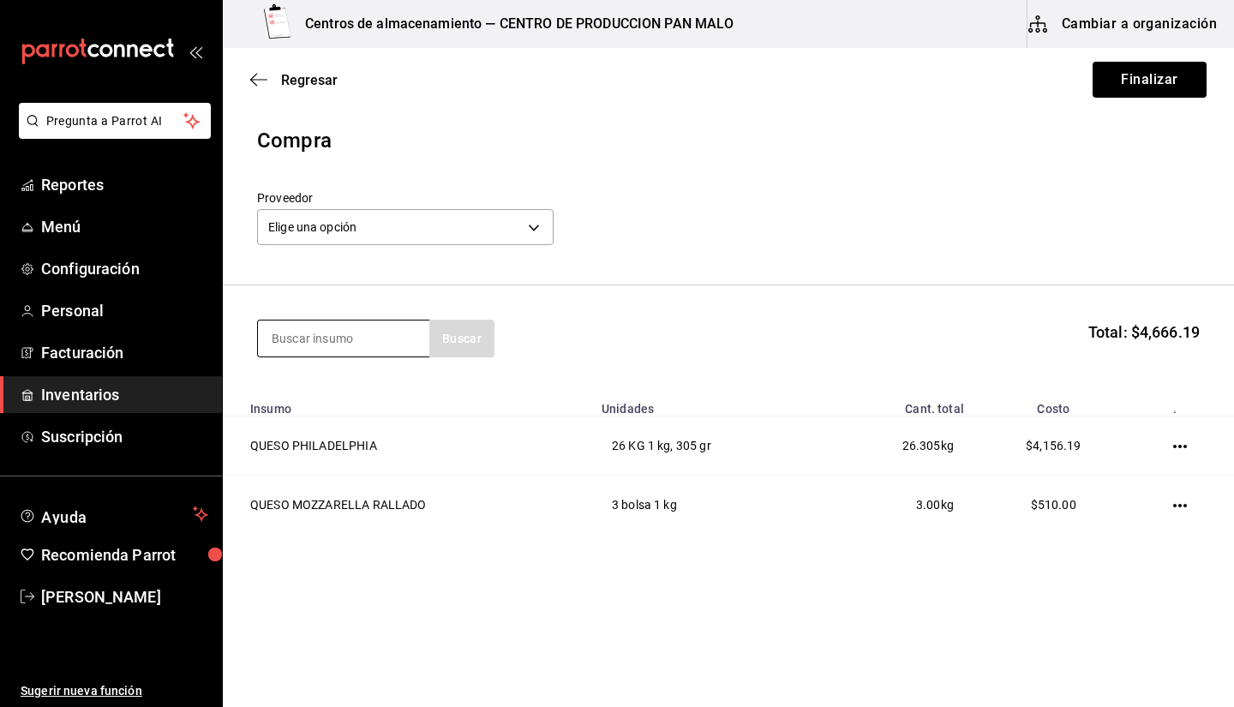
click at [360, 340] on input at bounding box center [343, 339] width 171 height 36
type input "manchego"
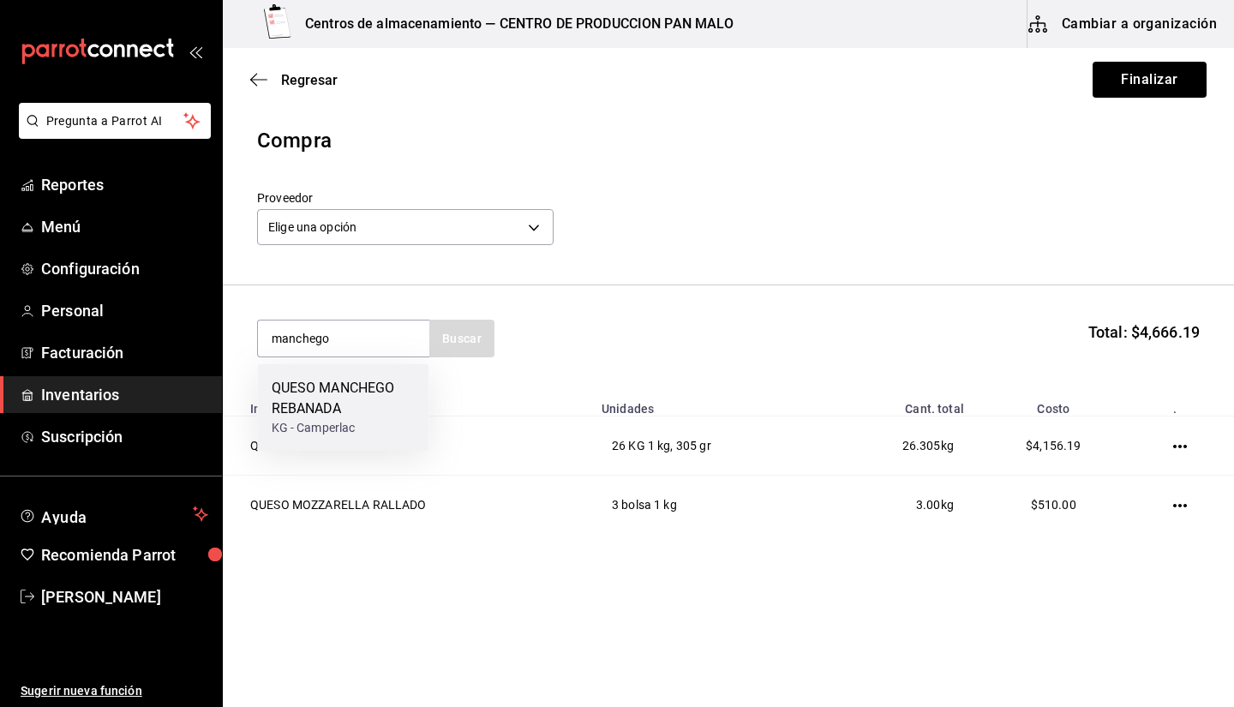
click at [347, 408] on div "QUESO MANCHEGO REBANADA" at bounding box center [344, 398] width 144 height 41
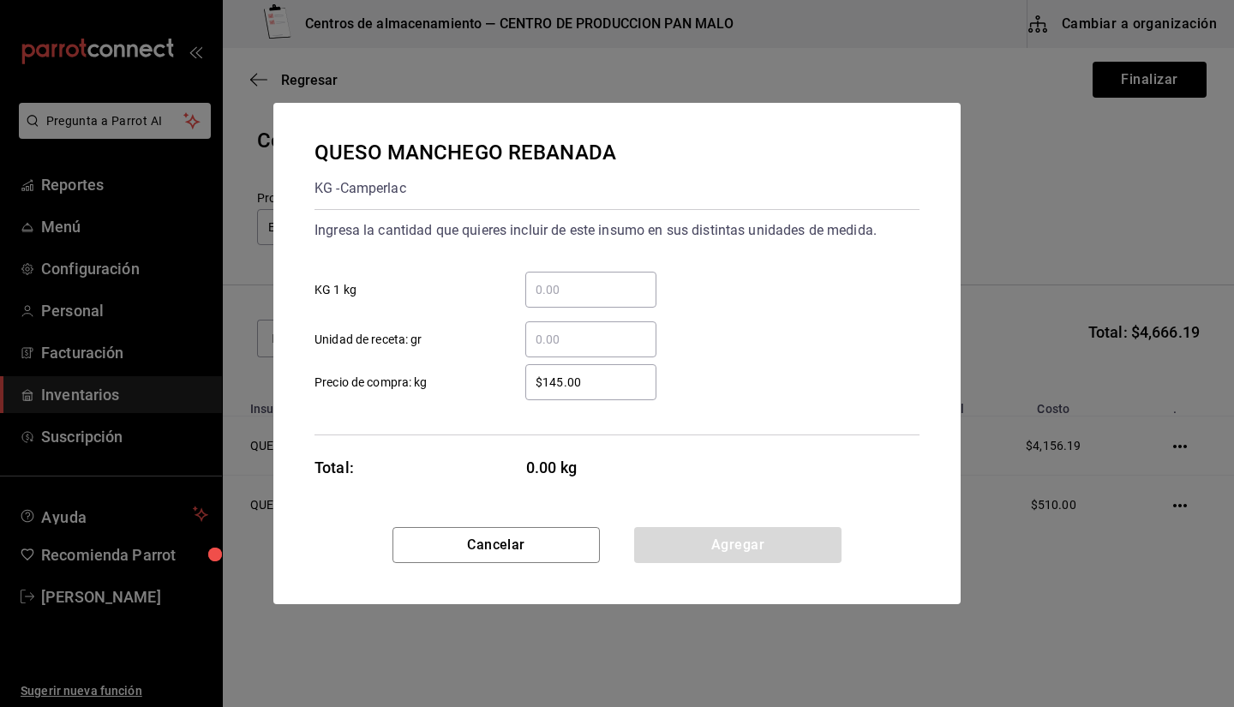
click at [540, 339] on input "​ Unidad de receta: gr" at bounding box center [590, 339] width 131 height 21
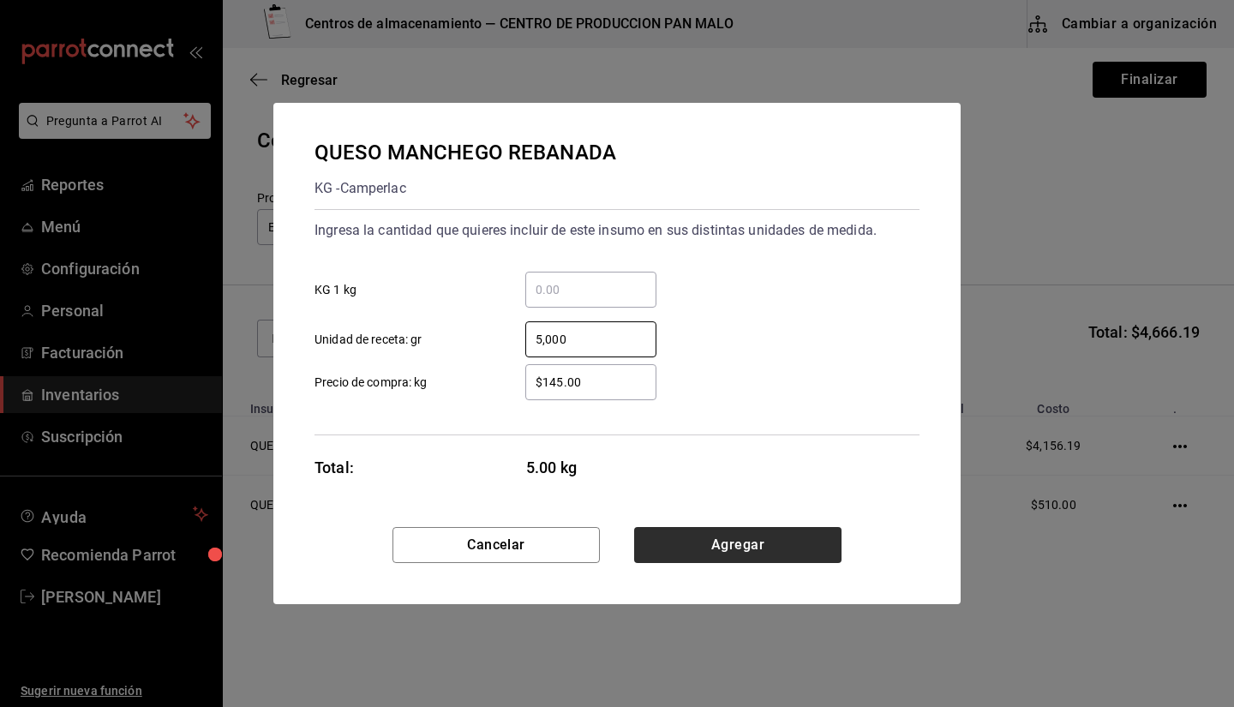
type input "5,000"
click at [700, 532] on button "Agregar" at bounding box center [737, 545] width 207 height 36
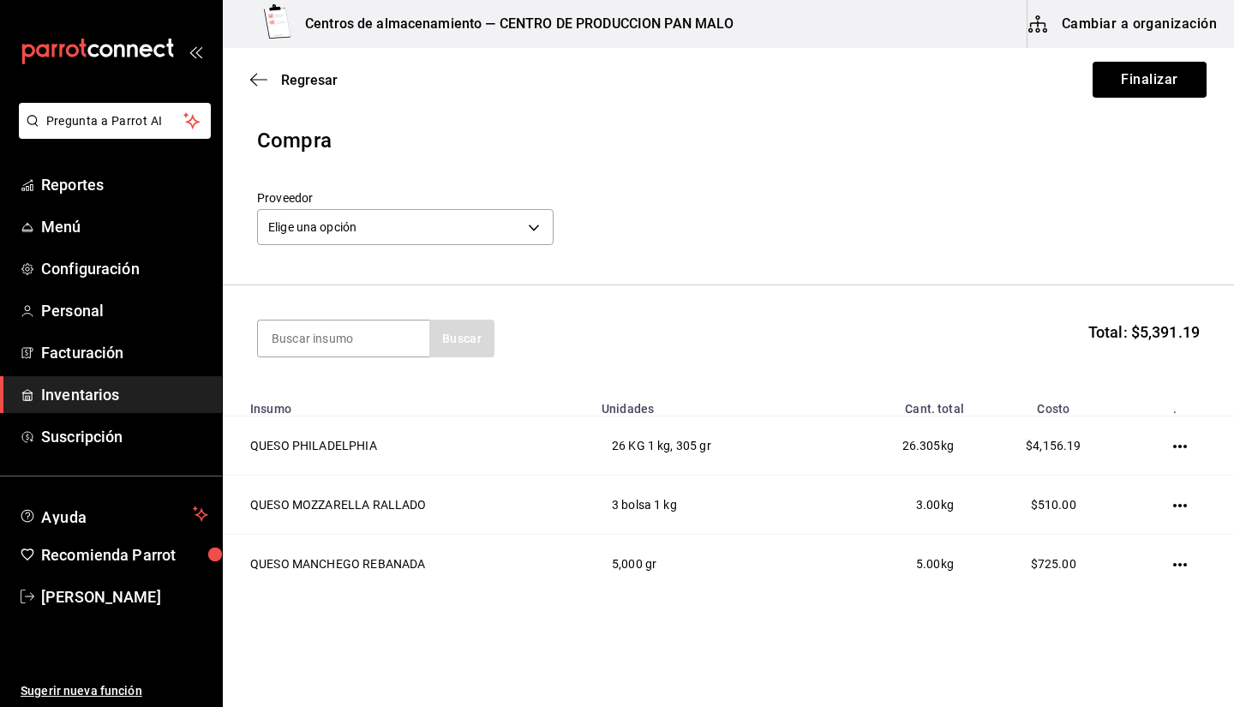
scroll to position [39, 0]
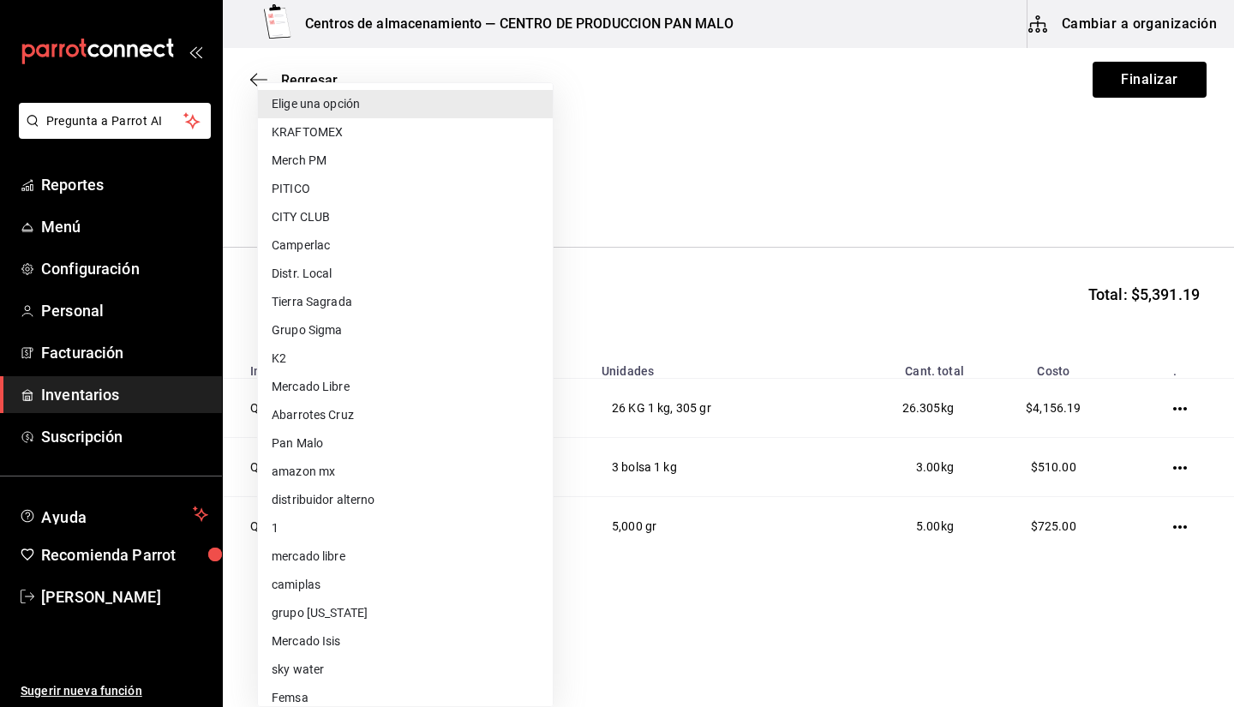
click at [465, 192] on body "Pregunta a Parrot AI Reportes Menú Configuración Personal Facturación Inventari…" at bounding box center [617, 305] width 1234 height 610
click at [379, 243] on li "Camperlac" at bounding box center [405, 245] width 295 height 28
type input "d85ba3cd-9ecd-400e-b61d-50564ee6ee8e"
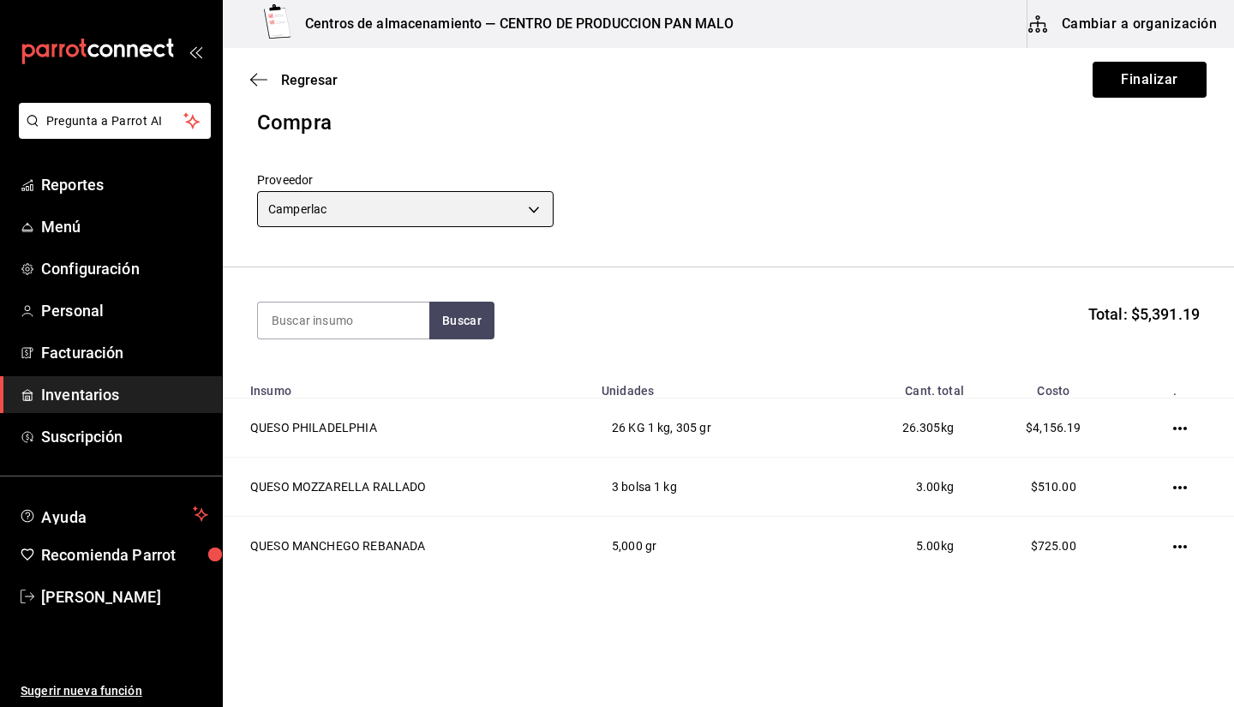
scroll to position [0, 0]
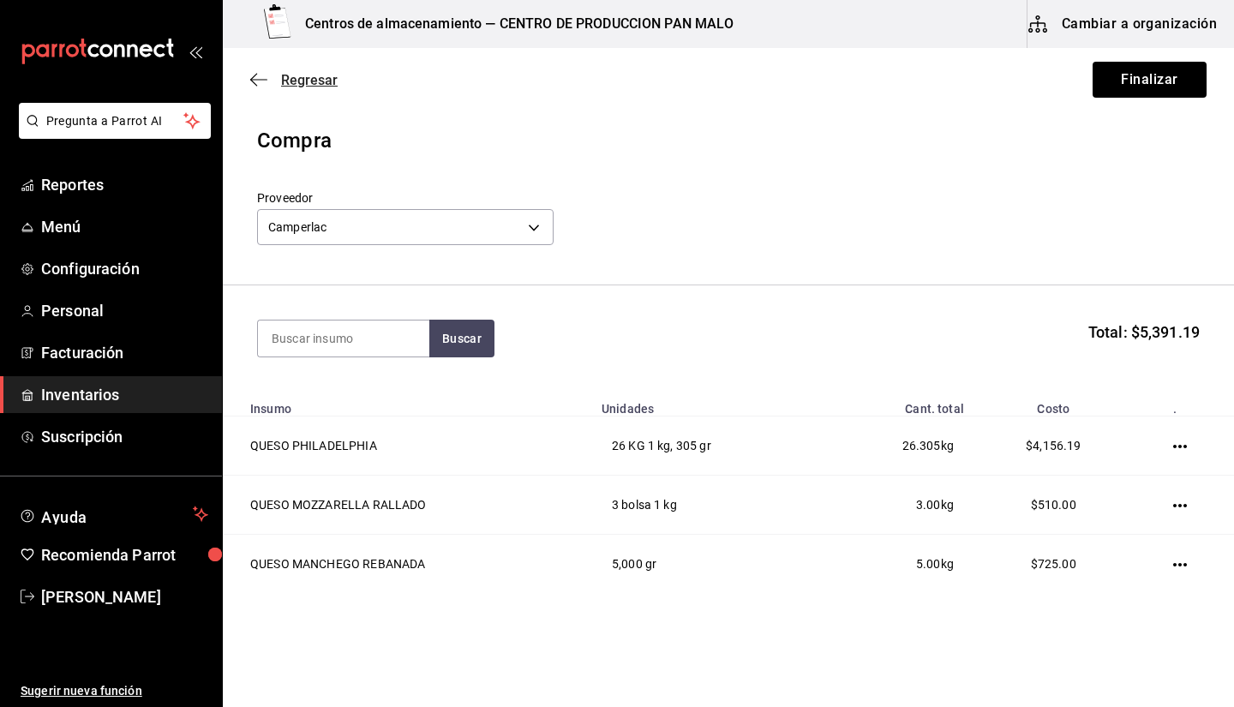
click at [252, 83] on icon "button" at bounding box center [258, 79] width 17 height 15
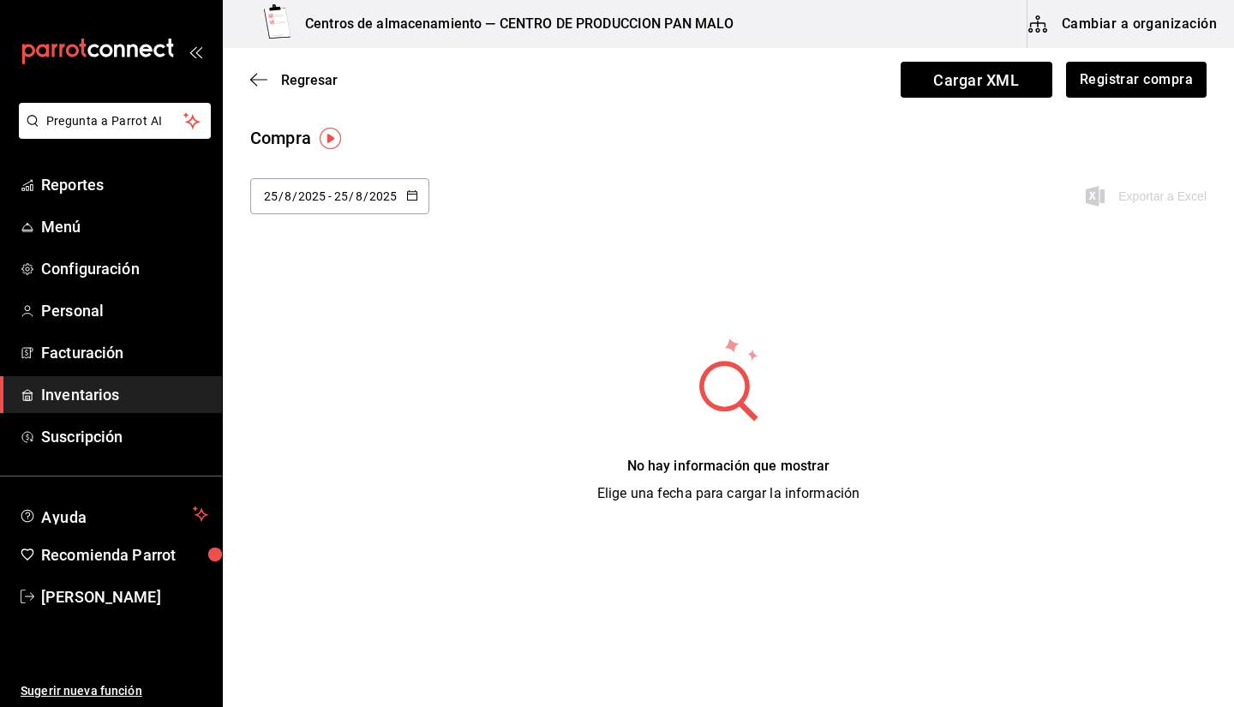
click at [112, 394] on span "Inventarios" at bounding box center [124, 394] width 167 height 23
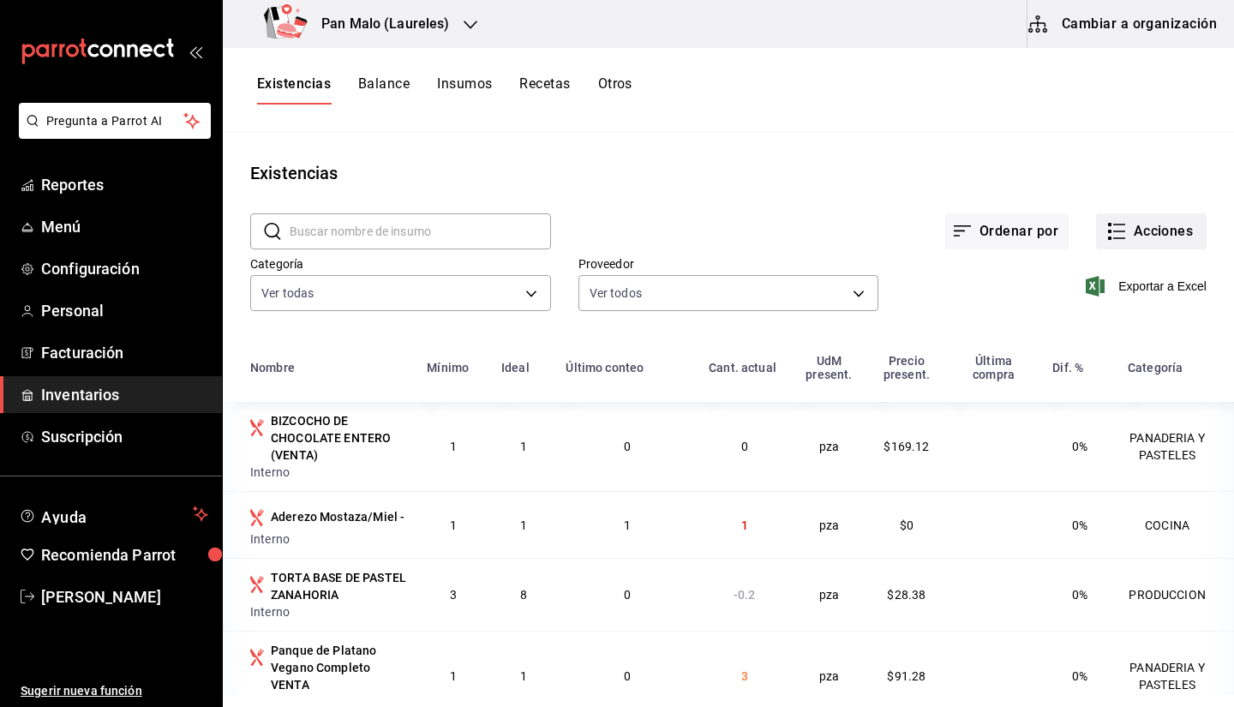
click at [1148, 248] on button "Acciones" at bounding box center [1151, 231] width 111 height 36
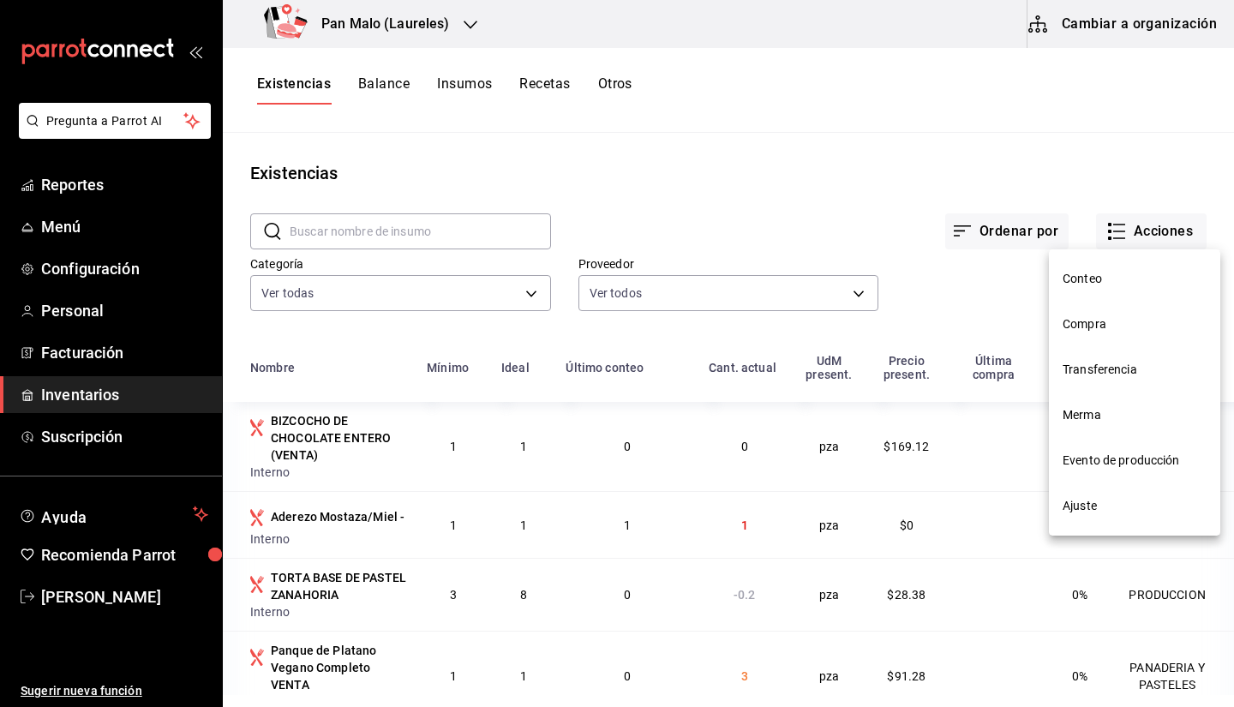
click at [1093, 330] on span "Compra" at bounding box center [1135, 324] width 144 height 18
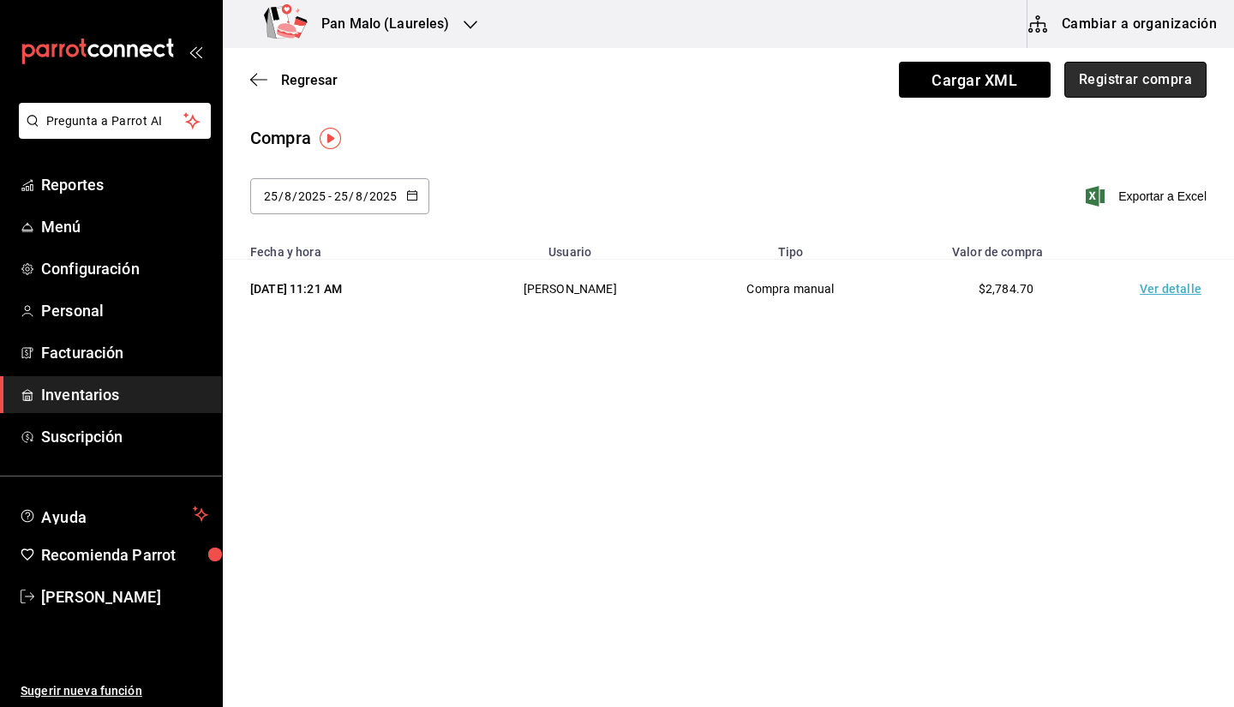
click at [1100, 80] on button "Registrar compra" at bounding box center [1136, 80] width 142 height 36
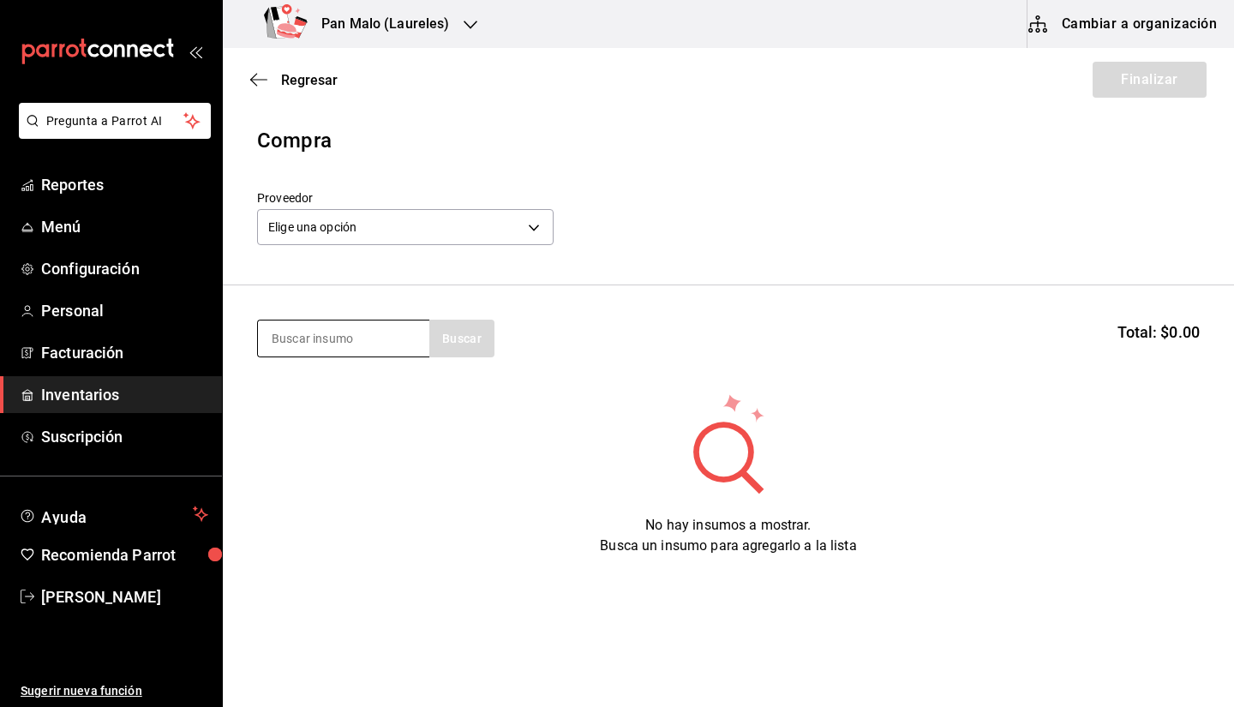
click at [327, 330] on input at bounding box center [343, 339] width 171 height 36
type input "queso"
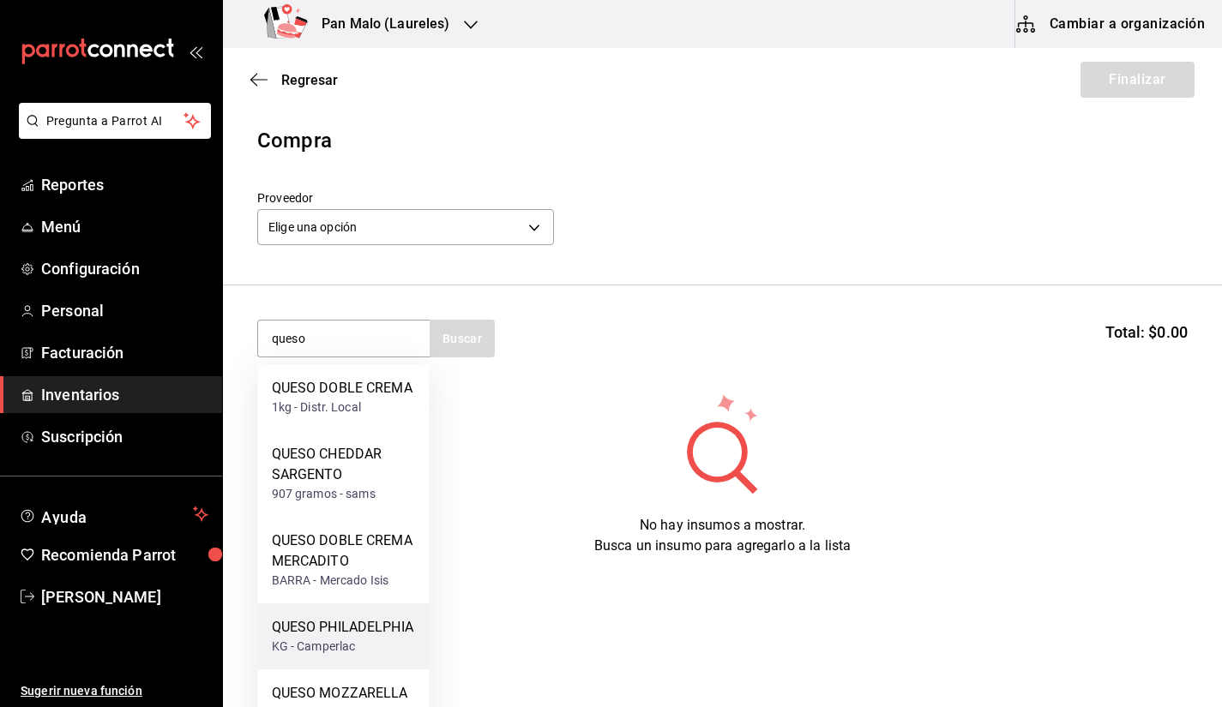
click at [379, 638] on div "KG - Camperlac" at bounding box center [342, 647] width 141 height 18
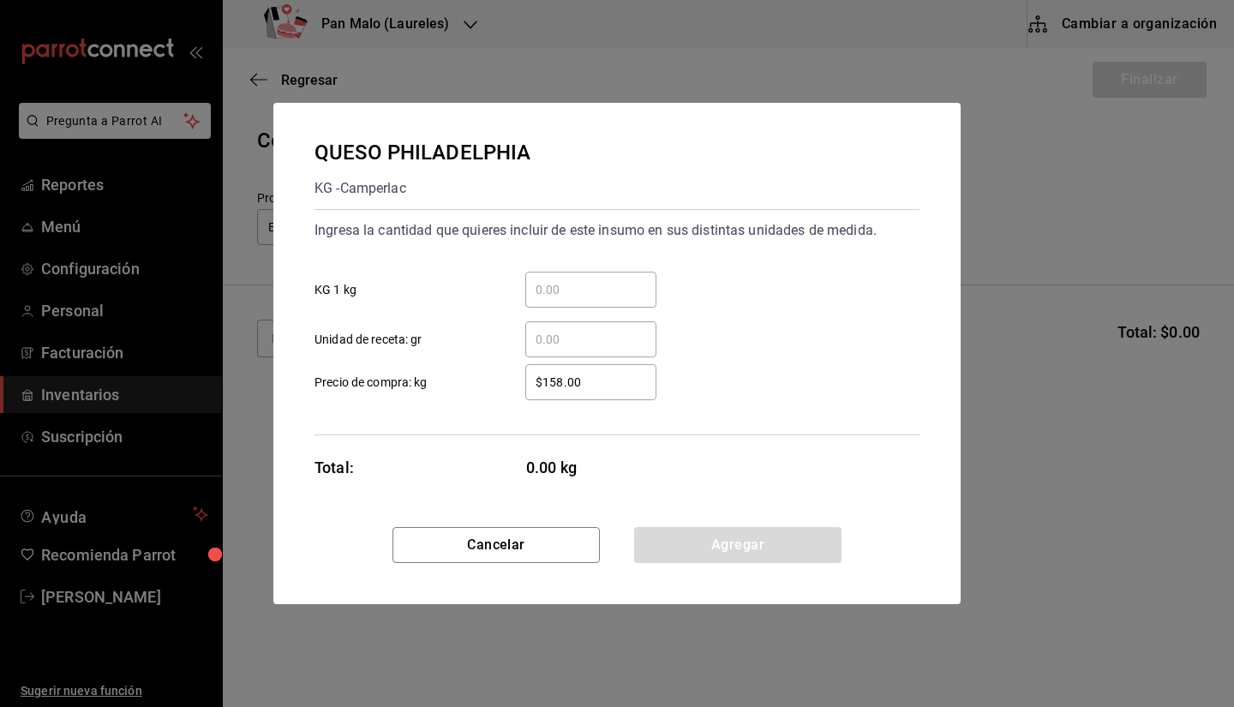
click at [587, 280] on input "​ KG 1 kg" at bounding box center [590, 289] width 131 height 21
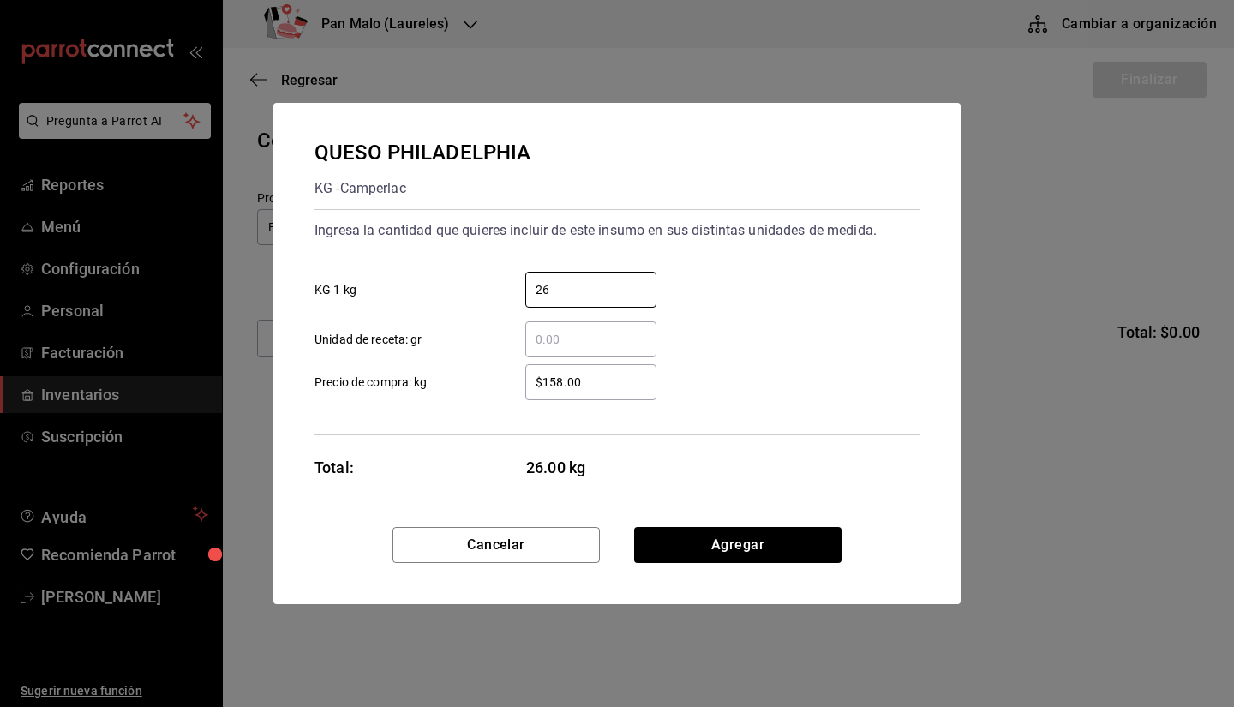
type input "26"
click at [599, 333] on input "​ Unidad de receta: gr" at bounding box center [590, 339] width 131 height 21
type input "2"
type input "305"
click at [724, 541] on button "Agregar" at bounding box center [737, 545] width 207 height 36
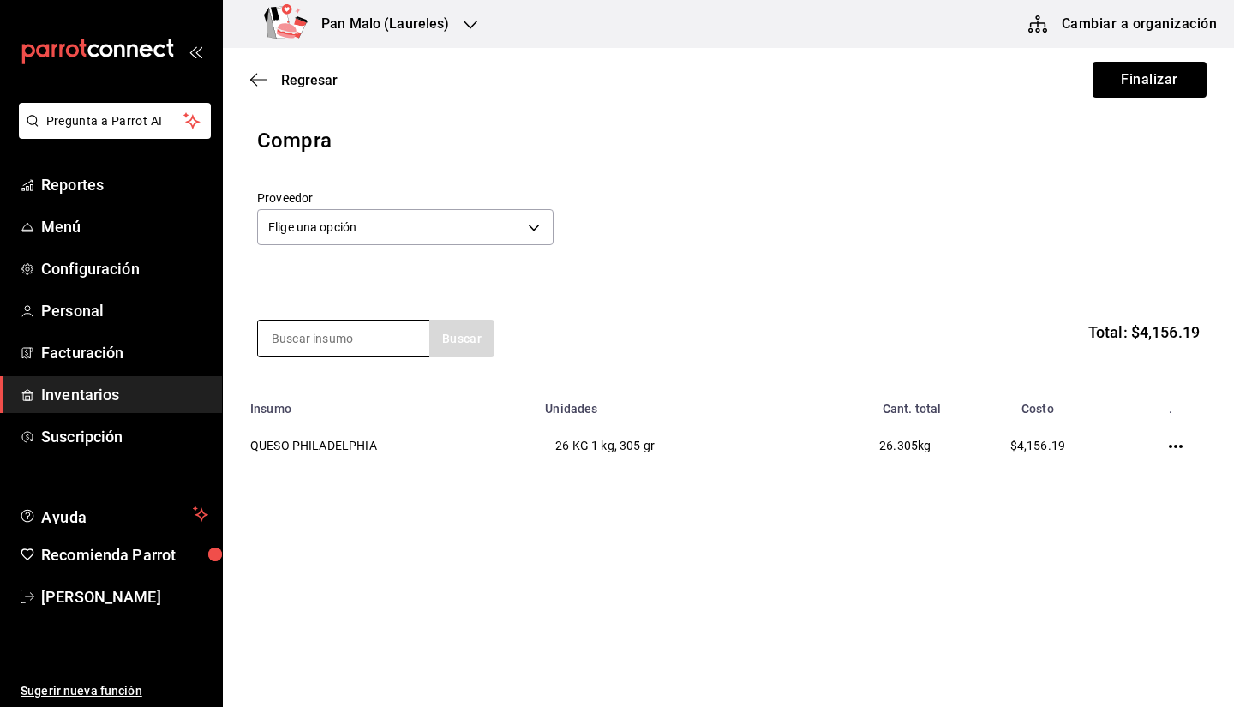
click at [378, 341] on input at bounding box center [343, 339] width 171 height 36
type input "k"
type input "moza"
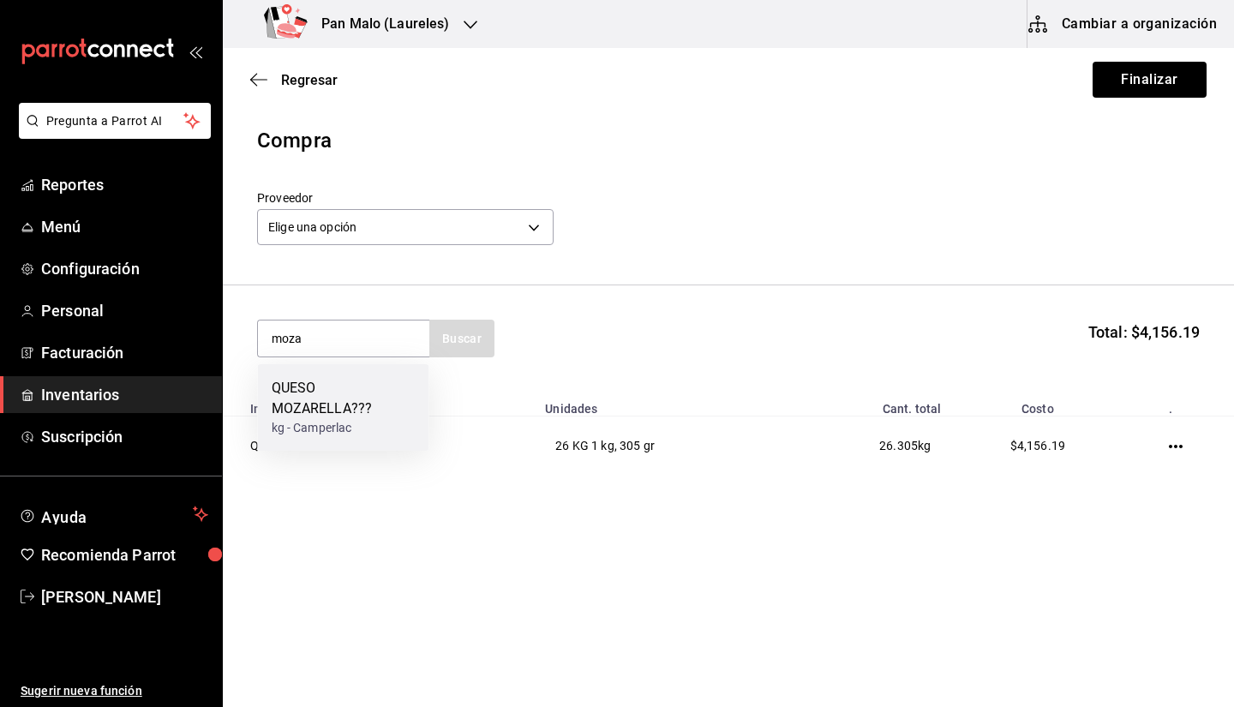
click at [356, 405] on div "QUESO MOZARELLA???" at bounding box center [344, 398] width 144 height 41
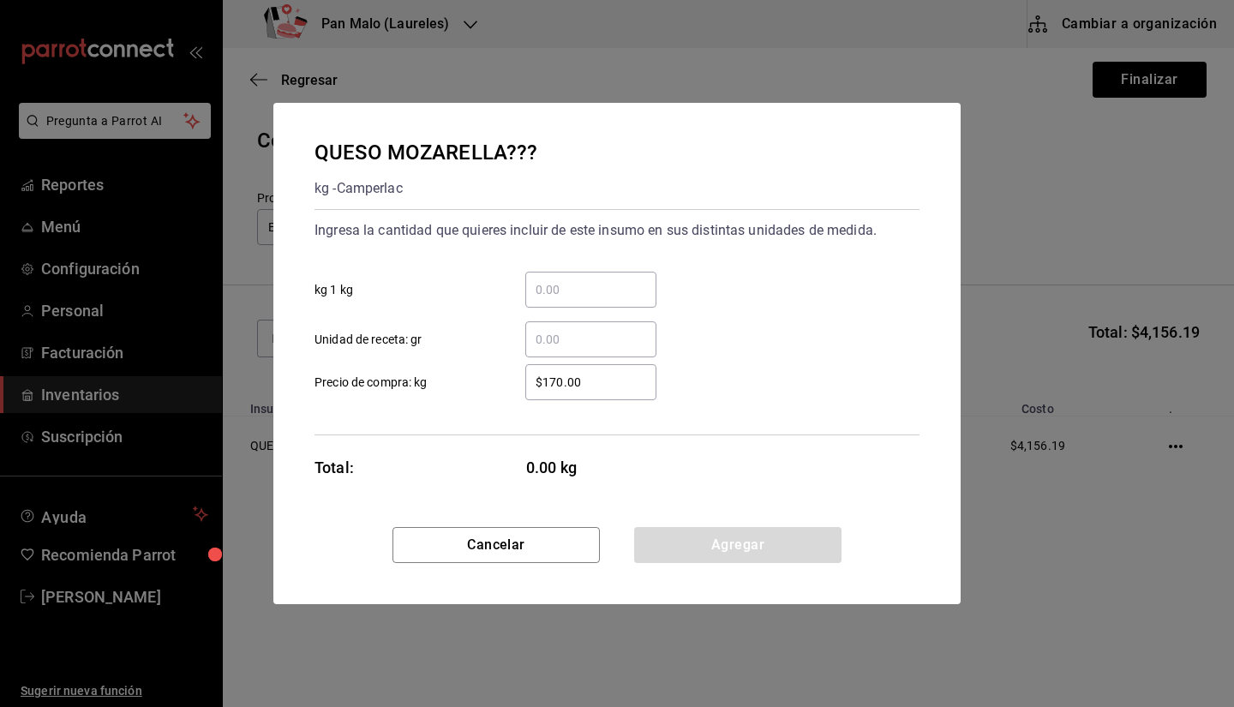
click at [554, 283] on input "​ kg 1 kg" at bounding box center [590, 289] width 131 height 21
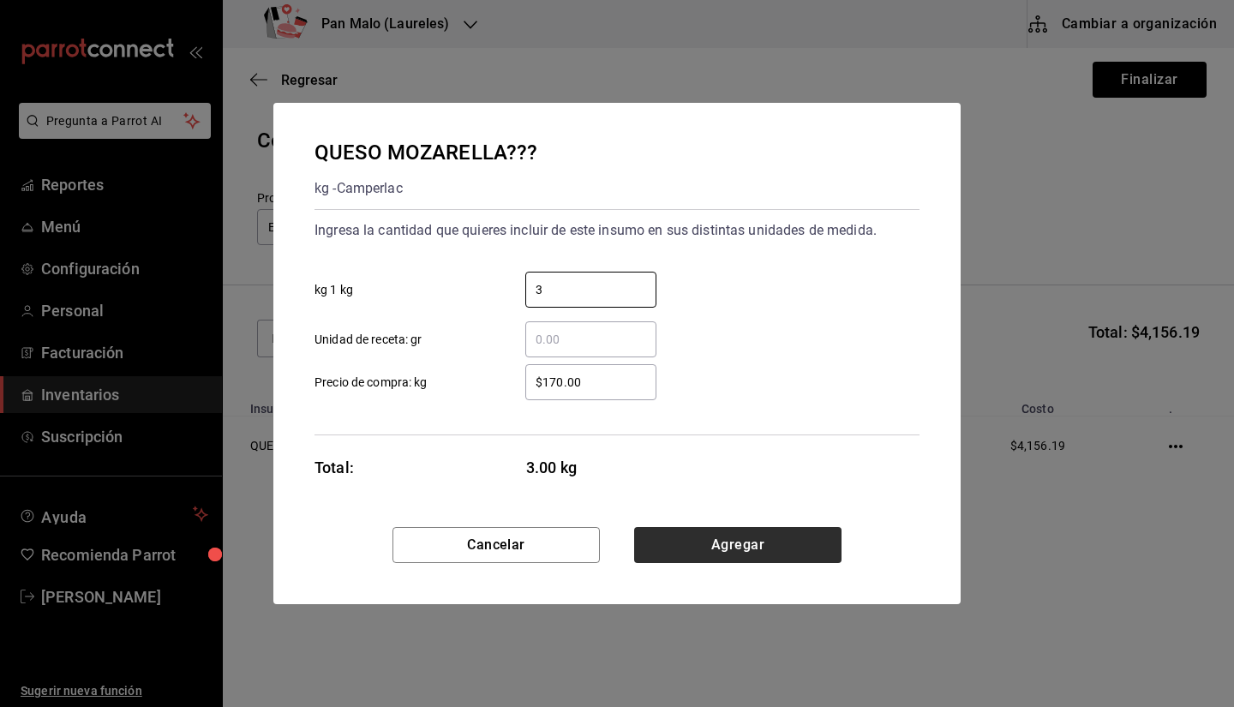
type input "3"
click at [761, 552] on button "Agregar" at bounding box center [737, 545] width 207 height 36
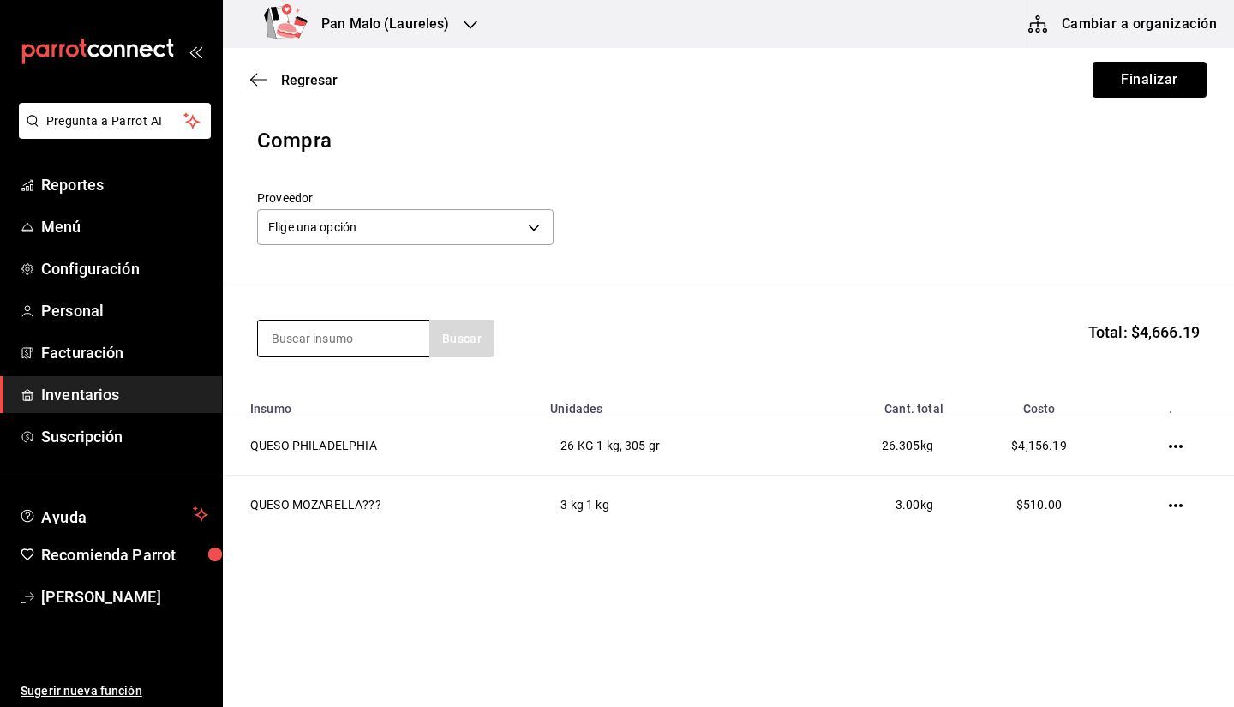
click at [364, 339] on input at bounding box center [343, 339] width 171 height 36
type input "manchego"
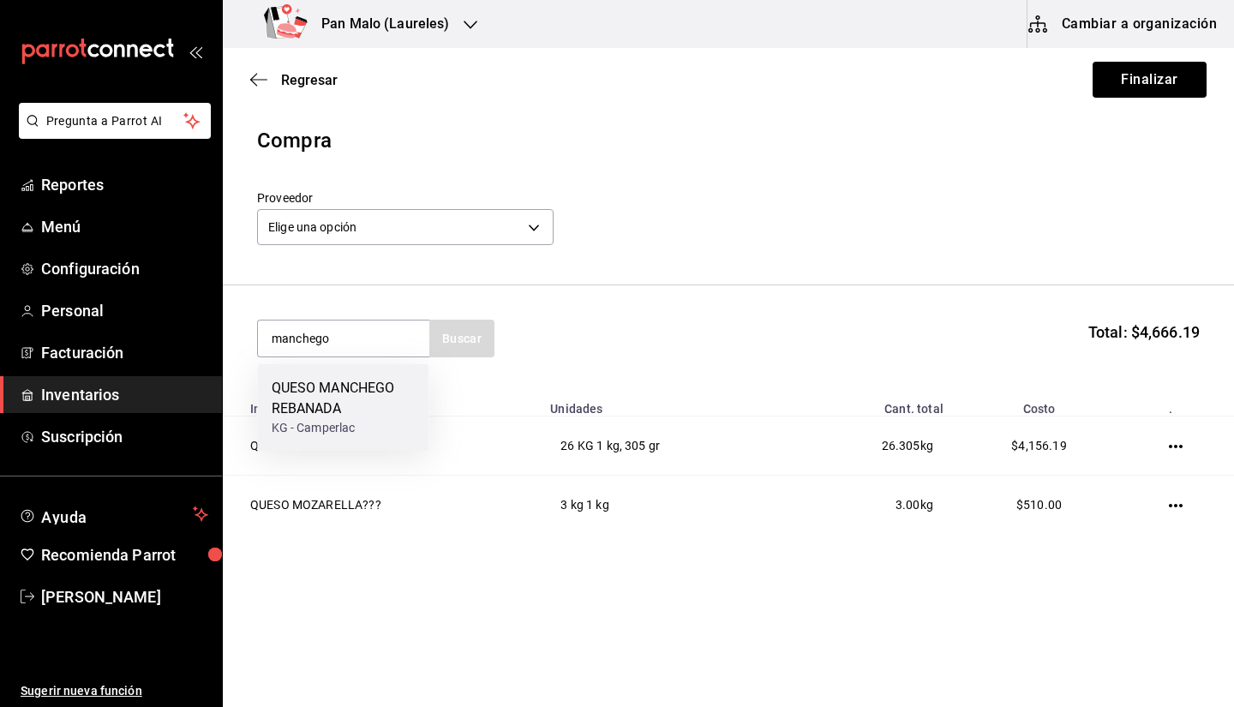
click at [362, 408] on div "QUESO MANCHEGO REBANADA" at bounding box center [344, 398] width 144 height 41
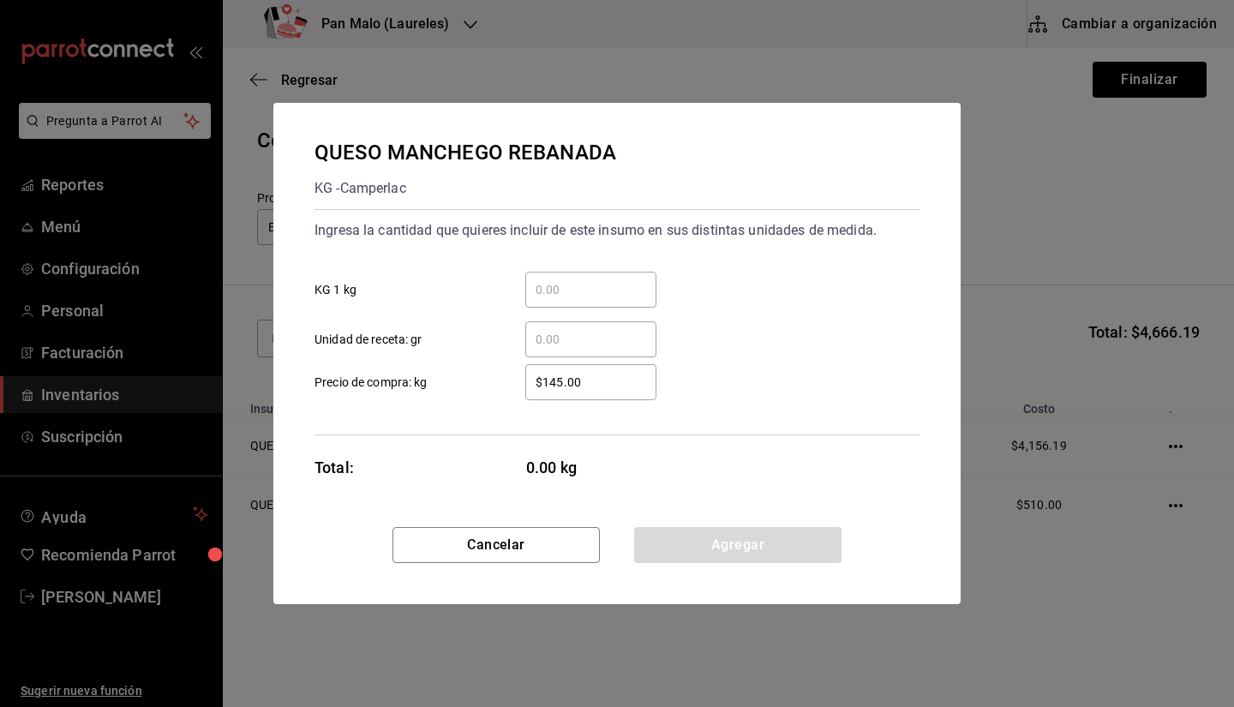
click at [561, 285] on input "​ KG 1 kg" at bounding box center [590, 289] width 131 height 21
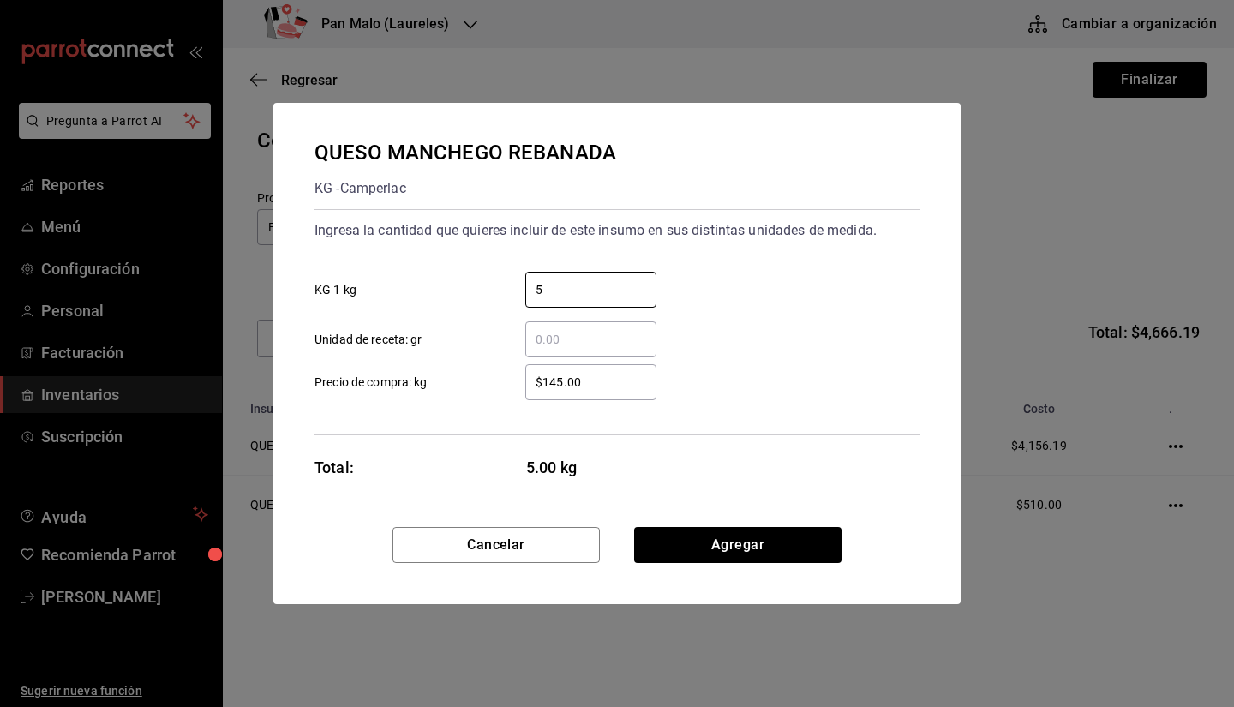
type input "5"
click at [552, 384] on input "$145.00" at bounding box center [590, 382] width 131 height 21
type input "$150.00"
click at [723, 536] on button "Agregar" at bounding box center [737, 545] width 207 height 36
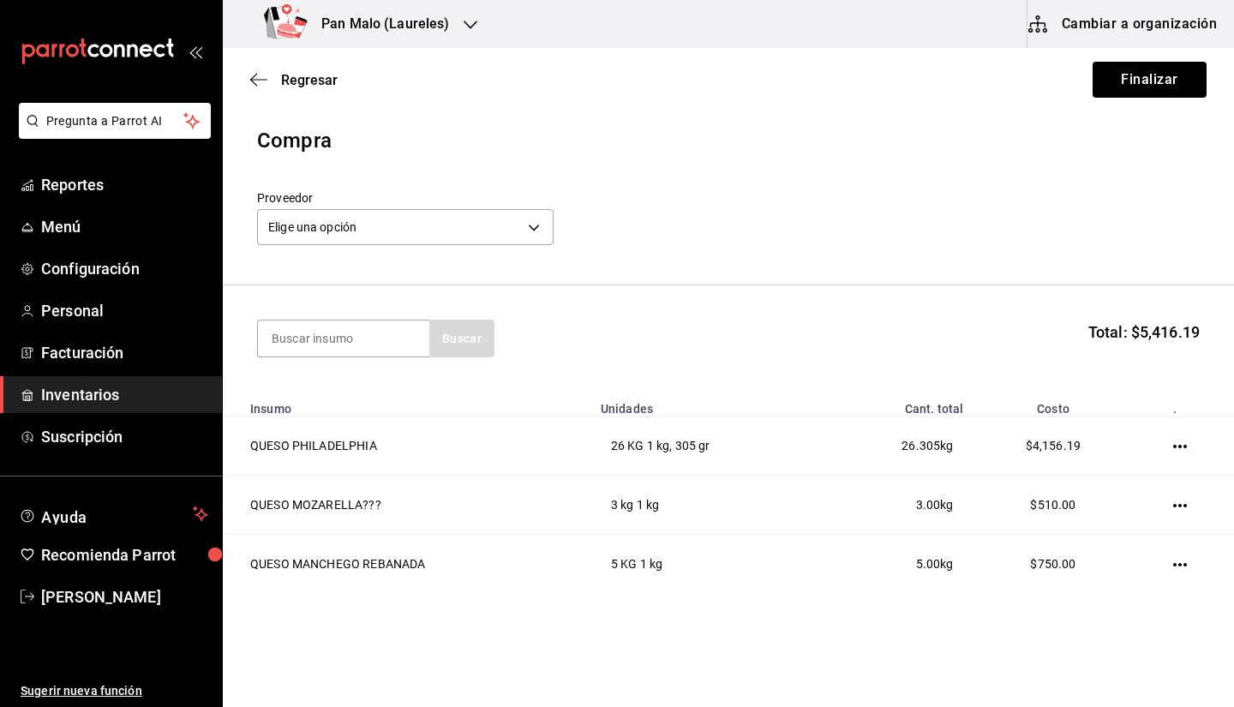
scroll to position [39, 0]
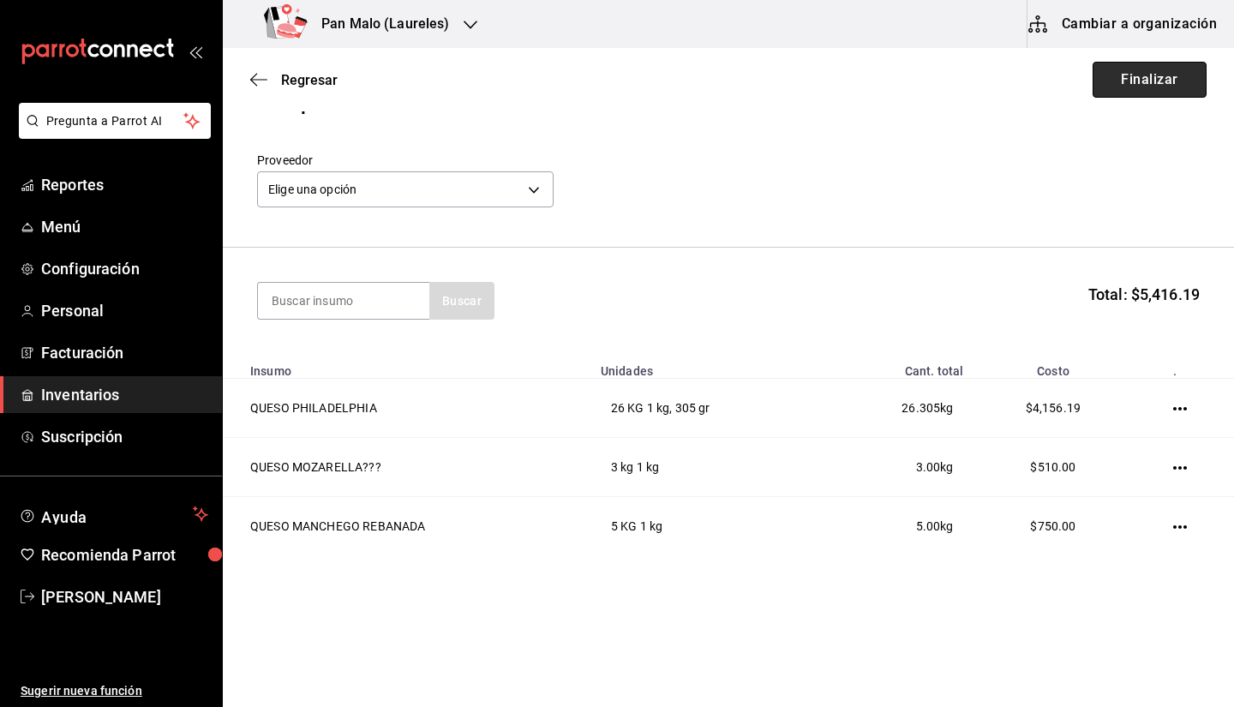
click at [1103, 87] on button "Finalizar" at bounding box center [1150, 80] width 114 height 36
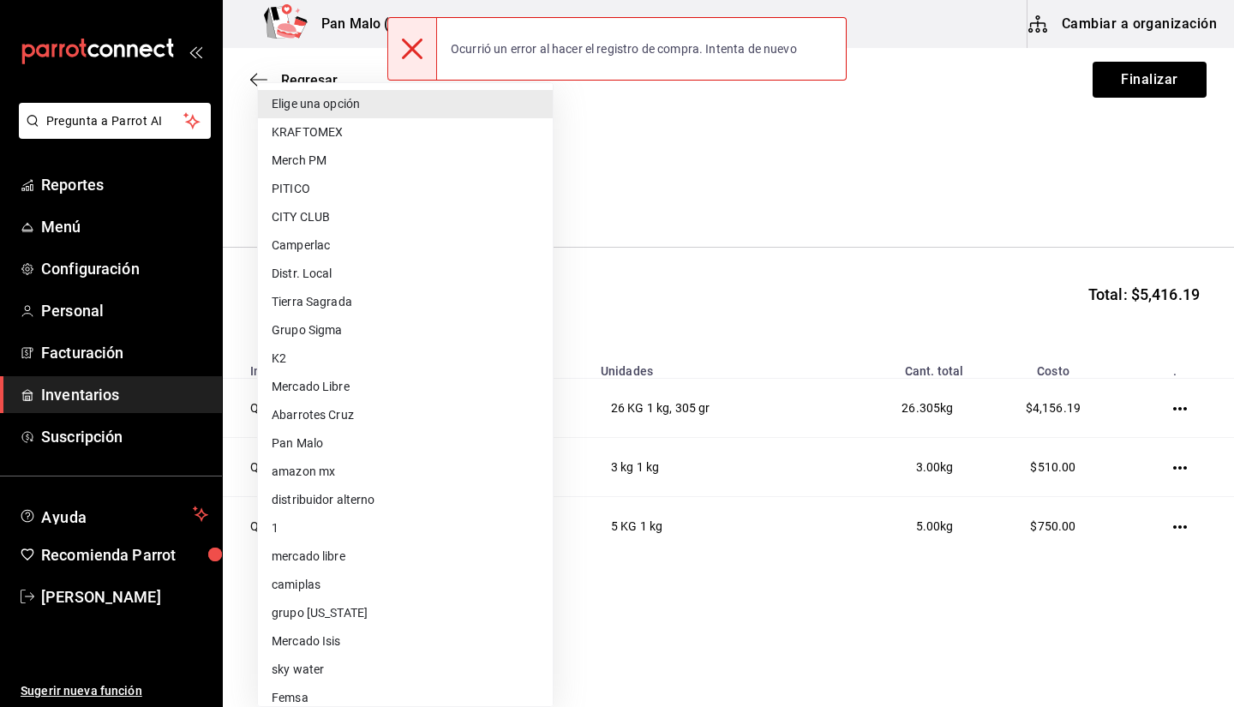
click at [491, 176] on body "Pregunta a Parrot AI Reportes Menú Configuración Personal Facturación Inventari…" at bounding box center [617, 305] width 1234 height 610
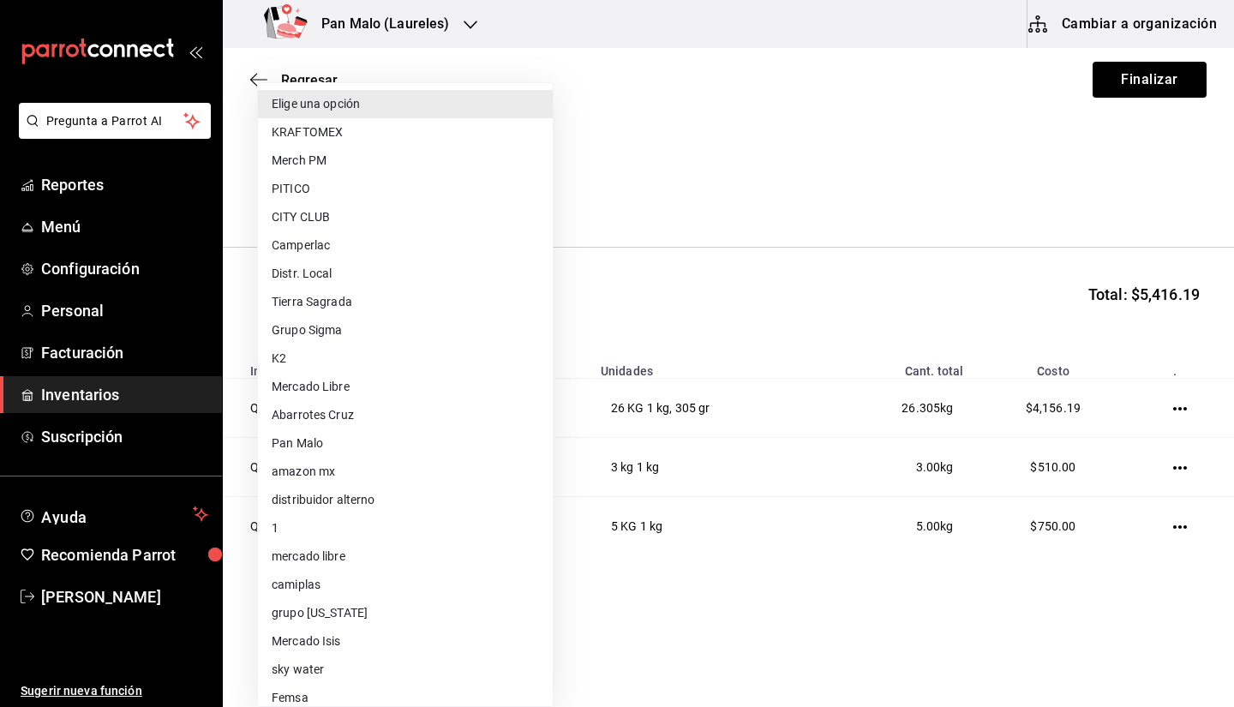
click at [417, 247] on li "Camperlac" at bounding box center [405, 245] width 295 height 28
type input "d85ba3cd-9ecd-400e-b61d-50564ee6ee8e"
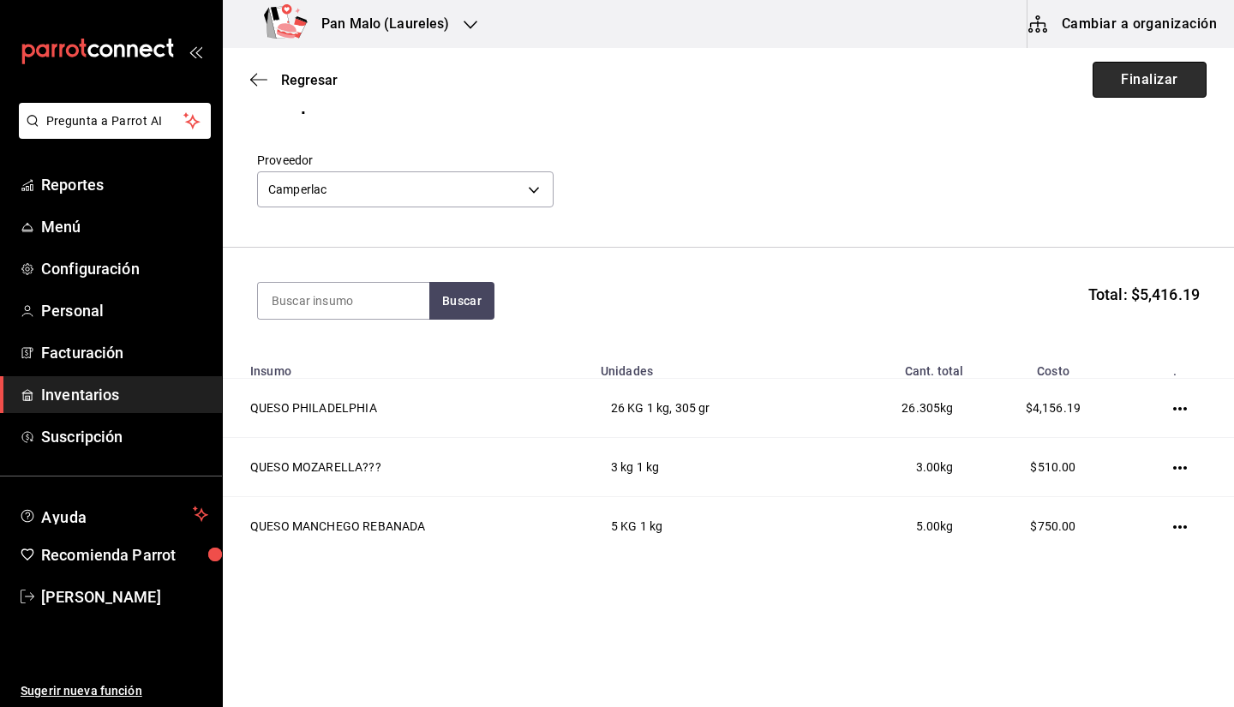
click at [1147, 87] on button "Finalizar" at bounding box center [1150, 80] width 114 height 36
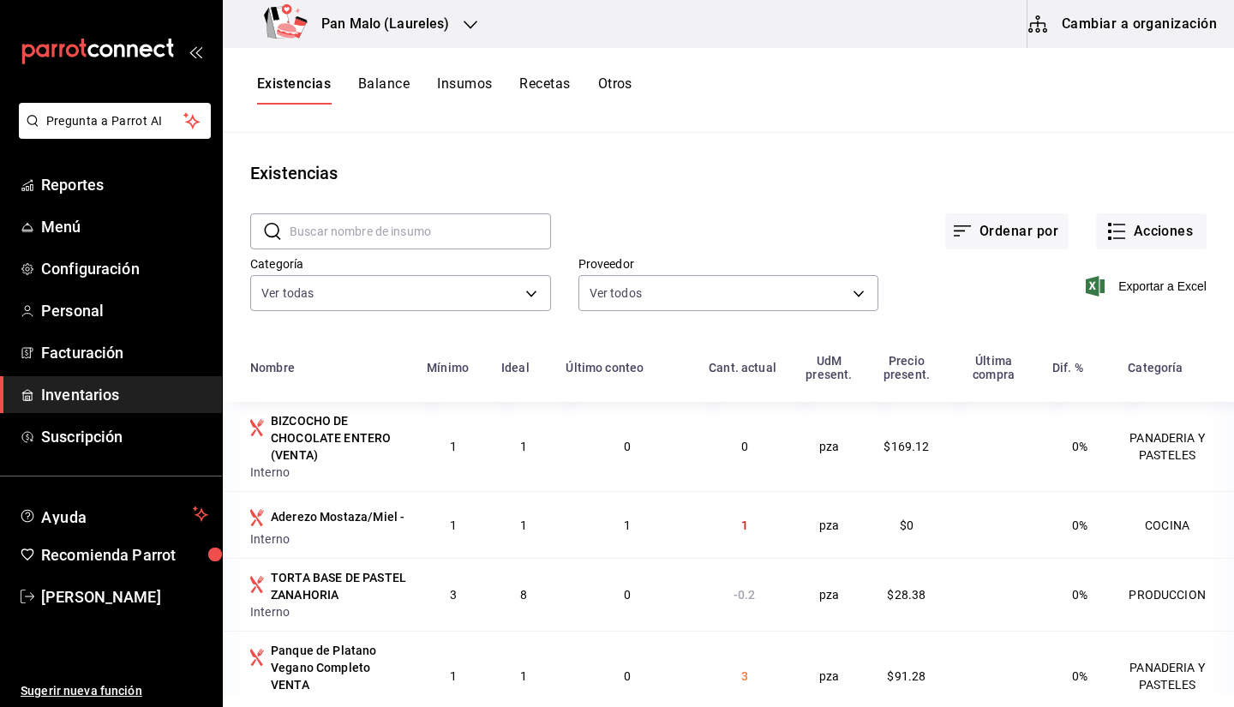
click at [451, 28] on div "Pan Malo (Laureles)" at bounding box center [361, 24] width 248 height 48
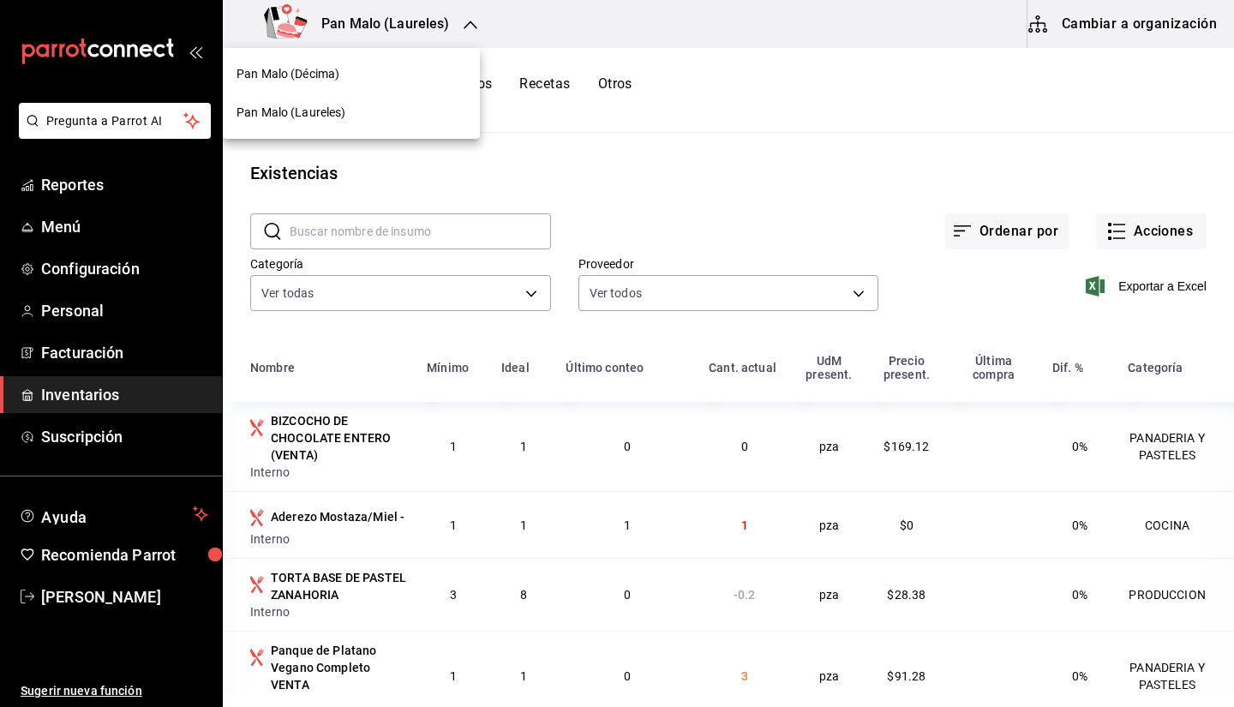
click at [402, 82] on div "Pan Malo (Décima)" at bounding box center [352, 74] width 230 height 18
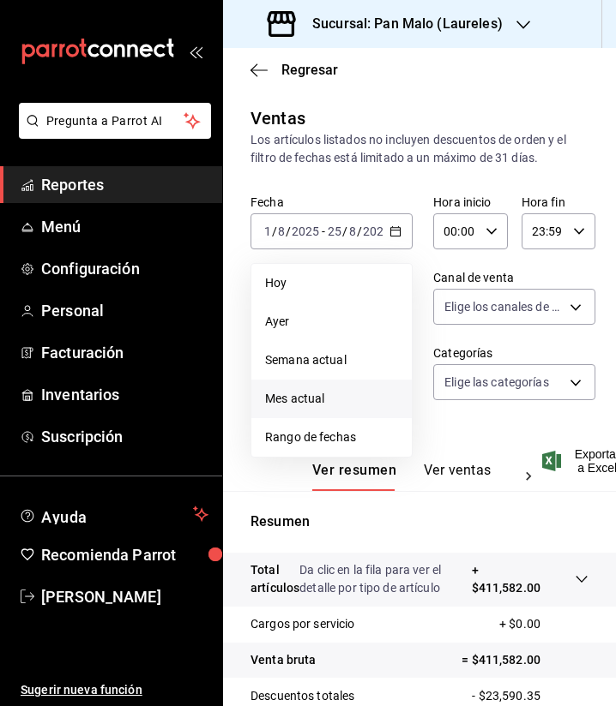
scroll to position [103, 0]
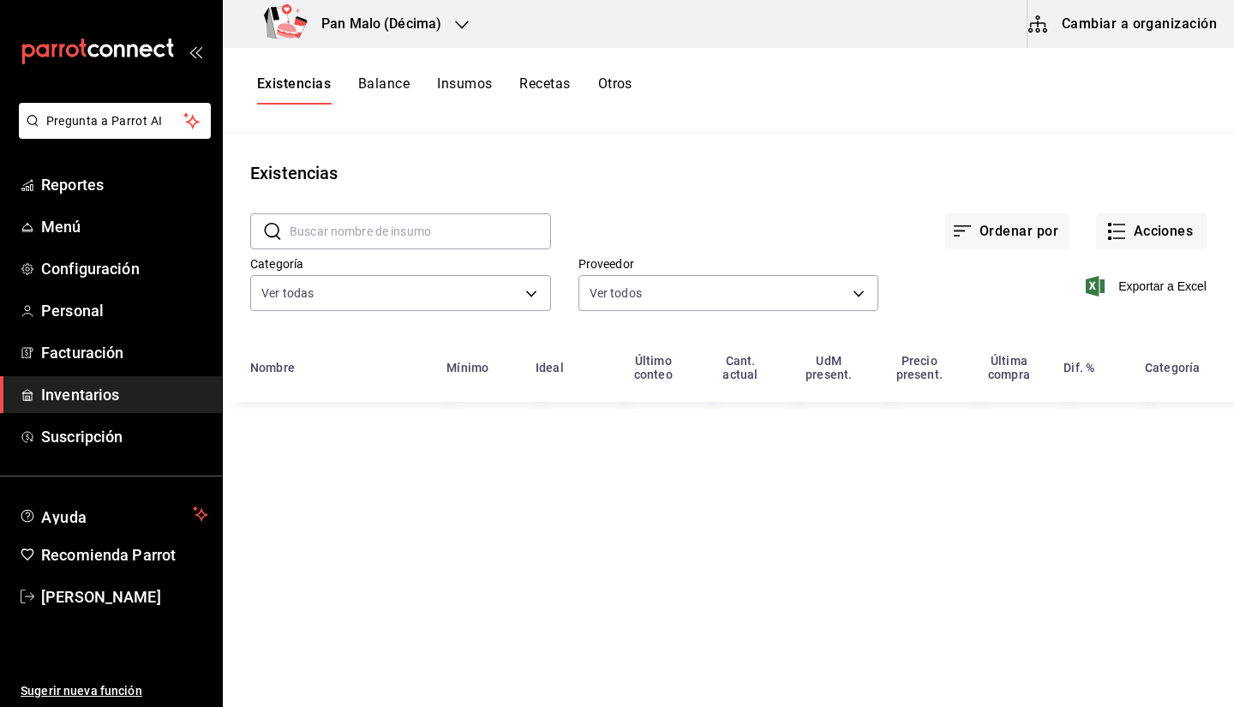
click at [1120, 23] on button "Cambiar a organización" at bounding box center [1124, 24] width 193 height 48
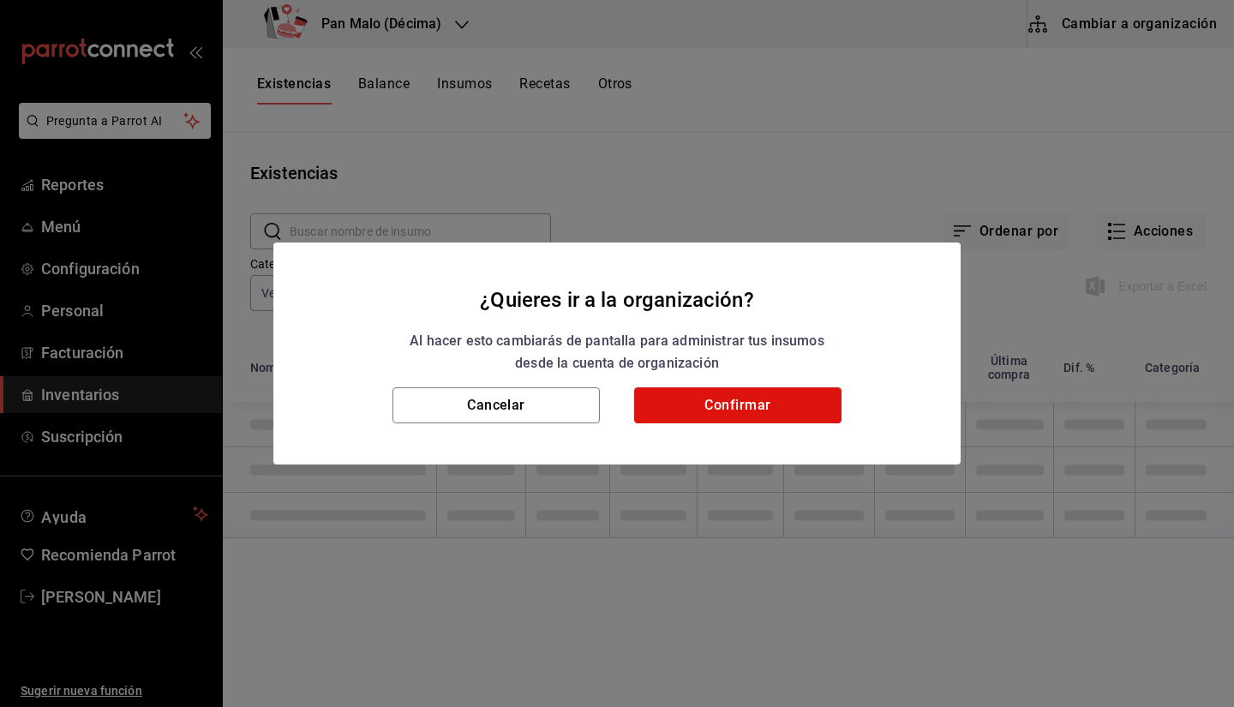
click at [751, 409] on button "Confirmar" at bounding box center [737, 405] width 207 height 36
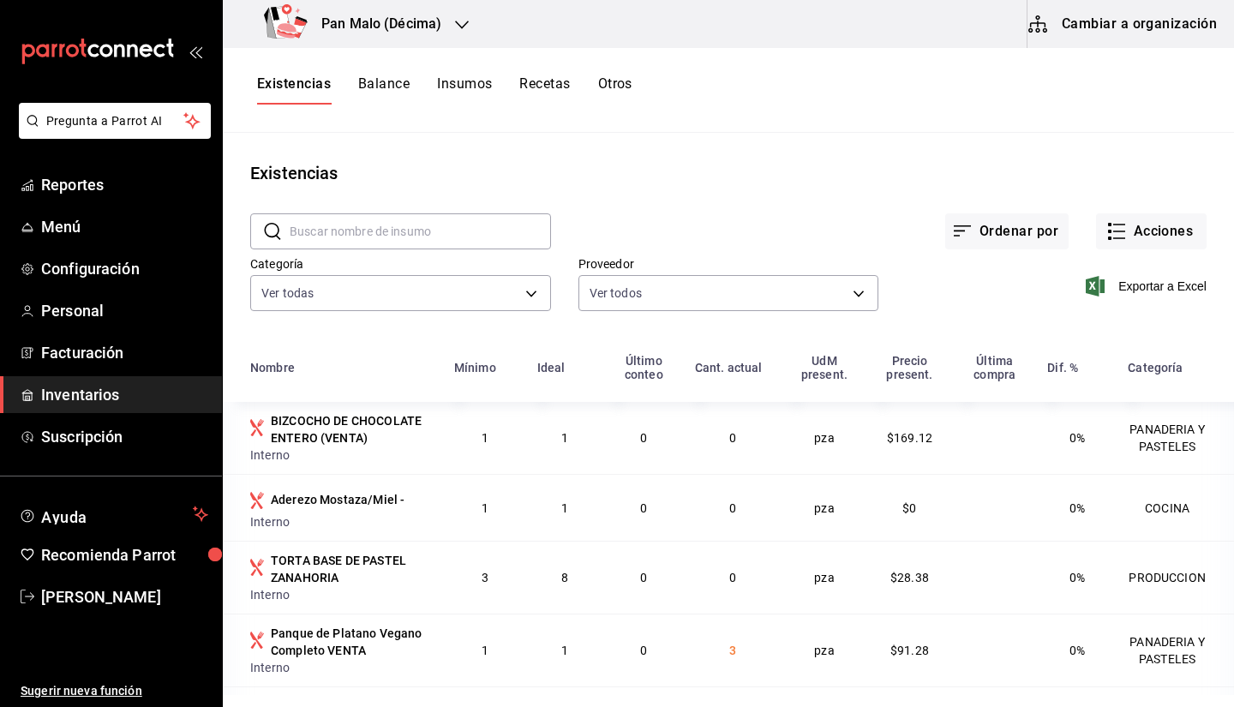
click at [519, 409] on button "Cancelar" at bounding box center [496, 405] width 207 height 36
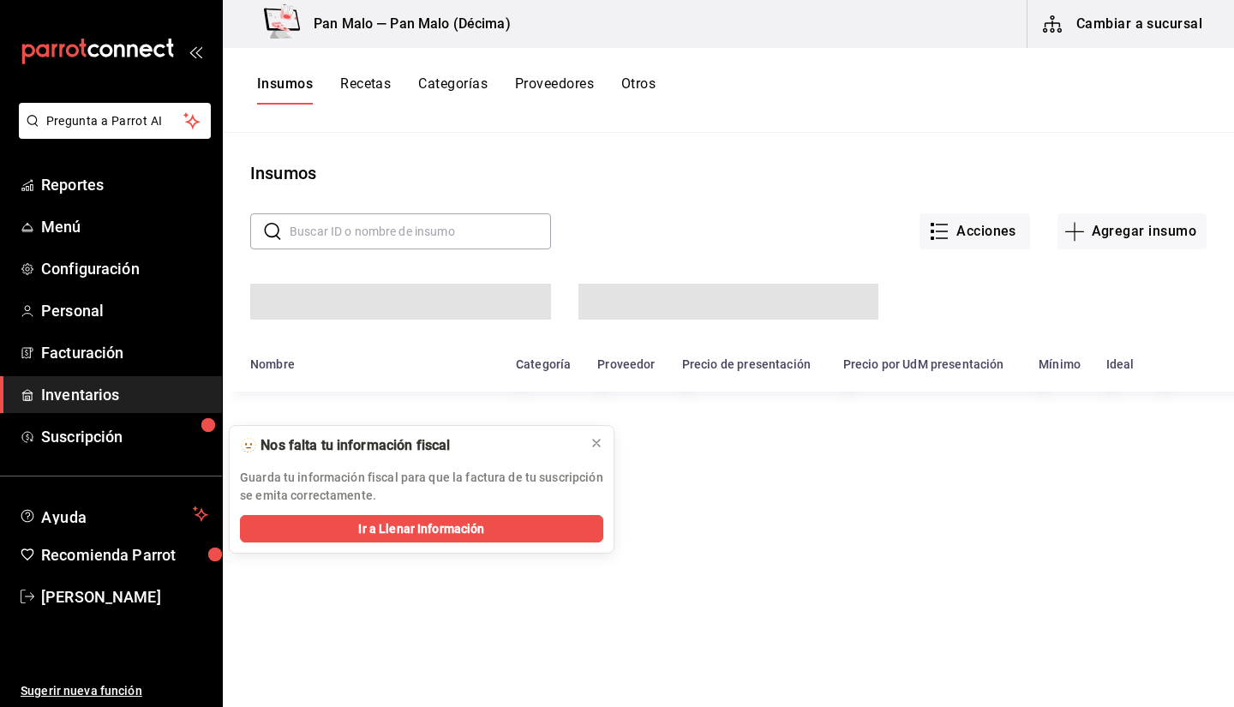
click at [1108, 253] on div at bounding box center [715, 271] width 984 height 98
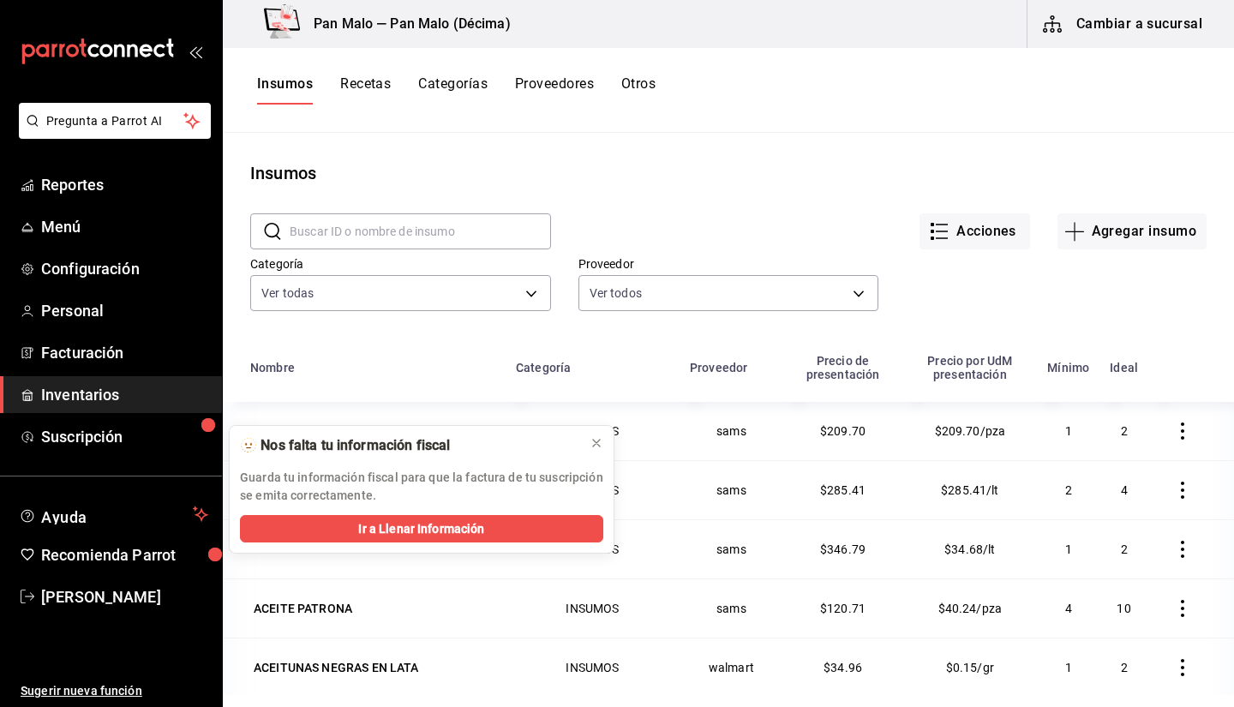
click at [1138, 17] on button "Cambiar a sucursal" at bounding box center [1124, 24] width 193 height 48
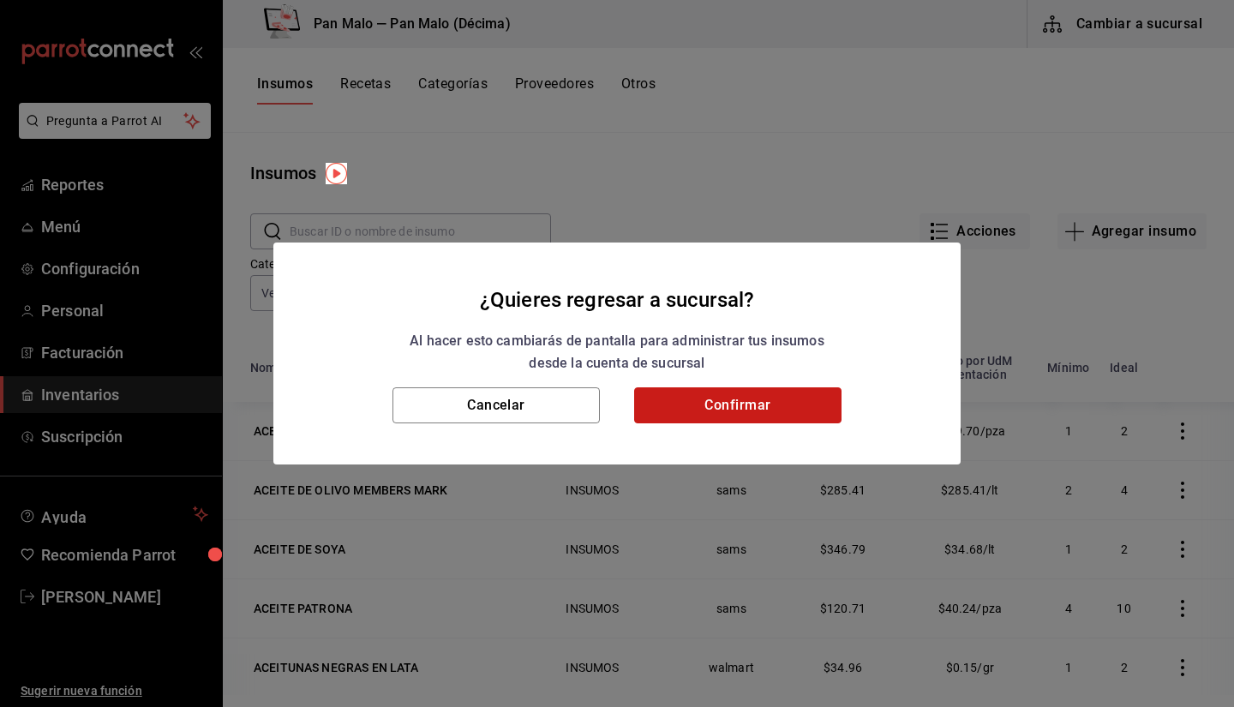
click at [760, 403] on button "Confirmar" at bounding box center [737, 405] width 207 height 36
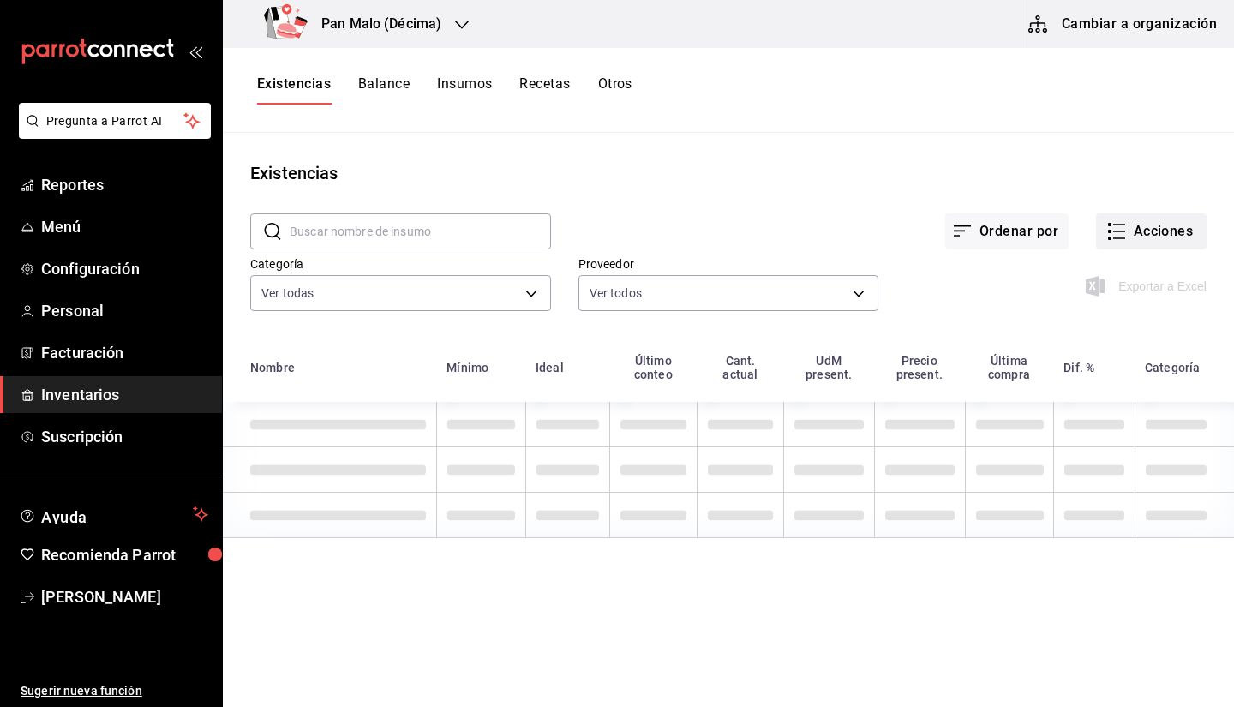
click at [1129, 239] on button "Acciones" at bounding box center [1151, 231] width 111 height 36
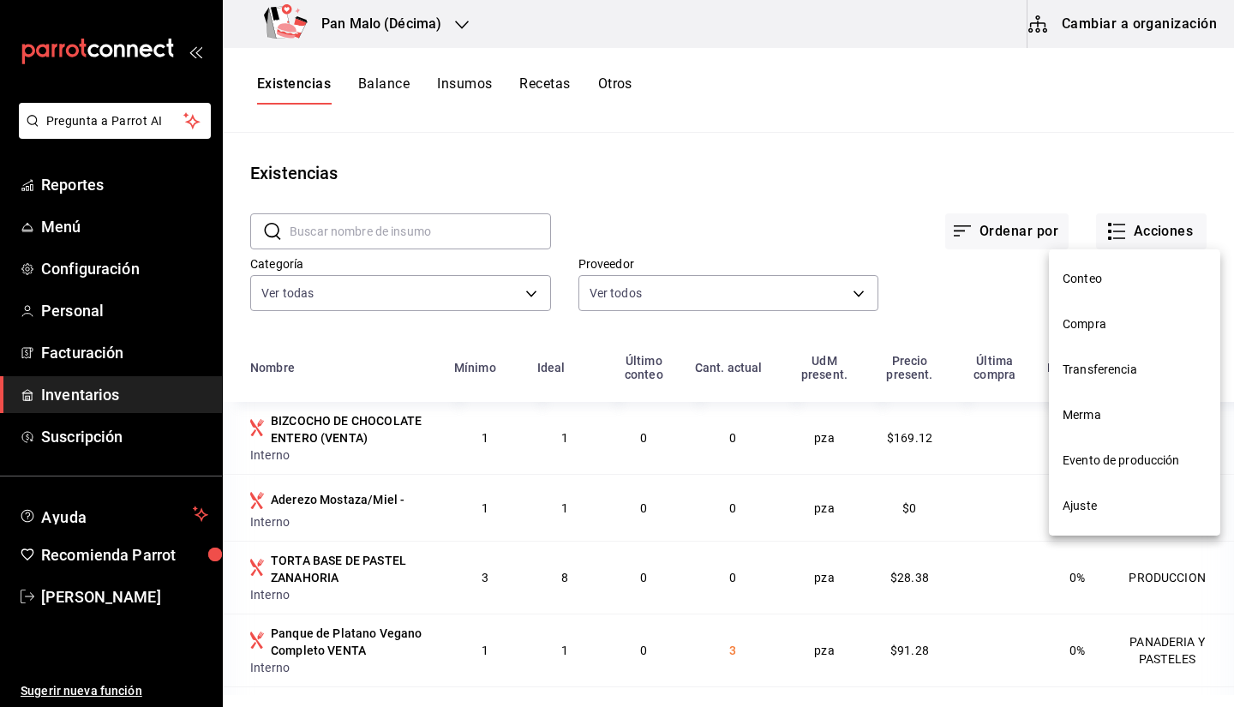
click at [1073, 333] on li "Compra" at bounding box center [1134, 324] width 171 height 45
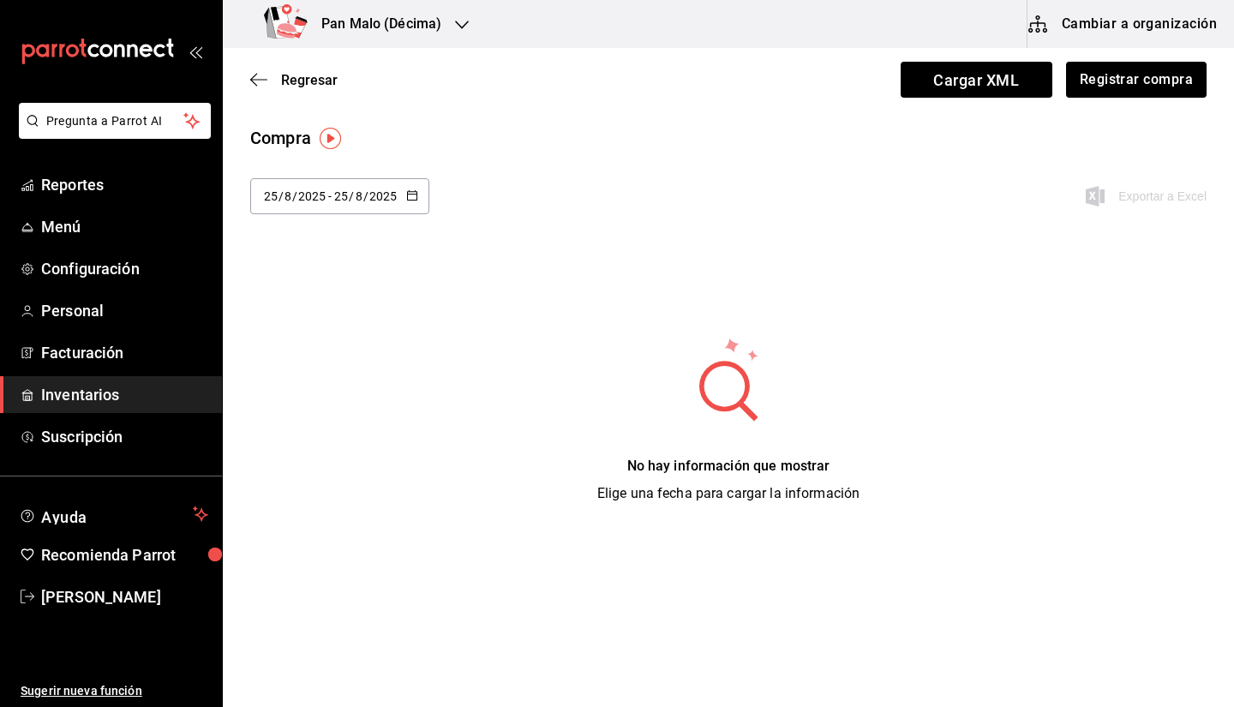
click at [363, 189] on span "/" at bounding box center [365, 196] width 5 height 14
click at [1152, 141] on div "Compra" at bounding box center [728, 138] width 957 height 26
click at [1132, 71] on button "Registrar compra" at bounding box center [1136, 80] width 142 height 36
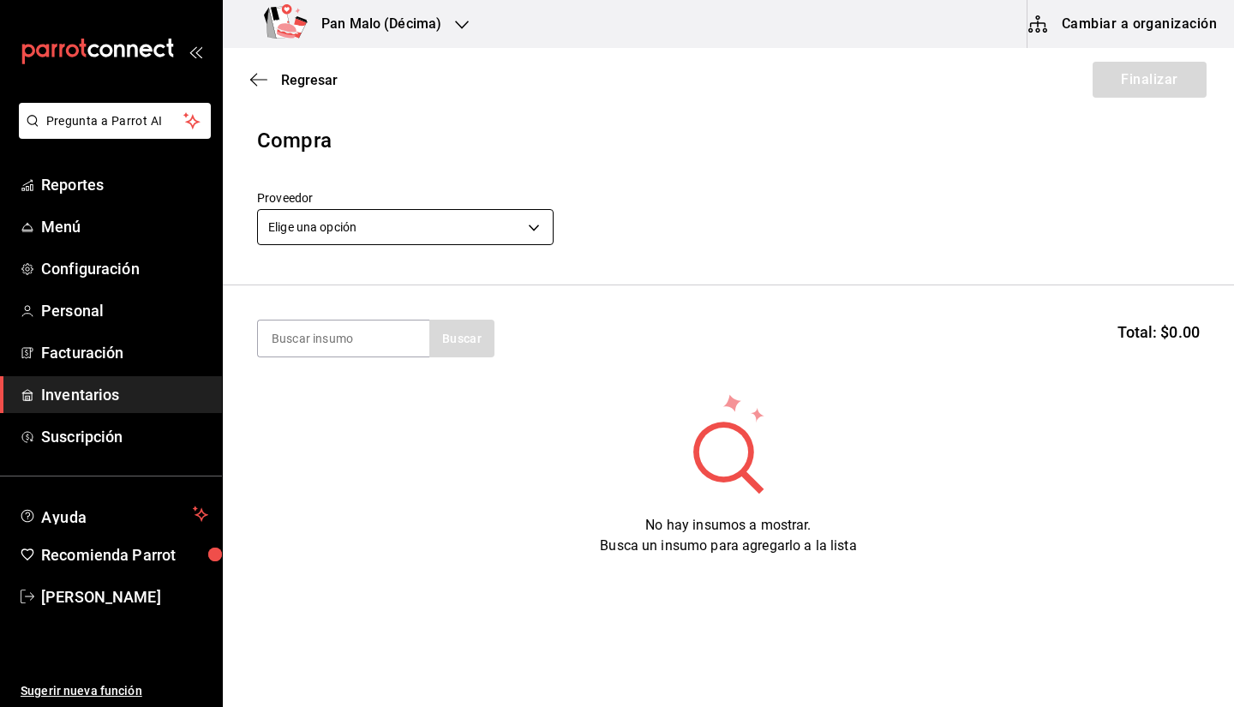
click at [346, 238] on body "Pregunta a Parrot AI Reportes Menú Configuración Personal Facturación Inventari…" at bounding box center [617, 305] width 1234 height 610
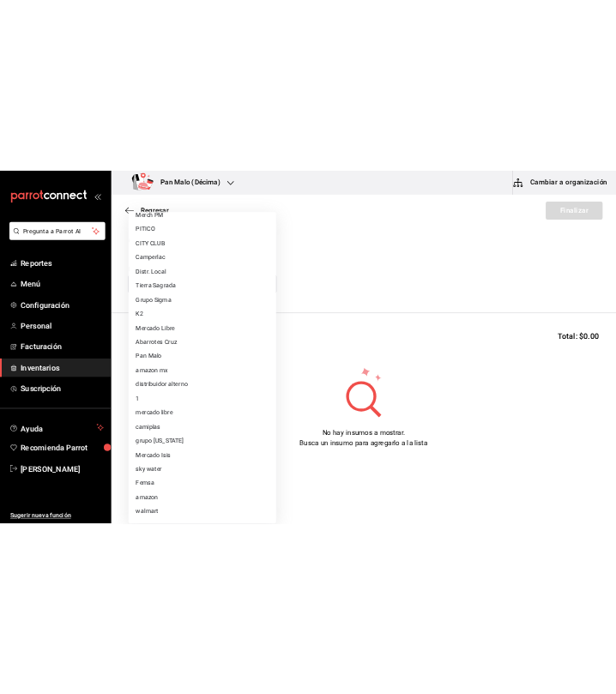
scroll to position [126, 0]
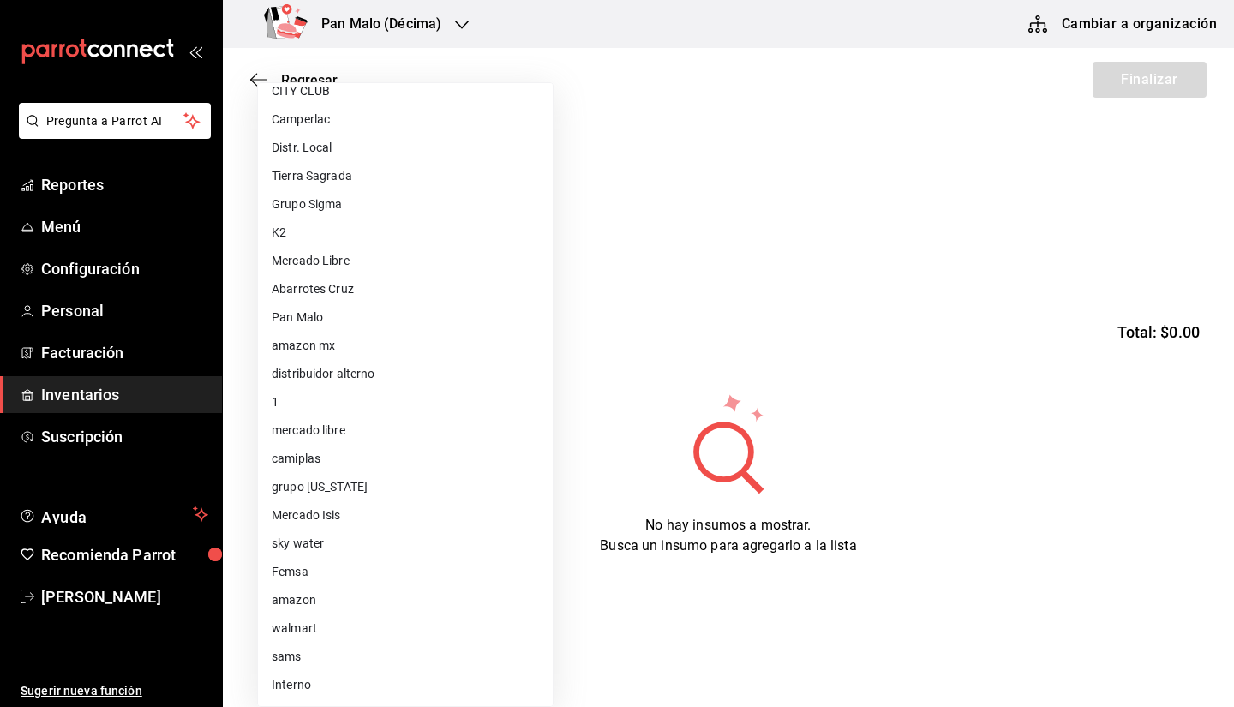
click at [280, 504] on li "Mercado Isis" at bounding box center [405, 515] width 295 height 28
type input "9682bada-e18d-4fbf-9ecb-c91b81603bff"
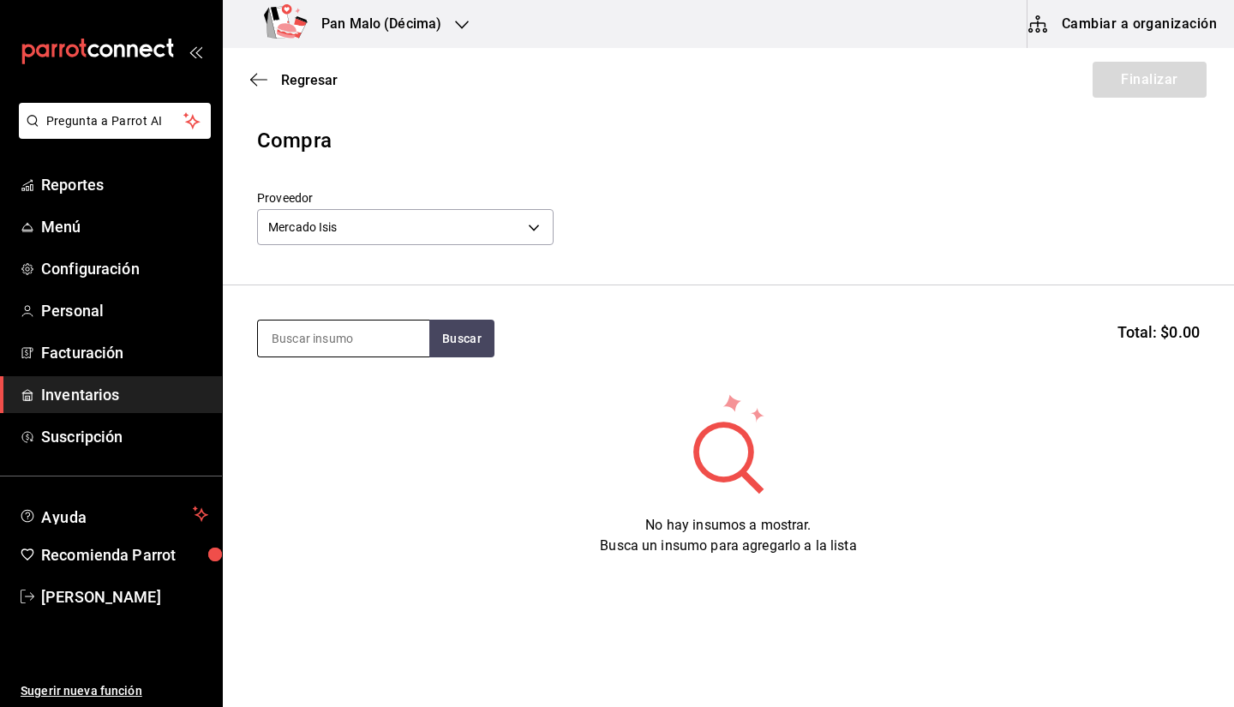
click at [314, 350] on input at bounding box center [343, 339] width 171 height 36
type input "aguacate"
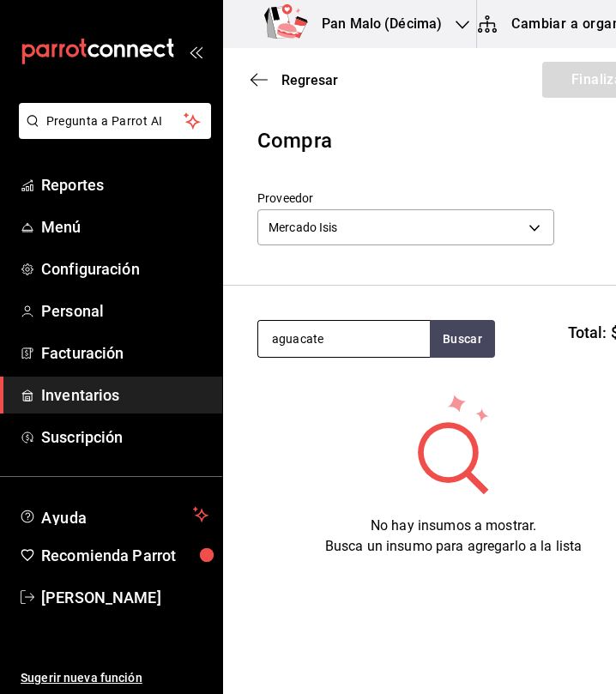
click at [329, 338] on input "aguacate" at bounding box center [343, 339] width 171 height 36
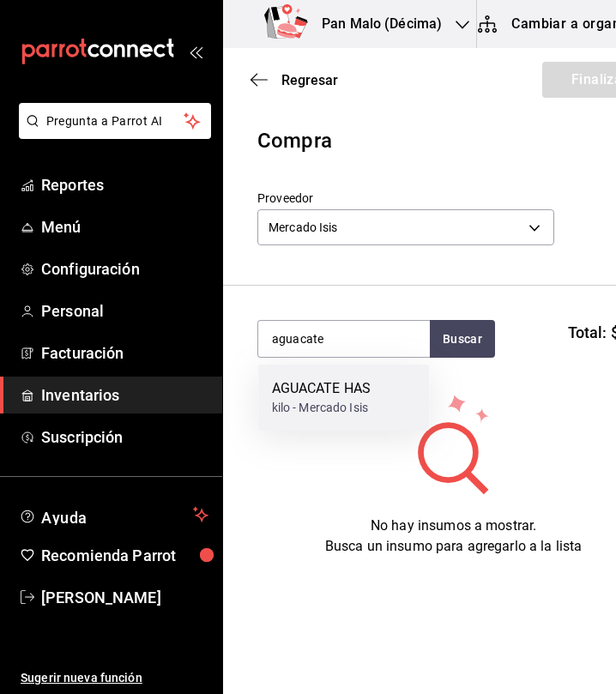
click at [379, 417] on div "AGUACATE HAS kilo - Mercado Isis" at bounding box center [343, 397] width 171 height 66
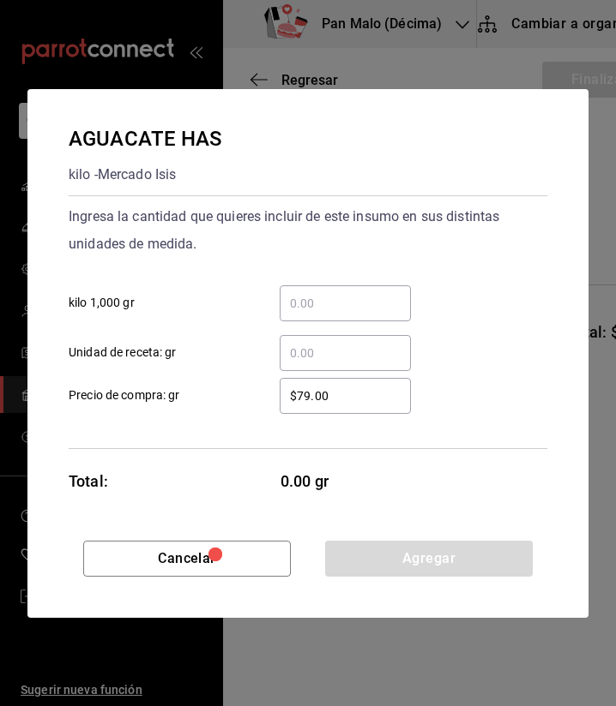
click at [353, 286] on div "​" at bounding box center [344, 303] width 131 height 36
click at [353, 293] on input "​ kilo 1,000 gr" at bounding box center [344, 303] width 131 height 21
click at [337, 296] on input "​ kilo 1,000 gr" at bounding box center [344, 303] width 131 height 21
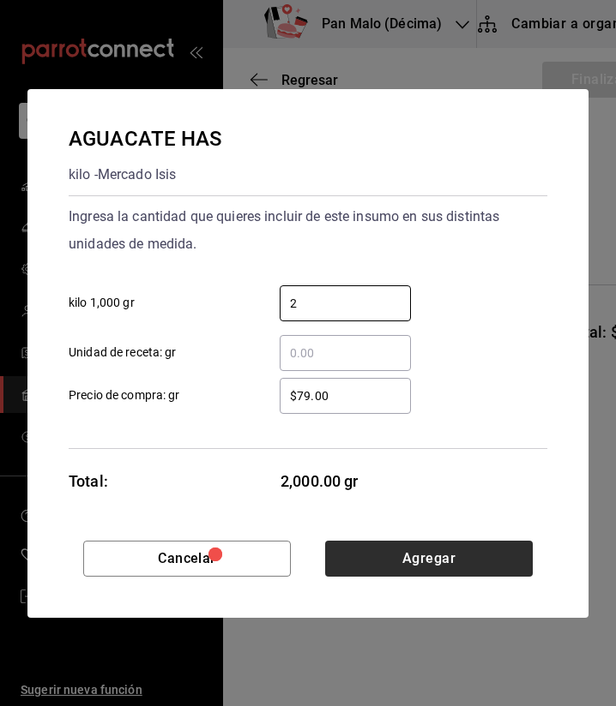
type input "2"
click at [429, 561] on button "Agregar" at bounding box center [428, 559] width 207 height 36
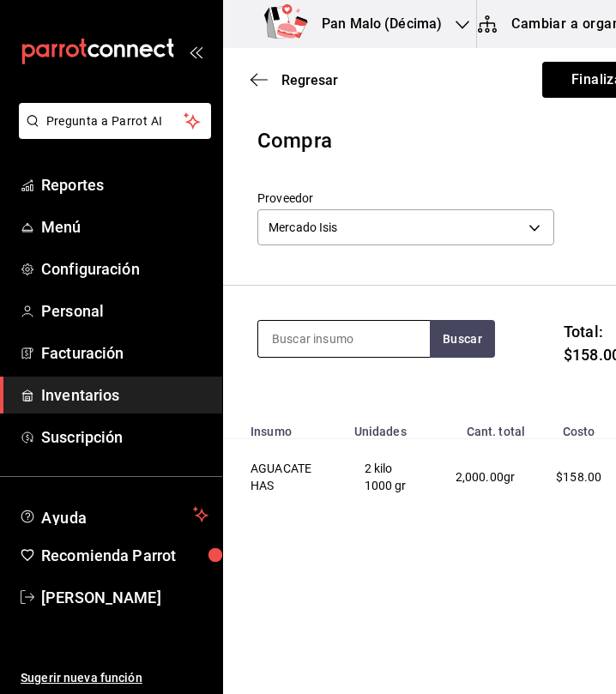
click at [355, 327] on input at bounding box center [343, 339] width 171 height 36
type input "caca"
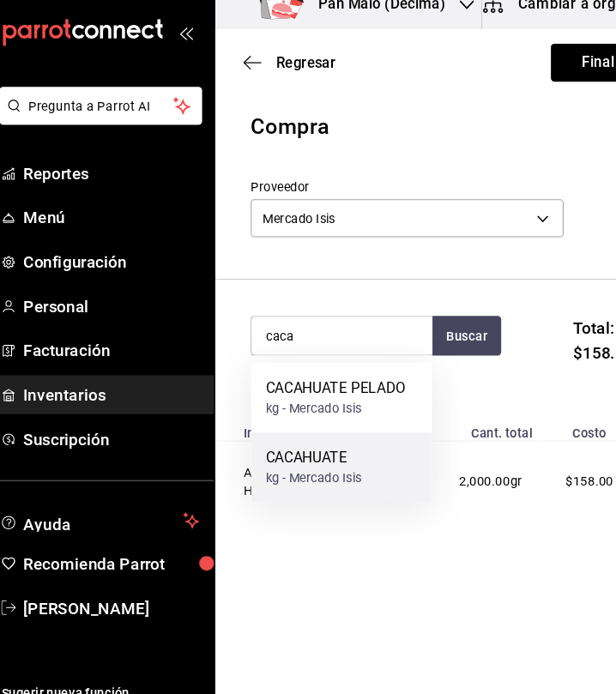
click at [374, 446] on div "CACAHUATE kg - Mercado Isis" at bounding box center [343, 463] width 171 height 66
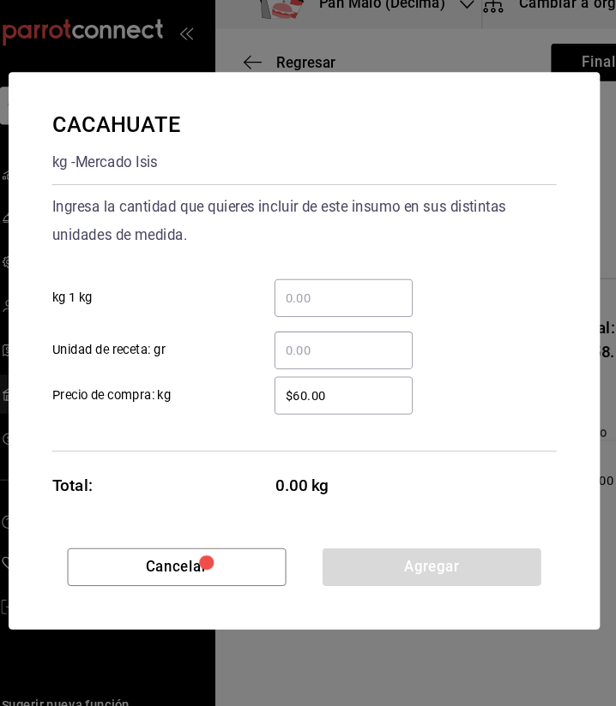
click at [322, 289] on div "​" at bounding box center [344, 303] width 131 height 36
click at [322, 293] on input "​ kg 1 kg" at bounding box center [344, 303] width 131 height 21
click at [309, 303] on input "​ kg 1 kg" at bounding box center [344, 303] width 131 height 21
type input "6"
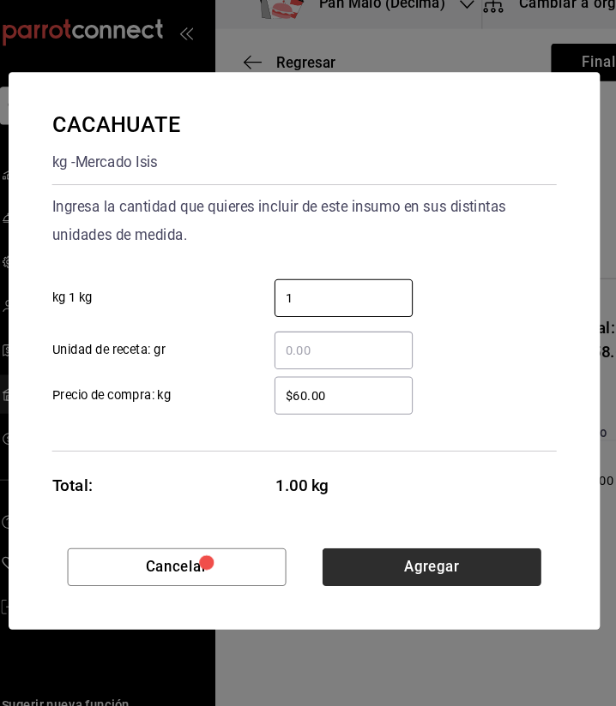
type input "1"
click at [391, 559] on button "Agregar" at bounding box center [428, 559] width 207 height 36
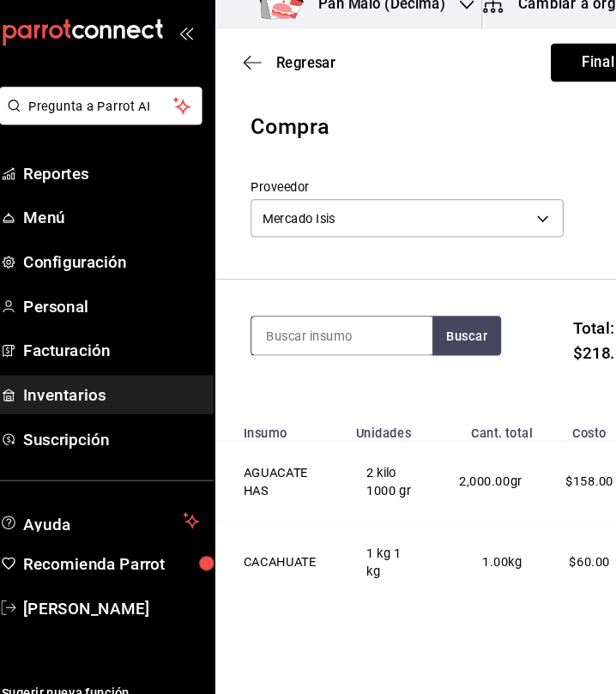
click at [315, 327] on input at bounding box center [343, 339] width 171 height 36
type input "morada"
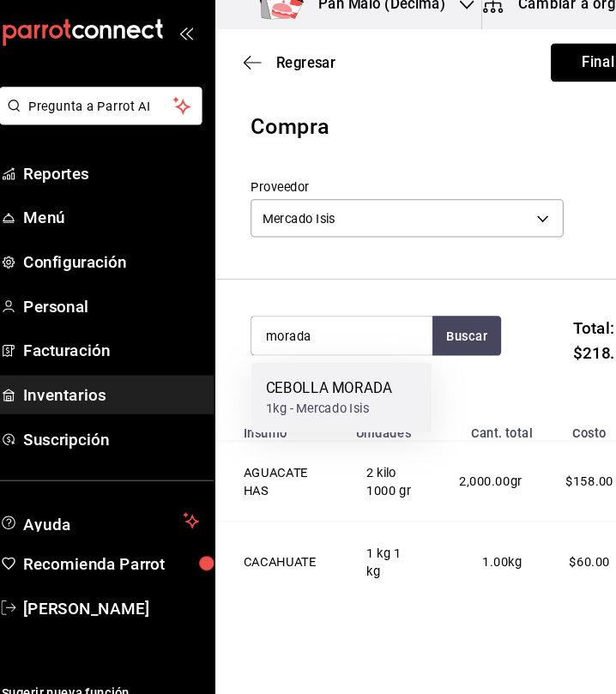
click at [327, 403] on div "1kg - Mercado Isis" at bounding box center [332, 408] width 120 height 18
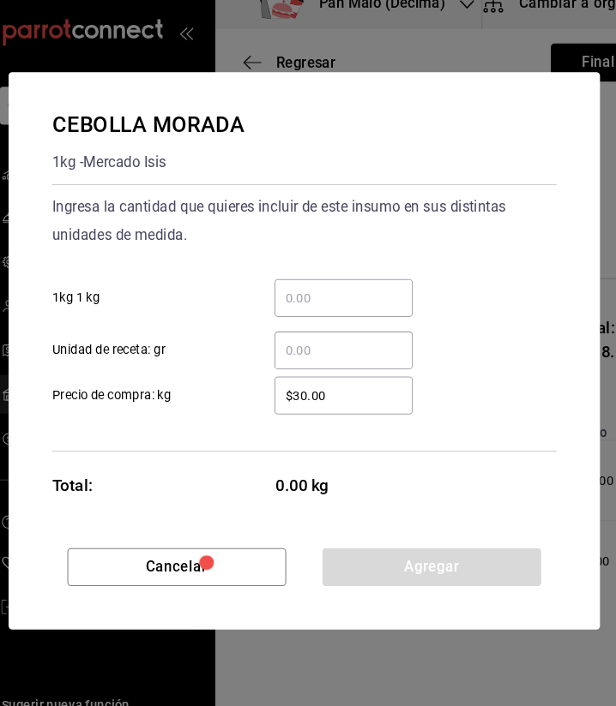
click at [327, 294] on input "​ 1kg 1 kg" at bounding box center [344, 303] width 131 height 21
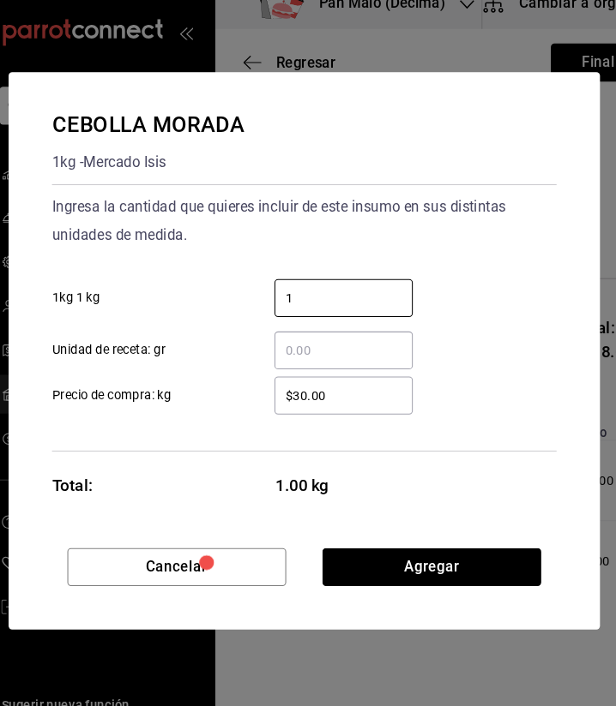
type input "1"
click at [309, 360] on input "​ Unidad de receta: gr" at bounding box center [344, 353] width 131 height 21
click at [279, 357] on input "​ Unidad de receta: gr" at bounding box center [344, 353] width 131 height 21
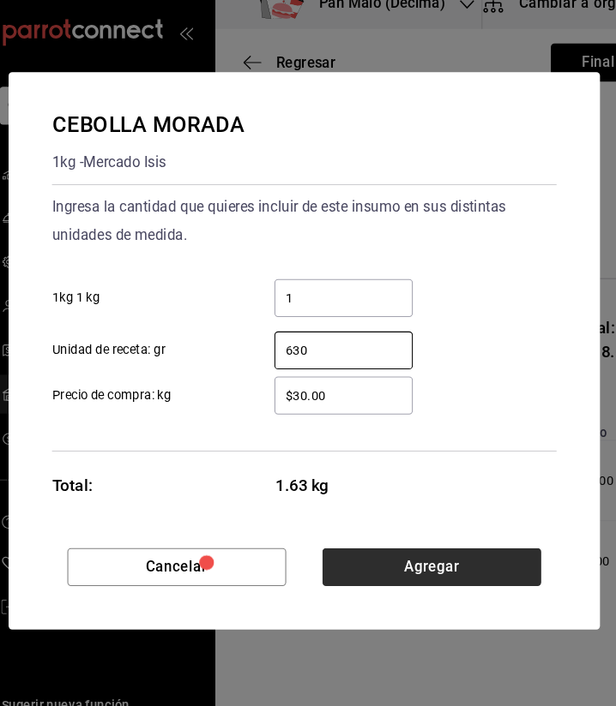
type input "630"
click at [441, 557] on button "Agregar" at bounding box center [428, 559] width 207 height 36
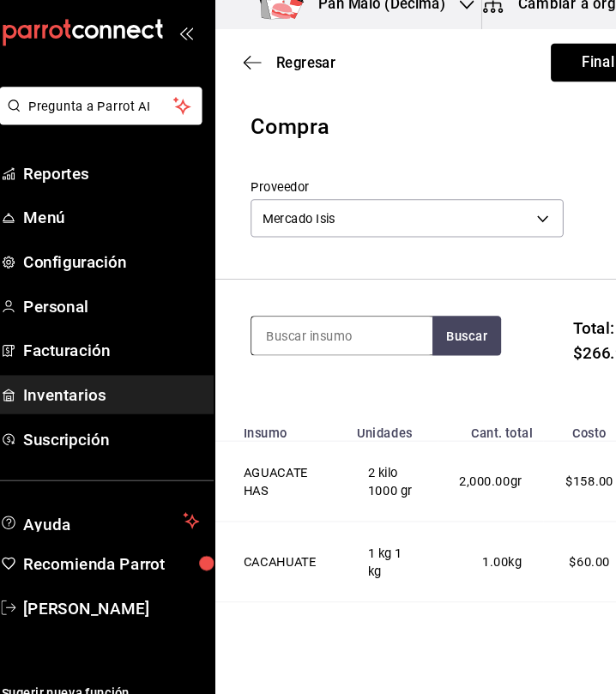
click at [309, 343] on input at bounding box center [343, 339] width 171 height 36
type input "cilantro"
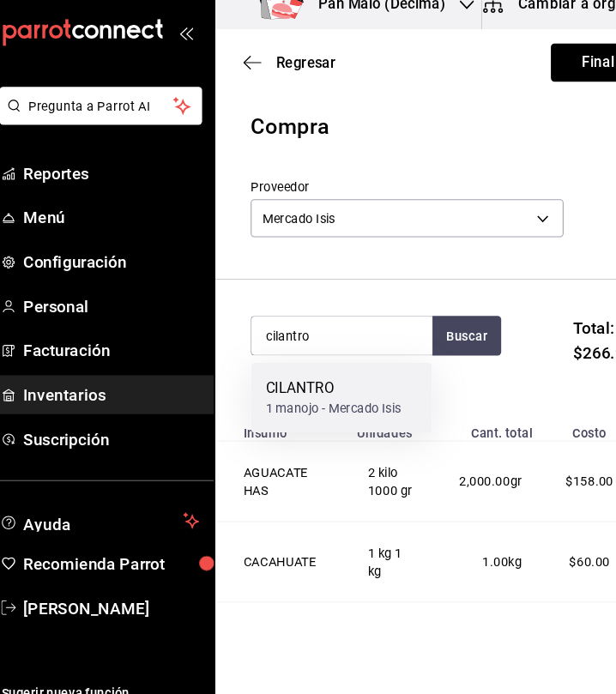
click at [318, 417] on div "CILANTRO 1 manojo - Mercado Isis" at bounding box center [343, 397] width 171 height 66
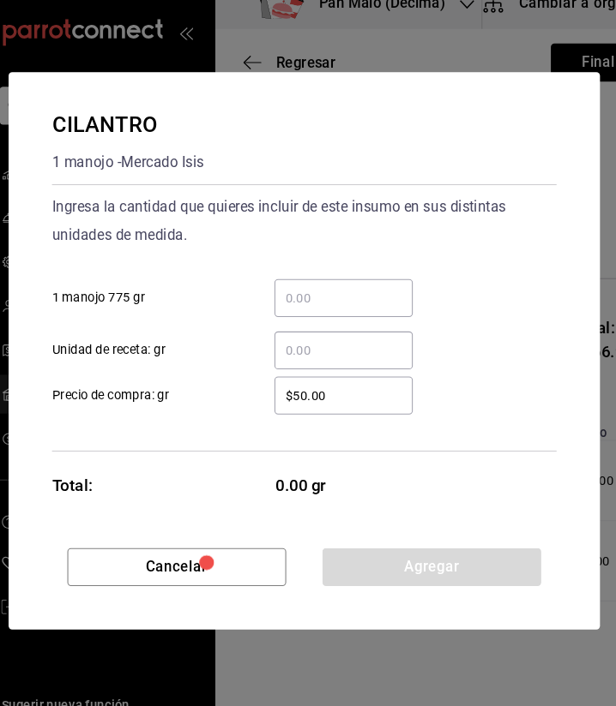
click at [322, 358] on input "​ Unidad de receta: gr" at bounding box center [344, 353] width 131 height 21
click at [284, 297] on input "​ 1 manojo 775 gr" at bounding box center [344, 303] width 131 height 21
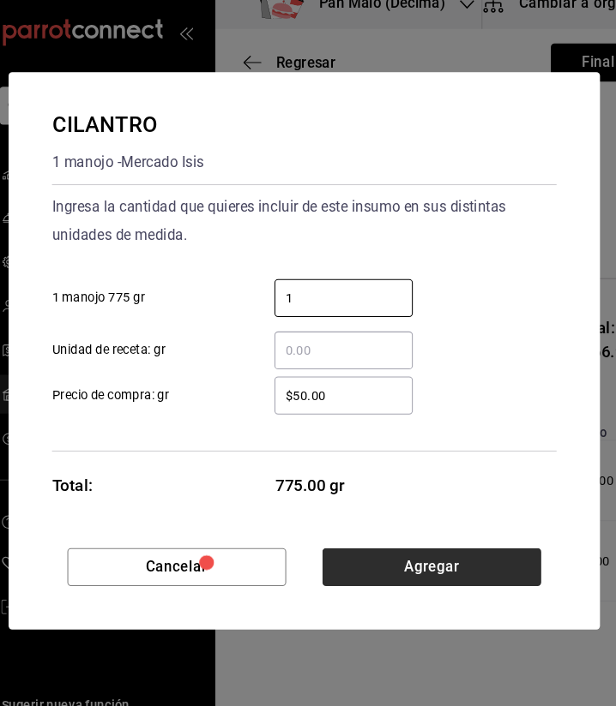
type input "1"
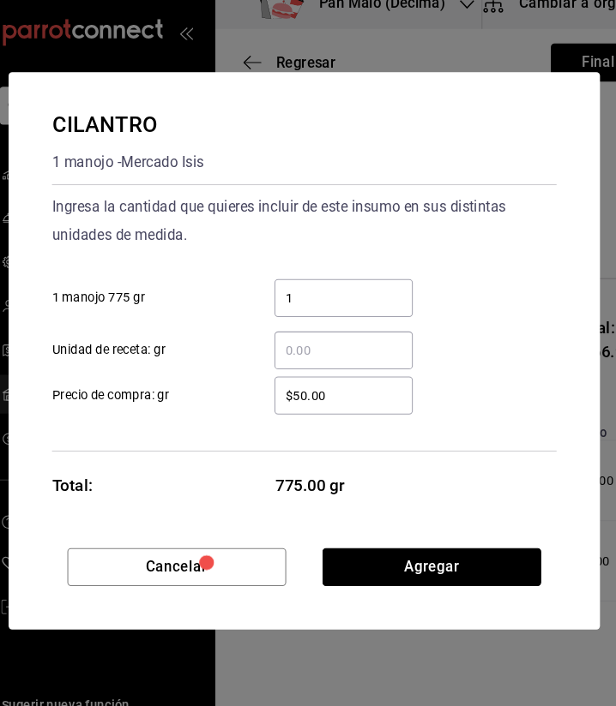
drag, startPoint x: 402, startPoint y: 562, endPoint x: 335, endPoint y: 427, distance: 151.1
click at [339, 432] on div "CILANTRO 1 manojo - Mercado Isis Ingresa la cantidad que quieres incluir de est…" at bounding box center [307, 353] width 561 height 529
click at [310, 399] on input "$50.00" at bounding box center [344, 396] width 131 height 21
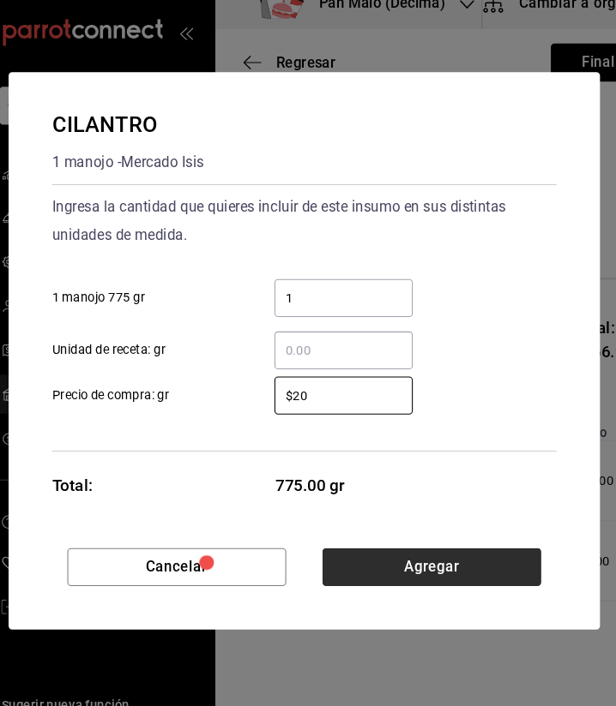
type input "$20"
click at [503, 563] on button "Agregar" at bounding box center [428, 559] width 207 height 36
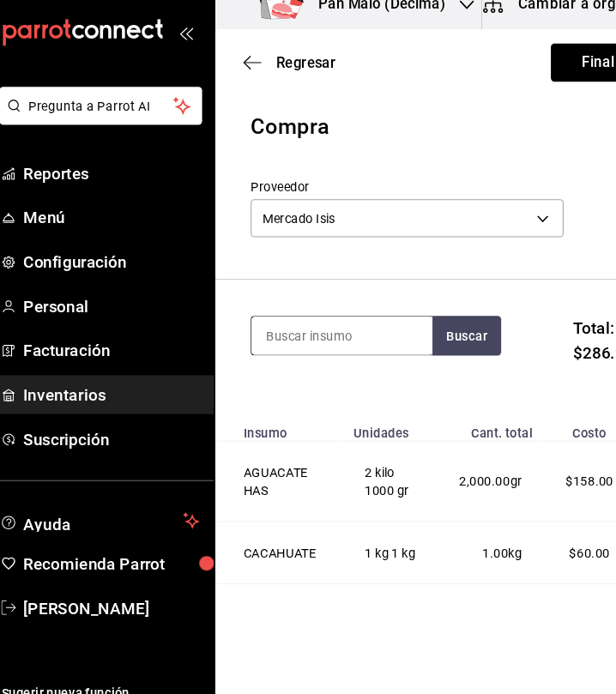
click at [327, 328] on input at bounding box center [343, 339] width 171 height 36
type input "limon"
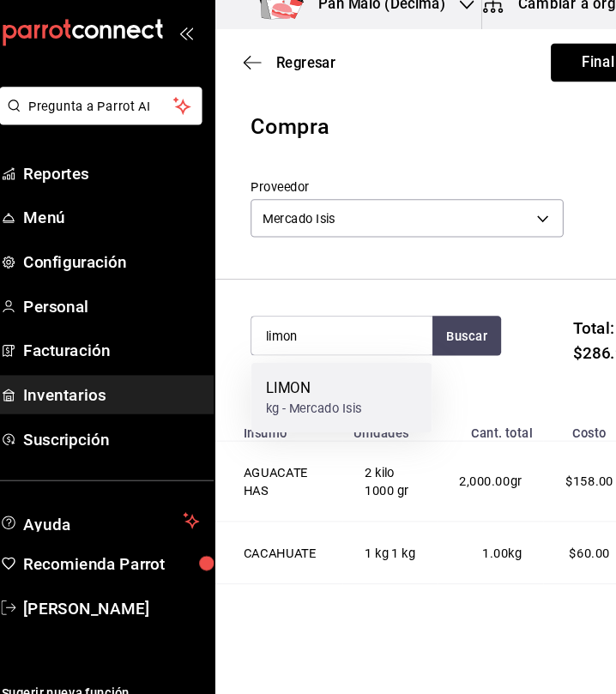
click at [357, 399] on div "kg - Mercado Isis" at bounding box center [317, 408] width 91 height 18
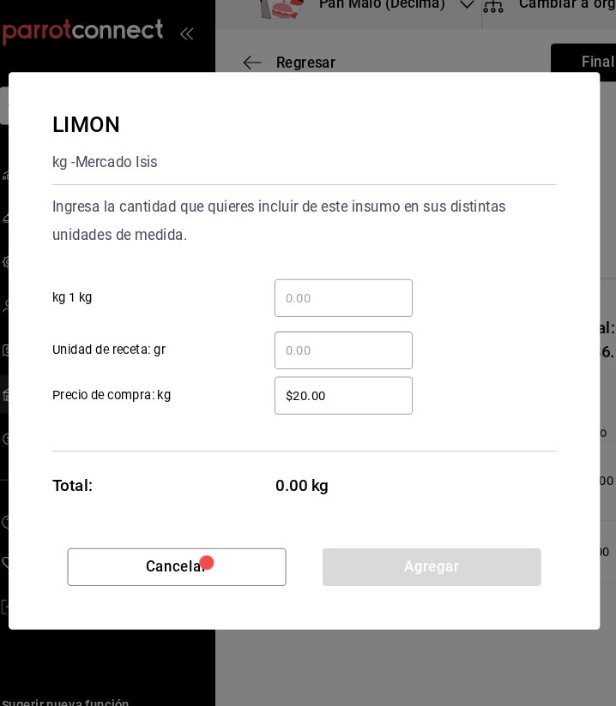
click at [360, 303] on input "​ kg 1 kg" at bounding box center [344, 303] width 131 height 21
type input "2"
click at [312, 351] on input "​ Unidad de receta: gr" at bounding box center [344, 353] width 131 height 21
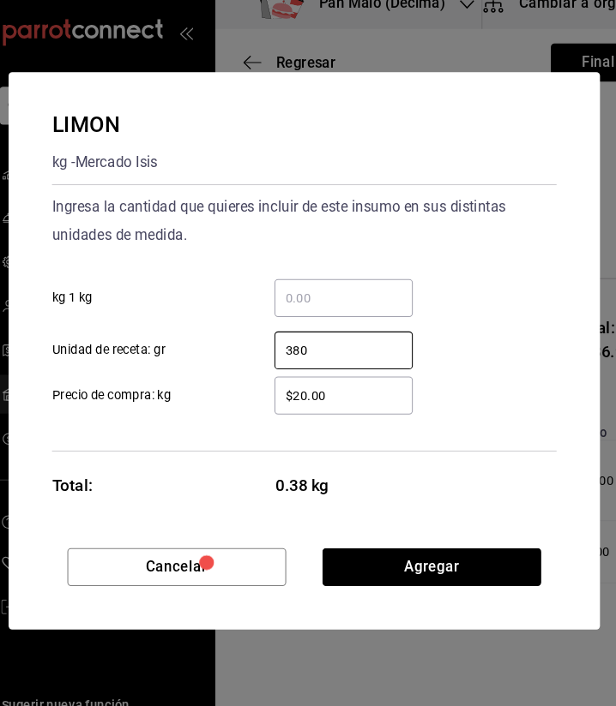
type input "380"
click at [343, 409] on div "$20.00 ​" at bounding box center [344, 396] width 131 height 36
click at [343, 406] on input "$20.00" at bounding box center [344, 396] width 131 height 21
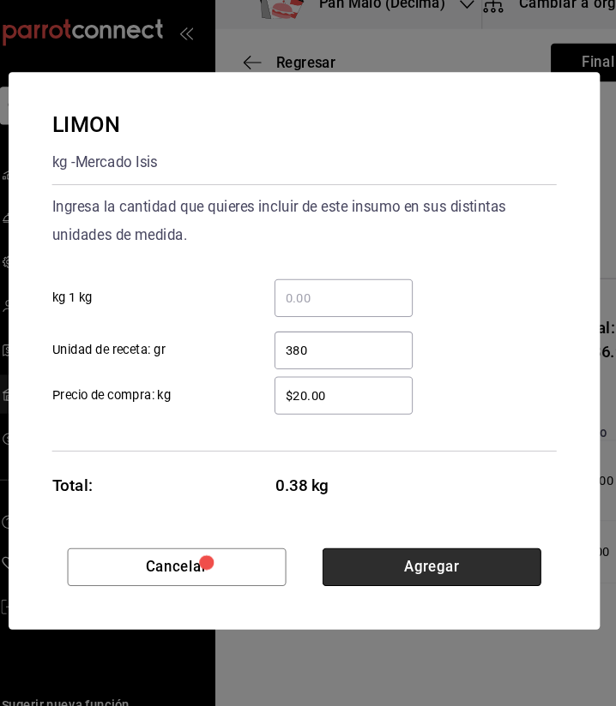
click at [461, 548] on button "Agregar" at bounding box center [428, 559] width 207 height 36
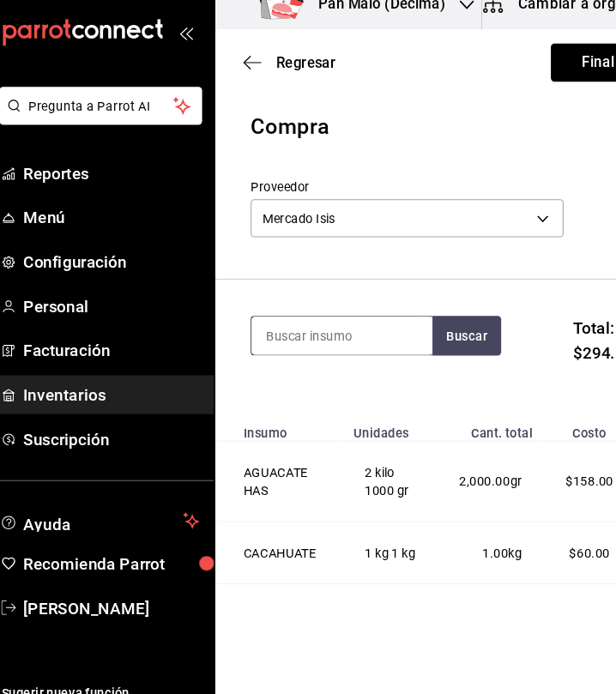
click at [339, 333] on input at bounding box center [343, 339] width 171 height 36
type input "lechu"
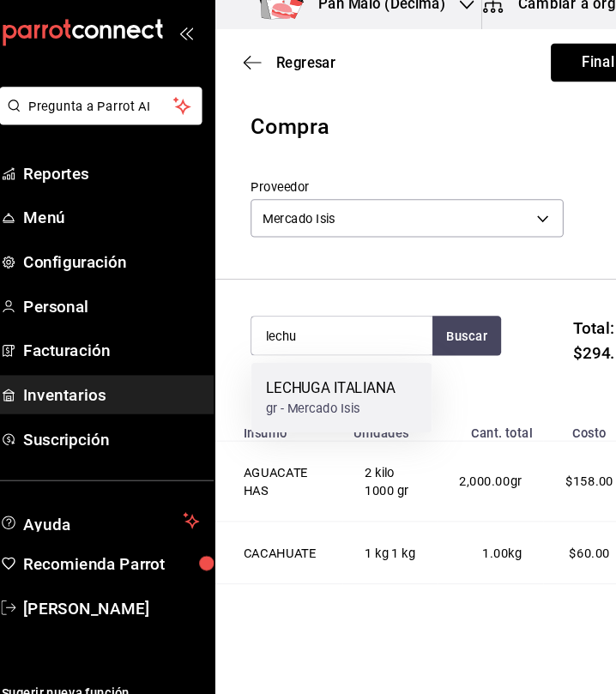
click at [387, 418] on div "LECHUGA ITALIANA gr - Mercado Isis" at bounding box center [343, 397] width 171 height 66
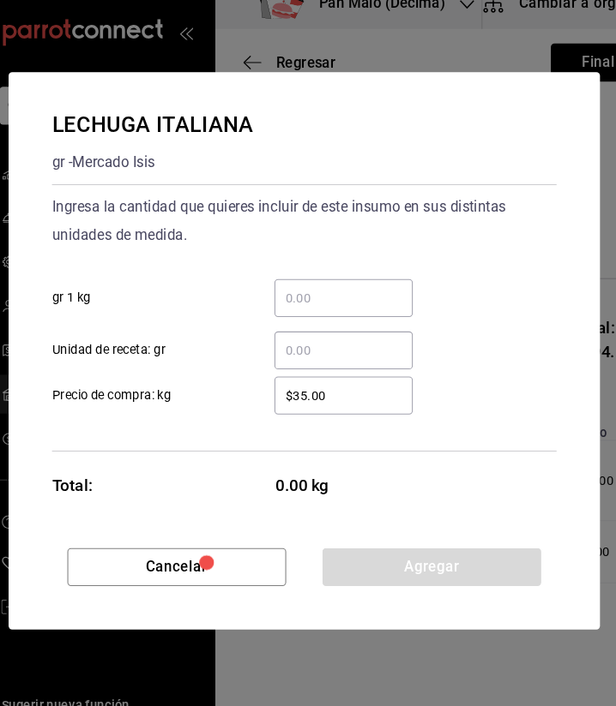
click at [360, 348] on input "​ Unidad de receta: gr" at bounding box center [344, 353] width 131 height 21
click at [337, 294] on input "​ gr 1 kg" at bounding box center [344, 303] width 131 height 21
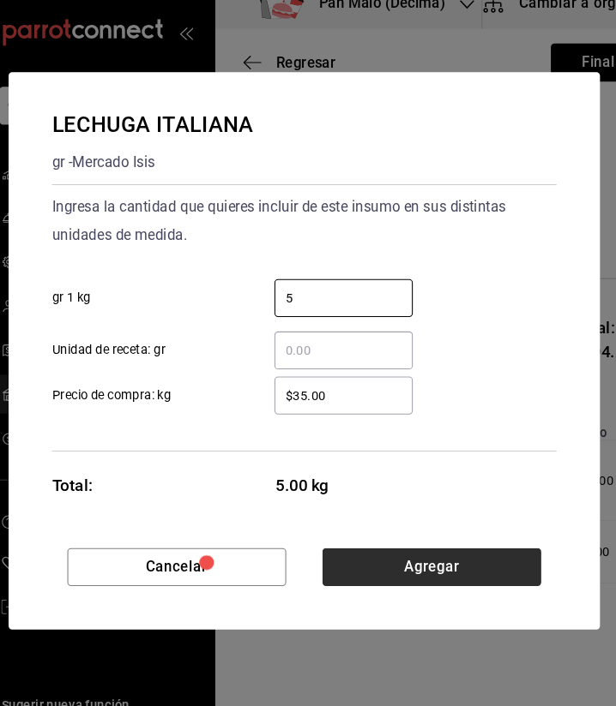
type input "5"
click at [464, 557] on button "Agregar" at bounding box center [428, 559] width 207 height 36
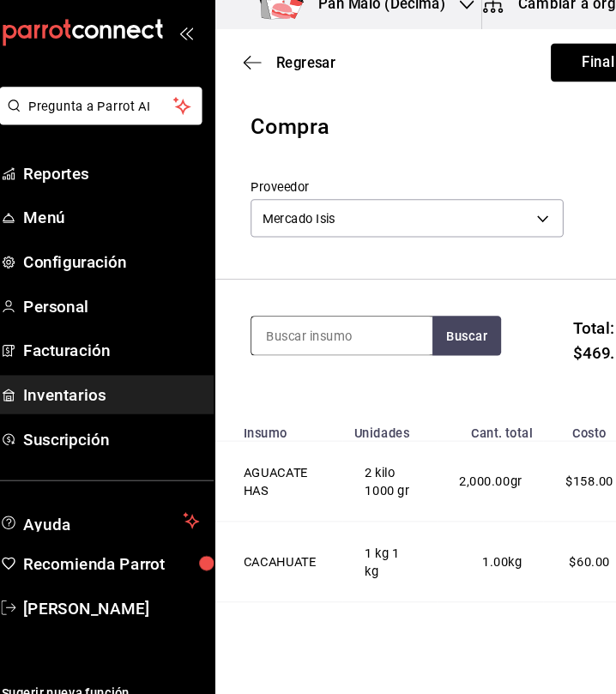
click at [319, 343] on input at bounding box center [343, 339] width 171 height 36
type input "pimiento"
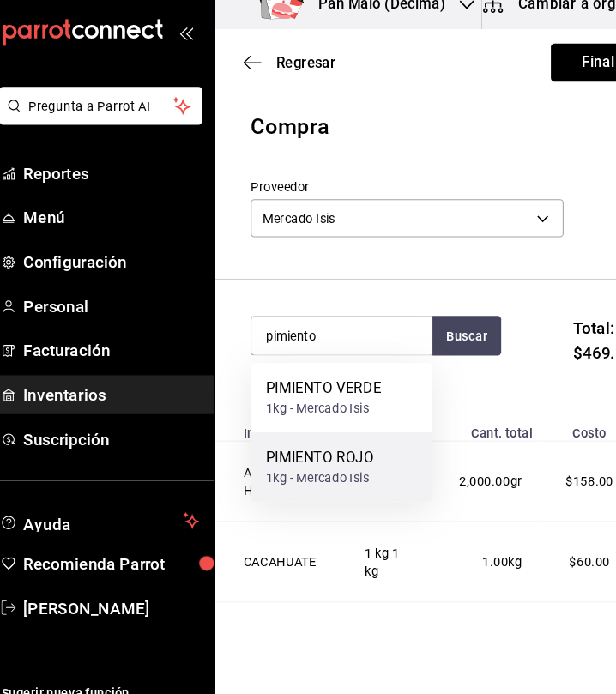
click at [369, 477] on div "1kg - Mercado Isis" at bounding box center [323, 474] width 103 height 18
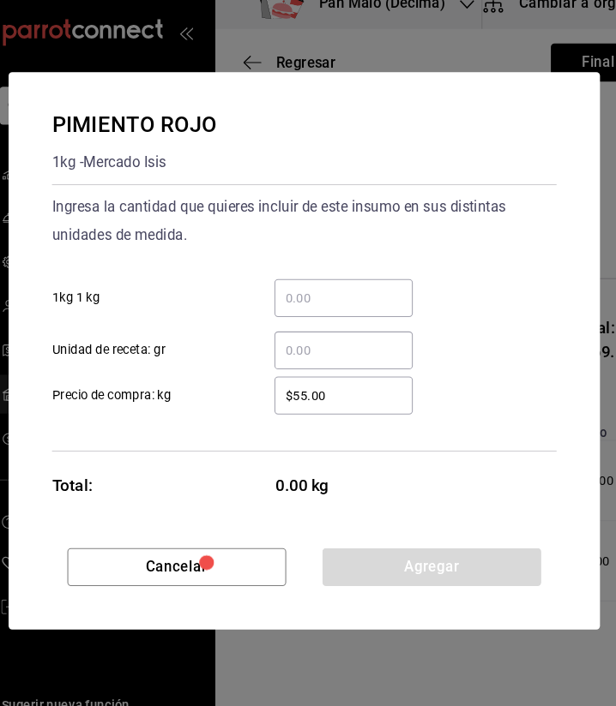
click at [299, 354] on input "​ Unidad de receta: gr" at bounding box center [344, 353] width 131 height 21
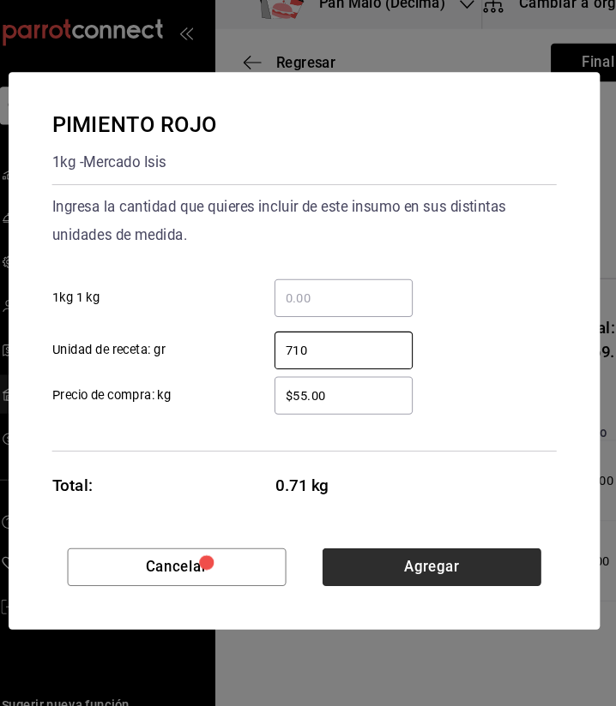
type input "710"
click at [444, 551] on button "Agregar" at bounding box center [428, 559] width 207 height 36
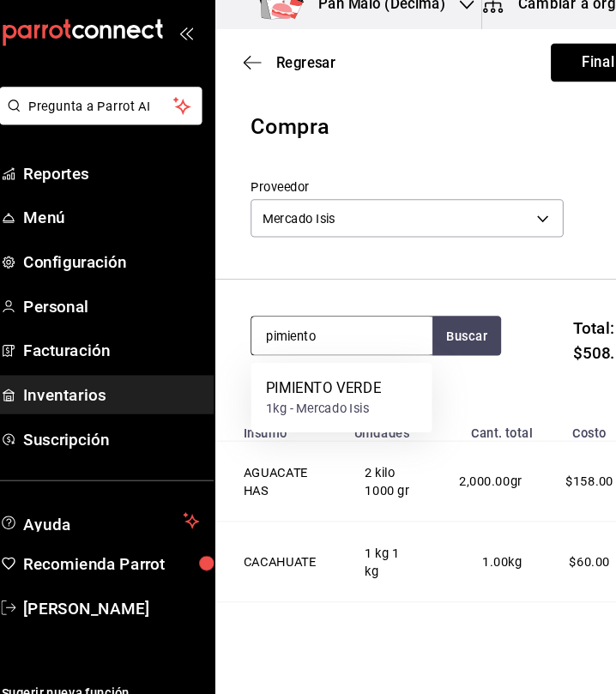
type input "pimiento"
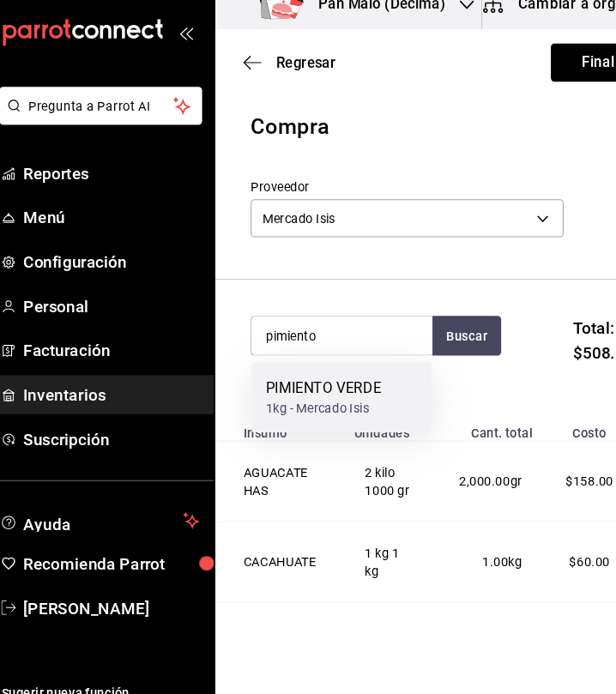
click at [372, 388] on div "PIMIENTO VERDE" at bounding box center [327, 388] width 110 height 21
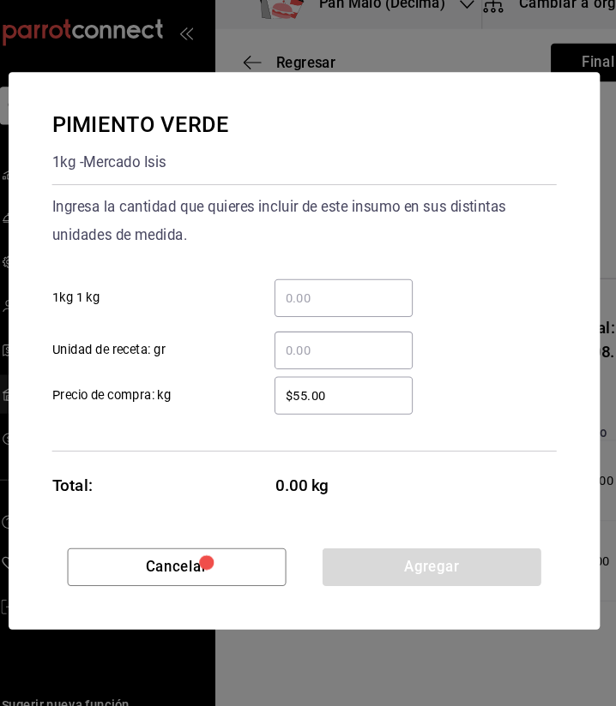
click at [372, 359] on input "​ Unidad de receta: gr" at bounding box center [344, 353] width 131 height 21
click at [389, 302] on input "​ 1kg 1 kg" at bounding box center [344, 303] width 131 height 21
click at [297, 349] on input "​ Unidad de receta: gr" at bounding box center [344, 353] width 131 height 21
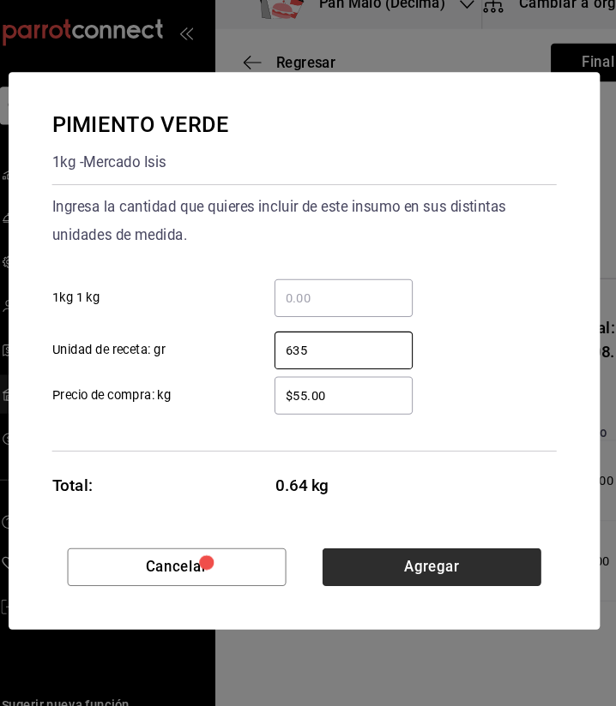
type input "635"
click at [494, 562] on button "Agregar" at bounding box center [428, 559] width 207 height 36
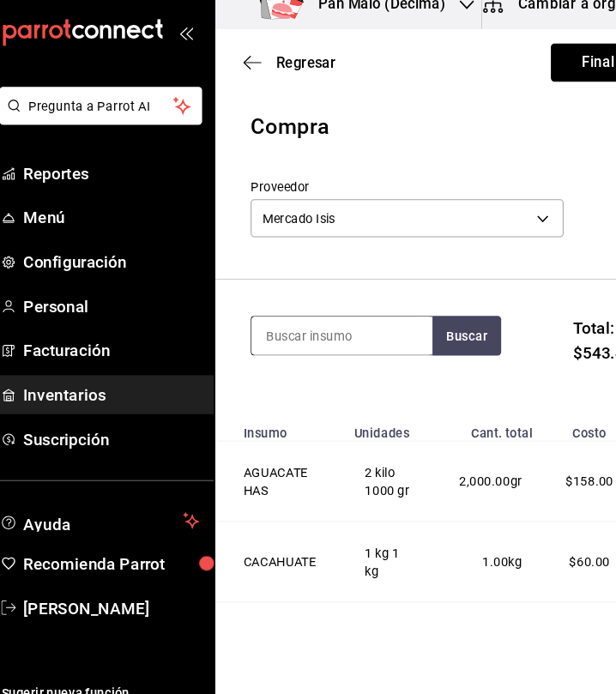
click at [383, 356] on input at bounding box center [343, 339] width 171 height 36
type input "piña"
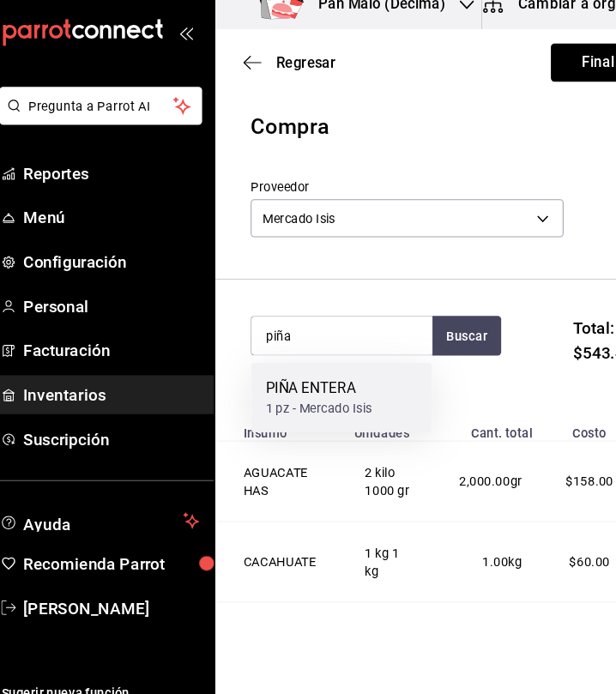
click at [363, 389] on div "PIÑA ENTERA" at bounding box center [322, 388] width 101 height 21
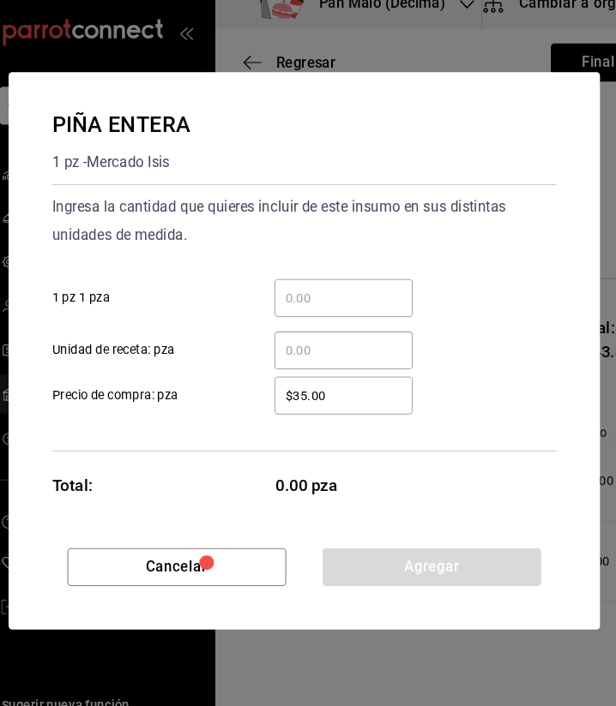
click at [333, 353] on input "​ Unidad de receta: pza" at bounding box center [344, 353] width 131 height 21
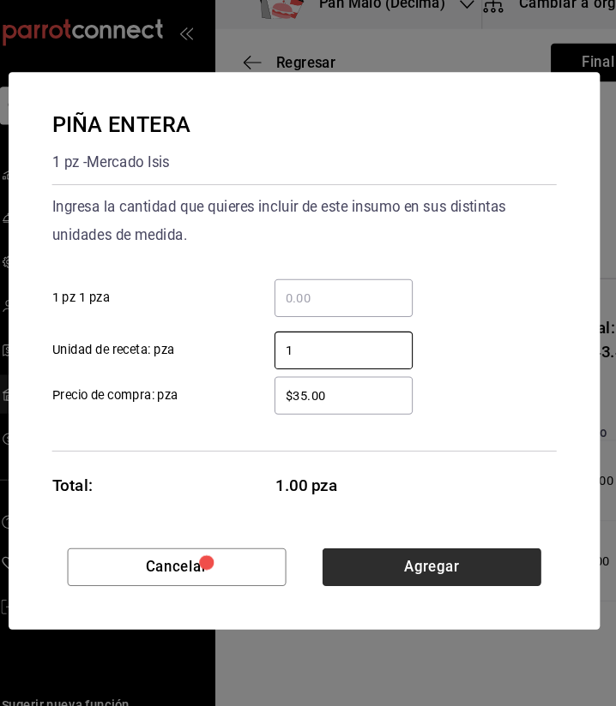
type input "1"
click at [501, 555] on button "Agregar" at bounding box center [428, 559] width 207 height 36
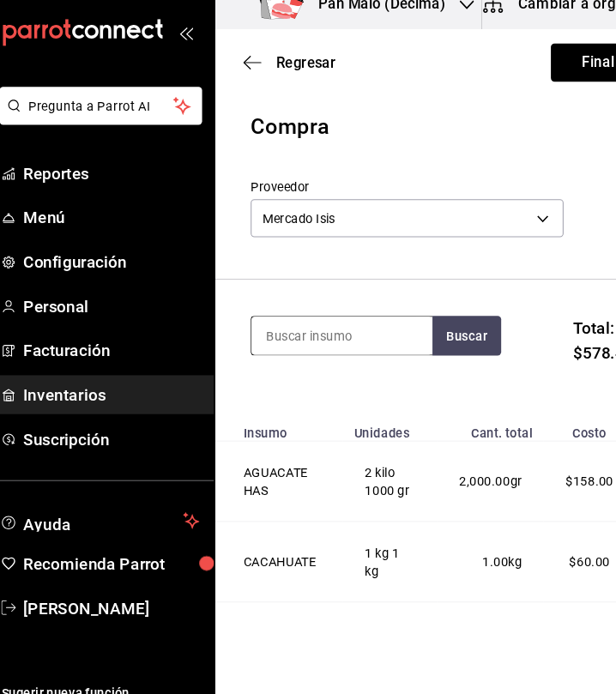
click at [330, 321] on input at bounding box center [343, 339] width 171 height 36
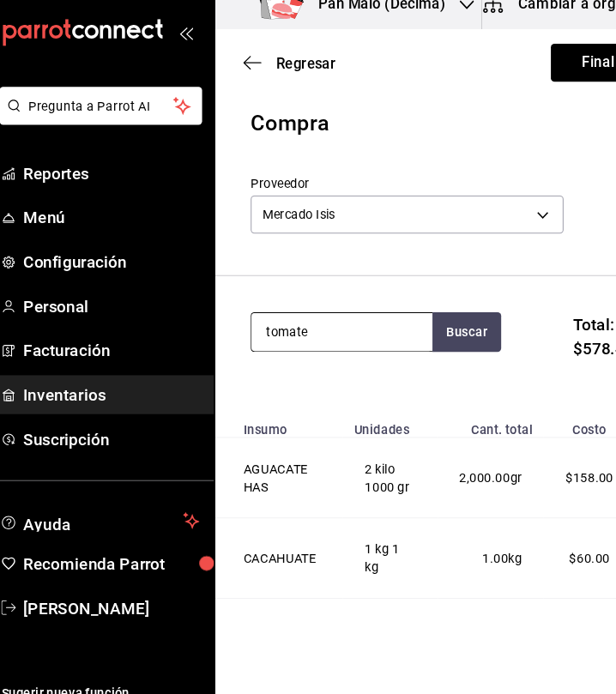
type input "tomate"
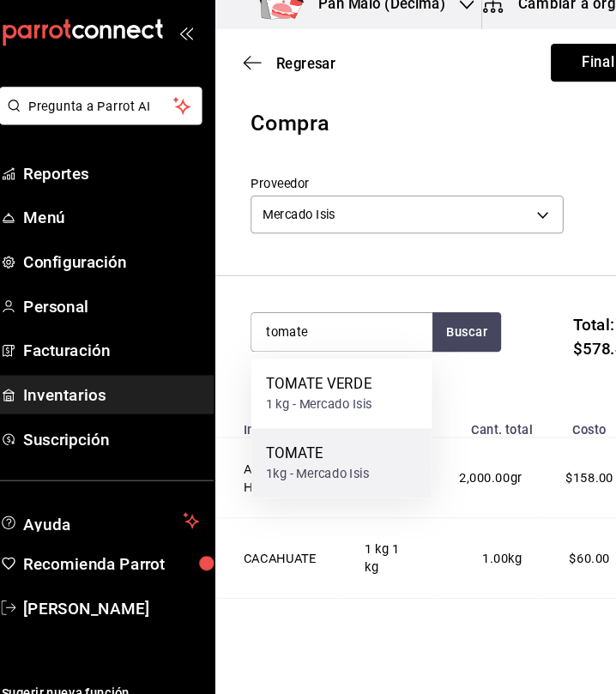
click at [315, 455] on div "TOMATE" at bounding box center [321, 451] width 98 height 21
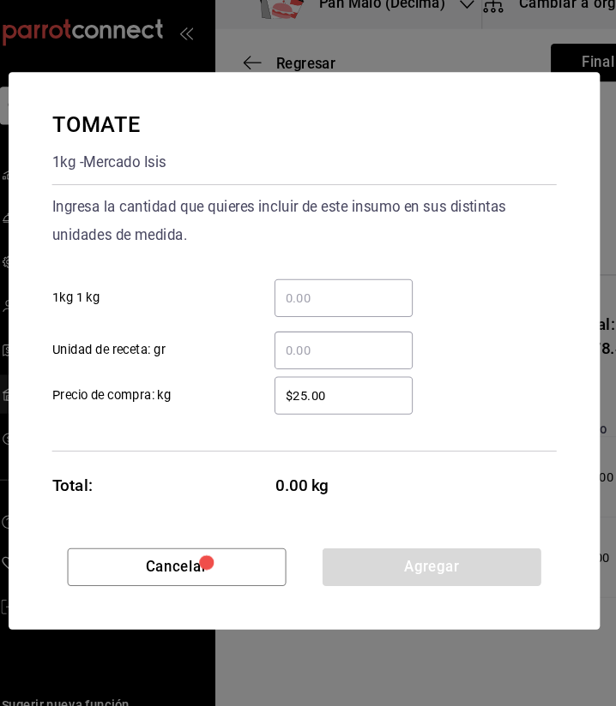
click at [376, 321] on div "​" at bounding box center [344, 303] width 131 height 36
click at [376, 314] on input "​ 1kg 1 kg" at bounding box center [344, 303] width 131 height 21
click at [355, 306] on input "​ 1kg 1 kg" at bounding box center [344, 303] width 131 height 21
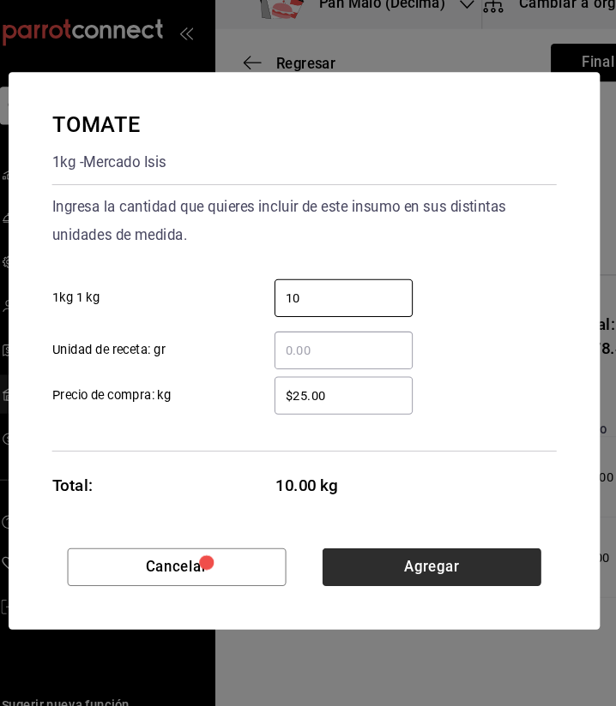
type input "10"
click at [416, 572] on button "Agregar" at bounding box center [428, 559] width 207 height 36
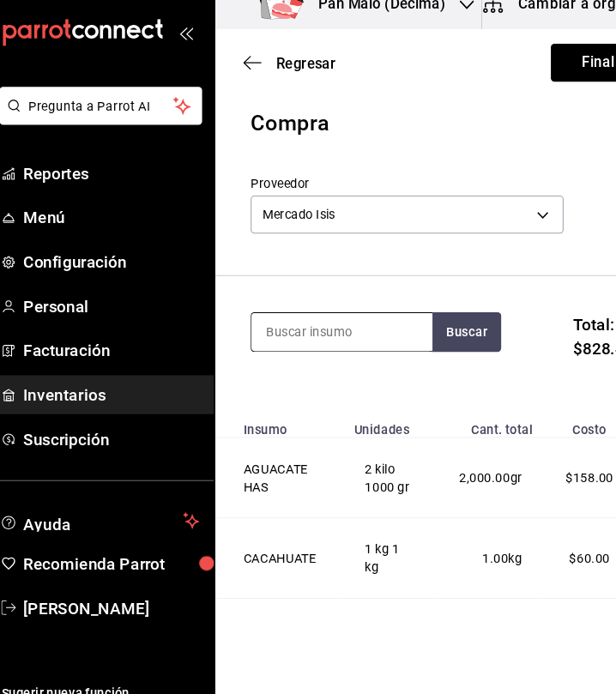
click at [346, 330] on input at bounding box center [343, 335] width 171 height 36
type input "queso"
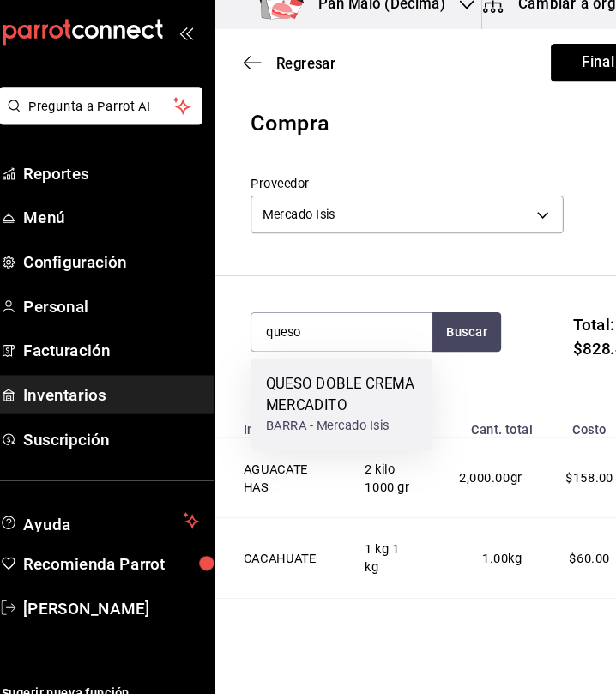
click at [353, 400] on div "QUESO DOBLE CREMA MERCADITO" at bounding box center [344, 395] width 144 height 41
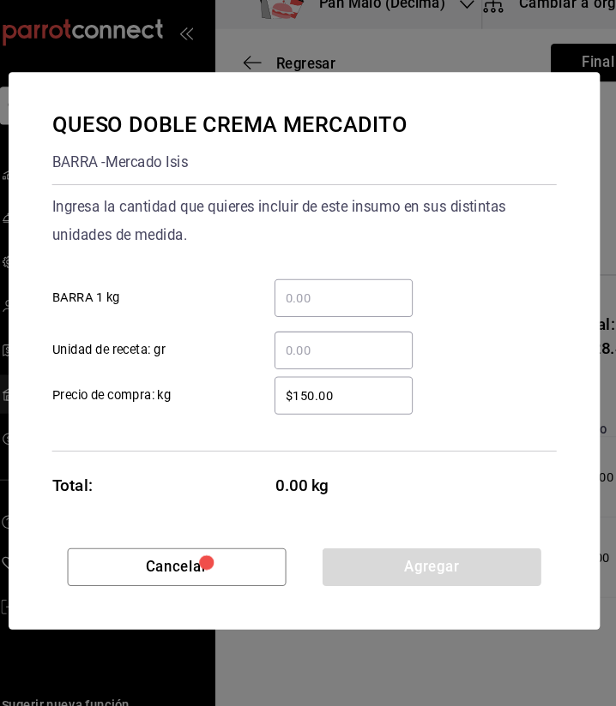
click at [321, 355] on input "​ Unidad de receta: gr" at bounding box center [344, 353] width 131 height 21
click at [308, 389] on input "$150.00" at bounding box center [344, 396] width 131 height 21
type input "$170.00"
click at [360, 345] on input "​ Unidad de receta: gr" at bounding box center [344, 353] width 131 height 21
click at [323, 353] on input "​ Unidad de receta: gr" at bounding box center [344, 353] width 131 height 21
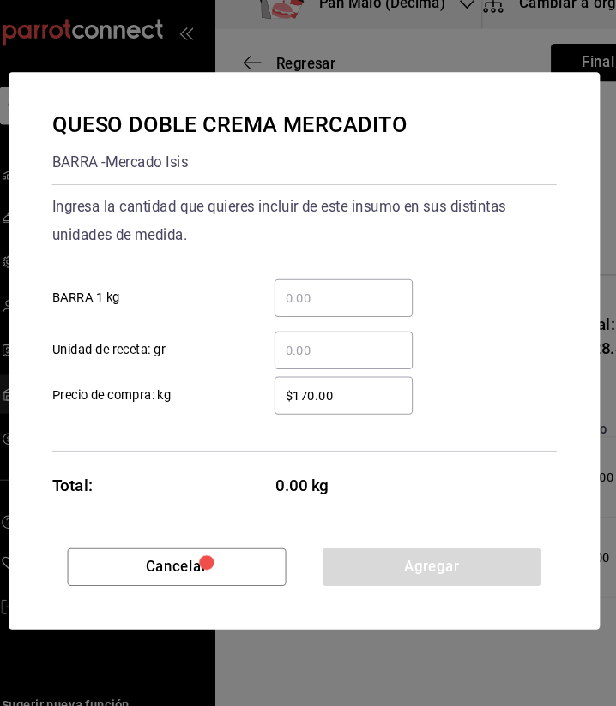
type input "5"
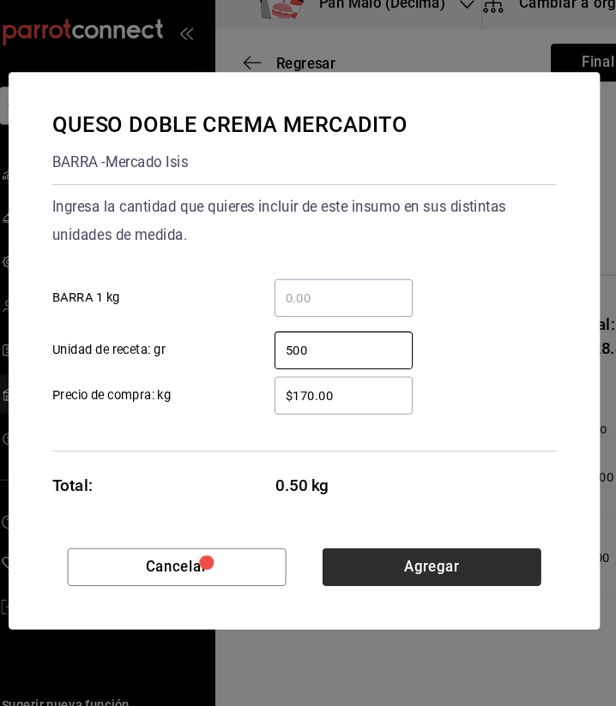
type input "500"
click at [513, 552] on button "Agregar" at bounding box center [428, 559] width 207 height 36
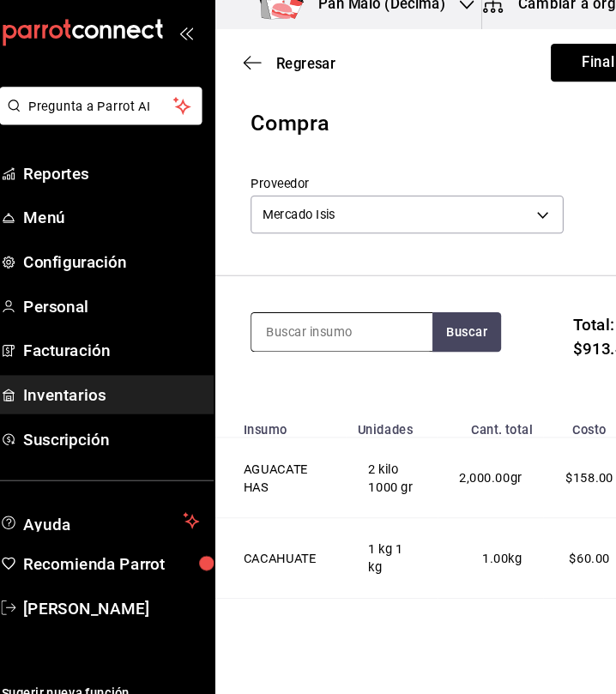
click at [315, 332] on input at bounding box center [343, 335] width 171 height 36
type input "cebolla"
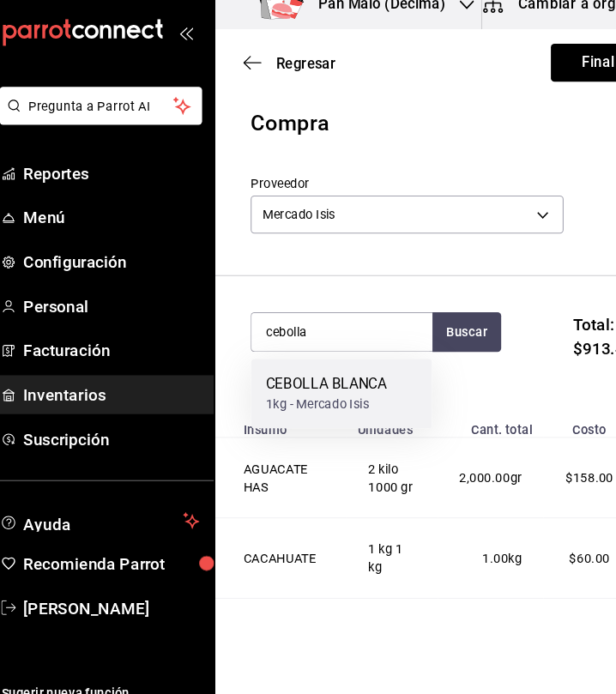
click at [304, 393] on div "CEBOLLA BLANCA" at bounding box center [329, 385] width 115 height 21
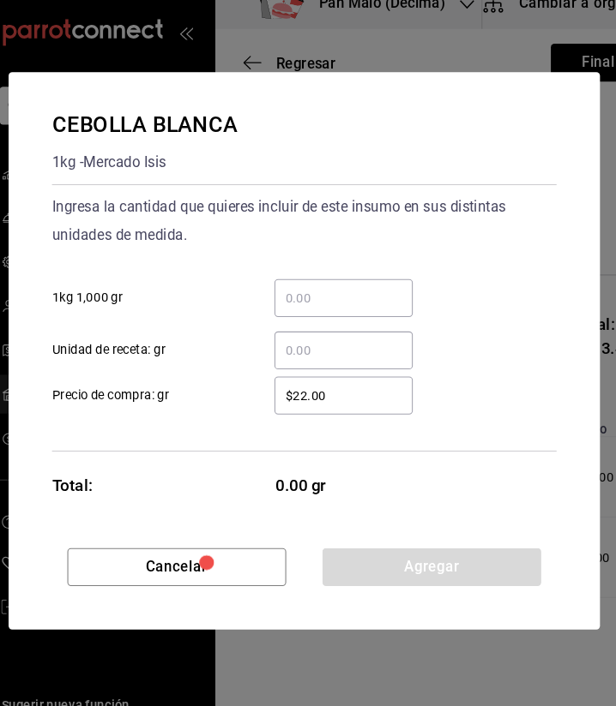
click at [325, 344] on input "​ Unidad de receta: gr" at bounding box center [344, 353] width 131 height 21
click at [316, 285] on div "​" at bounding box center [344, 303] width 131 height 36
click at [316, 293] on input "​ 1kg 1,000 gr" at bounding box center [344, 303] width 131 height 21
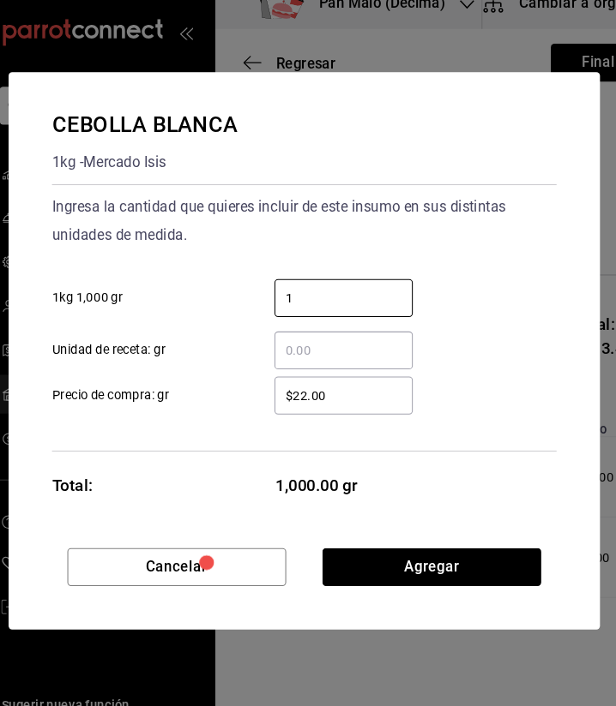
type input "1"
click at [303, 350] on input "​ Unidad de receta: gr" at bounding box center [344, 353] width 131 height 21
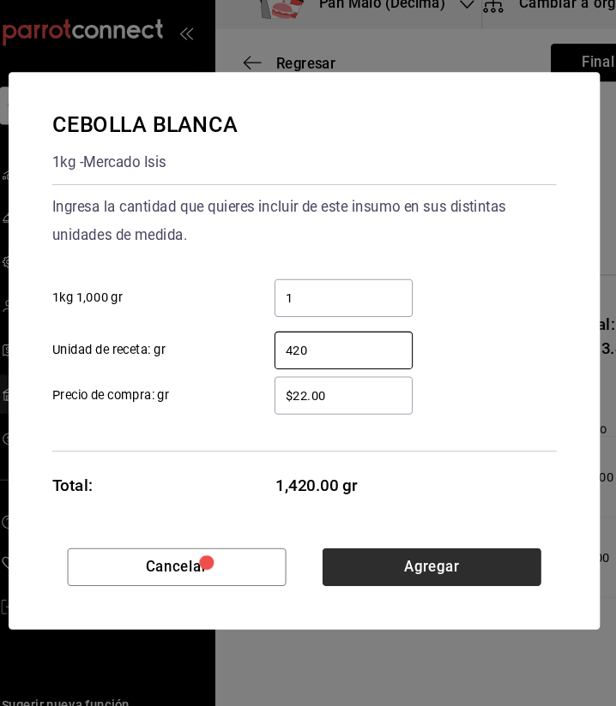
type input "420"
click at [423, 551] on button "Agregar" at bounding box center [428, 559] width 207 height 36
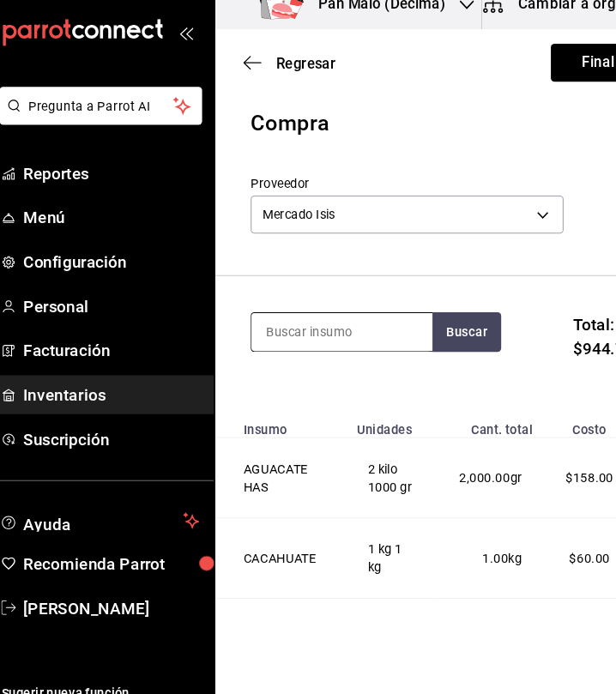
click at [304, 339] on input at bounding box center [343, 335] width 171 height 36
type input "naranja"
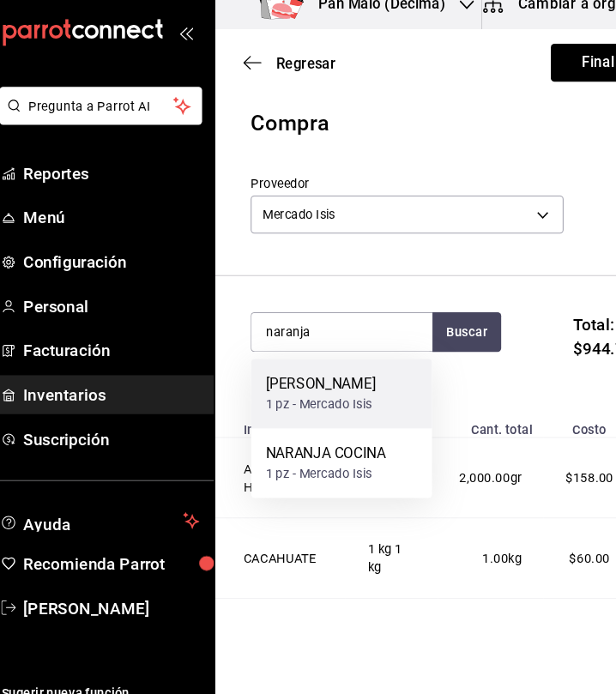
click at [321, 395] on div "NARANJA PRODUCCION" at bounding box center [324, 385] width 105 height 21
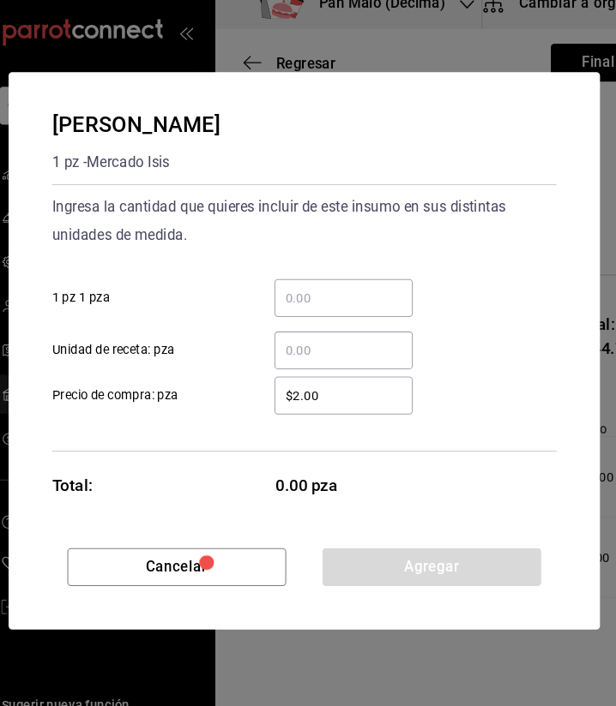
click at [329, 303] on input "​ 1 pz 1 pza" at bounding box center [344, 303] width 131 height 21
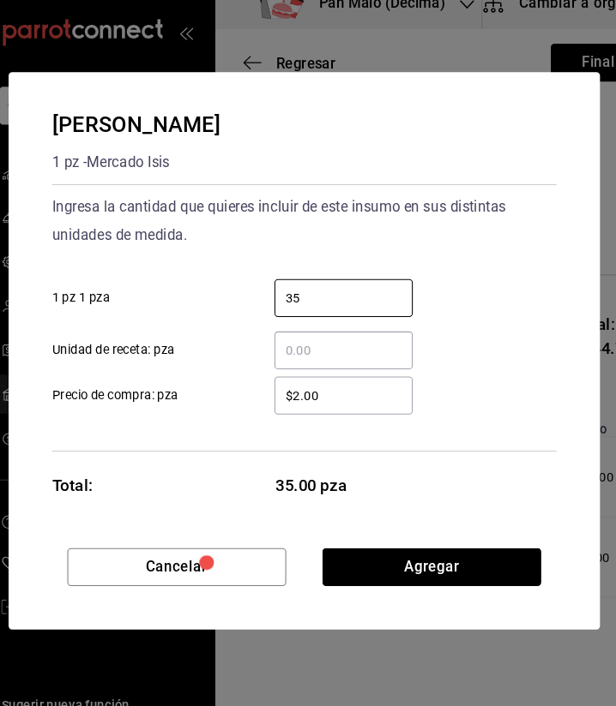
type input "35"
click at [363, 409] on div "$2.00 ​" at bounding box center [344, 396] width 131 height 36
click at [363, 406] on input "$2.00" at bounding box center [344, 396] width 131 height 21
type input "$2"
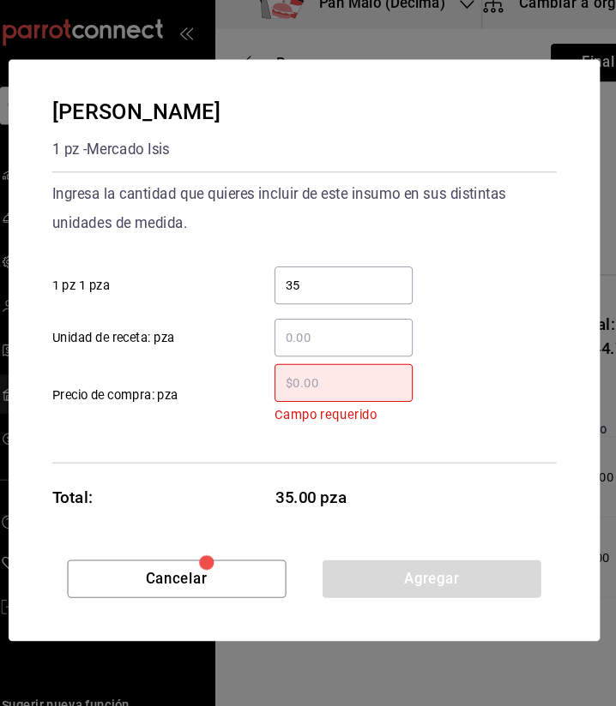
type input "$3"
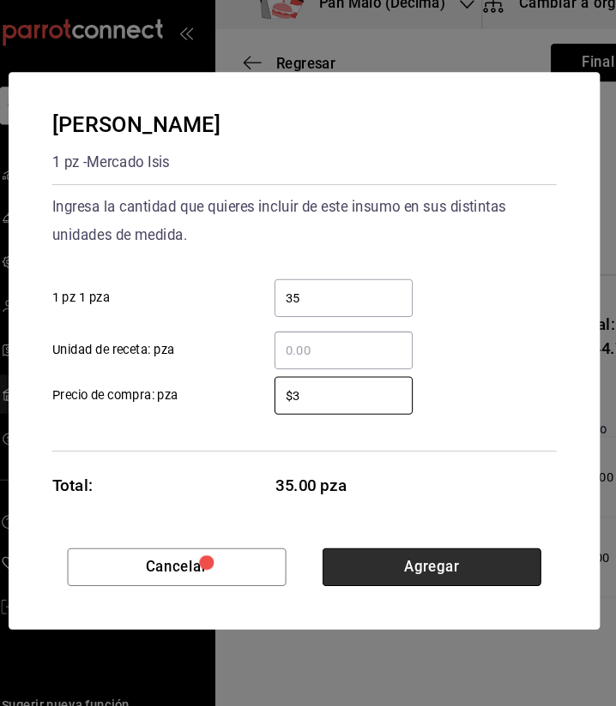
click at [517, 556] on button "Agregar" at bounding box center [428, 559] width 207 height 36
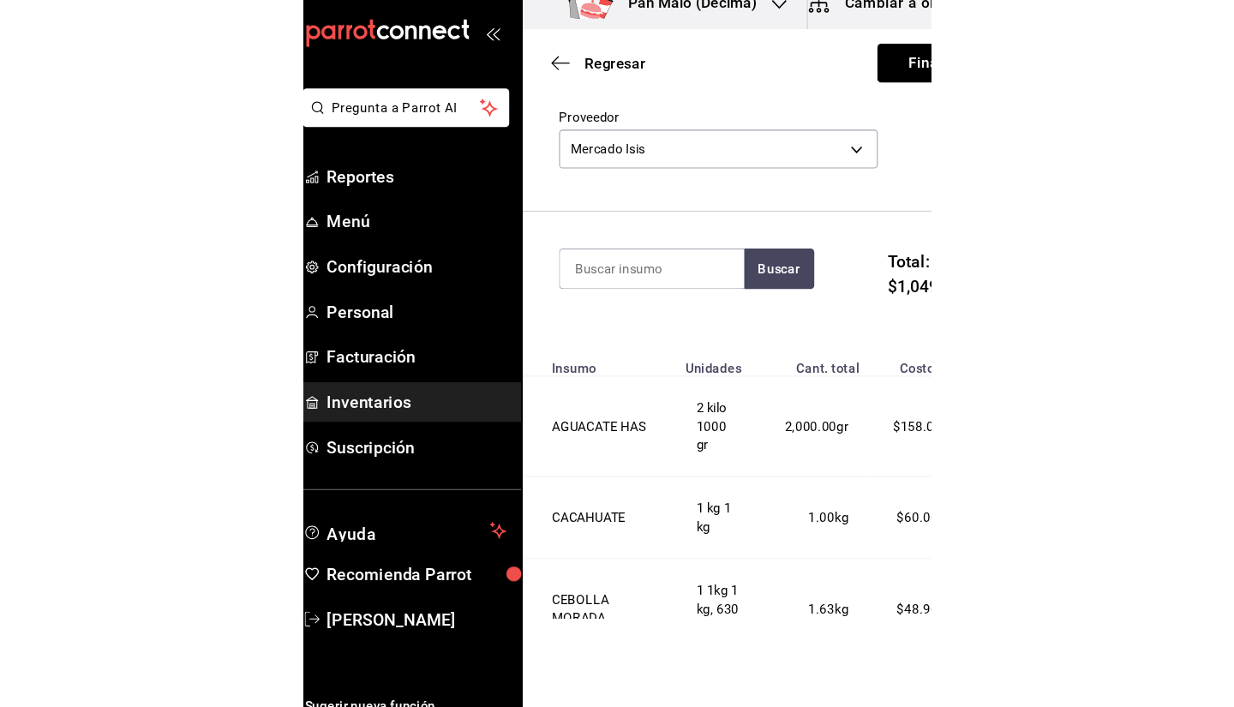
scroll to position [0, 0]
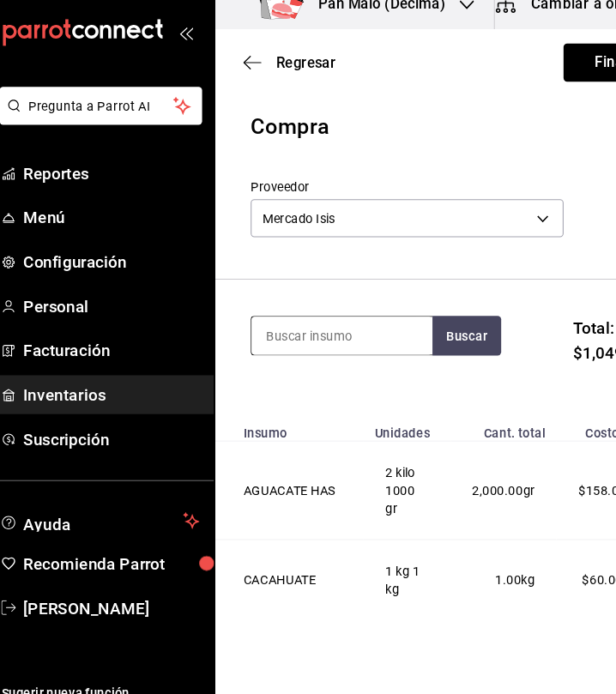
click at [346, 339] on input at bounding box center [343, 339] width 171 height 36
type input "platan"
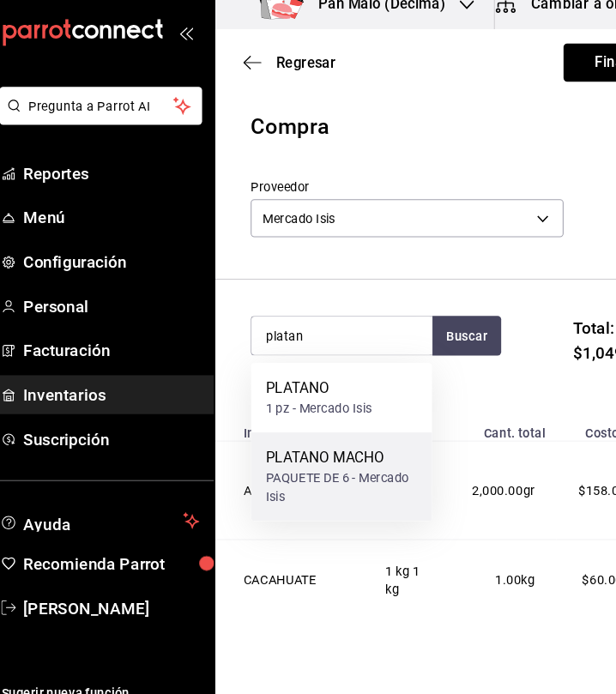
click at [325, 455] on div "PLATANO MACHO" at bounding box center [344, 454] width 144 height 21
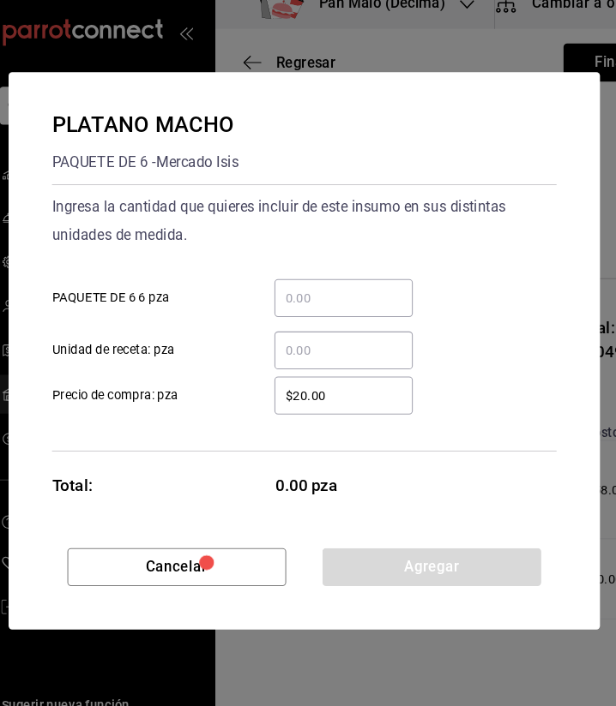
click at [307, 303] on input "​ PAQUETE DE 6 6 pza" at bounding box center [344, 303] width 131 height 21
type input "6"
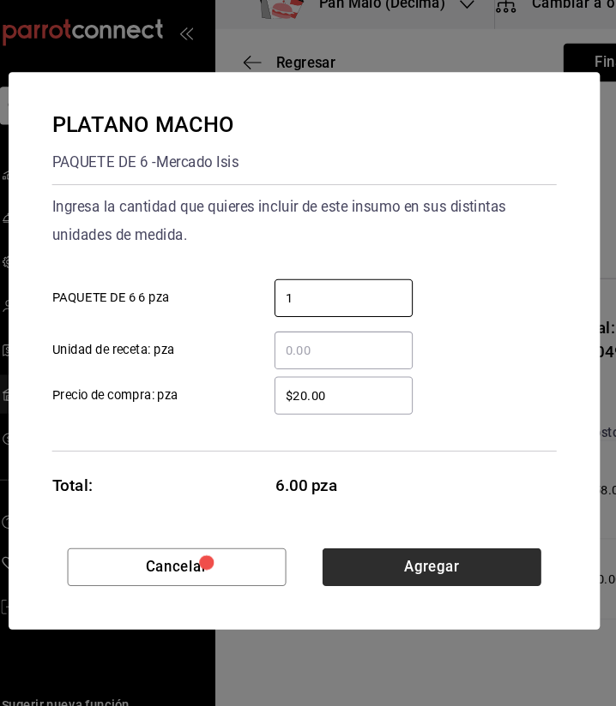
type input "1"
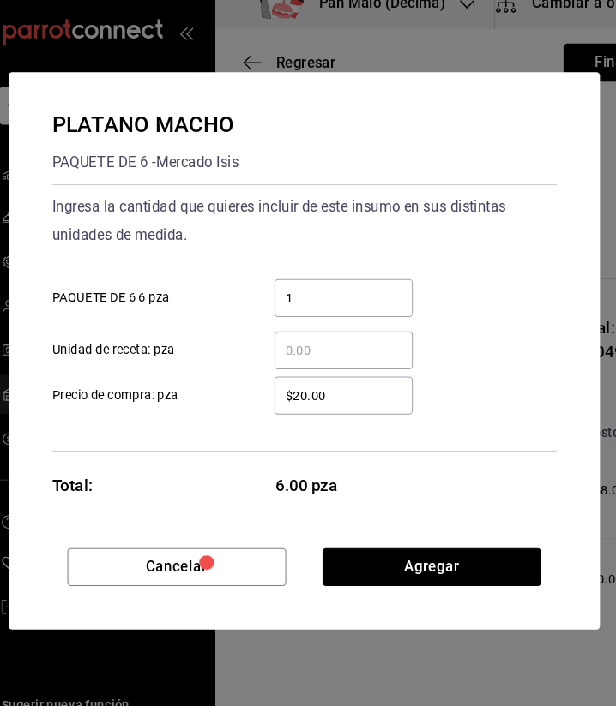
drag, startPoint x: 508, startPoint y: 549, endPoint x: 495, endPoint y: 398, distance: 151.5
click at [495, 398] on div "PLATANO MACHO PAQUETE DE 6 - Mercado Isis Ingresa la cantidad que quieres inclu…" at bounding box center [307, 353] width 561 height 529
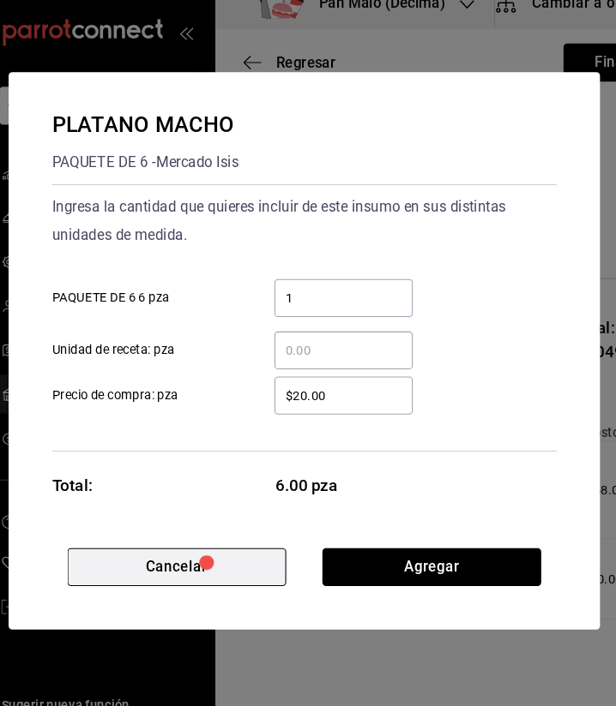
click at [277, 551] on button "Cancelar" at bounding box center [186, 559] width 207 height 36
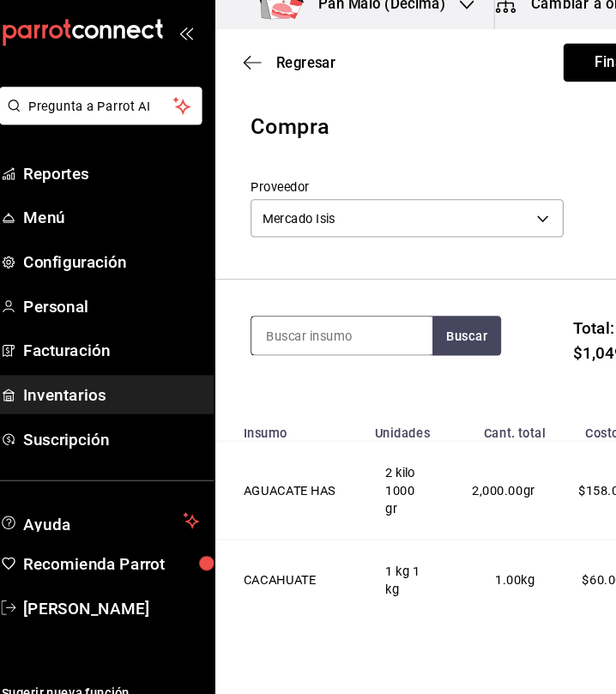
click at [367, 334] on input at bounding box center [343, 339] width 171 height 36
type input "calaba"
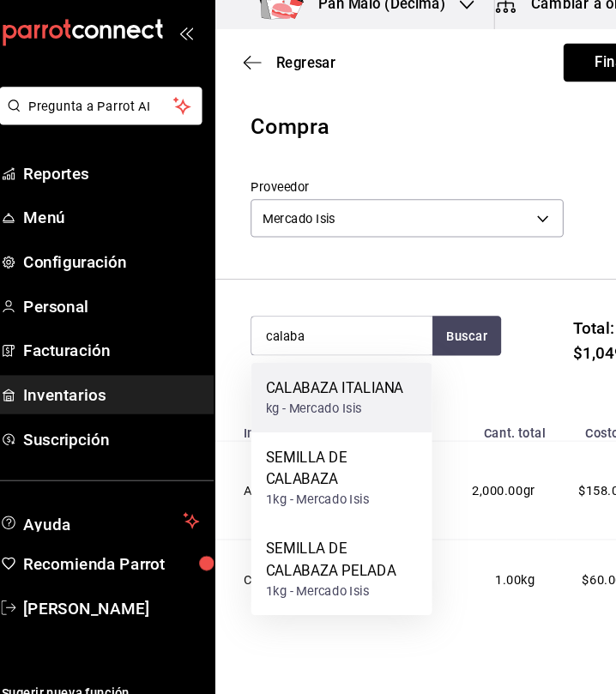
click at [392, 399] on div "kg - Mercado Isis" at bounding box center [337, 408] width 130 height 18
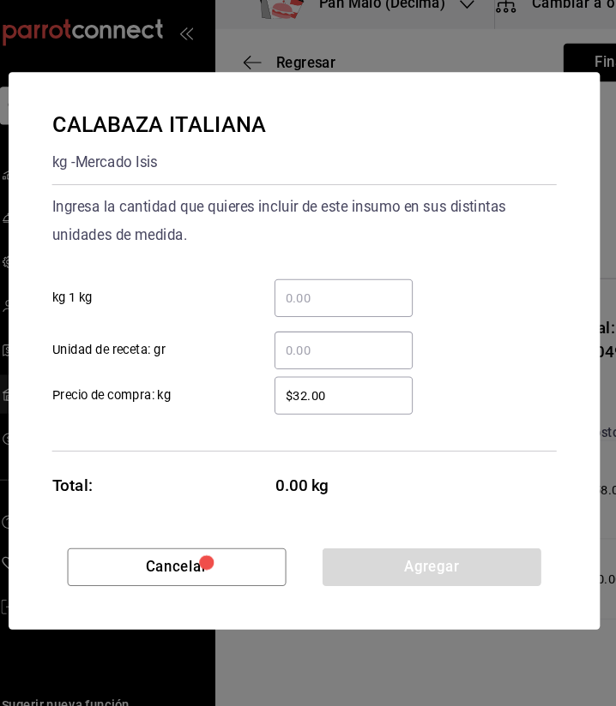
click at [362, 309] on input "​ kg 1 kg" at bounding box center [344, 303] width 131 height 21
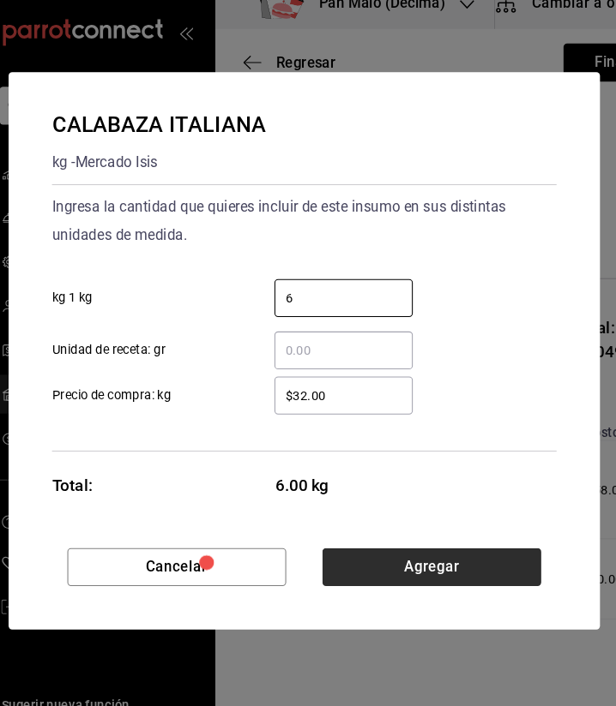
type input "6"
click at [472, 567] on button "Agregar" at bounding box center [428, 559] width 207 height 36
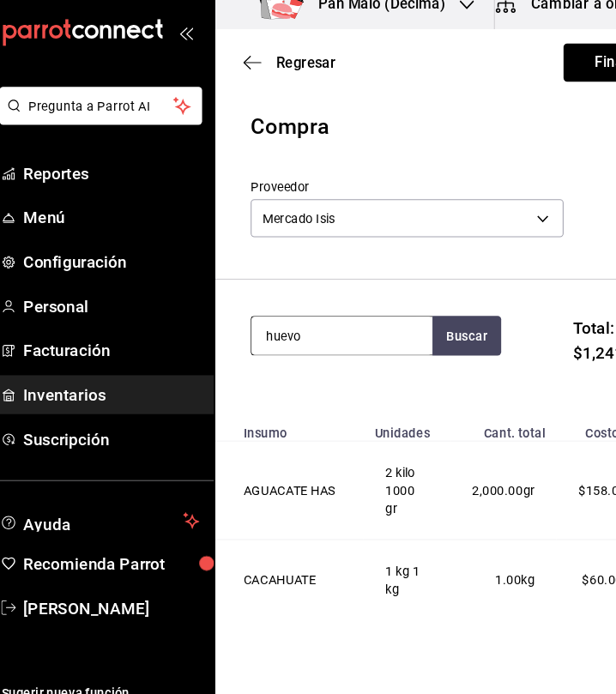
type input "huevo"
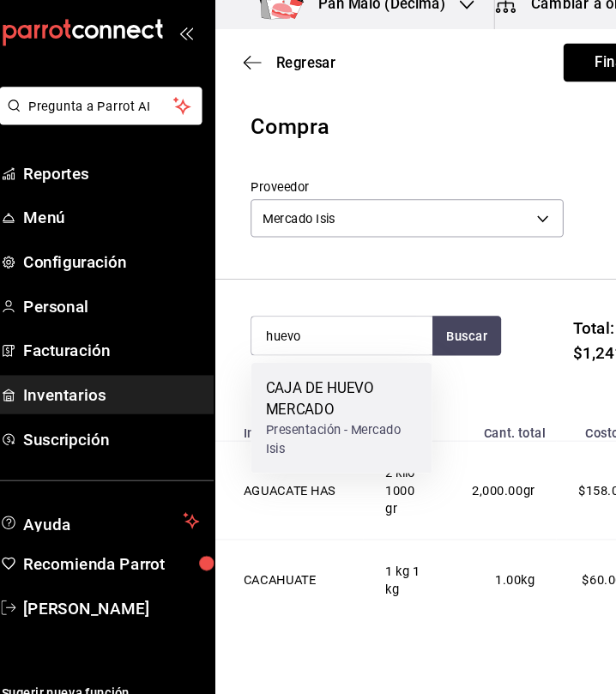
click at [321, 371] on div "CAJA DE HUEVO MERCADO Presentación - Mercado Isis" at bounding box center [343, 416] width 171 height 105
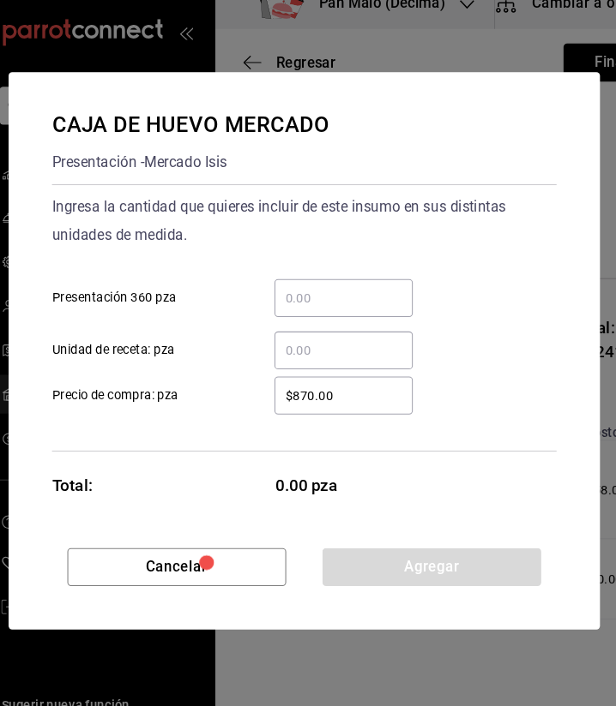
click at [341, 295] on input "​ Presentación 360 pza" at bounding box center [344, 303] width 131 height 21
click at [322, 341] on div "​" at bounding box center [344, 353] width 131 height 36
click at [322, 343] on input "​ Unidad de receta: pza" at bounding box center [344, 353] width 131 height 21
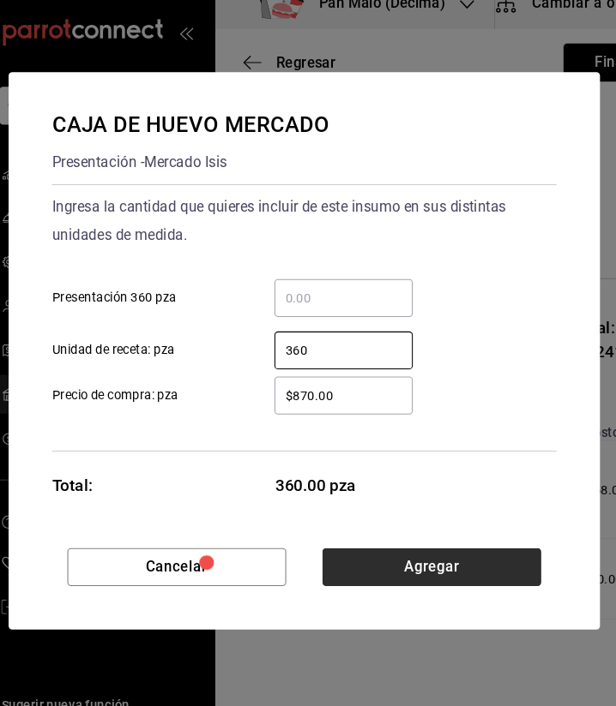
type input "360"
click at [402, 543] on button "Agregar" at bounding box center [428, 559] width 207 height 36
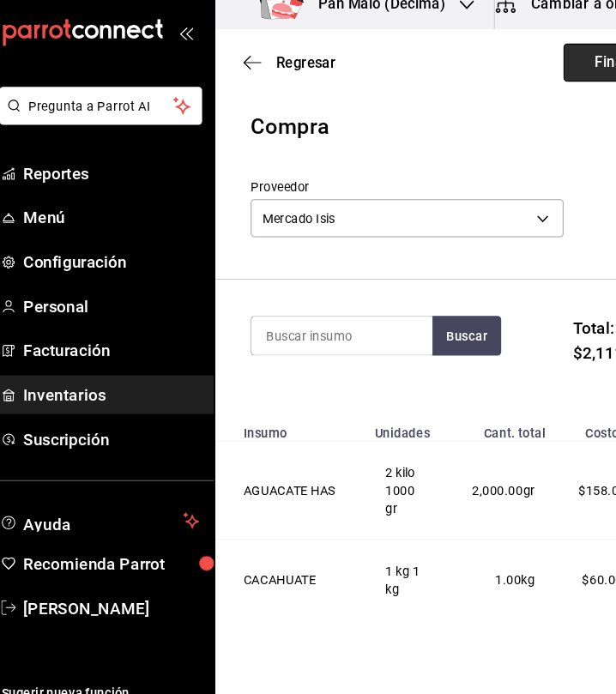
click at [560, 82] on button "Finalizar" at bounding box center [611, 80] width 114 height 36
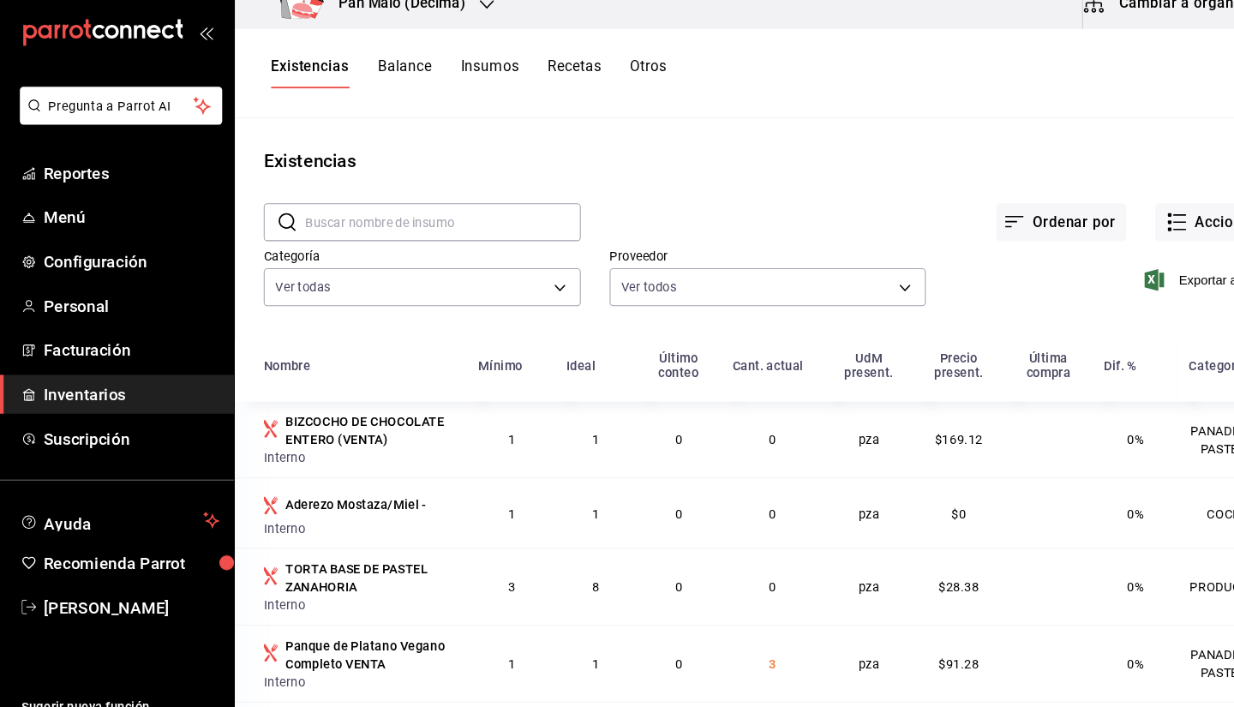
click at [626, 237] on div "Proveedor Ver todos 36340c73-94e1-4ffc-8e70-5641b5614b16,62d2566f-a3bd-4000-8dc…" at bounding box center [715, 272] width 328 height 87
click at [625, 94] on button "Otros" at bounding box center [615, 89] width 34 height 29
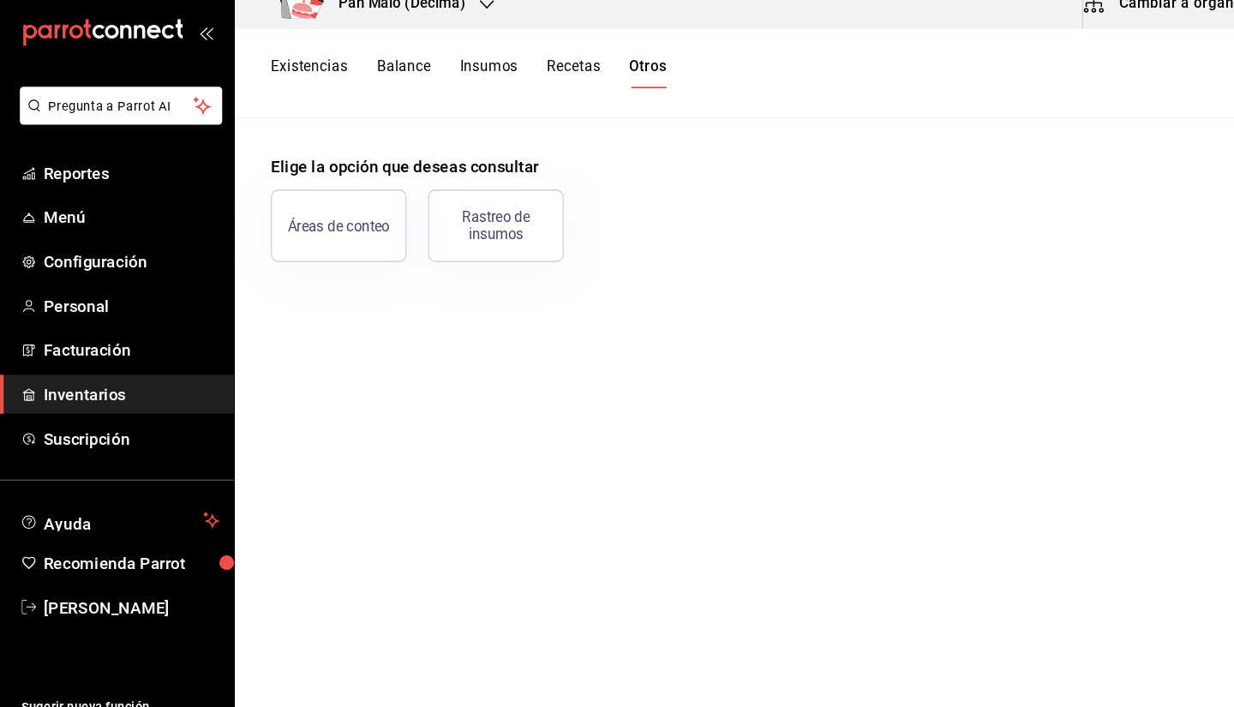
click at [291, 88] on button "Existencias" at bounding box center [293, 89] width 73 height 29
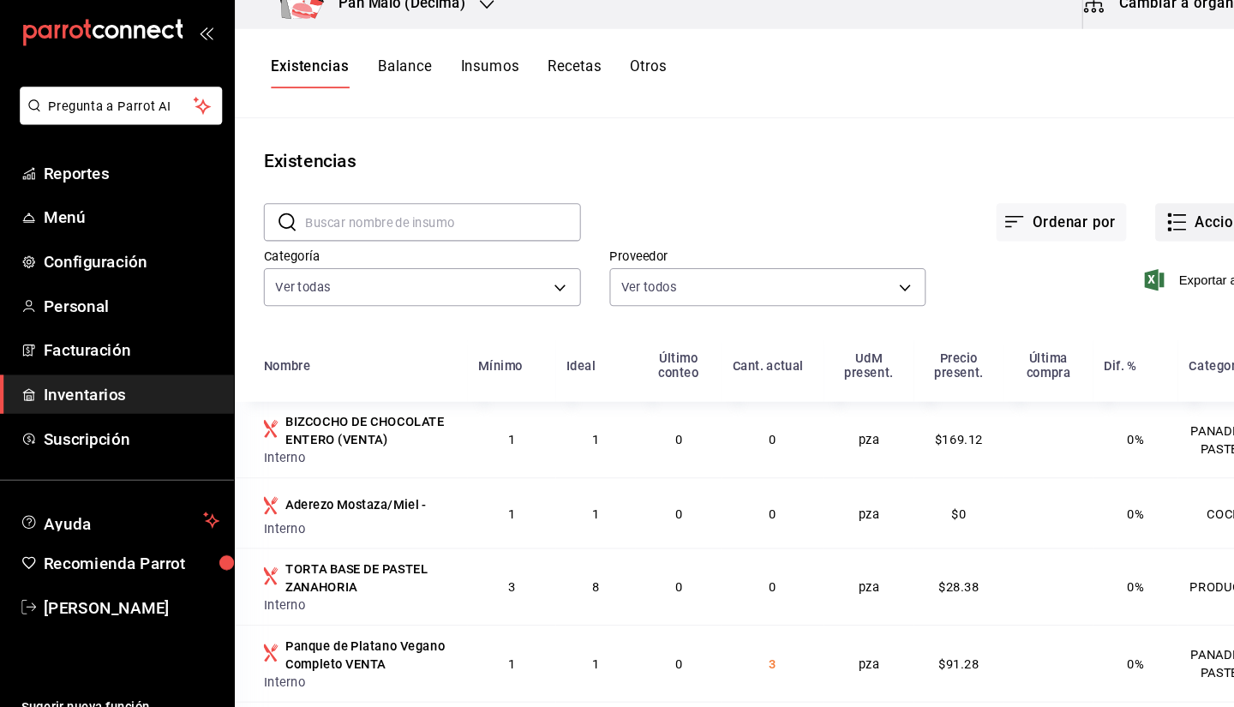
click at [1114, 240] on button "Acciones" at bounding box center [1151, 231] width 111 height 36
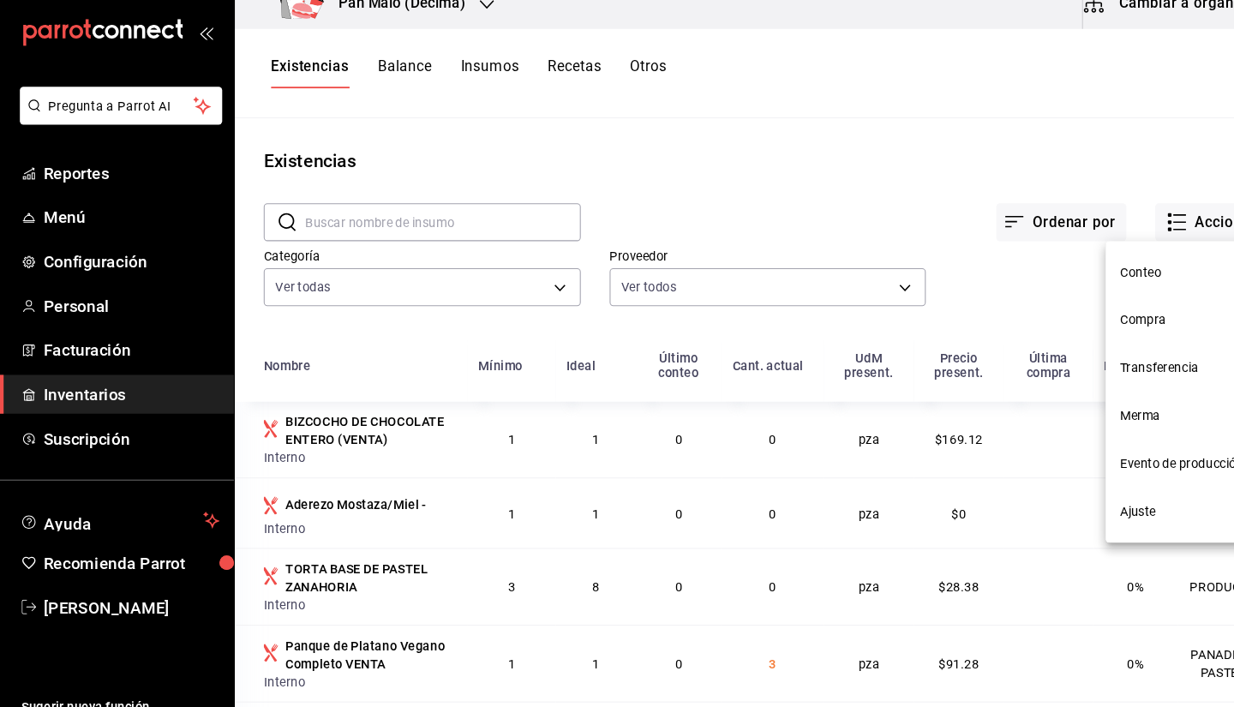
click at [892, 183] on div at bounding box center [617, 353] width 1234 height 707
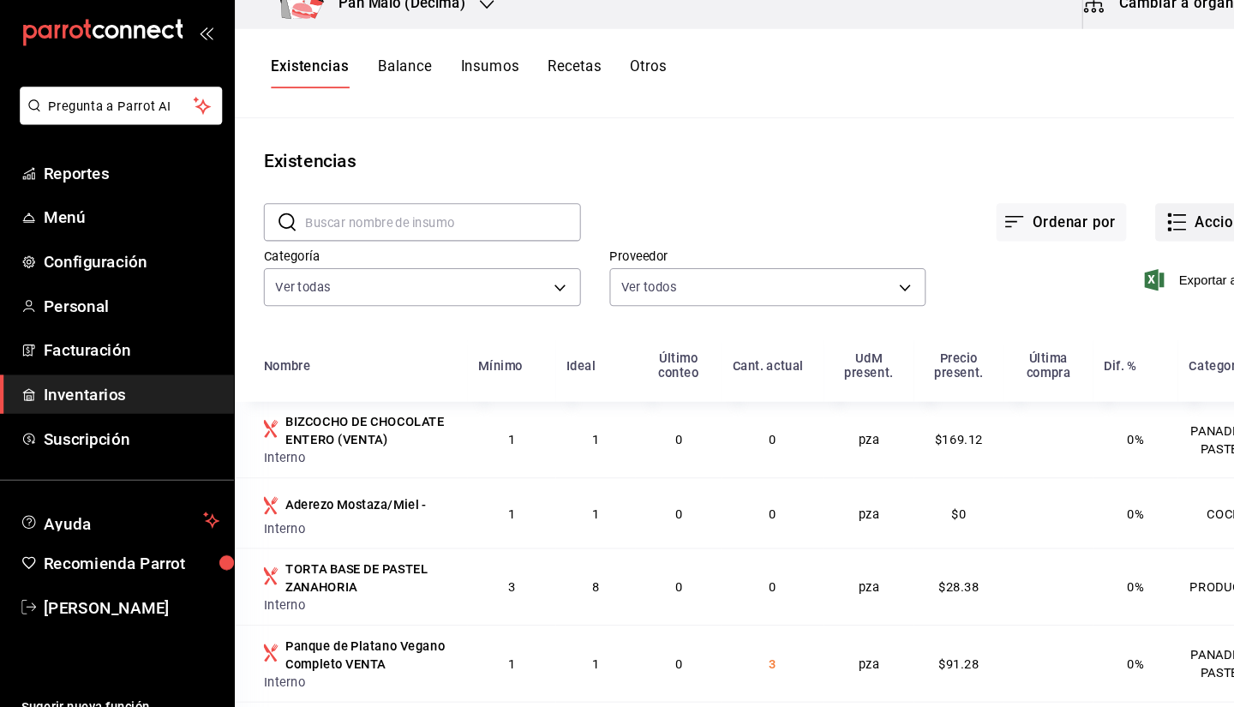
click at [1131, 236] on button "Acciones" at bounding box center [1151, 231] width 111 height 36
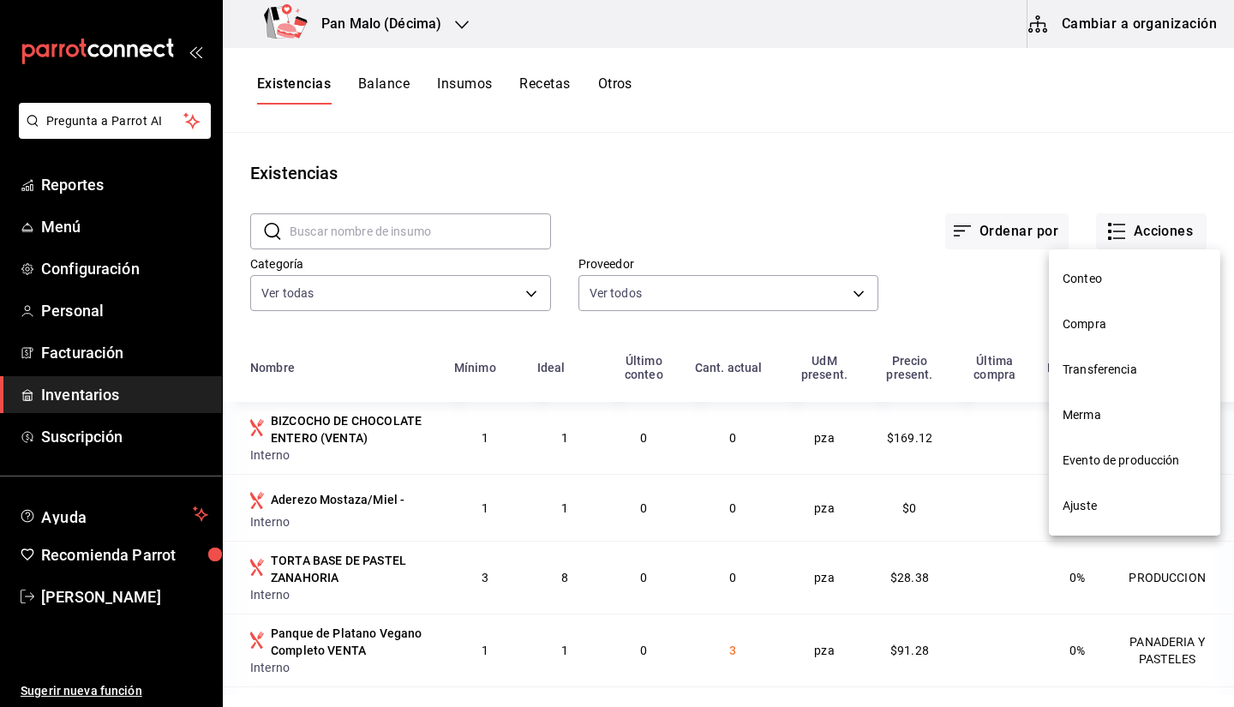
click at [1096, 492] on li "Ajuste" at bounding box center [1134, 505] width 171 height 45
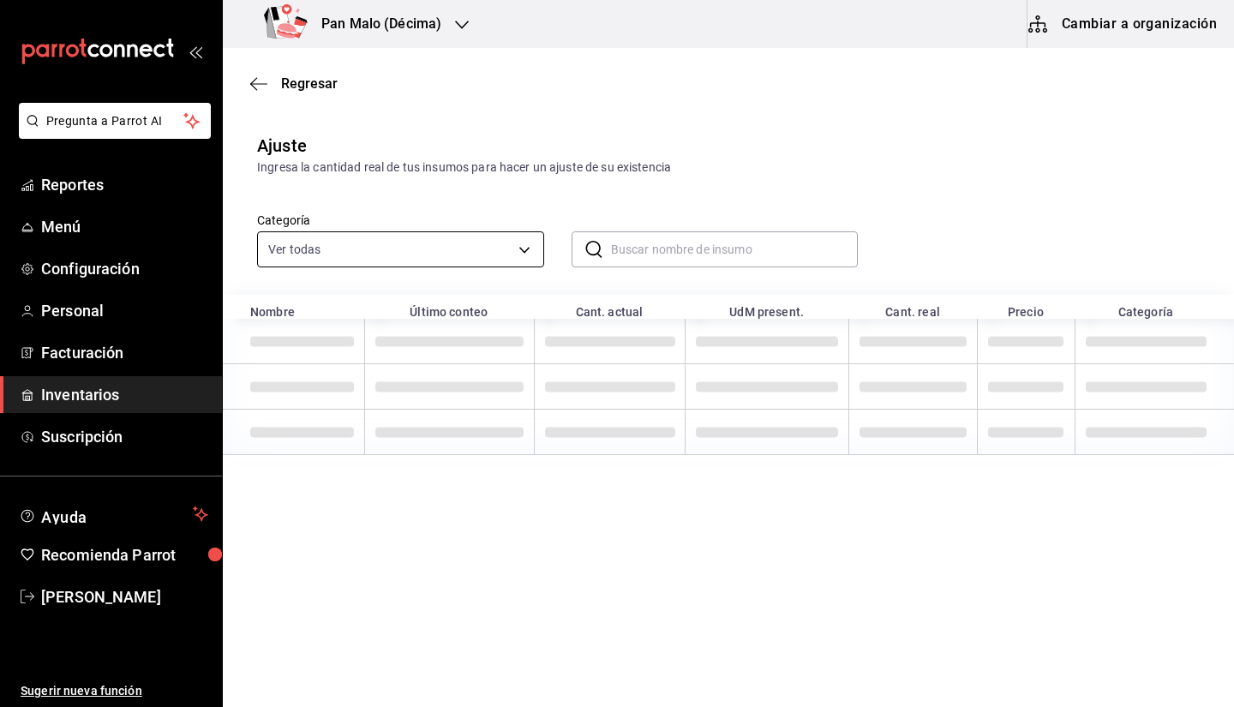
click at [489, 238] on body "Pregunta a Parrot AI Reportes Menú Configuración Personal Facturación Inventari…" at bounding box center [617, 305] width 1234 height 610
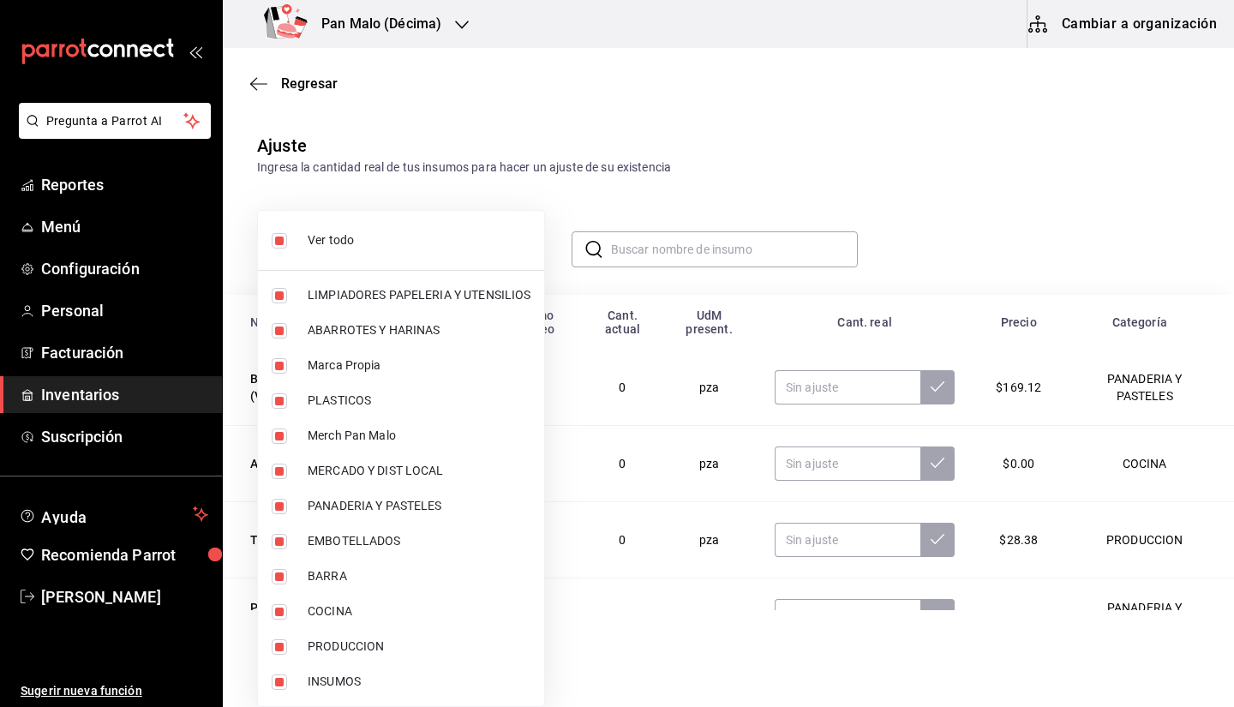
click at [634, 243] on div at bounding box center [617, 353] width 1234 height 707
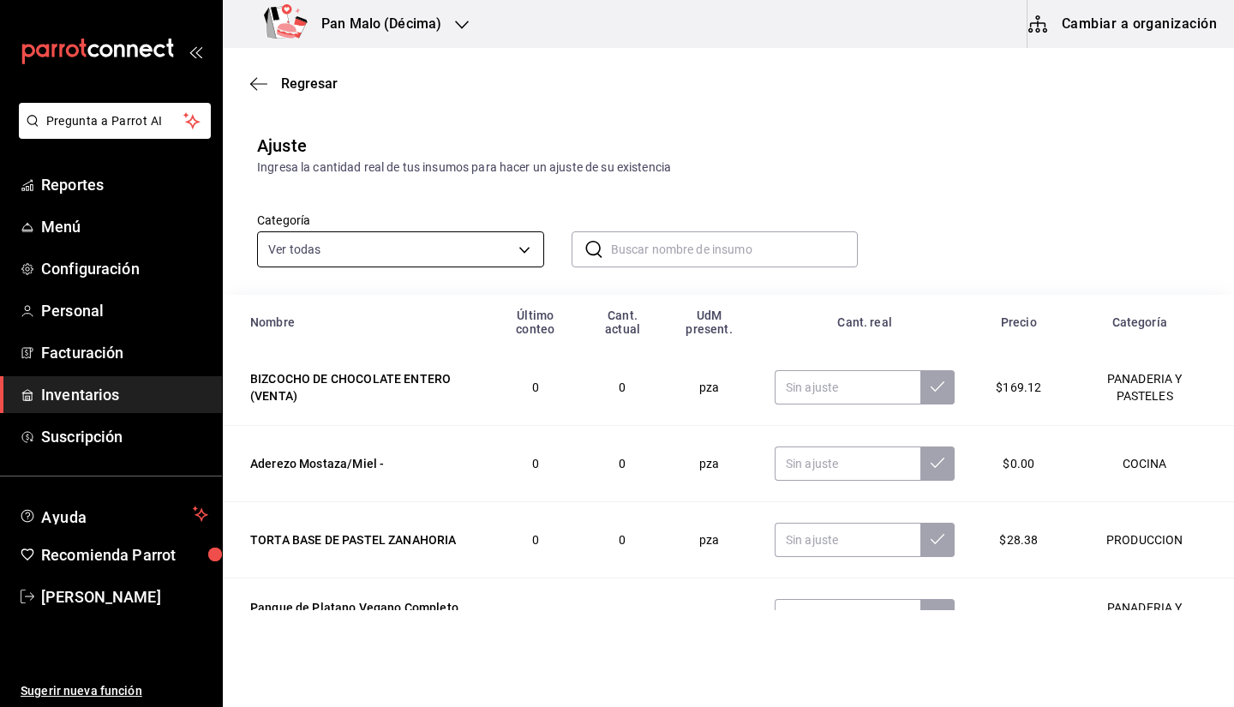
click at [498, 243] on body "Pregunta a Parrot AI Reportes Menú Configuración Personal Facturación Inventari…" at bounding box center [617, 305] width 1234 height 610
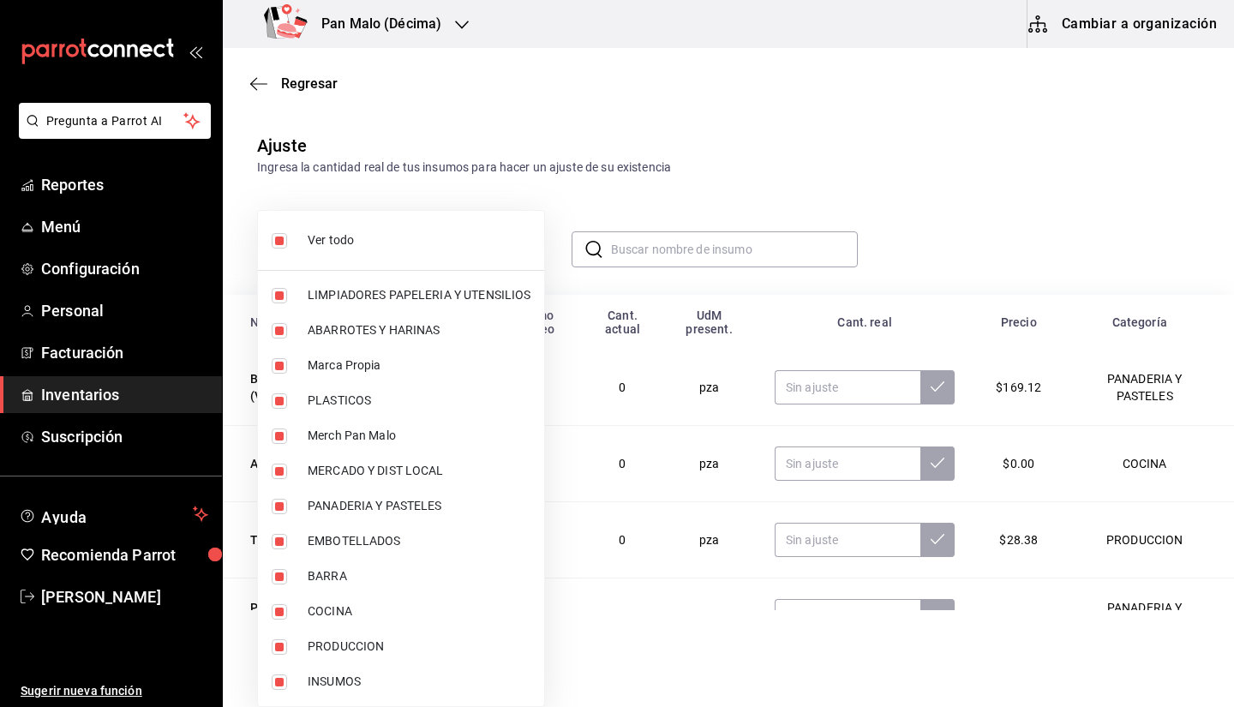
drag, startPoint x: 359, startPoint y: 686, endPoint x: 351, endPoint y: 243, distance: 443.3
click at [351, 243] on ul "Ver todo LIMPIADORES PAPELERIA Y UTENSILIOS ABARROTES Y HARINAS Marca Propia PL…" at bounding box center [401, 458] width 286 height 495
click at [351, 243] on span "Ver todo" at bounding box center [419, 240] width 223 height 18
checkbox input "false"
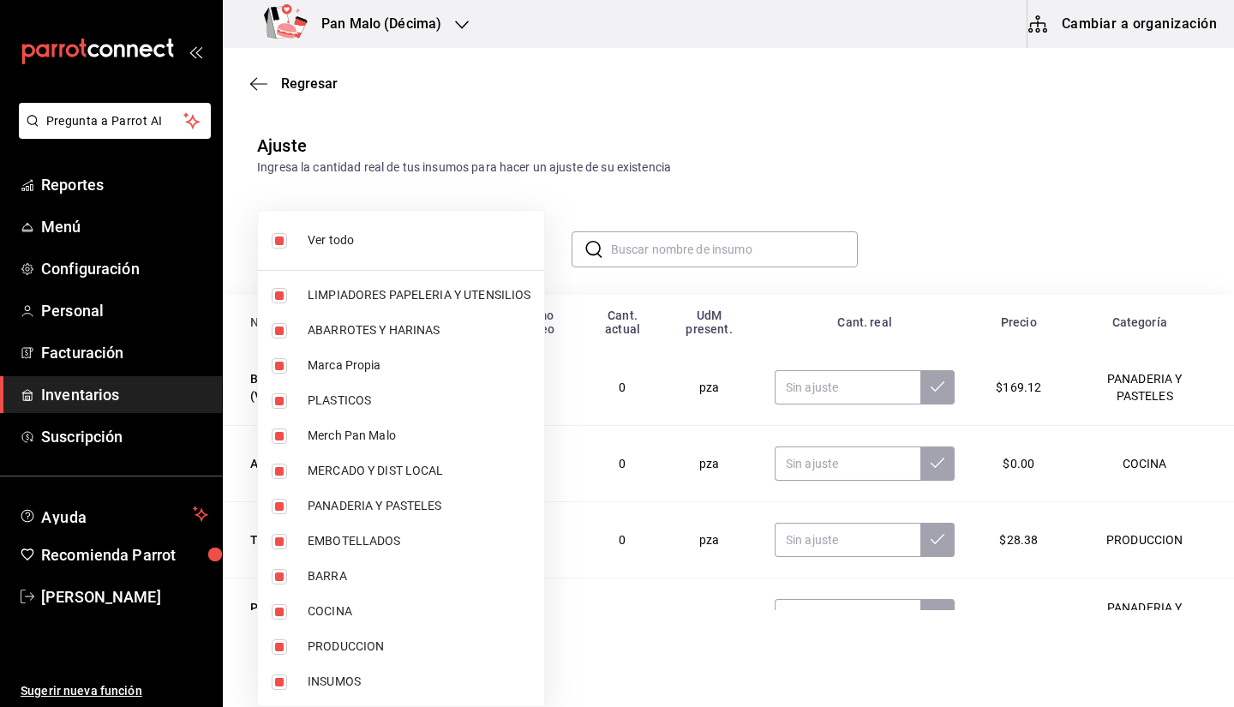
checkbox input "false"
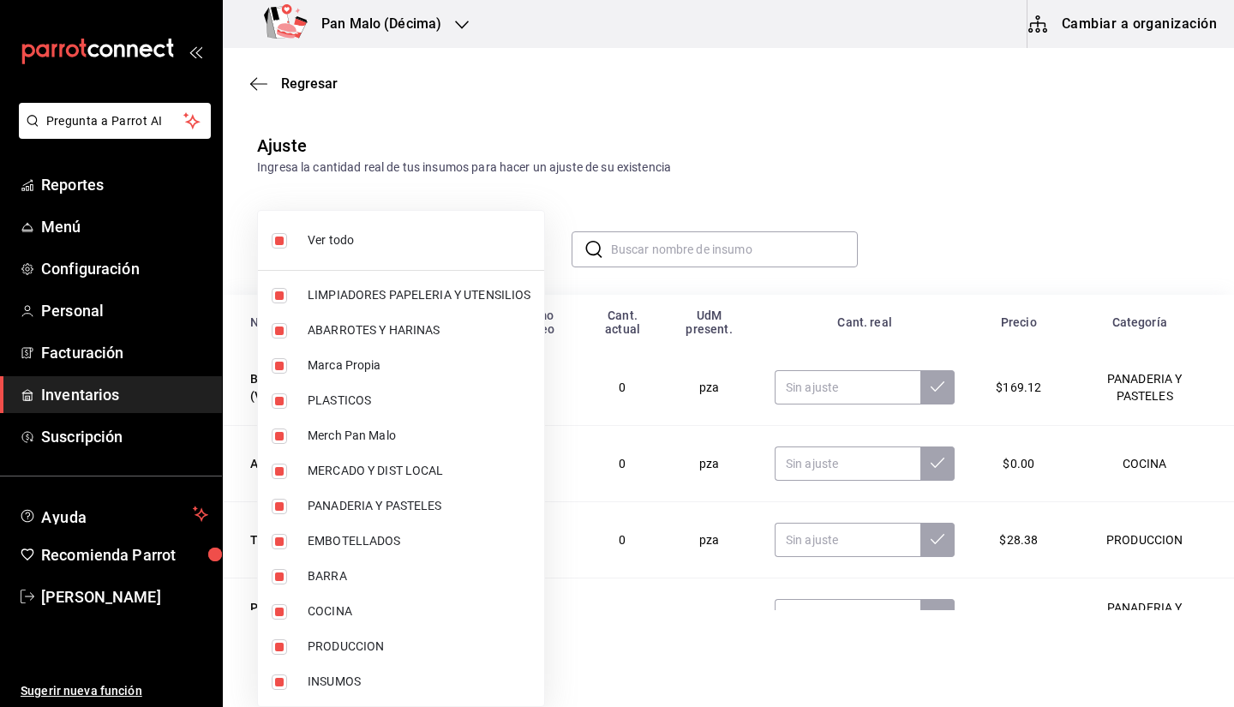
checkbox input "false"
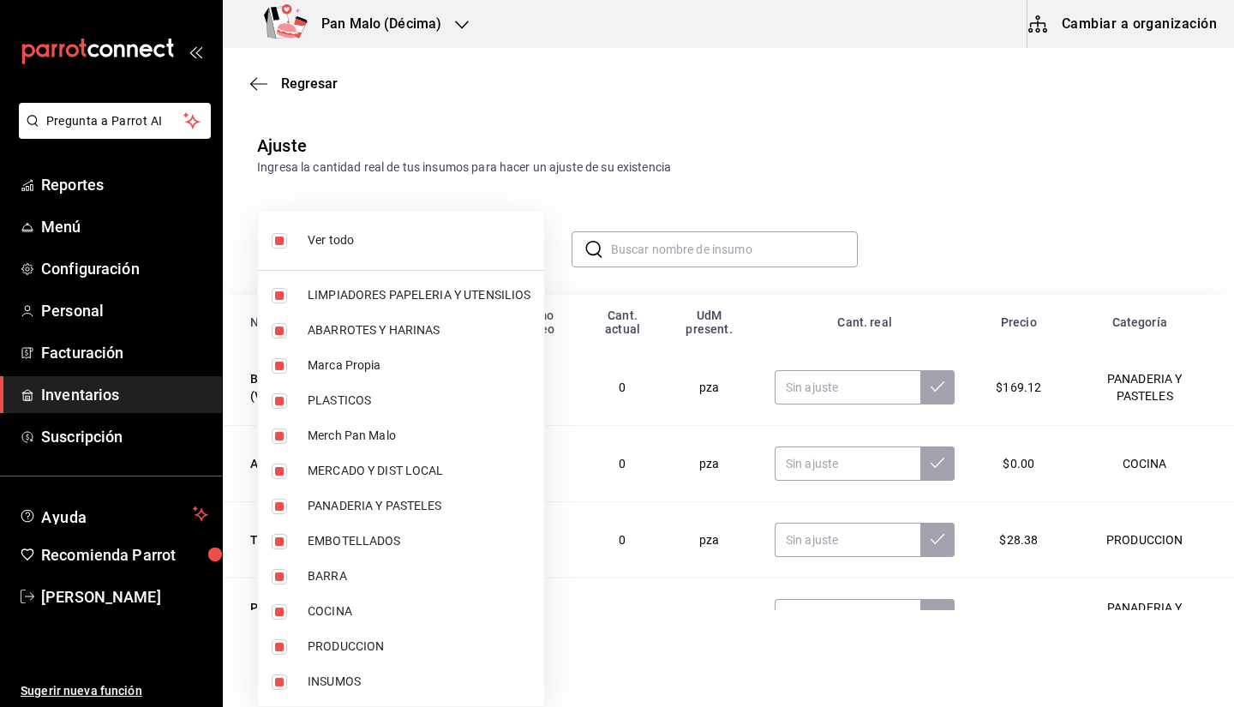
checkbox input "false"
click at [392, 472] on span "MERCADO Y DIST LOCAL" at bounding box center [419, 471] width 223 height 18
type input "b487d5ec-9a72-45d0-bbdf-ace0a58857df"
checkbox input "true"
click at [1044, 195] on div at bounding box center [617, 353] width 1234 height 707
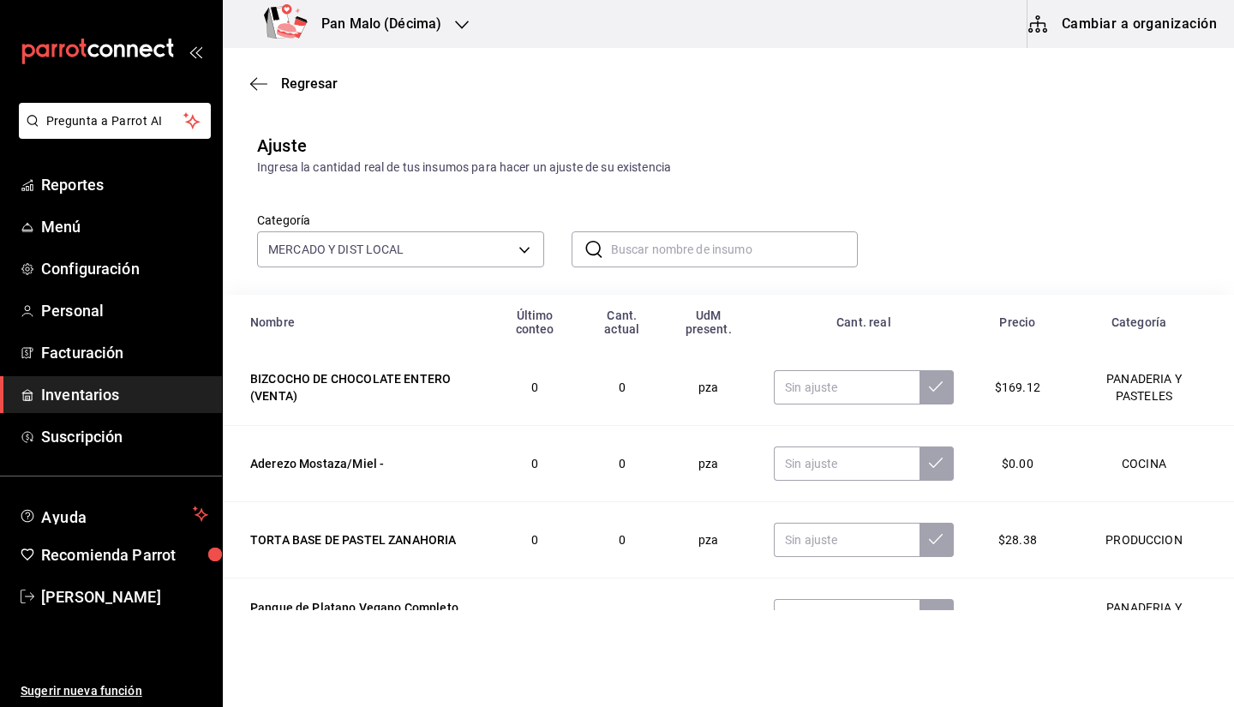
drag, startPoint x: 1234, startPoint y: 252, endPoint x: 1234, endPoint y: 455, distance: 203.2
click at [1111, 233] on div "Categoría MERCADO Y DIST LOCAL b487d5ec-9a72-45d0-bbdf-ace0a58857df ​ ​" at bounding box center [701, 222] width 943 height 91
click at [526, 242] on body "Pregunta a Parrot AI Reportes Menú Configuración Personal Facturación Inventari…" at bounding box center [617, 305] width 1234 height 610
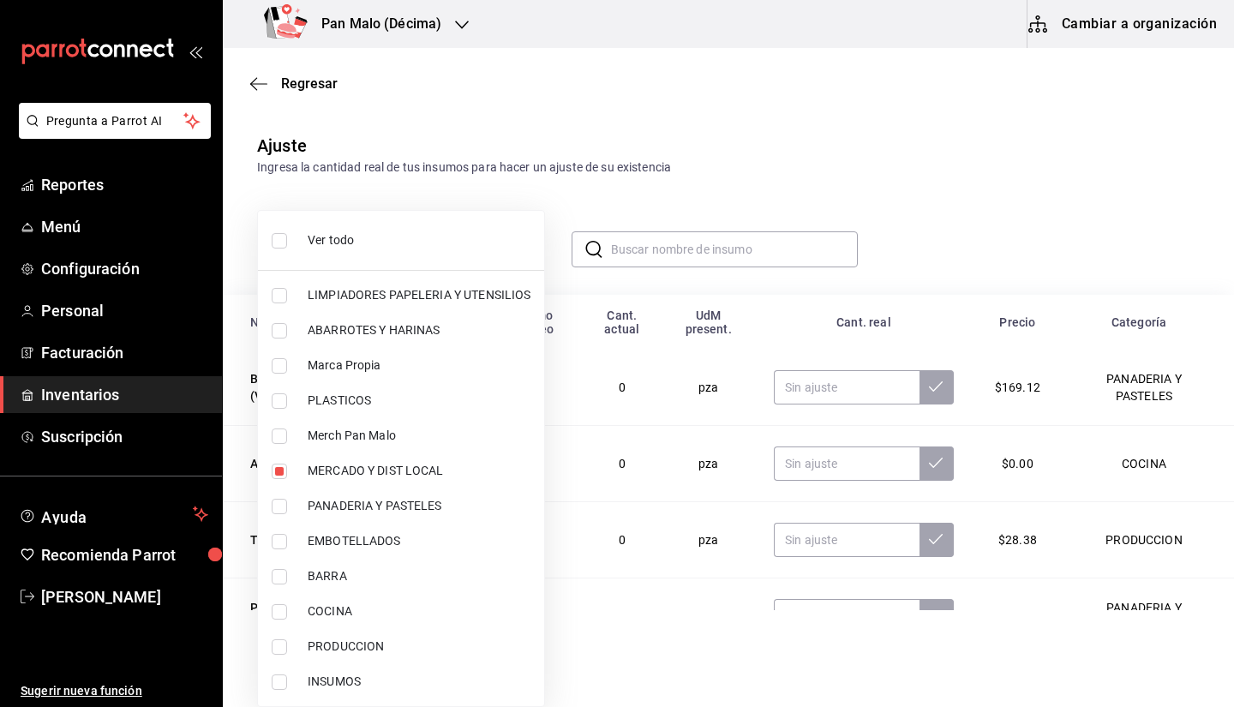
click at [418, 456] on li "MERCADO Y DIST LOCAL" at bounding box center [401, 470] width 286 height 35
checkbox input "false"
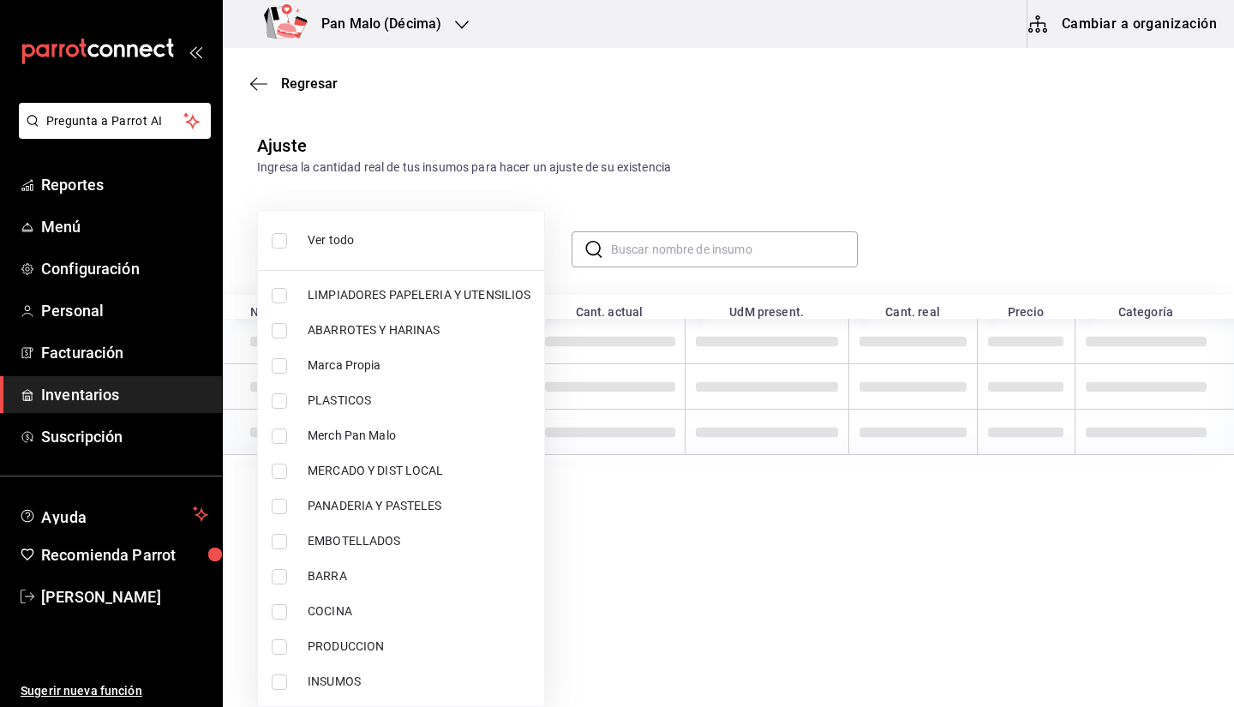
click at [408, 473] on span "MERCADO Y DIST LOCAL" at bounding box center [419, 471] width 223 height 18
type input "b487d5ec-9a72-45d0-bbdf-ace0a58857df"
checkbox input "true"
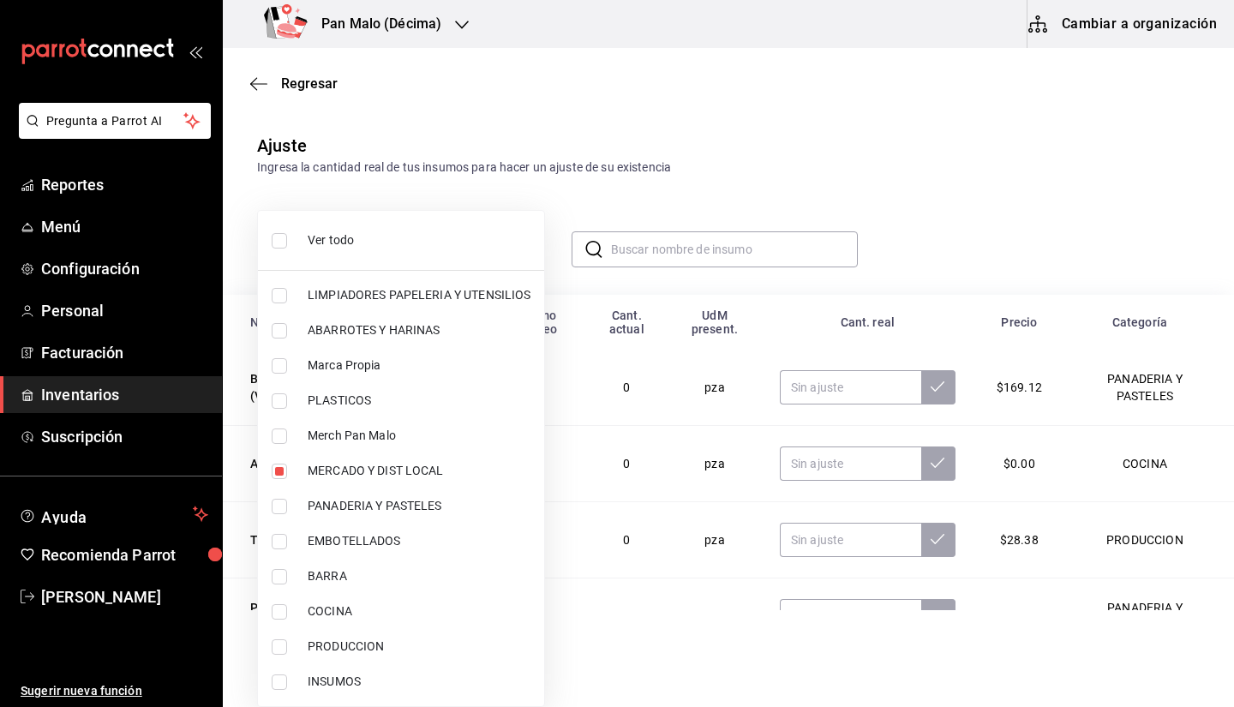
click at [966, 186] on div at bounding box center [617, 353] width 1234 height 707
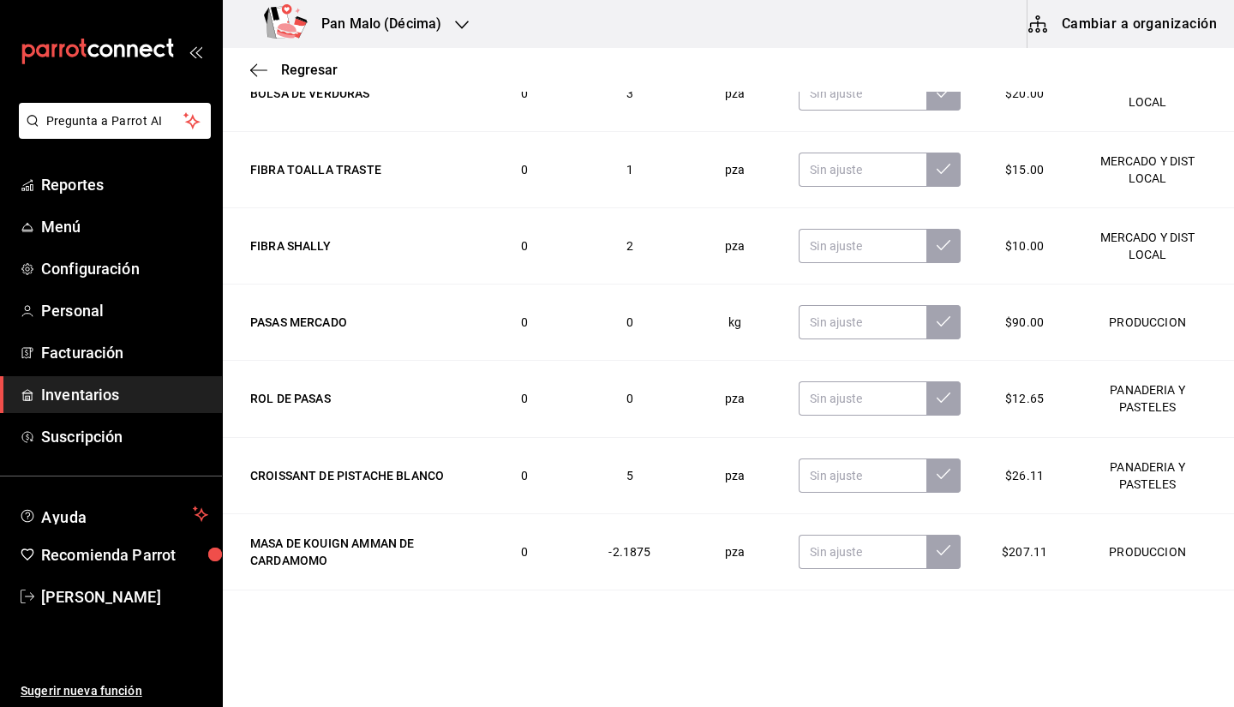
scroll to position [1333, 0]
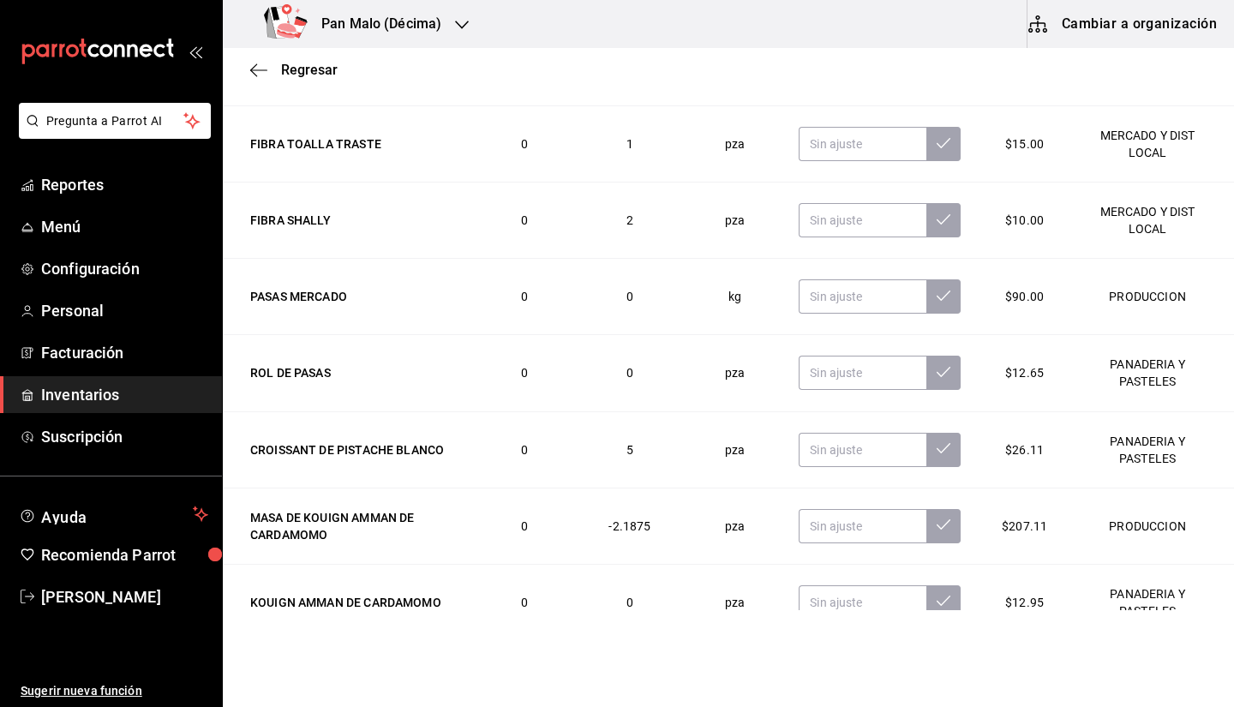
click at [600, 465] on td "5" at bounding box center [629, 449] width 124 height 76
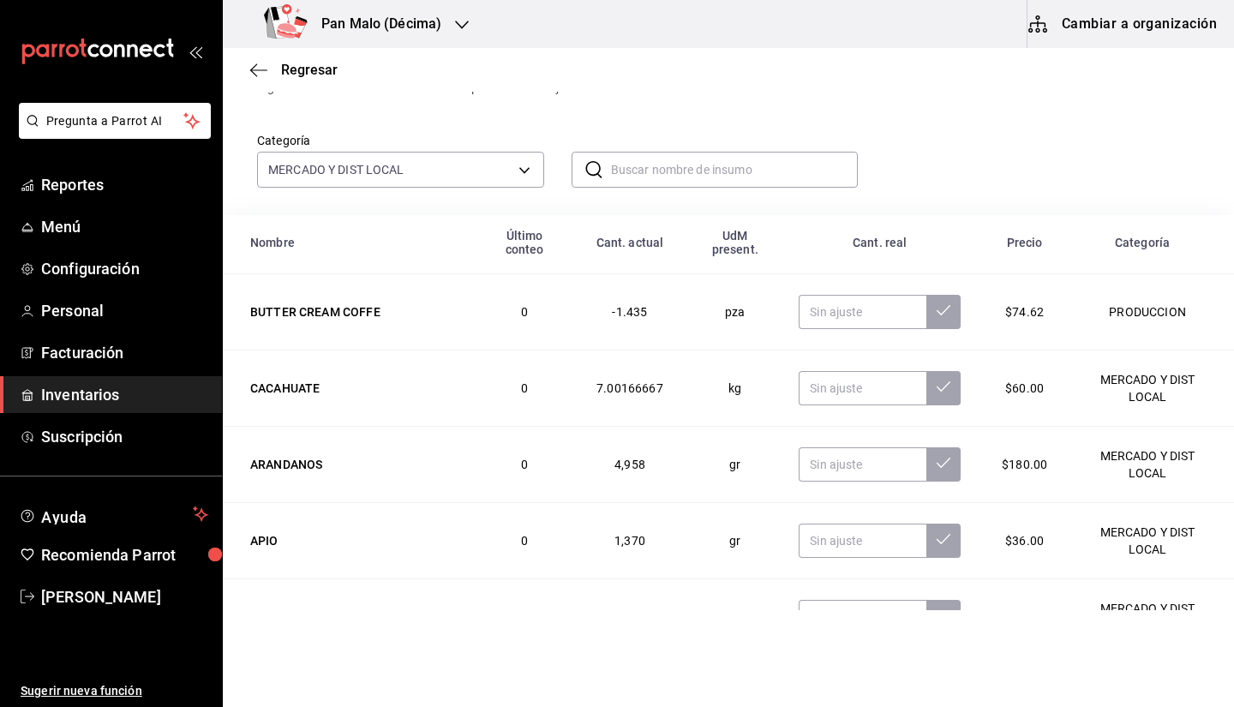
scroll to position [0, 0]
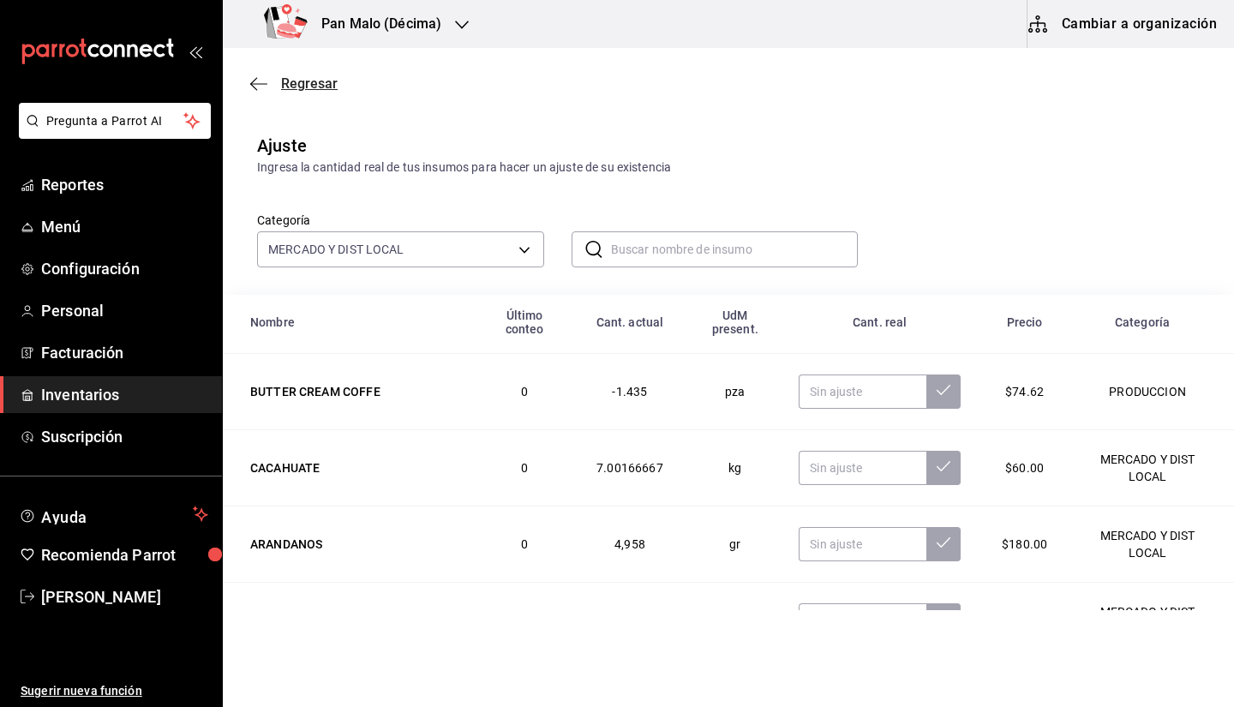
click at [299, 83] on span "Regresar" at bounding box center [309, 83] width 57 height 16
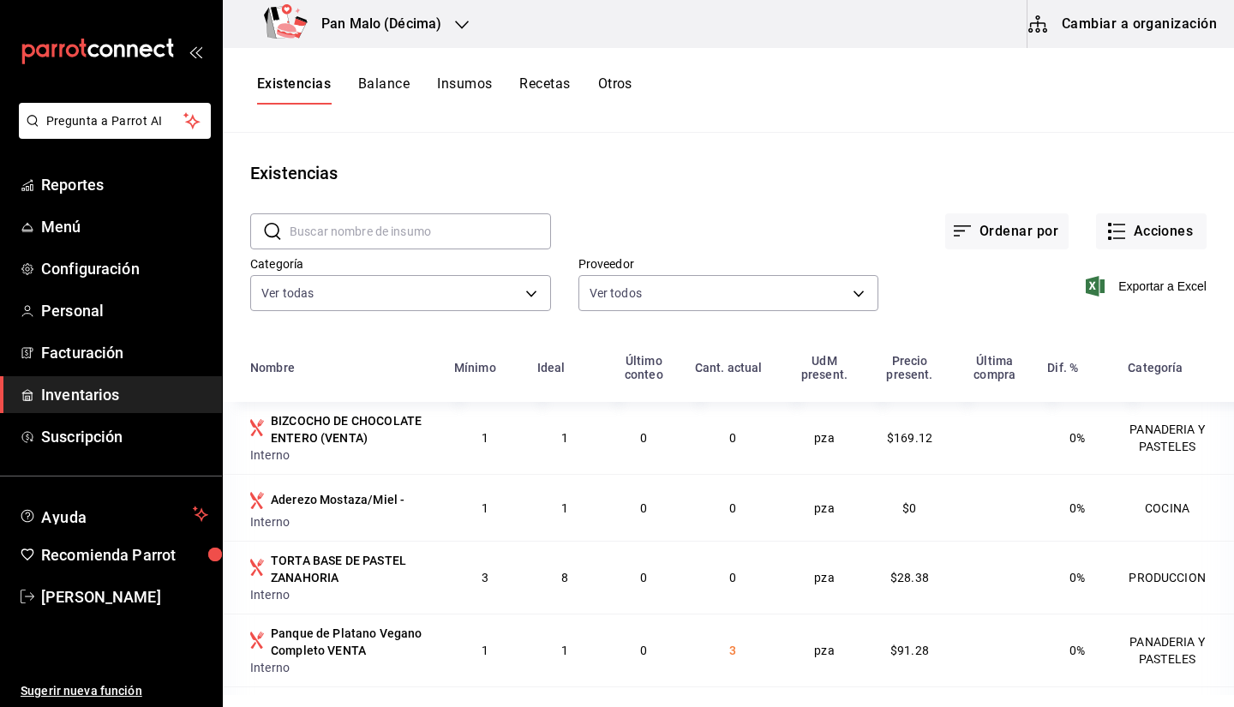
click at [466, 95] on button "Insumos" at bounding box center [464, 89] width 55 height 29
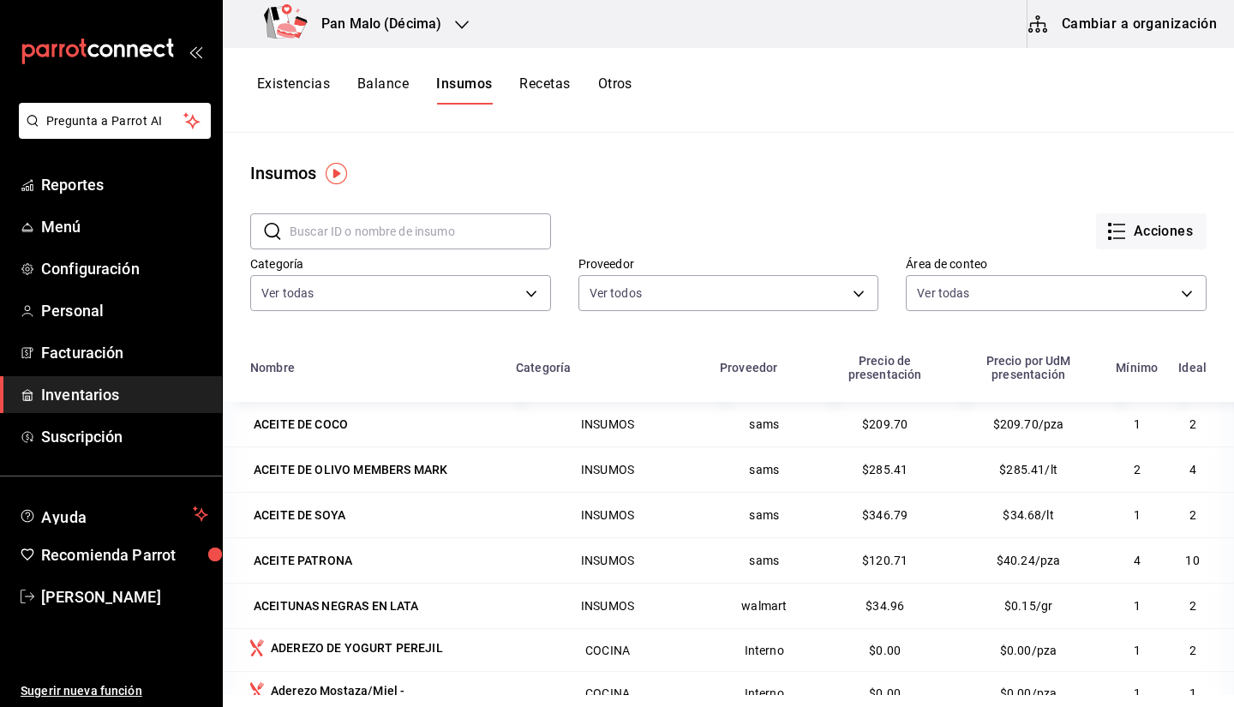
click at [459, 27] on icon "button" at bounding box center [462, 25] width 14 height 14
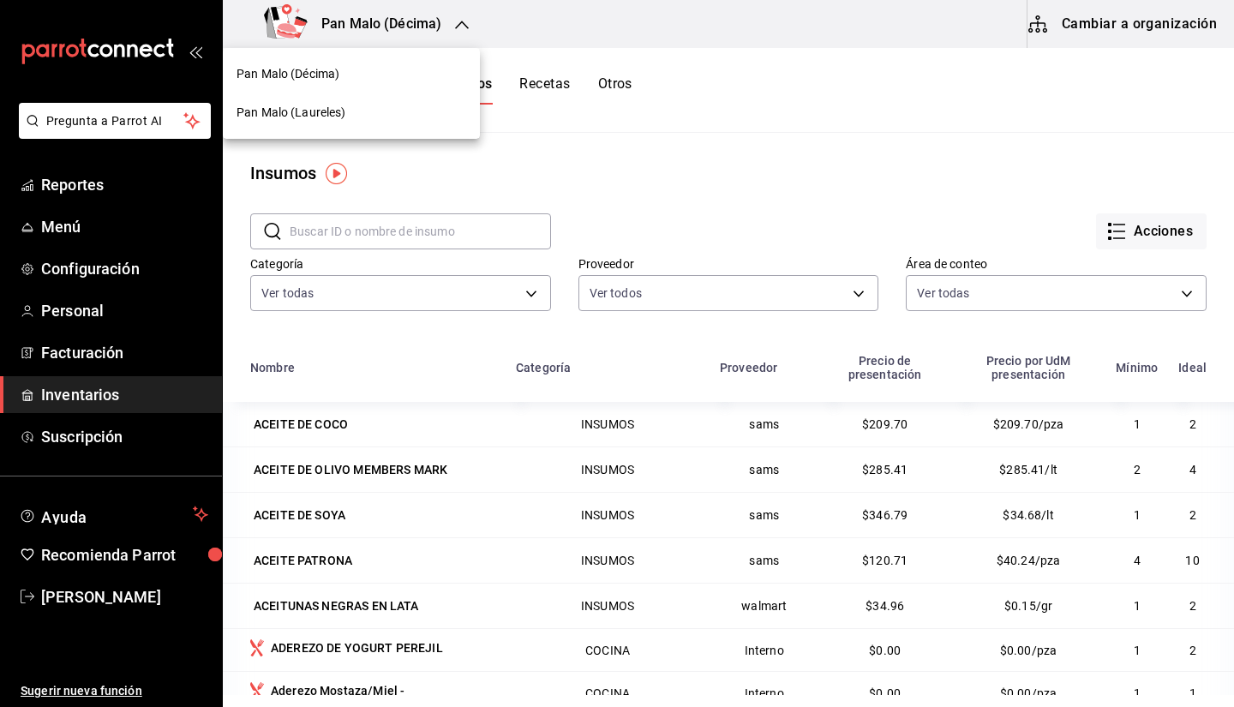
click at [1078, 15] on div at bounding box center [617, 353] width 1234 height 707
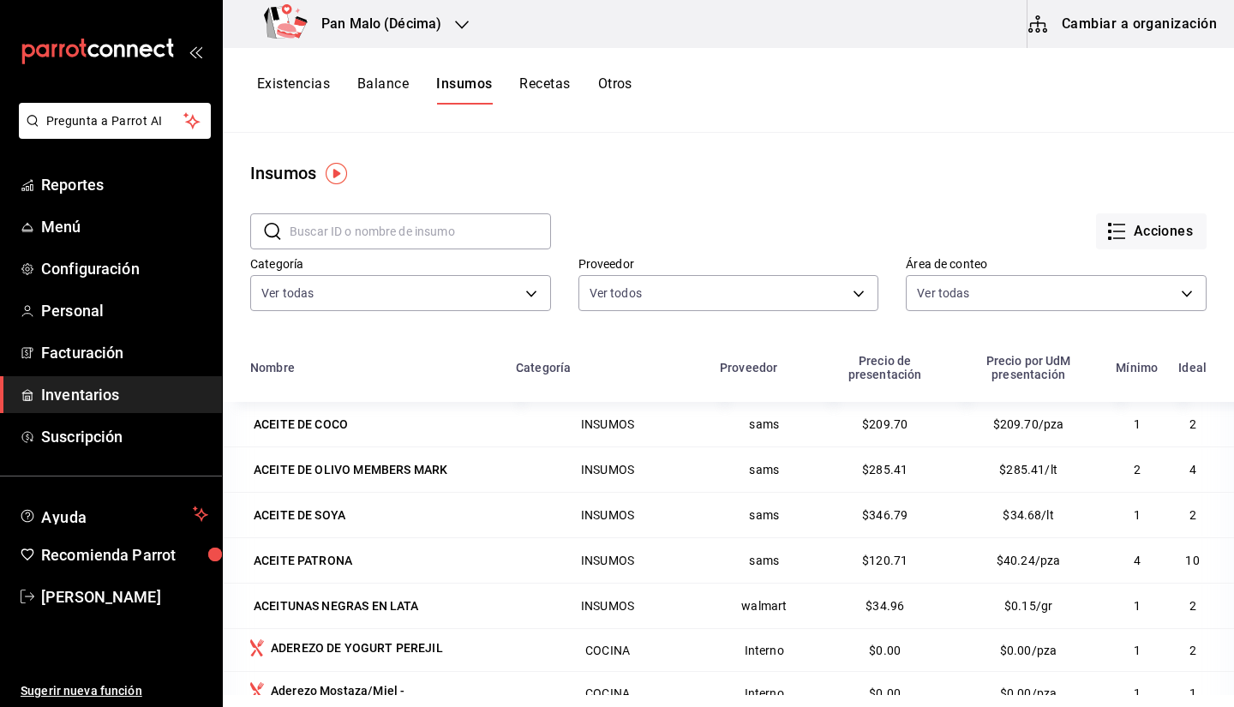
click at [1116, 39] on button "Cambiar a organización" at bounding box center [1124, 24] width 193 height 48
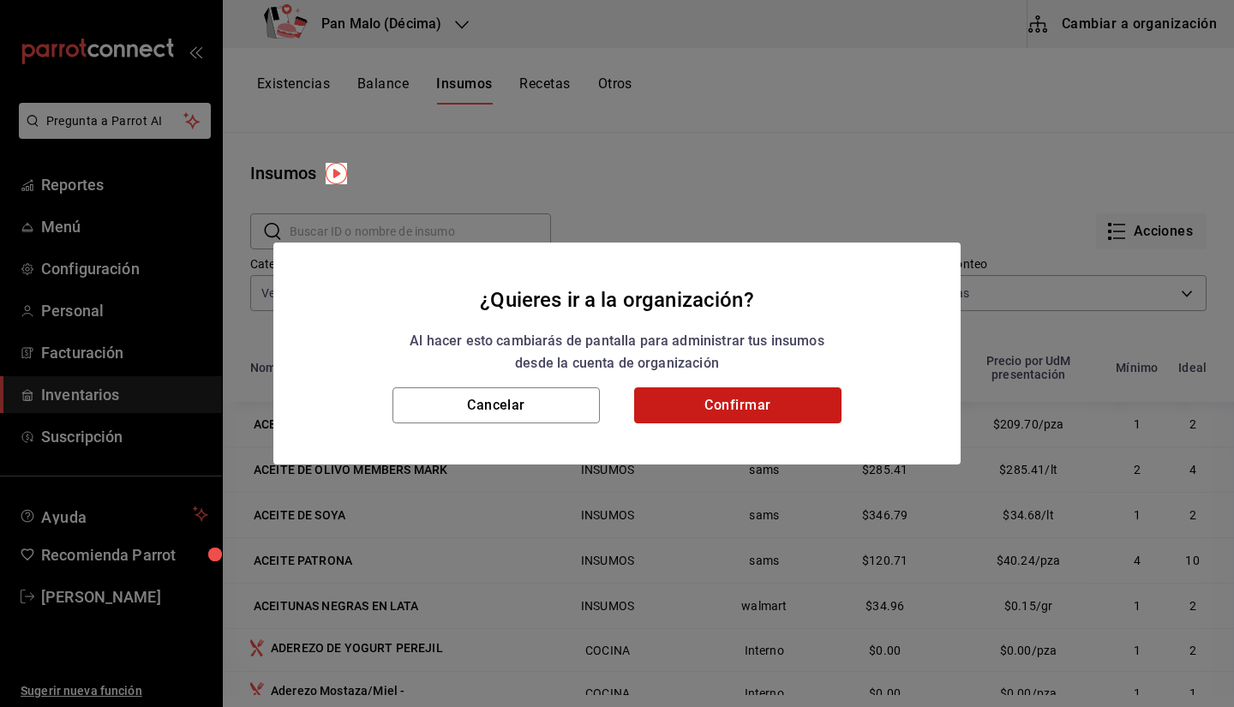
click at [712, 400] on button "Confirmar" at bounding box center [737, 405] width 207 height 36
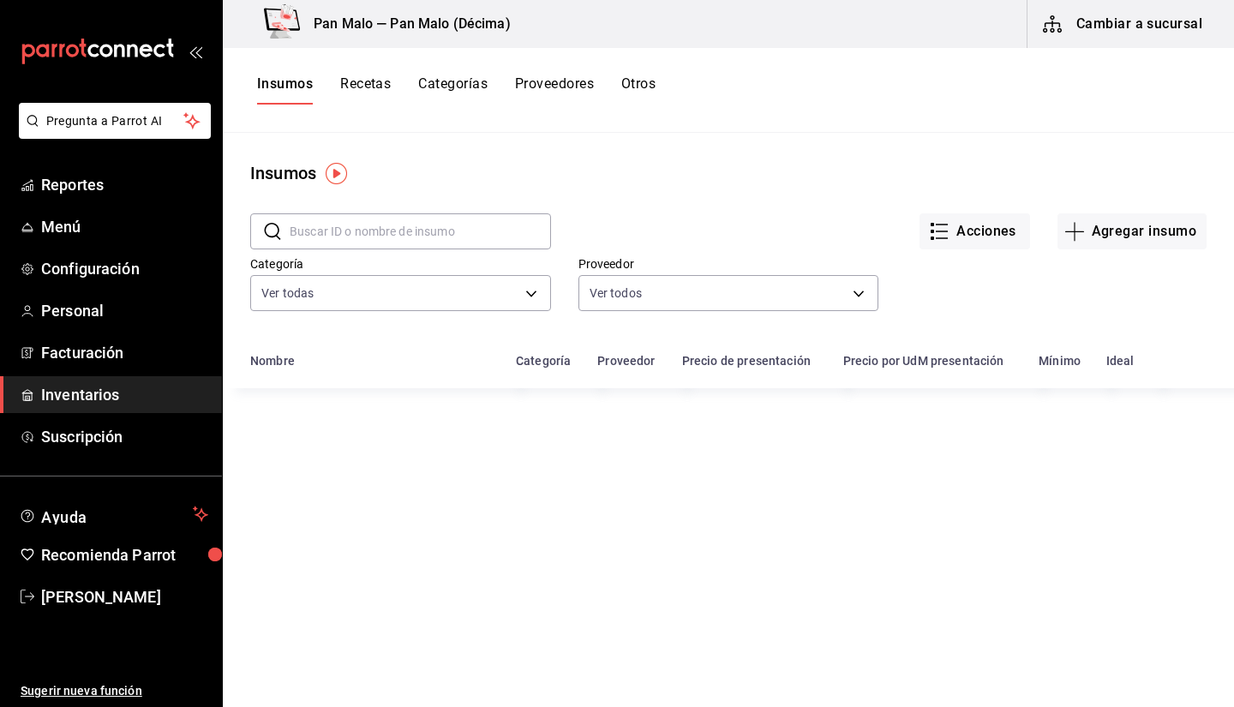
click at [640, 105] on div "Insumos Recetas Categorías Proveedores Otros" at bounding box center [729, 90] width 1012 height 85
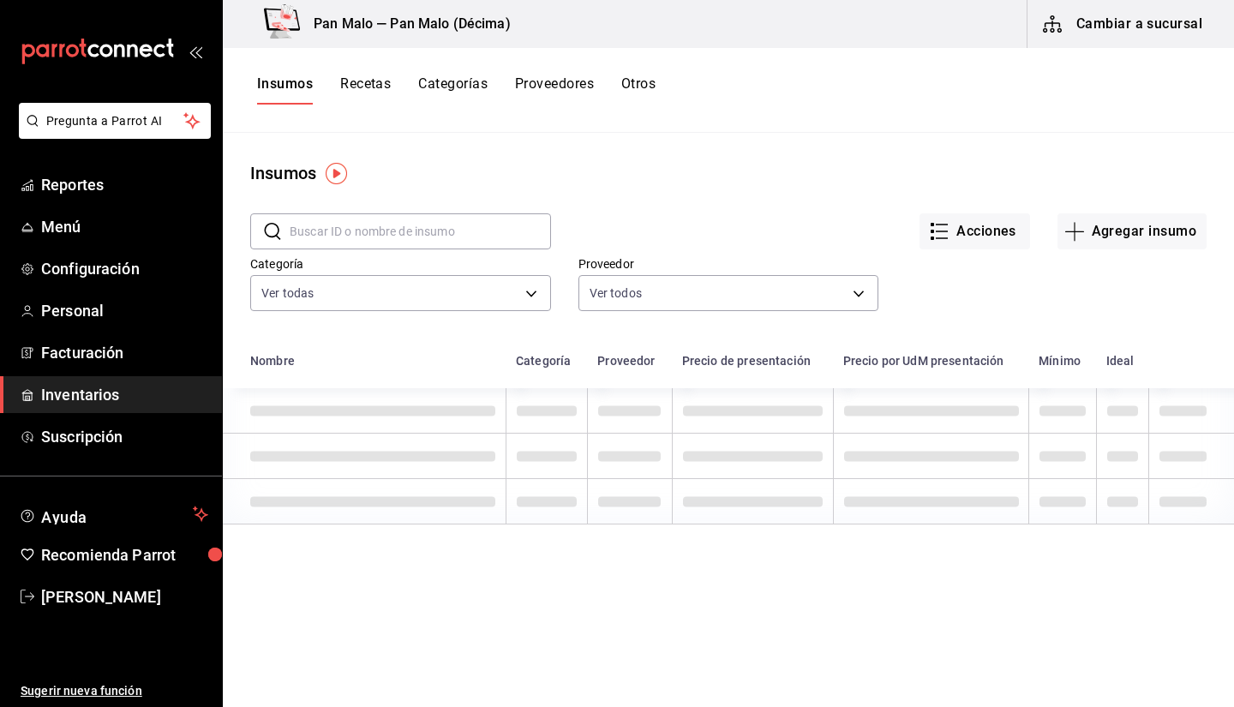
click at [646, 98] on button "Otros" at bounding box center [639, 89] width 34 height 29
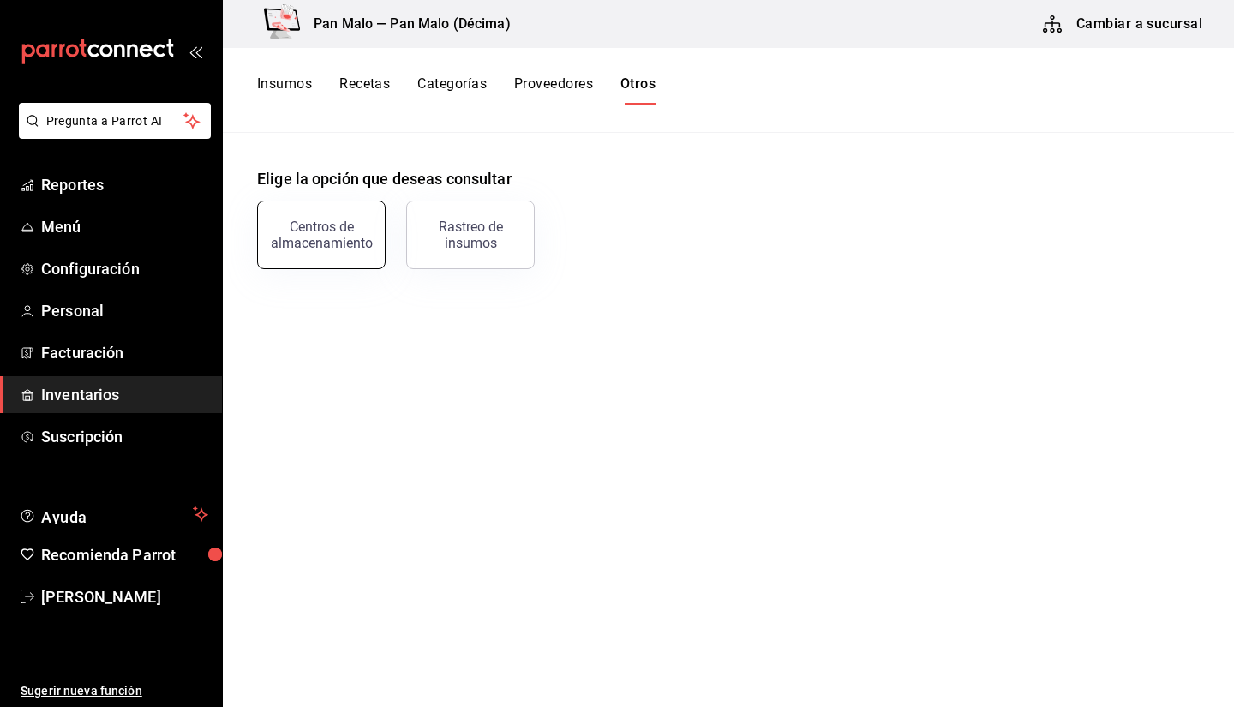
click at [356, 228] on div "Centros de almacenamiento" at bounding box center [321, 235] width 106 height 33
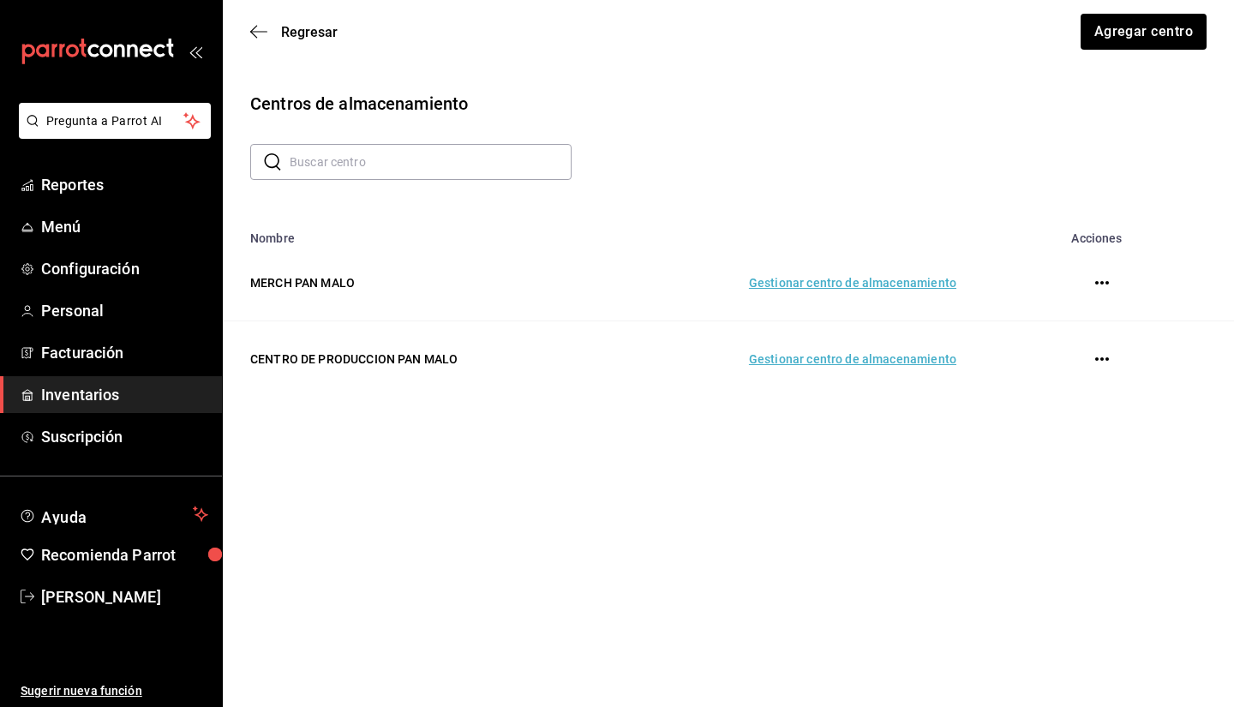
click at [898, 358] on td "Gestionar centro de almacenamiento" at bounding box center [791, 359] width 372 height 76
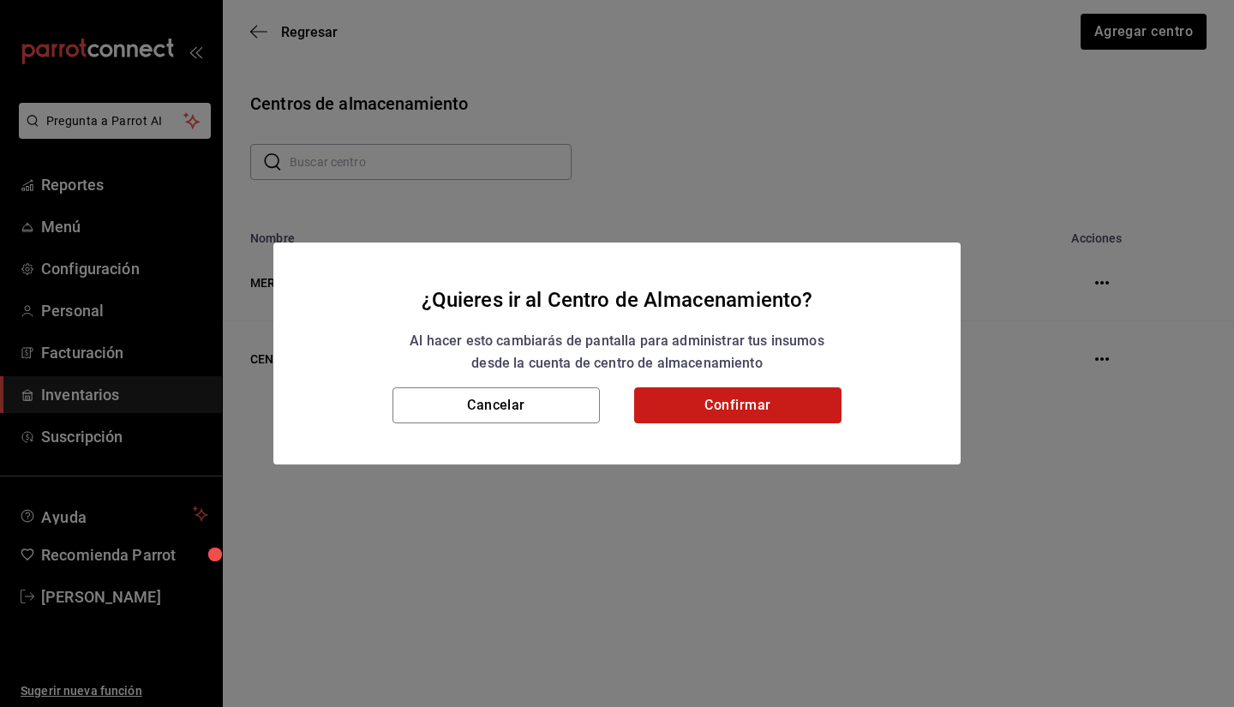
click at [756, 403] on button "Confirmar" at bounding box center [737, 405] width 207 height 36
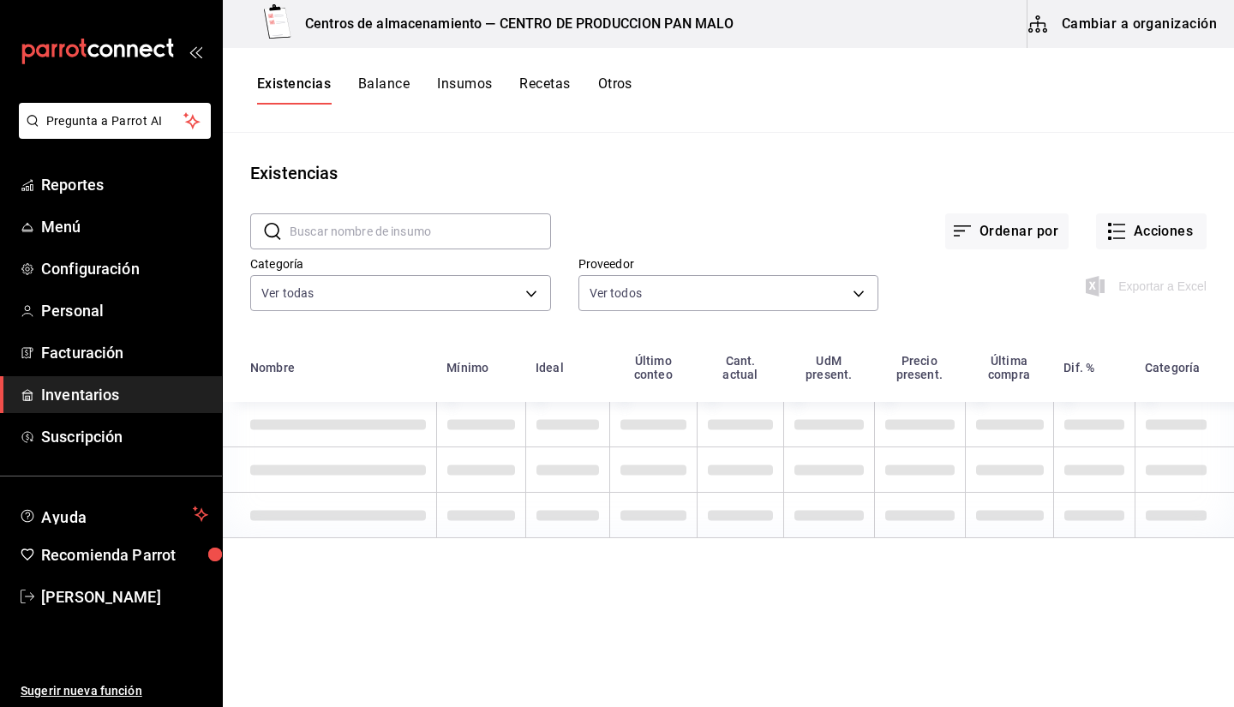
click at [622, 94] on button "Otros" at bounding box center [615, 89] width 34 height 29
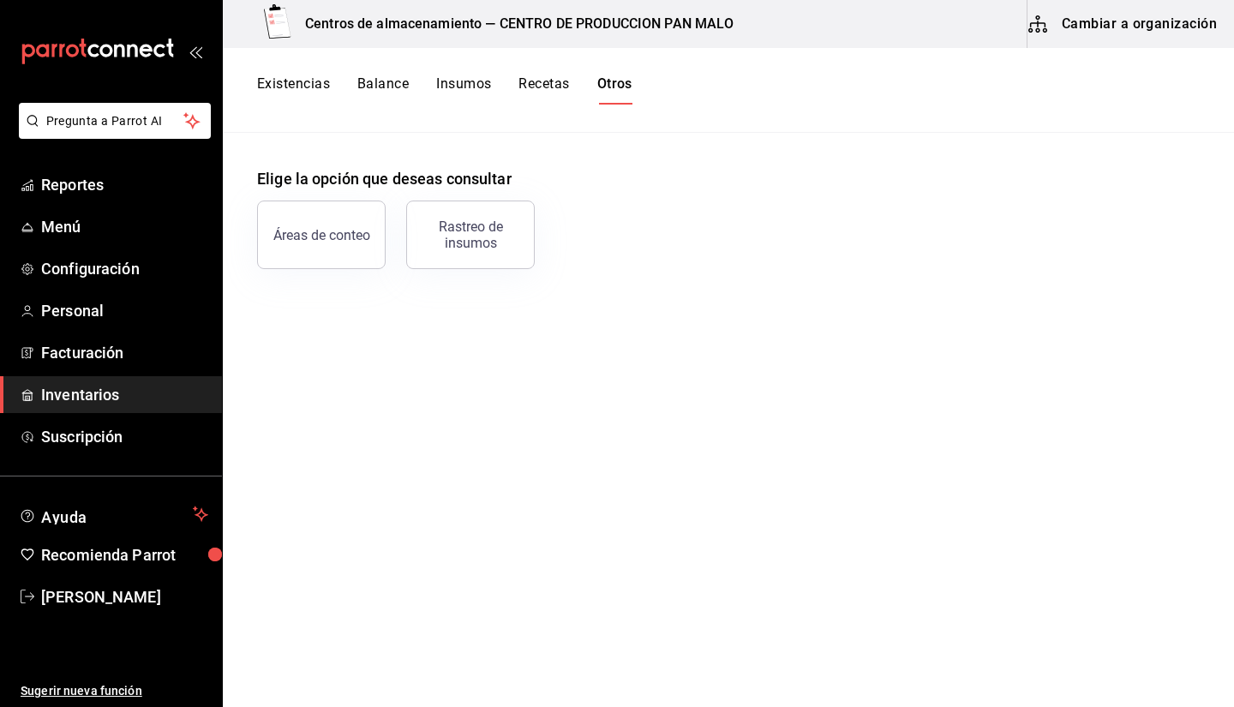
click at [711, 148] on div "Elige la opción que deseas consultar Áreas de conteo Rastreo de insumos" at bounding box center [729, 201] width 1012 height 136
click at [296, 105] on div "Existencias Balance Insumos Recetas Otros" at bounding box center [729, 90] width 1012 height 85
click at [303, 93] on button "Existencias" at bounding box center [293, 89] width 73 height 29
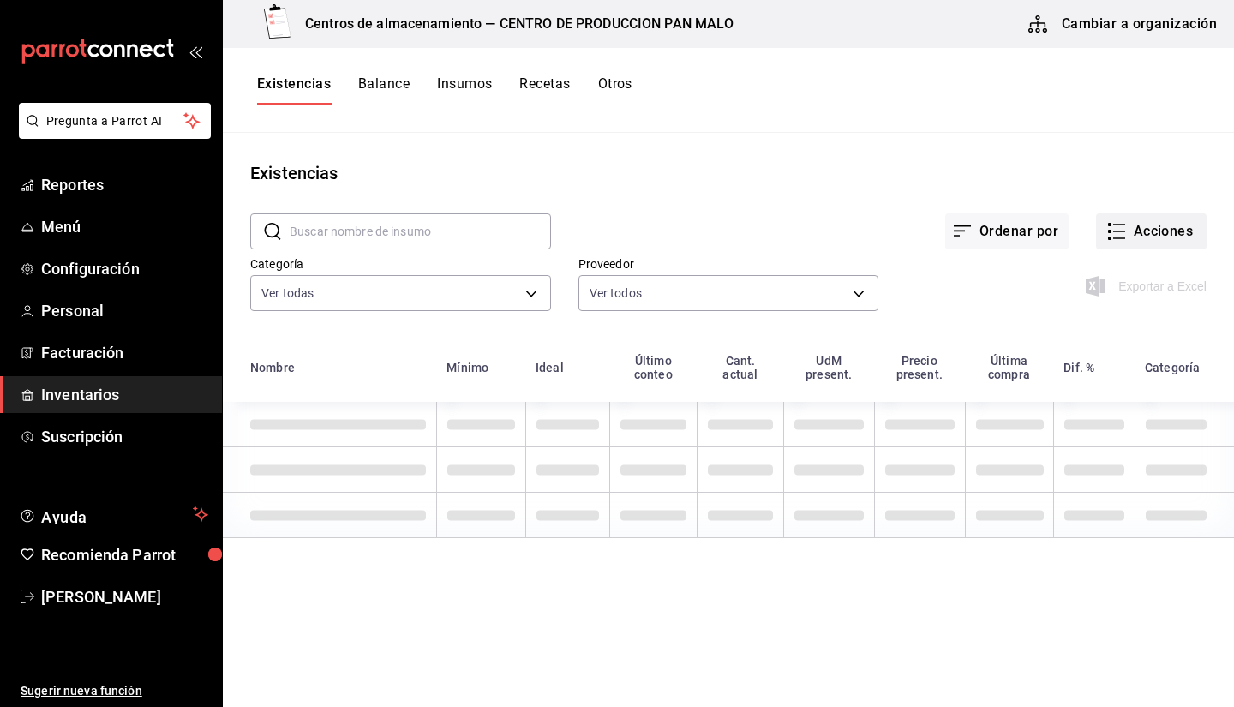
click at [1162, 232] on button "Acciones" at bounding box center [1151, 231] width 111 height 36
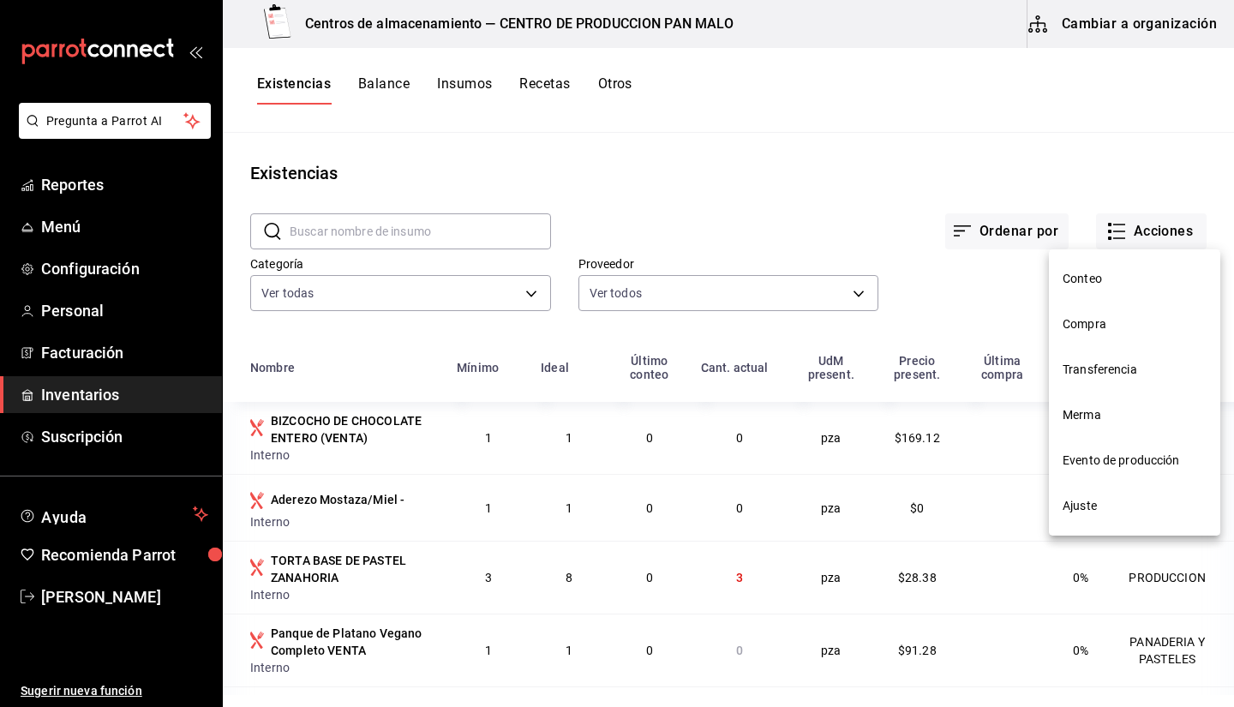
click at [1107, 450] on li "Evento de producción" at bounding box center [1134, 460] width 171 height 45
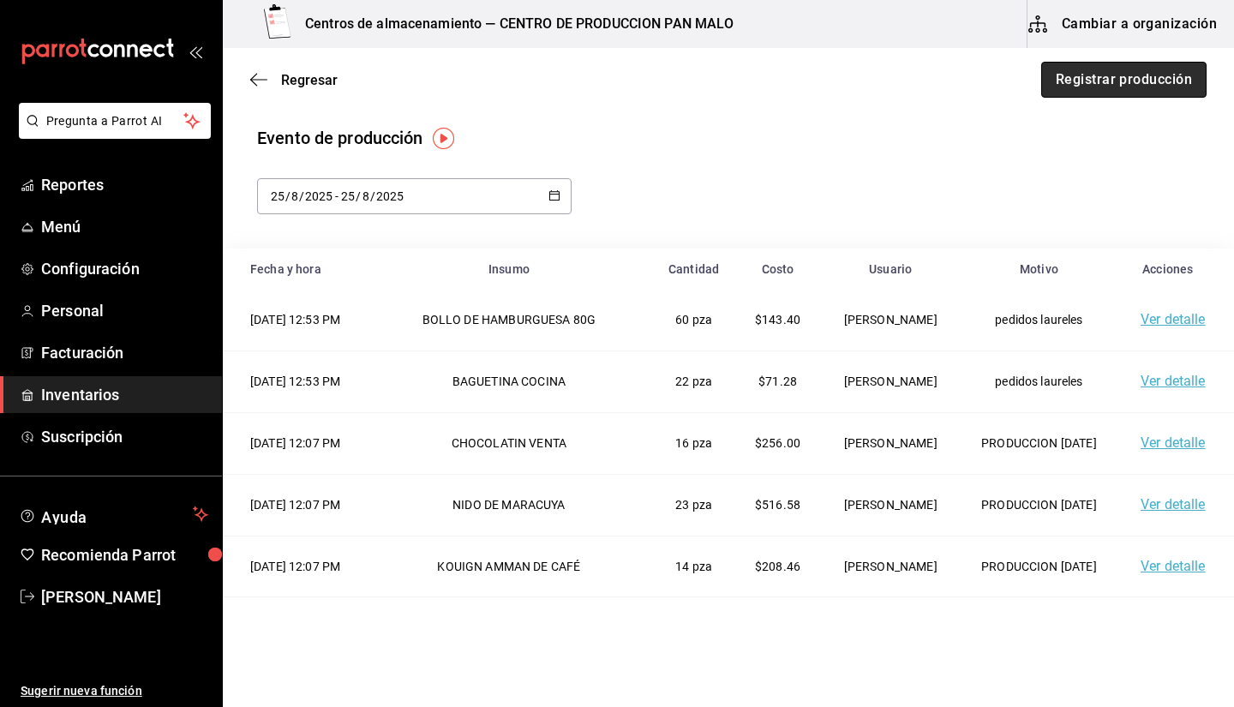
click at [1049, 86] on button "Registrar producción" at bounding box center [1124, 80] width 165 height 36
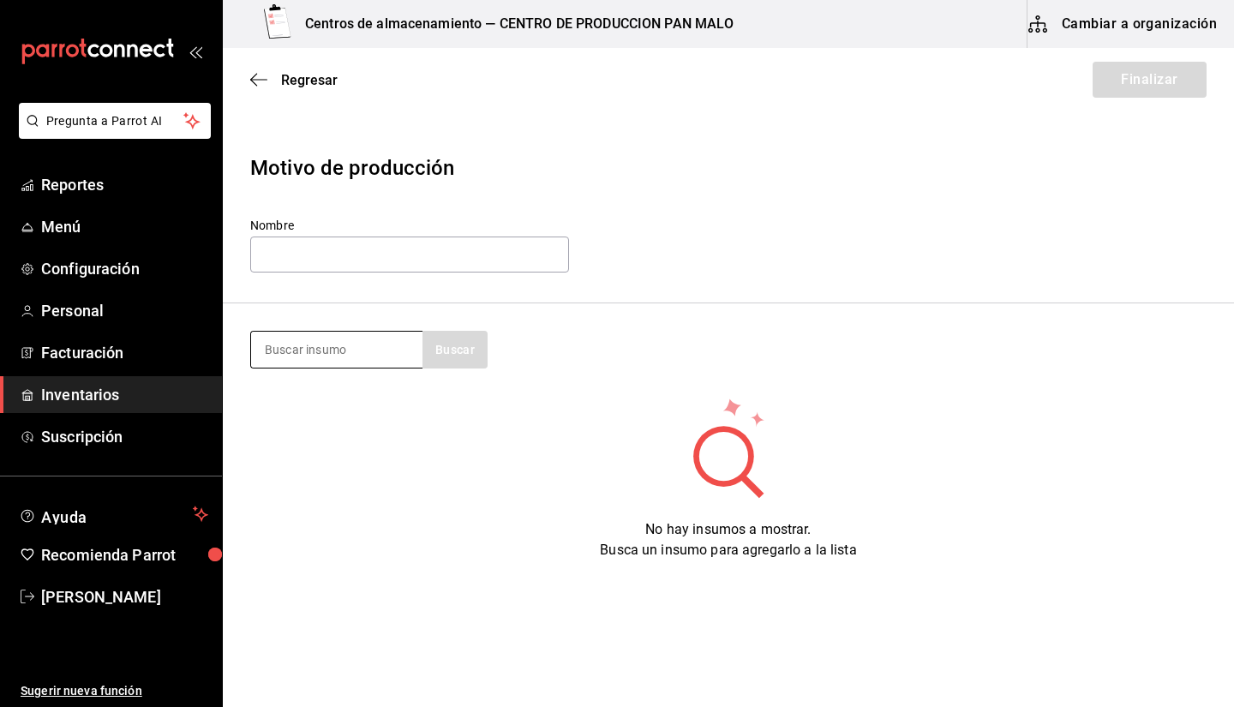
click at [408, 355] on input at bounding box center [336, 350] width 171 height 36
type input "lechera"
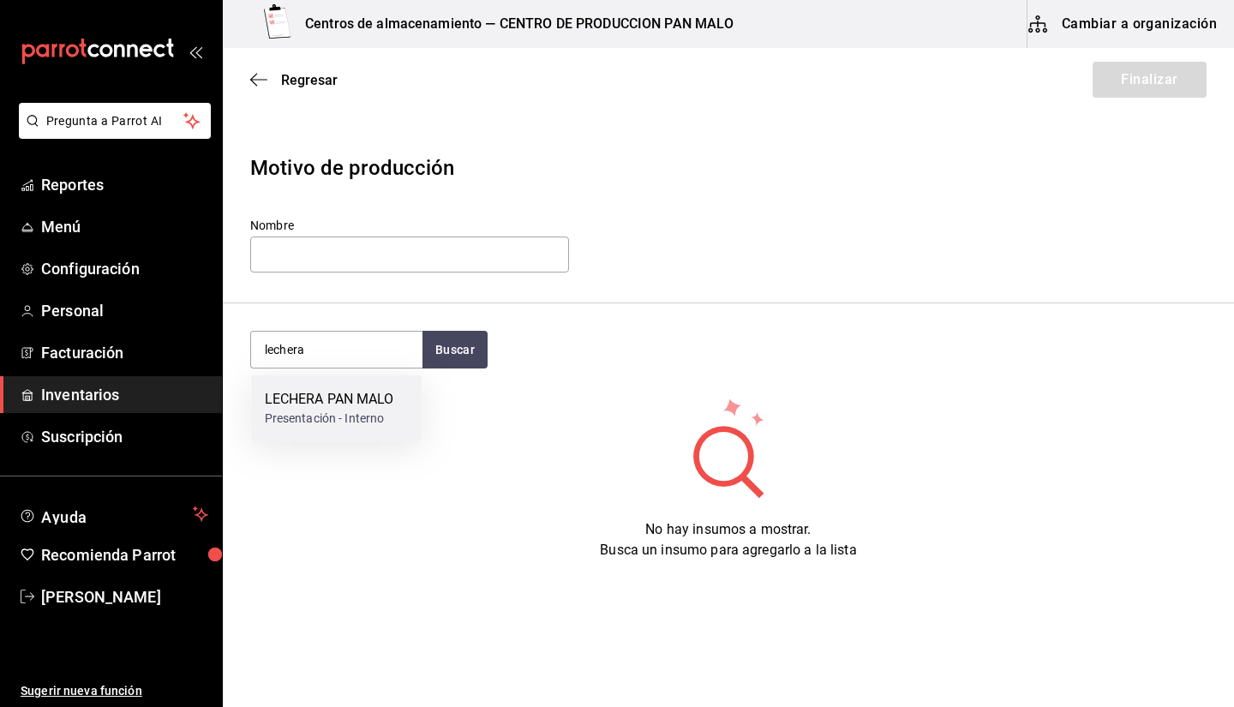
click at [399, 404] on div "LECHERA PAN MALO Presentación - Interno" at bounding box center [336, 408] width 171 height 66
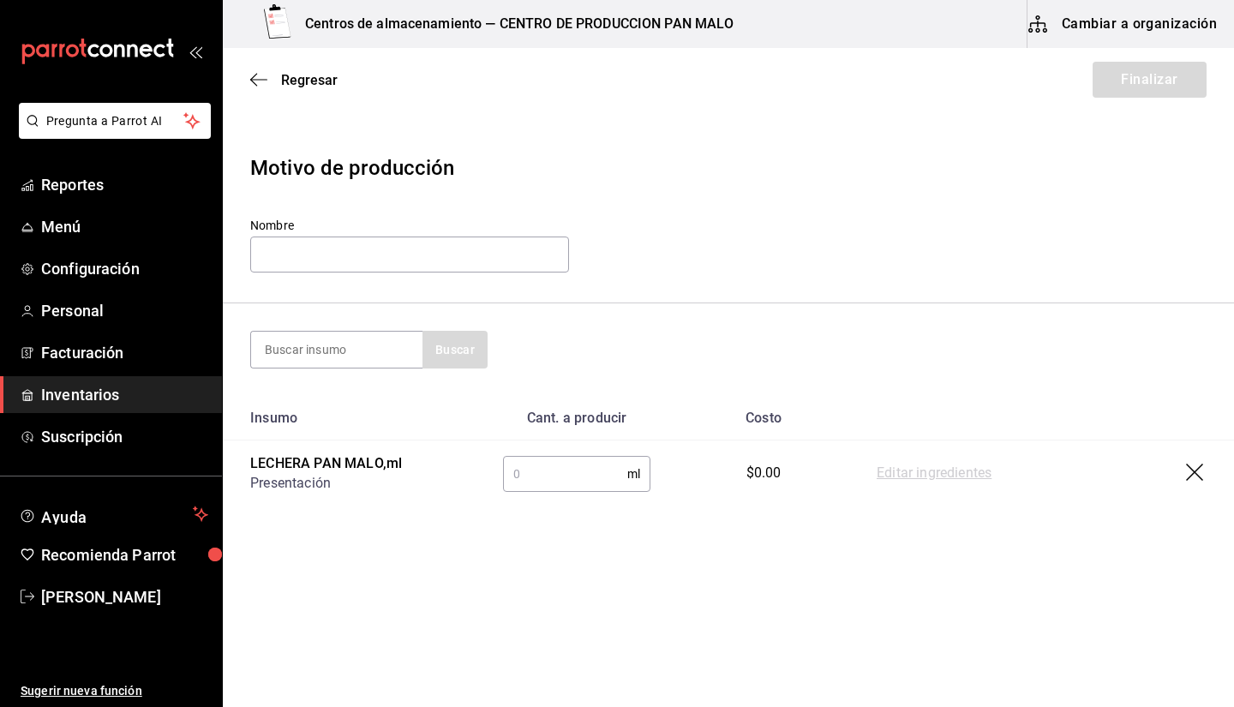
click at [558, 468] on input "text" at bounding box center [565, 474] width 124 height 34
type input "1"
click at [930, 473] on link "Editar ingredientes" at bounding box center [934, 474] width 115 height 21
click at [560, 478] on input "text" at bounding box center [565, 474] width 124 height 34
click at [958, 467] on link "Editar ingredientes" at bounding box center [934, 474] width 115 height 21
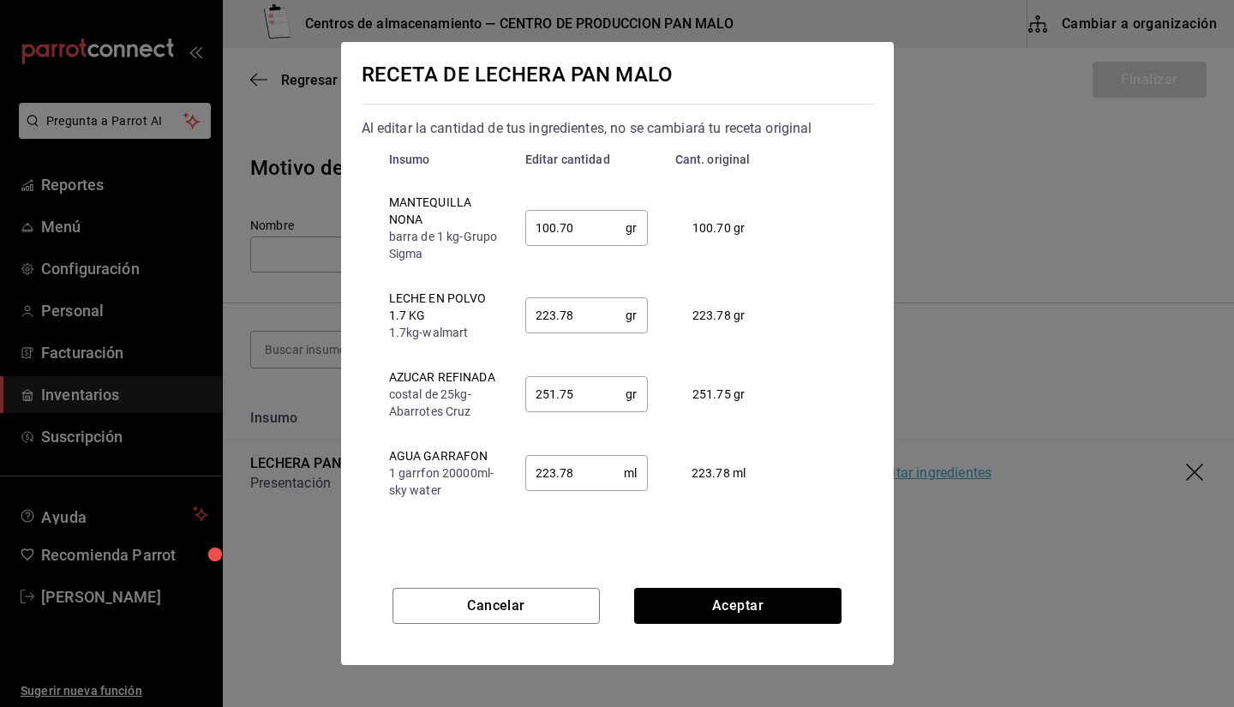
click at [959, 531] on div "RECETA DE LECHERA PAN MALO Al editar la cantidad de tus ingredientes, no se cam…" at bounding box center [617, 353] width 1234 height 707
click at [537, 609] on button "Cancelar" at bounding box center [496, 606] width 207 height 36
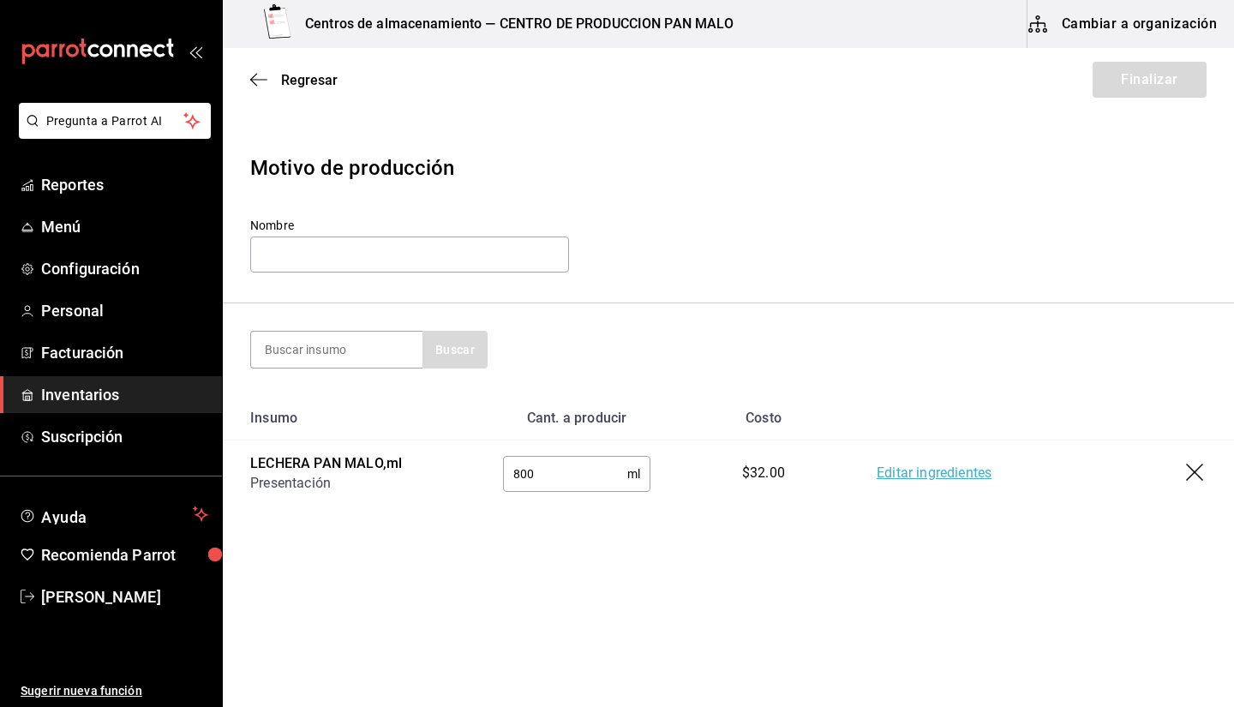
click at [562, 482] on input "800" at bounding box center [565, 474] width 124 height 34
type input "8"
click at [883, 466] on link "Editar ingredientes" at bounding box center [934, 474] width 115 height 21
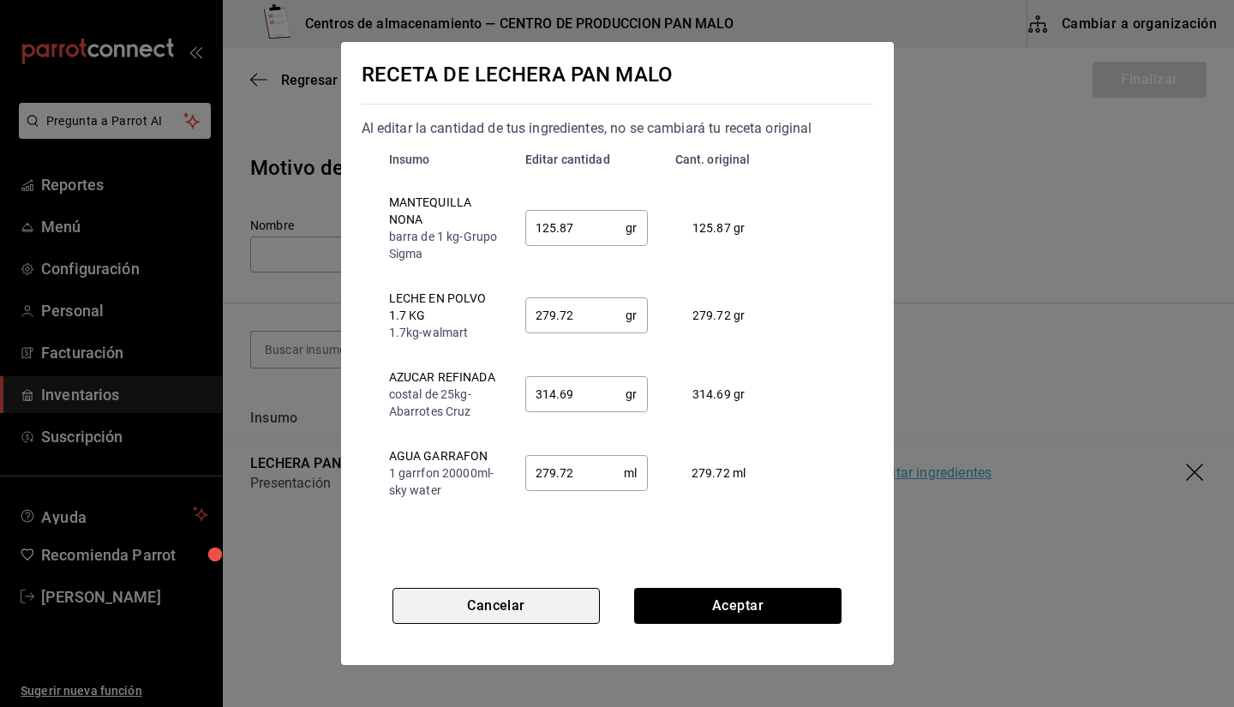
click at [535, 611] on button "Cancelar" at bounding box center [496, 606] width 207 height 36
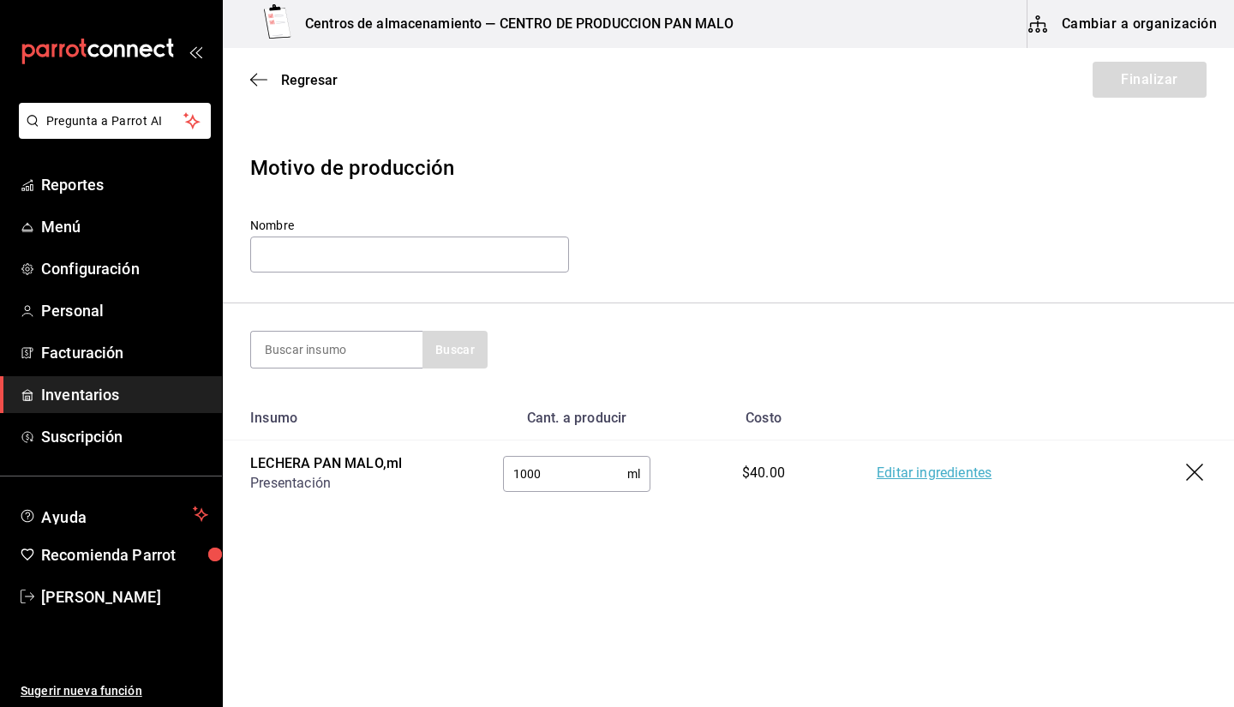
click at [593, 482] on input "1000" at bounding box center [565, 474] width 124 height 34
type input "1"
click at [930, 474] on link "Editar ingredientes" at bounding box center [934, 474] width 115 height 21
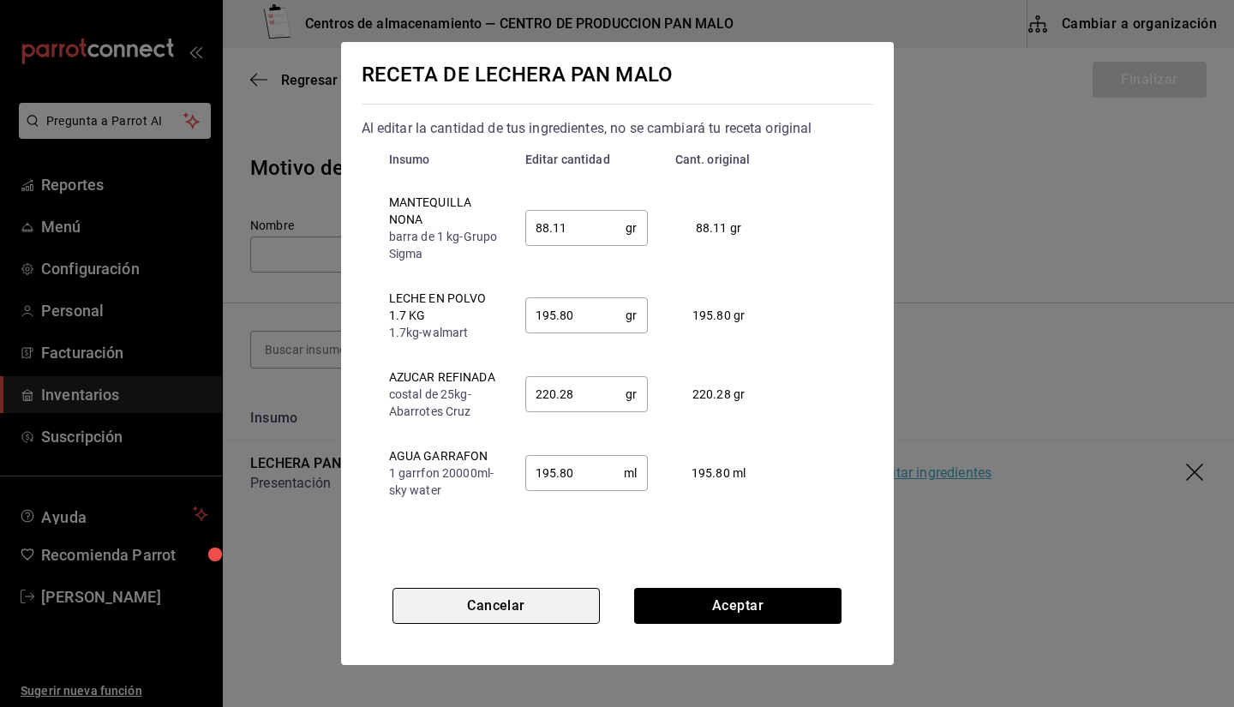
click at [523, 603] on button "Cancelar" at bounding box center [496, 606] width 207 height 36
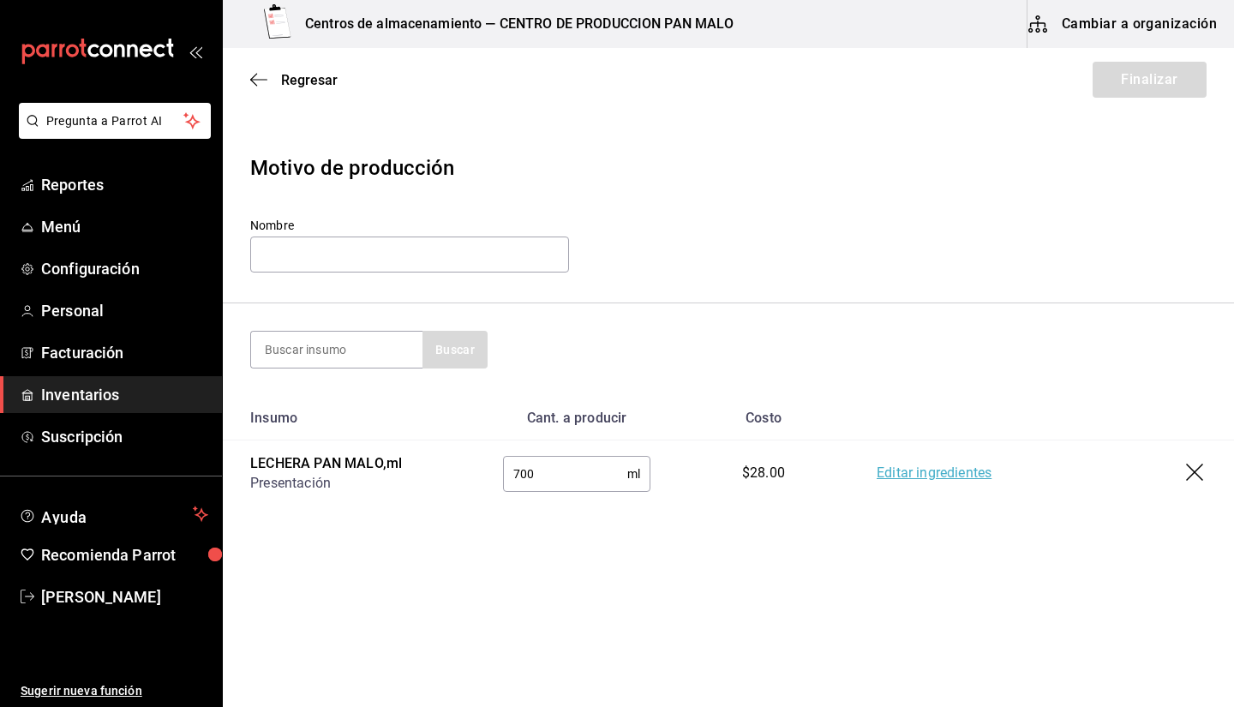
click at [551, 488] on input "700" at bounding box center [565, 474] width 124 height 34
type input "750"
click at [946, 476] on link "Editar ingredientes" at bounding box center [934, 474] width 115 height 21
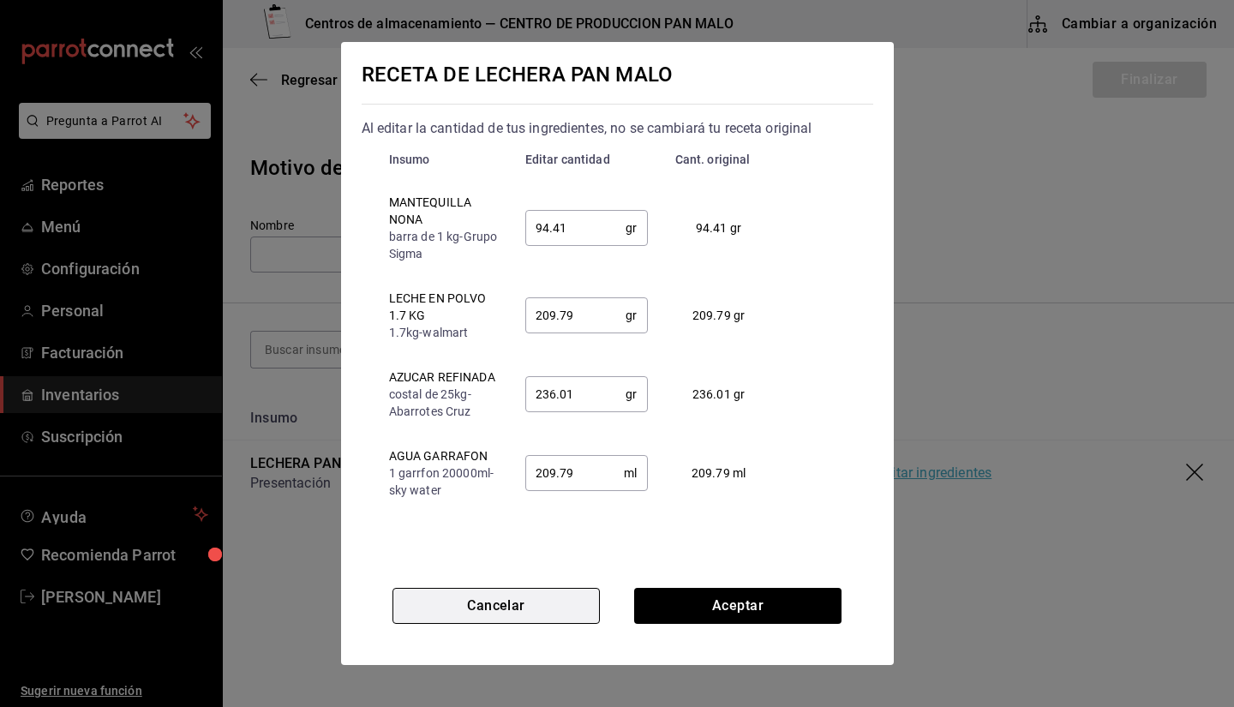
click at [544, 598] on button "Cancelar" at bounding box center [496, 606] width 207 height 36
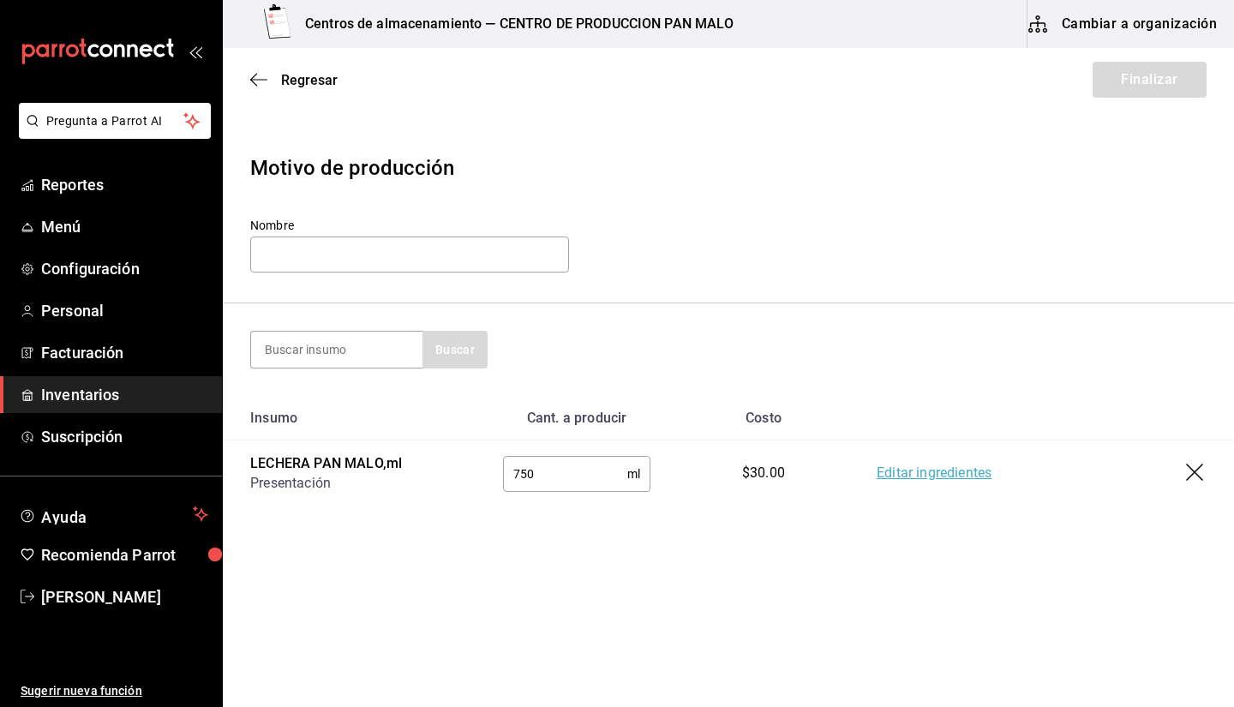
click at [557, 477] on input "750" at bounding box center [565, 474] width 124 height 34
click at [973, 474] on link "Editar ingredientes" at bounding box center [934, 474] width 115 height 21
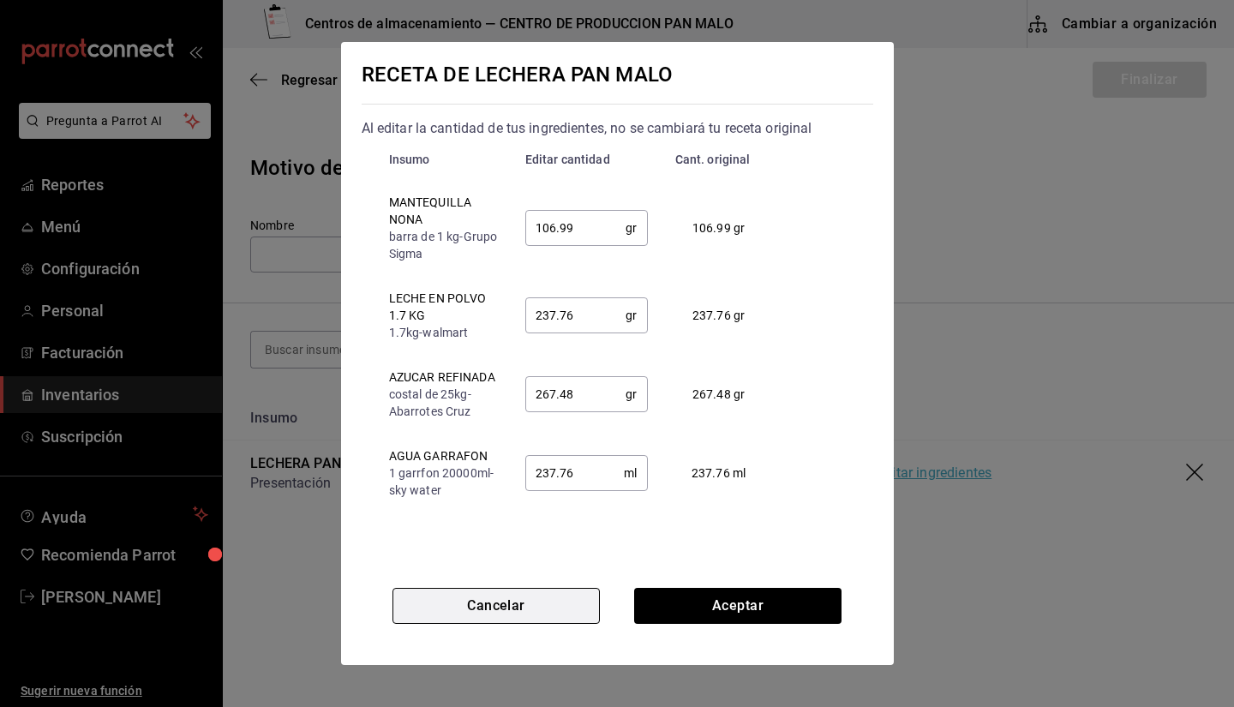
click at [566, 614] on button "Cancelar" at bounding box center [496, 606] width 207 height 36
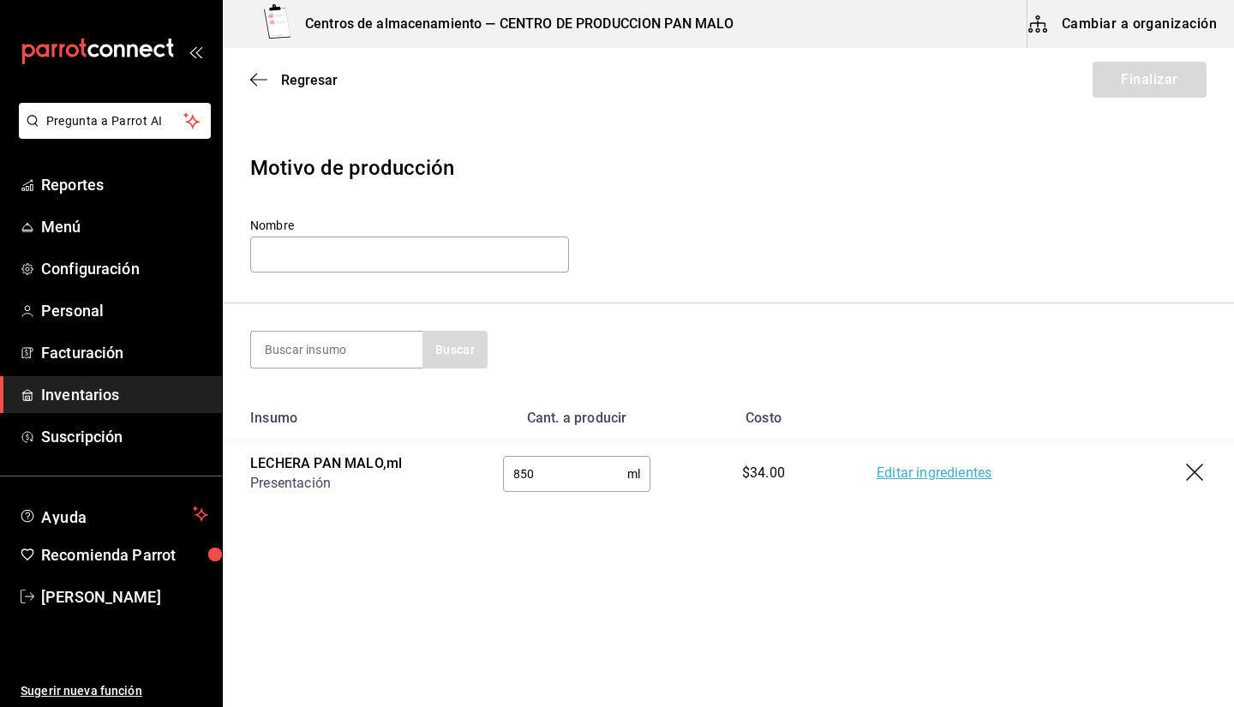
click at [556, 477] on input "850" at bounding box center [565, 474] width 124 height 34
type input "8"
click at [938, 471] on link "Editar ingredientes" at bounding box center [934, 474] width 115 height 21
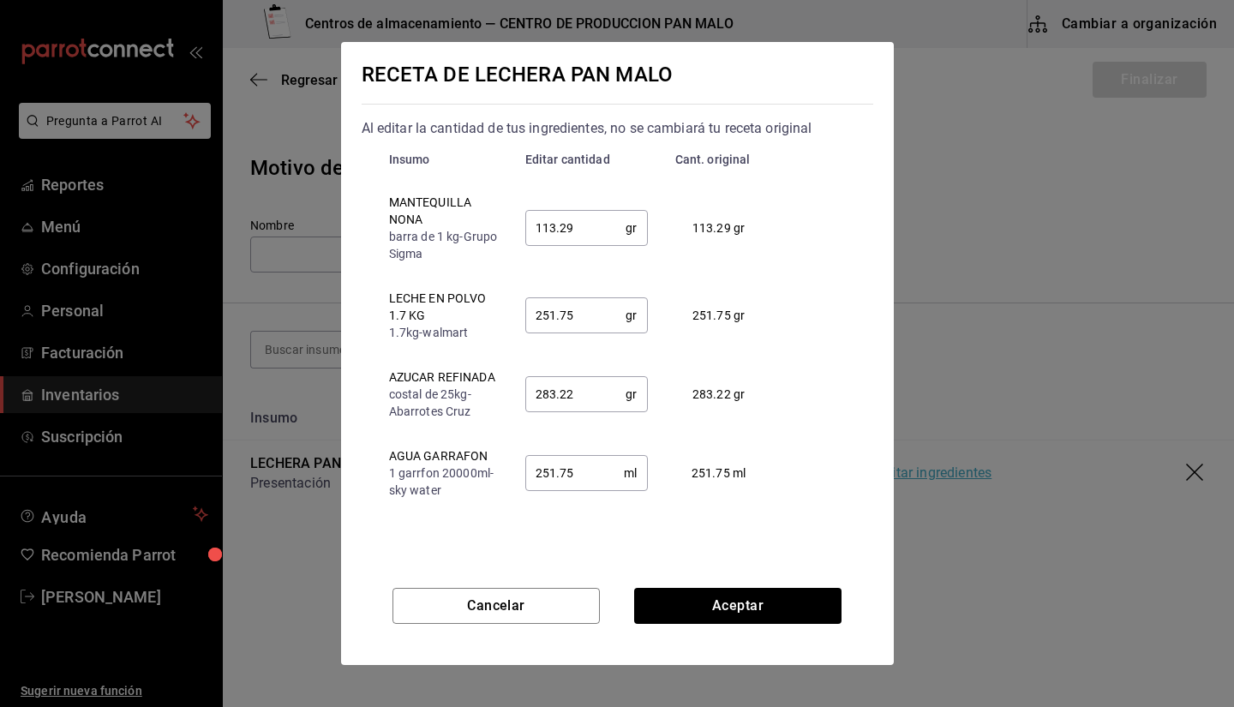
click at [1023, 378] on div "RECETA DE LECHERA PAN MALO Al editar la cantidad de tus ingredientes, no se cam…" at bounding box center [617, 353] width 1234 height 707
click at [539, 604] on button "Cancelar" at bounding box center [496, 606] width 207 height 36
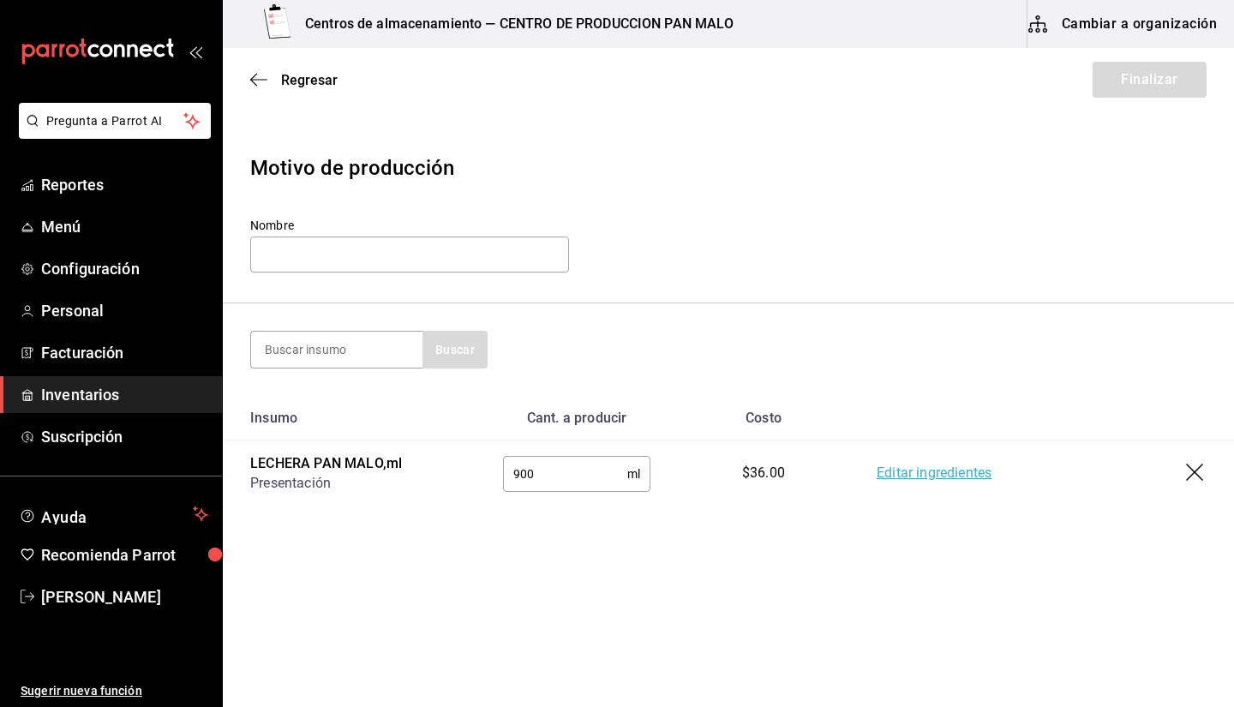
click at [580, 485] on input "900" at bounding box center [565, 474] width 124 height 34
type input "9"
click at [918, 477] on link "Editar ingredientes" at bounding box center [934, 474] width 115 height 21
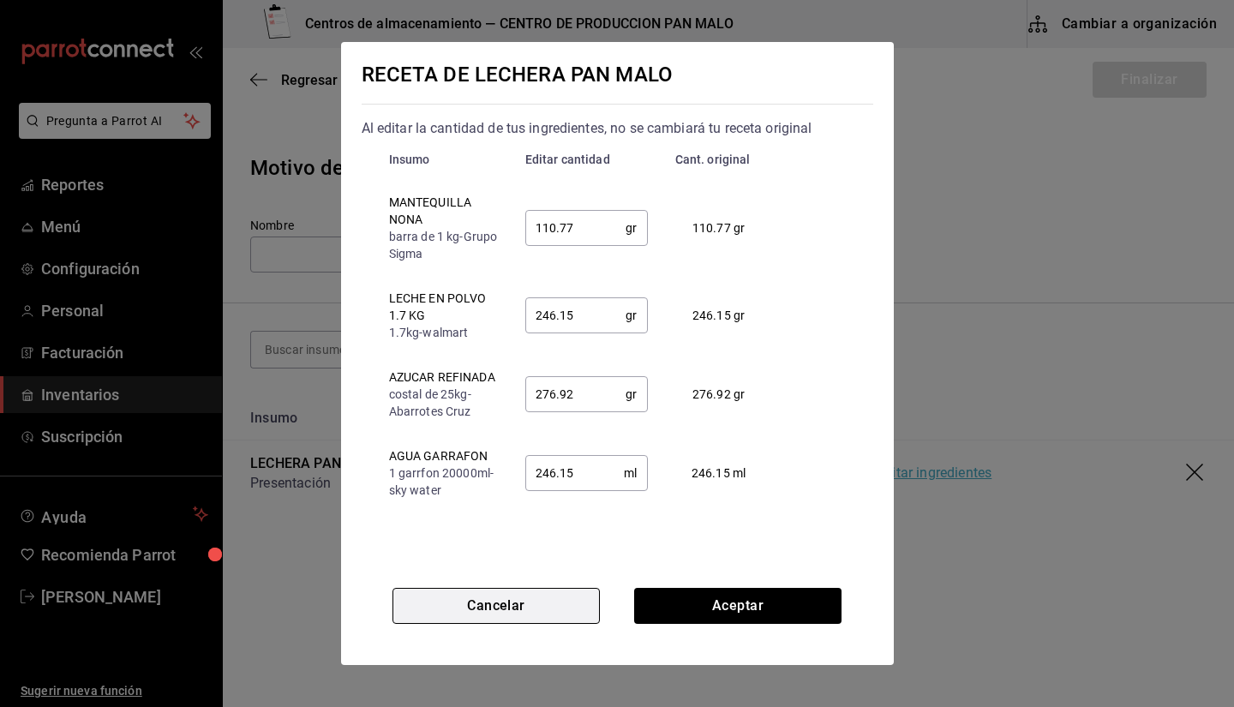
click at [558, 606] on button "Cancelar" at bounding box center [496, 606] width 207 height 36
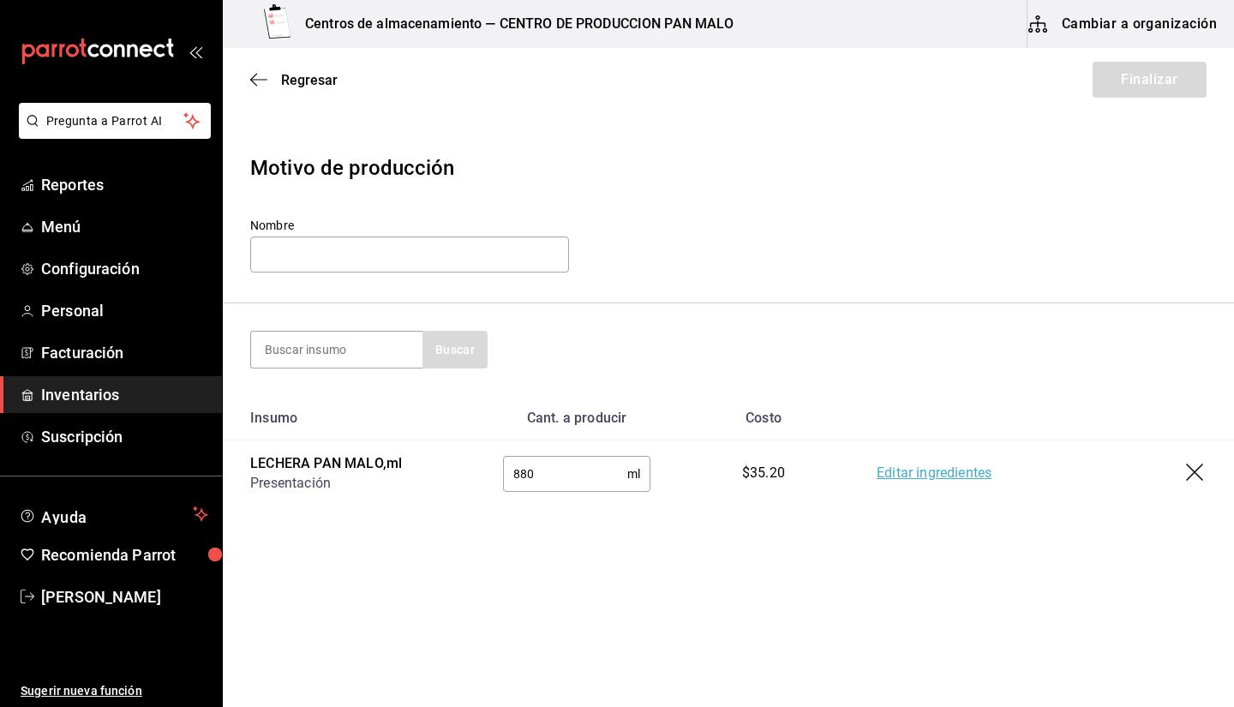
click at [559, 483] on input "880" at bounding box center [565, 474] width 124 height 34
click at [965, 465] on link "Editar ingredientes" at bounding box center [934, 474] width 115 height 21
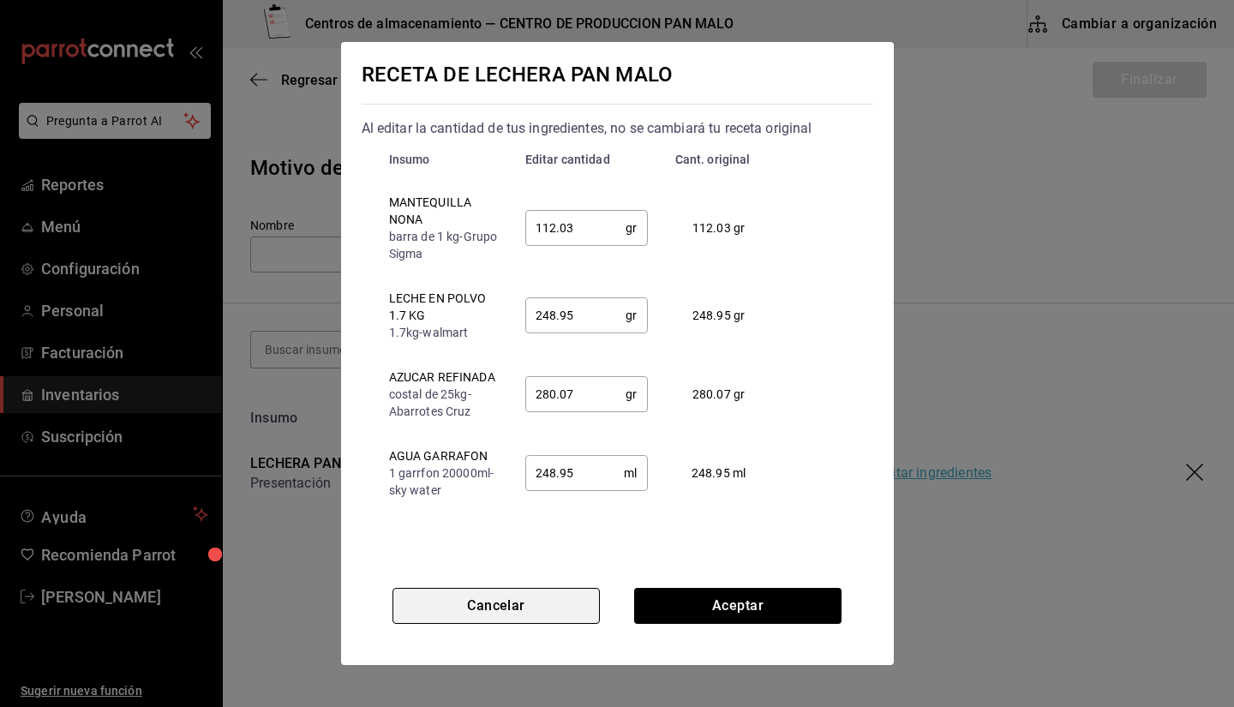
click at [557, 615] on button "Cancelar" at bounding box center [496, 606] width 207 height 36
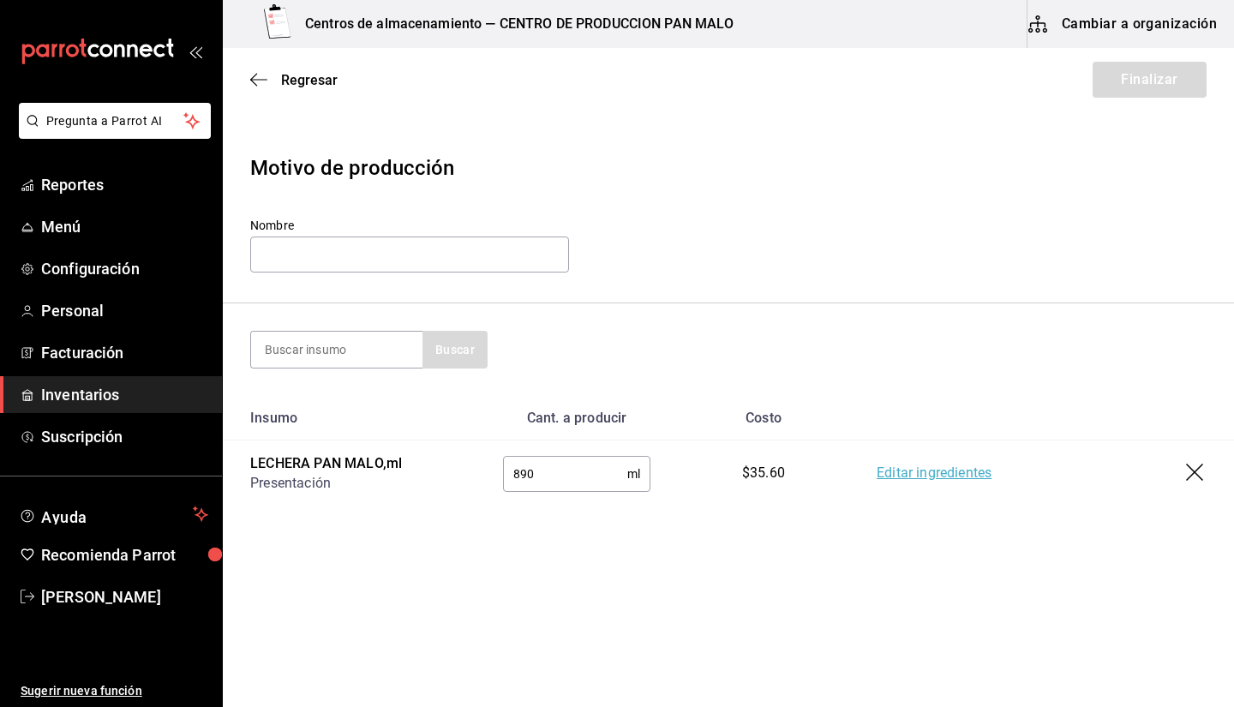
click at [581, 456] on div "890 ml ​" at bounding box center [576, 474] width 147 height 36
type input "8"
click at [929, 466] on link "Editar ingredientes" at bounding box center [934, 474] width 115 height 21
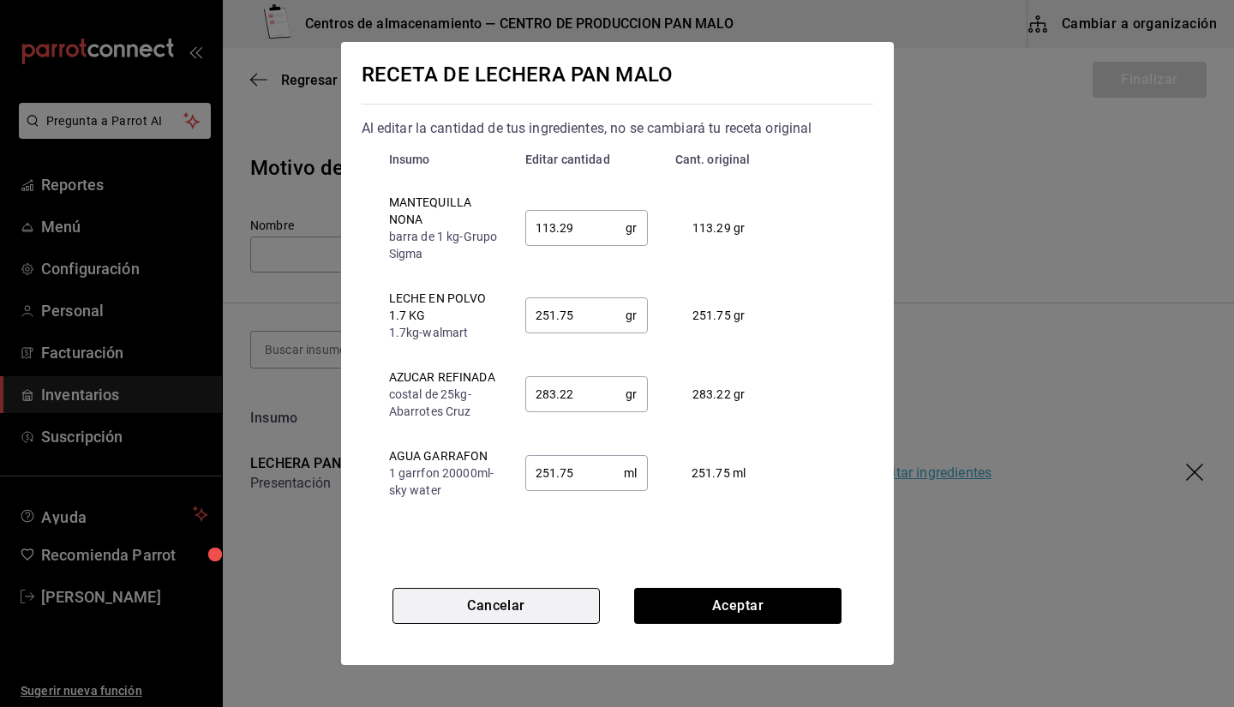
click at [556, 597] on button "Cancelar" at bounding box center [496, 606] width 207 height 36
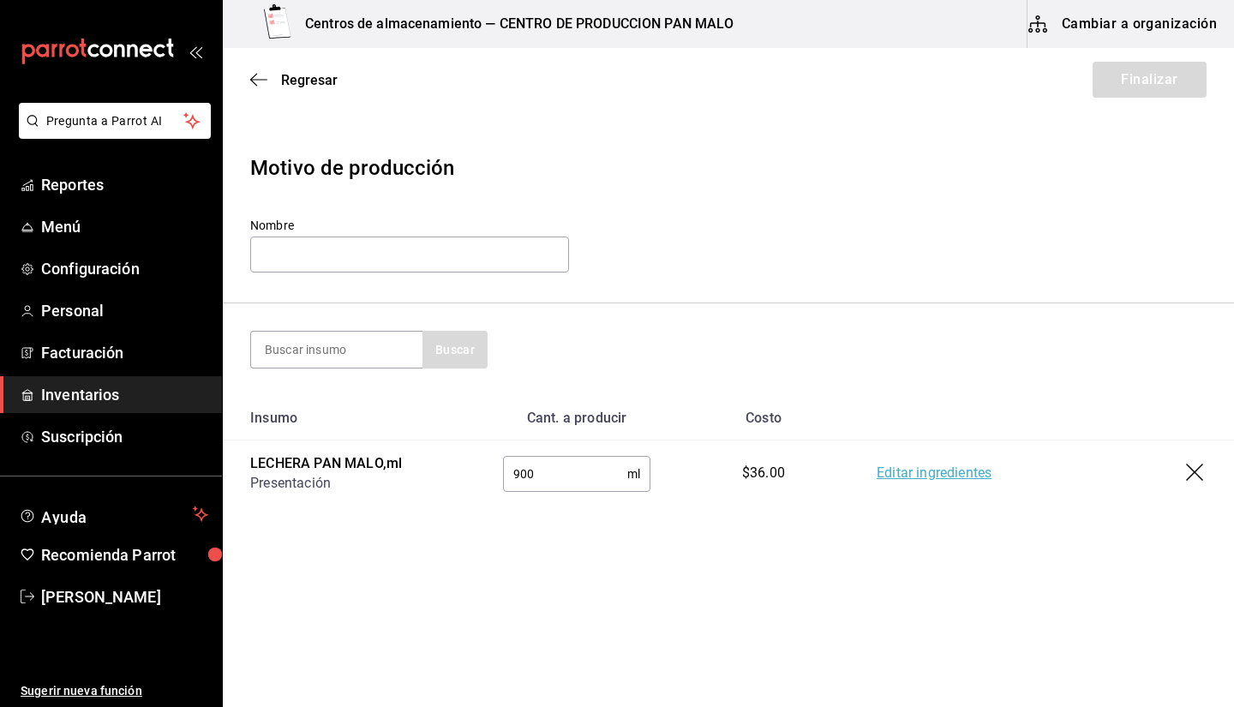
click at [563, 477] on input "900" at bounding box center [565, 474] width 124 height 34
type input "9"
click at [922, 475] on link "Editar ingredientes" at bounding box center [934, 474] width 115 height 21
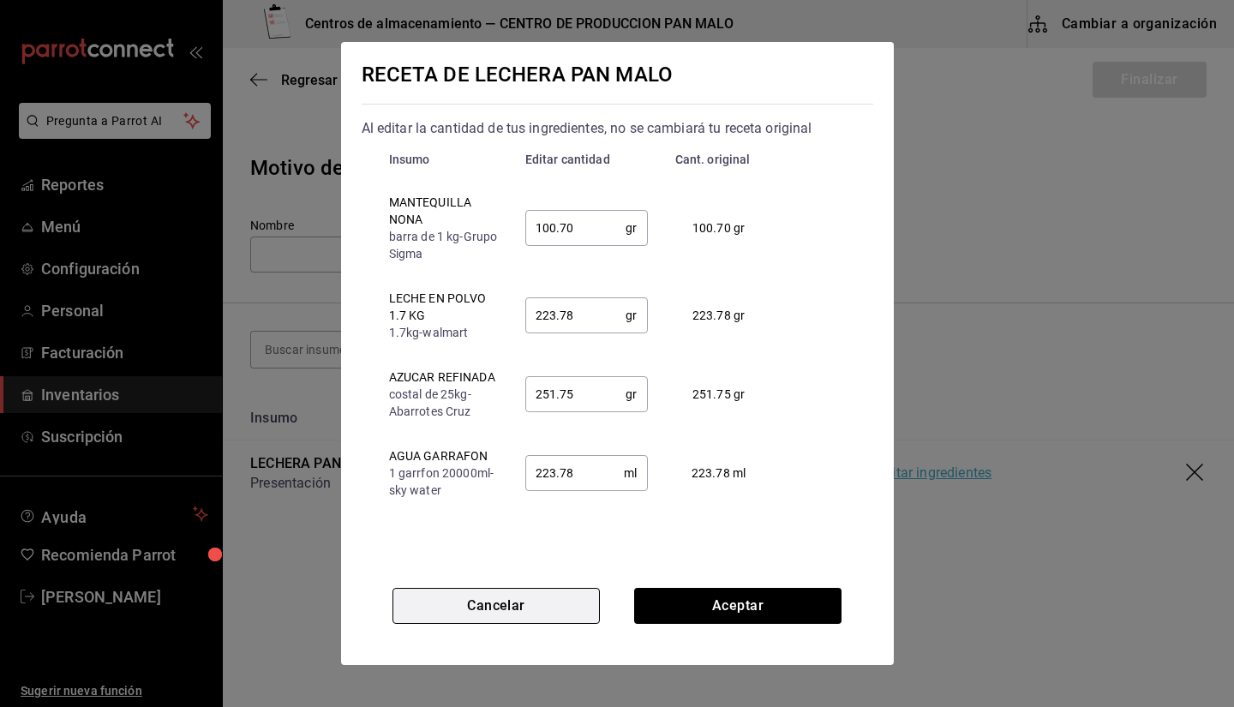
click at [532, 612] on button "Cancelar" at bounding box center [496, 606] width 207 height 36
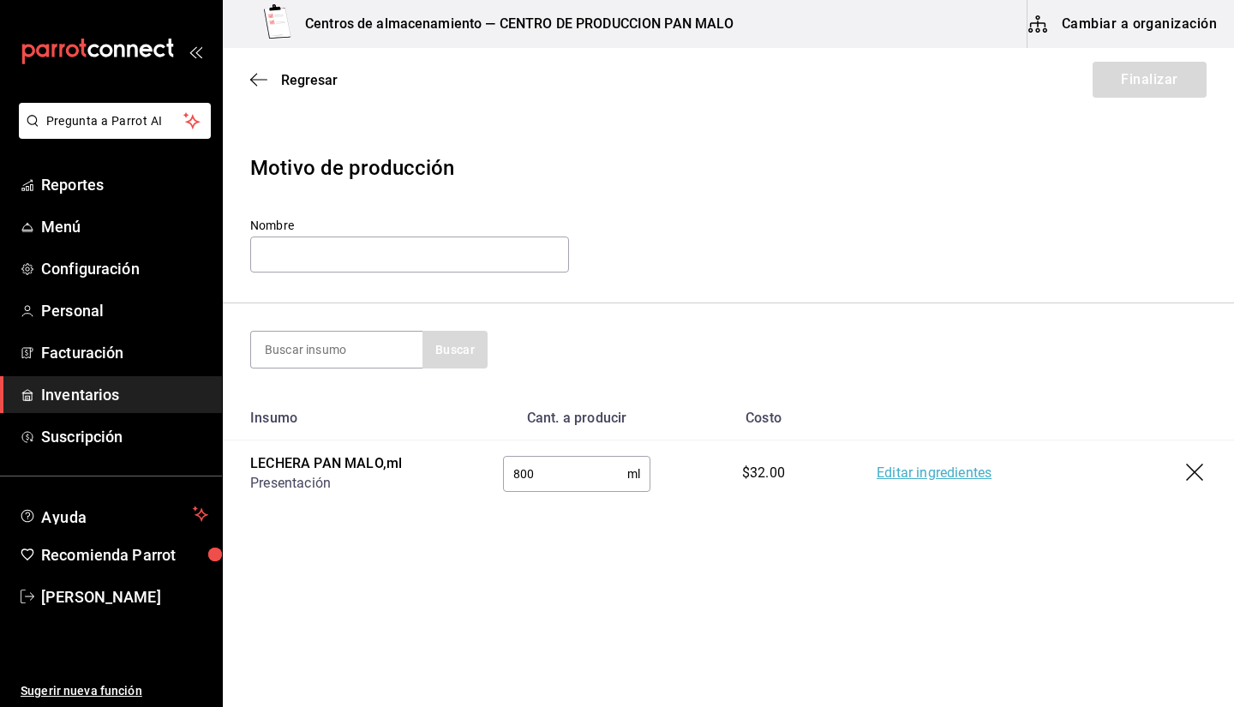
click at [549, 475] on input "800" at bounding box center [565, 474] width 124 height 34
type input "820"
click at [963, 459] on td "Editar ingredientes" at bounding box center [1042, 474] width 385 height 67
click at [959, 481] on link "Editar ingredientes" at bounding box center [934, 474] width 115 height 21
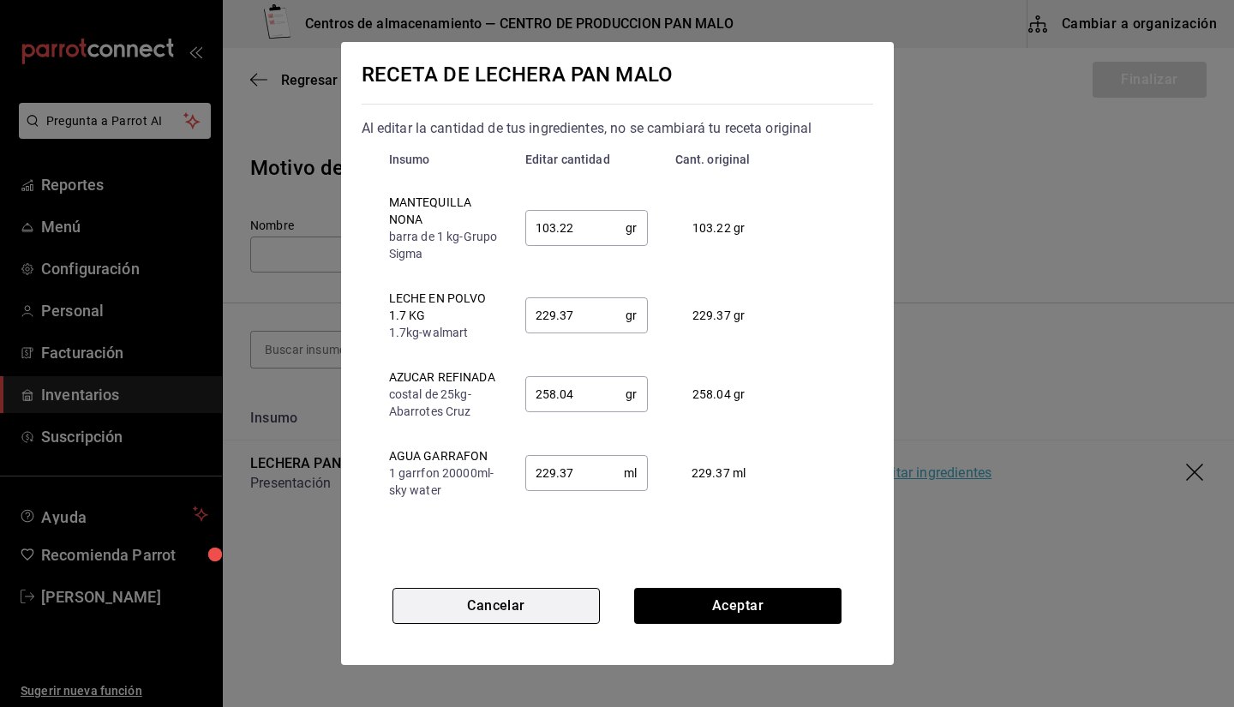
click at [511, 608] on button "Cancelar" at bounding box center [496, 606] width 207 height 36
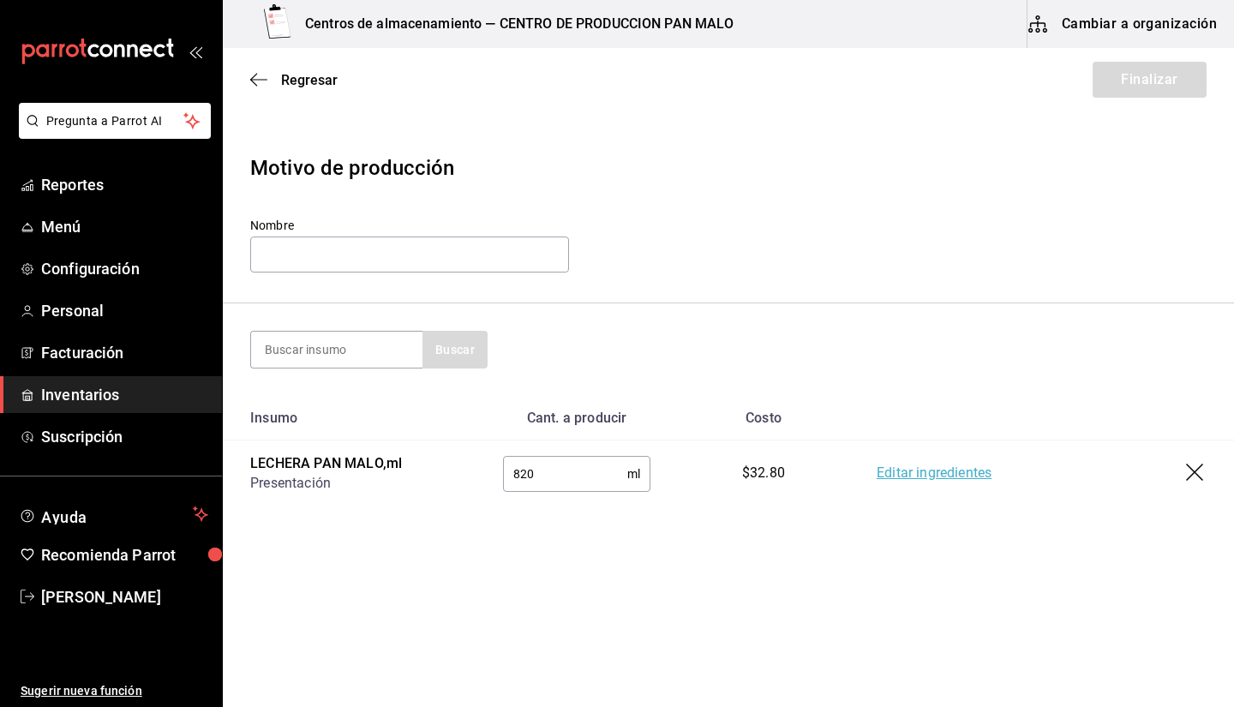
click at [551, 485] on input "820" at bounding box center [565, 474] width 124 height 34
click at [928, 479] on link "Editar ingredientes" at bounding box center [934, 474] width 115 height 21
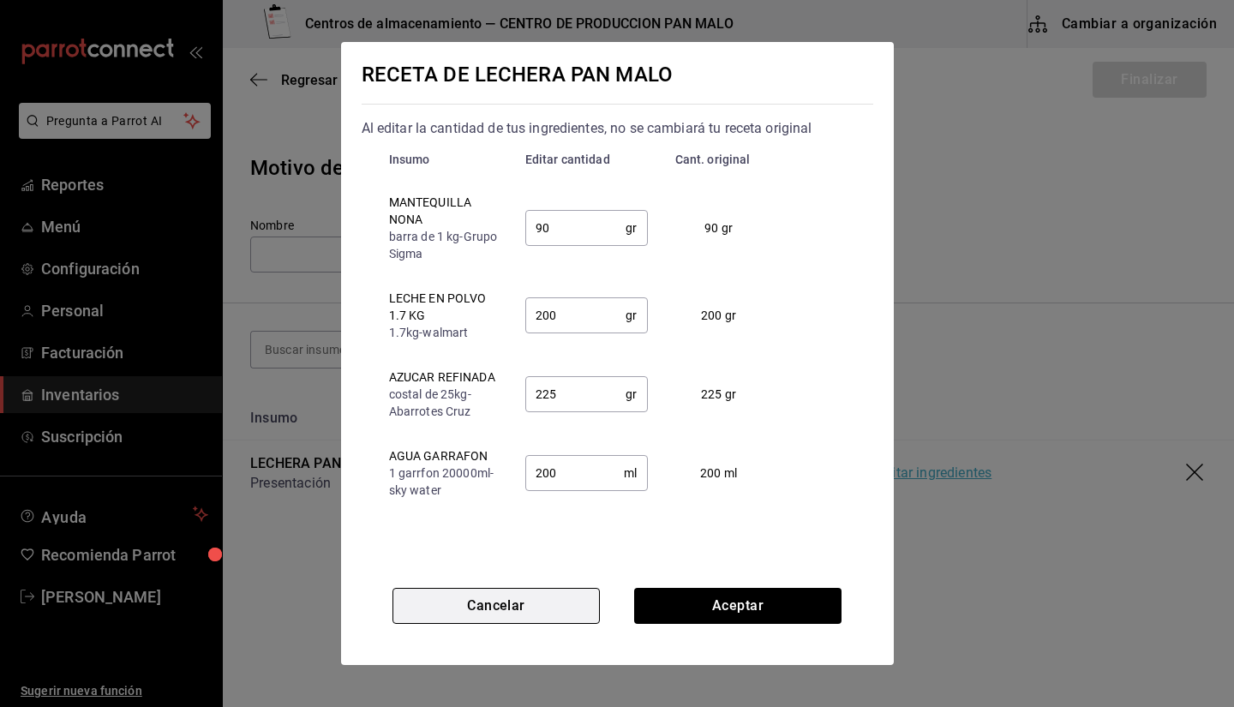
click at [543, 606] on button "Cancelar" at bounding box center [496, 606] width 207 height 36
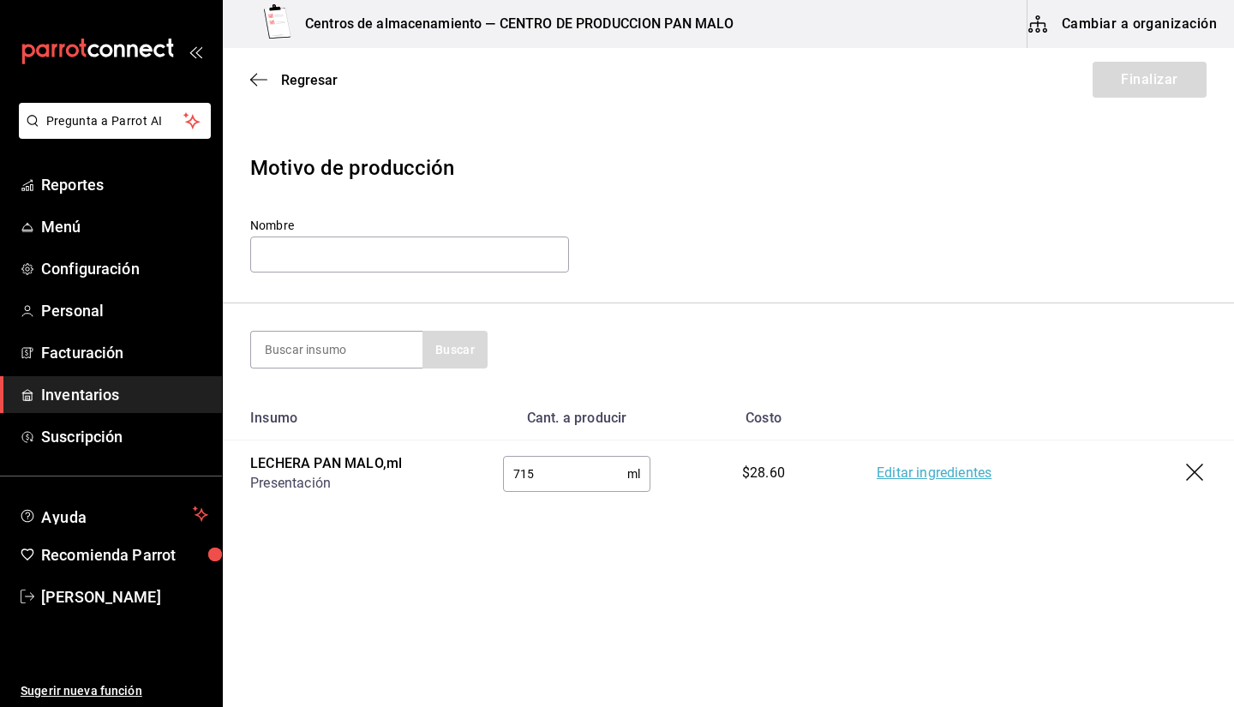
click at [529, 479] on input "715" at bounding box center [565, 474] width 124 height 34
type input "5"
click at [893, 477] on link "Editar ingredientes" at bounding box center [934, 474] width 115 height 21
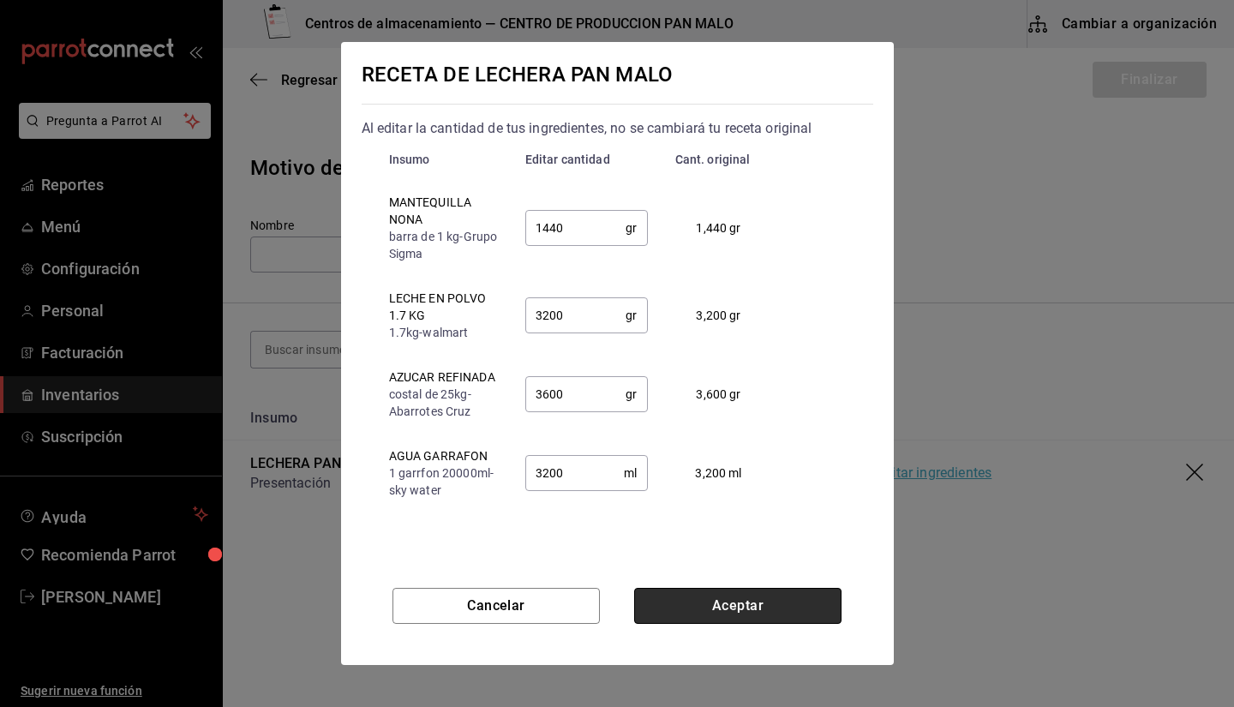
click at [688, 605] on button "Aceptar" at bounding box center [737, 606] width 207 height 36
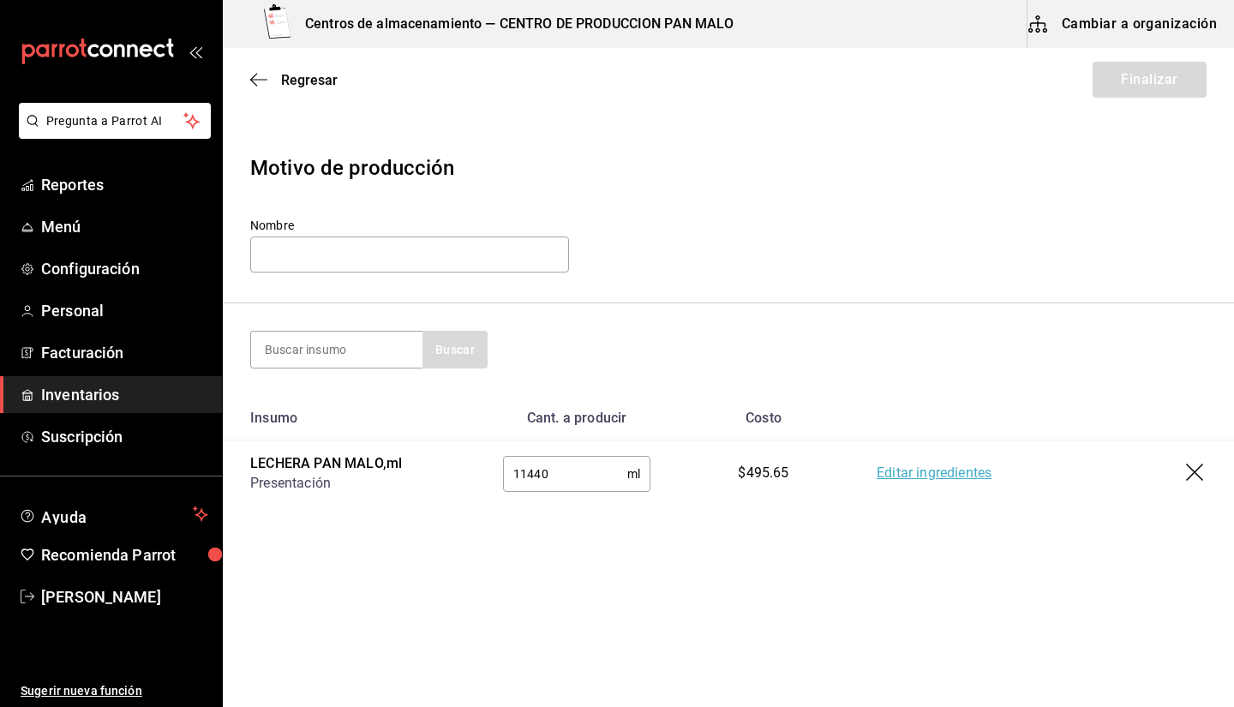
click at [586, 474] on input "11440" at bounding box center [565, 474] width 124 height 34
type input "1"
click at [915, 456] on td "Editar ingredientes" at bounding box center [1042, 474] width 385 height 67
click at [910, 478] on link "Editar ingredientes" at bounding box center [934, 474] width 115 height 21
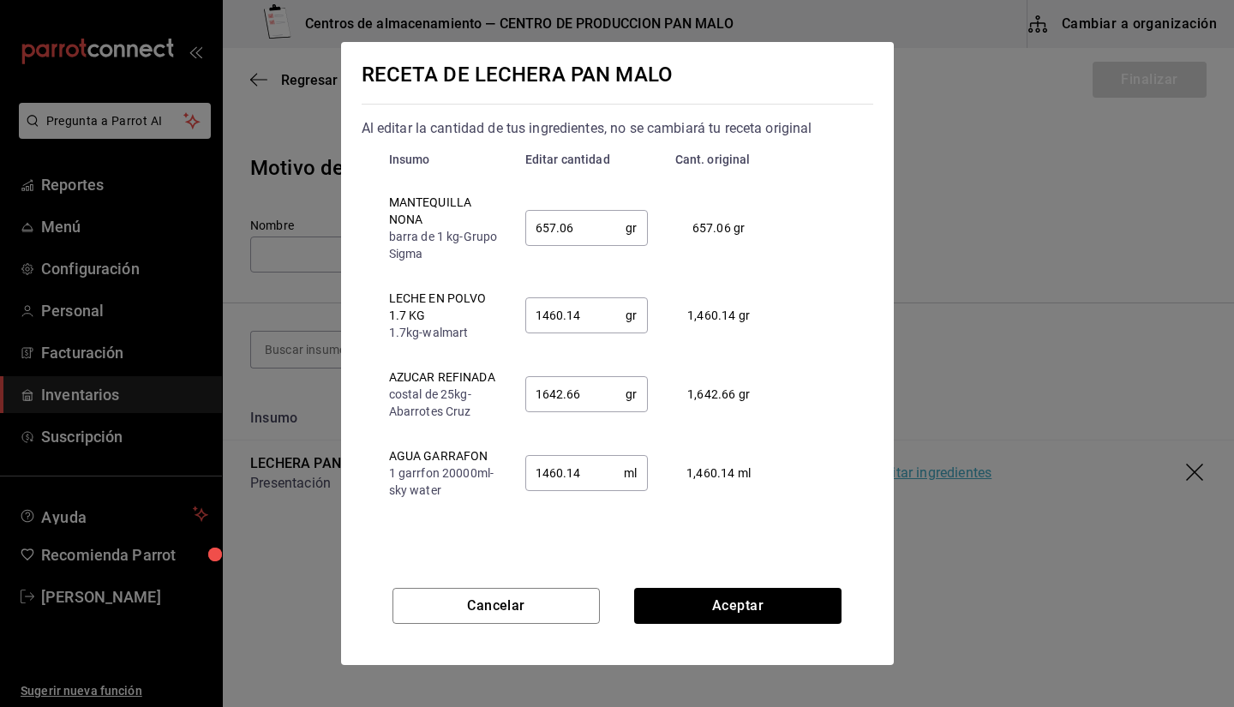
click at [1103, 246] on div "RECETA DE LECHERA PAN MALO Al editar la cantidad de tus ingredientes, no se cam…" at bounding box center [617, 353] width 1234 height 707
click at [550, 607] on button "Cancelar" at bounding box center [496, 606] width 207 height 36
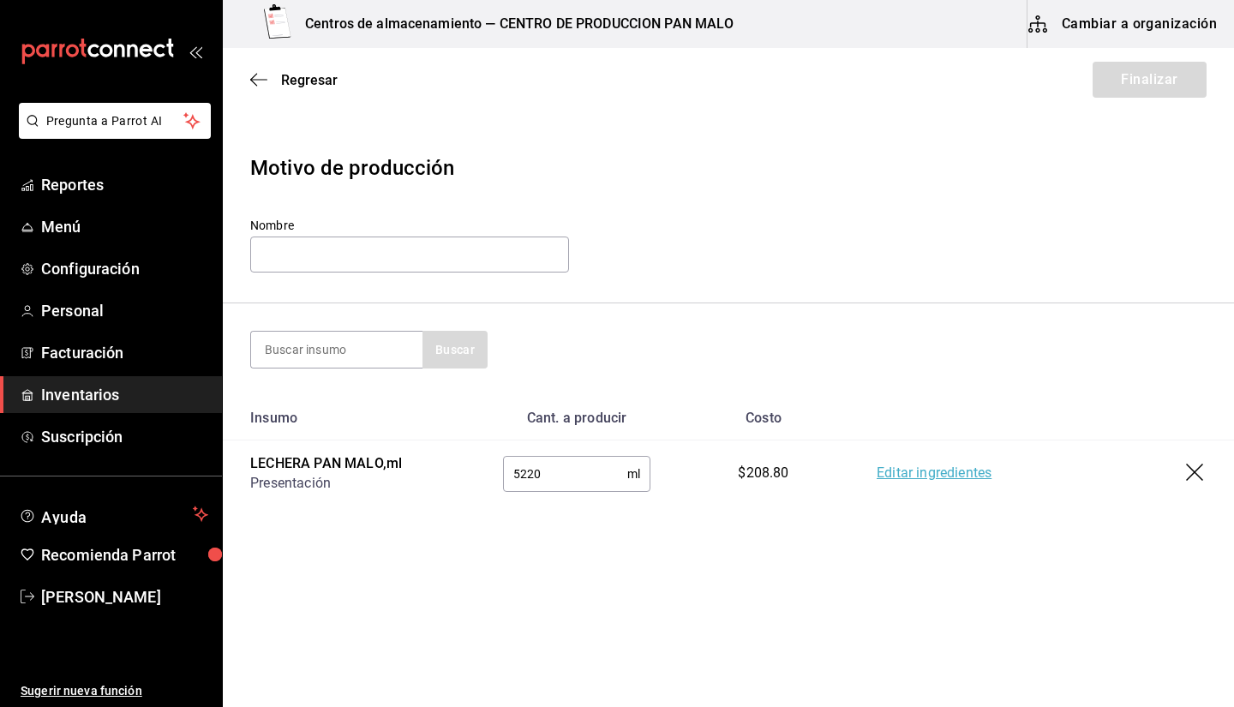
click at [525, 473] on input "5220" at bounding box center [565, 474] width 124 height 34
click at [340, 347] on input at bounding box center [336, 350] width 171 height 36
click at [553, 463] on input "5720" at bounding box center [565, 474] width 124 height 34
type input "5000"
click at [767, 521] on div "Motivo de producción Nombre Buscar Insumo Cant. a producir Costo LECHERA PAN MA…" at bounding box center [729, 326] width 1012 height 403
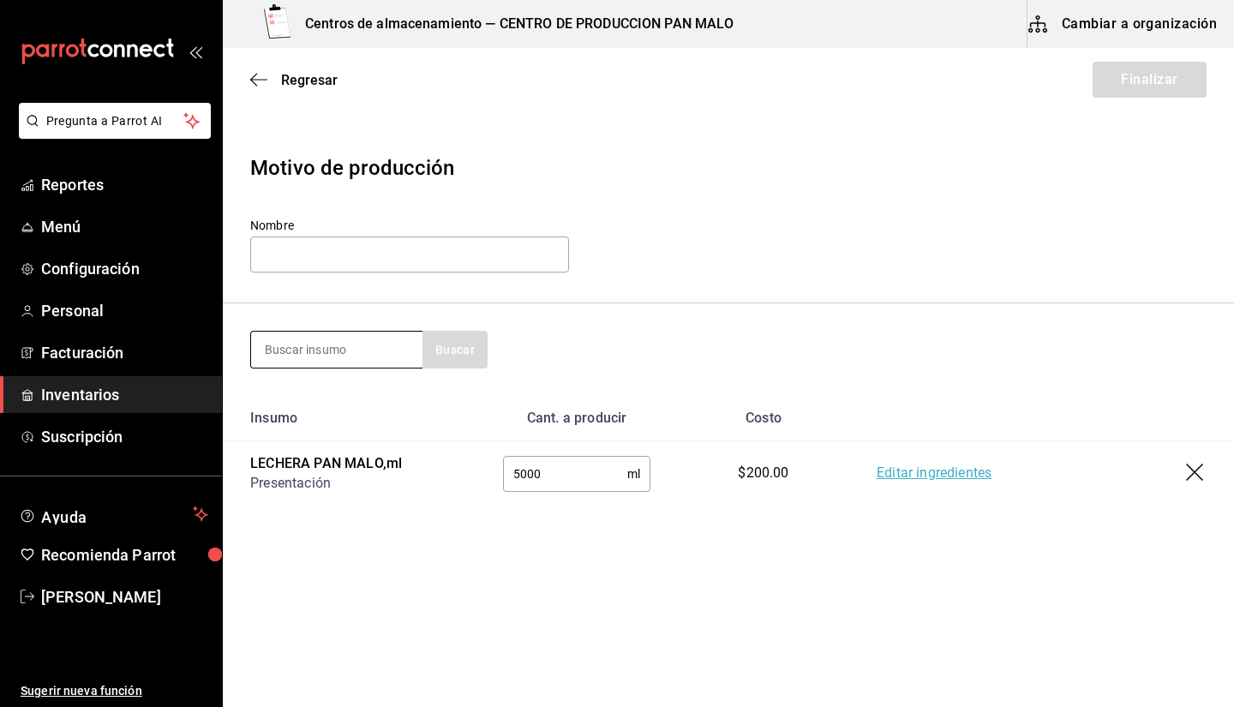
click at [362, 343] on input at bounding box center [336, 350] width 171 height 36
type input "mermelada"
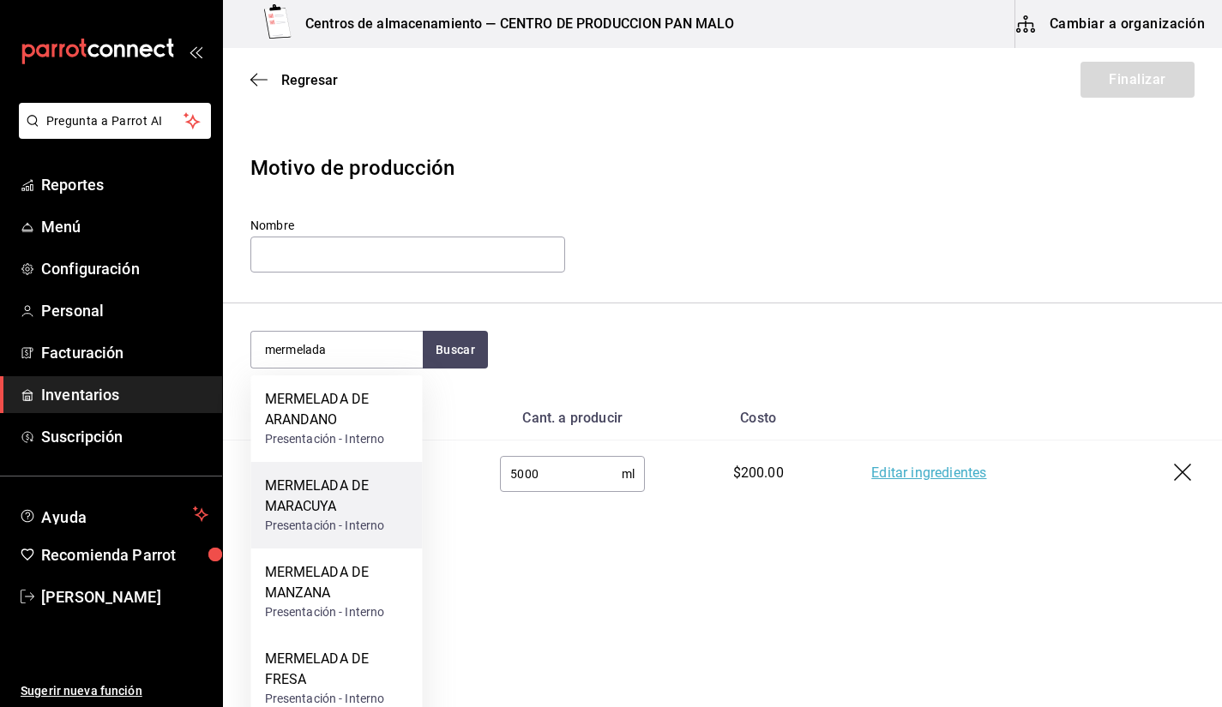
click at [344, 513] on div "MERMELADA DE MARACUYA" at bounding box center [337, 496] width 144 height 41
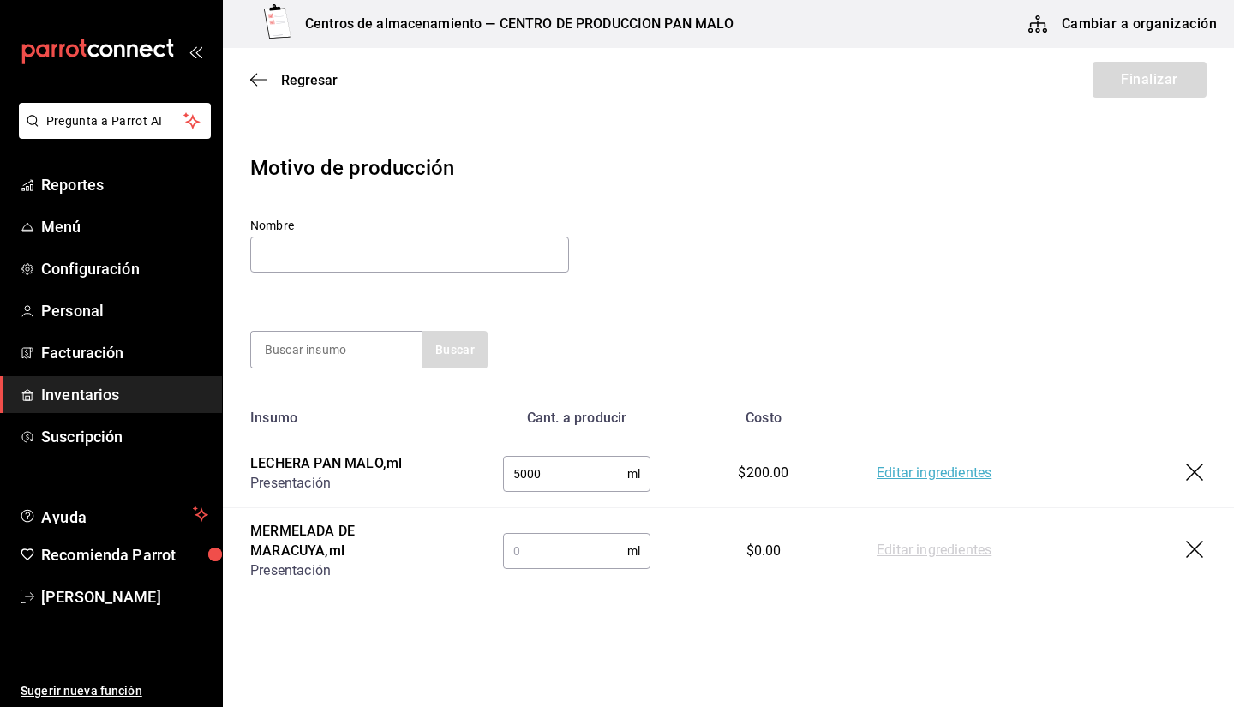
click at [567, 548] on input "text" at bounding box center [565, 551] width 124 height 34
type input "6000"
click at [969, 555] on link "Editar ingredientes" at bounding box center [934, 551] width 115 height 21
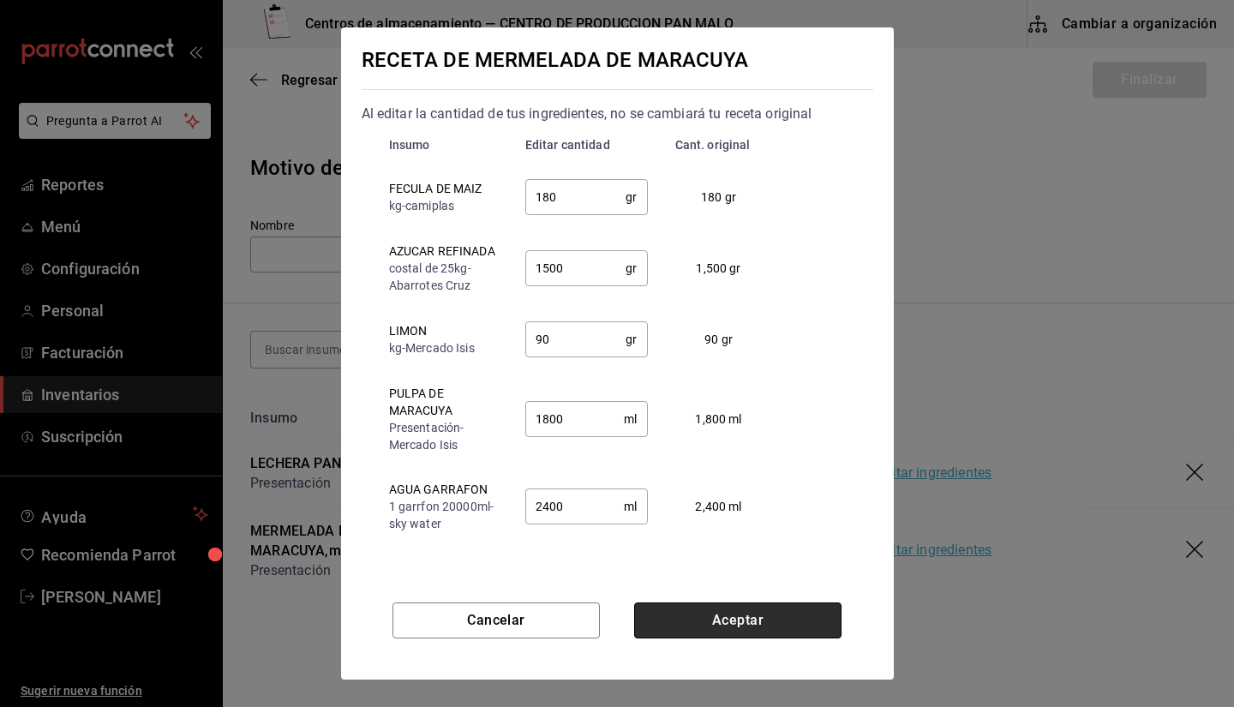
click at [739, 622] on button "Aceptar" at bounding box center [737, 621] width 207 height 36
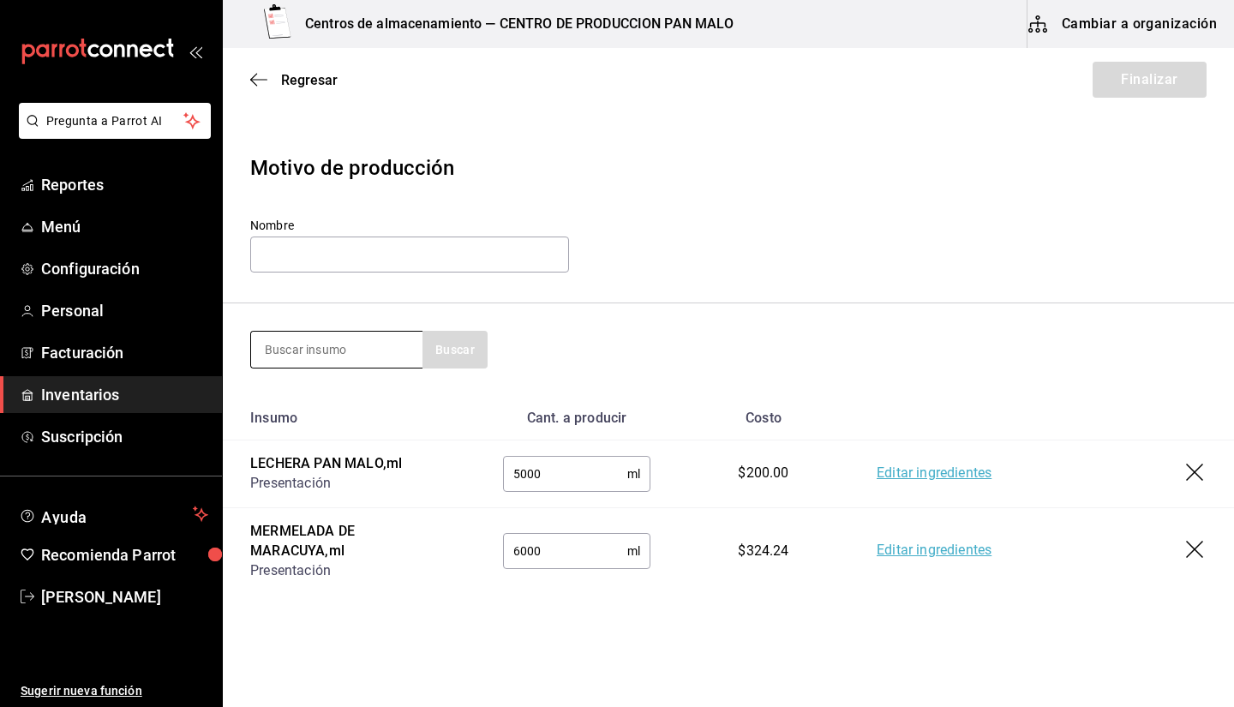
click at [383, 354] on input at bounding box center [336, 350] width 171 height 36
type input "crema pastelera"
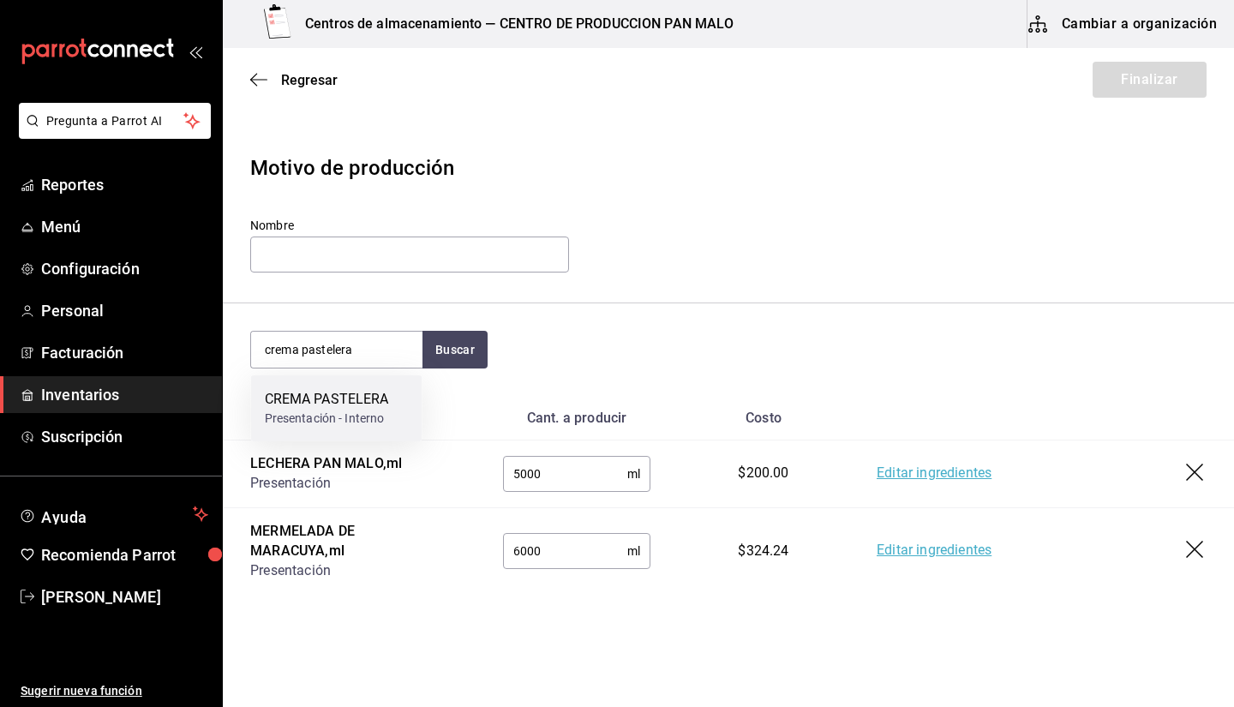
click at [379, 402] on div "CREMA PASTELERA" at bounding box center [327, 399] width 124 height 21
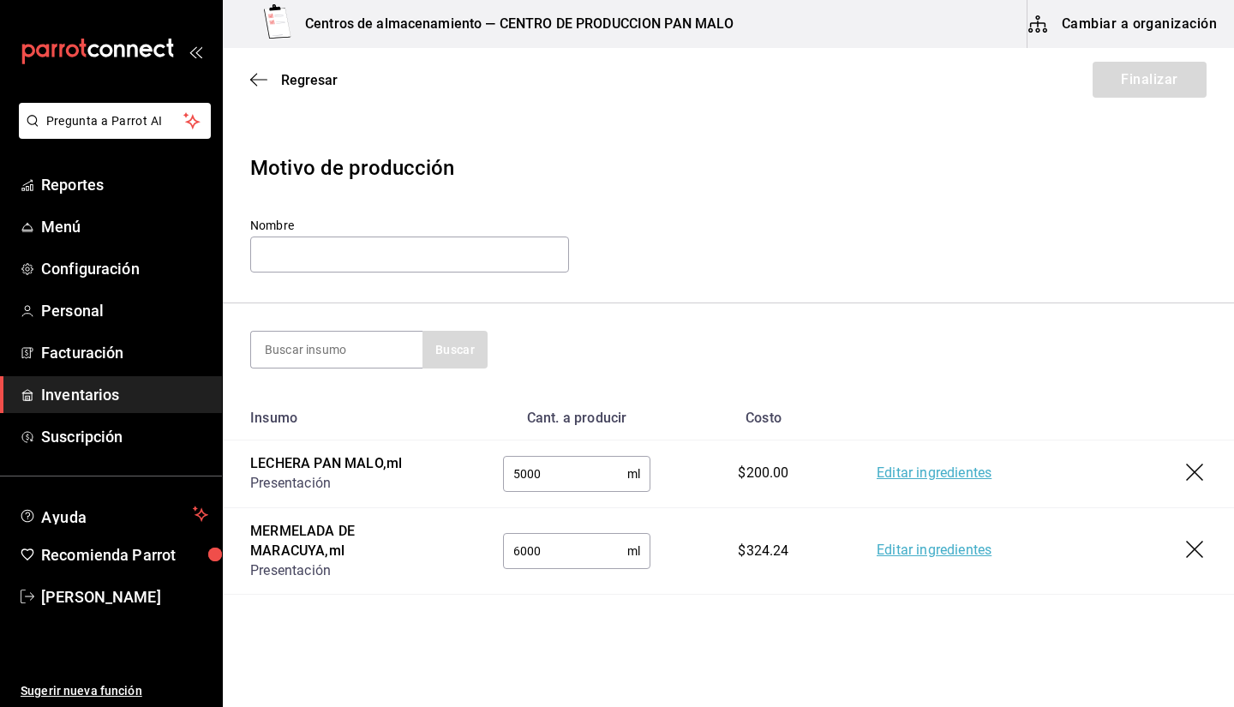
scroll to position [93, 0]
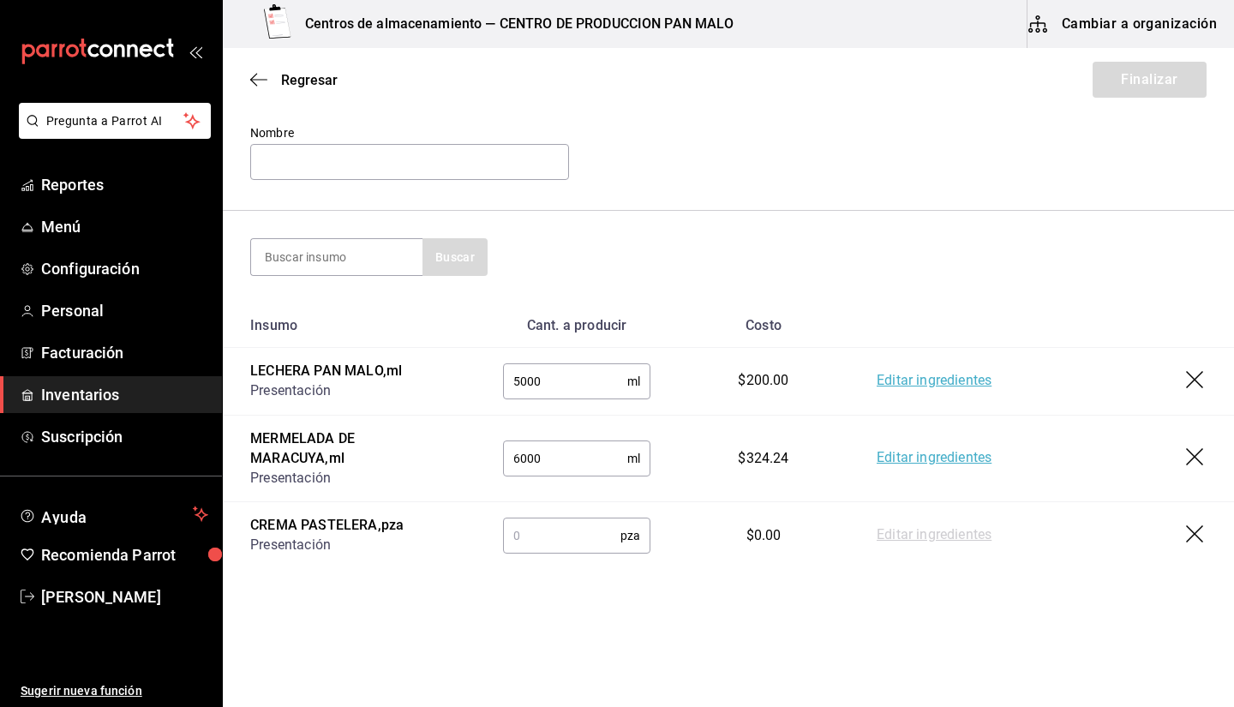
click at [567, 551] on input "text" at bounding box center [561, 536] width 117 height 34
type input "1"
click at [934, 527] on link "Editar ingredientes" at bounding box center [934, 535] width 115 height 21
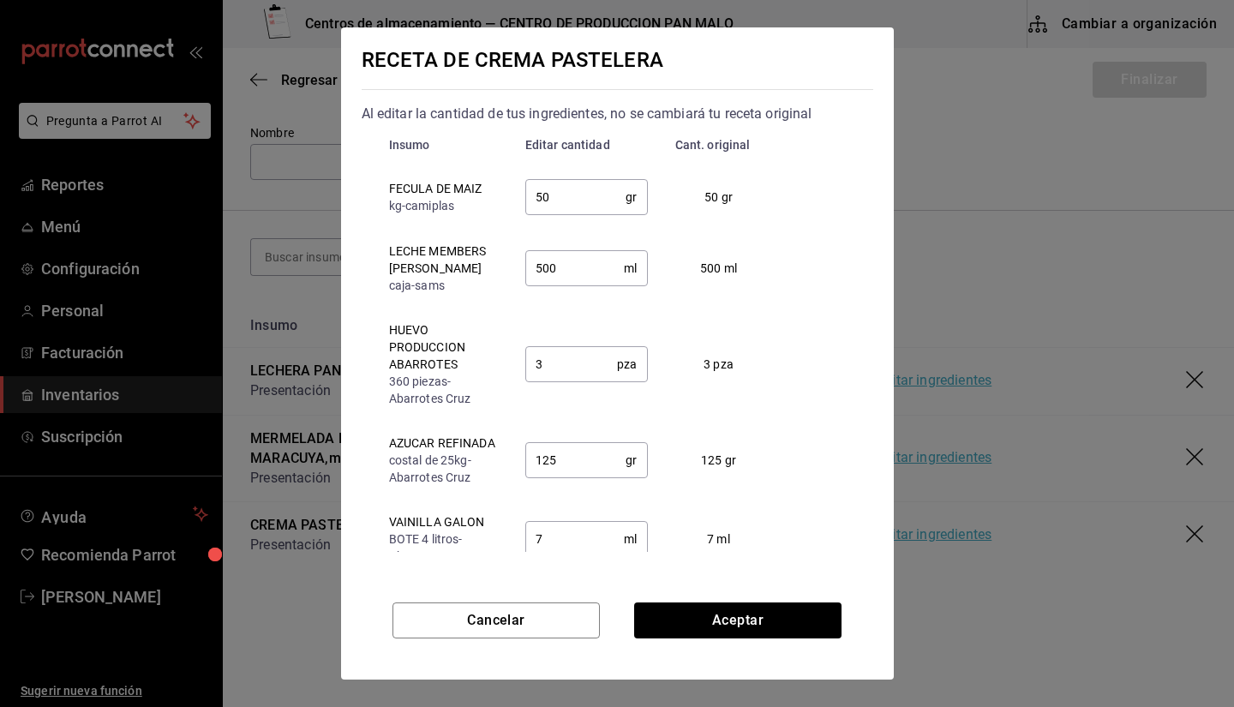
click at [303, 561] on div "RECETA DE CREMA PASTELERA Al editar la cantidad de tus ingredientes, no se camb…" at bounding box center [617, 353] width 1234 height 707
click at [474, 607] on button "Cancelar" at bounding box center [496, 621] width 207 height 36
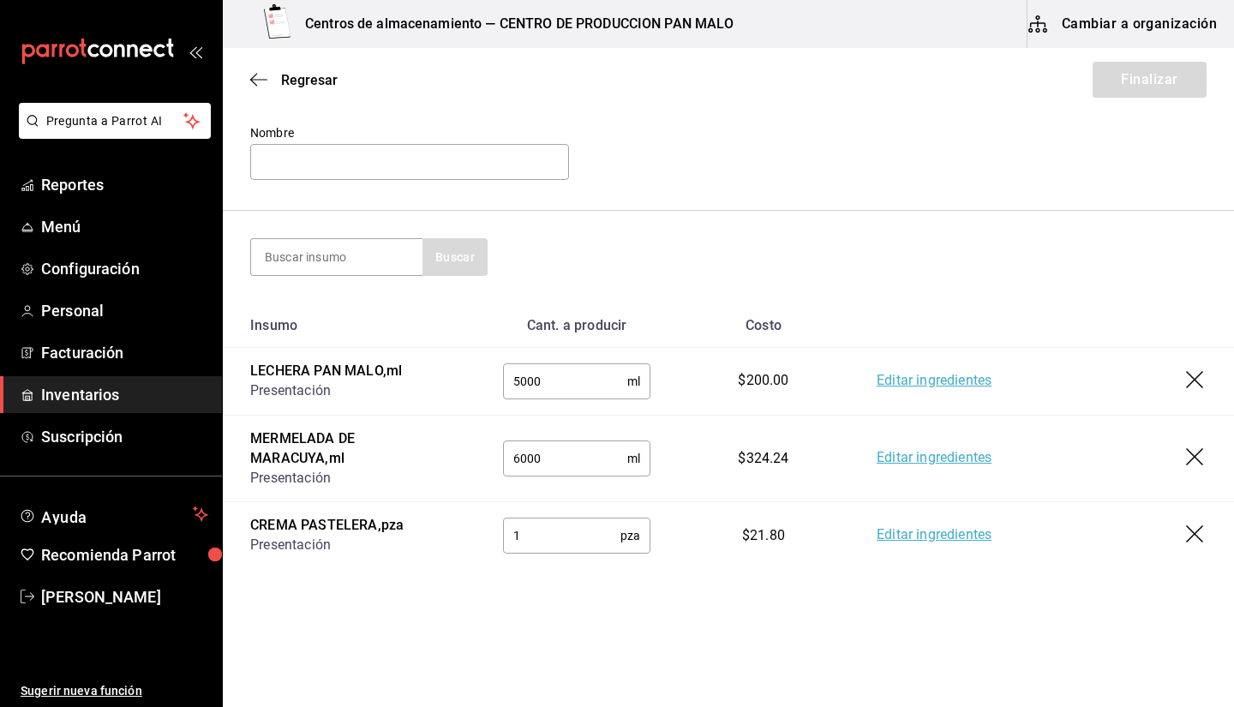
click at [561, 536] on input "1" at bounding box center [561, 536] width 117 height 34
type input "6"
click at [555, 455] on input "6000" at bounding box center [565, 458] width 124 height 34
type input "6500"
click at [282, 270] on input at bounding box center [336, 257] width 171 height 36
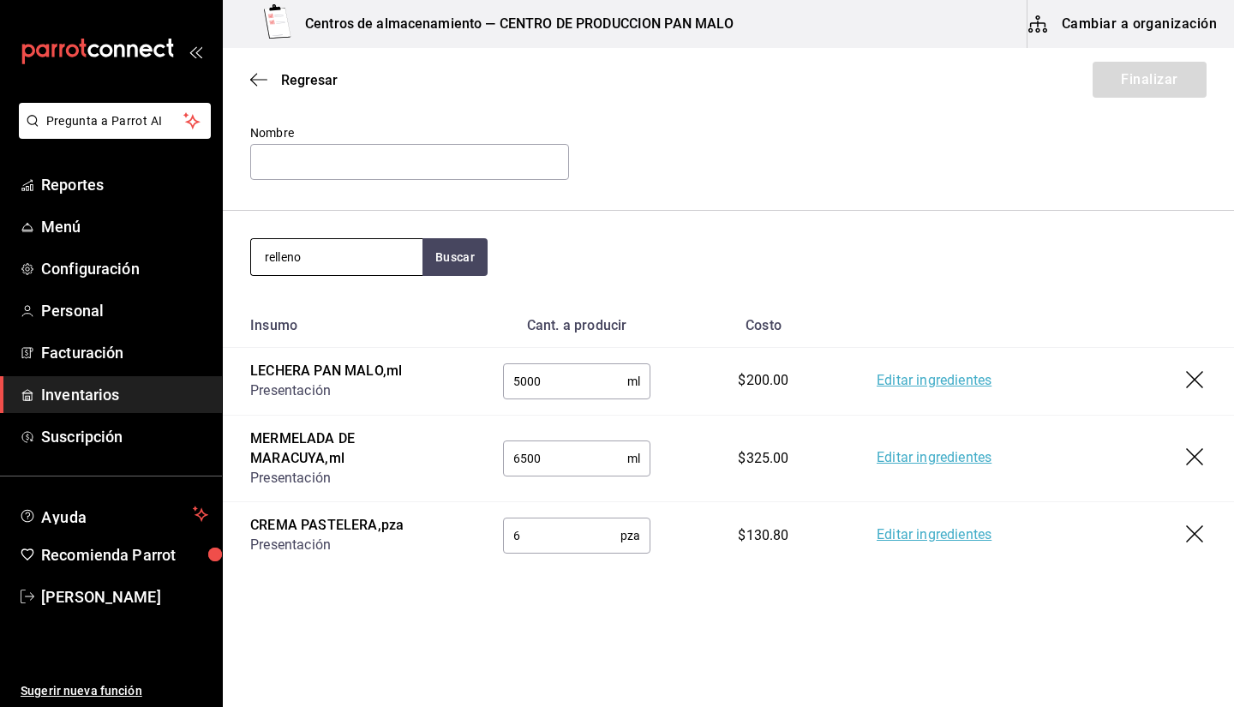
type input "relleno"
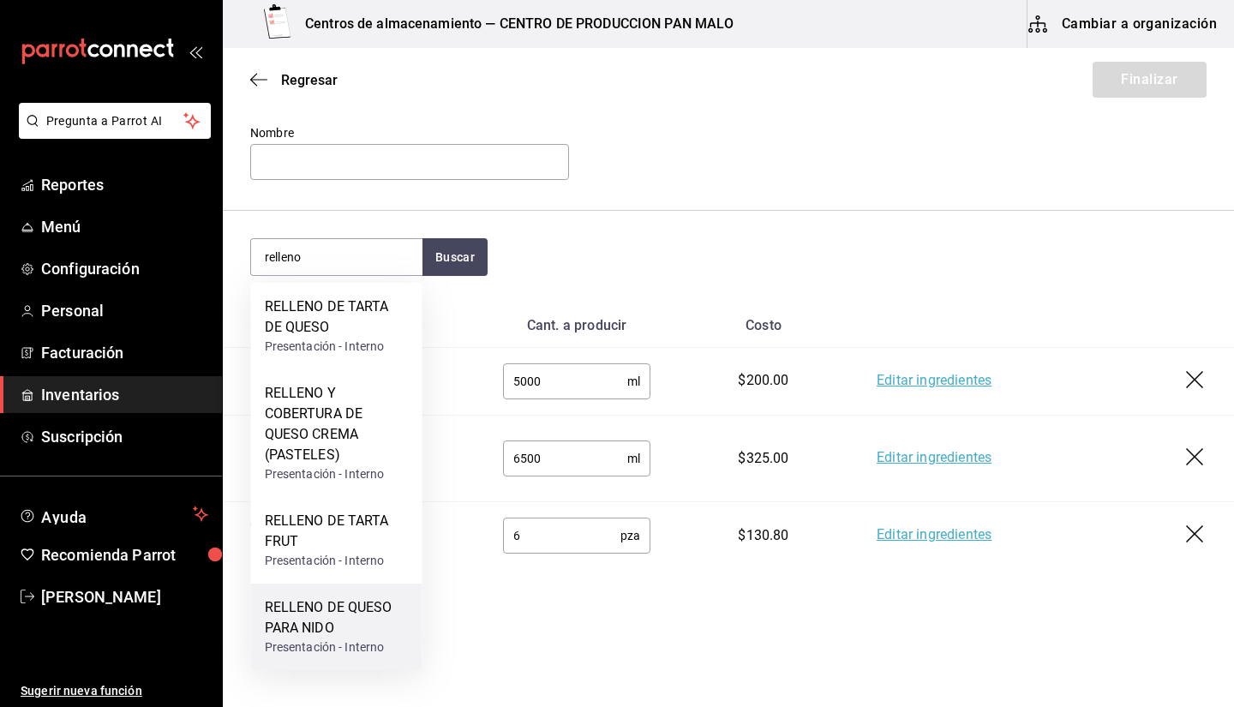
click at [375, 622] on div "RELLENO DE QUESO PARA NIDO" at bounding box center [337, 617] width 144 height 41
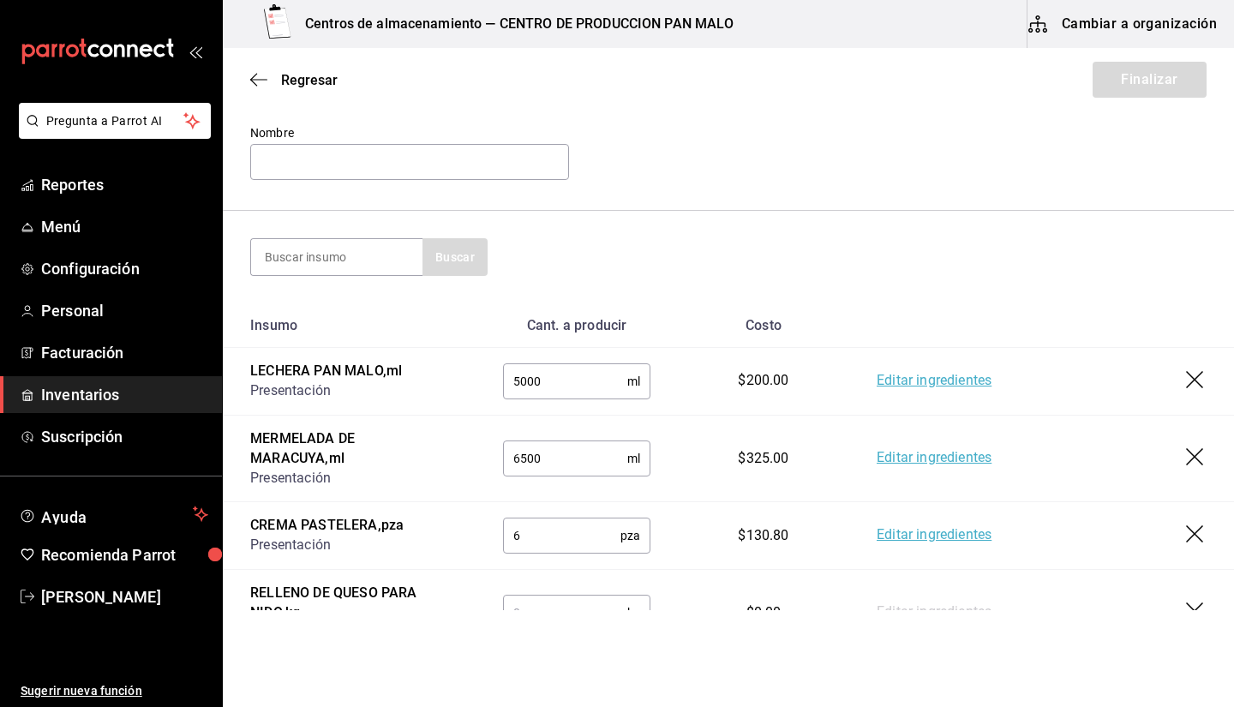
scroll to position [180, 0]
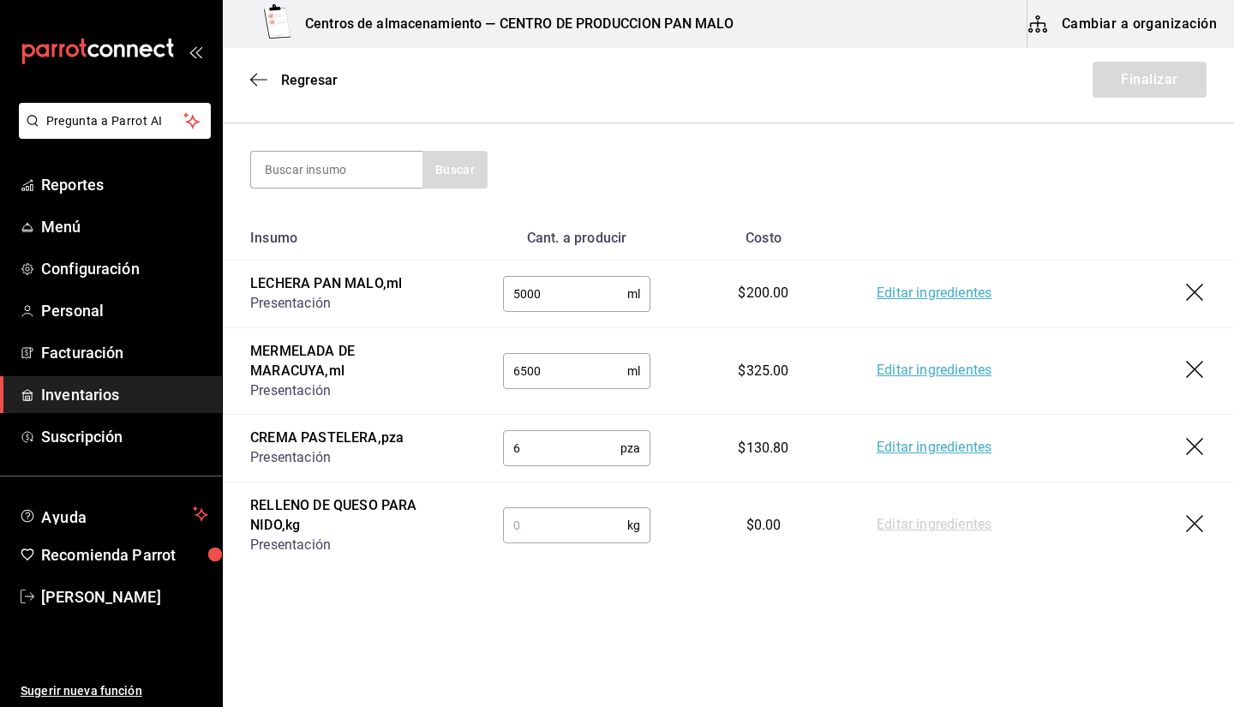
click at [1186, 527] on icon "button" at bounding box center [1194, 523] width 17 height 17
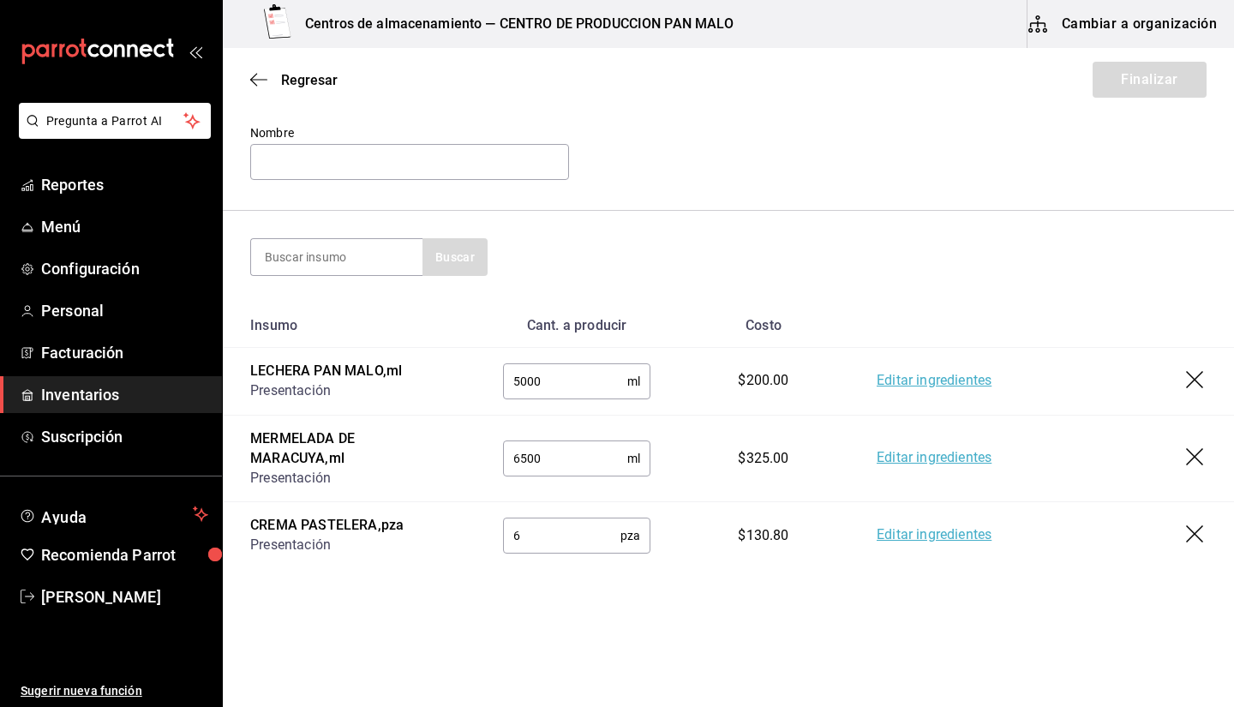
click at [389, 233] on section "Buscar" at bounding box center [729, 257] width 1012 height 93
click at [389, 252] on input at bounding box center [336, 257] width 171 height 36
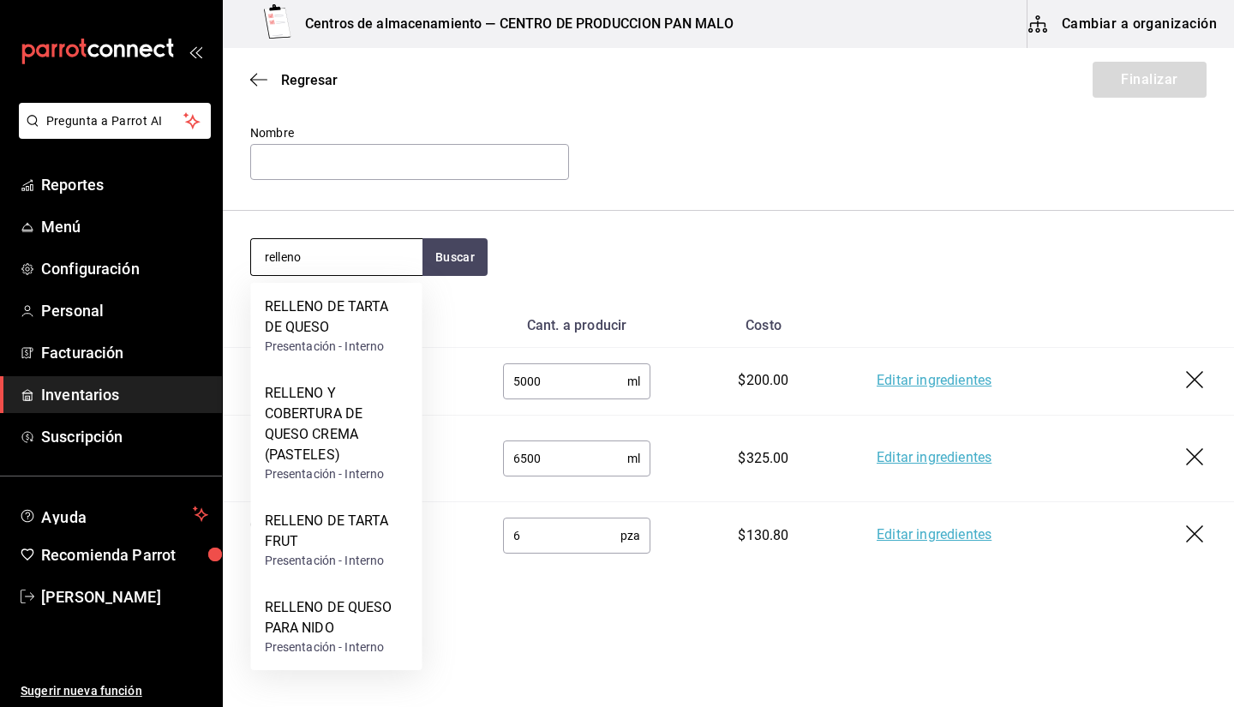
type input "relleno"
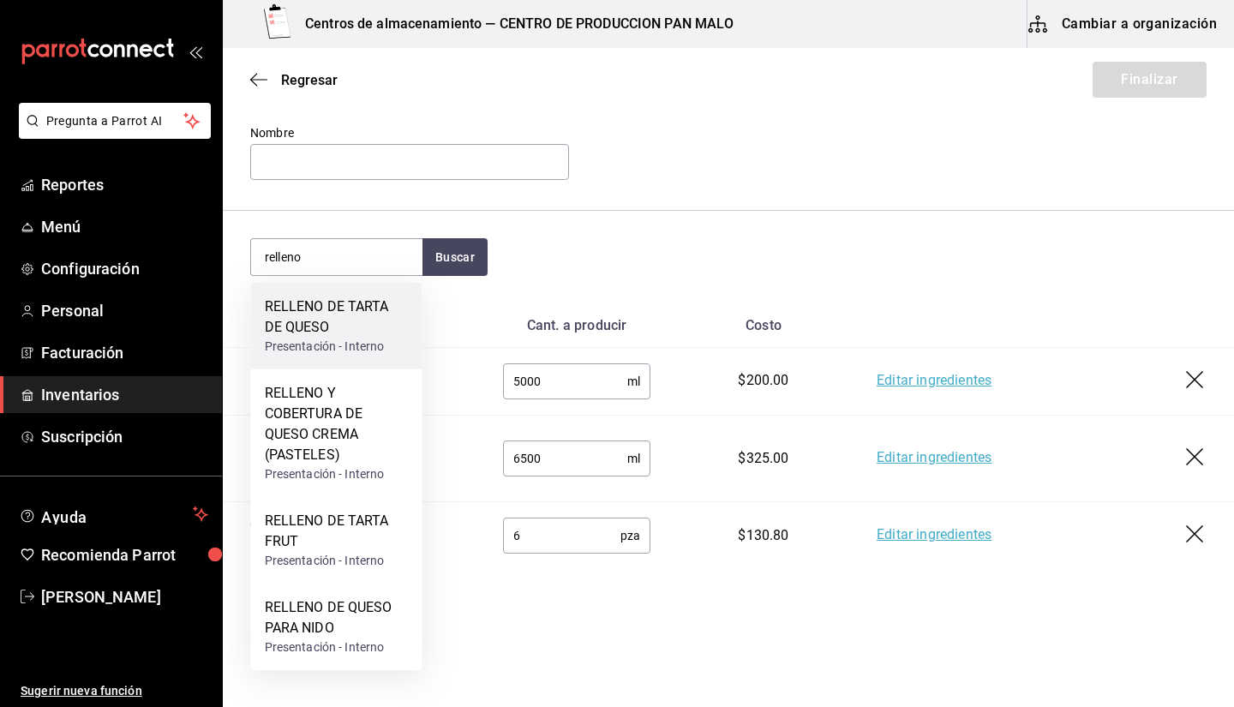
click at [369, 339] on div "Presentación - Interno" at bounding box center [337, 347] width 144 height 18
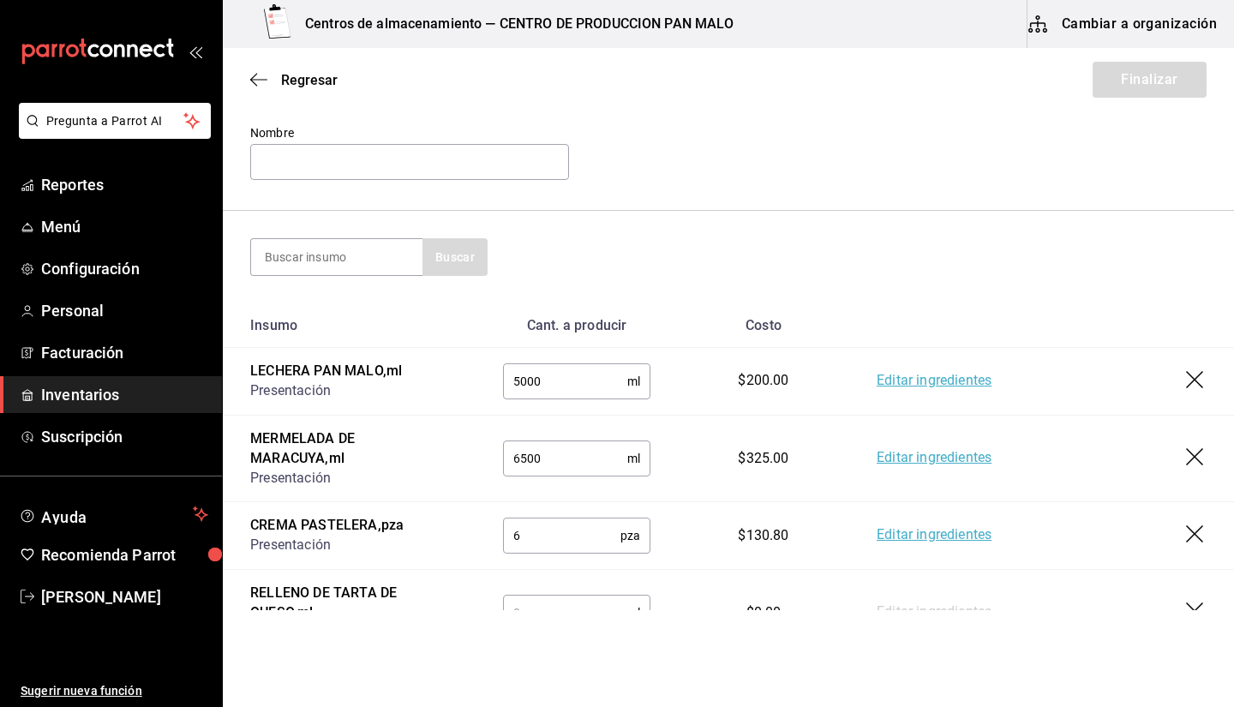
scroll to position [180, 0]
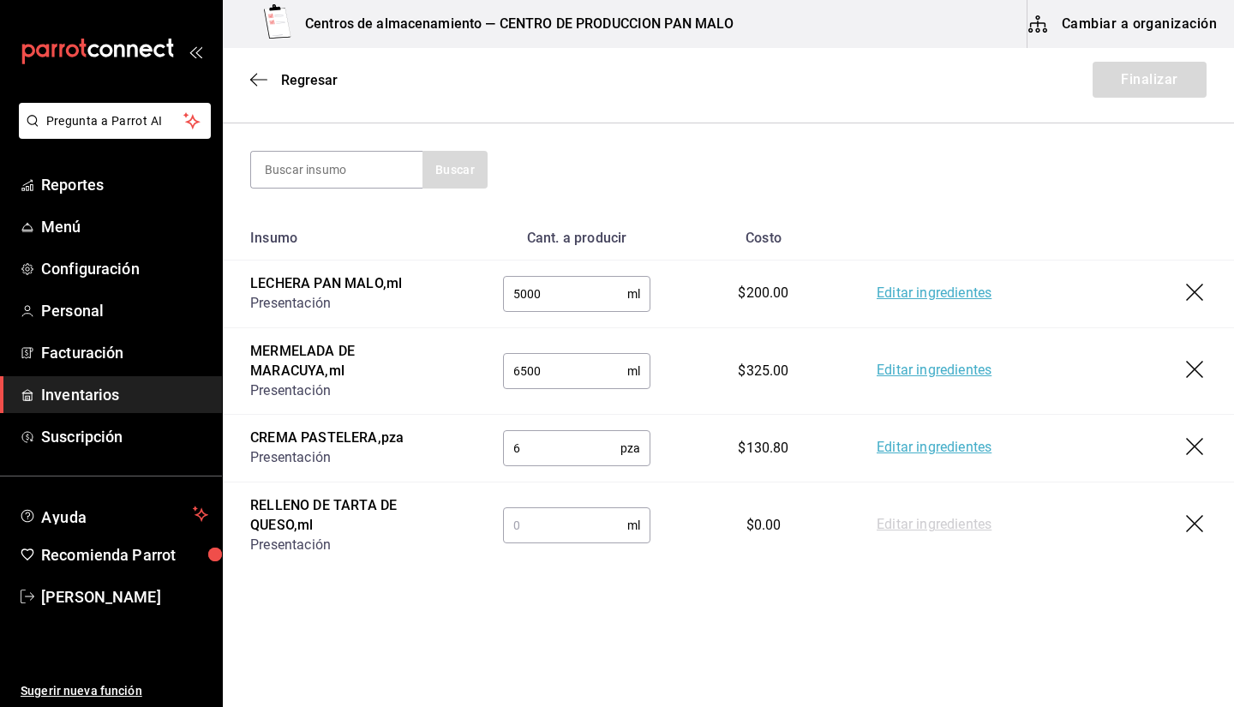
click at [544, 527] on input "text" at bounding box center [565, 525] width 124 height 34
type input "1"
click at [915, 546] on td "Editar ingredientes" at bounding box center [1042, 526] width 385 height 87
click at [905, 531] on link "Editar ingredientes" at bounding box center [934, 525] width 115 height 21
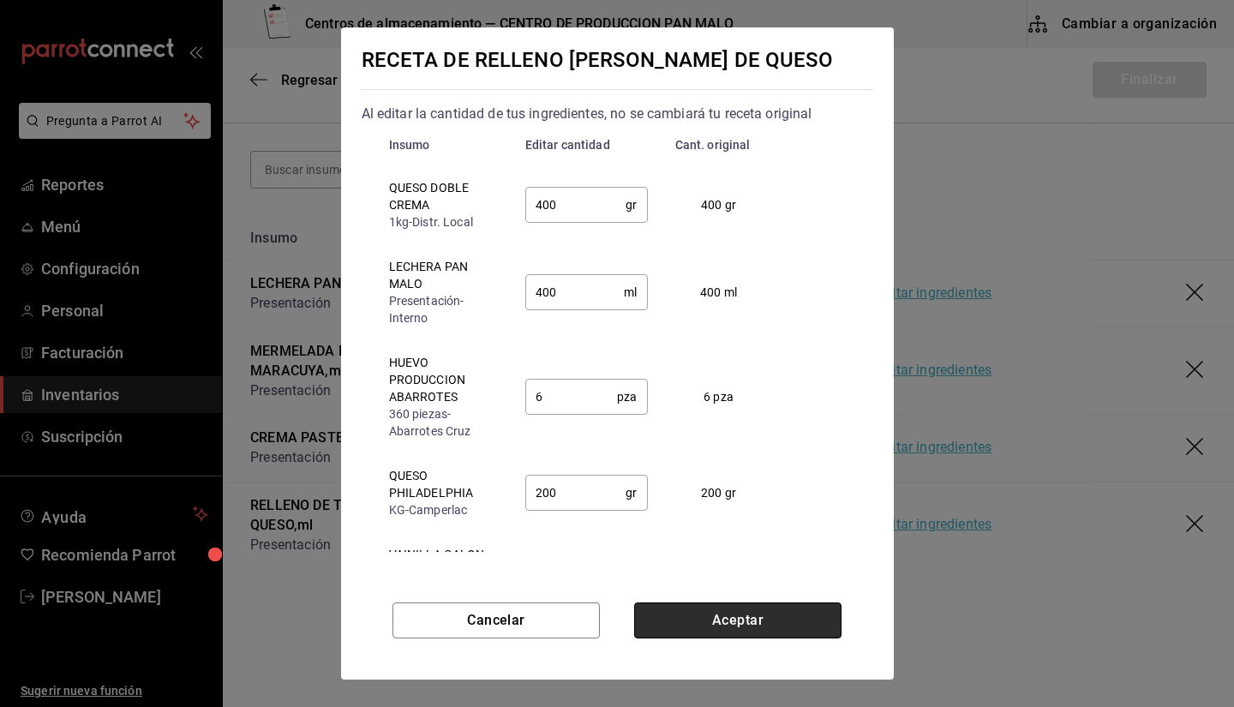
click at [736, 634] on button "Aceptar" at bounding box center [737, 621] width 207 height 36
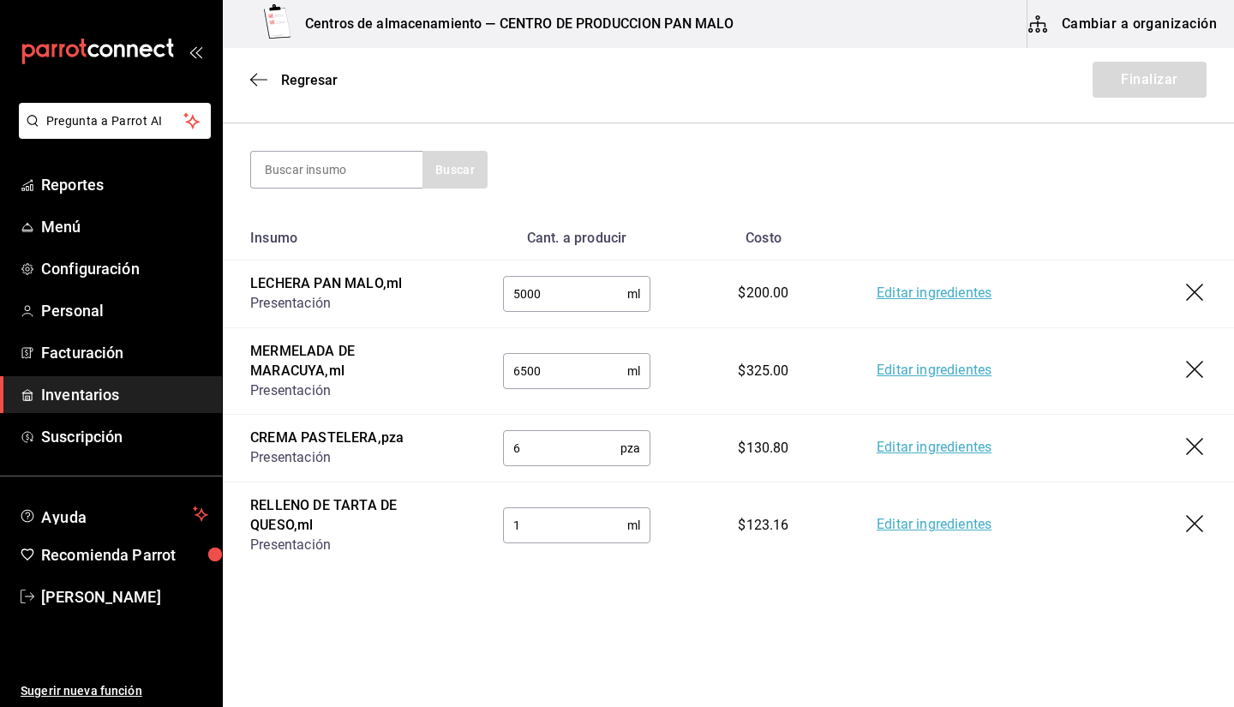
scroll to position [0, 0]
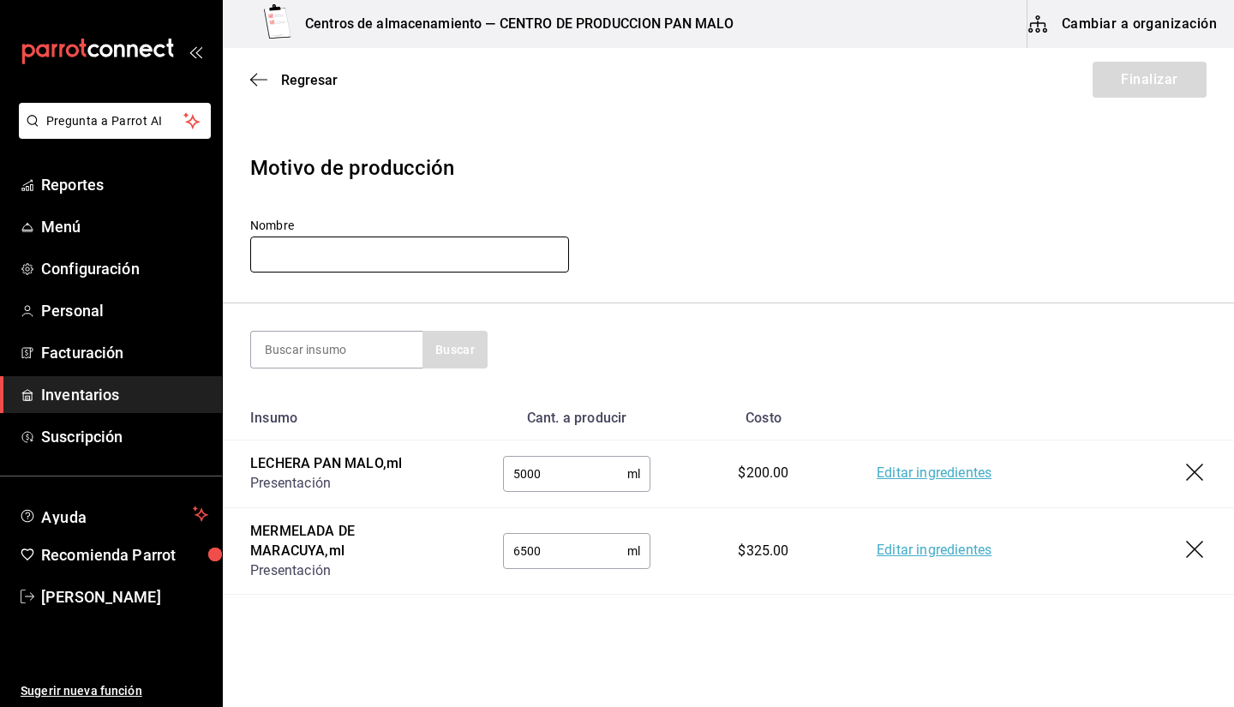
click at [467, 259] on input "text" at bounding box center [409, 255] width 319 height 36
type input "POSTPROD LUNES"
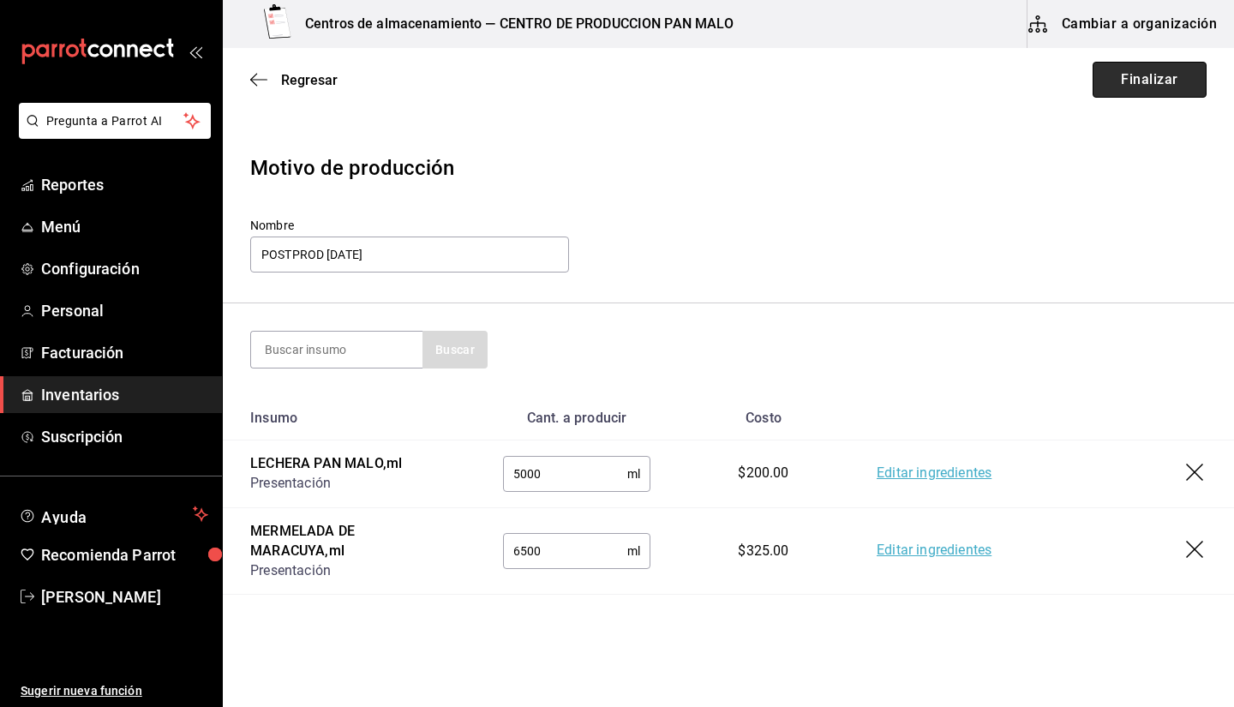
click at [1159, 85] on button "Finalizar" at bounding box center [1150, 80] width 114 height 36
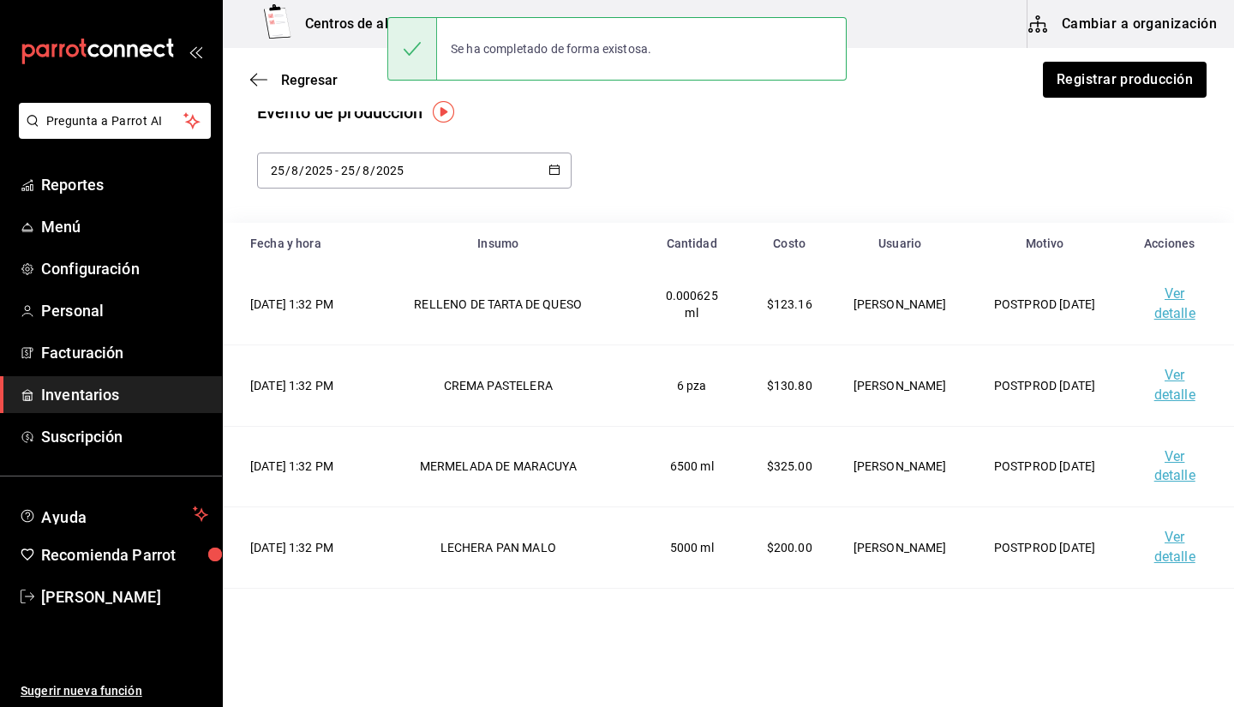
scroll to position [27, 0]
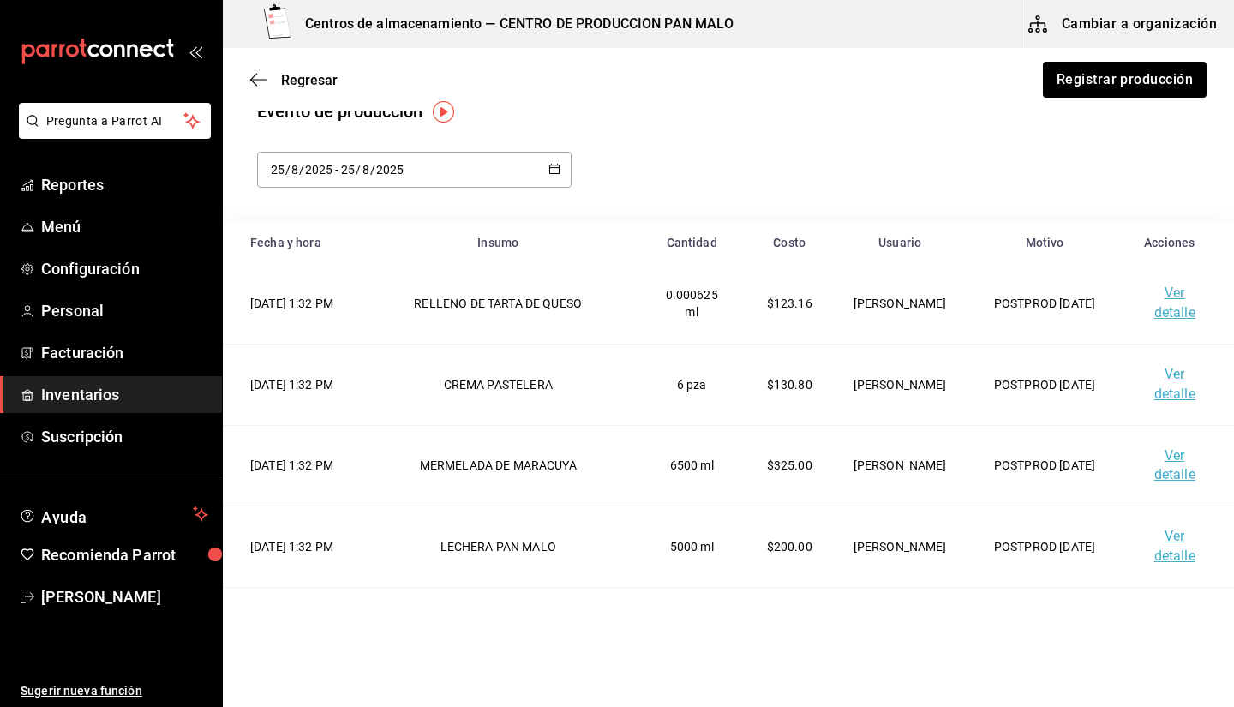
click at [1157, 316] on link "Ver detalle" at bounding box center [1175, 303] width 41 height 36
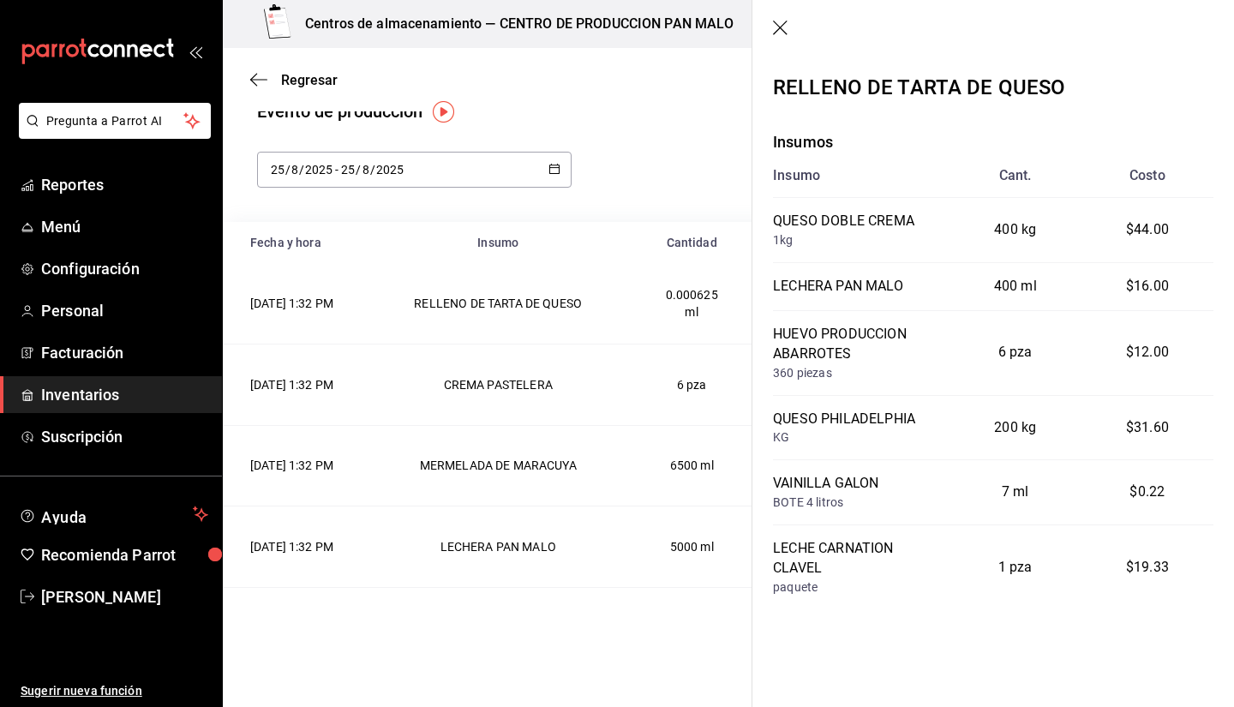
click at [785, 26] on icon "button" at bounding box center [781, 29] width 17 height 17
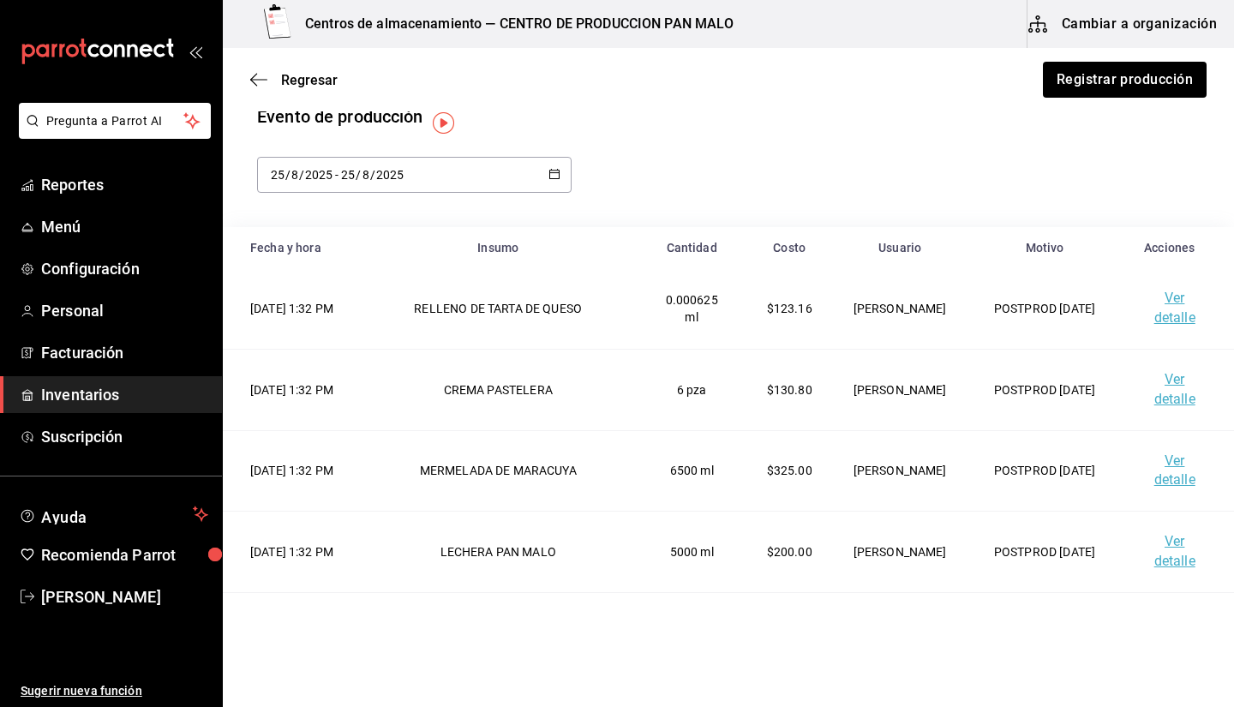
scroll to position [0, 0]
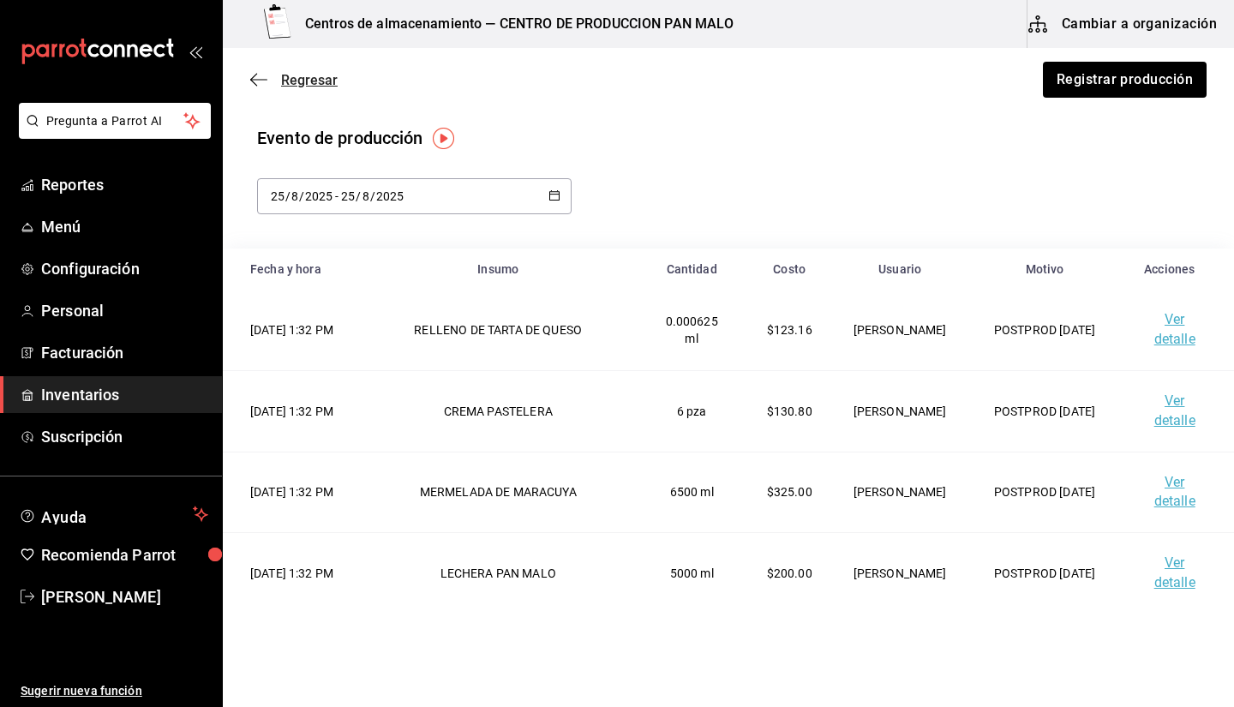
click at [267, 75] on span "Regresar" at bounding box center [293, 80] width 87 height 16
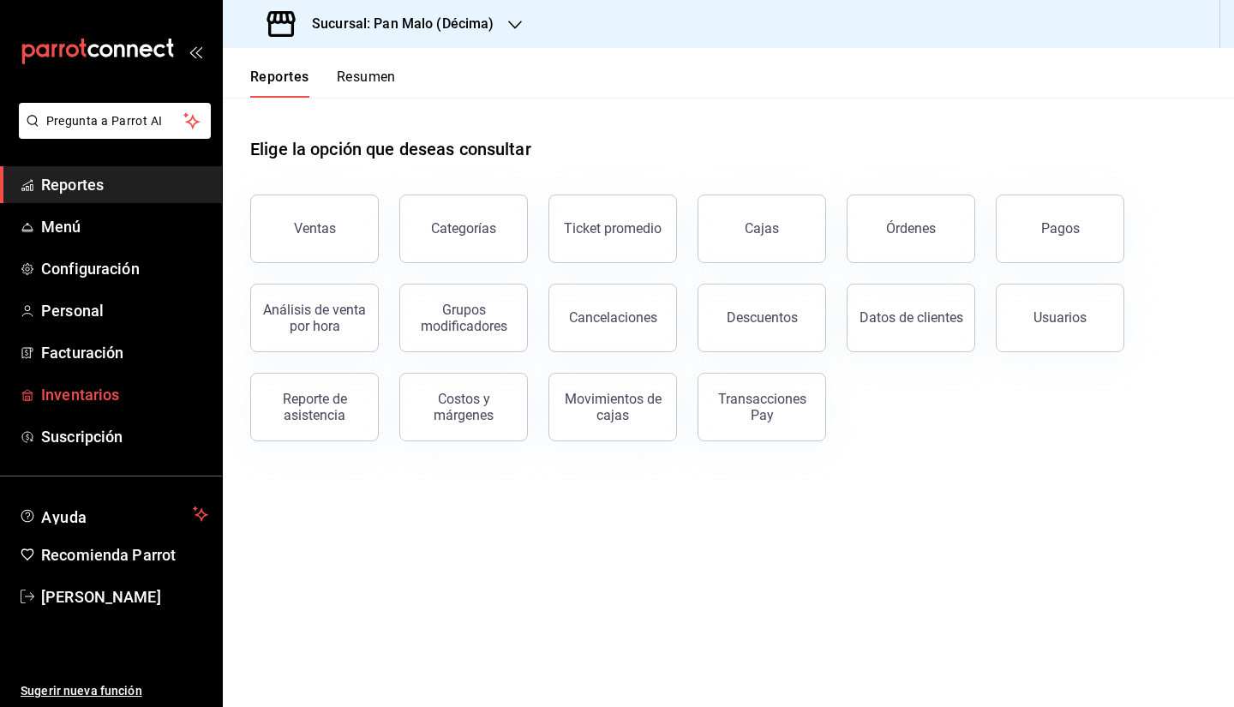
click at [129, 387] on span "Inventarios" at bounding box center [124, 394] width 167 height 23
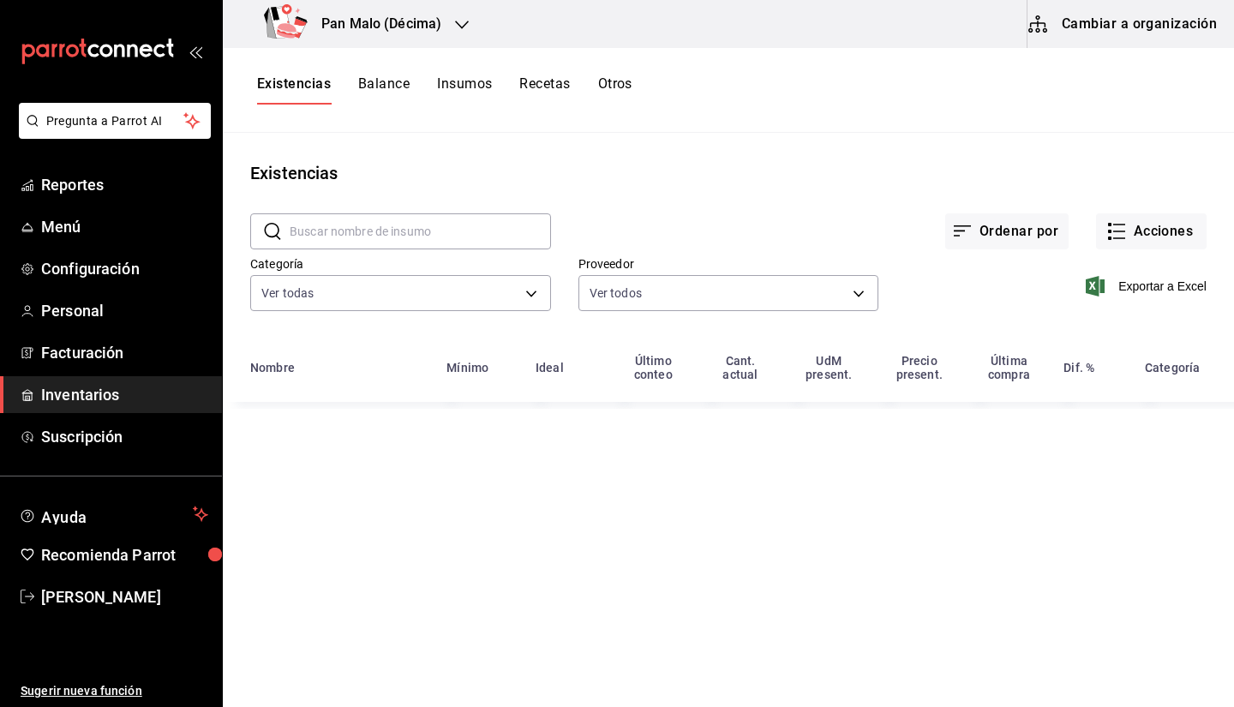
click at [537, 93] on button "Recetas" at bounding box center [544, 89] width 51 height 29
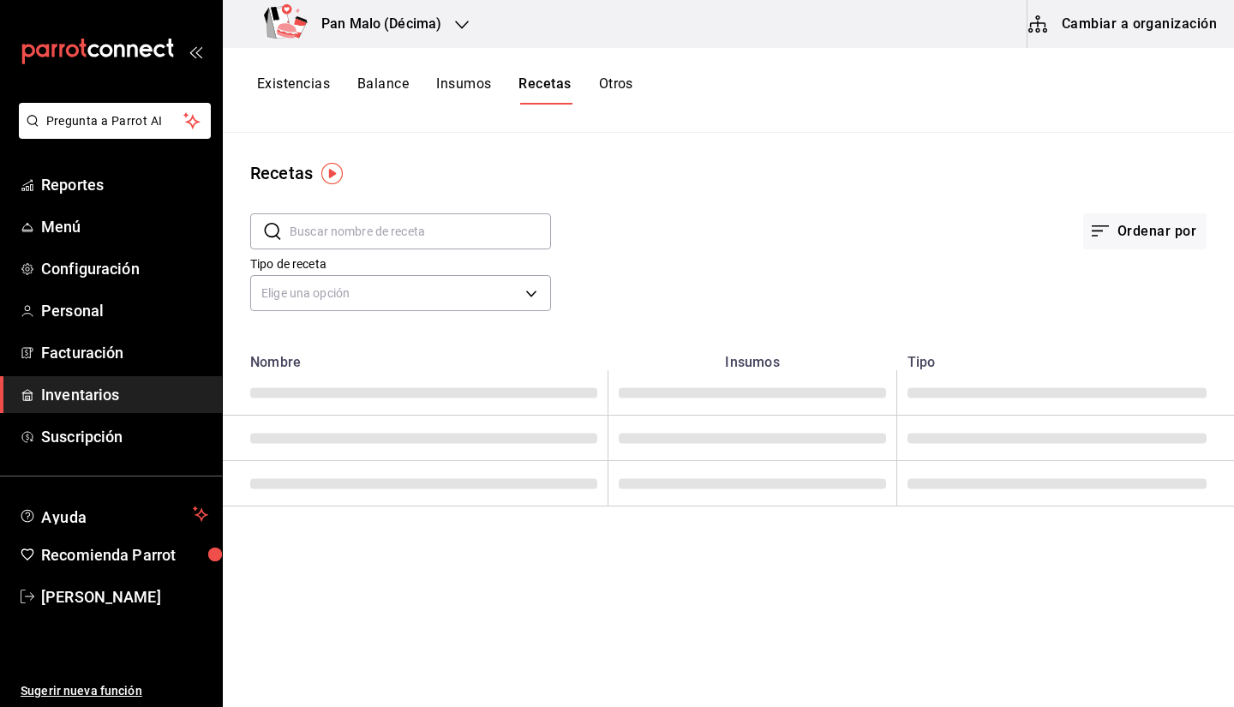
click at [425, 229] on input "text" at bounding box center [420, 231] width 261 height 34
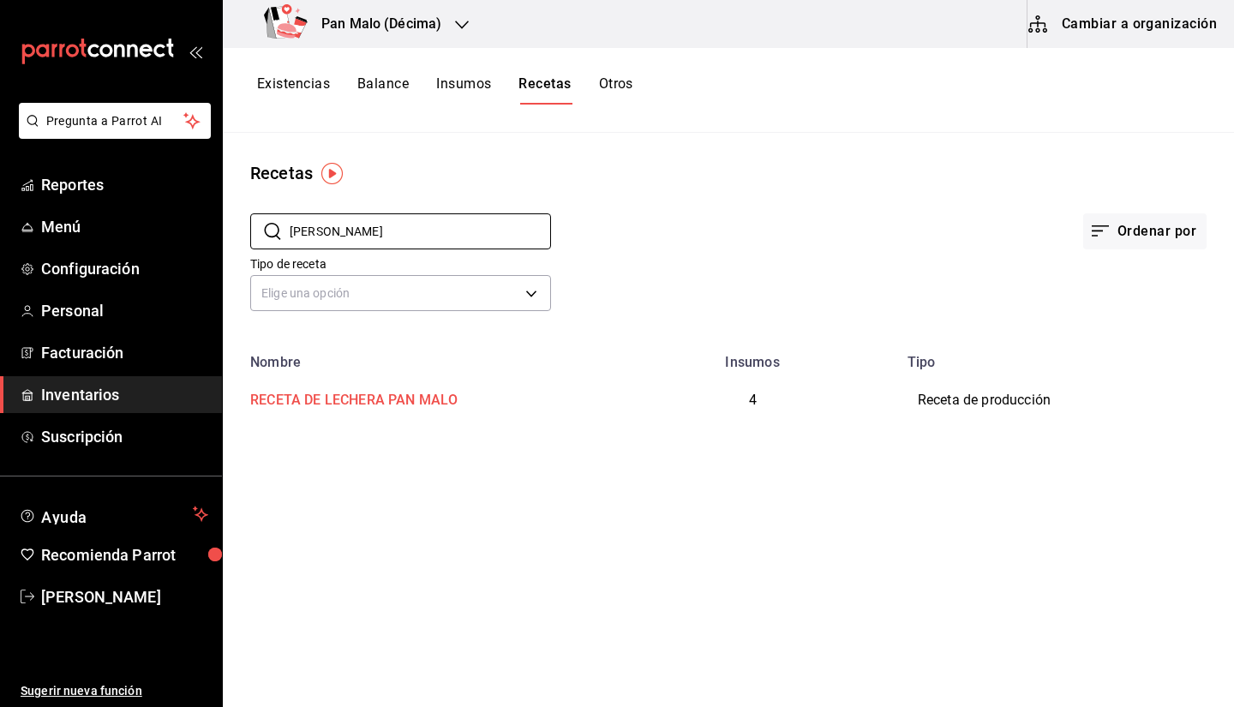
type input "[PERSON_NAME]"
click at [417, 407] on div "RECETA DE LECHERA PAN MALO" at bounding box center [350, 397] width 214 height 27
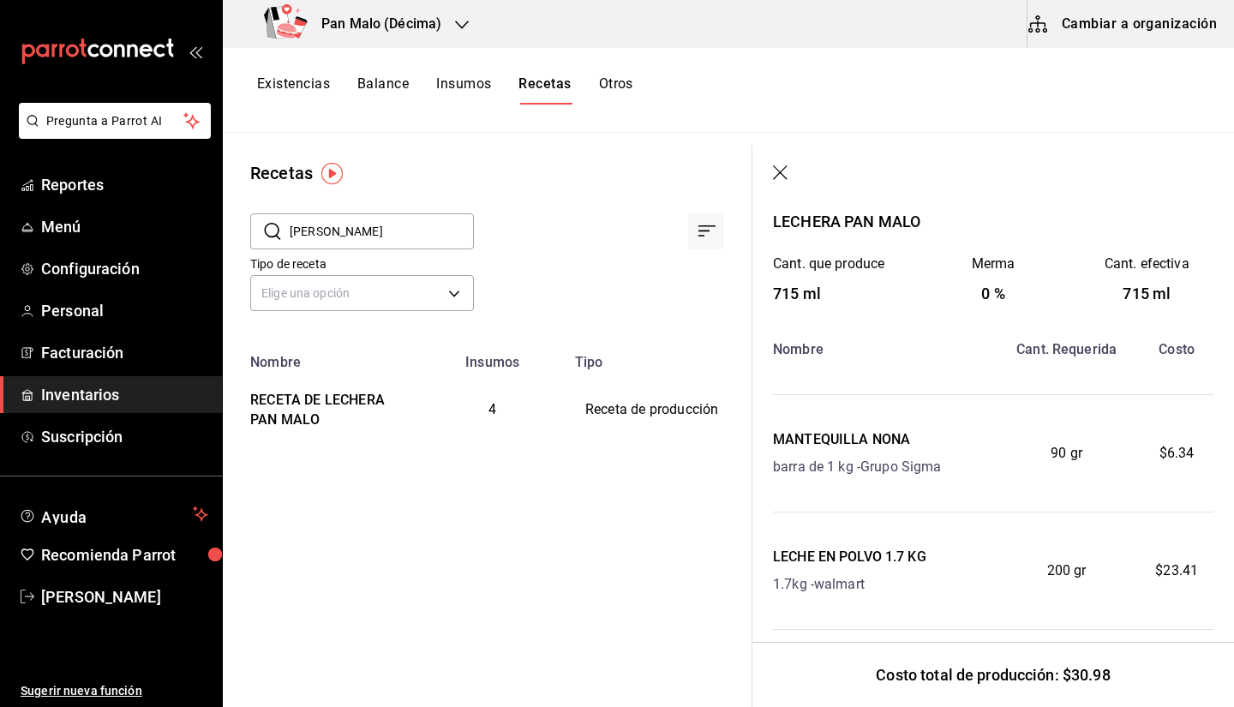
scroll to position [109, 0]
drag, startPoint x: 740, startPoint y: 119, endPoint x: 711, endPoint y: 81, distance: 47.7
click at [740, 119] on div "Existencias Balance Insumos Recetas Otros" at bounding box center [729, 90] width 1012 height 85
click at [382, 204] on div "​ [PERSON_NAME] ​" at bounding box center [348, 217] width 251 height 63
click at [369, 225] on input "[PERSON_NAME]" at bounding box center [382, 231] width 184 height 34
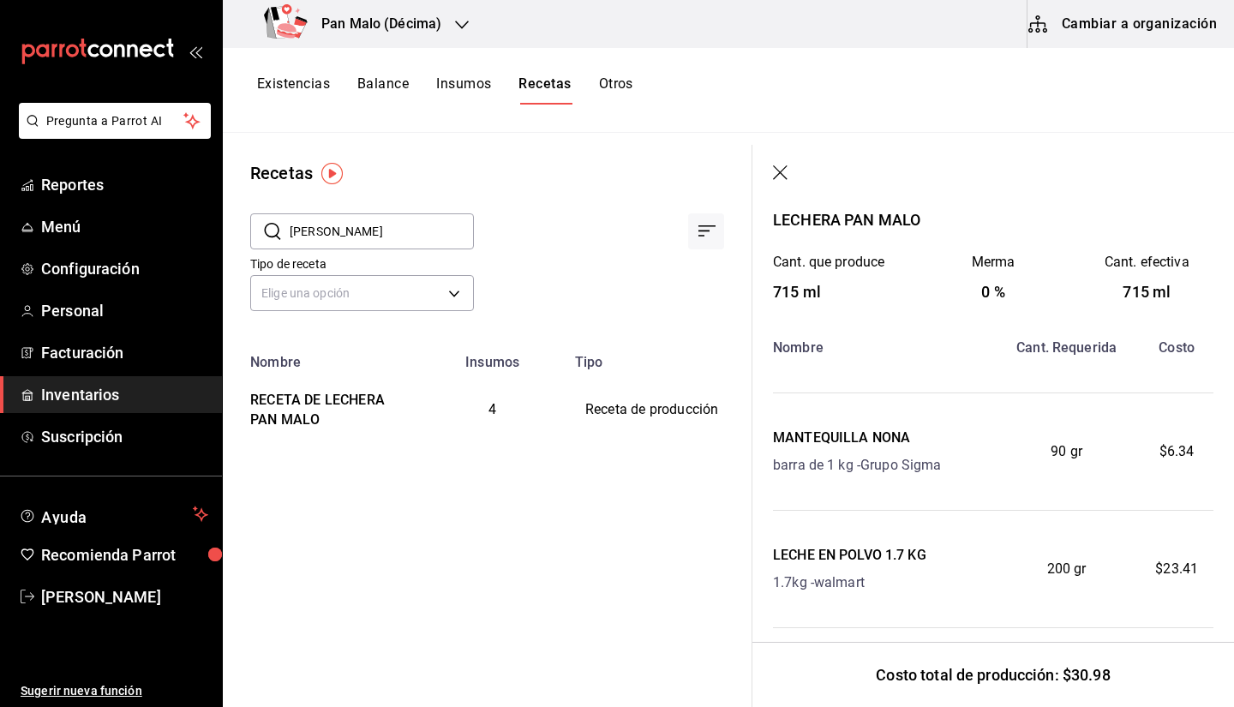
click at [369, 225] on input "[PERSON_NAME]" at bounding box center [382, 231] width 184 height 34
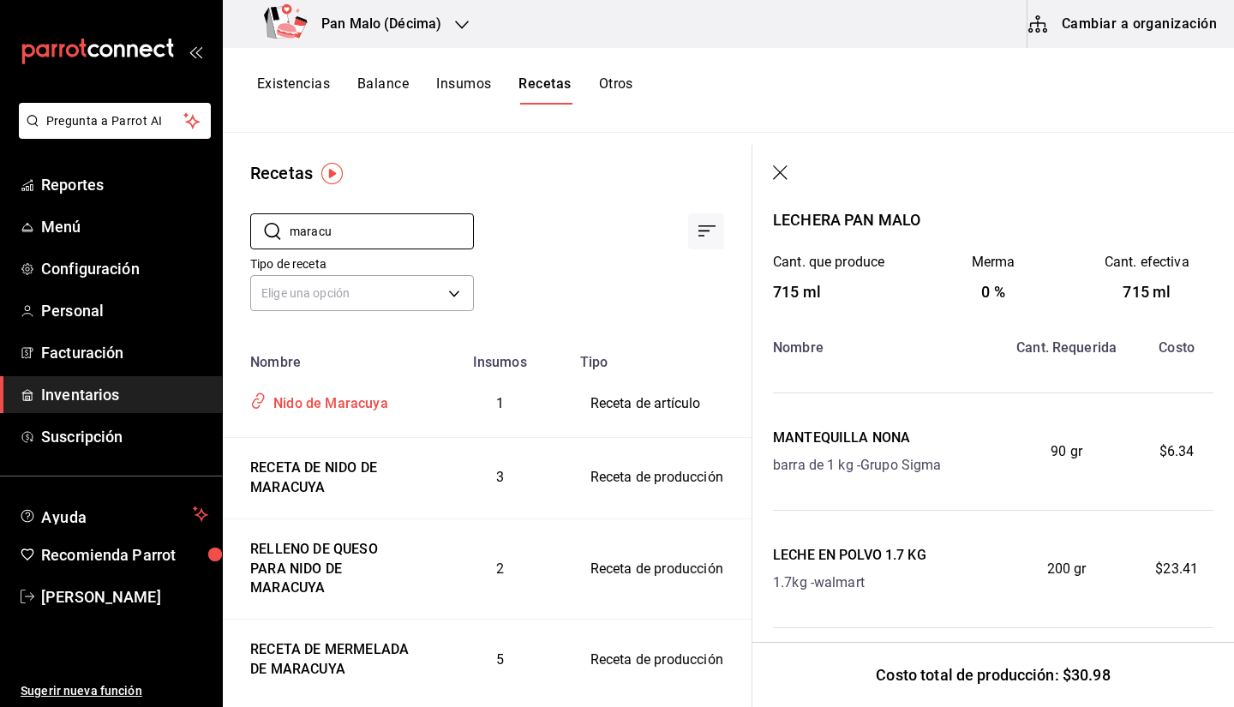
type input "maracu"
click at [352, 396] on div "Nido de Maracuya" at bounding box center [328, 400] width 122 height 27
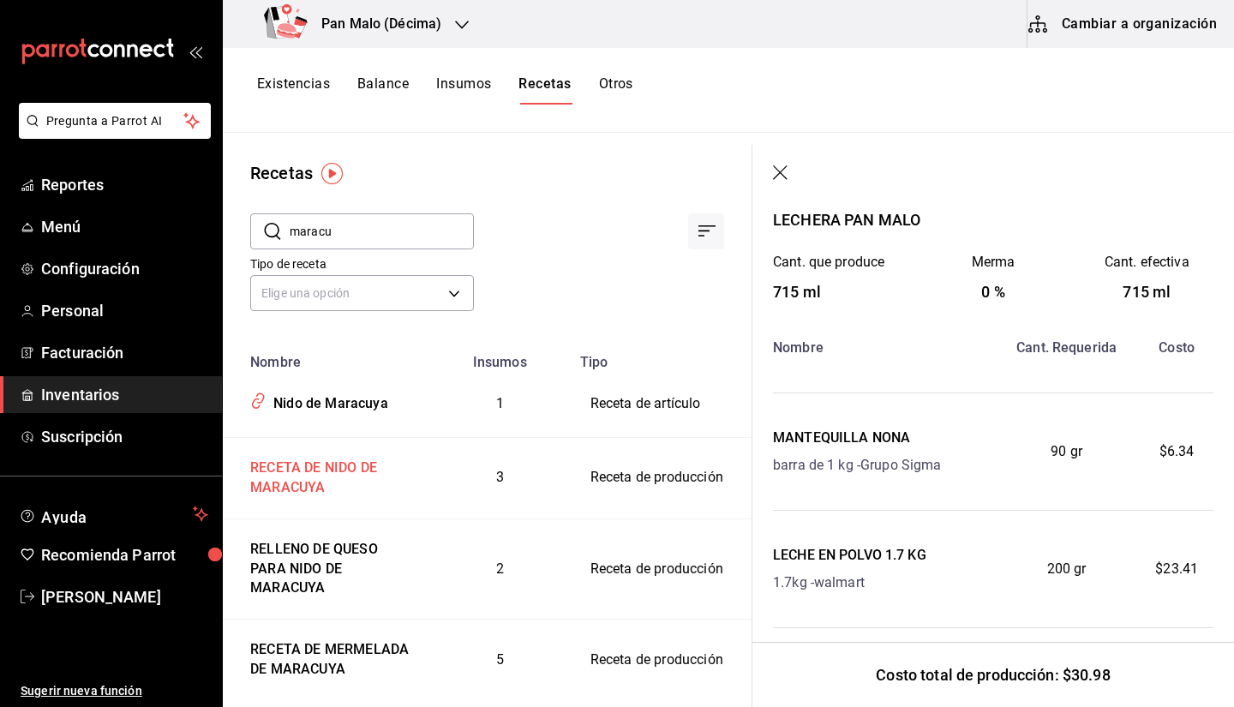
click at [369, 450] on td "RECETA DE NIDO DE MARACUYA" at bounding box center [326, 477] width 207 height 81
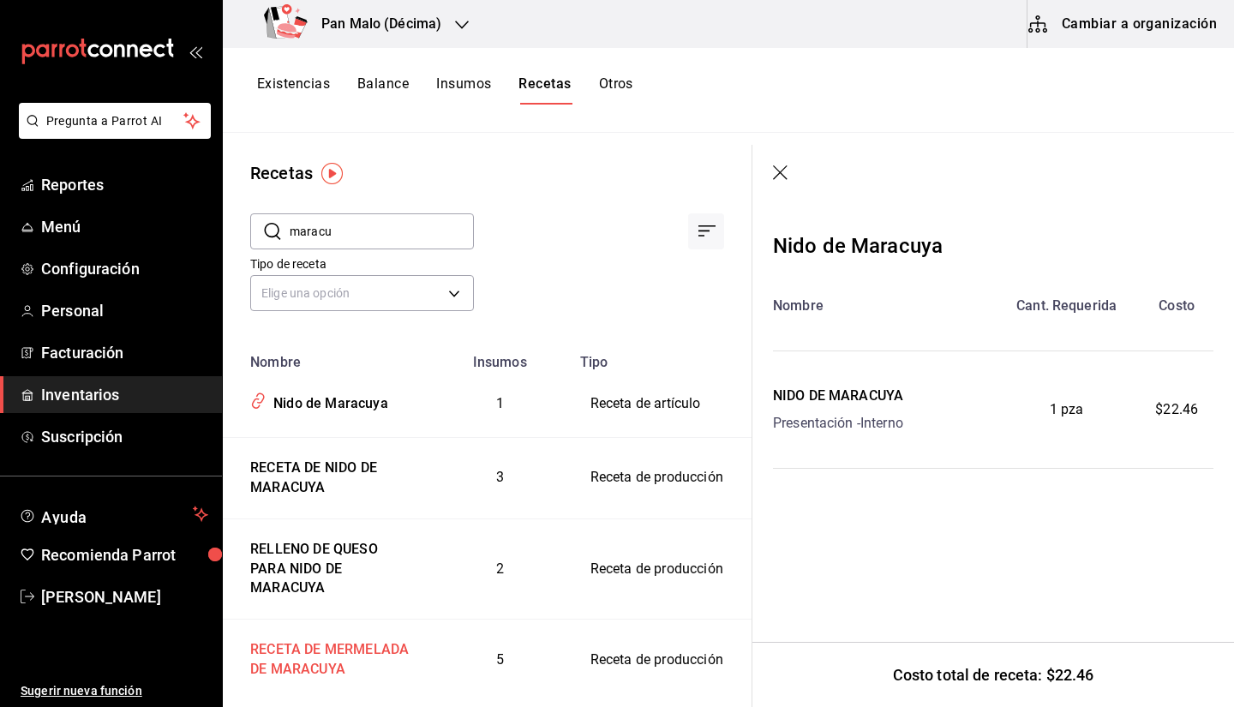
click at [320, 676] on div "RECETA DE MERMELADA DE MARACUYA" at bounding box center [326, 657] width 166 height 46
click at [298, 658] on div "RECETA DE MERMELADA DE MARACUYA" at bounding box center [326, 657] width 166 height 46
